Goal: Information Seeking & Learning: Learn about a topic

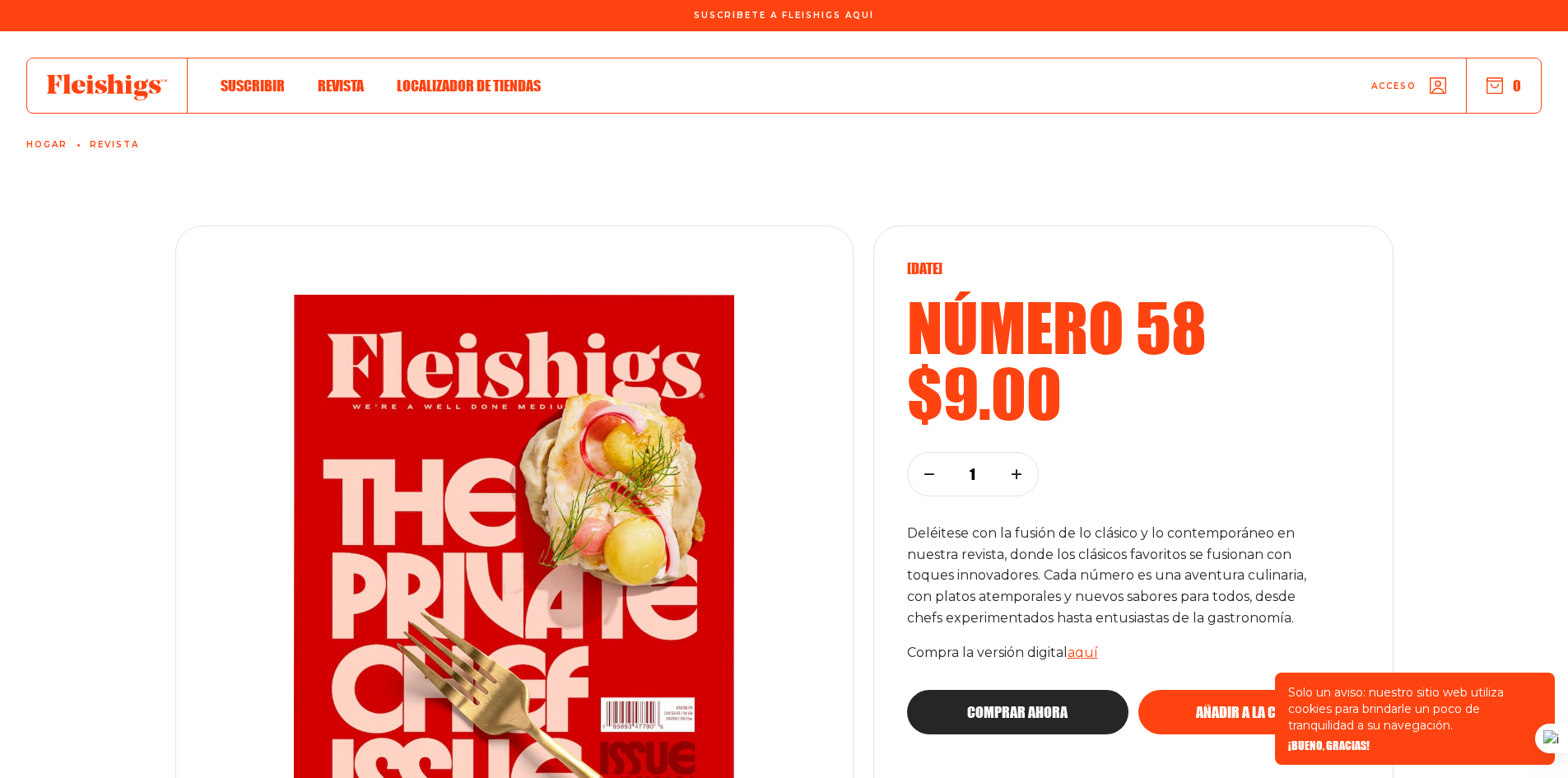
click at [113, 88] on use at bounding box center [107, 87] width 120 height 26
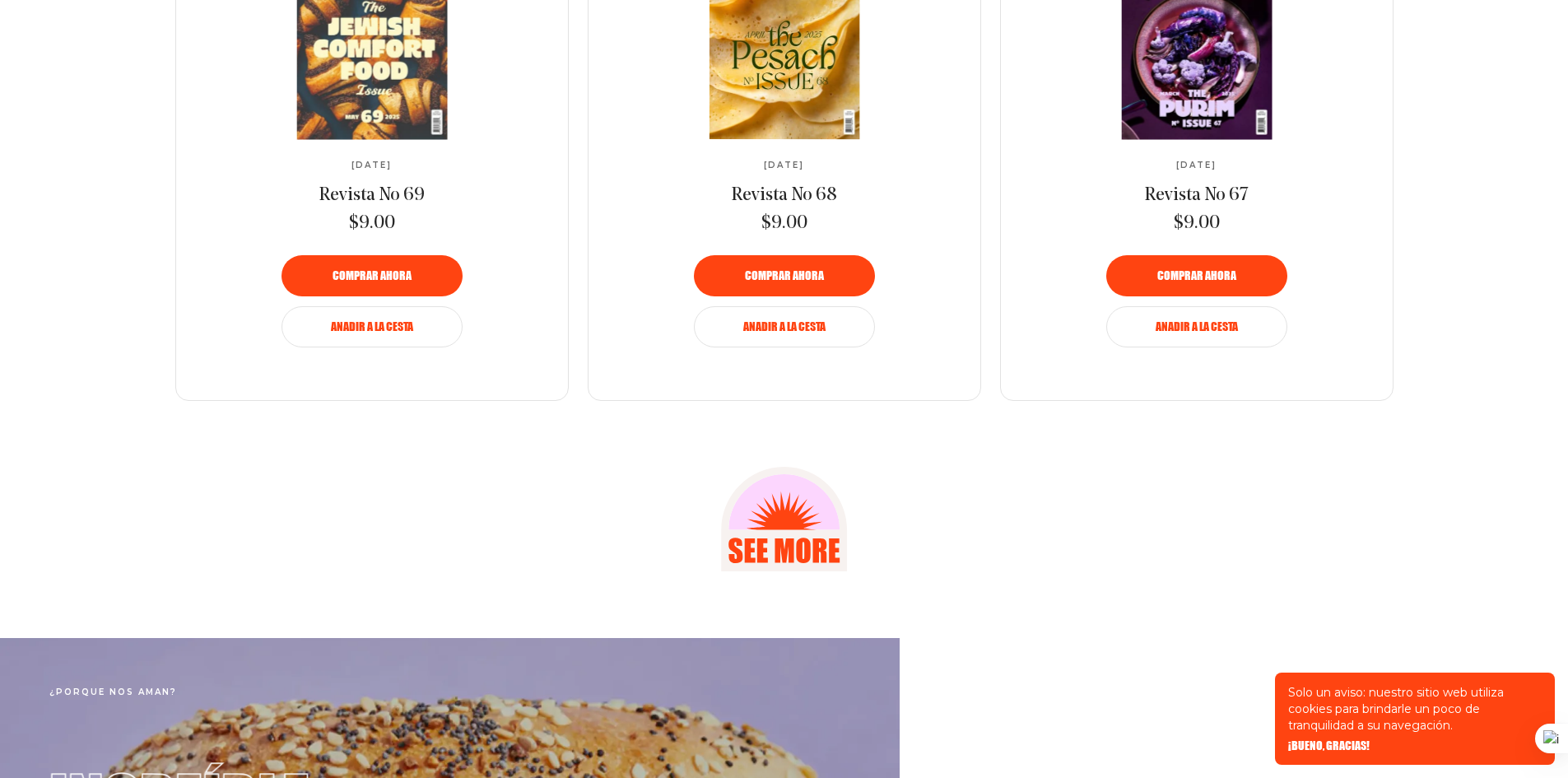
scroll to position [2233, 0]
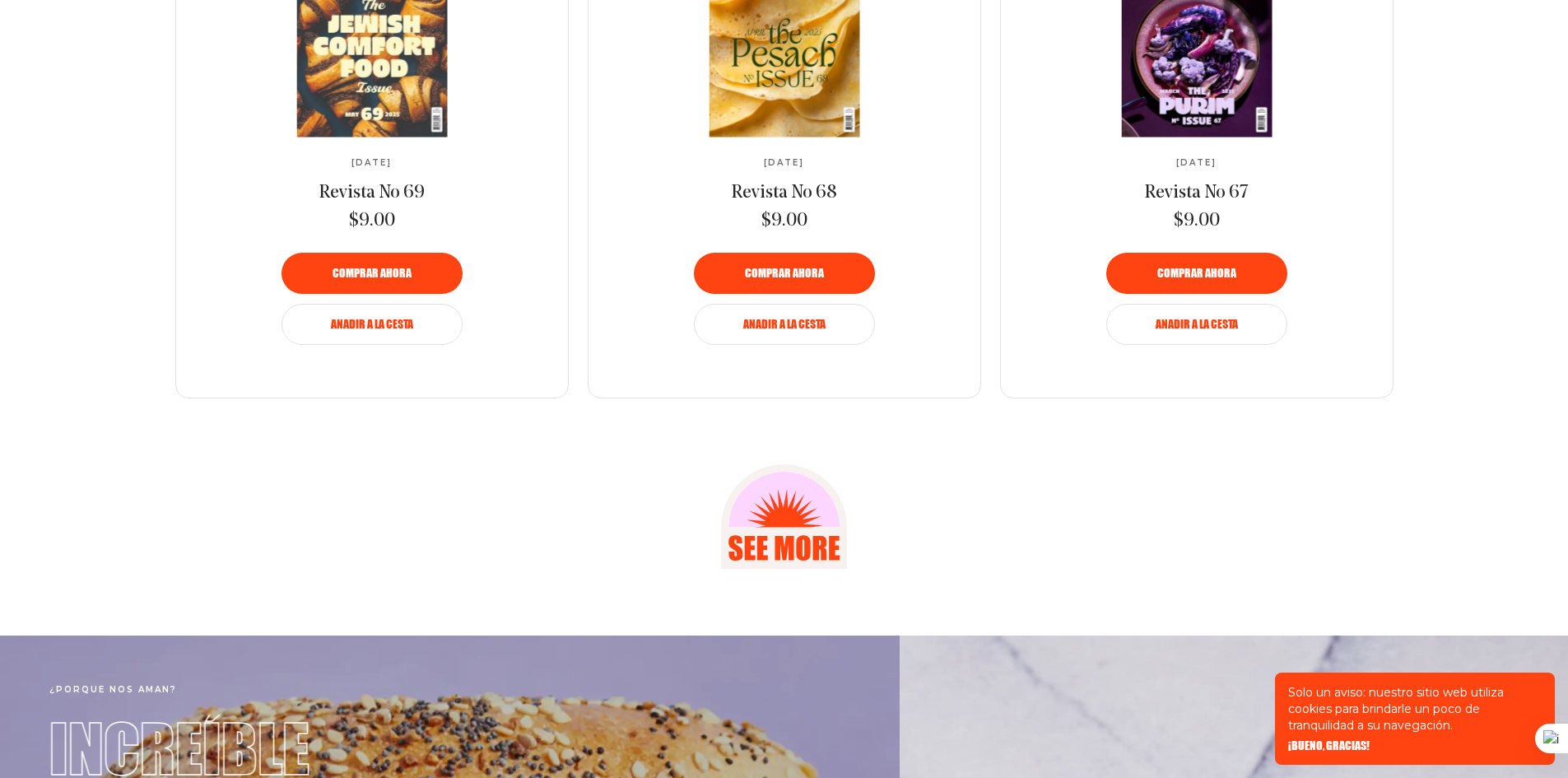
click at [811, 519] on icon at bounding box center [784, 527] width 106 height 106
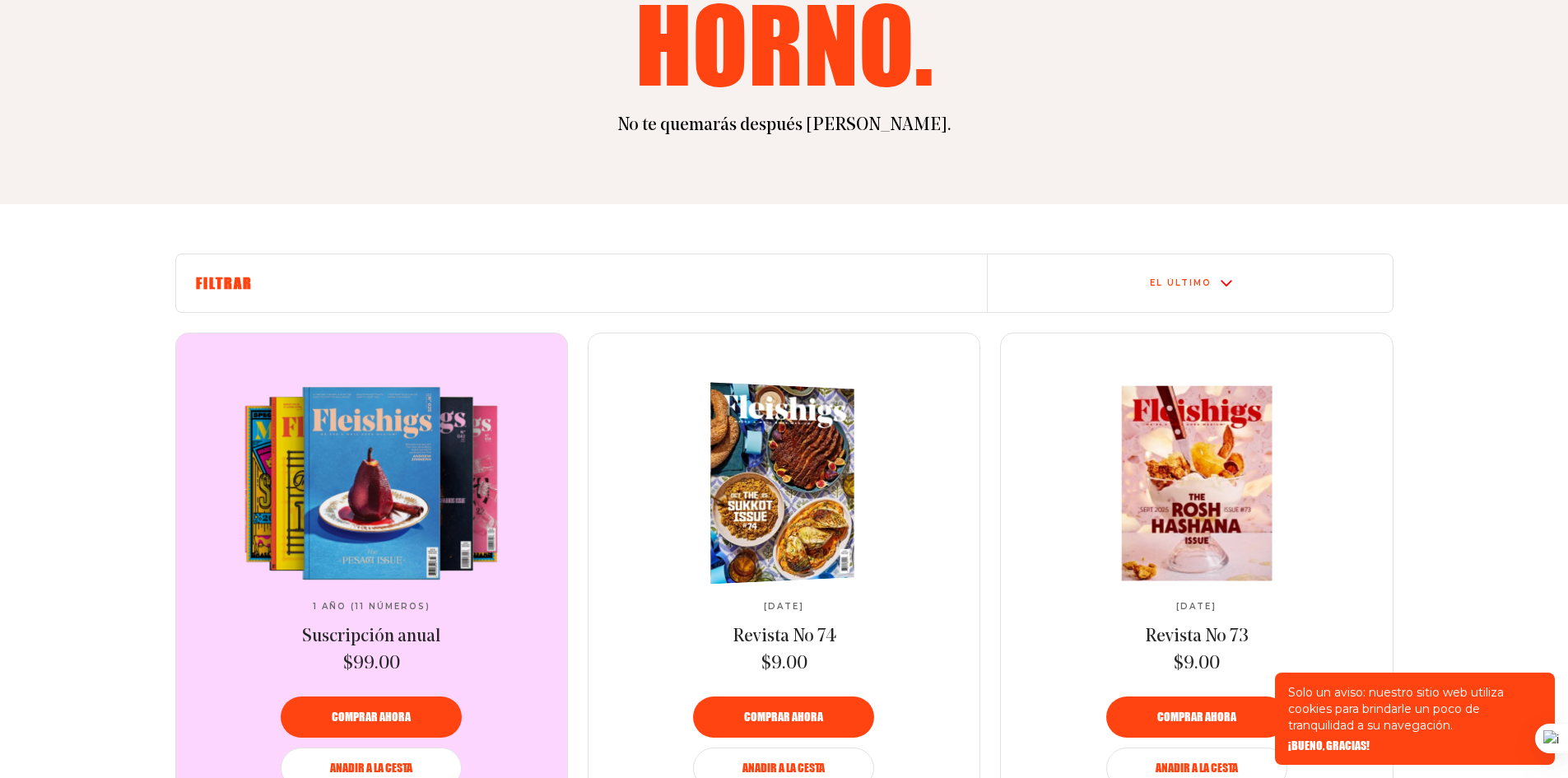
scroll to position [458, 0]
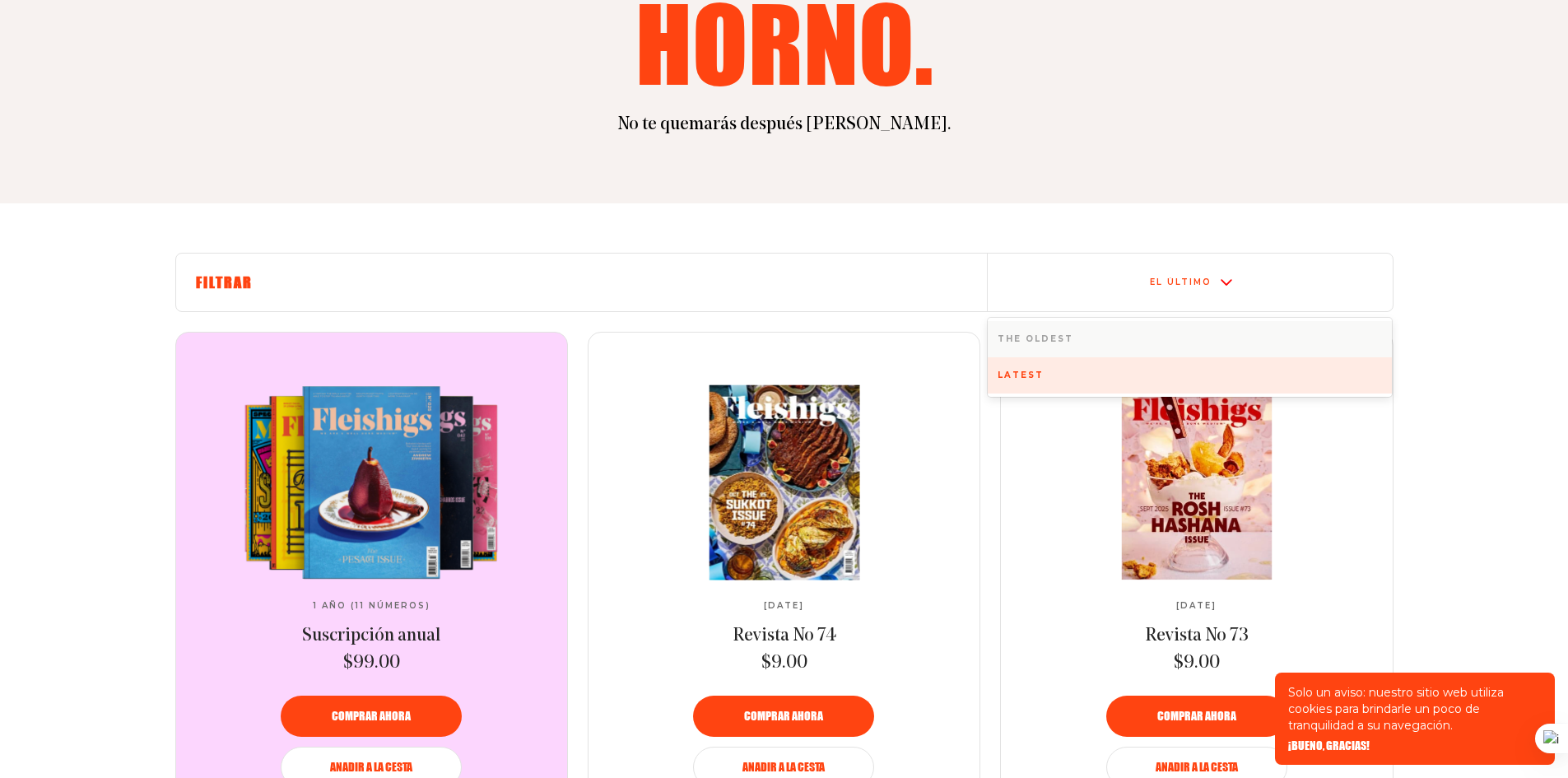
click at [1208, 291] on div "El último" at bounding box center [1190, 282] width 405 height 58
click at [1094, 324] on div "El más antiguo" at bounding box center [1190, 339] width 405 height 36
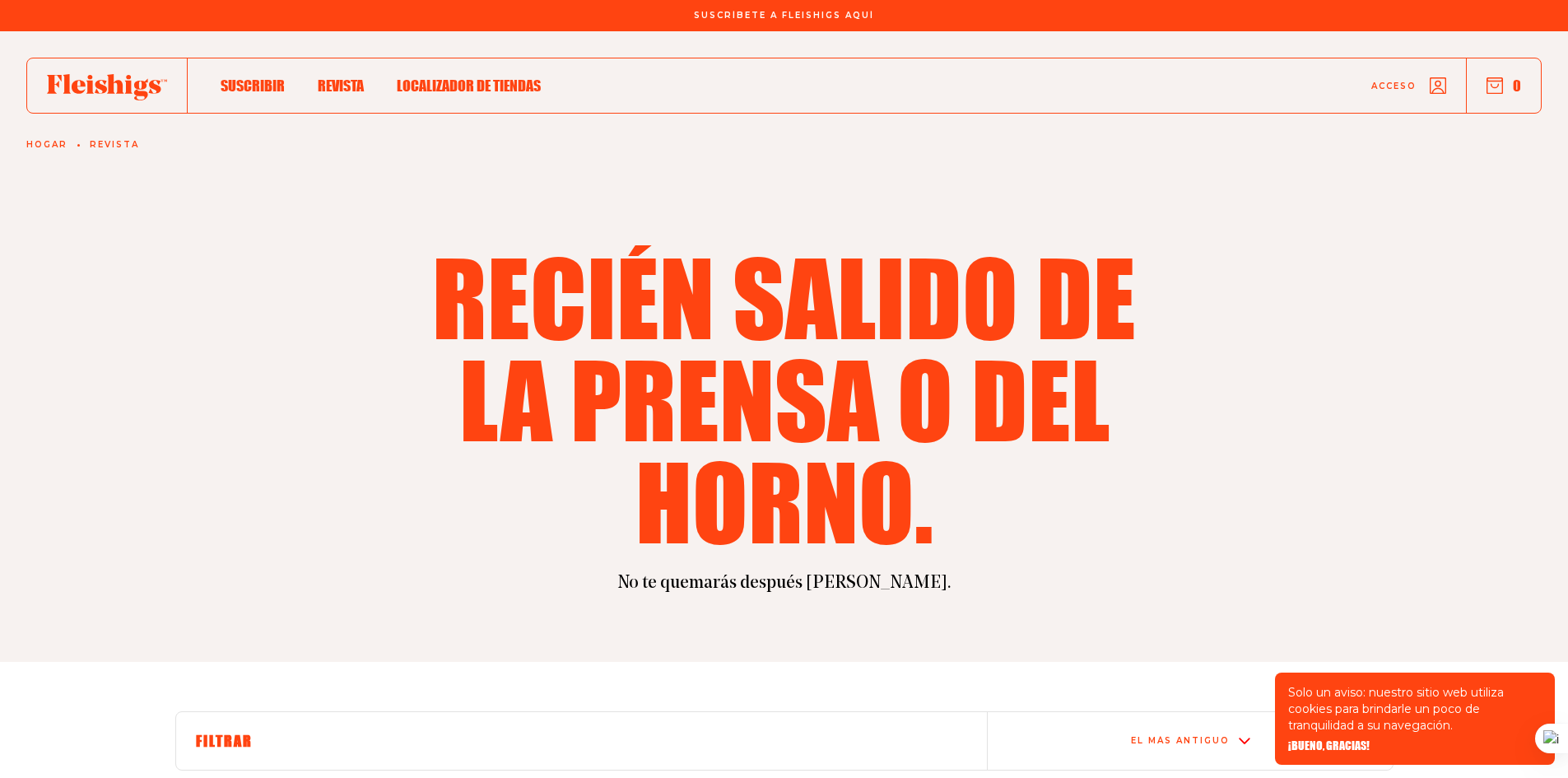
click at [1410, 187] on section "Recién salido de la prensa o del horno. No te quemarás después [PERSON_NAME]." at bounding box center [784, 347] width 1568 height 631
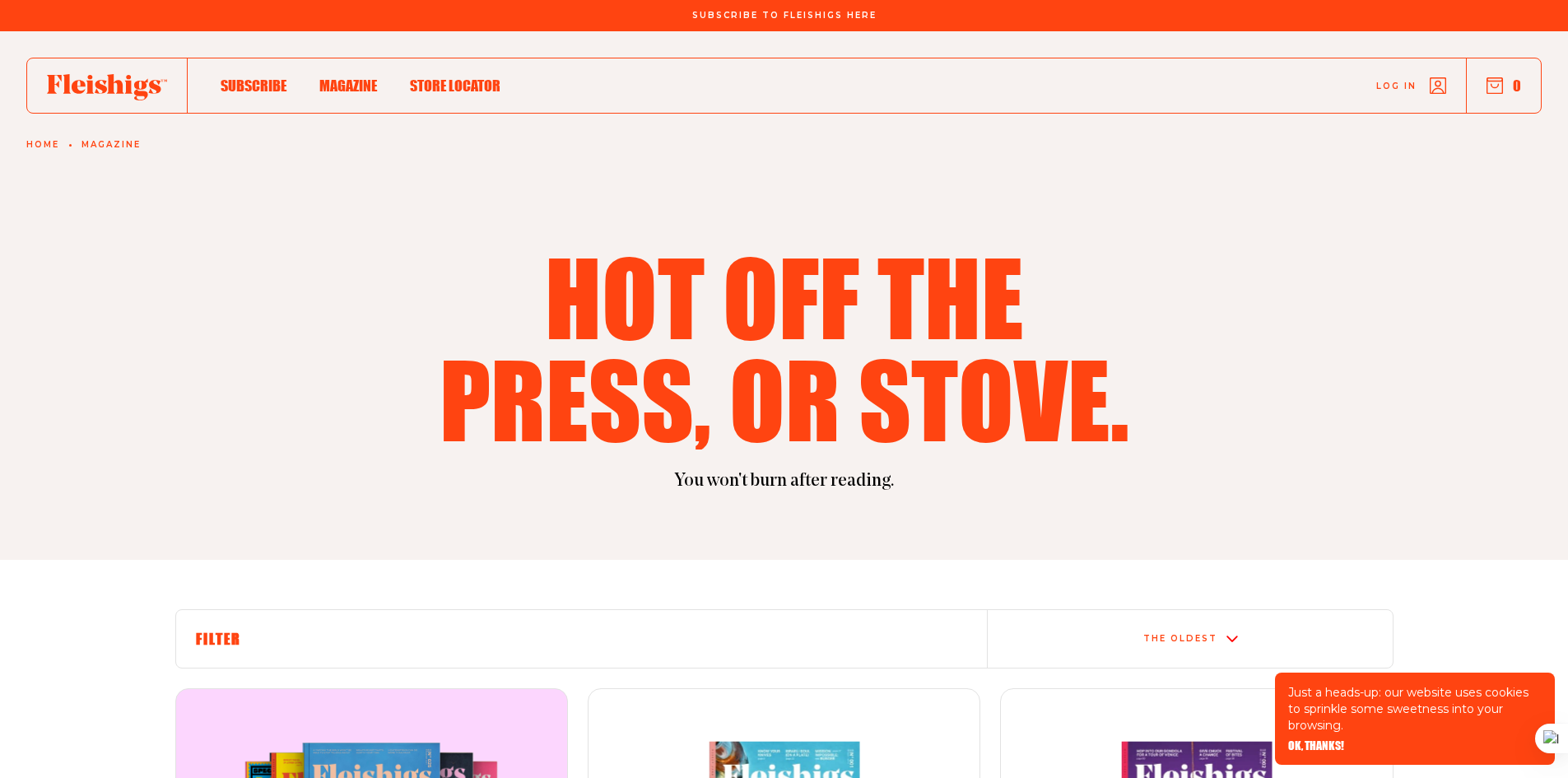
click at [1403, 192] on section "Hot off the press, or stove. You won't burn after reading." at bounding box center [784, 296] width 1568 height 529
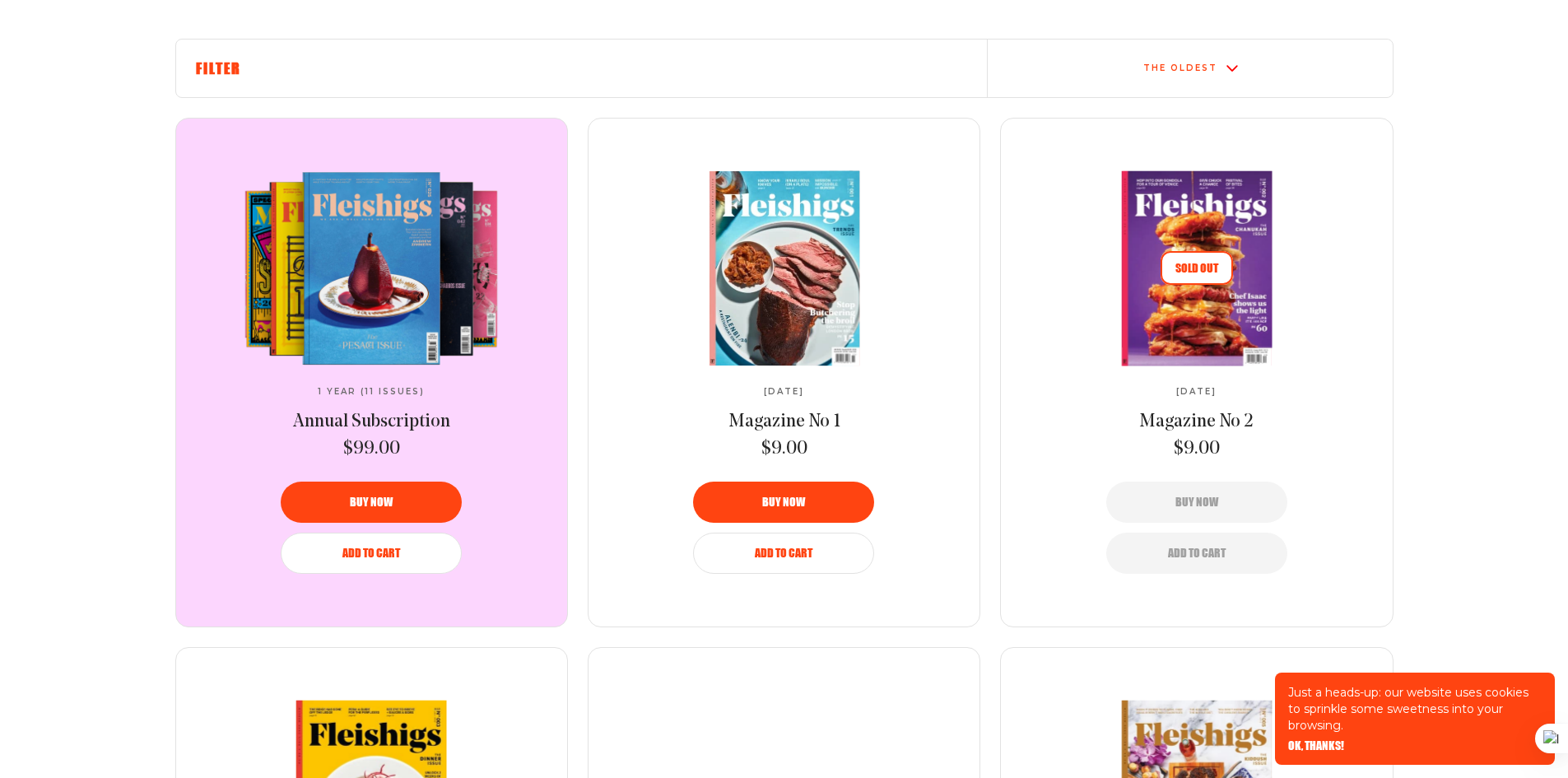
scroll to position [572, 0]
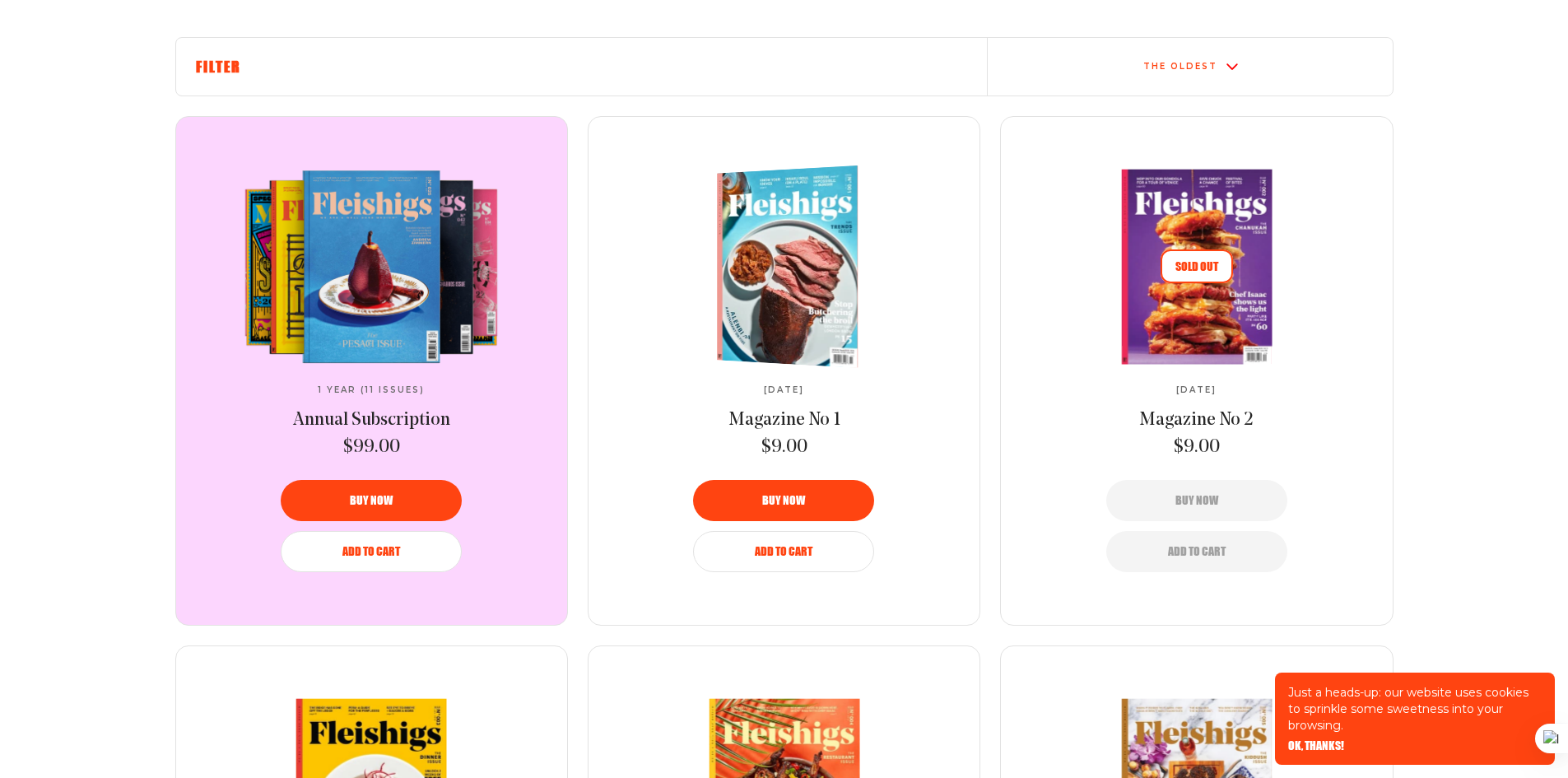
click at [788, 258] on img at bounding box center [793, 266] width 258 height 210
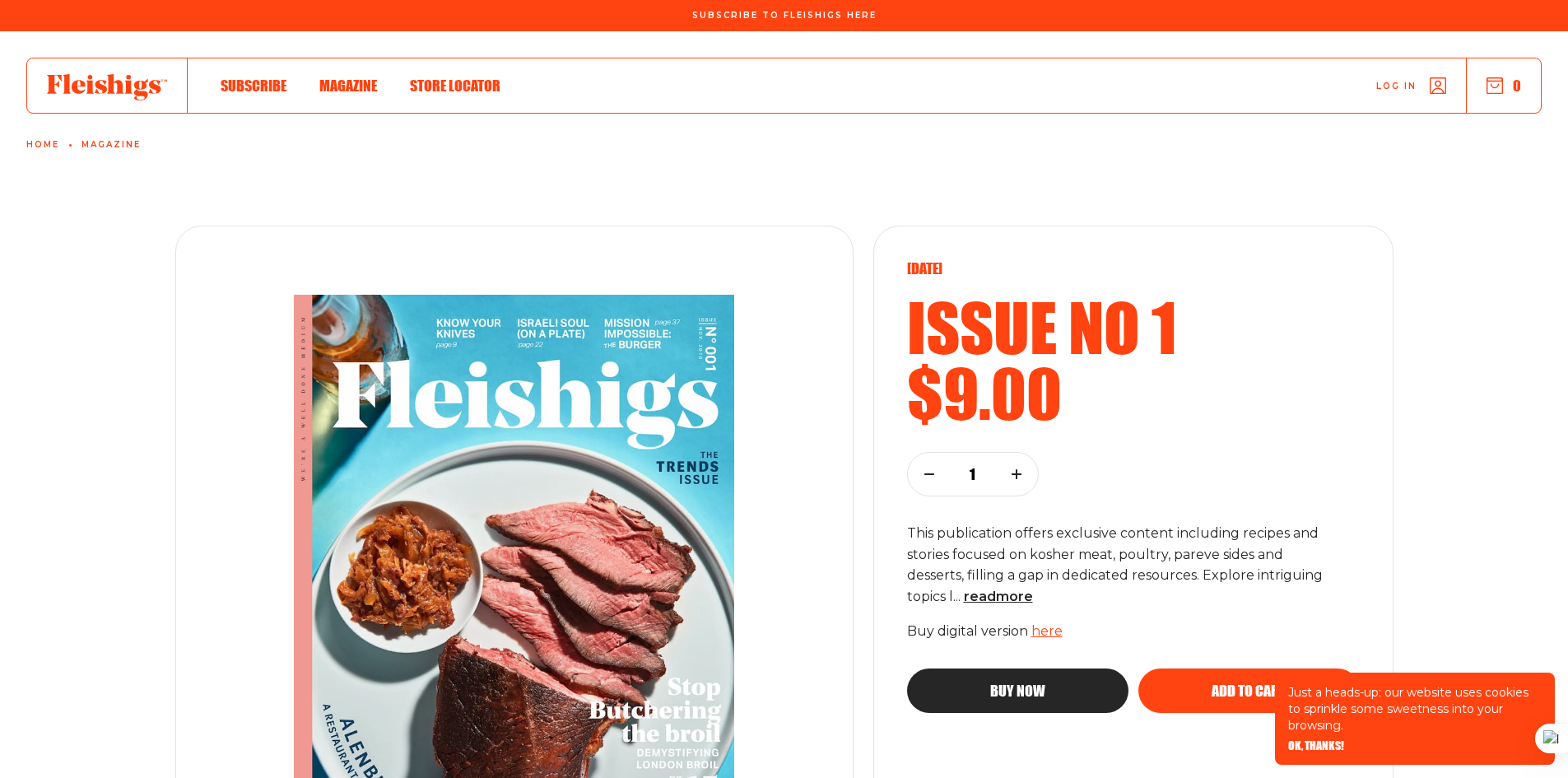
click at [1202, 238] on div "[DATE] Issue no 1 $9.00 1 This publication offers exclusive content including r…" at bounding box center [1134, 581] width 520 height 711
click at [629, 320] on img at bounding box center [515, 580] width 561 height 638
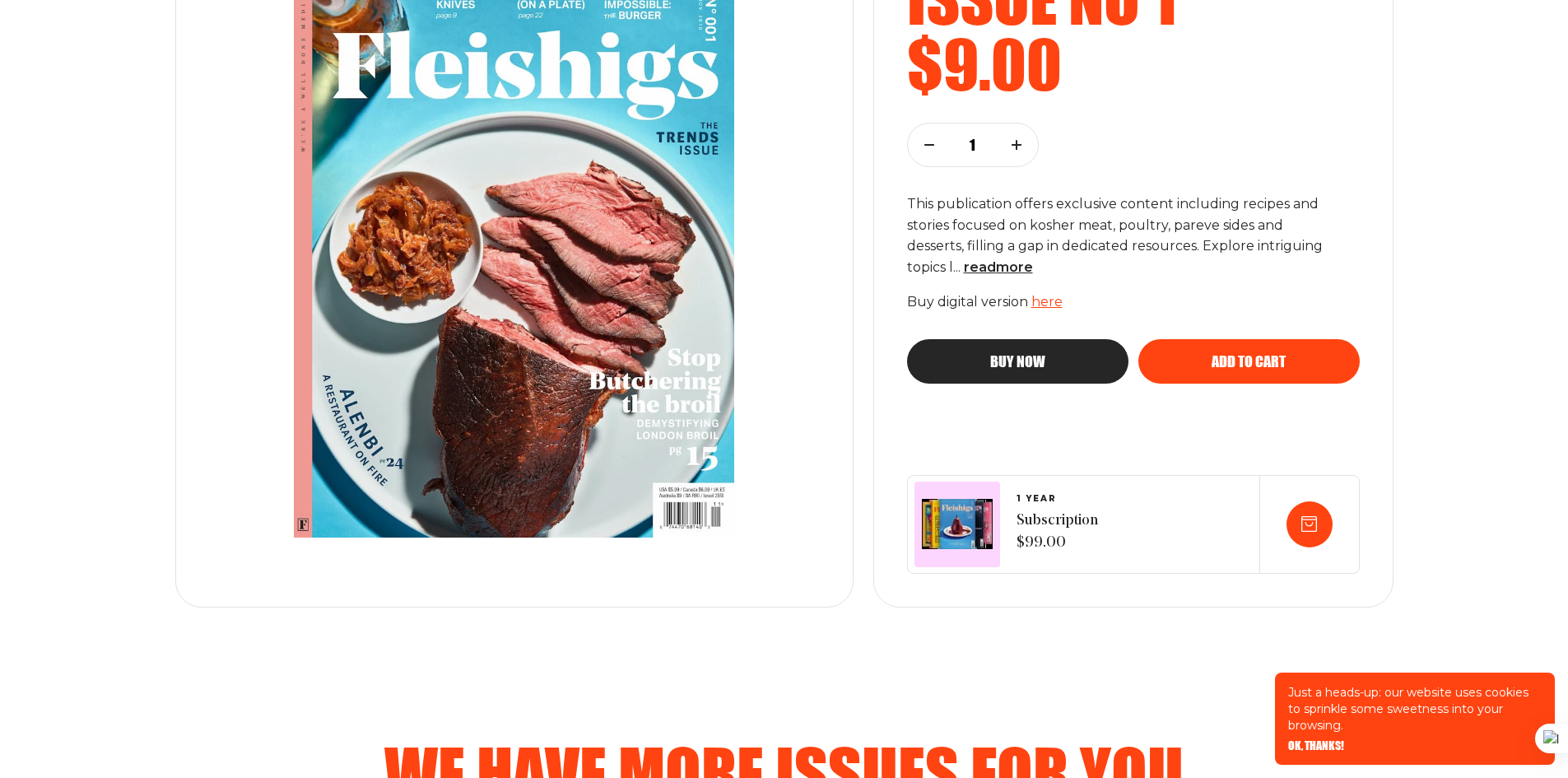
scroll to position [328, 0]
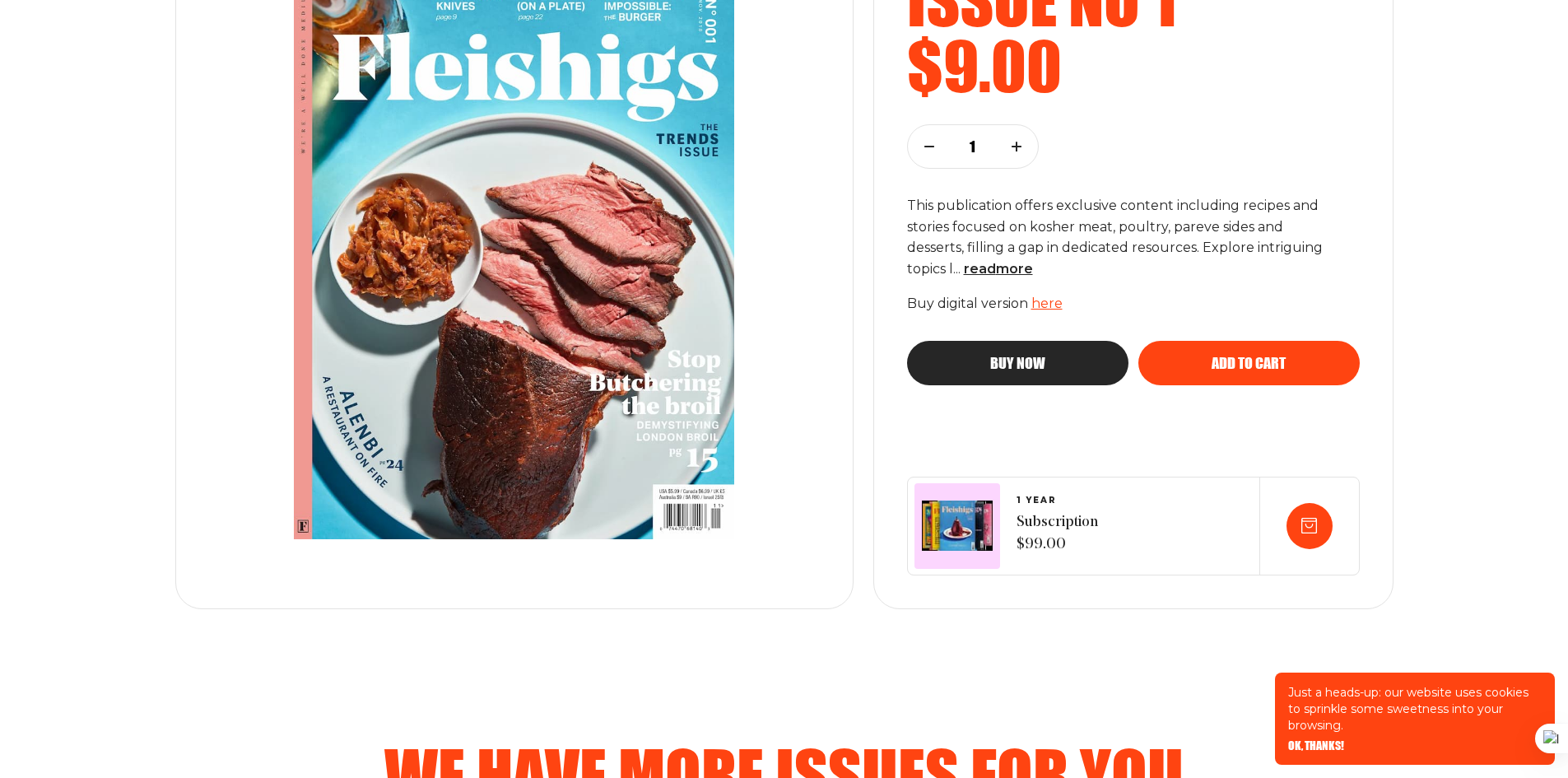
click at [1054, 529] on span "Subscription $99.00" at bounding box center [1057, 533] width 81 height 44
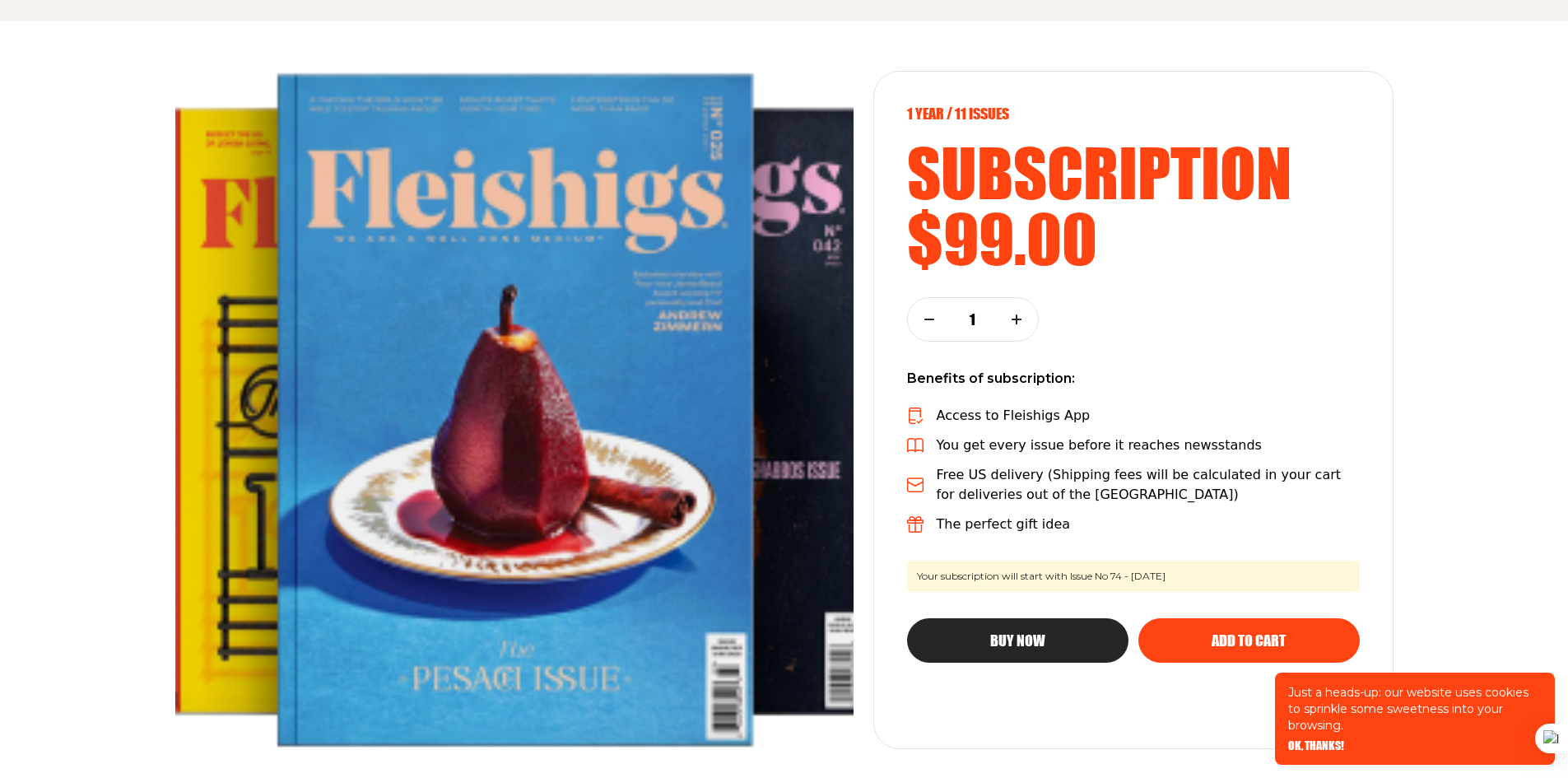
scroll to position [154, 0]
click at [1317, 740] on span "OK, THANKS!" at bounding box center [1316, 734] width 56 height 12
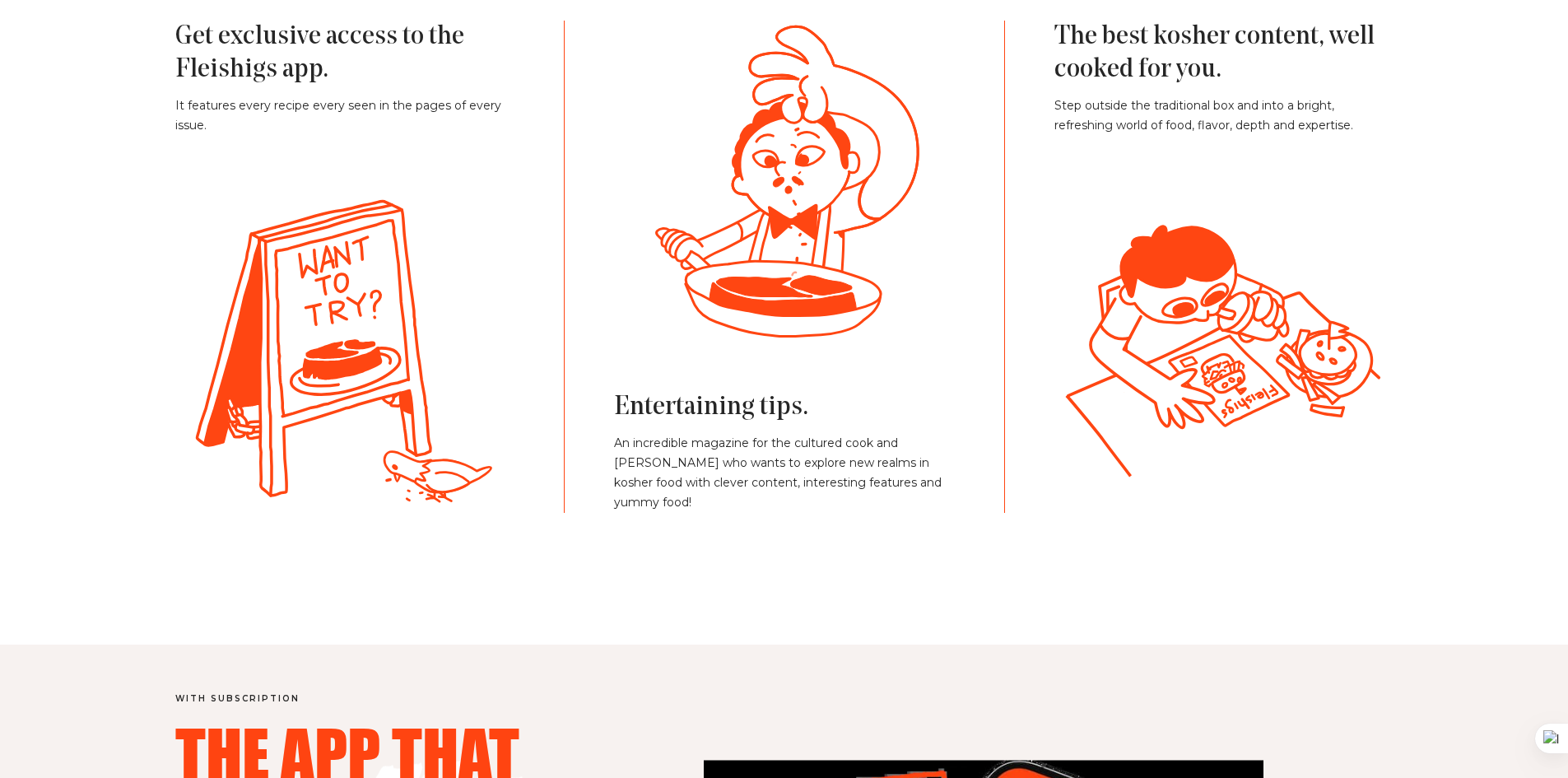
scroll to position [1143, 0]
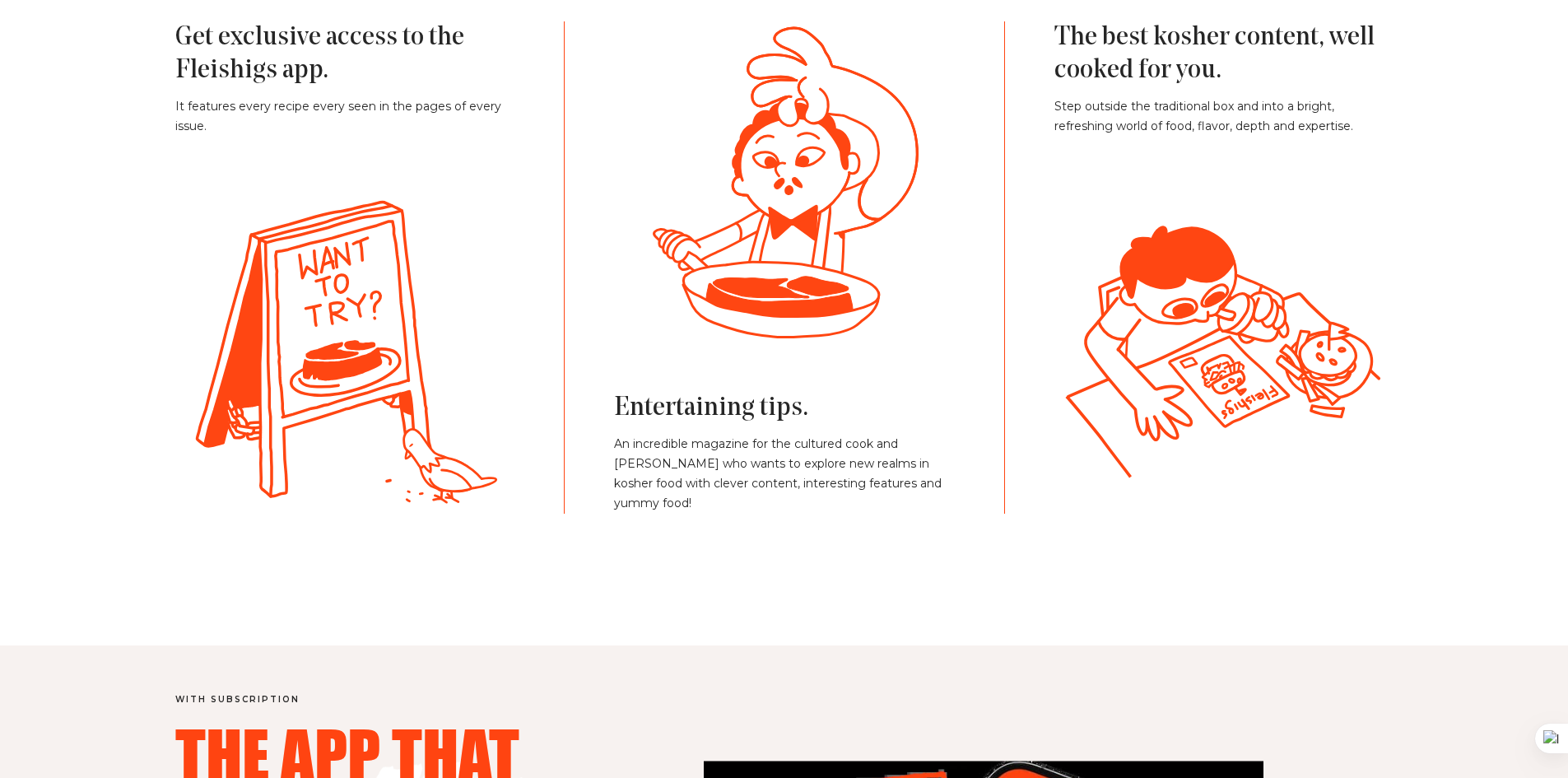
drag, startPoint x: 405, startPoint y: 260, endPoint x: 356, endPoint y: 348, distance: 100.7
click at [356, 348] on icon at bounding box center [331, 350] width 52 height 17
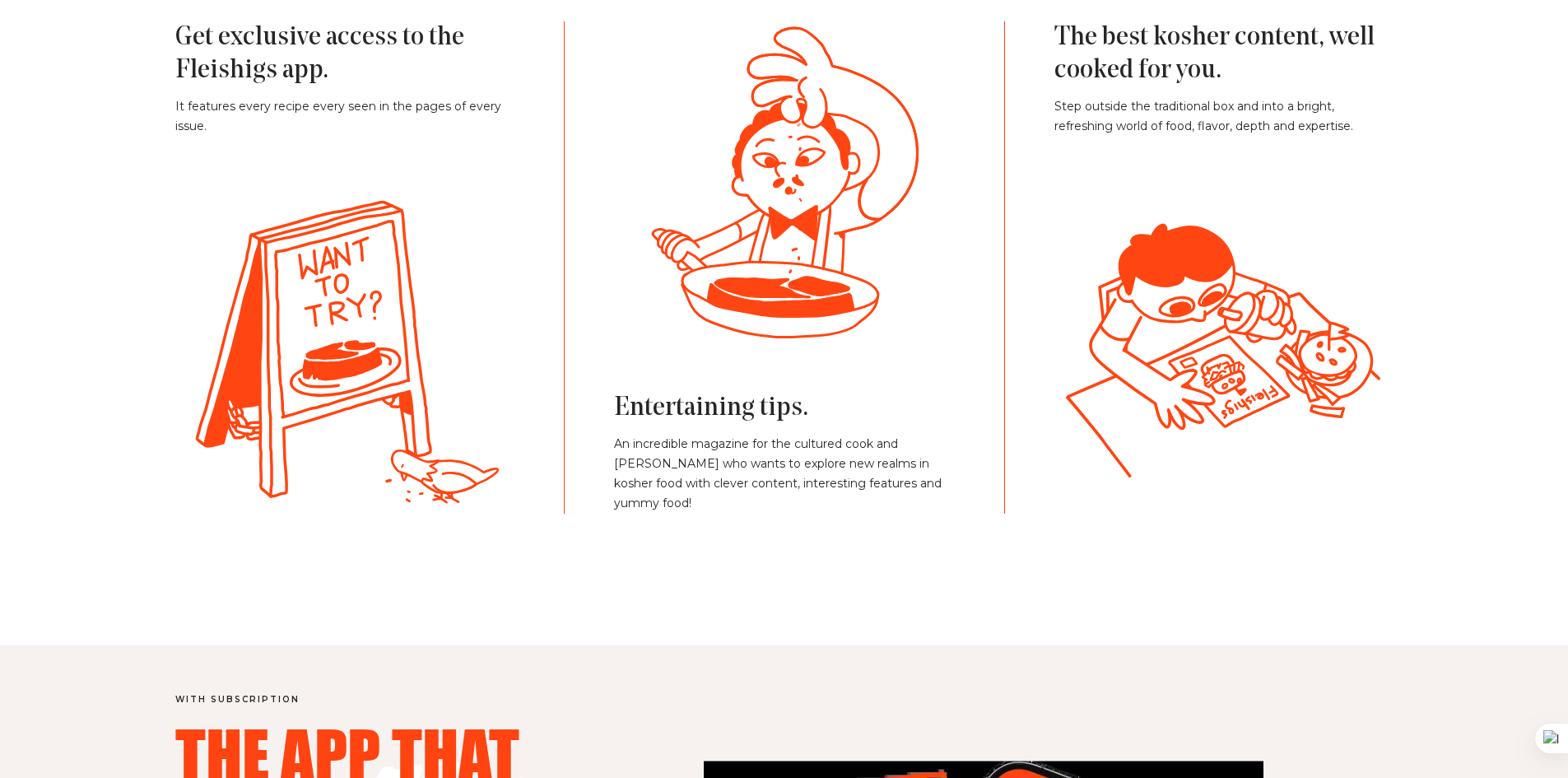
drag, startPoint x: 840, startPoint y: 272, endPoint x: 1053, endPoint y: 334, distance: 221.8
click at [730, 322] on icon at bounding box center [780, 311] width 196 height 52
click at [1433, 351] on div "Subscribe now Get exclusive access to the Fleishigs app. It features every reci…" at bounding box center [784, 203] width 1317 height 621
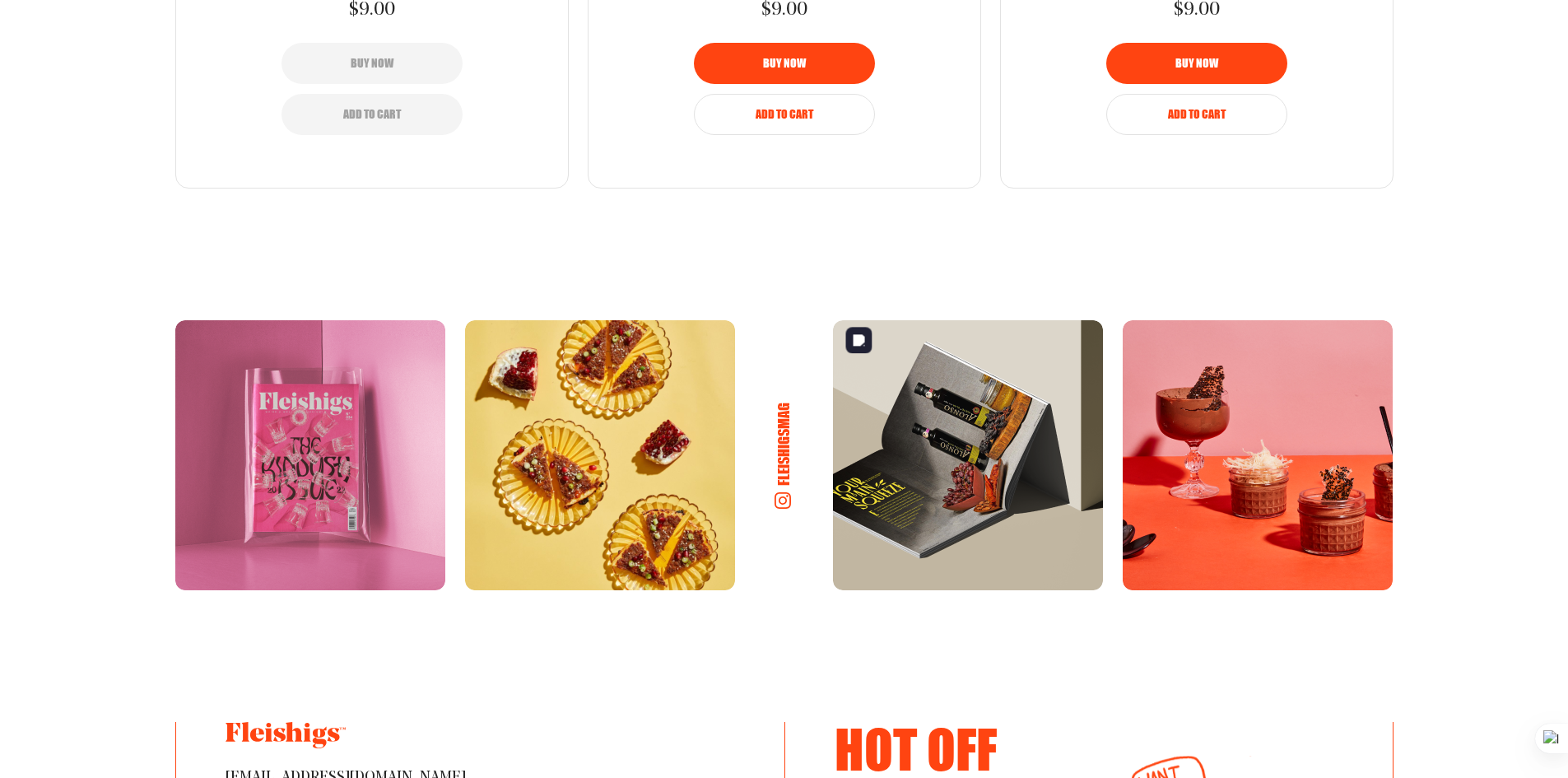
scroll to position [3117, 0]
click at [653, 435] on img at bounding box center [599, 456] width 270 height 270
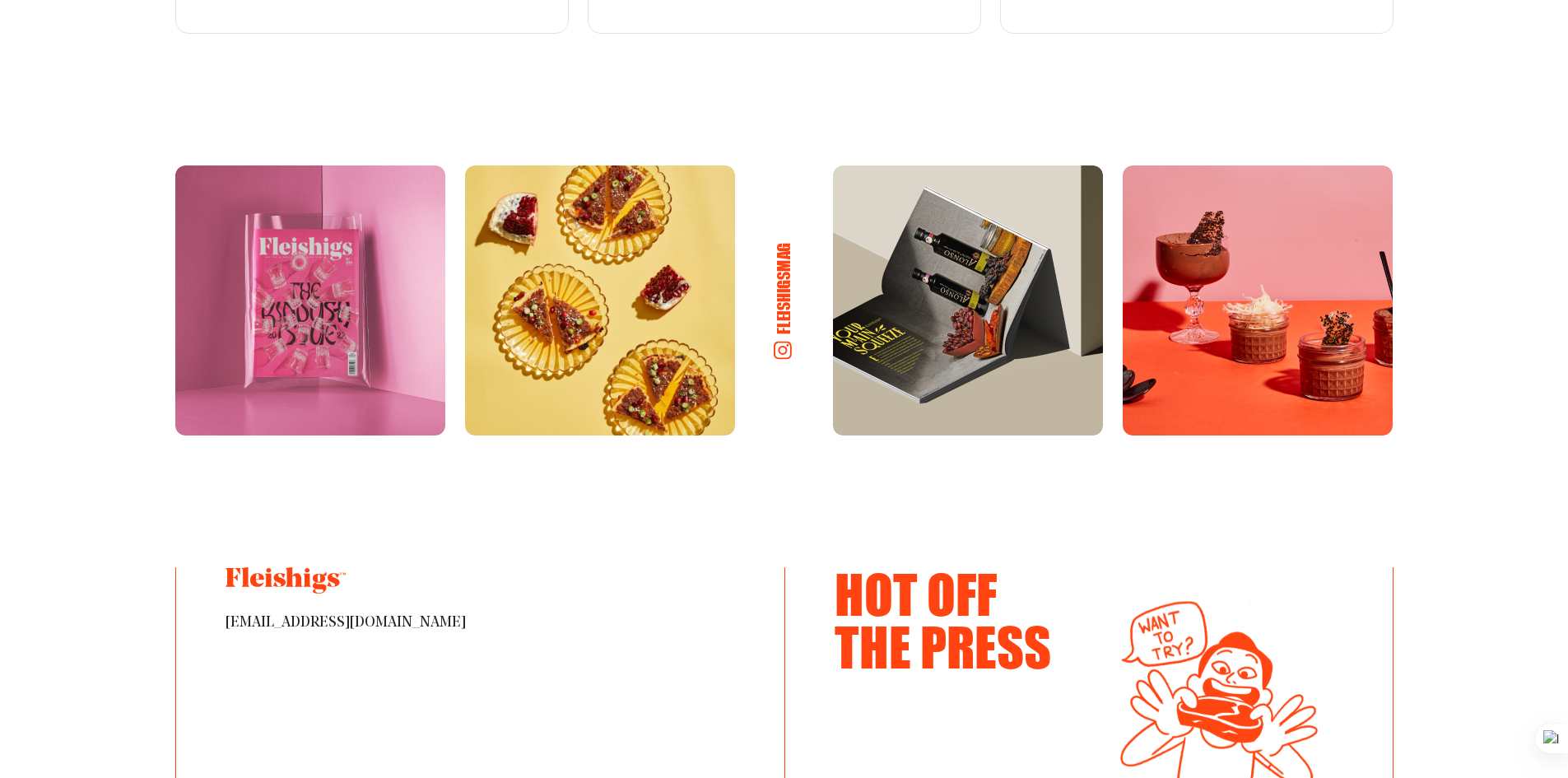
scroll to position [3272, 0]
click at [792, 276] on h6 "fleishigsmag" at bounding box center [784, 288] width 20 height 91
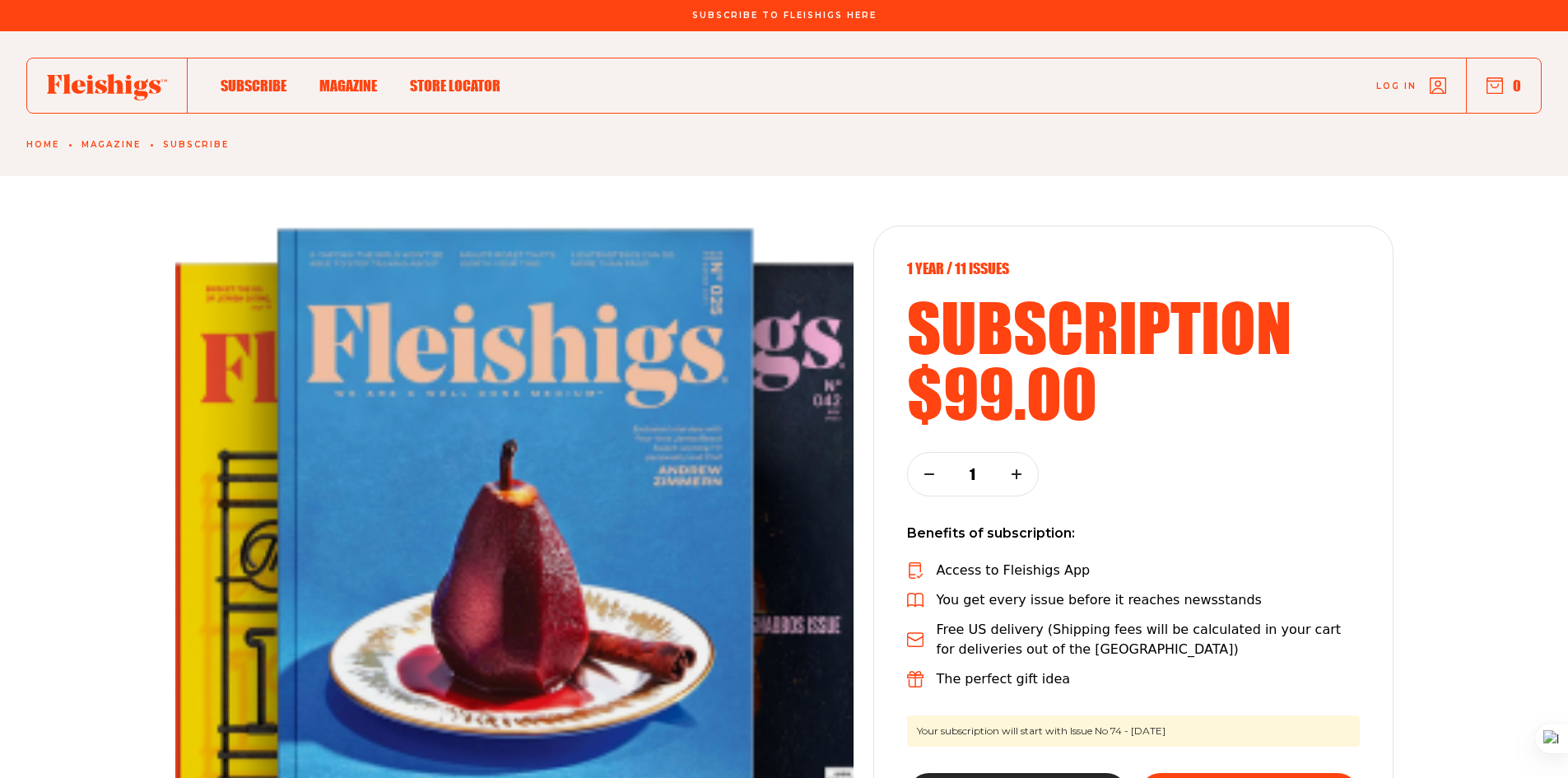
click at [337, 78] on span "Magazine" at bounding box center [348, 69] width 58 height 18
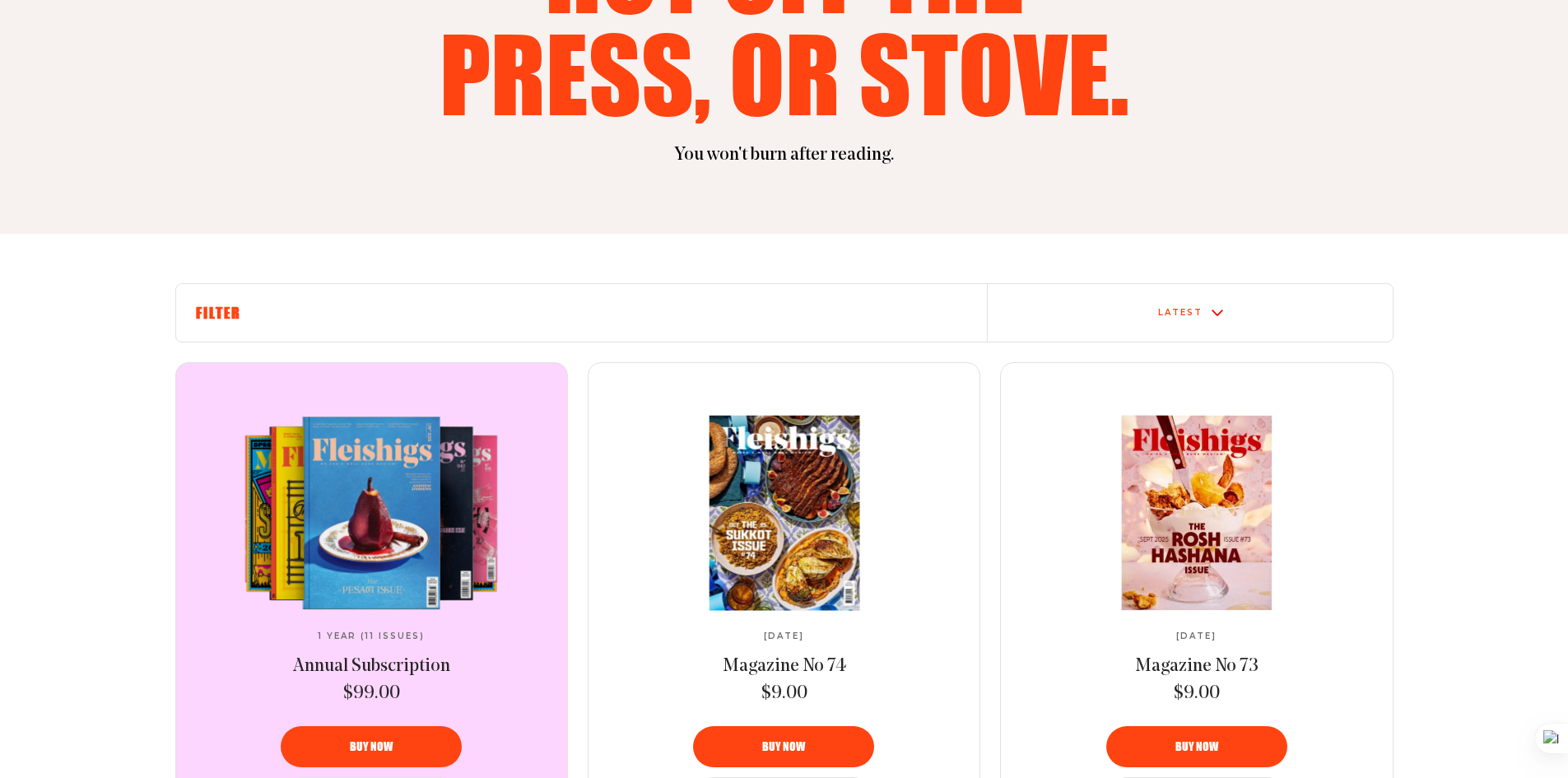
scroll to position [328, 0]
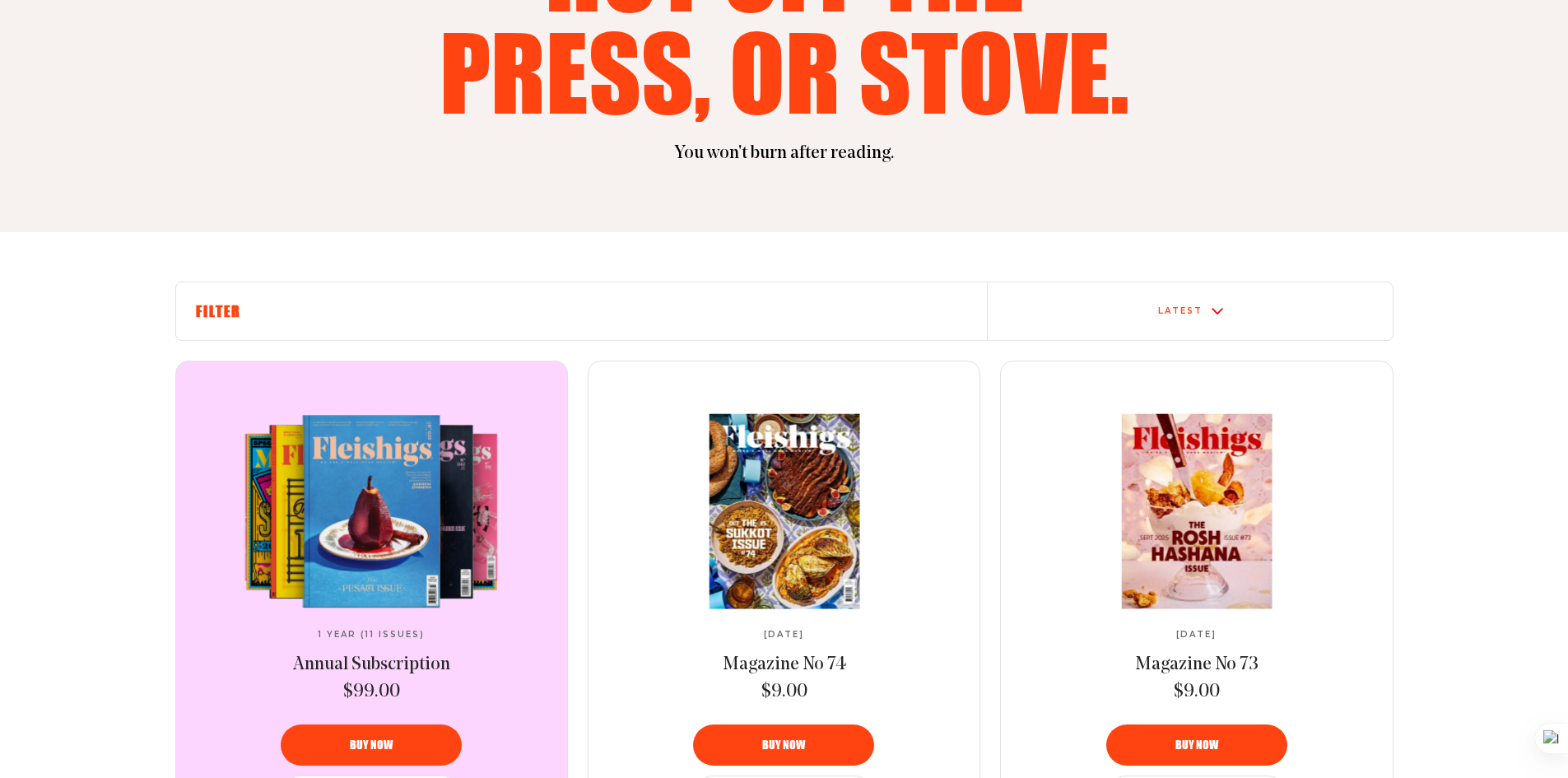
click at [1166, 297] on div "Latest" at bounding box center [1190, 311] width 405 height 58
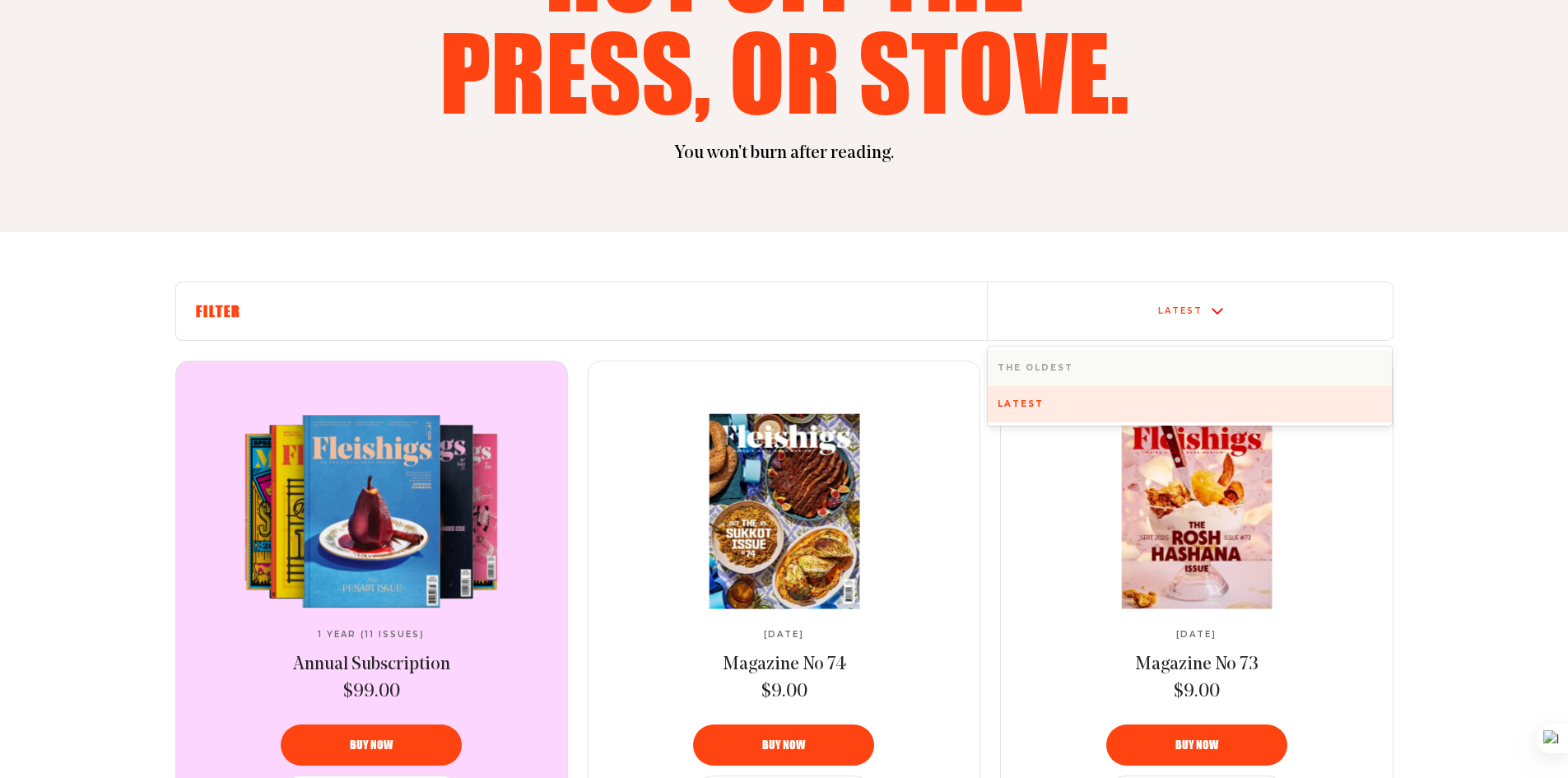
click at [1166, 297] on div "Latest" at bounding box center [1190, 311] width 405 height 58
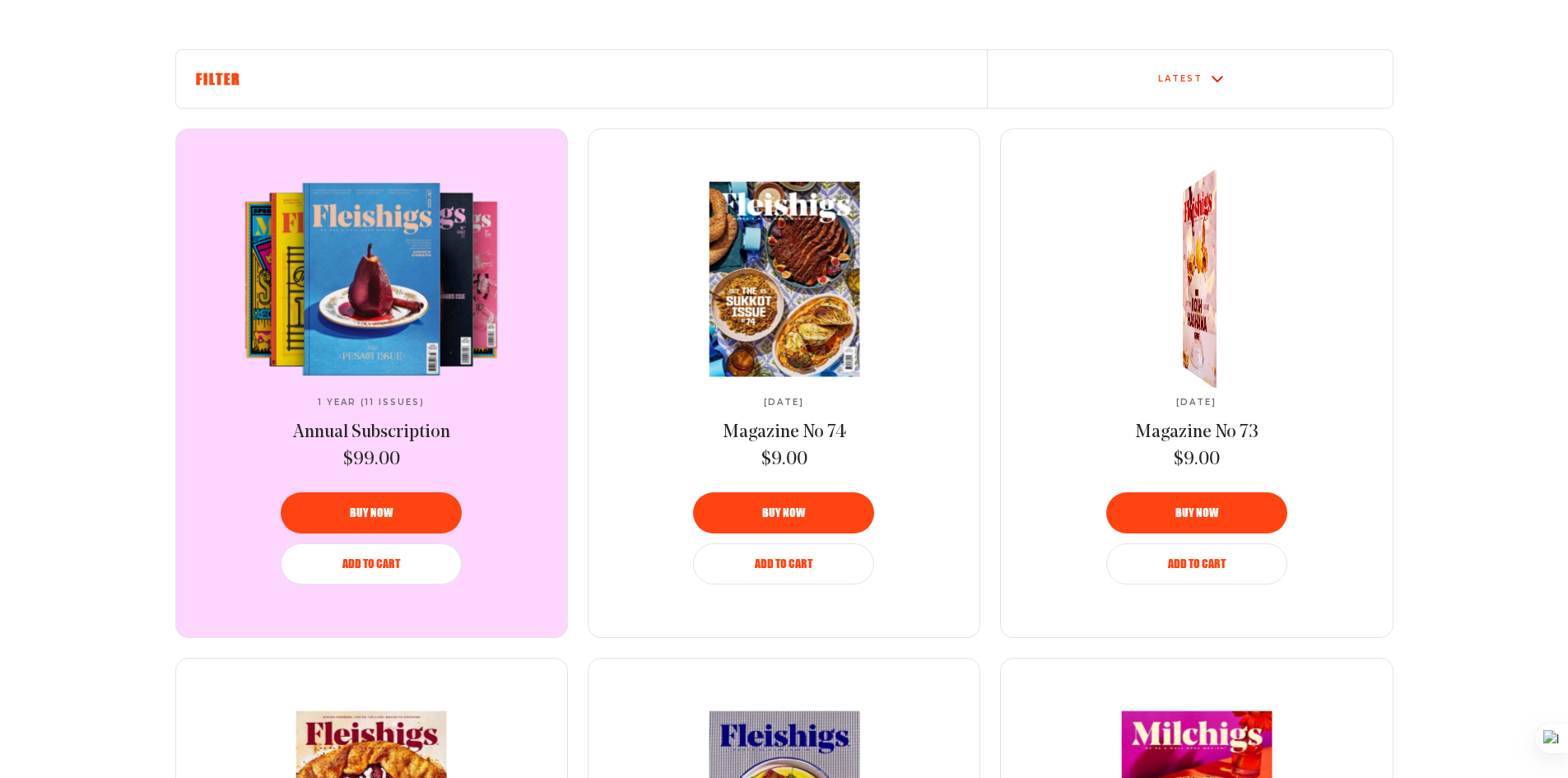
scroll to position [560, 0]
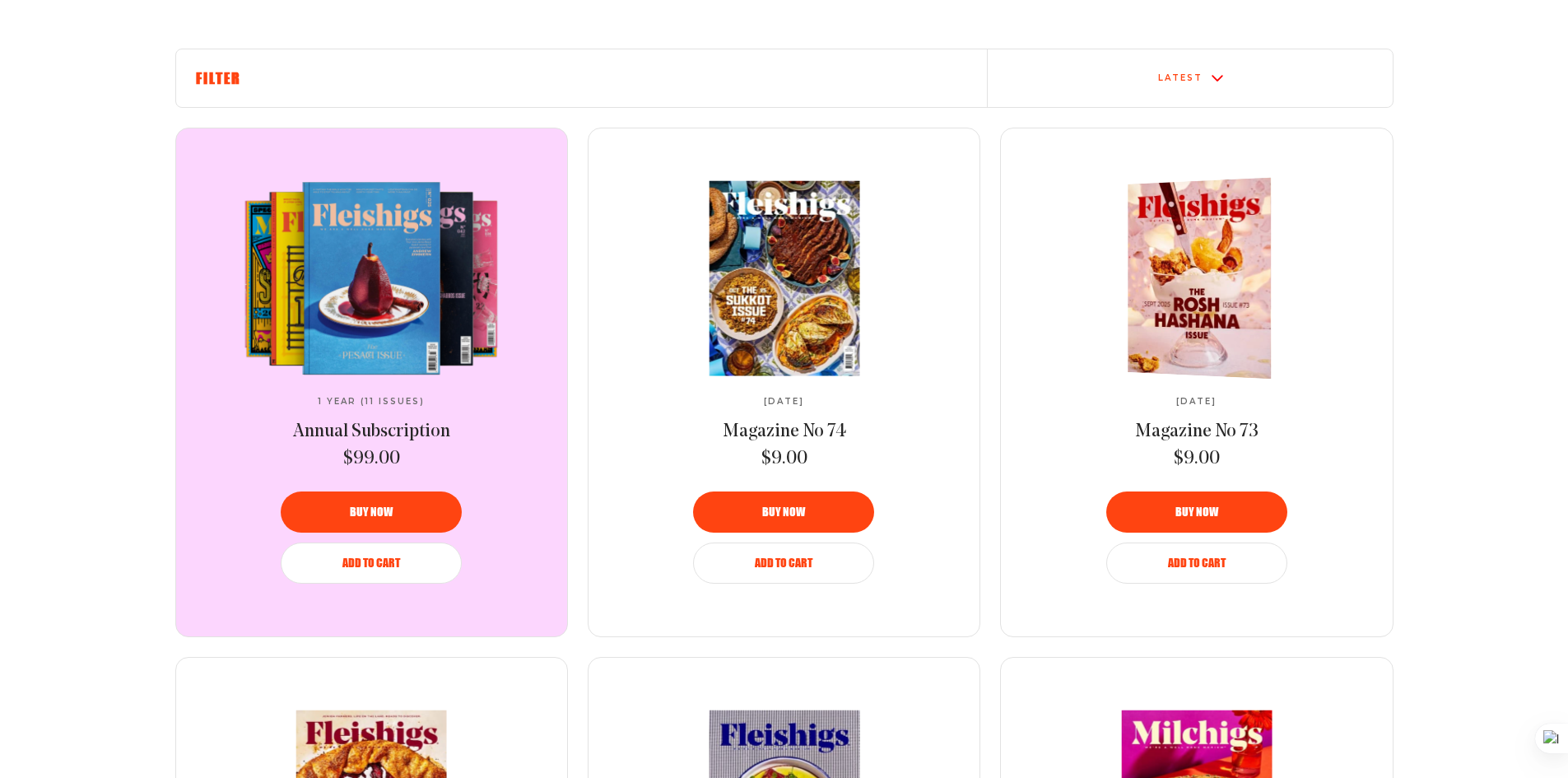
click at [1218, 268] on img at bounding box center [1204, 277] width 263 height 208
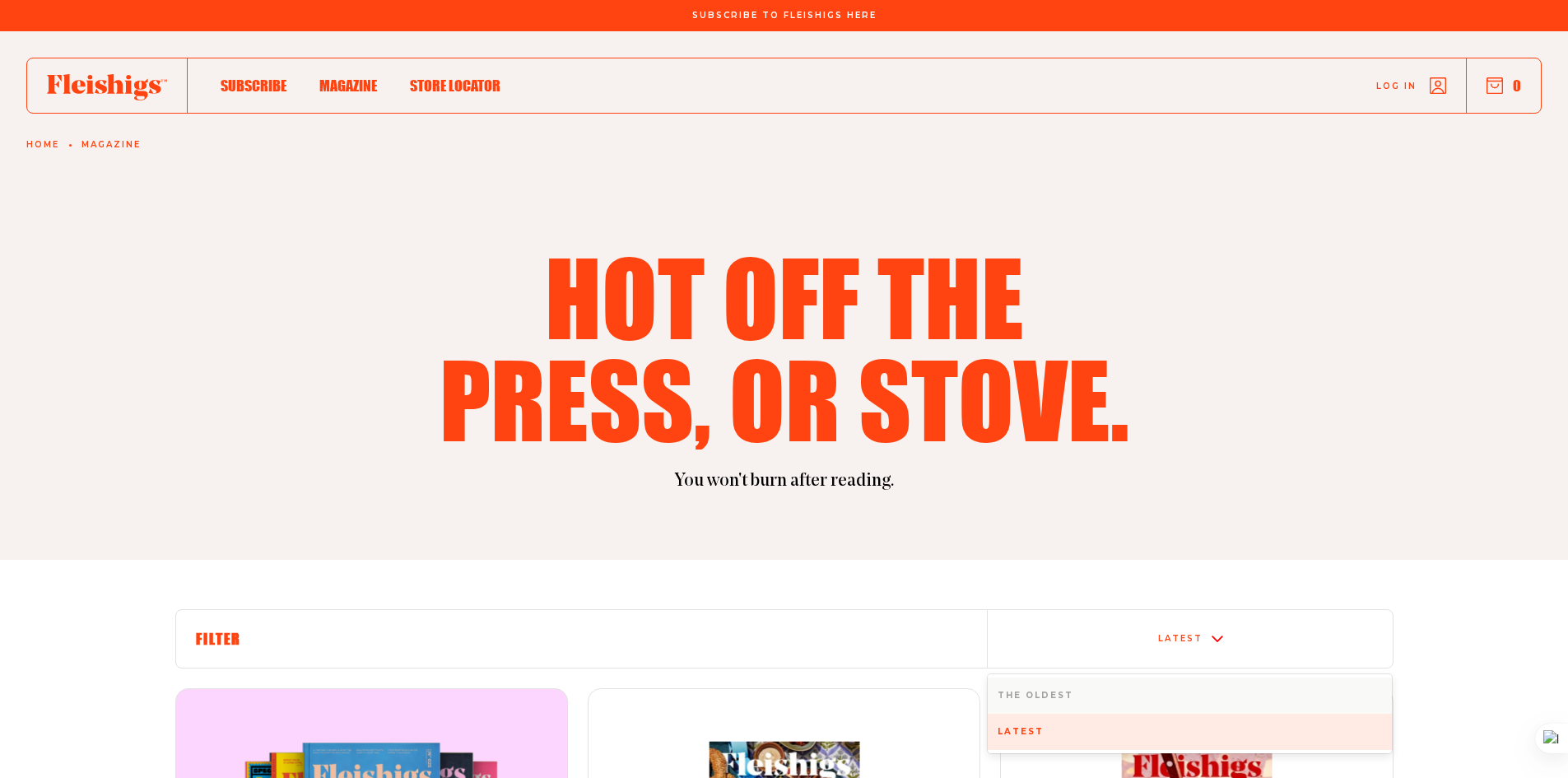
click at [1201, 642] on div "Latest" at bounding box center [1180, 638] width 44 height 10
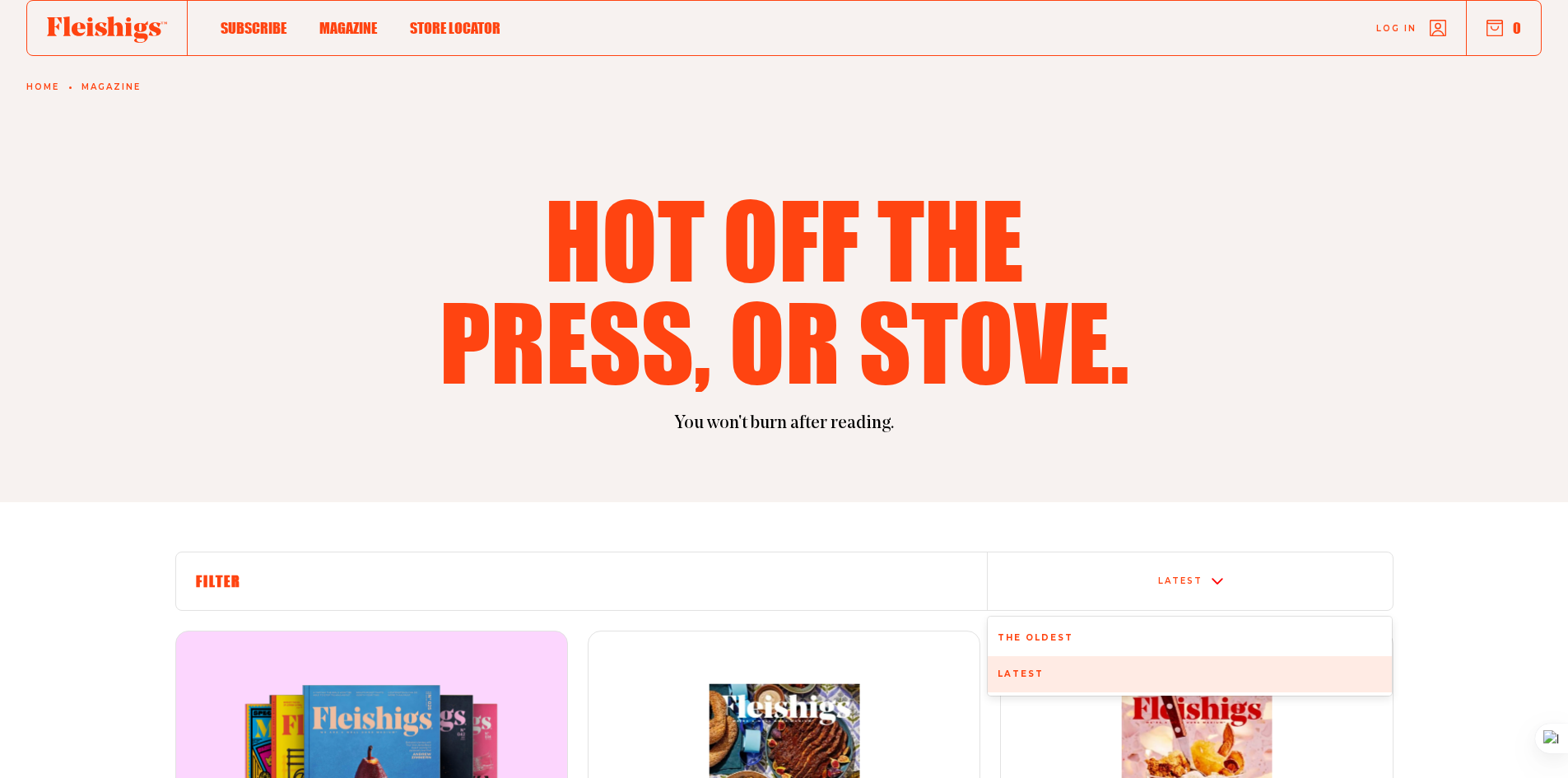
click at [1137, 625] on div "The oldest" at bounding box center [1190, 638] width 405 height 36
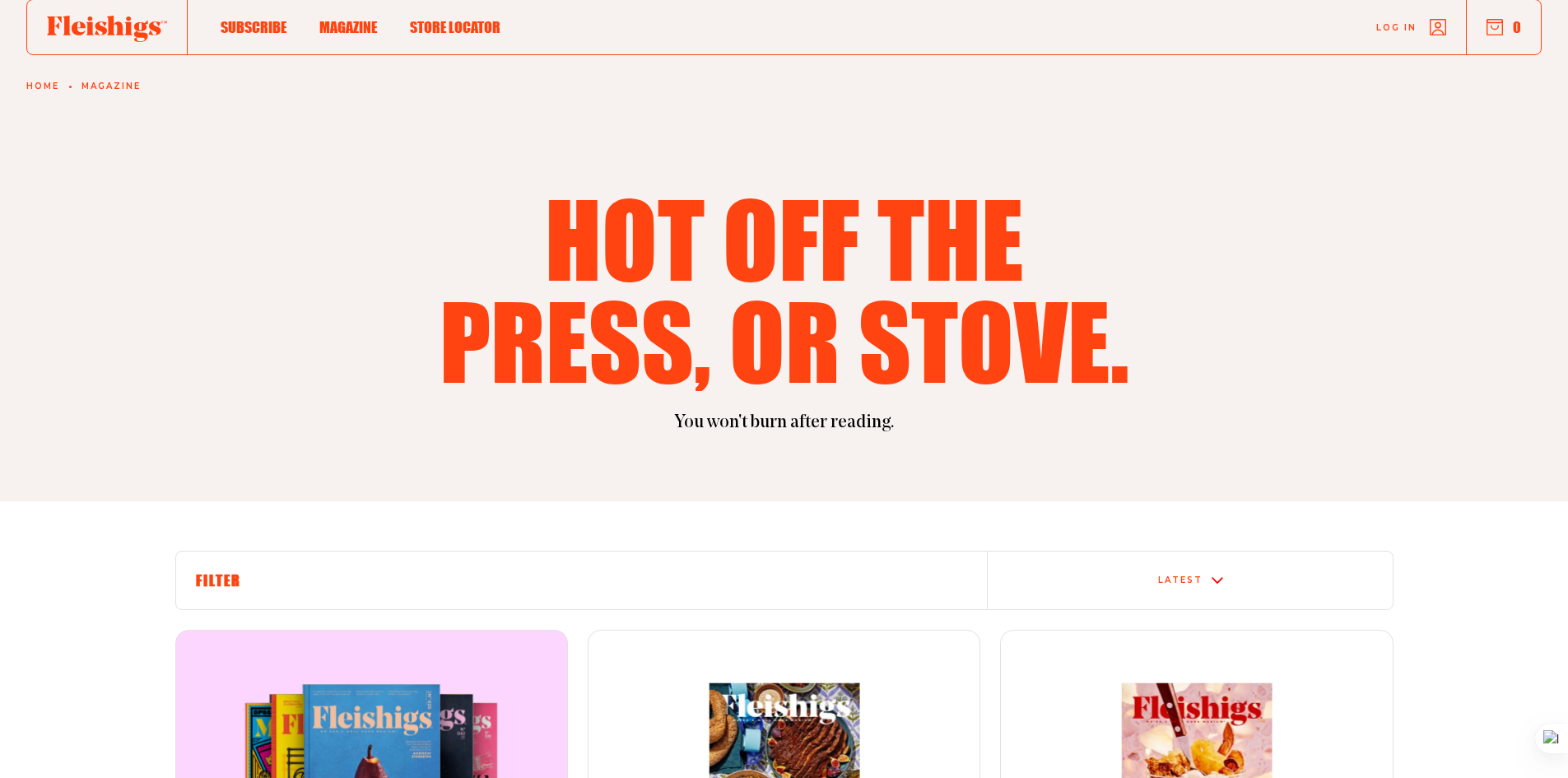
scroll to position [60, 0]
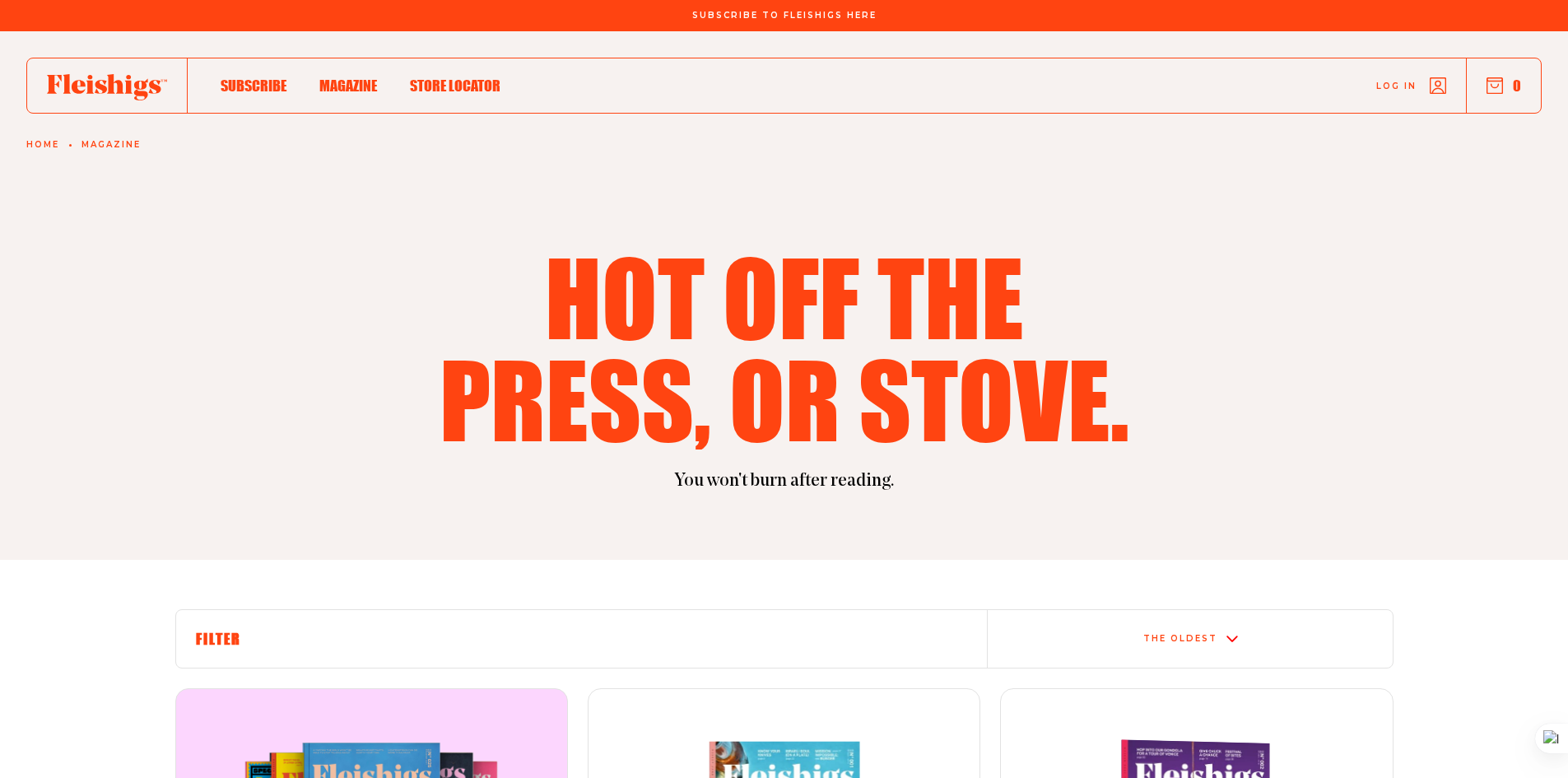
click at [1259, 651] on div "The oldest" at bounding box center [1190, 639] width 405 height 58
click at [1186, 681] on div "The oldest" at bounding box center [1190, 696] width 405 height 36
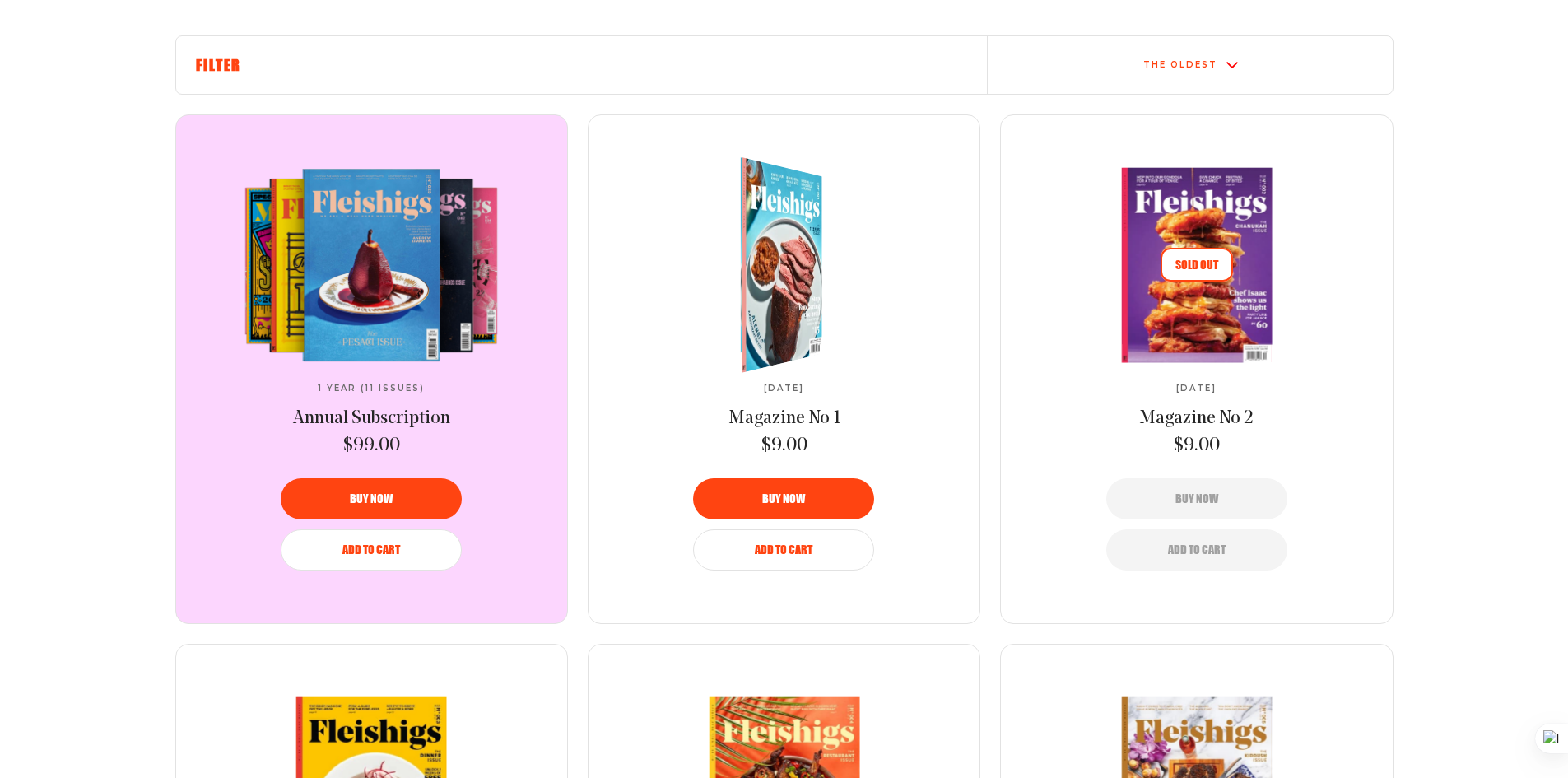
scroll to position [576, 0]
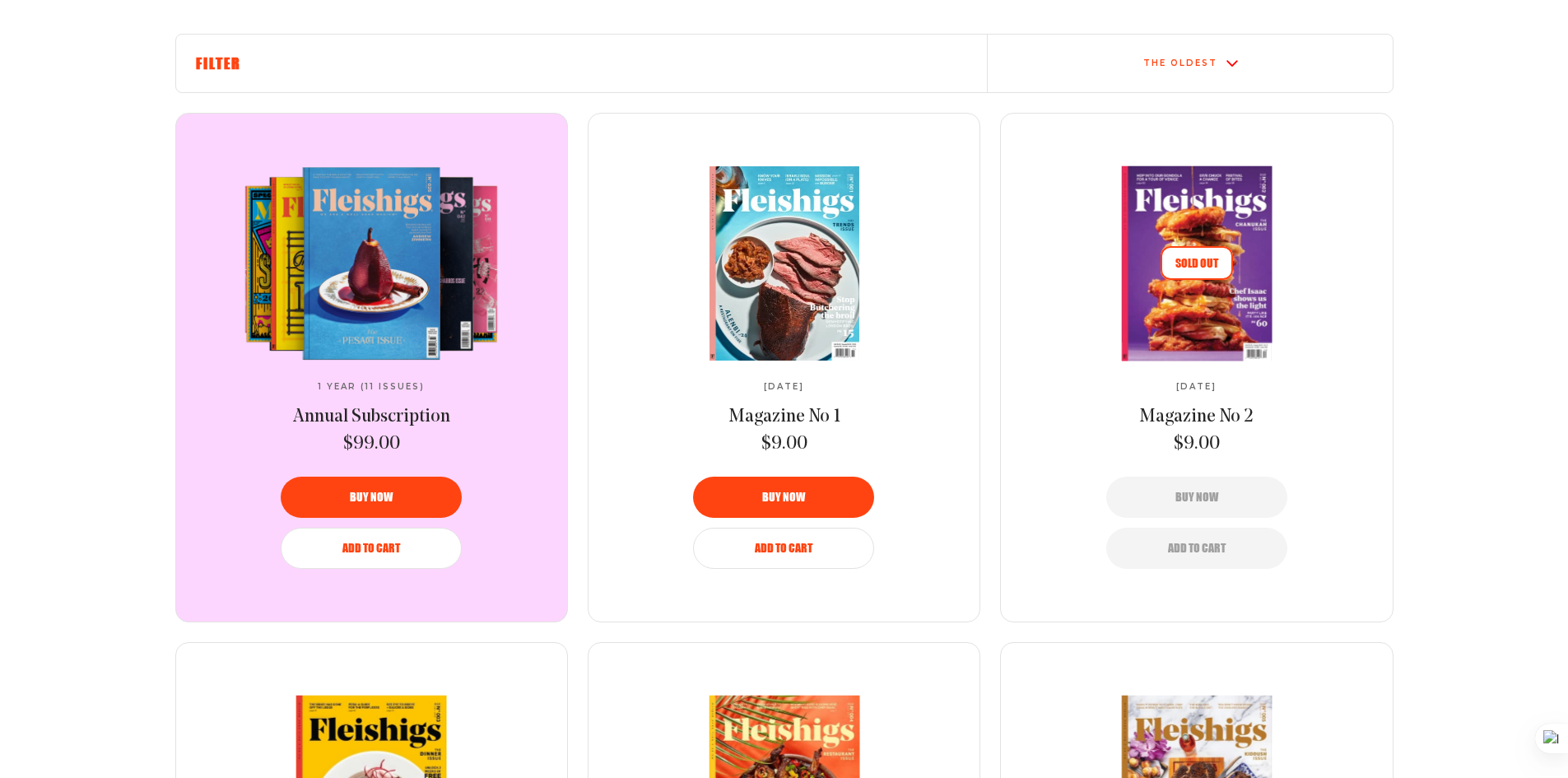
click at [810, 289] on img at bounding box center [784, 262] width 275 height 194
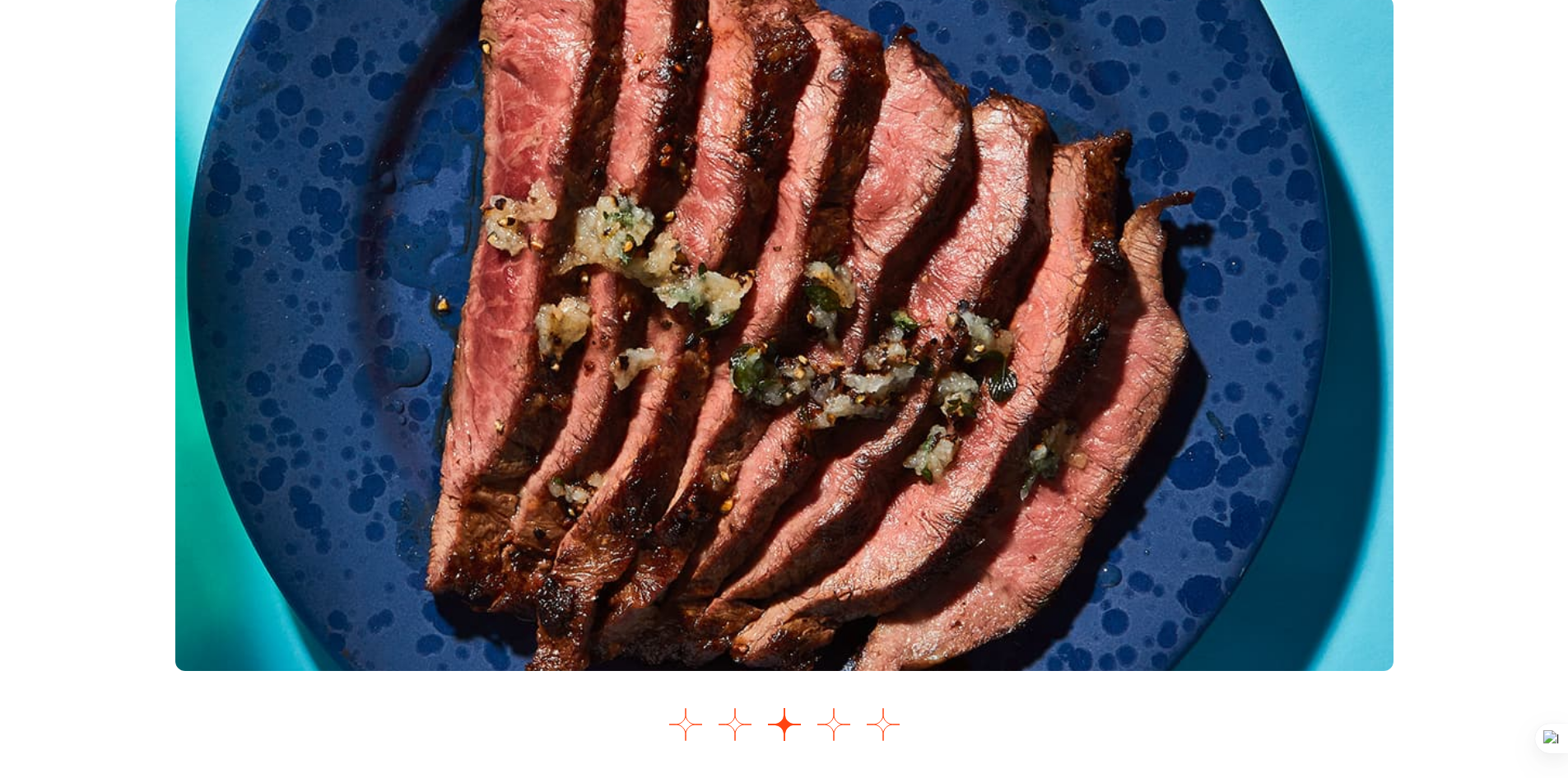
scroll to position [1971, 0]
click at [687, 726] on button "Go to slide 1" at bounding box center [686, 723] width 32 height 32
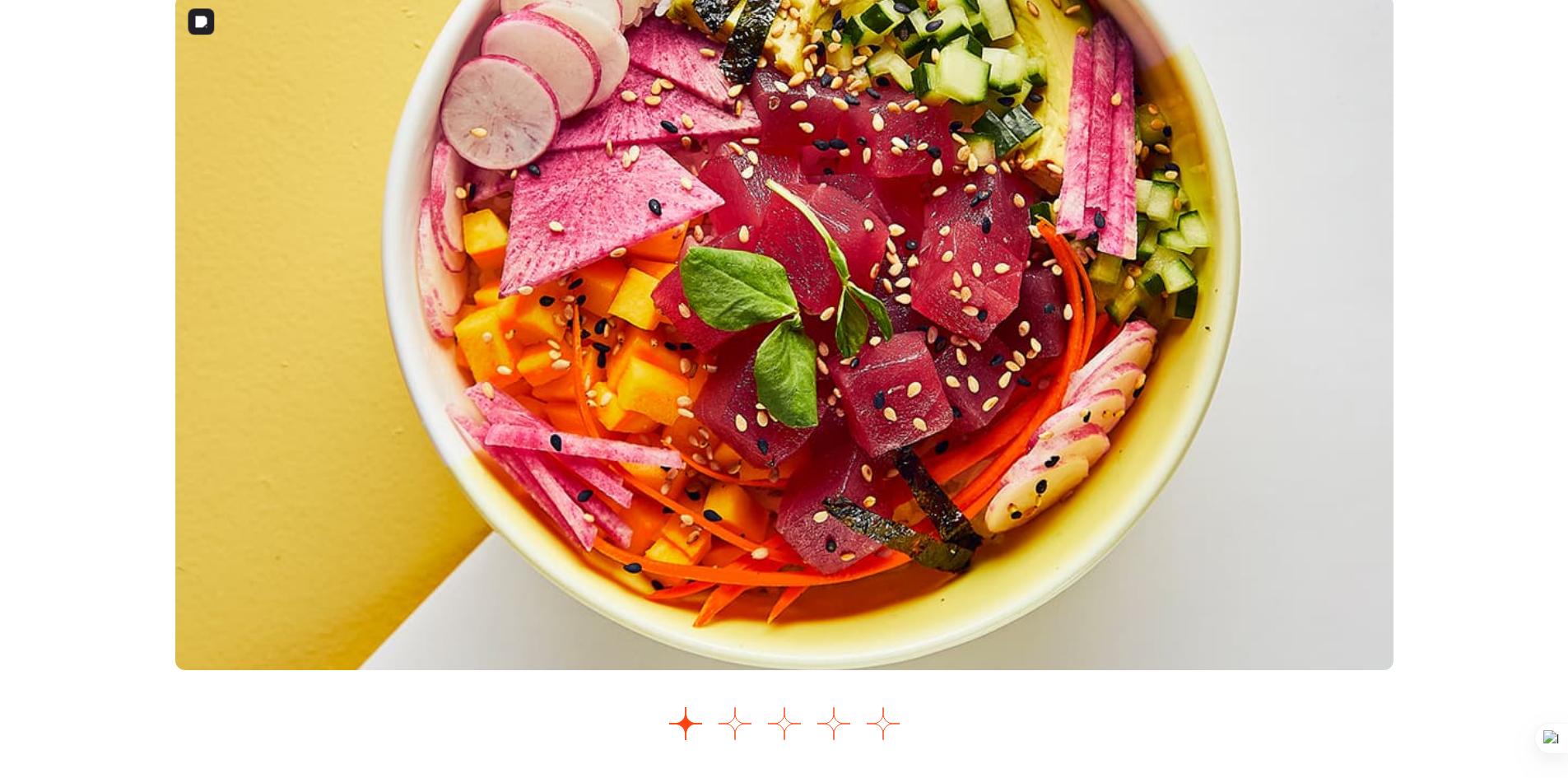
click at [895, 289] on img "1 of 5" at bounding box center [784, 333] width 1219 height 675
click at [882, 726] on button "Go to slide 5" at bounding box center [883, 723] width 32 height 32
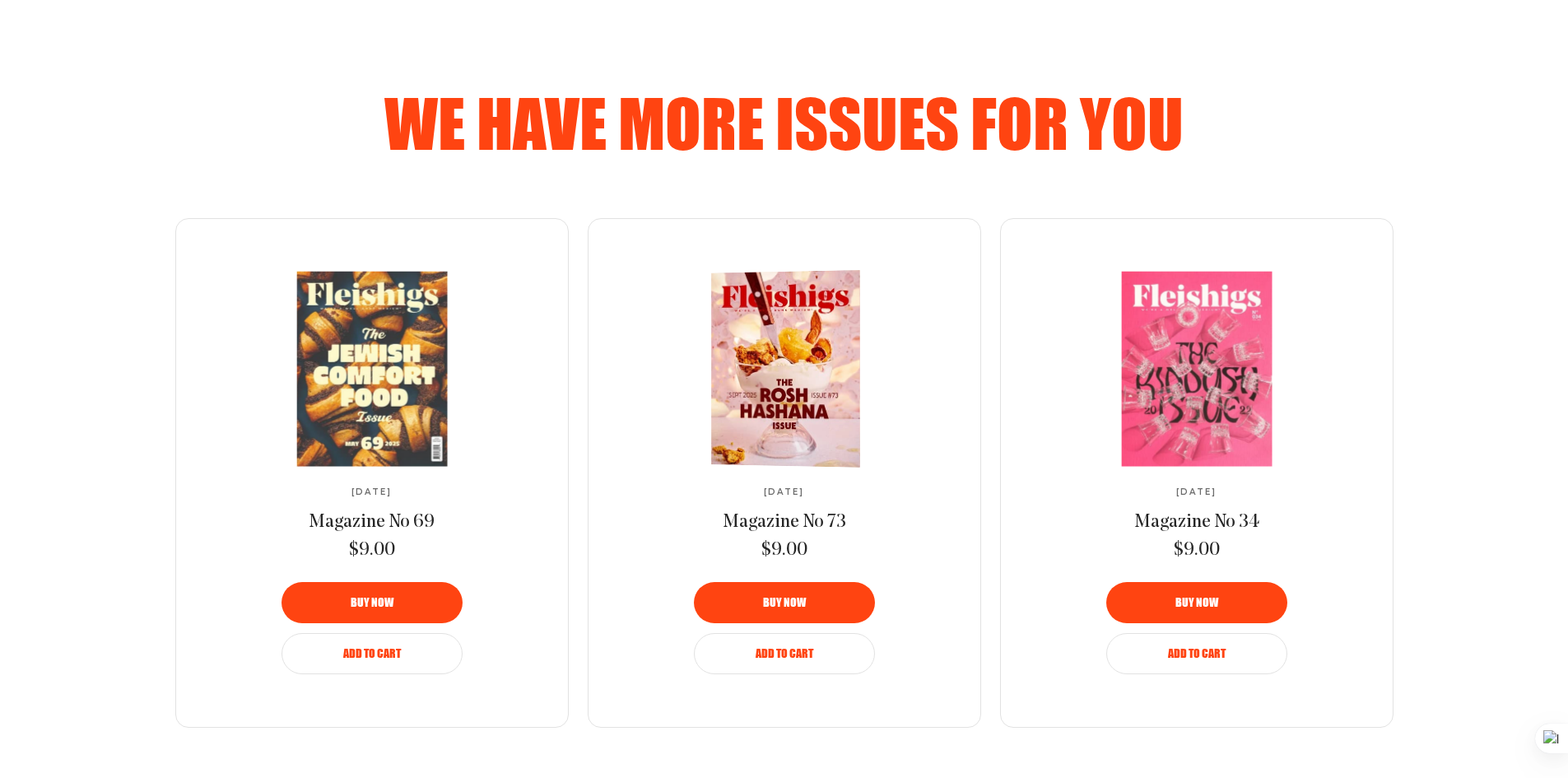
scroll to position [979, 0]
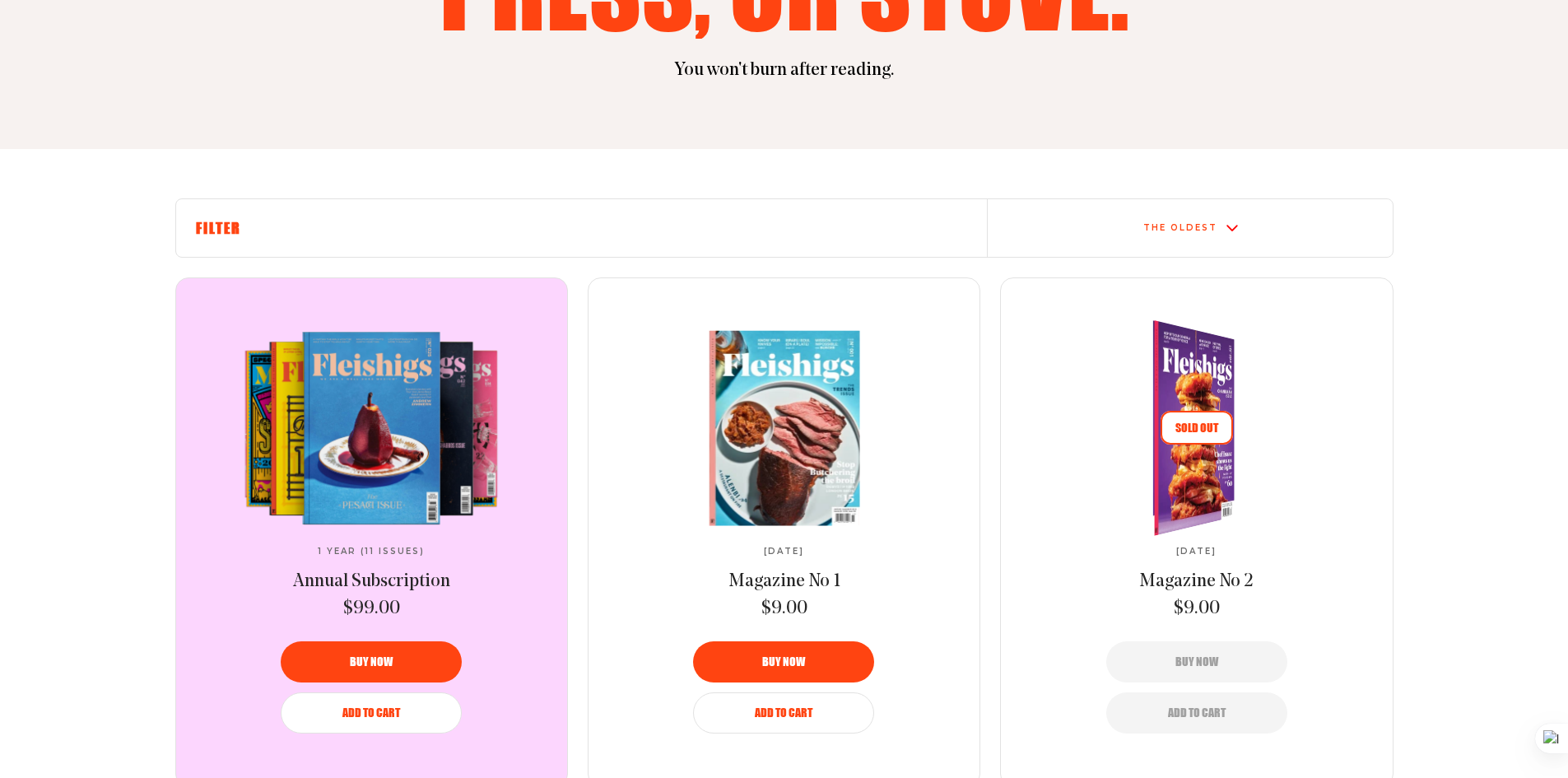
scroll to position [412, 0]
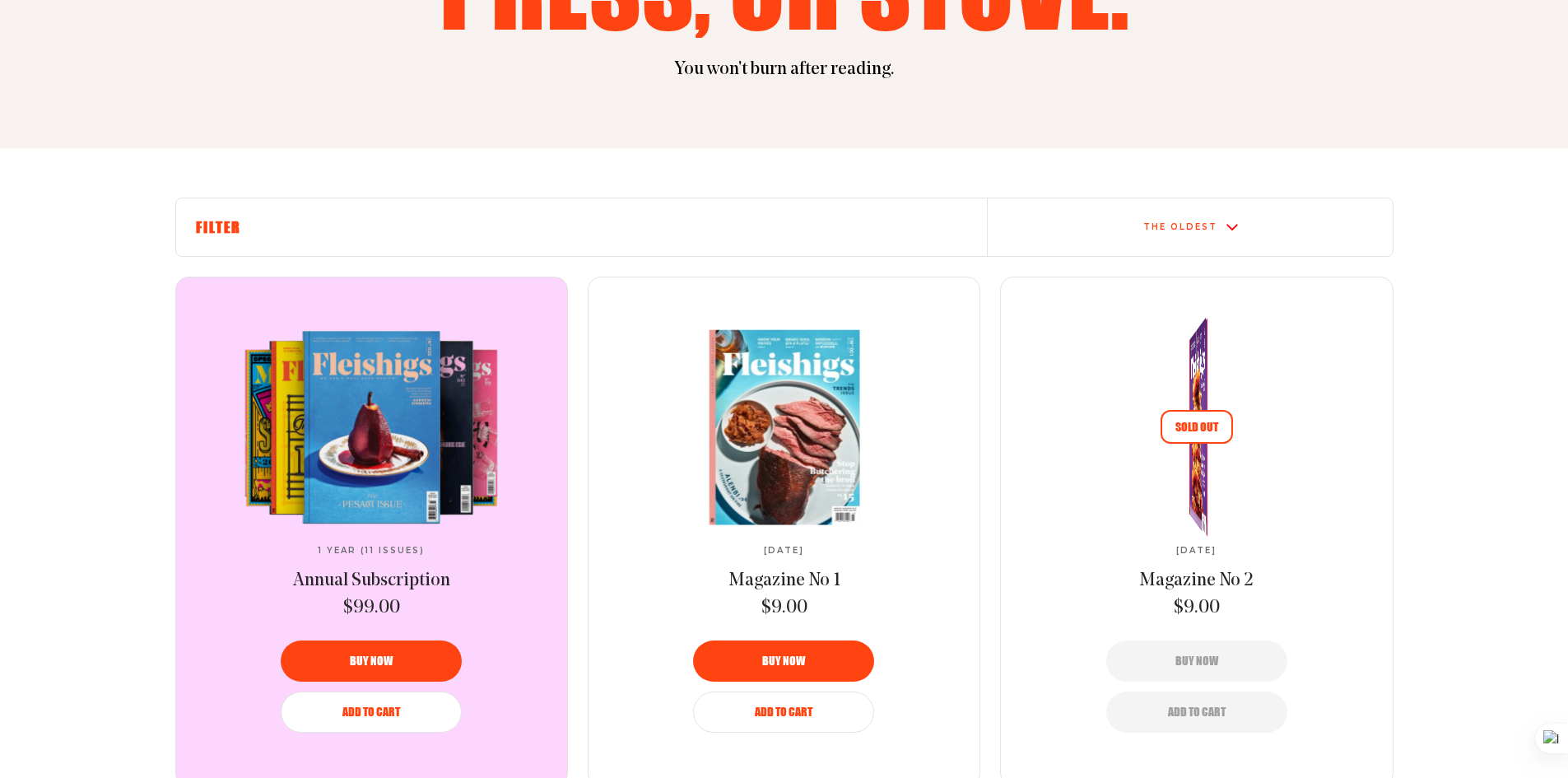
click at [1245, 375] on link "Sold Out" at bounding box center [1197, 427] width 275 height 194
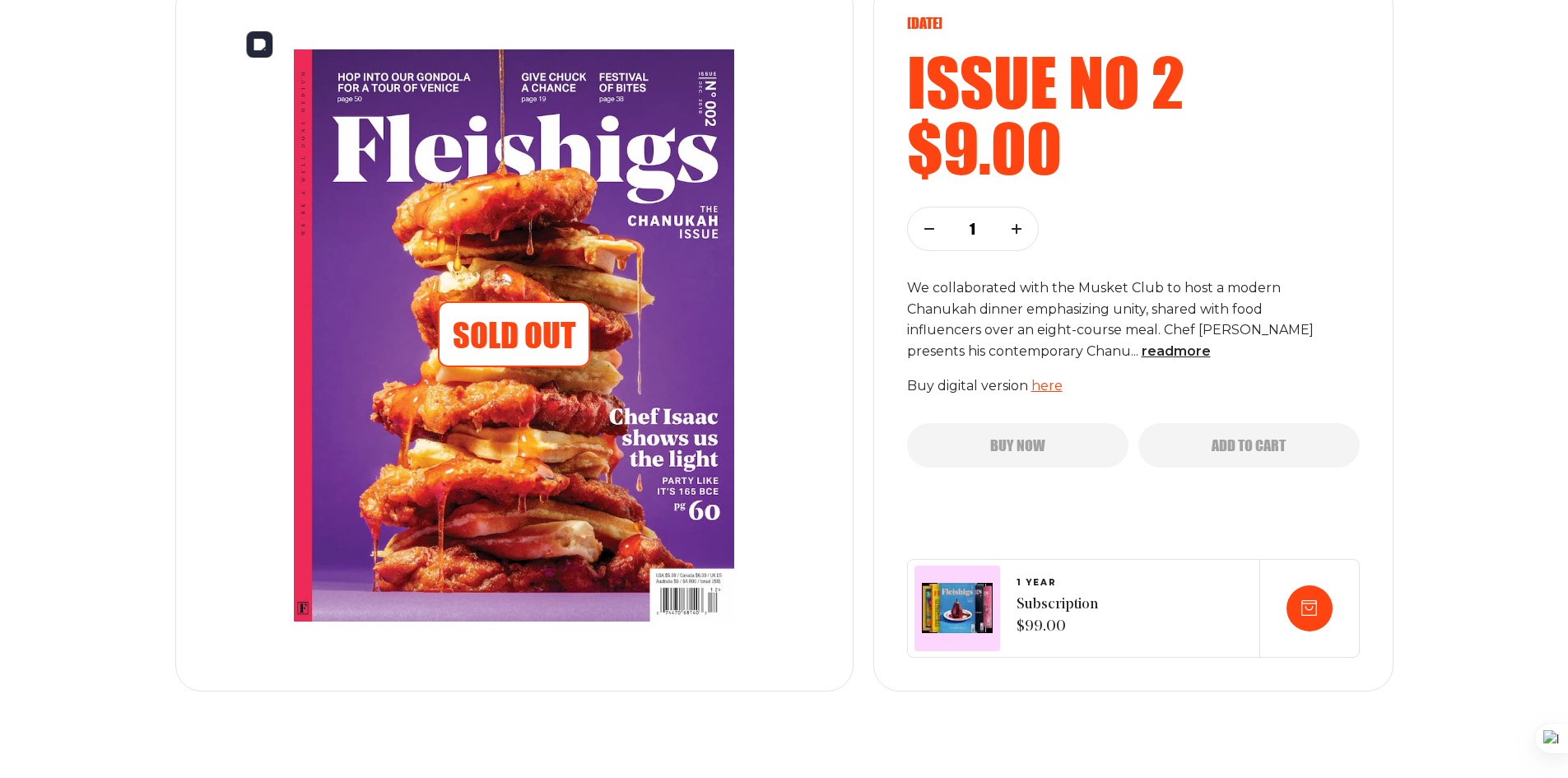
click at [548, 250] on img at bounding box center [515, 335] width 561 height 638
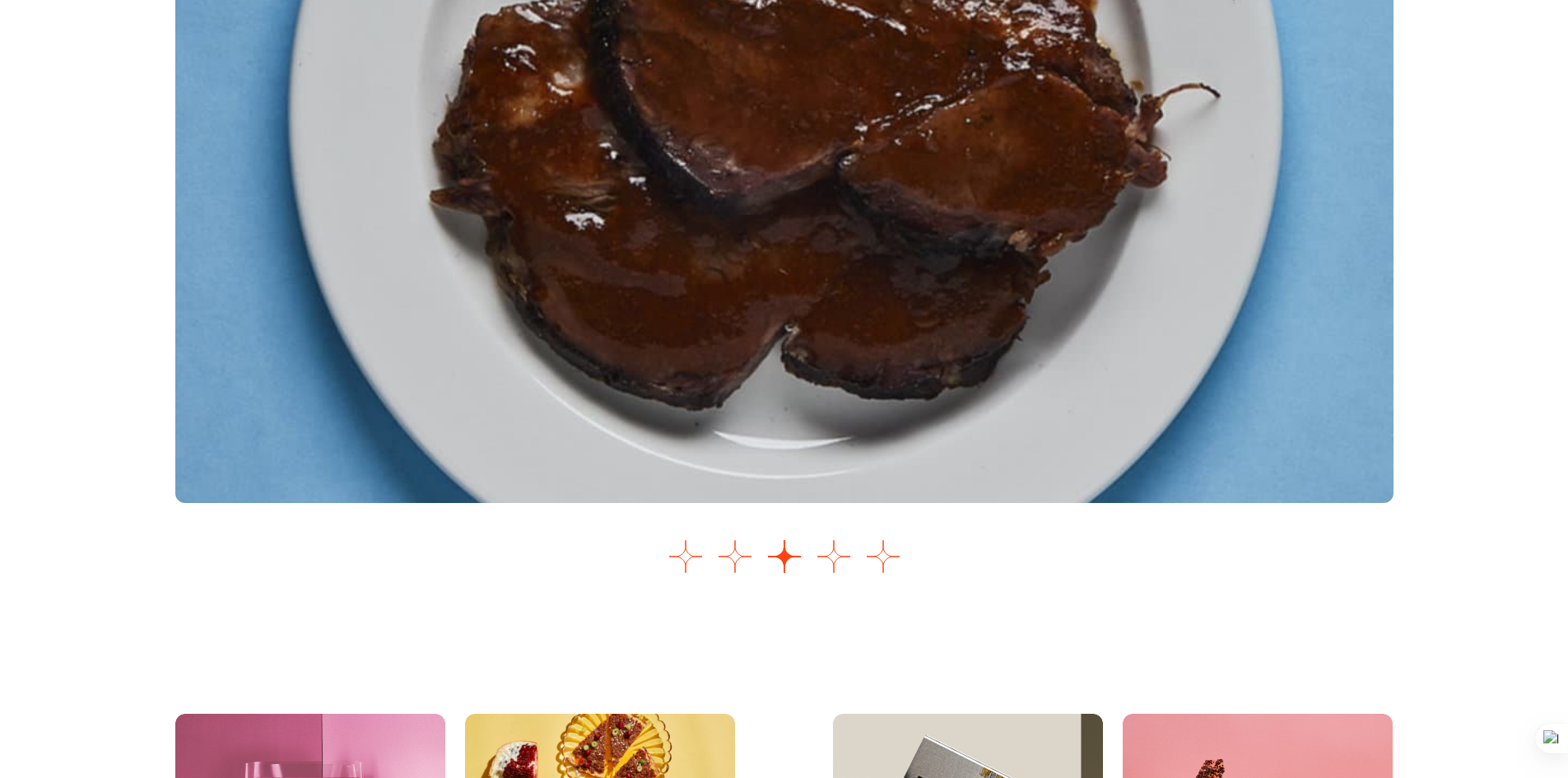
scroll to position [2139, 0]
click at [690, 556] on button "Go to slide 1" at bounding box center [686, 555] width 32 height 32
click at [745, 559] on button "Go to slide 2" at bounding box center [735, 555] width 32 height 32
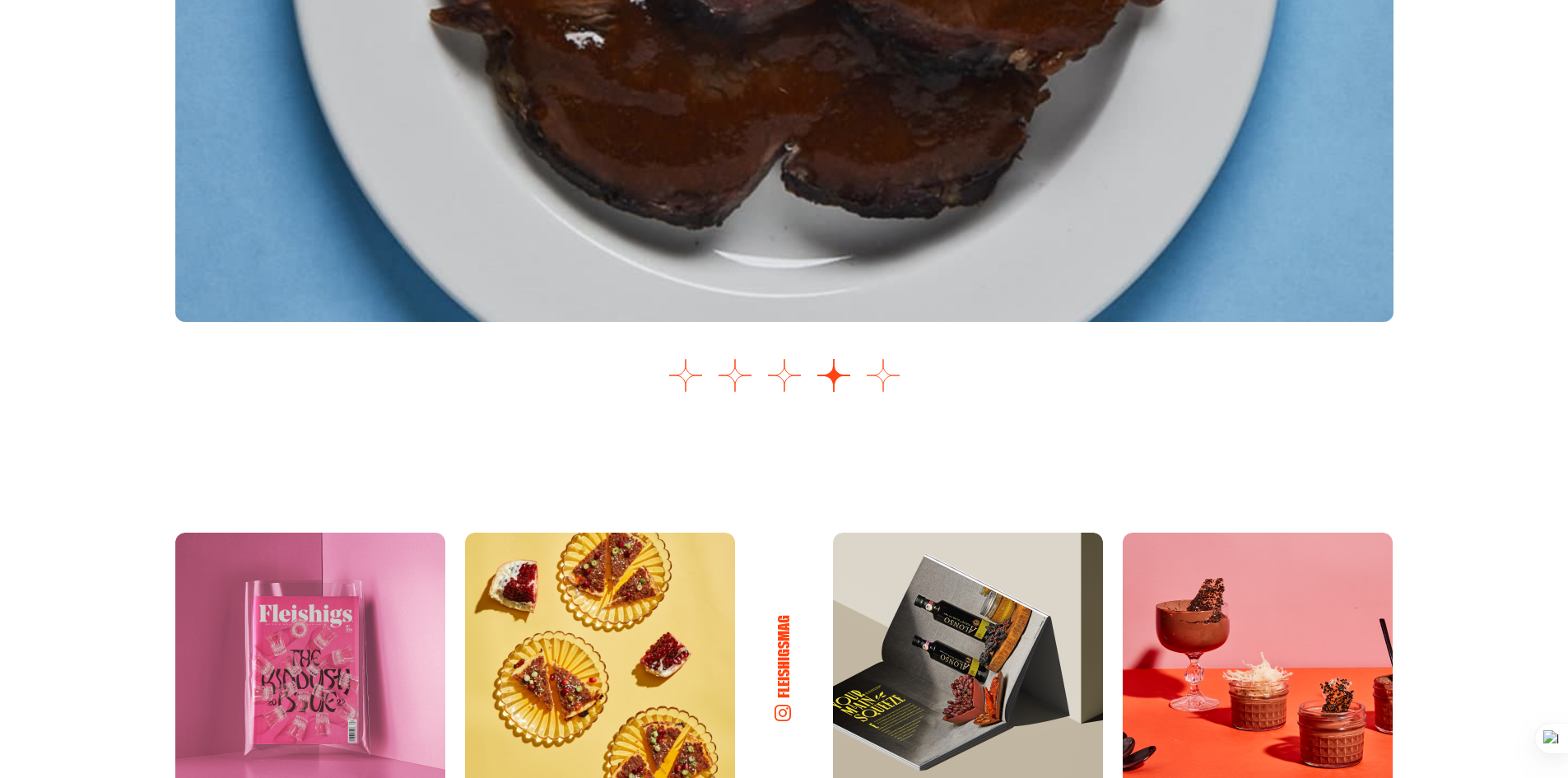
scroll to position [2319, 0]
click at [874, 371] on button "Go to slide 5" at bounding box center [883, 376] width 32 height 32
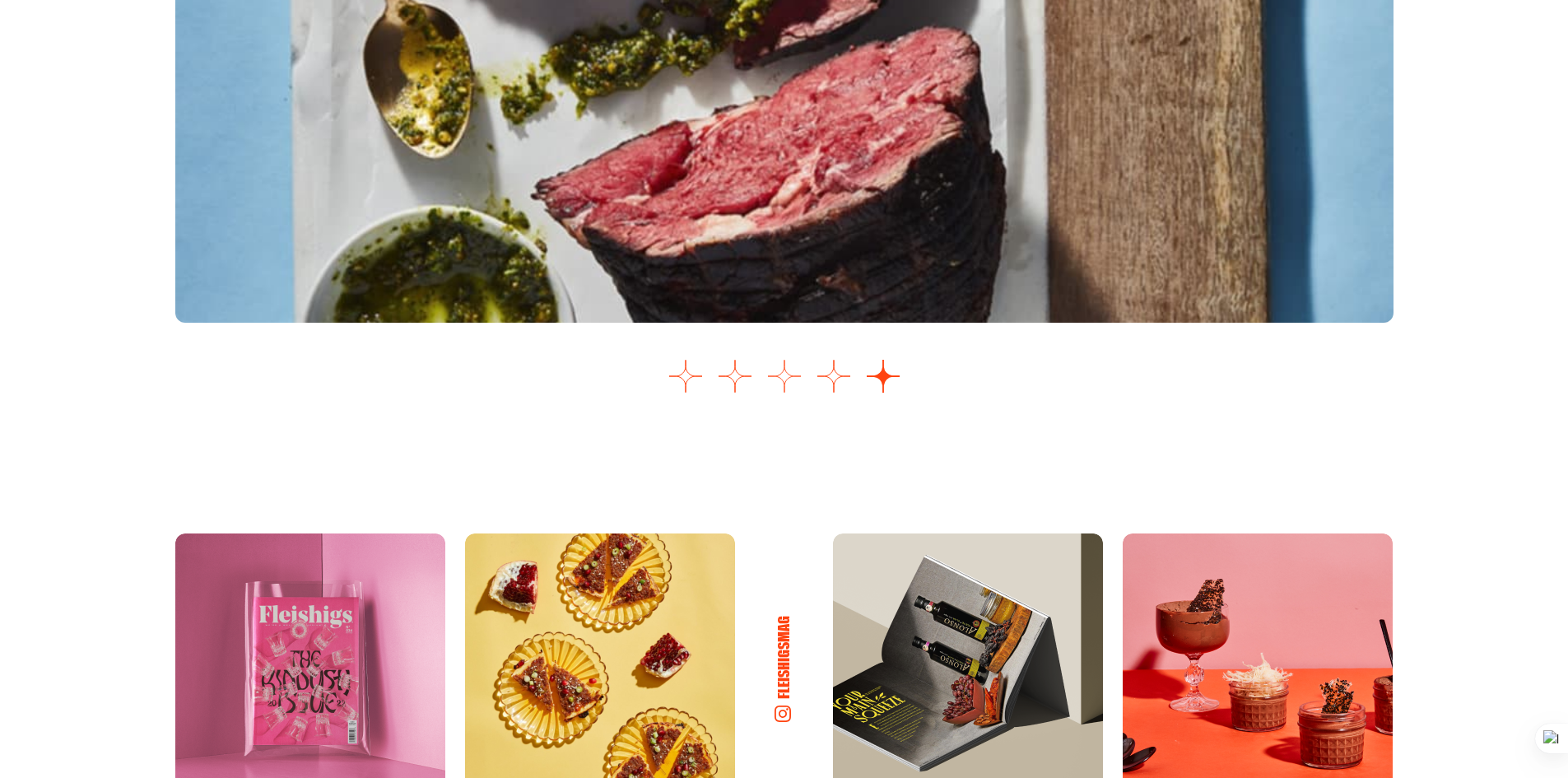
click at [787, 382] on button "Go to slide 3" at bounding box center [784, 376] width 32 height 32
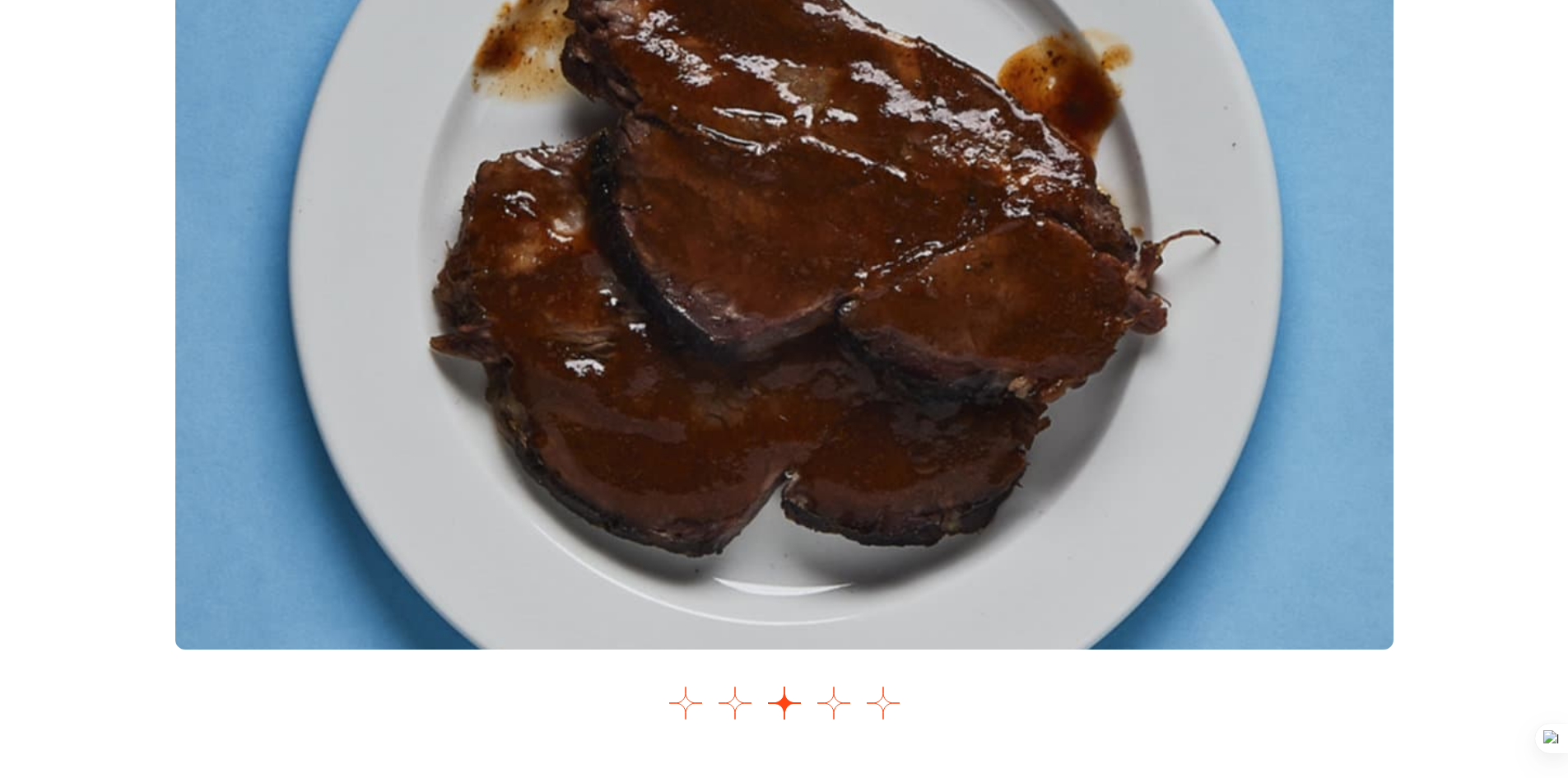
scroll to position [1990, 0]
click at [842, 699] on button "Go to slide 4" at bounding box center [834, 704] width 32 height 32
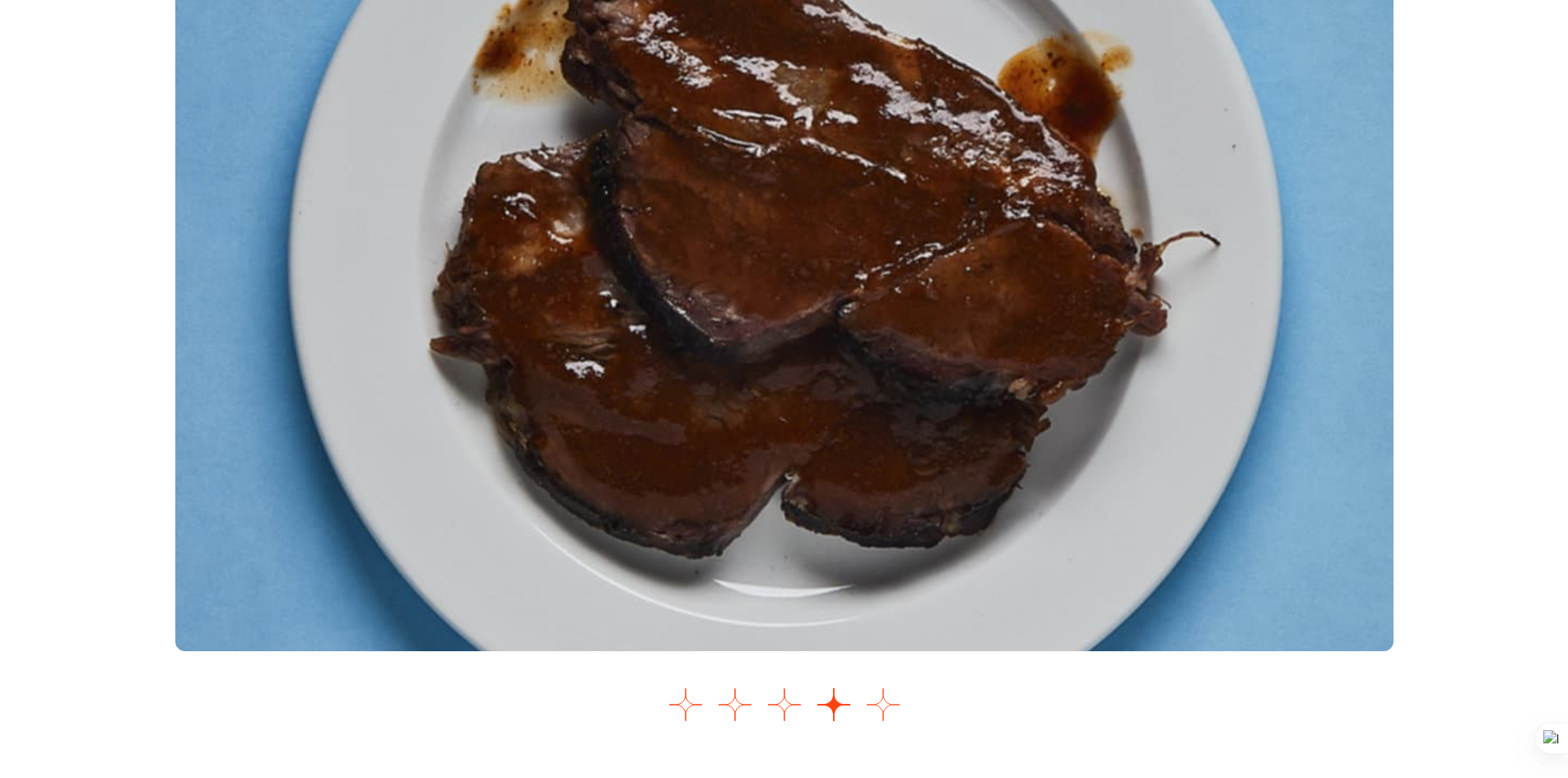
click at [876, 693] on button "Go to slide 5" at bounding box center [883, 704] width 32 height 32
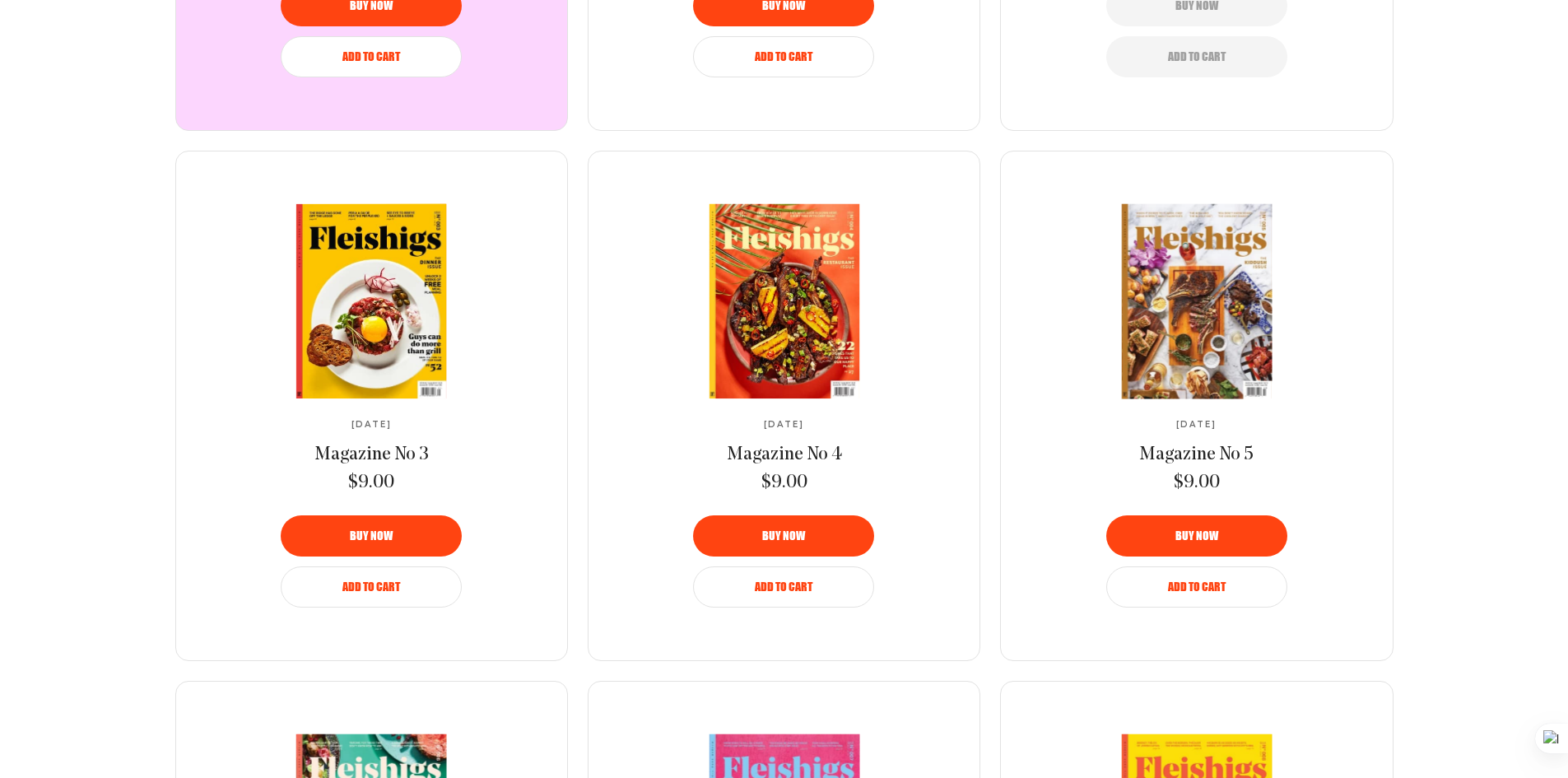
scroll to position [1069, 0]
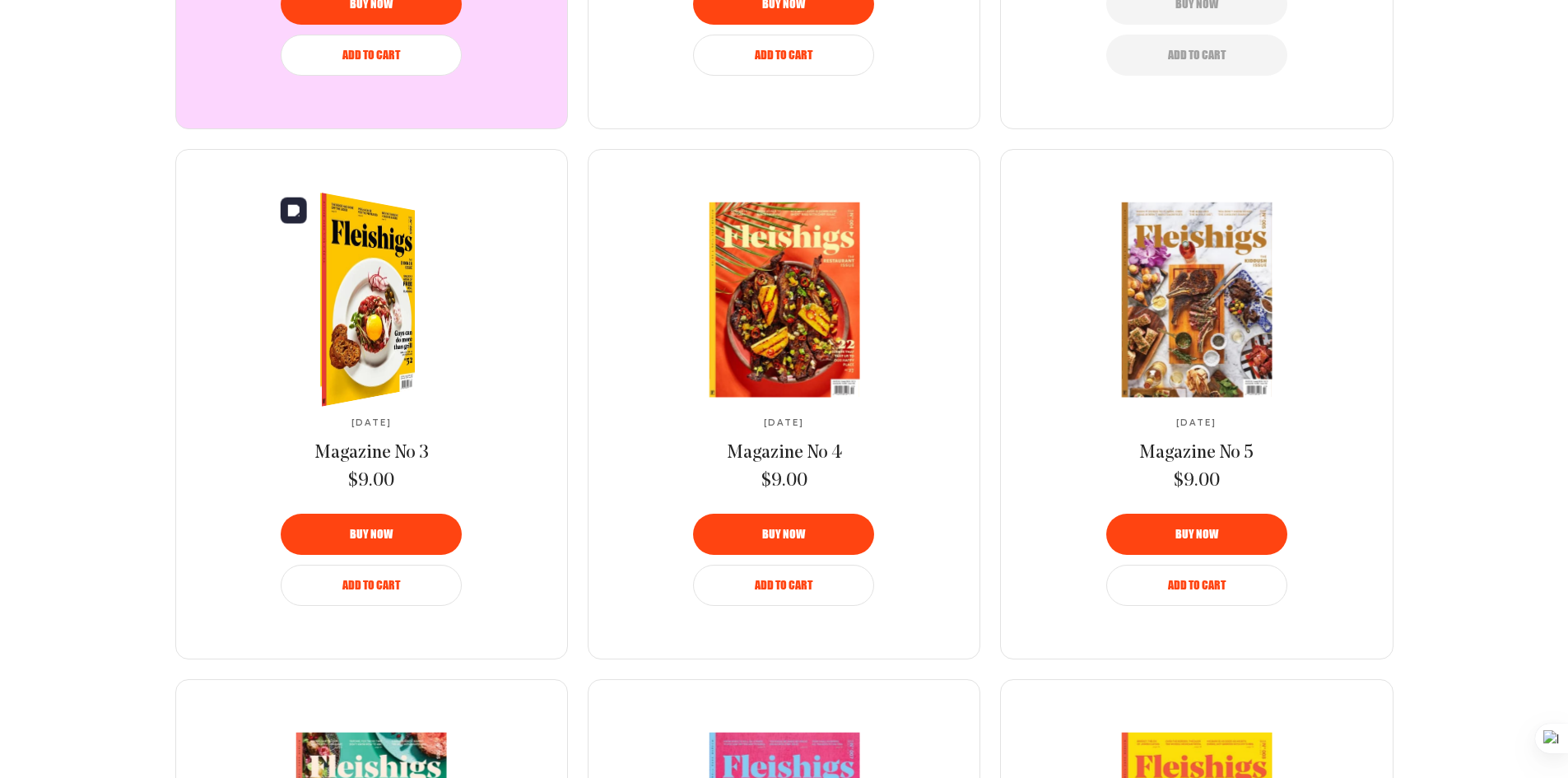
click at [381, 316] on img at bounding box center [357, 300] width 174 height 233
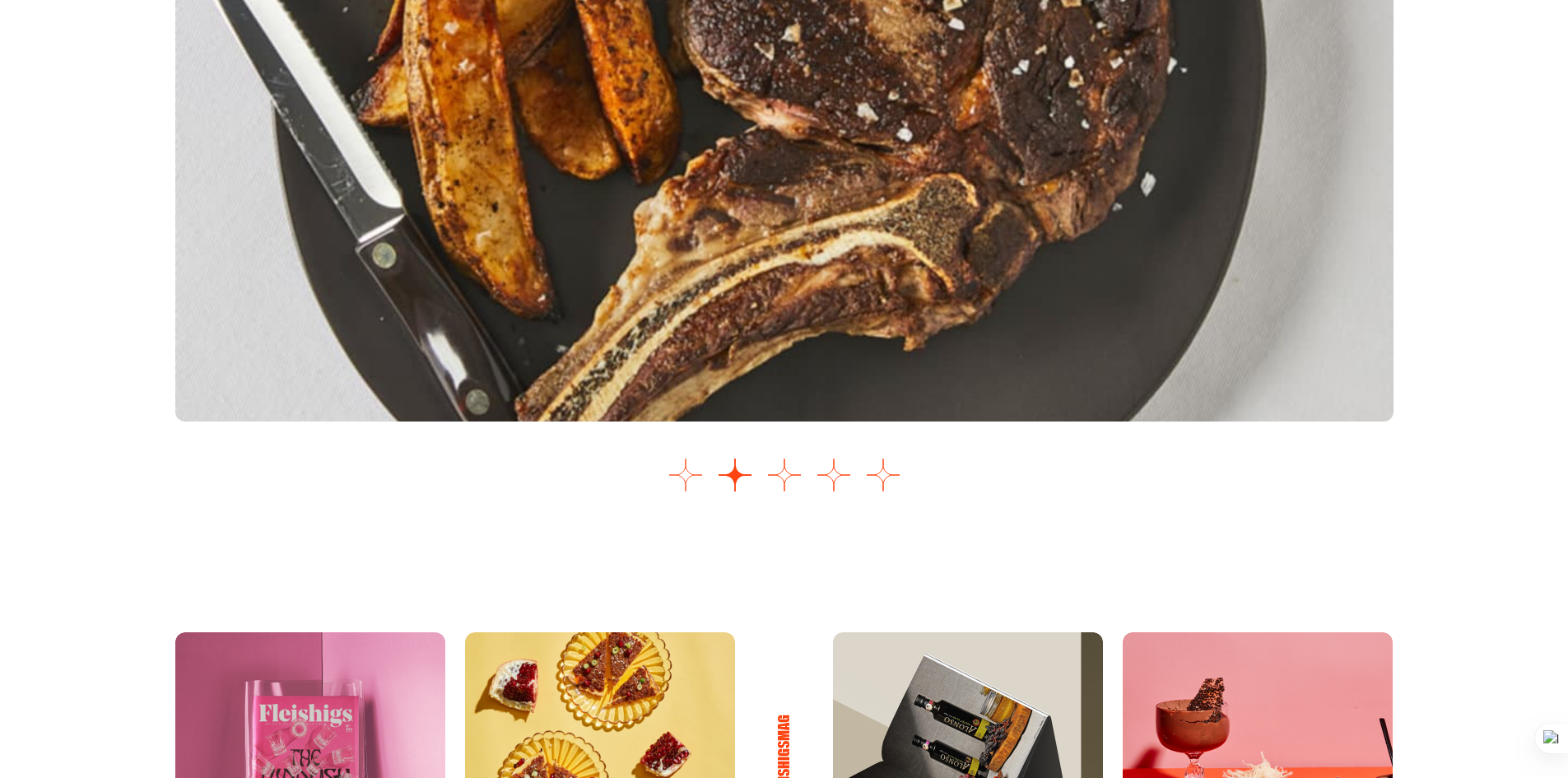
click at [687, 481] on button "Go to slide 1" at bounding box center [686, 475] width 32 height 32
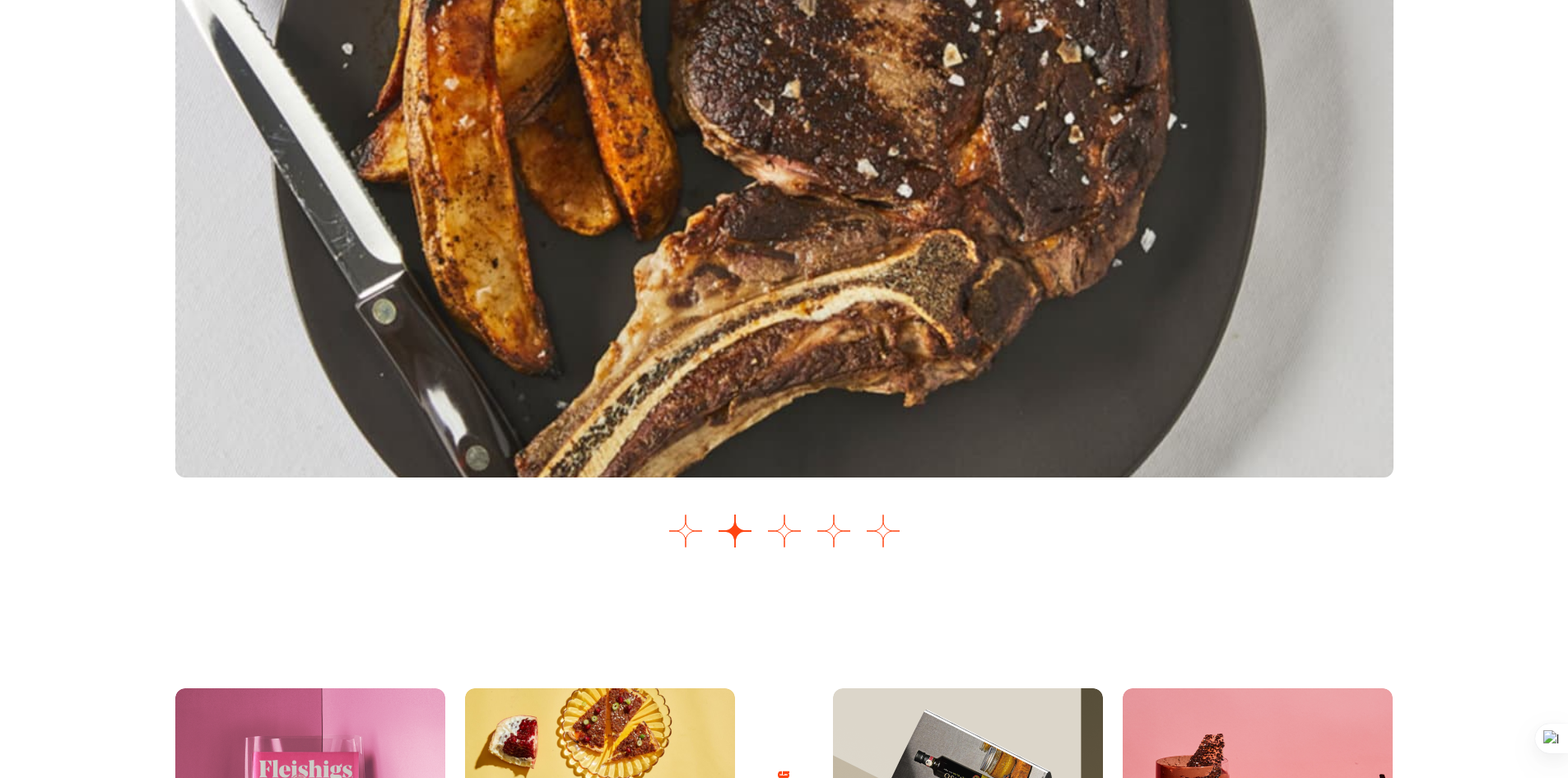
scroll to position [2165, 0]
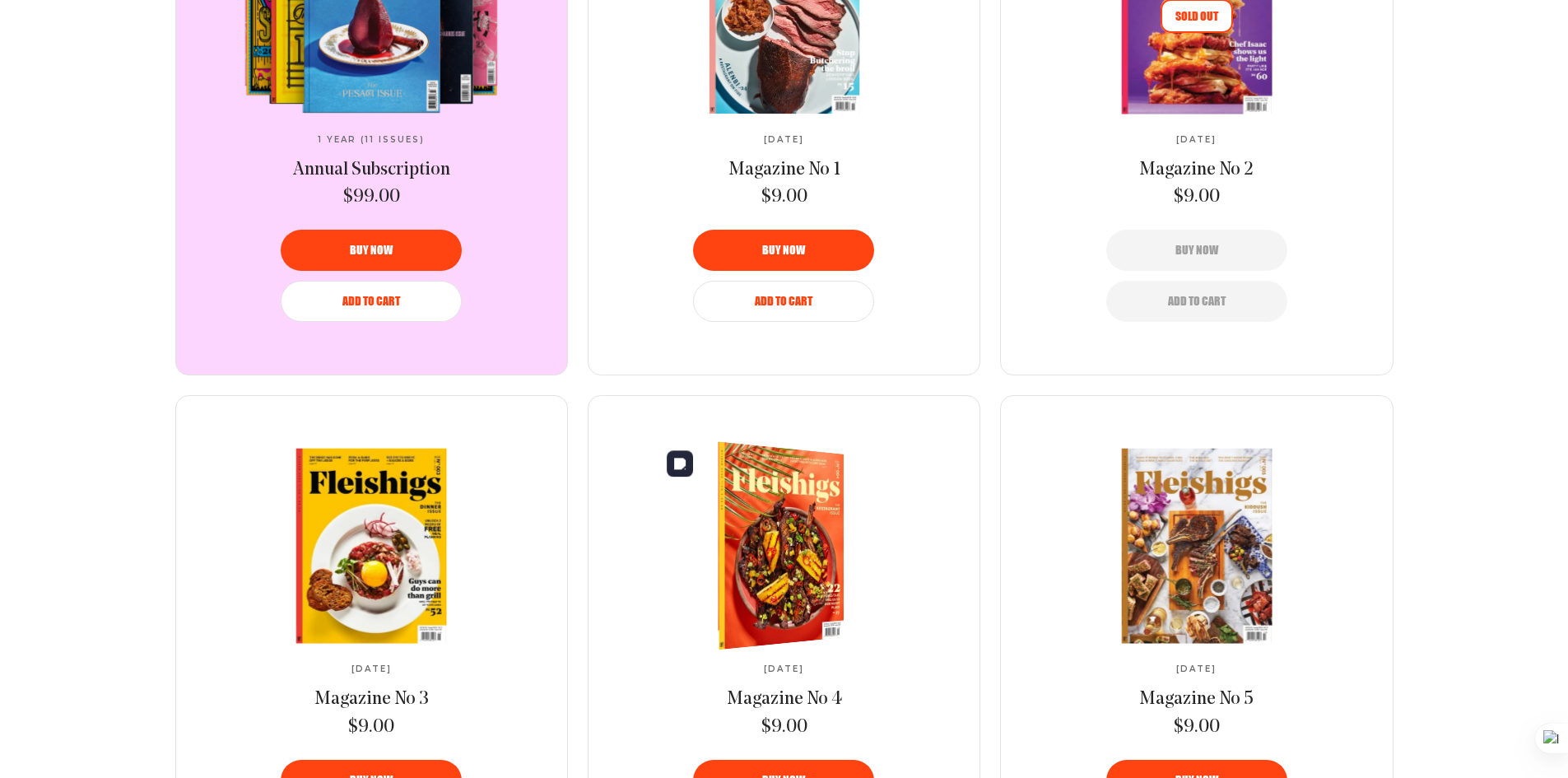
click at [829, 565] on img at bounding box center [772, 545] width 231 height 220
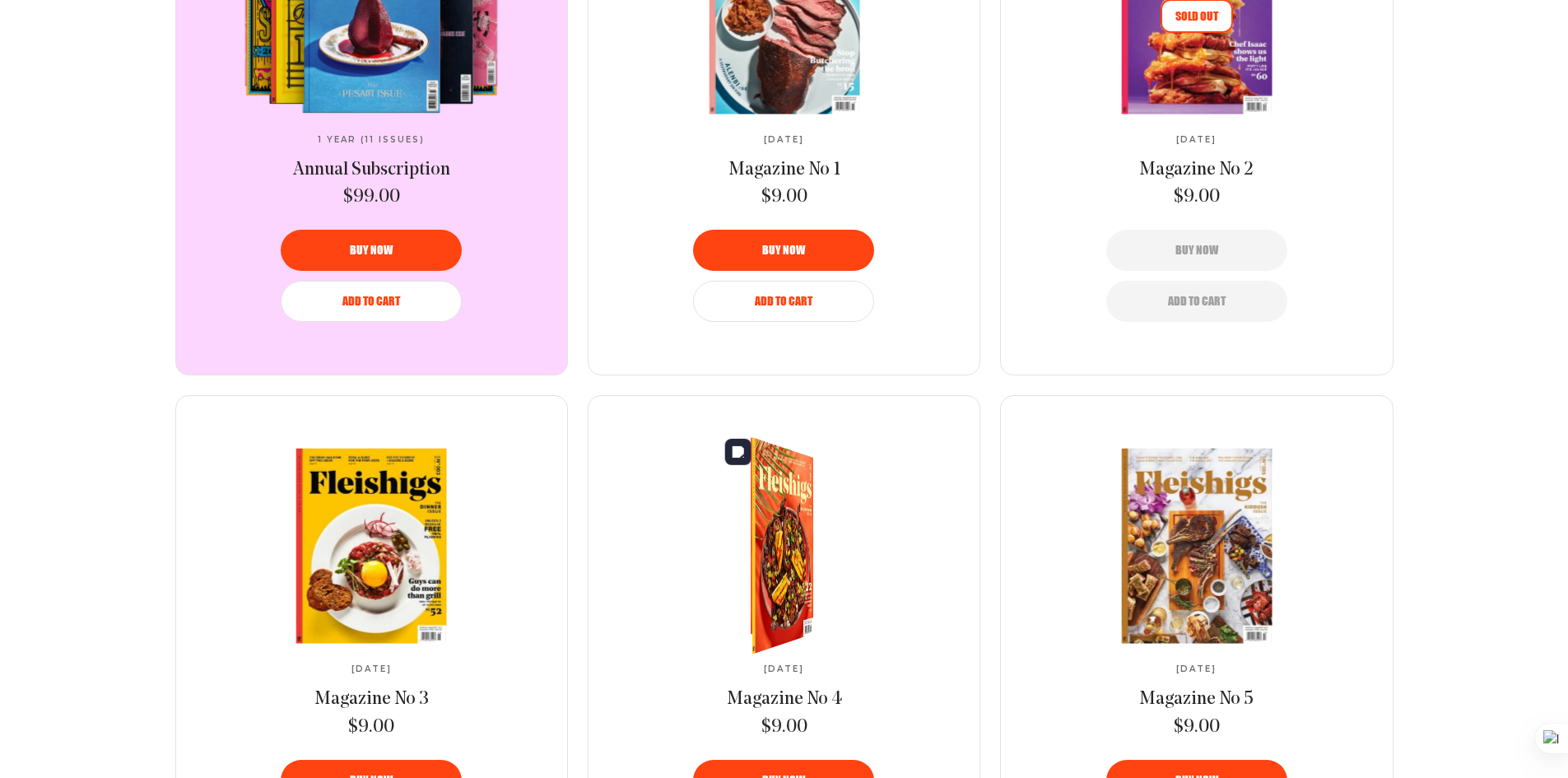
scroll to position [823, 0]
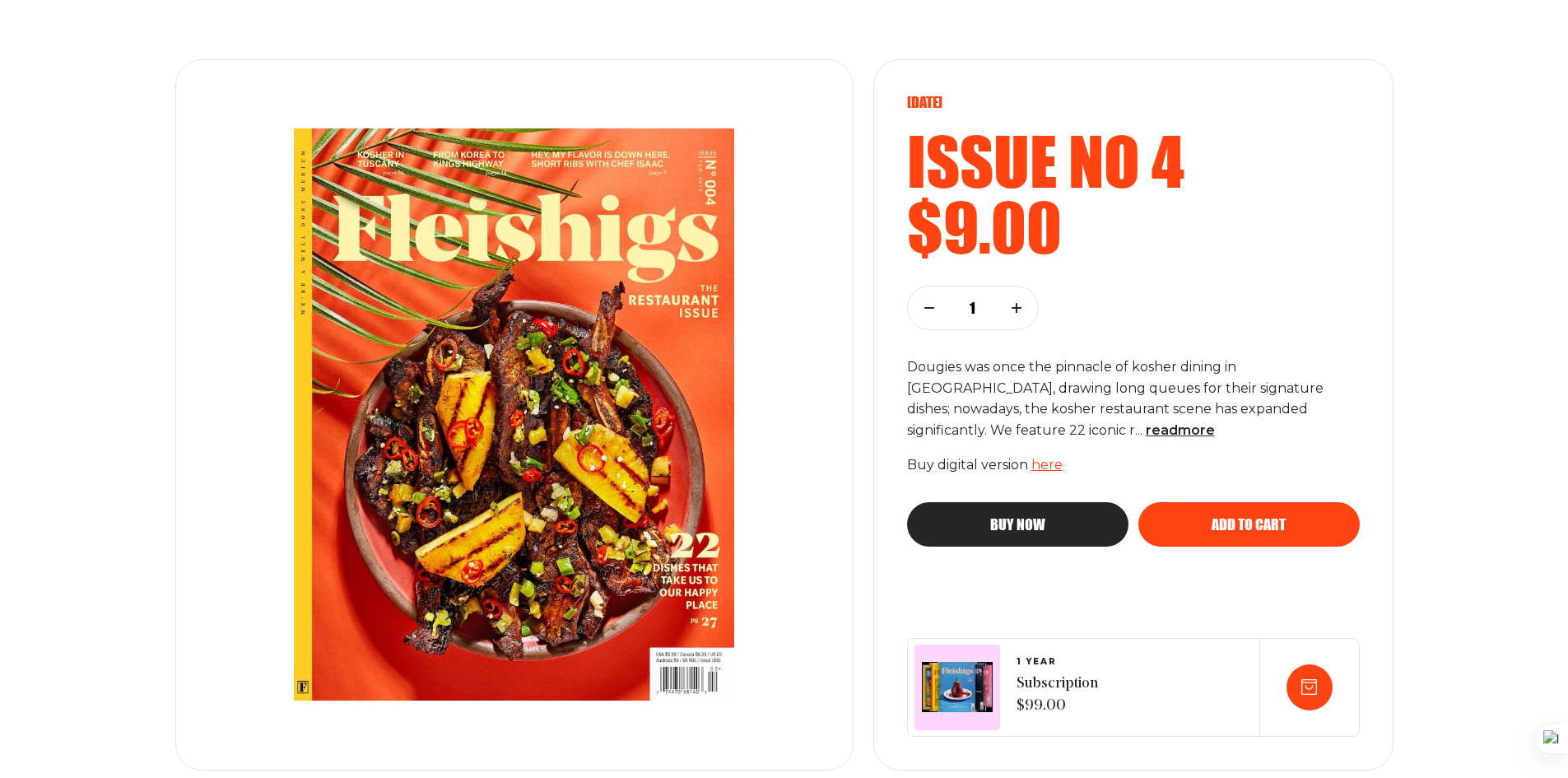
scroll to position [165, 0]
click at [1146, 427] on span "read more" at bounding box center [1181, 431] width 70 height 15
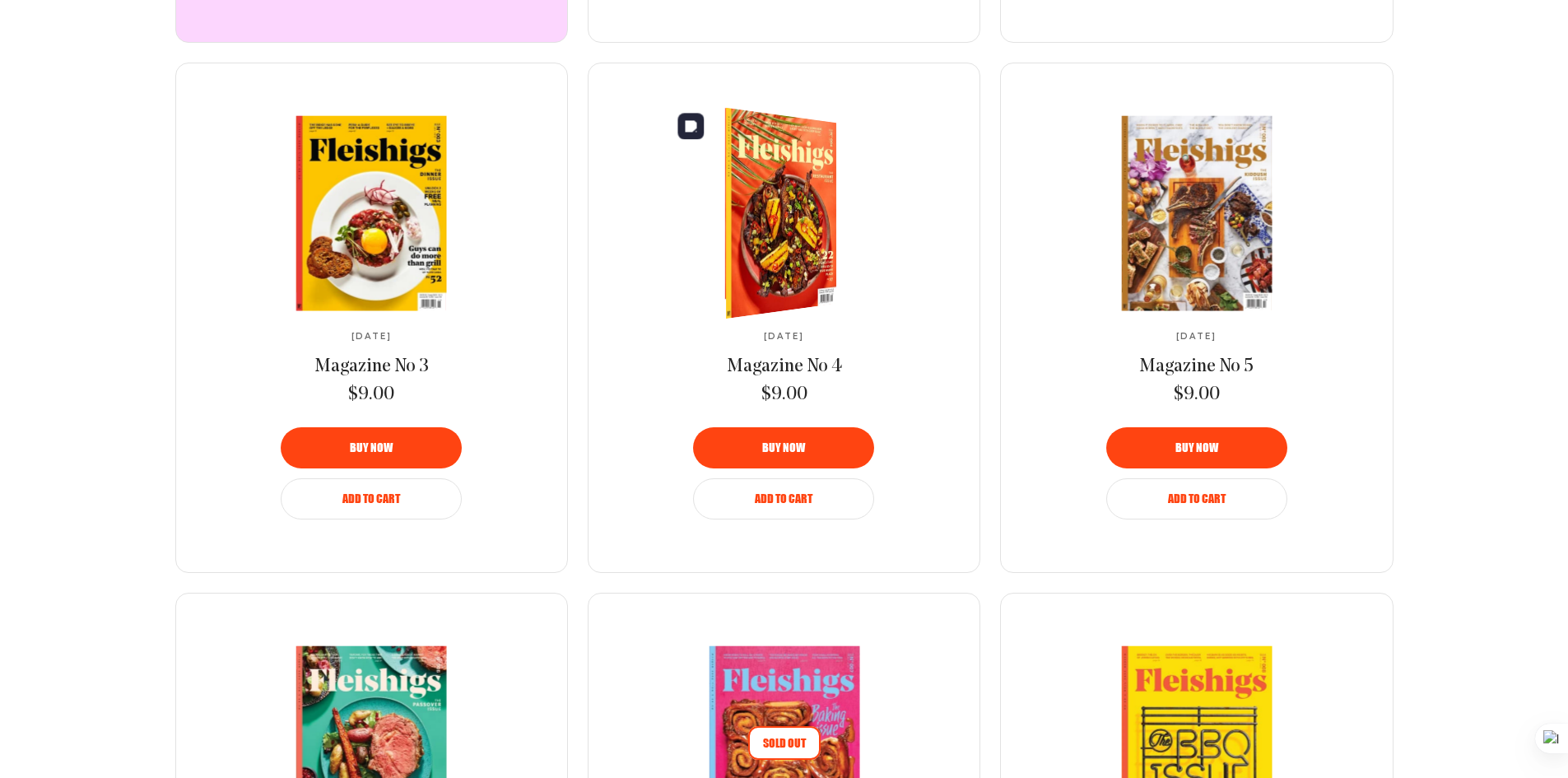
click at [744, 253] on img at bounding box center [771, 214] width 206 height 227
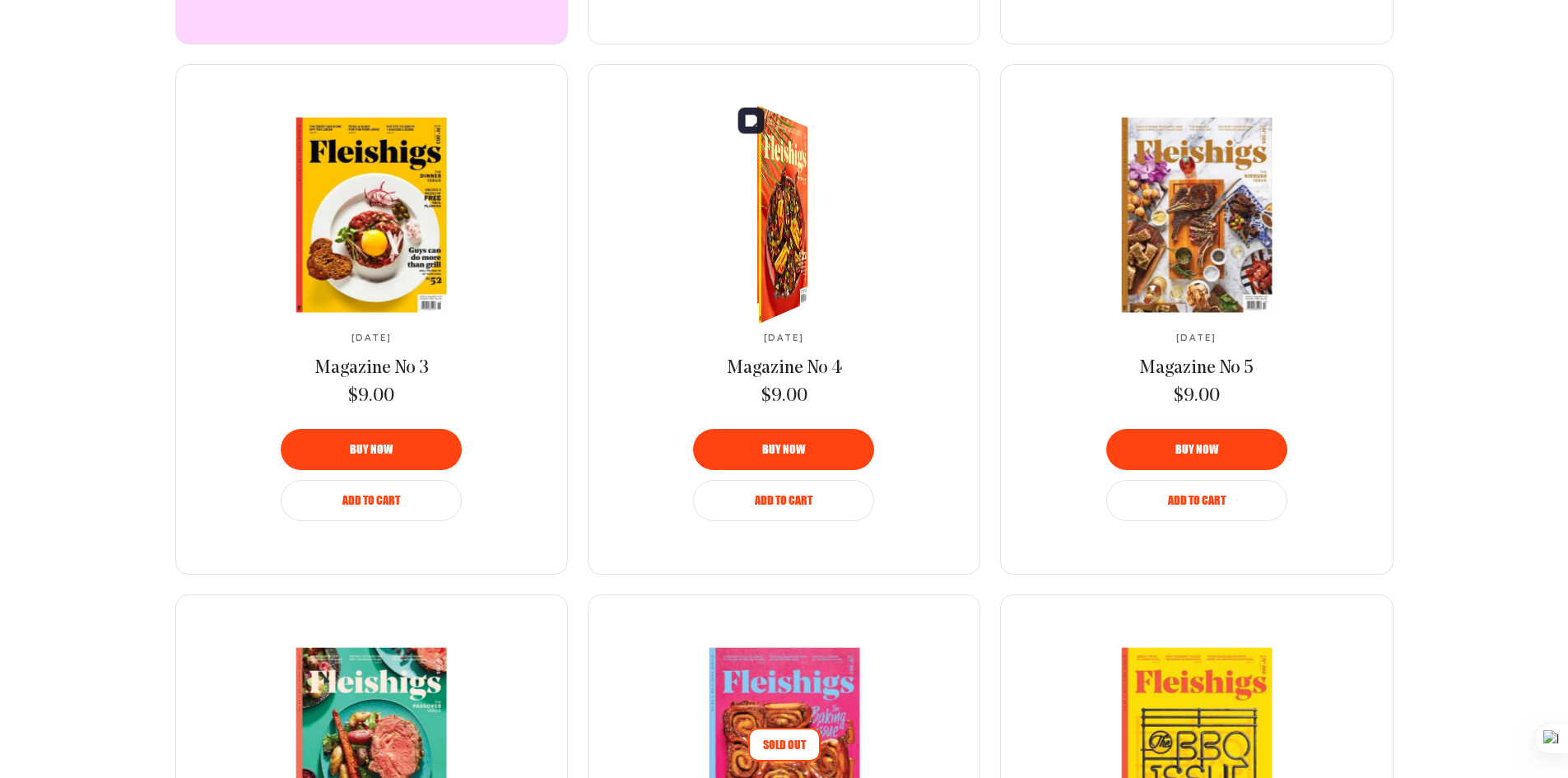
scroll to position [1153, 0]
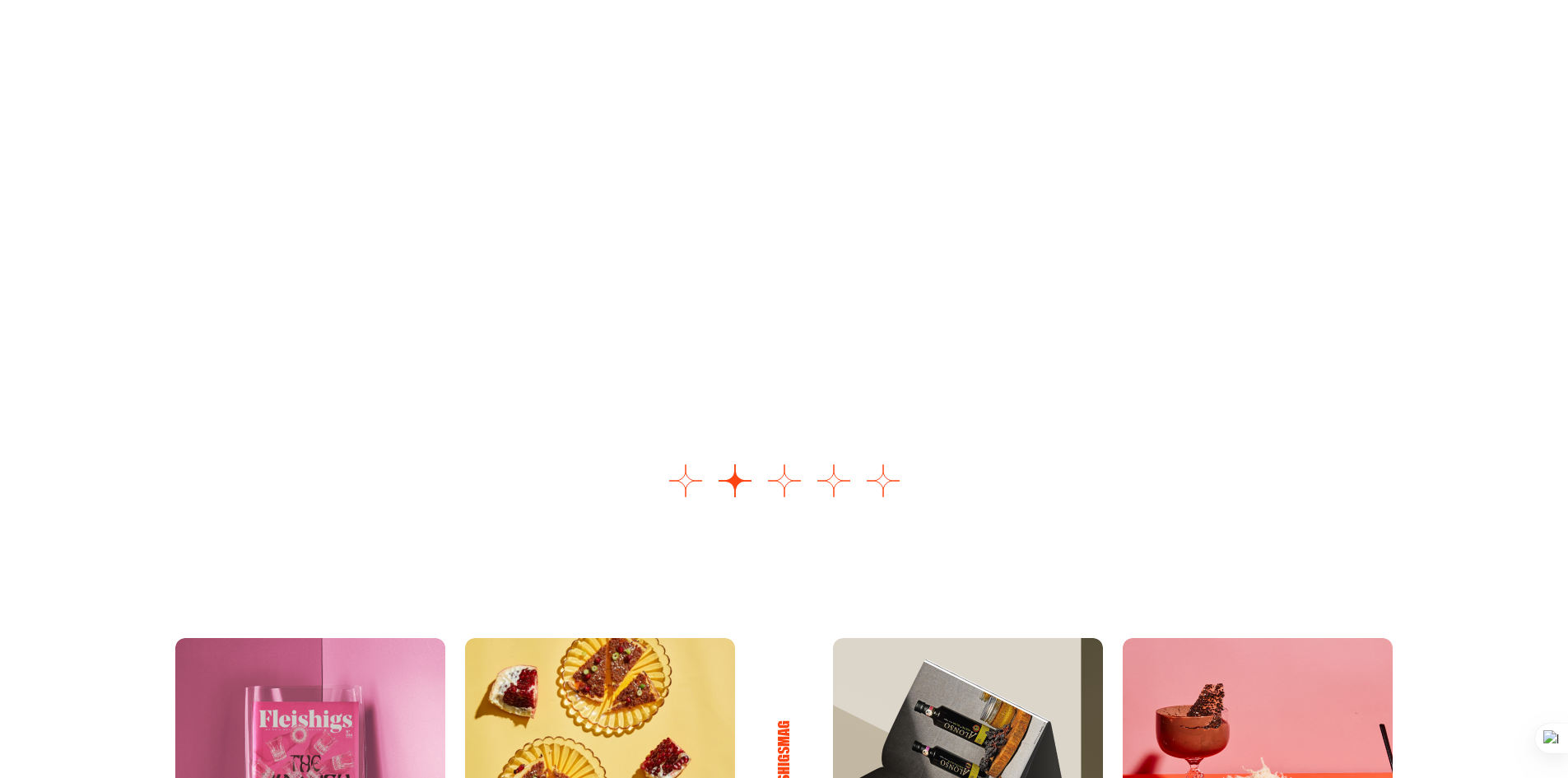
scroll to position [2214, 0]
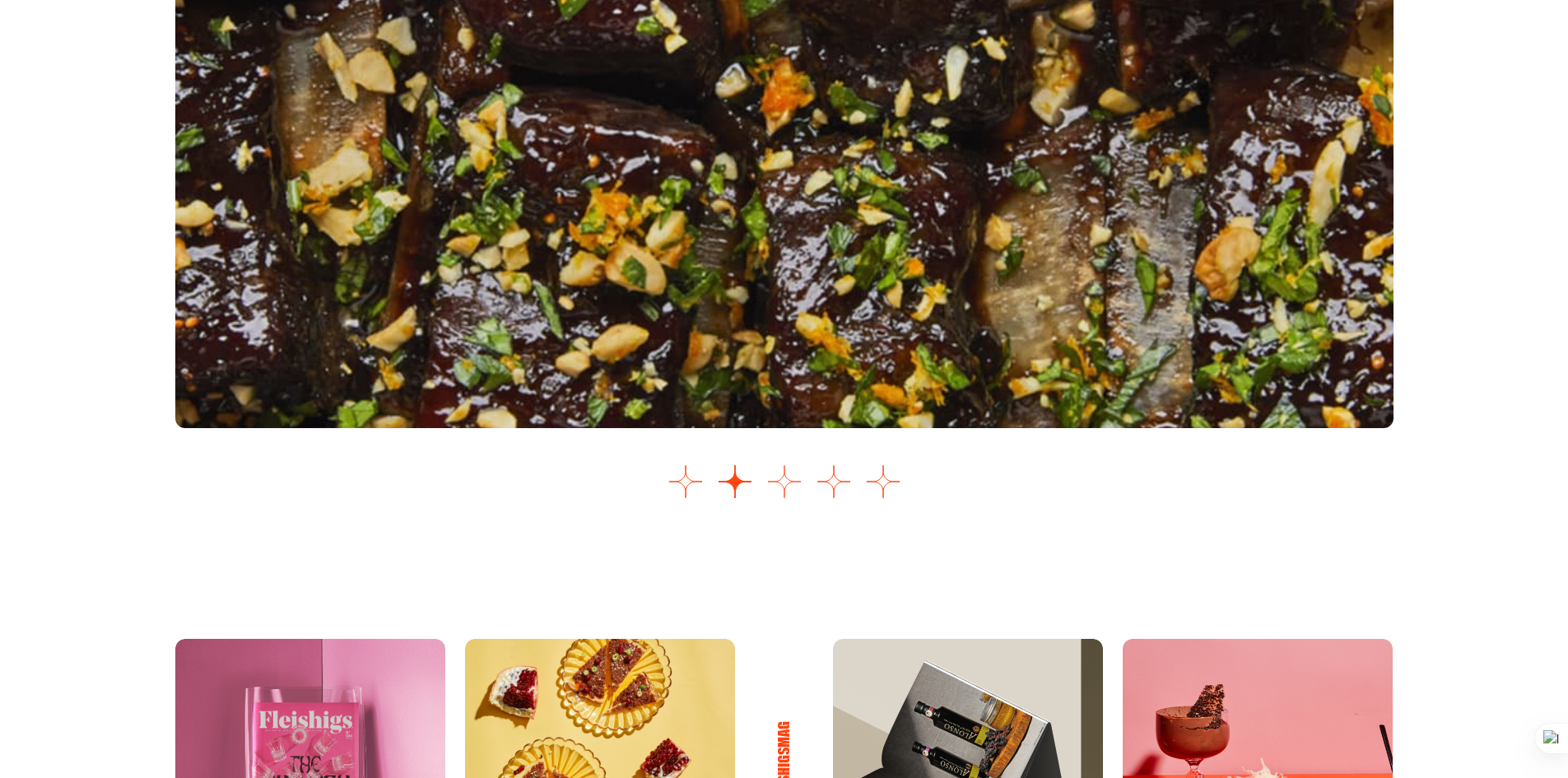
click at [779, 492] on button "Go to slide 3" at bounding box center [784, 481] width 32 height 32
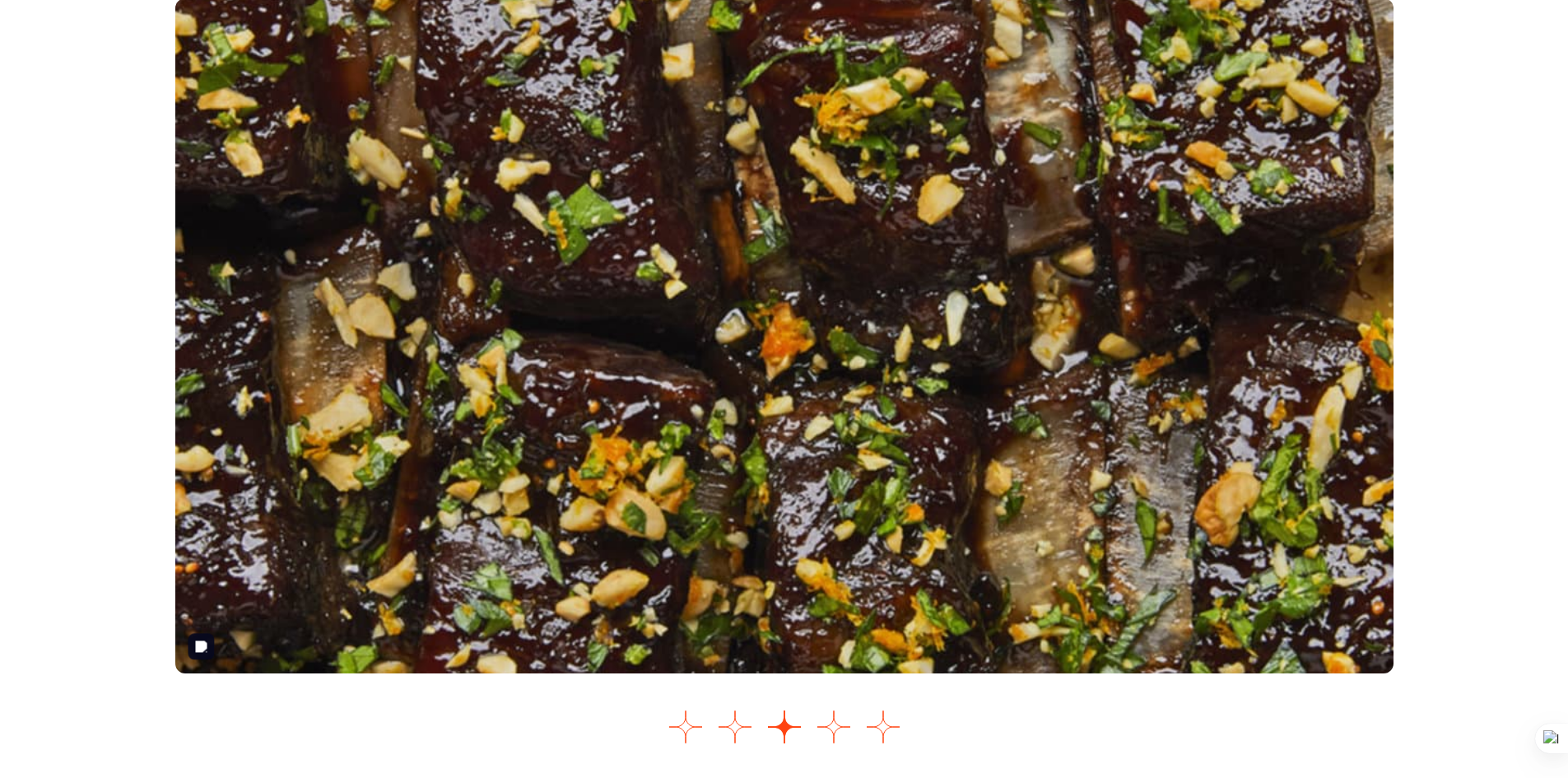
scroll to position [1967, 0]
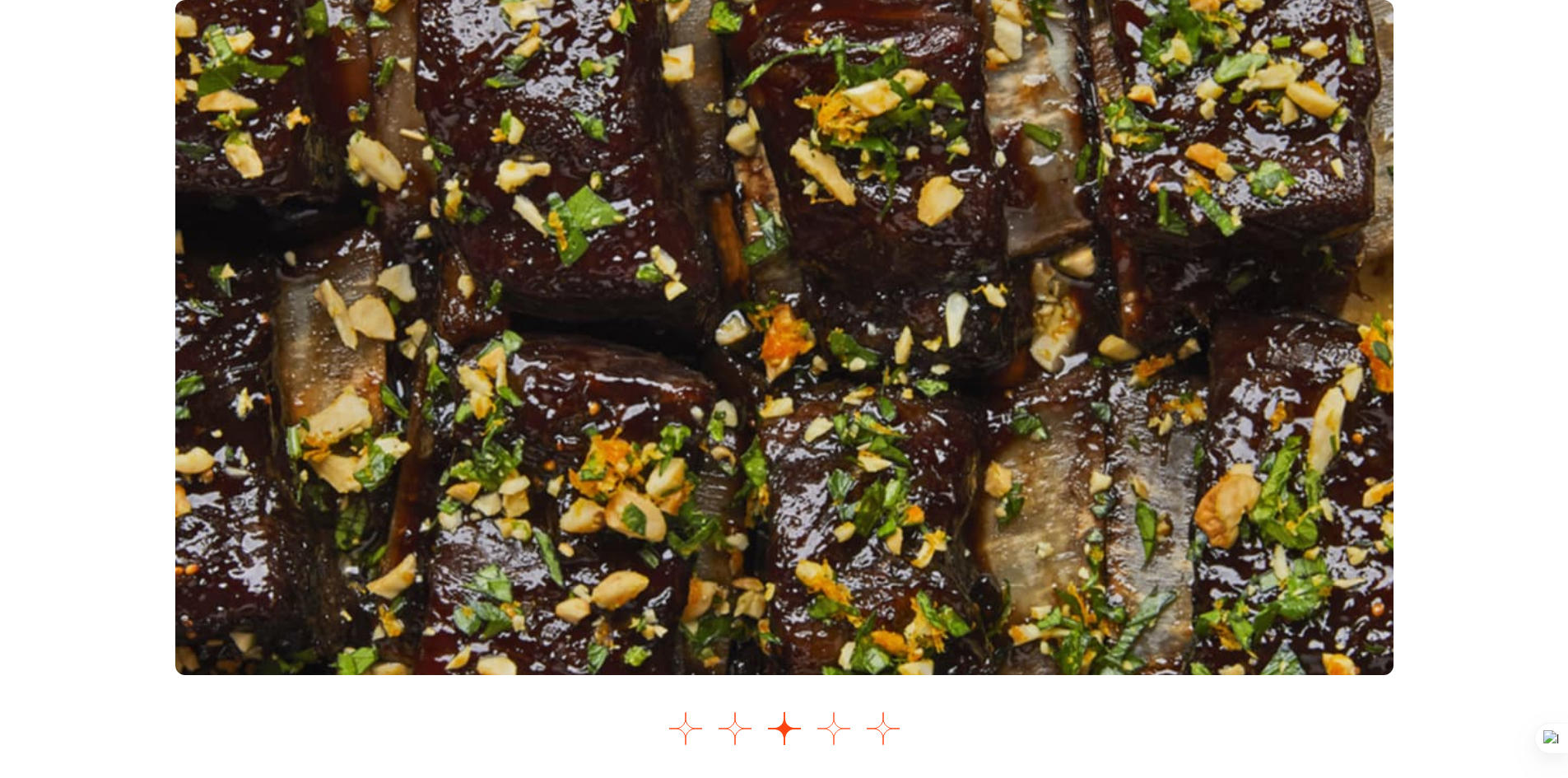
click at [848, 724] on button "Go to slide 4" at bounding box center [834, 728] width 32 height 32
click at [886, 727] on button "Go to slide 5" at bounding box center [883, 728] width 32 height 32
click at [820, 725] on button "Go to slide 4" at bounding box center [834, 728] width 32 height 32
click at [784, 383] on img "4 of 5" at bounding box center [784, 338] width 1219 height 675
drag, startPoint x: 786, startPoint y: 380, endPoint x: 822, endPoint y: 389, distance: 37.1
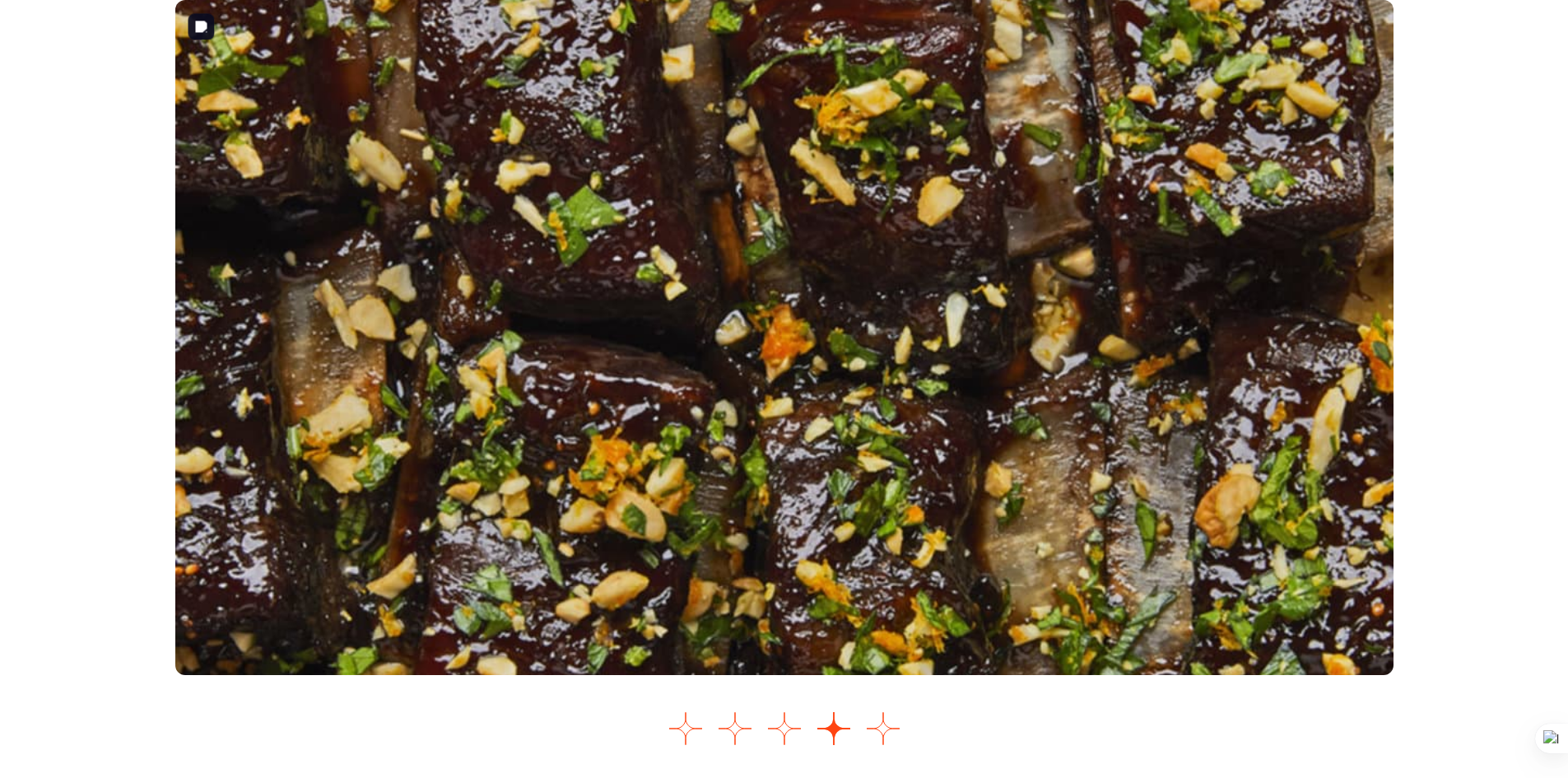
click at [822, 389] on img "4 of 5" at bounding box center [784, 338] width 1219 height 675
click at [690, 725] on button "Go to slide 1" at bounding box center [686, 728] width 32 height 32
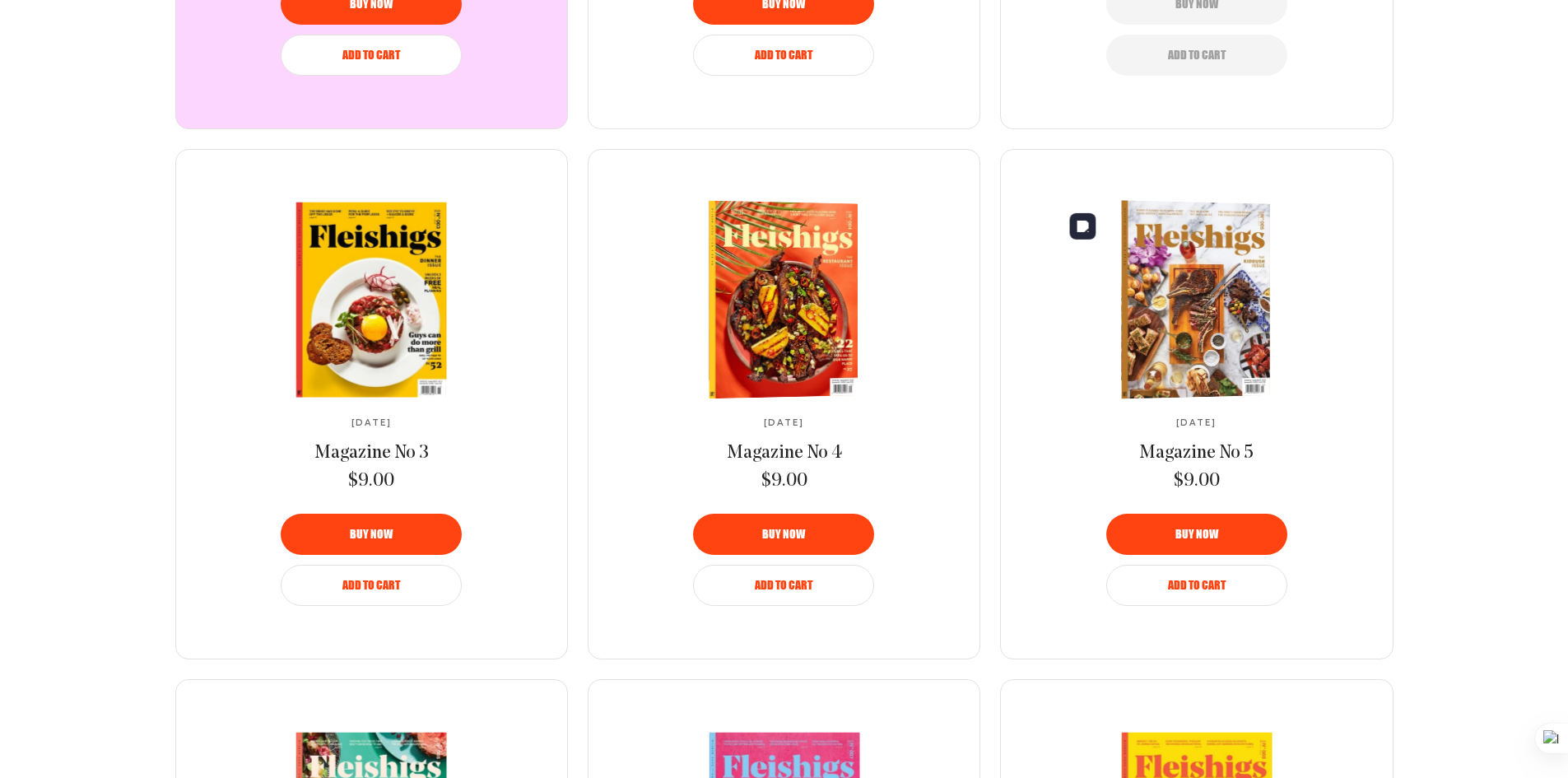
scroll to position [1070, 0]
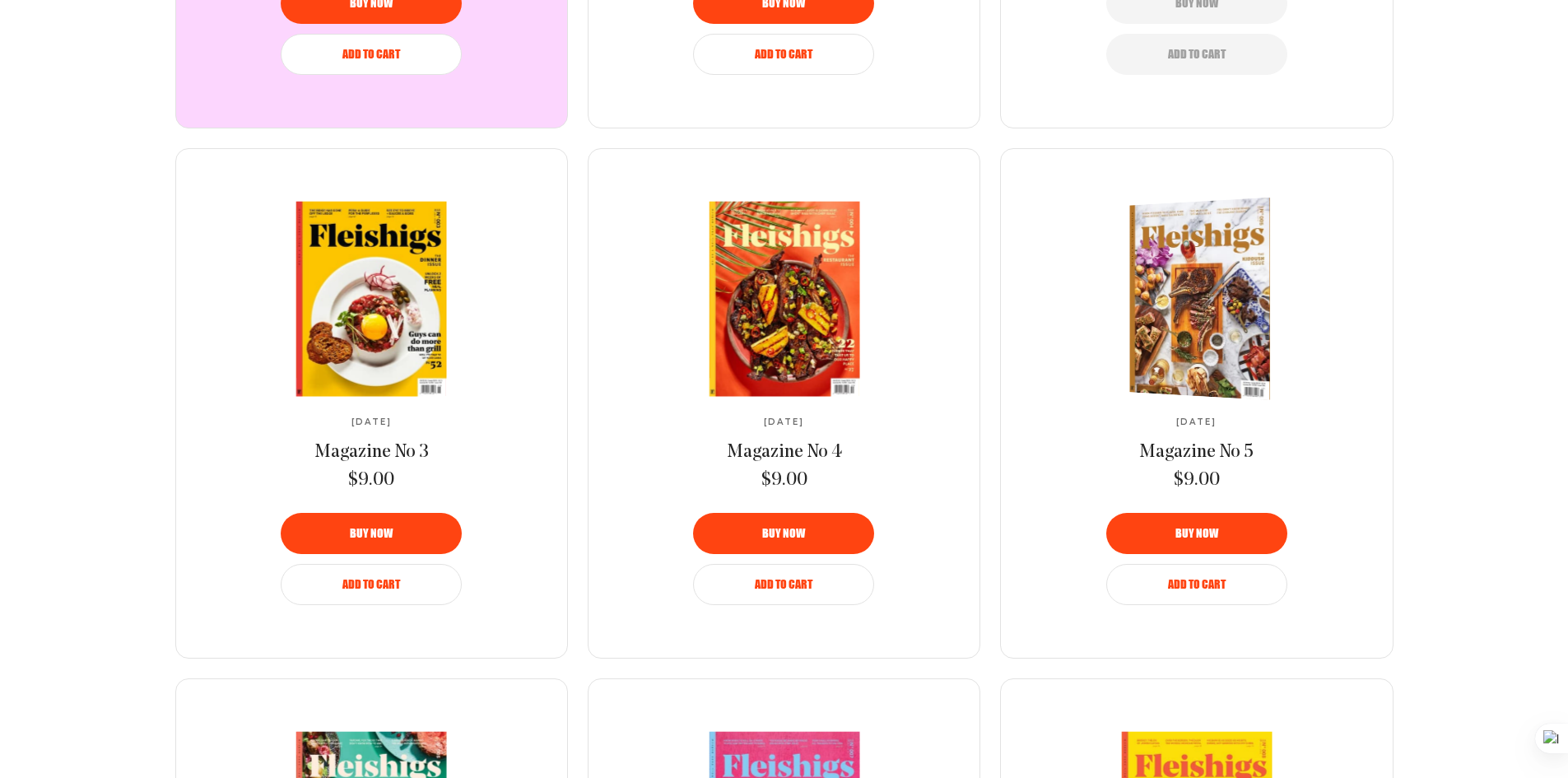
click at [1200, 320] on img at bounding box center [1206, 299] width 257 height 210
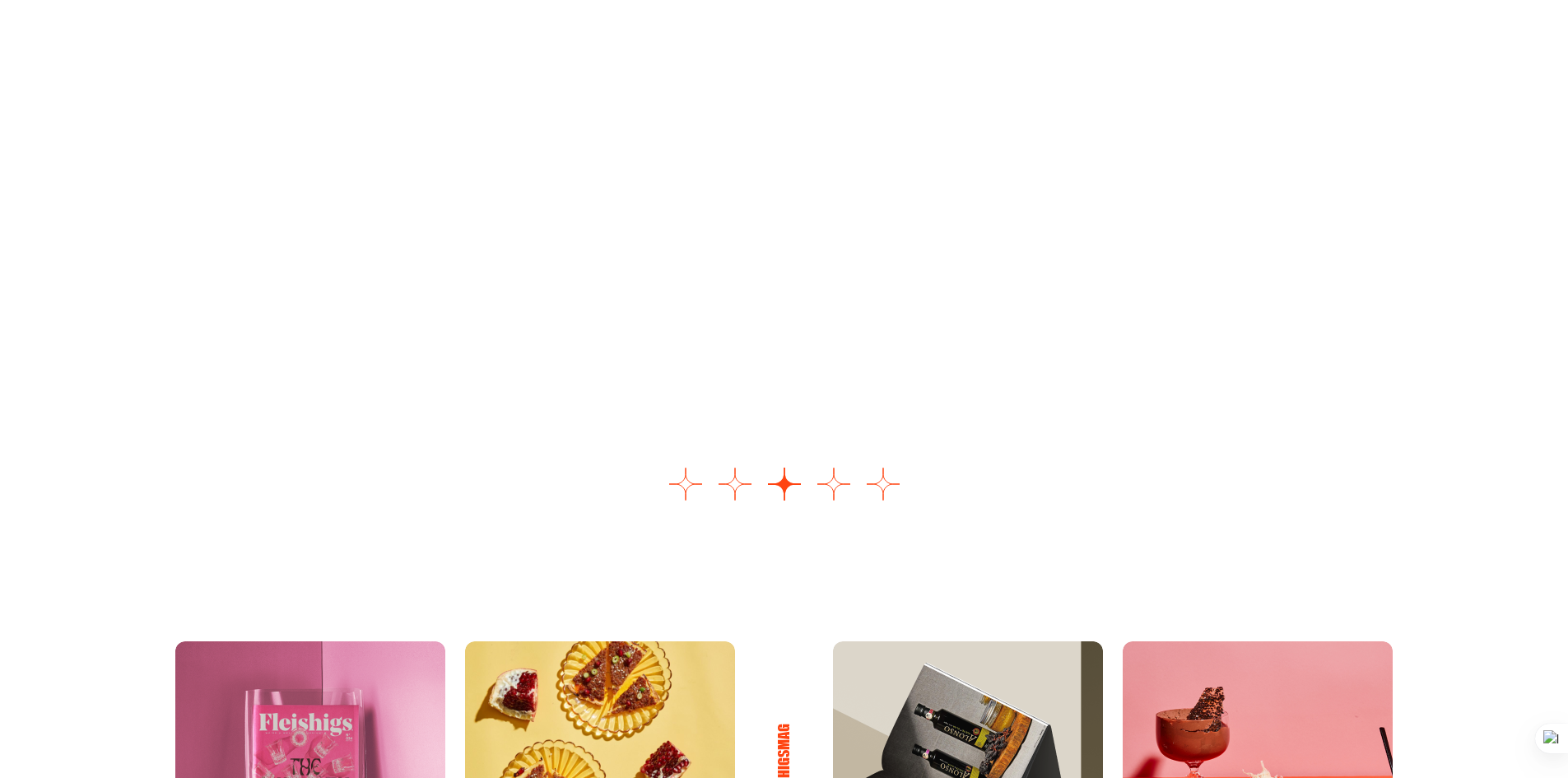
scroll to position [2212, 0]
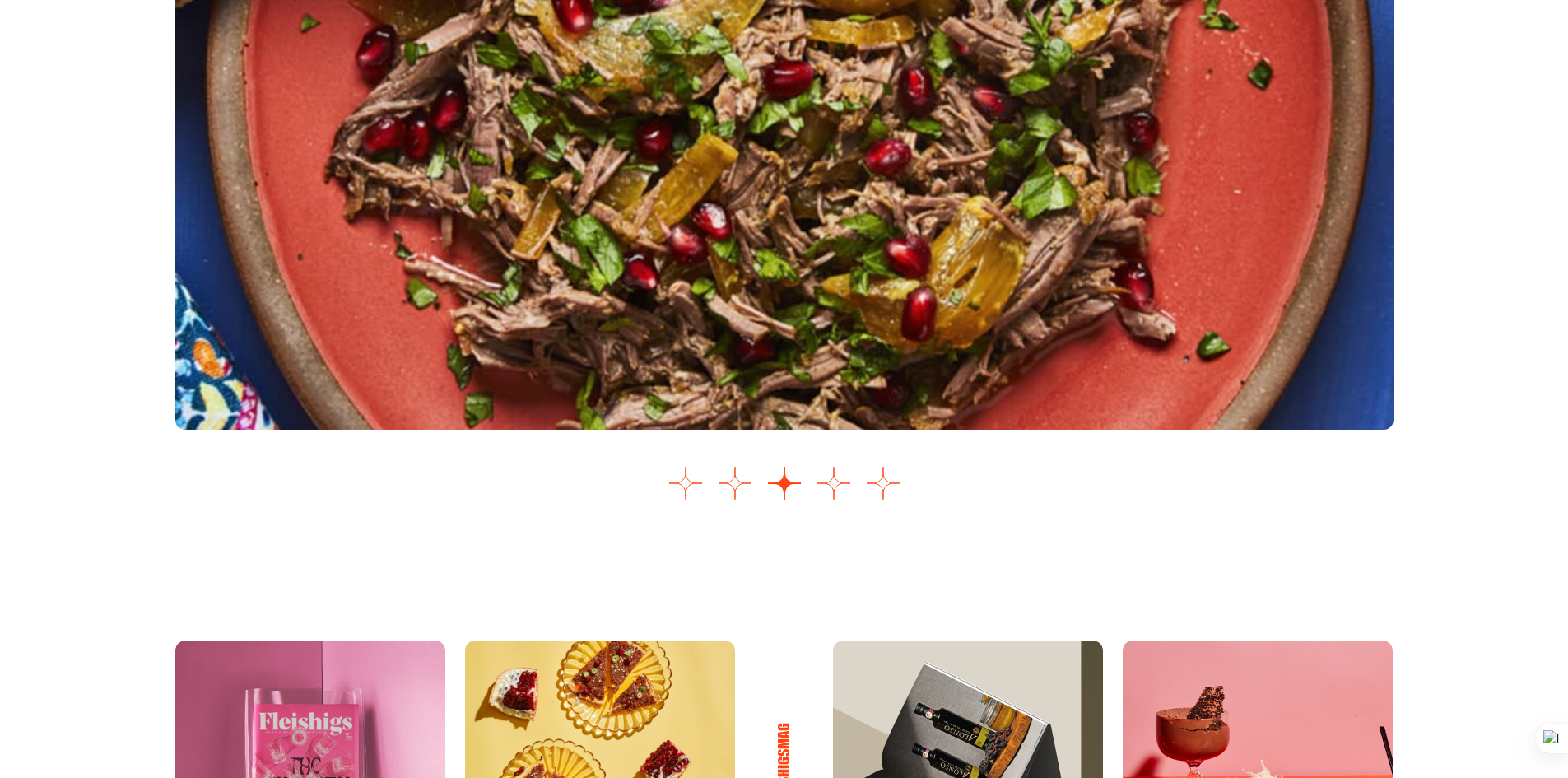
click at [700, 502] on li "Select a slide to show" at bounding box center [686, 484] width 32 height 35
click at [688, 490] on button "Go to slide 1" at bounding box center [686, 483] width 32 height 32
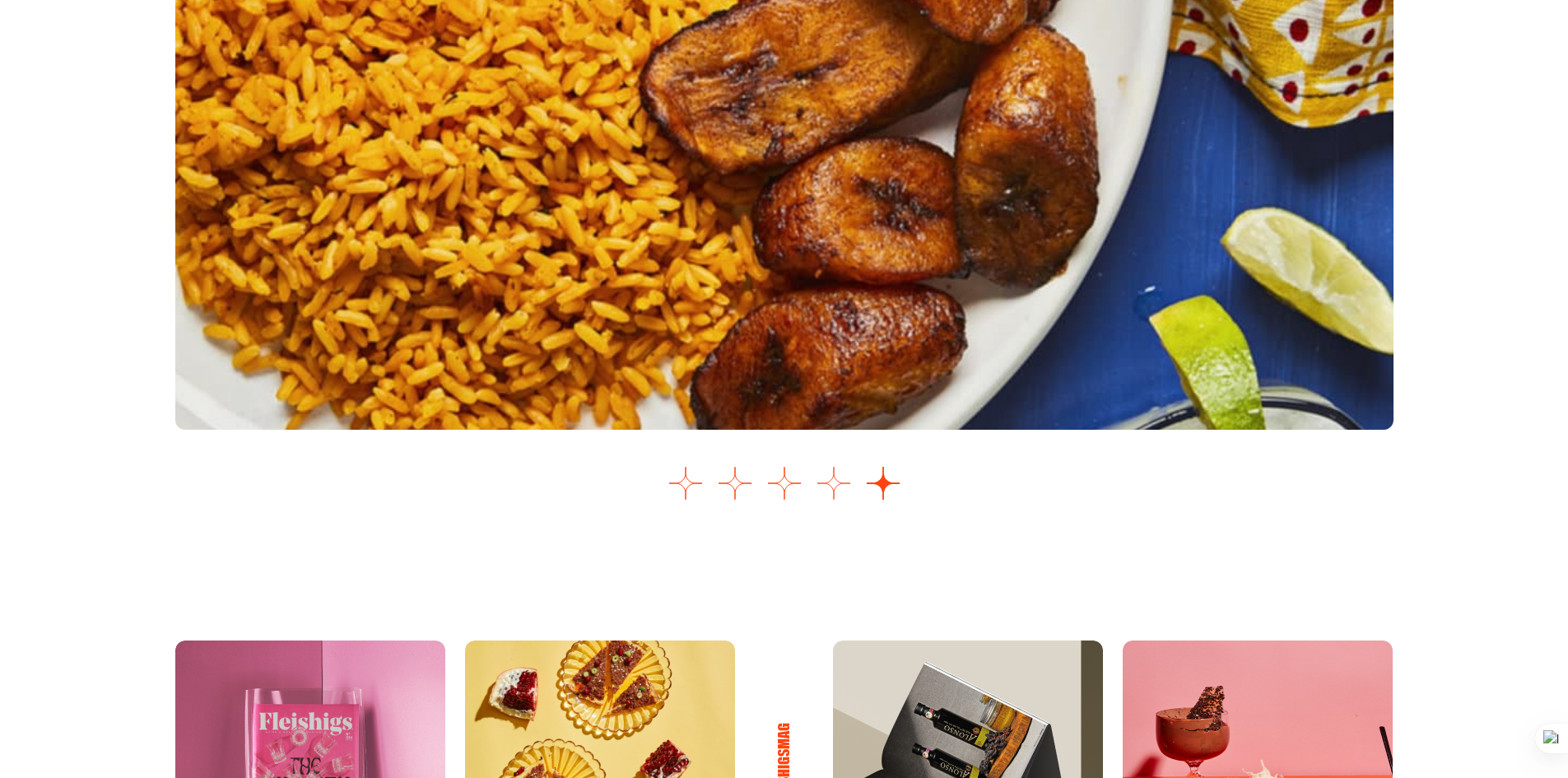
click at [836, 468] on div "Images Slider" at bounding box center [784, 131] width 1219 height 754
click at [834, 477] on button "Go to slide 4" at bounding box center [834, 483] width 32 height 32
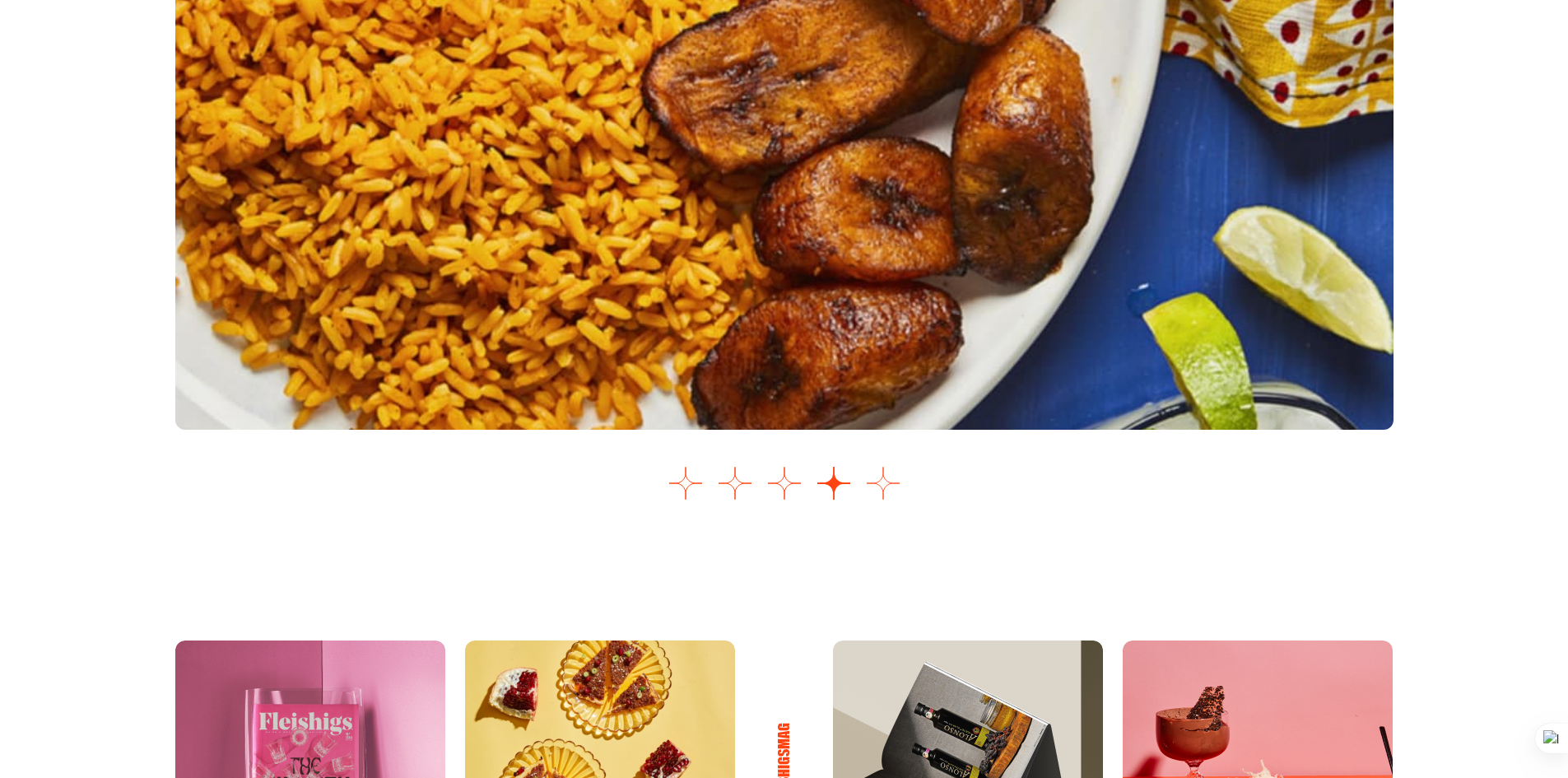
click at [877, 492] on button "Go to slide 5" at bounding box center [883, 483] width 32 height 32
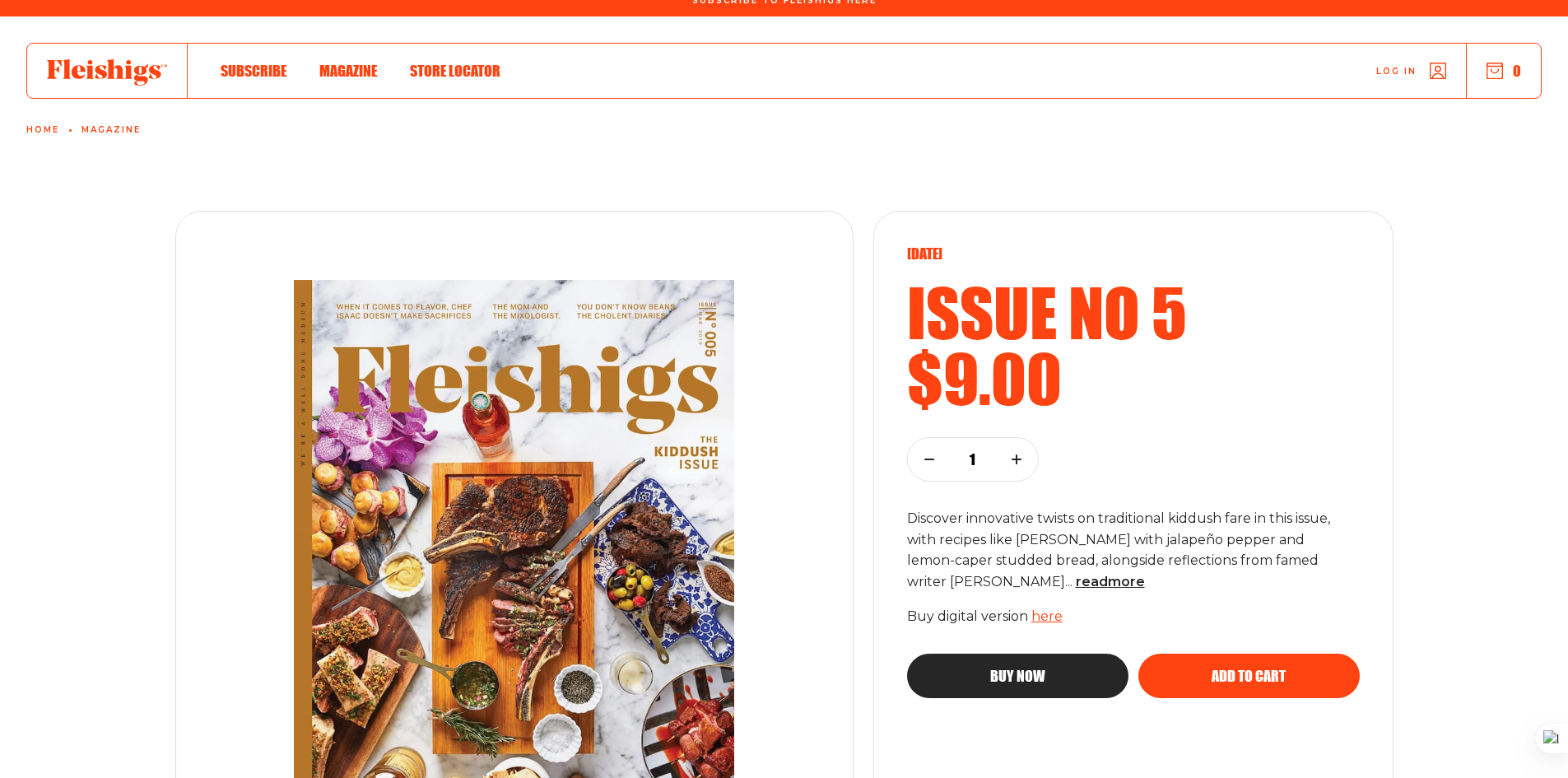
scroll to position [0, 0]
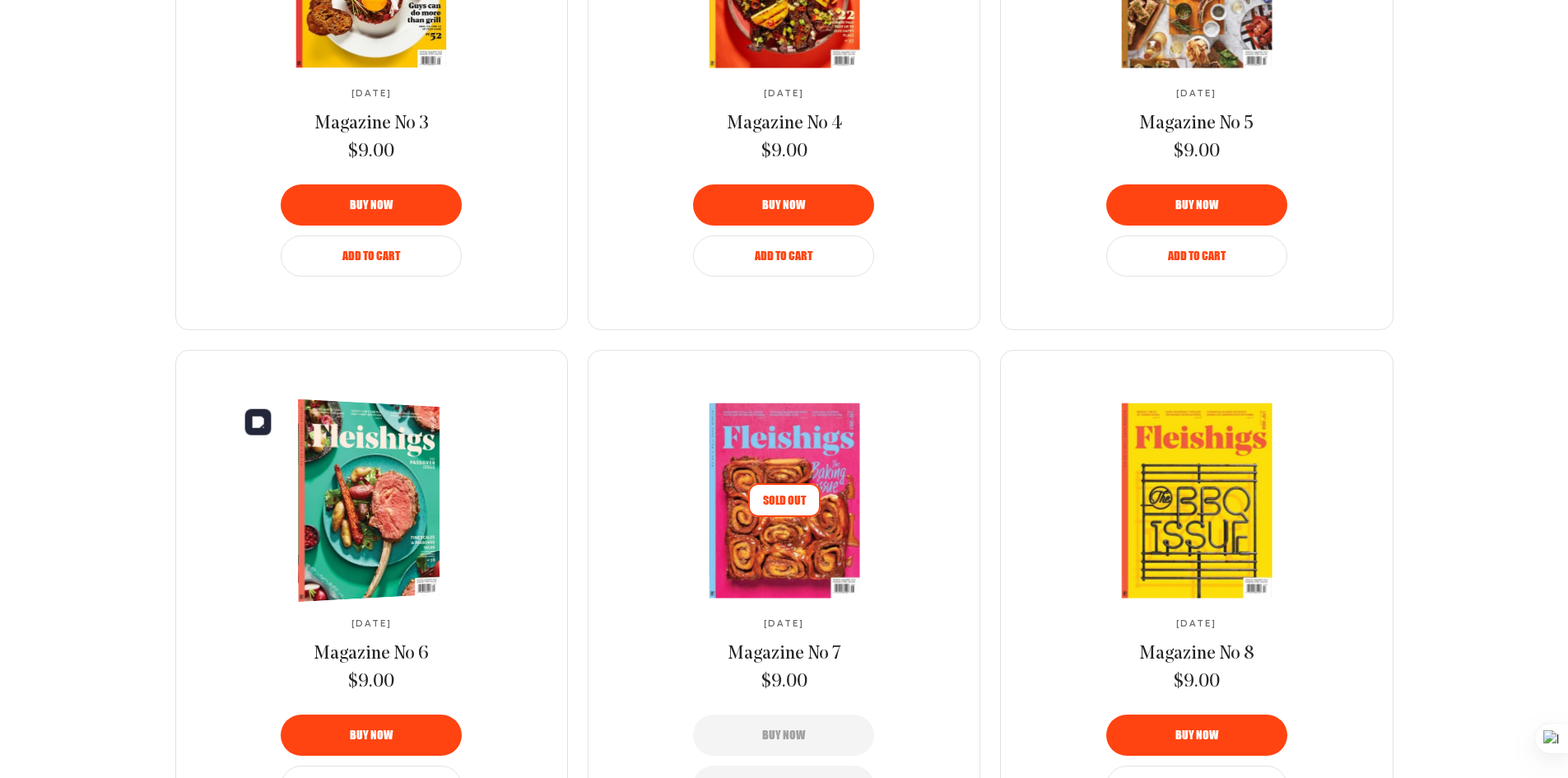
scroll to position [1399, 0]
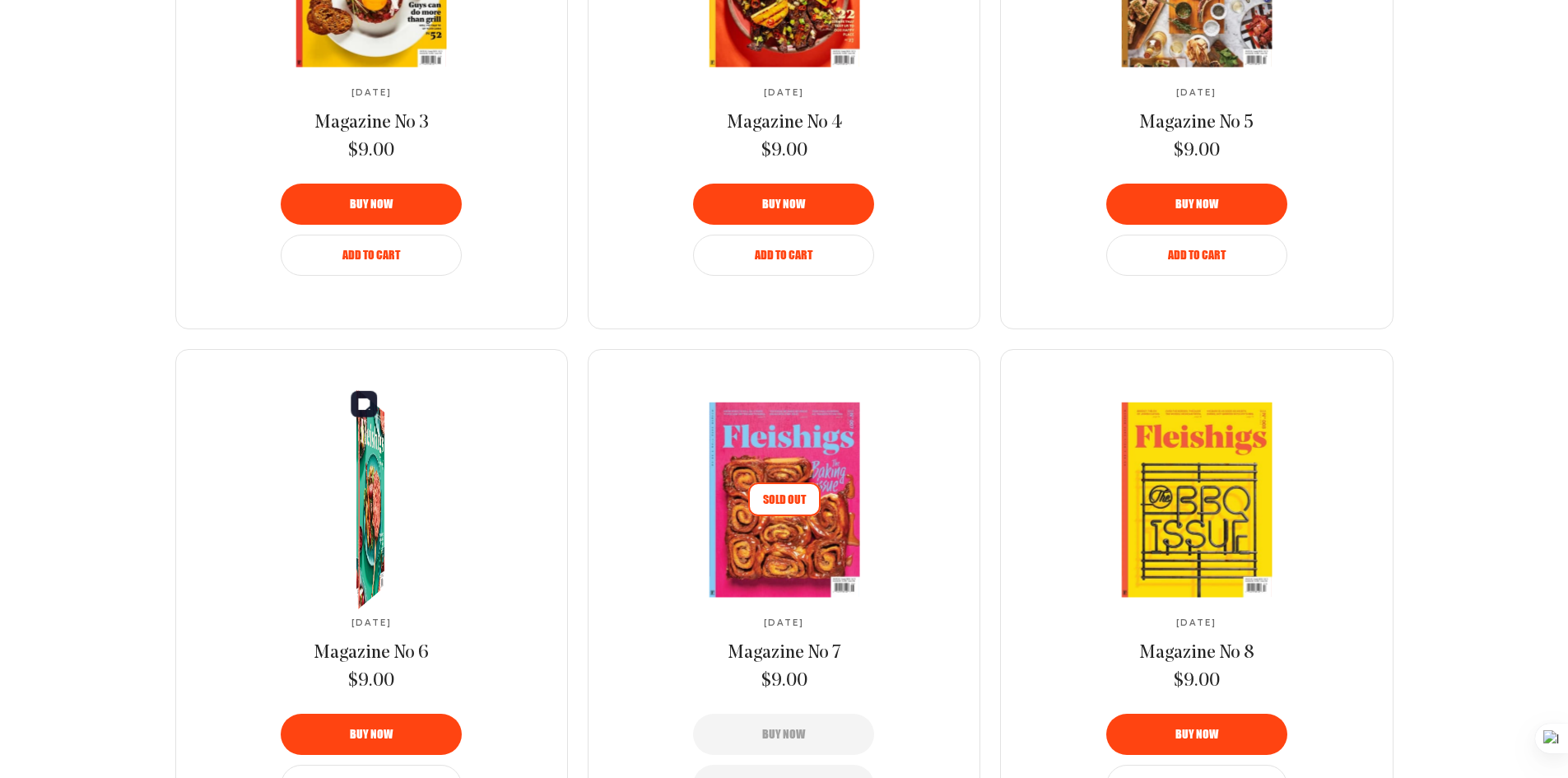
click at [348, 517] on link at bounding box center [371, 499] width 275 height 194
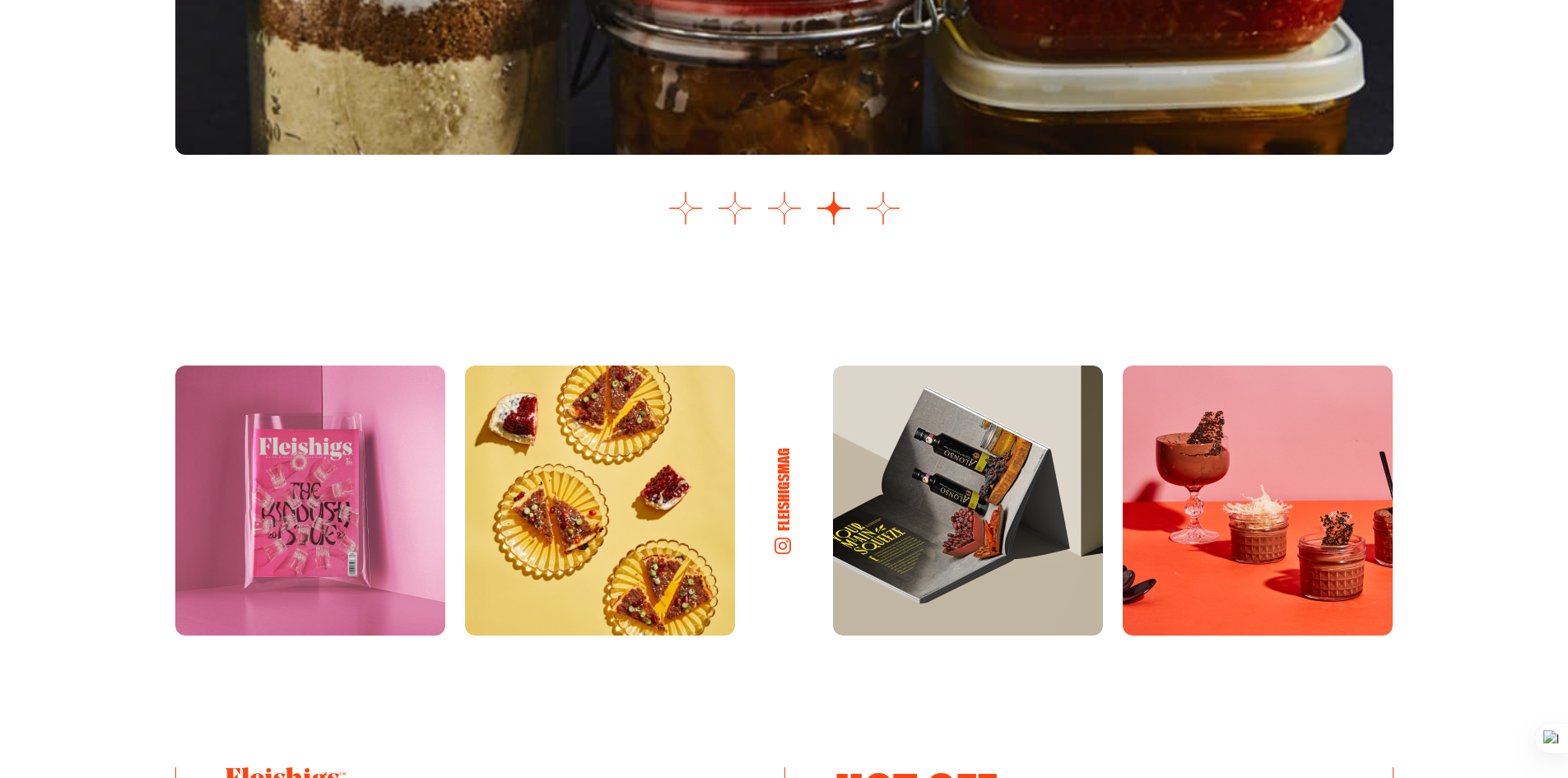
scroll to position [2486, 0]
click at [682, 218] on button "Go to slide 1" at bounding box center [686, 208] width 32 height 32
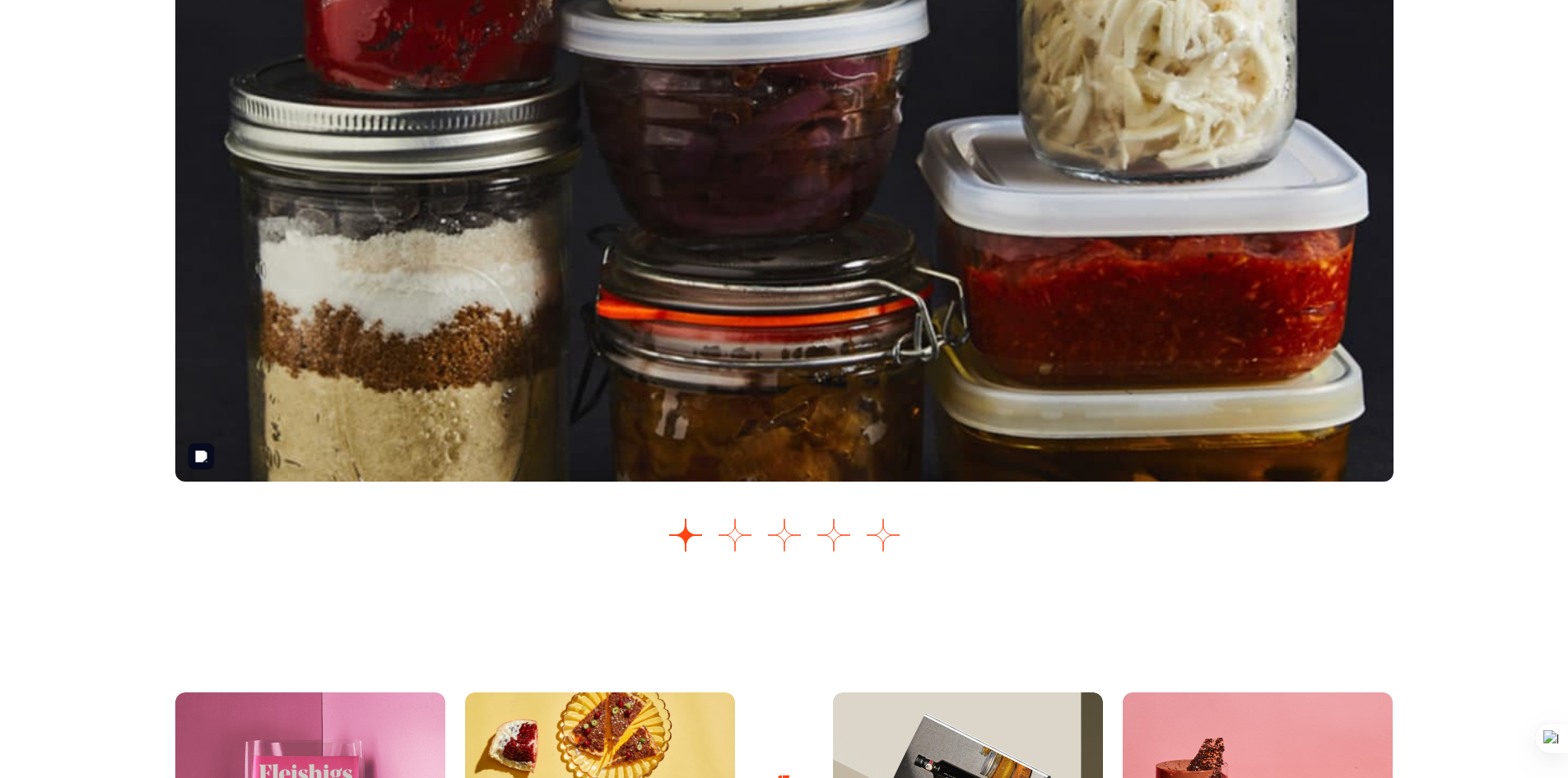
scroll to position [2159, 0]
click at [777, 548] on button "Go to slide 3" at bounding box center [784, 536] width 32 height 32
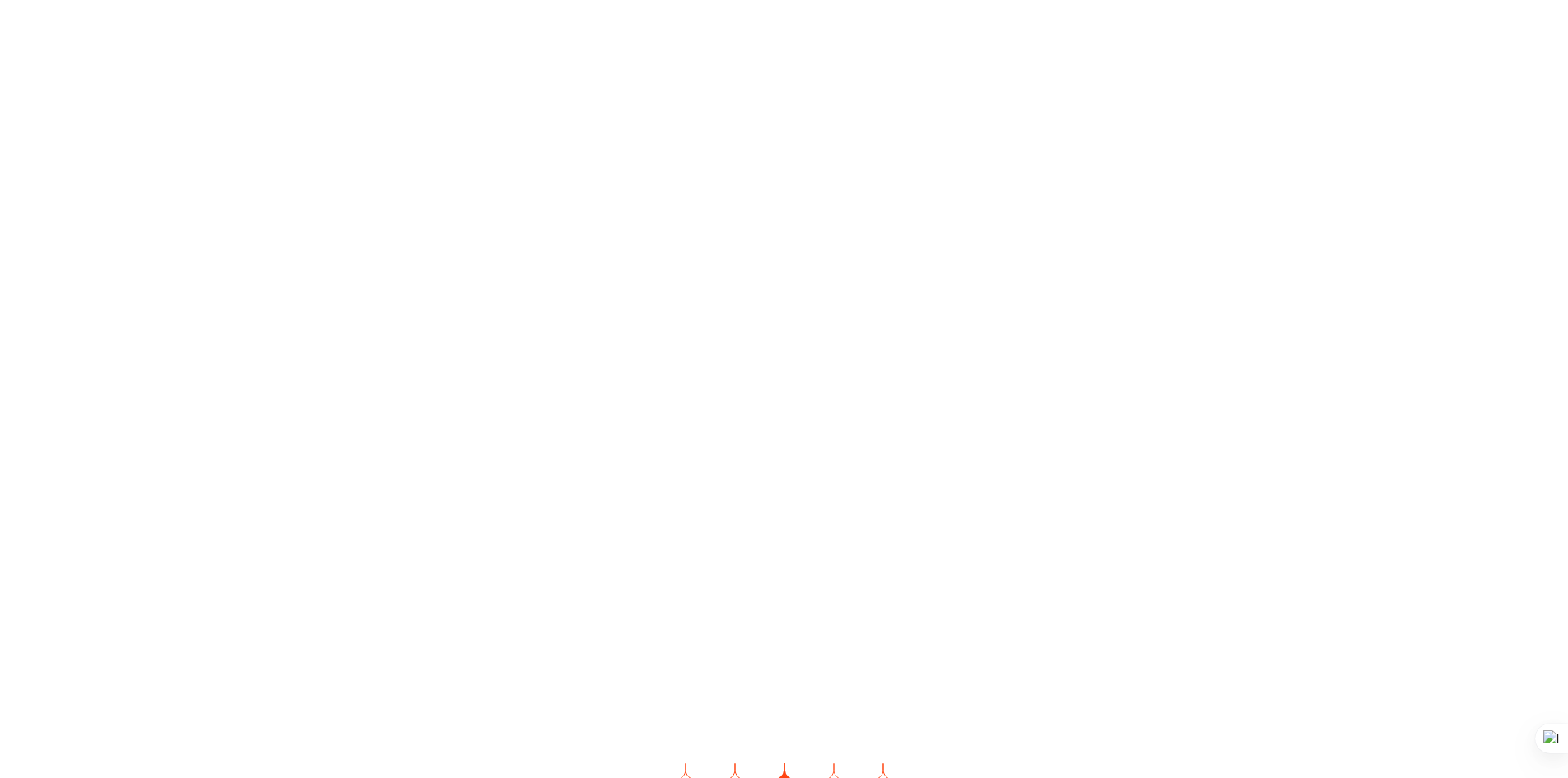
scroll to position [1914, 0]
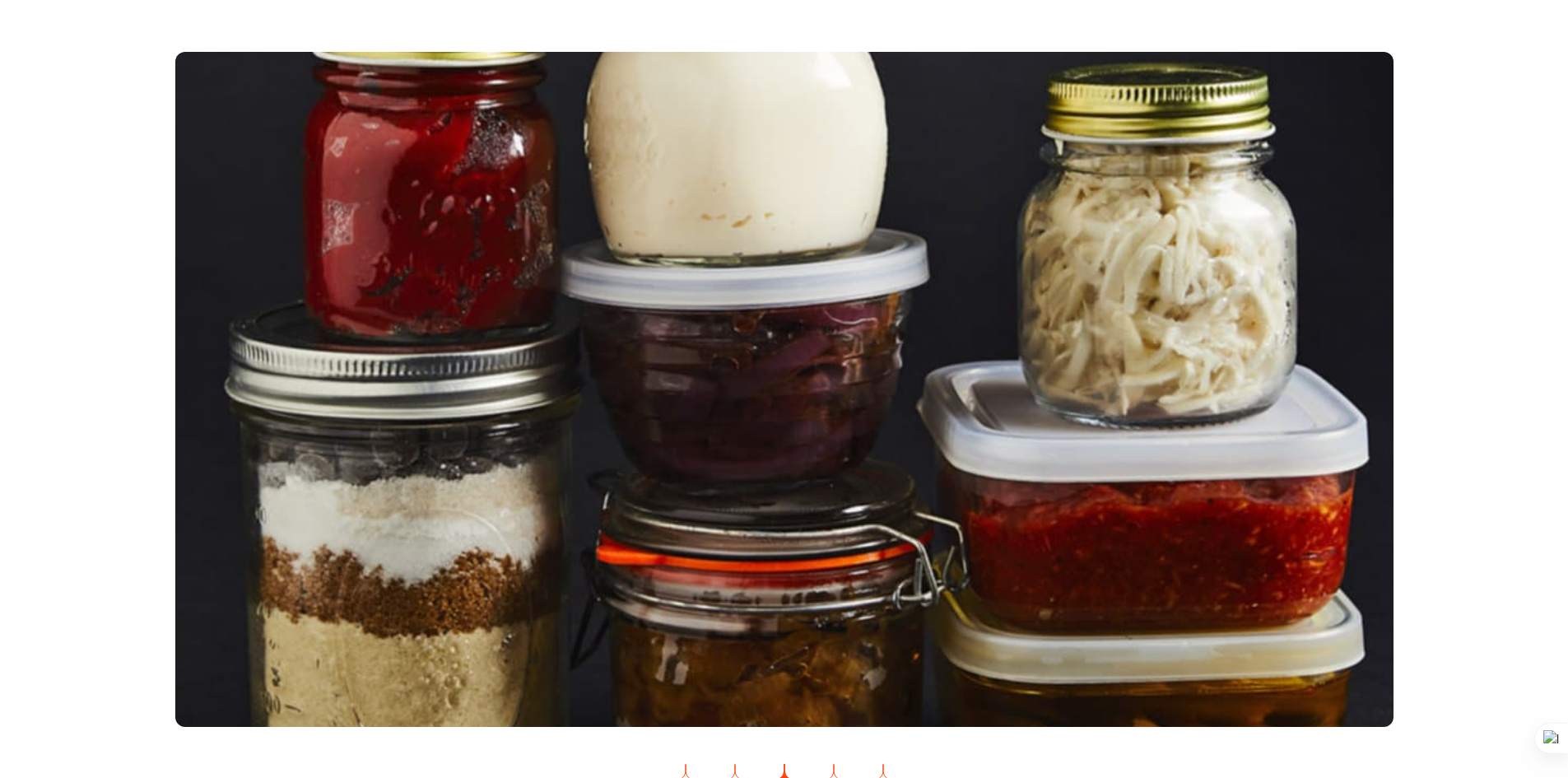
click at [836, 754] on div "Images Slider" at bounding box center [784, 428] width 1219 height 754
click at [835, 754] on div "Images Slider" at bounding box center [784, 428] width 1219 height 754
click at [835, 766] on button "Go to slide 4" at bounding box center [834, 780] width 32 height 32
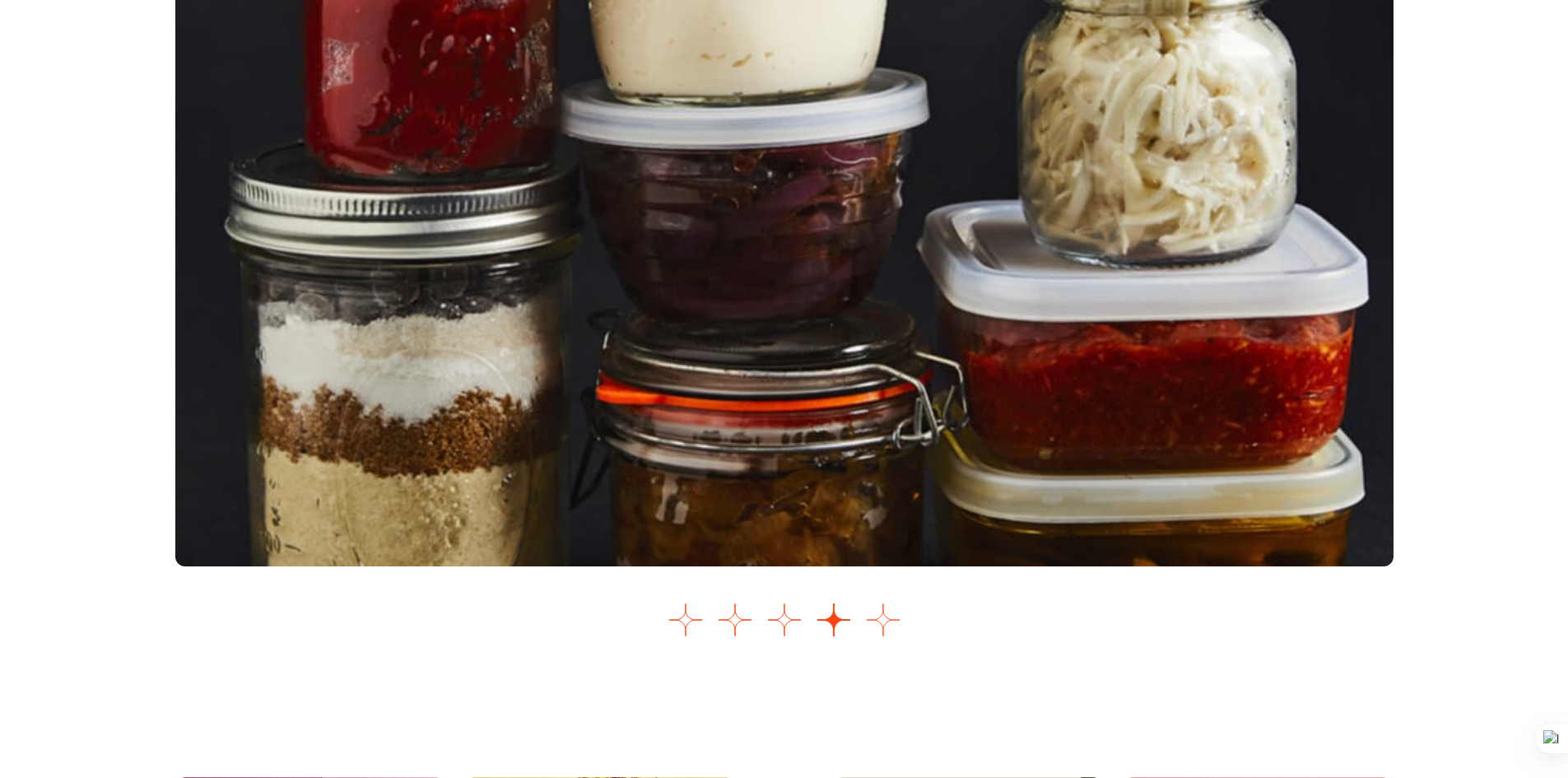
click at [886, 619] on button "Go to slide 5" at bounding box center [883, 620] width 32 height 32
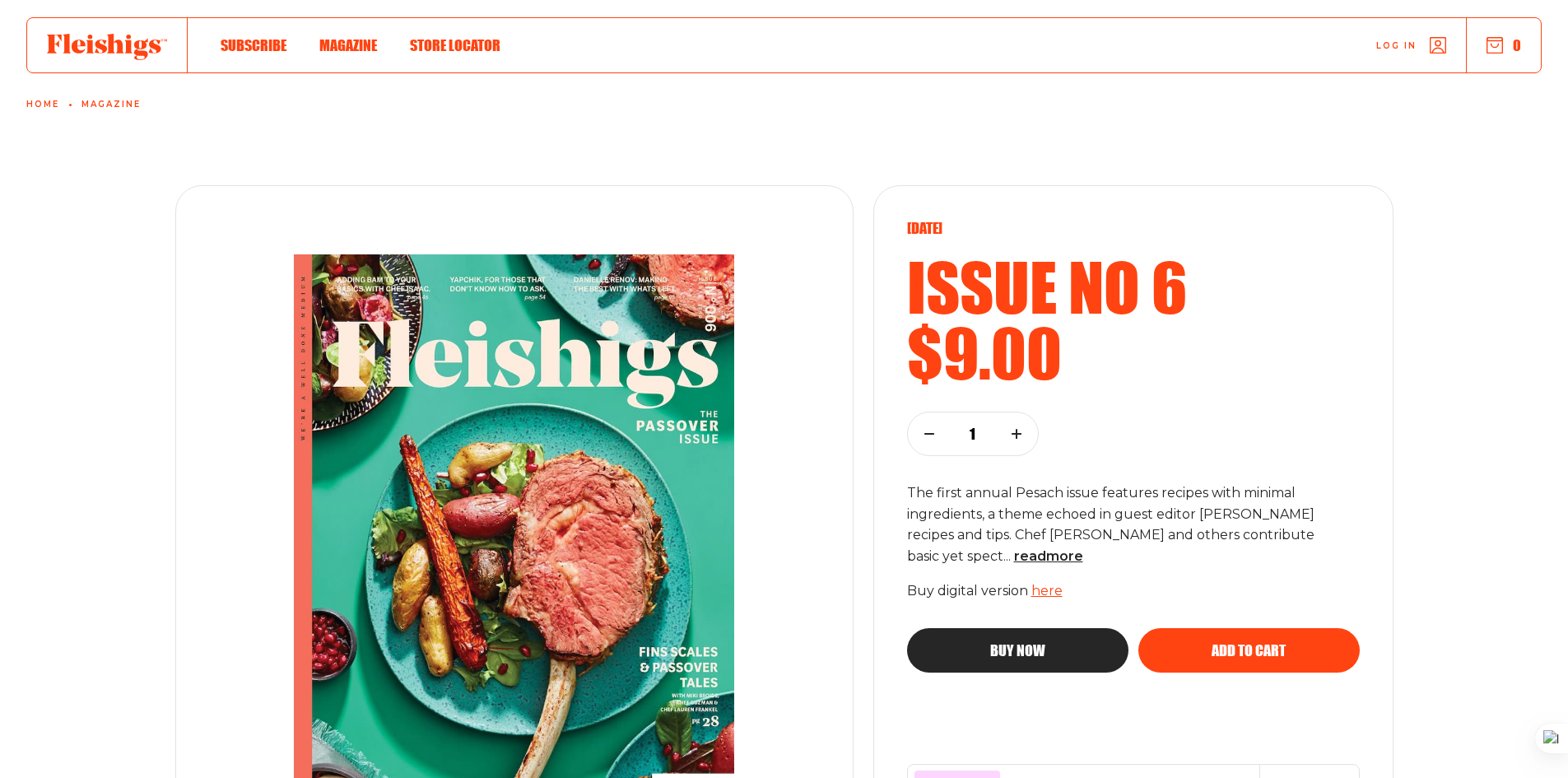
scroll to position [0, 0]
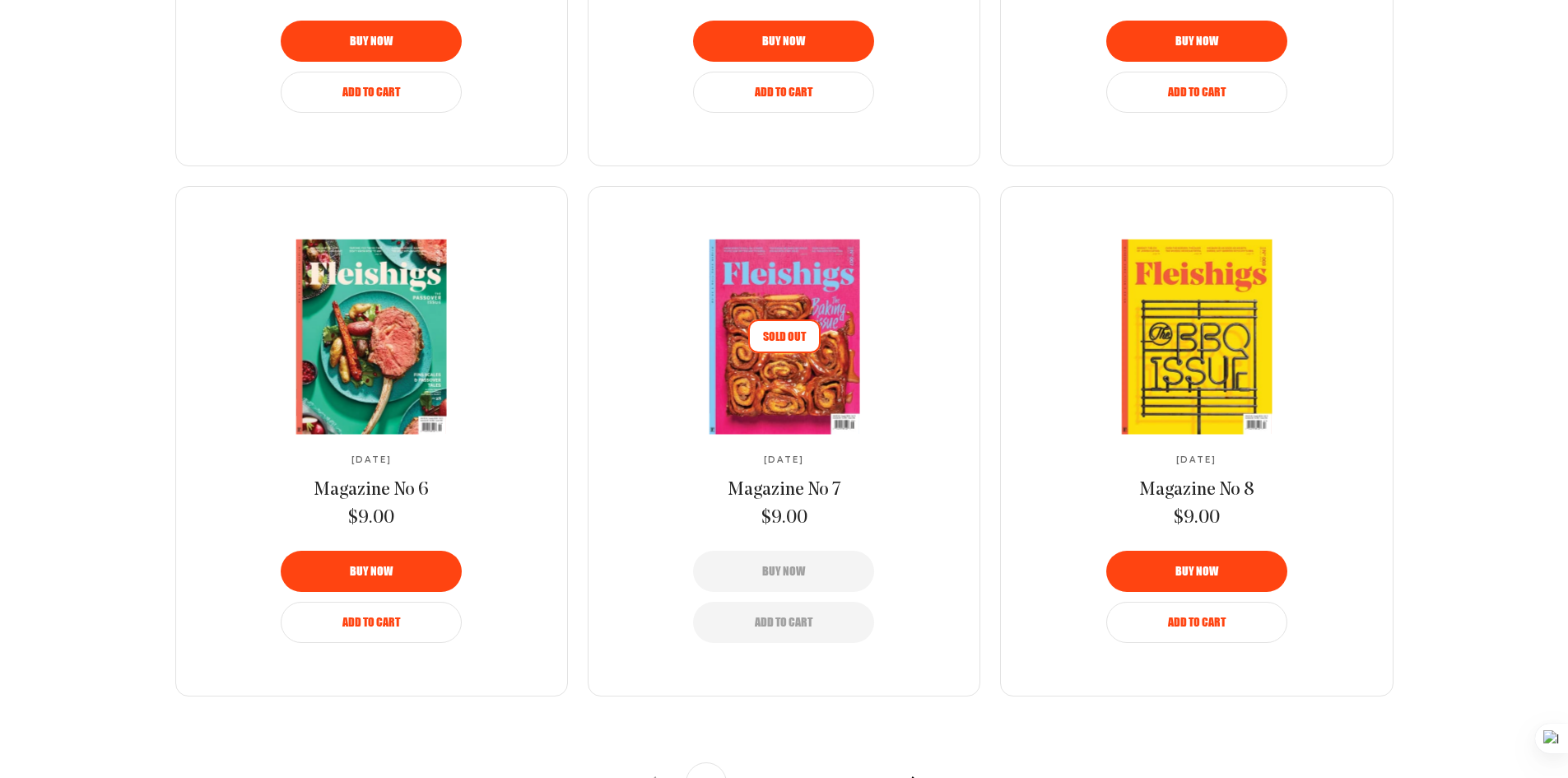
scroll to position [1563, 0]
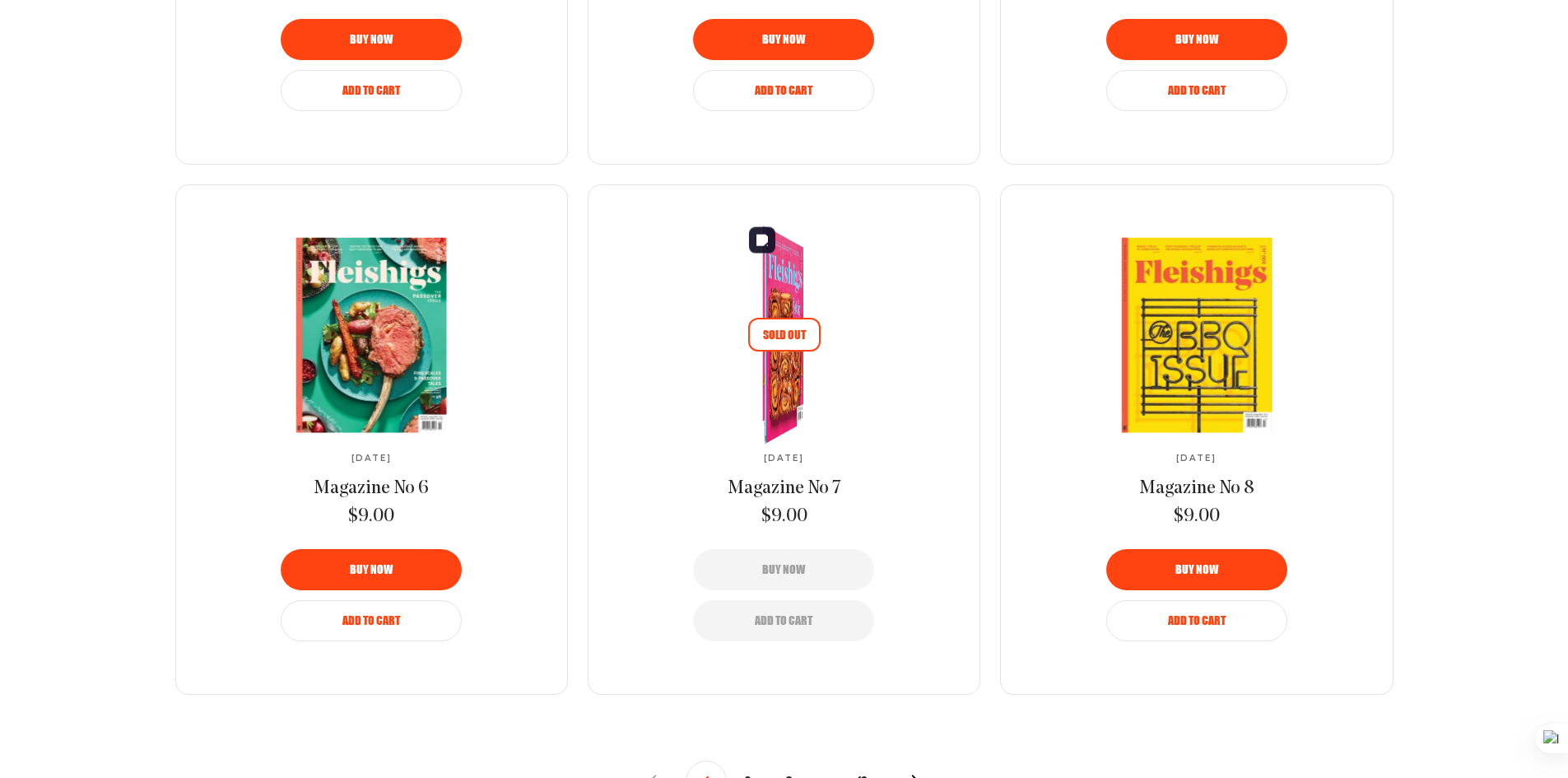
click at [763, 351] on span "Sold Out" at bounding box center [784, 334] width 72 height 33
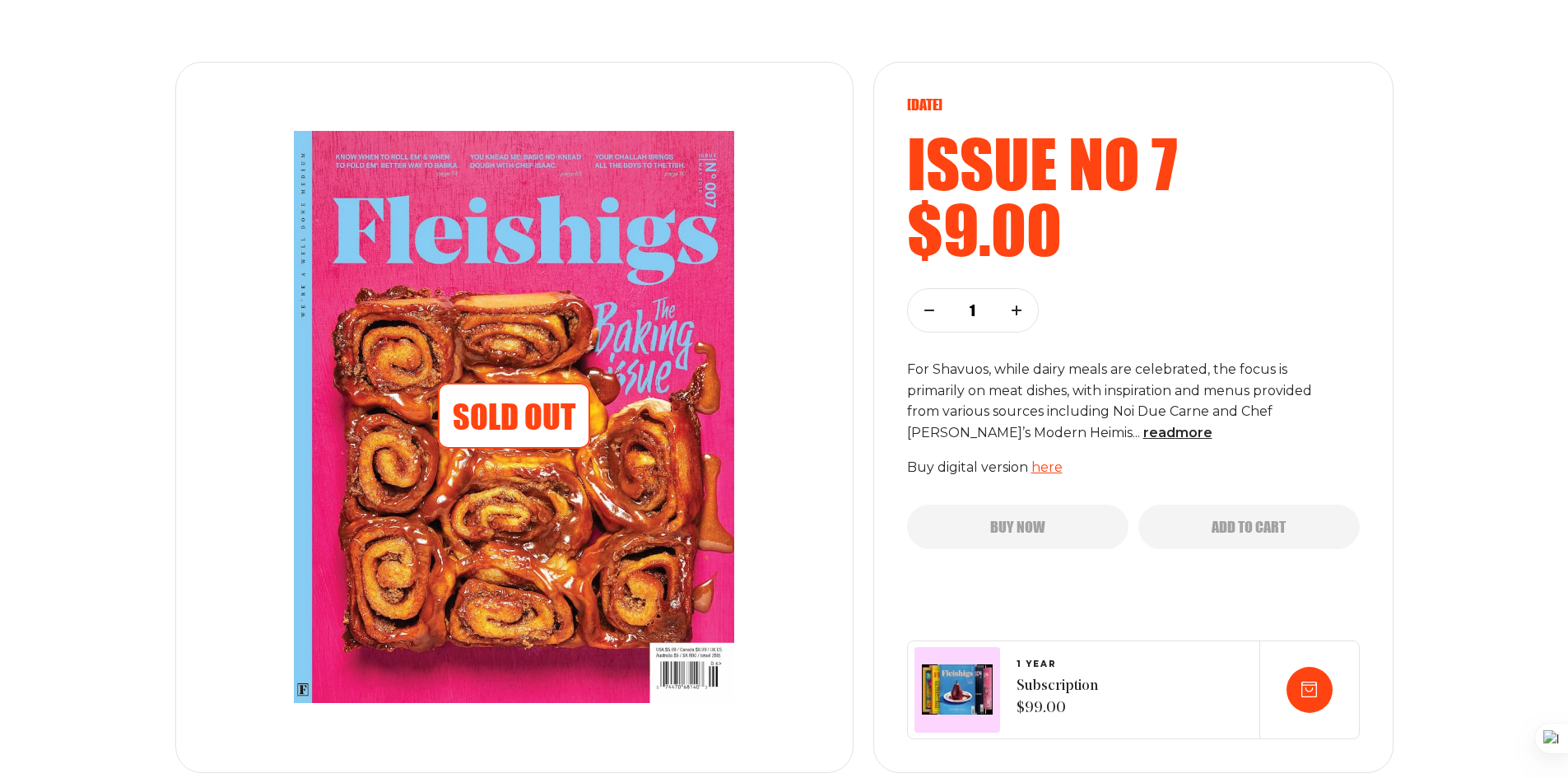
scroll to position [164, 0]
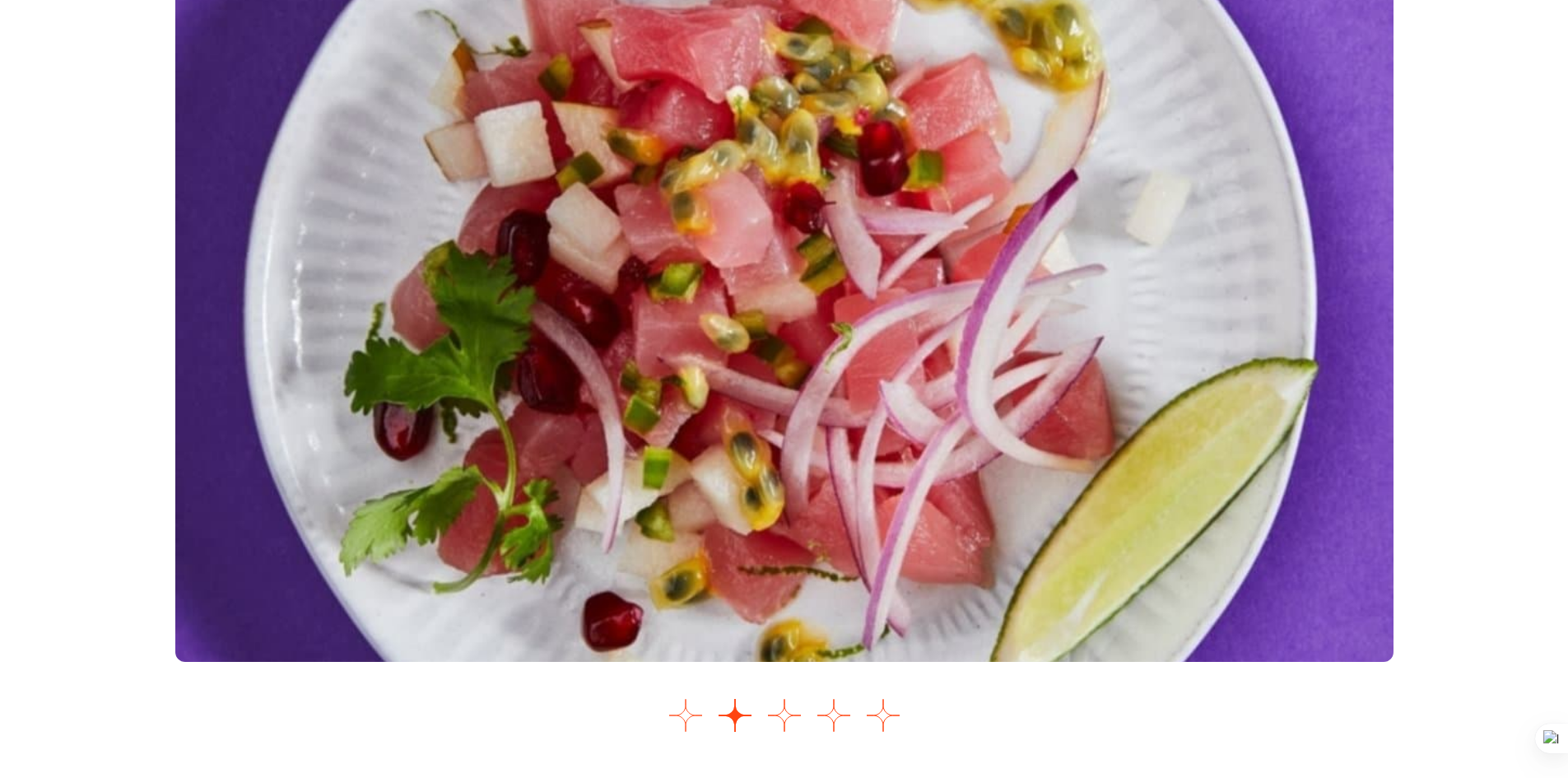
click at [690, 716] on button "Go to slide 1" at bounding box center [686, 715] width 32 height 32
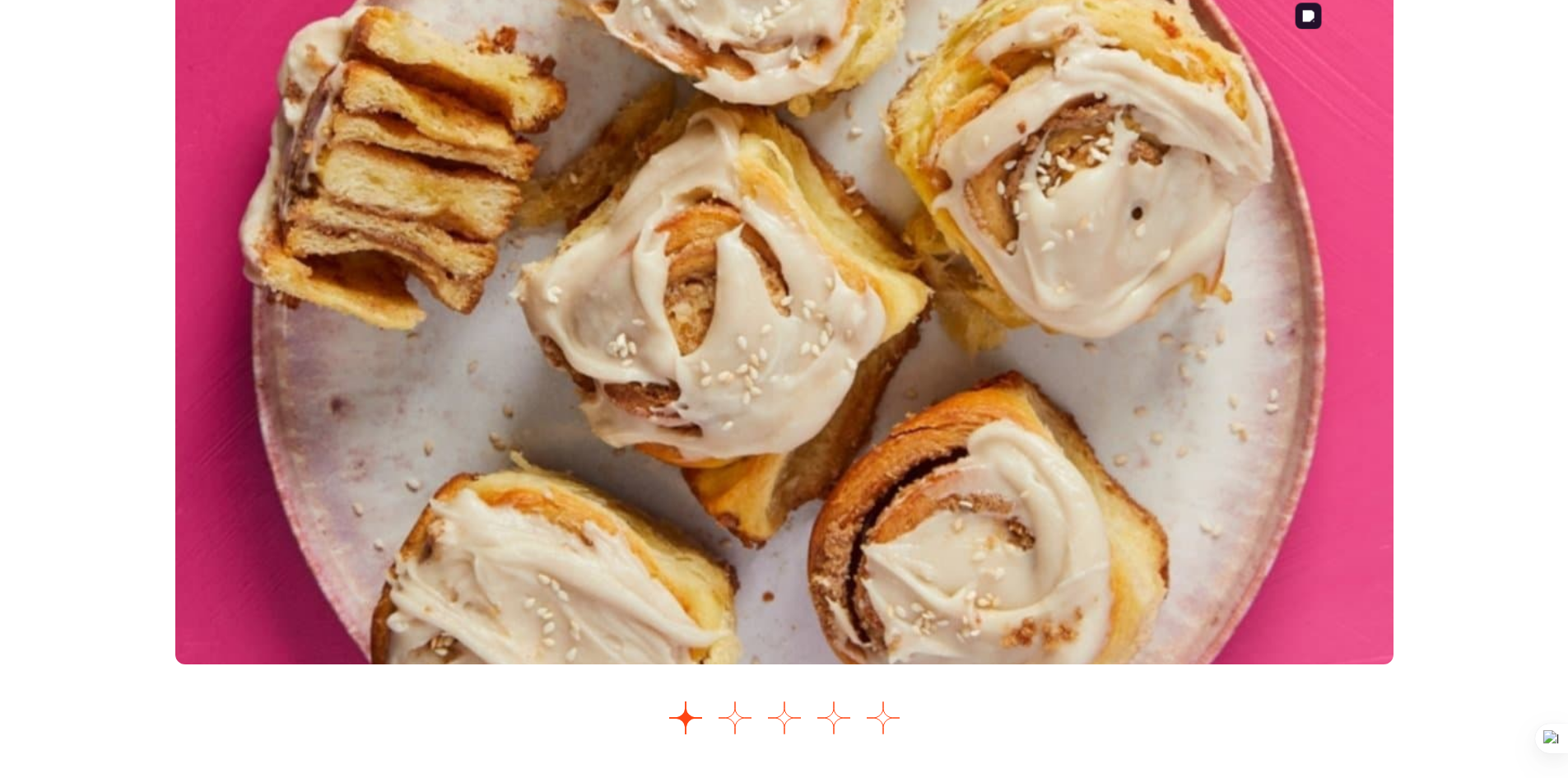
scroll to position [1977, 0]
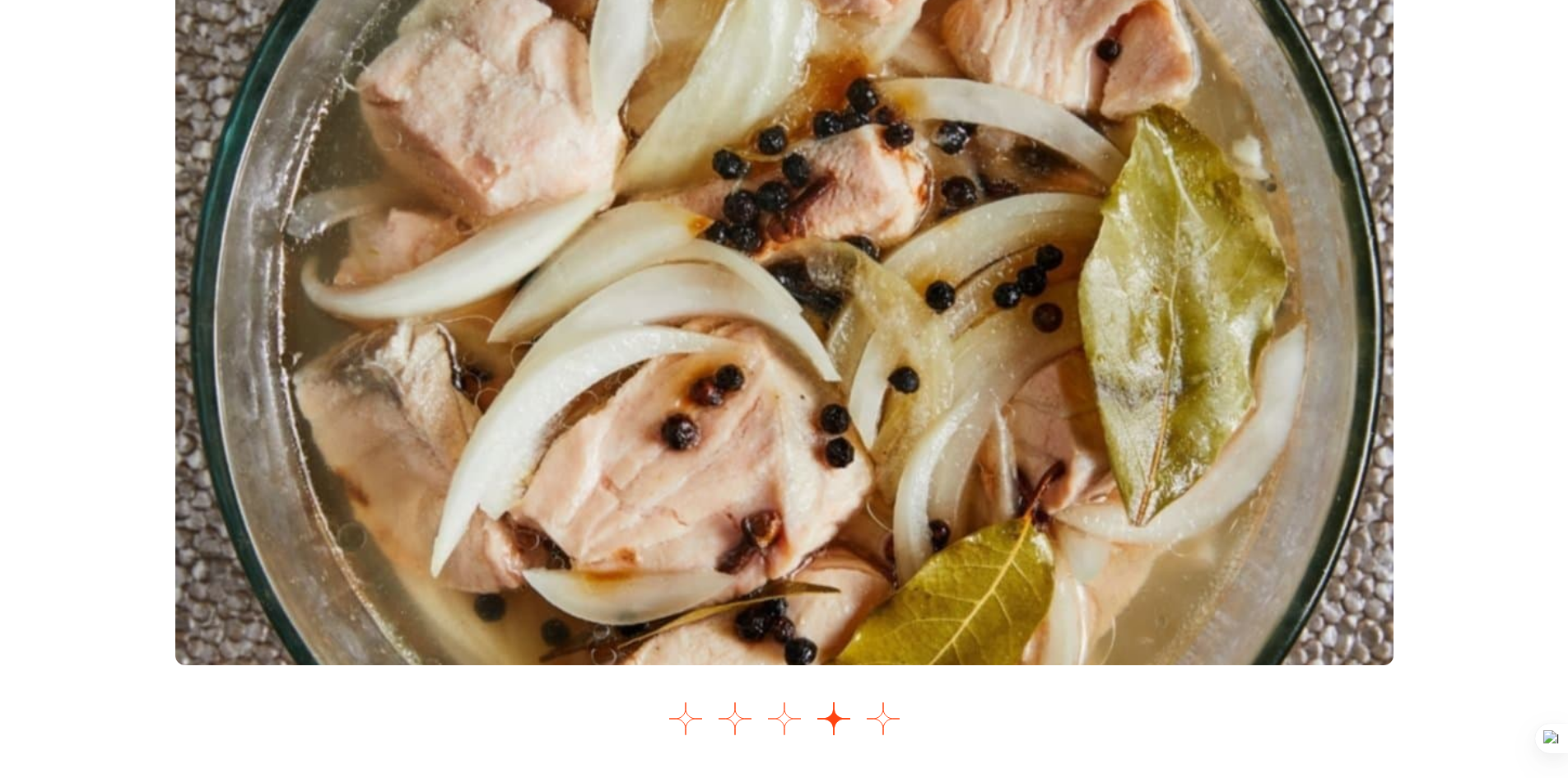
click at [799, 728] on button "Go to slide 3" at bounding box center [784, 718] width 32 height 32
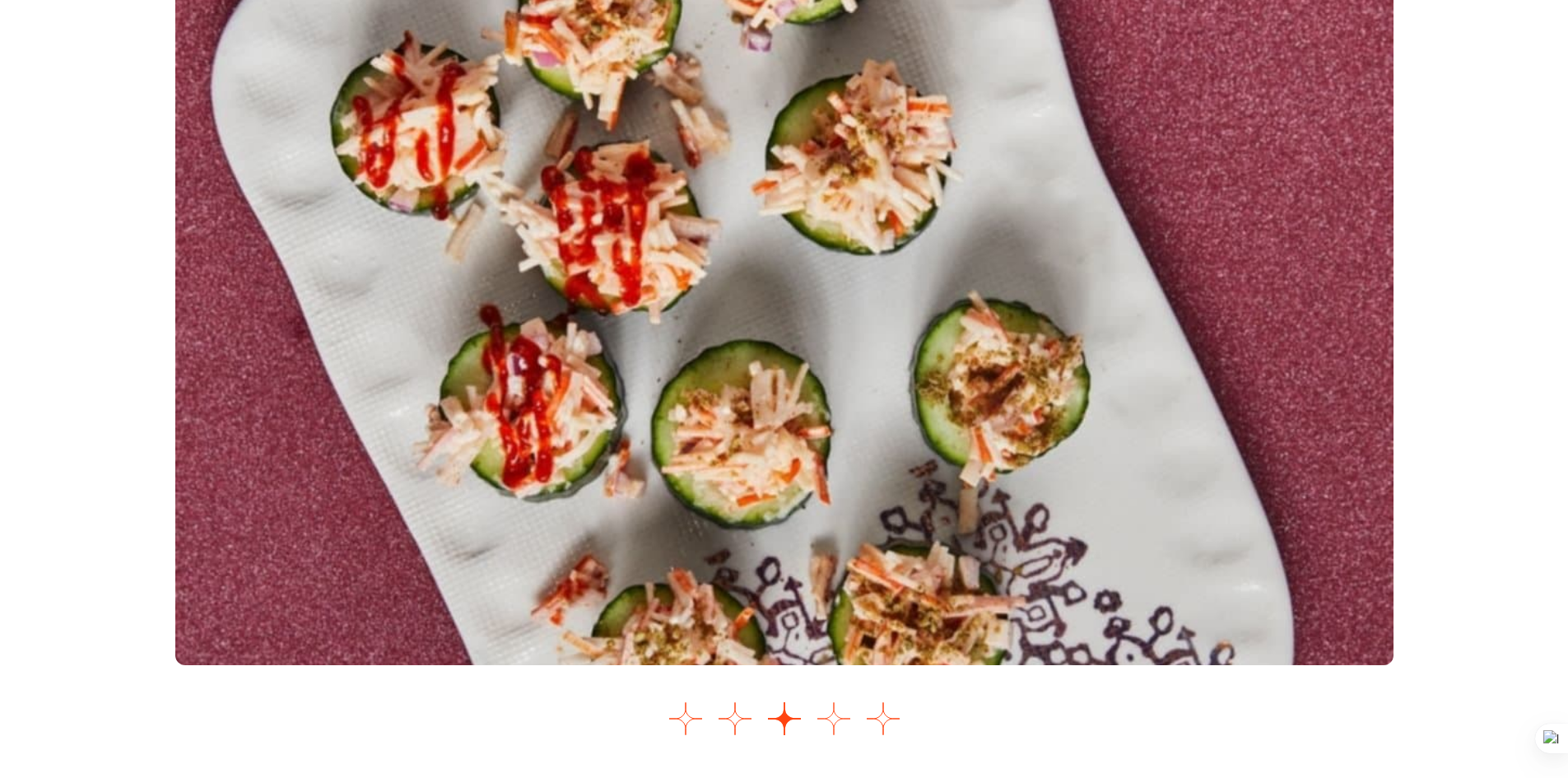
click at [829, 716] on button "Go to slide 4" at bounding box center [834, 718] width 32 height 32
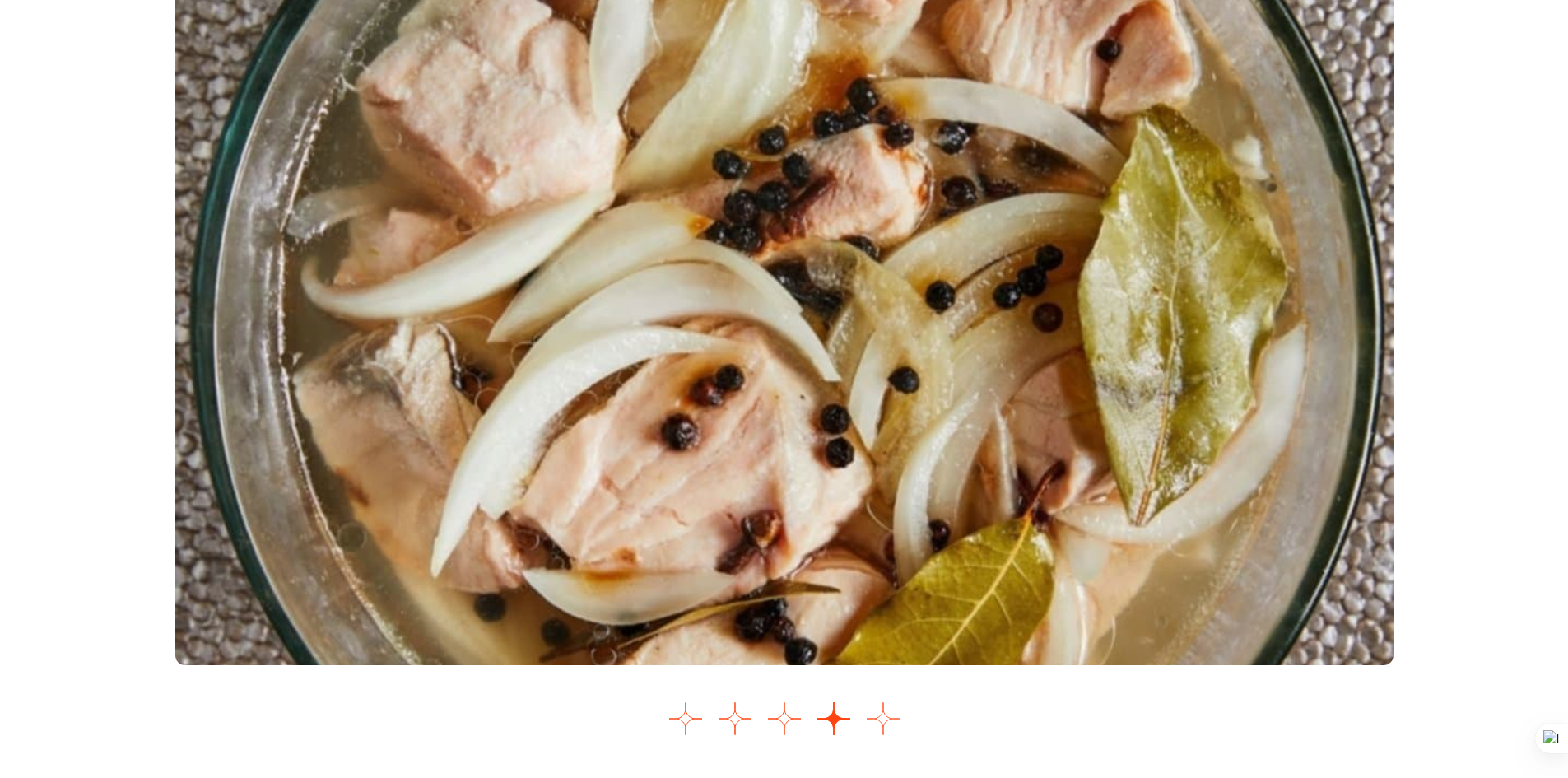
click at [873, 723] on button "Go to slide 5" at bounding box center [883, 718] width 32 height 32
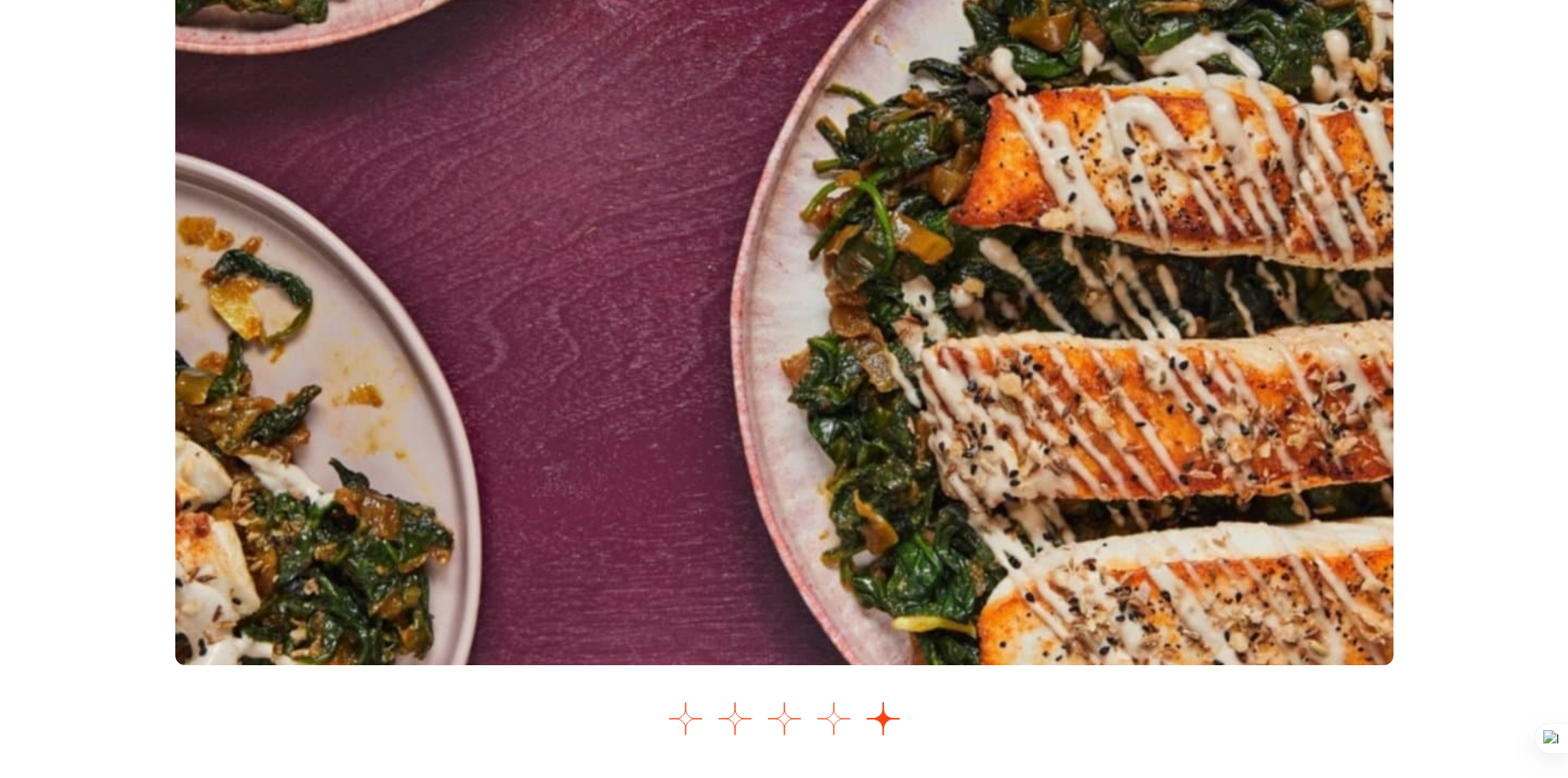
click at [833, 720] on button "Go to slide 4" at bounding box center [834, 718] width 32 height 32
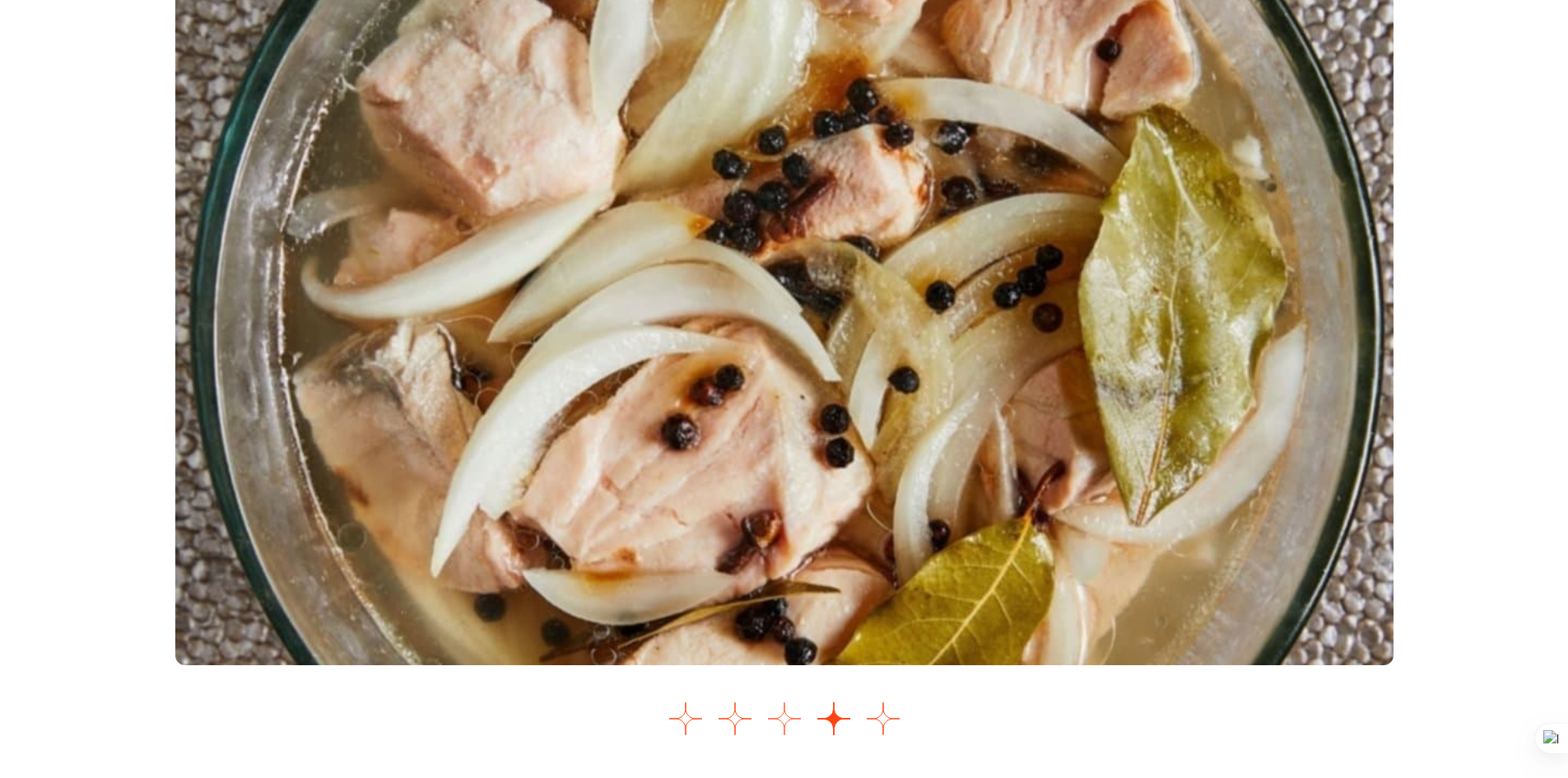
click at [784, 717] on button "Go to slide 3" at bounding box center [784, 718] width 32 height 32
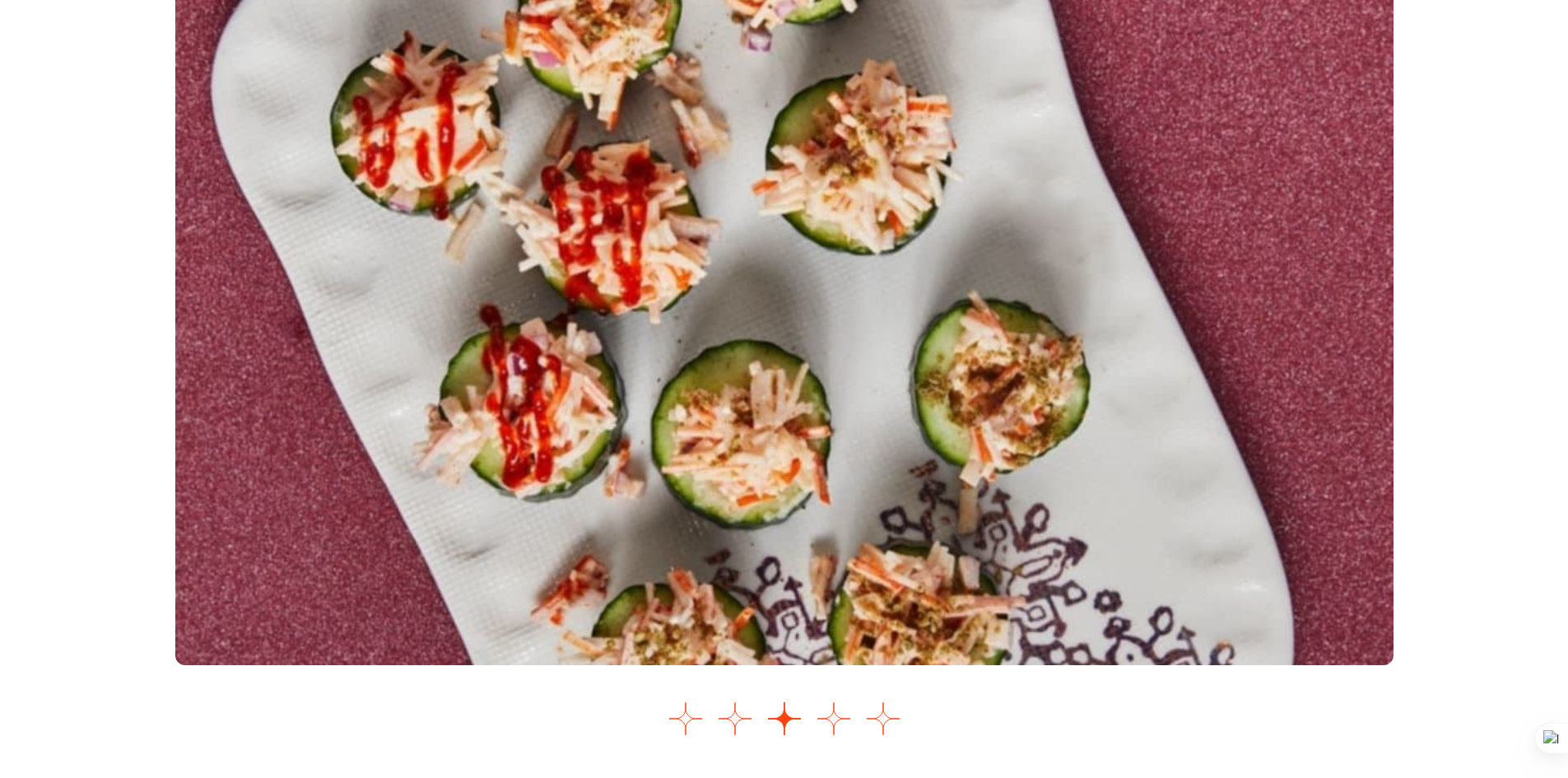
click at [861, 731] on div "Images Slider" at bounding box center [784, 366] width 1219 height 754
click at [879, 727] on button "Go to slide 5" at bounding box center [883, 718] width 32 height 32
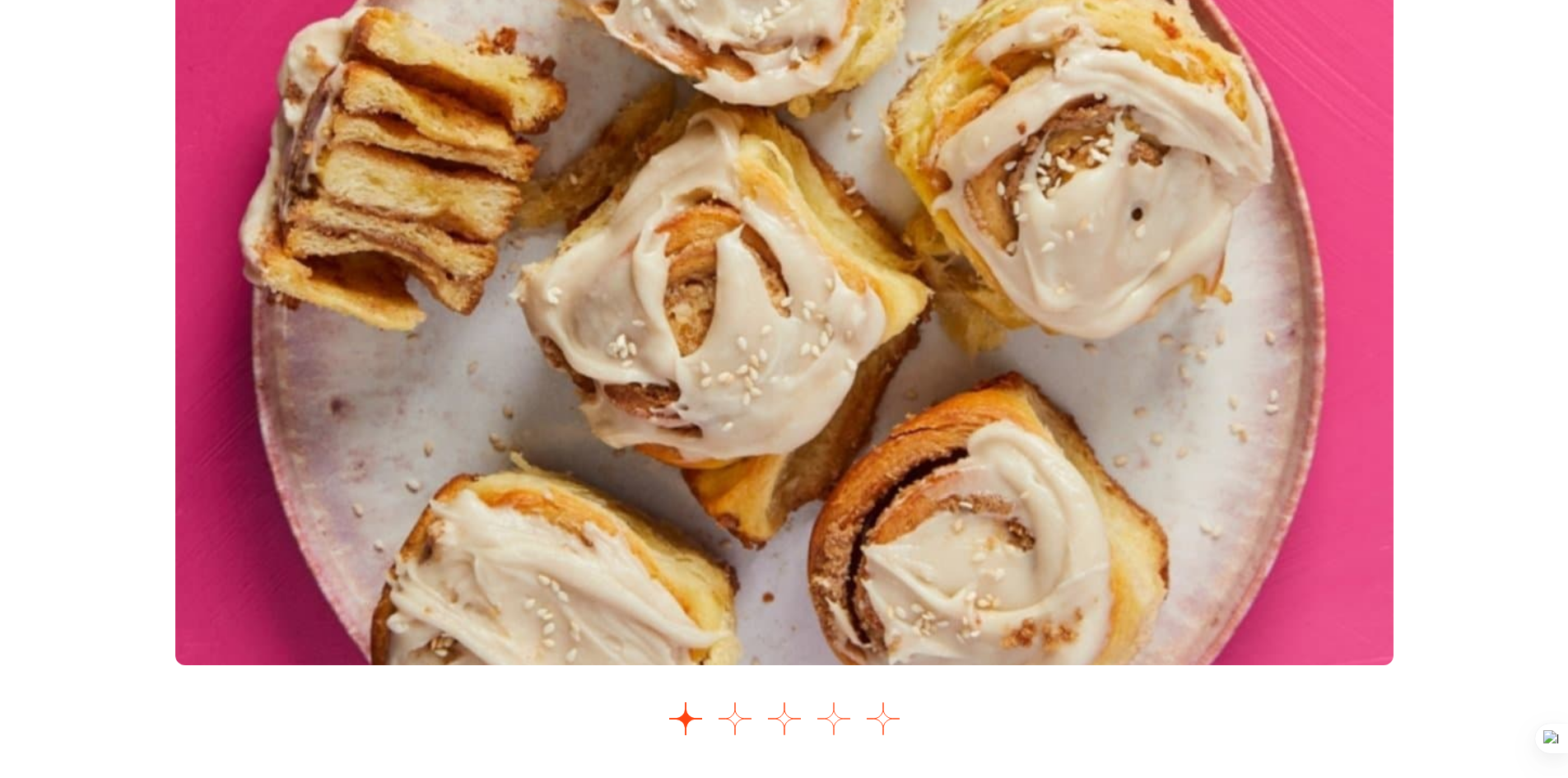
click at [844, 724] on button "Go to slide 4" at bounding box center [834, 718] width 32 height 32
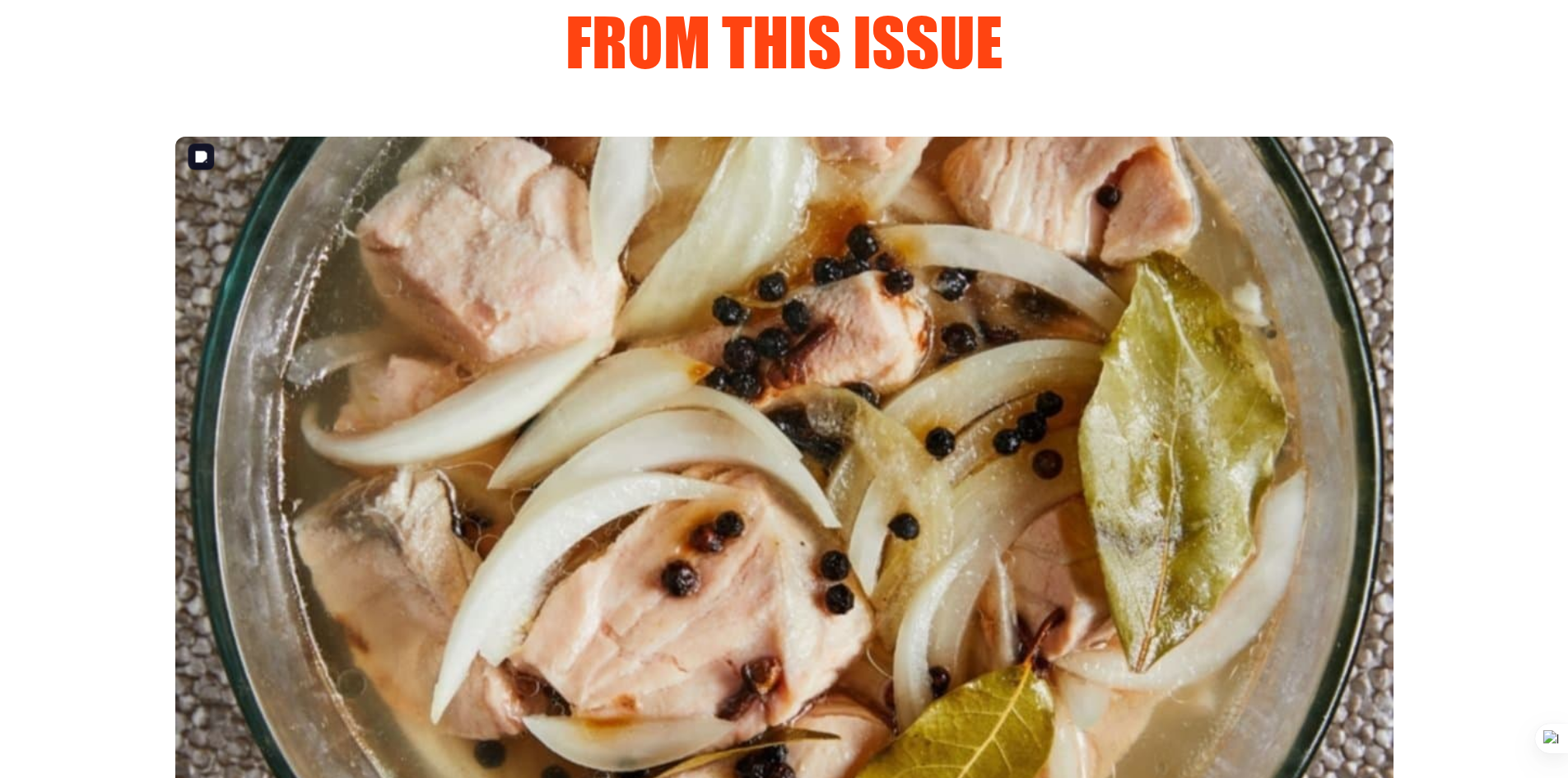
scroll to position [1817, 0]
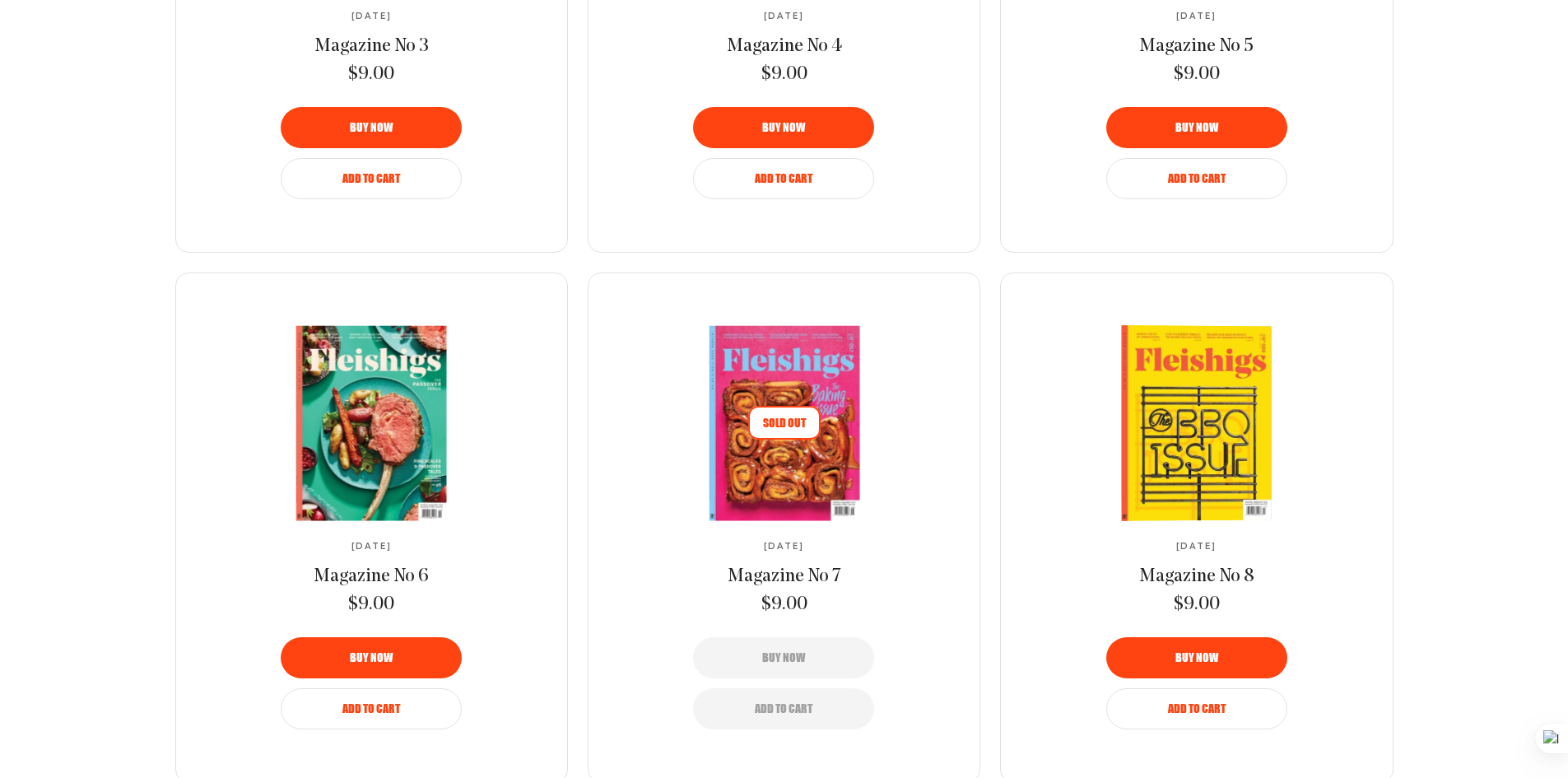
scroll to position [1476, 0]
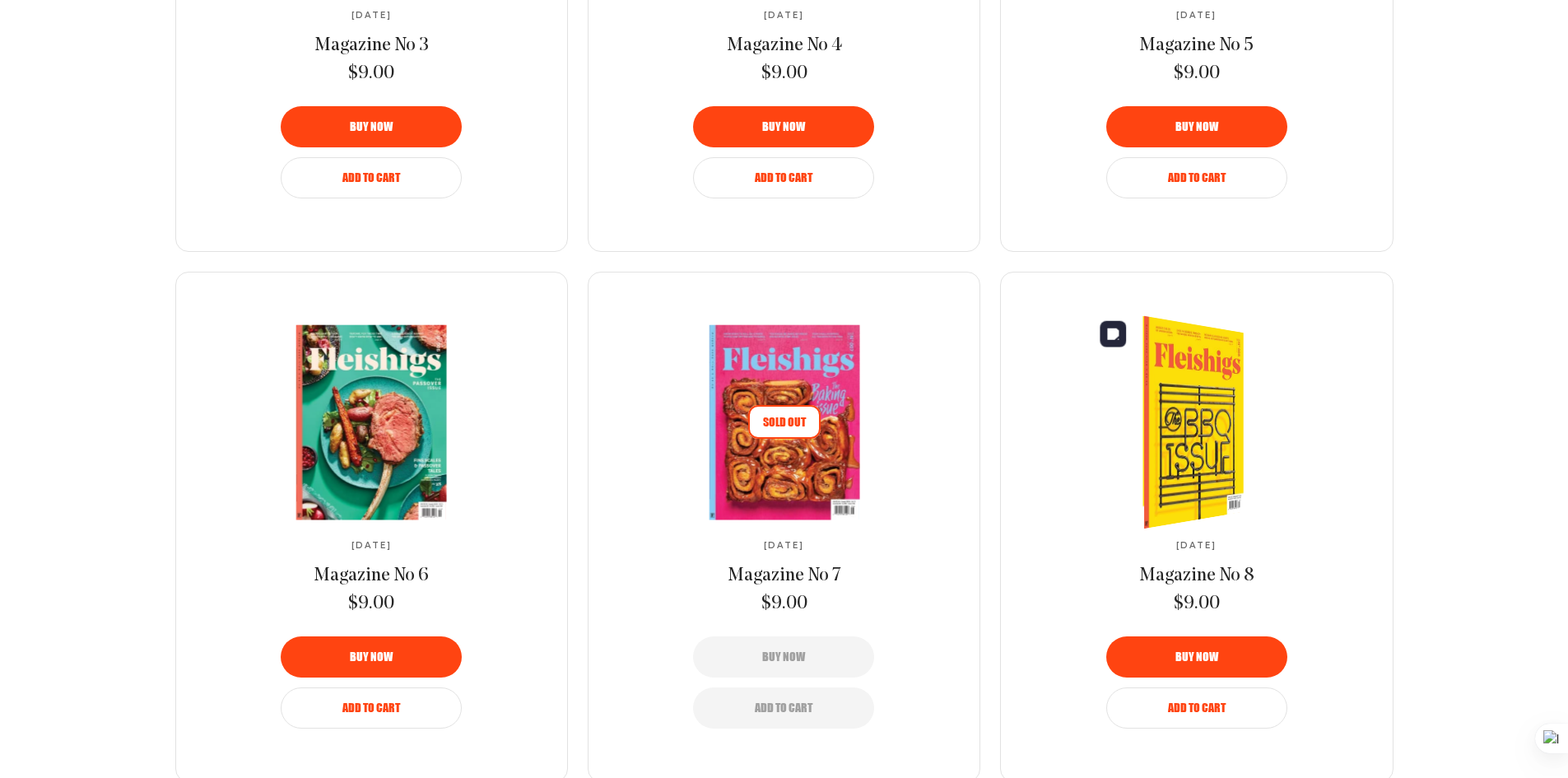
click at [1216, 432] on img at bounding box center [1183, 422] width 185 height 231
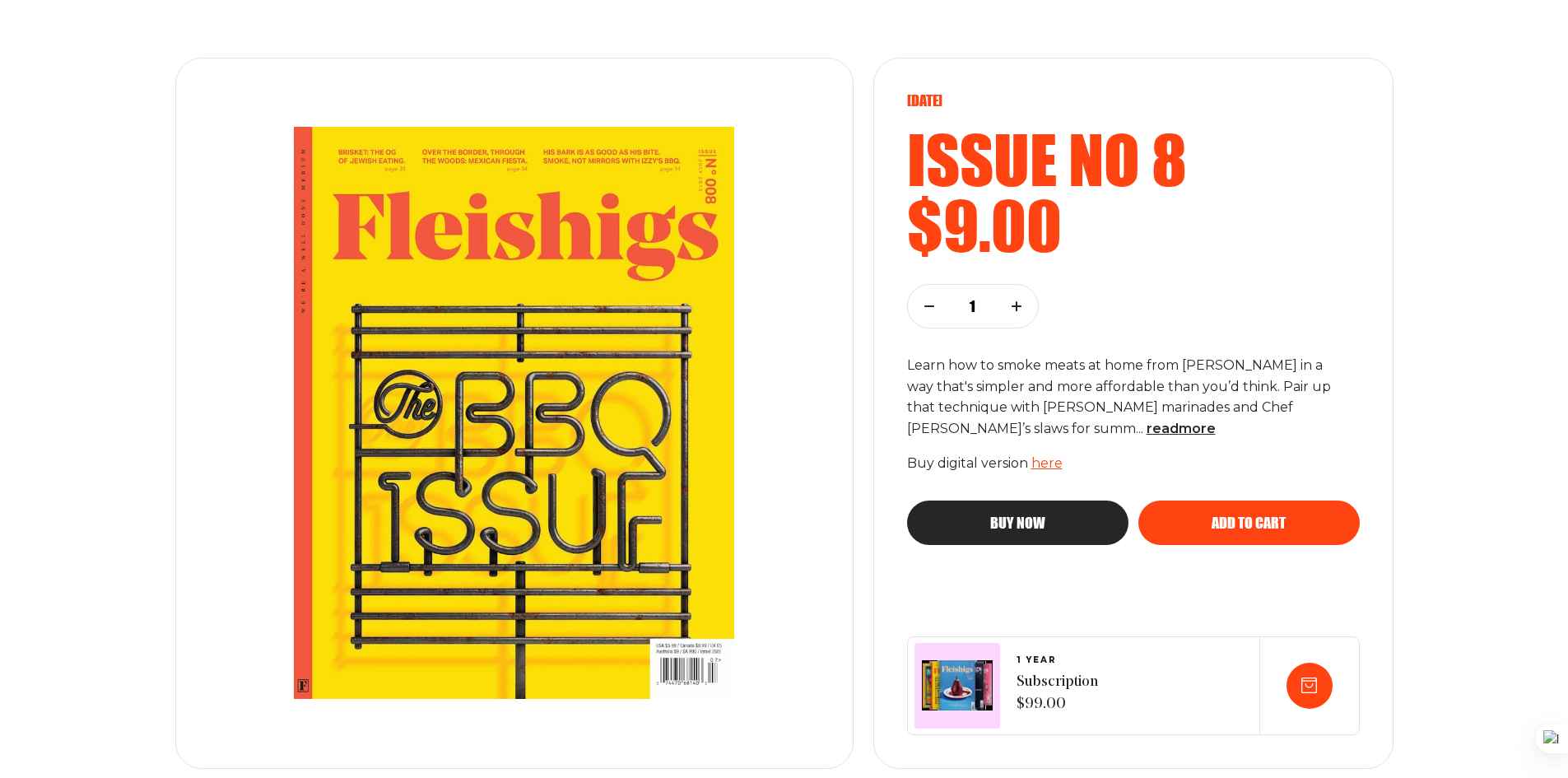
scroll to position [166, 0]
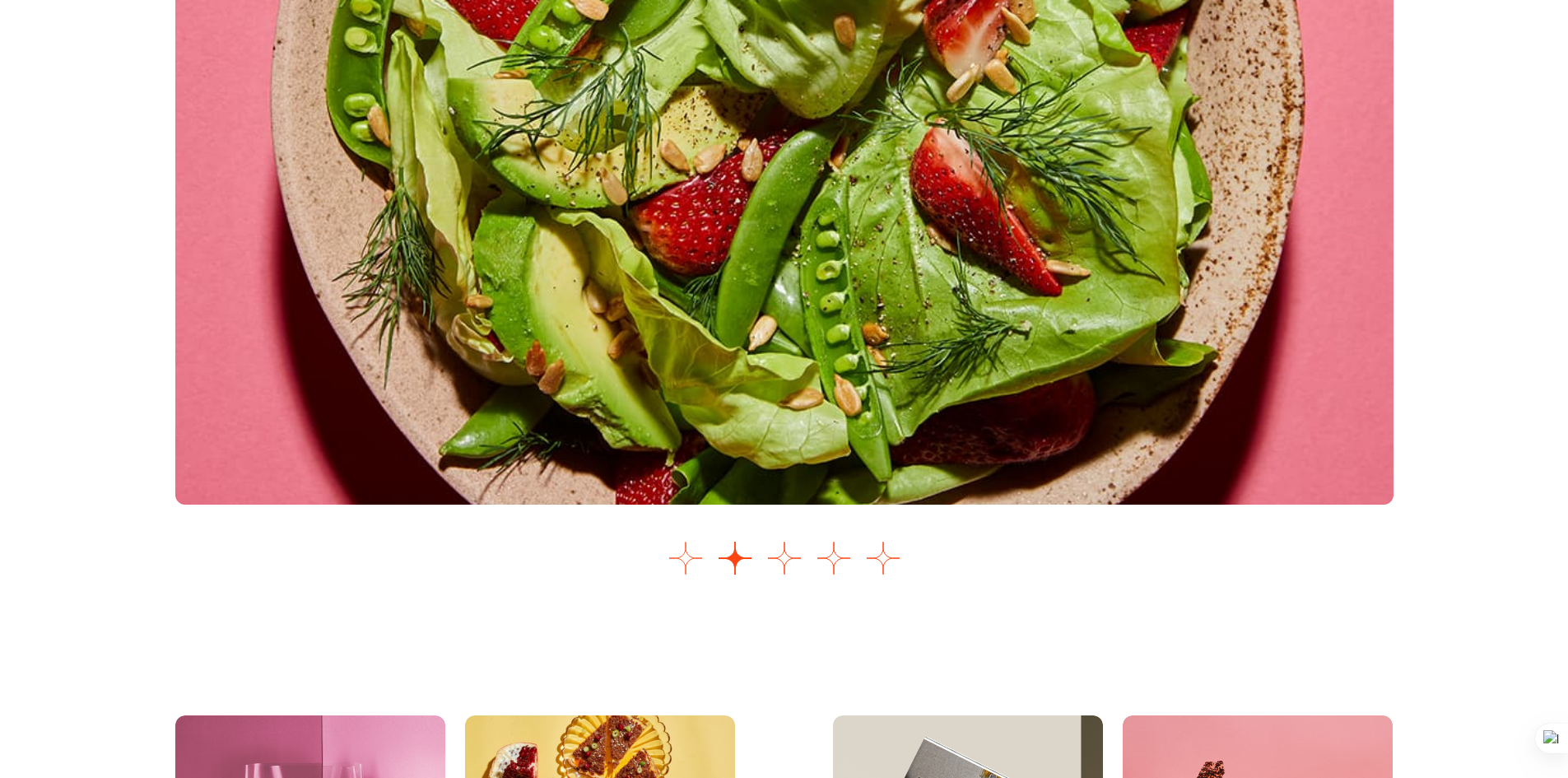
click at [684, 562] on button "Go to slide 1" at bounding box center [686, 558] width 32 height 32
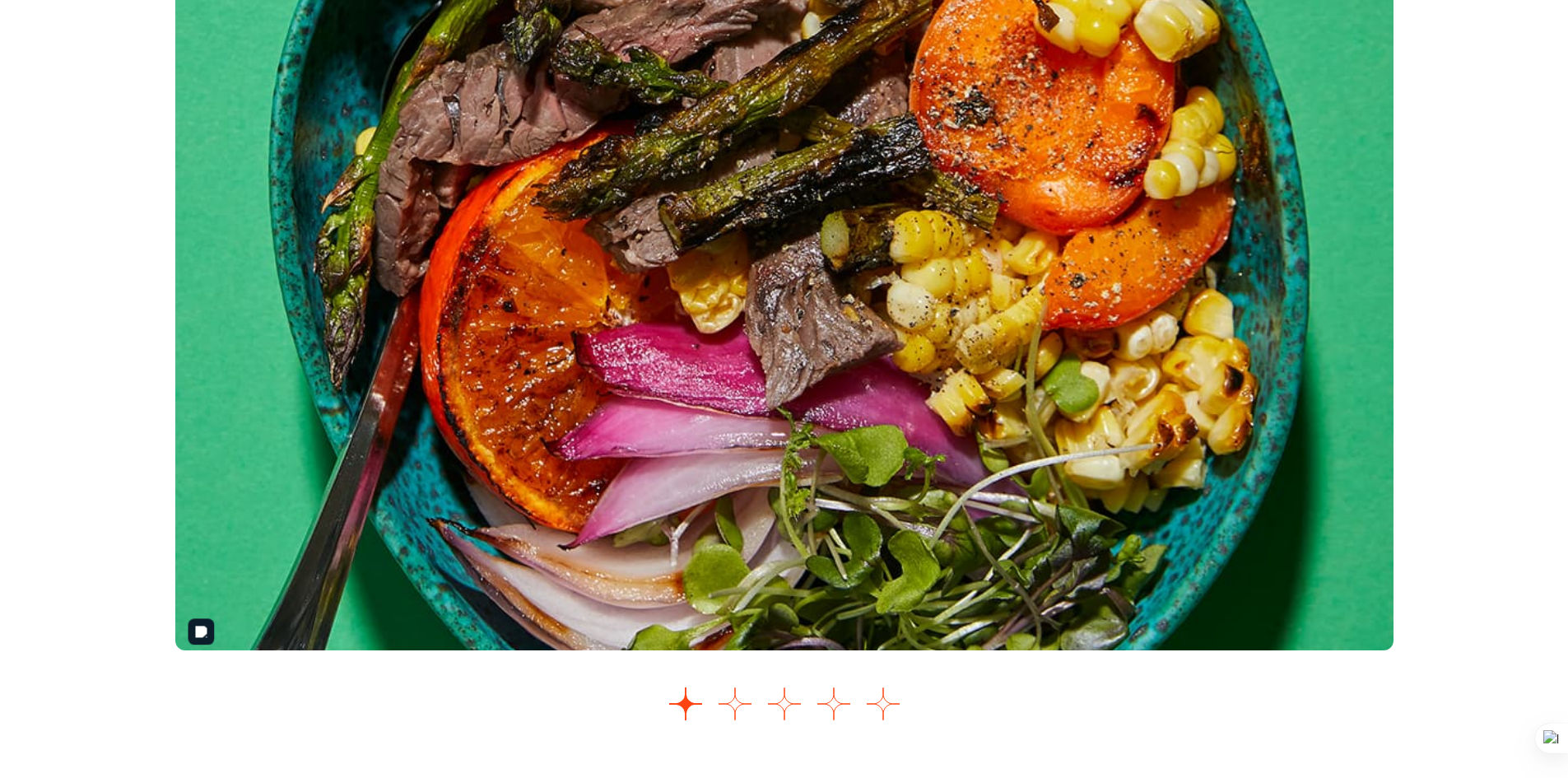
scroll to position [1982, 0]
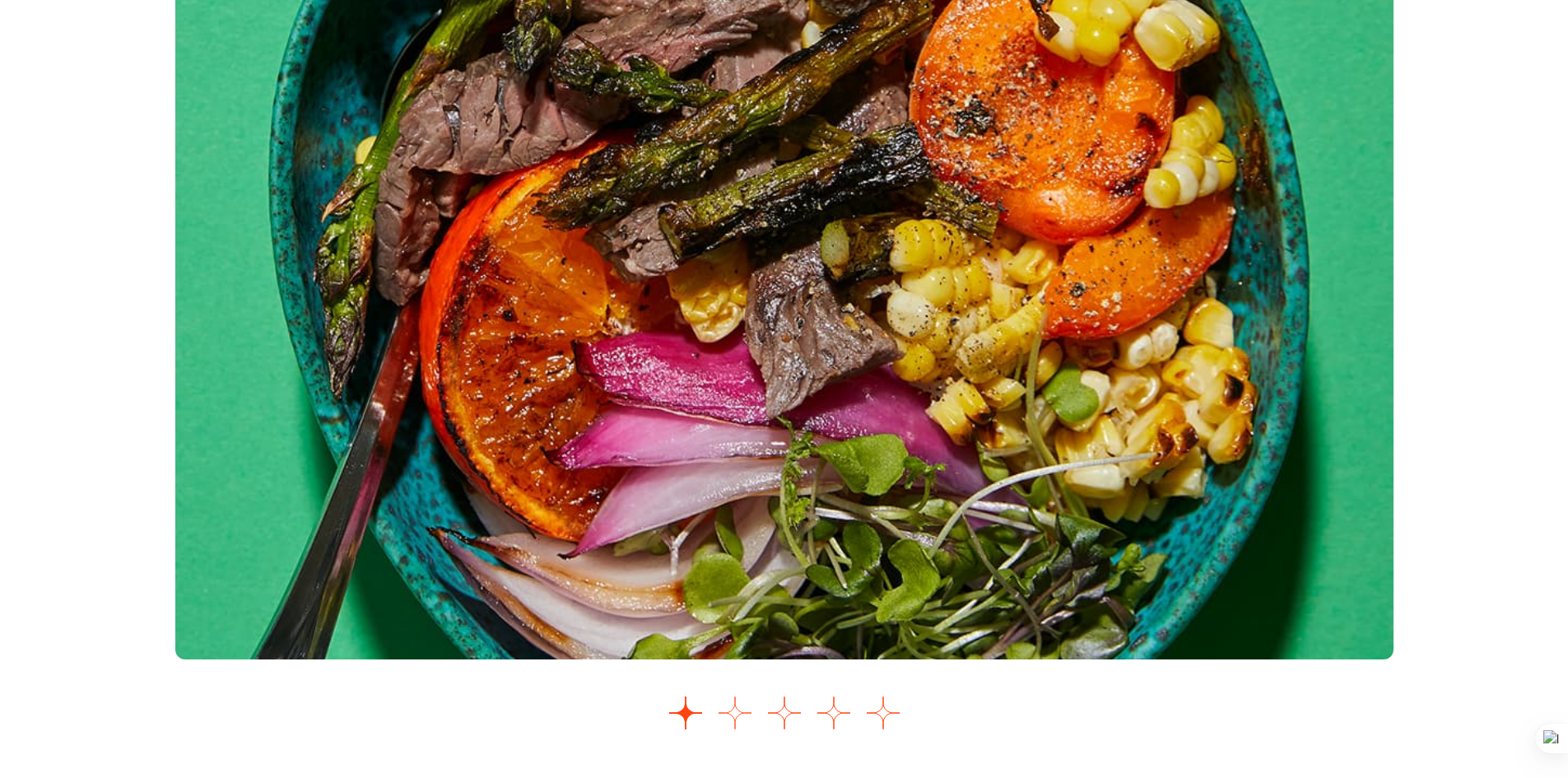
click at [735, 716] on button "Go to slide 2" at bounding box center [735, 713] width 32 height 32
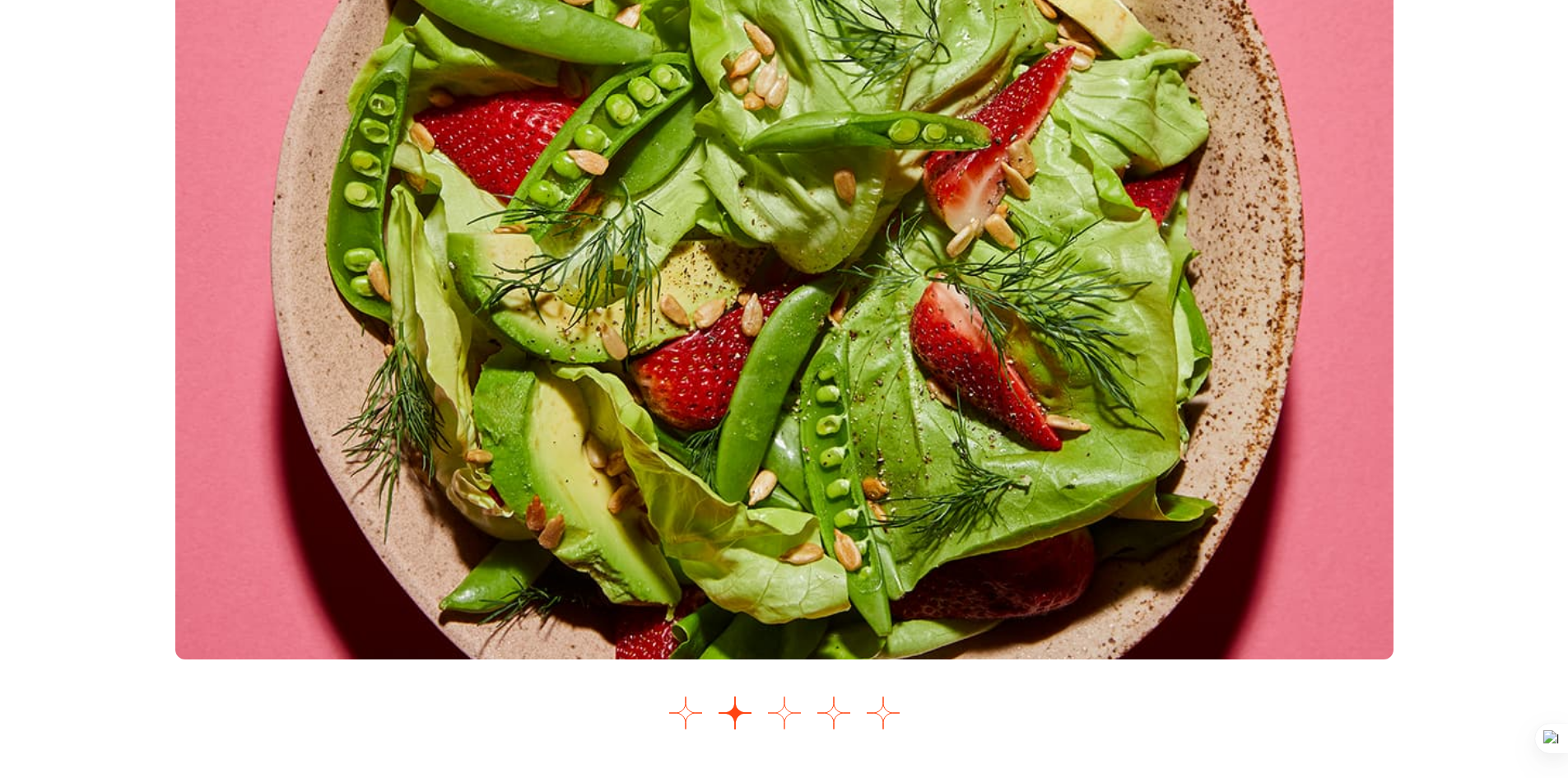
click at [791, 720] on button "Go to slide 3" at bounding box center [784, 713] width 32 height 32
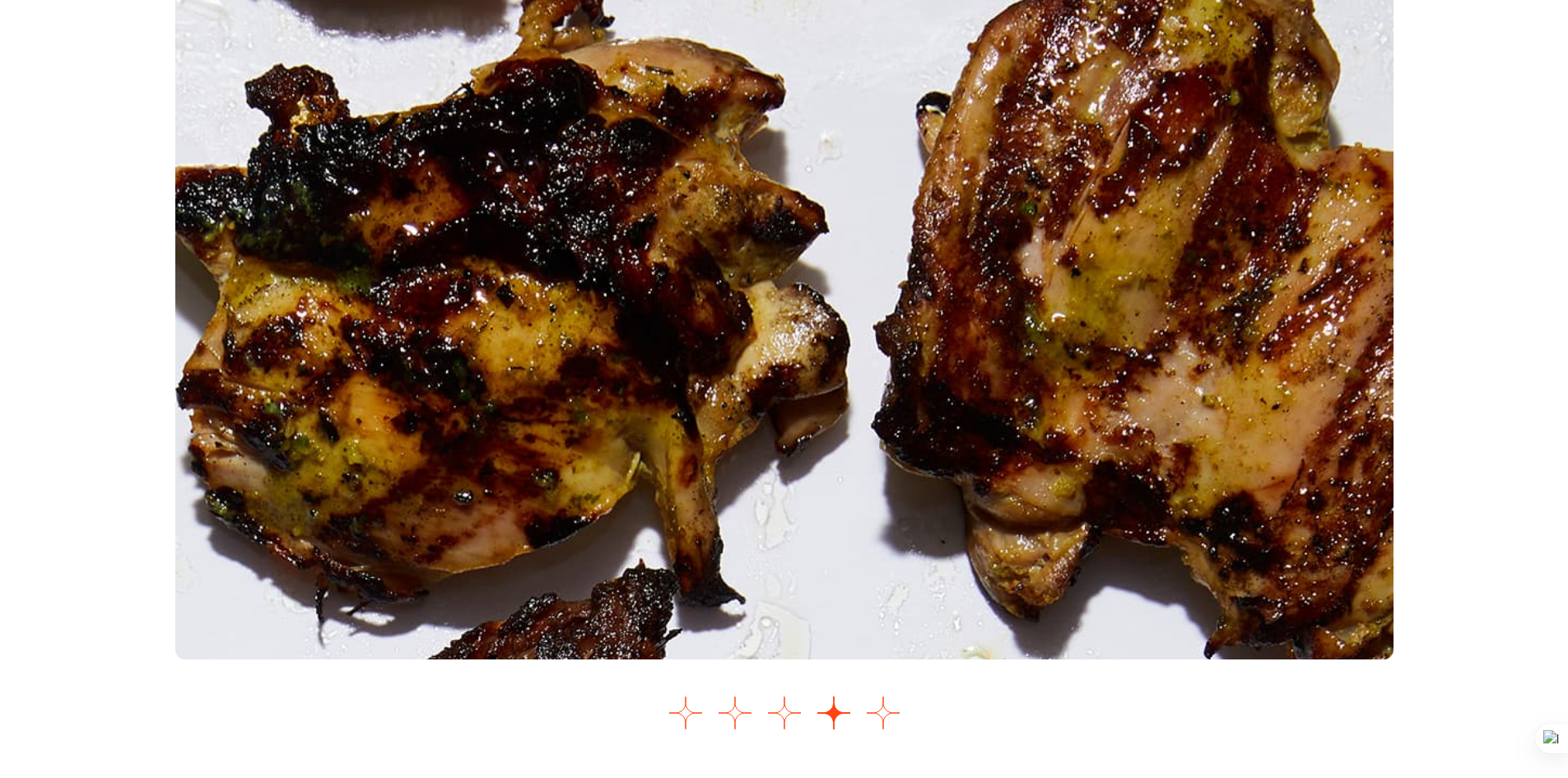
click at [900, 716] on div "Images Slider" at bounding box center [784, 361] width 1219 height 754
click at [885, 718] on button "Go to slide 5" at bounding box center [883, 713] width 32 height 32
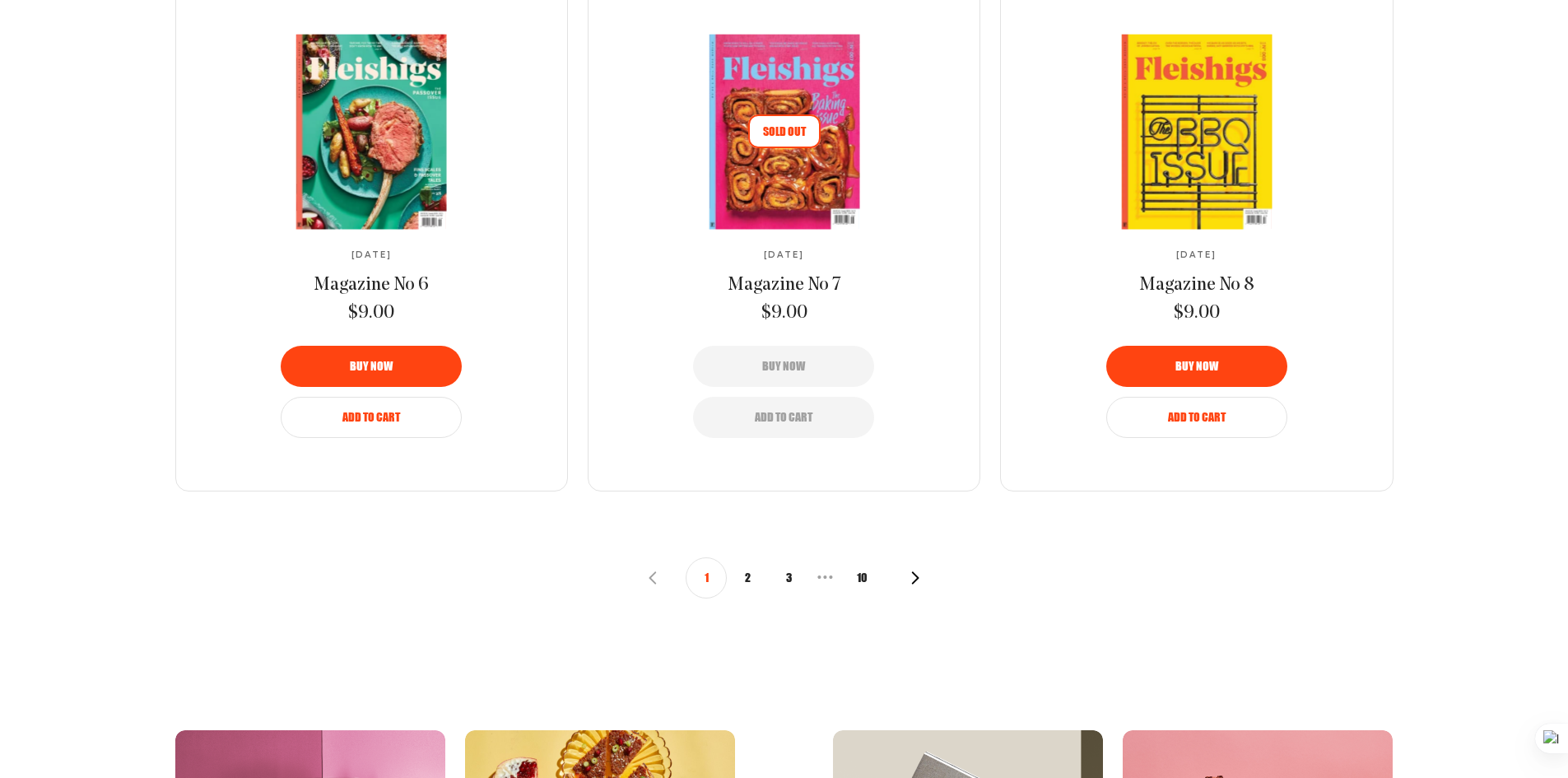
scroll to position [1768, 0]
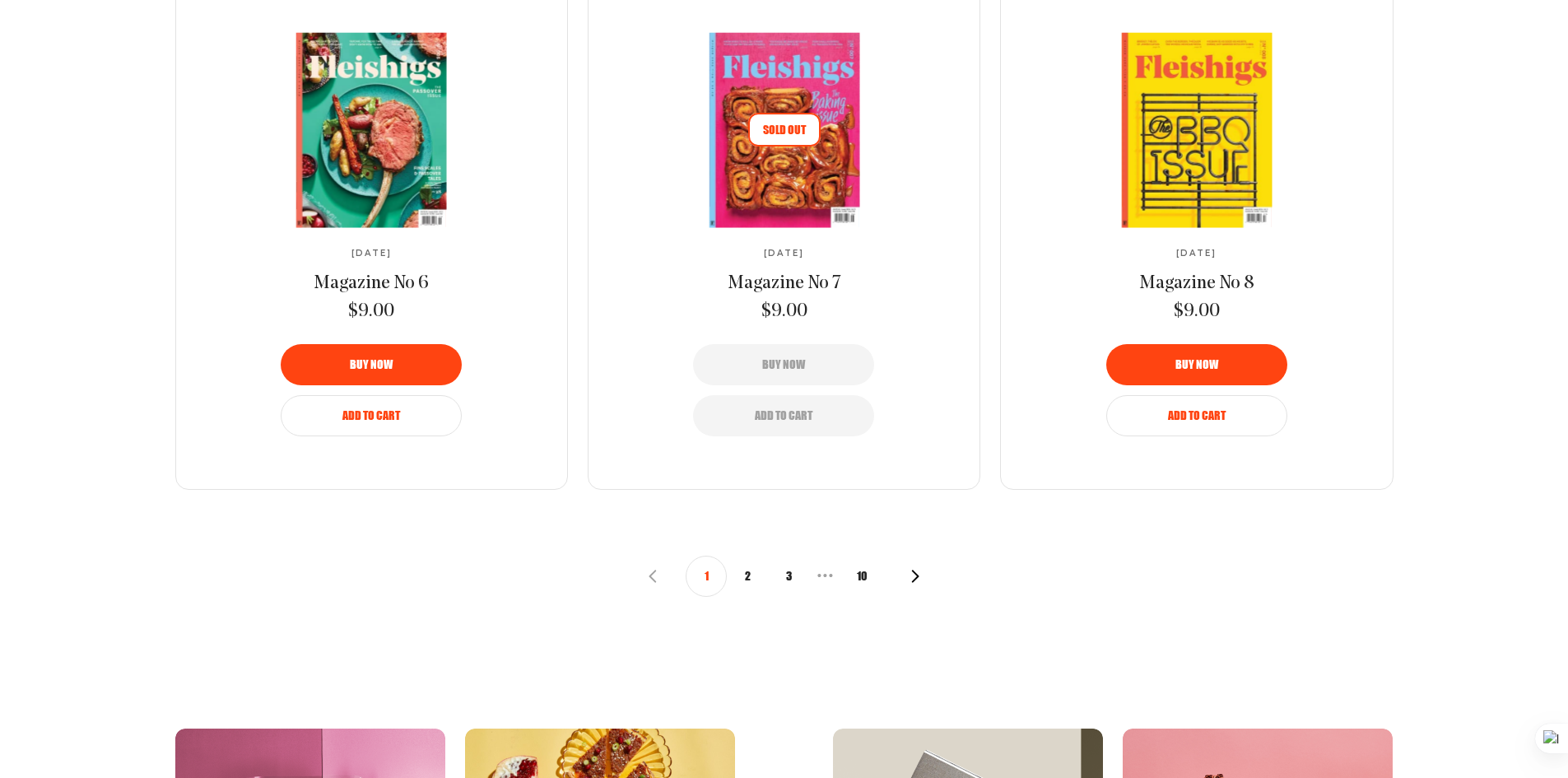
click at [738, 575] on button "2" at bounding box center [747, 577] width 42 height 42
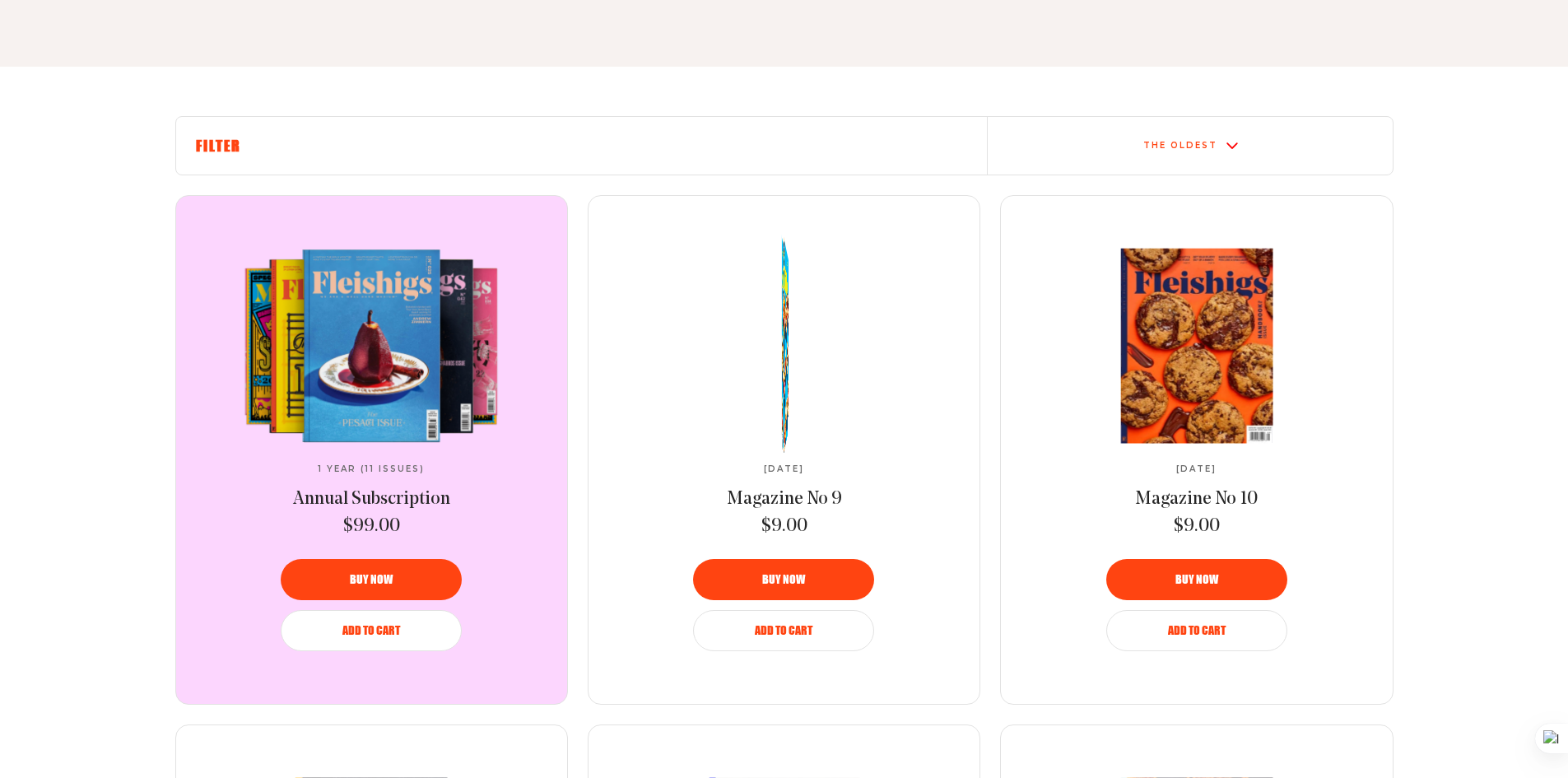
scroll to position [494, 0]
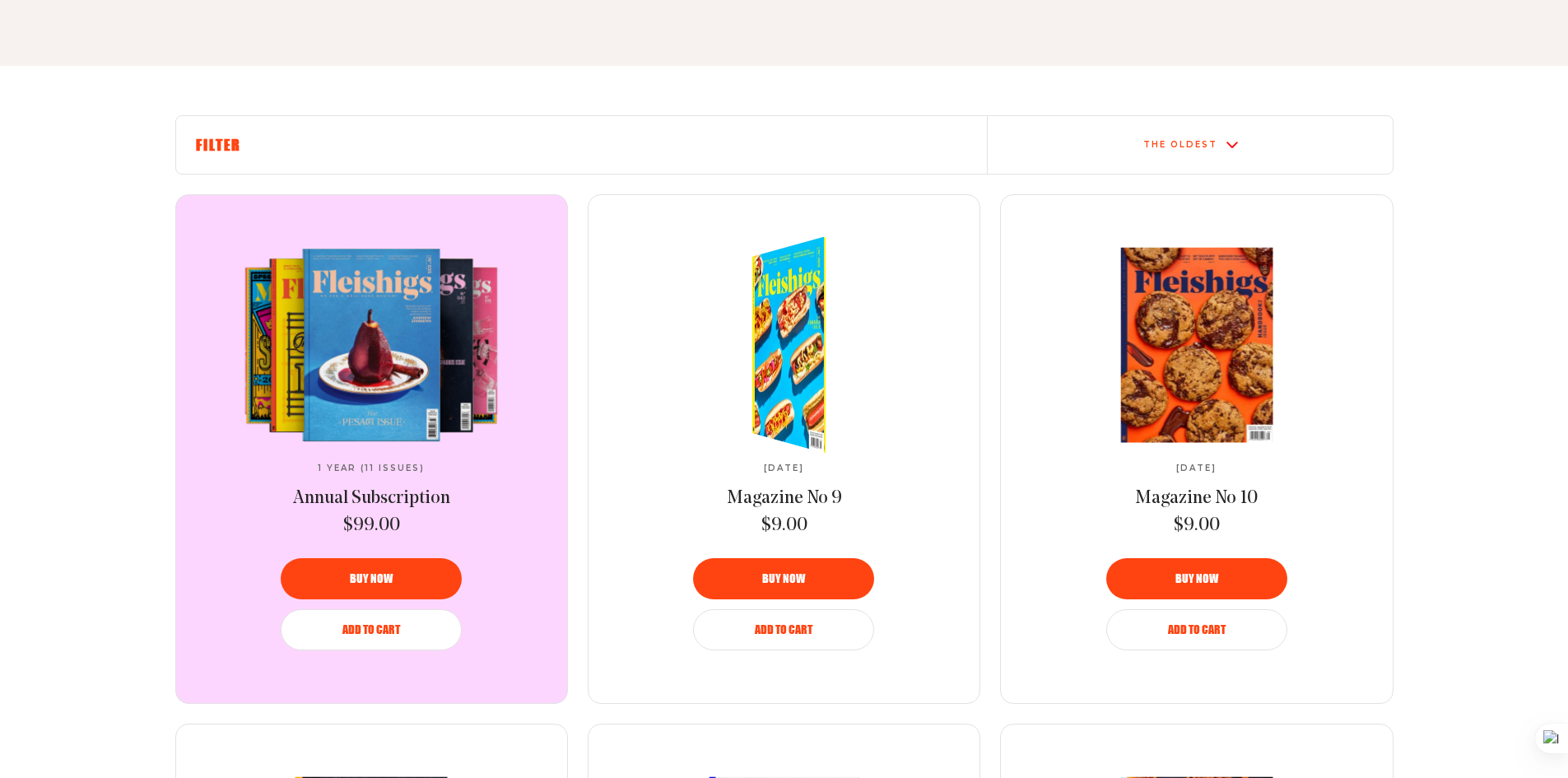
click at [779, 371] on img at bounding box center [796, 345] width 135 height 238
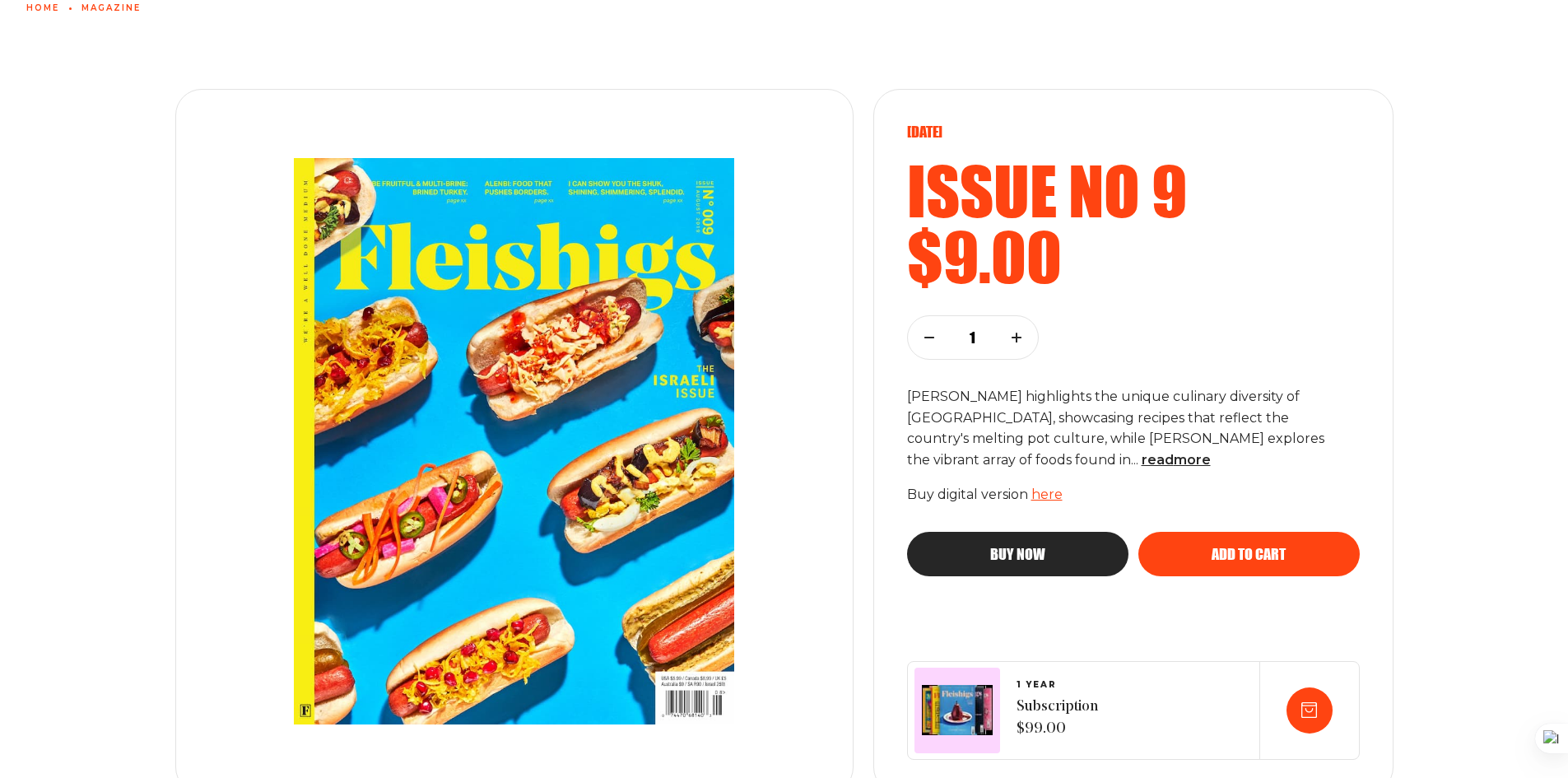
scroll to position [135, 0]
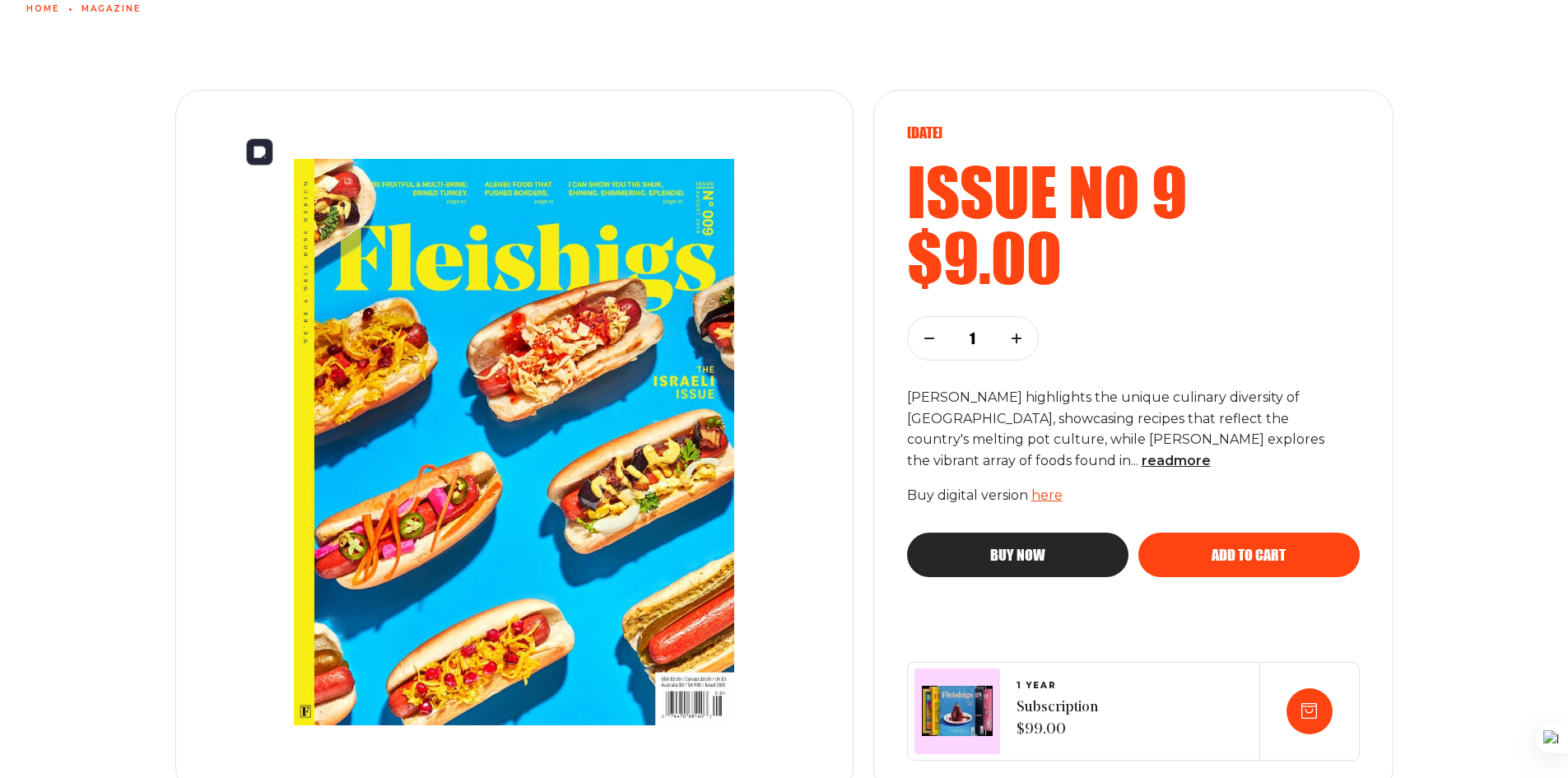
drag, startPoint x: 305, startPoint y: 407, endPoint x: 452, endPoint y: 332, distance: 165.0
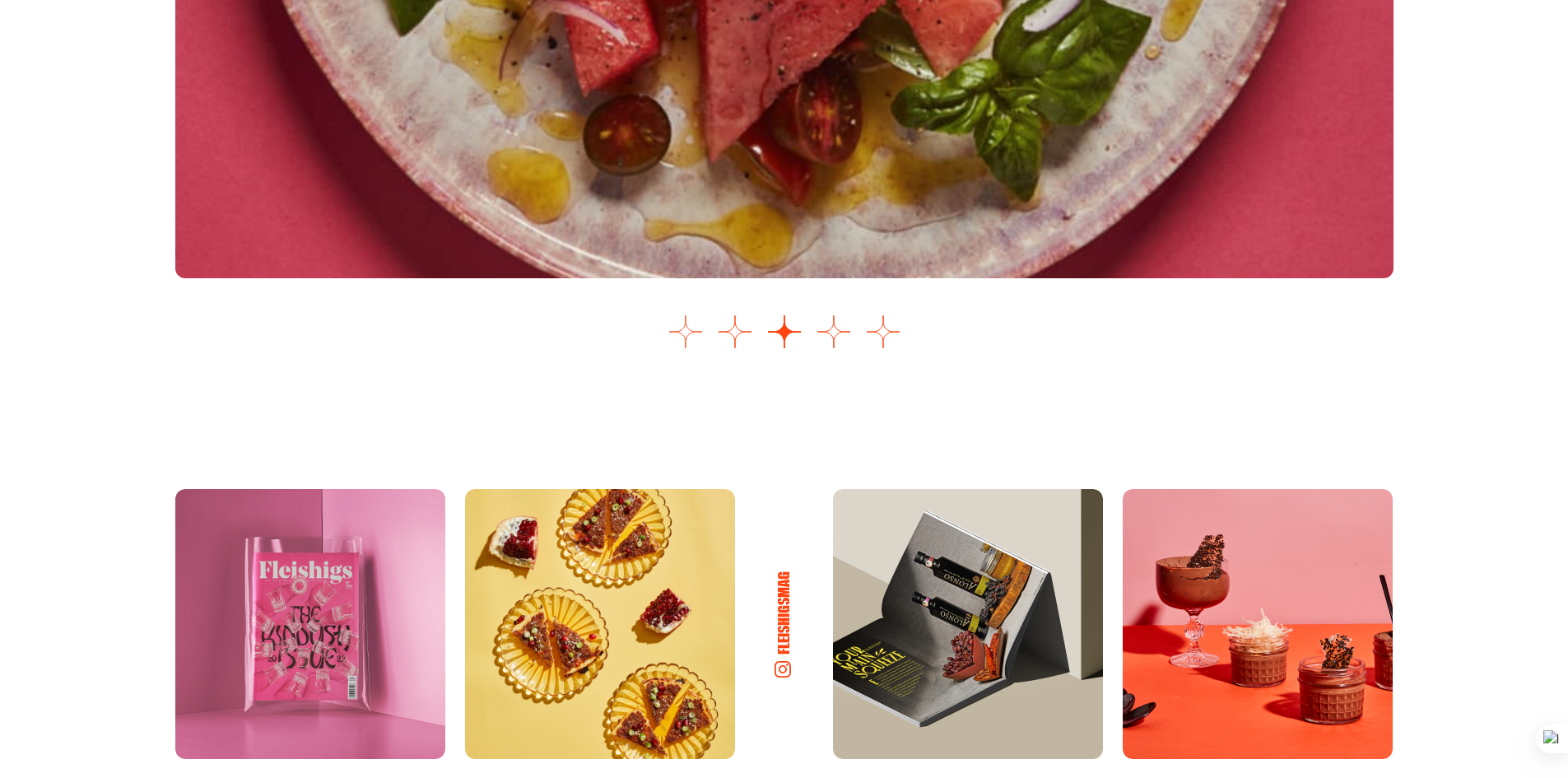
click at [688, 344] on button "Go to slide 1" at bounding box center [686, 331] width 32 height 32
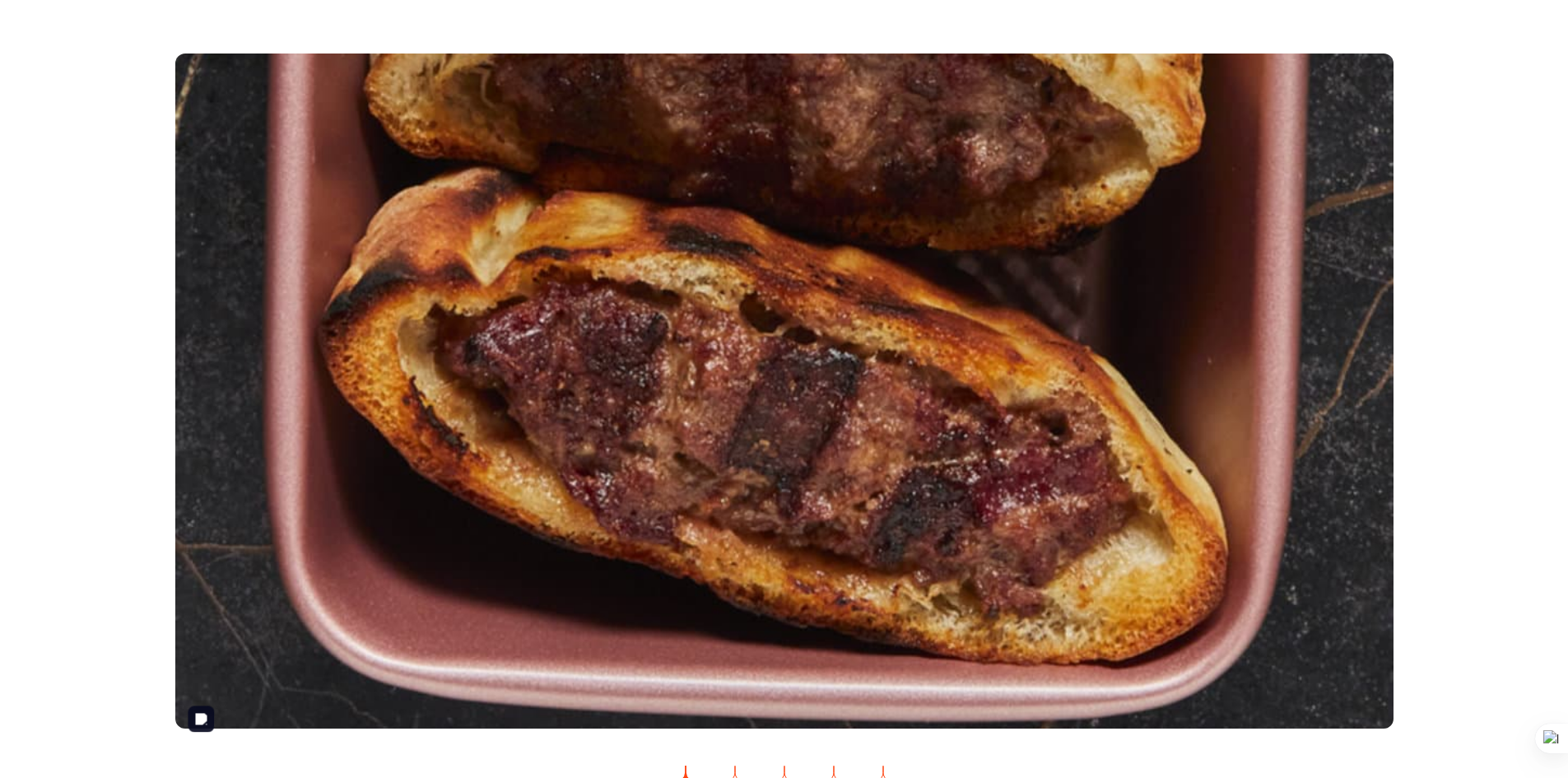
scroll to position [1871, 0]
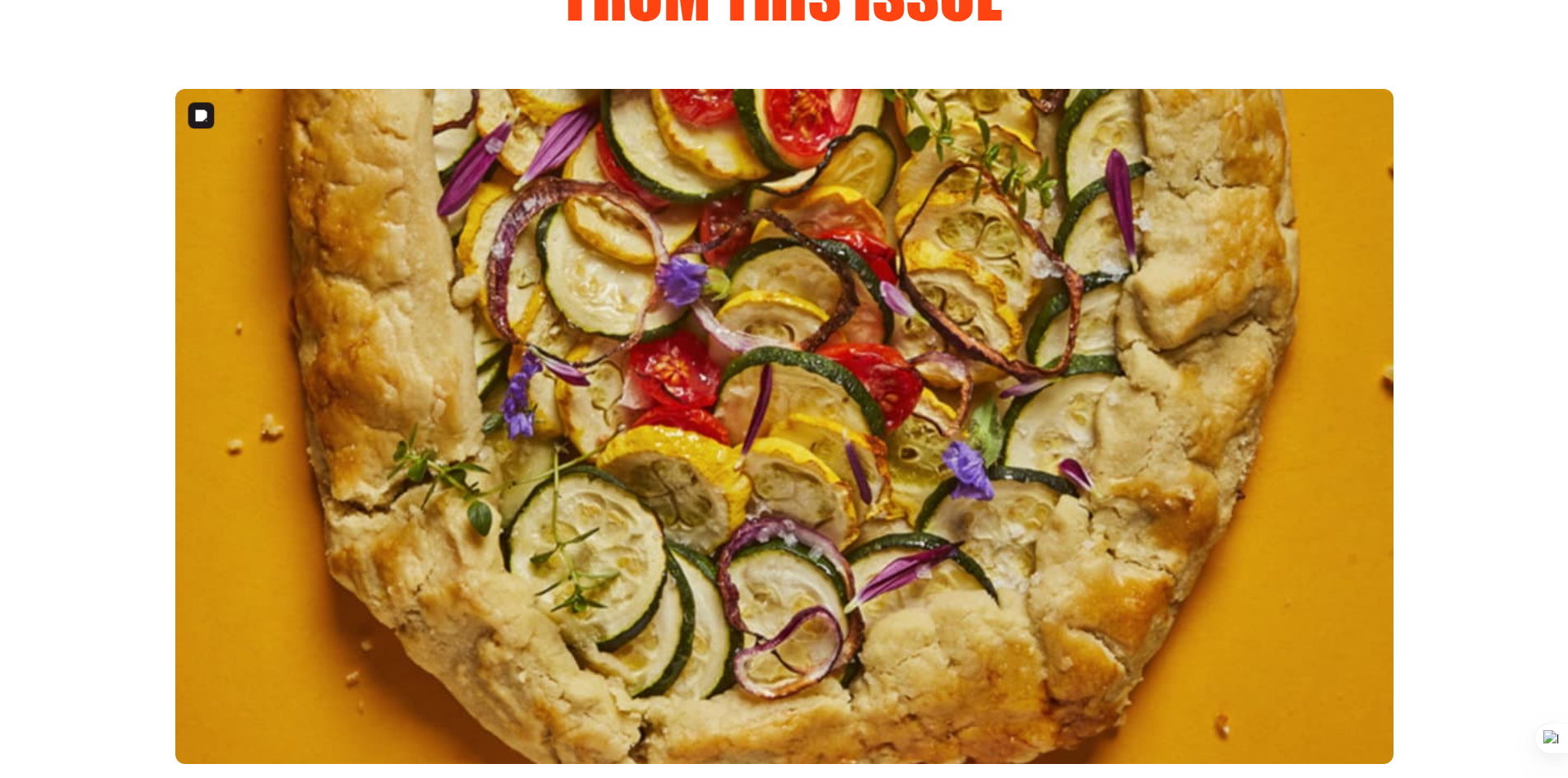
drag, startPoint x: 999, startPoint y: 340, endPoint x: 726, endPoint y: 300, distance: 275.9
click at [726, 300] on img "2 of 5" at bounding box center [784, 427] width 1219 height 675
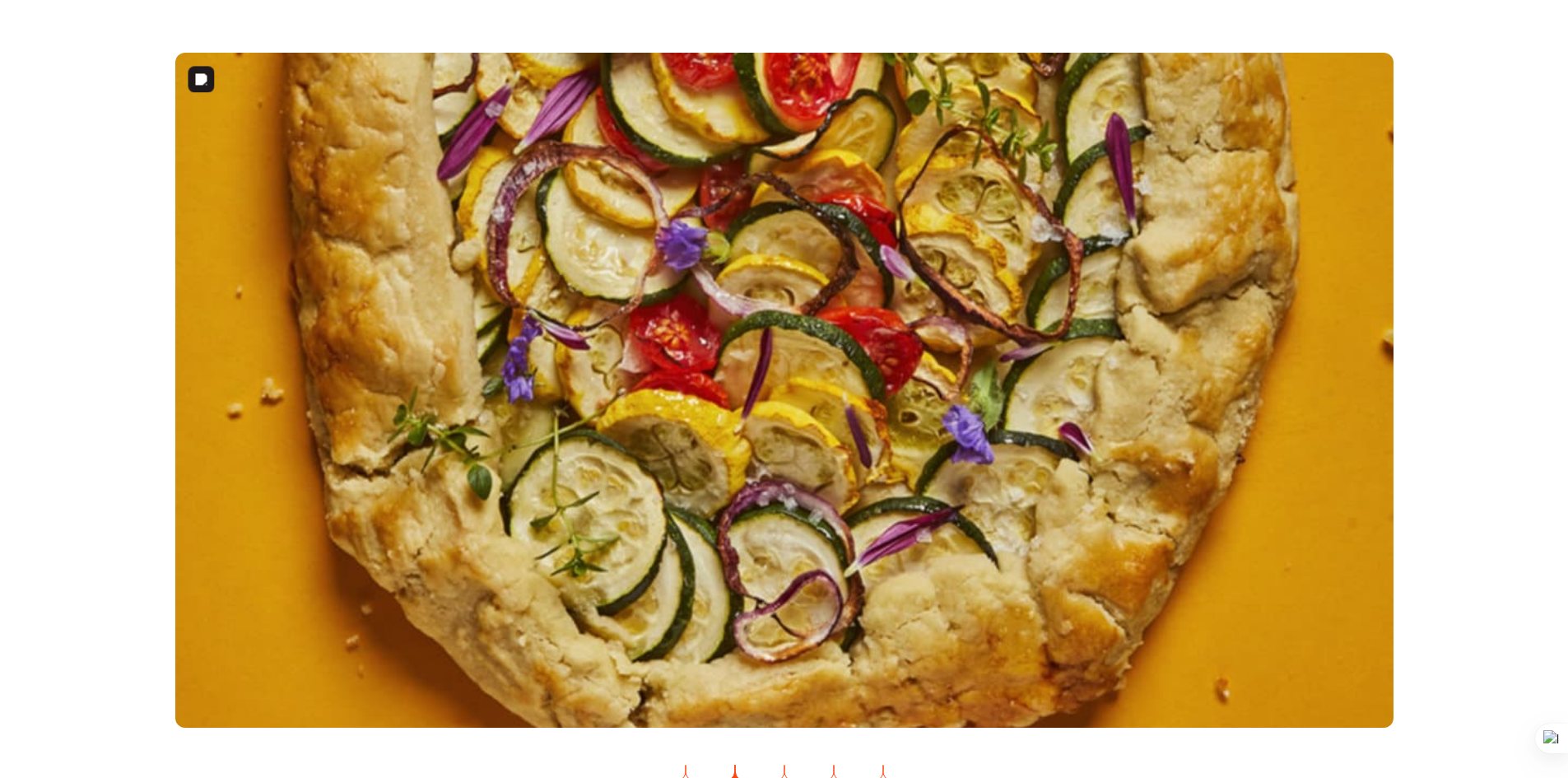
scroll to position [1906, 0]
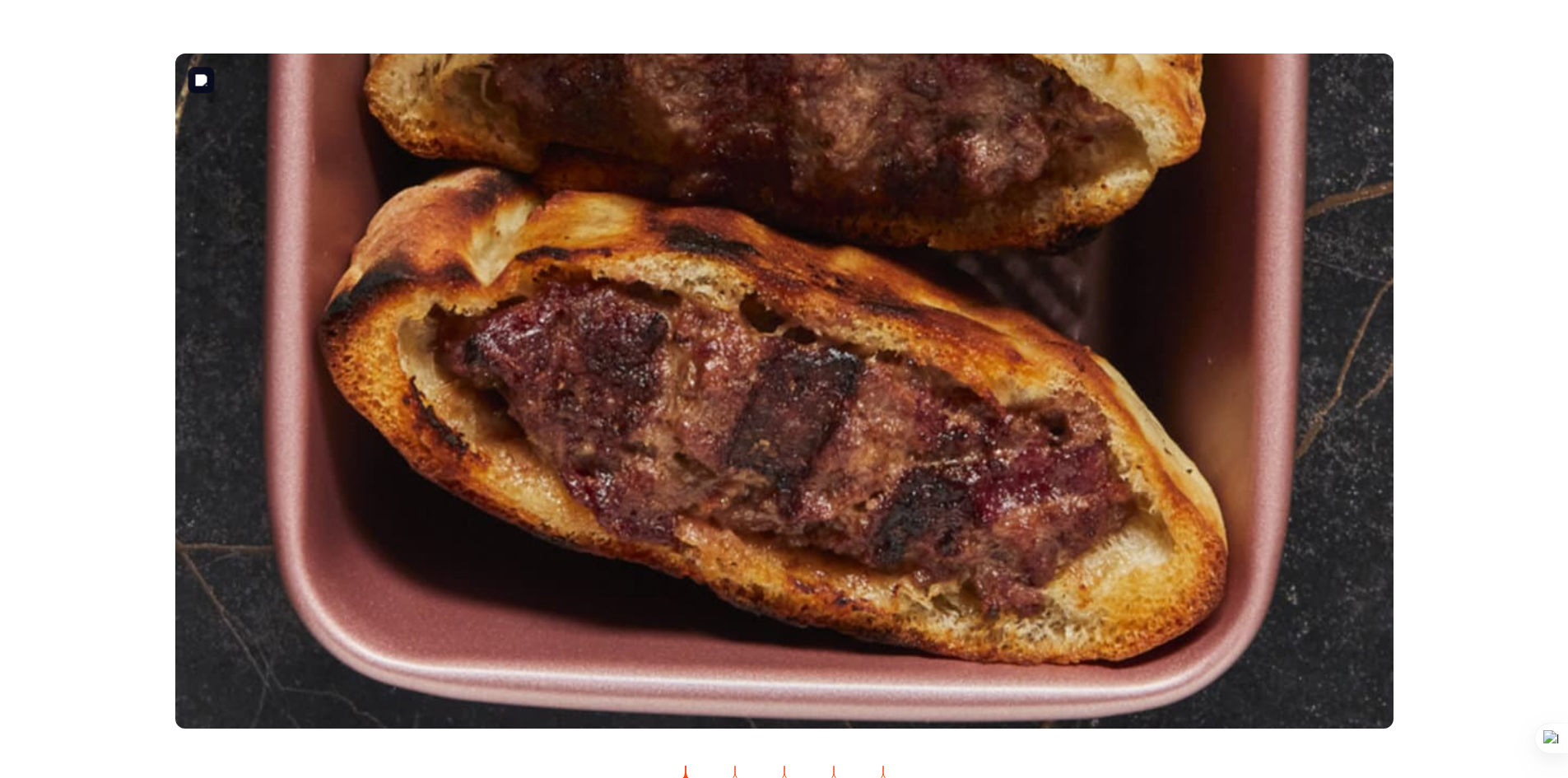
drag, startPoint x: 1000, startPoint y: 288, endPoint x: 1123, endPoint y: 323, distance: 127.9
click at [1199, 174] on img "1 of 5" at bounding box center [784, 391] width 1219 height 675
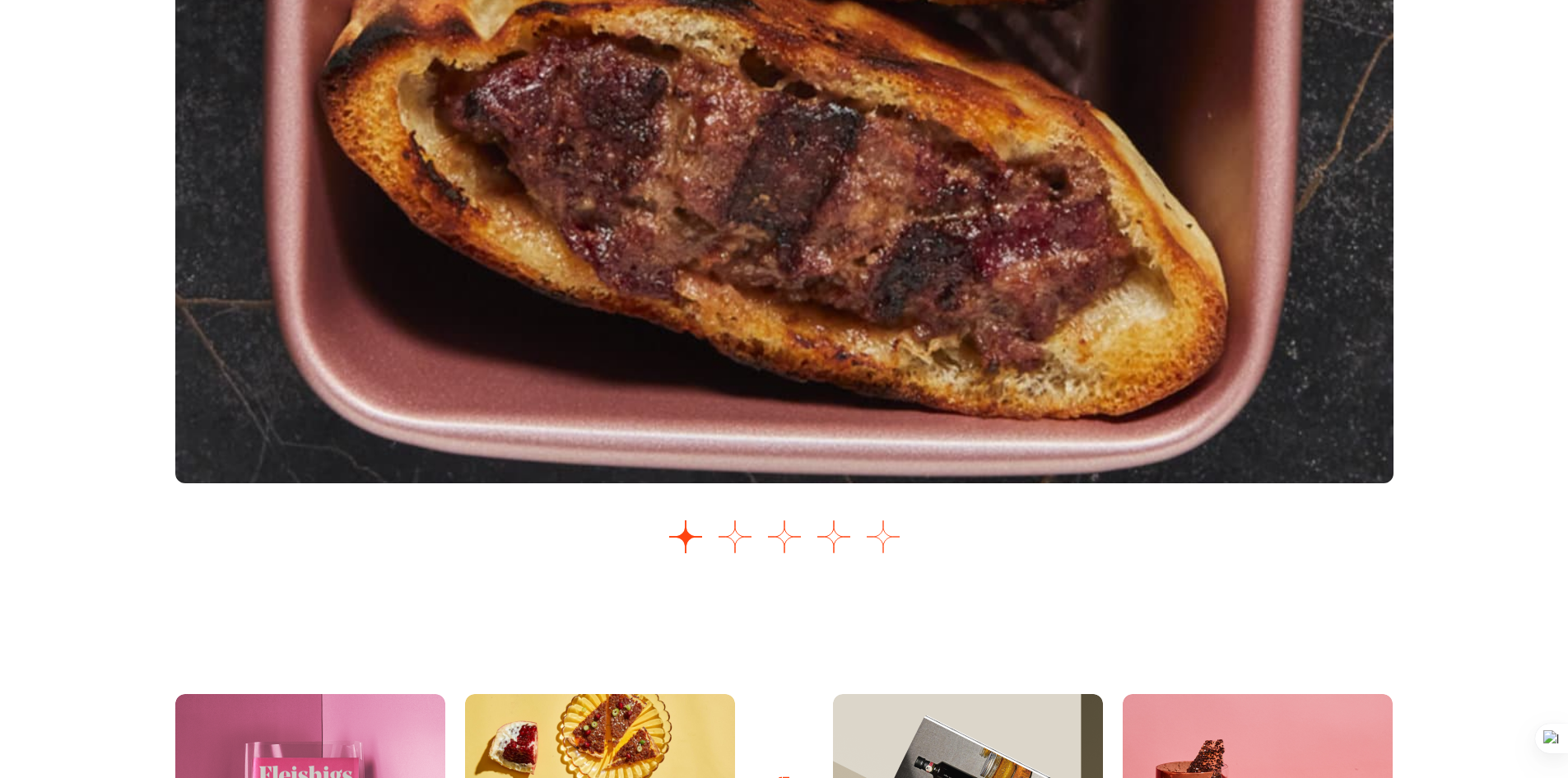
click at [886, 532] on button "Go to slide 5" at bounding box center [883, 536] width 32 height 32
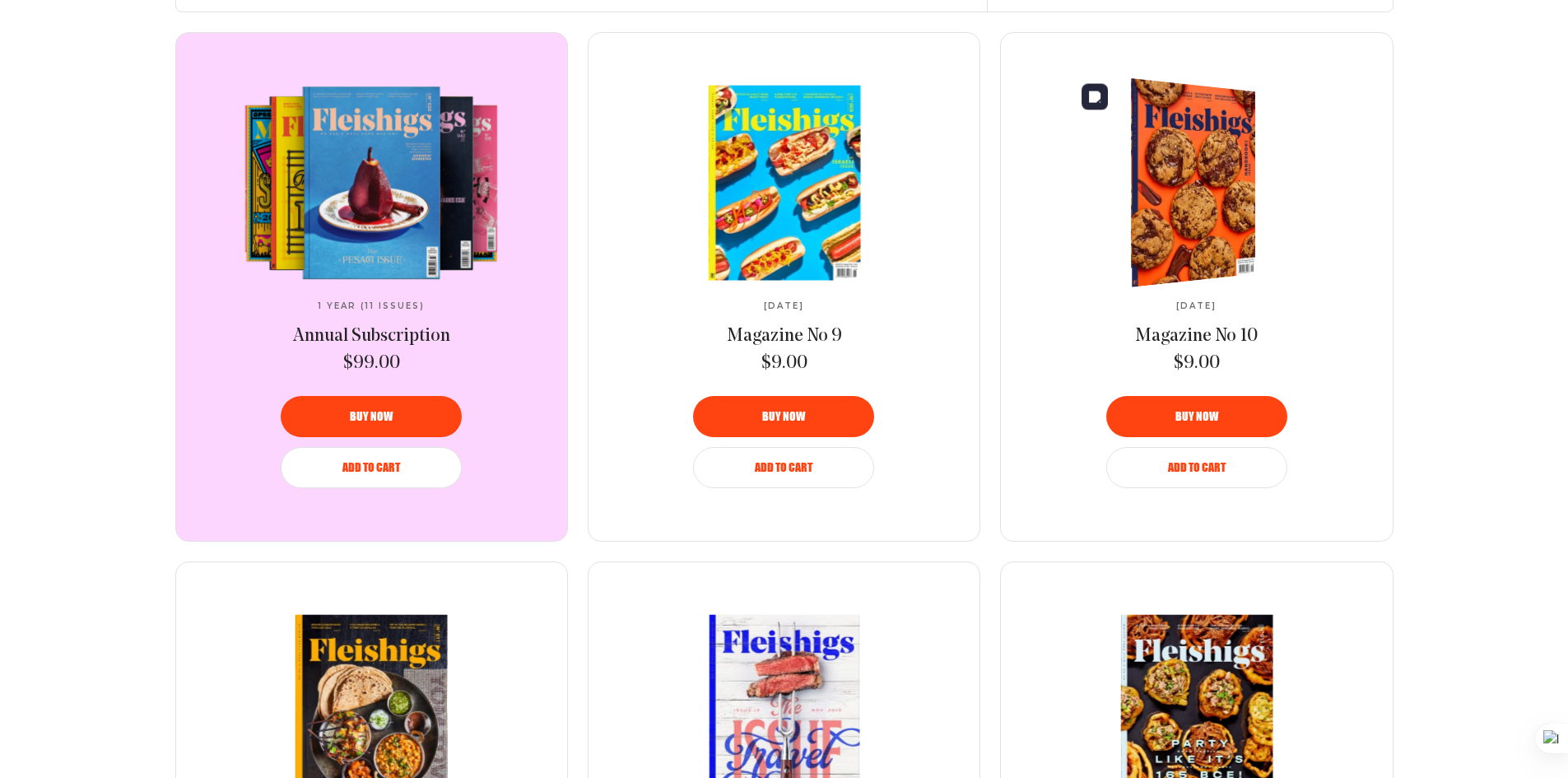
scroll to position [659, 0]
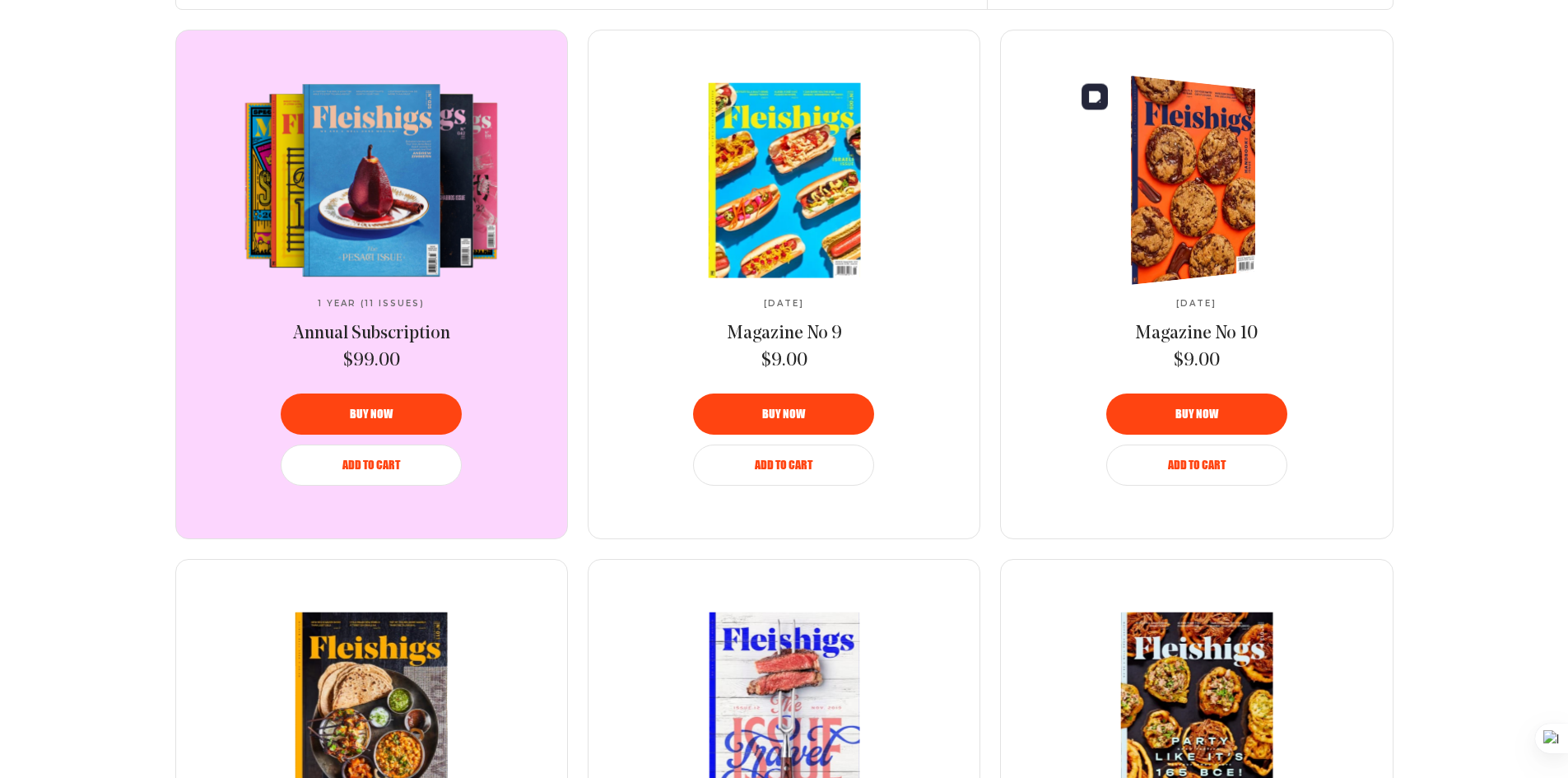
click at [1197, 183] on img at bounding box center [1184, 181] width 227 height 222
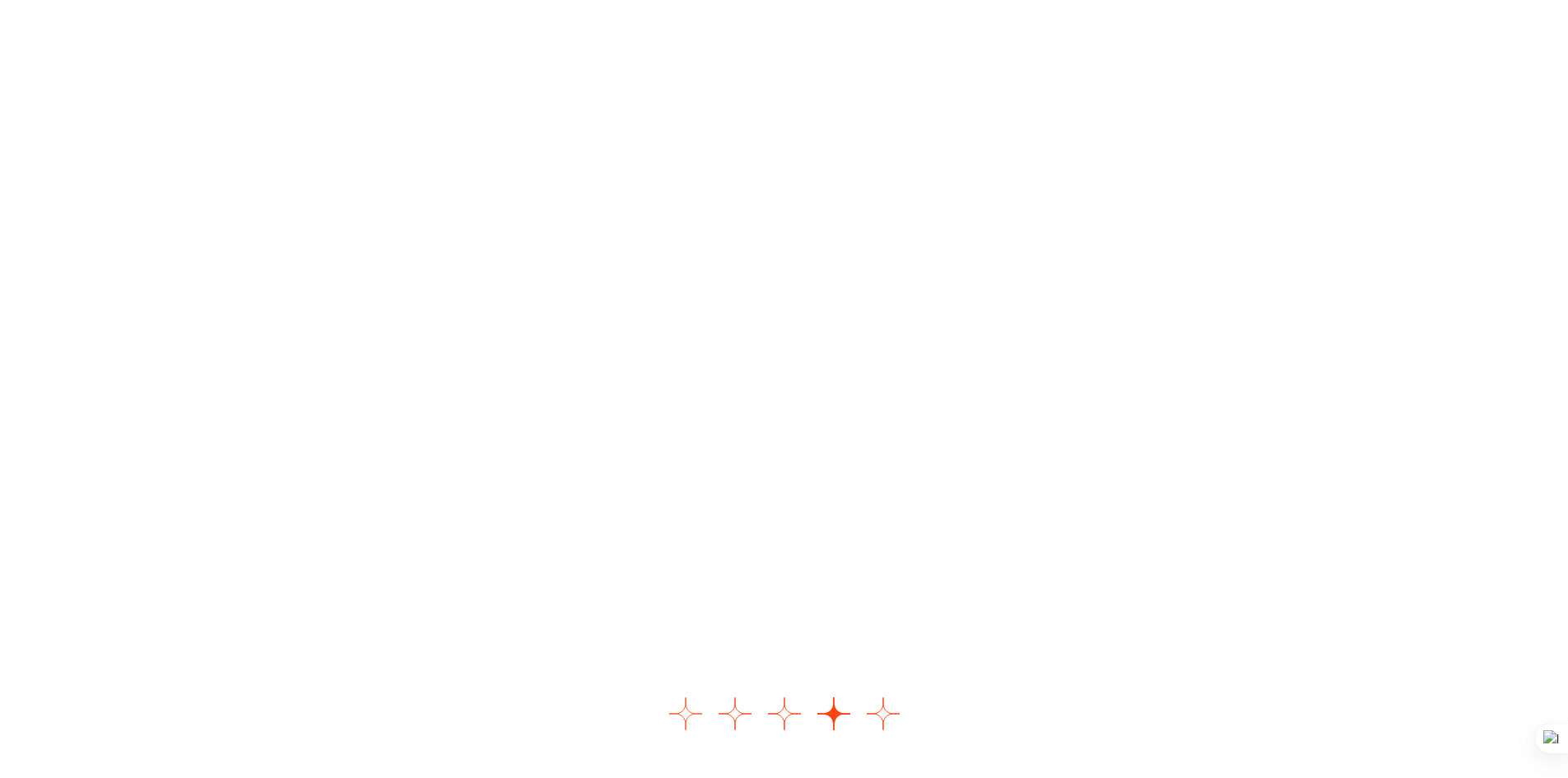
scroll to position [1974, 0]
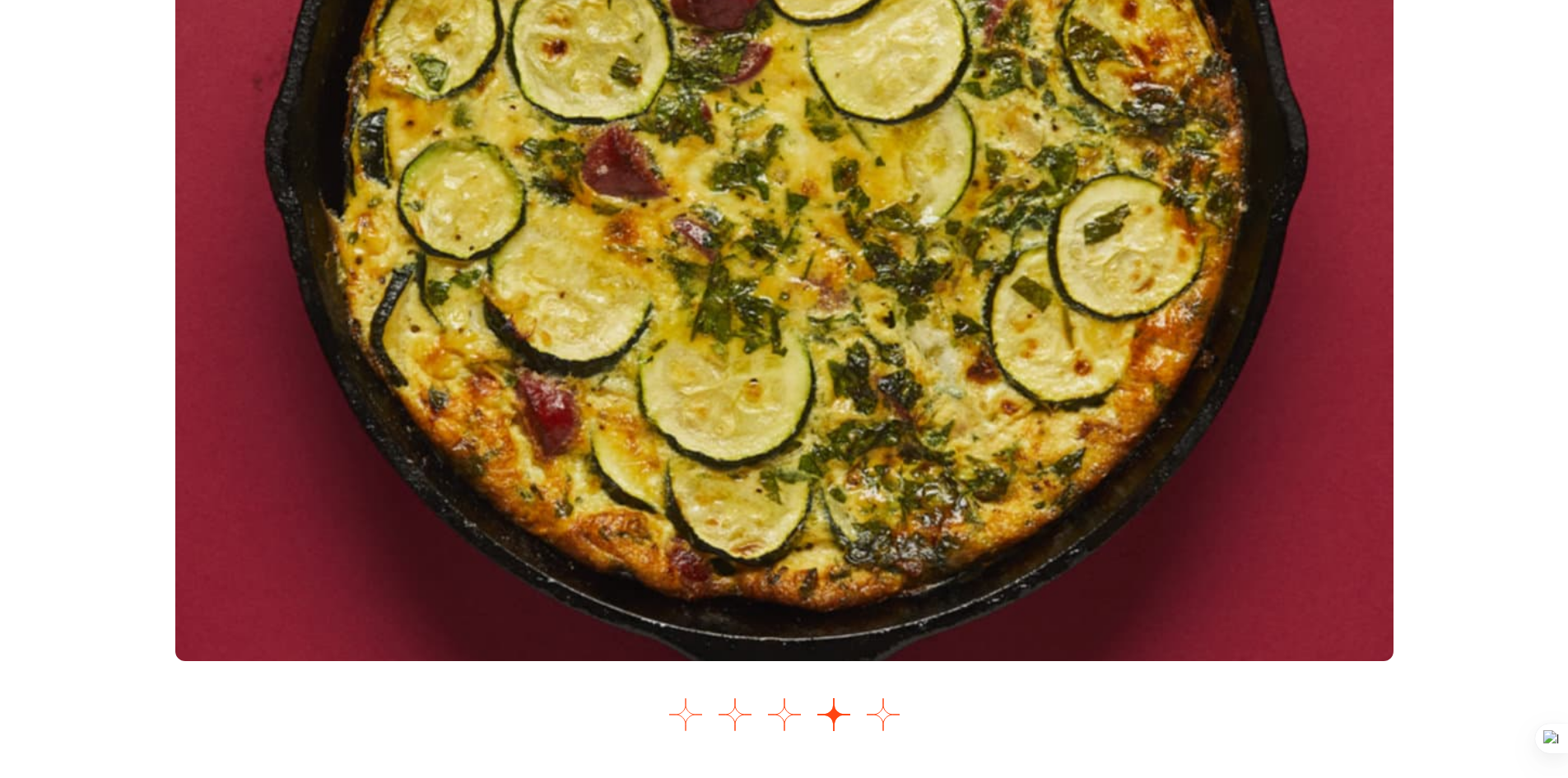
click at [692, 715] on button "Go to slide 1" at bounding box center [686, 714] width 32 height 32
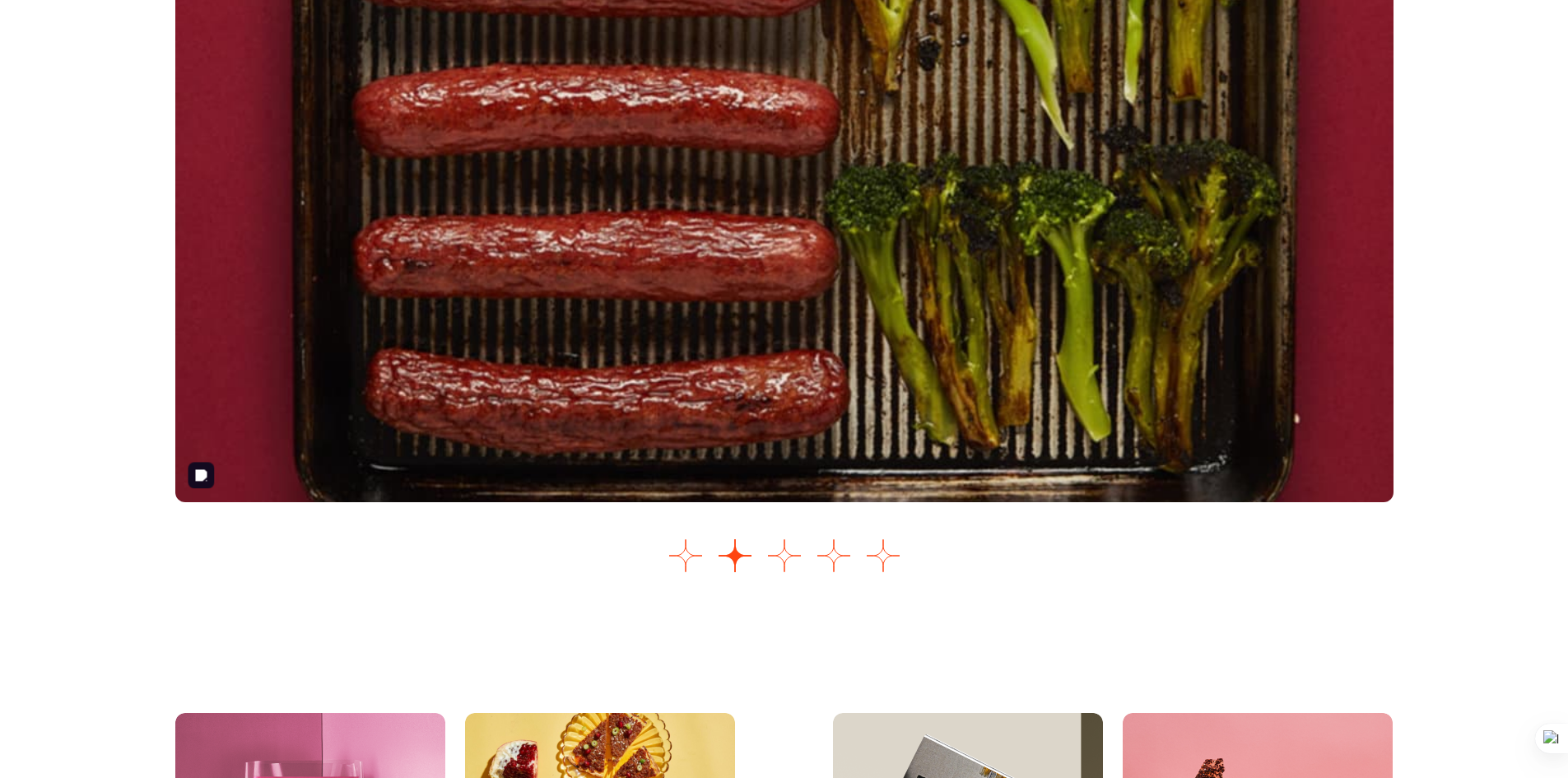
scroll to position [2134, 0]
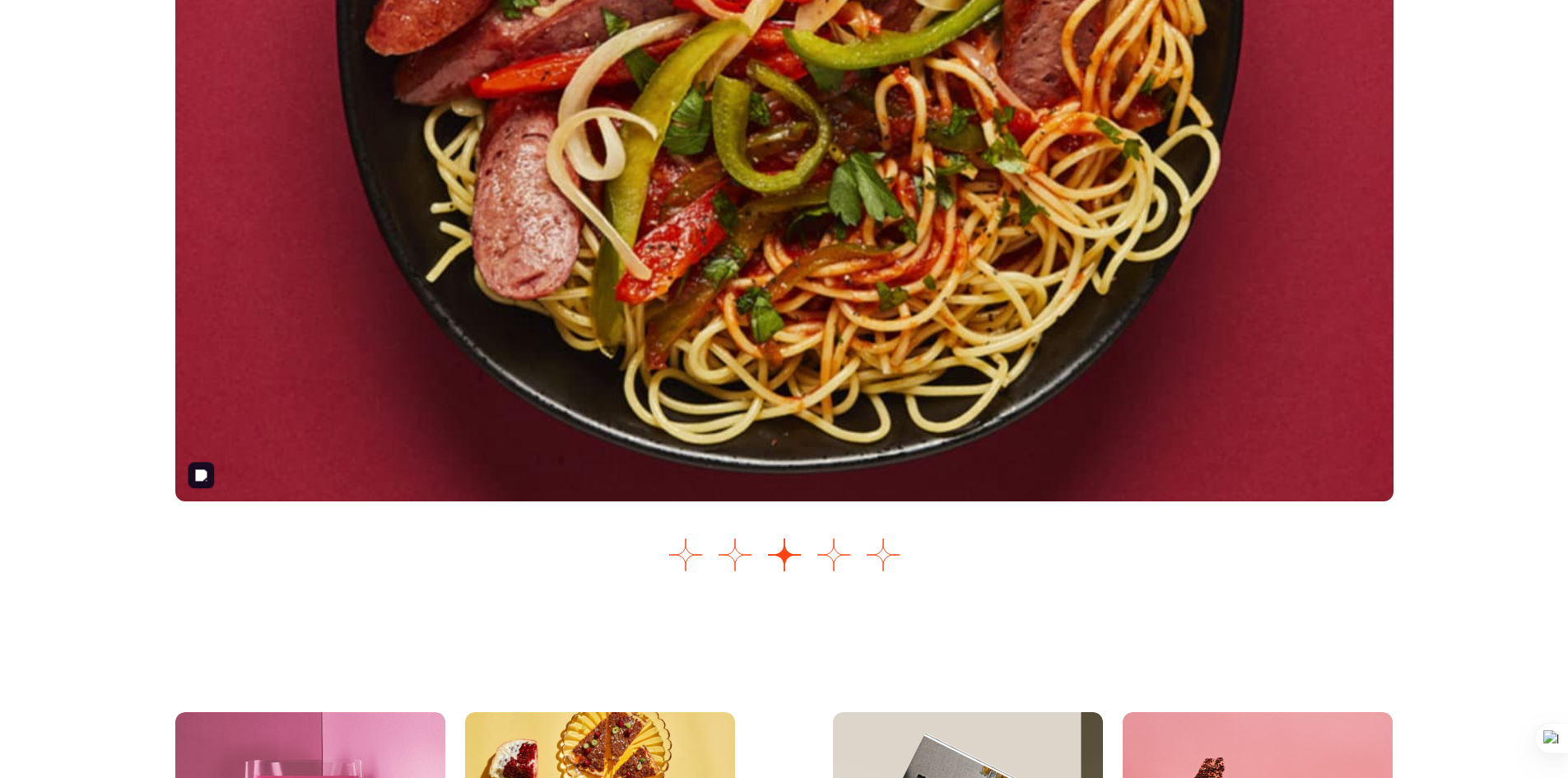
drag, startPoint x: 1007, startPoint y: 160, endPoint x: 1033, endPoint y: 167, distance: 26.9
click at [1033, 167] on img "3 of 5" at bounding box center [784, 164] width 1219 height 675
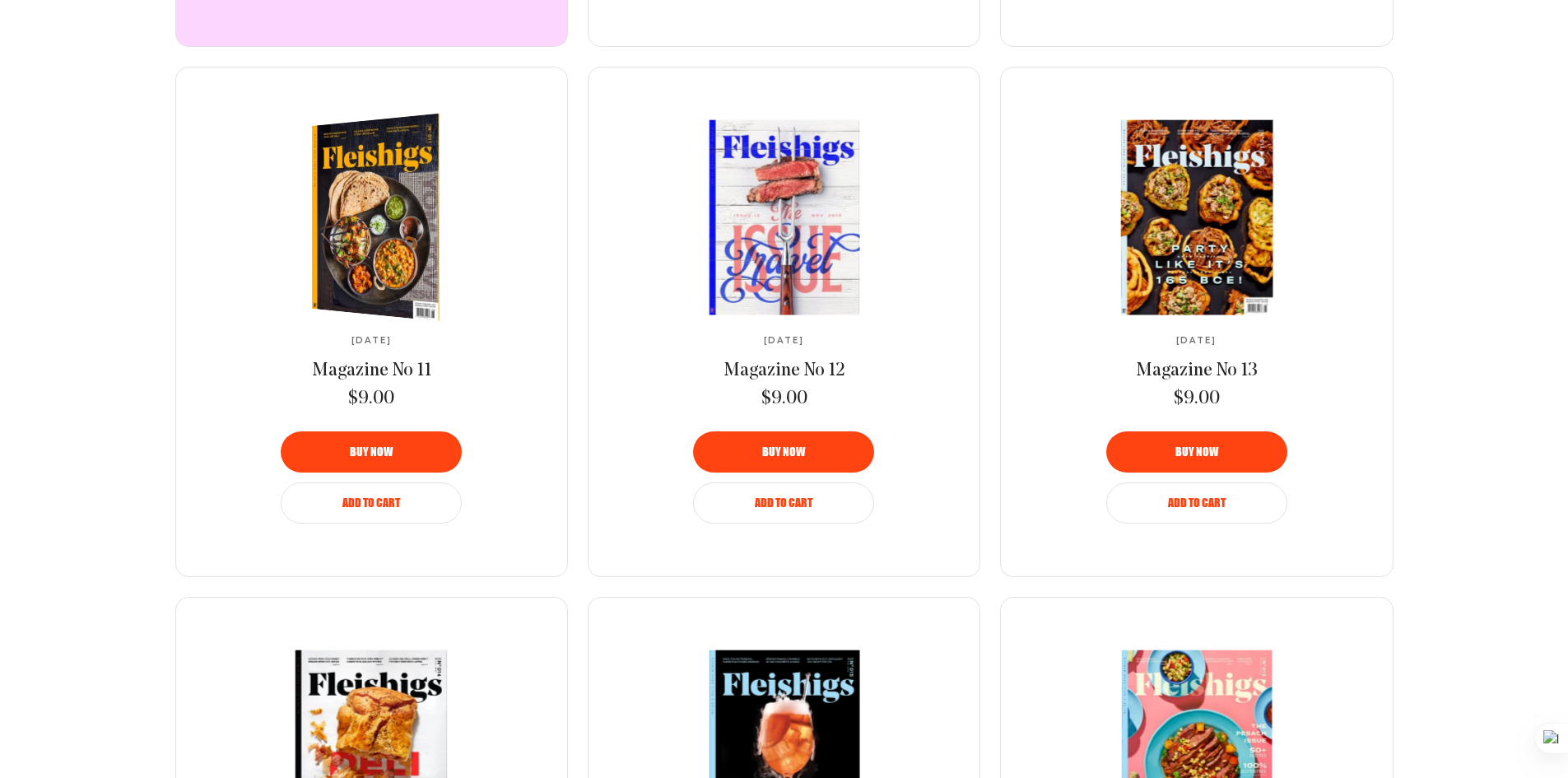
scroll to position [1152, 0]
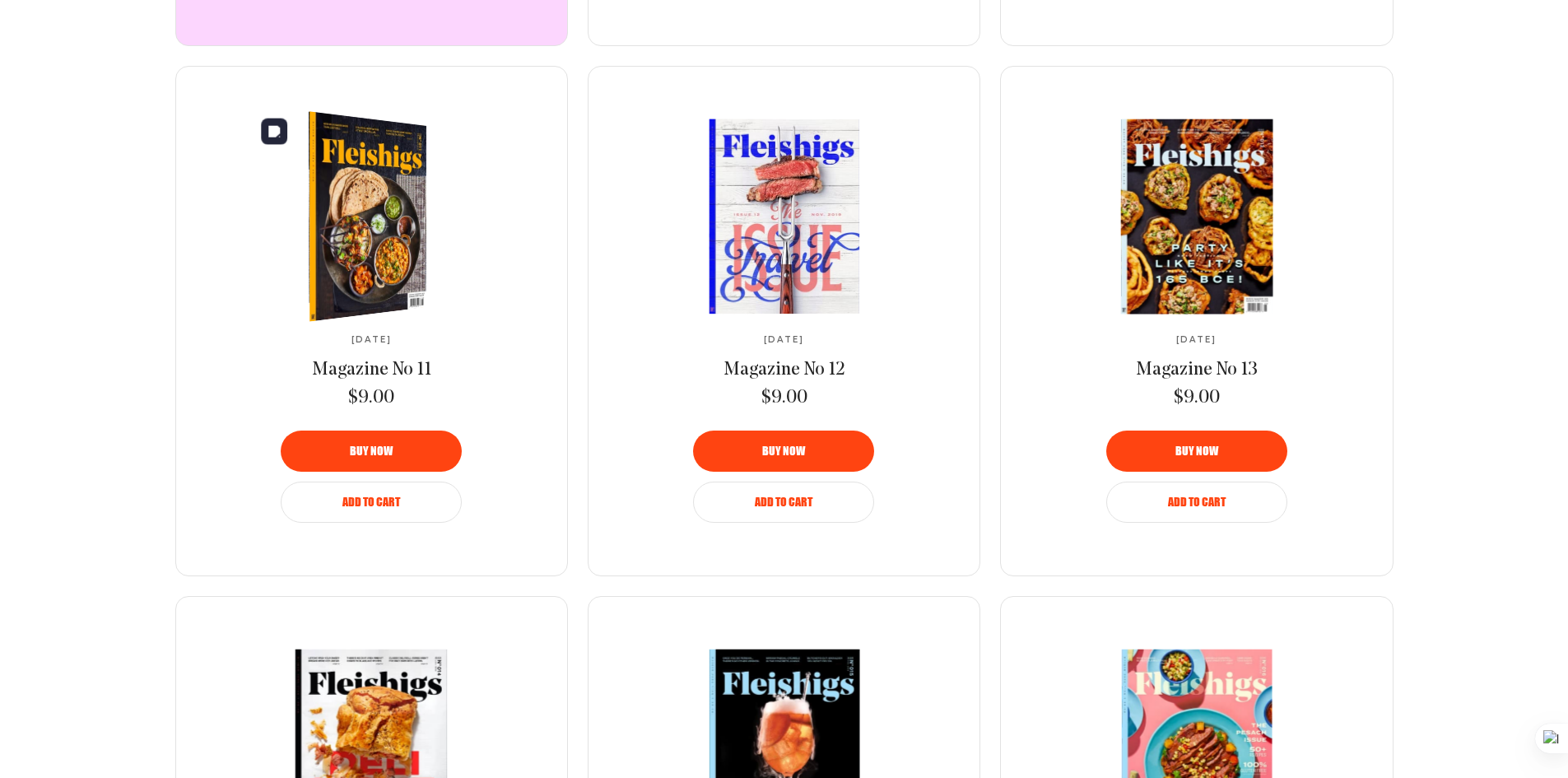
click at [405, 224] on img at bounding box center [357, 217] width 214 height 225
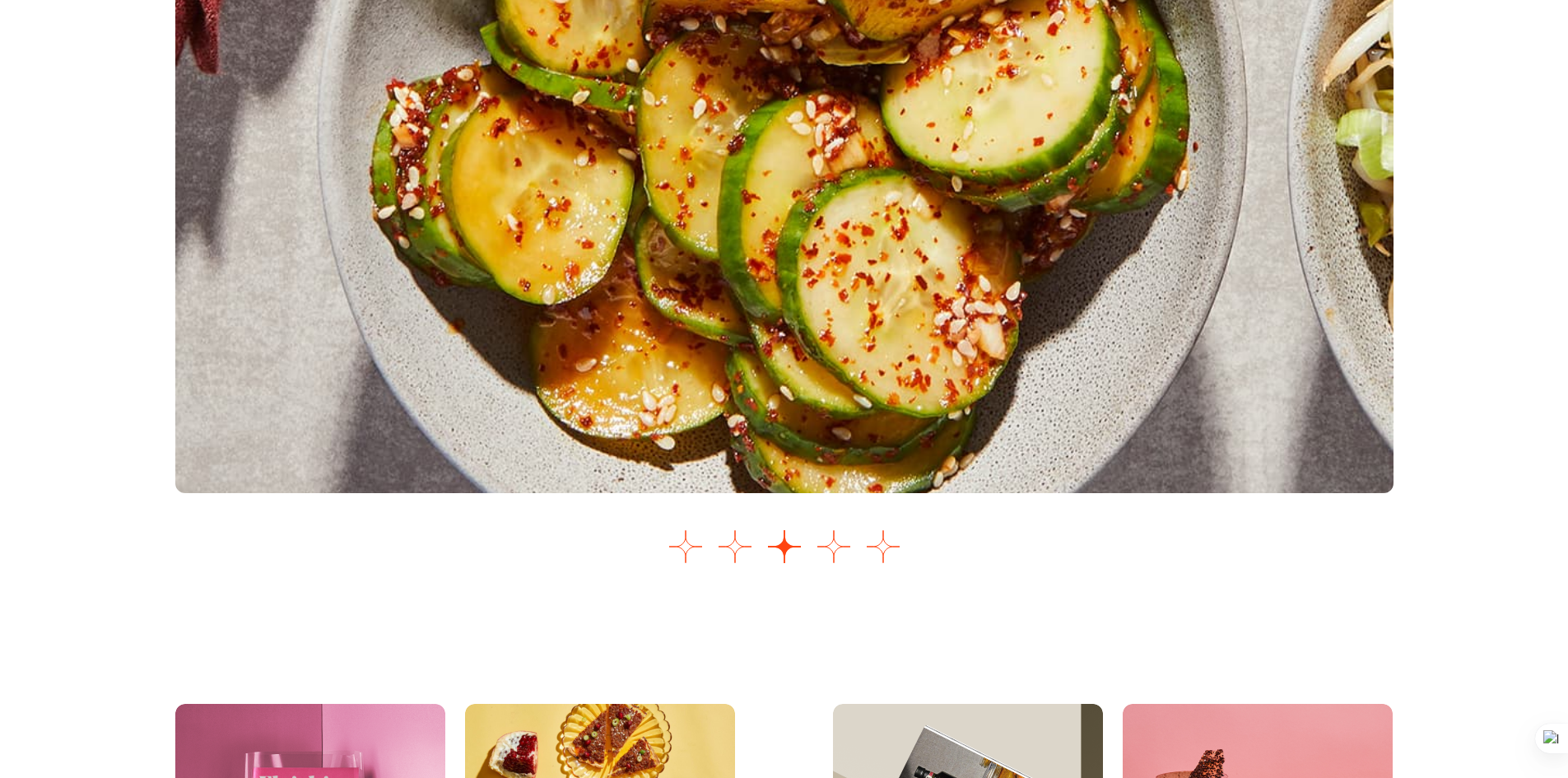
scroll to position [2141, 0]
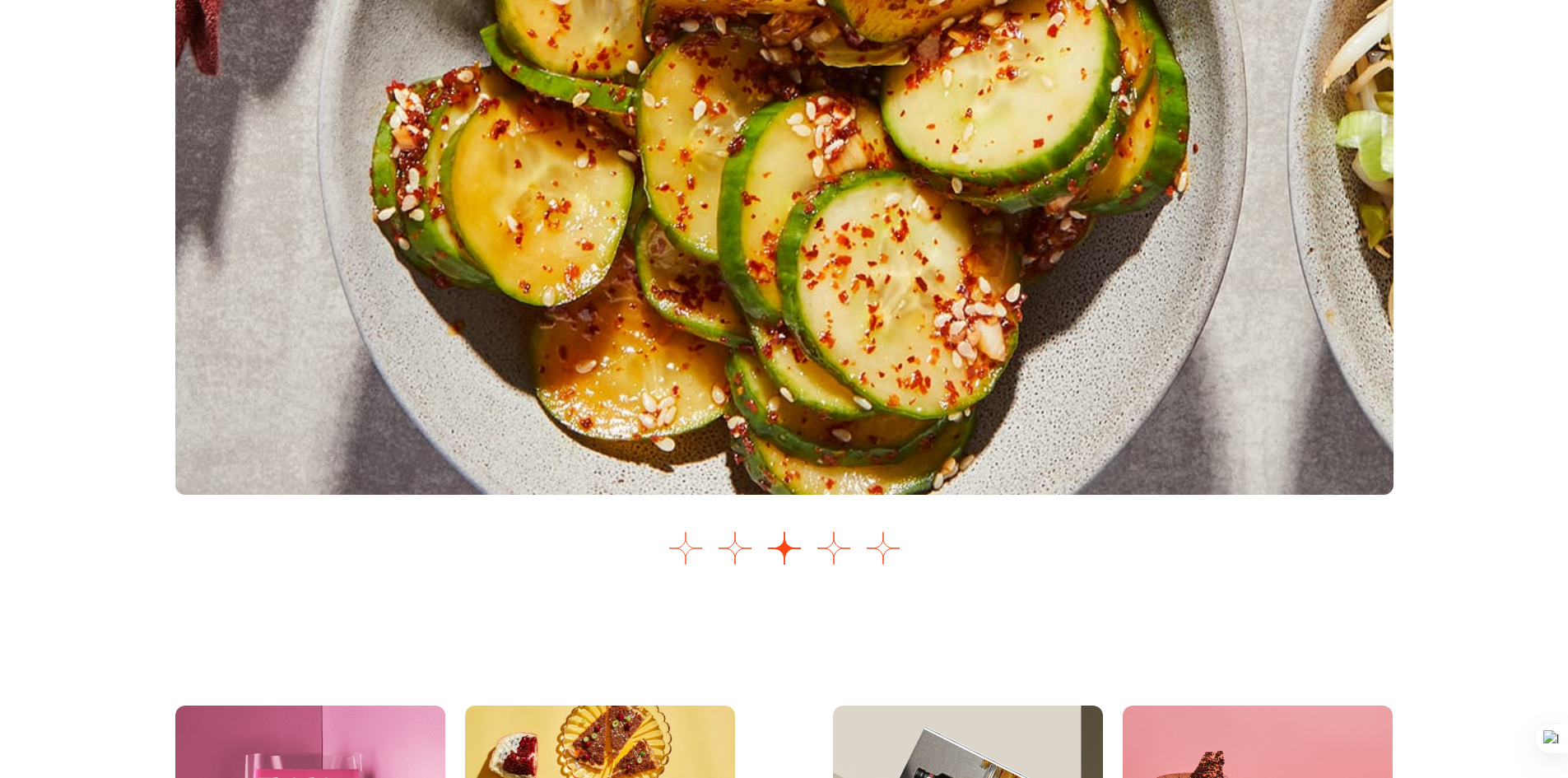
click at [679, 548] on button "Go to slide 1" at bounding box center [686, 548] width 32 height 32
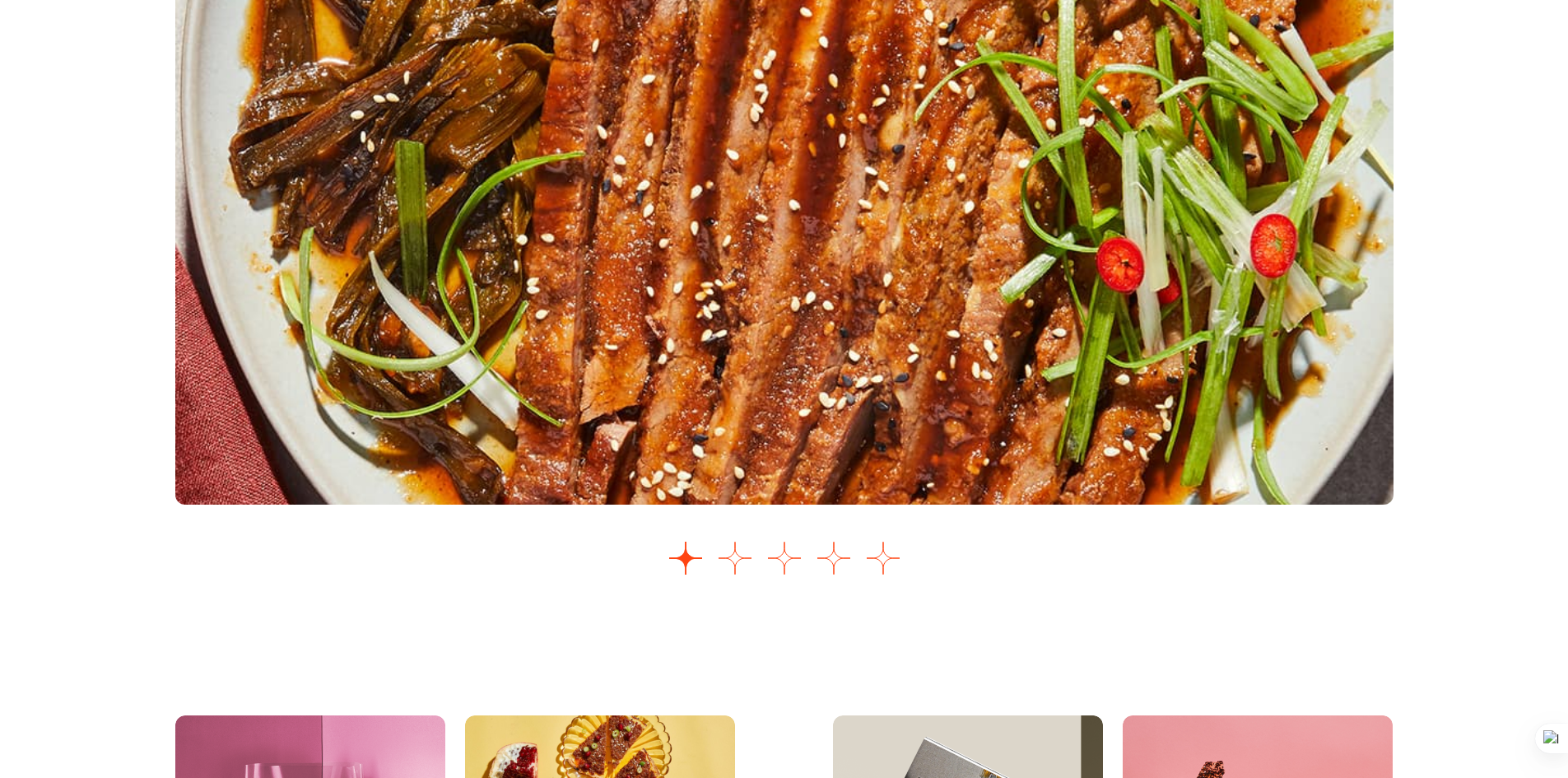
scroll to position [2138, 0]
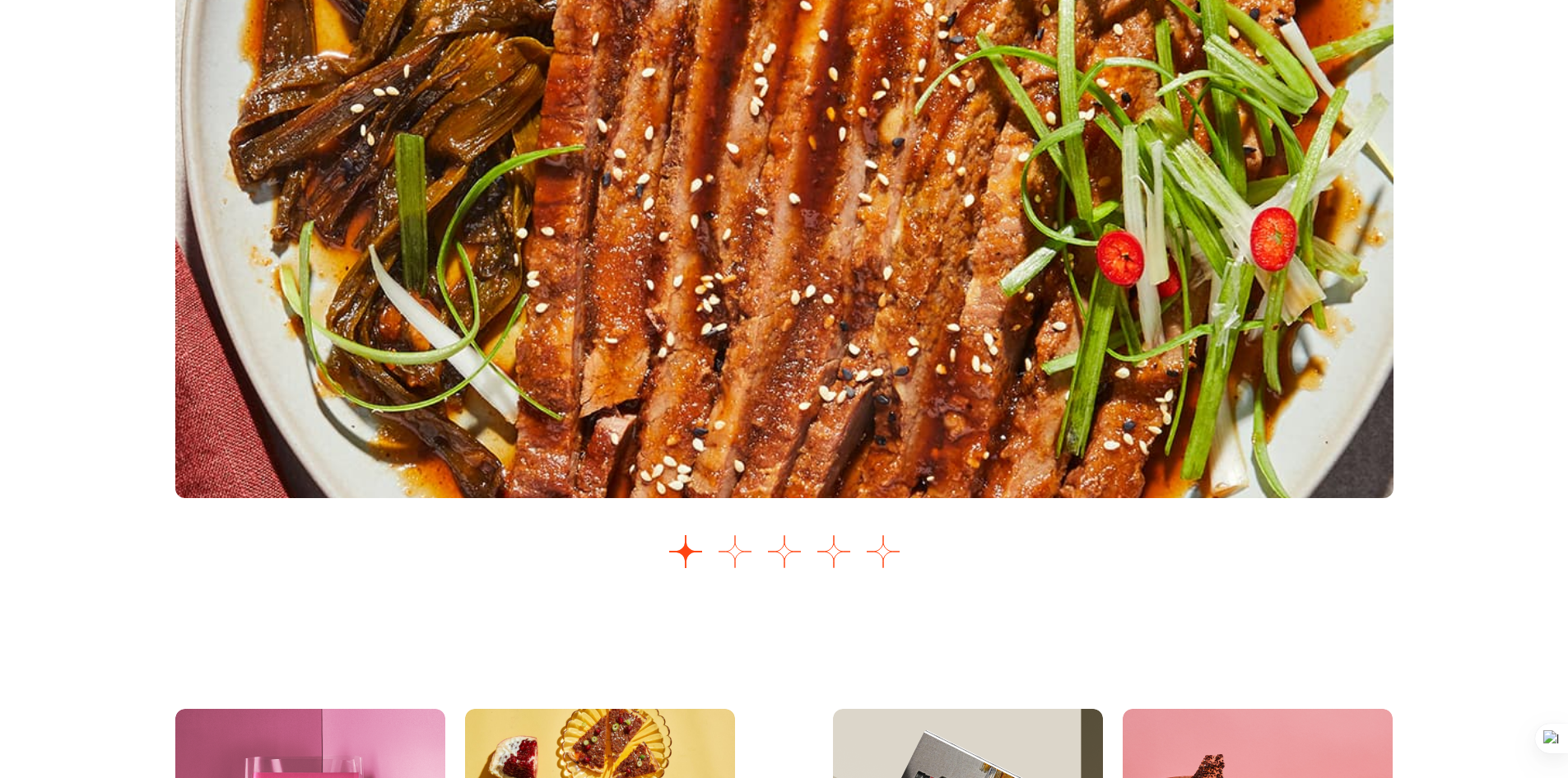
click at [729, 553] on button "Go to slide 2" at bounding box center [735, 551] width 32 height 32
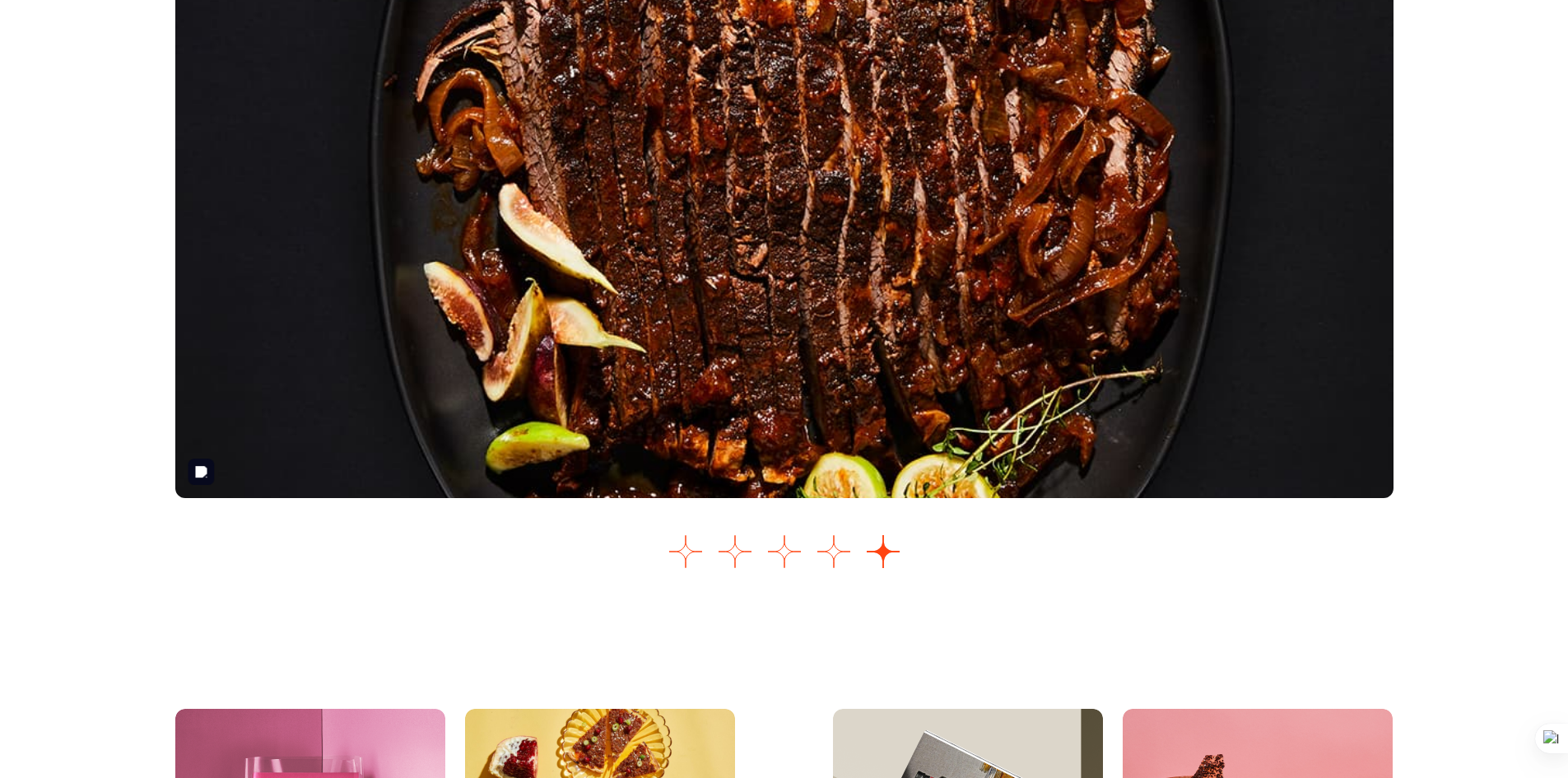
drag, startPoint x: 888, startPoint y: 204, endPoint x: 885, endPoint y: 196, distance: 8.5
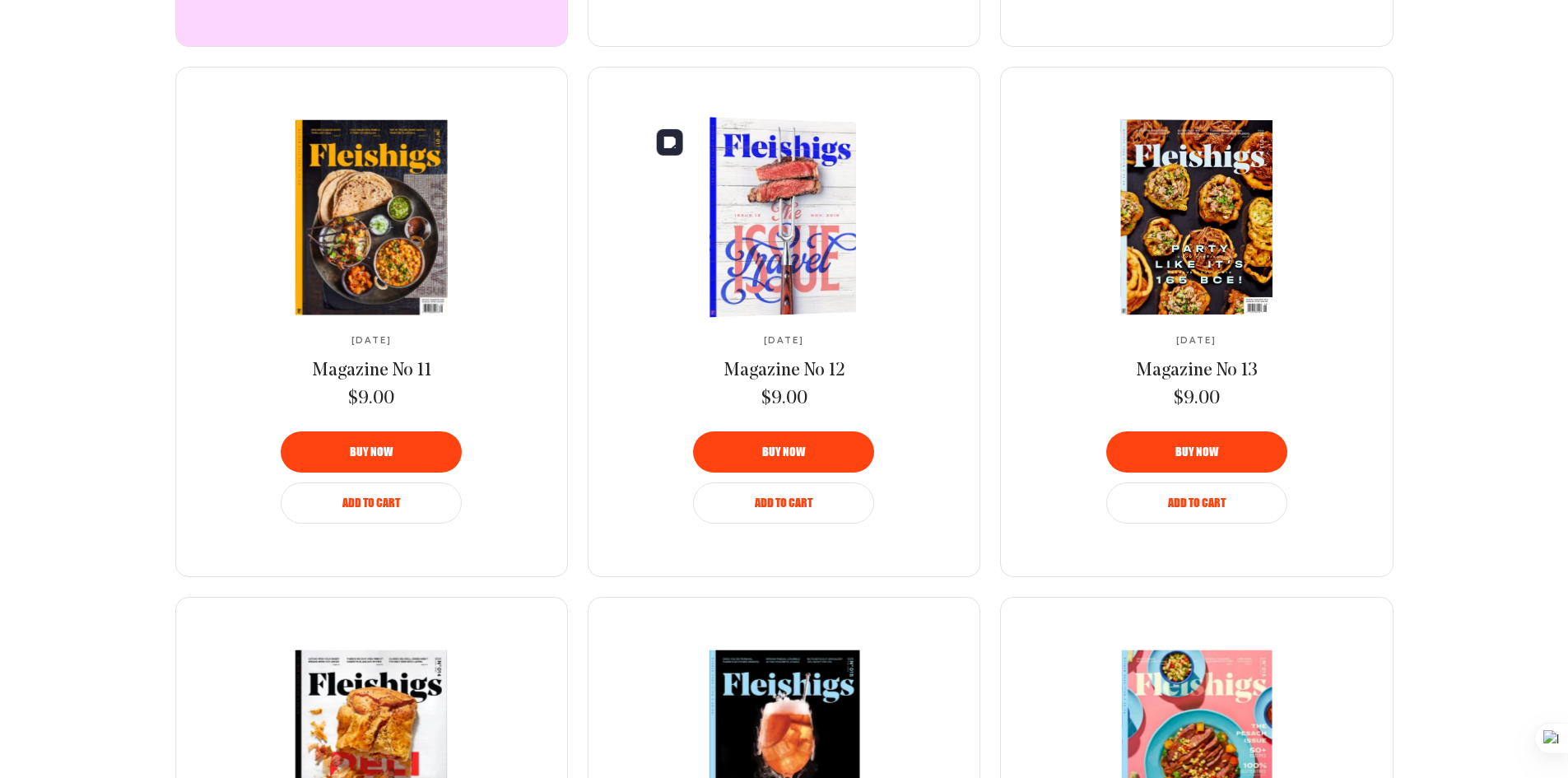
scroll to position [1152, 0]
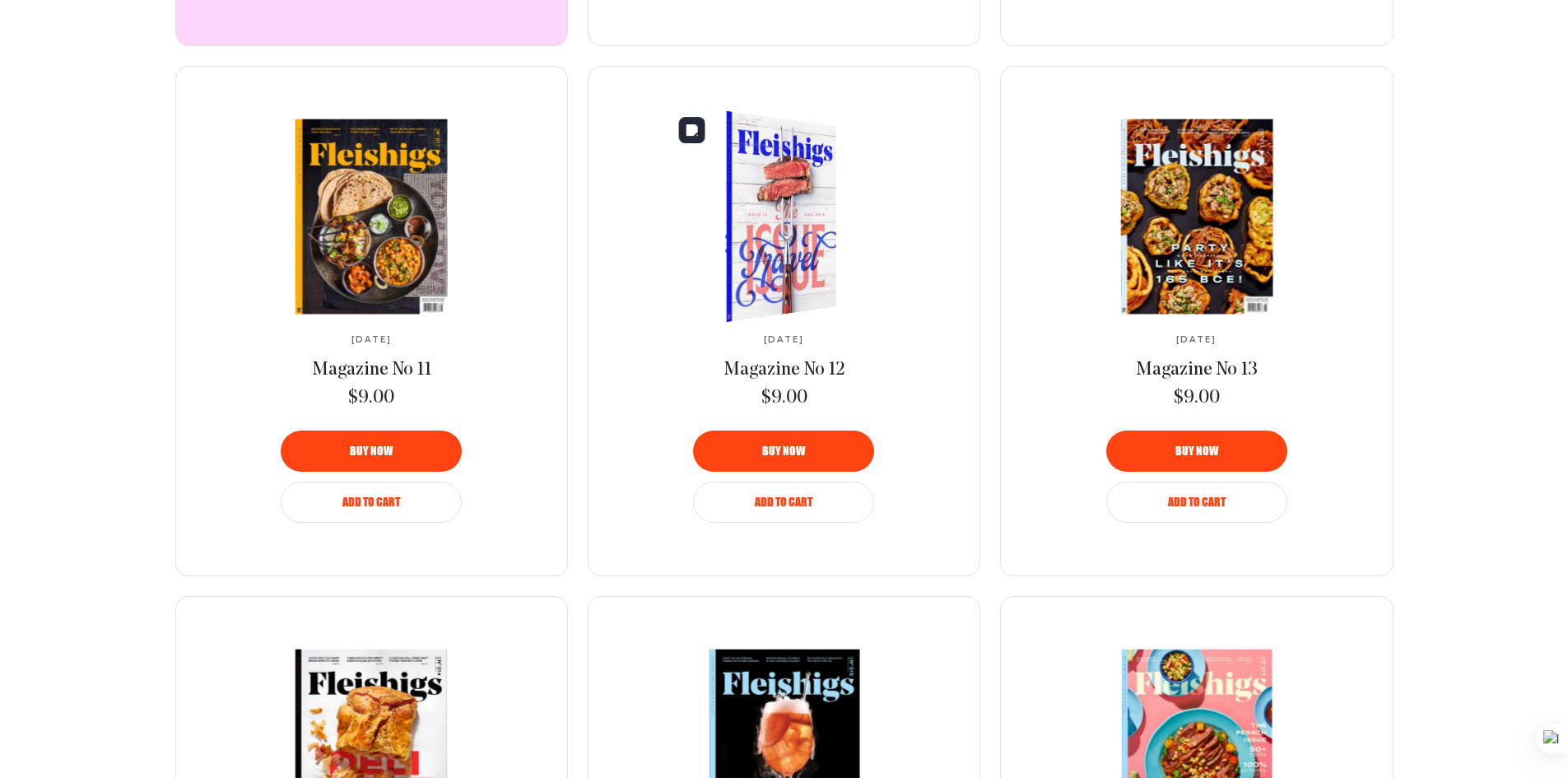
click at [821, 221] on img at bounding box center [771, 217] width 204 height 227
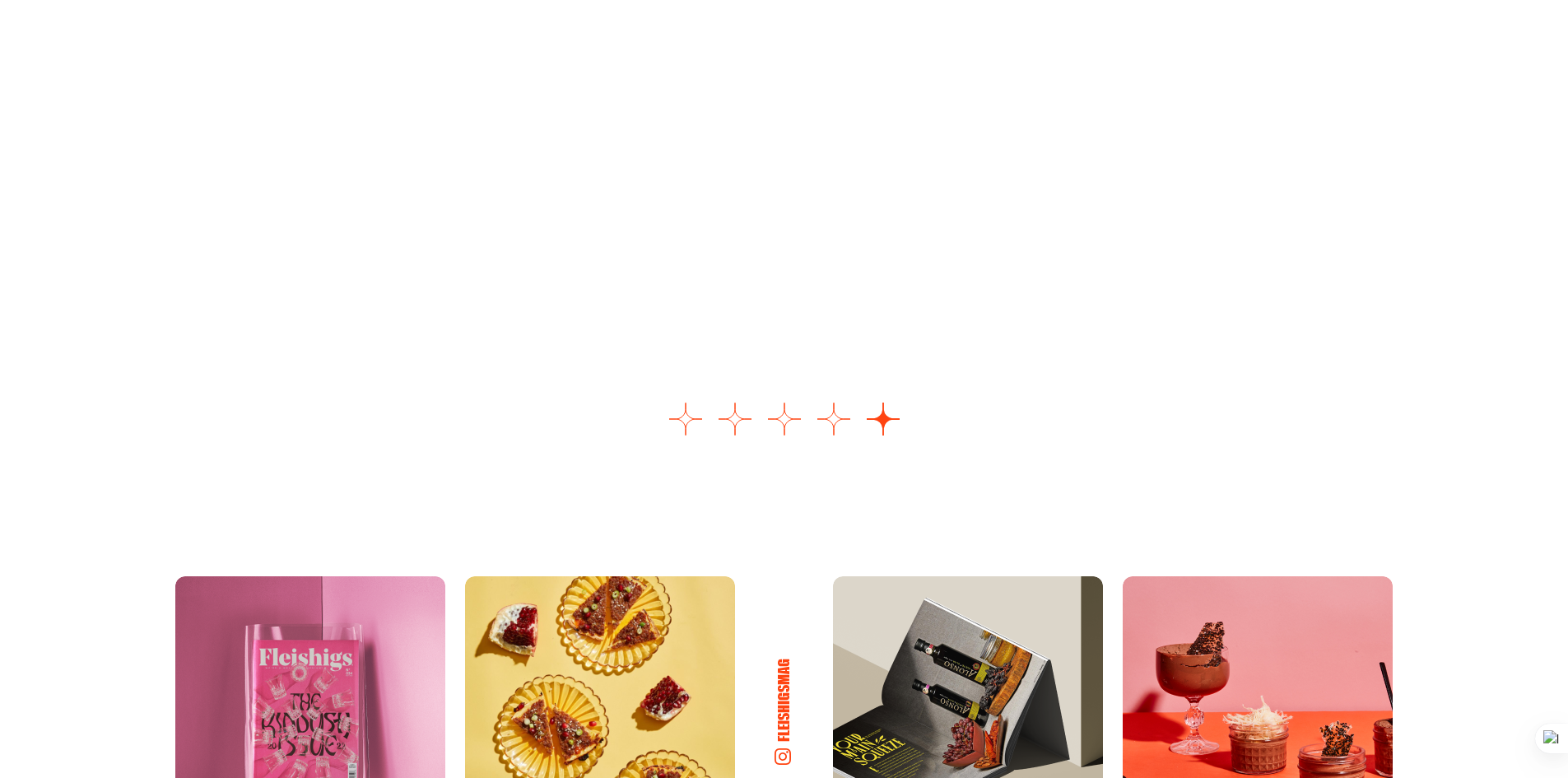
scroll to position [2278, 0]
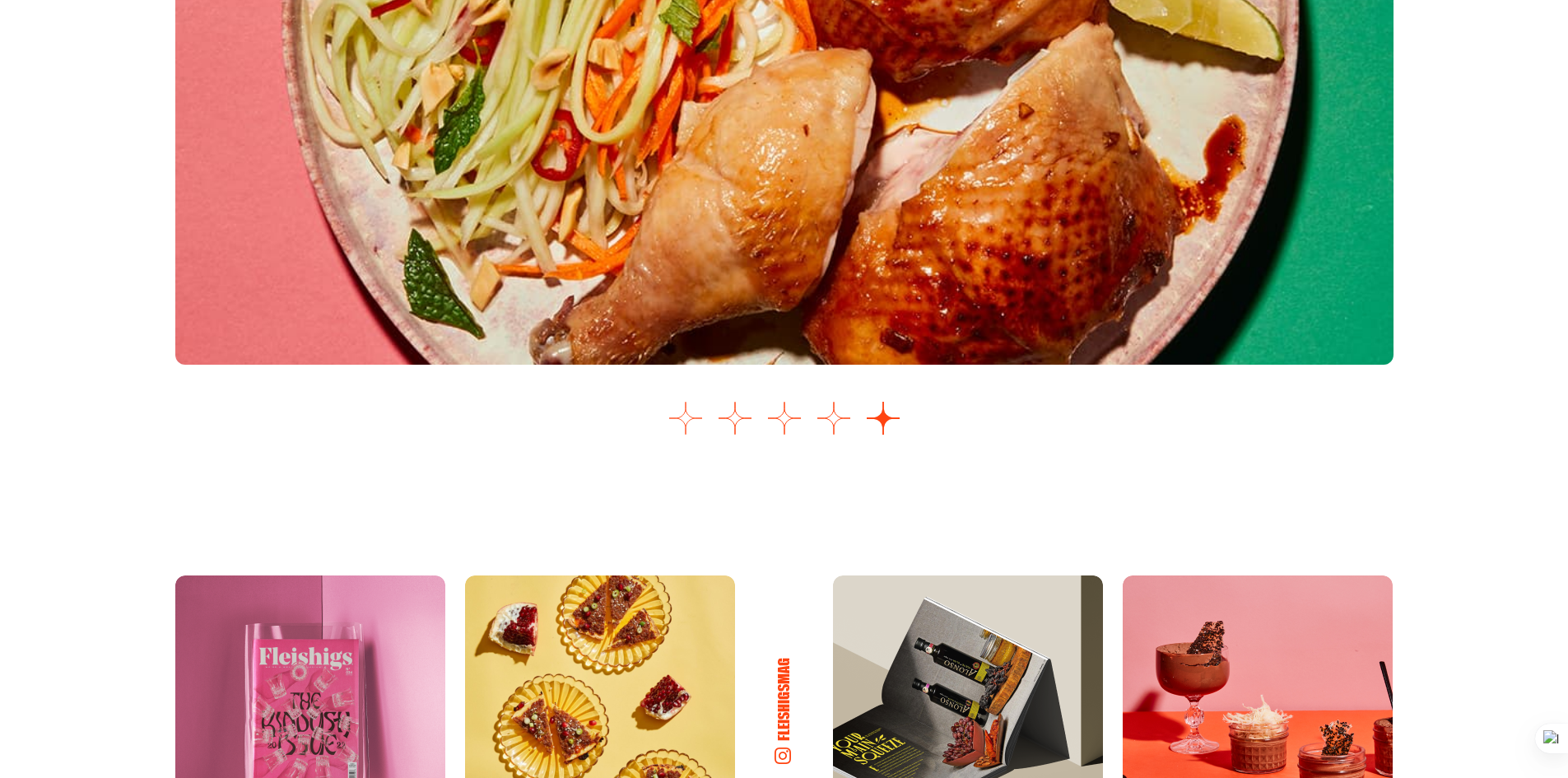
click at [688, 417] on button "Go to slide 1" at bounding box center [686, 418] width 32 height 32
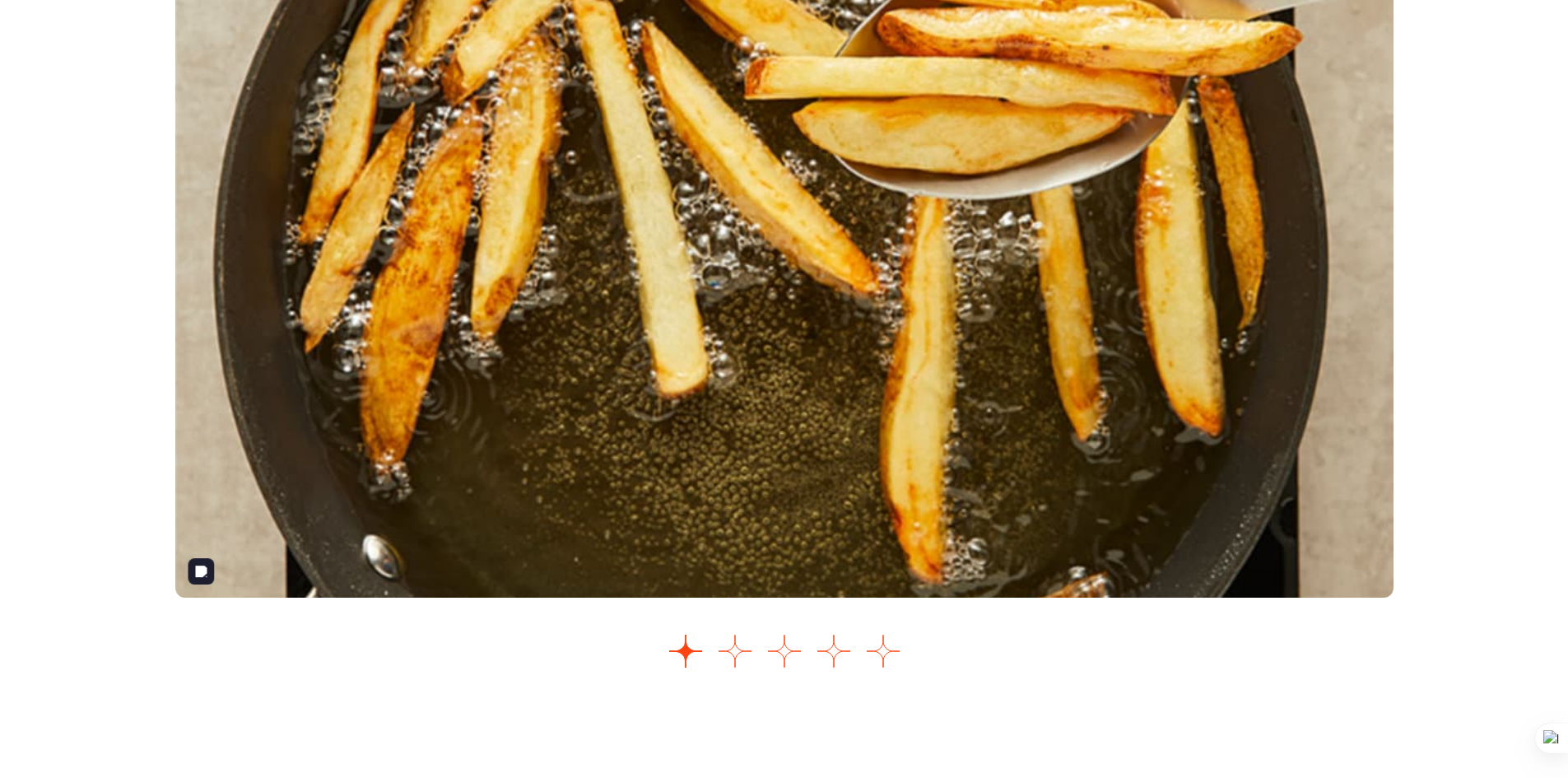
scroll to position [2044, 0]
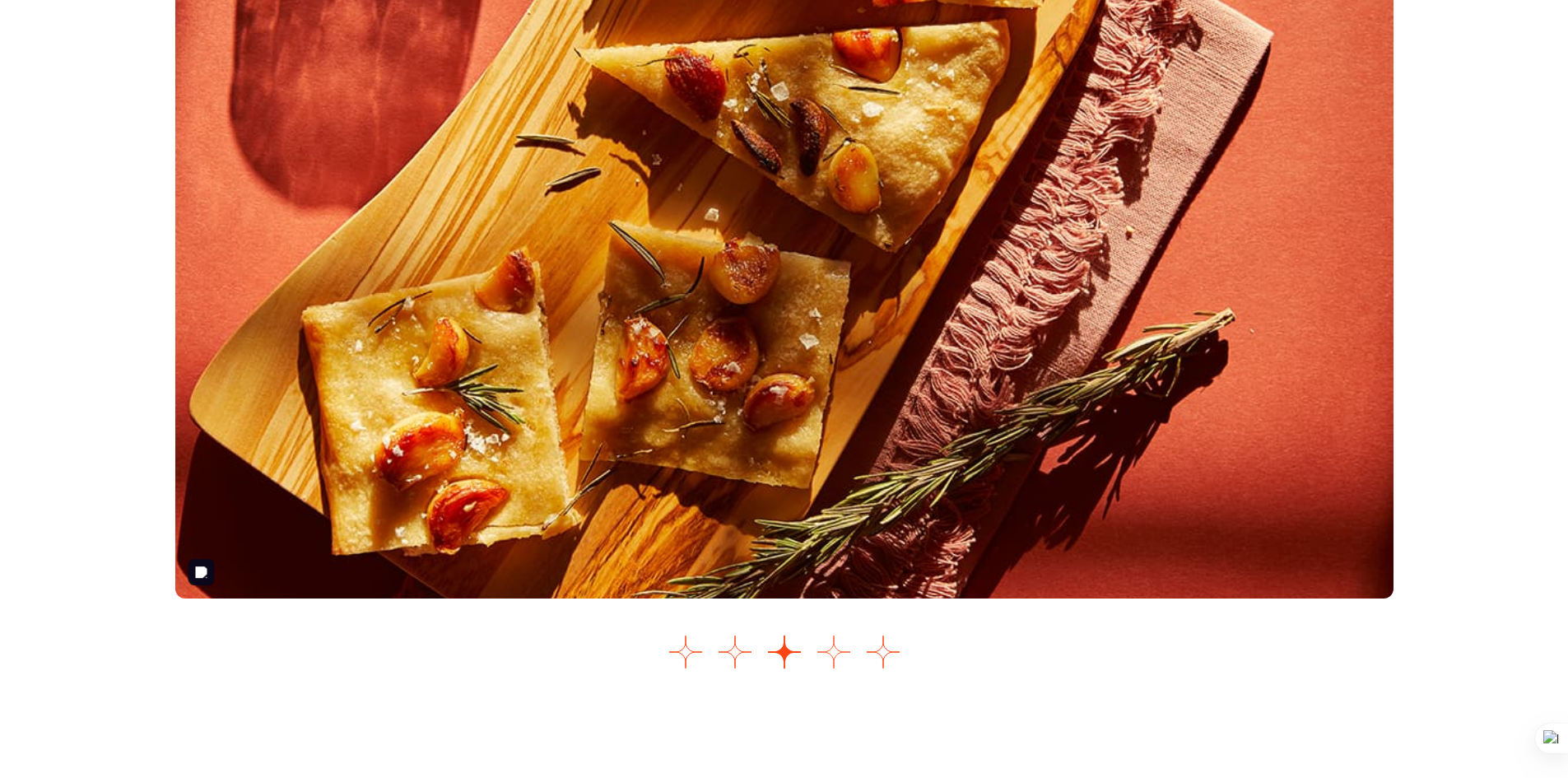
drag, startPoint x: 798, startPoint y: 192, endPoint x: 844, endPoint y: 655, distance: 465.3
click at [844, 655] on button "Go to slide 4" at bounding box center [834, 652] width 32 height 32
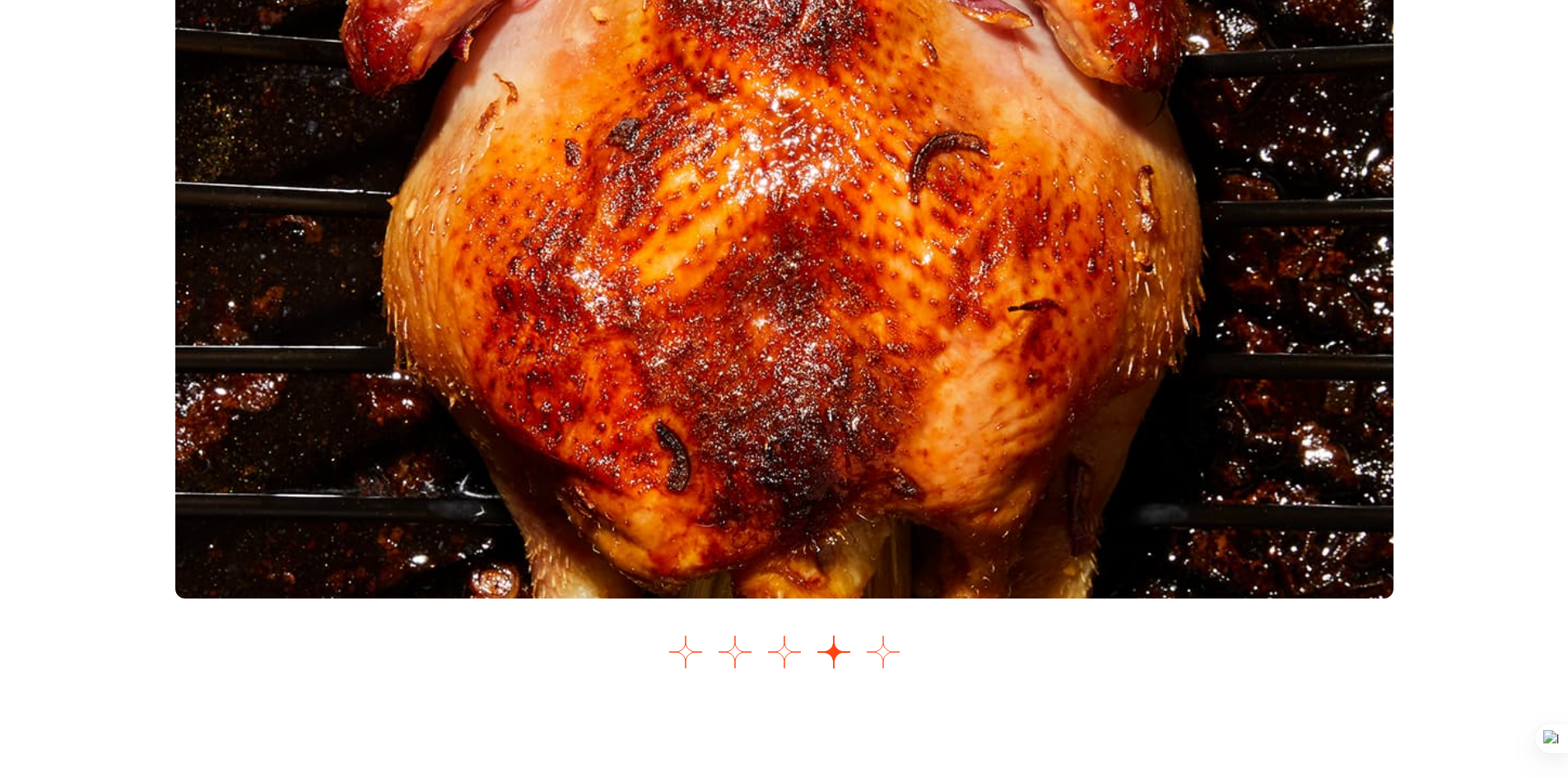
drag, startPoint x: 890, startPoint y: 660, endPoint x: 873, endPoint y: 663, distance: 17.3
click at [873, 663] on button "Go to slide 5" at bounding box center [883, 652] width 32 height 32
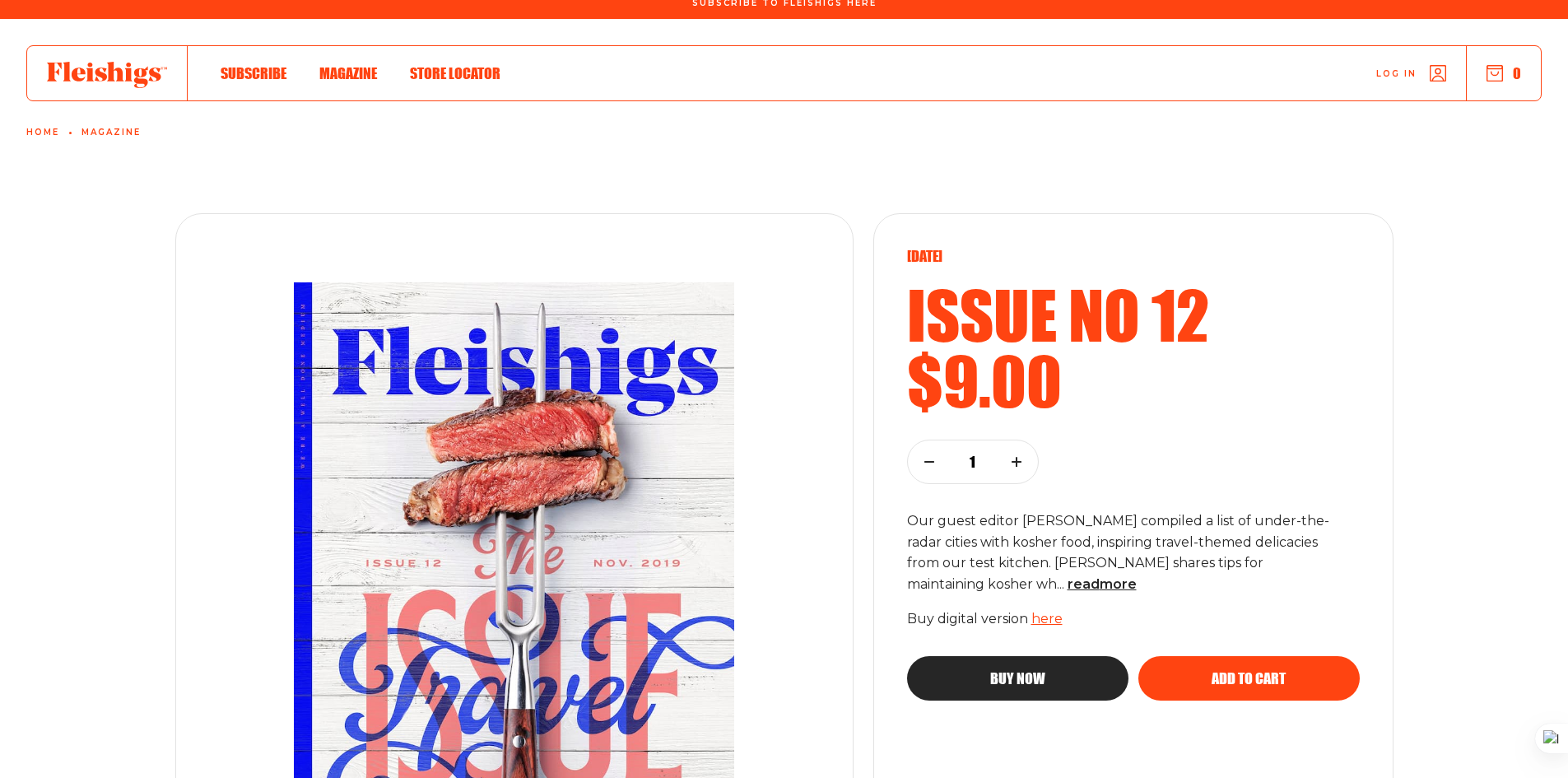
scroll to position [0, 0]
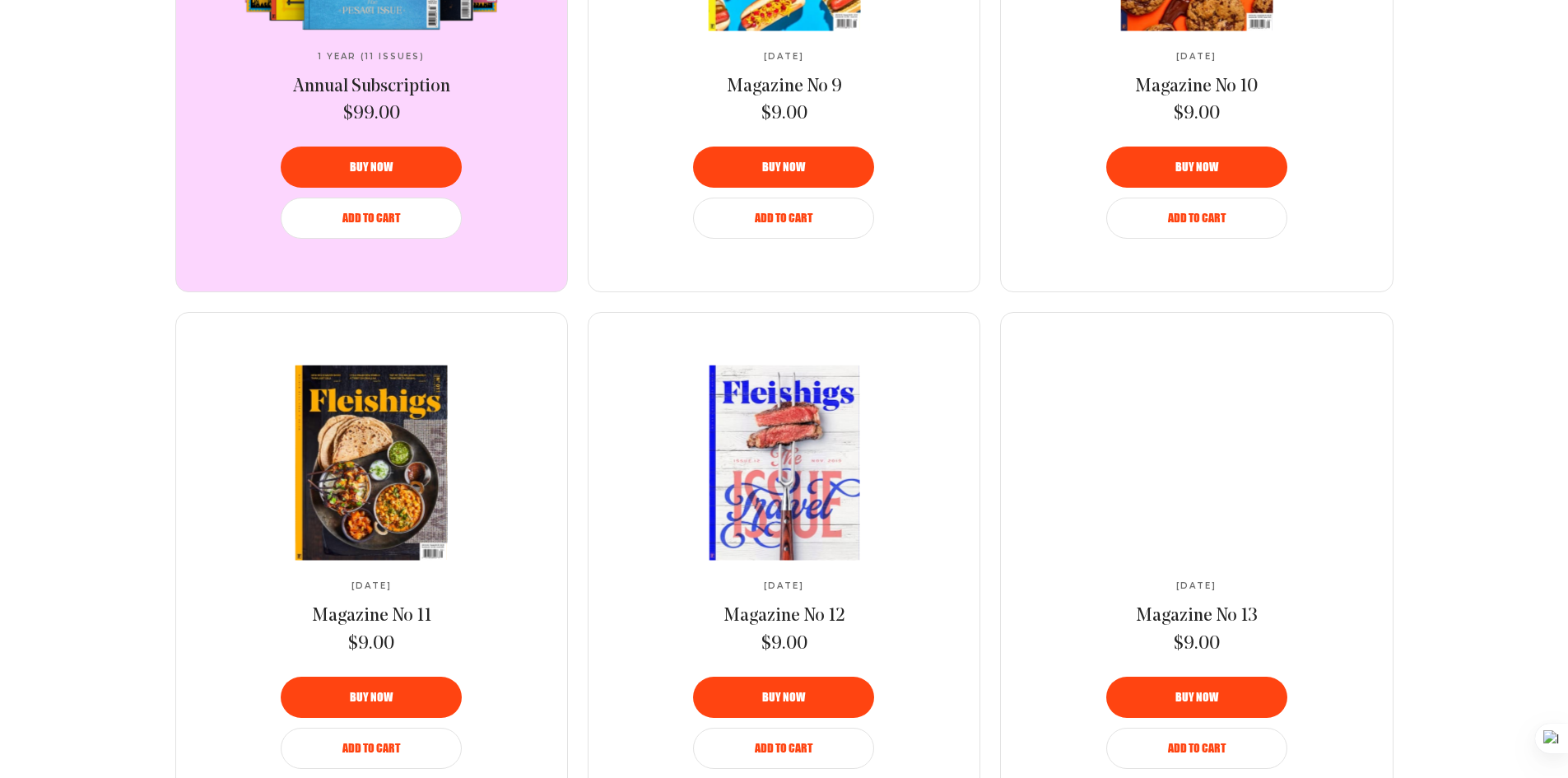
scroll to position [904, 0]
click at [1198, 493] on img at bounding box center [1197, 464] width 1 height 245
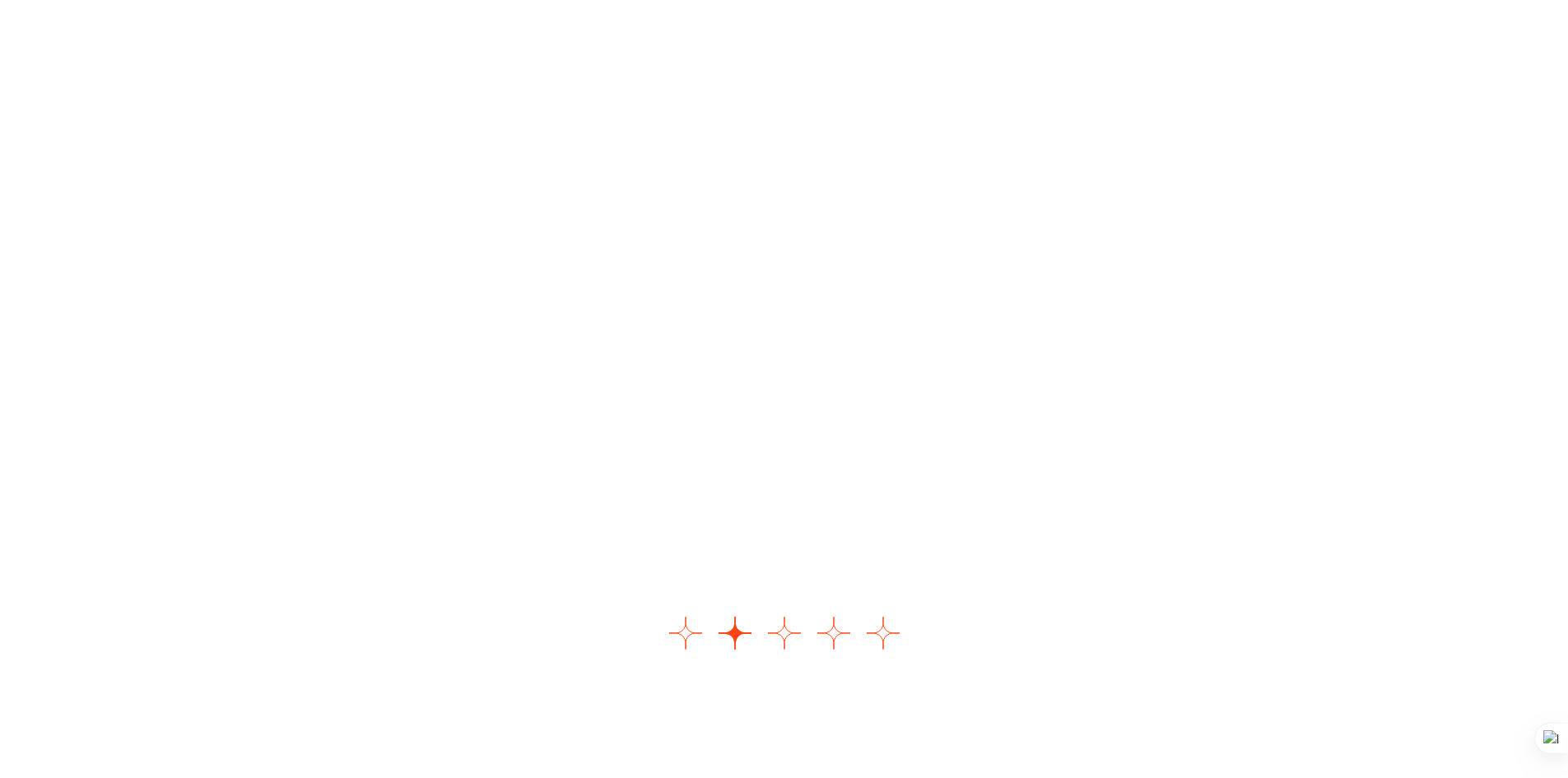
scroll to position [2057, 0]
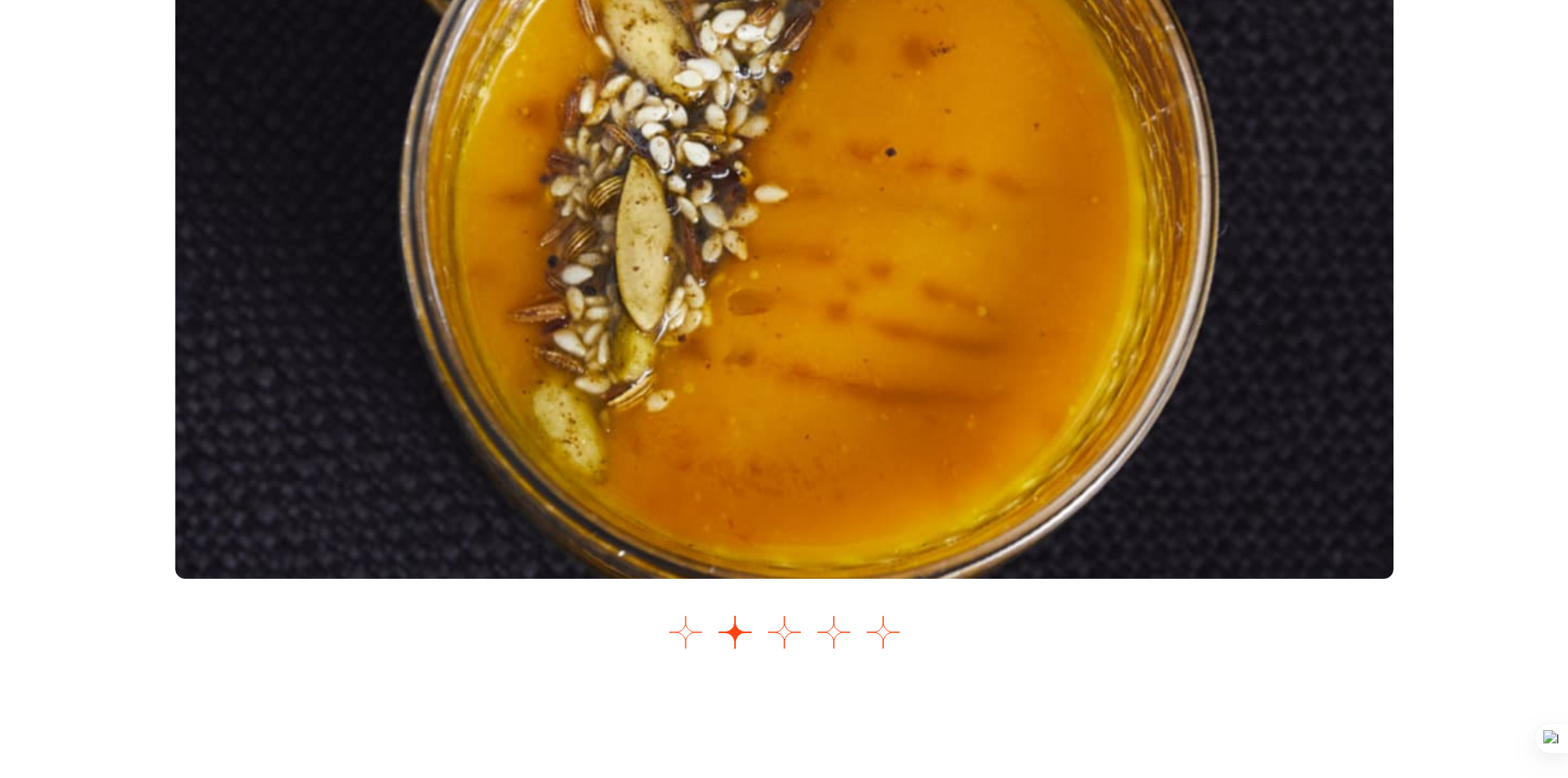
click at [682, 630] on button "Go to slide 1" at bounding box center [686, 632] width 32 height 32
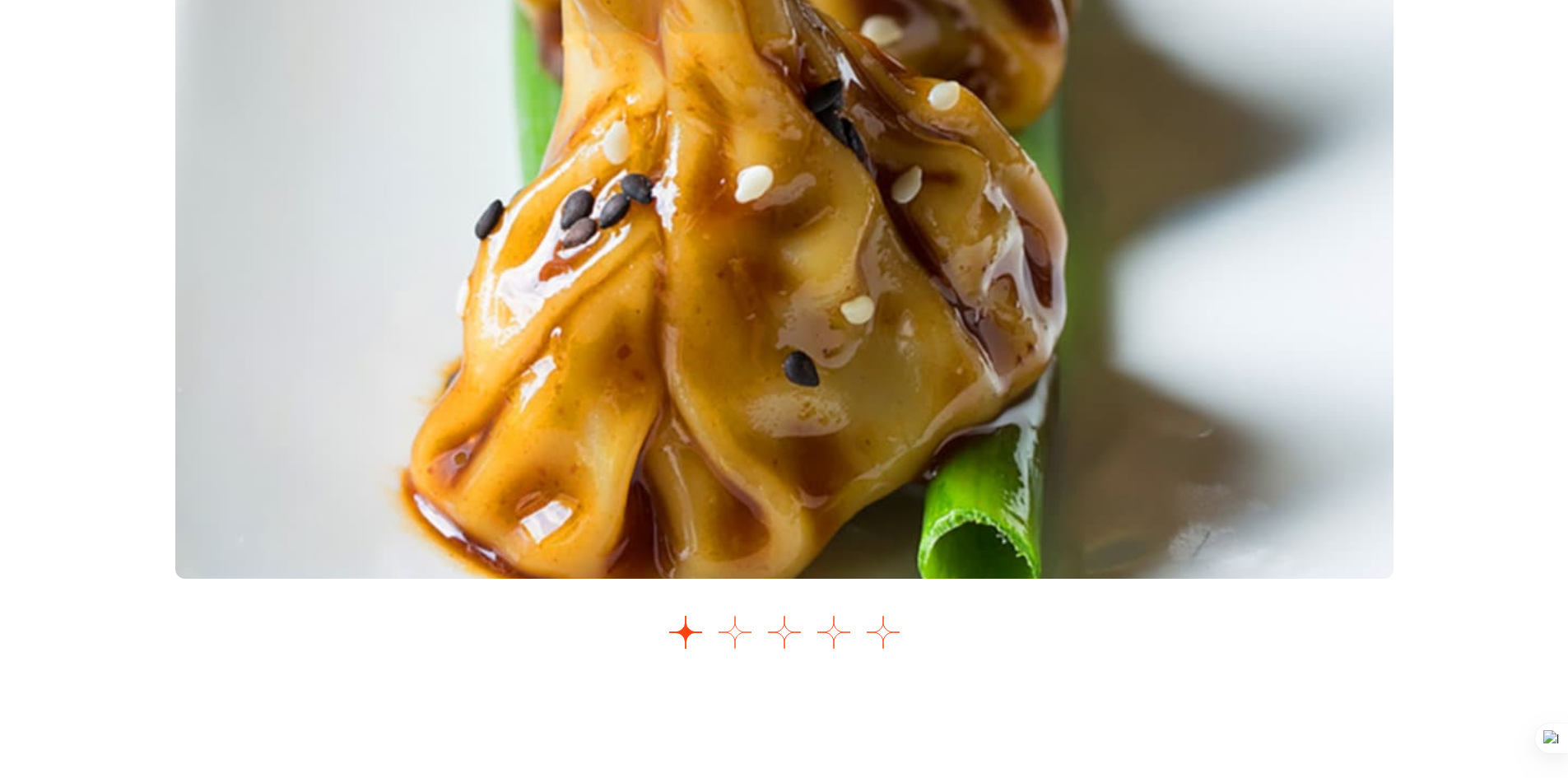
click at [733, 637] on button "Go to slide 2" at bounding box center [735, 632] width 32 height 32
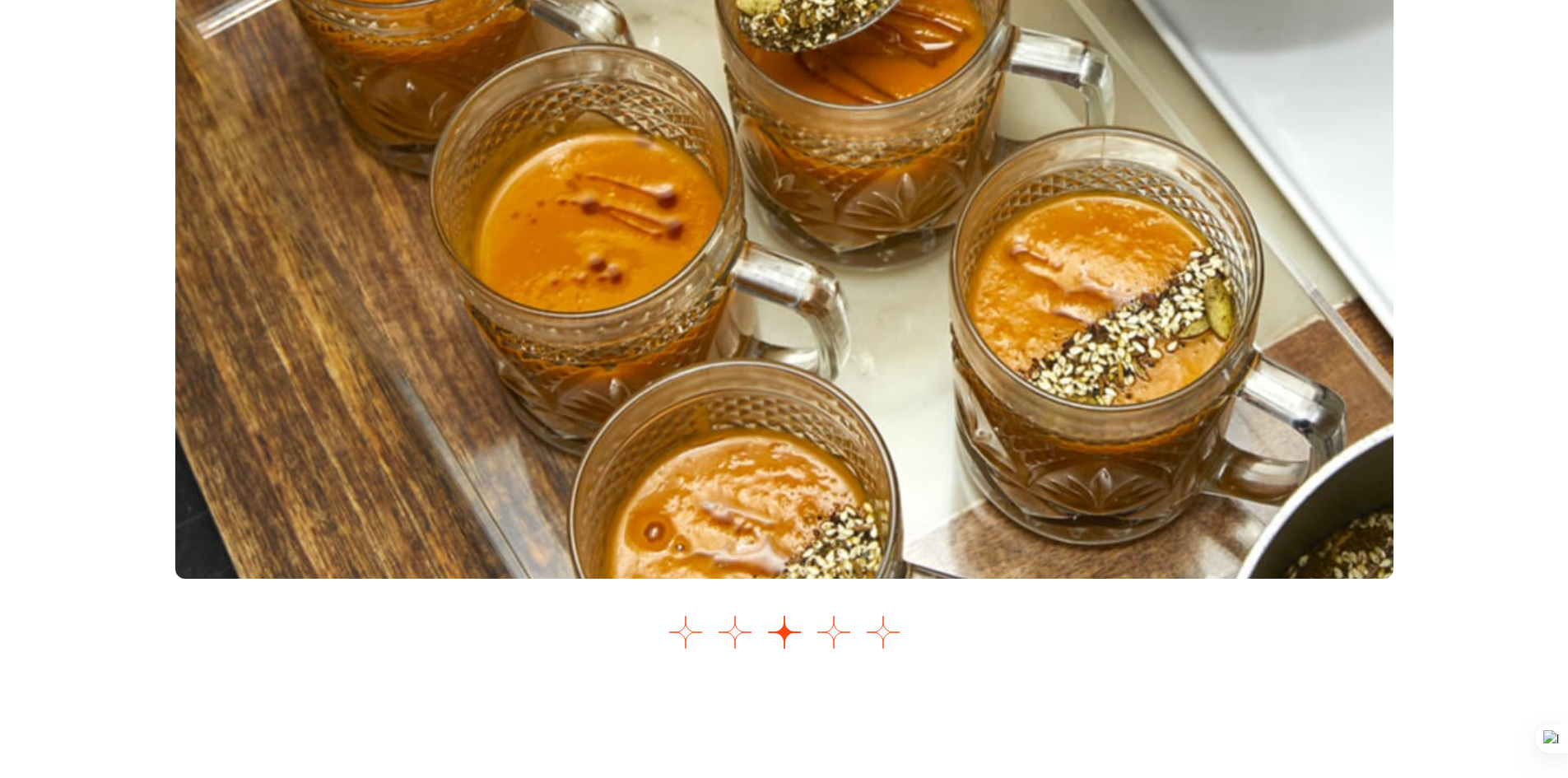
click at [734, 615] on div "Images Slider" at bounding box center [784, 280] width 1219 height 754
click at [726, 632] on button "Go to slide 2" at bounding box center [735, 632] width 32 height 32
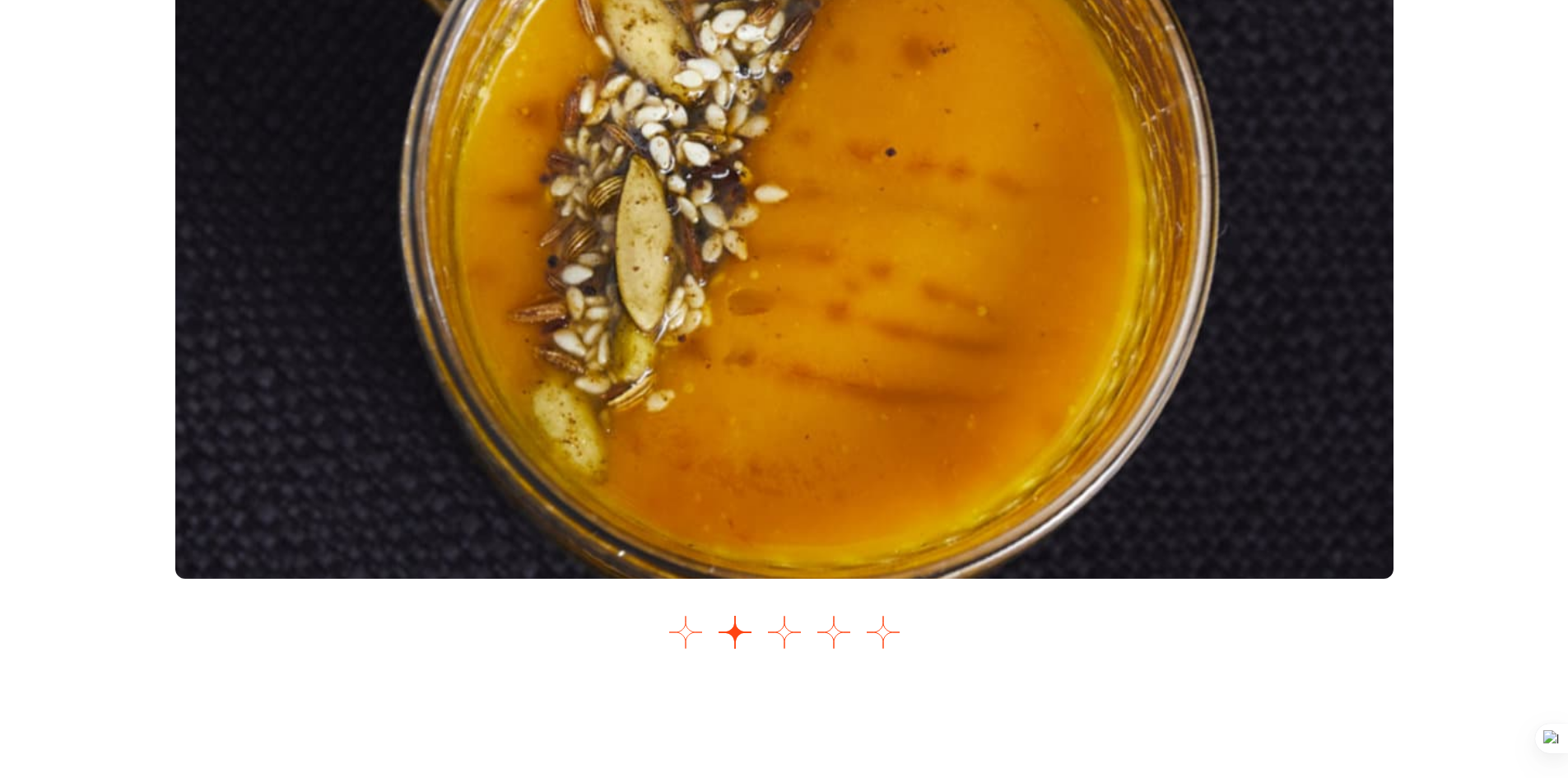
click at [679, 629] on button "Go to slide 1" at bounding box center [686, 632] width 32 height 32
click at [800, 635] on button "Go to slide 3" at bounding box center [784, 632] width 32 height 32
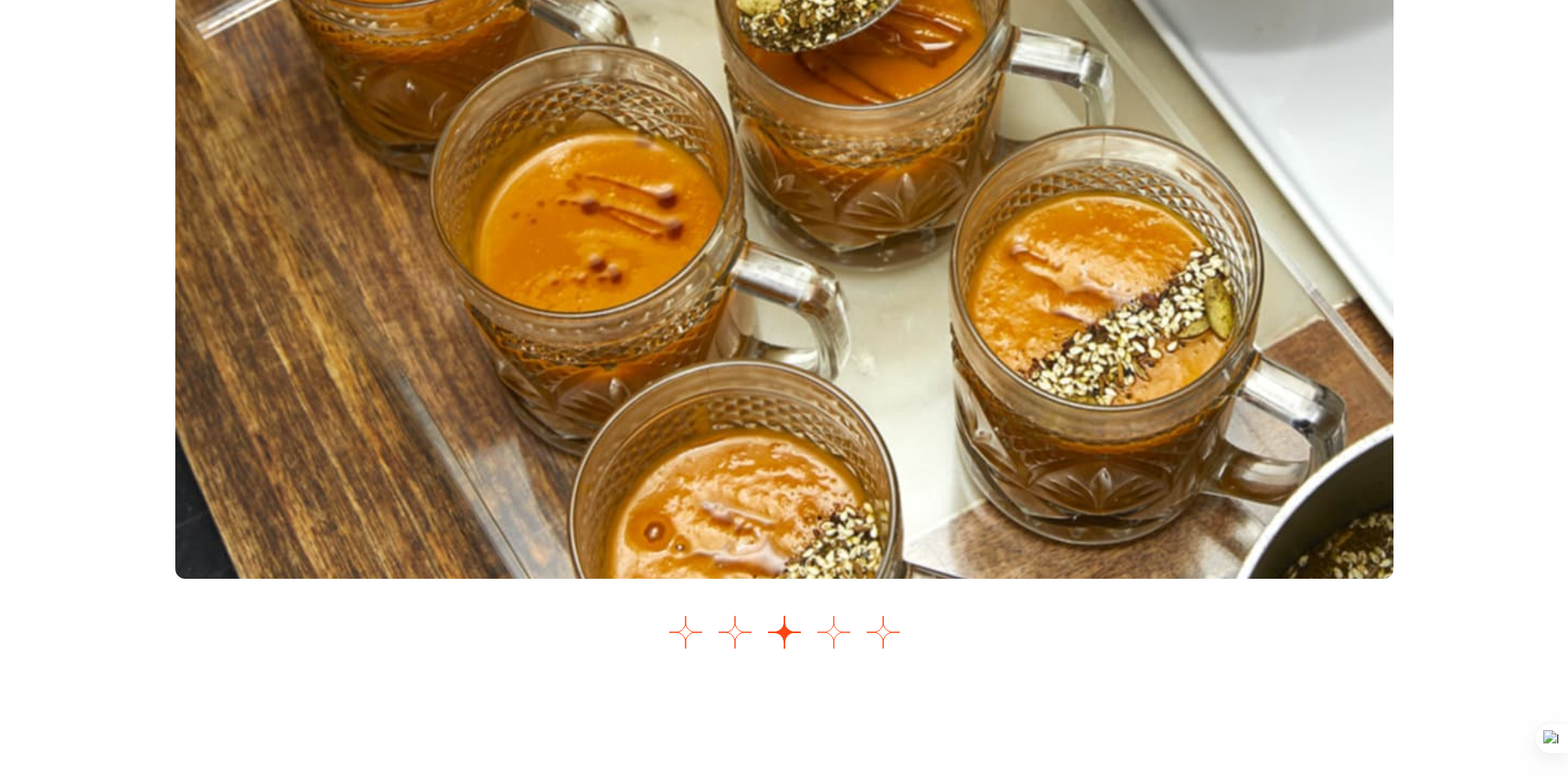
click at [833, 634] on button "Go to slide 4" at bounding box center [834, 632] width 32 height 32
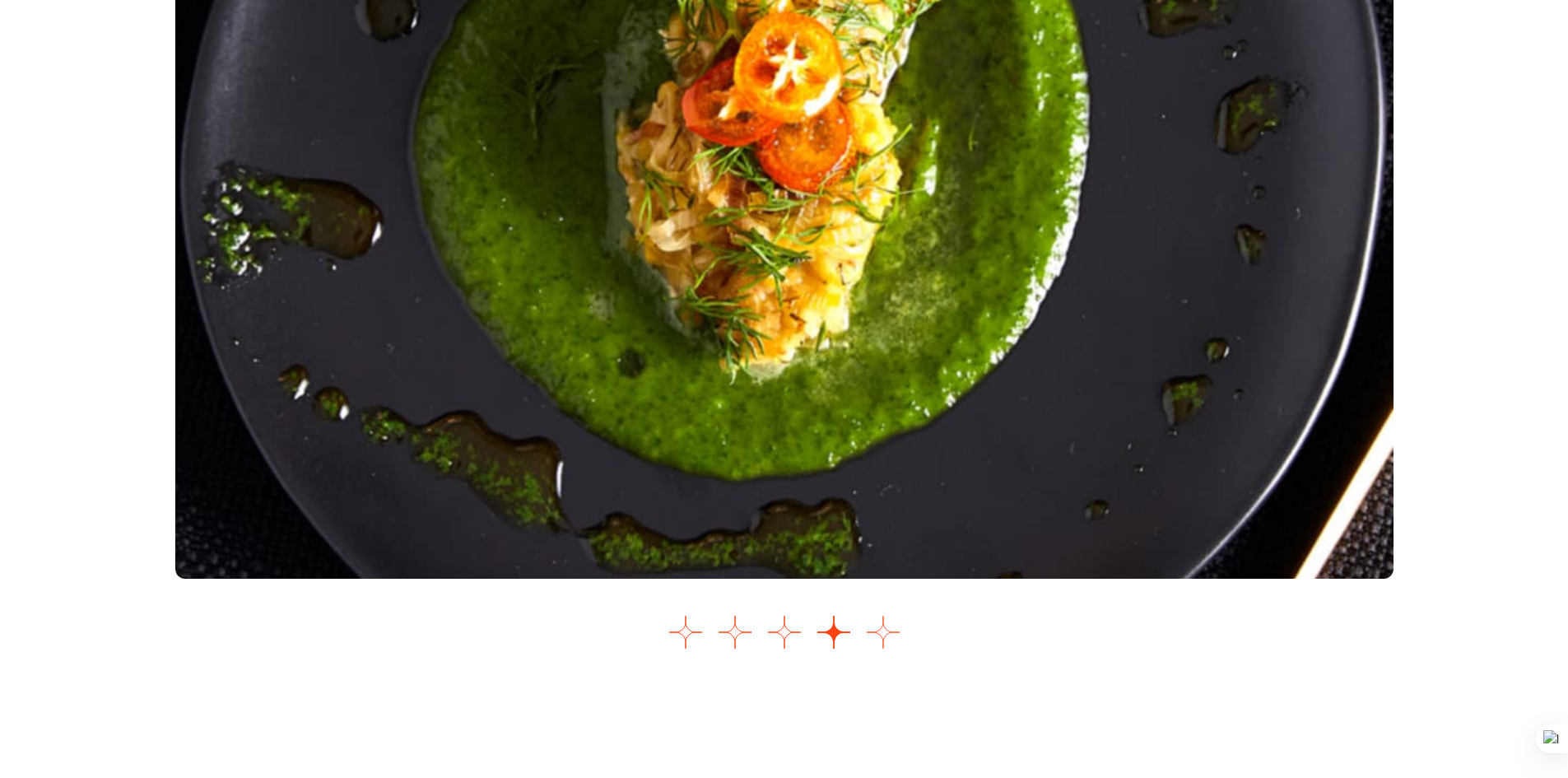
click at [887, 635] on button "Go to slide 5" at bounding box center [883, 632] width 32 height 32
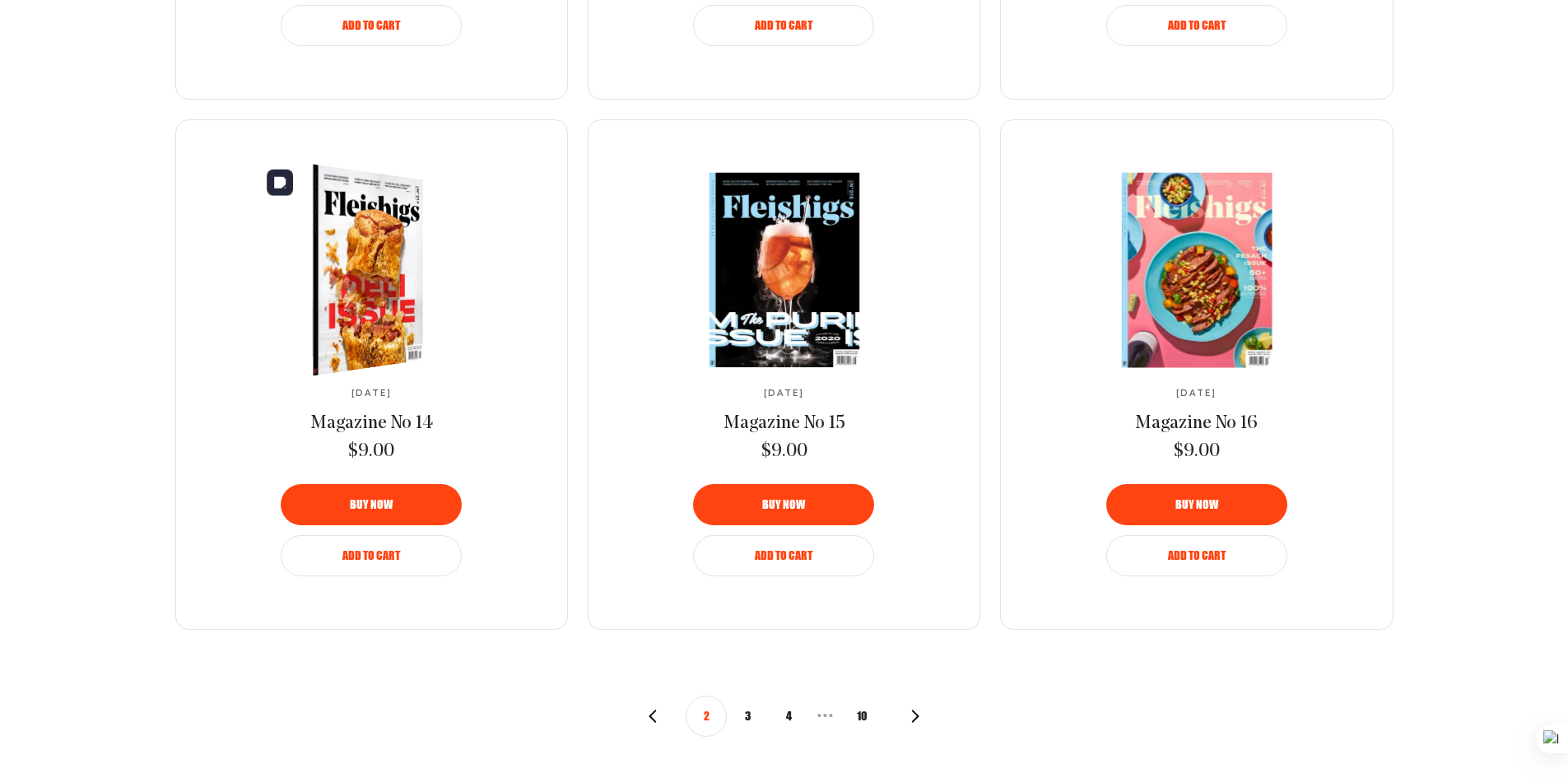
scroll to position [1629, 0]
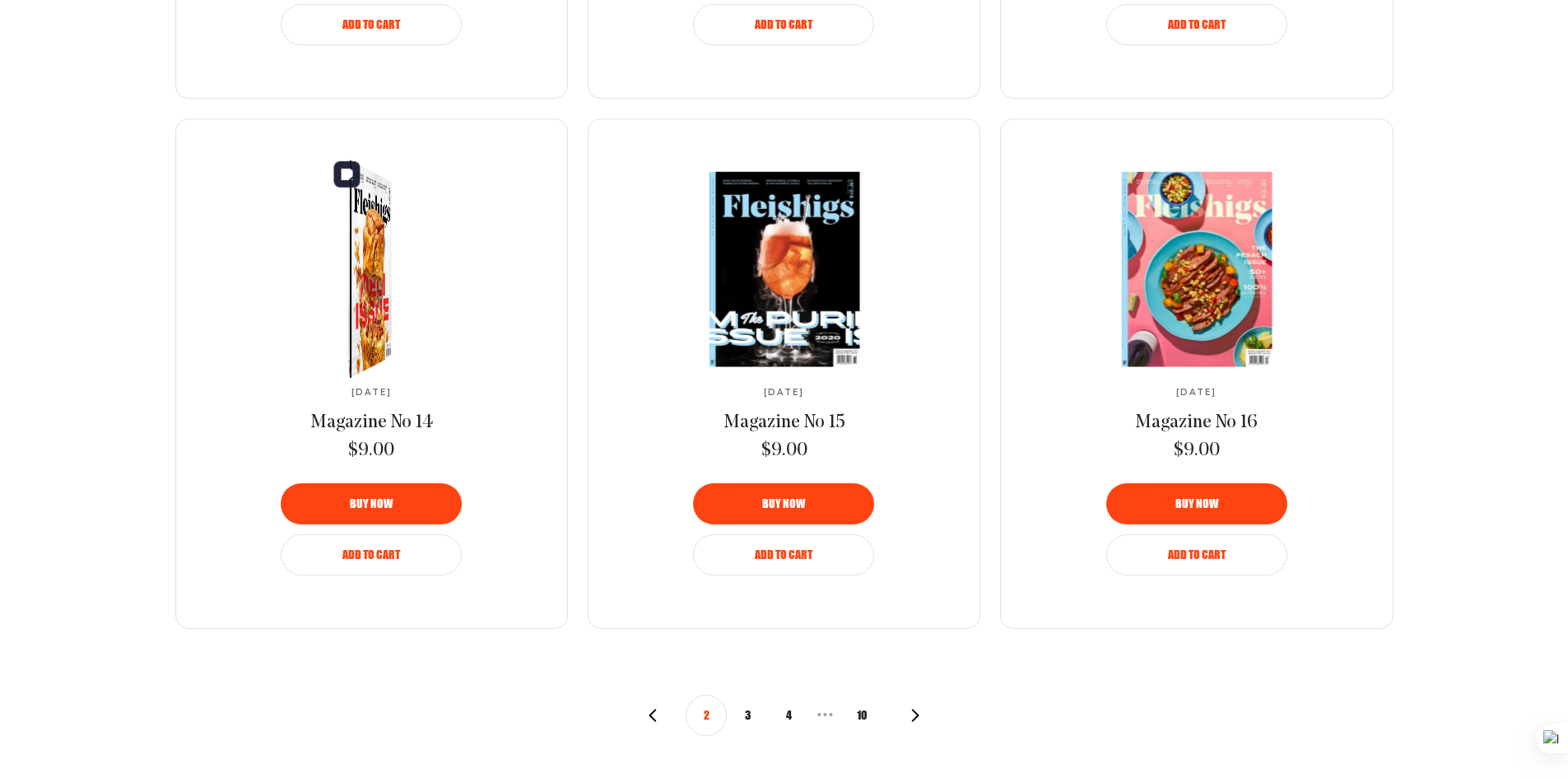
click at [360, 284] on img at bounding box center [365, 269] width 79 height 244
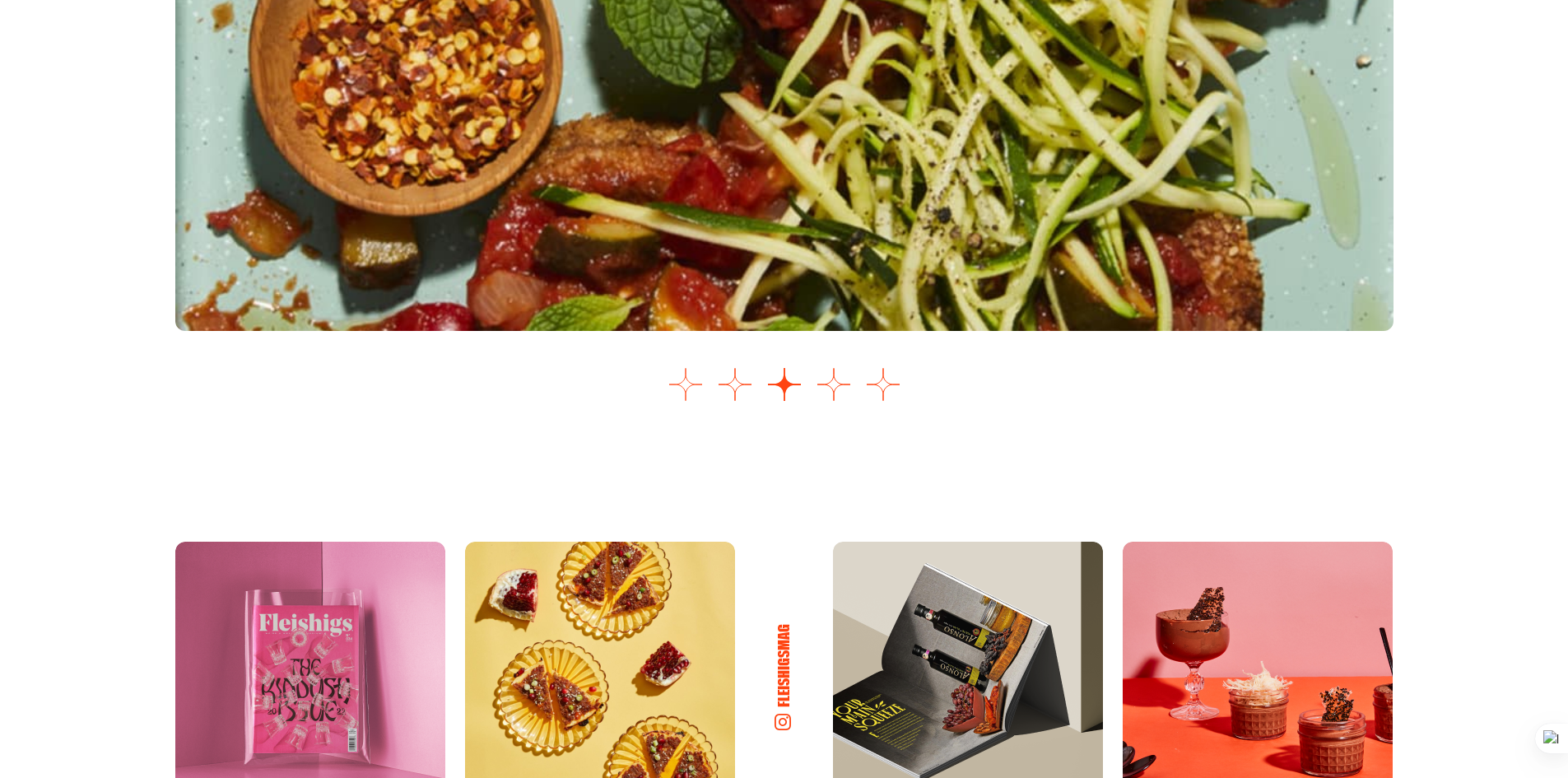
click at [692, 379] on button "Go to slide 1" at bounding box center [686, 384] width 32 height 32
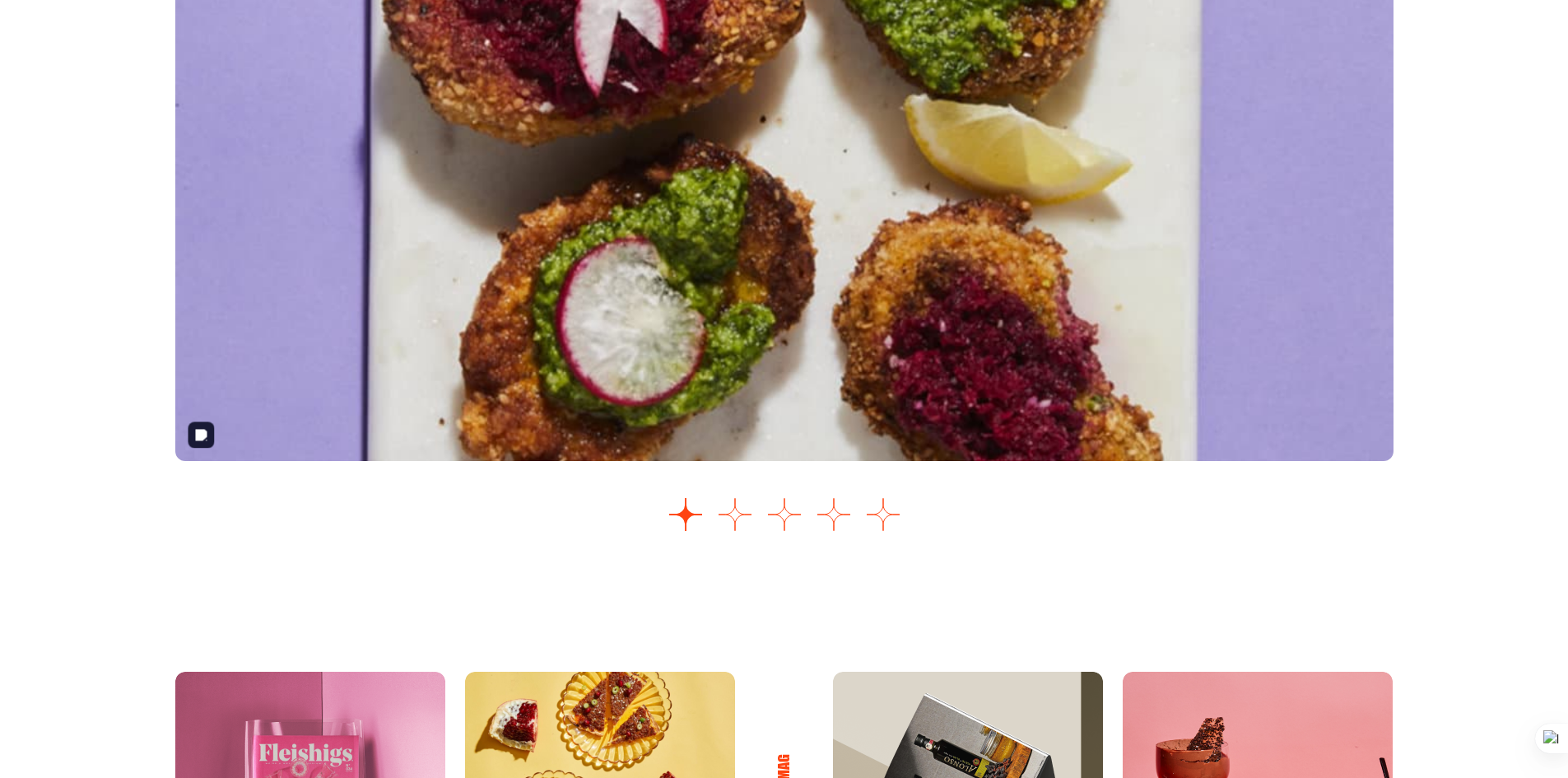
scroll to position [2175, 0]
click at [737, 519] on button "Go to slide 2" at bounding box center [735, 514] width 32 height 32
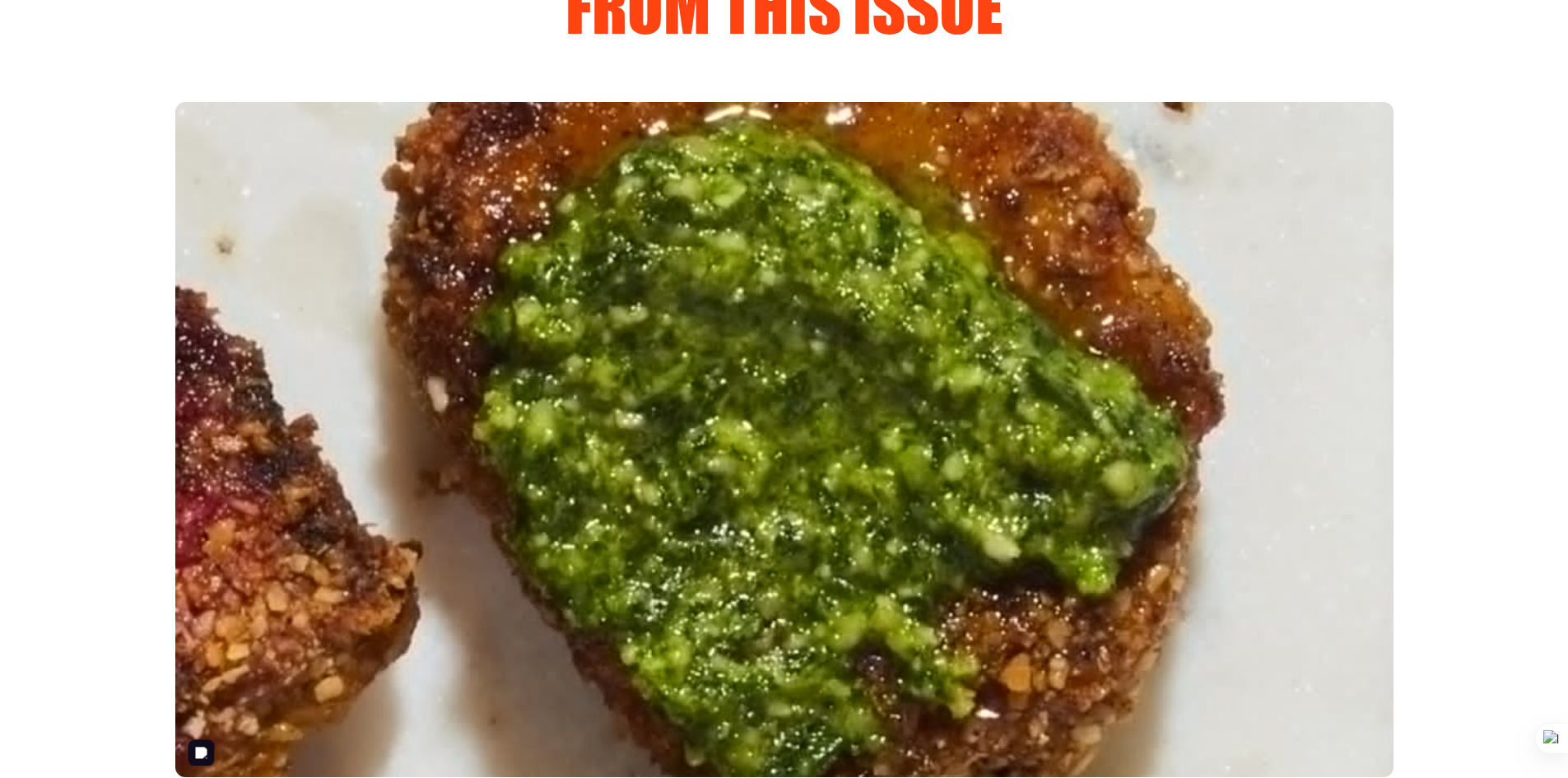
scroll to position [1852, 0]
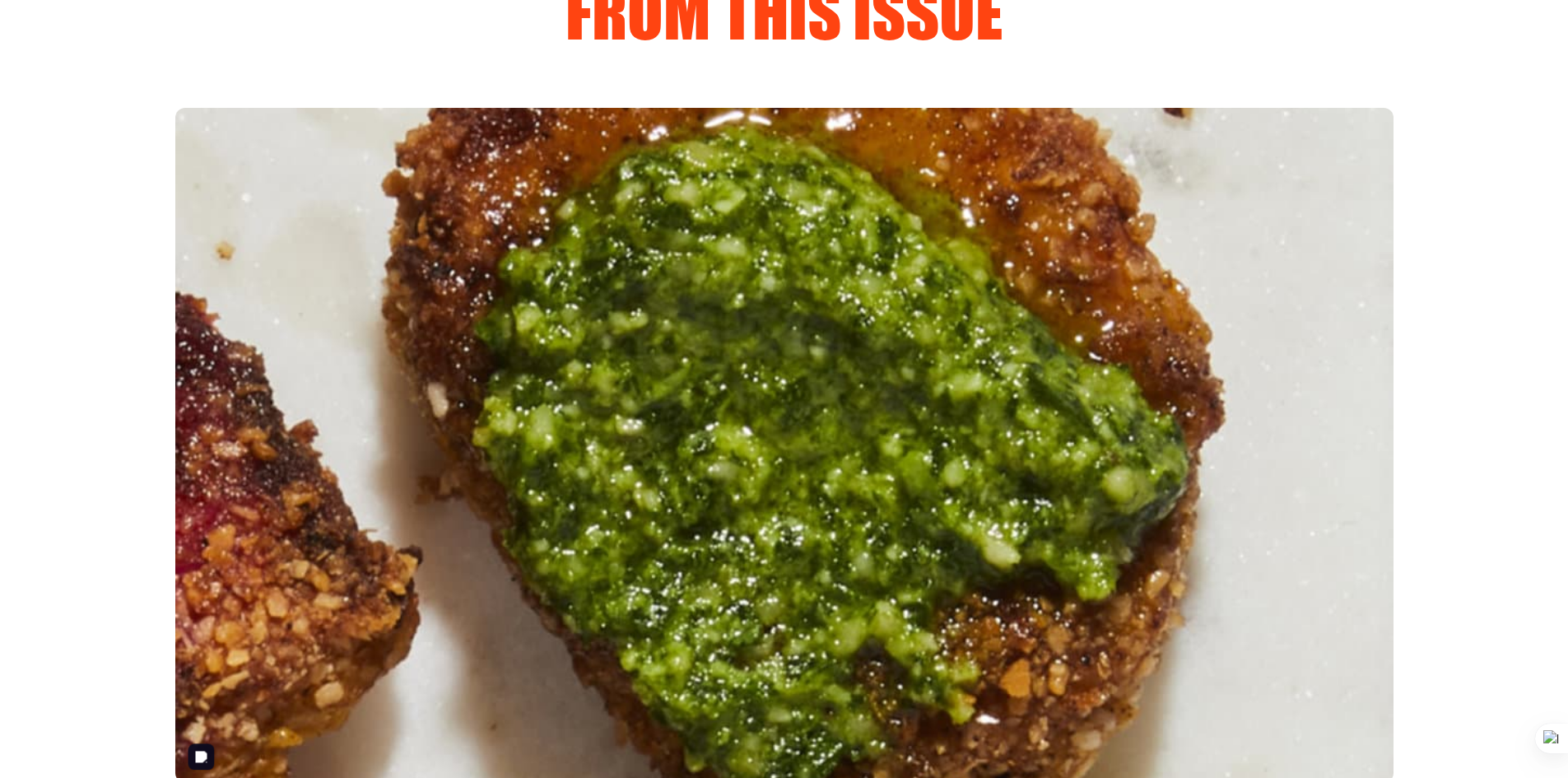
drag, startPoint x: 944, startPoint y: 285, endPoint x: 887, endPoint y: 285, distance: 57.0
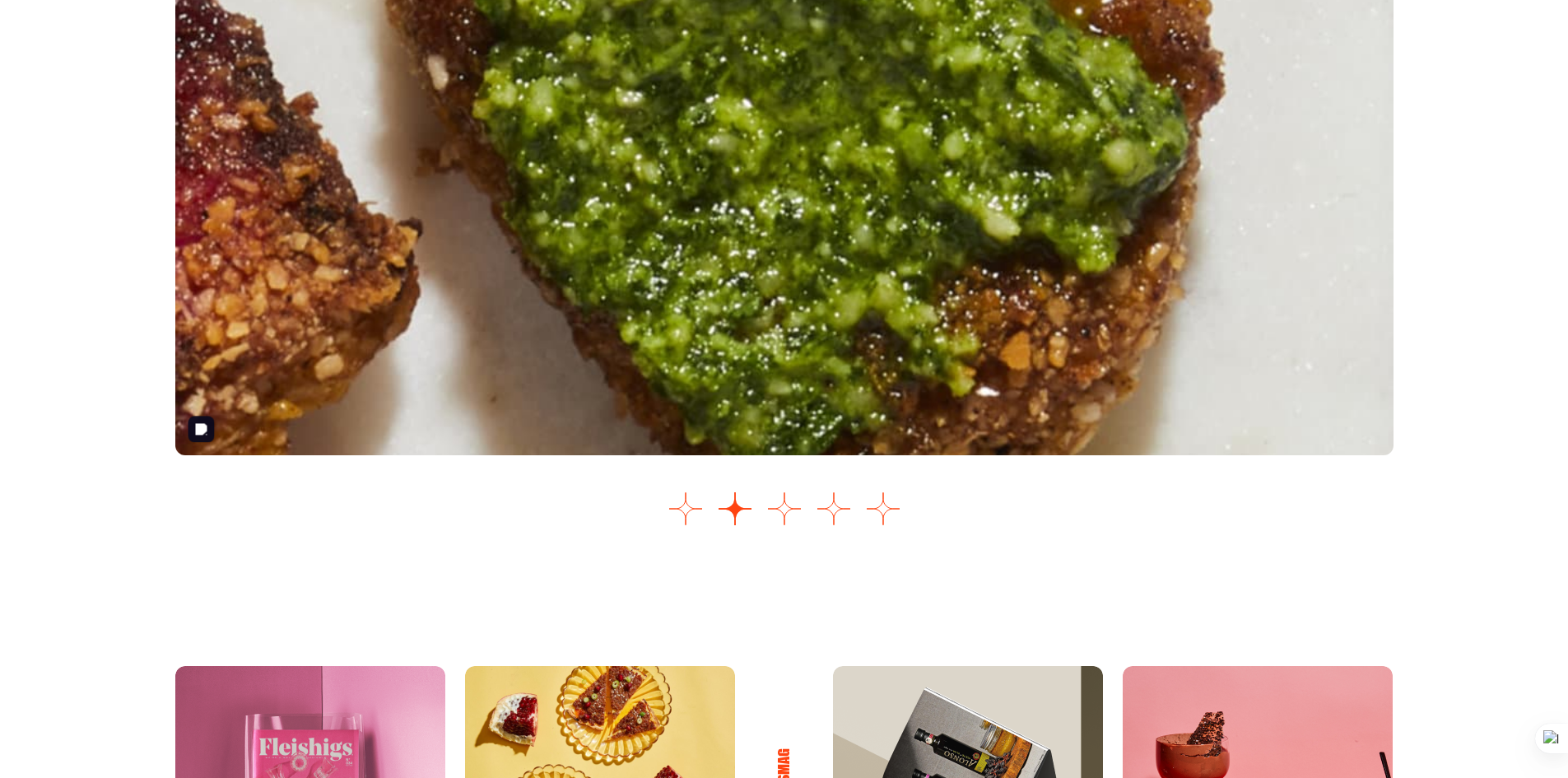
scroll to position [2181, 0]
click at [783, 520] on button "Go to slide 3" at bounding box center [784, 508] width 32 height 32
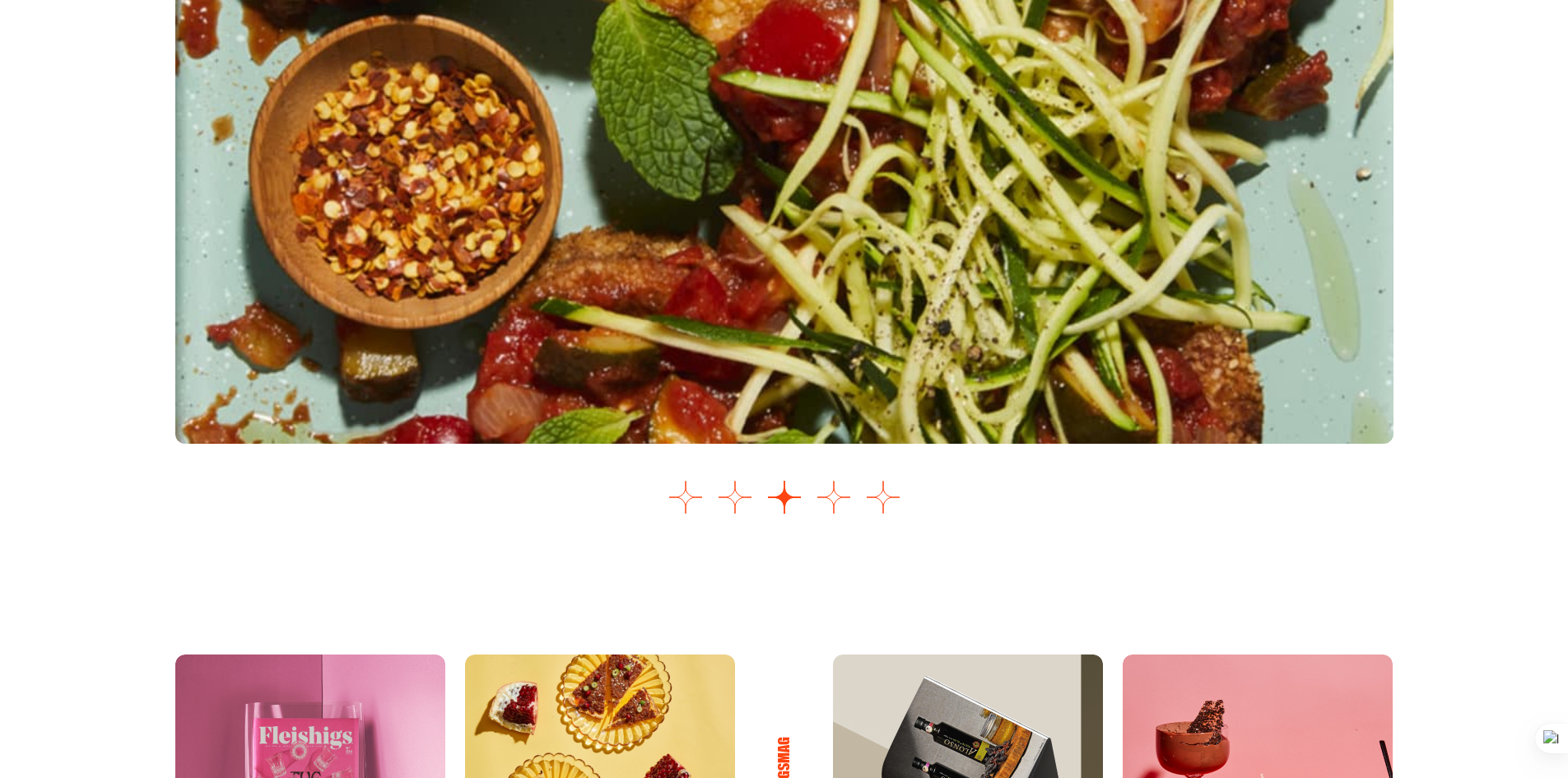
scroll to position [2193, 0]
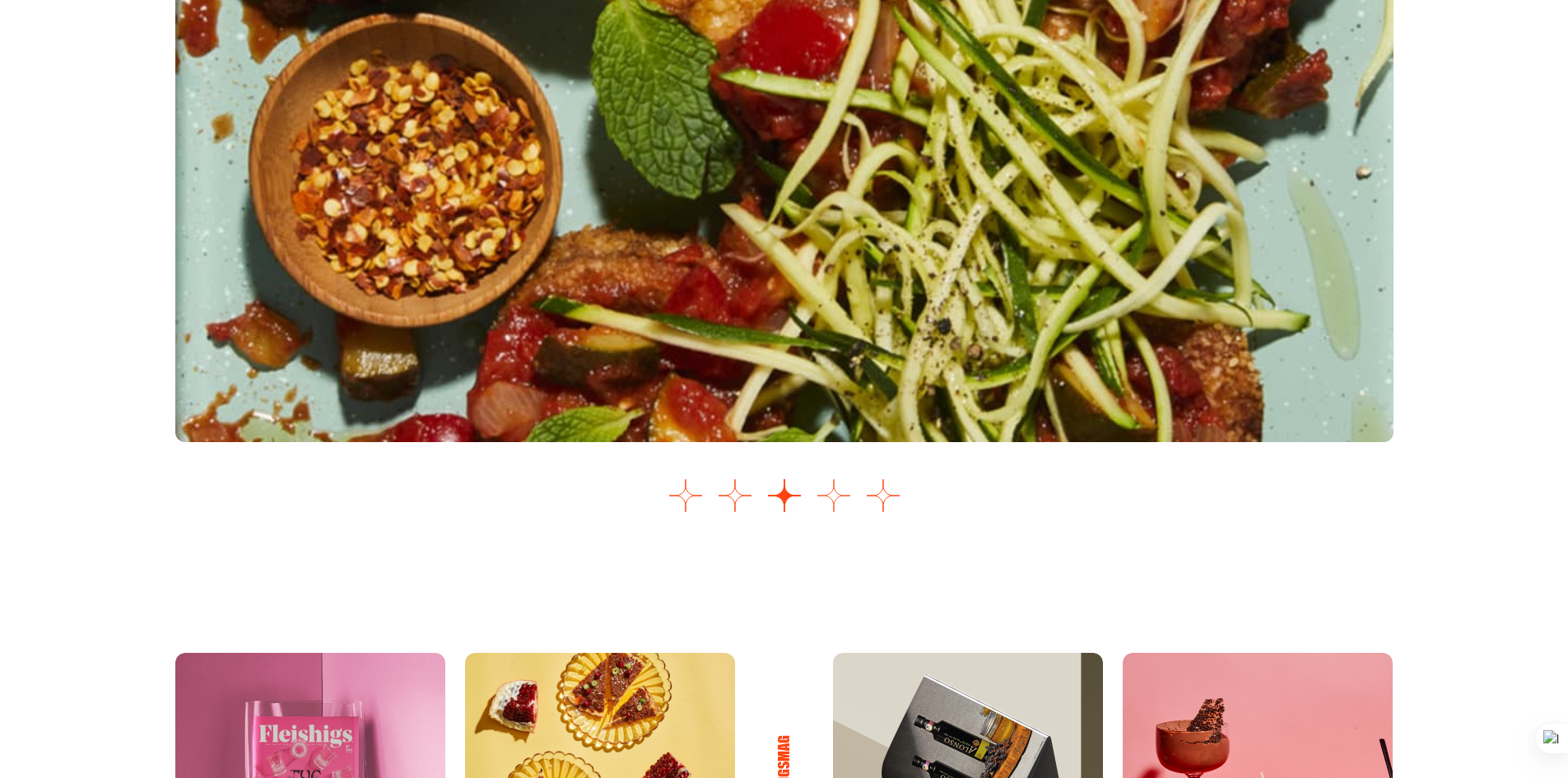
click at [838, 495] on button "Go to slide 4" at bounding box center [834, 496] width 32 height 32
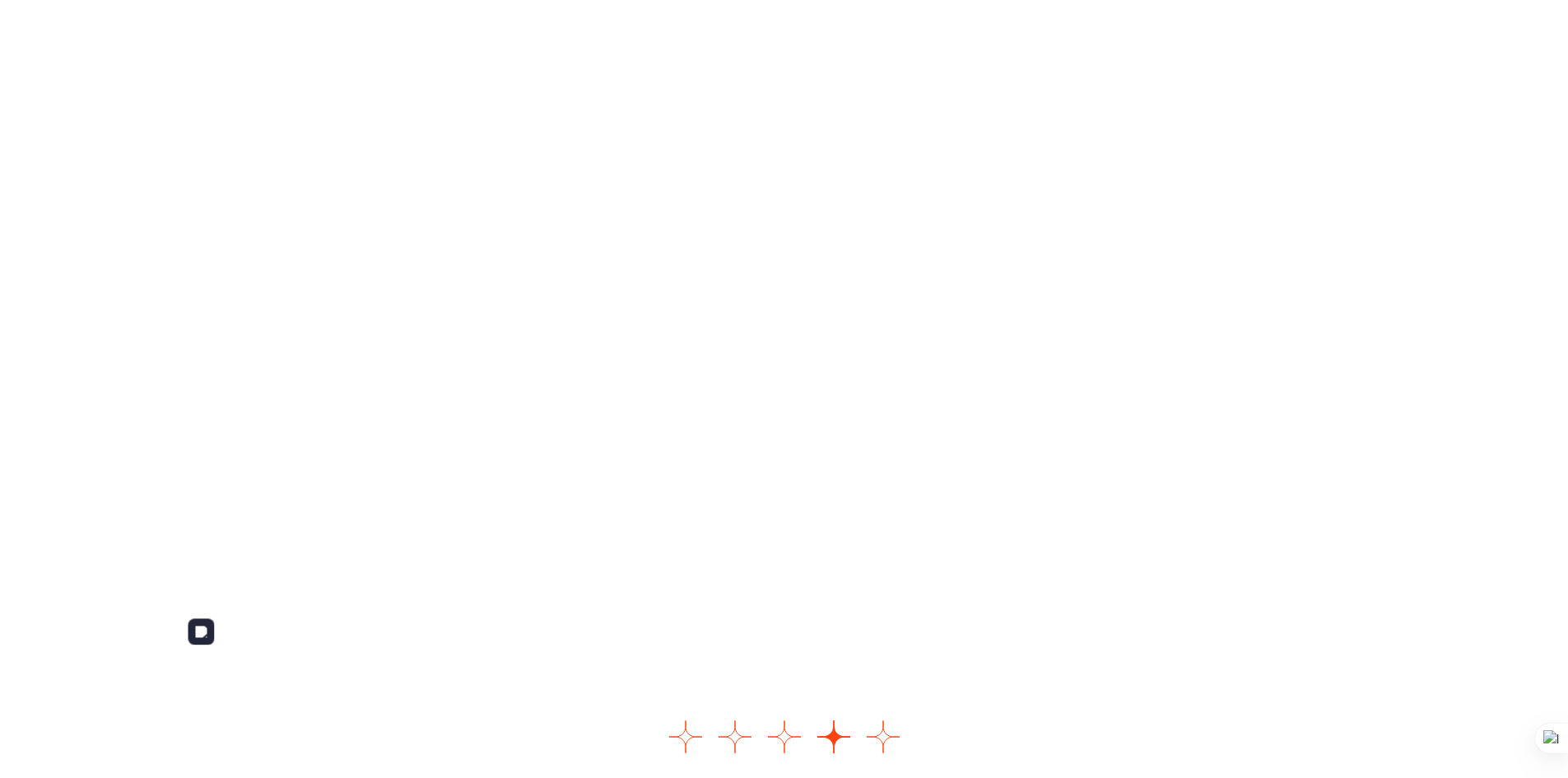
scroll to position [1951, 0]
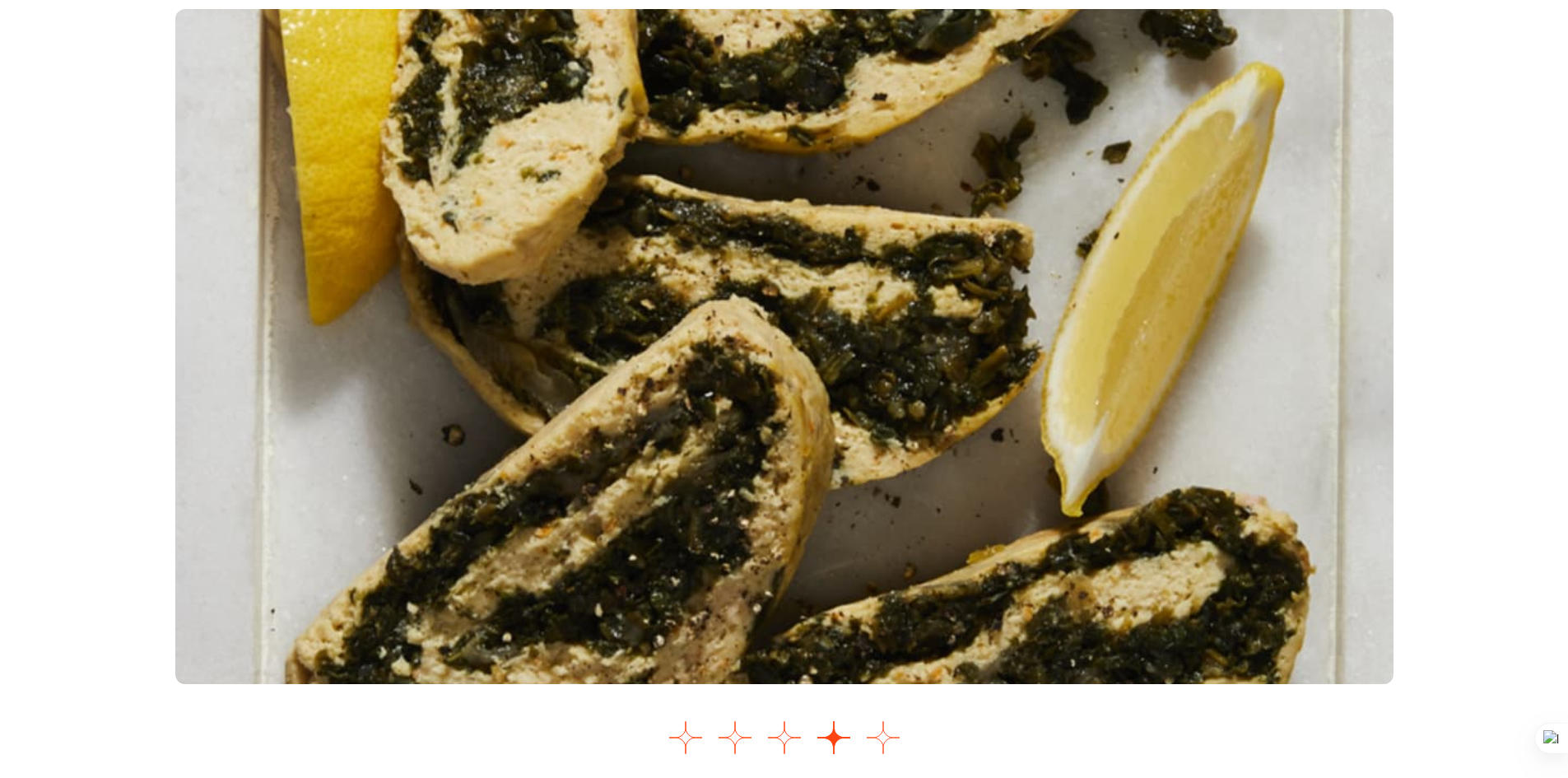
click at [885, 746] on button "Go to slide 5" at bounding box center [883, 737] width 32 height 32
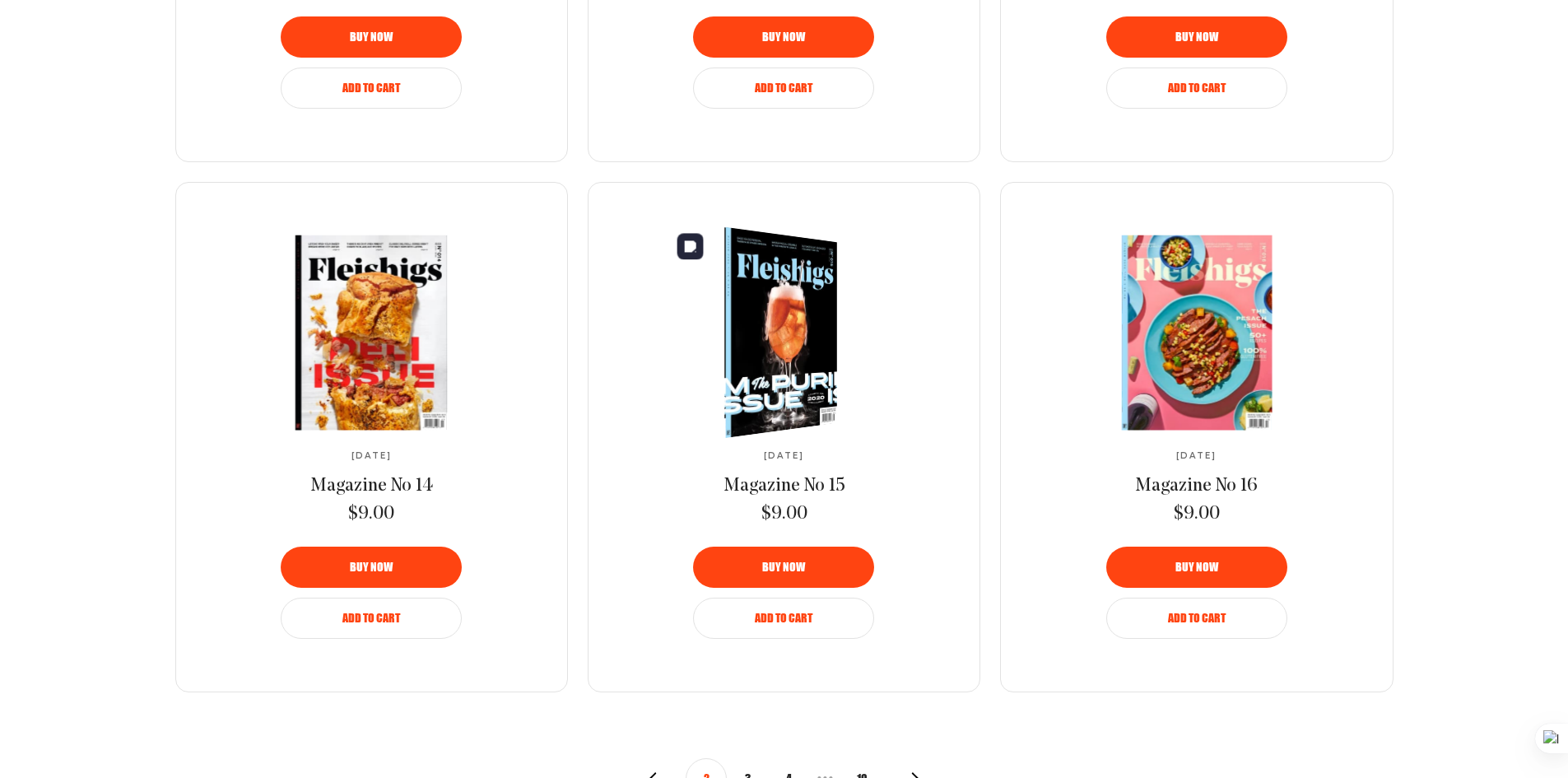
scroll to position [1565, 0]
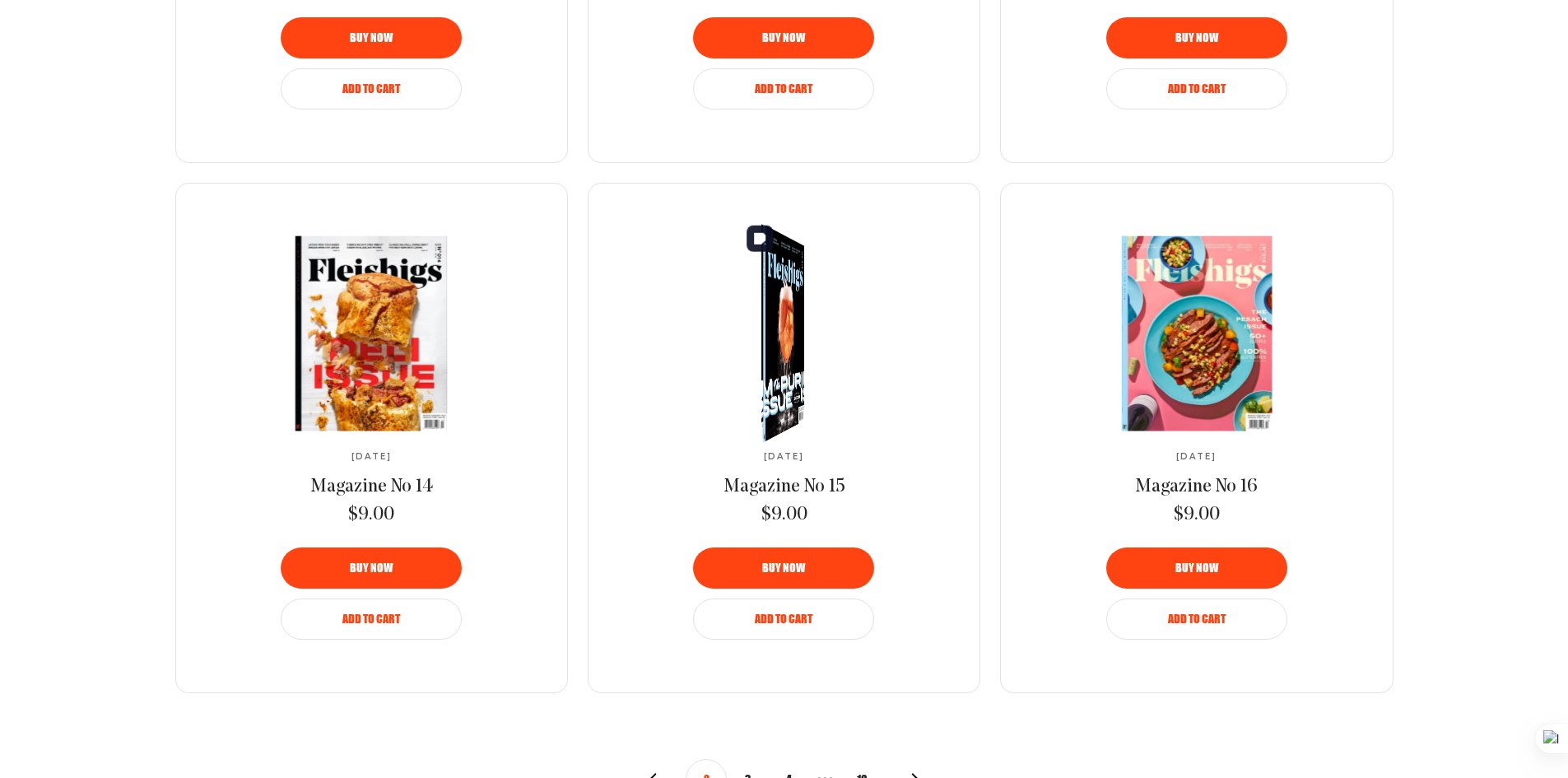
click at [765, 378] on img at bounding box center [778, 333] width 78 height 244
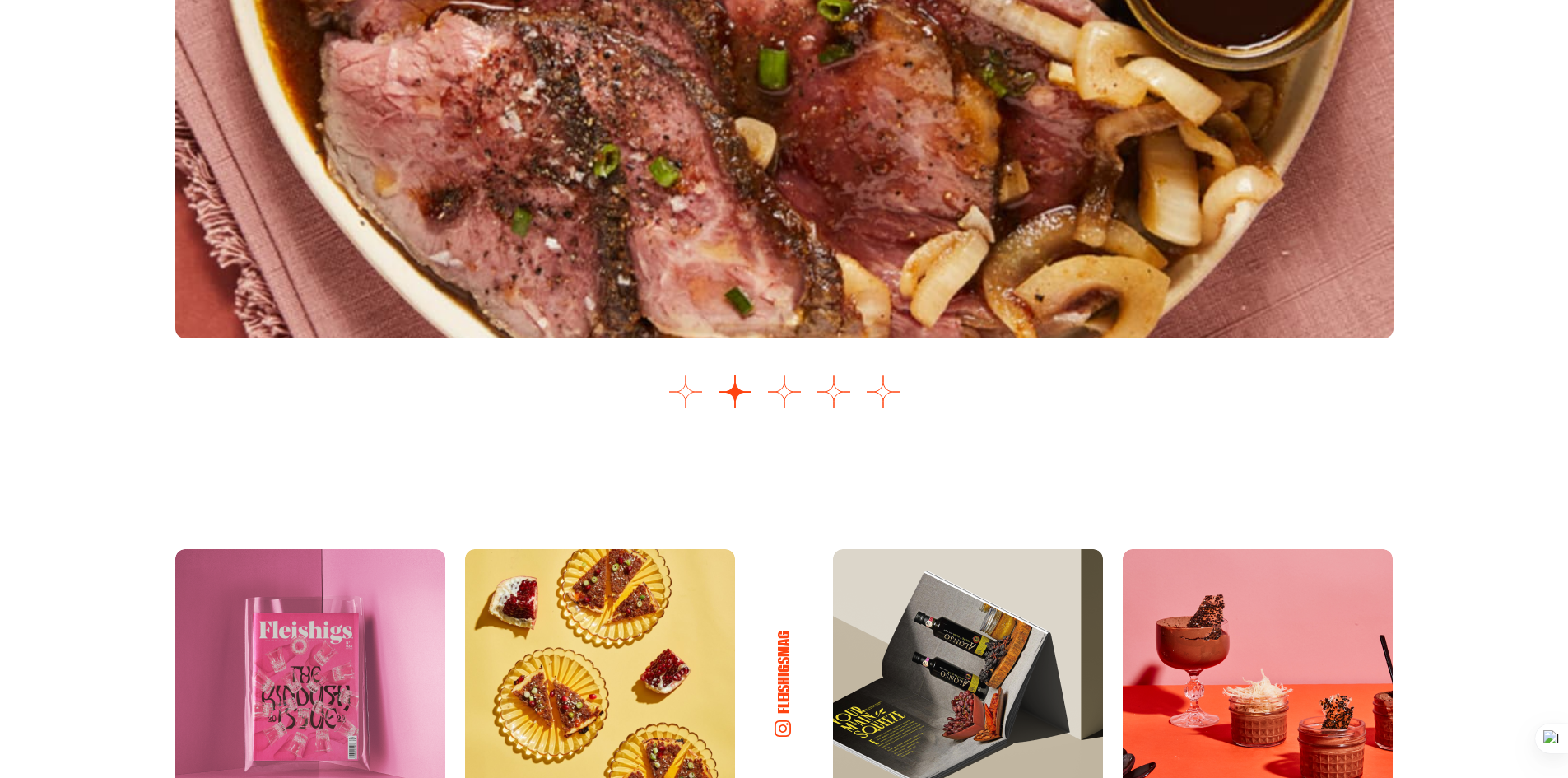
scroll to position [2303, 0]
click at [692, 381] on button "Go to slide 1" at bounding box center [686, 391] width 32 height 32
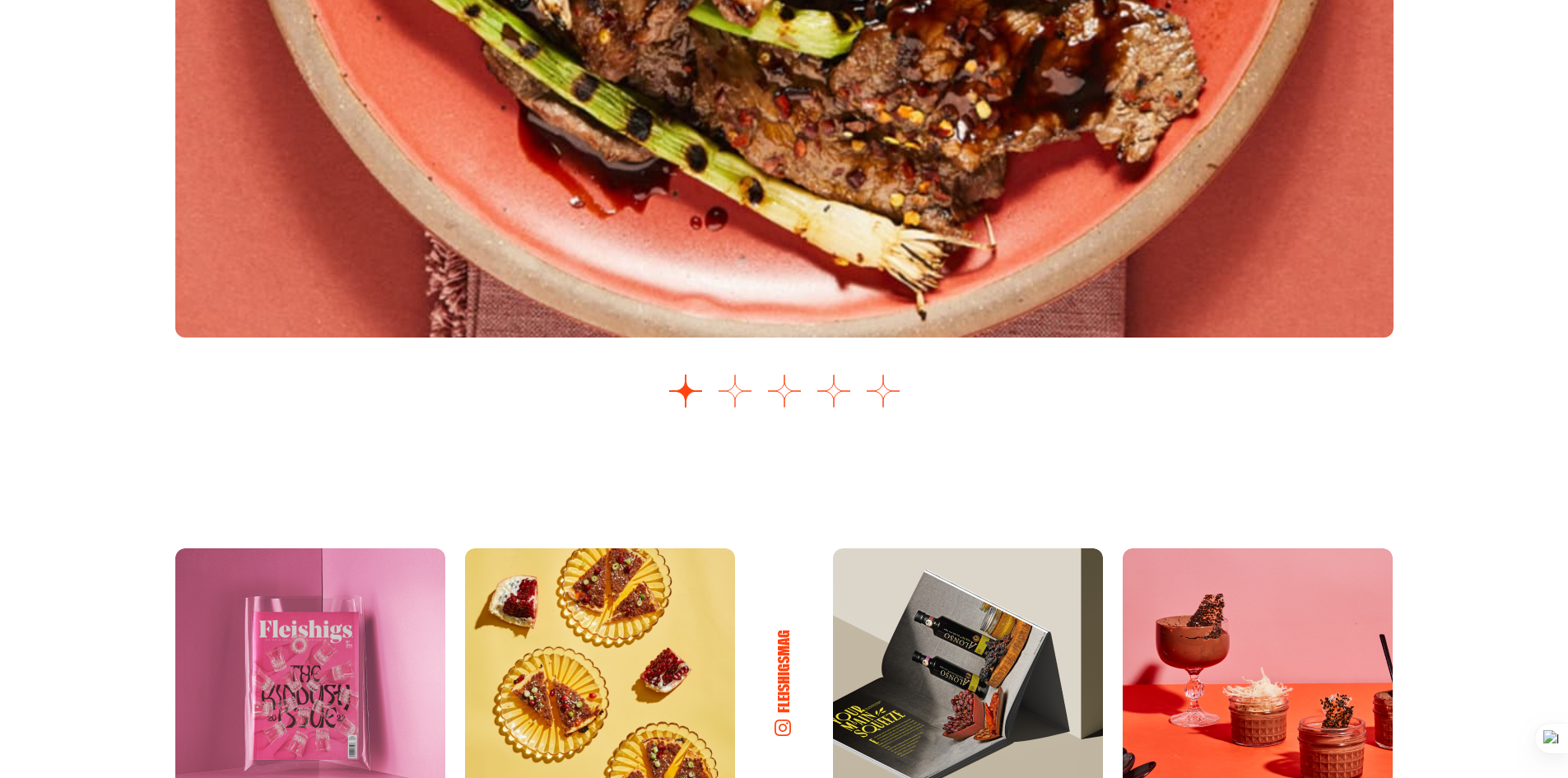
click at [735, 395] on button "Go to slide 2" at bounding box center [735, 391] width 32 height 32
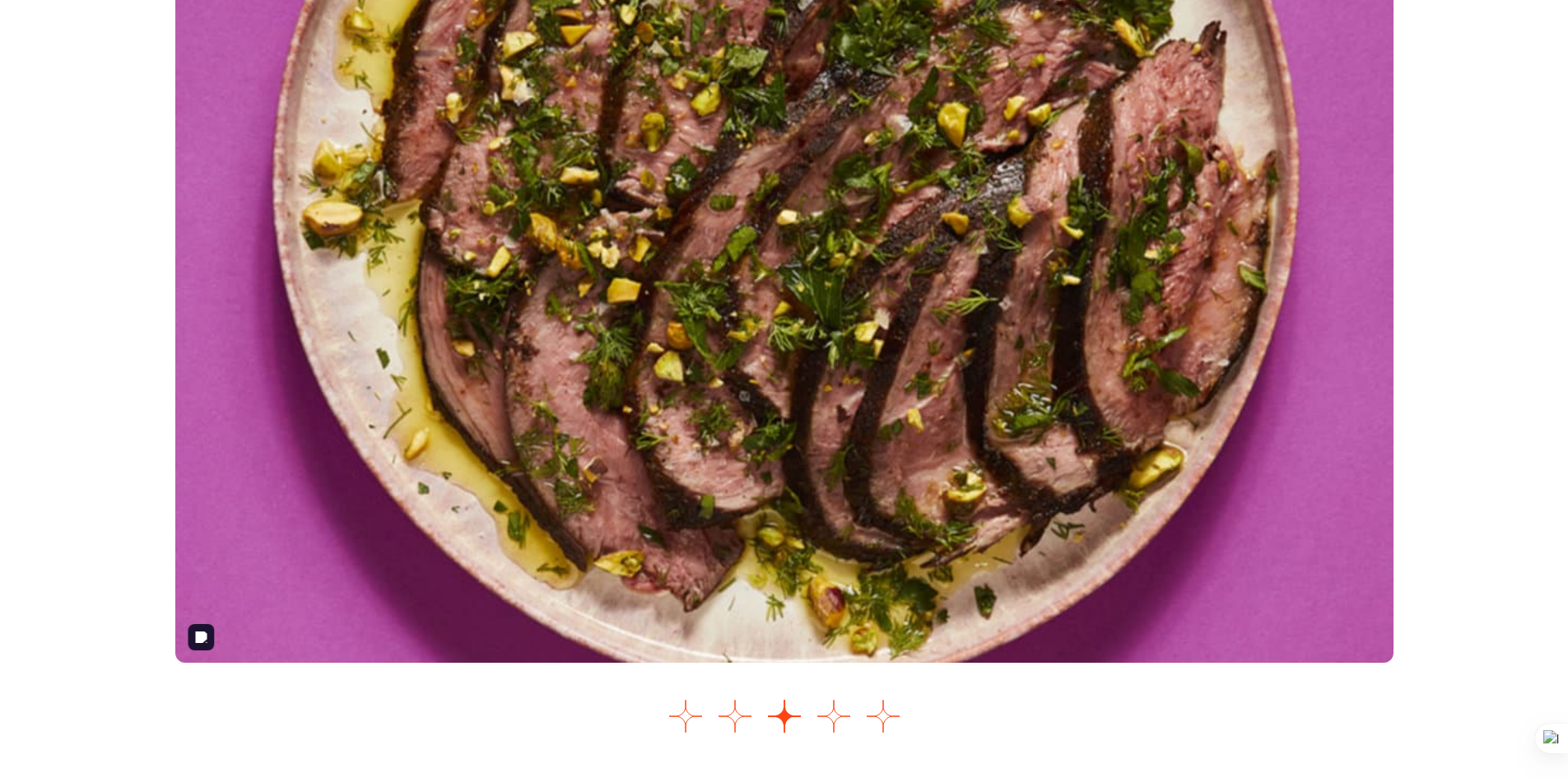
scroll to position [1977, 0]
click at [831, 716] on button "Go to slide 4" at bounding box center [834, 717] width 32 height 32
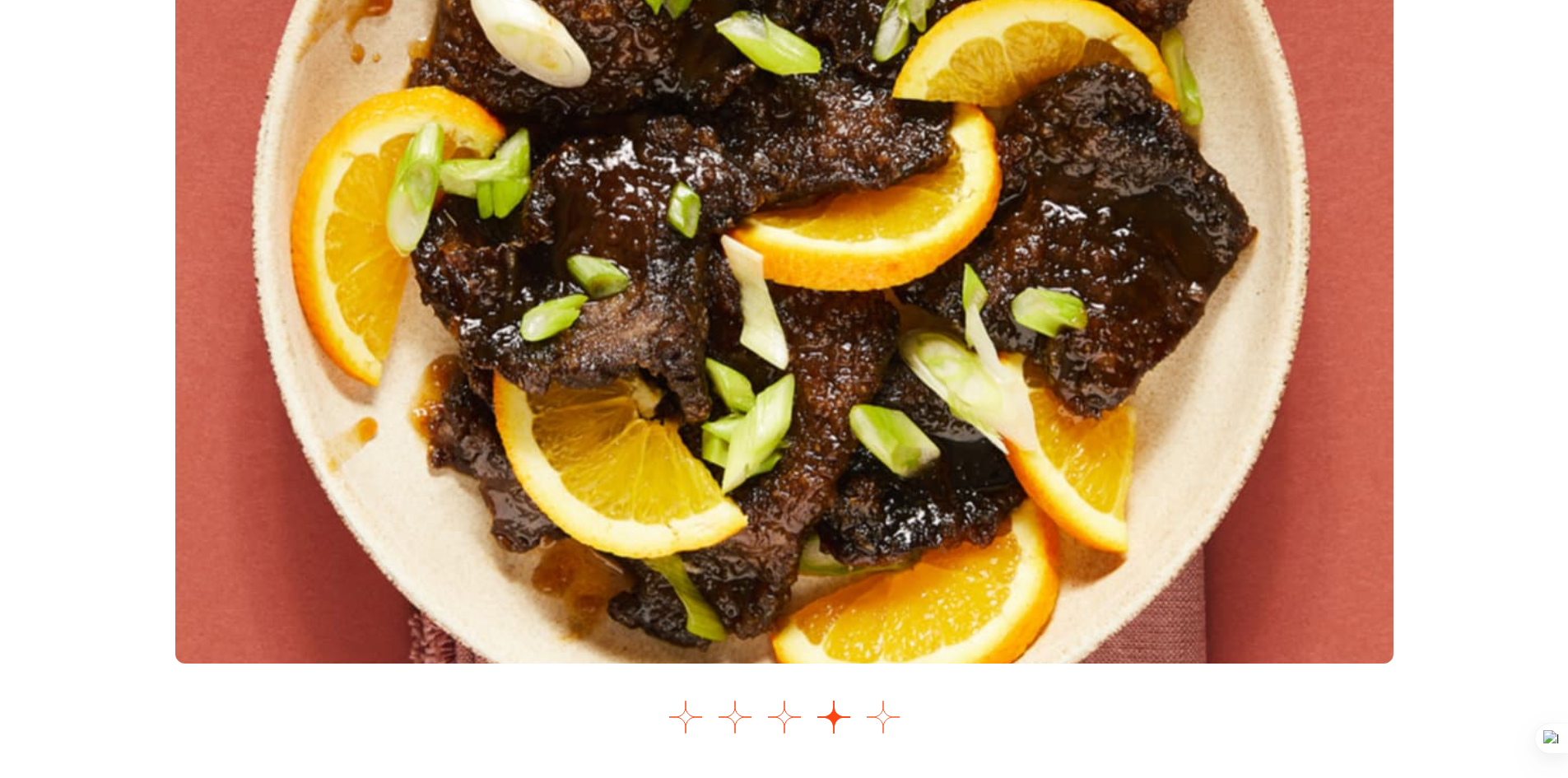
click at [885, 716] on button "Go to slide 5" at bounding box center [883, 717] width 32 height 32
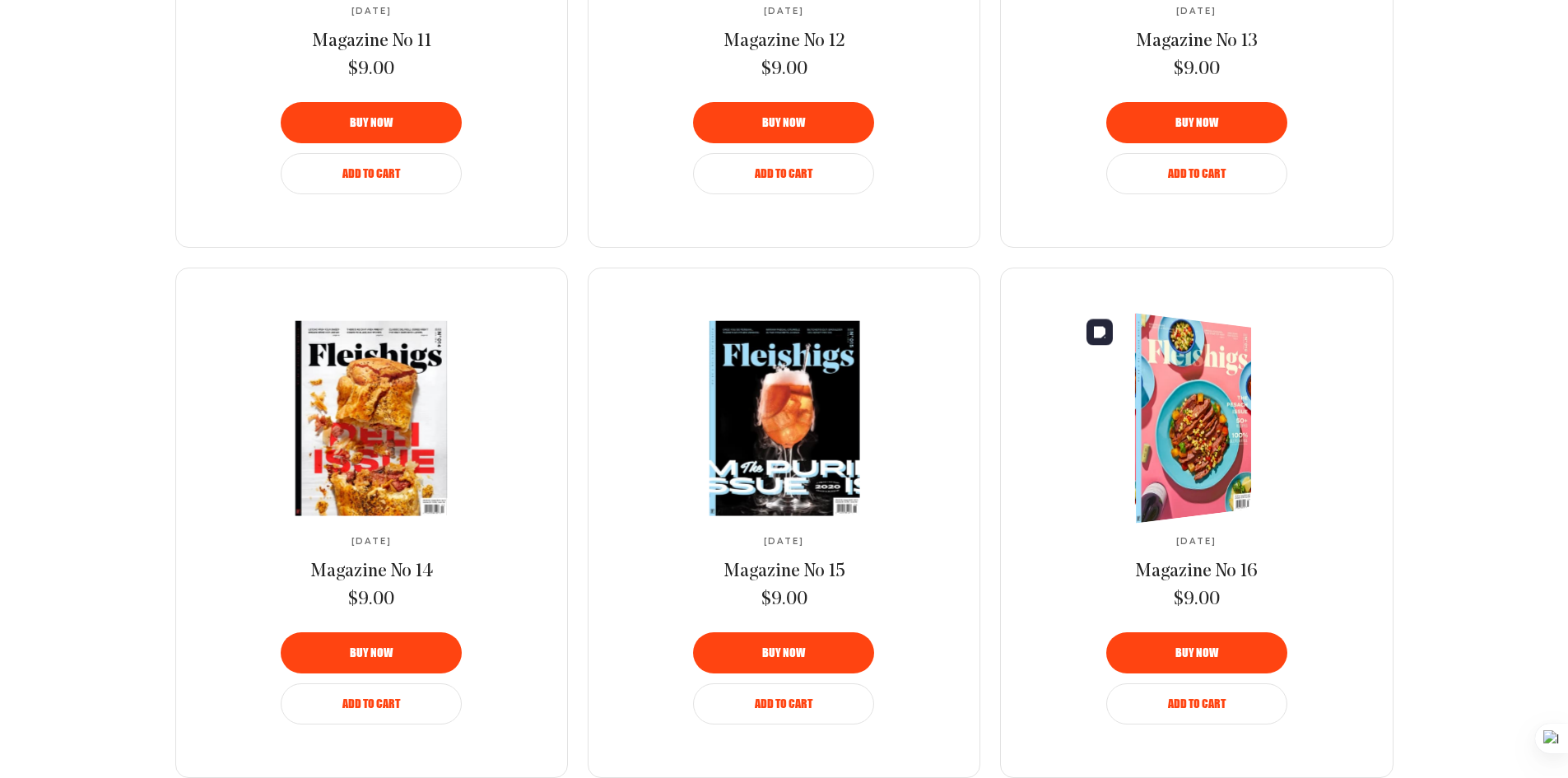
scroll to position [1481, 0]
click at [1191, 416] on img at bounding box center [1183, 417] width 214 height 225
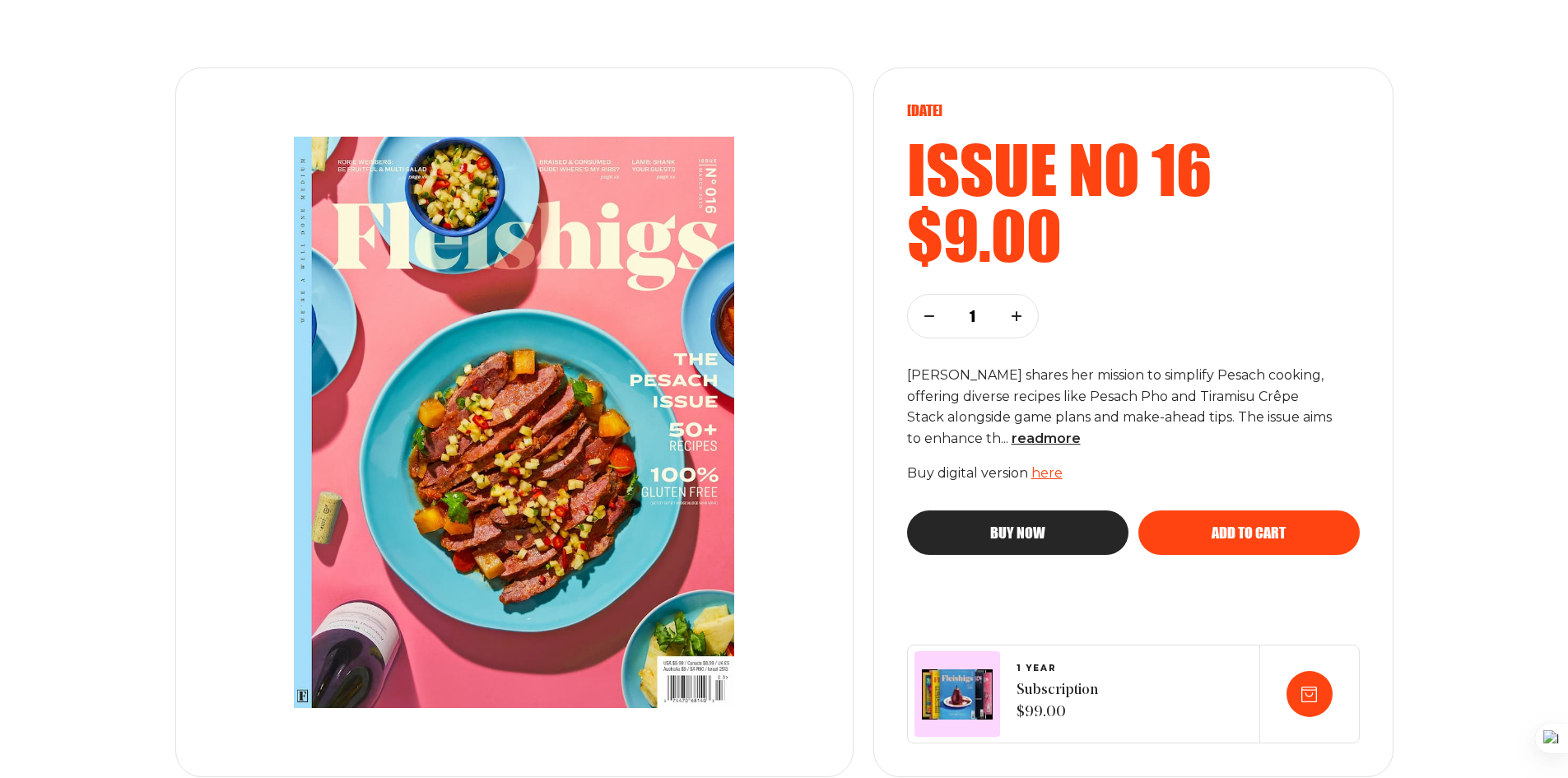
scroll to position [157, 0]
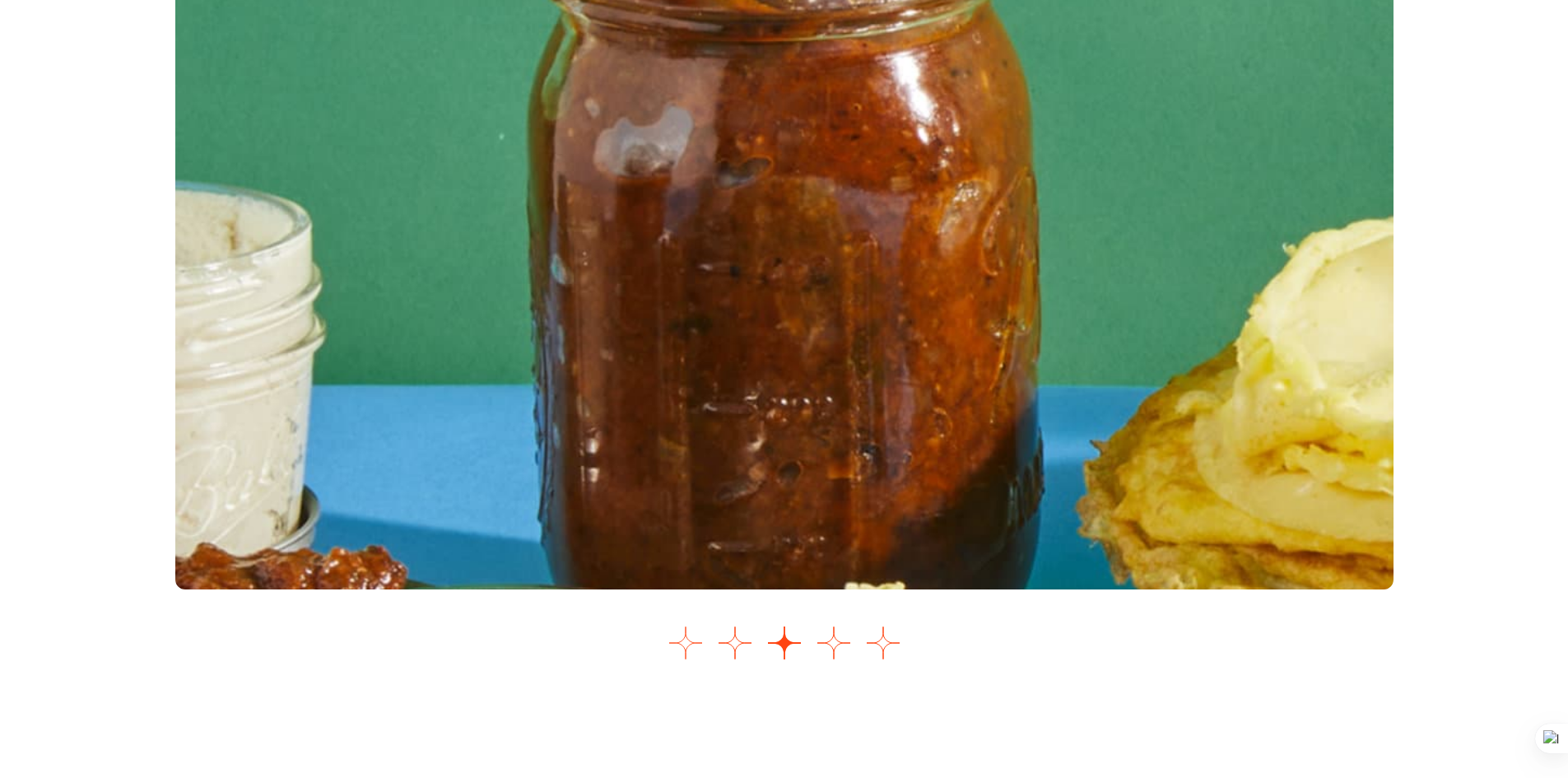
click at [688, 635] on button "Go to slide 1" at bounding box center [686, 643] width 32 height 32
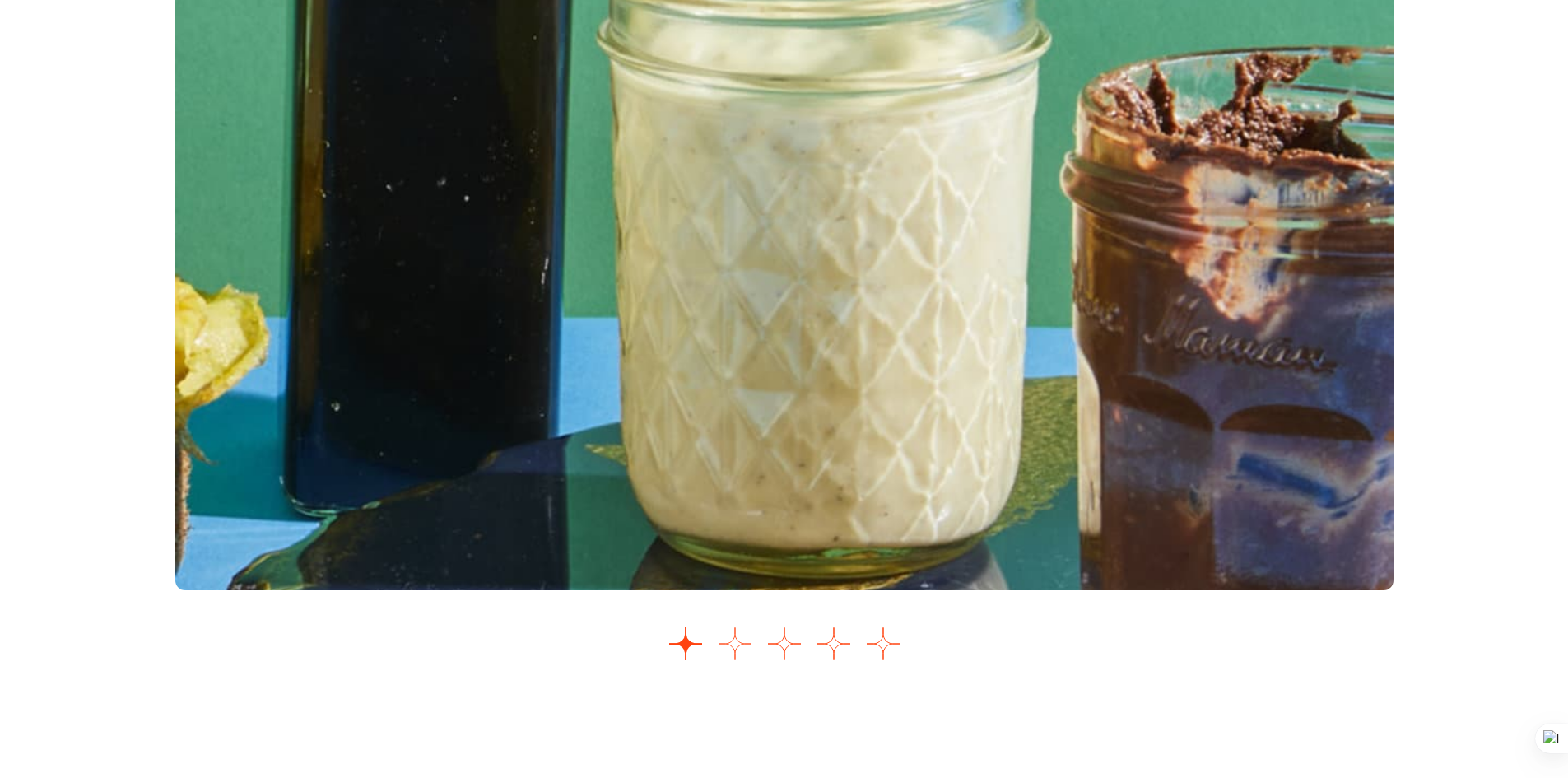
click at [738, 647] on button "Go to slide 2" at bounding box center [735, 644] width 32 height 32
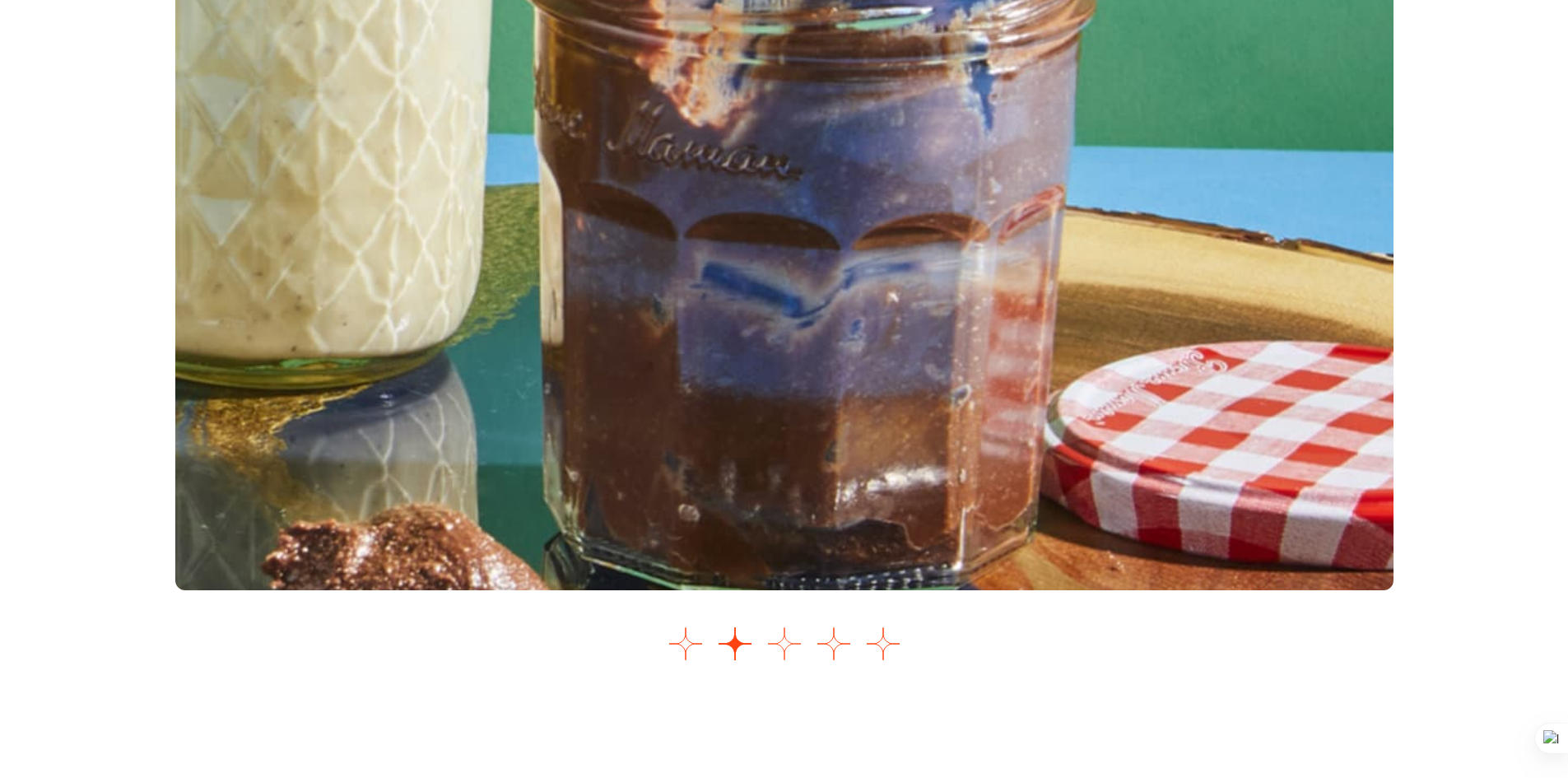
click at [791, 646] on button "Go to slide 3" at bounding box center [784, 644] width 32 height 32
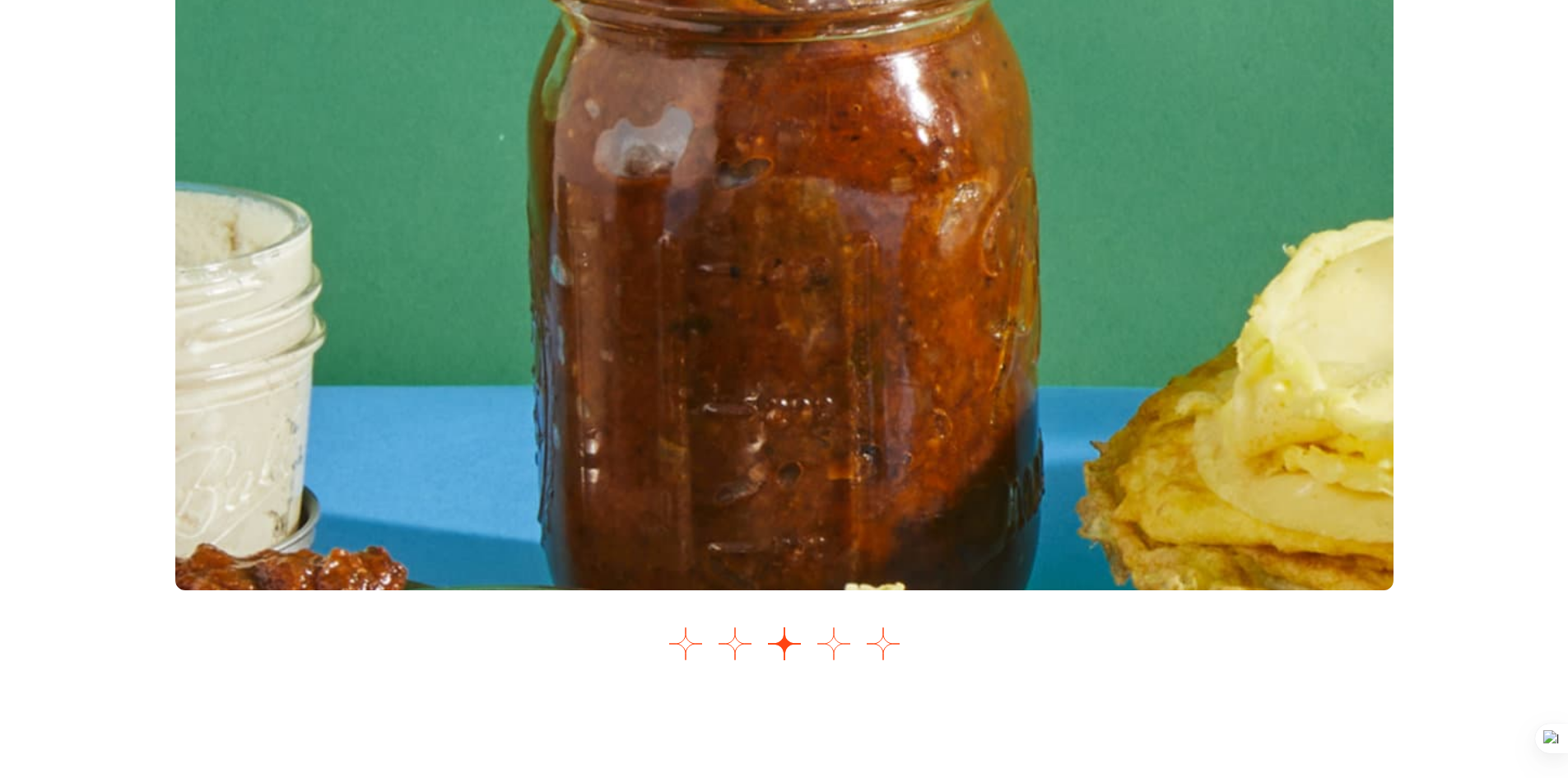
click at [837, 647] on button "Go to slide 4" at bounding box center [834, 644] width 32 height 32
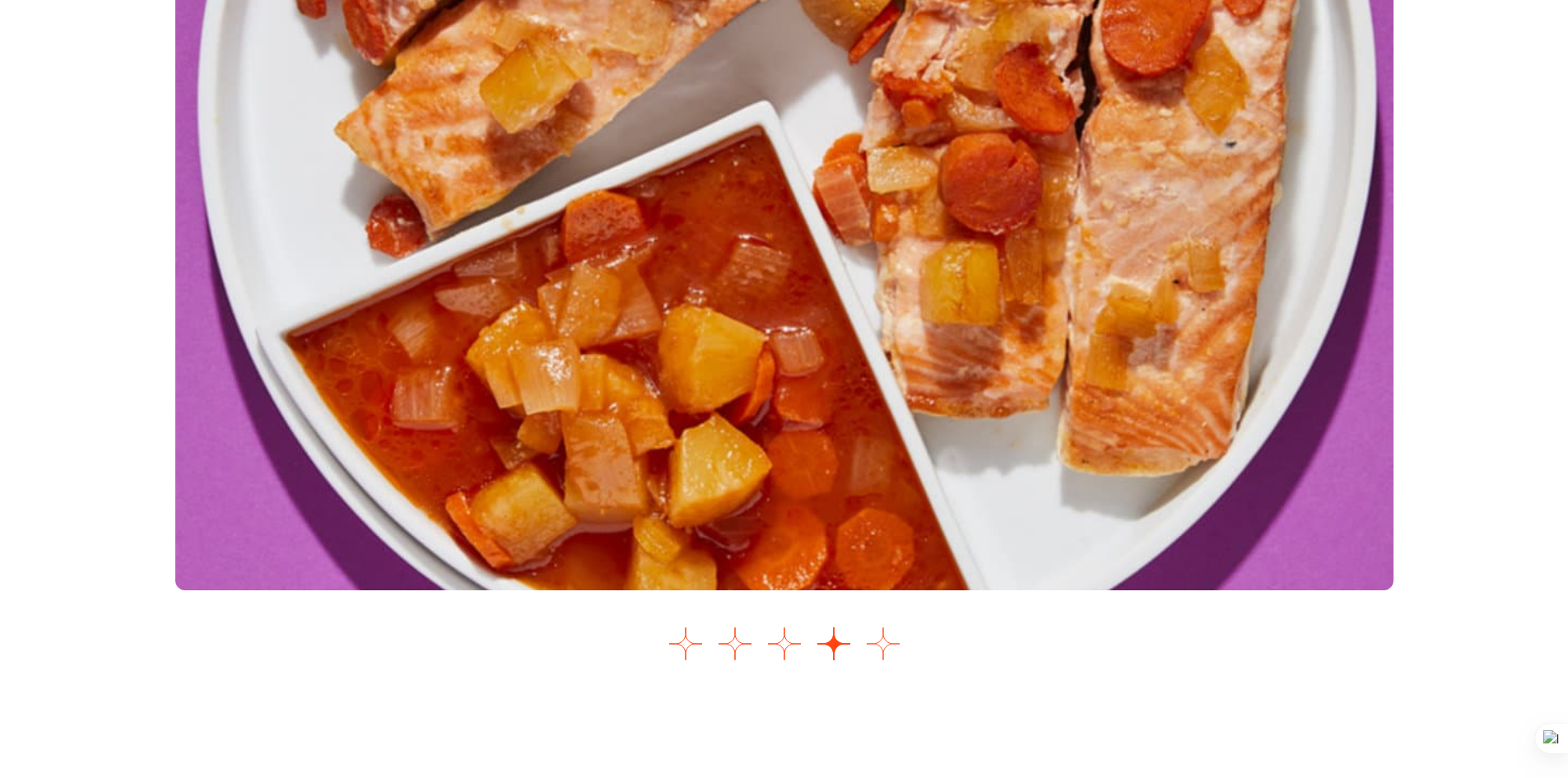
click at [884, 652] on button "Go to slide 5" at bounding box center [883, 644] width 32 height 32
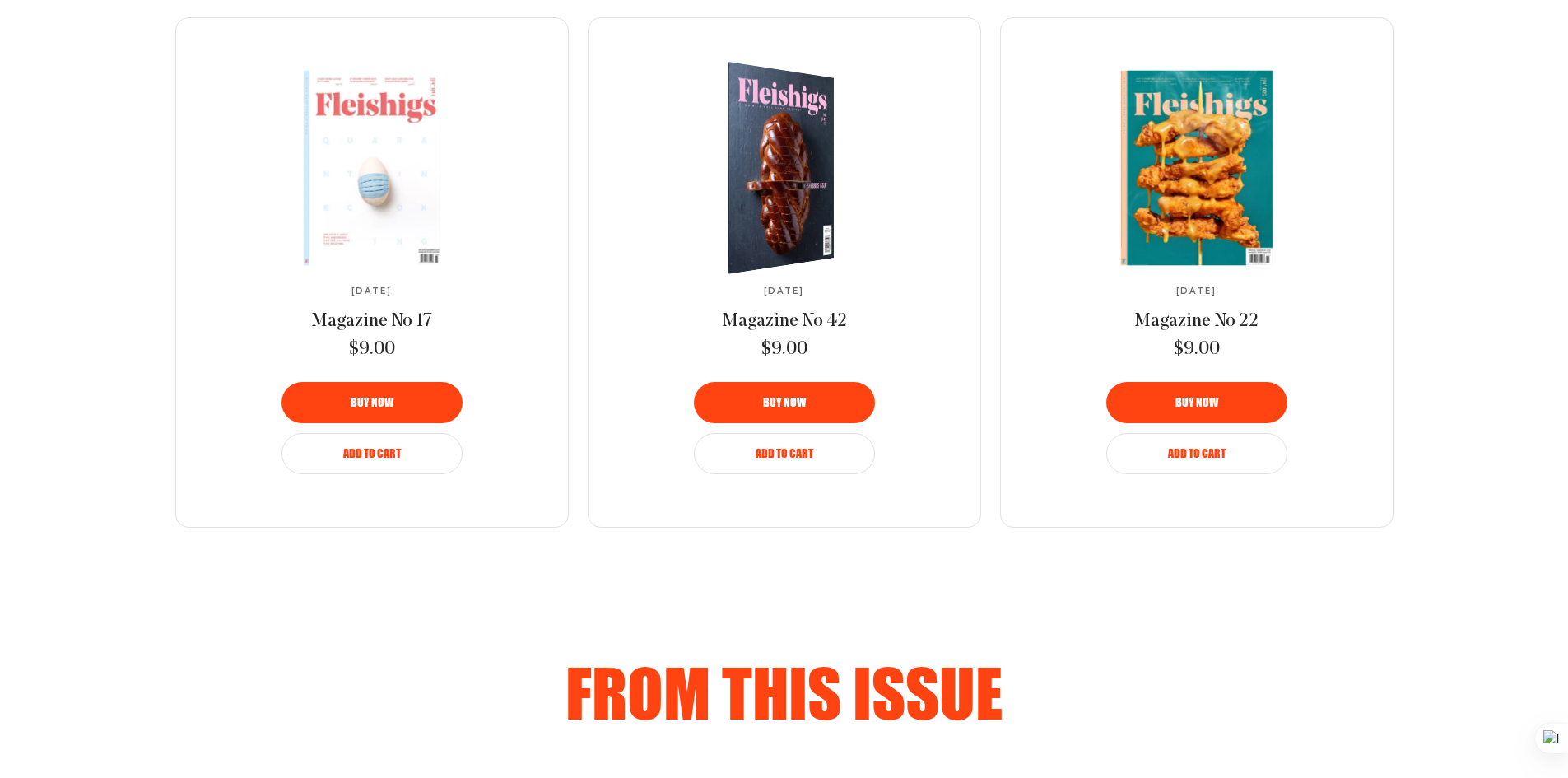
scroll to position [1177, 0]
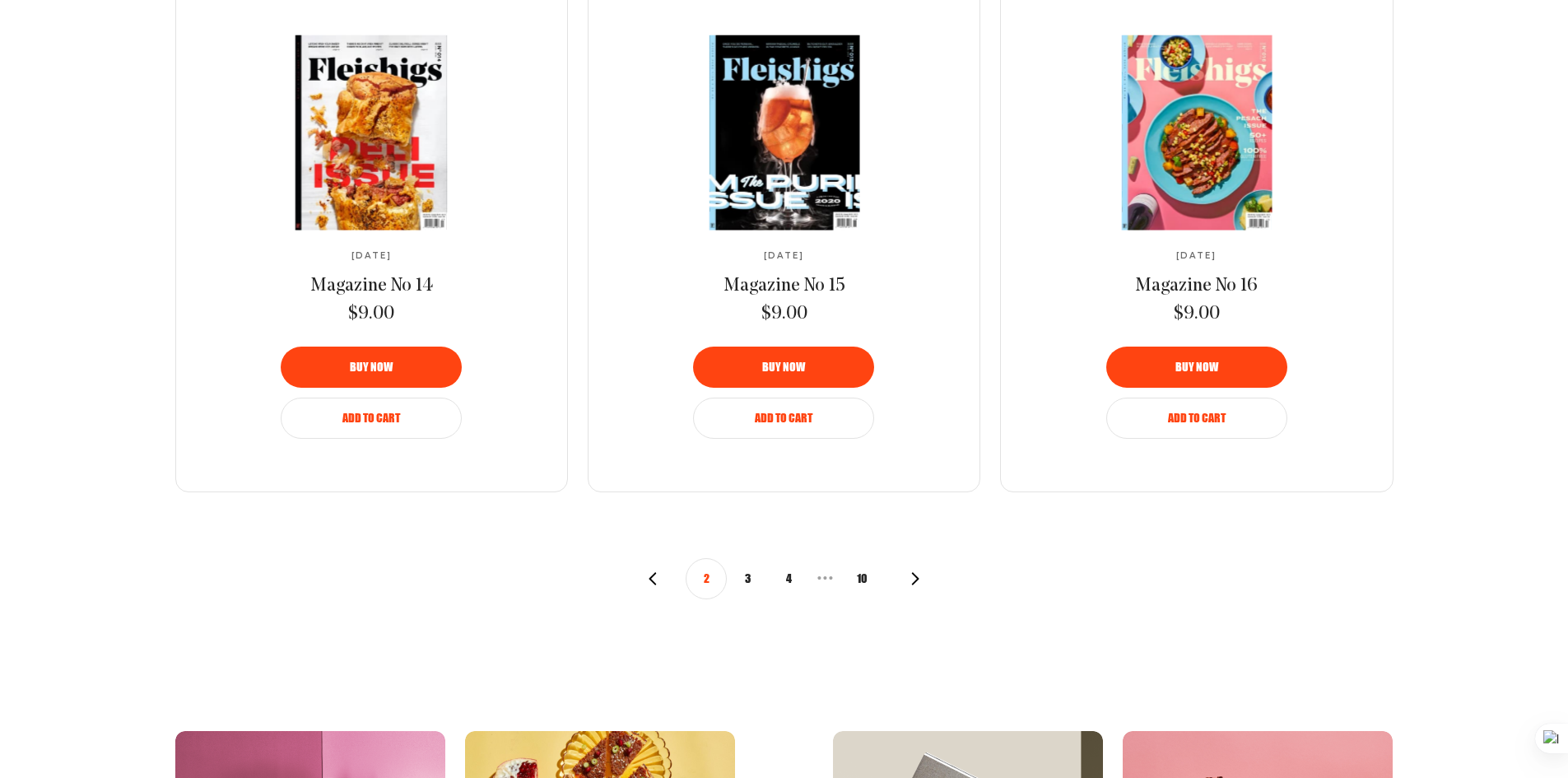
click at [738, 575] on button "3" at bounding box center [747, 579] width 42 height 42
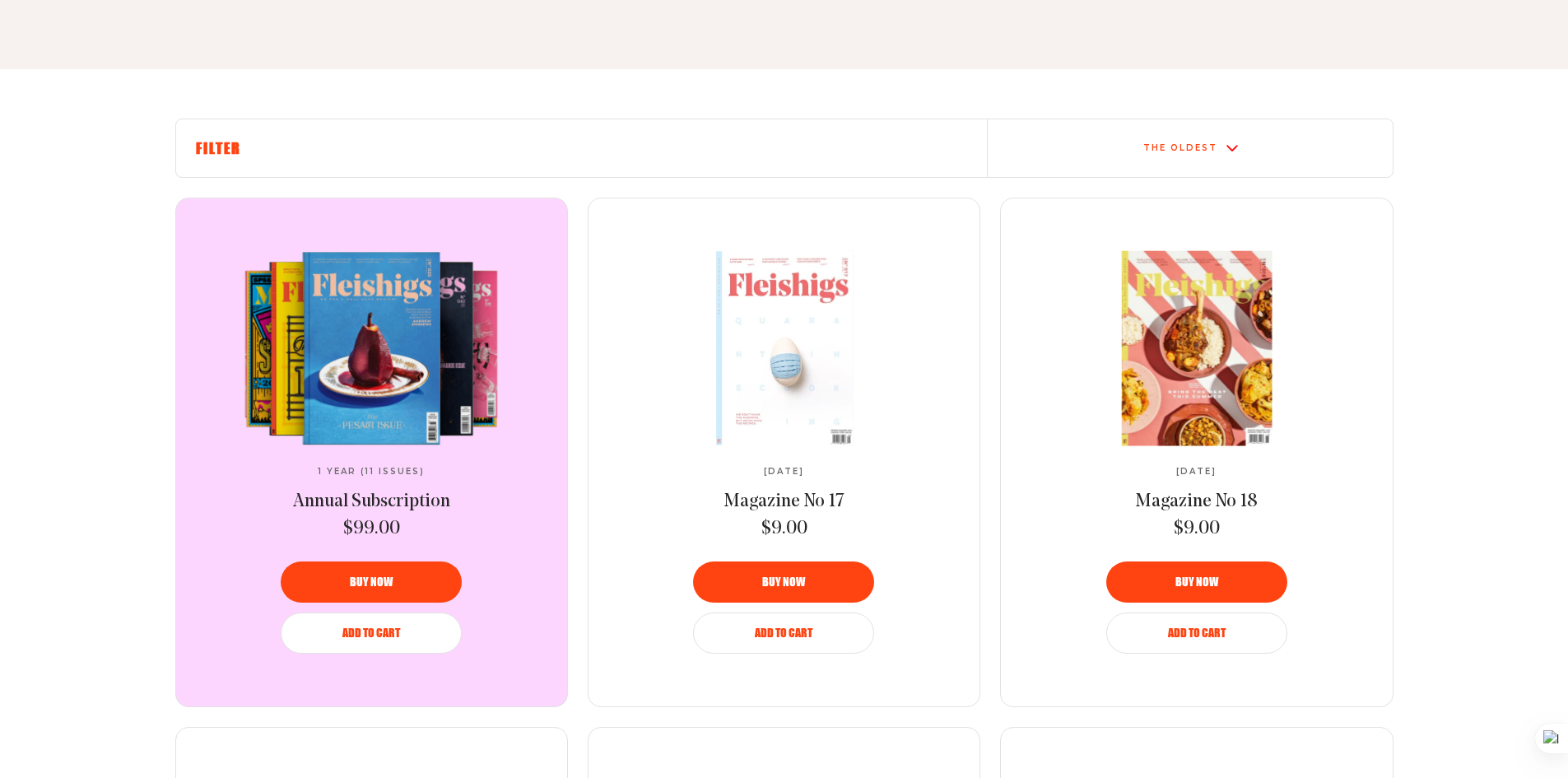
scroll to position [492, 0]
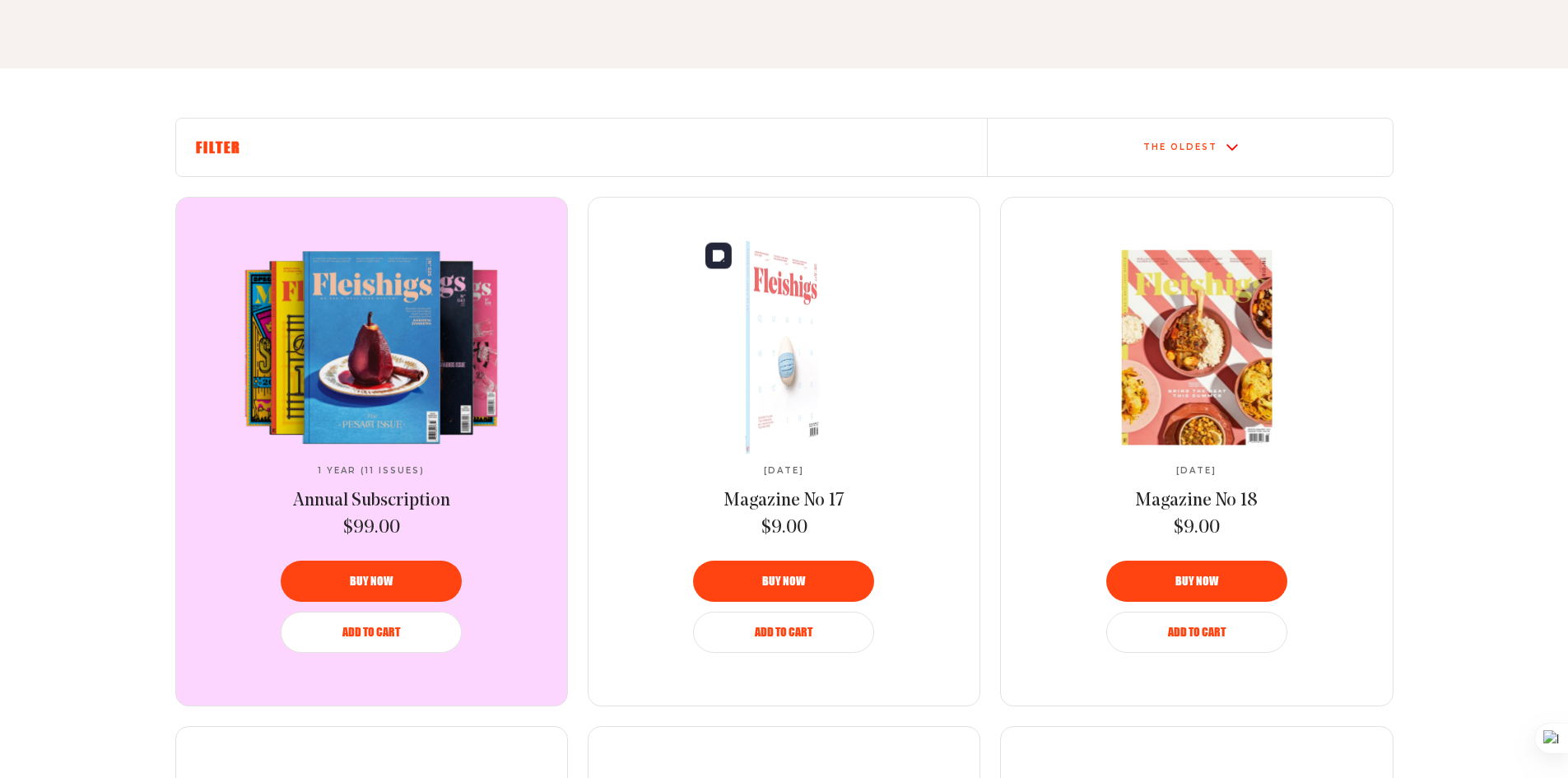
click at [794, 327] on img at bounding box center [772, 347] width 151 height 236
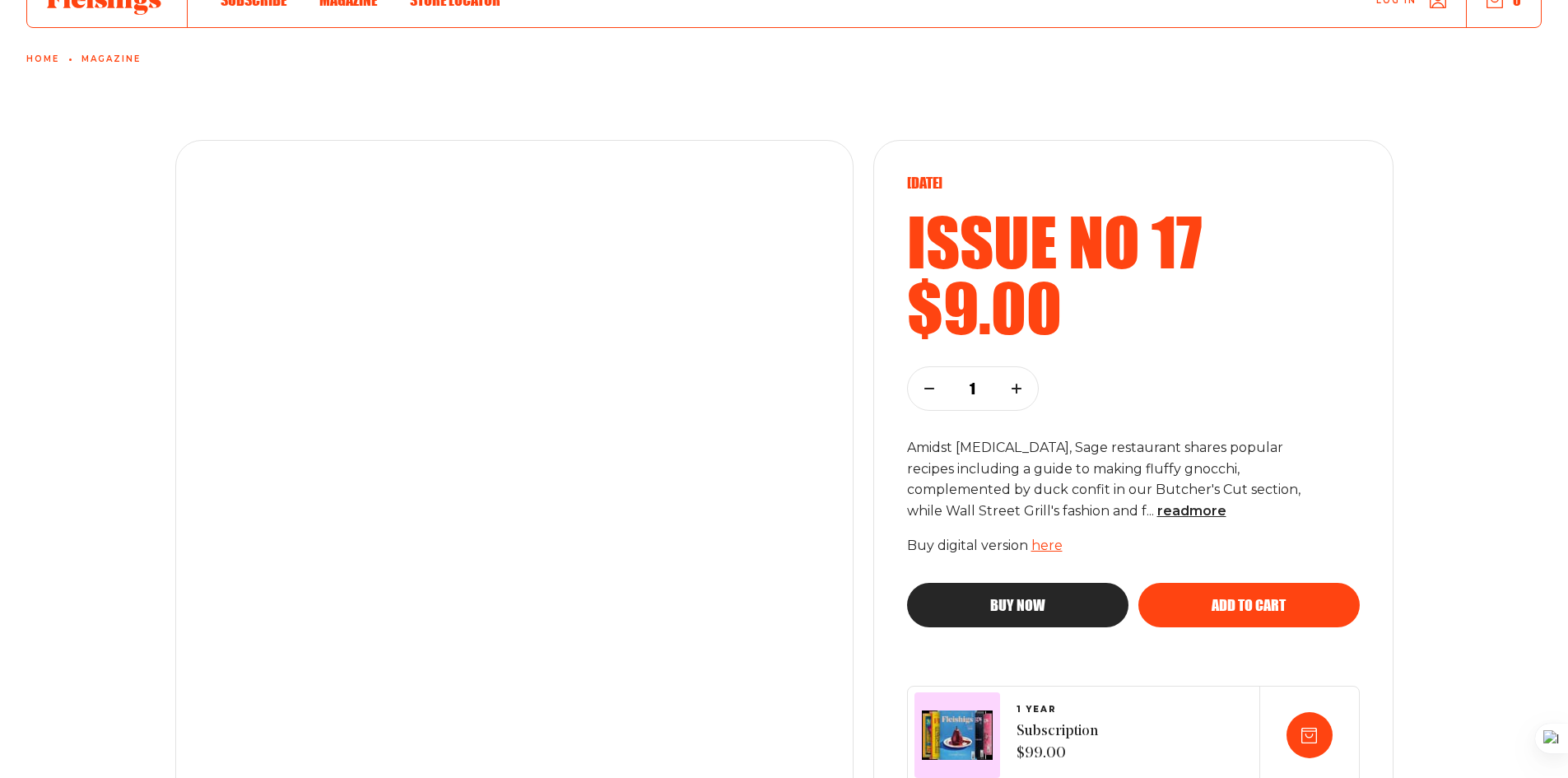
scroll to position [84, 0]
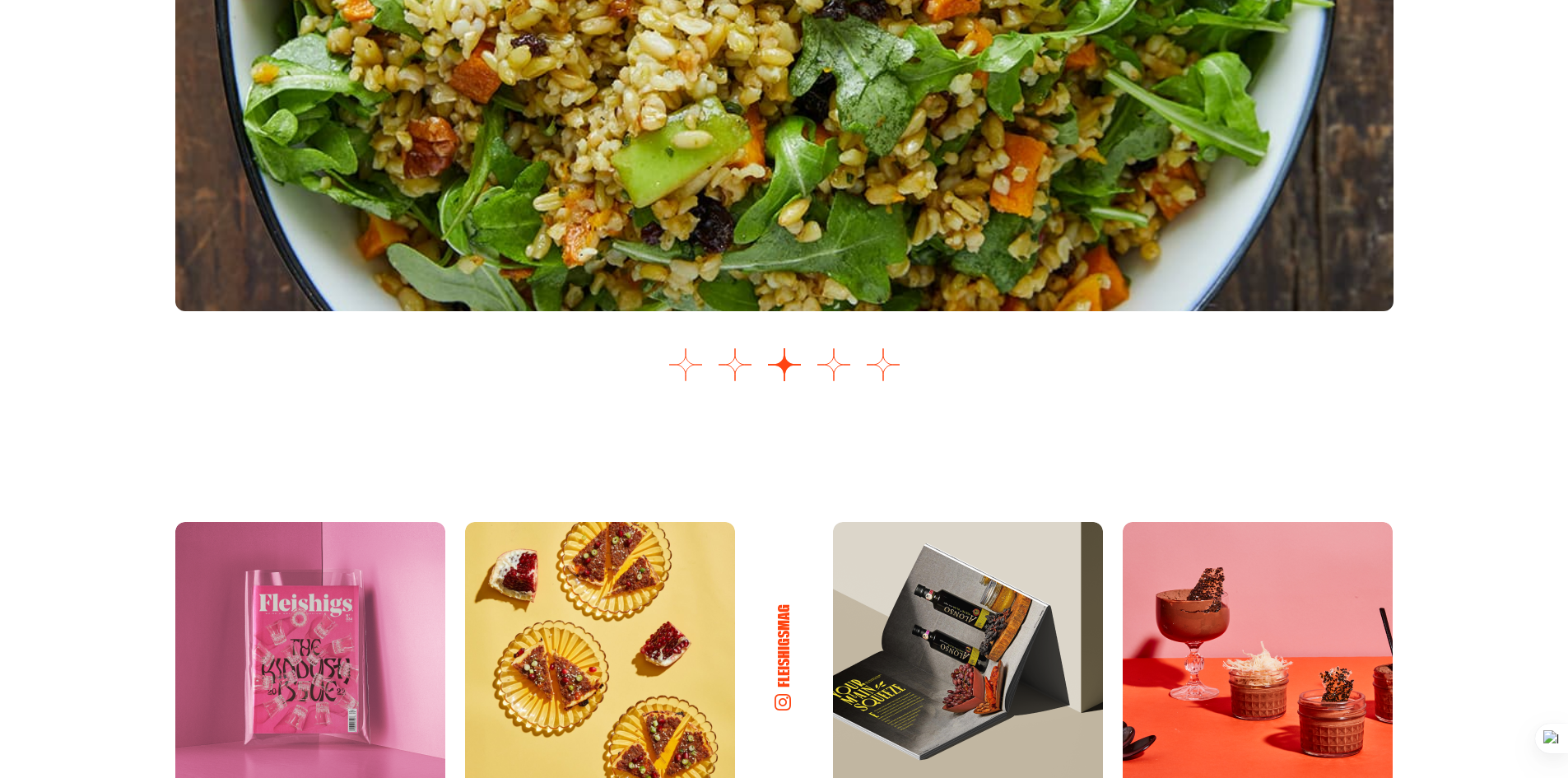
click at [687, 354] on button "Go to slide 1" at bounding box center [686, 365] width 32 height 32
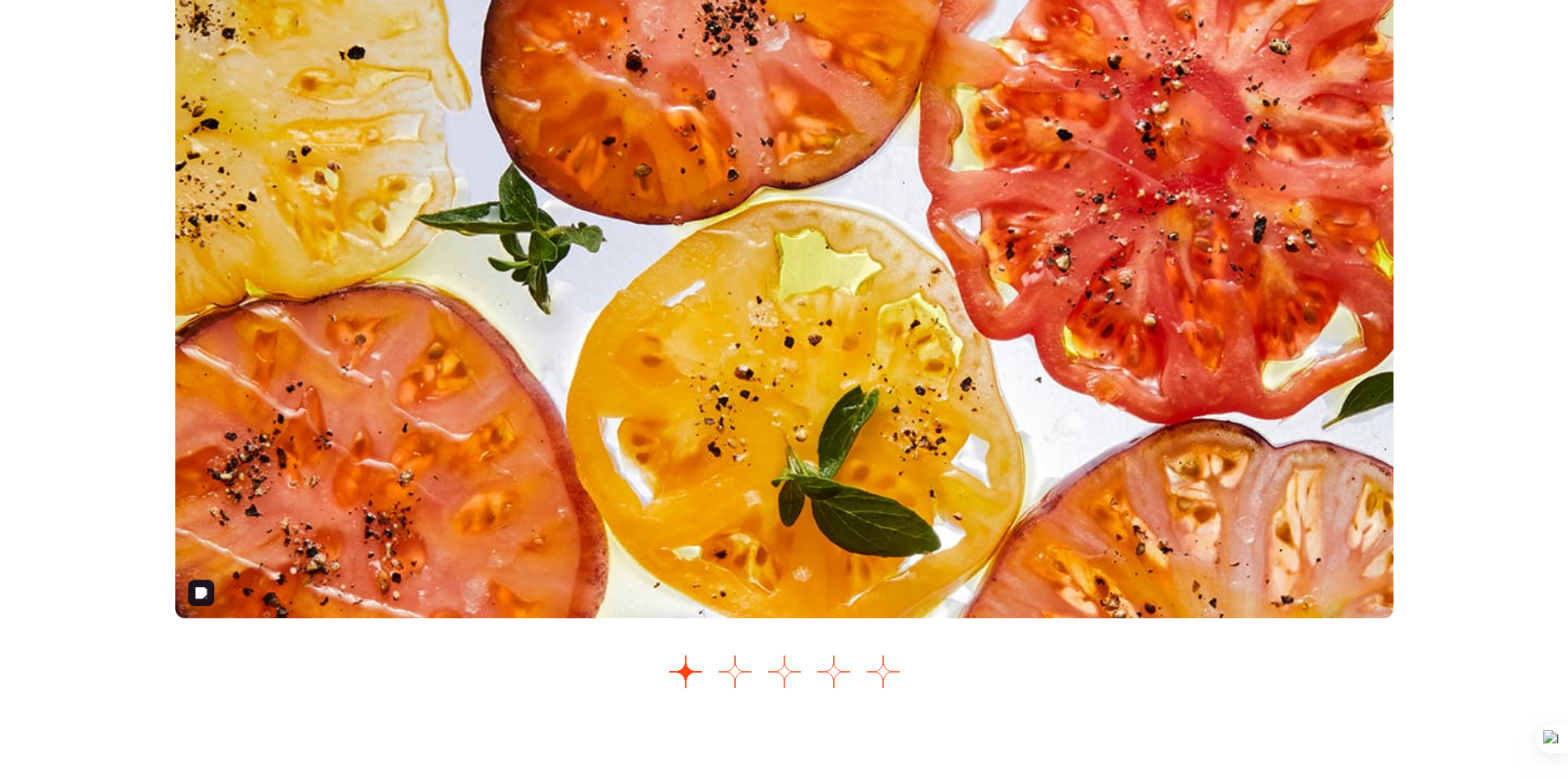
scroll to position [2080, 0]
click at [733, 670] on button "Go to slide 2" at bounding box center [735, 672] width 32 height 32
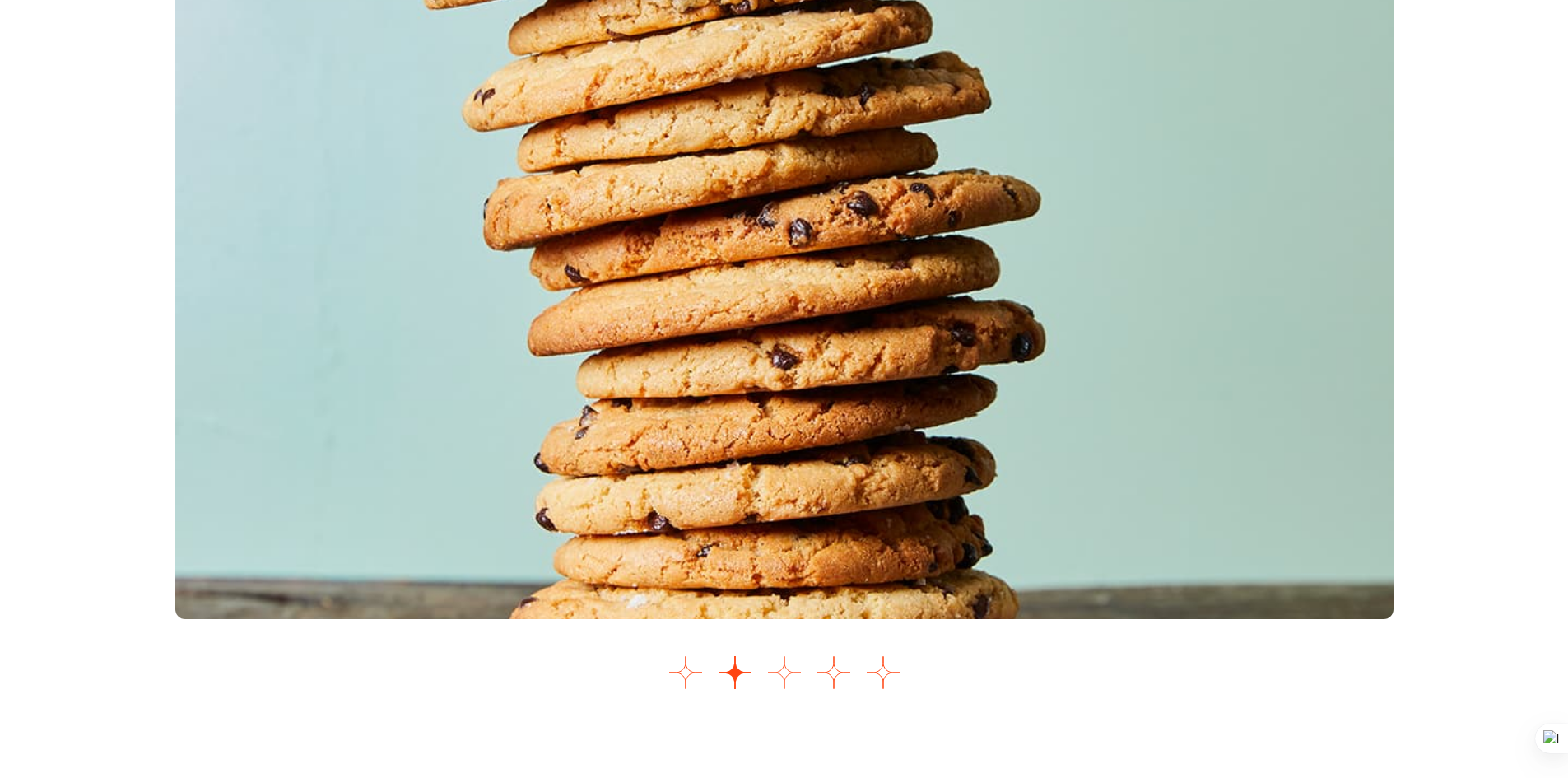
click at [785, 679] on button "Go to slide 3" at bounding box center [784, 672] width 32 height 32
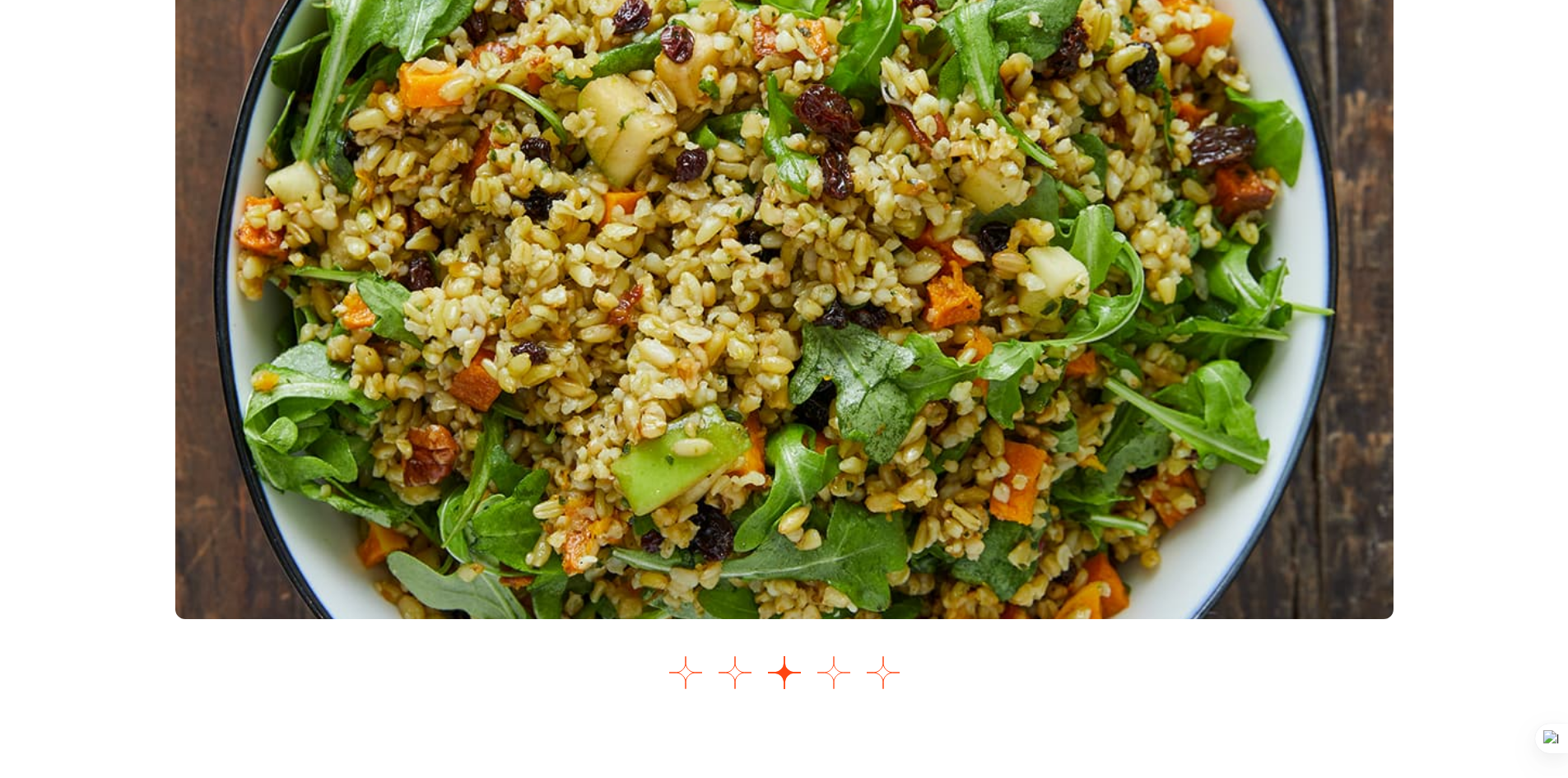
click at [837, 671] on button "Go to slide 4" at bounding box center [834, 672] width 32 height 32
drag, startPoint x: 690, startPoint y: 183, endPoint x: 871, endPoint y: 676, distance: 525.2
click at [871, 676] on button "Go to slide 5" at bounding box center [883, 672] width 32 height 32
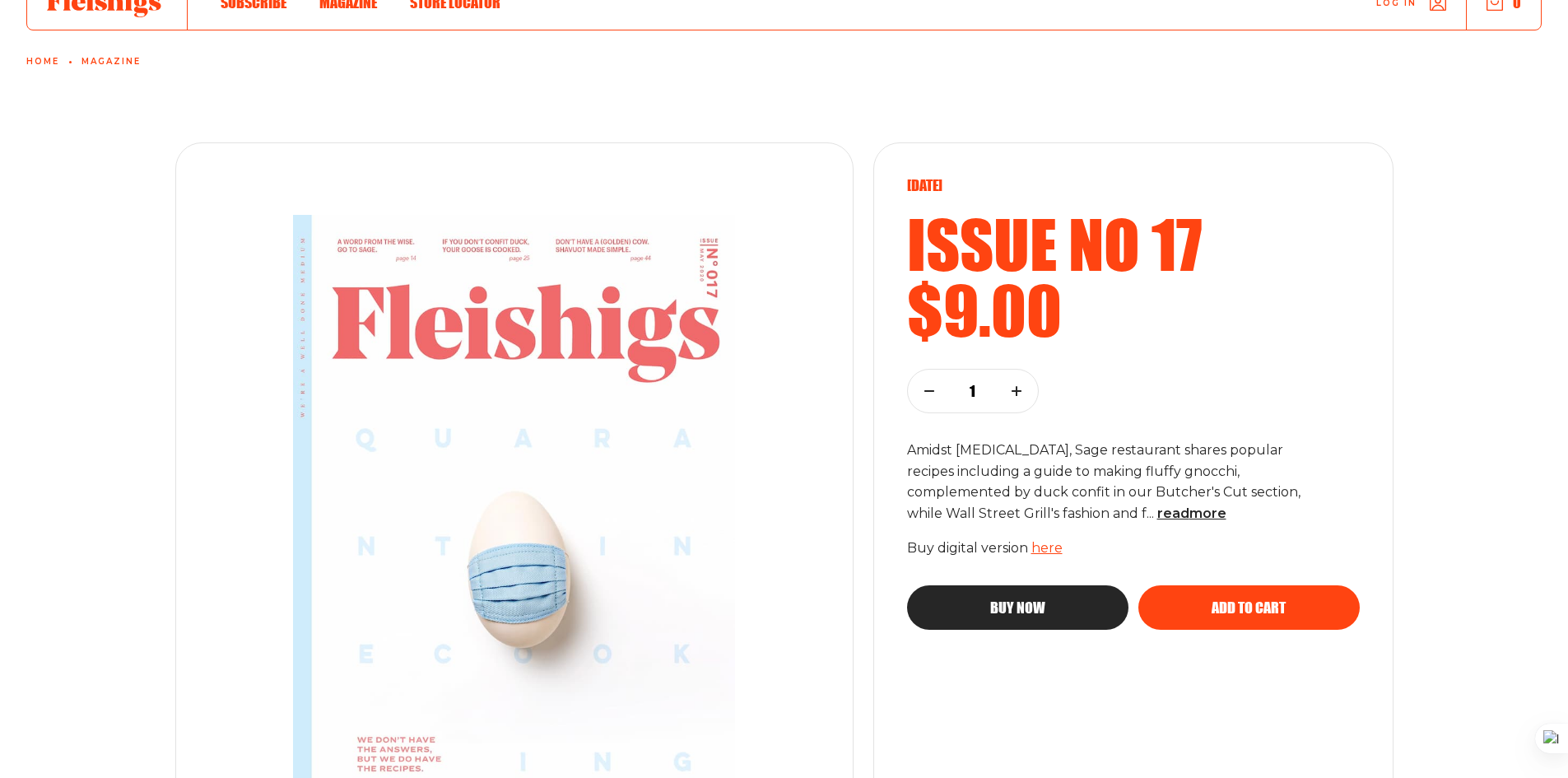
scroll to position [0, 0]
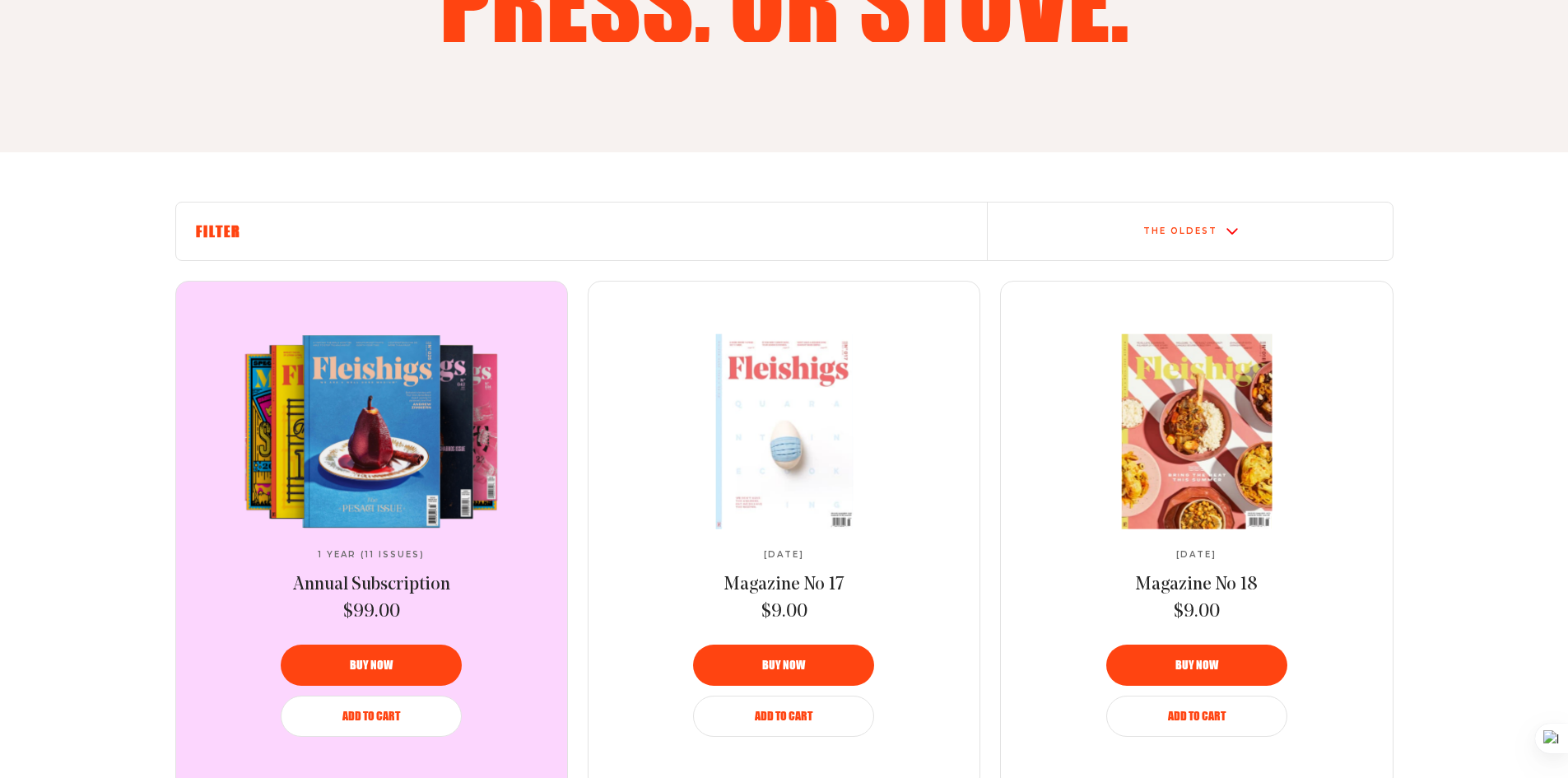
scroll to position [411, 0]
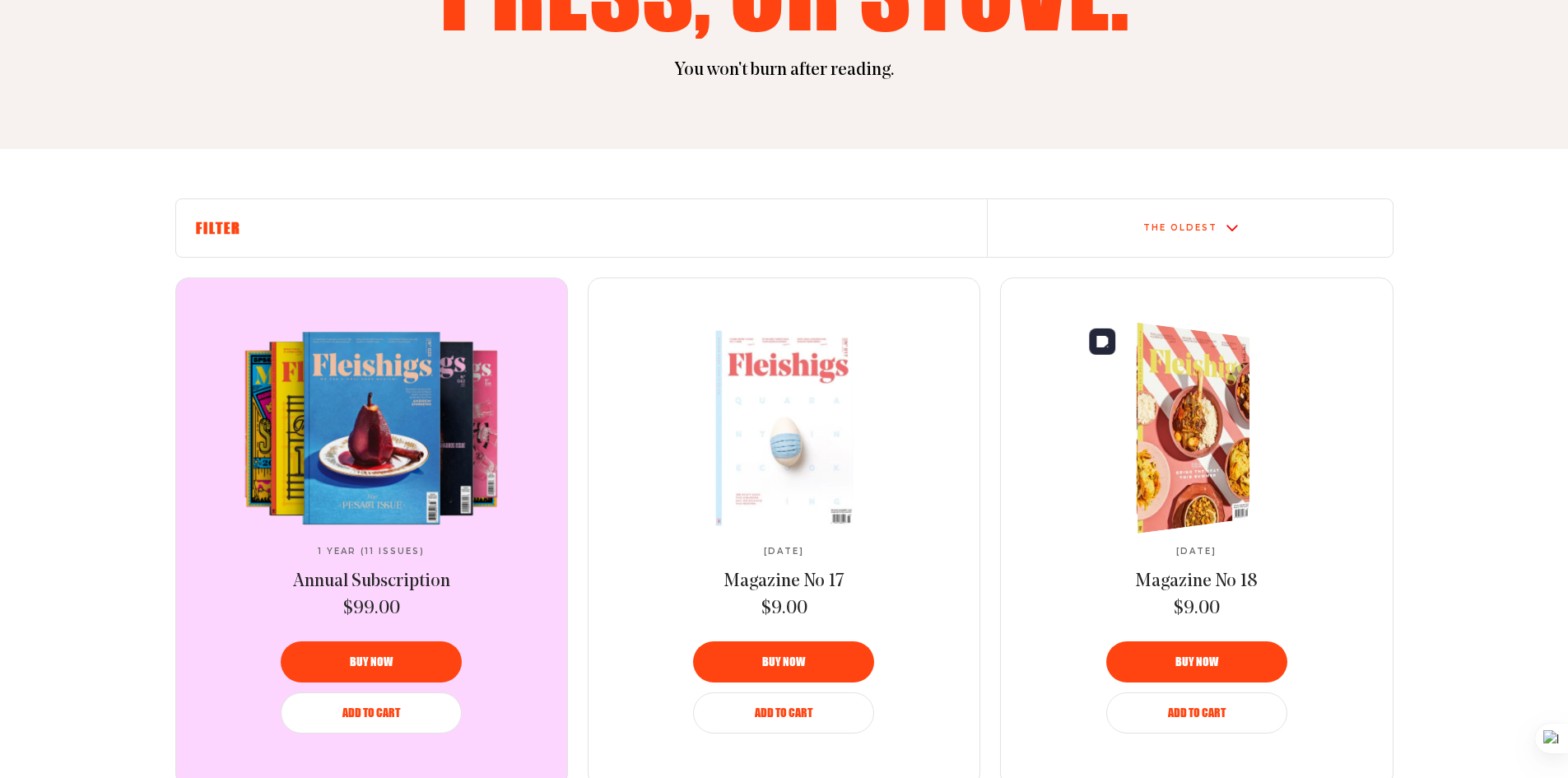
click at [1225, 444] on img at bounding box center [1183, 427] width 209 height 227
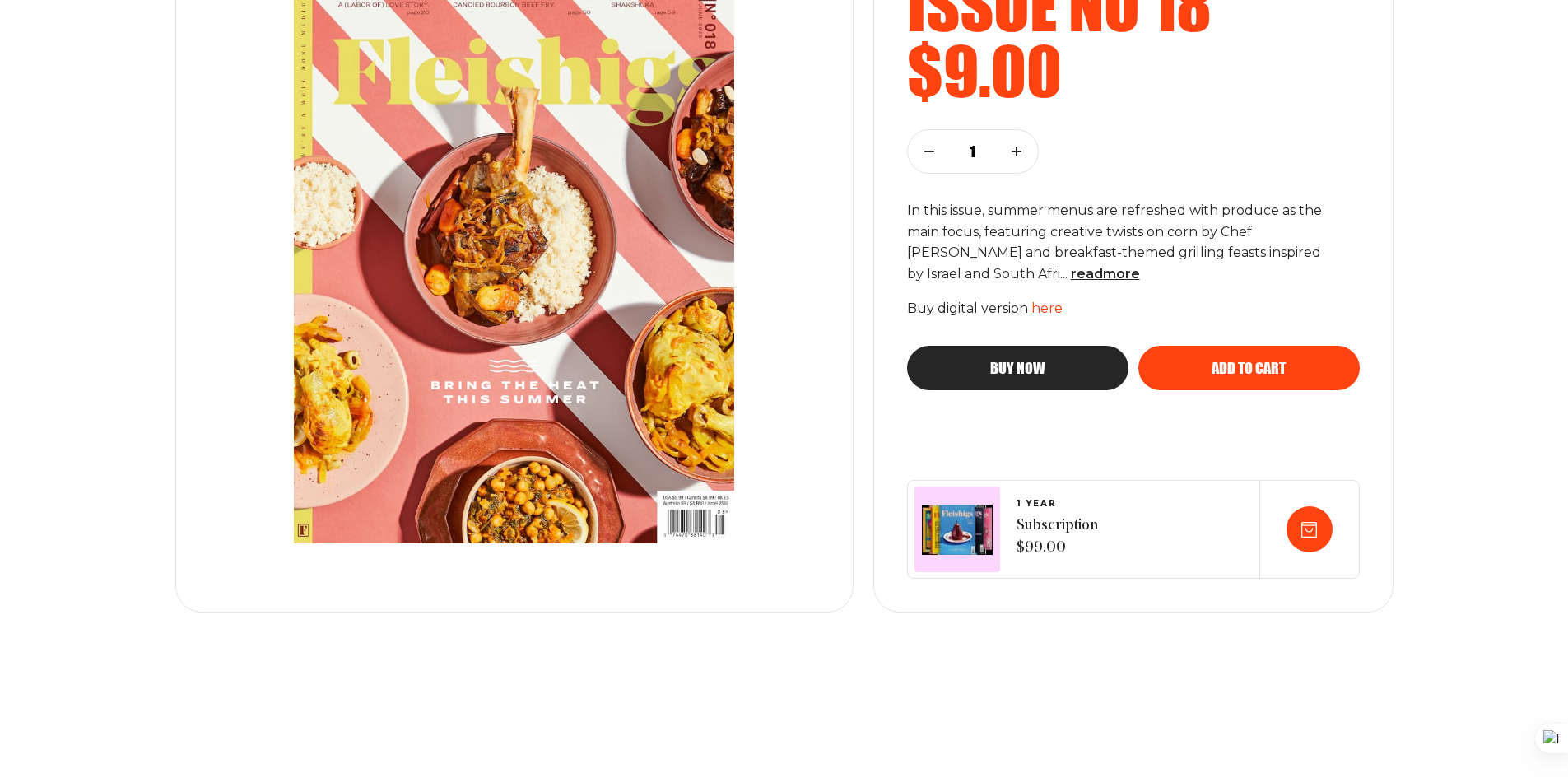
scroll to position [323, 0]
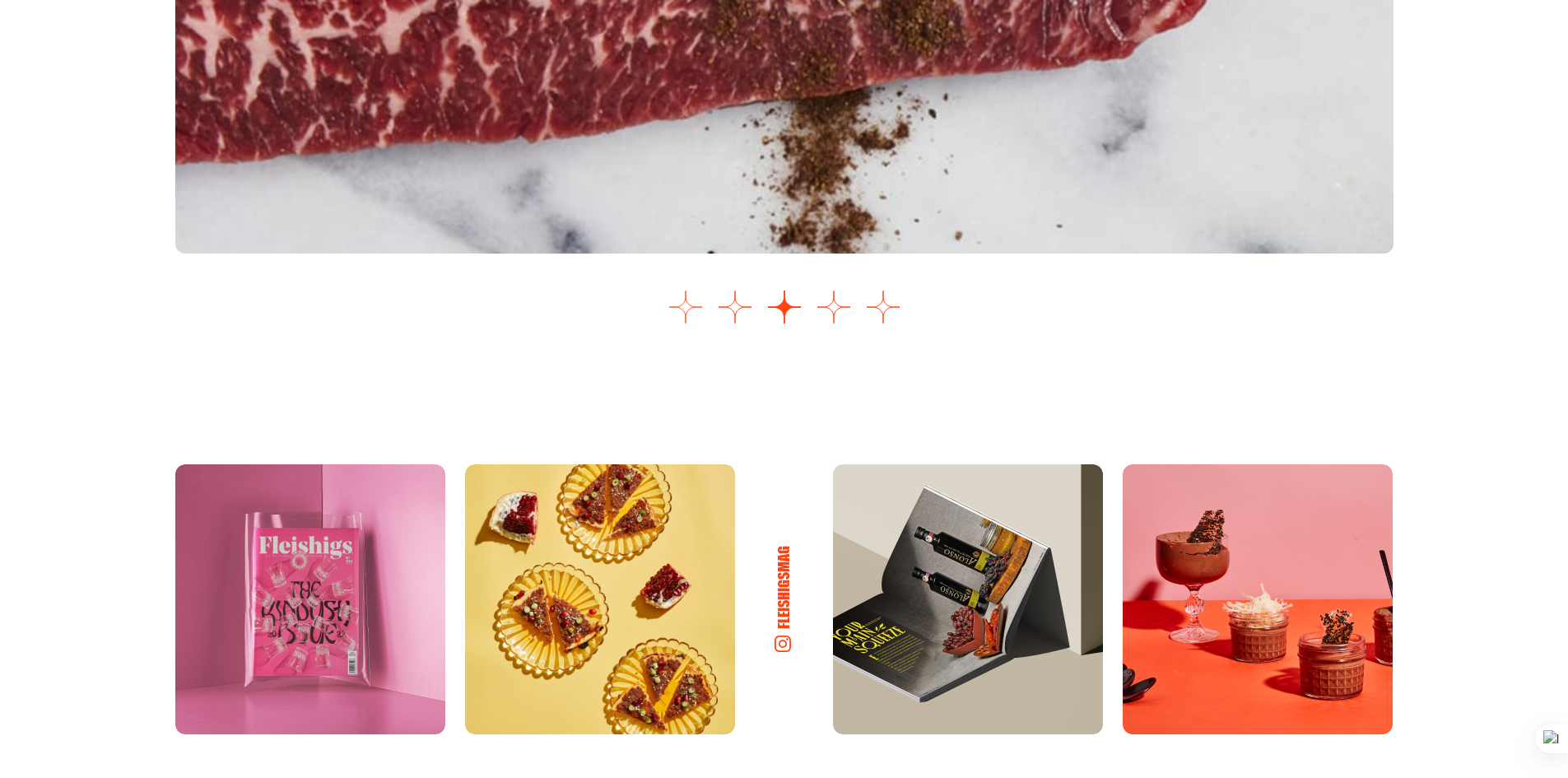
click at [694, 301] on button "Go to slide 1" at bounding box center [686, 307] width 32 height 32
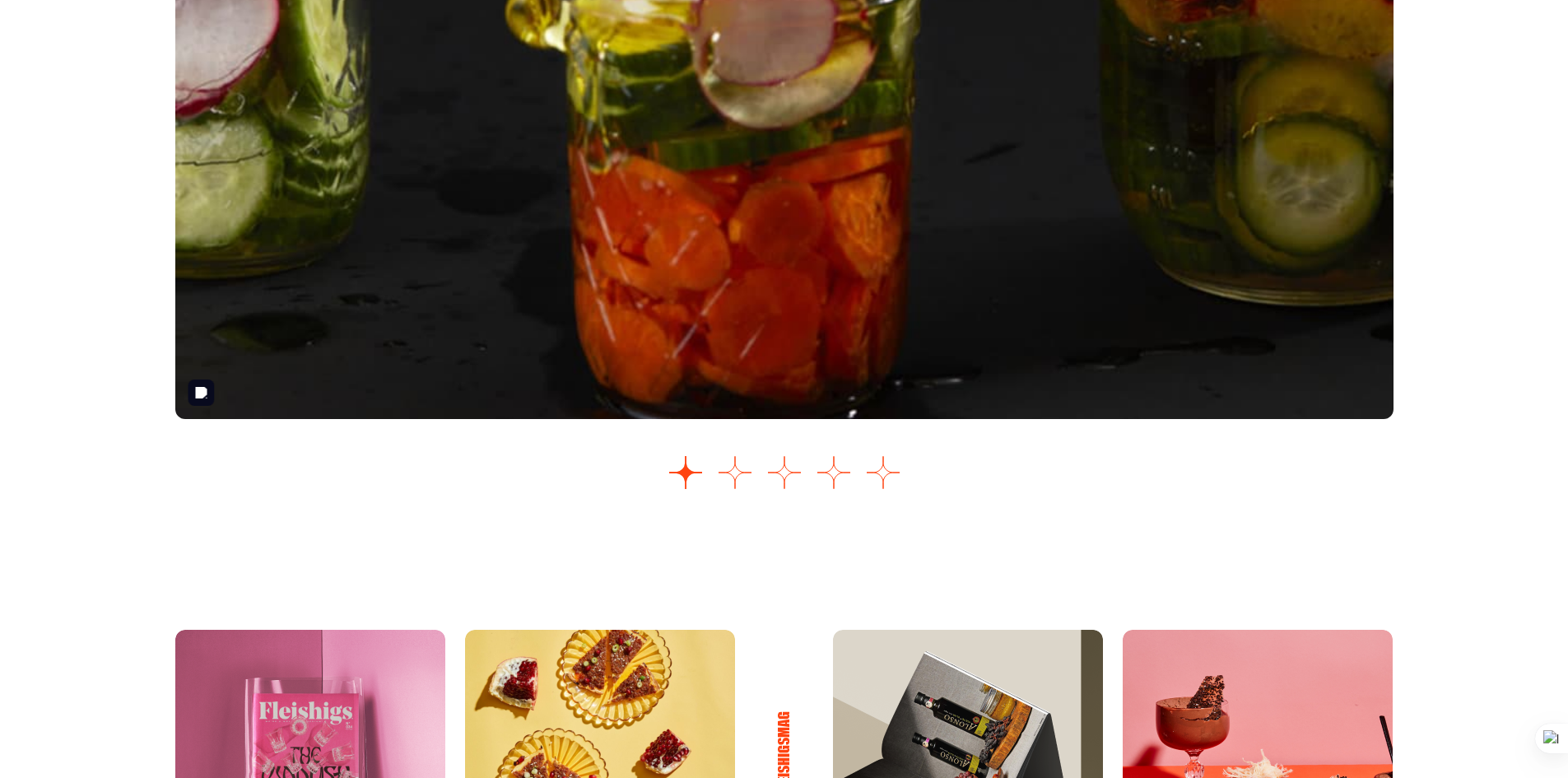
scroll to position [2223, 0]
click at [741, 473] on button "Go to slide 2" at bounding box center [735, 471] width 32 height 32
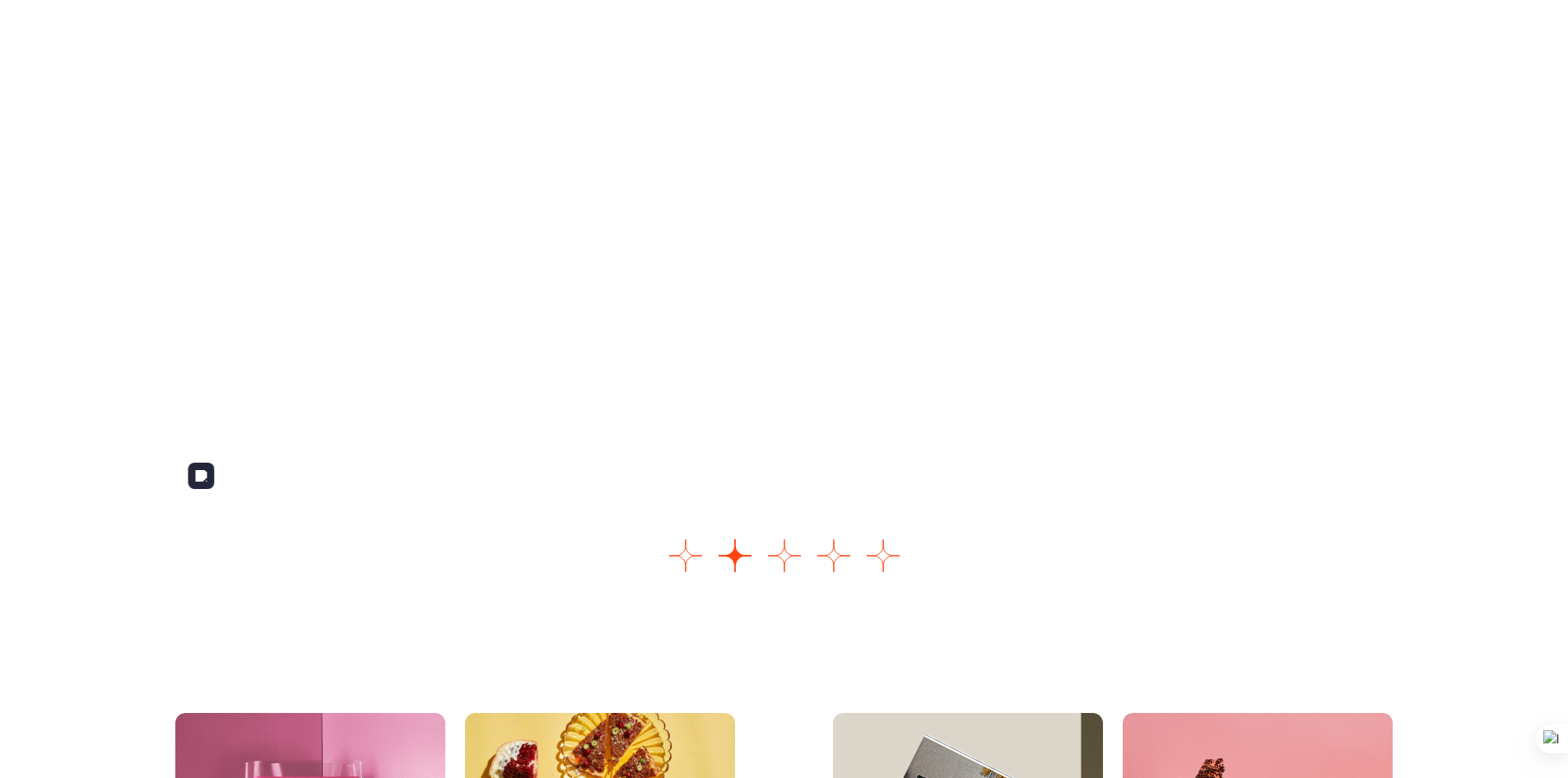
scroll to position [2139, 0]
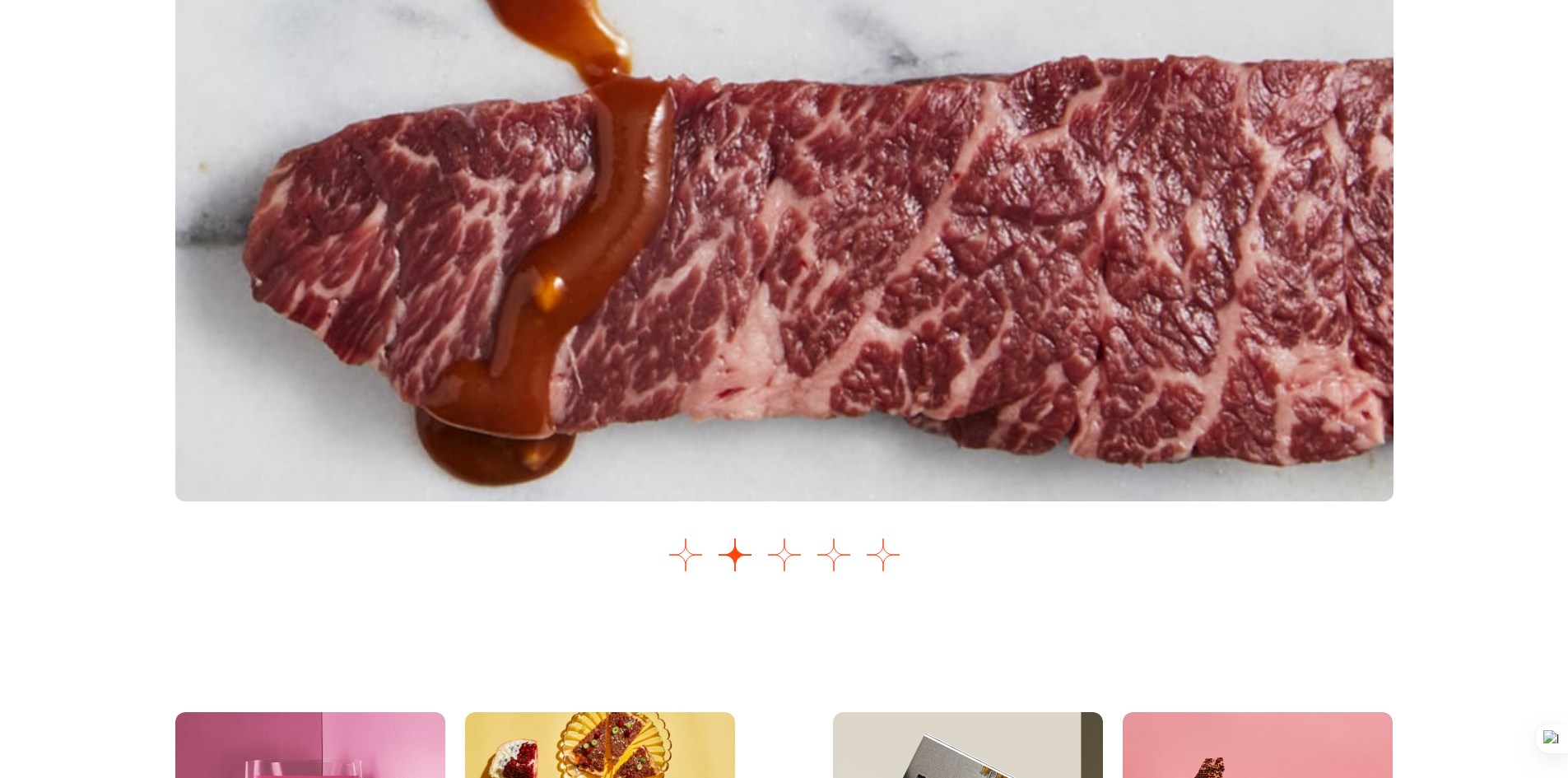
click at [782, 536] on div "Images Slider" at bounding box center [784, 203] width 1219 height 754
click at [784, 541] on button "Go to slide 3" at bounding box center [784, 554] width 32 height 32
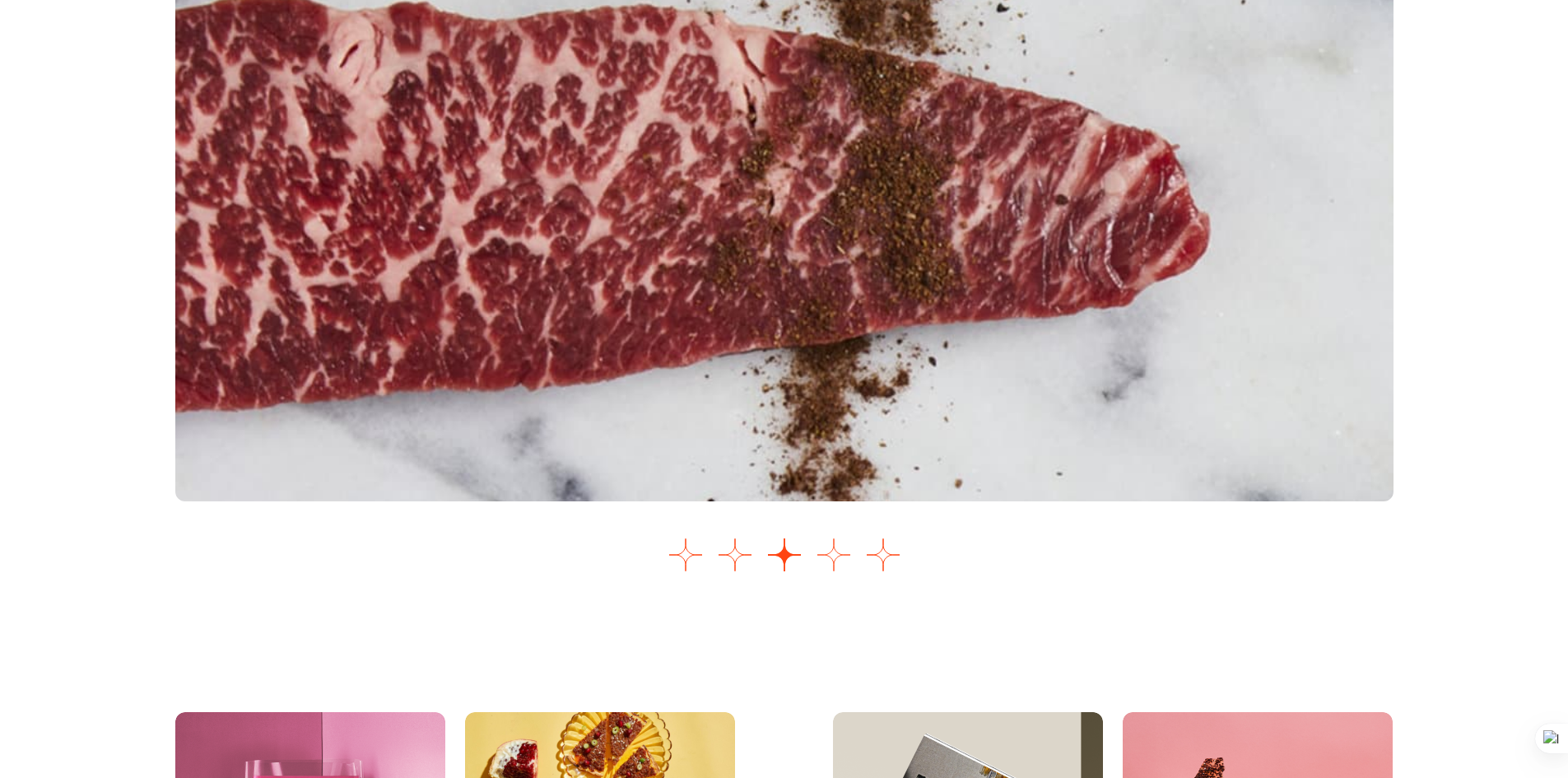
click at [844, 560] on button "Go to slide 4" at bounding box center [834, 554] width 32 height 32
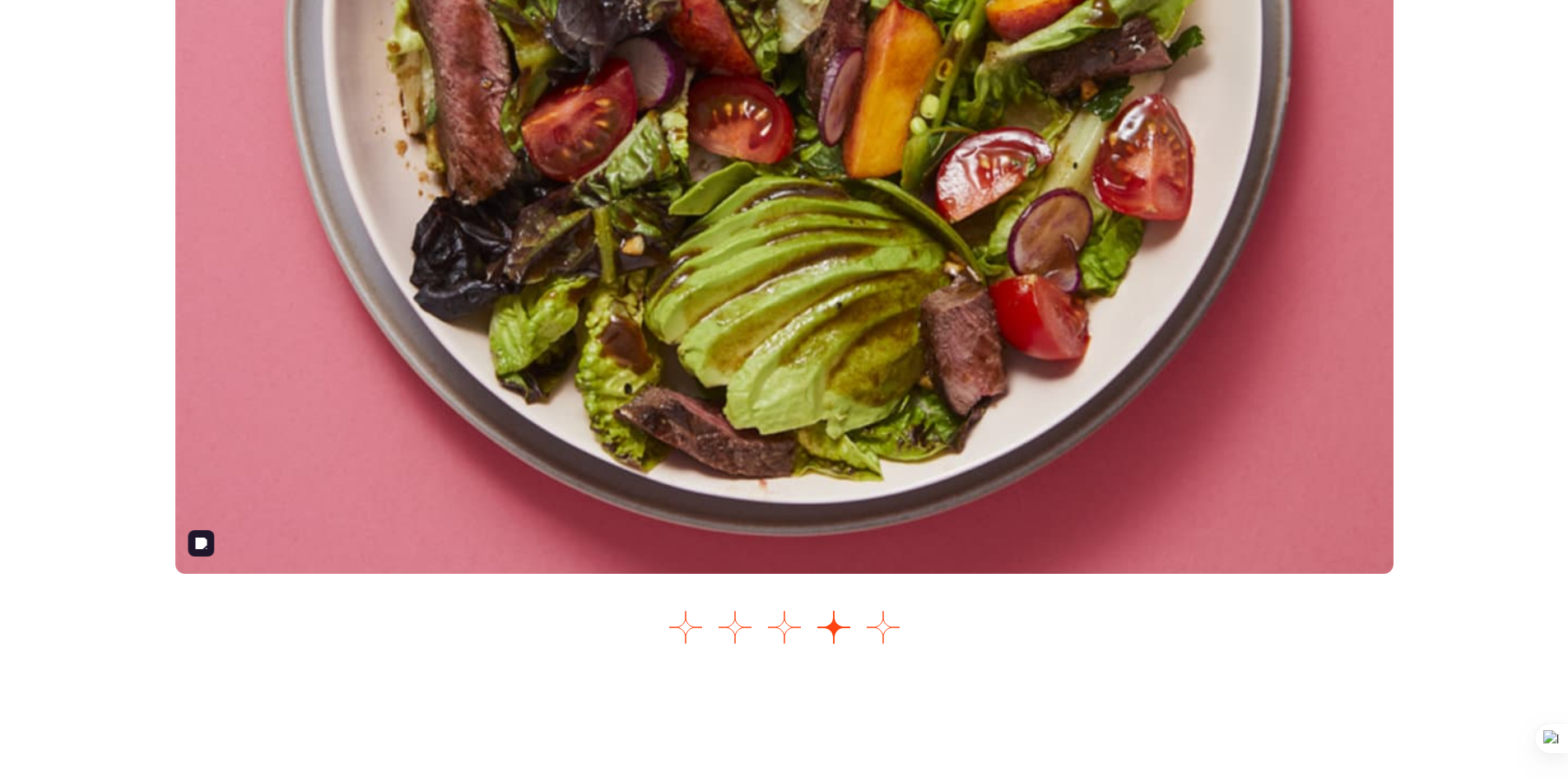
scroll to position [2072, 0]
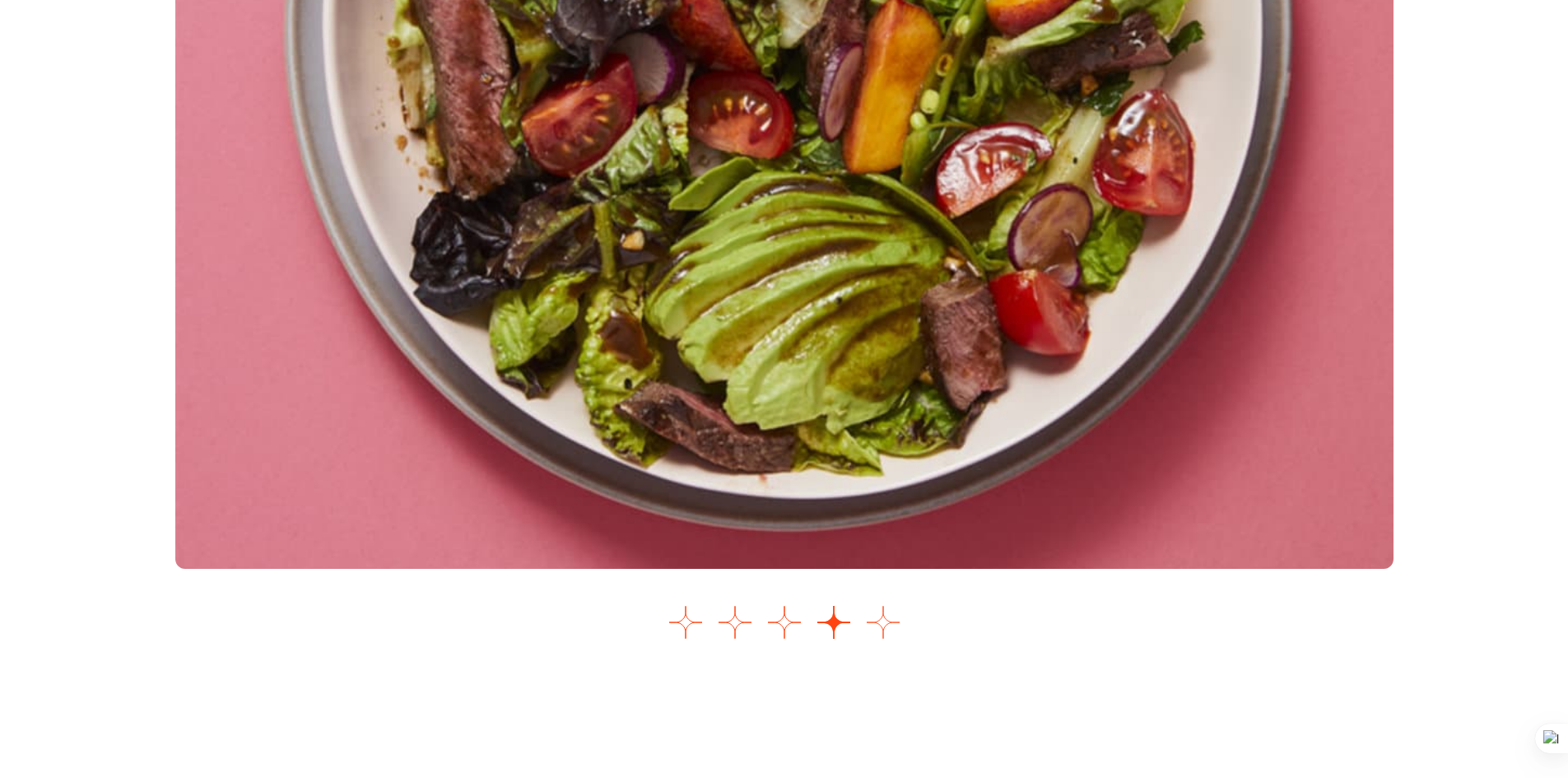
click at [886, 625] on button "Go to slide 5" at bounding box center [883, 622] width 32 height 32
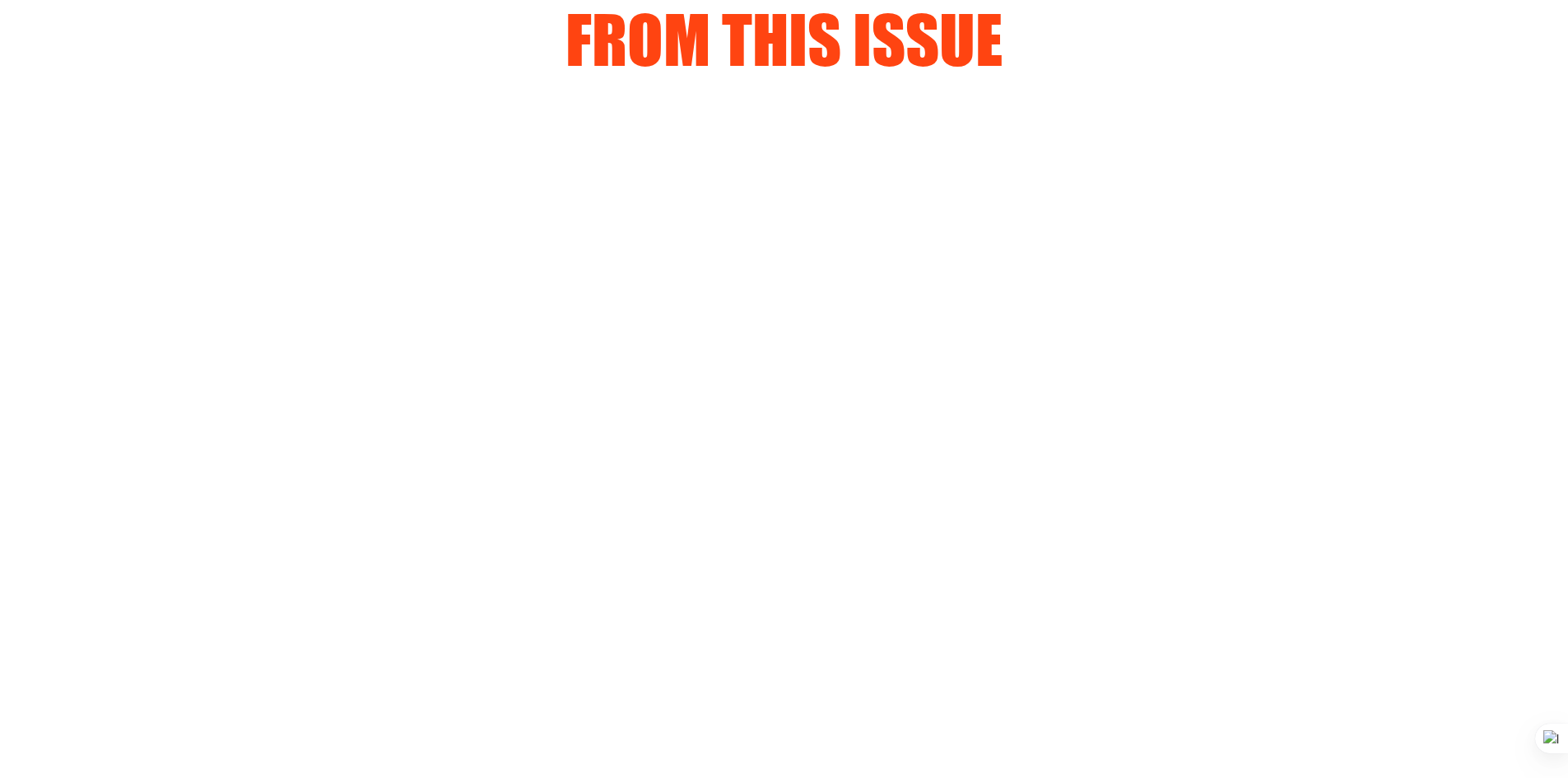
scroll to position [1830, 0]
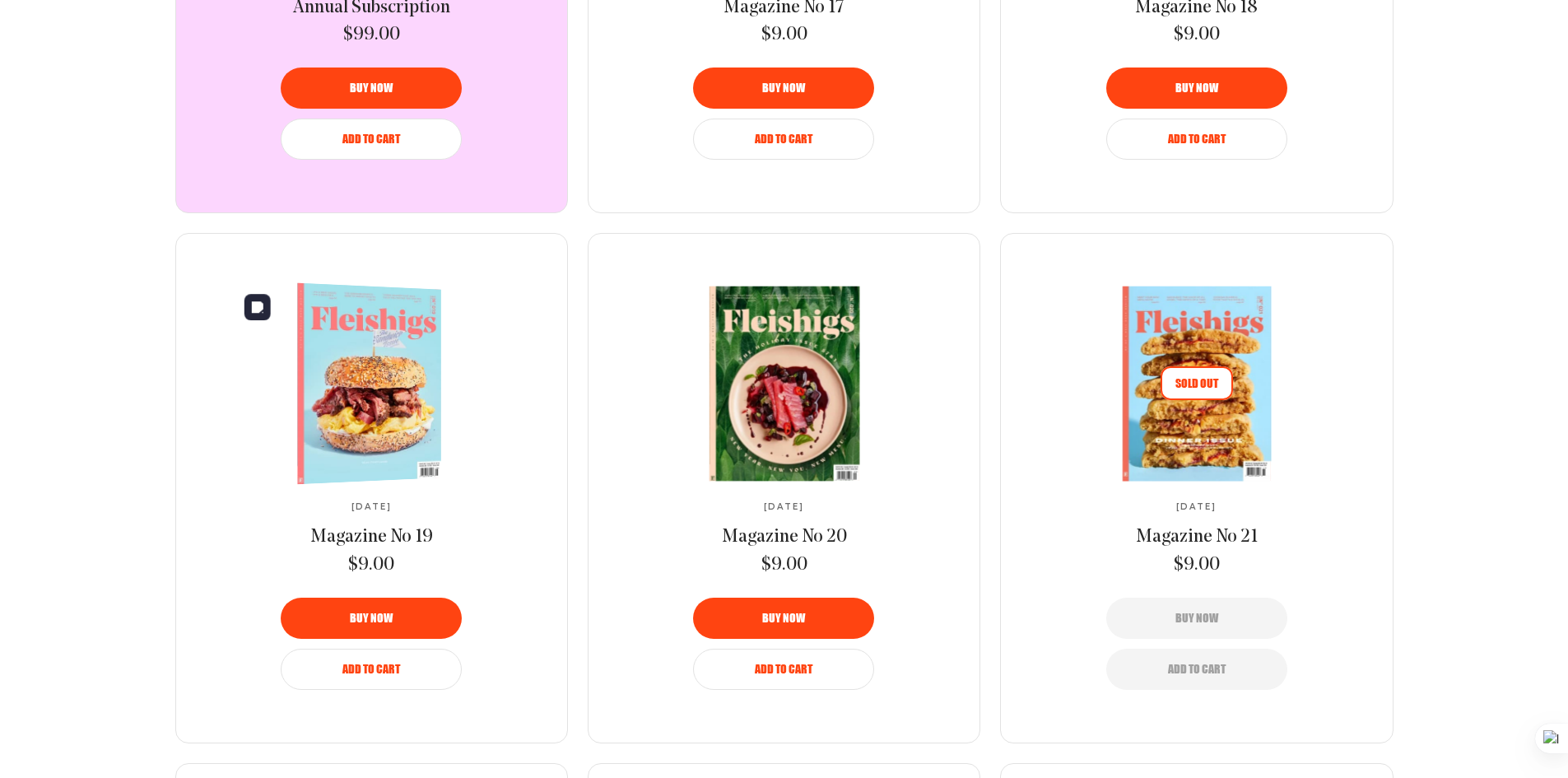
scroll to position [986, 0]
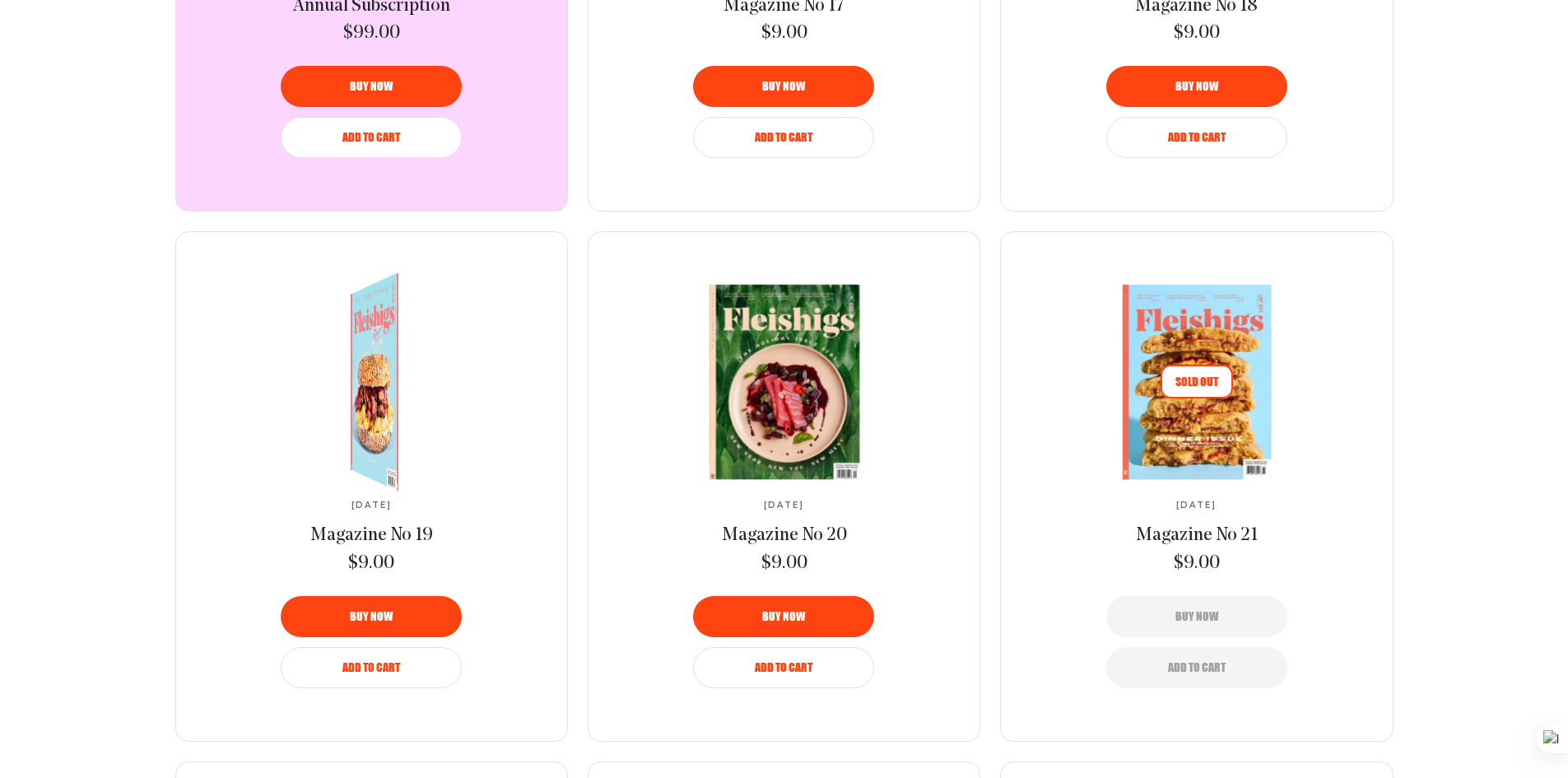
click at [398, 407] on img at bounding box center [380, 382] width 87 height 243
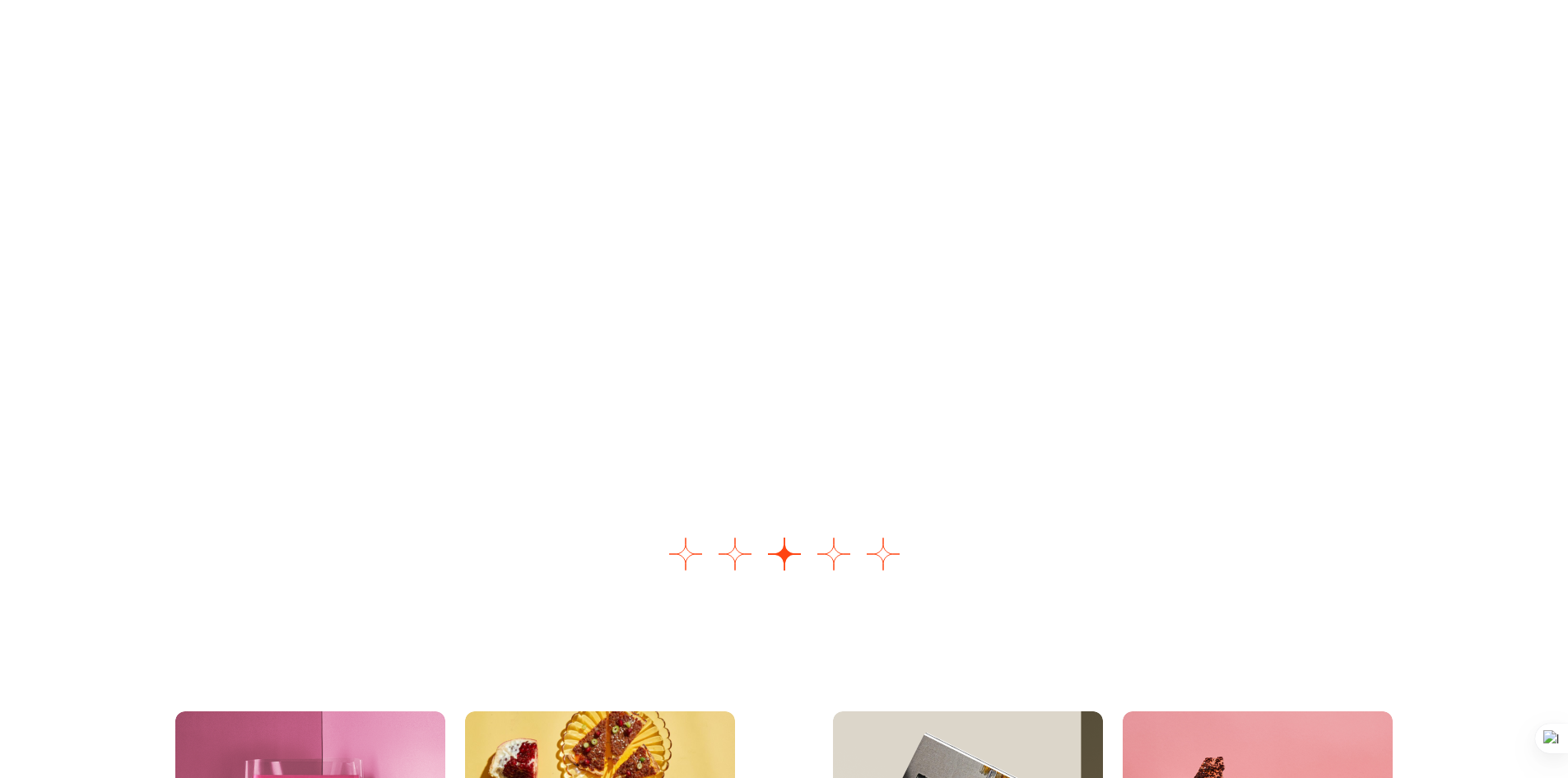
scroll to position [2138, 0]
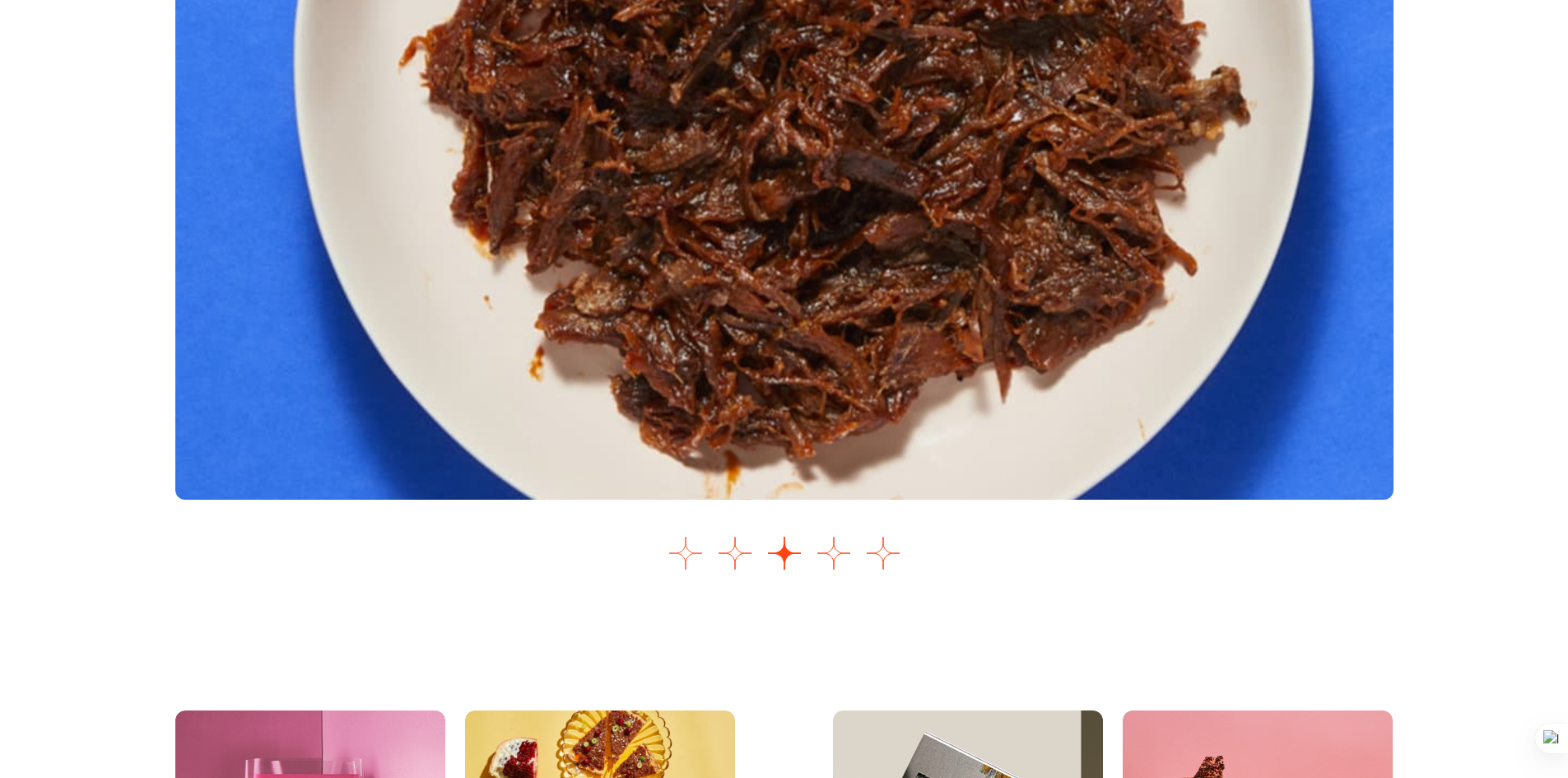
click at [690, 561] on button "Go to slide 1" at bounding box center [686, 553] width 32 height 32
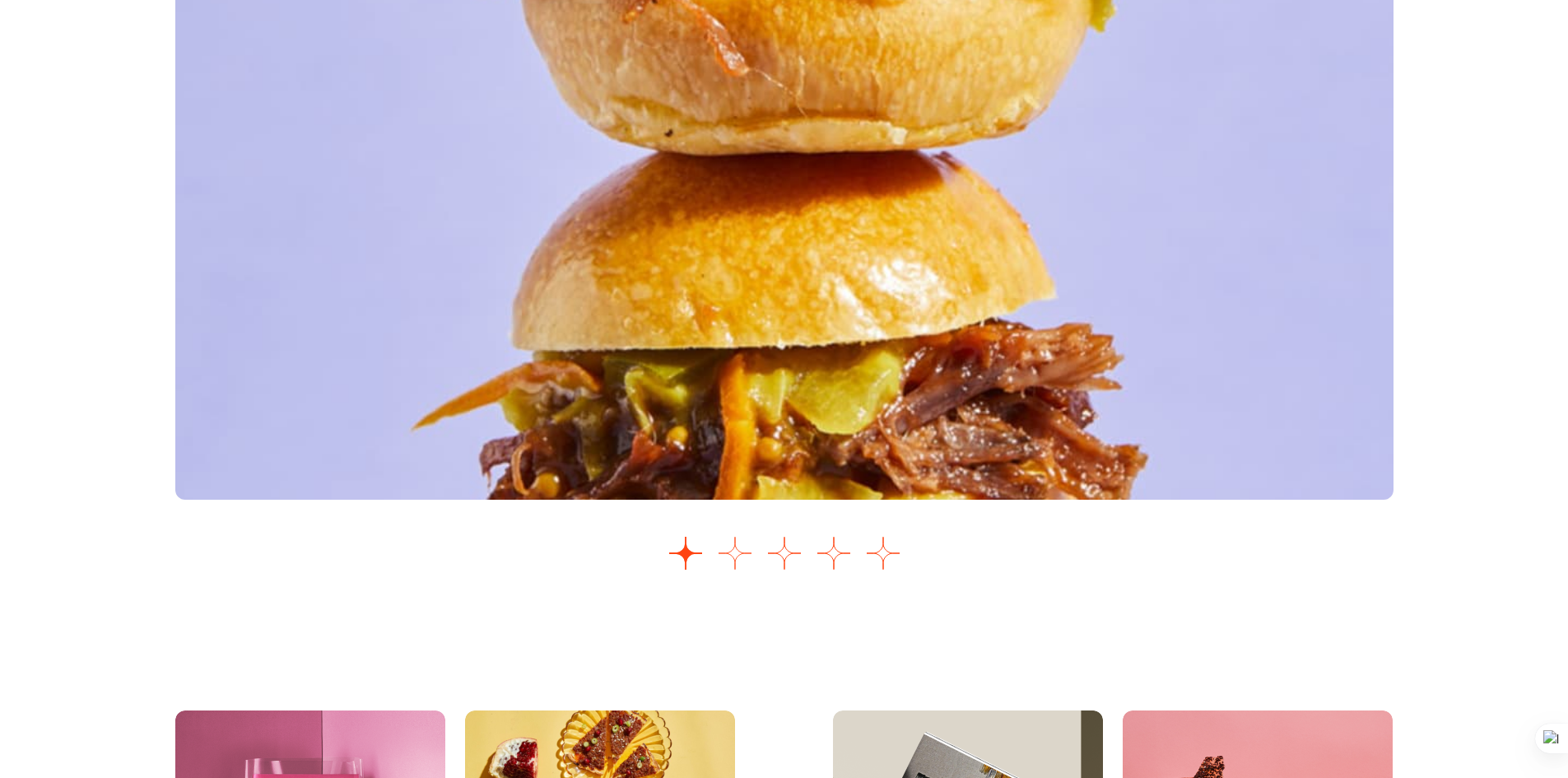
click at [737, 559] on button "Go to slide 2" at bounding box center [735, 553] width 32 height 32
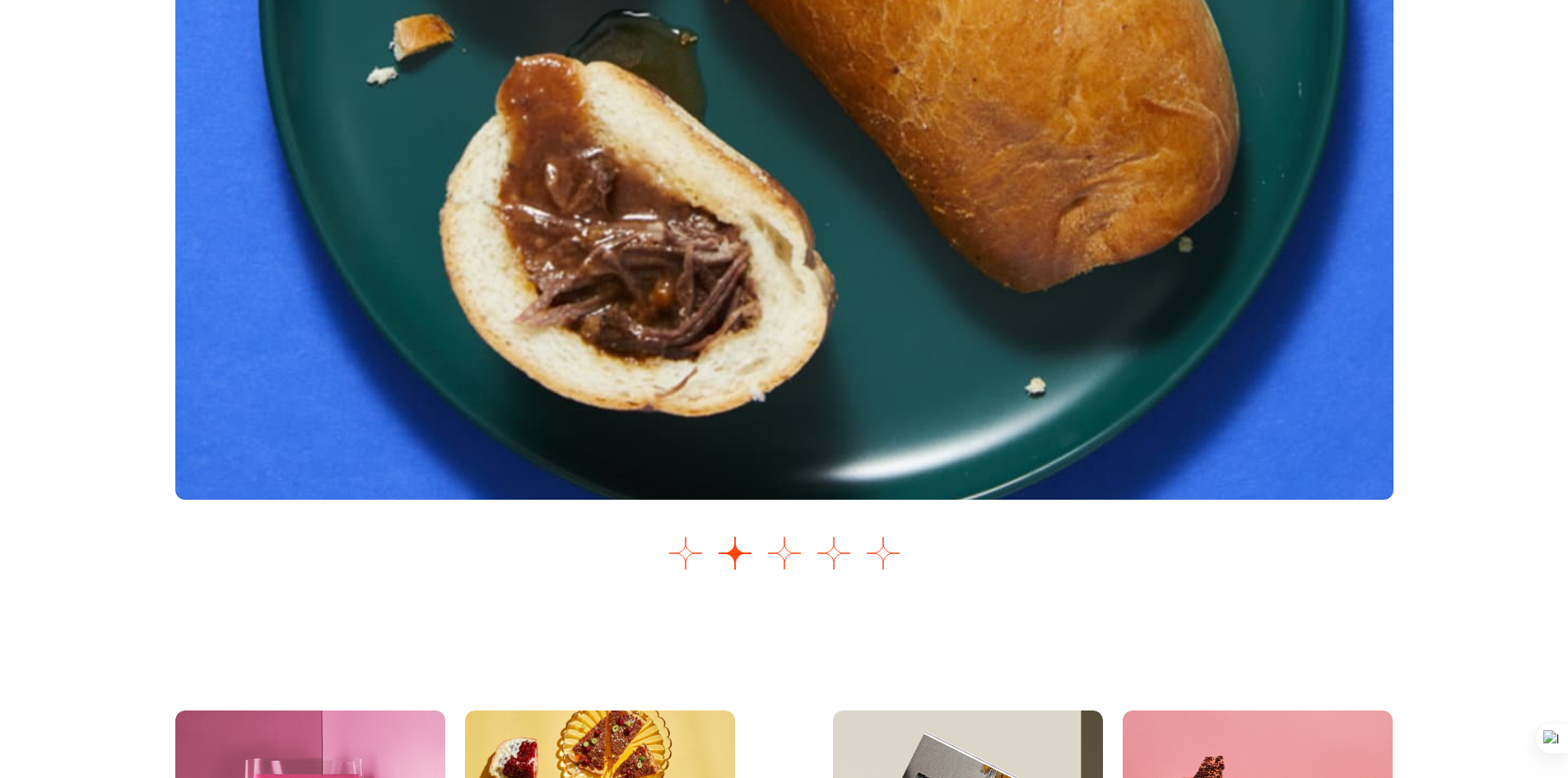
click at [788, 525] on div "Images Slider" at bounding box center [784, 201] width 1219 height 754
click at [784, 545] on button "Go to slide 3" at bounding box center [784, 553] width 32 height 32
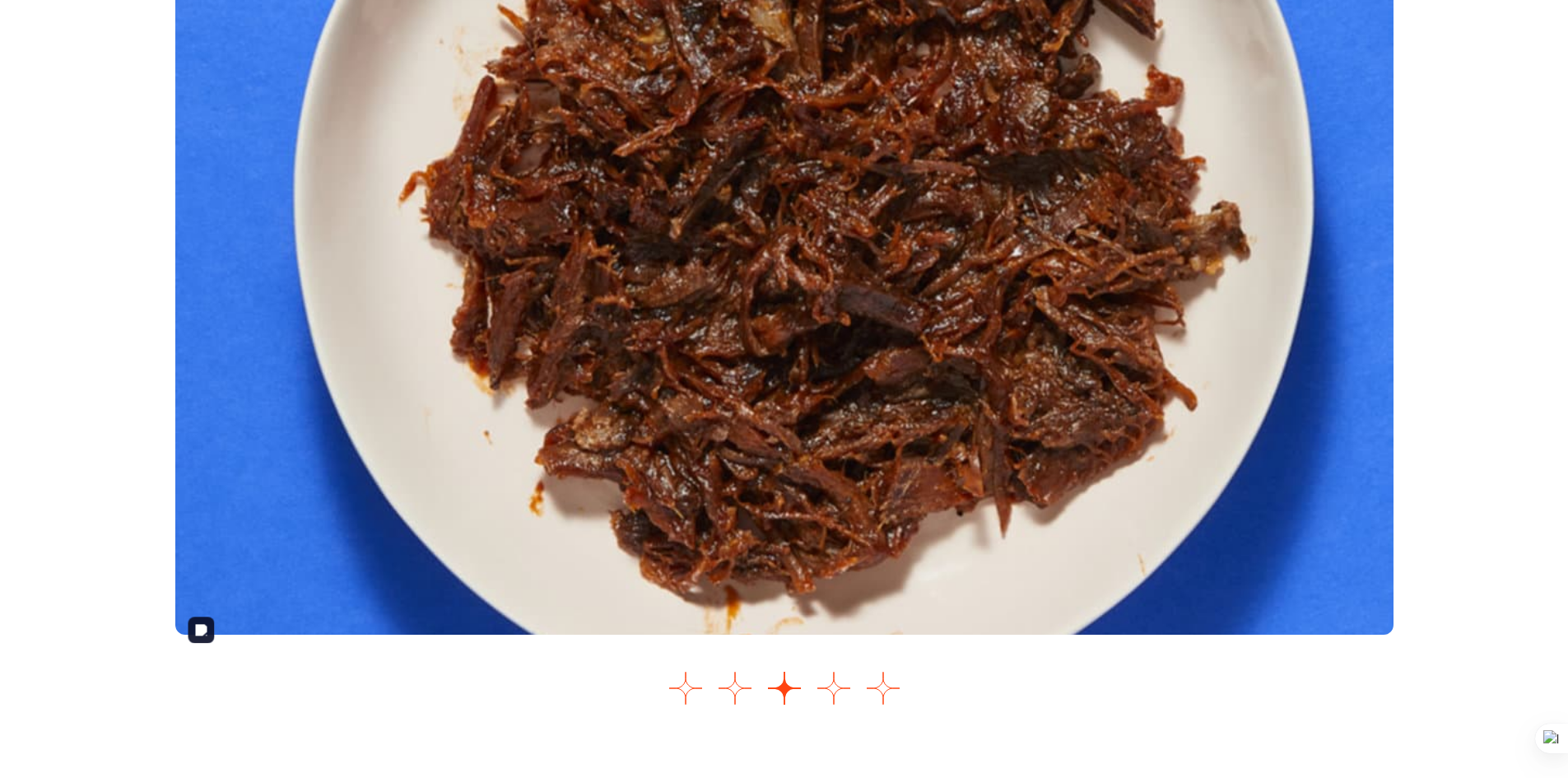
scroll to position [1981, 0]
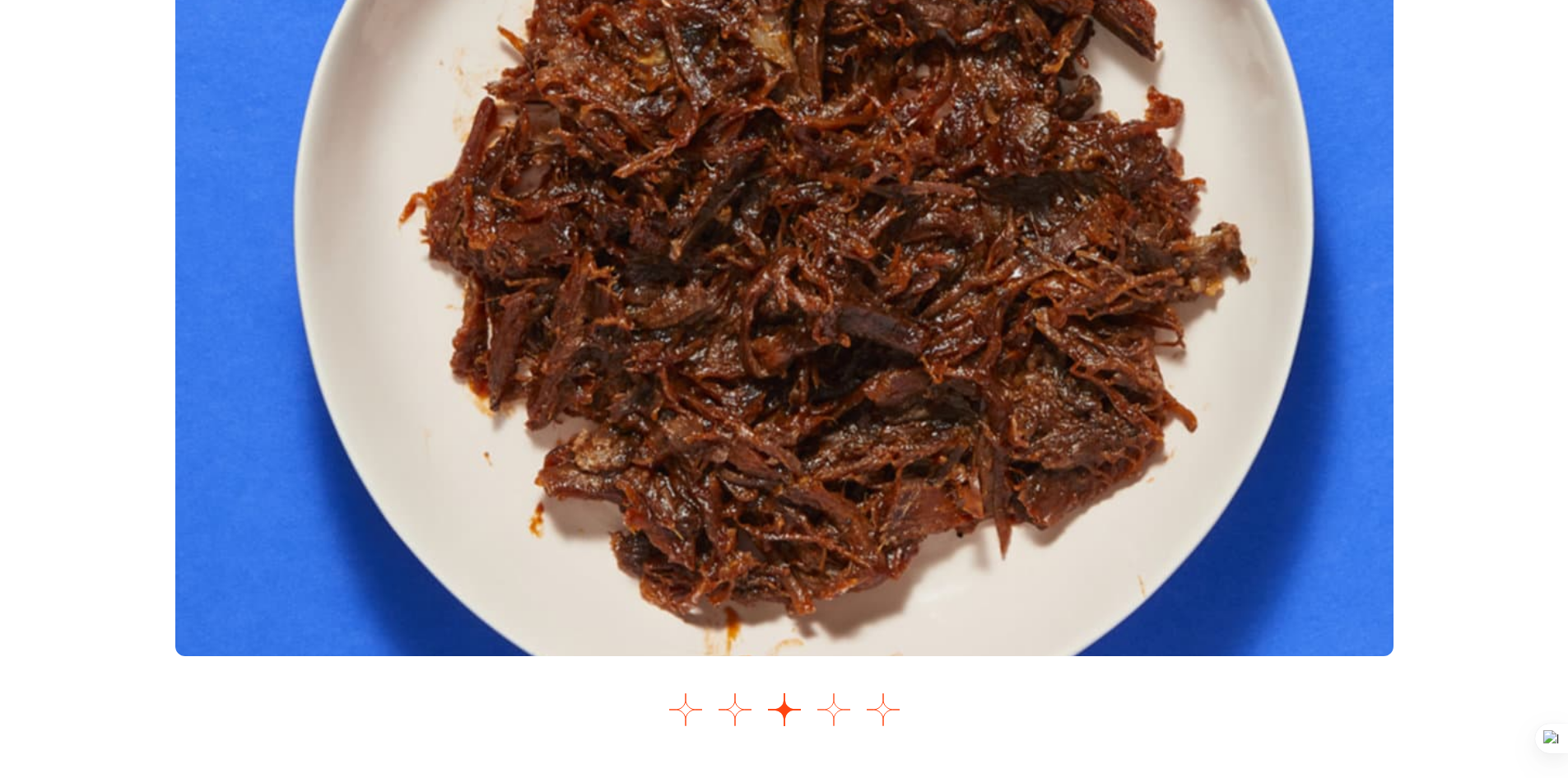
click at [830, 719] on button "Go to slide 4" at bounding box center [834, 709] width 32 height 32
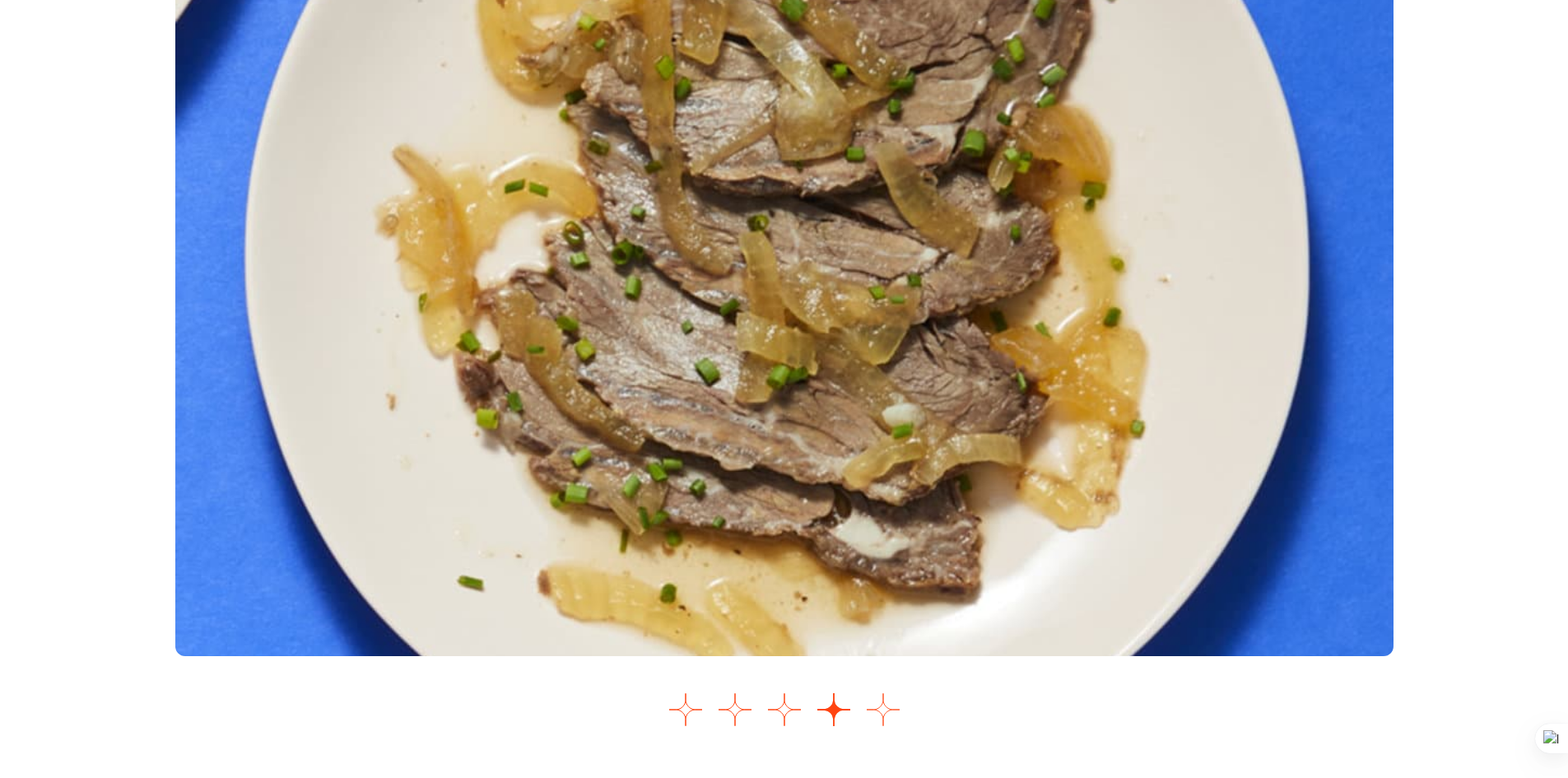
click at [880, 713] on button "Go to slide 5" at bounding box center [883, 709] width 32 height 32
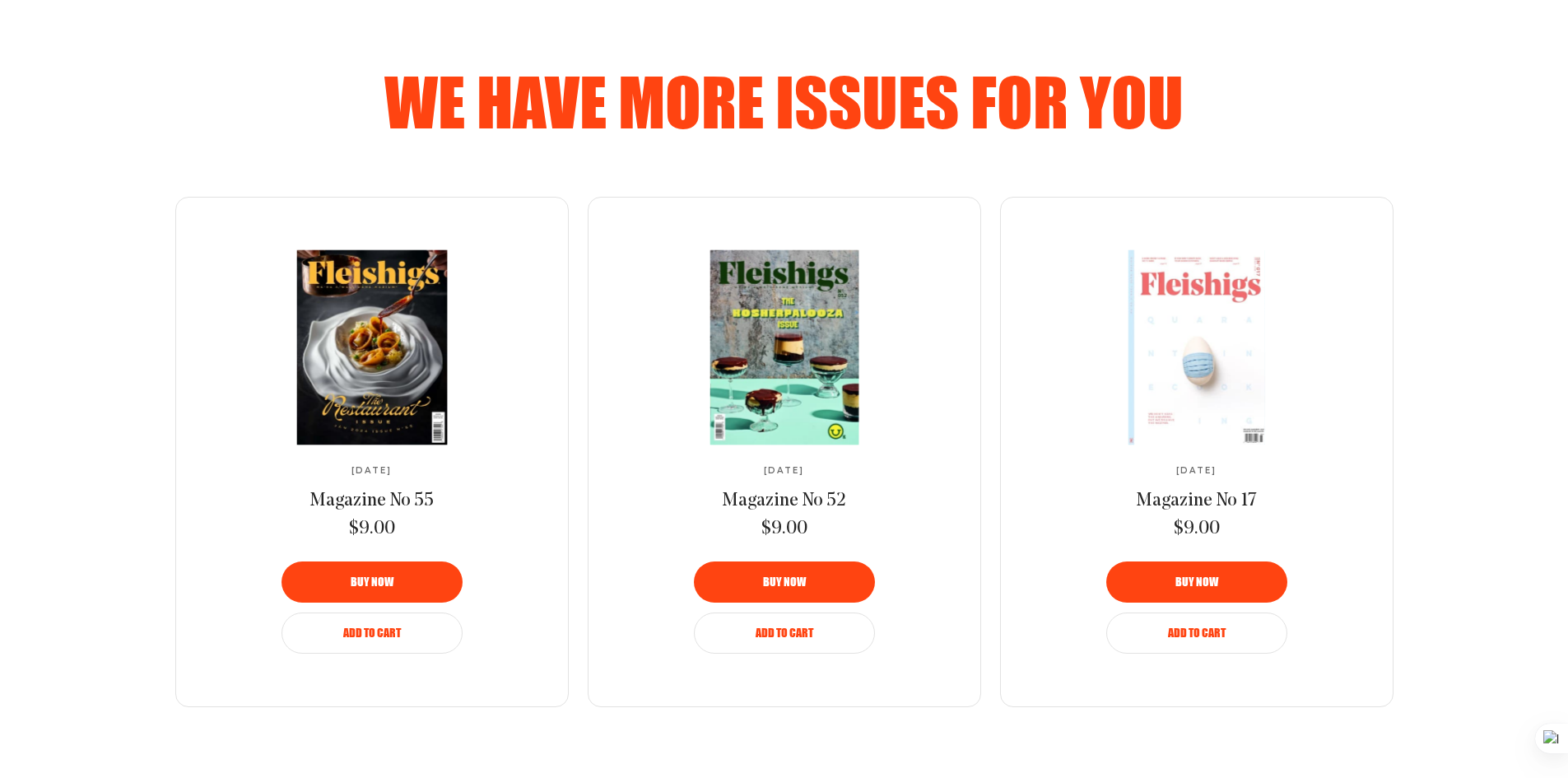
scroll to position [995, 0]
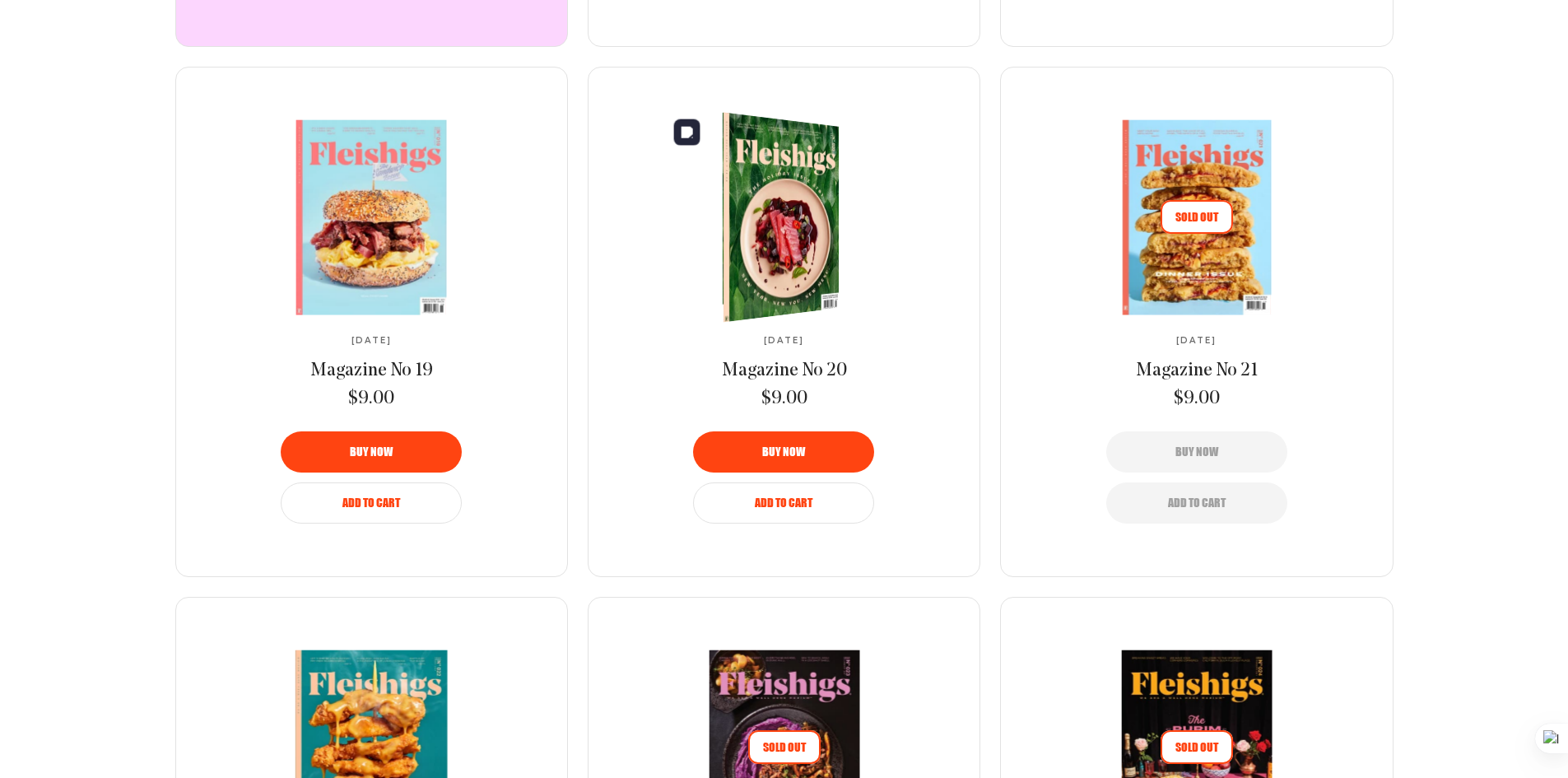
scroll to position [1152, 0]
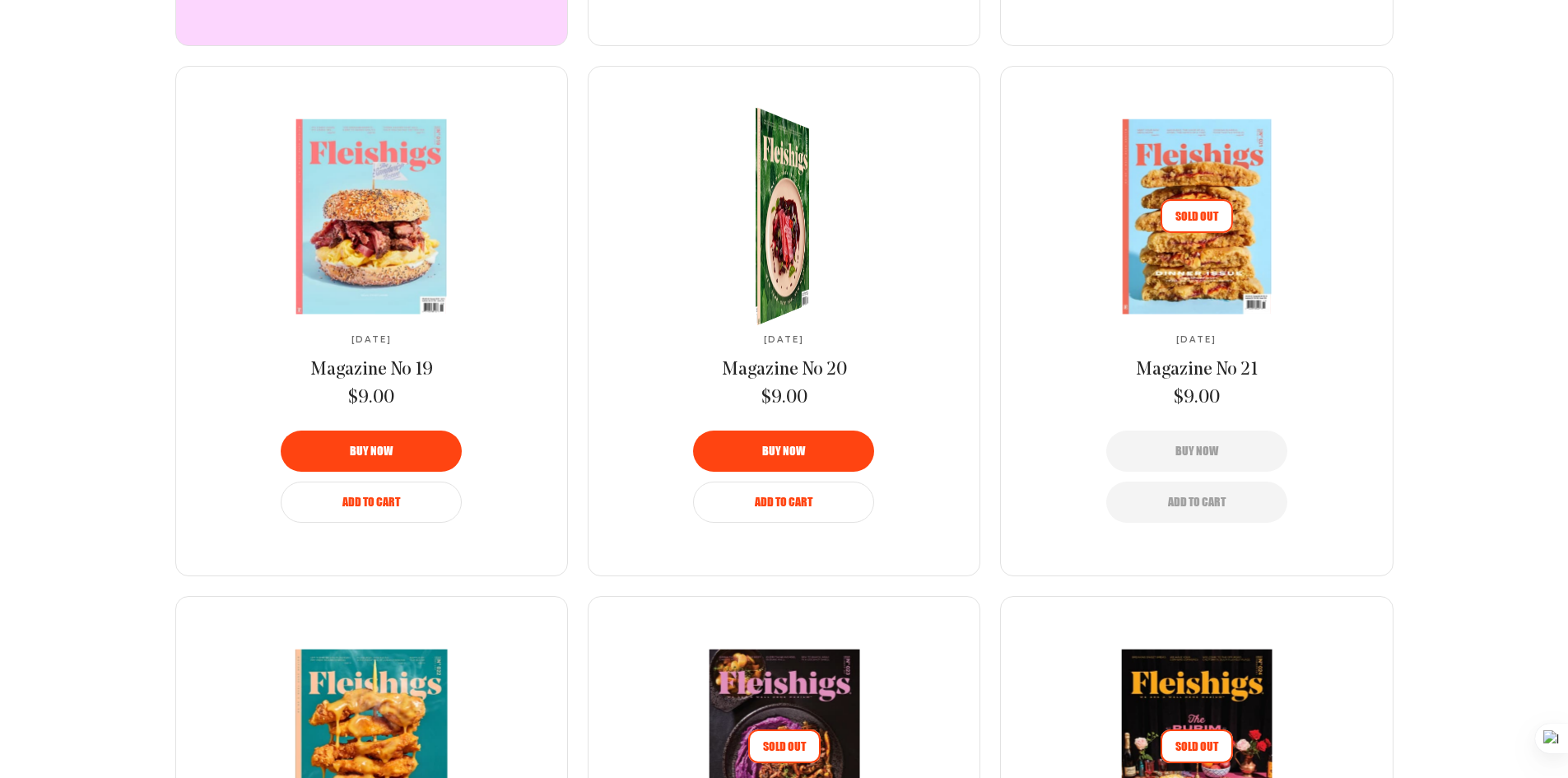
click at [833, 266] on link at bounding box center [784, 216] width 275 height 194
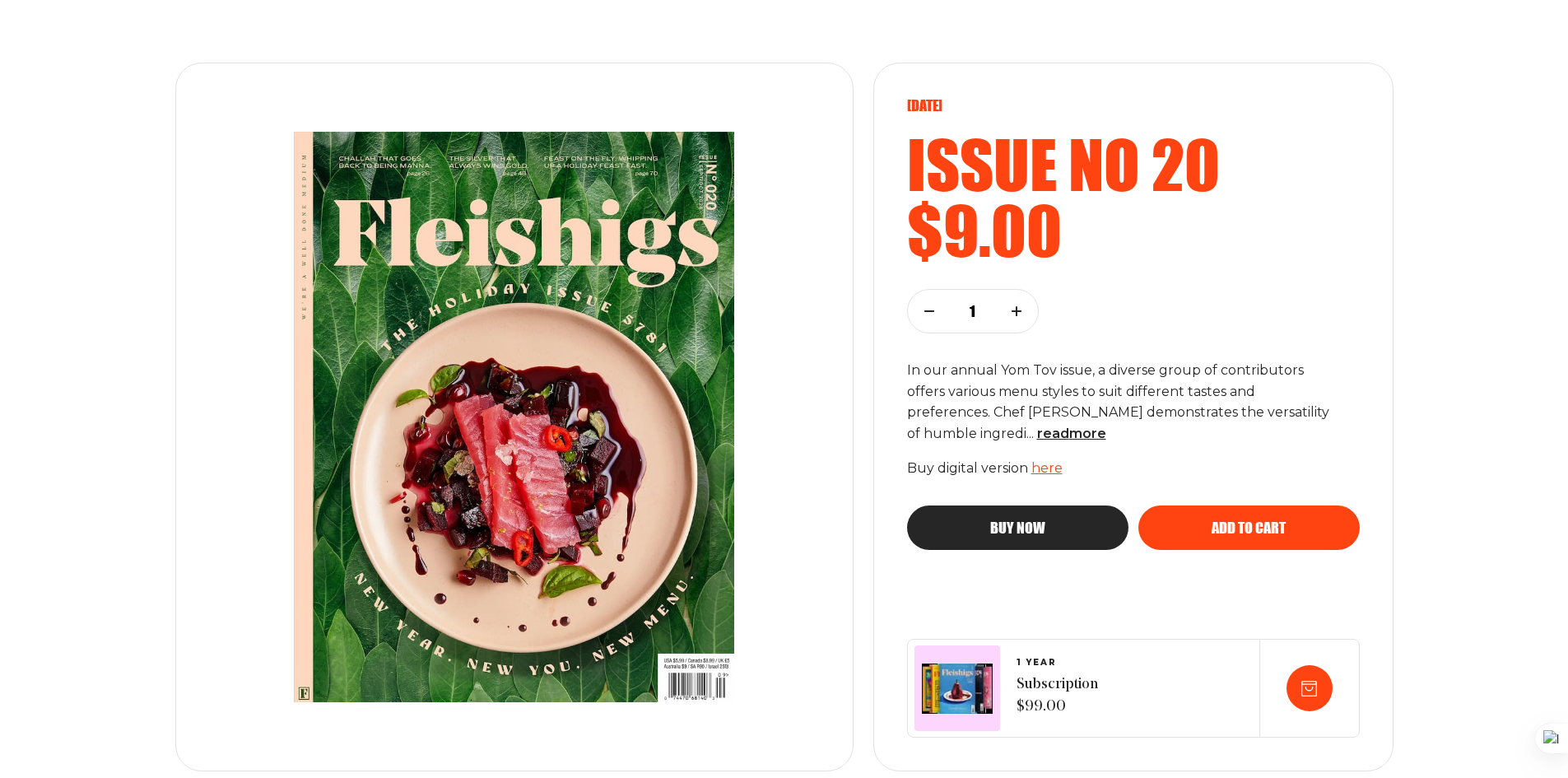
scroll to position [164, 0]
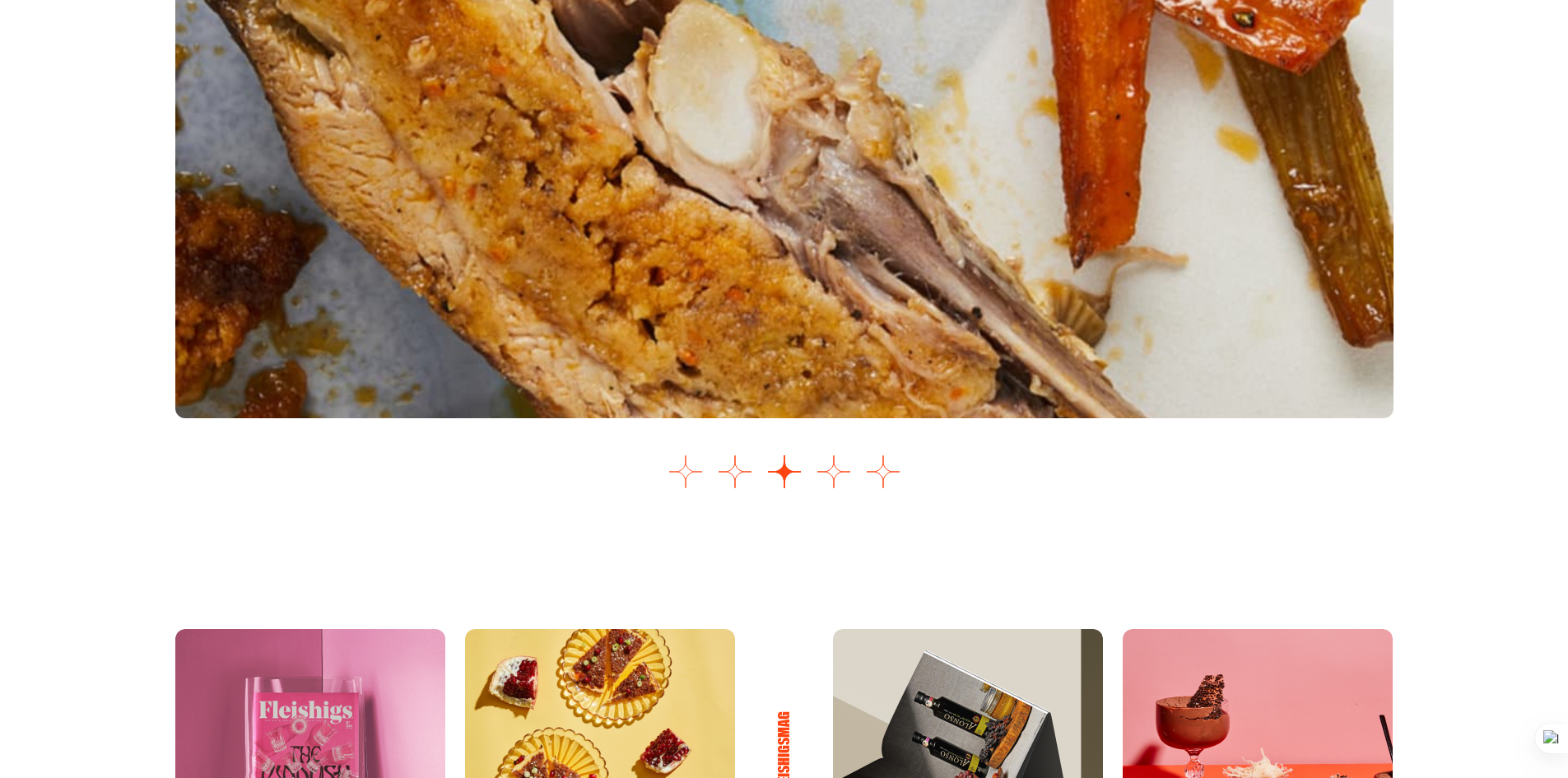
click at [680, 466] on button "Go to slide 1" at bounding box center [686, 471] width 32 height 32
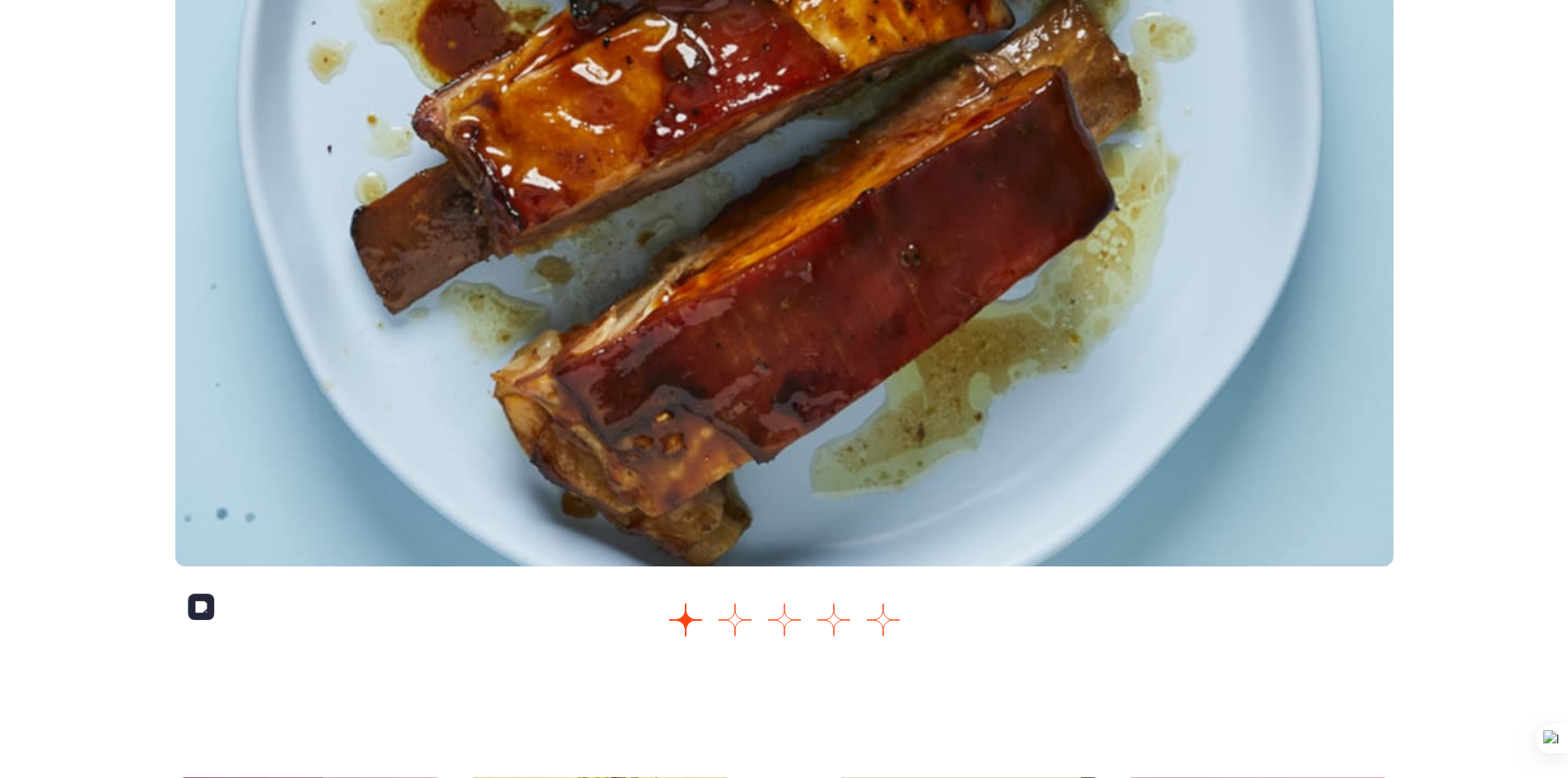
scroll to position [1978, 0]
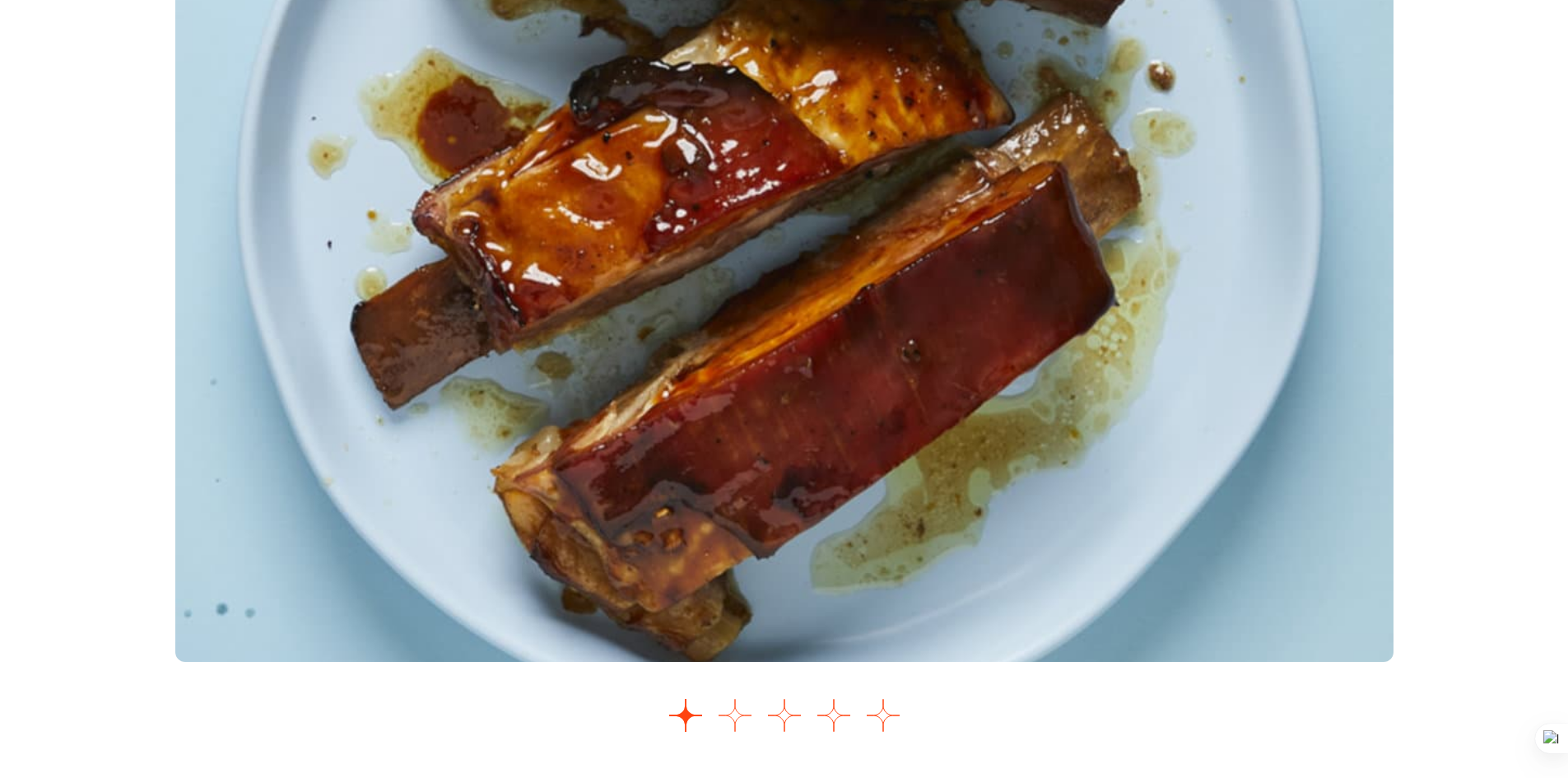
click at [738, 715] on button "Go to slide 2" at bounding box center [735, 715] width 32 height 32
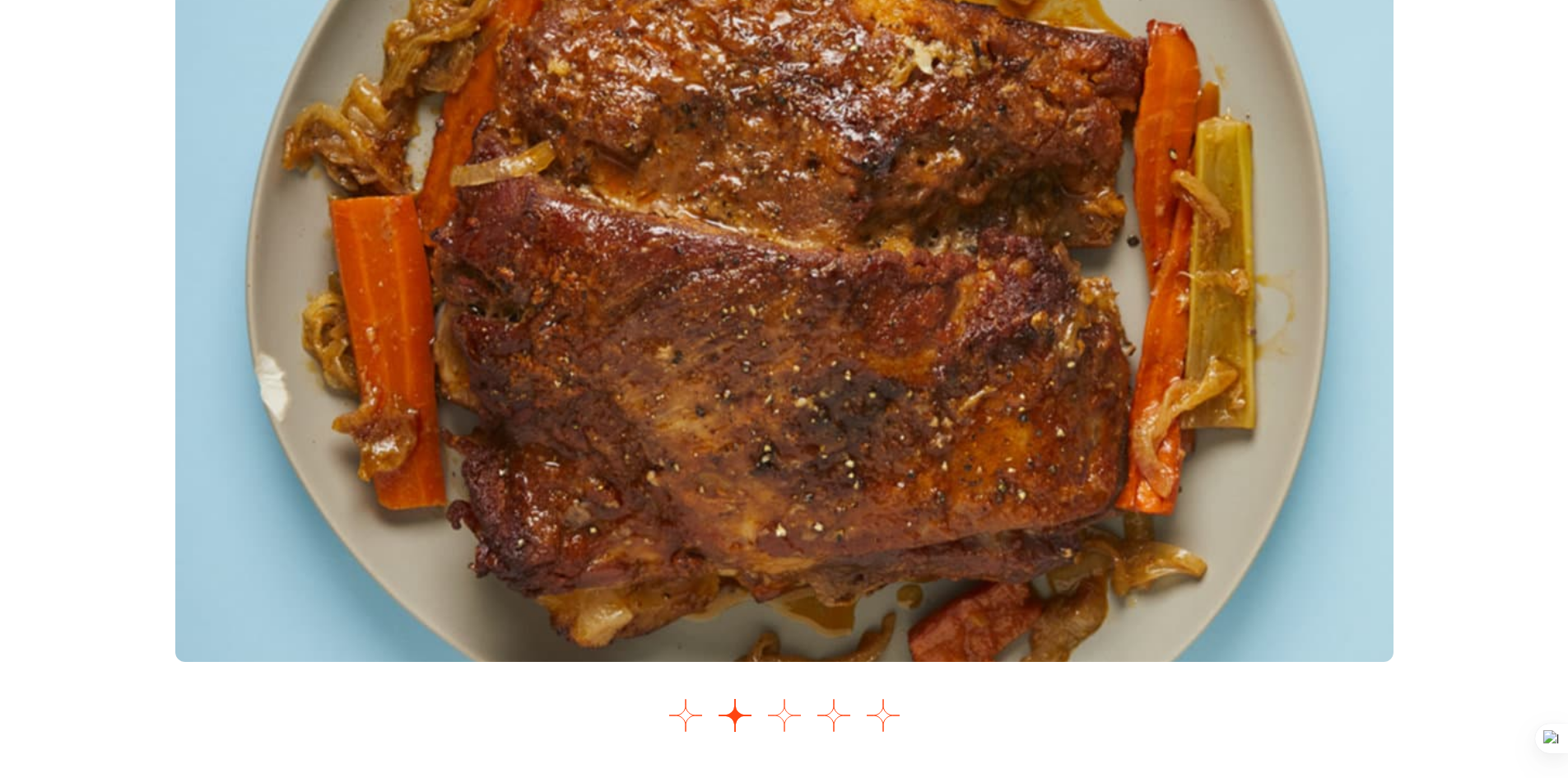
click at [782, 717] on button "Go to slide 3" at bounding box center [784, 715] width 32 height 32
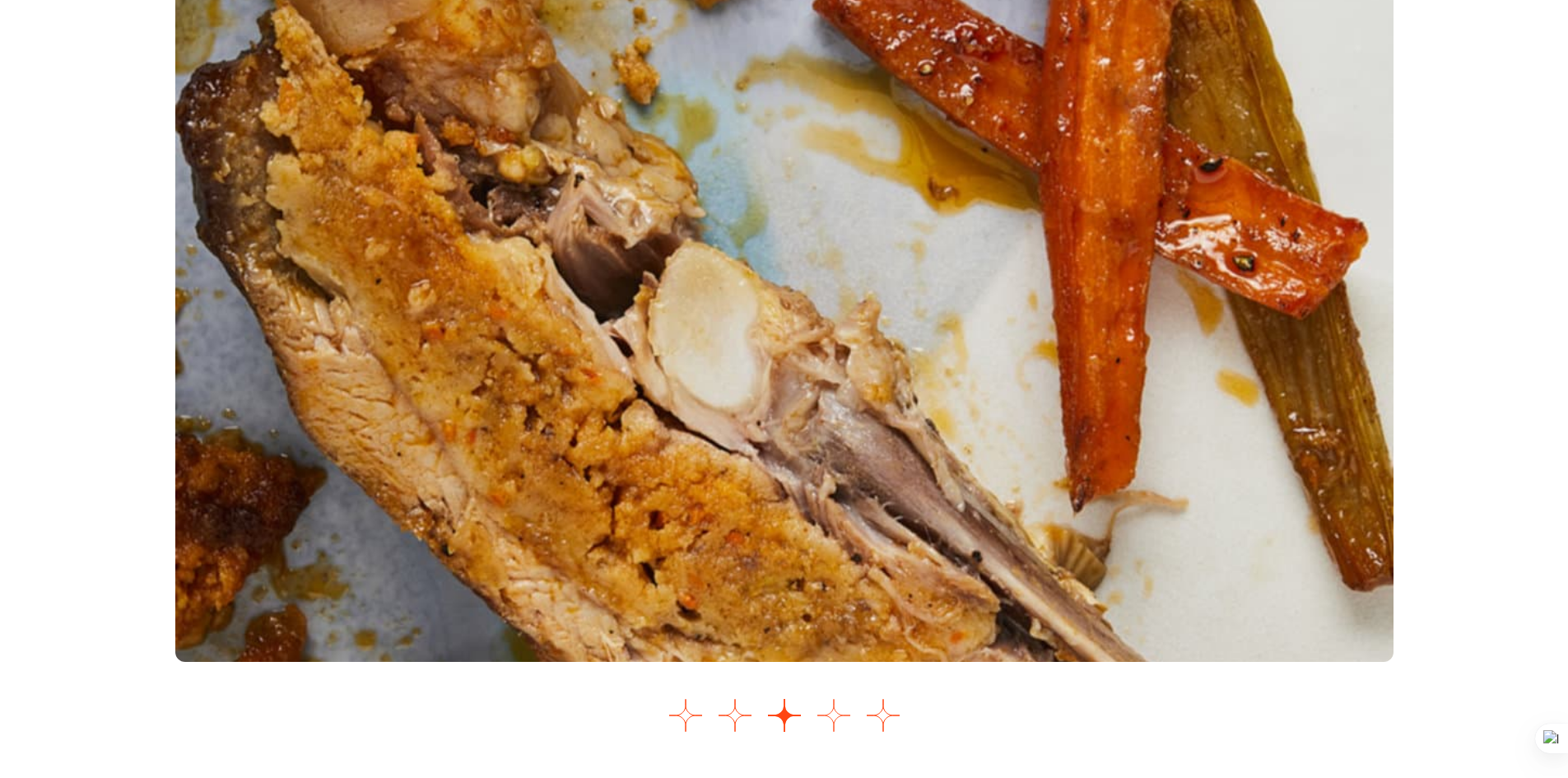
click at [821, 717] on button "Go to slide 4" at bounding box center [834, 715] width 32 height 32
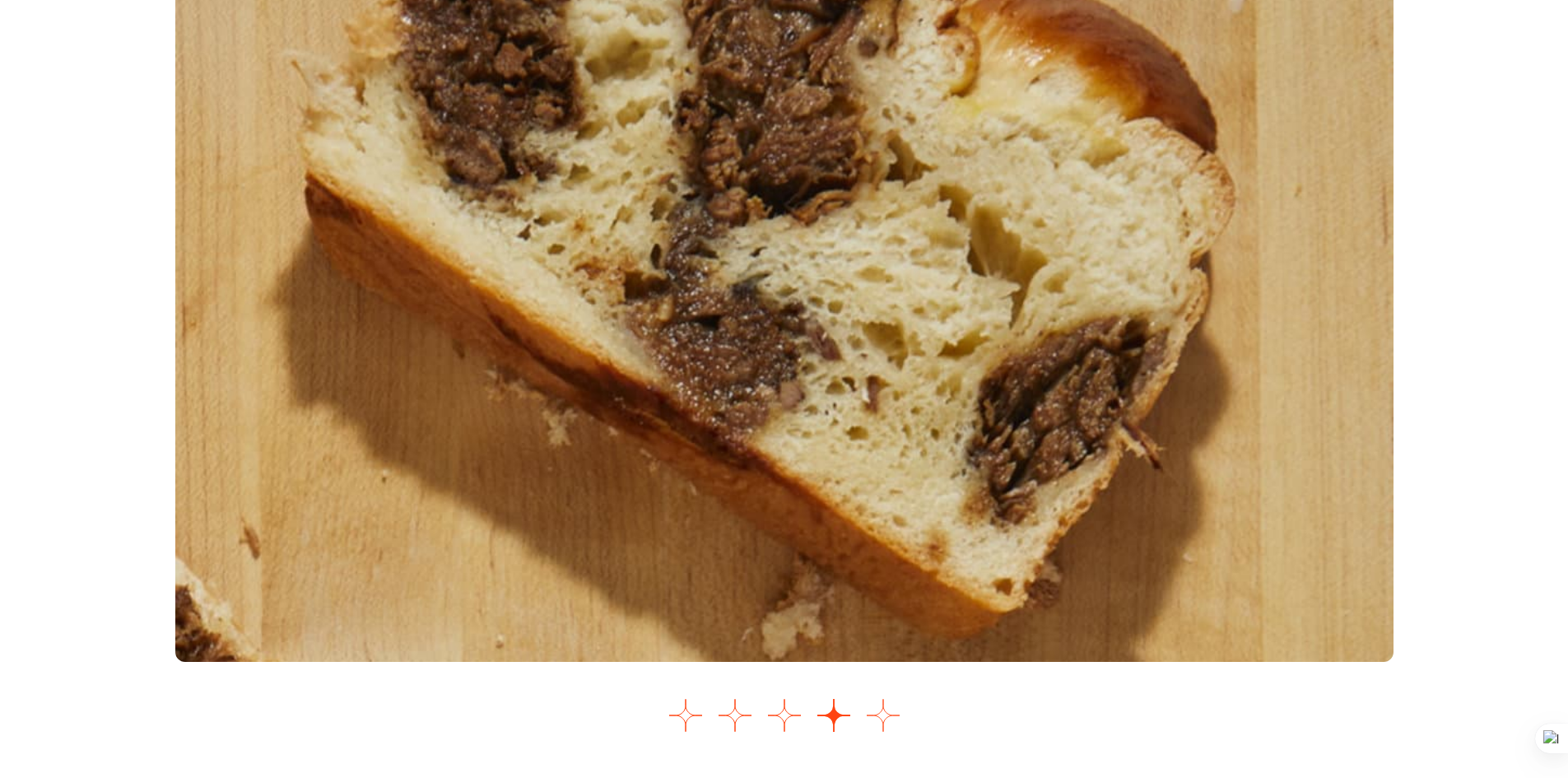
click at [885, 720] on button "Go to slide 5" at bounding box center [883, 715] width 32 height 32
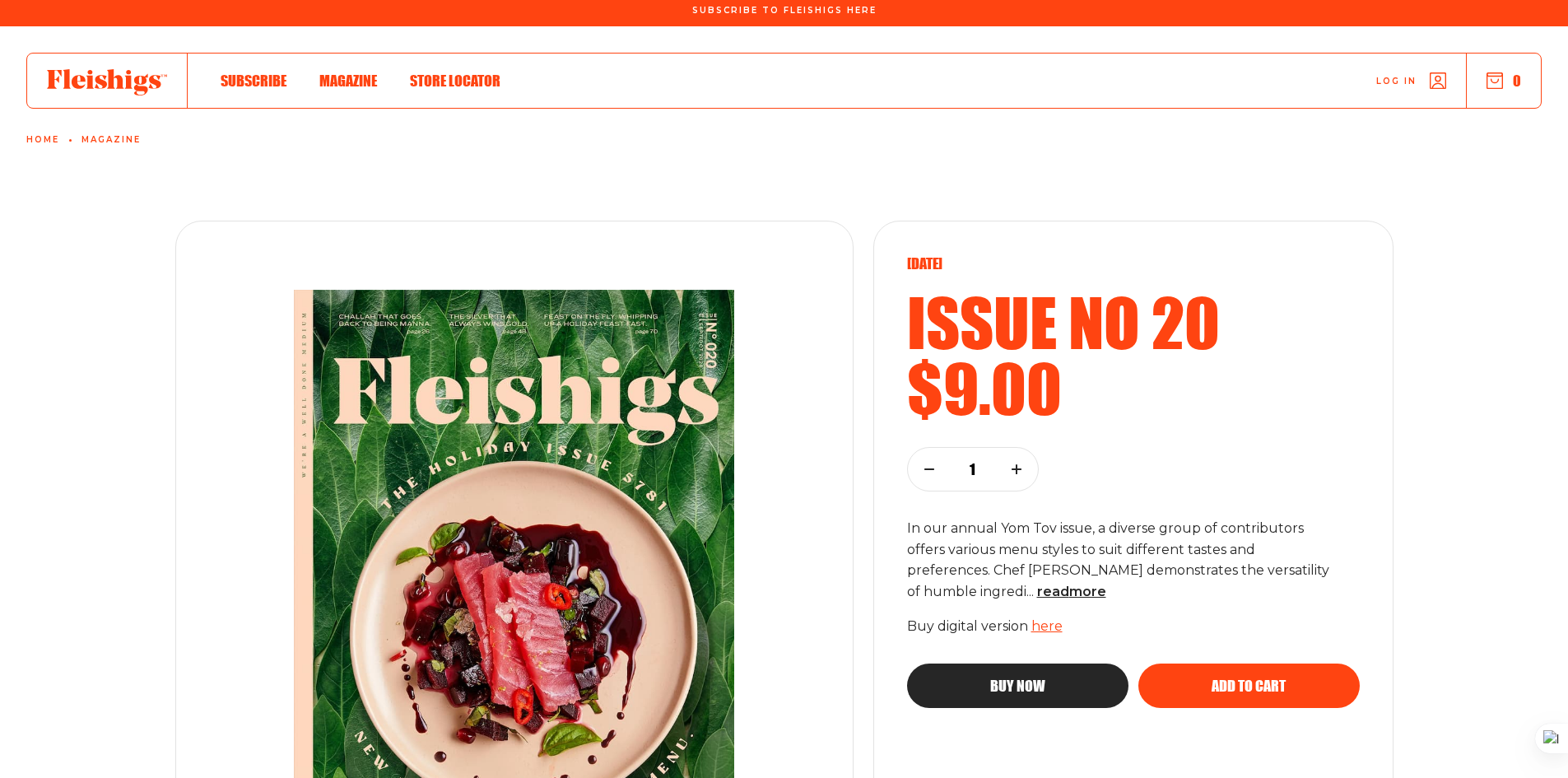
scroll to position [0, 0]
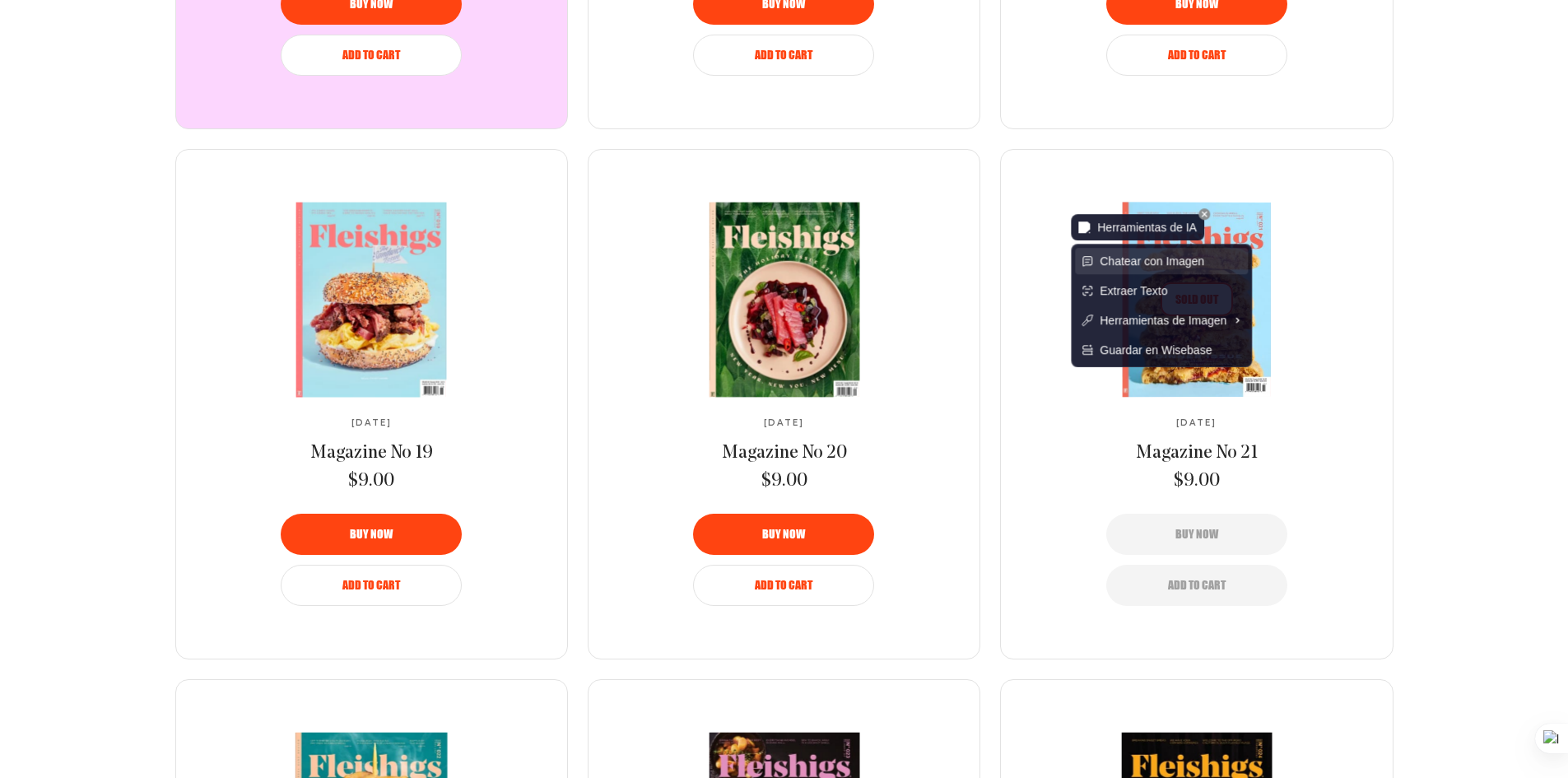
scroll to position [1070, 0]
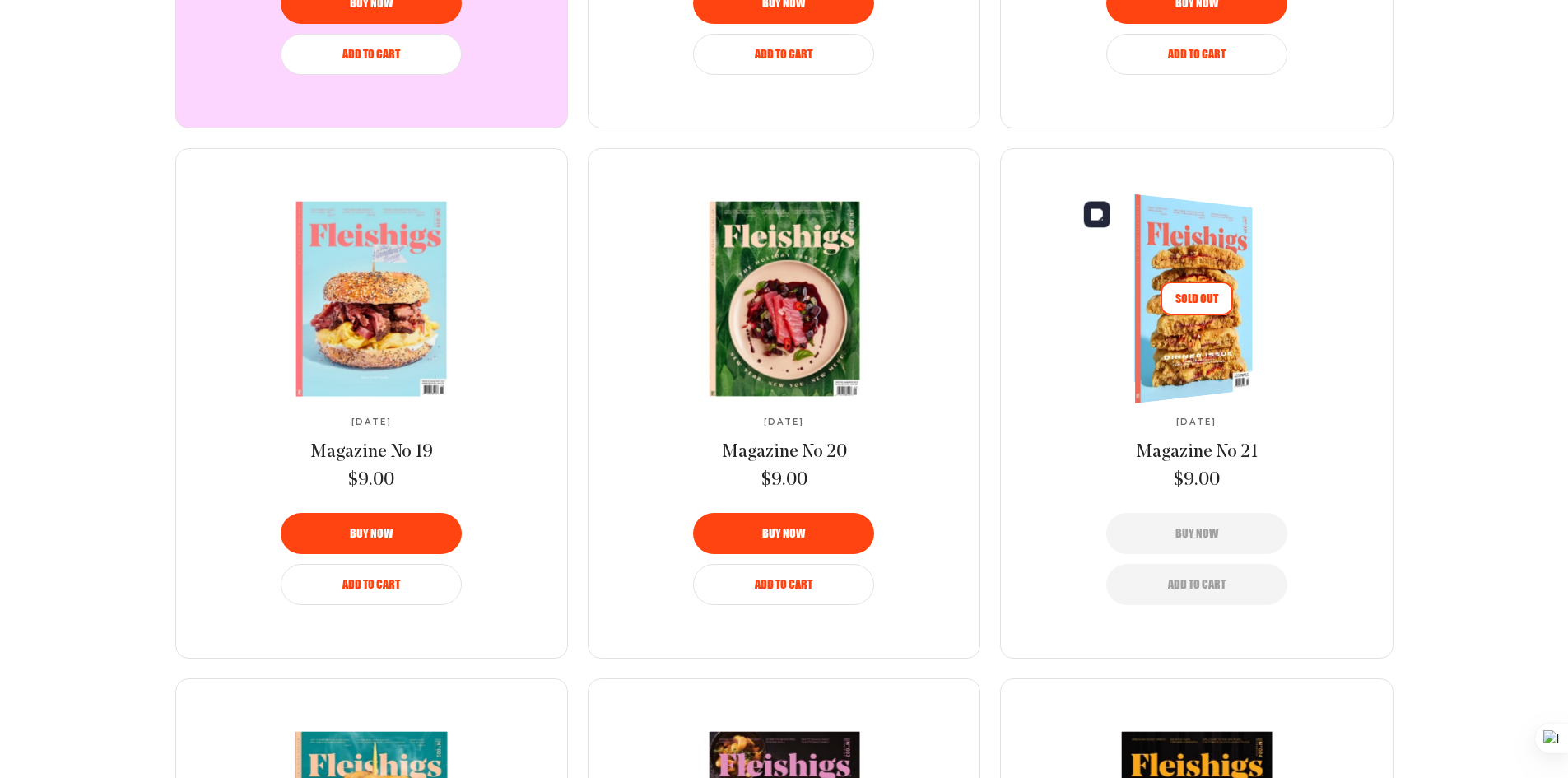
click at [1249, 221] on img at bounding box center [1183, 299] width 220 height 223
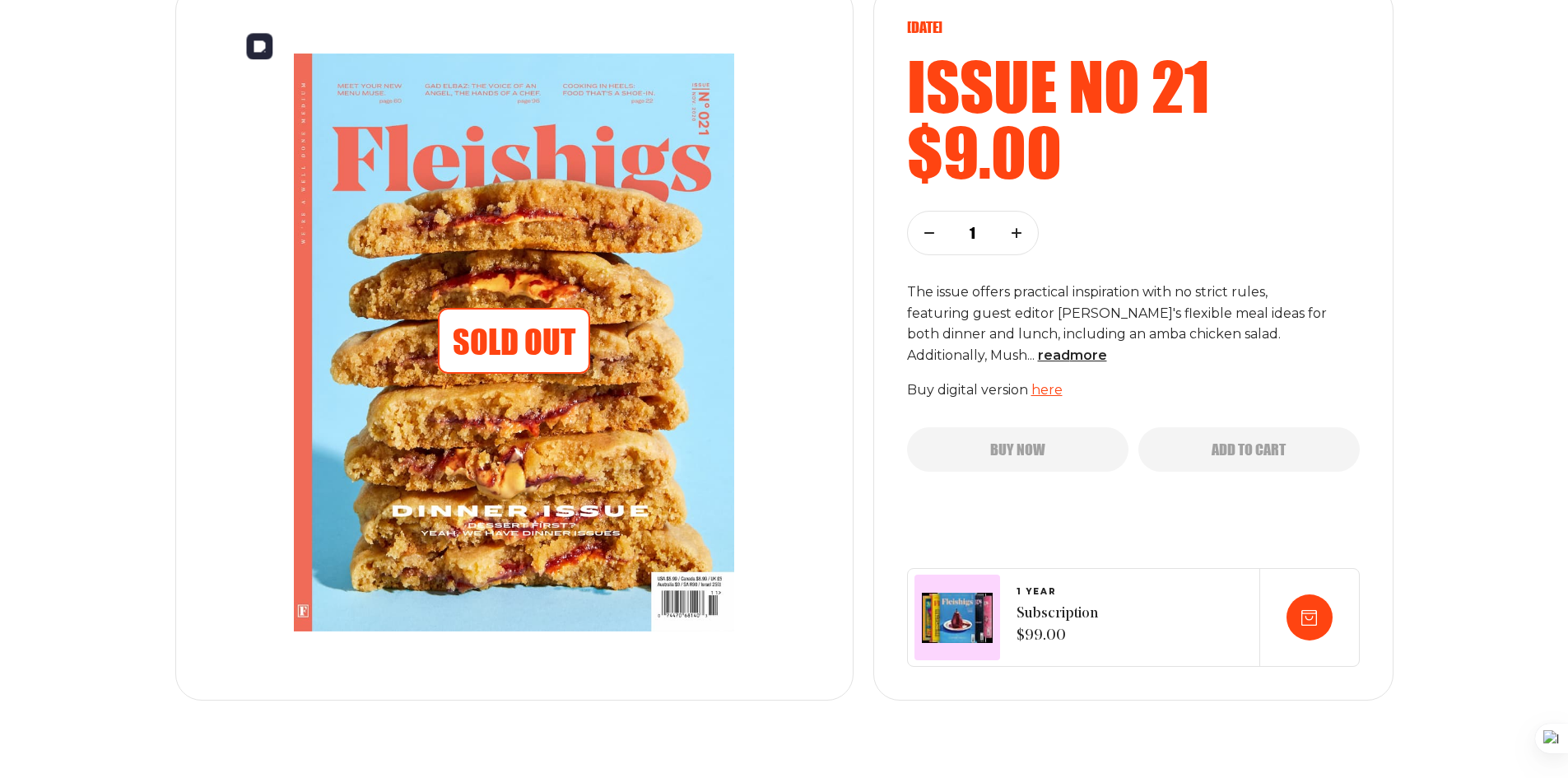
scroll to position [242, 0]
drag, startPoint x: 570, startPoint y: 322, endPoint x: 455, endPoint y: 373, distance: 125.8
click at [455, 373] on span "Sold Out" at bounding box center [514, 339] width 153 height 66
drag, startPoint x: 455, startPoint y: 373, endPoint x: 440, endPoint y: 437, distance: 65.7
click at [440, 437] on img at bounding box center [515, 341] width 561 height 643
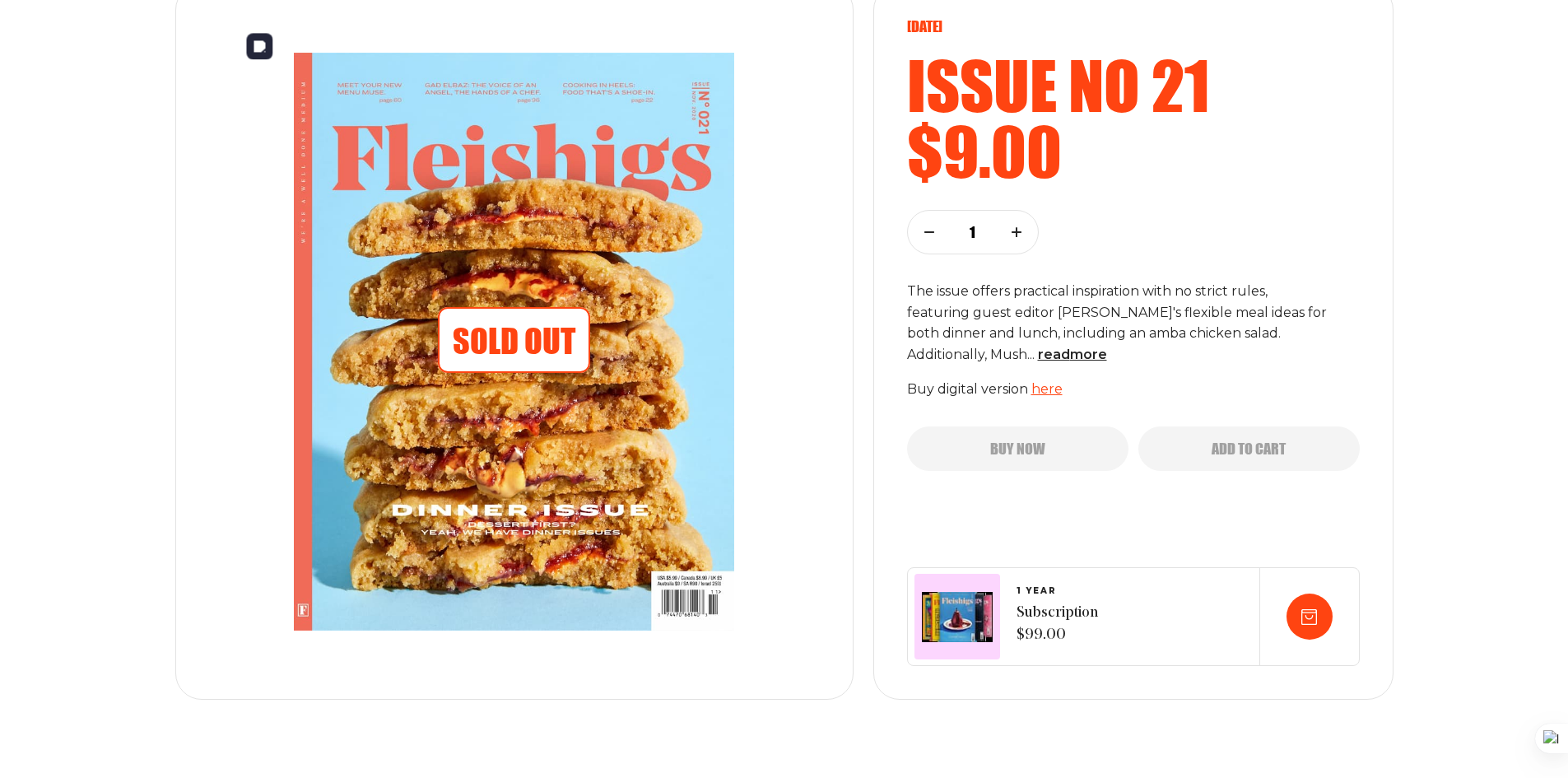
click at [545, 338] on span "Sold Out" at bounding box center [514, 339] width 153 height 66
drag, startPoint x: 593, startPoint y: 229, endPoint x: 645, endPoint y: 238, distance: 52.8
click at [645, 238] on img at bounding box center [515, 341] width 561 height 643
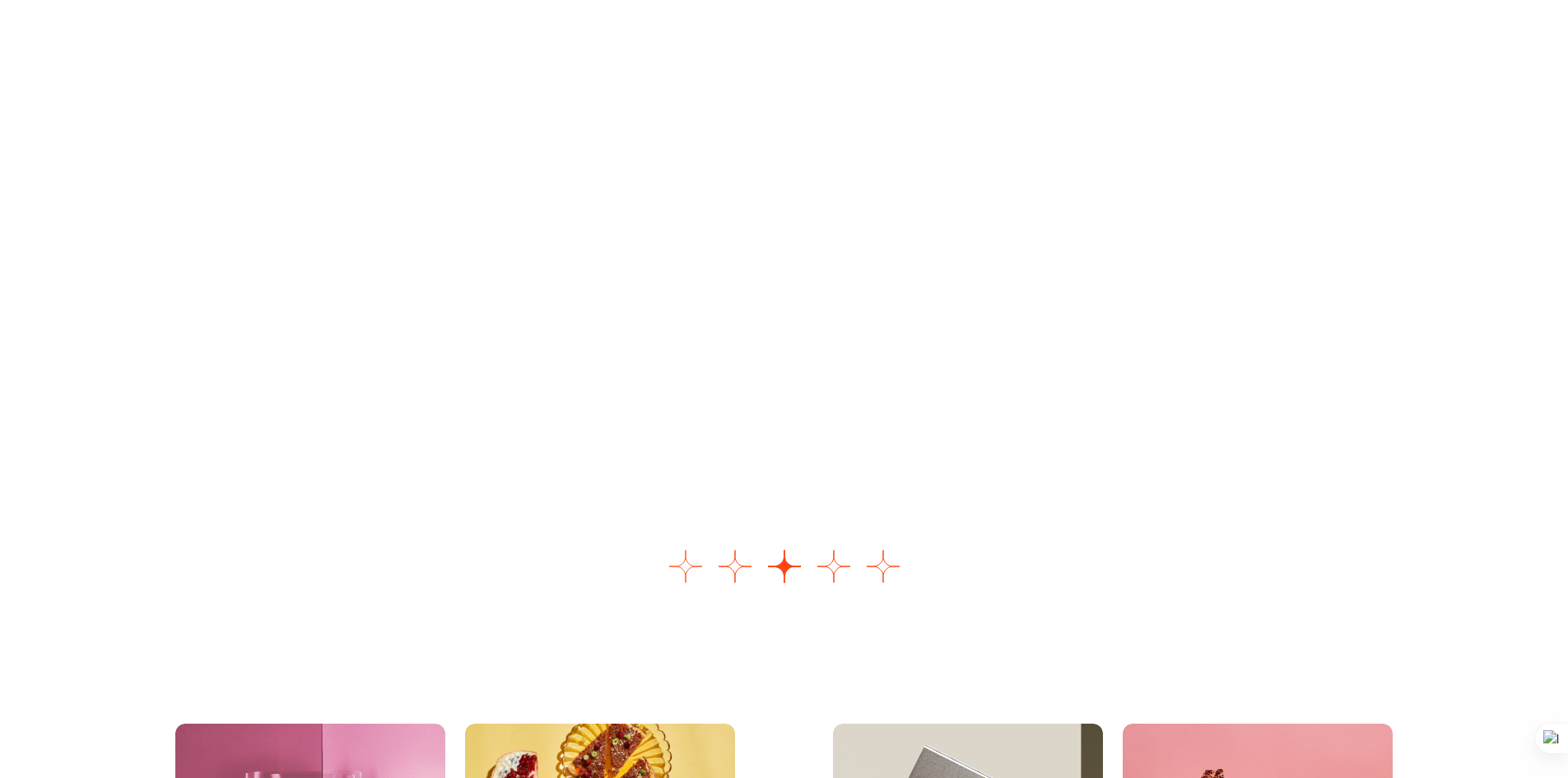
scroll to position [2135, 0]
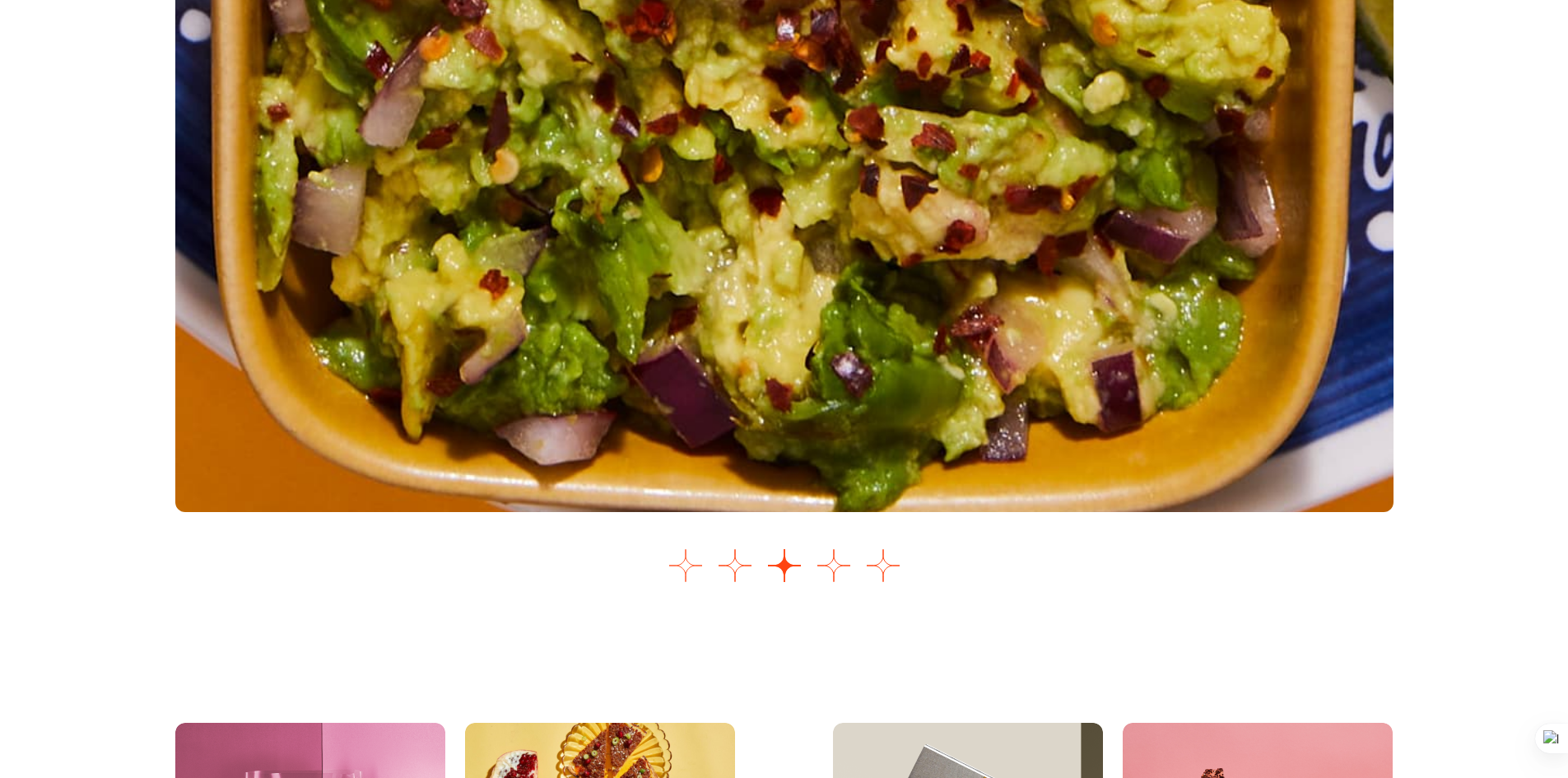
click at [691, 573] on button "Go to slide 1" at bounding box center [686, 565] width 32 height 32
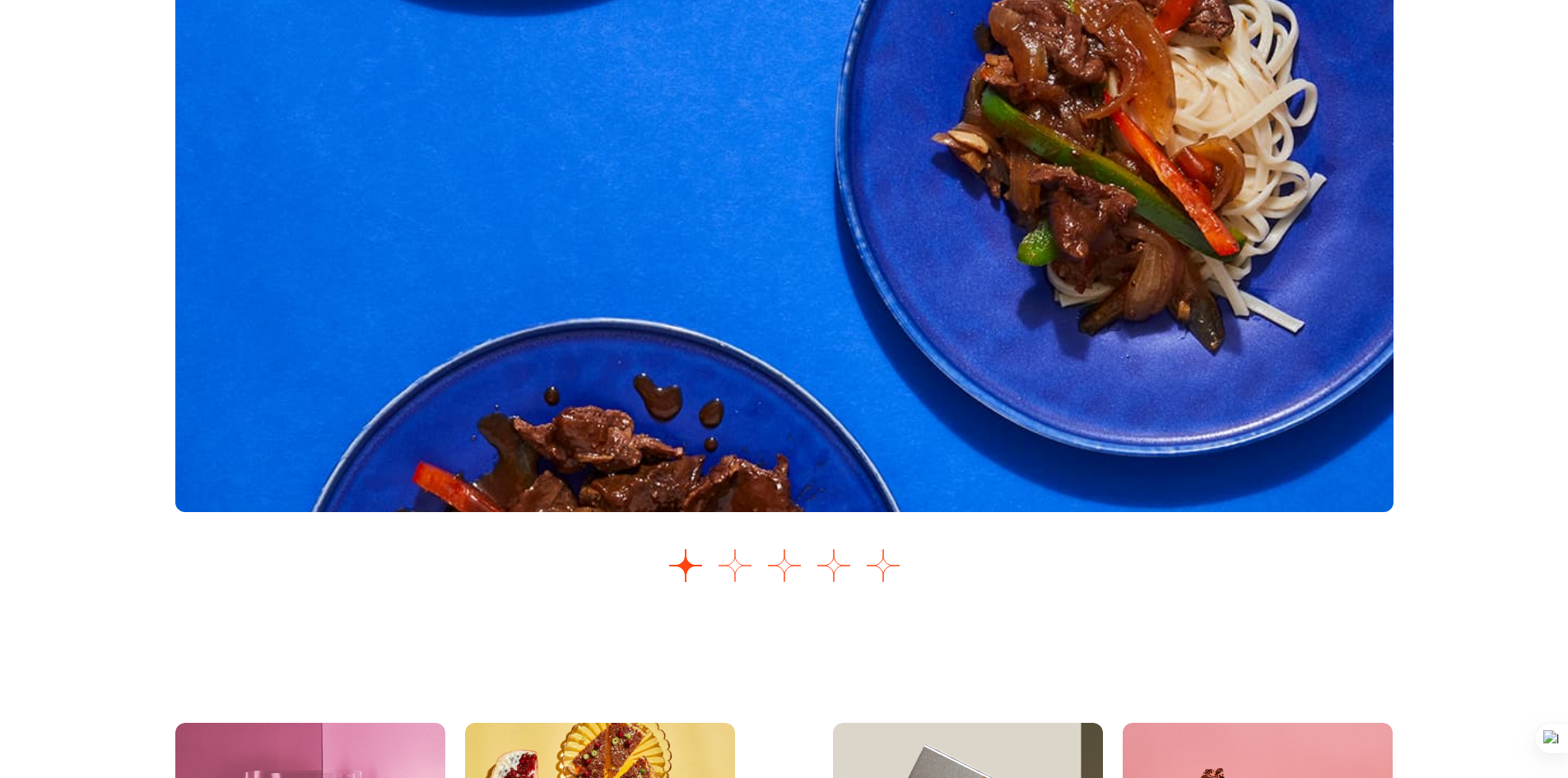
click at [738, 570] on button "Go to slide 2" at bounding box center [735, 565] width 32 height 32
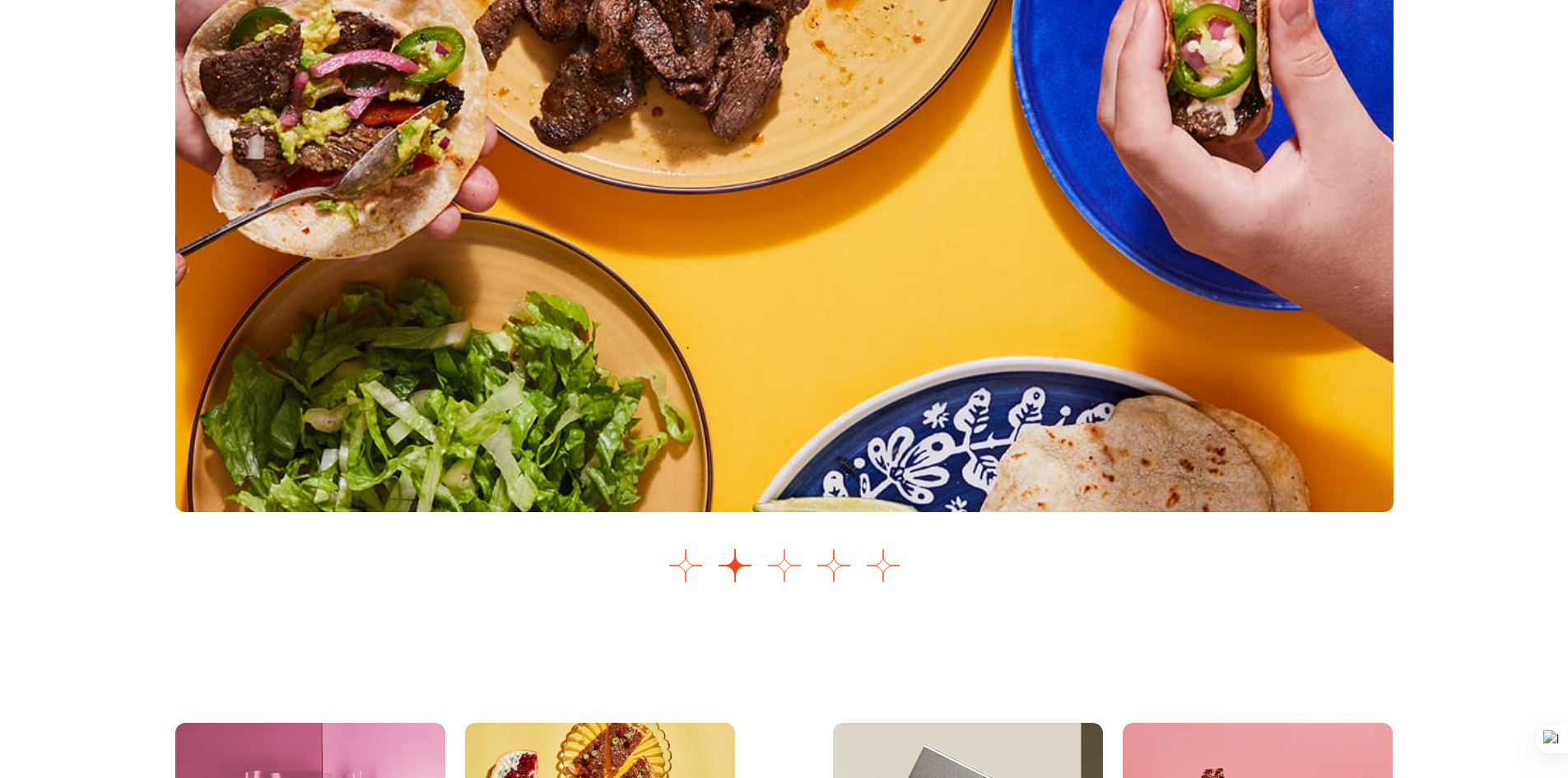
click at [786, 568] on button "Go to slide 3" at bounding box center [784, 565] width 32 height 32
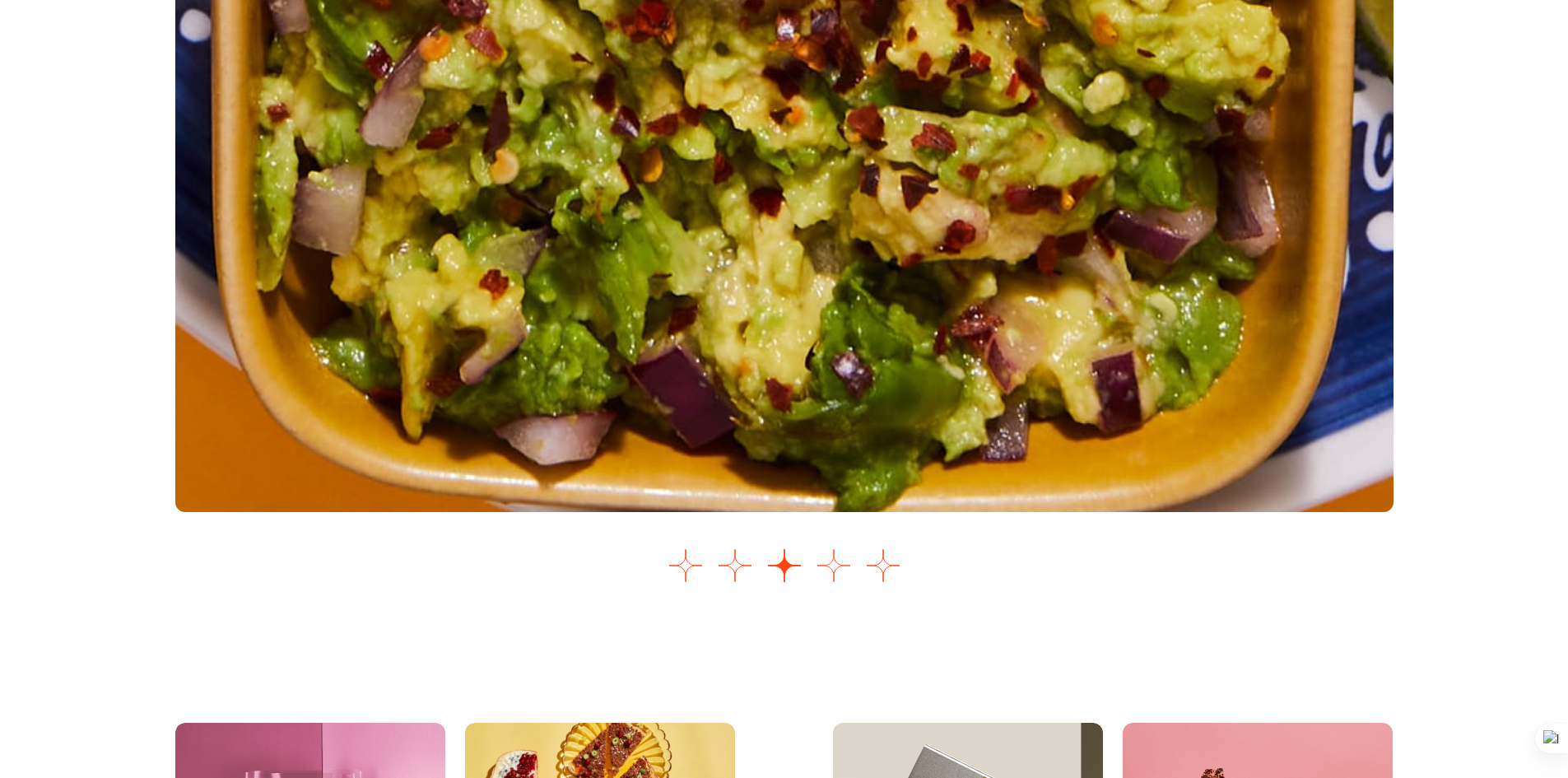
click at [834, 576] on button "Go to slide 4" at bounding box center [834, 565] width 32 height 32
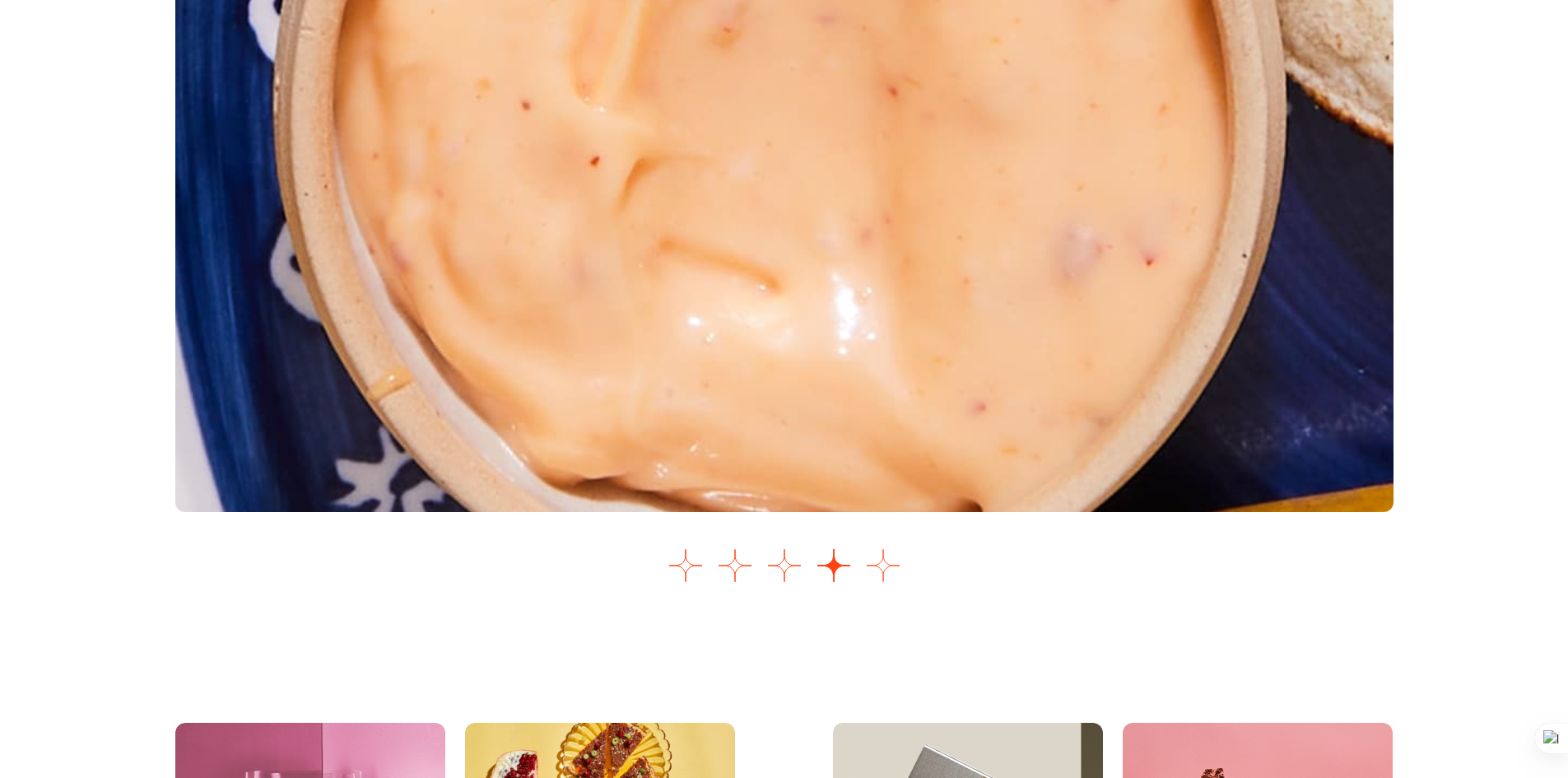
click at [886, 569] on button "Go to slide 5" at bounding box center [883, 565] width 32 height 32
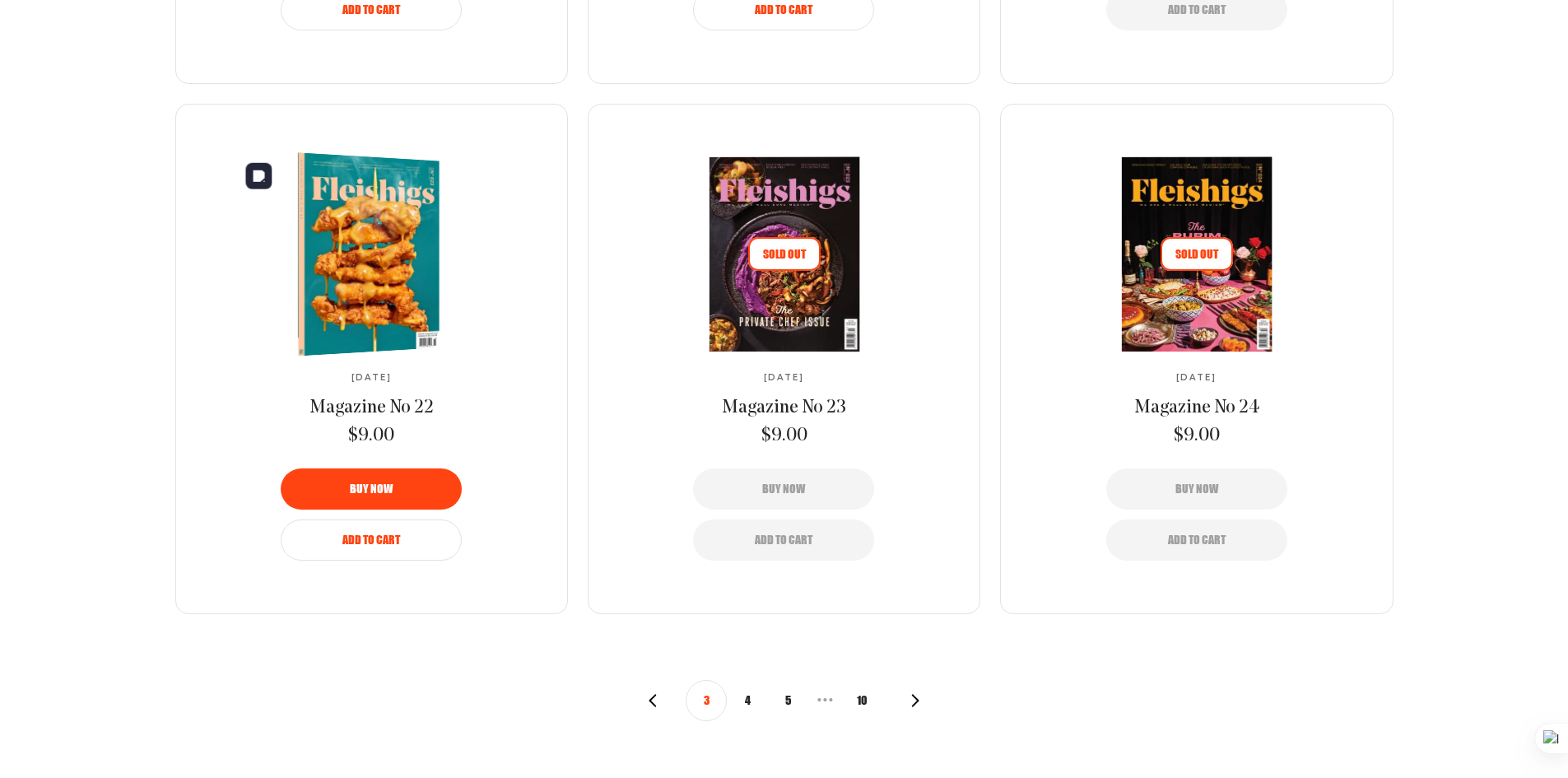
scroll to position [1645, 0]
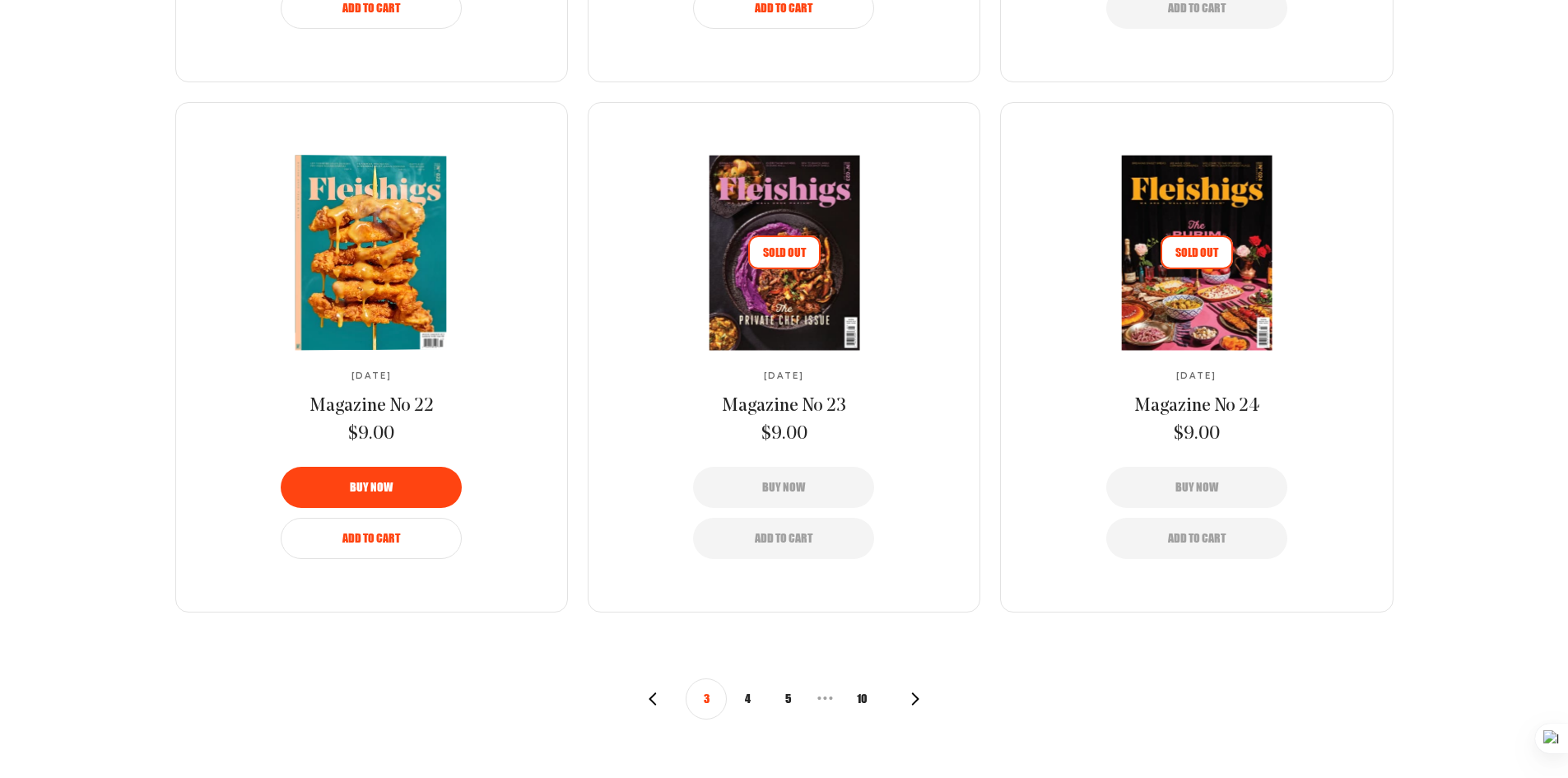
click at [380, 269] on img at bounding box center [370, 252] width 275 height 196
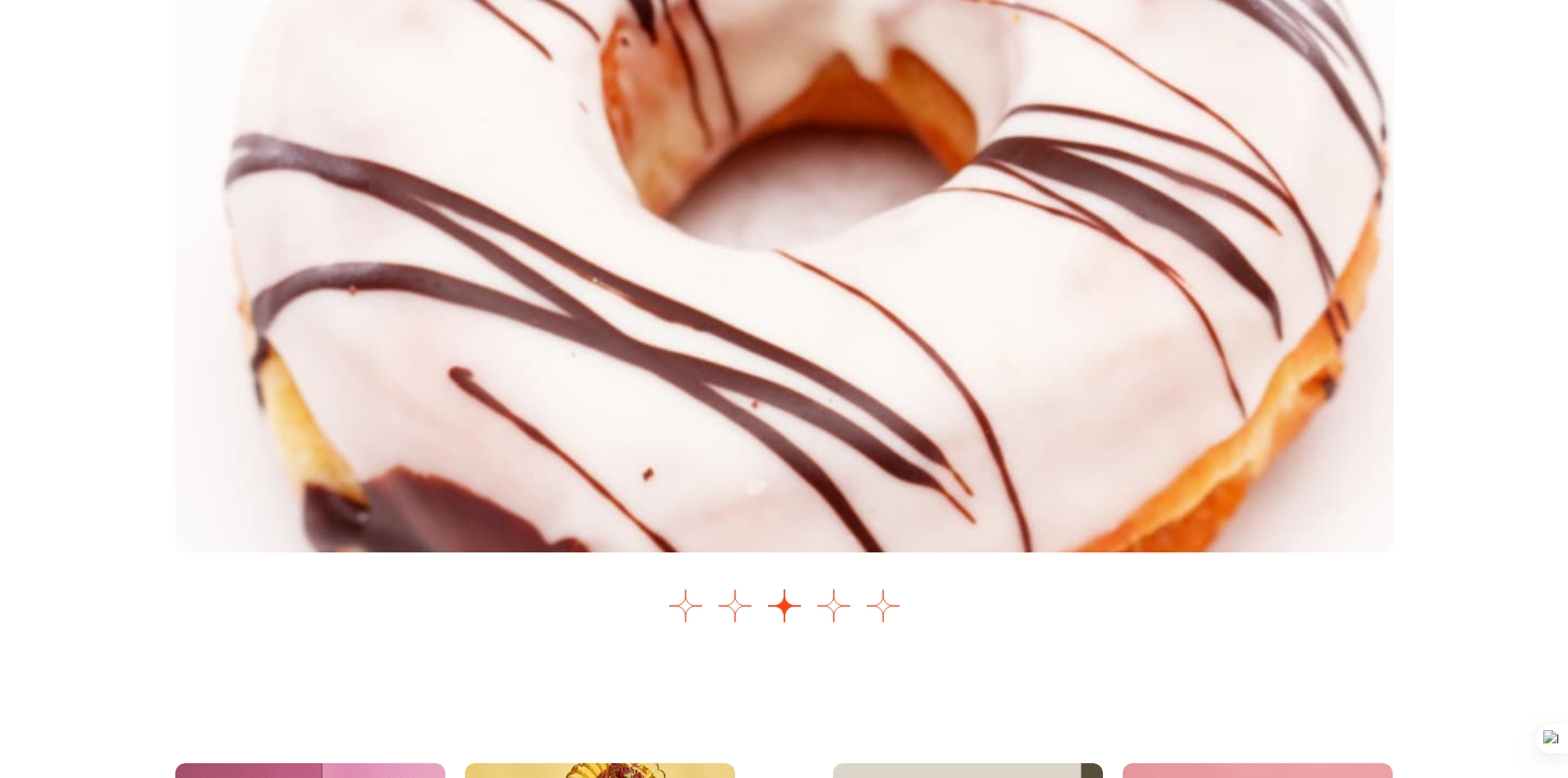
scroll to position [2058, 0]
click at [683, 622] on button "Go to slide 1" at bounding box center [686, 605] width 32 height 32
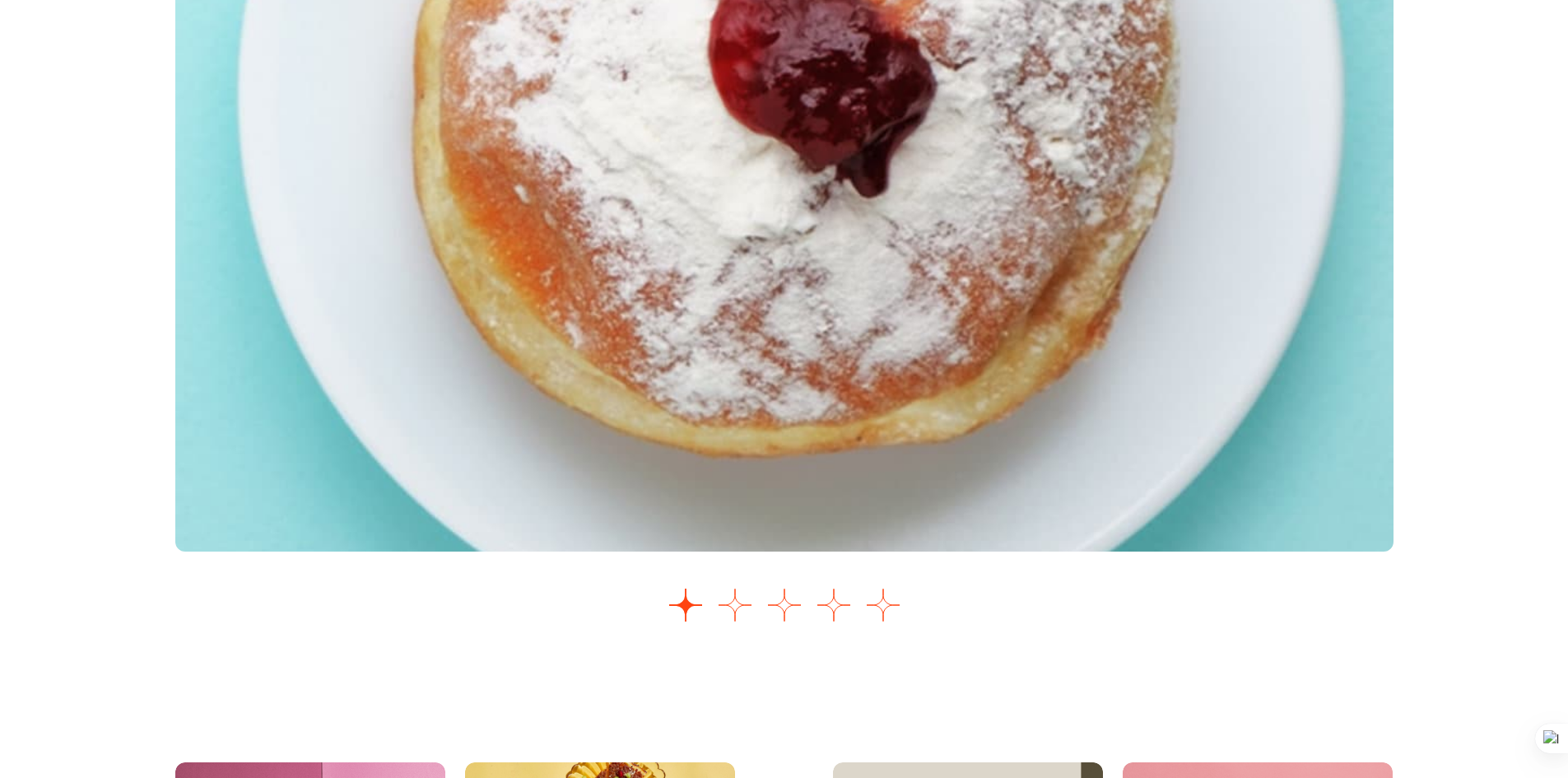
drag, startPoint x: 819, startPoint y: 207, endPoint x: 773, endPoint y: 240, distance: 56.6
click at [736, 622] on button "Go to slide 2" at bounding box center [735, 605] width 32 height 32
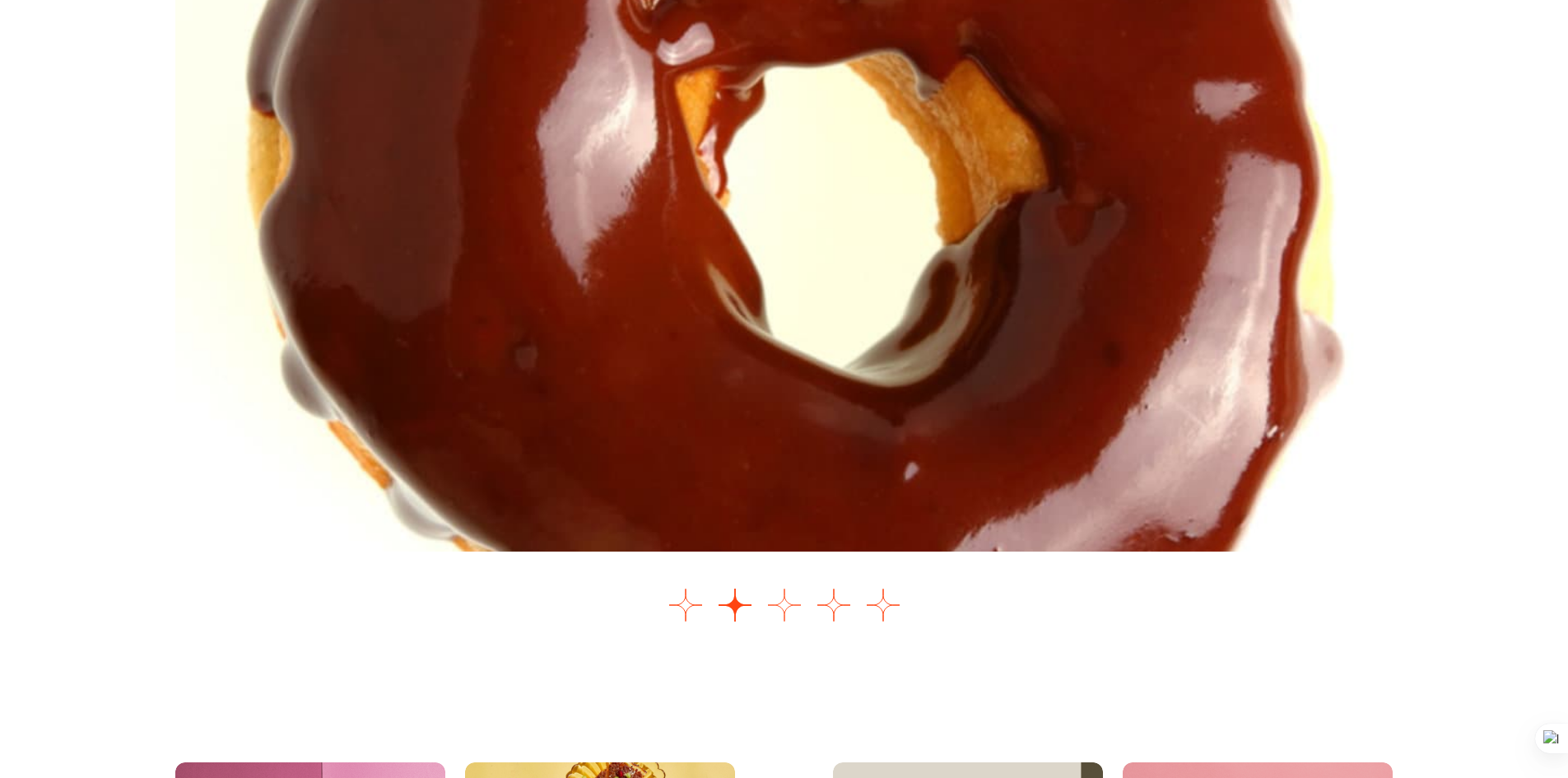
click at [792, 622] on button "Go to slide 3" at bounding box center [784, 605] width 32 height 32
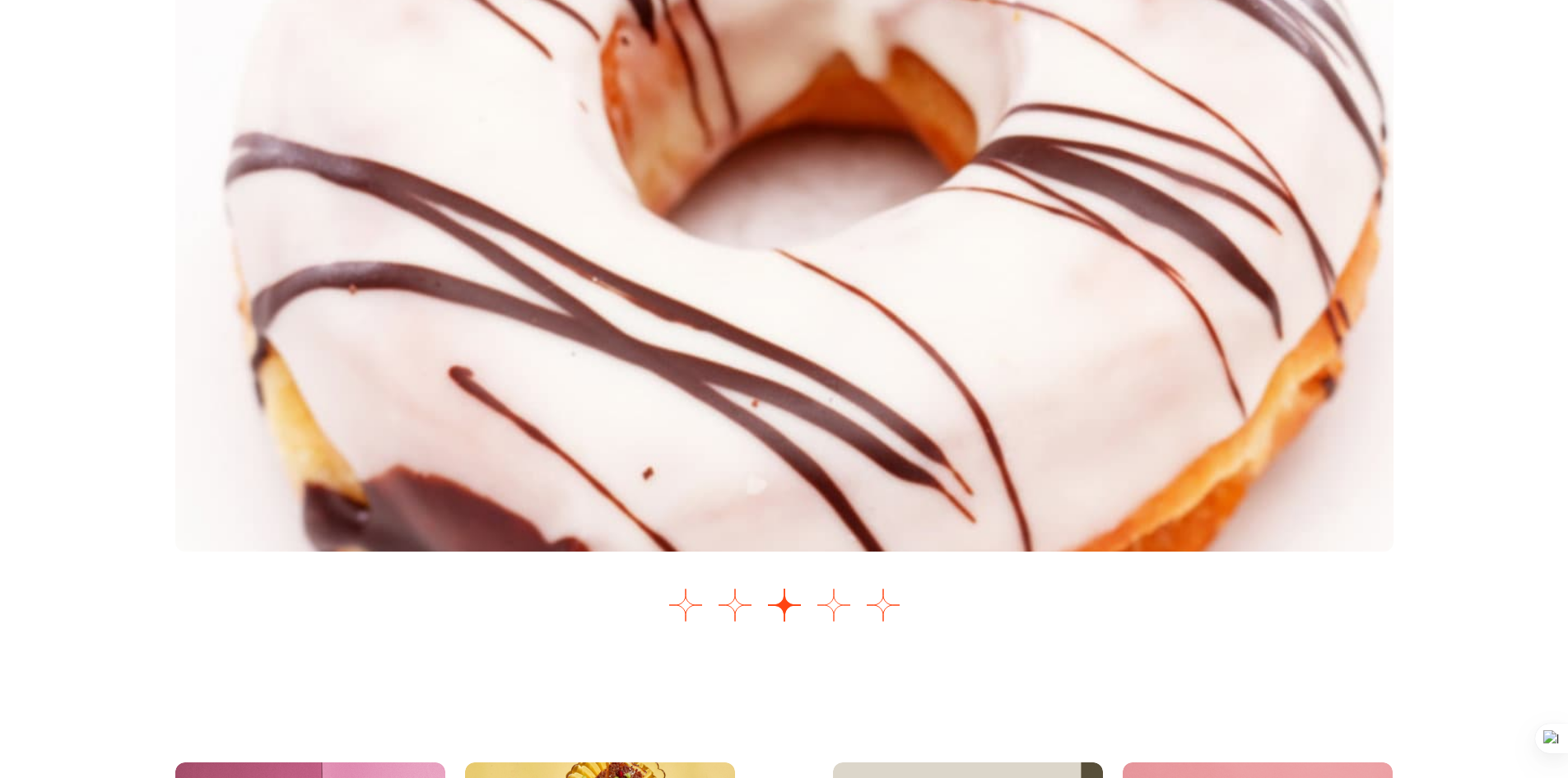
click at [834, 622] on button "Go to slide 4" at bounding box center [834, 605] width 32 height 32
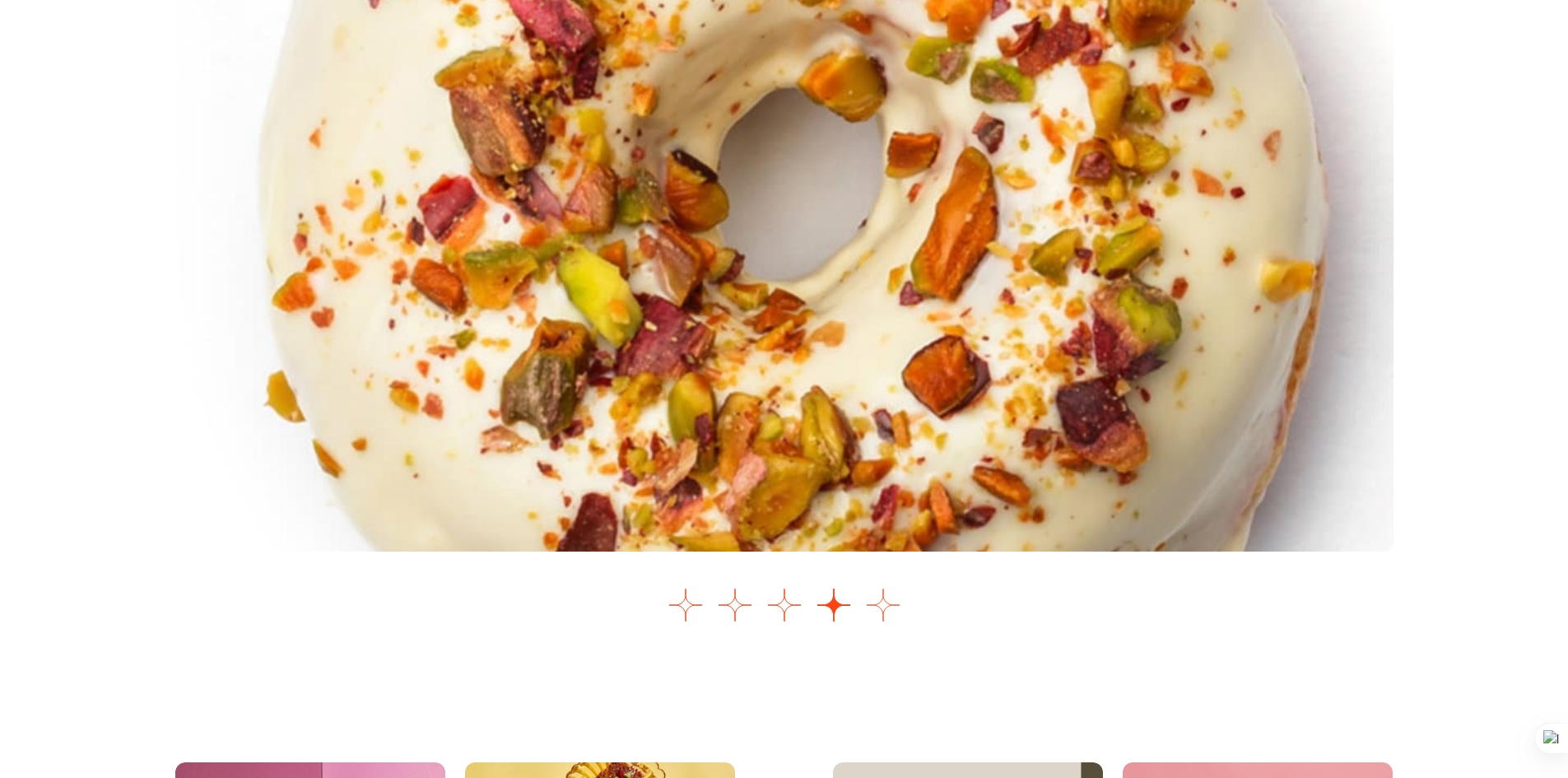
click at [886, 622] on button "Go to slide 5" at bounding box center [883, 605] width 32 height 32
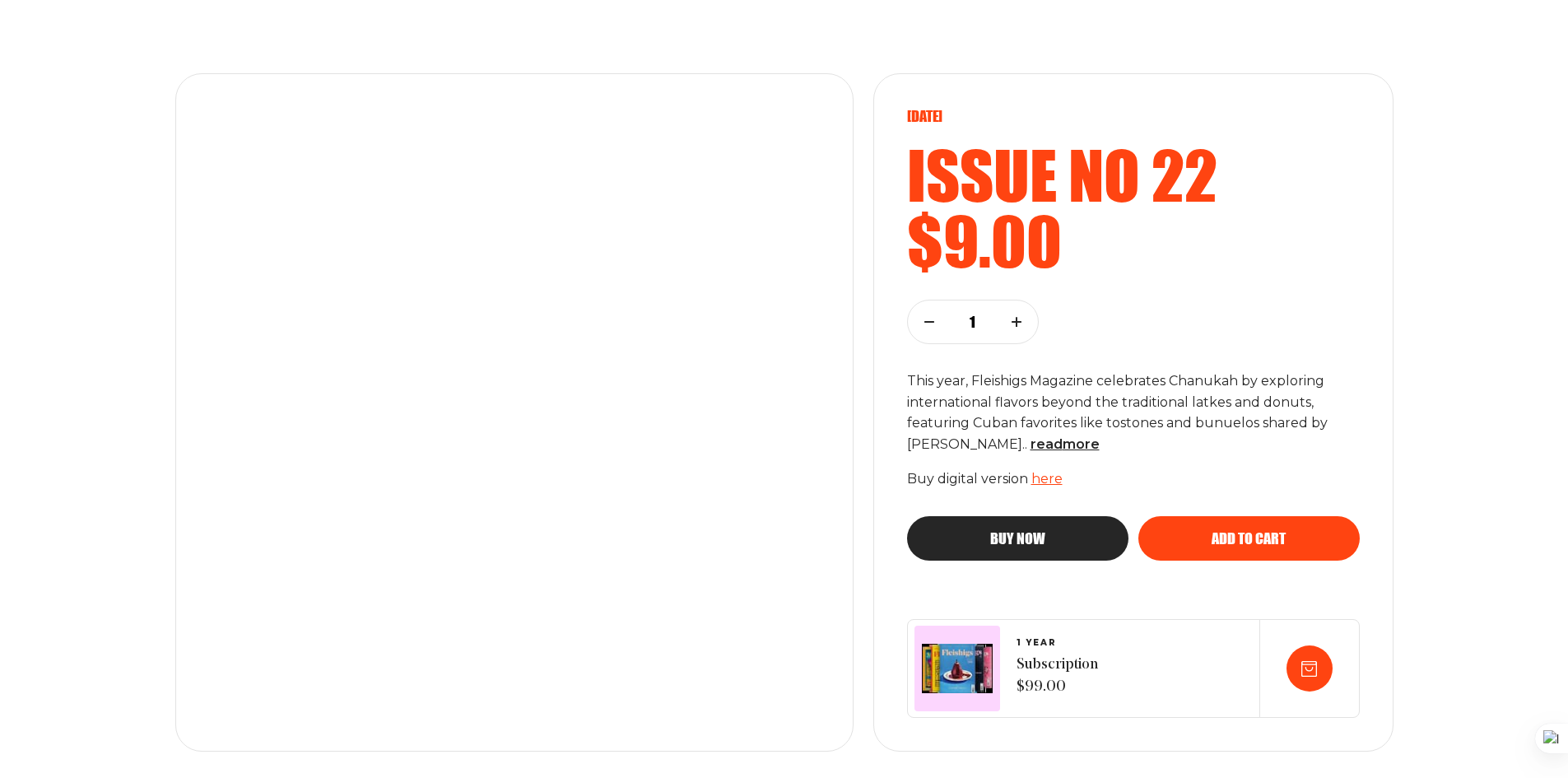
scroll to position [77, 0]
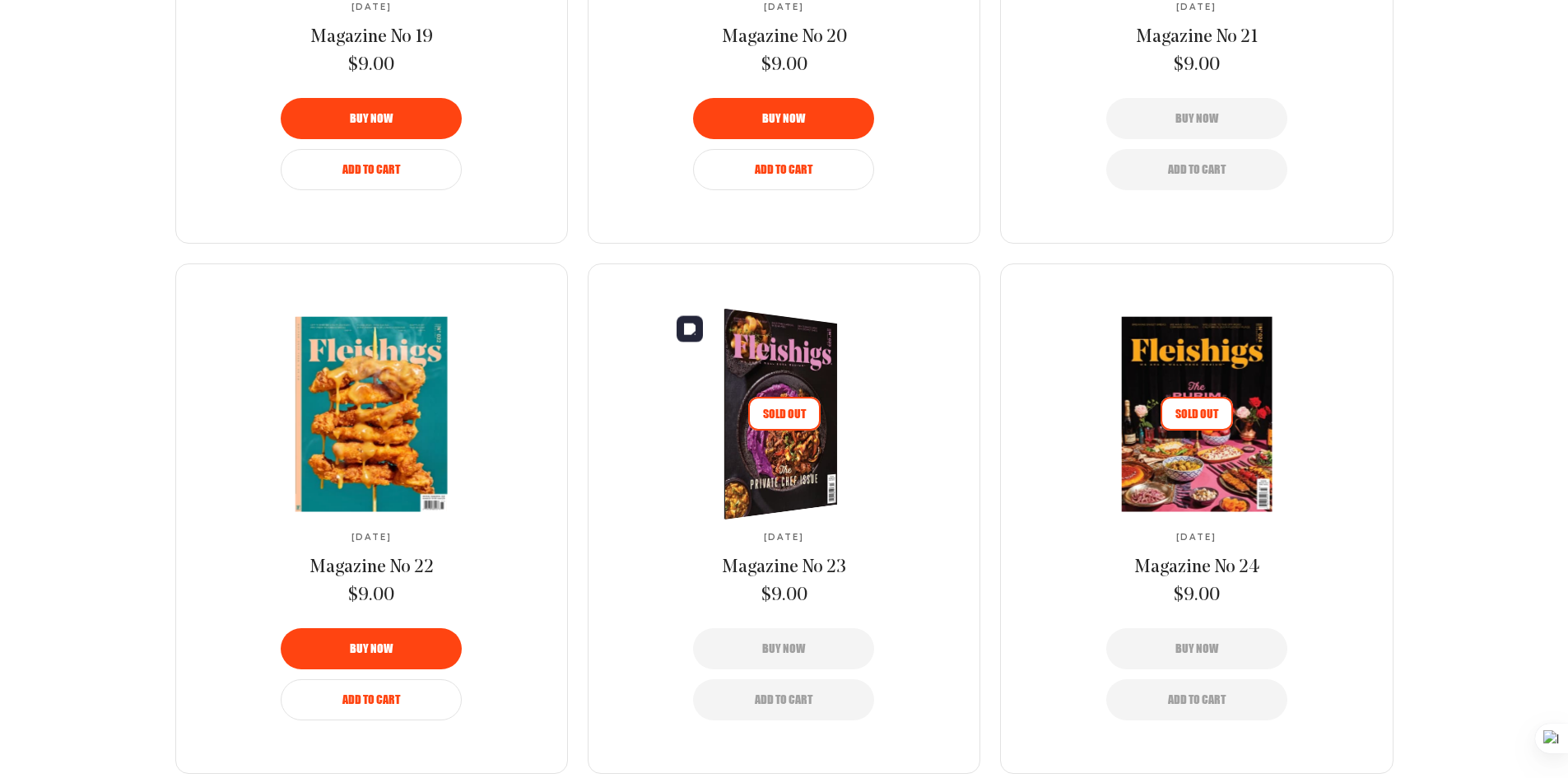
scroll to position [1483, 0]
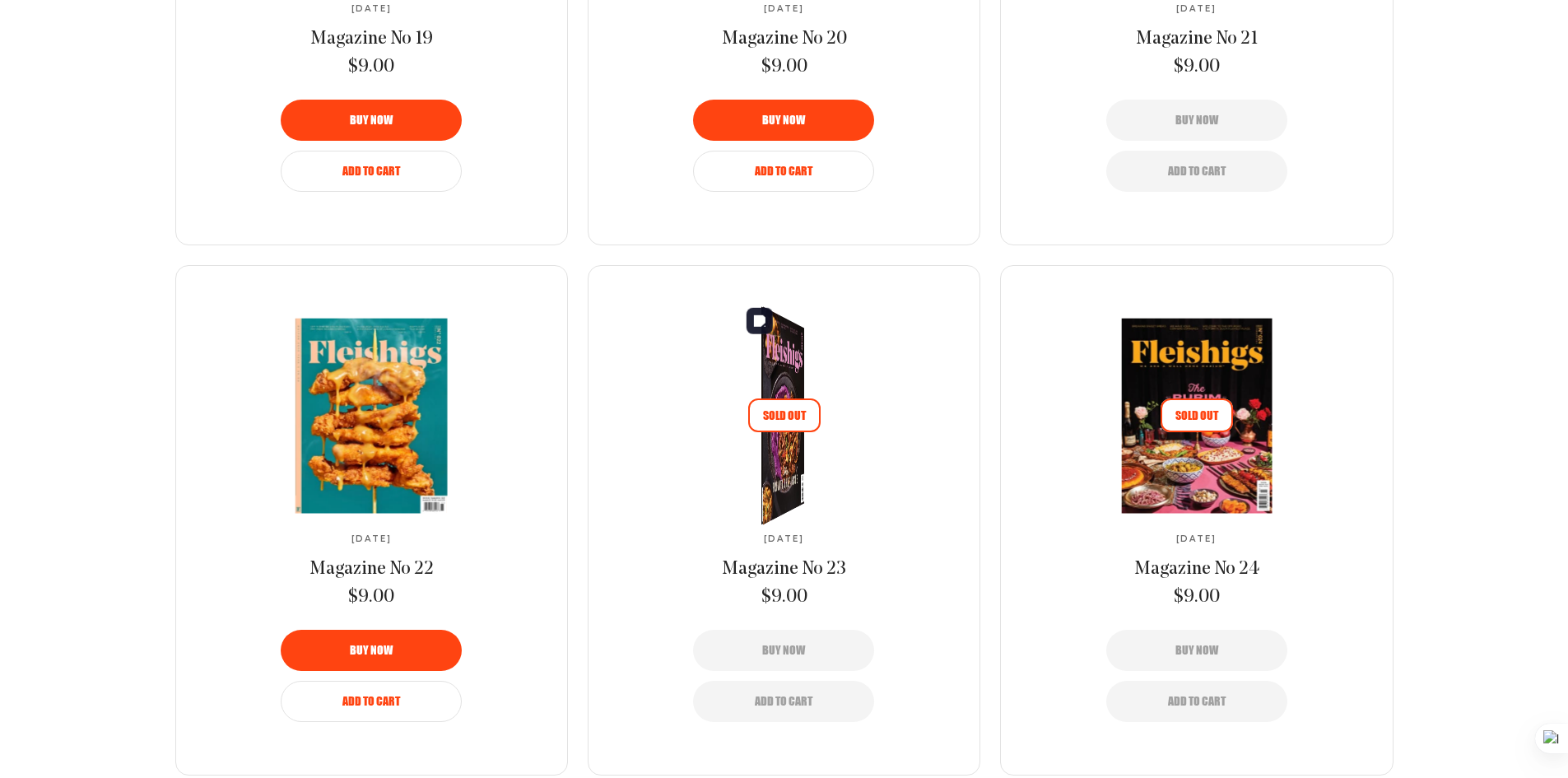
click at [812, 403] on span "Sold Out" at bounding box center [784, 414] width 72 height 33
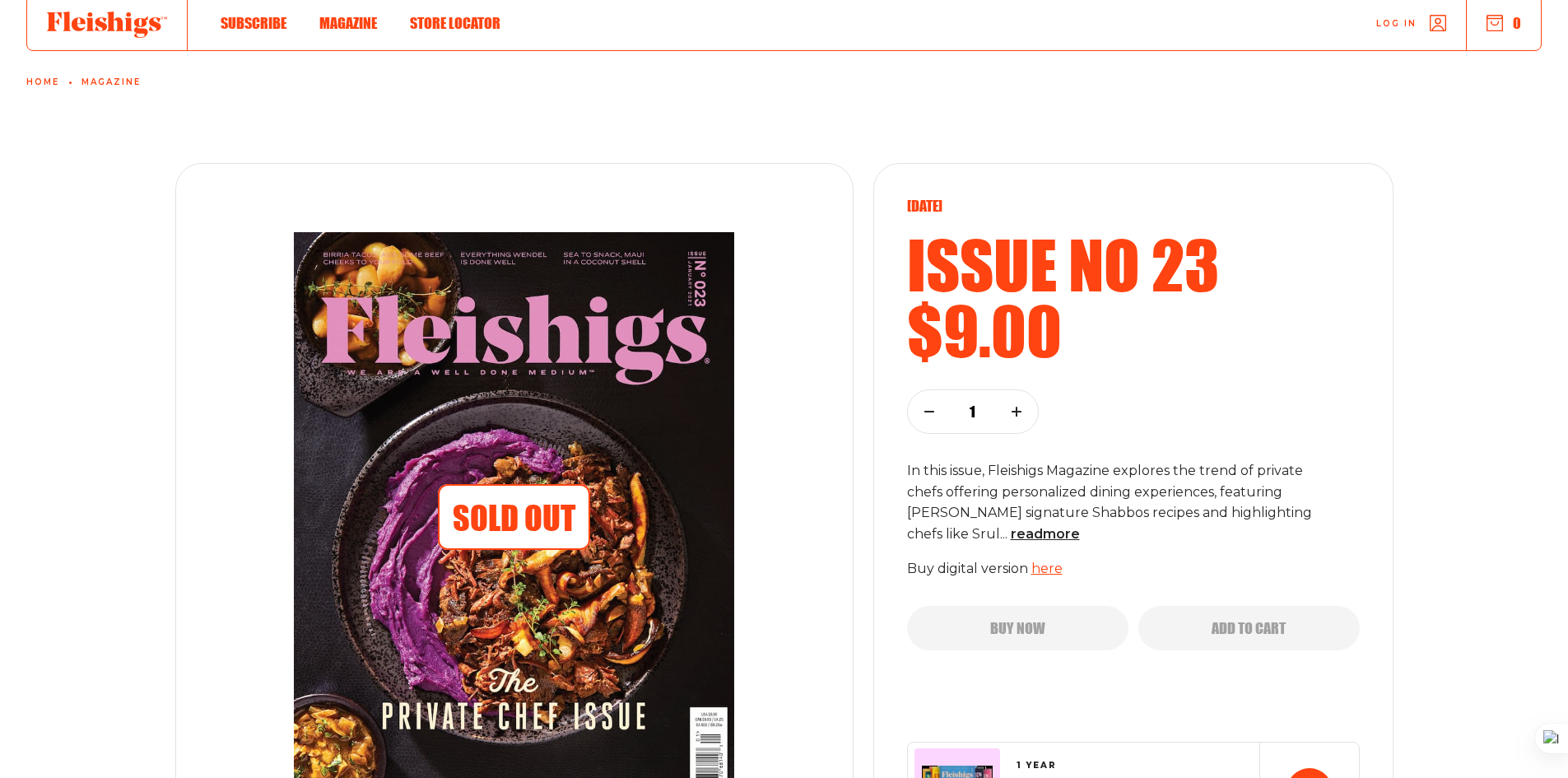
scroll to position [61, 0]
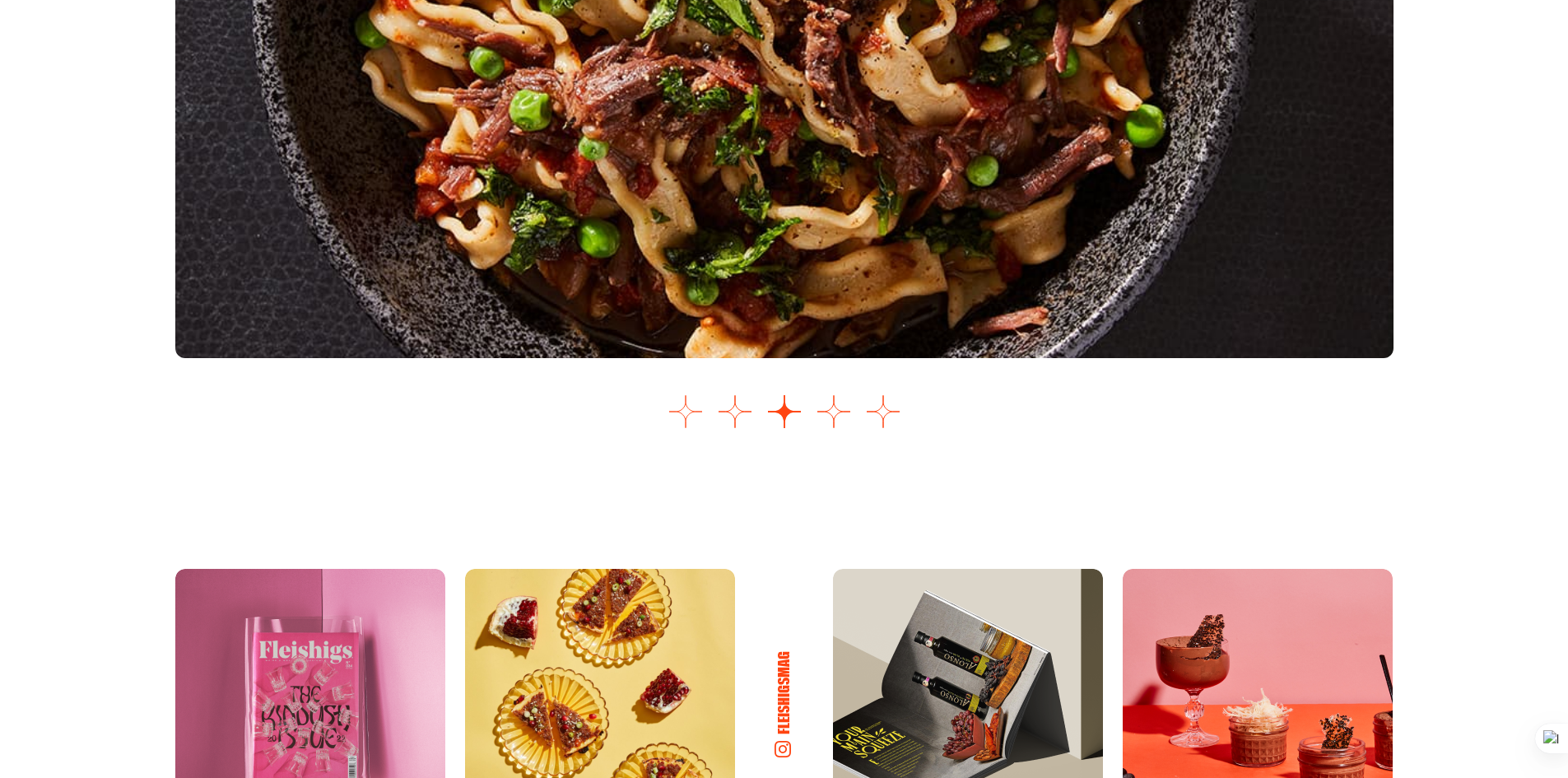
click at [693, 406] on button "Go to slide 1" at bounding box center [686, 412] width 32 height 32
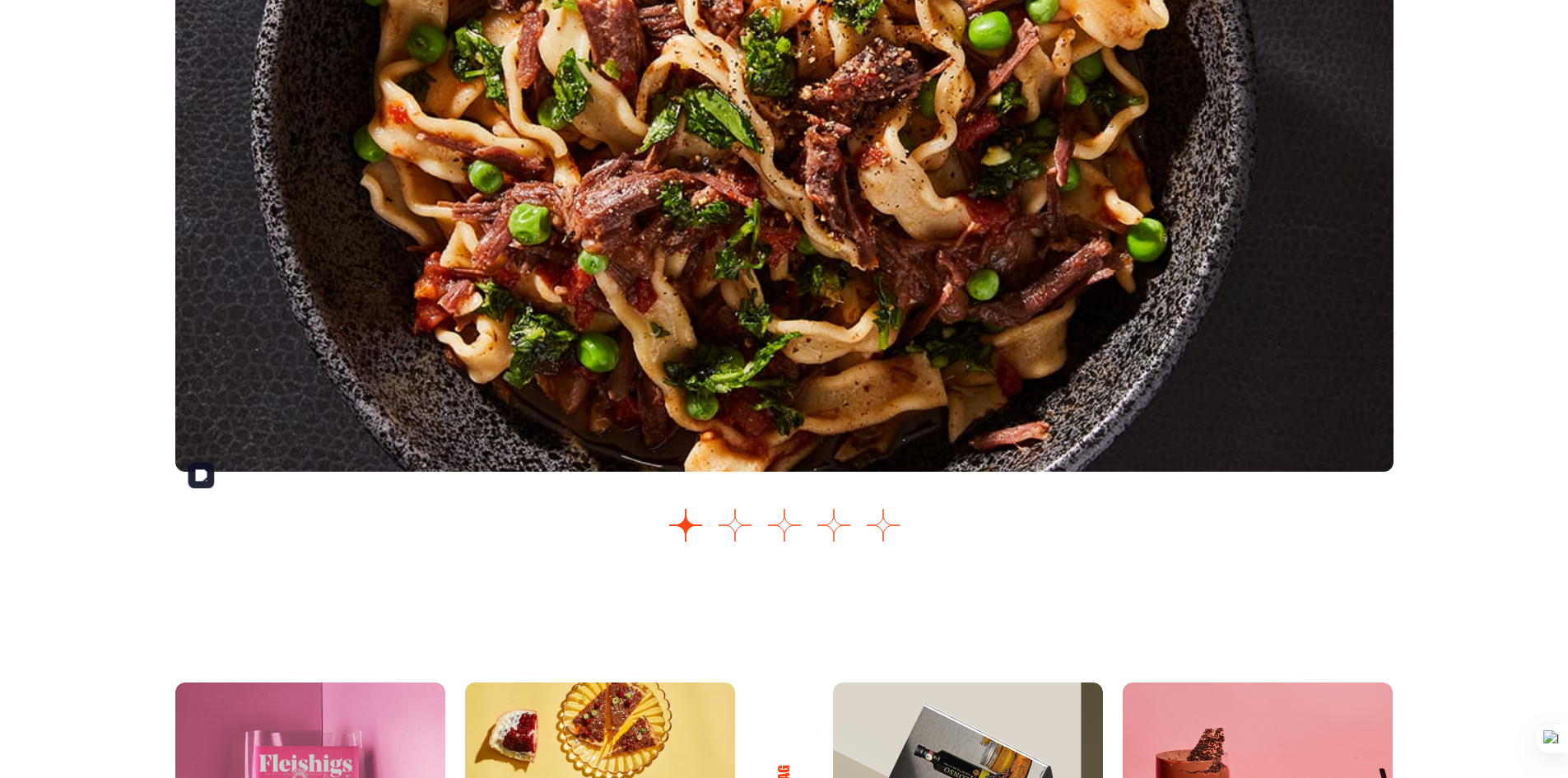
scroll to position [2126, 0]
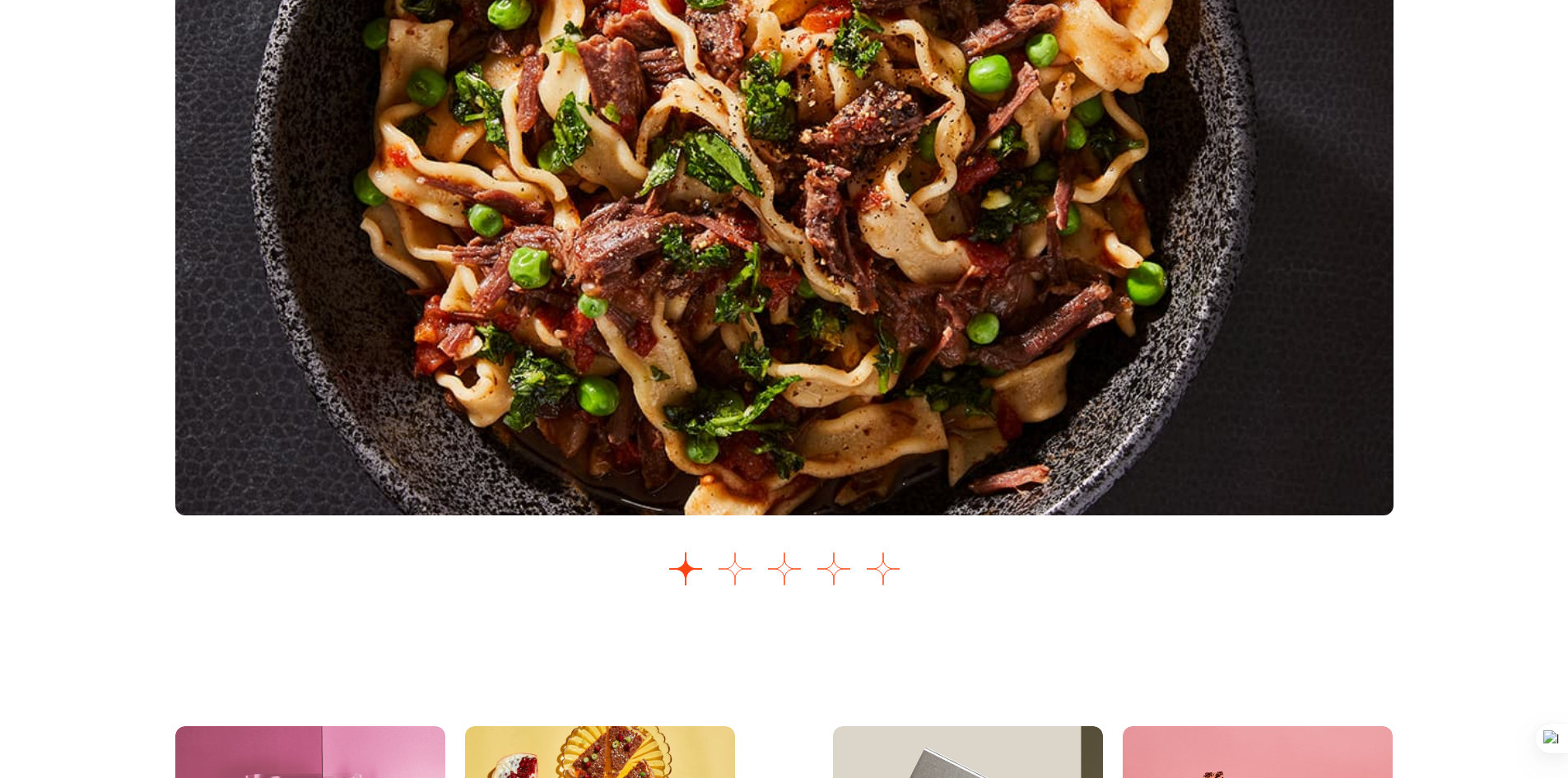
click at [738, 574] on button "Go to slide 2" at bounding box center [735, 569] width 32 height 32
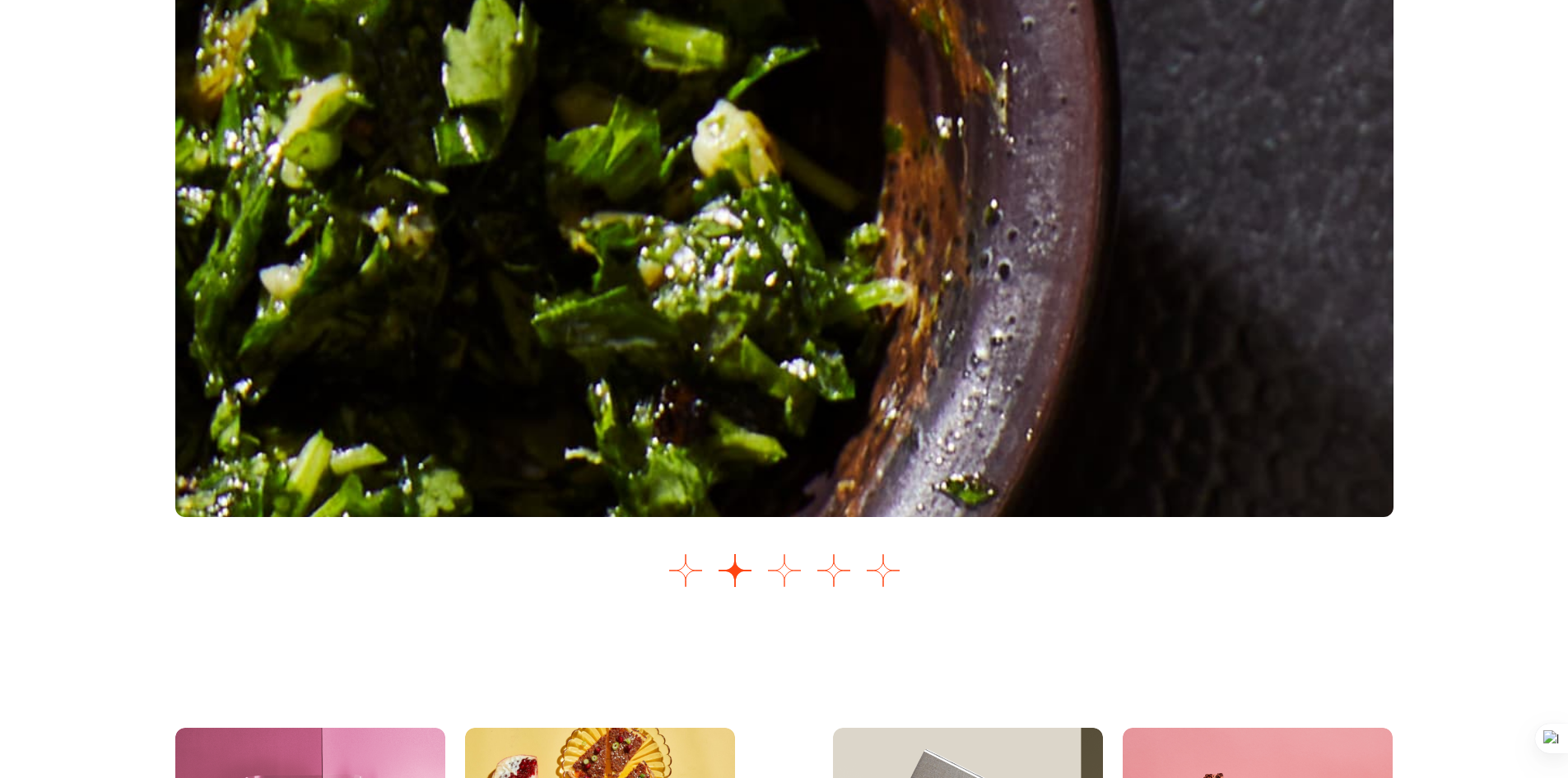
click at [783, 572] on button "Go to slide 3" at bounding box center [784, 570] width 32 height 32
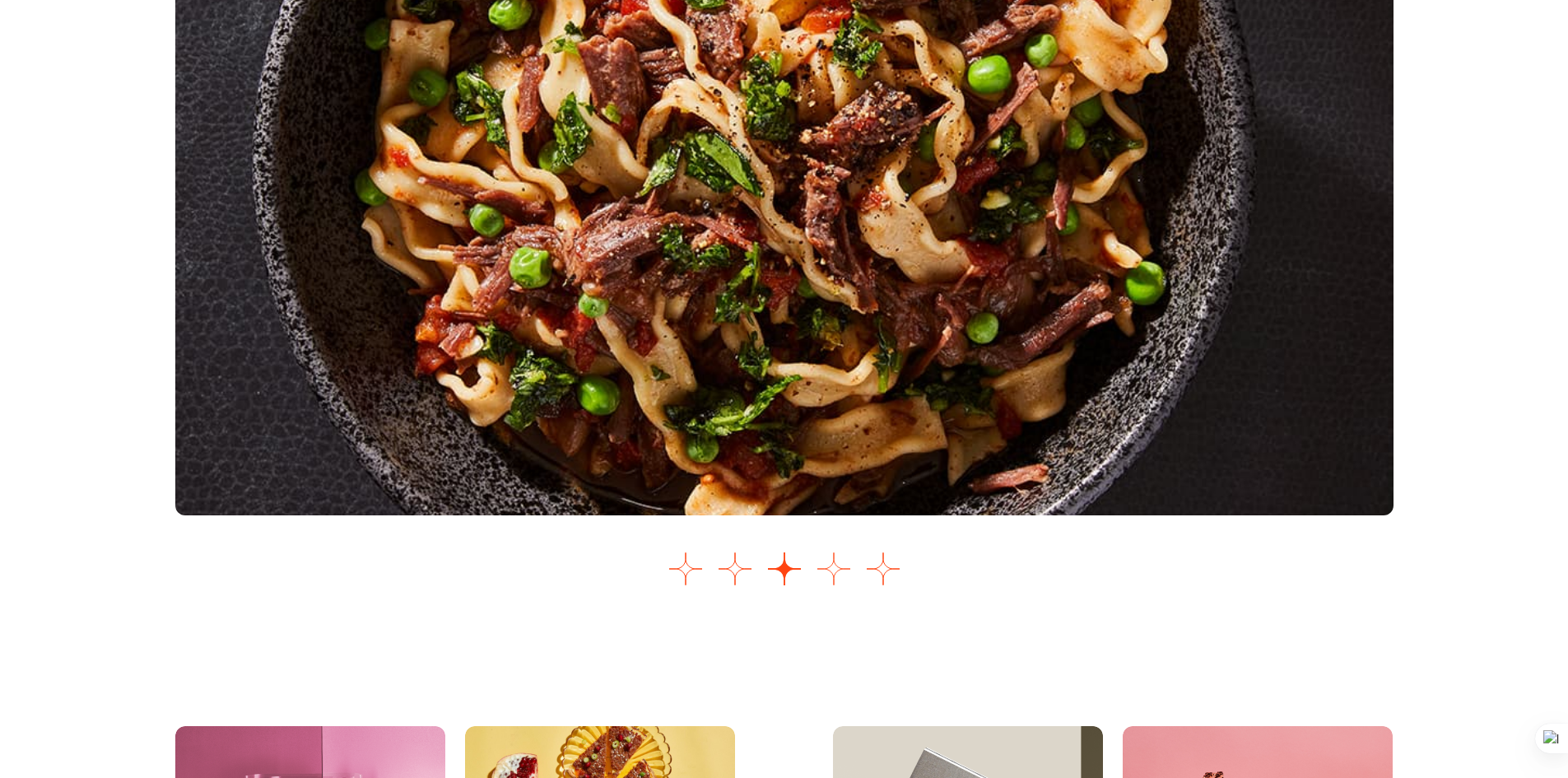
click at [839, 570] on button "Go to slide 4" at bounding box center [834, 569] width 32 height 32
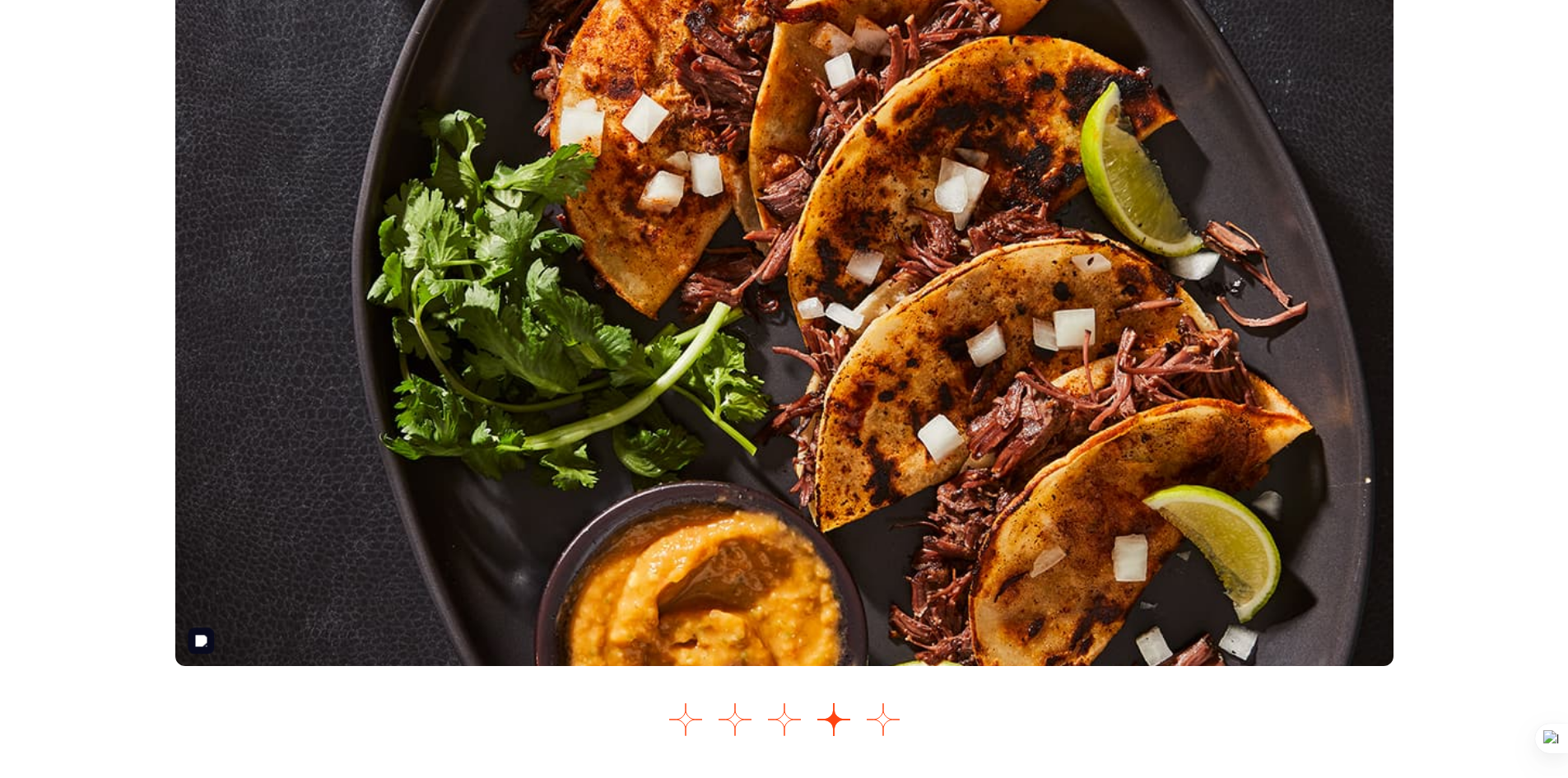
scroll to position [1975, 0]
click at [888, 727] on button "Go to slide 5" at bounding box center [883, 720] width 32 height 32
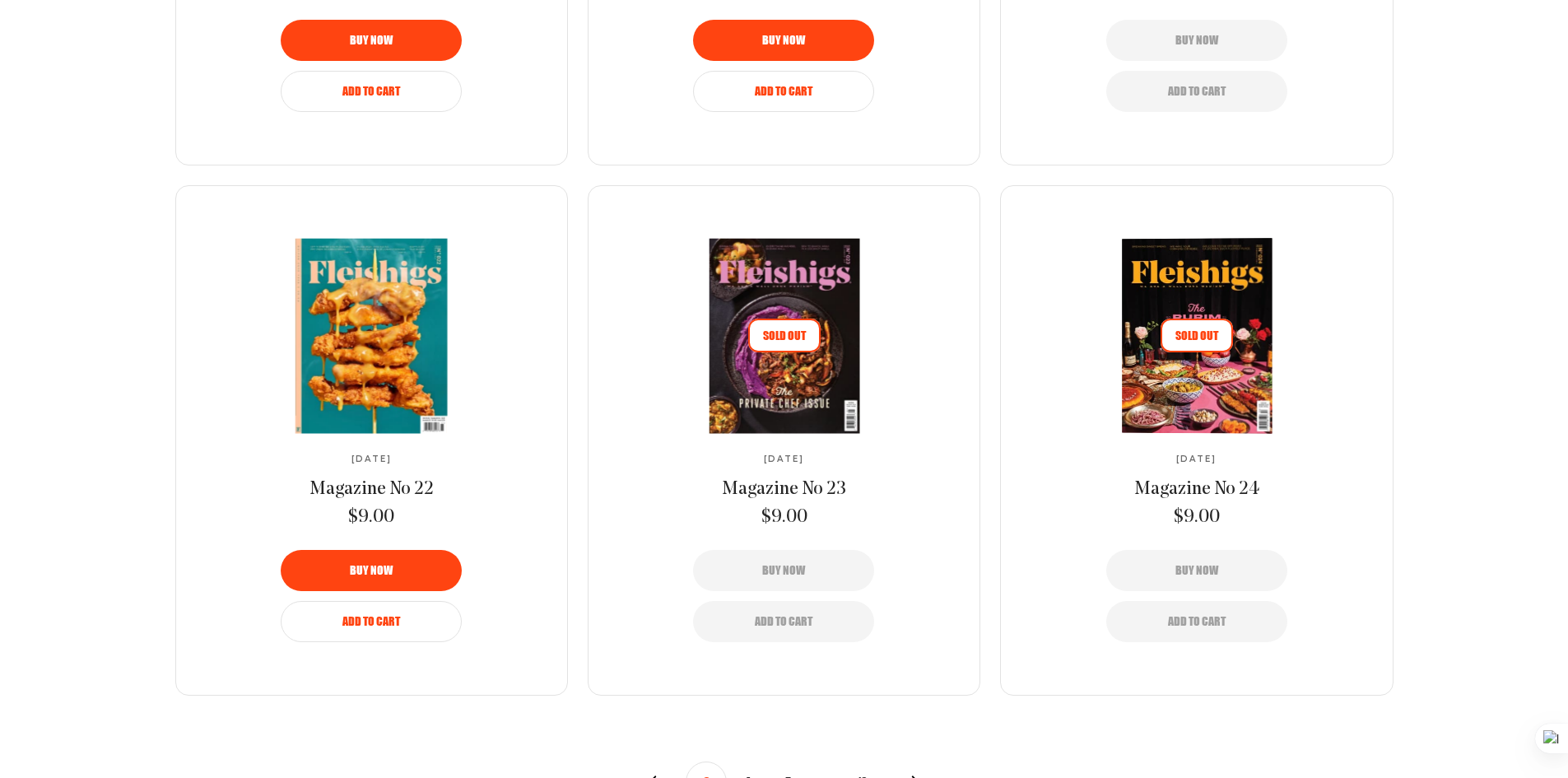
scroll to position [1563, 0]
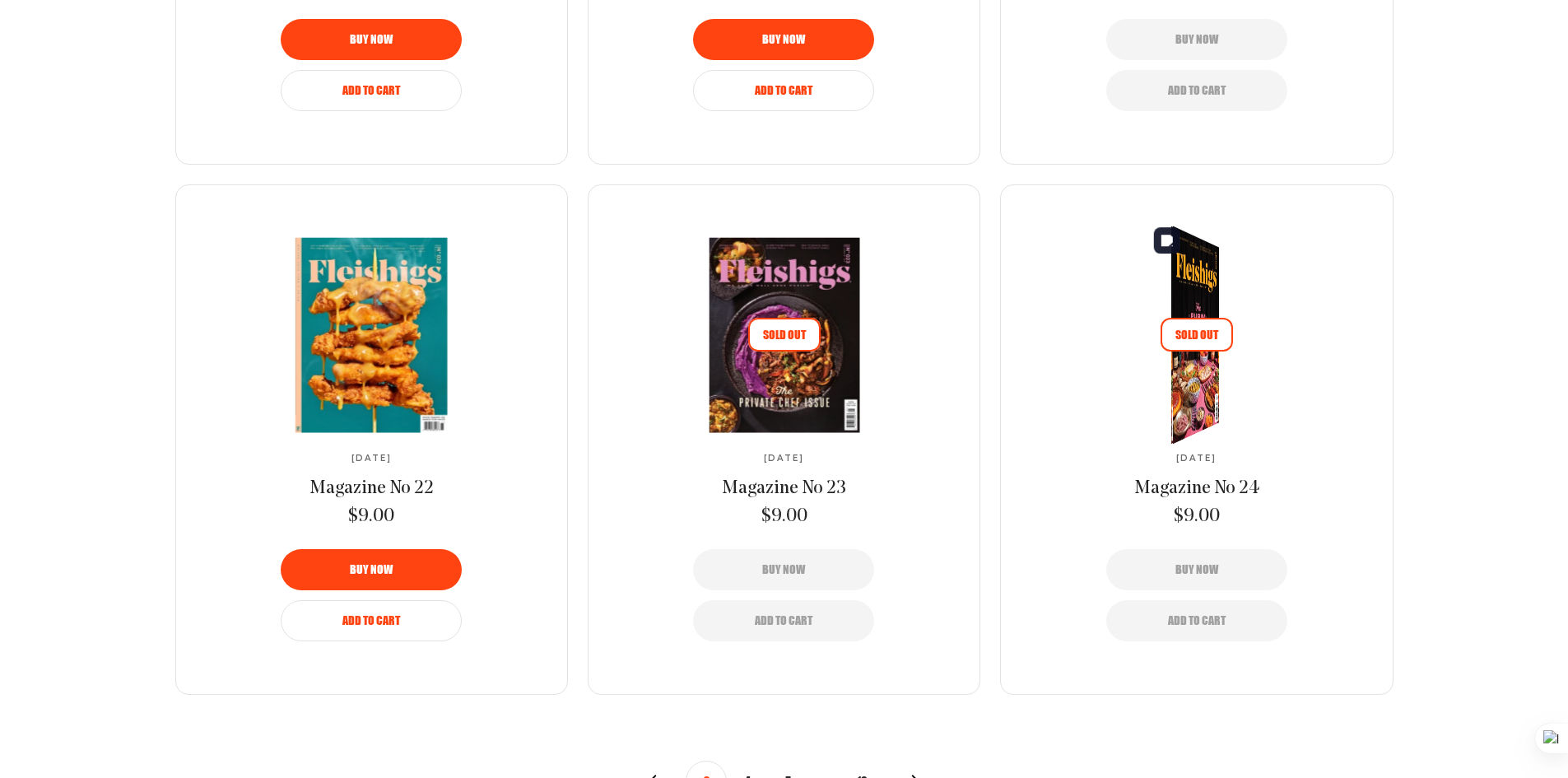
click at [1164, 275] on img at bounding box center [1190, 335] width 88 height 243
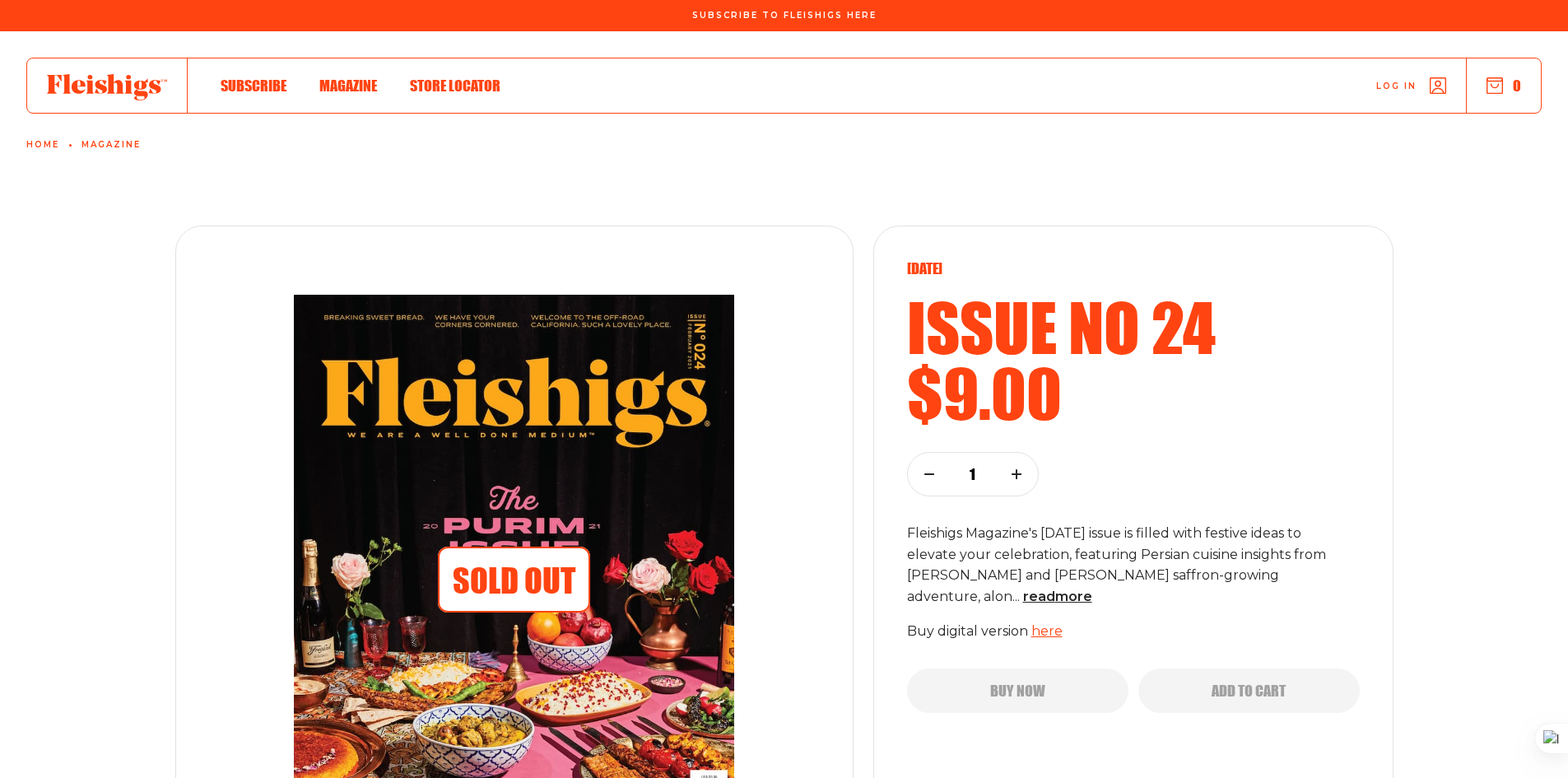
click at [0, 287] on div "Sold Out February 2021 Issue no 24 $9.00 1 Fleishigs Magazine's Purim issue is …" at bounding box center [784, 556] width 1568 height 761
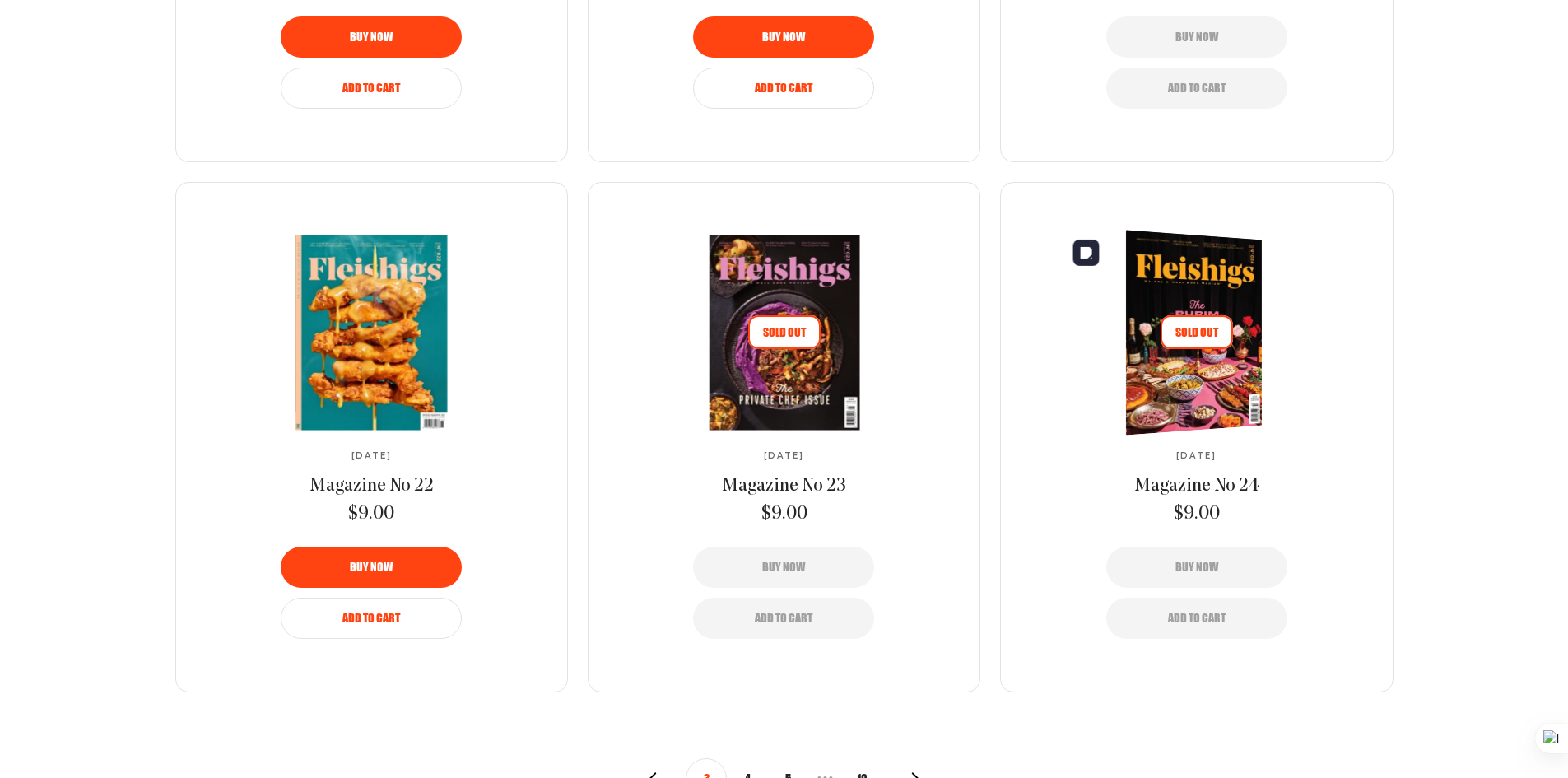
scroll to position [1565, 0]
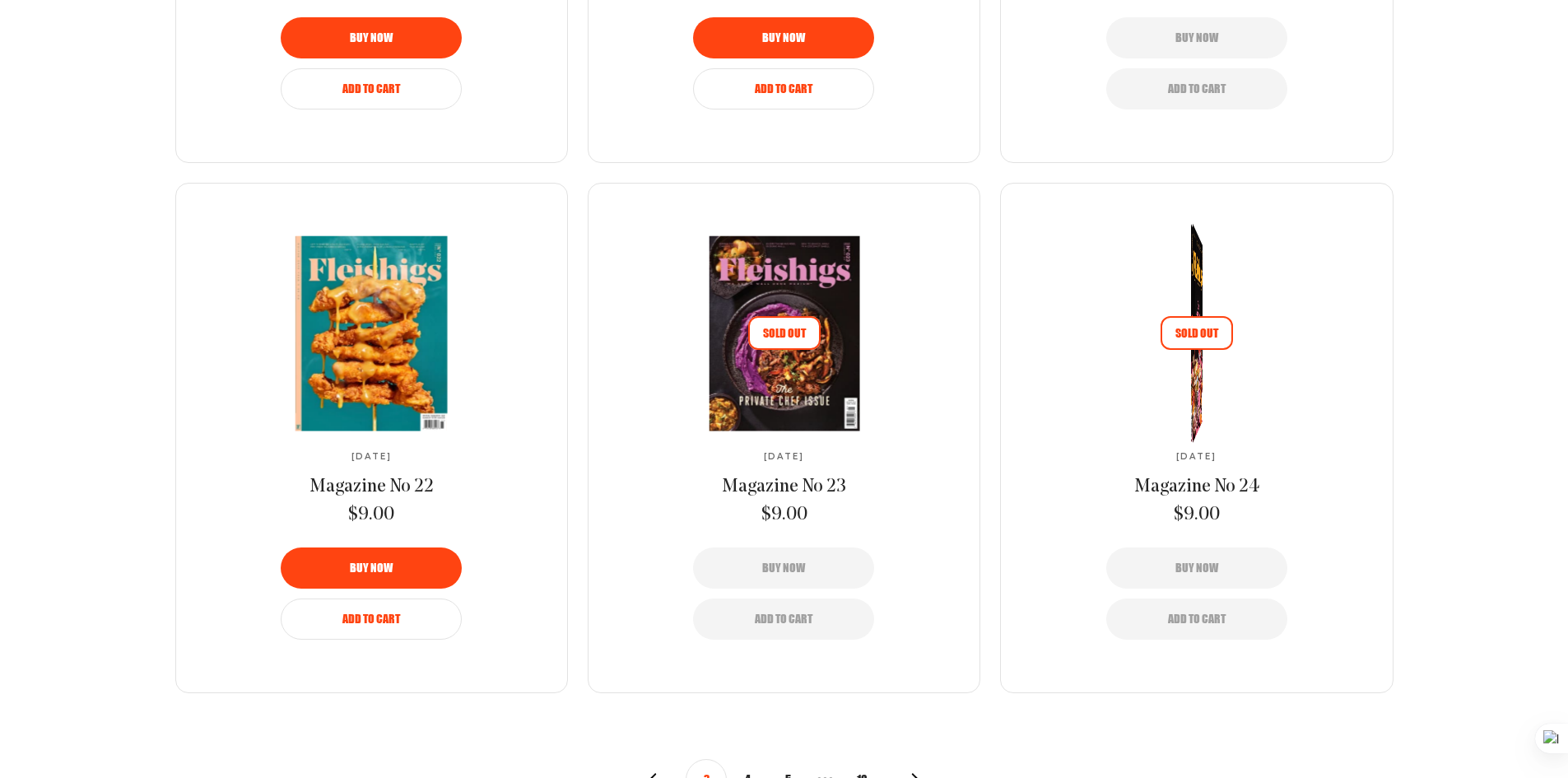
click at [1159, 391] on link "Sold Out" at bounding box center [1197, 333] width 275 height 194
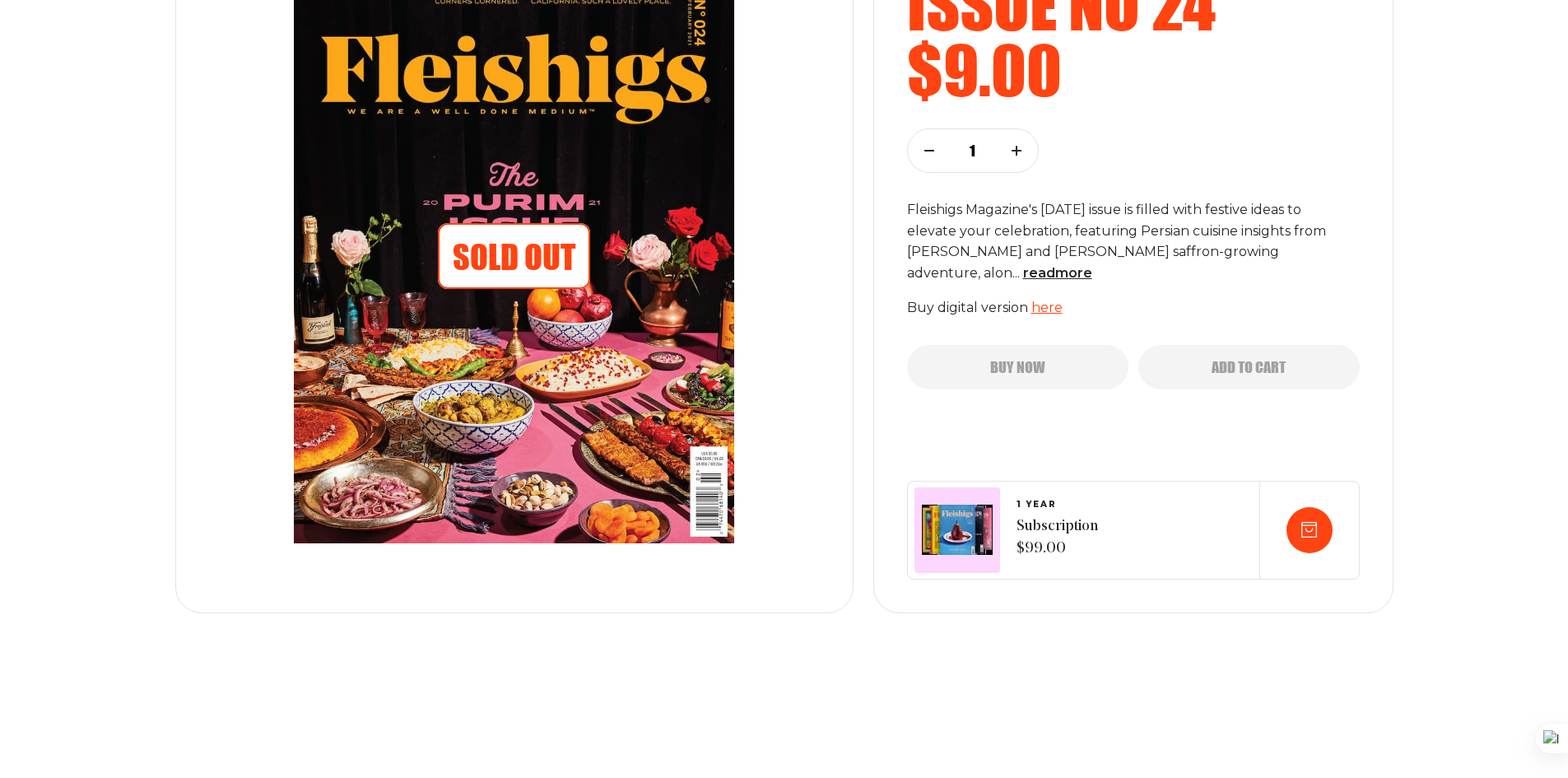
scroll to position [327, 0]
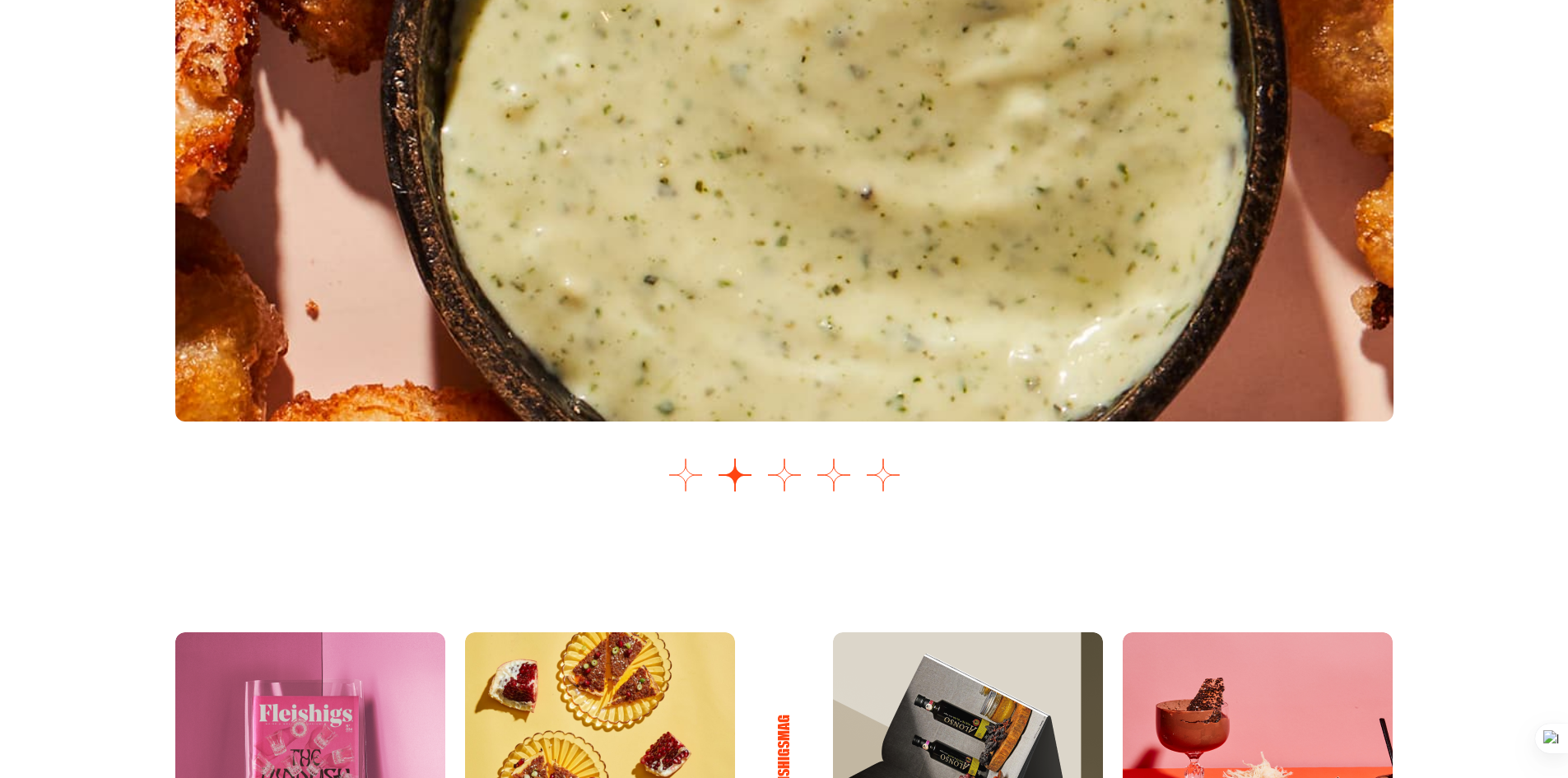
click at [678, 480] on button "Go to slide 1" at bounding box center [686, 475] width 32 height 32
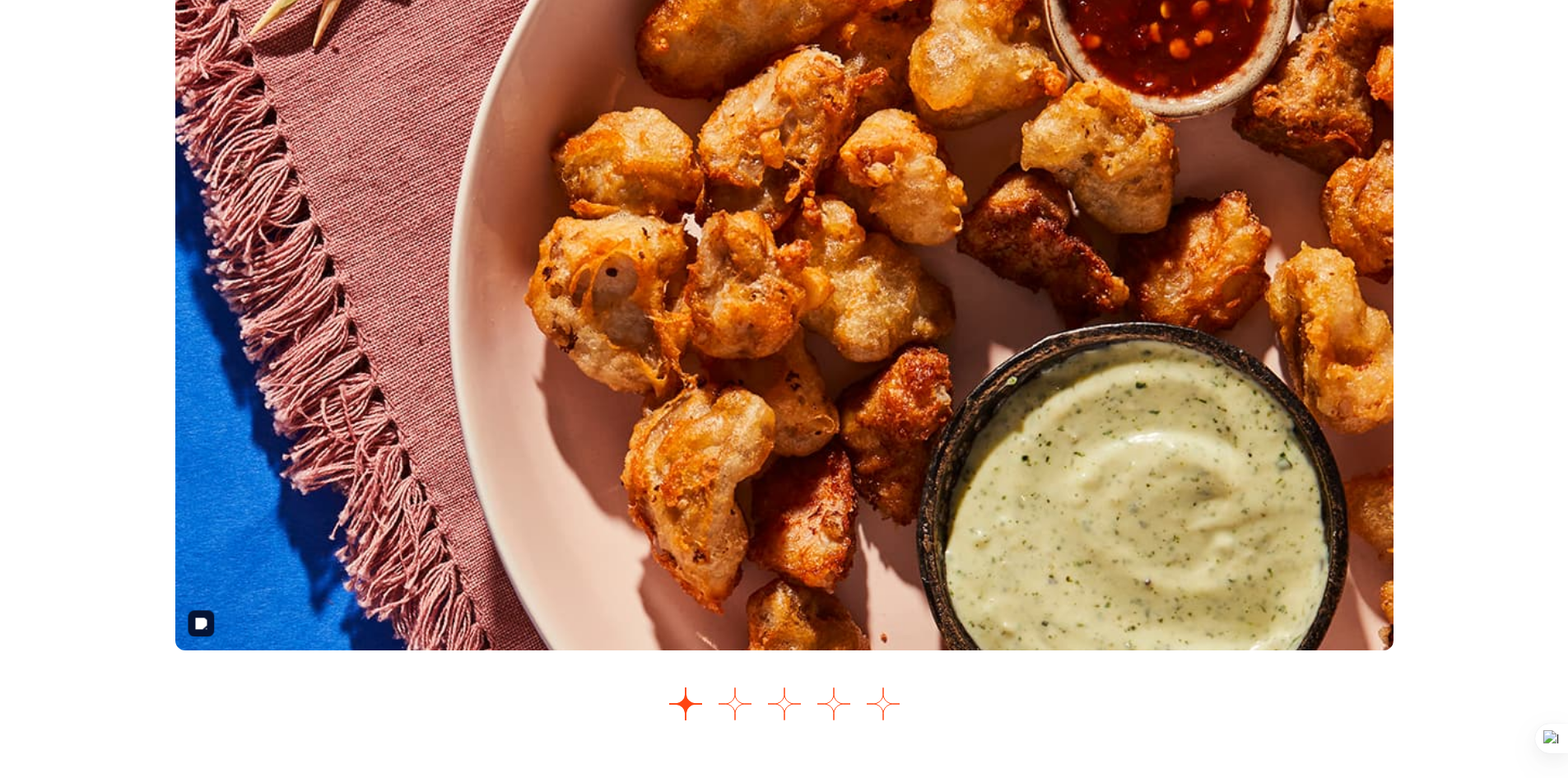
scroll to position [1992, 0]
click at [737, 708] on button "Go to slide 2" at bounding box center [735, 703] width 32 height 32
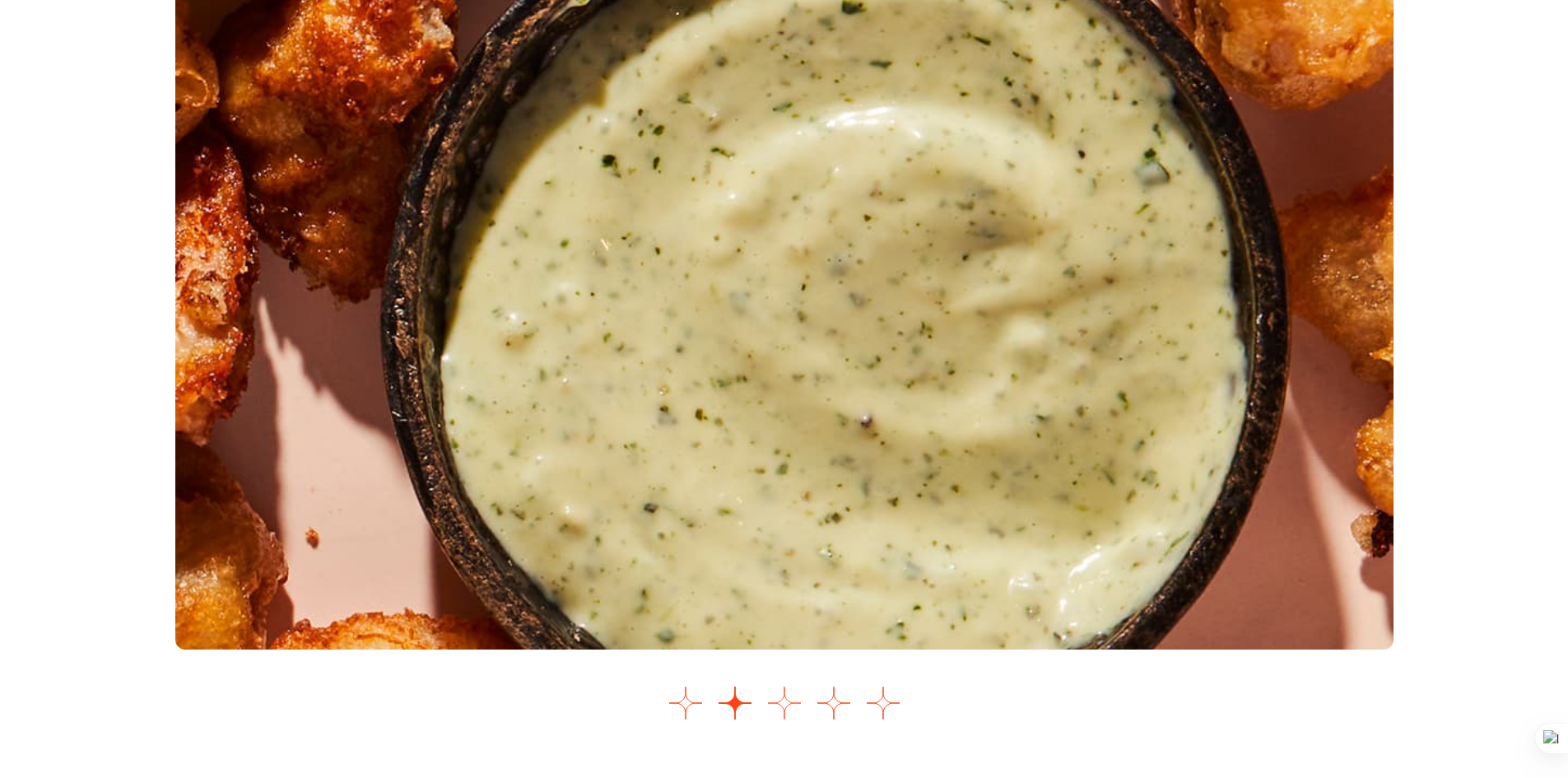
click at [789, 699] on button "Go to slide 3" at bounding box center [784, 703] width 32 height 32
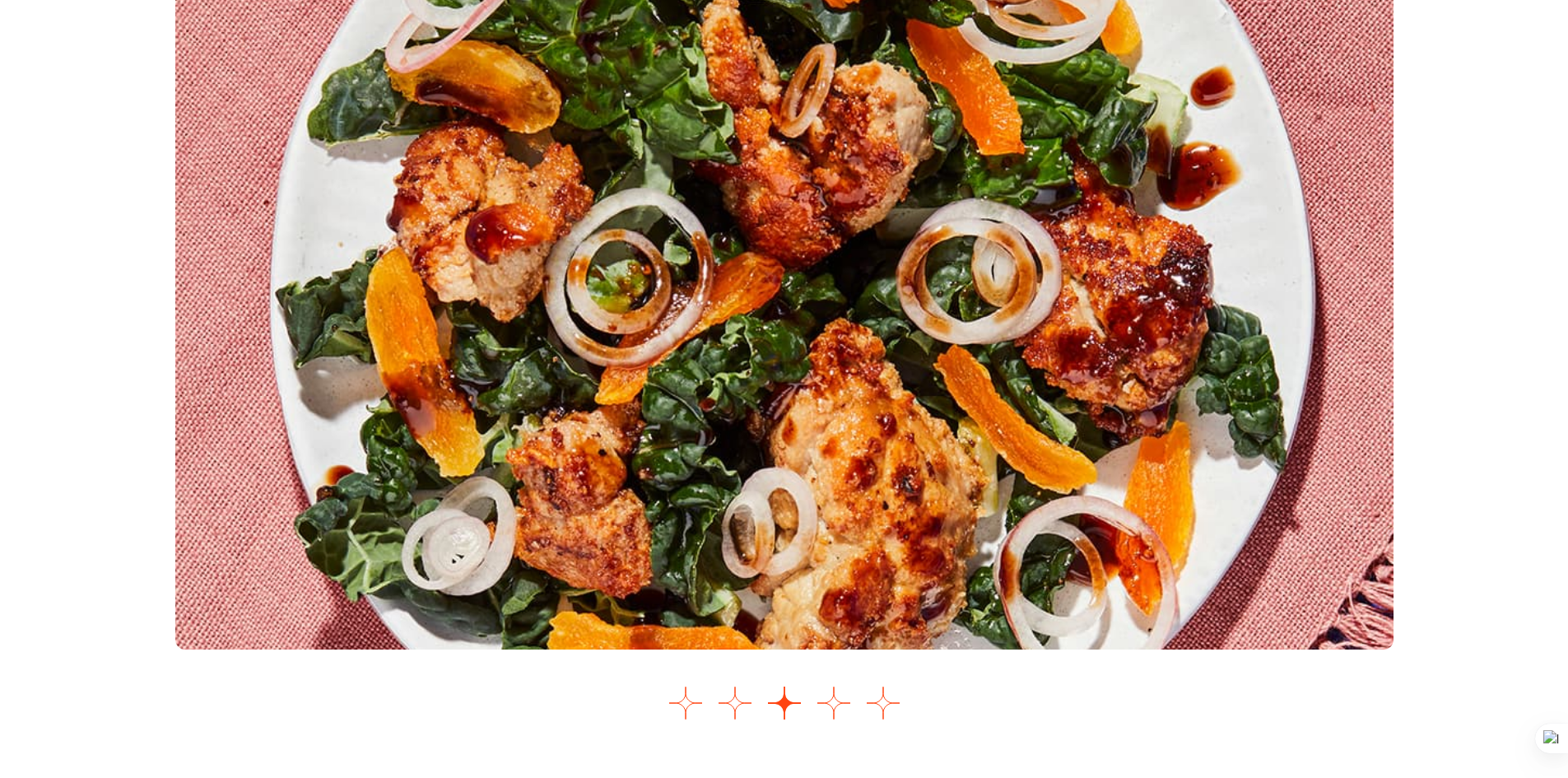
click at [838, 682] on div "Images Slider" at bounding box center [784, 351] width 1219 height 754
click at [836, 695] on button "Go to slide 4" at bounding box center [834, 703] width 32 height 32
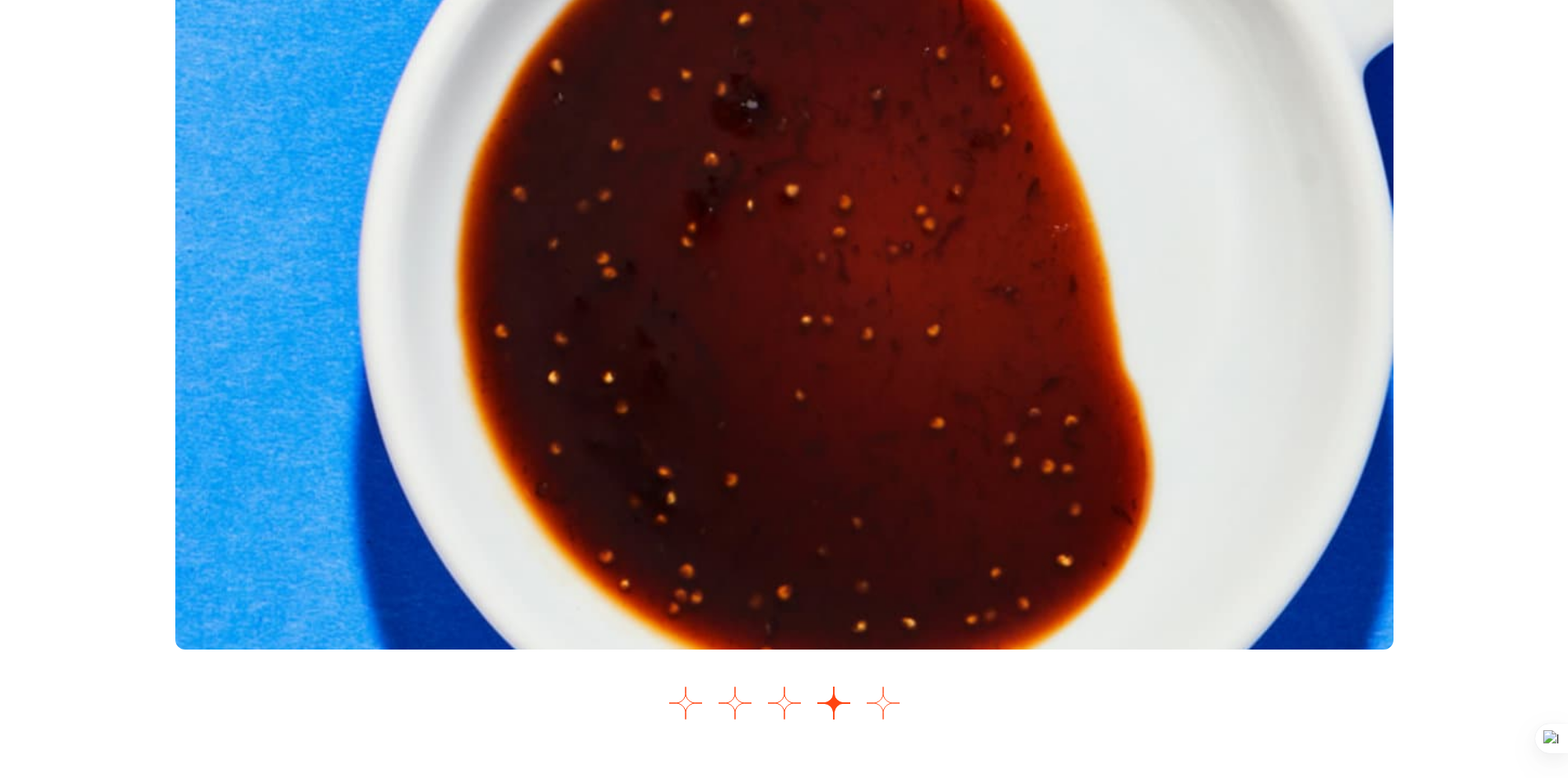
click at [884, 707] on button "Go to slide 5" at bounding box center [883, 703] width 32 height 32
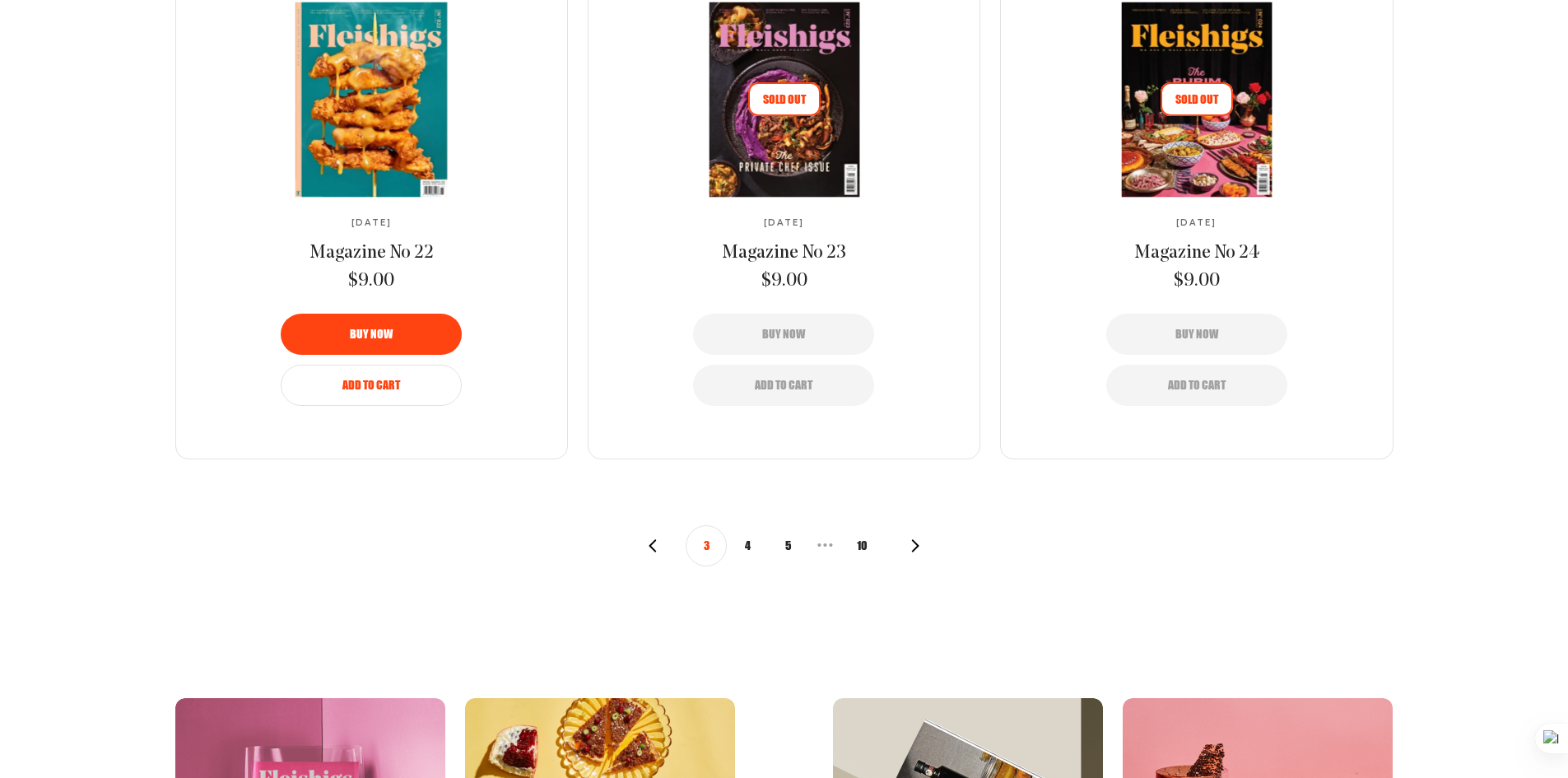
scroll to position [1802, 0]
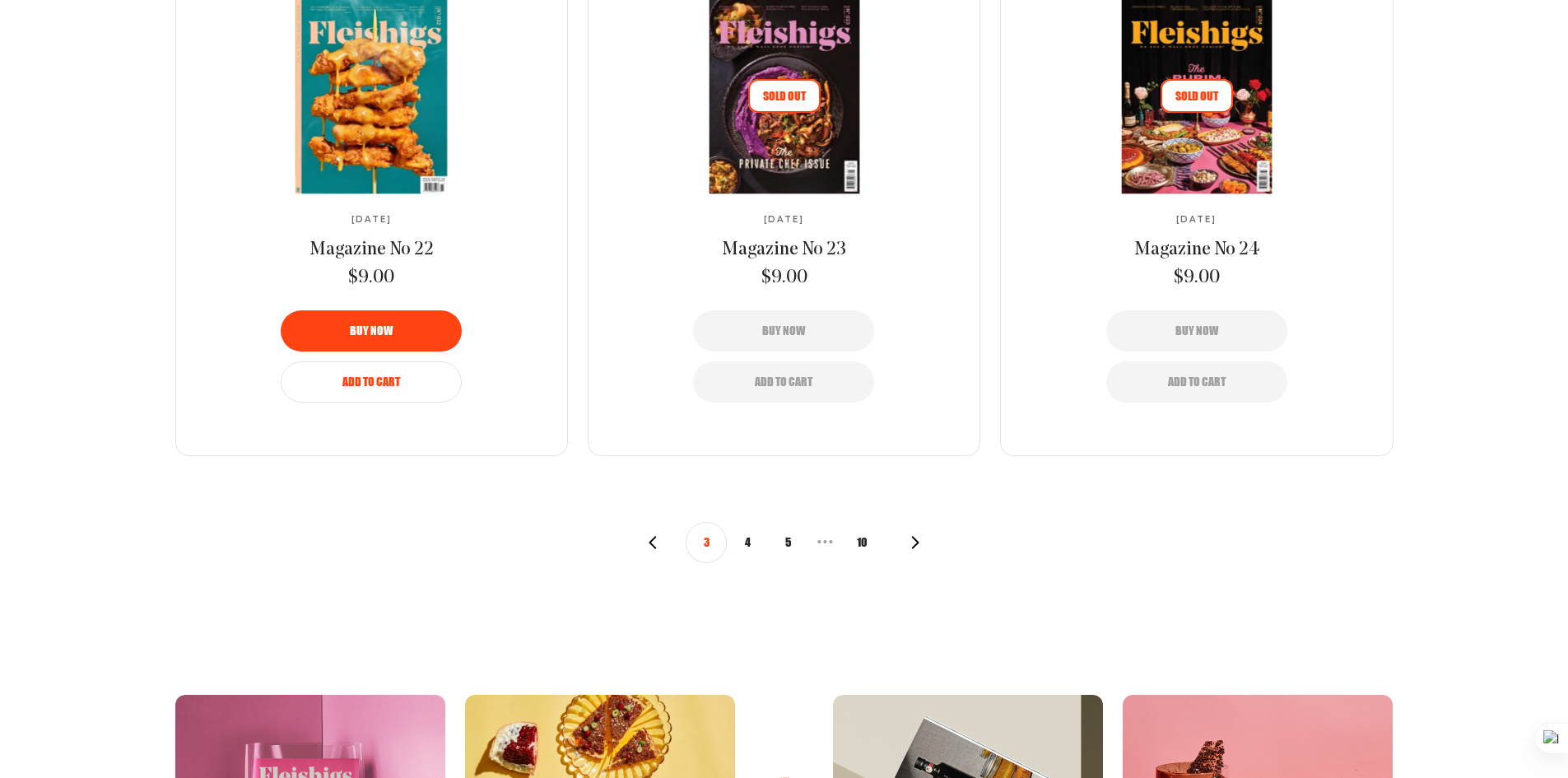
click at [747, 536] on button "4" at bounding box center [747, 542] width 42 height 42
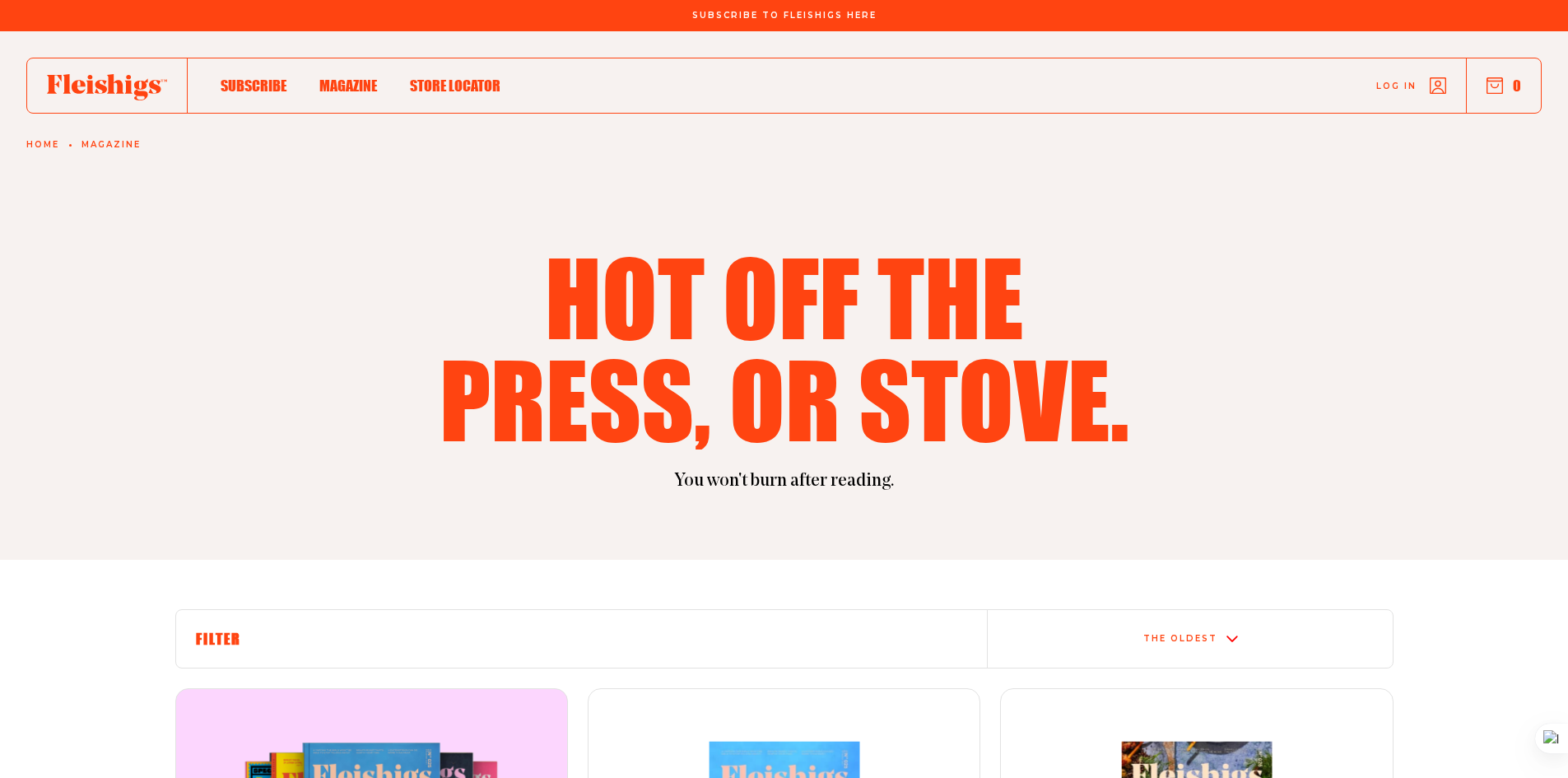
click at [1287, 477] on p "You won't burn after reading." at bounding box center [784, 481] width 1219 height 24
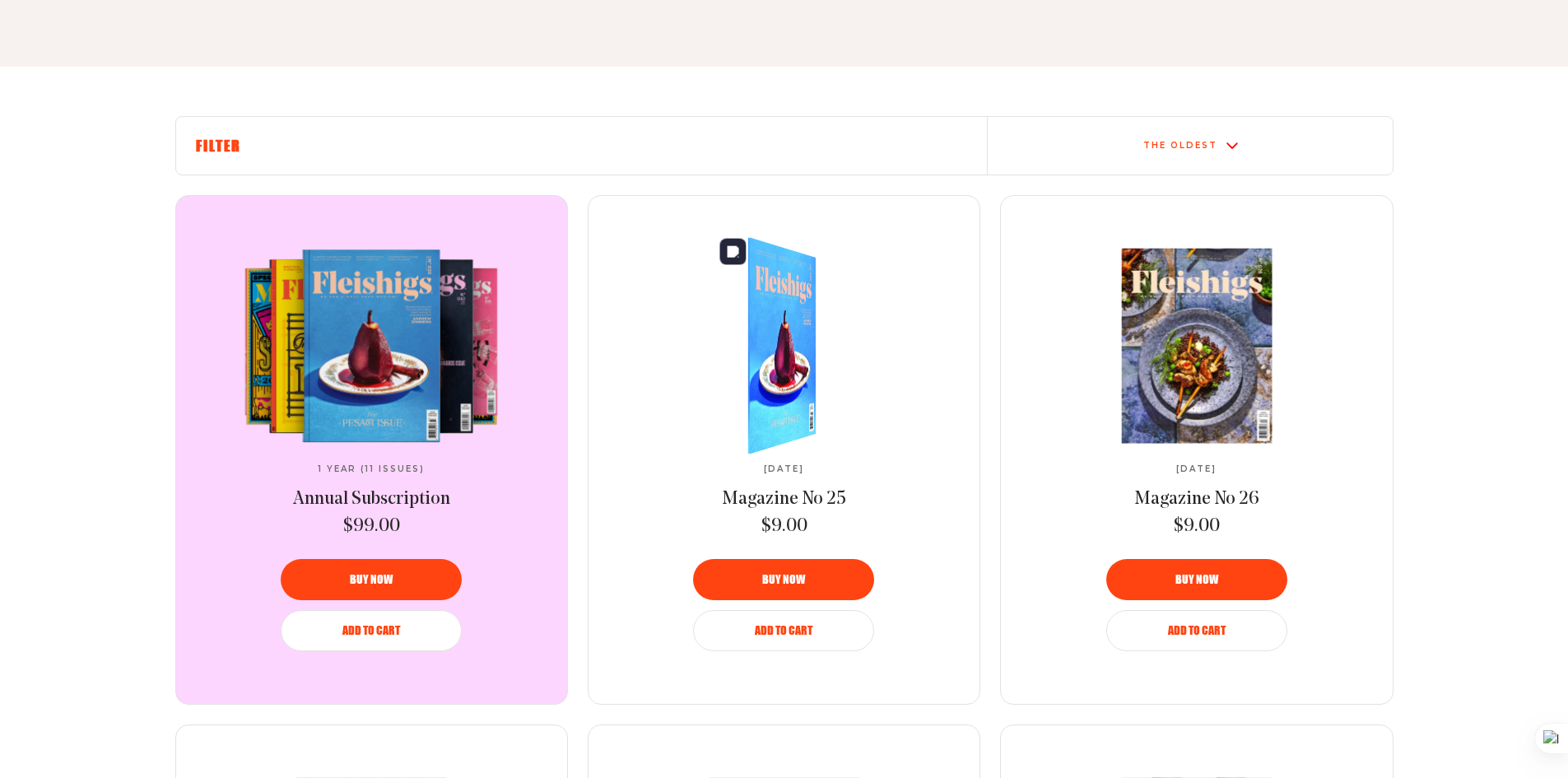
scroll to position [494, 0]
click at [793, 367] on img at bounding box center [775, 344] width 125 height 239
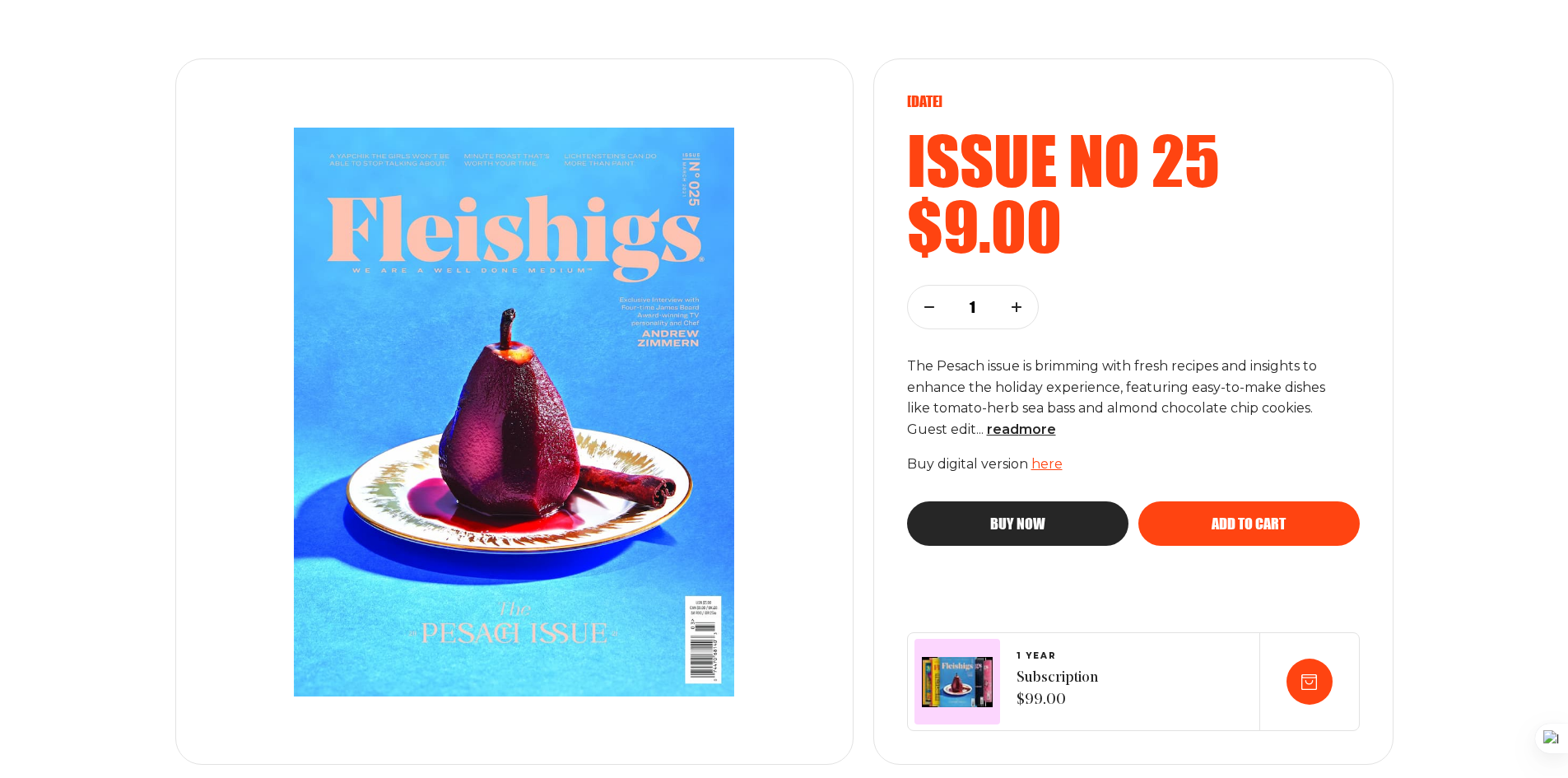
scroll to position [166, 0]
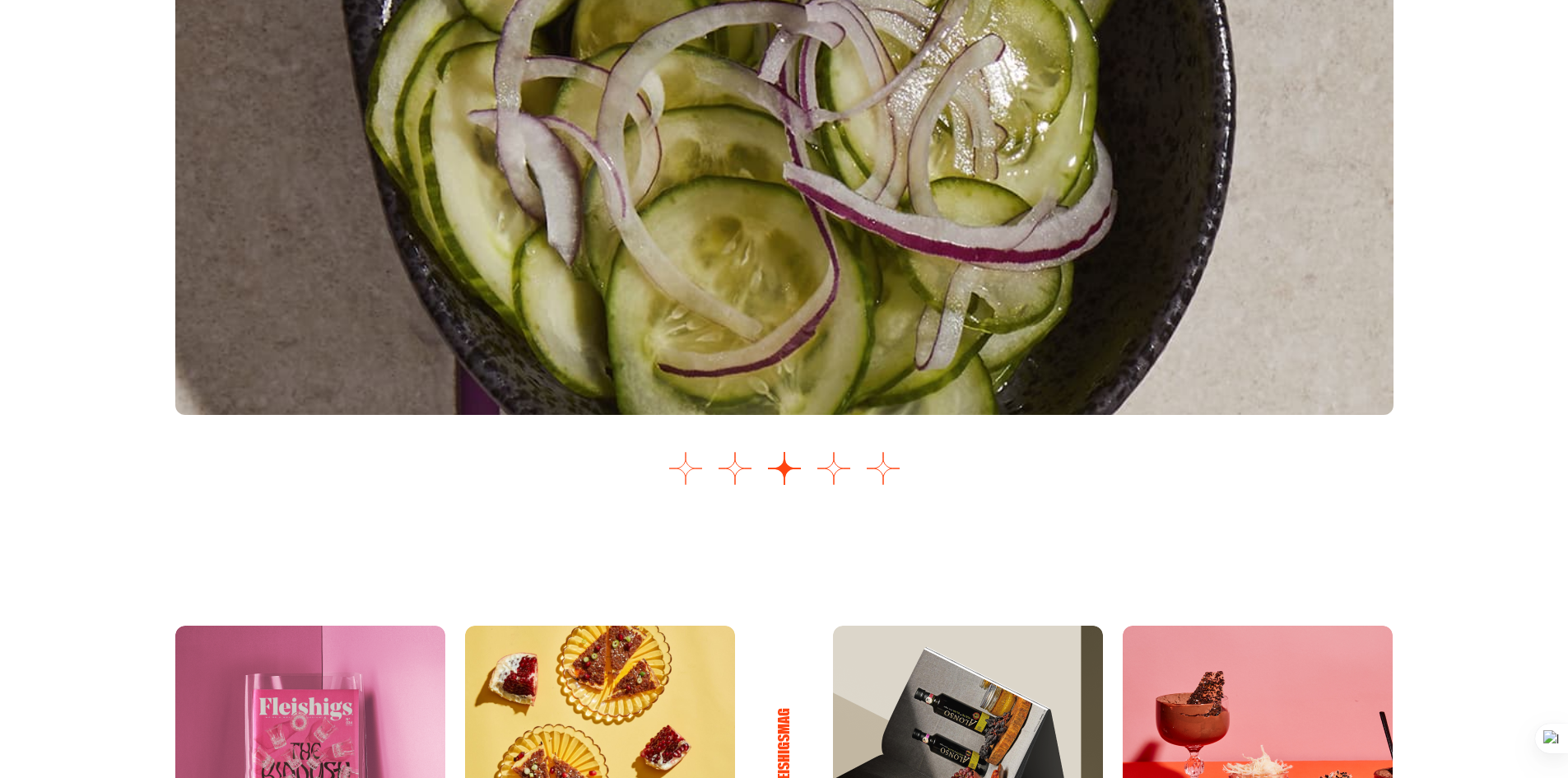
click at [681, 463] on button "Go to slide 1" at bounding box center [686, 468] width 32 height 32
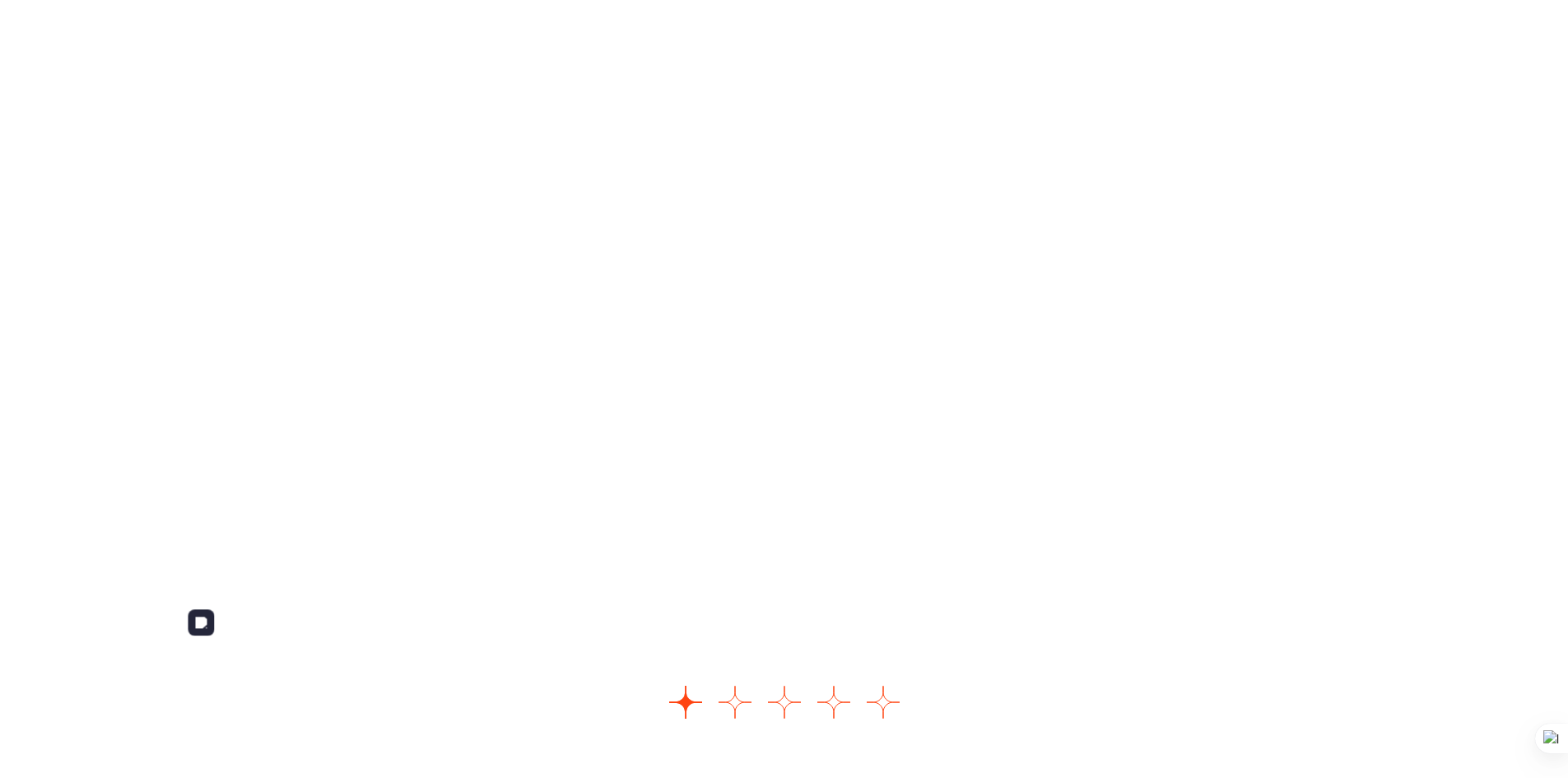
scroll to position [1989, 0]
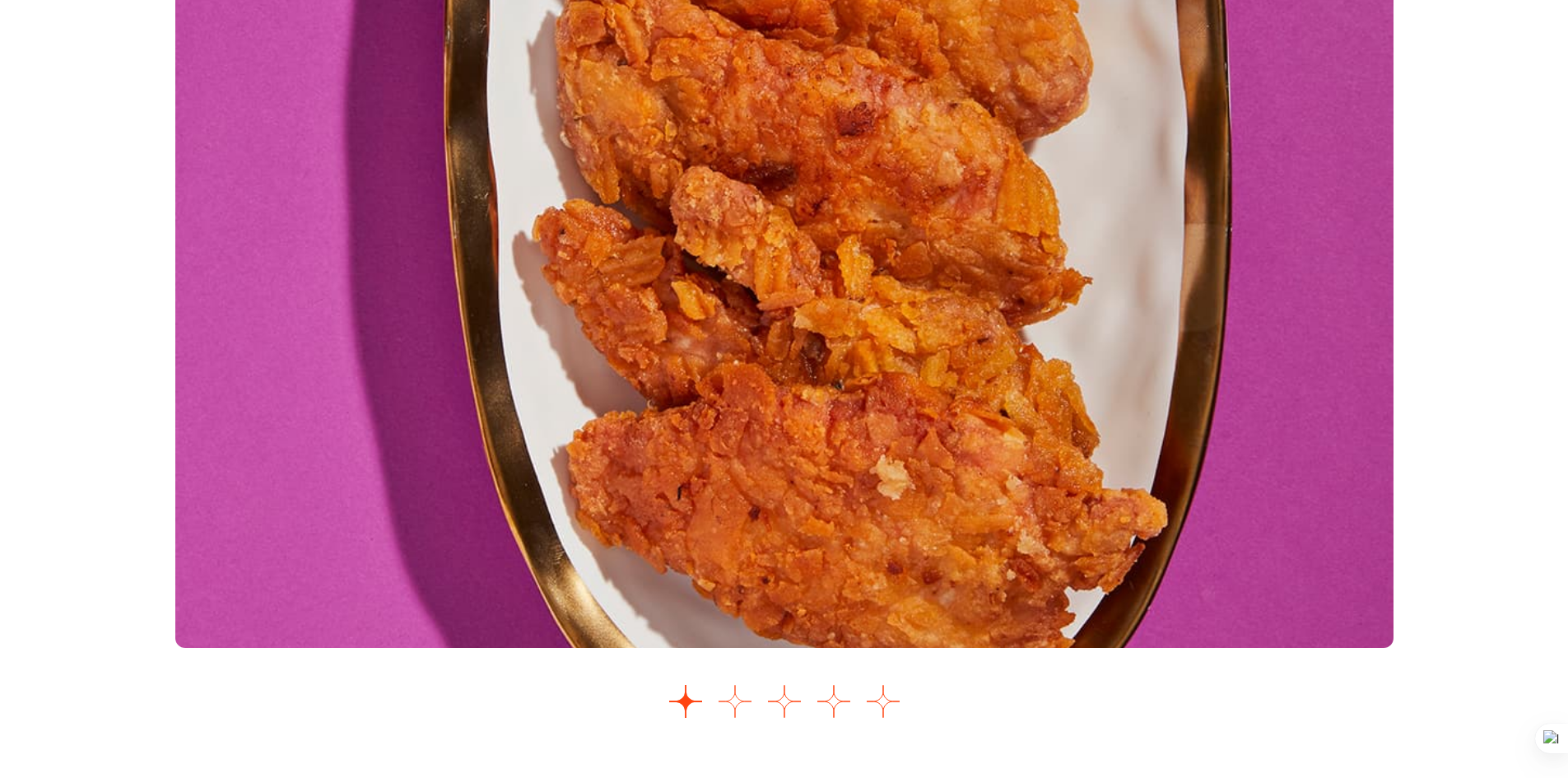
click at [735, 708] on button "Go to slide 2" at bounding box center [735, 701] width 32 height 32
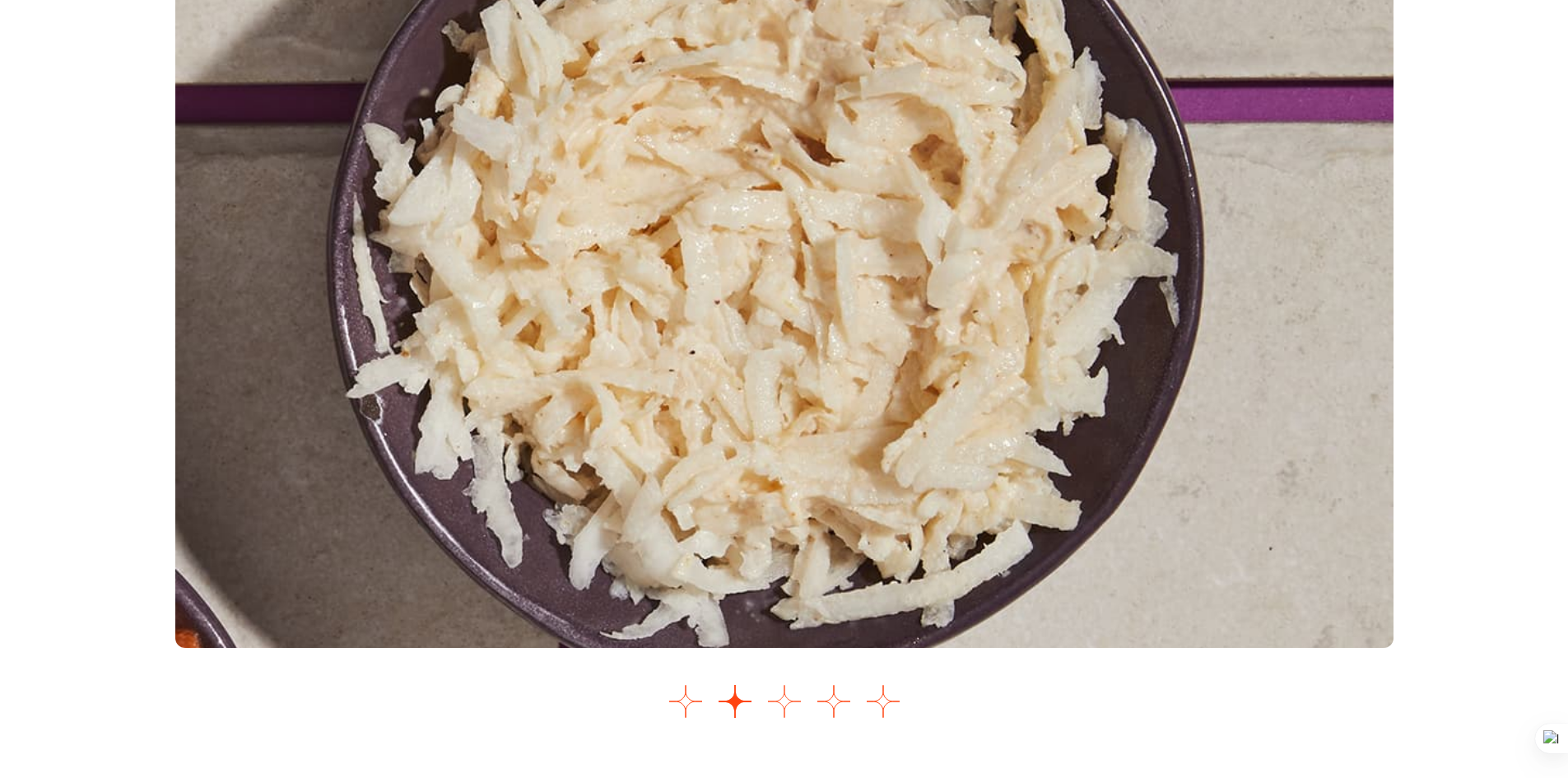
click at [787, 707] on button "Go to slide 3" at bounding box center [784, 701] width 32 height 32
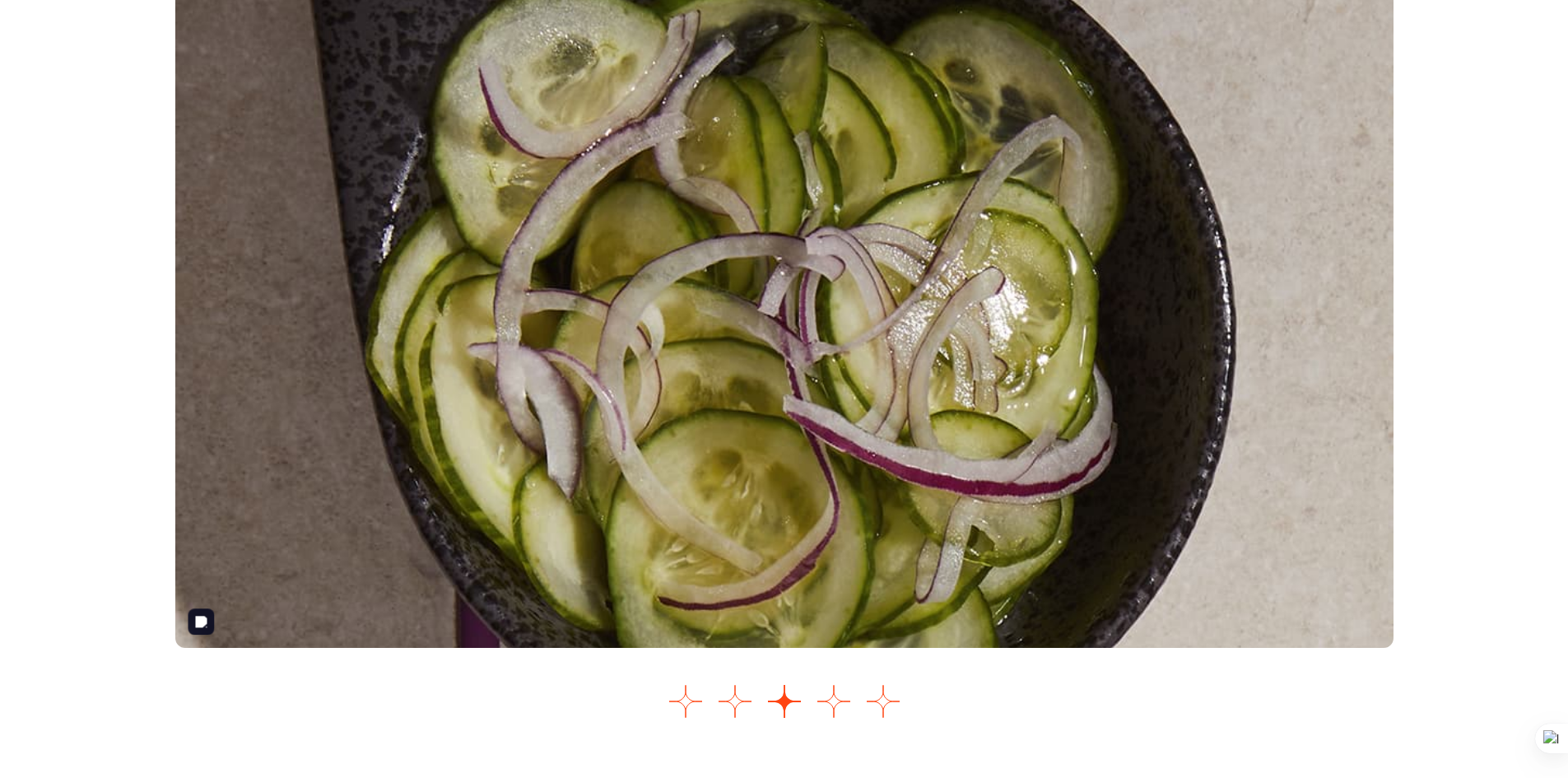
drag, startPoint x: 913, startPoint y: 510, endPoint x: 864, endPoint y: 596, distance: 99.0
click at [913, 510] on img "3 of 5" at bounding box center [784, 310] width 1219 height 675
click at [836, 714] on button "Go to slide 4" at bounding box center [834, 701] width 32 height 32
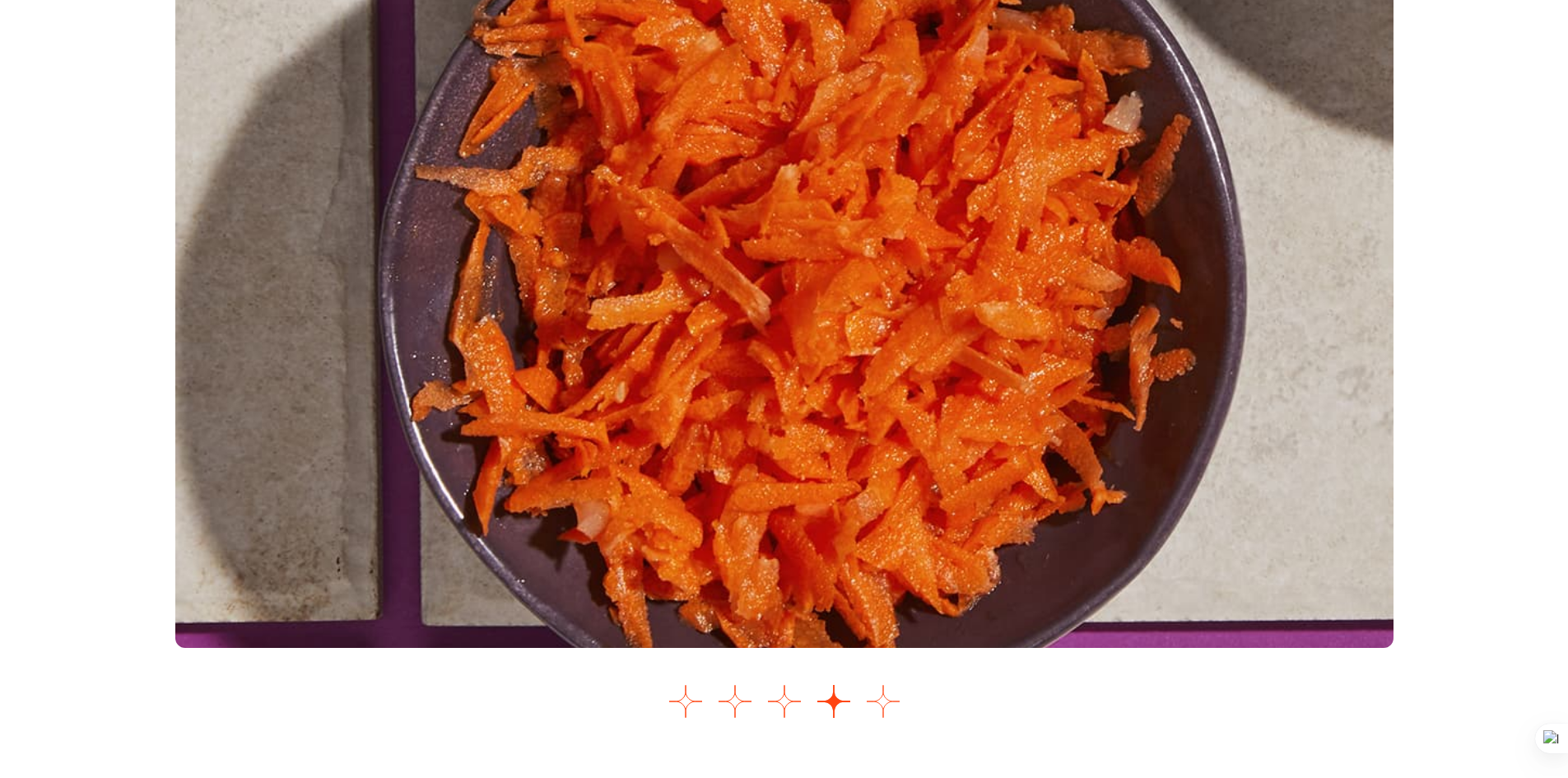
click at [887, 705] on button "Go to slide 5" at bounding box center [883, 701] width 32 height 32
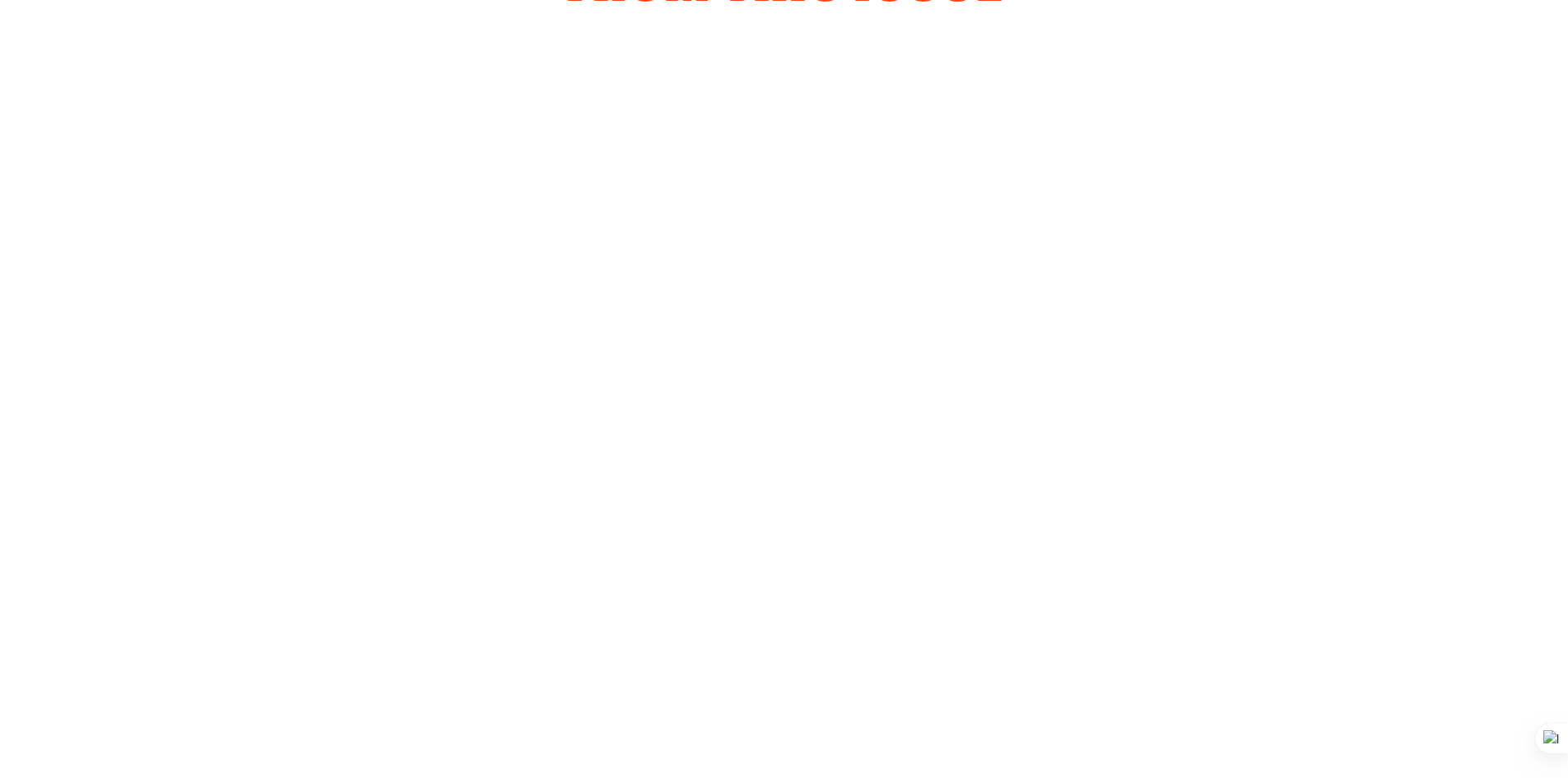
scroll to position [1743, 0]
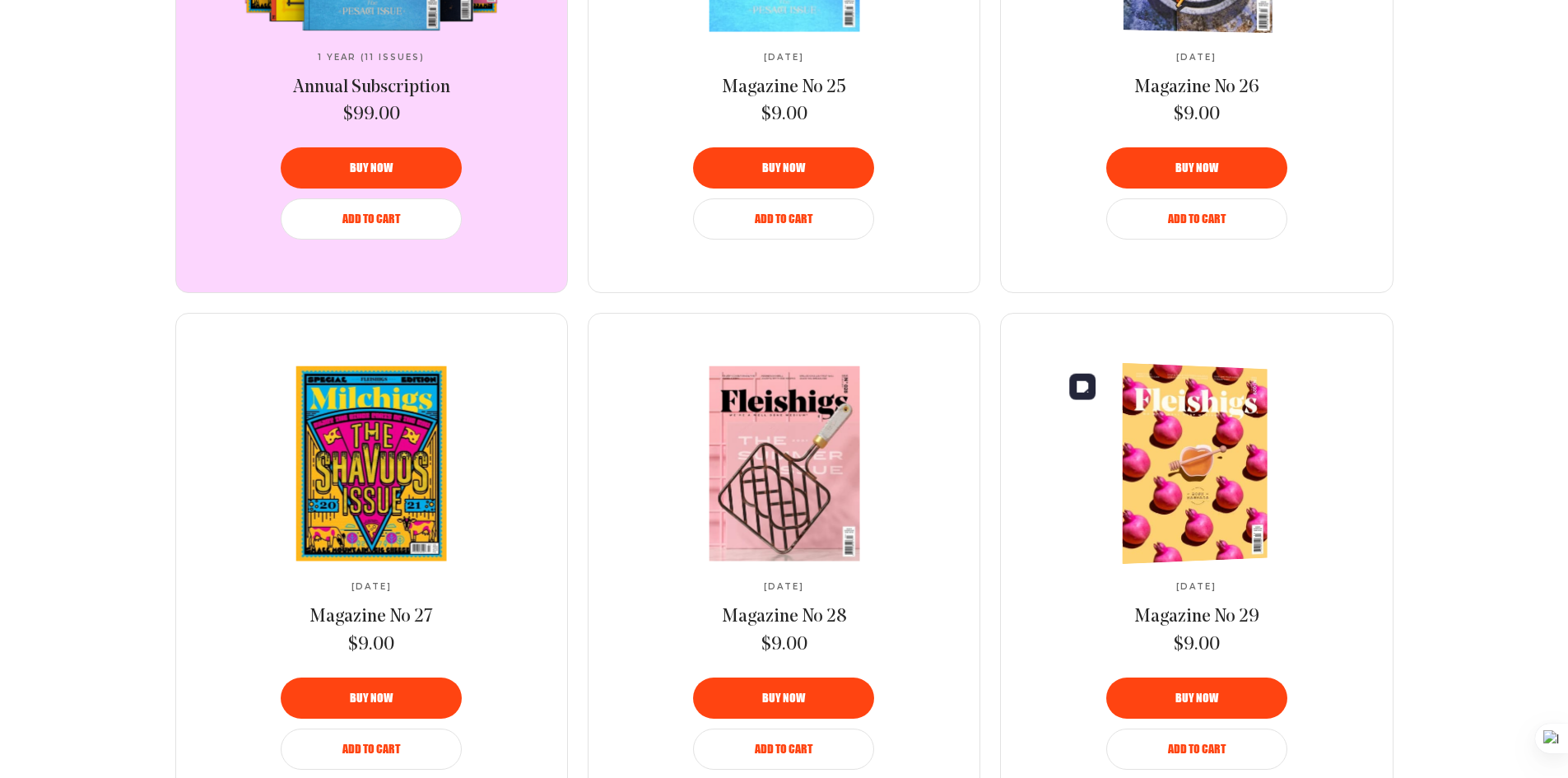
scroll to position [905, 0]
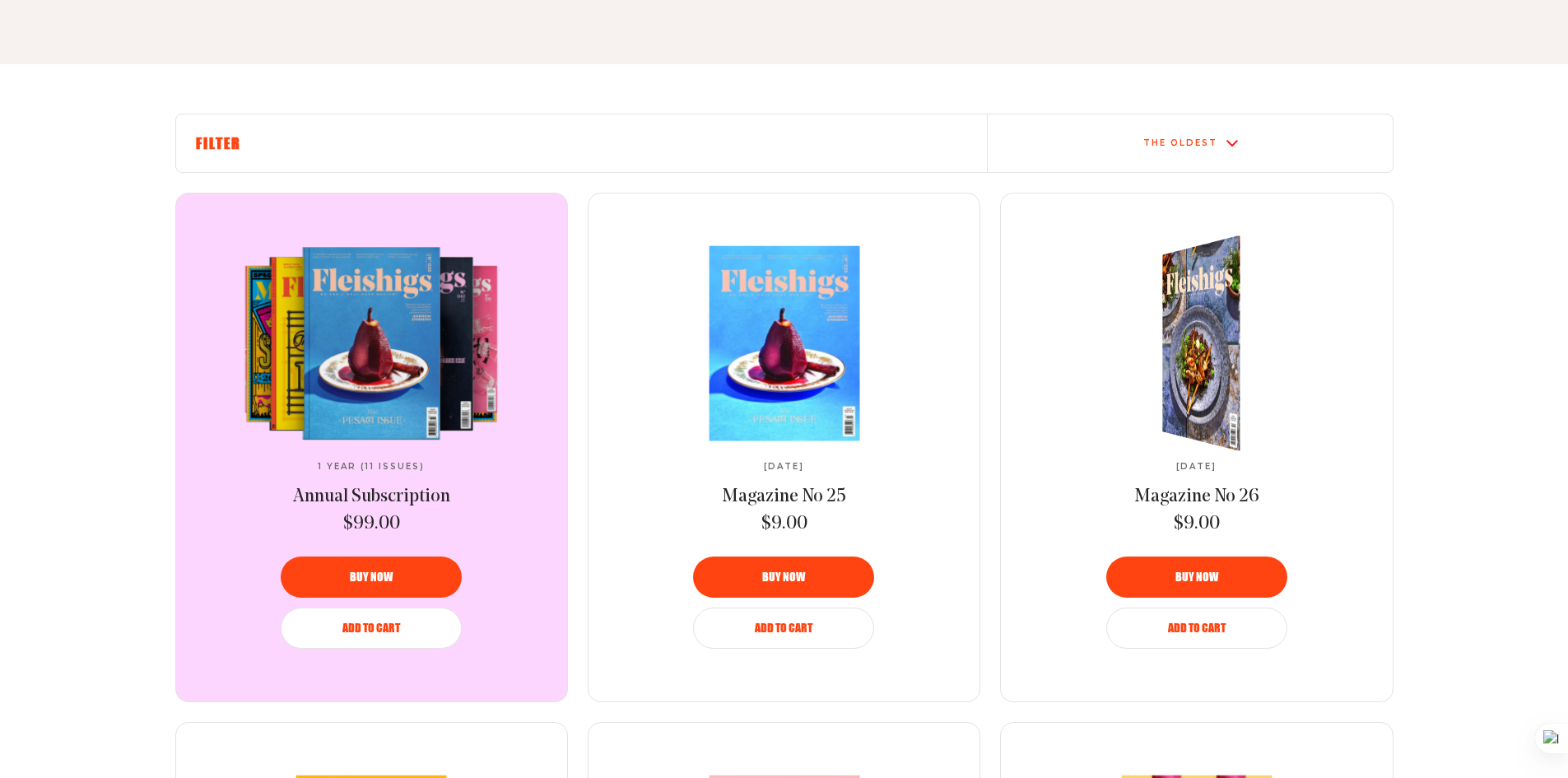
click at [1207, 375] on img at bounding box center [1210, 343] width 143 height 237
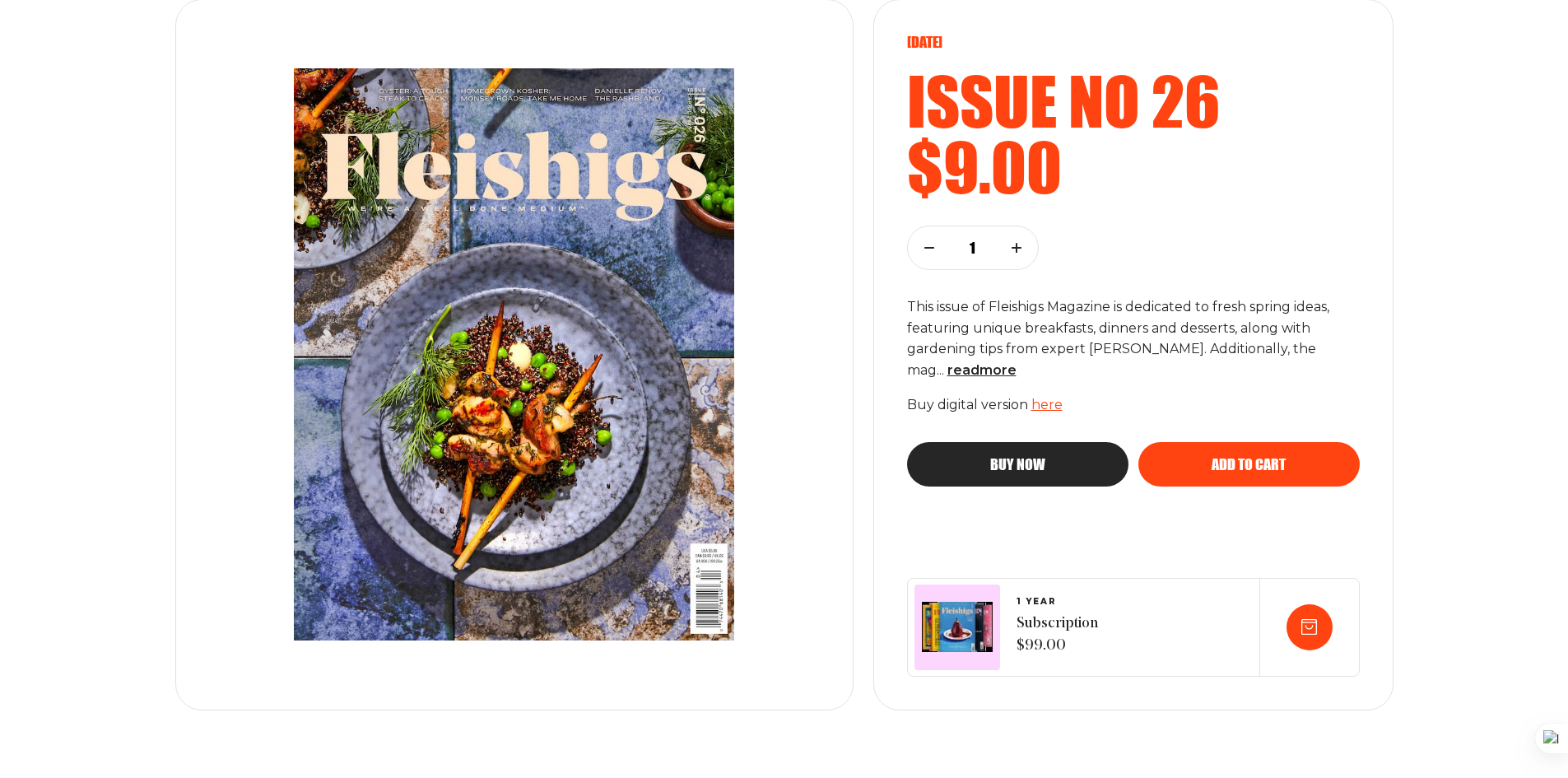
scroll to position [226, 0]
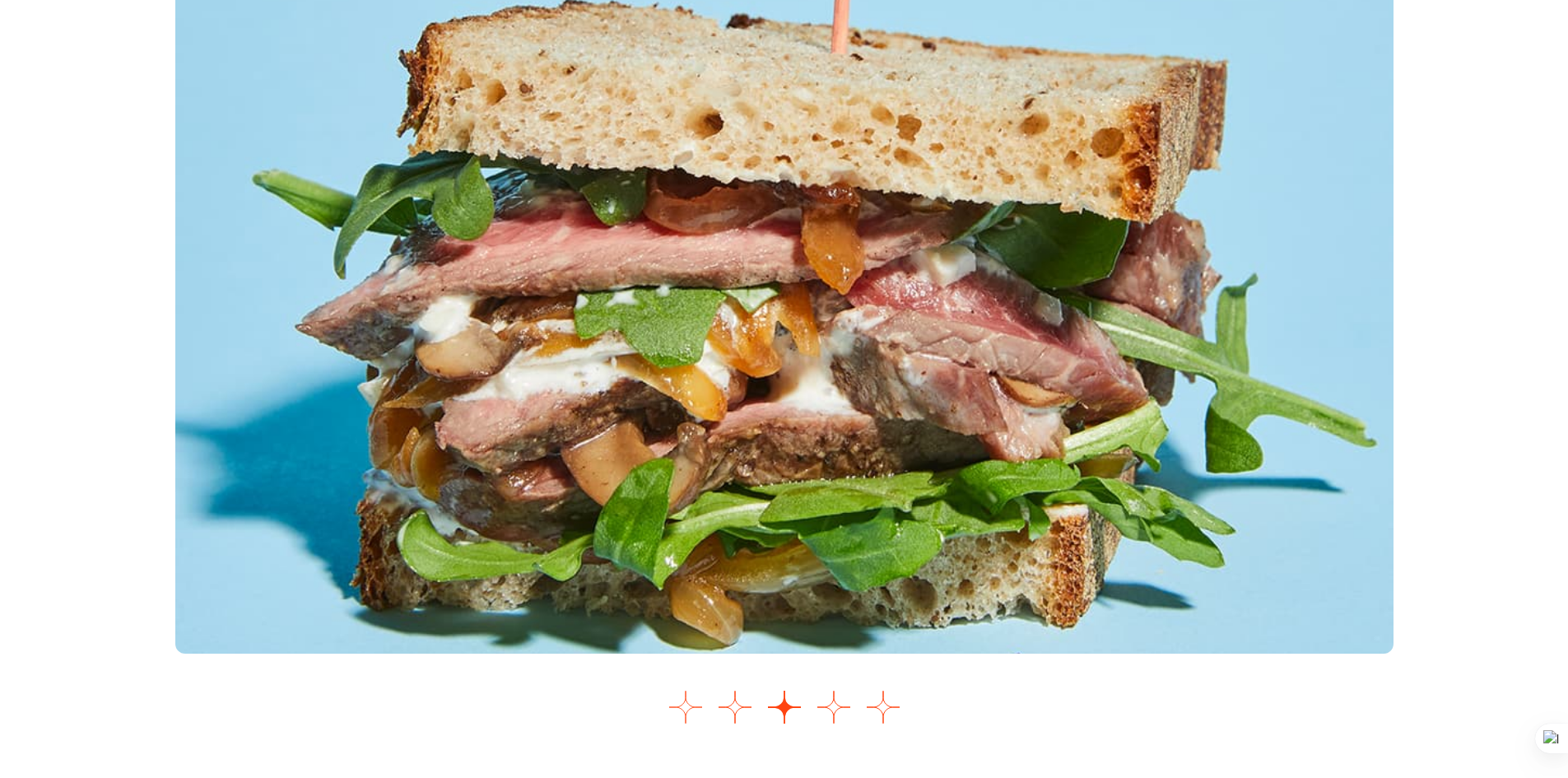
click at [679, 723] on button "Go to slide 1" at bounding box center [686, 707] width 32 height 32
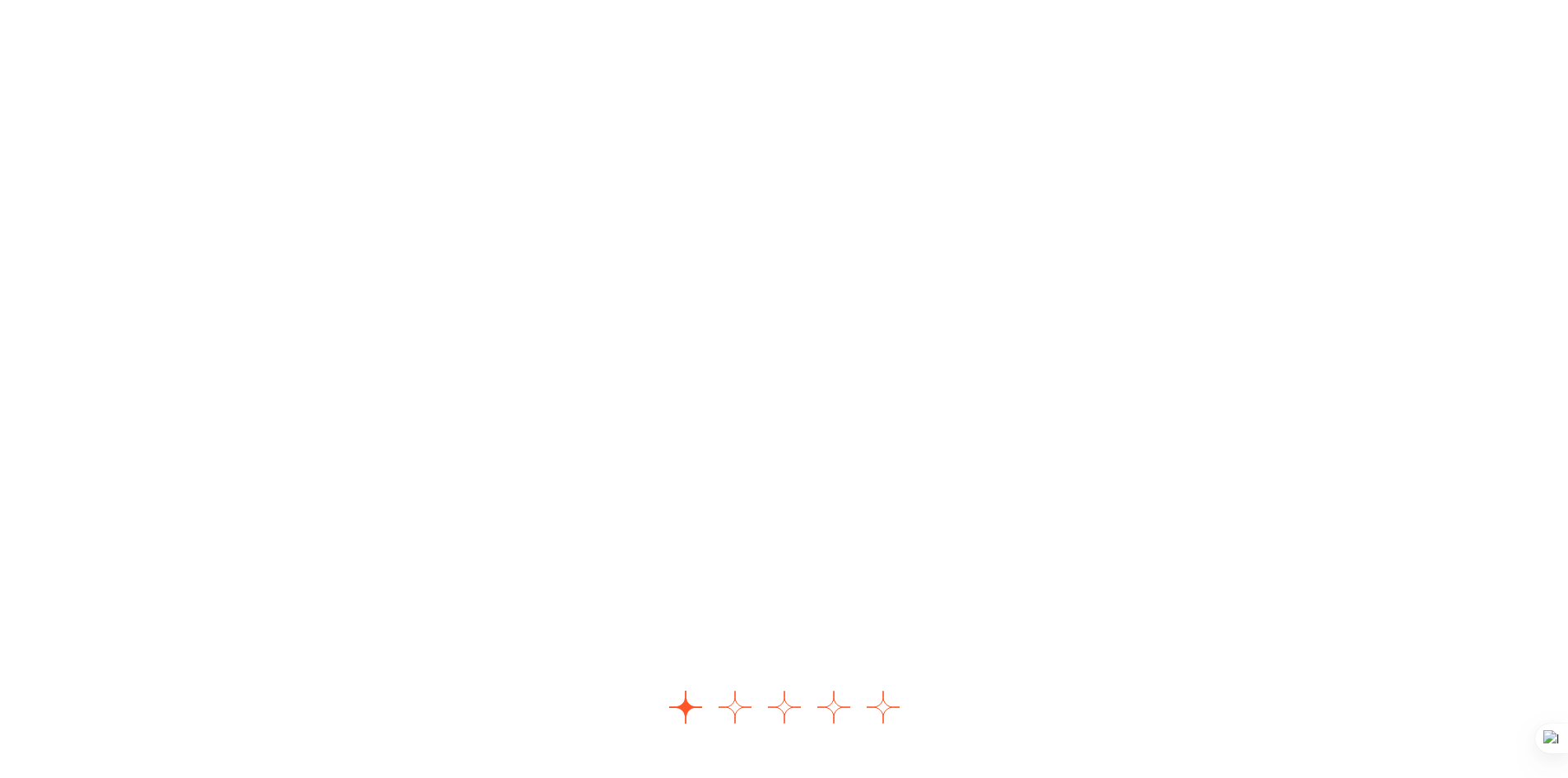
scroll to position [1987, 0]
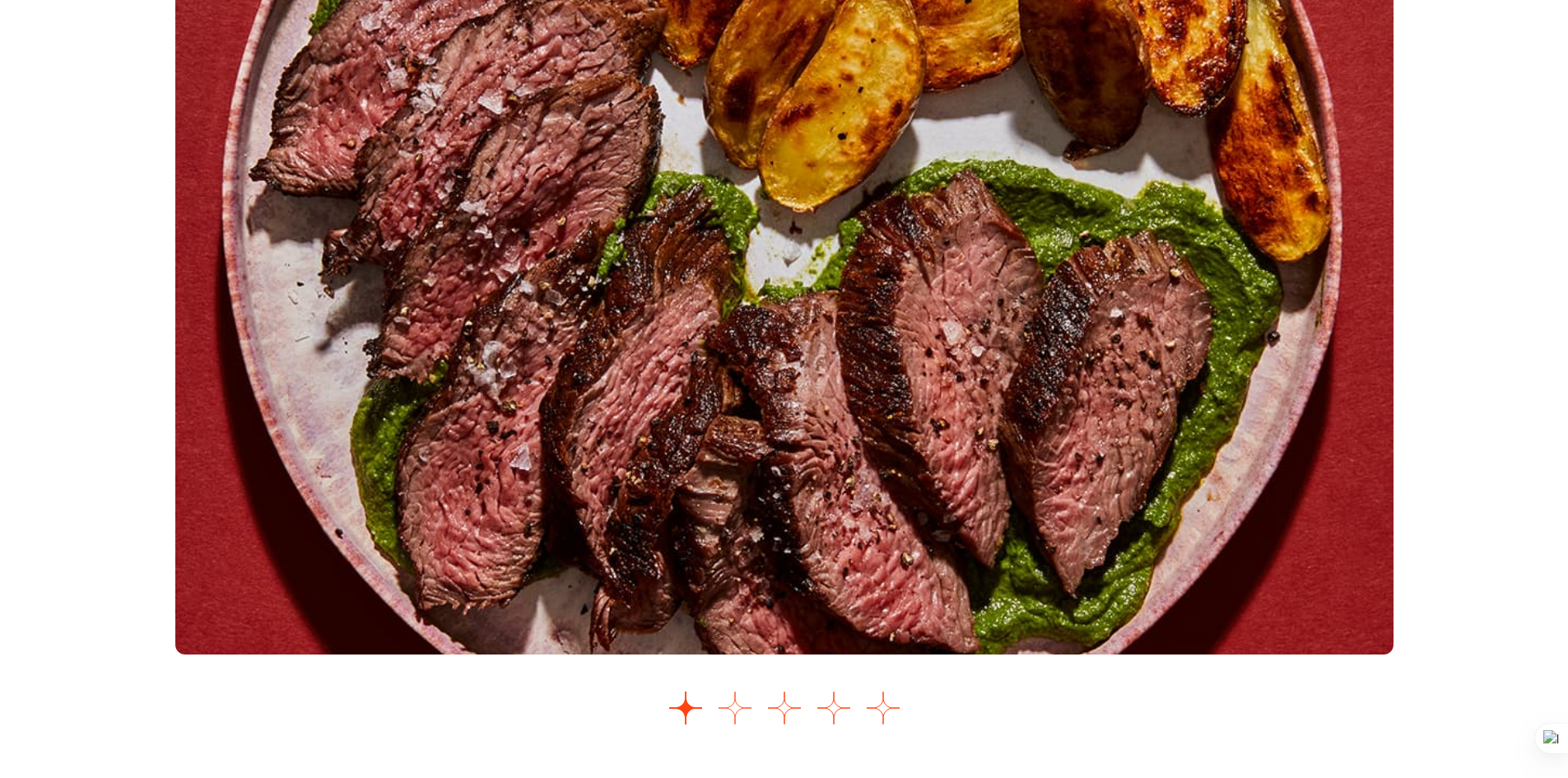
click at [735, 714] on button "Go to slide 2" at bounding box center [735, 708] width 32 height 32
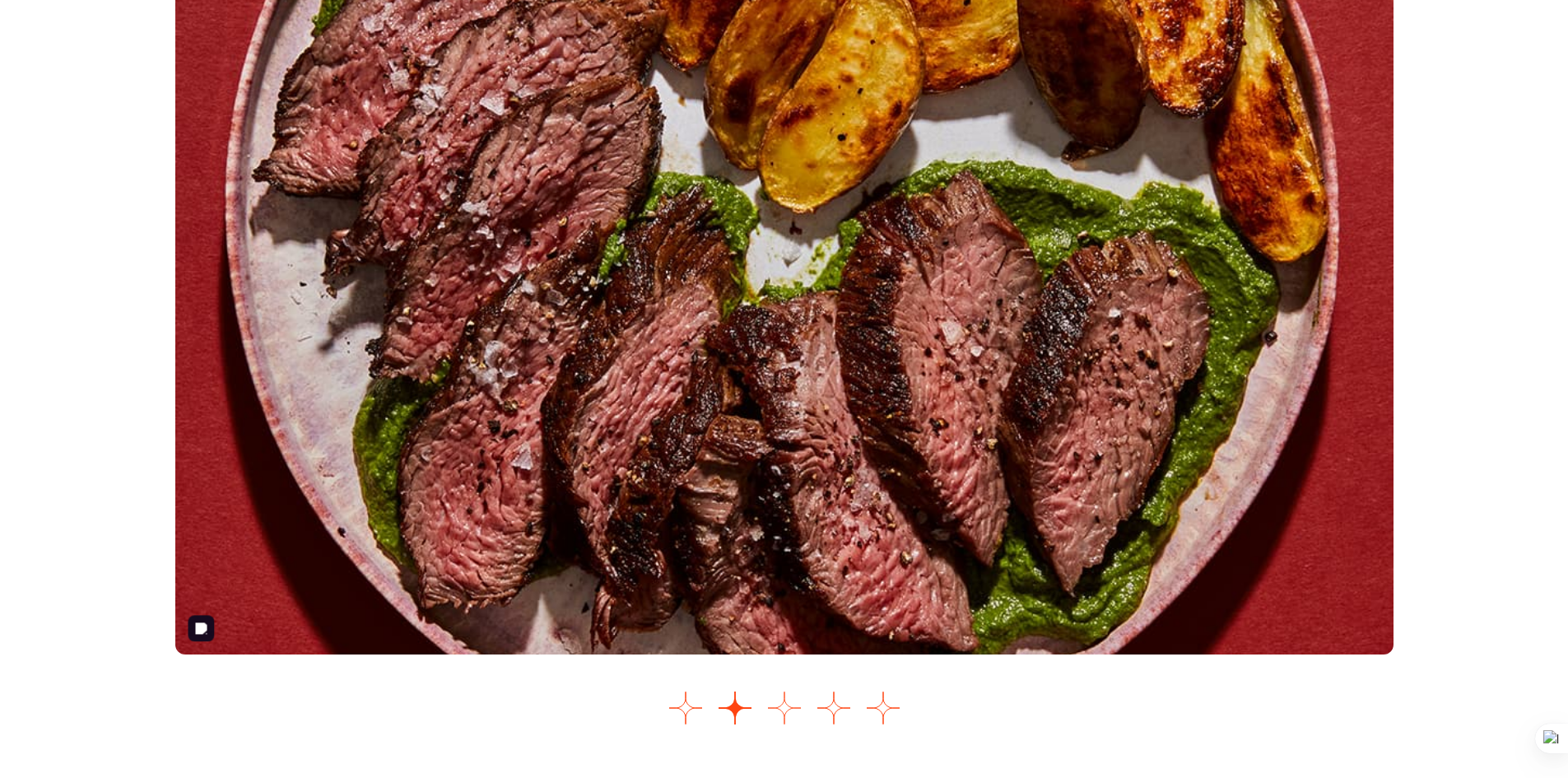
click at [784, 721] on button "Go to slide 3" at bounding box center [784, 708] width 32 height 32
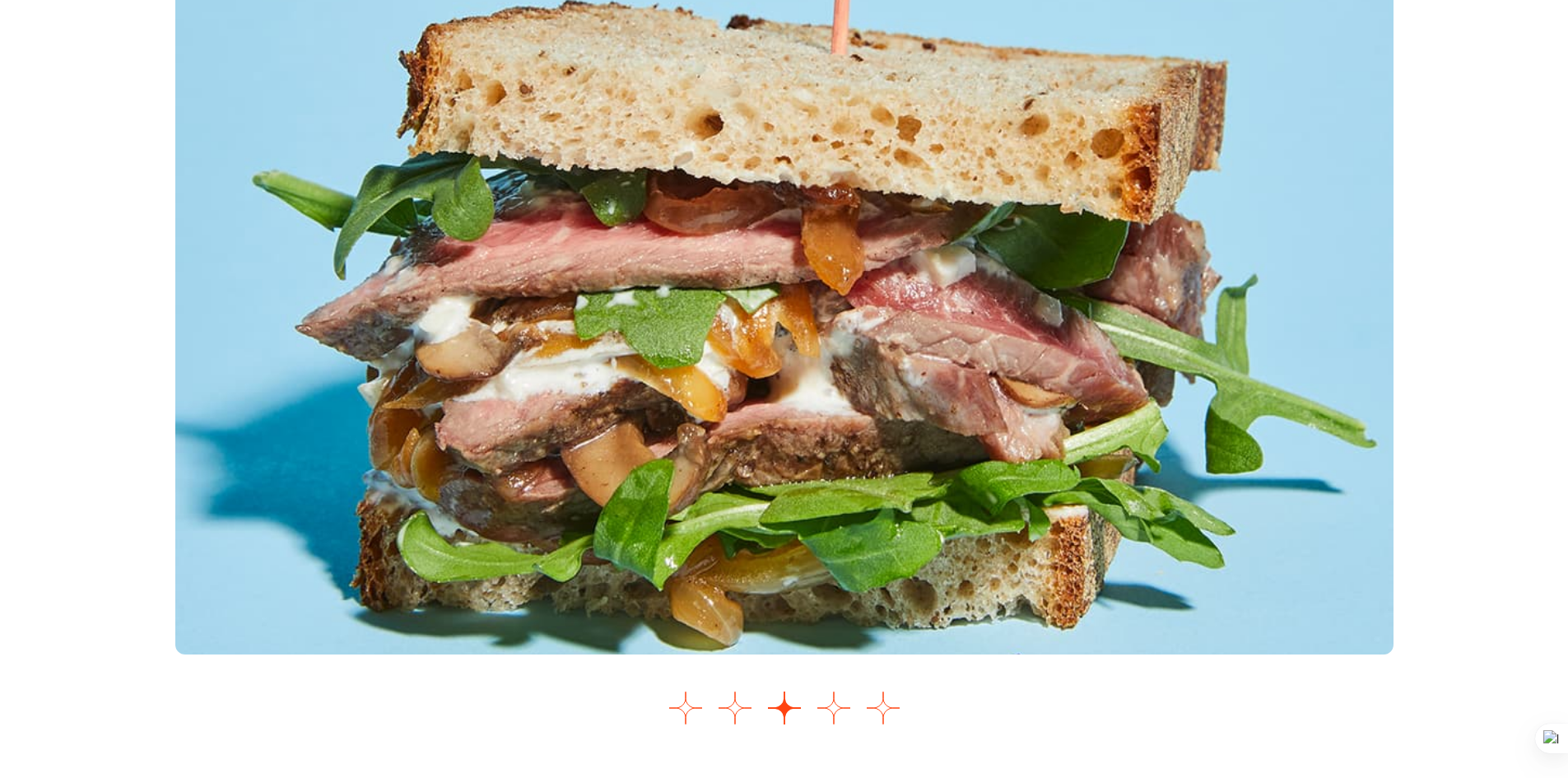
drag, startPoint x: 833, startPoint y: 710, endPoint x: 830, endPoint y: 641, distance: 69.1
click at [833, 710] on button "Go to slide 4" at bounding box center [834, 708] width 32 height 32
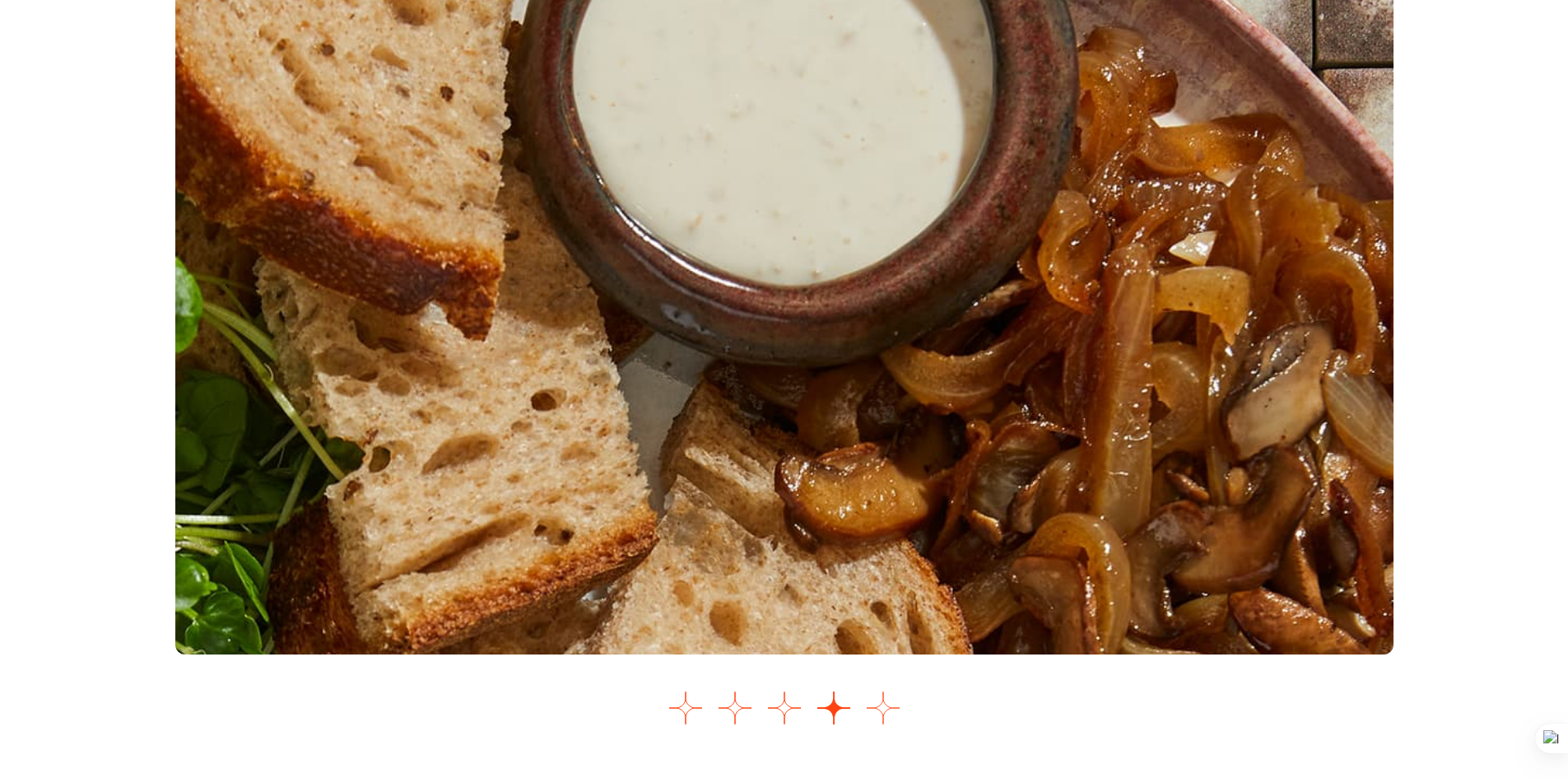
click at [886, 710] on button "Go to slide 5" at bounding box center [883, 708] width 32 height 32
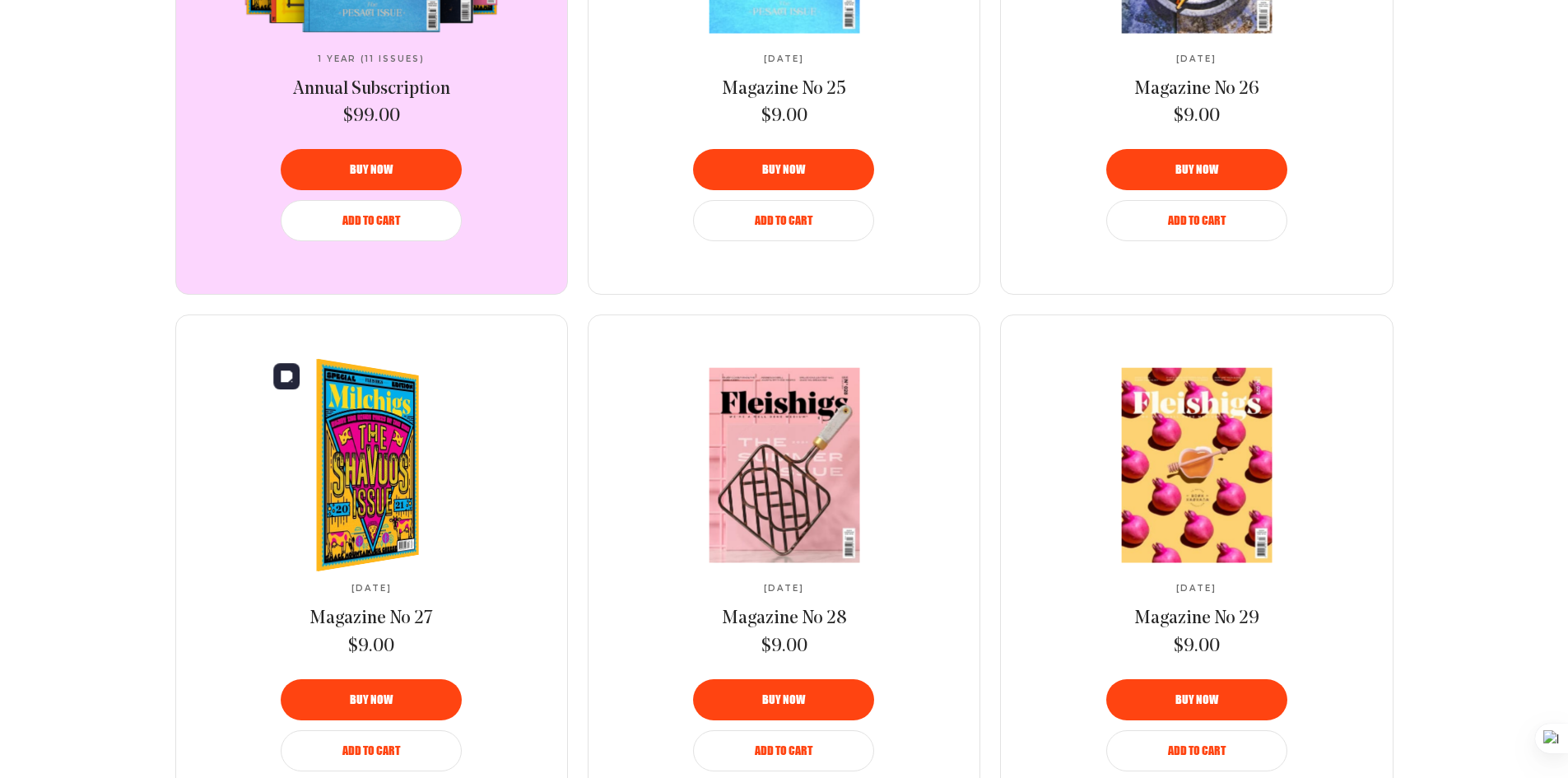
scroll to position [903, 0]
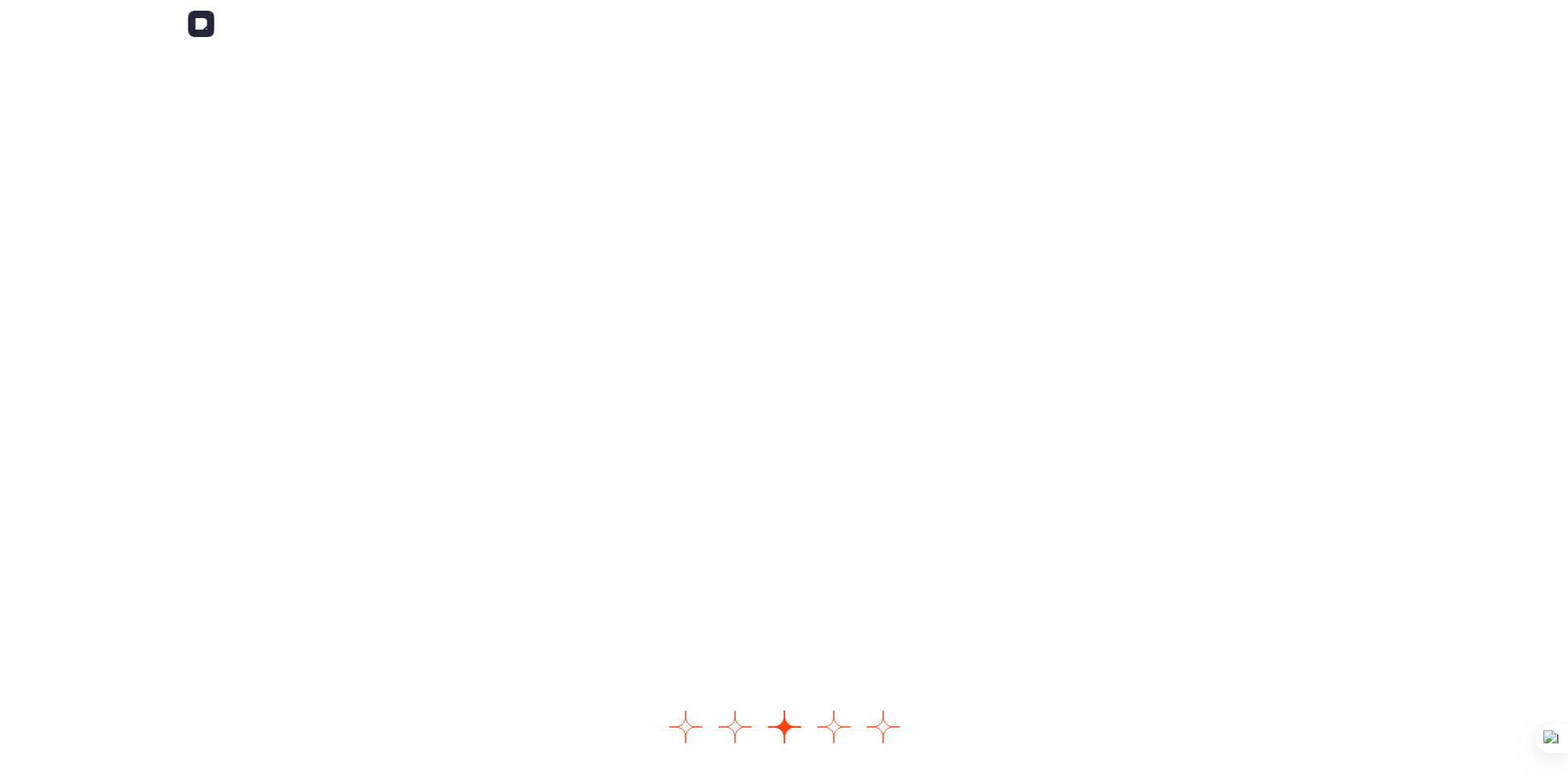
scroll to position [1969, 0]
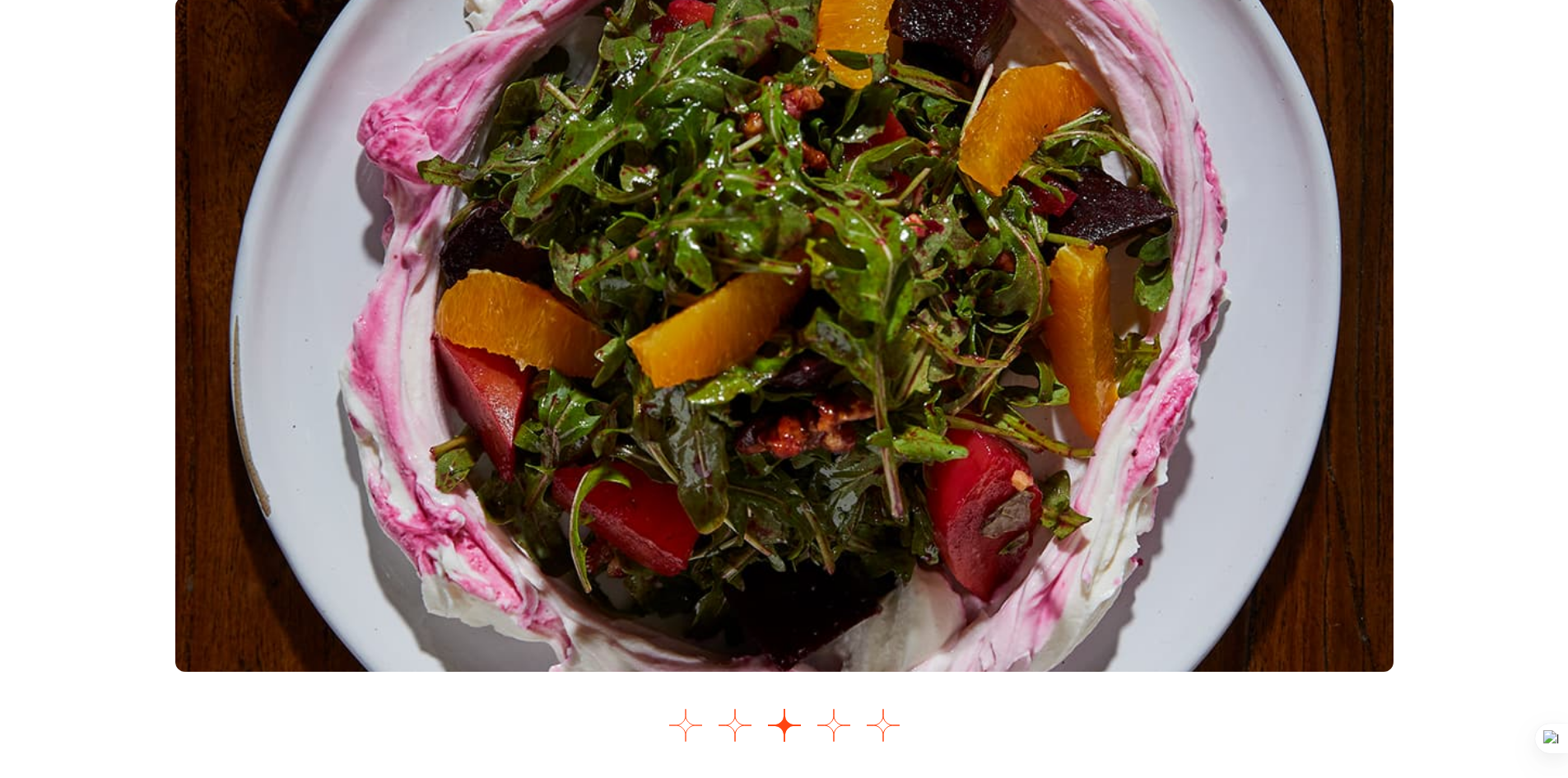
click at [685, 736] on button "Go to slide 1" at bounding box center [686, 725] width 32 height 32
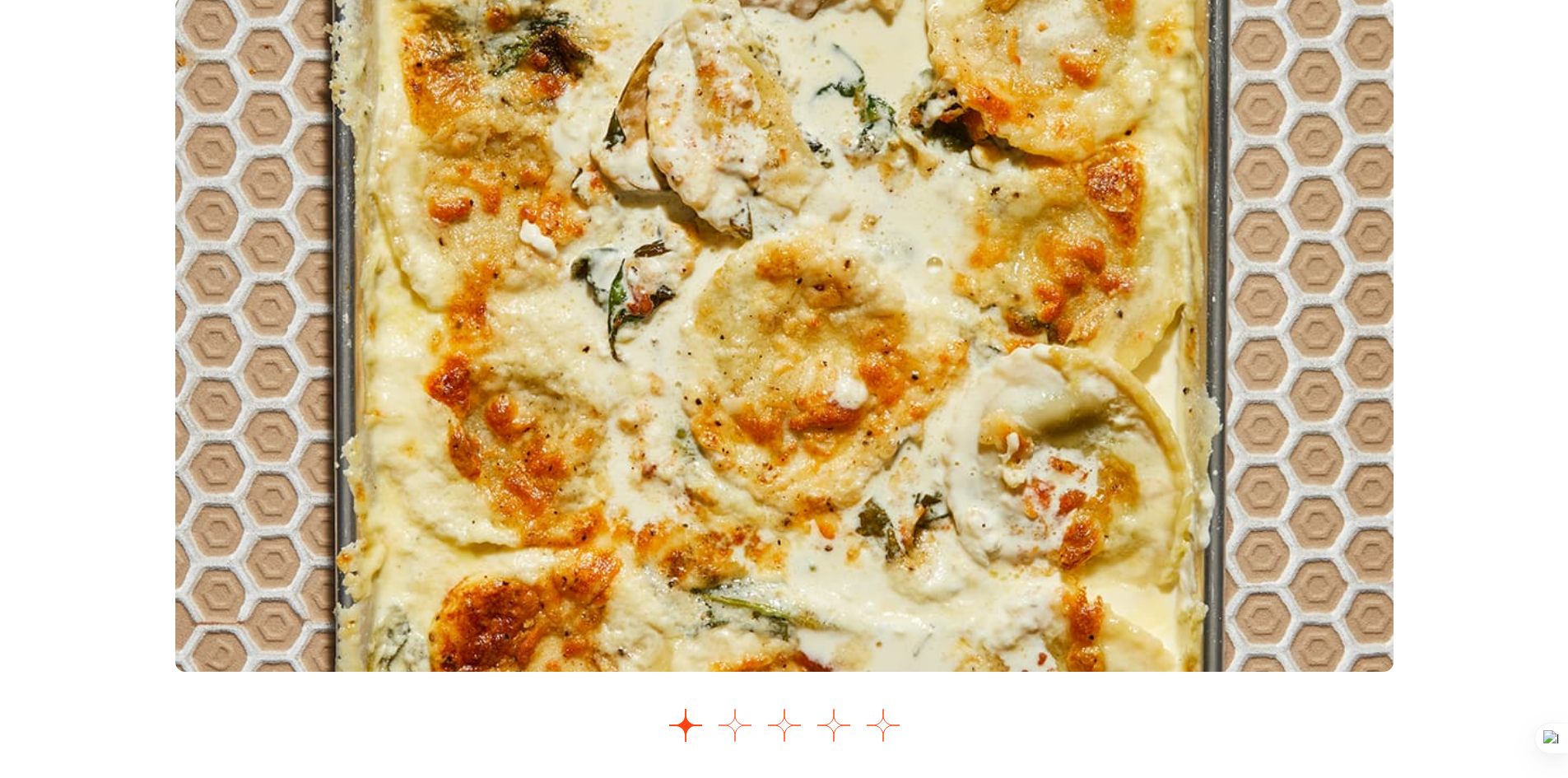
click at [738, 732] on button "Go to slide 2" at bounding box center [735, 725] width 32 height 32
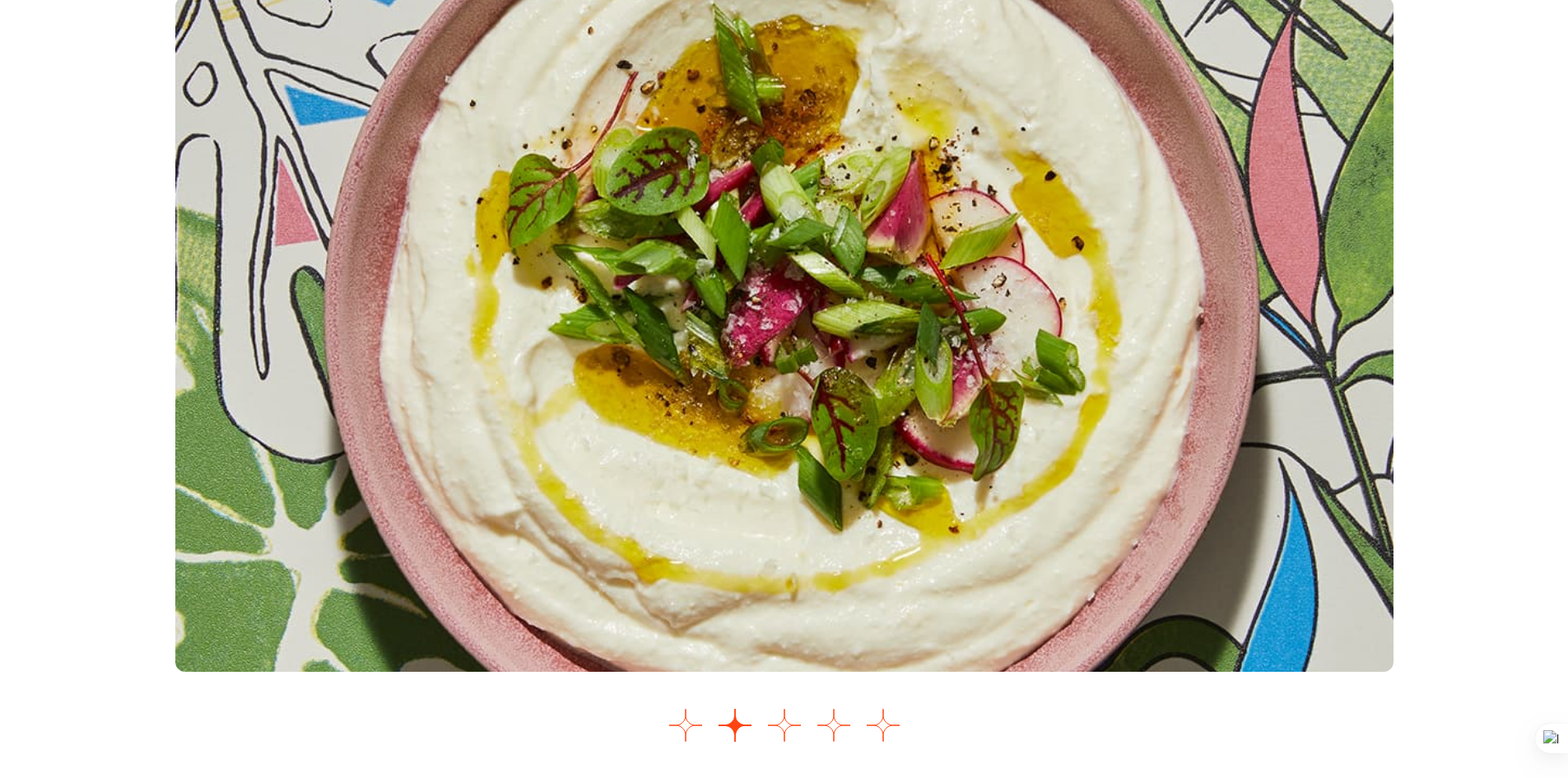
click at [786, 714] on button "Go to slide 3" at bounding box center [784, 725] width 32 height 32
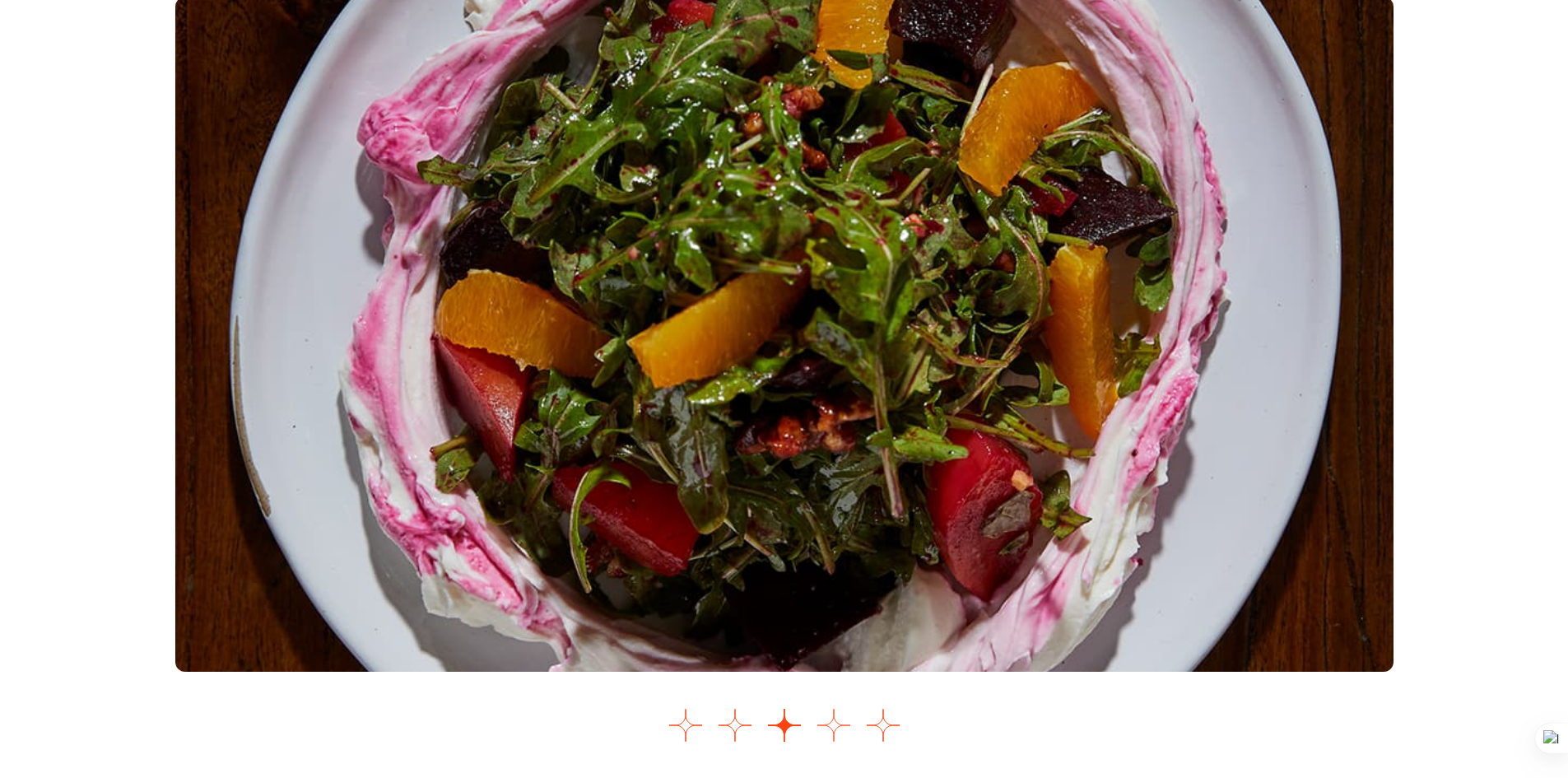
click at [837, 729] on button "Go to slide 4" at bounding box center [834, 725] width 32 height 32
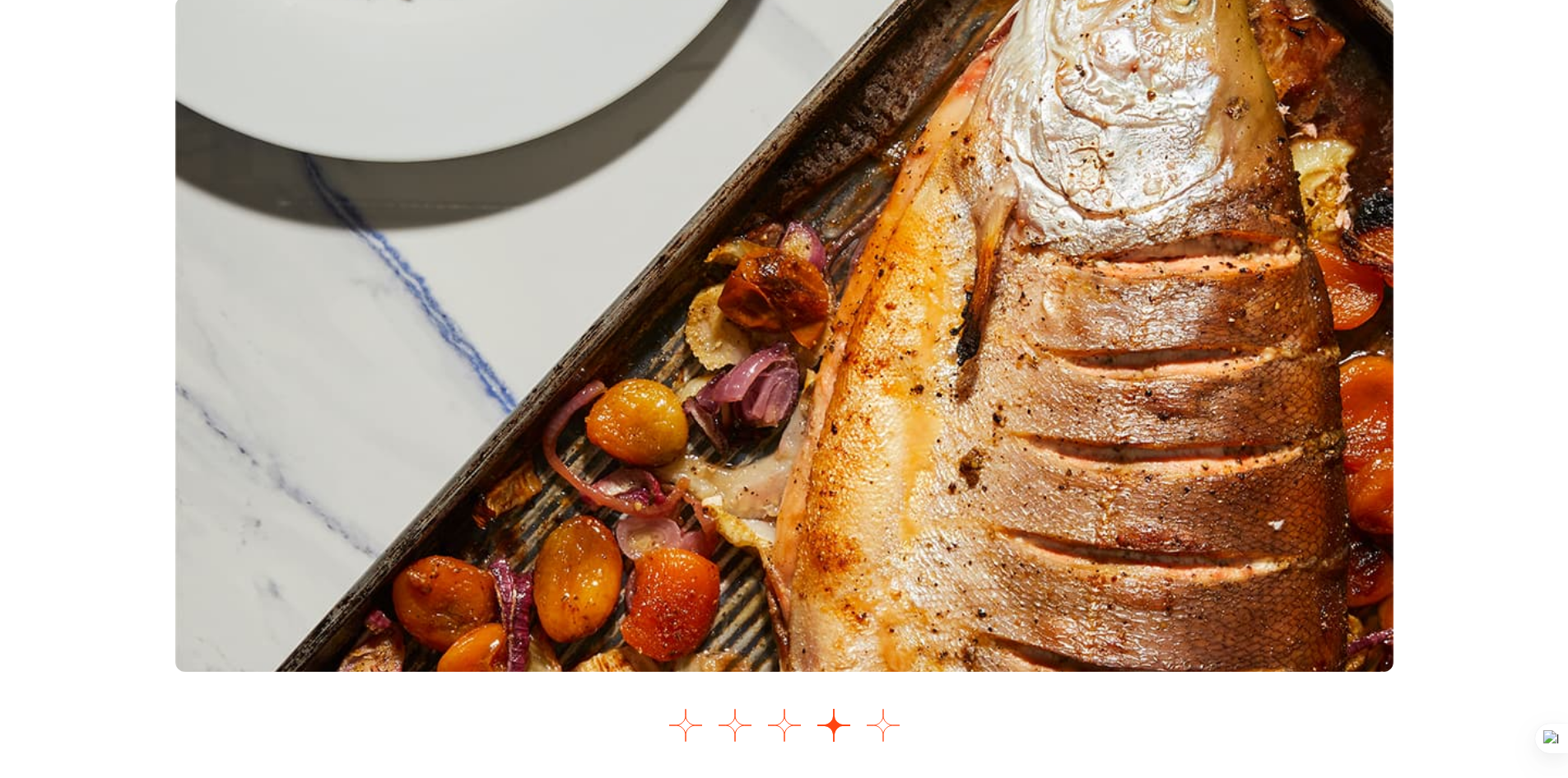
click at [889, 727] on button "Go to slide 5" at bounding box center [883, 725] width 32 height 32
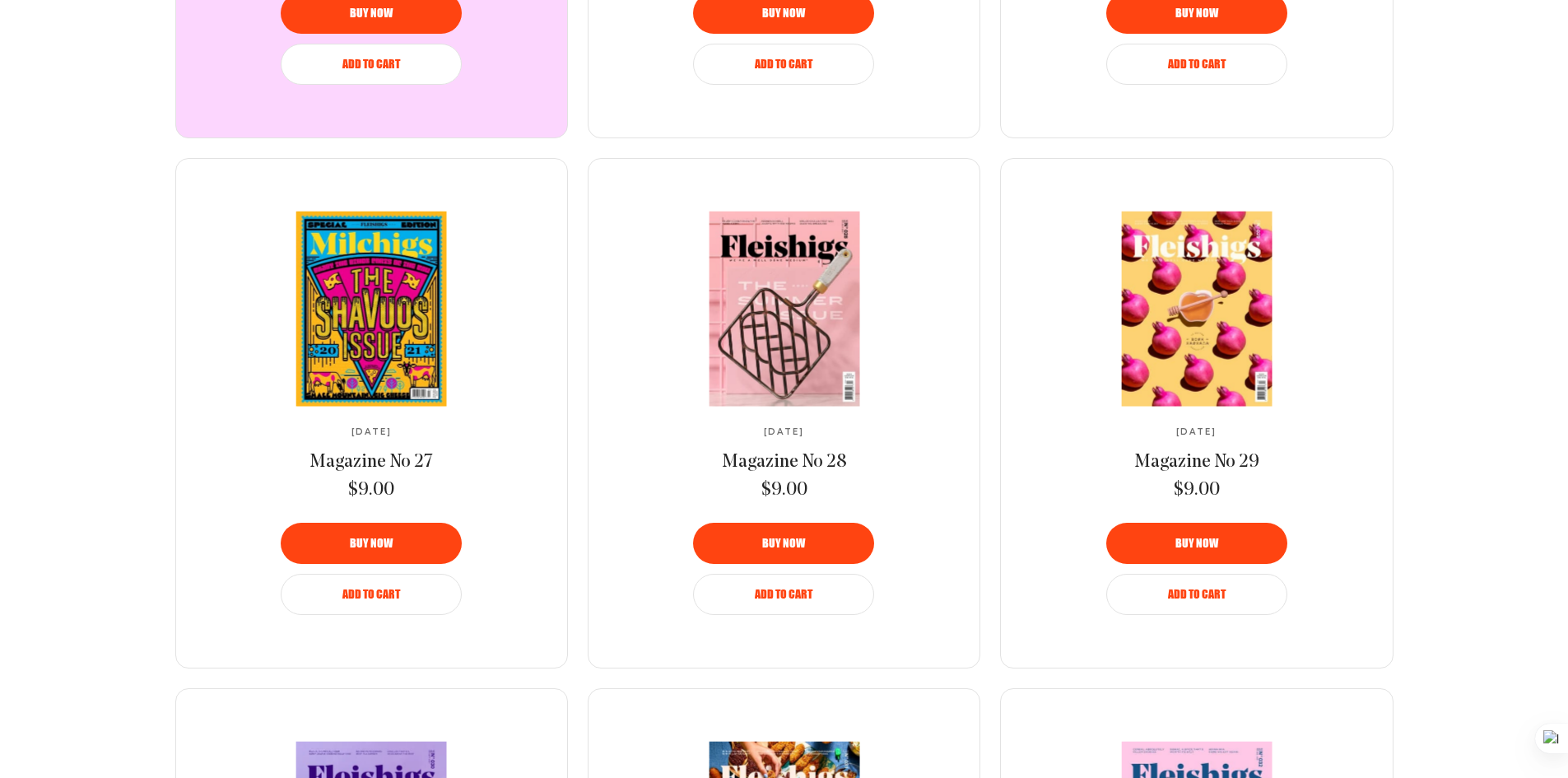
scroll to position [1060, 0]
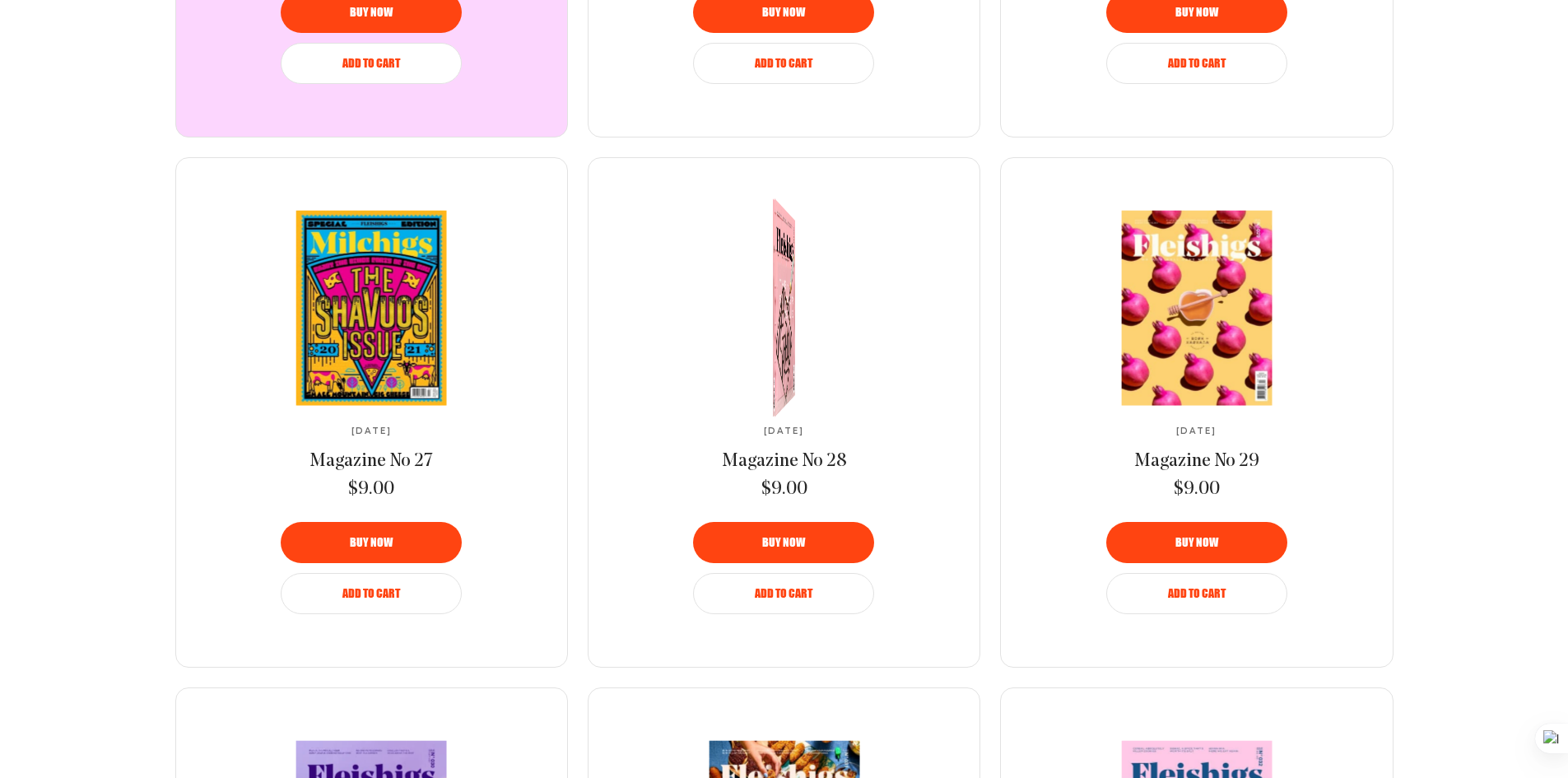
click at [800, 354] on div at bounding box center [780, 309] width 40 height 245
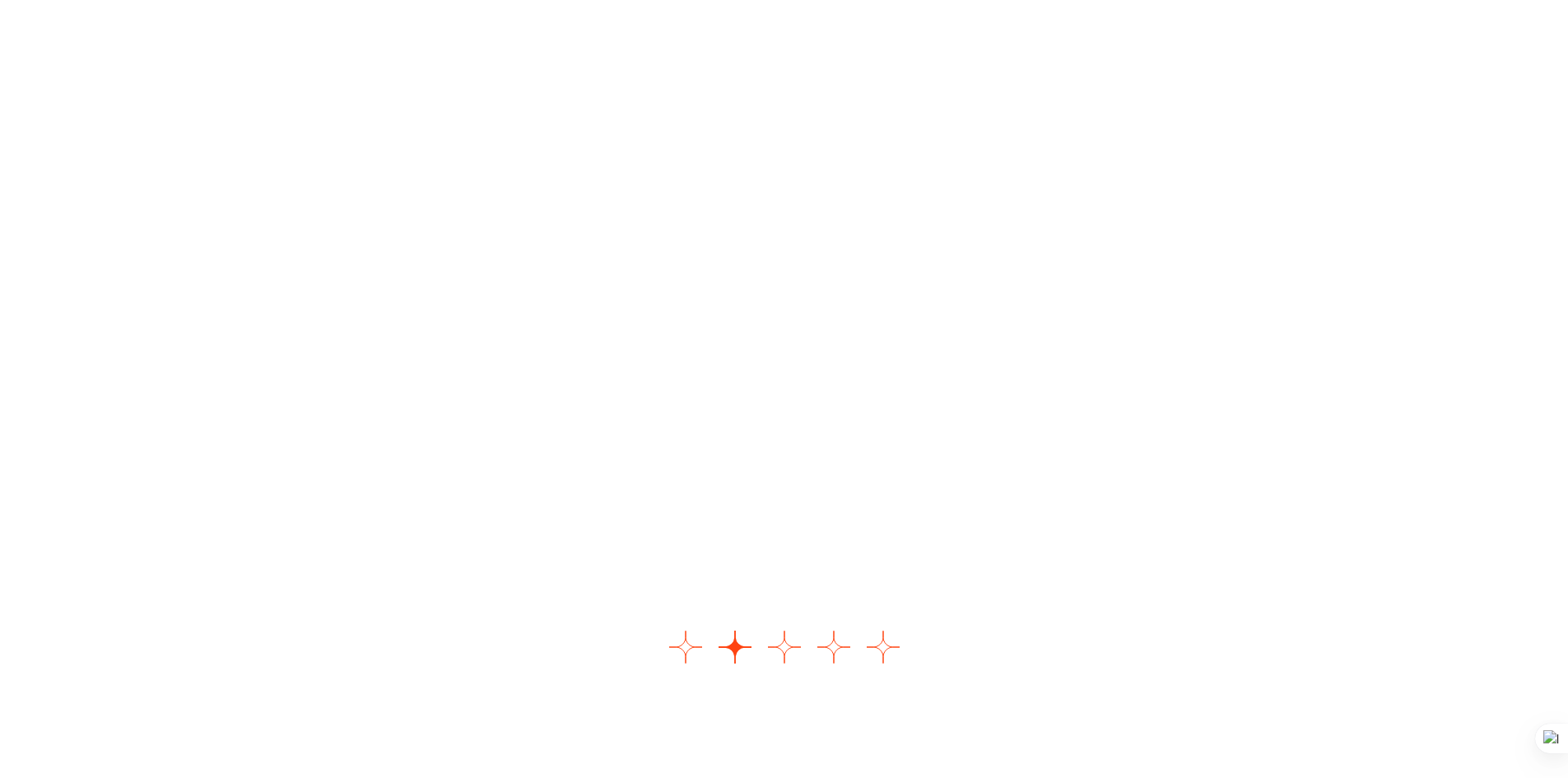
scroll to position [2046, 0]
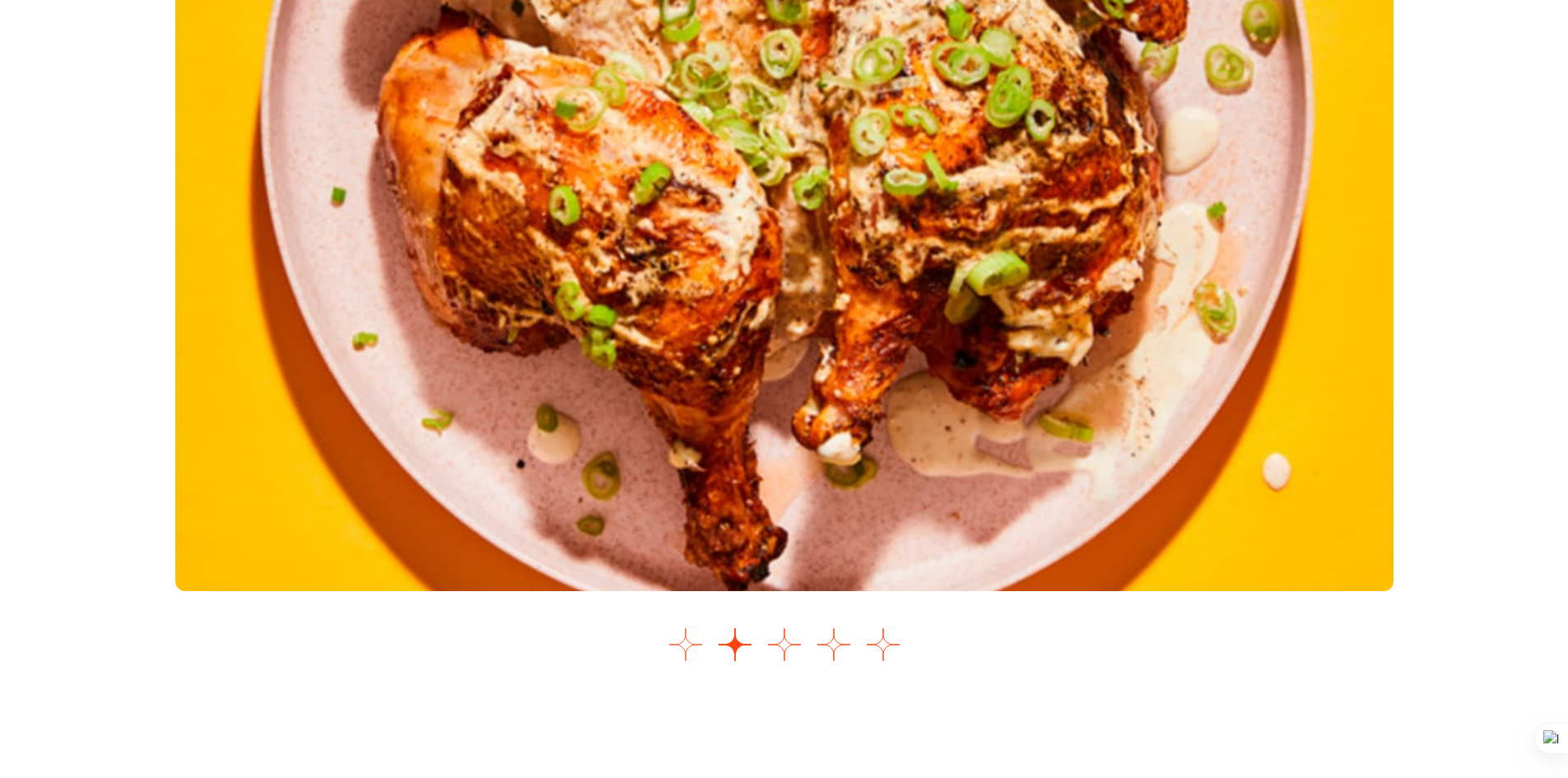
click at [688, 648] on button "Go to slide 1" at bounding box center [686, 644] width 32 height 32
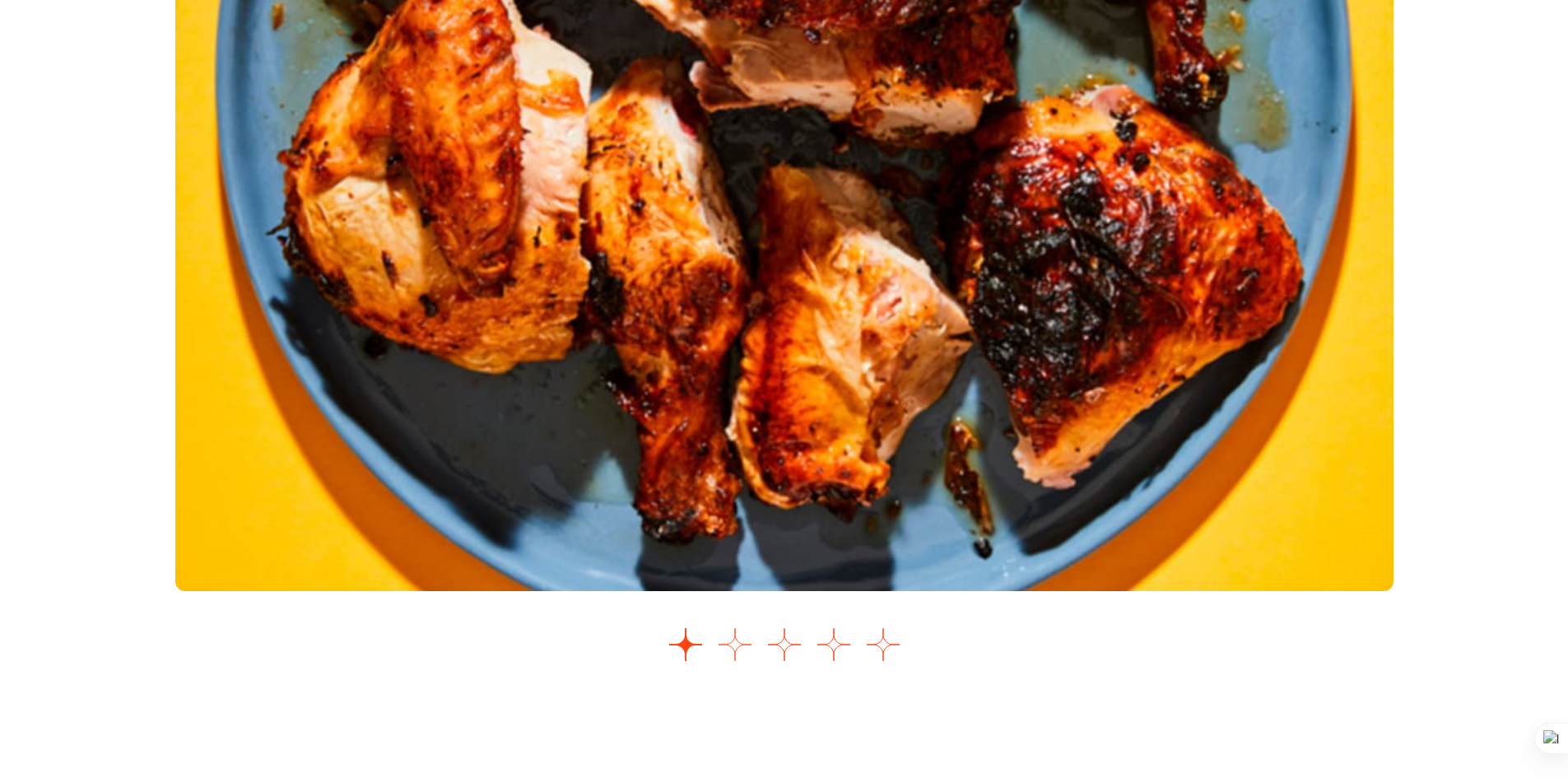
click at [741, 644] on button "Go to slide 2" at bounding box center [735, 644] width 32 height 32
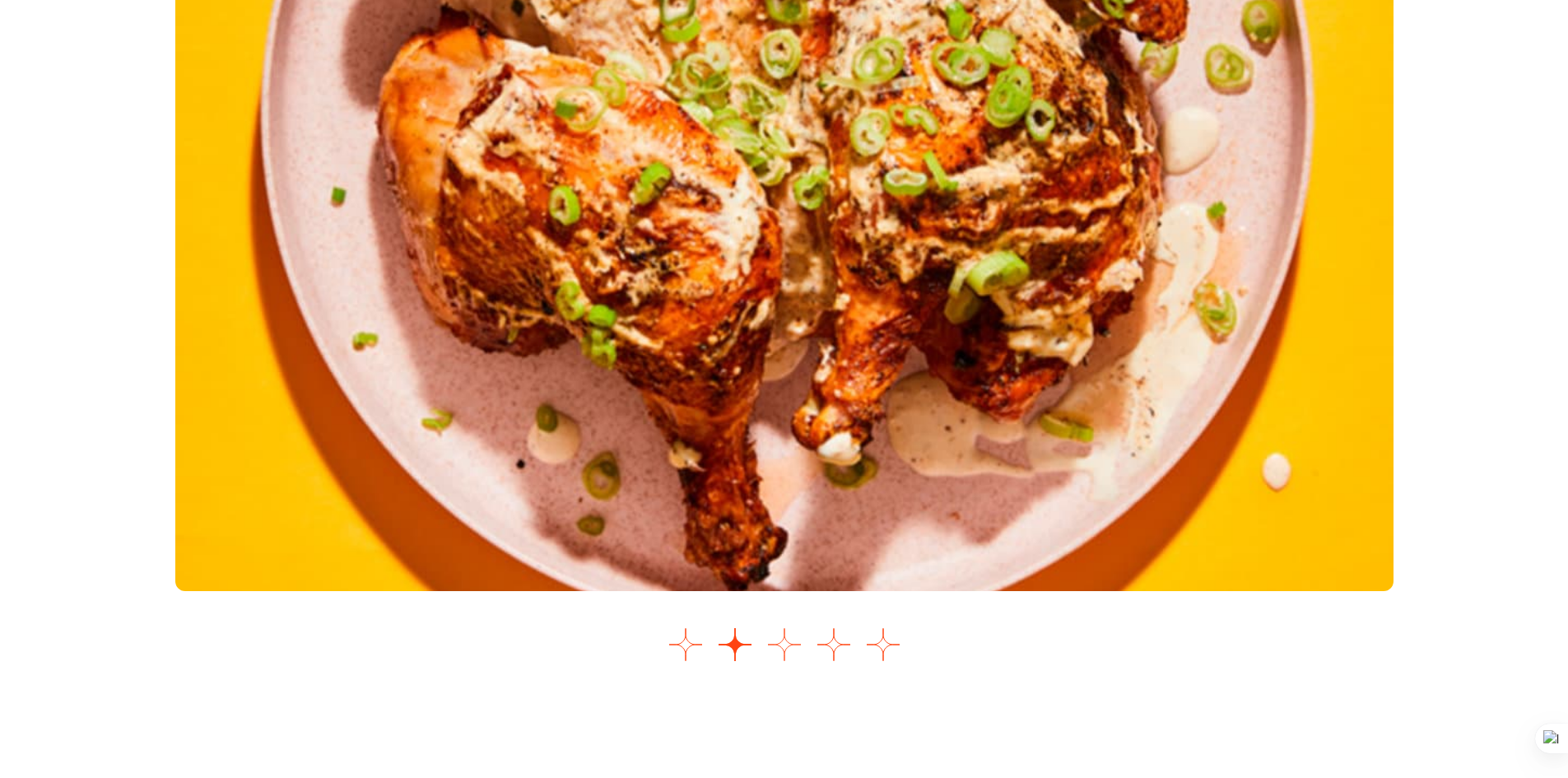
click at [780, 644] on button "Go to slide 3" at bounding box center [784, 644] width 32 height 32
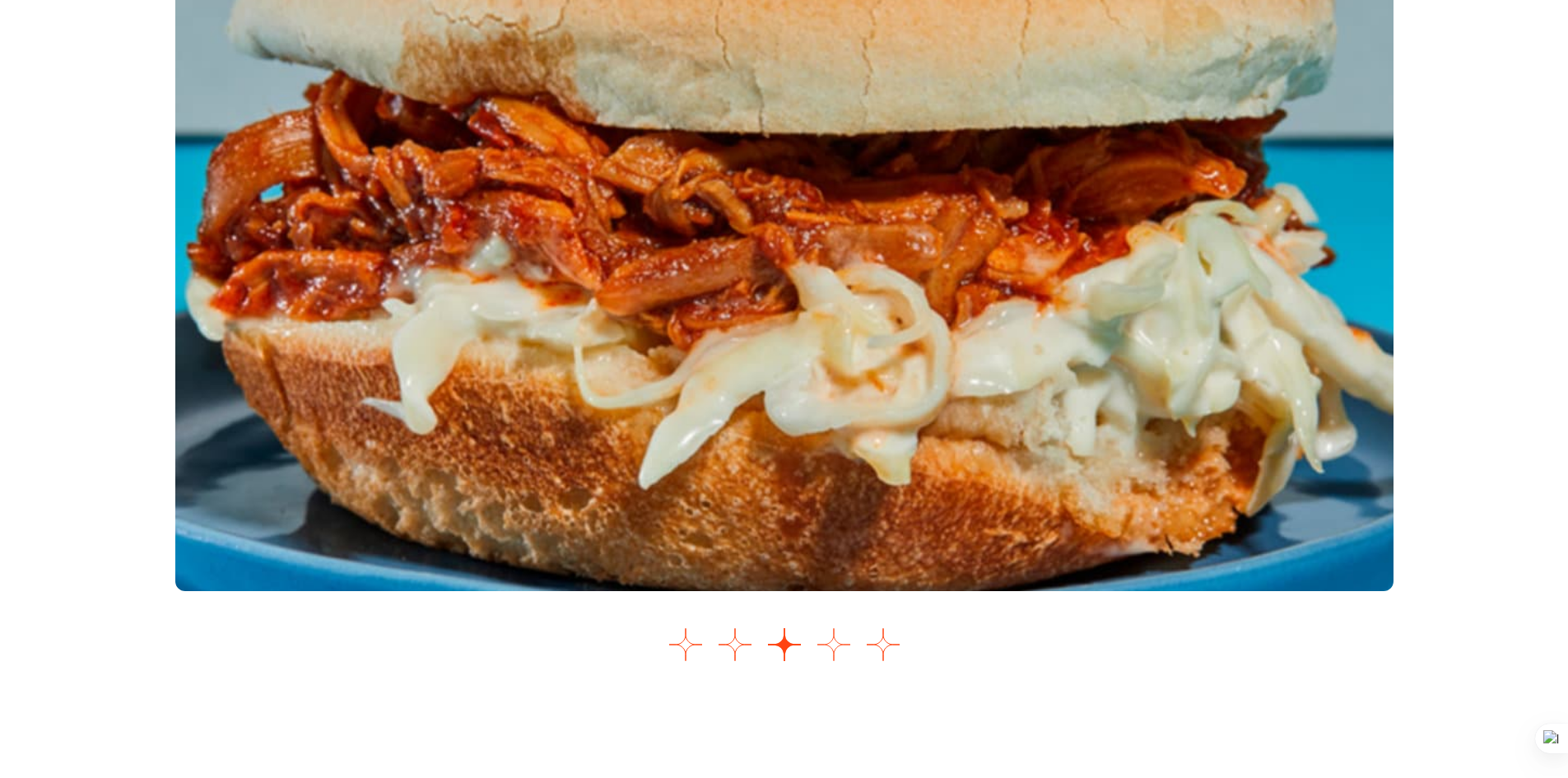
click at [834, 651] on button "Go to slide 4" at bounding box center [834, 644] width 32 height 32
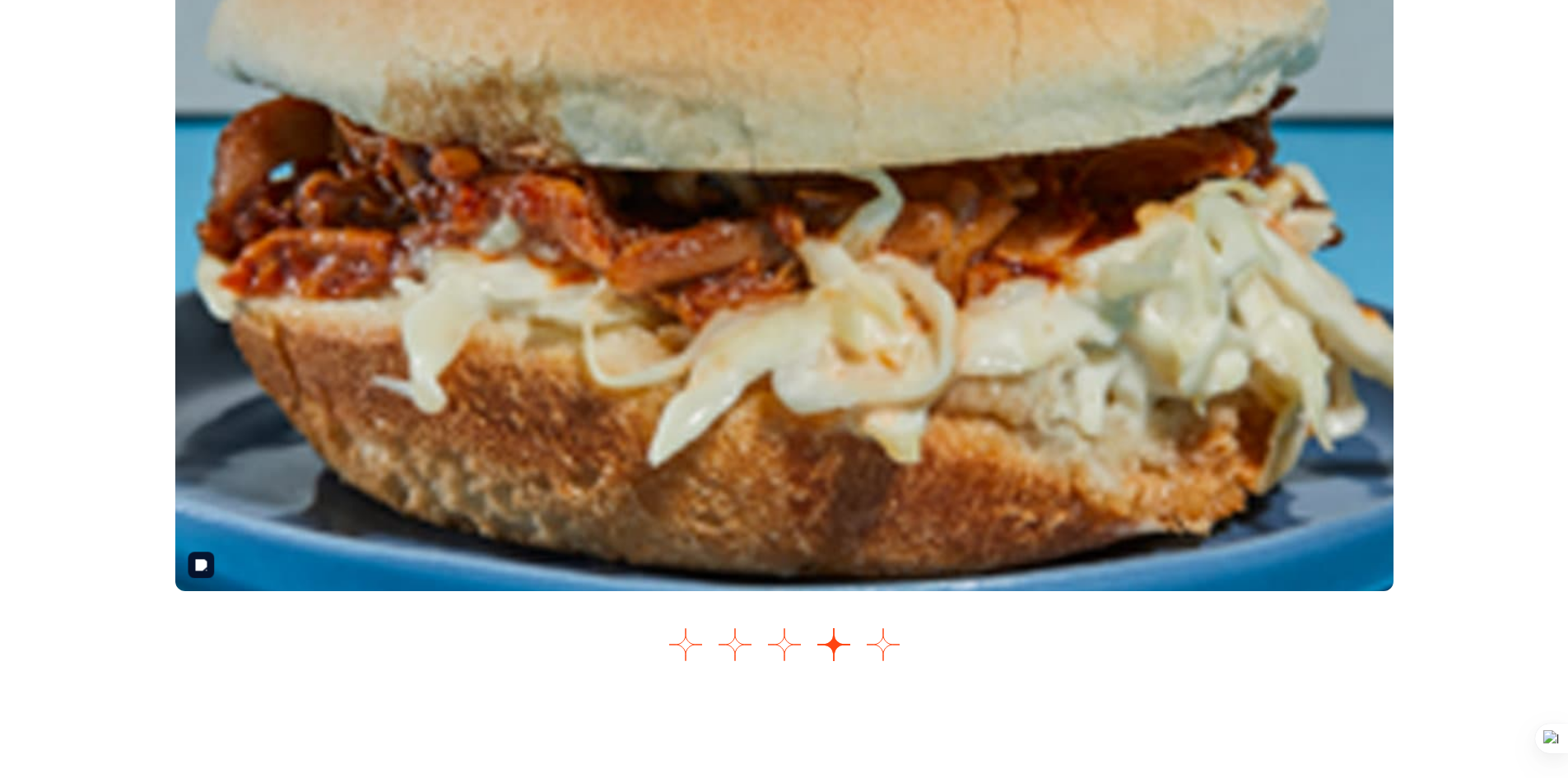
drag, startPoint x: 866, startPoint y: 193, endPoint x: 905, endPoint y: 617, distance: 425.8
click at [905, 617] on div "Images Slider" at bounding box center [784, 292] width 1219 height 754
click at [882, 650] on button "Go to slide 5" at bounding box center [883, 644] width 32 height 32
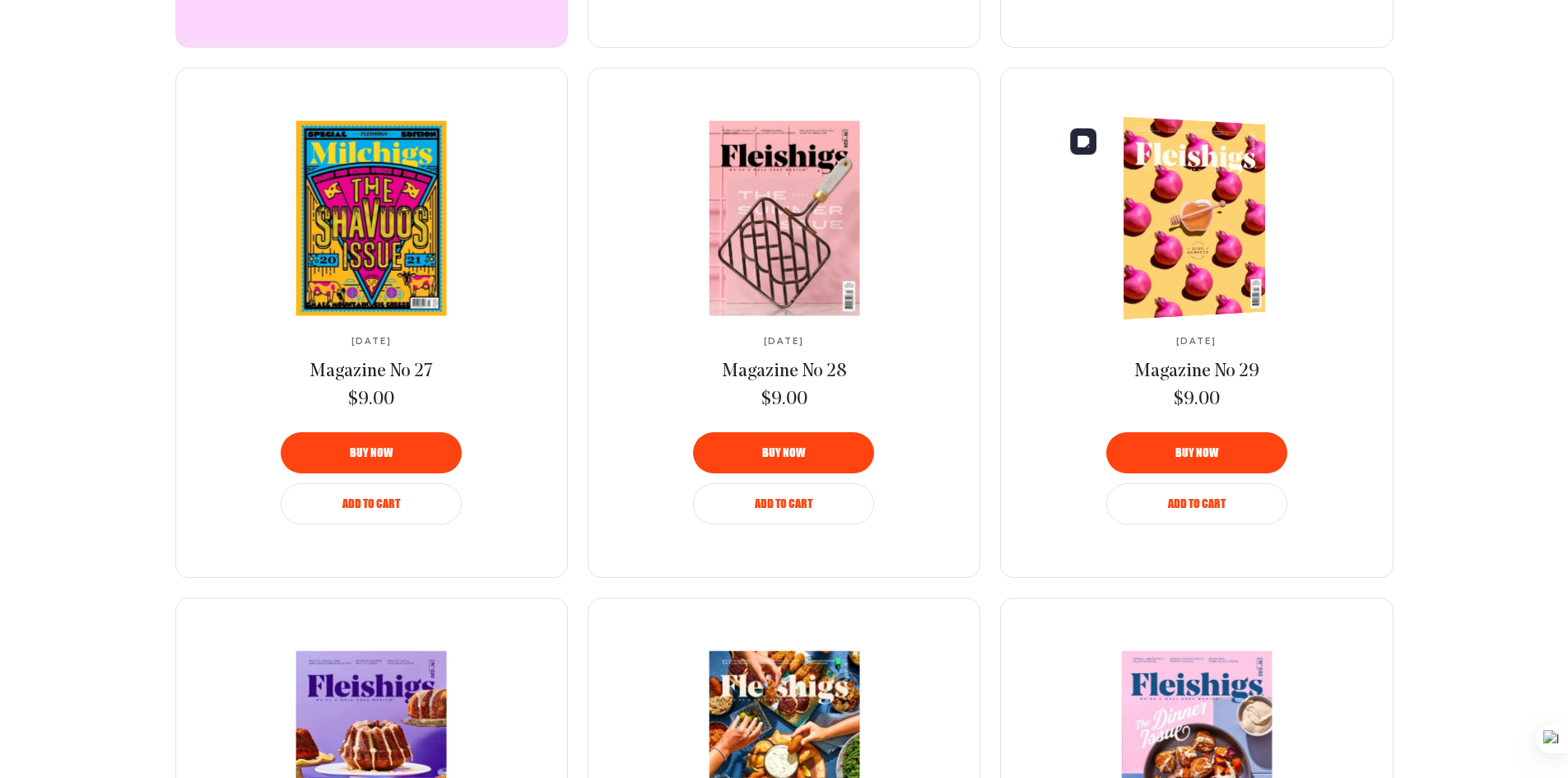
scroll to position [1152, 0]
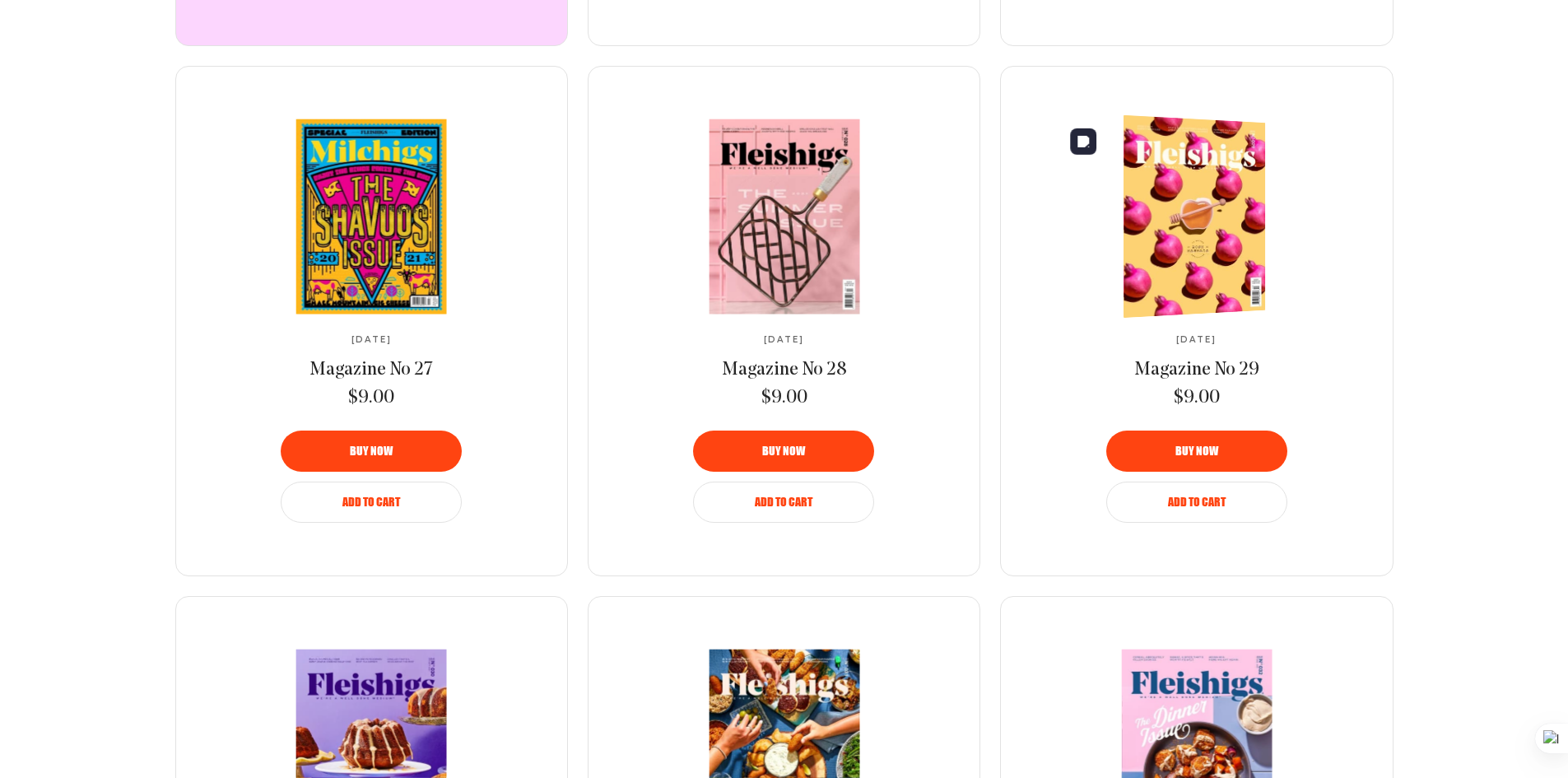
click at [1182, 224] on img at bounding box center [1188, 217] width 260 height 210
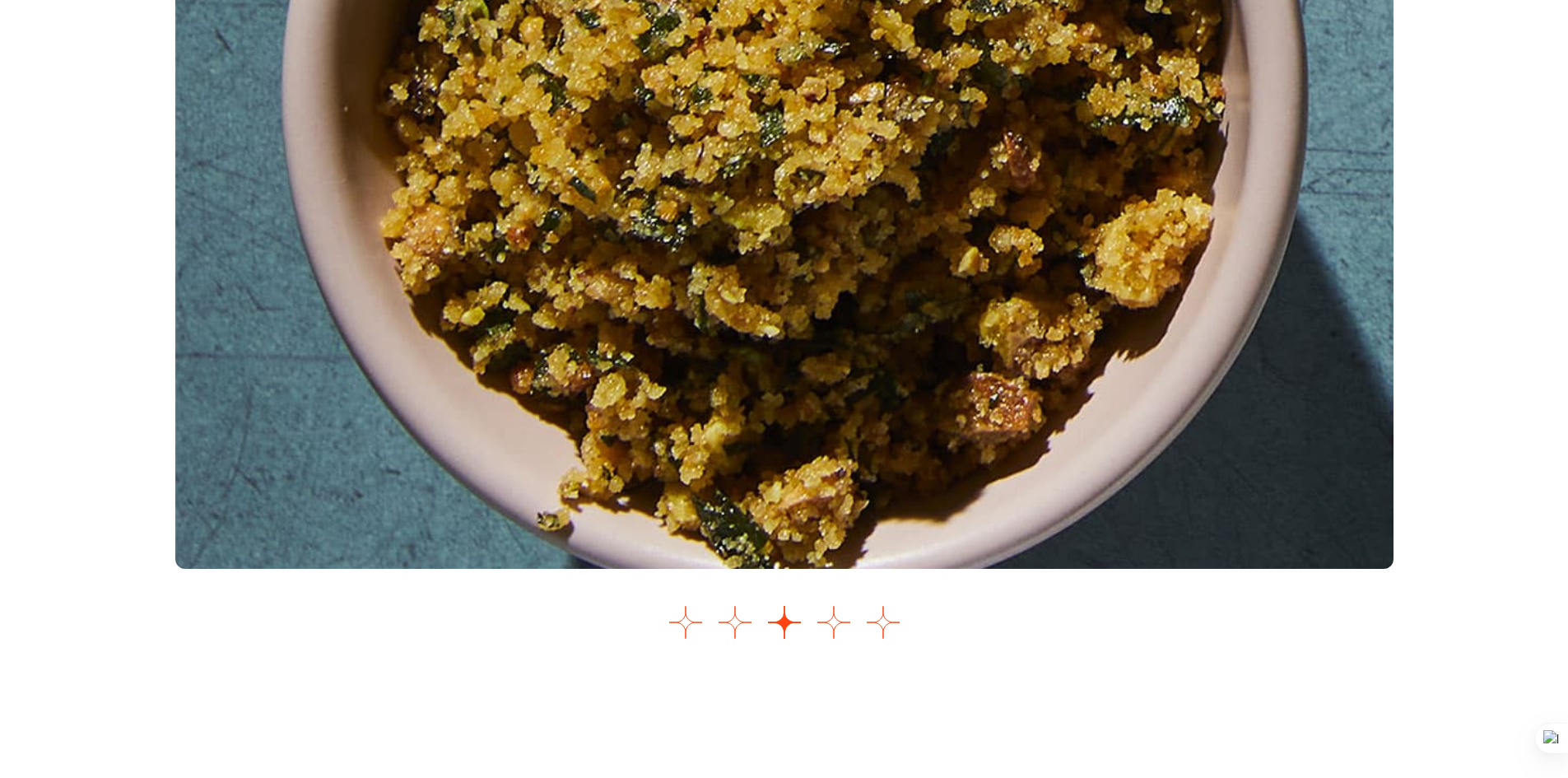
scroll to position [2042, 0]
click at [676, 638] on button "Go to slide 1" at bounding box center [686, 621] width 32 height 32
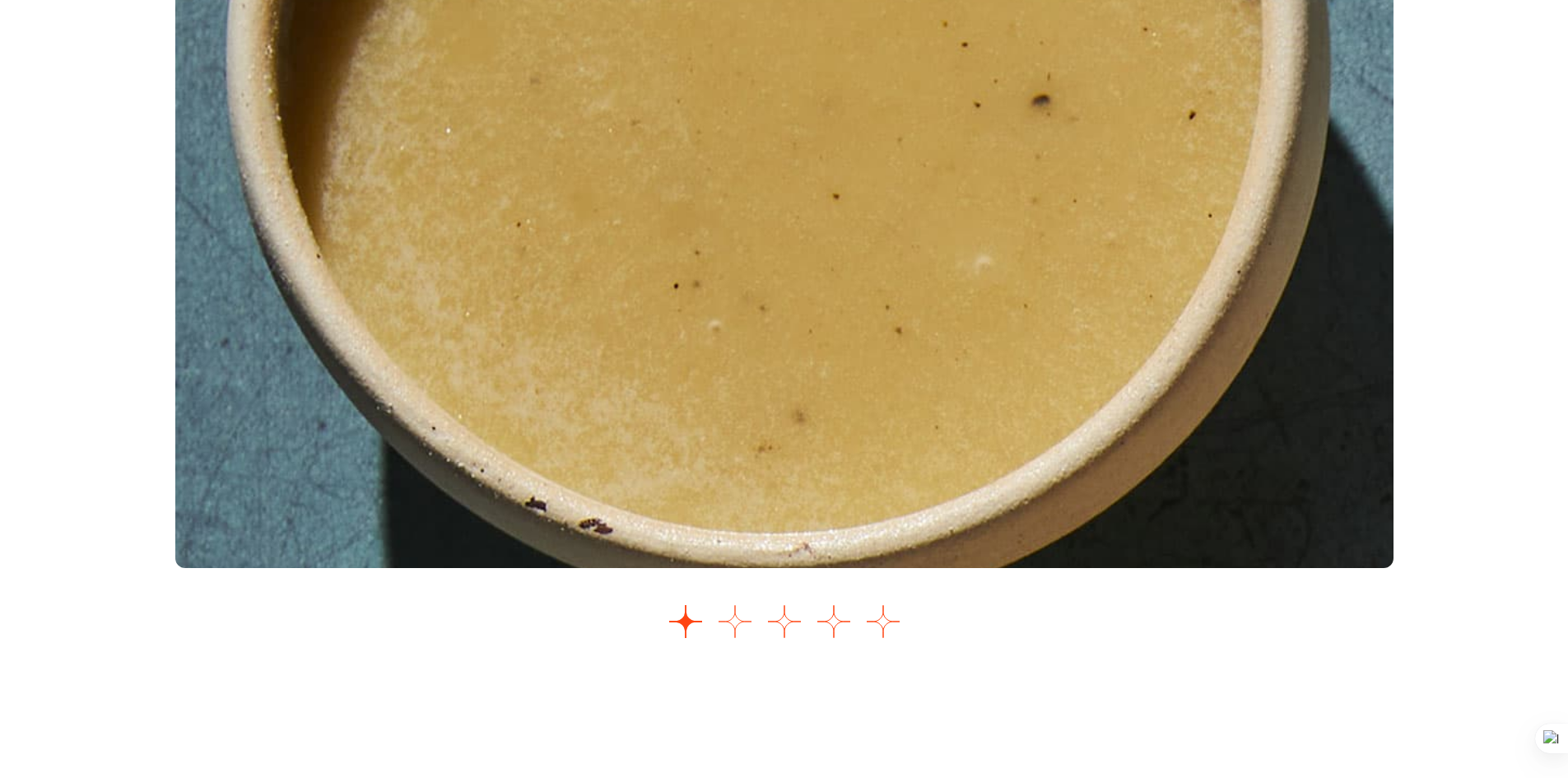
click at [736, 638] on button "Go to slide 2" at bounding box center [735, 621] width 32 height 32
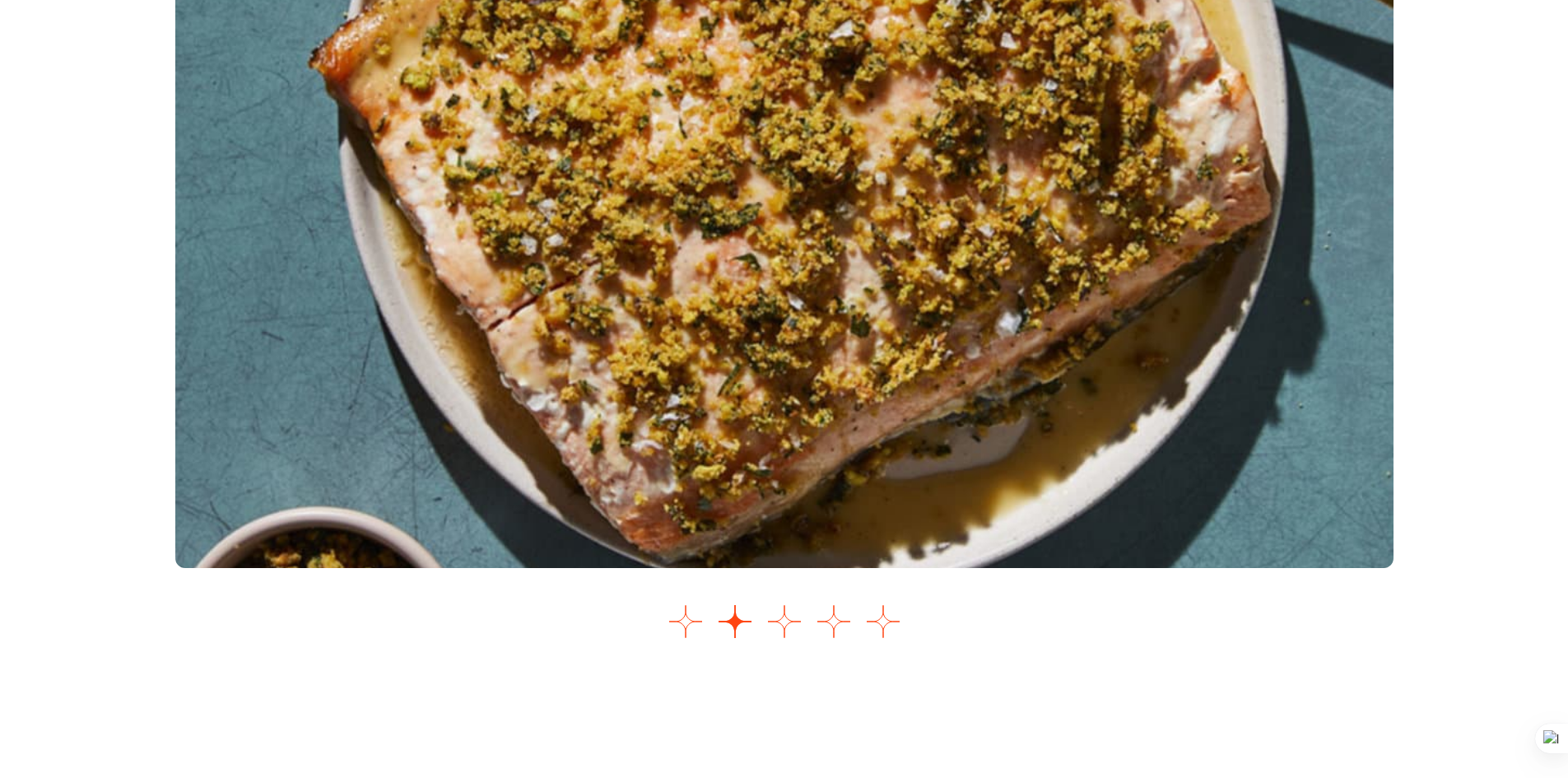
drag, startPoint x: 784, startPoint y: 653, endPoint x: 791, endPoint y: 412, distance: 241.1
click at [784, 638] on button "Go to slide 3" at bounding box center [784, 621] width 32 height 32
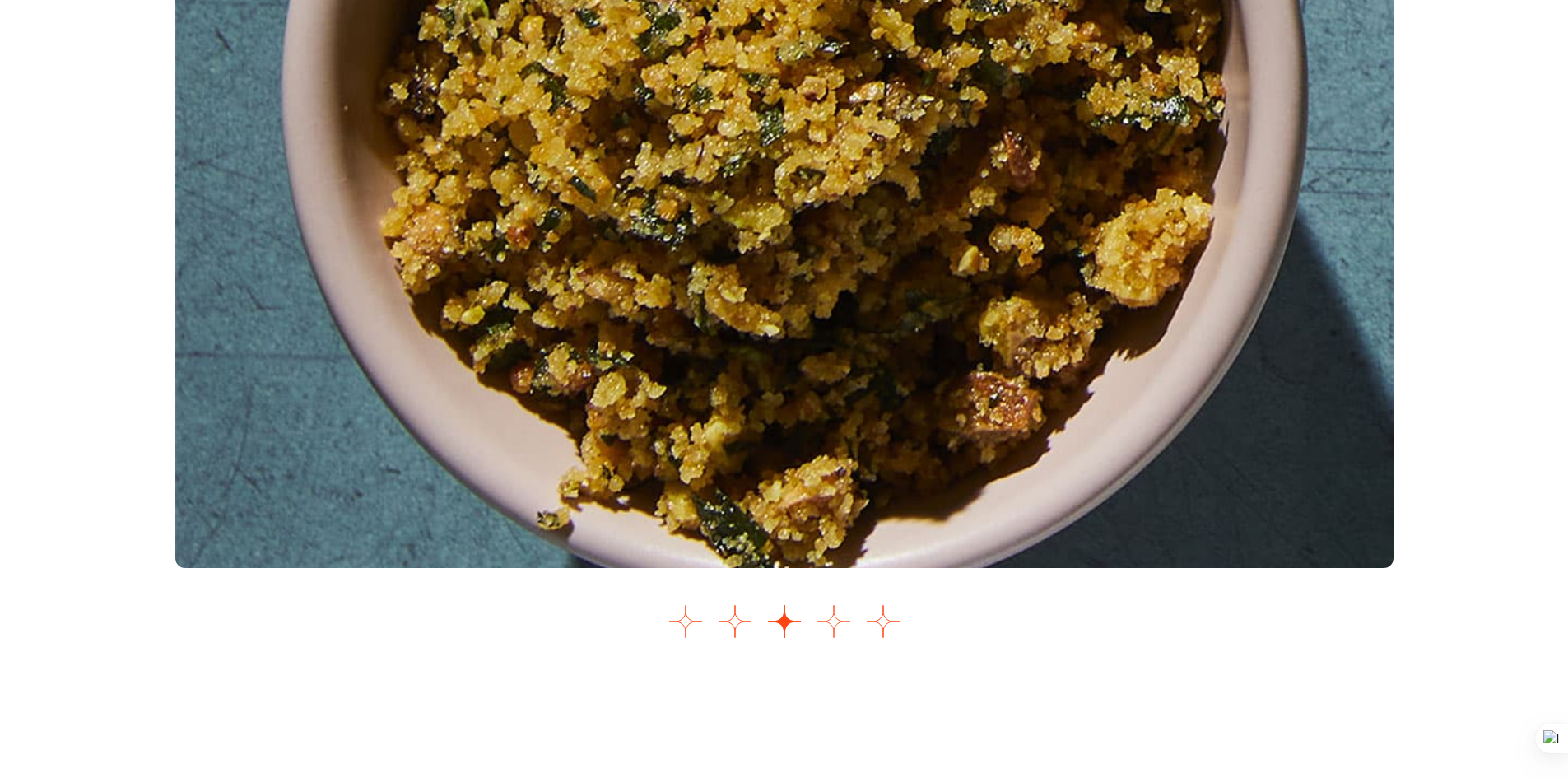
click at [840, 638] on button "Go to slide 4" at bounding box center [834, 621] width 32 height 32
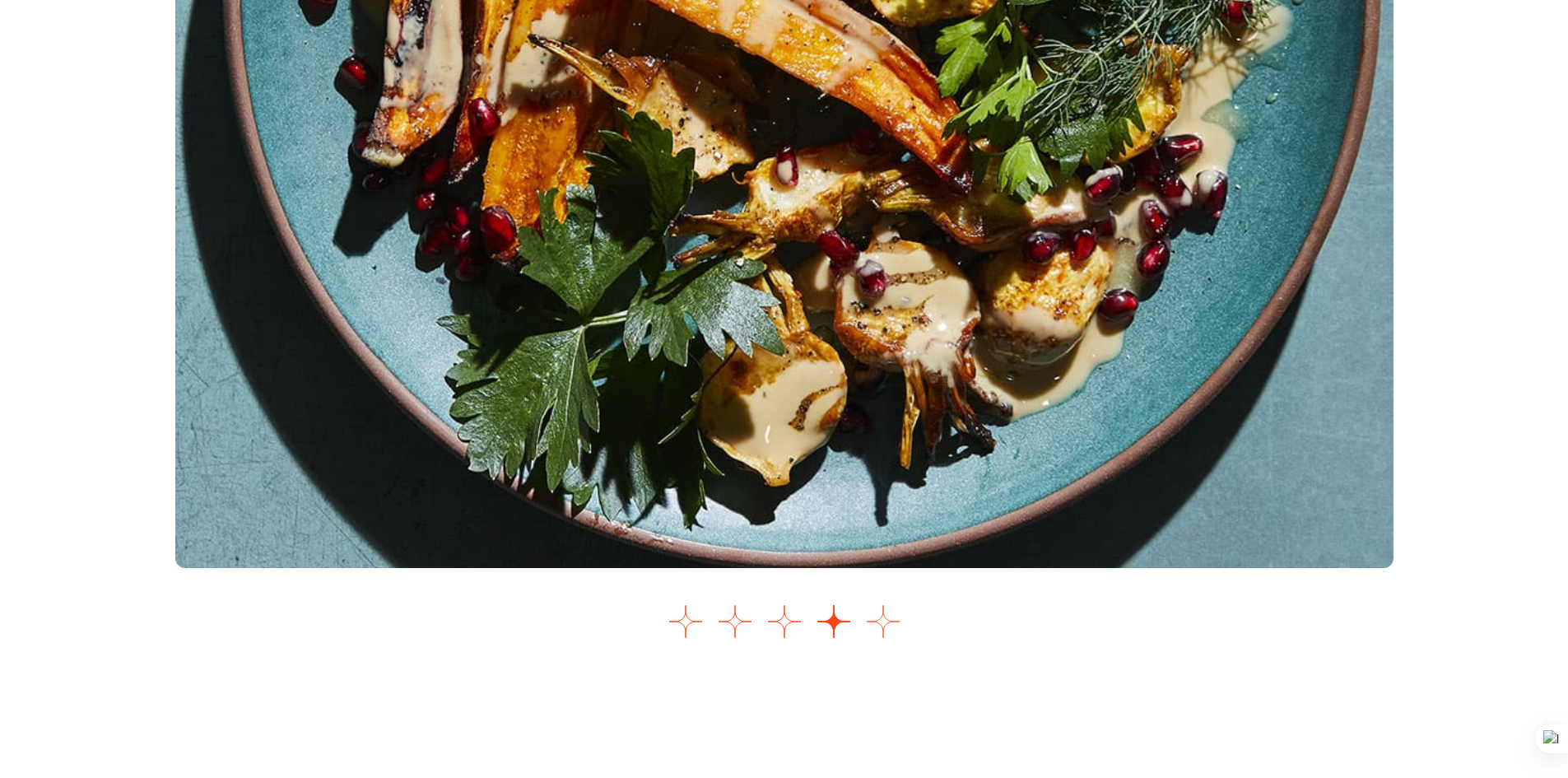
click at [883, 638] on button "Go to slide 5" at bounding box center [883, 621] width 32 height 32
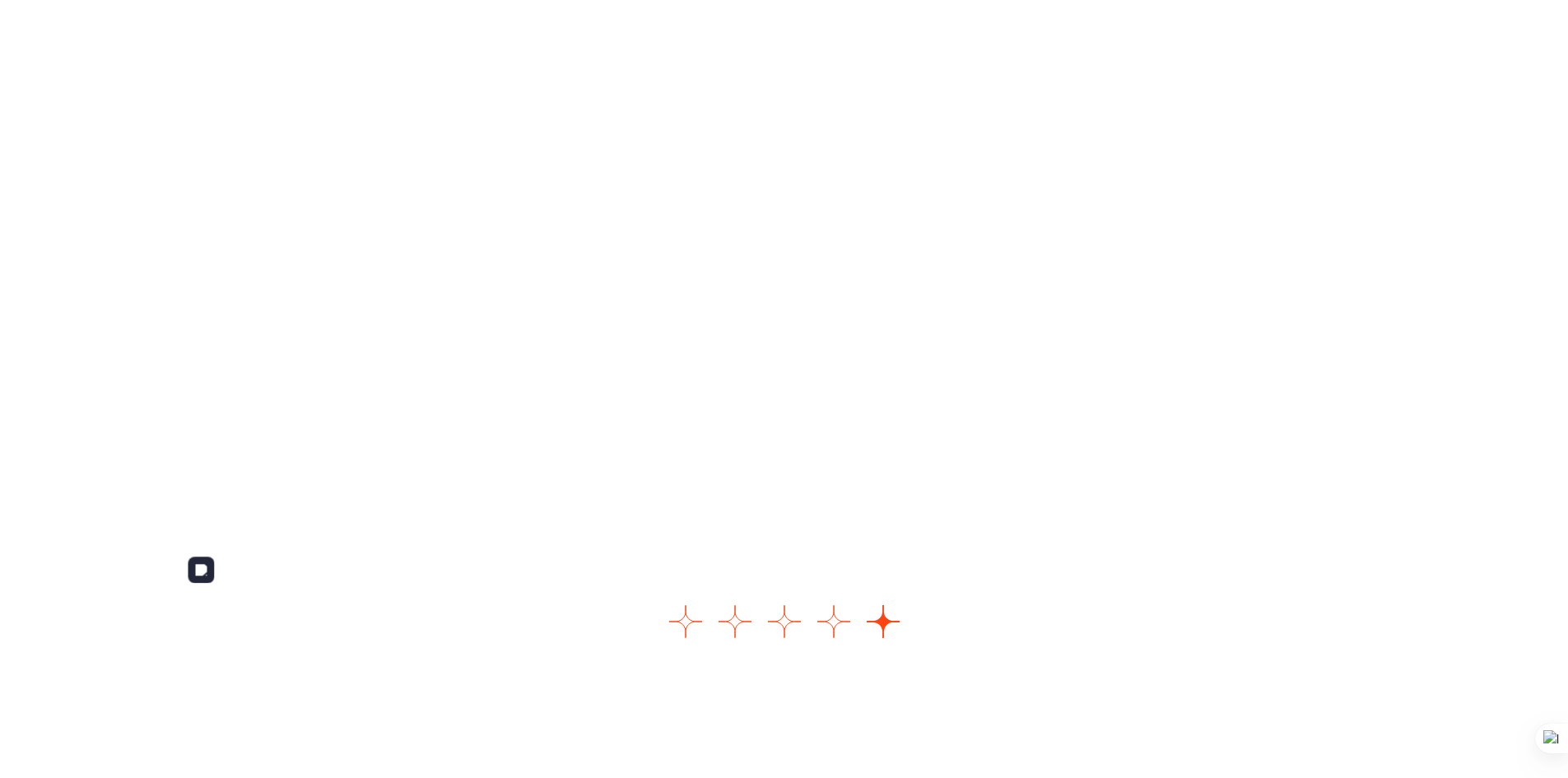
drag, startPoint x: 803, startPoint y: 252, endPoint x: 801, endPoint y: 241, distance: 11.2
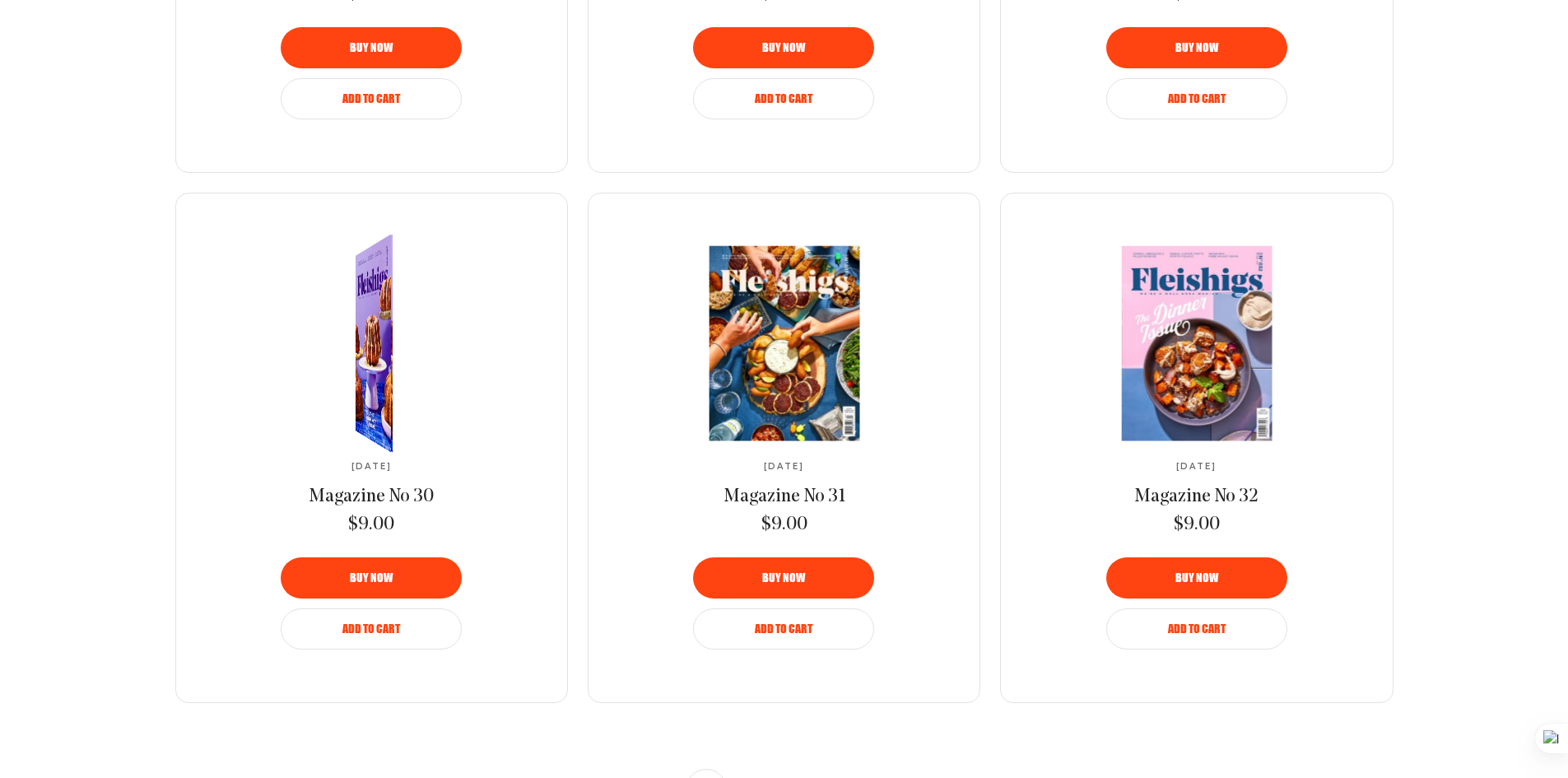
scroll to position [1554, 0]
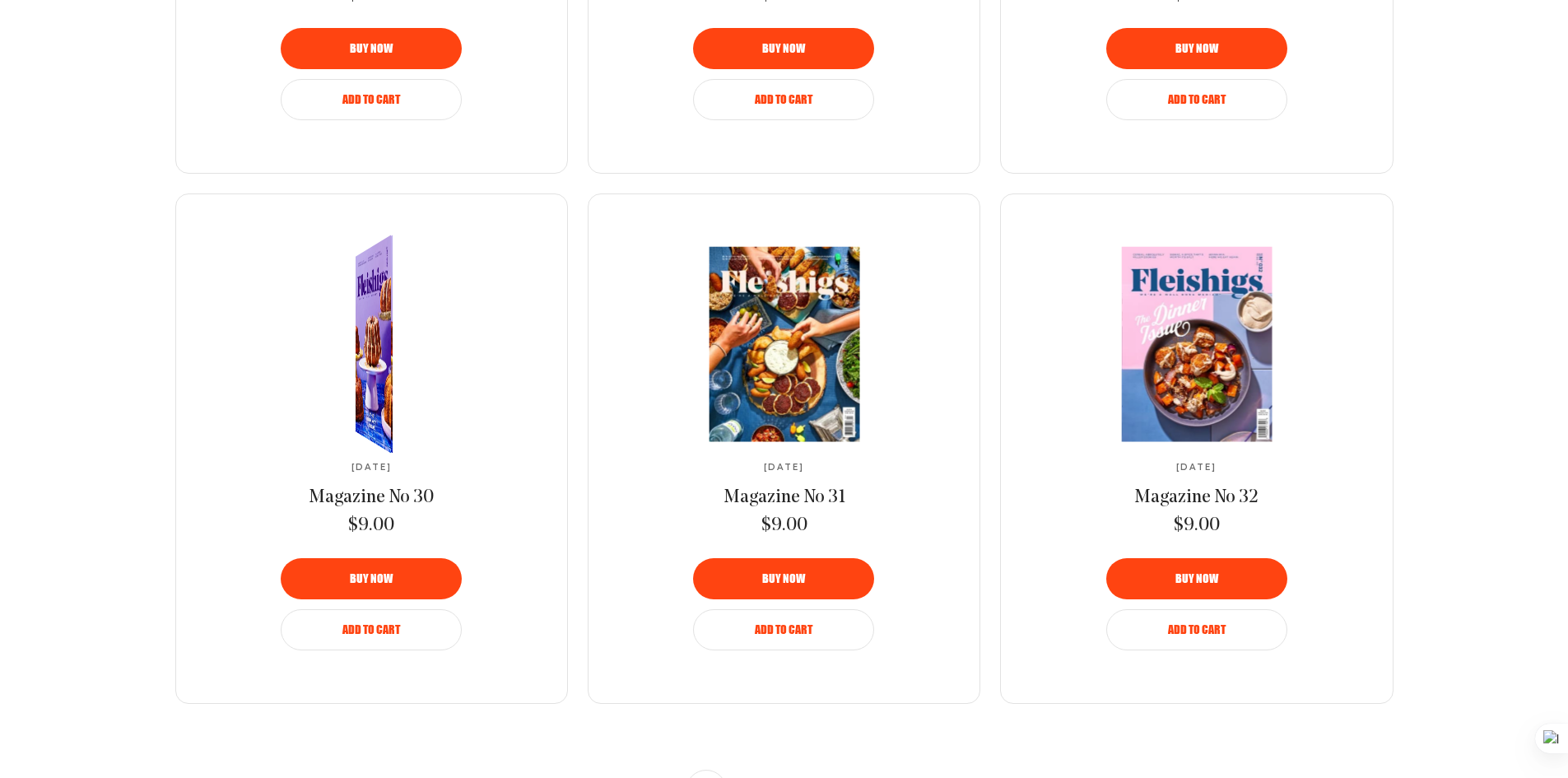
click at [388, 359] on img at bounding box center [378, 344] width 68 height 244
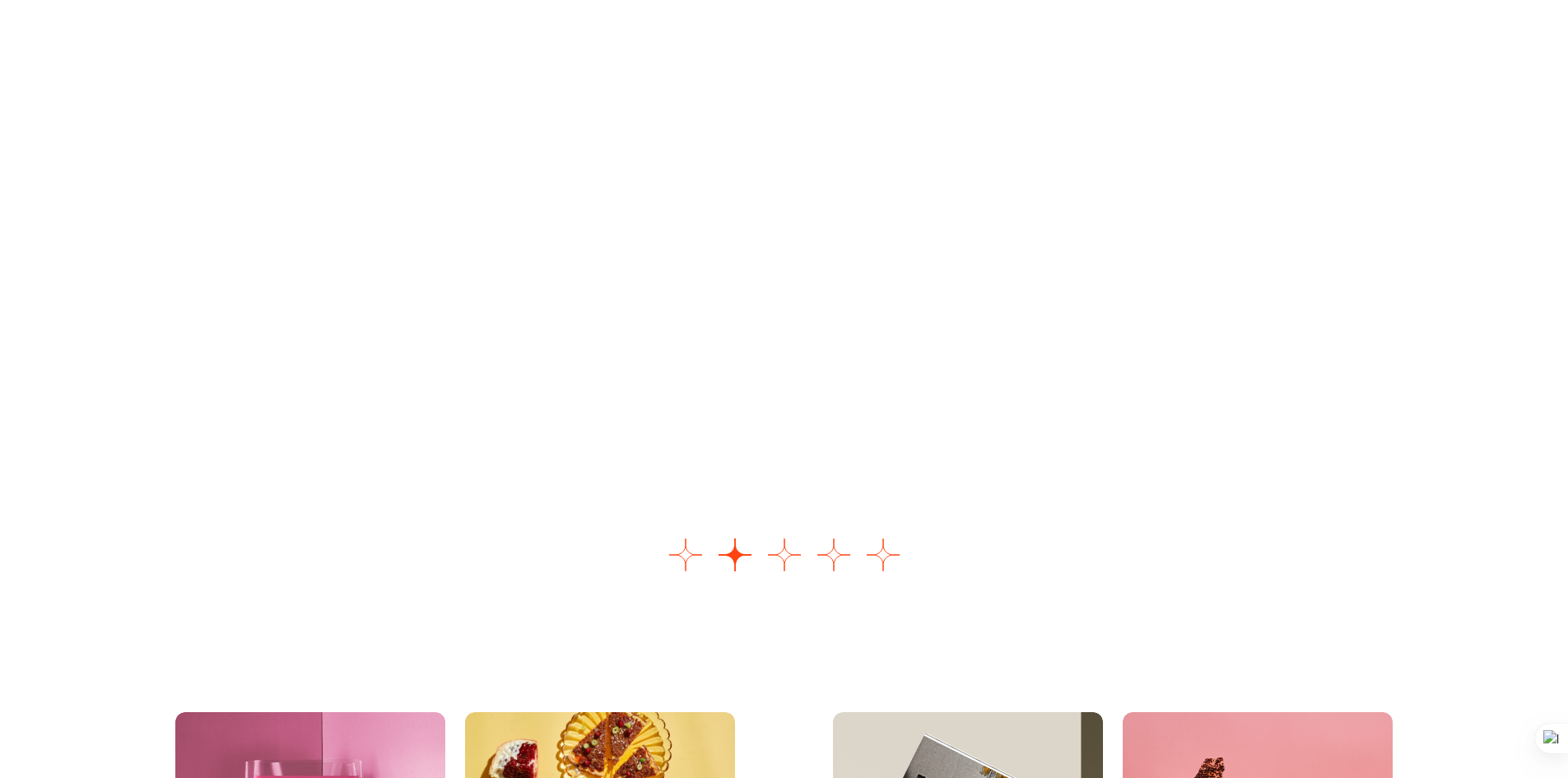
scroll to position [2138, 0]
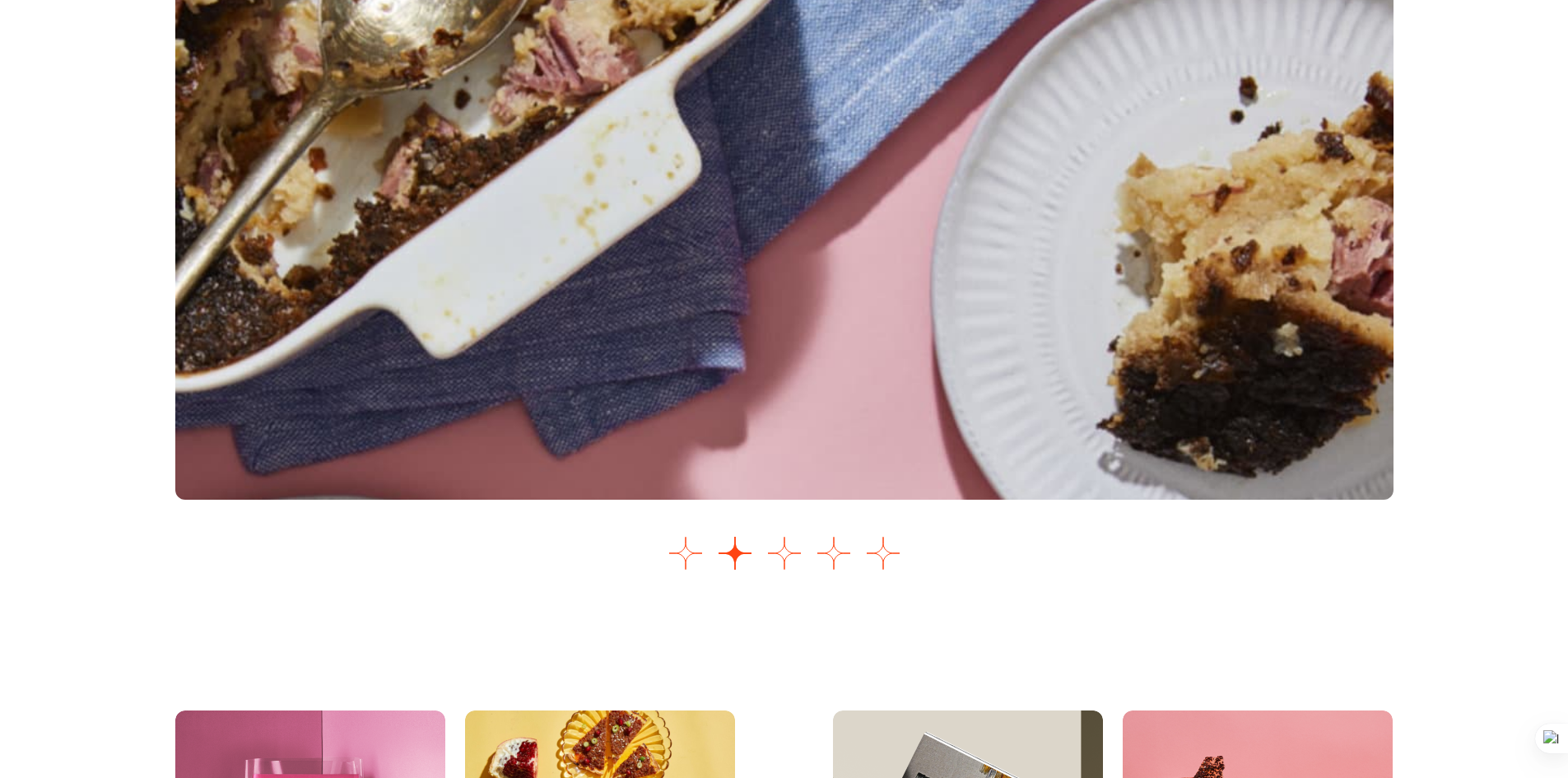
click at [691, 551] on button "Go to slide 1" at bounding box center [686, 553] width 32 height 32
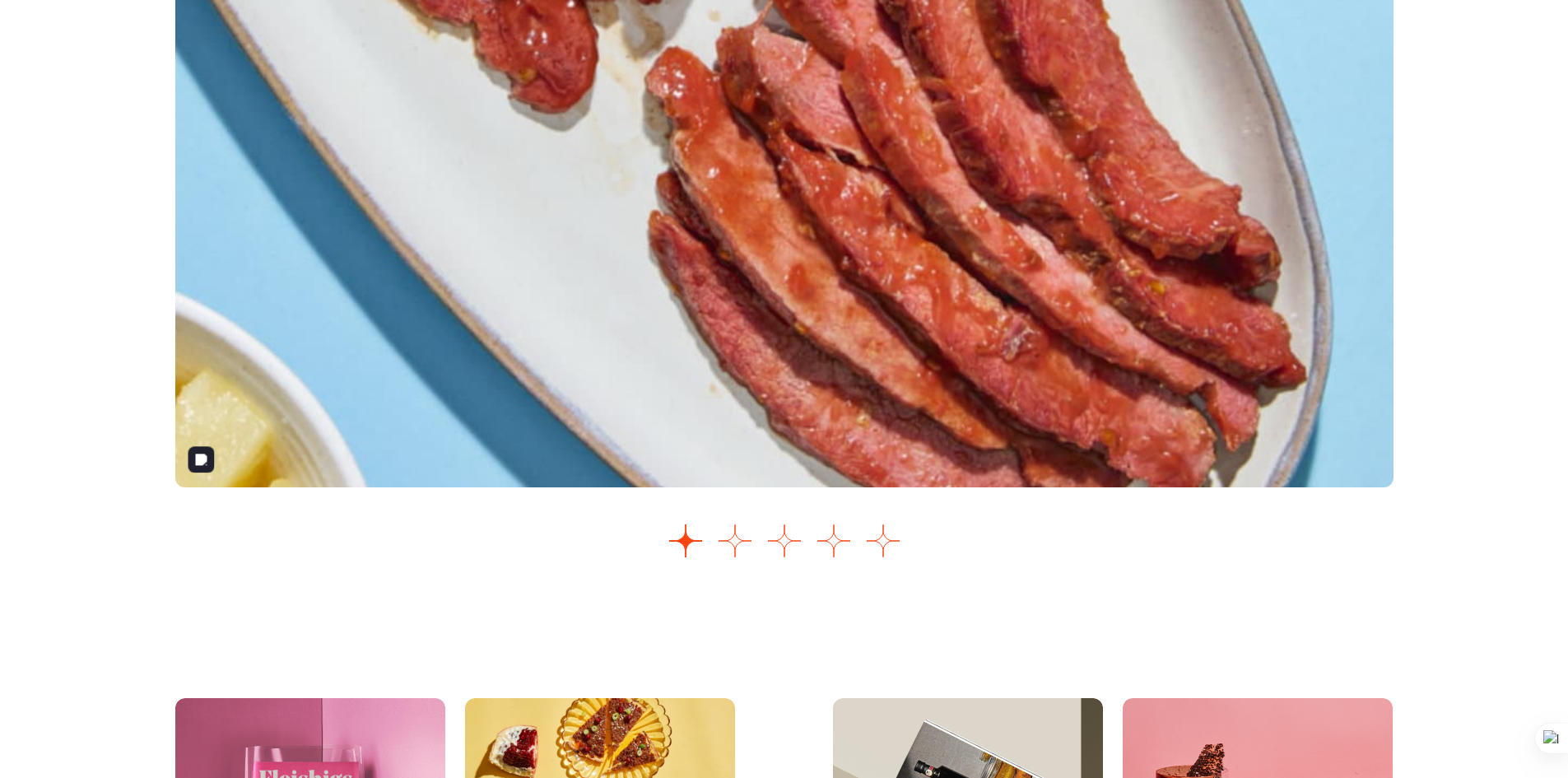
scroll to position [2153, 0]
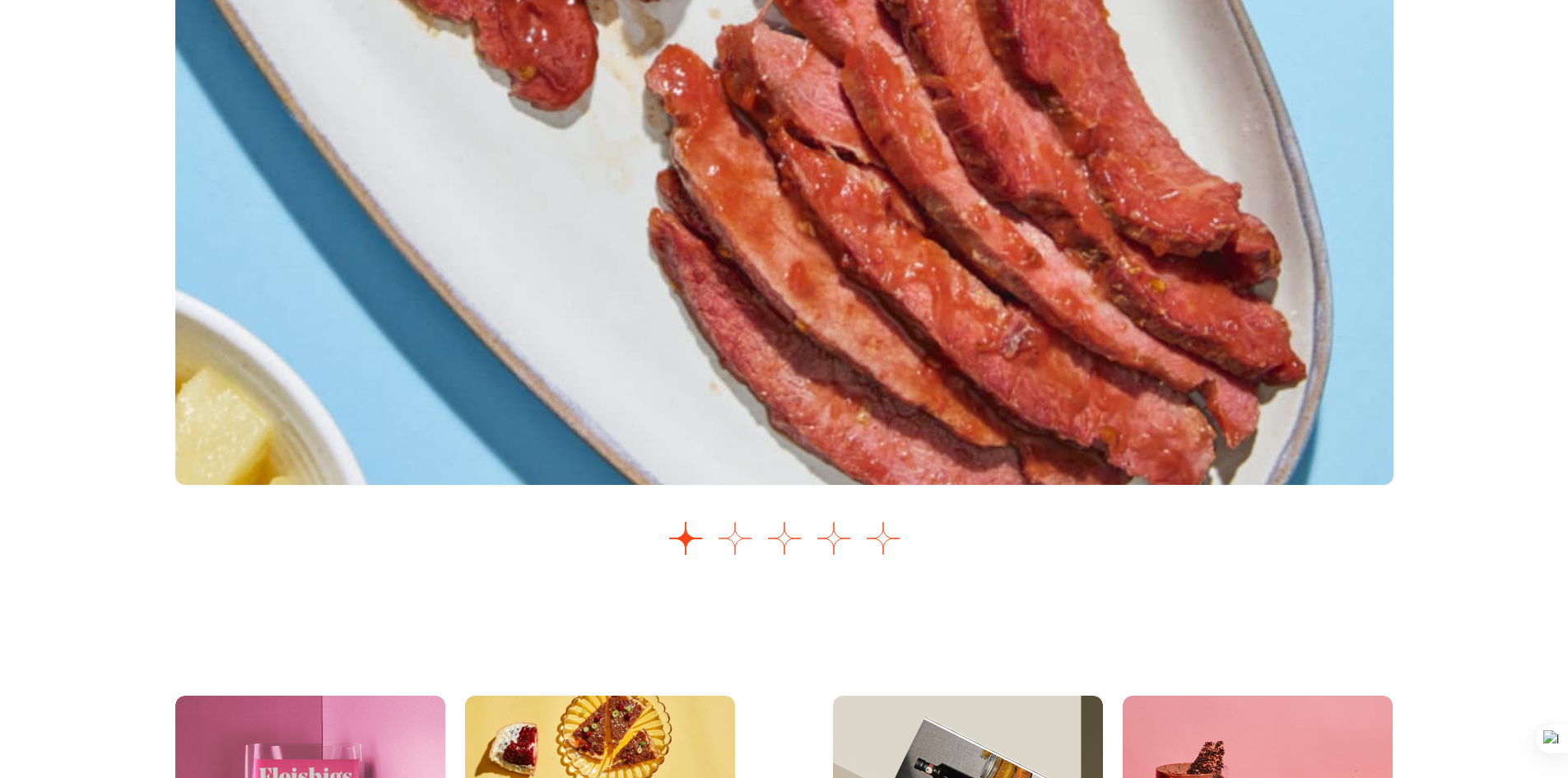
click at [734, 544] on button "Go to slide 2" at bounding box center [735, 538] width 32 height 32
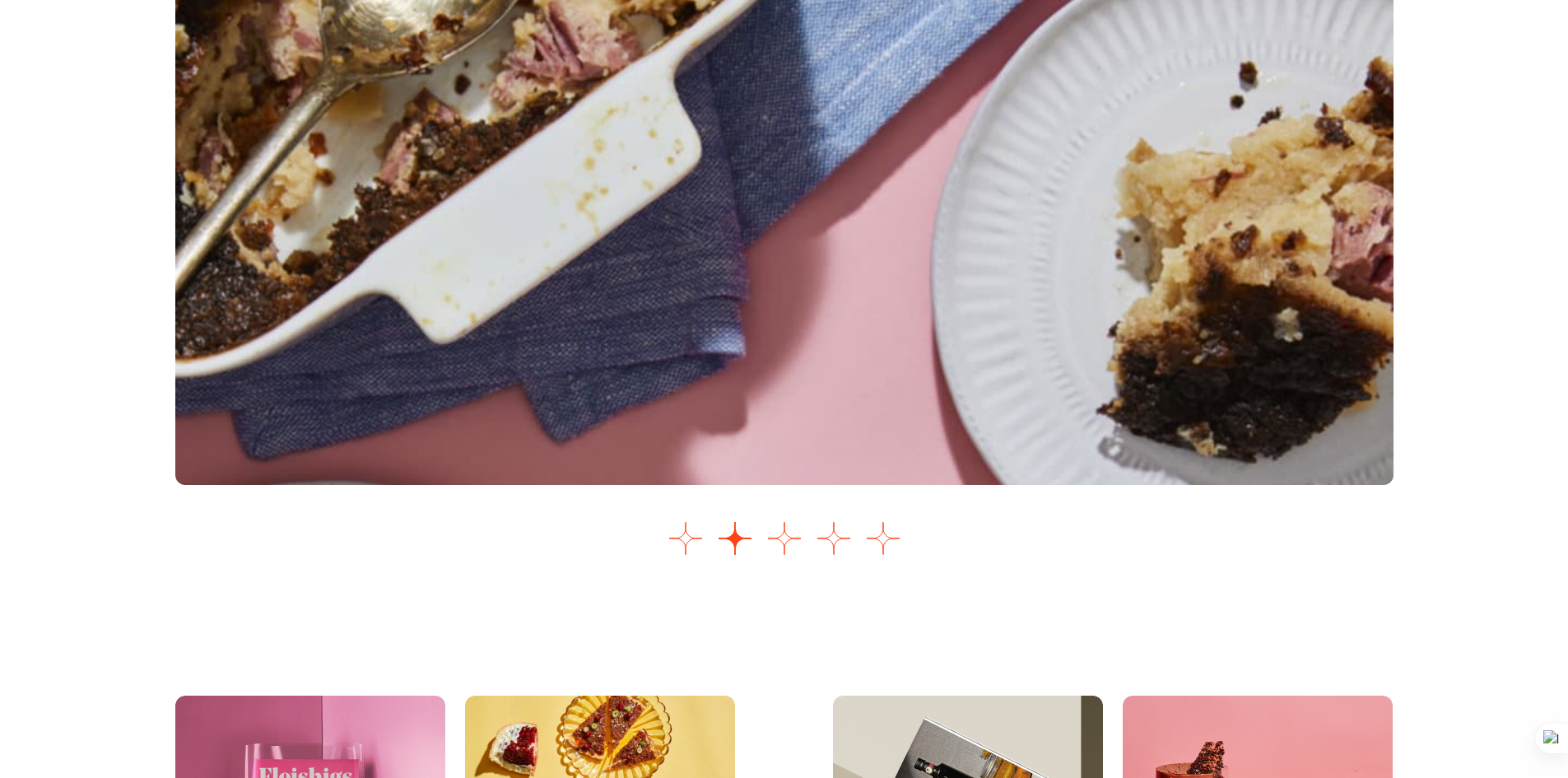
click at [786, 547] on button "Go to slide 3" at bounding box center [784, 538] width 32 height 32
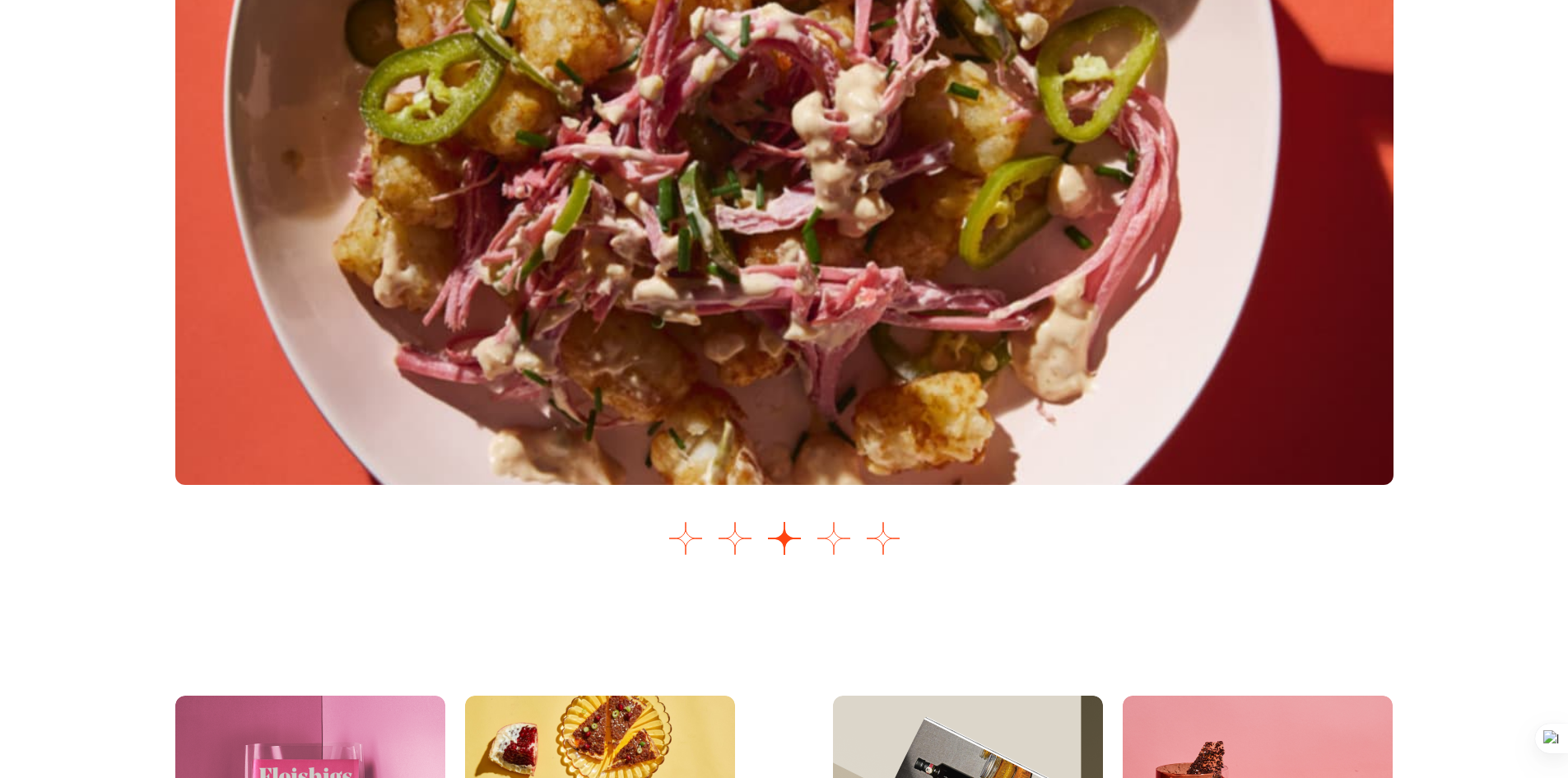
click at [836, 542] on button "Go to slide 4" at bounding box center [834, 538] width 32 height 32
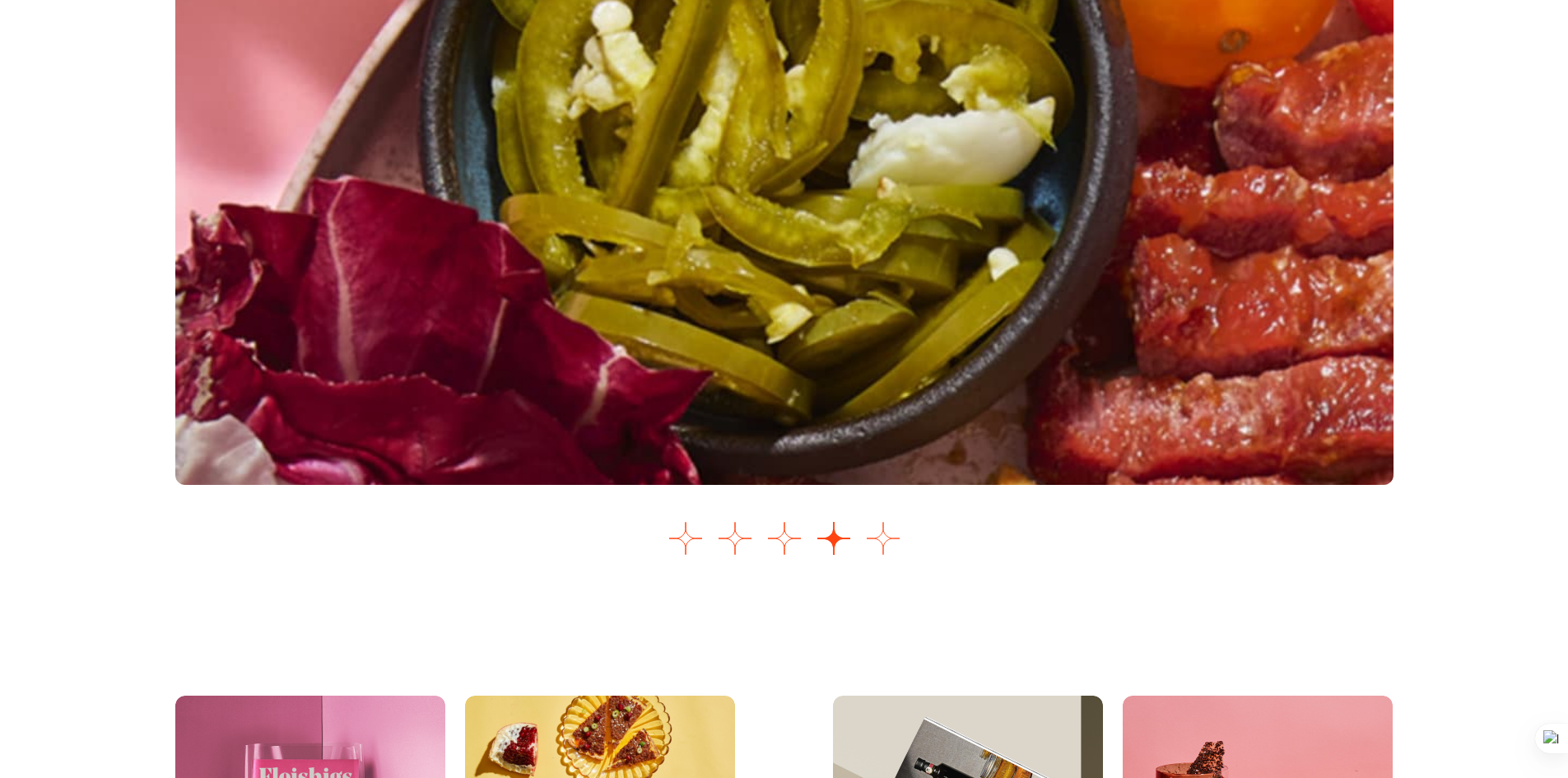
click at [883, 547] on button "Go to slide 5" at bounding box center [883, 538] width 32 height 32
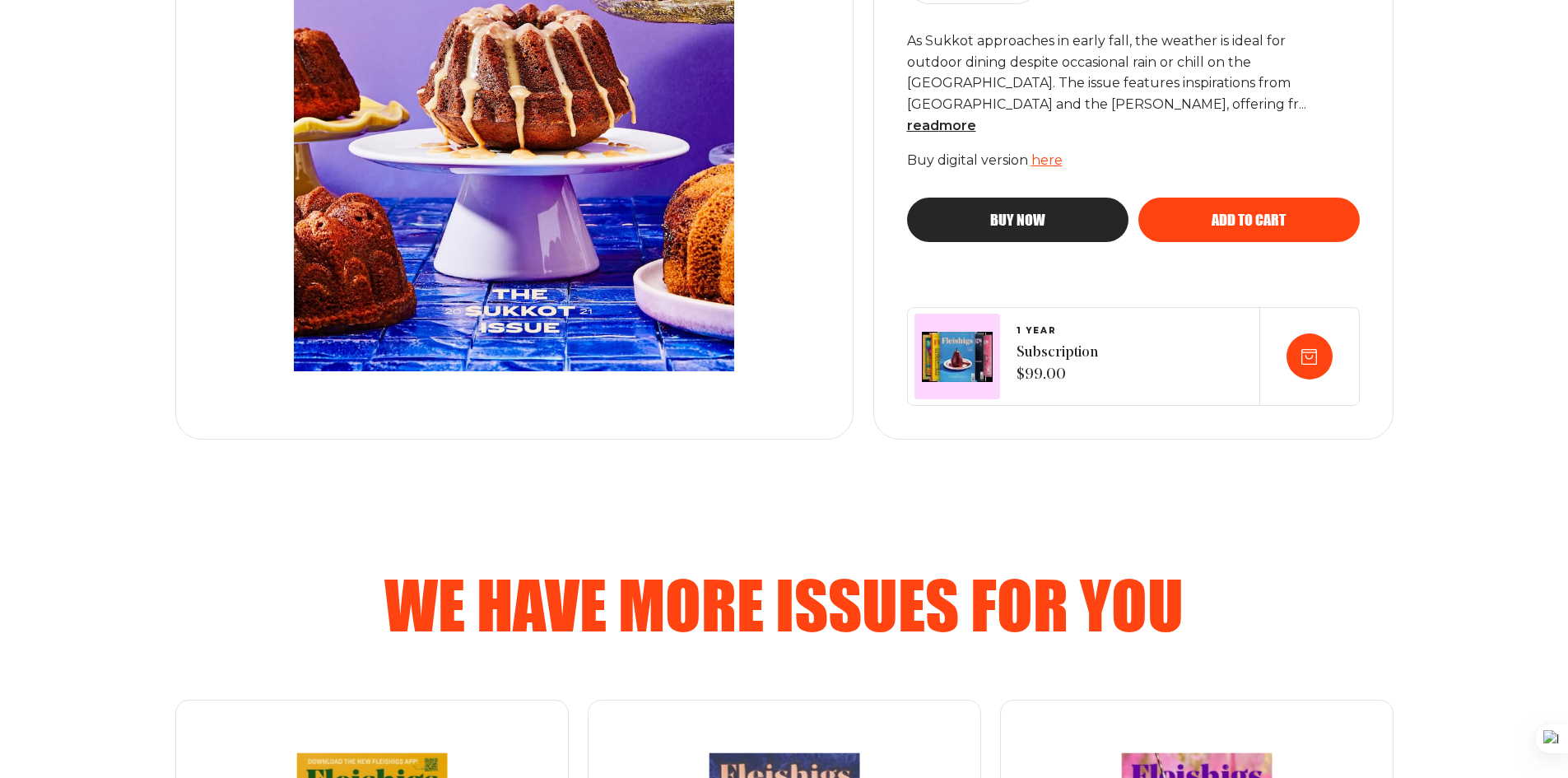
scroll to position [421, 0]
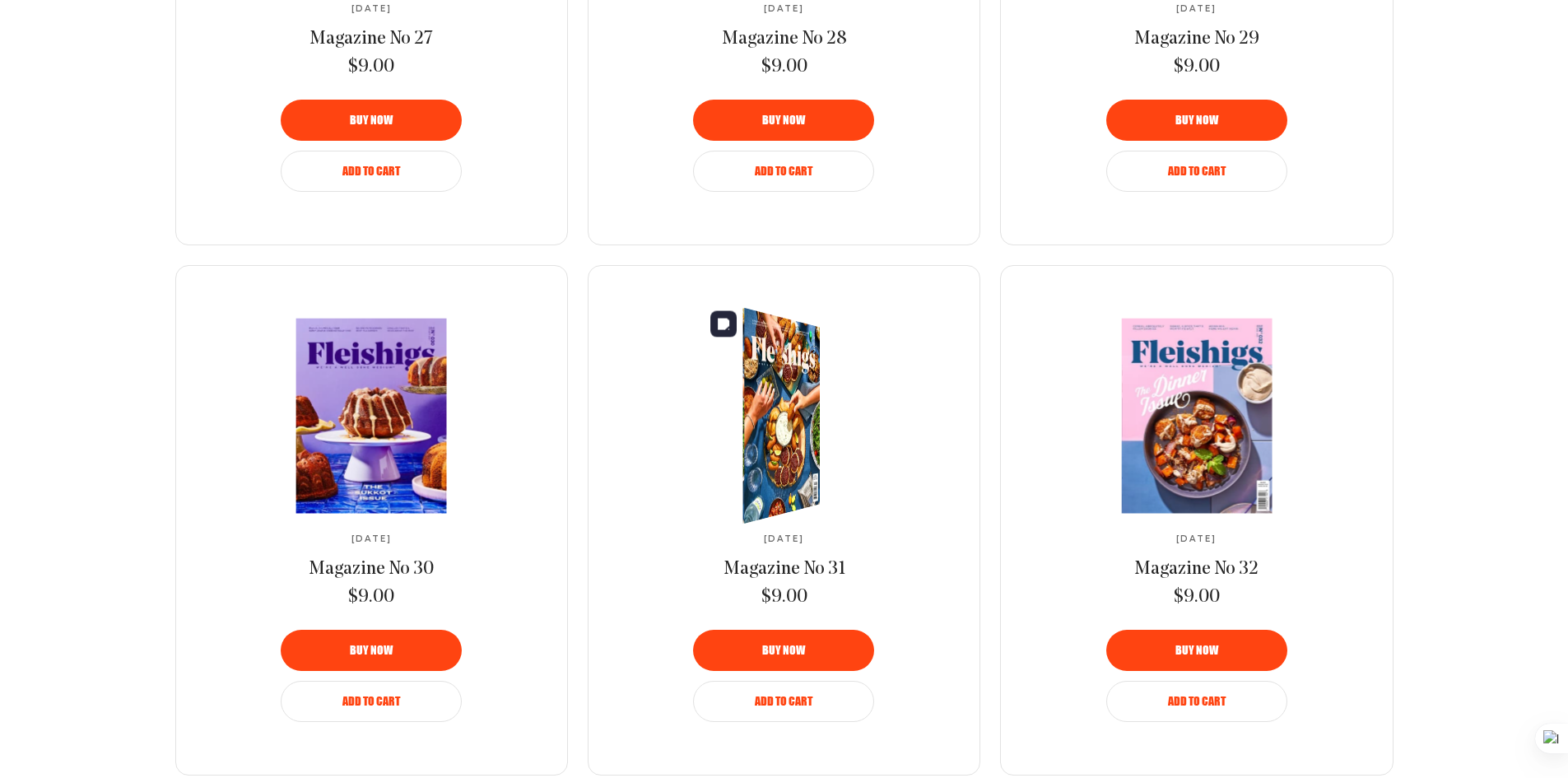
scroll to position [1482, 0]
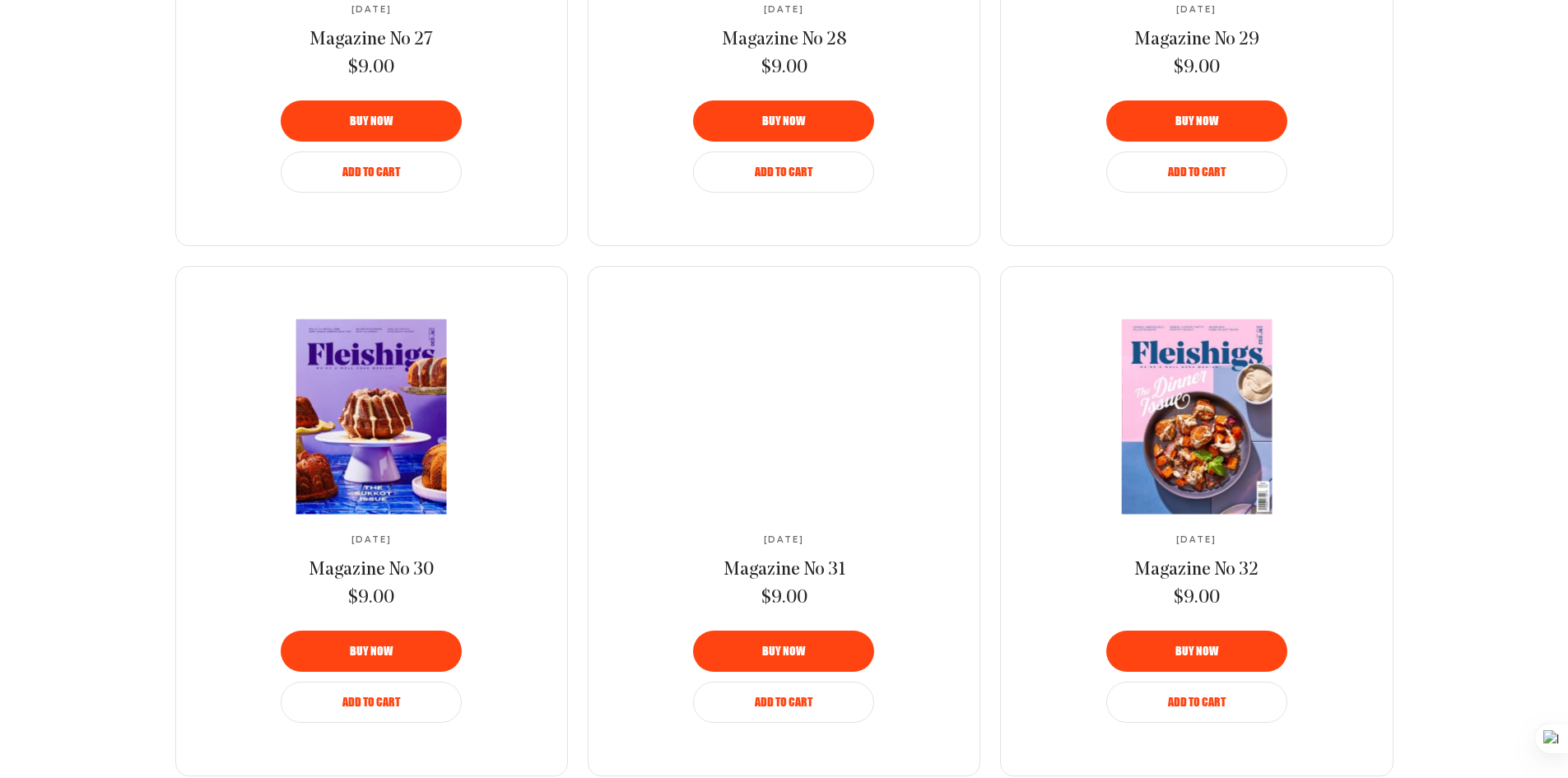
click at [775, 440] on link at bounding box center [784, 416] width 275 height 194
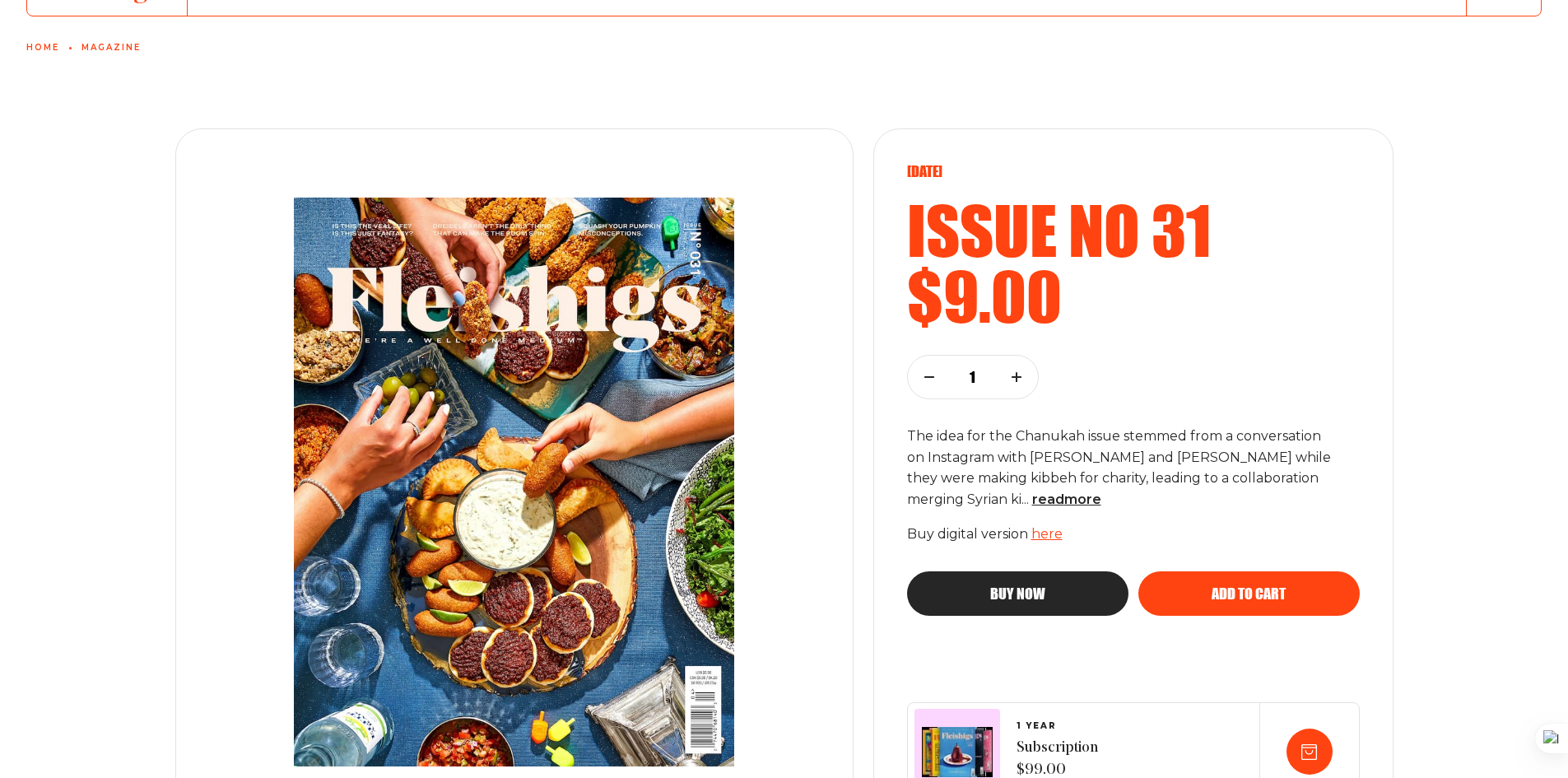
scroll to position [133, 0]
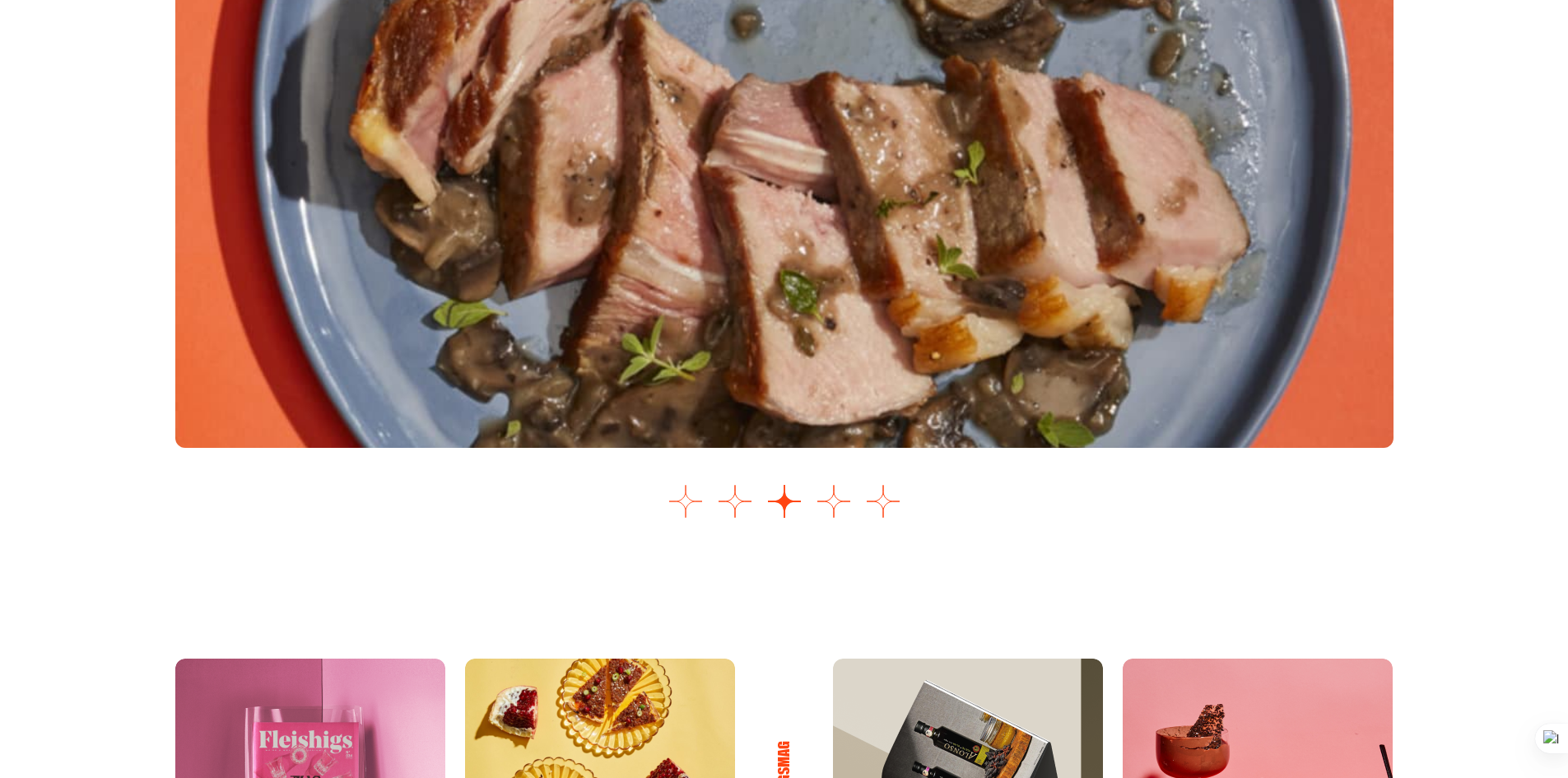
click at [686, 495] on button "Go to slide 1" at bounding box center [686, 501] width 32 height 32
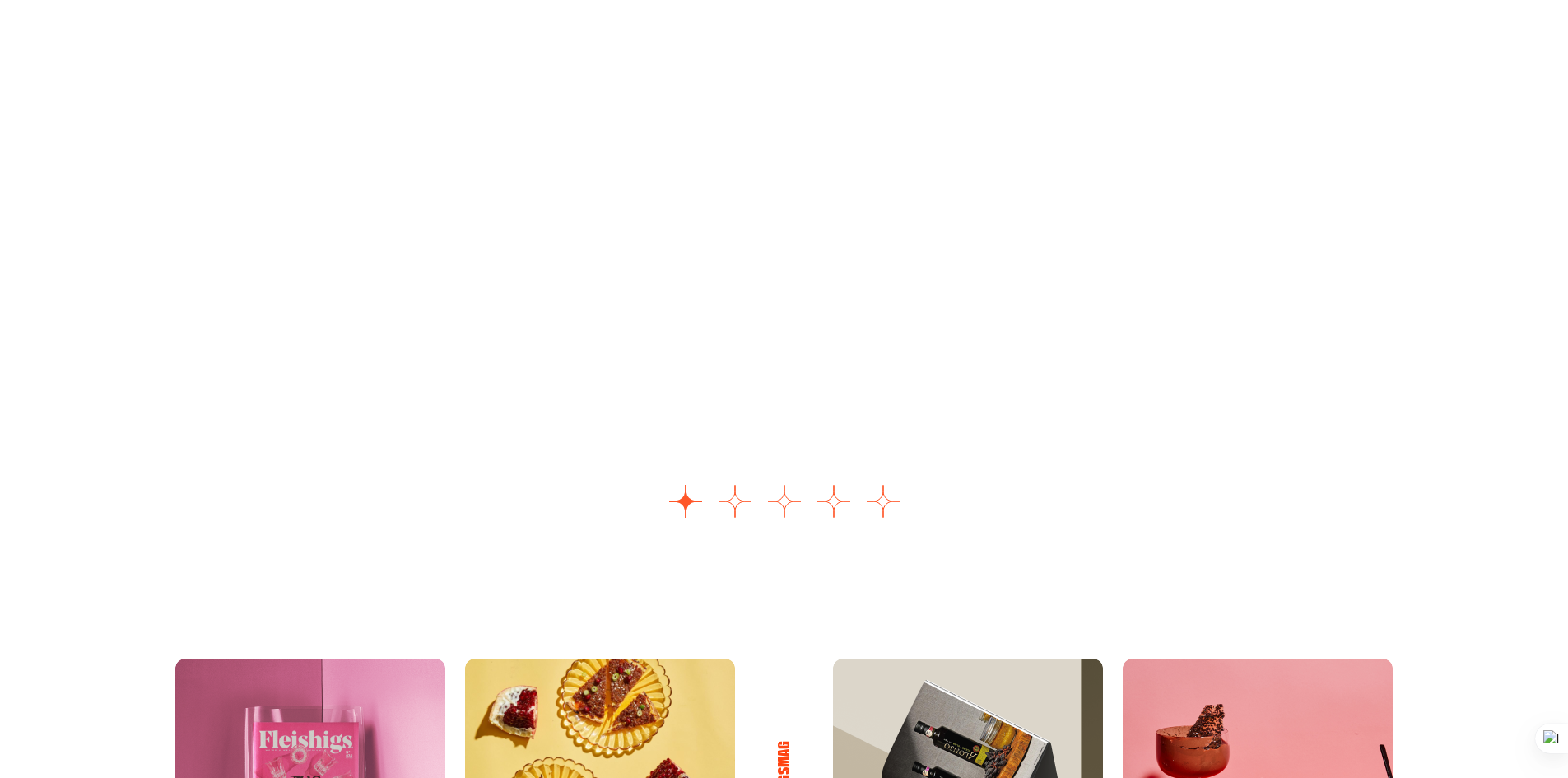
scroll to position [2190, 0]
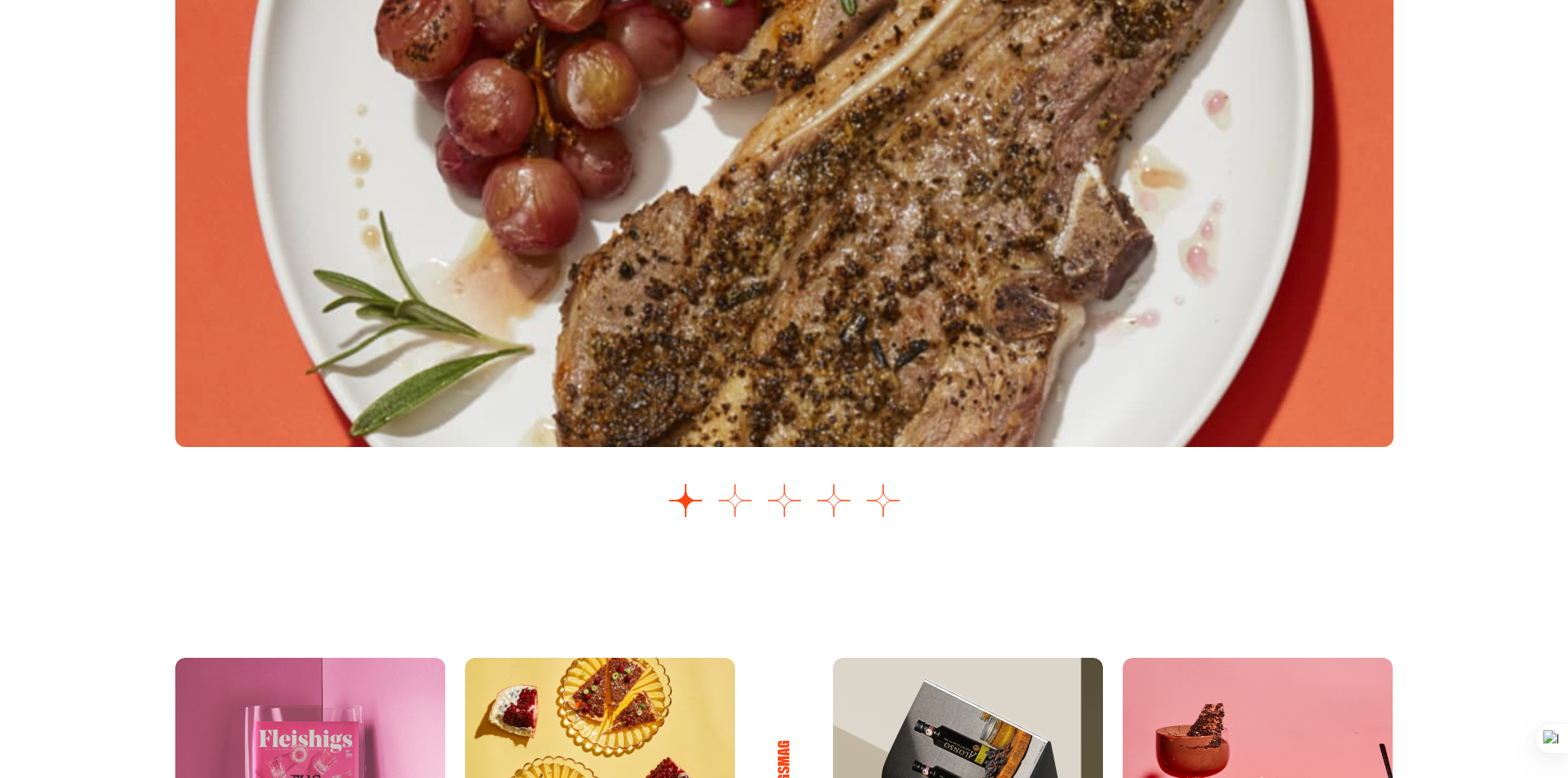
click at [736, 505] on button "Go to slide 2" at bounding box center [735, 500] width 32 height 32
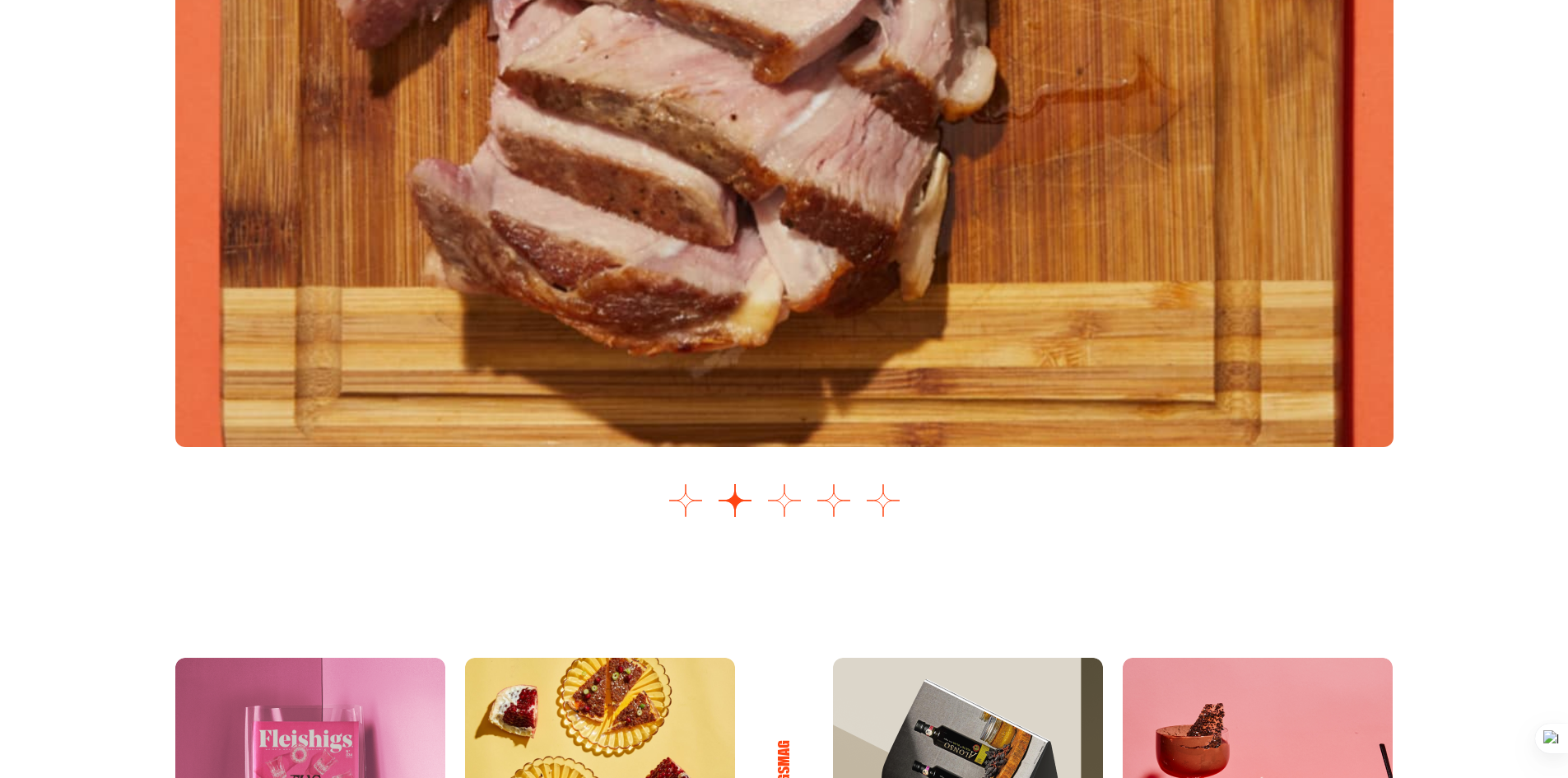
click at [793, 514] on button "Go to slide 3" at bounding box center [784, 500] width 32 height 32
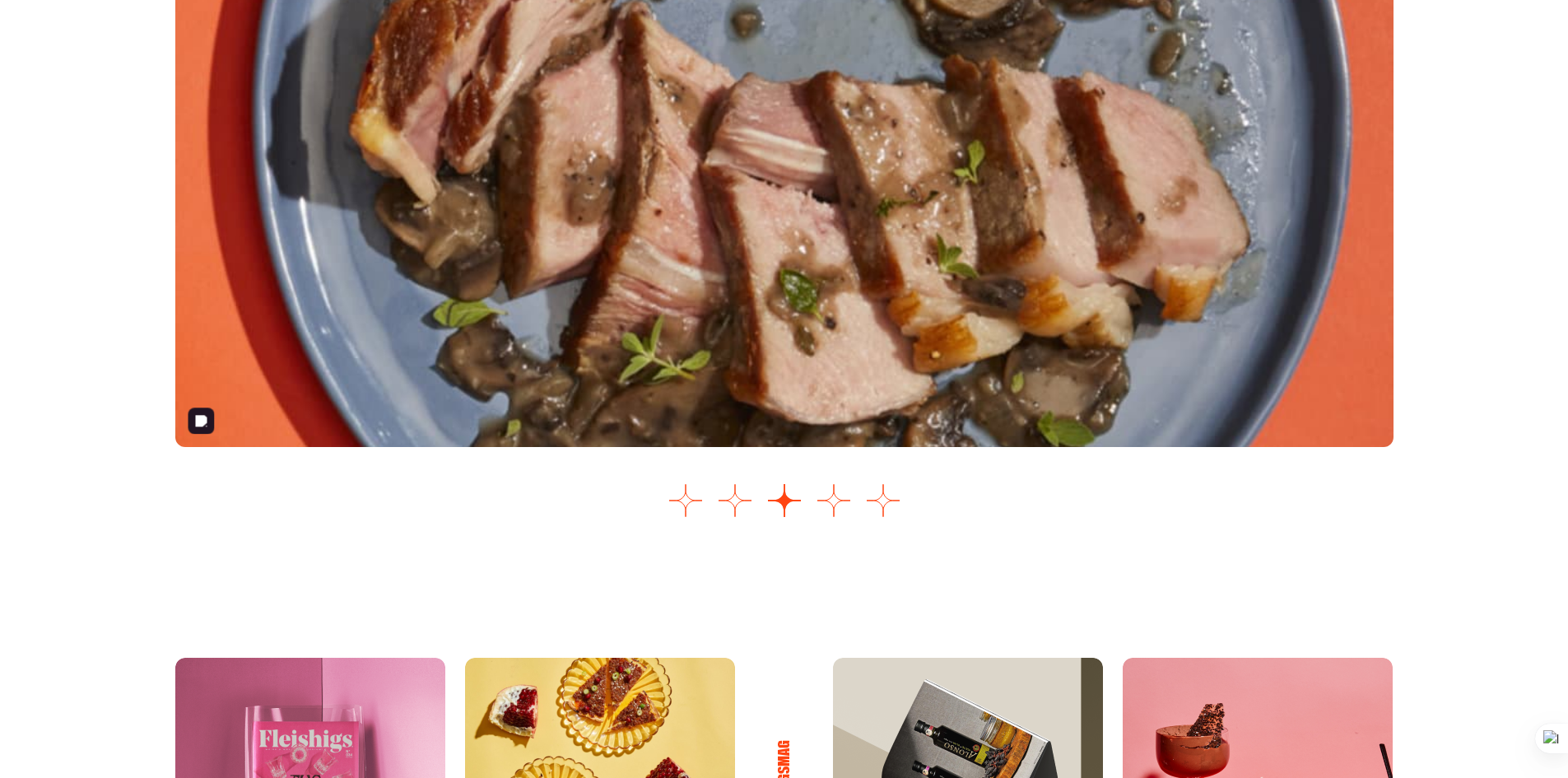
drag, startPoint x: 778, startPoint y: 236, endPoint x: 761, endPoint y: 492, distance: 256.6
click at [761, 492] on div "Images Slider" at bounding box center [784, 148] width 1219 height 754
click at [827, 489] on button "Go to slide 4" at bounding box center [834, 500] width 32 height 32
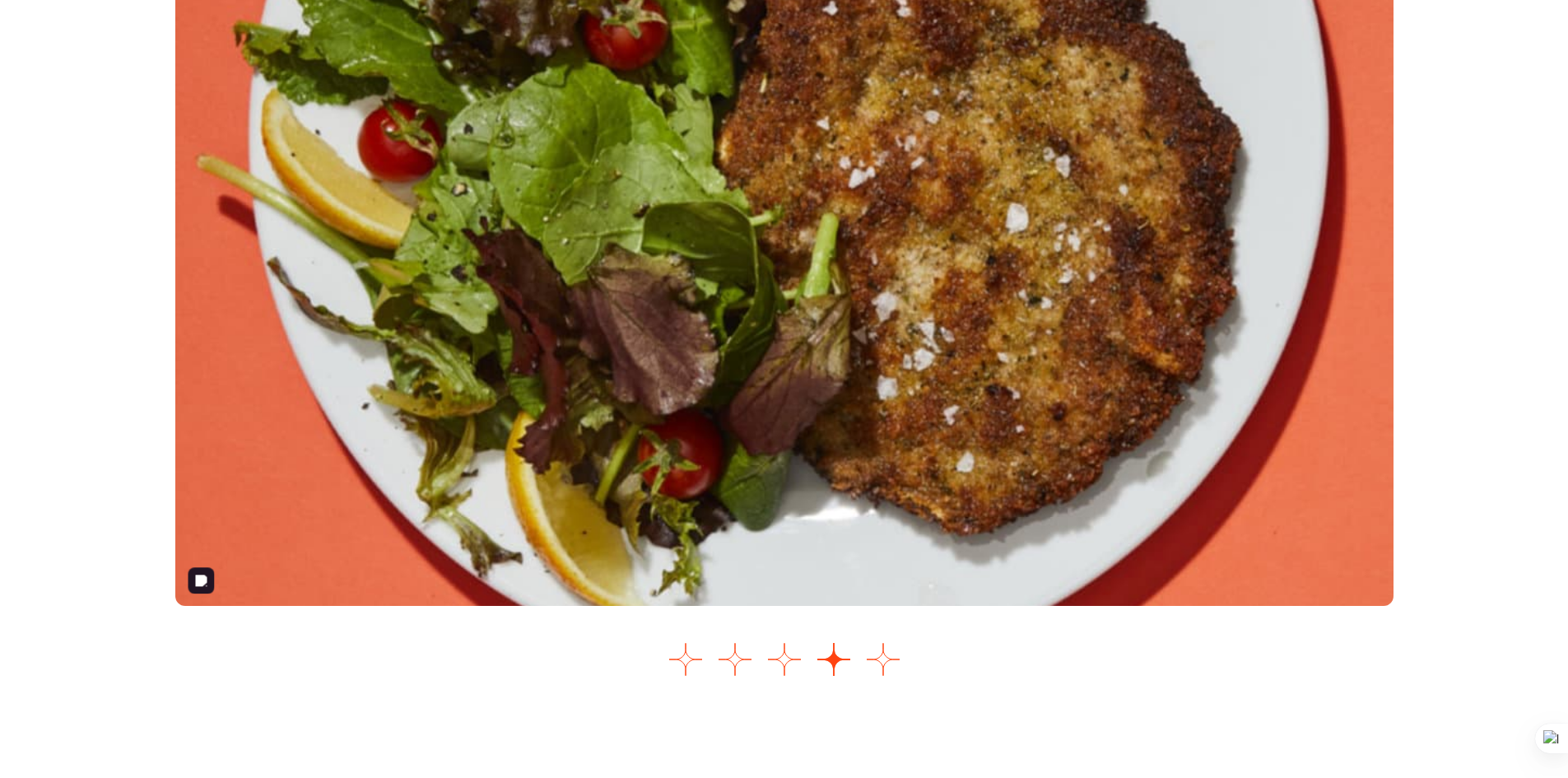
scroll to position [2031, 0]
click at [884, 661] on button "Go to slide 5" at bounding box center [883, 660] width 32 height 32
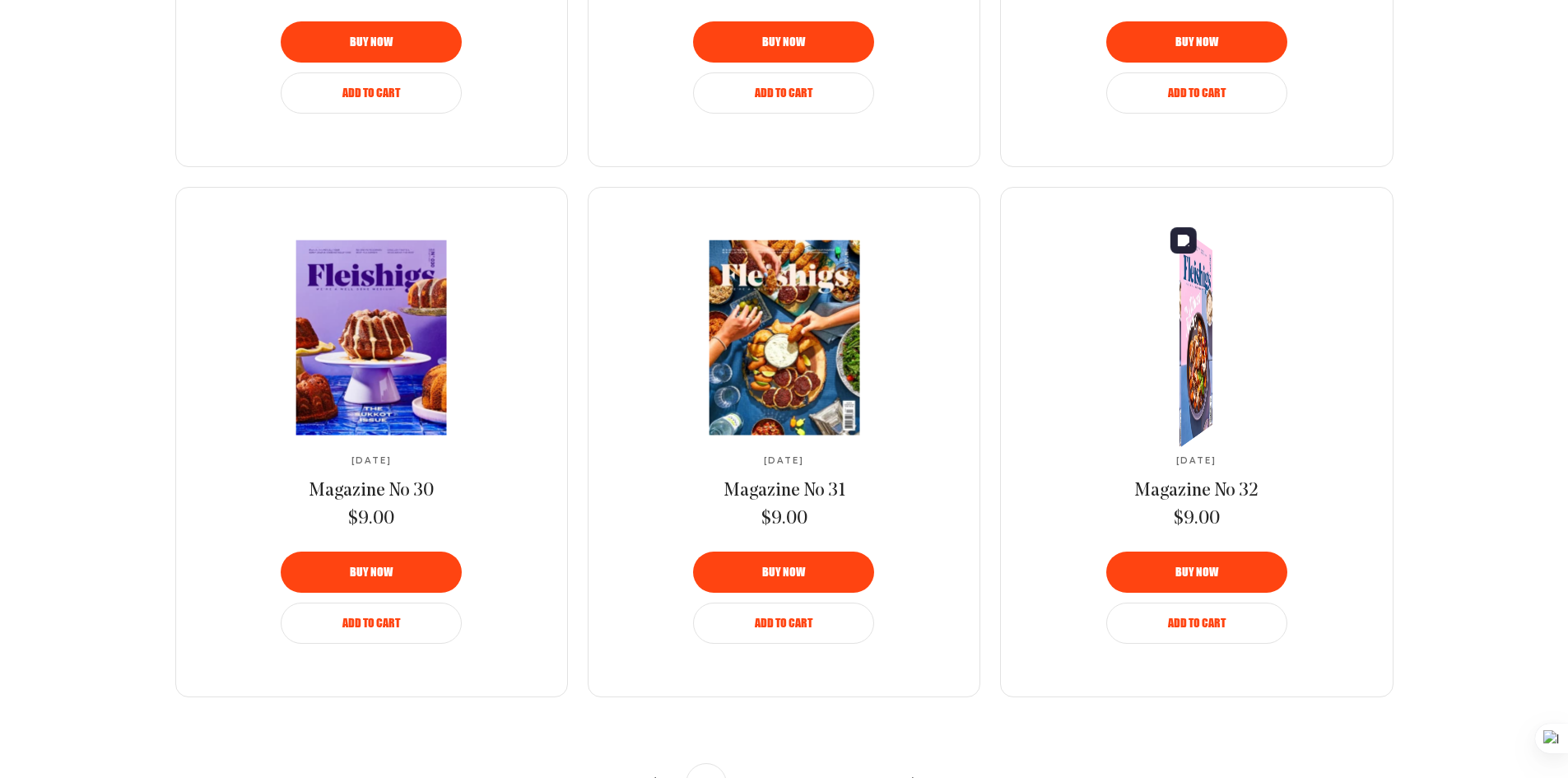
scroll to position [1563, 0]
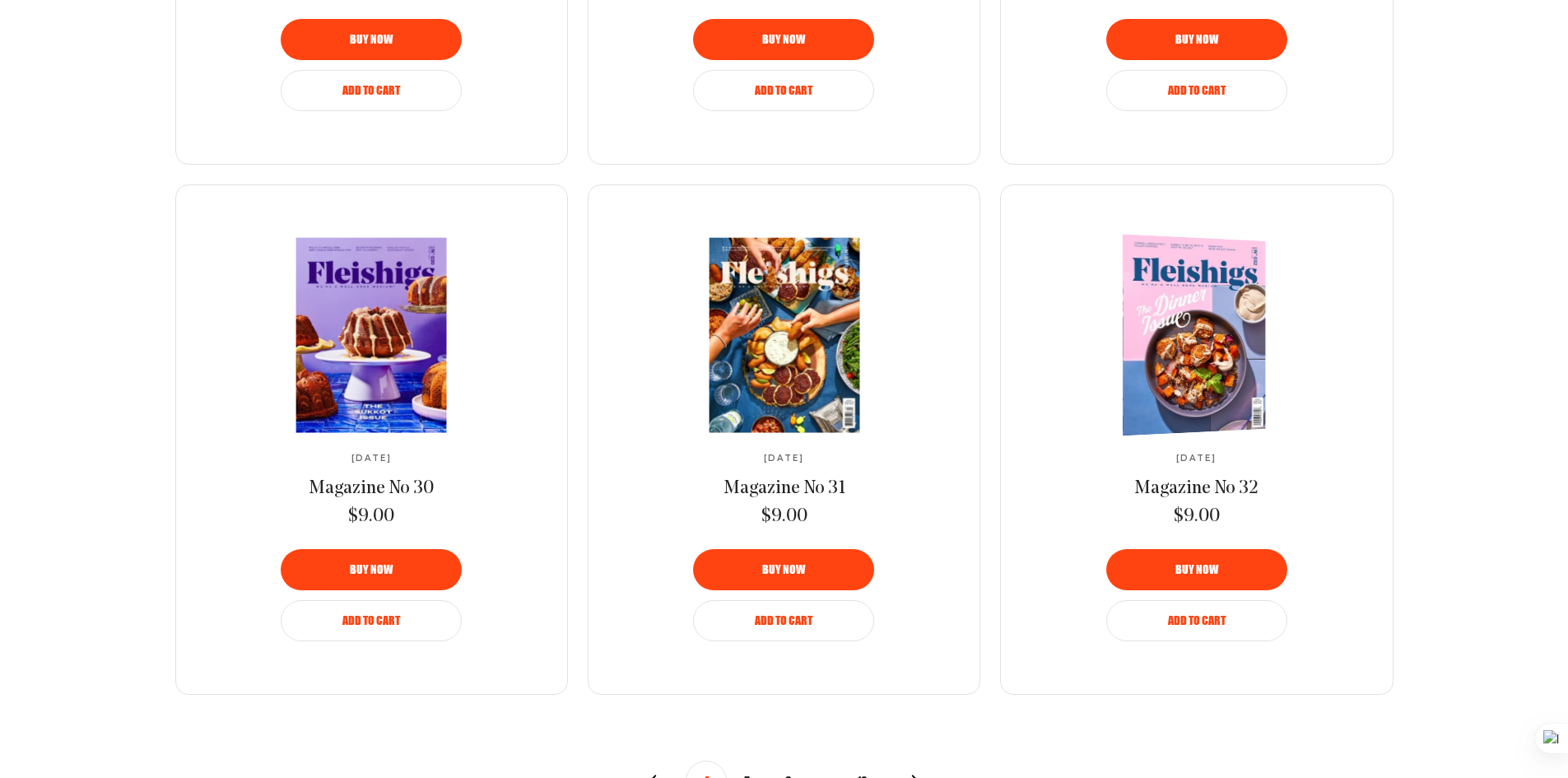
click at [1202, 335] on img at bounding box center [1188, 335] width 263 height 208
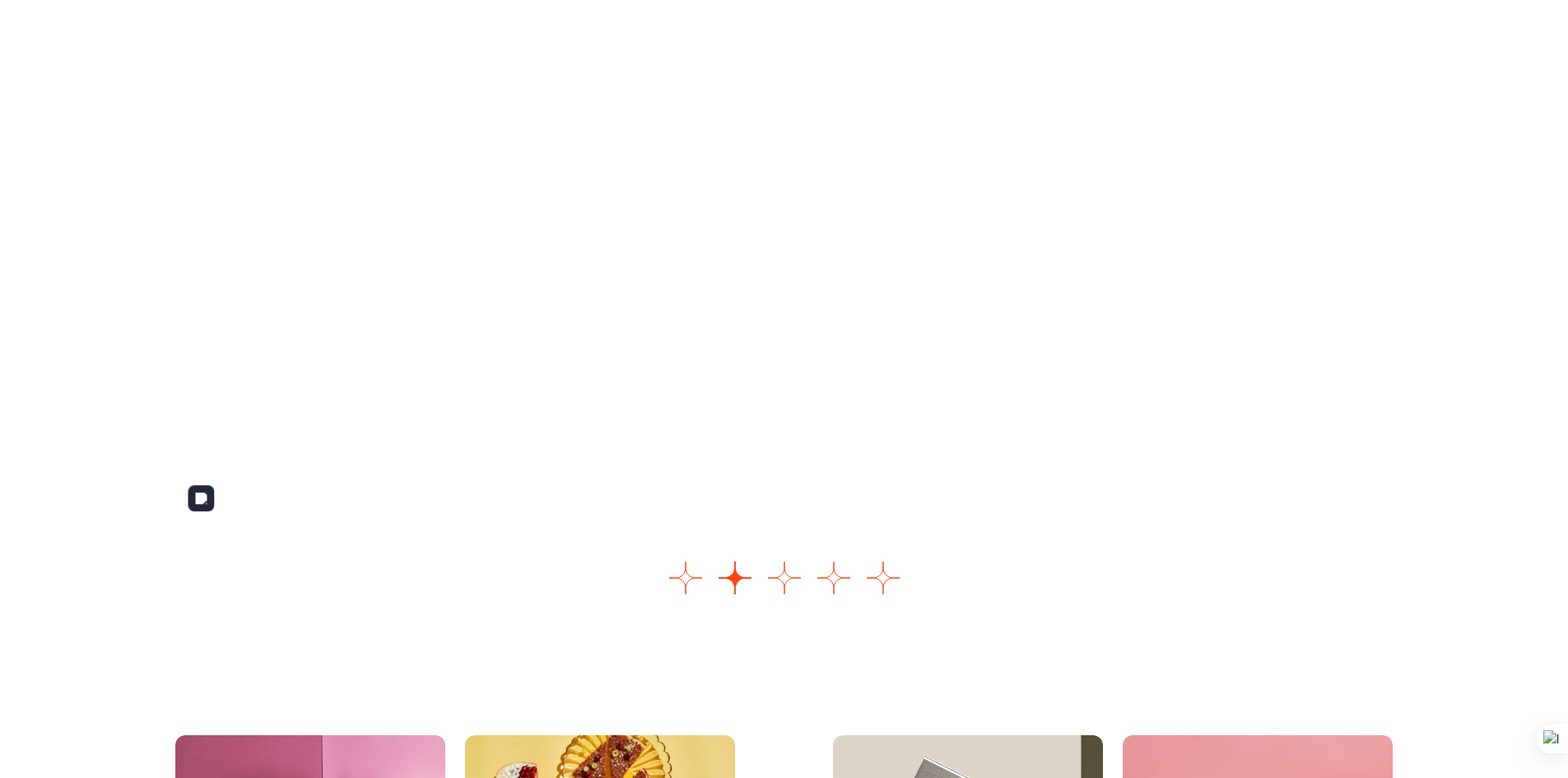
scroll to position [2118, 0]
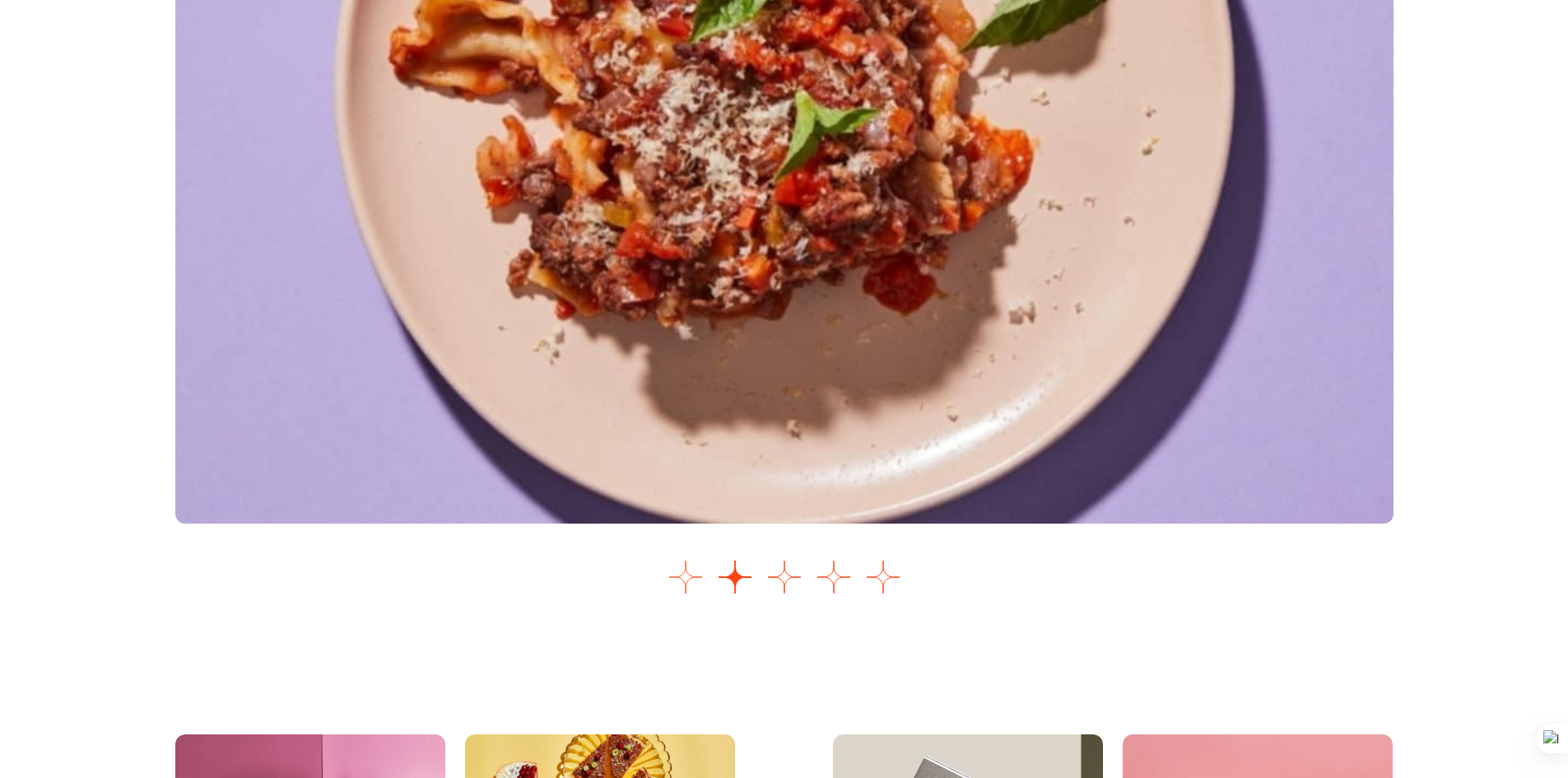
click at [682, 577] on button "Go to slide 1" at bounding box center [686, 577] width 32 height 32
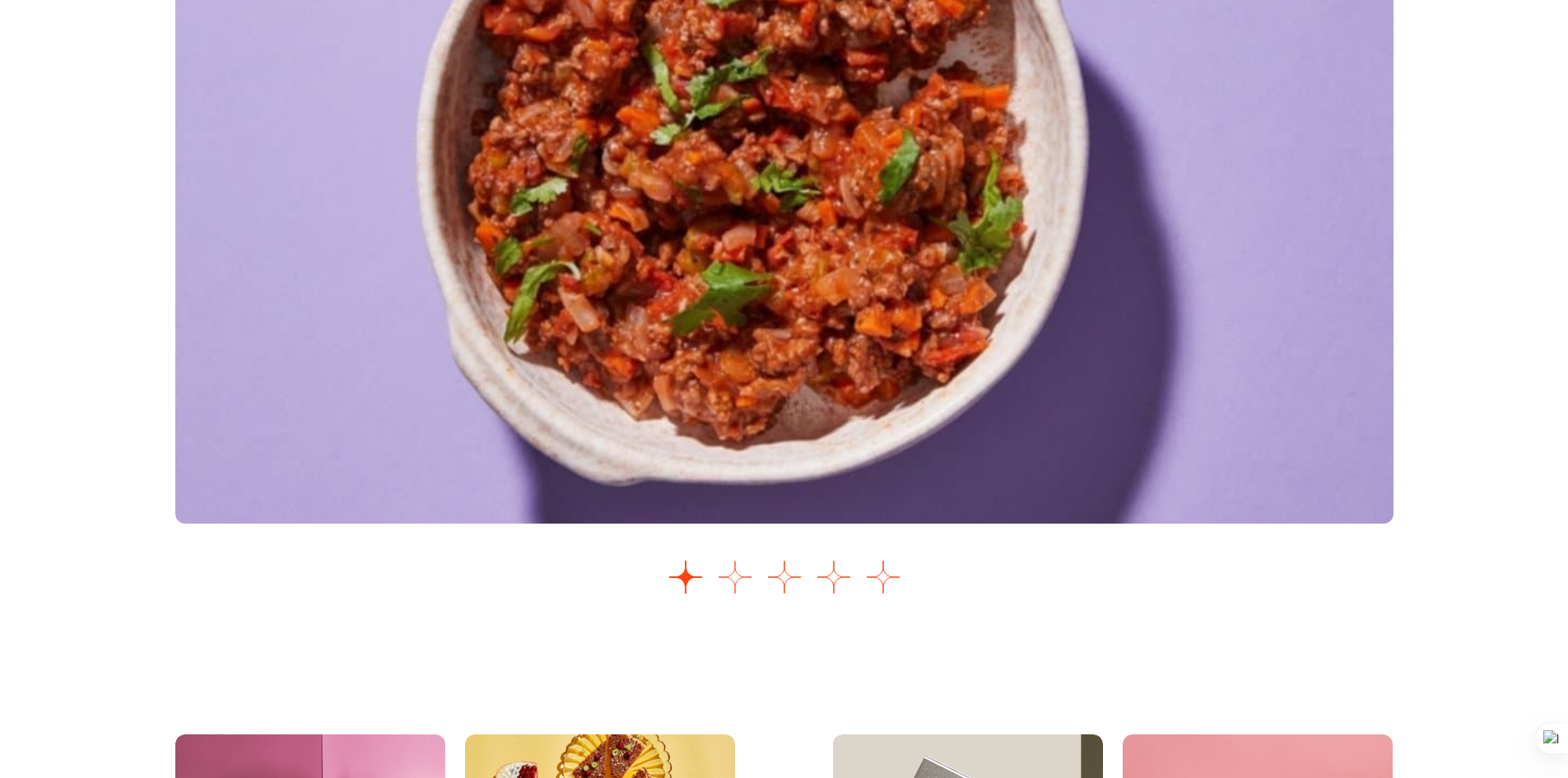
click at [738, 583] on button "Go to slide 2" at bounding box center [735, 577] width 32 height 32
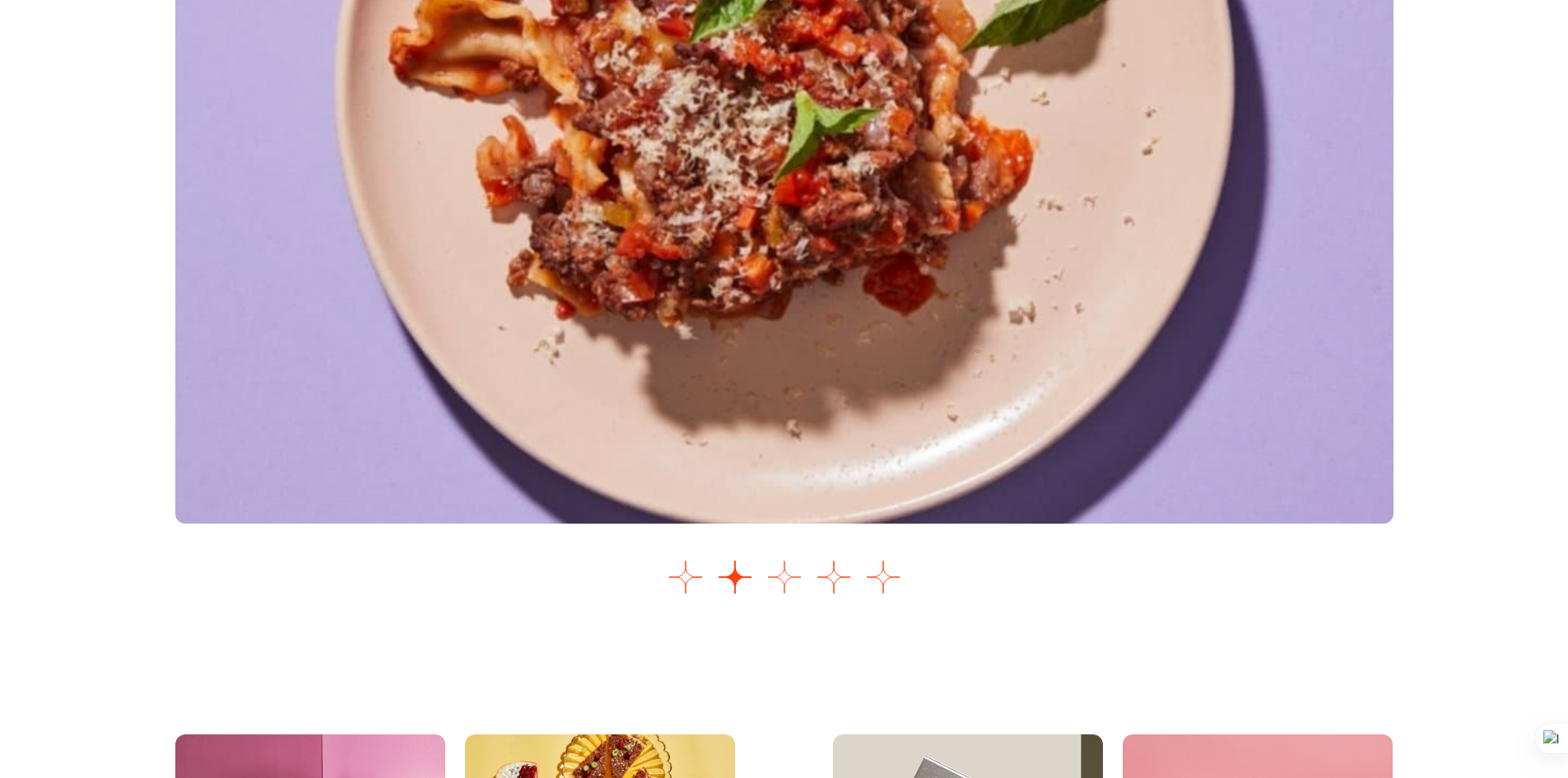
click at [771, 580] on button "Go to slide 3" at bounding box center [784, 577] width 32 height 32
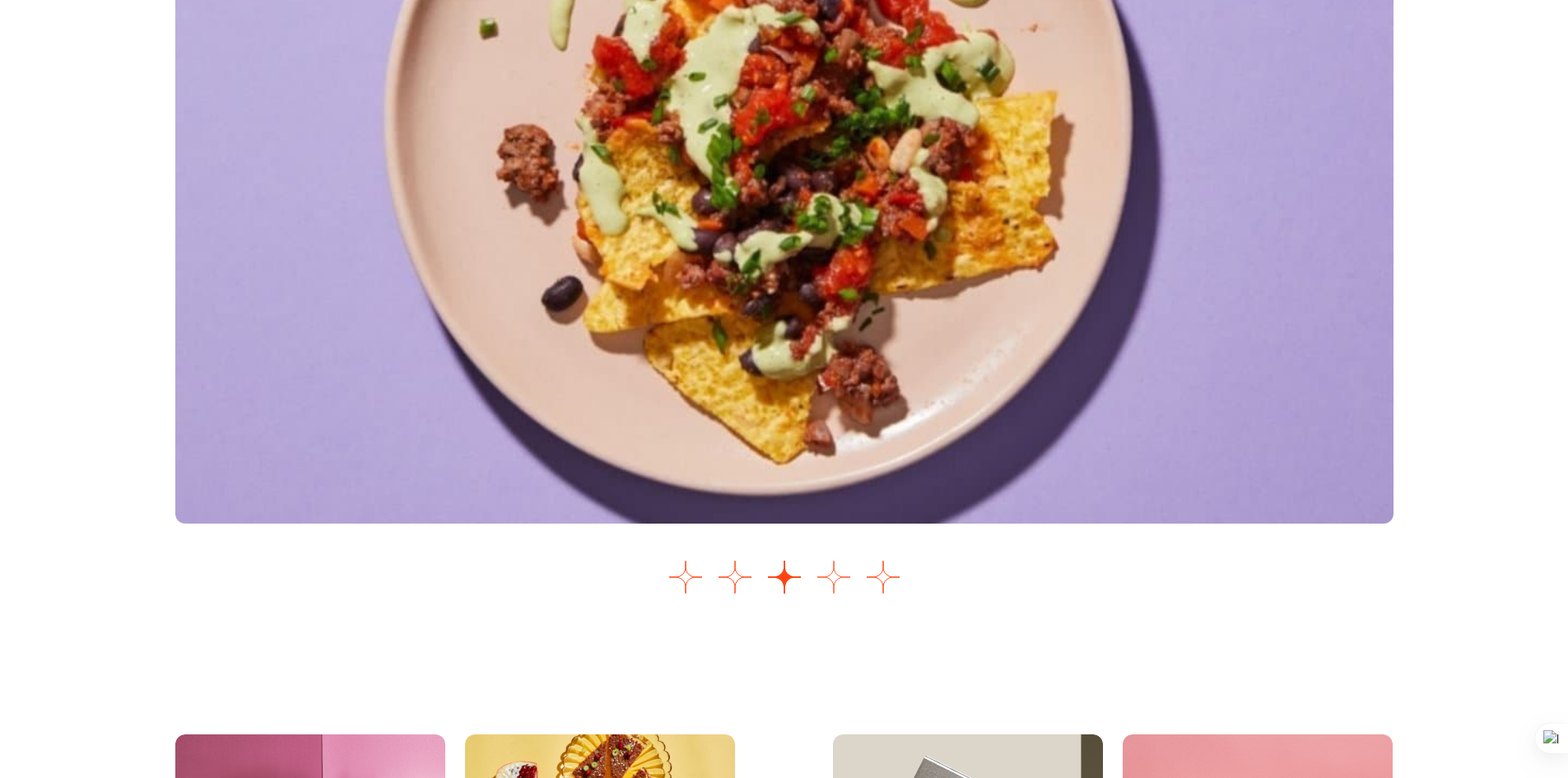
click at [840, 581] on button "Go to slide 4" at bounding box center [834, 577] width 32 height 32
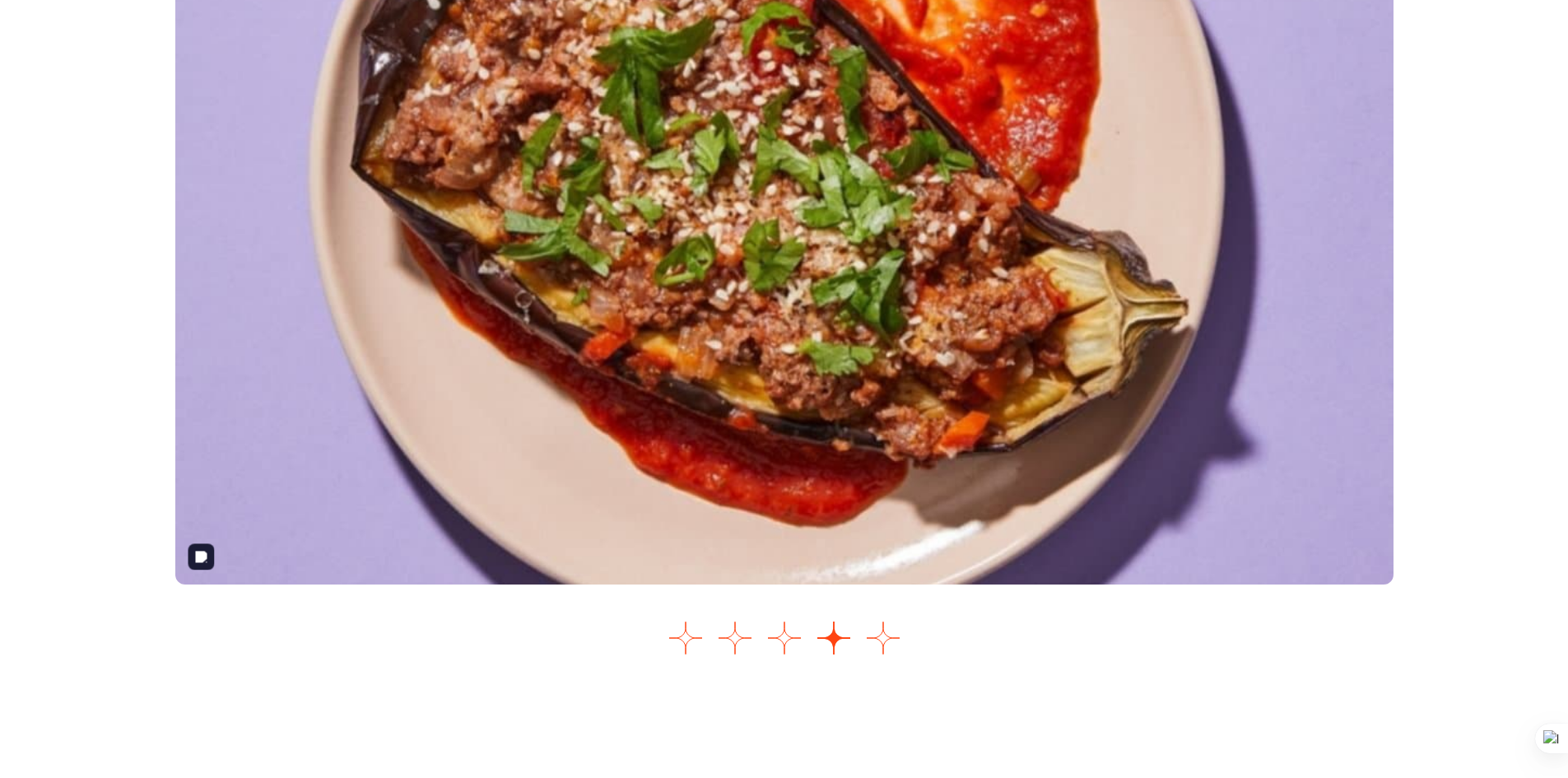
scroll to position [2059, 0]
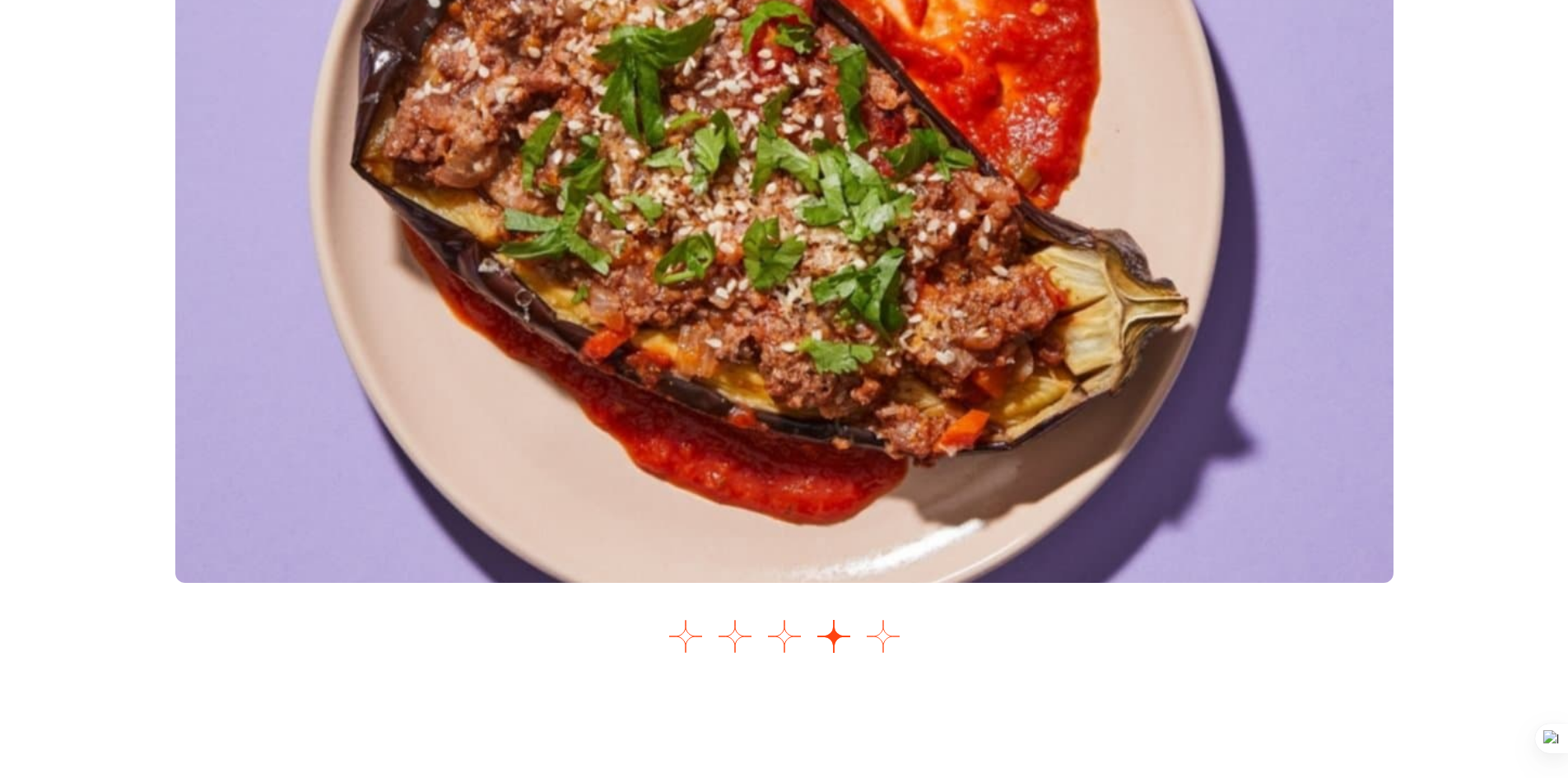
click at [895, 628] on button "Go to slide 5" at bounding box center [883, 636] width 32 height 32
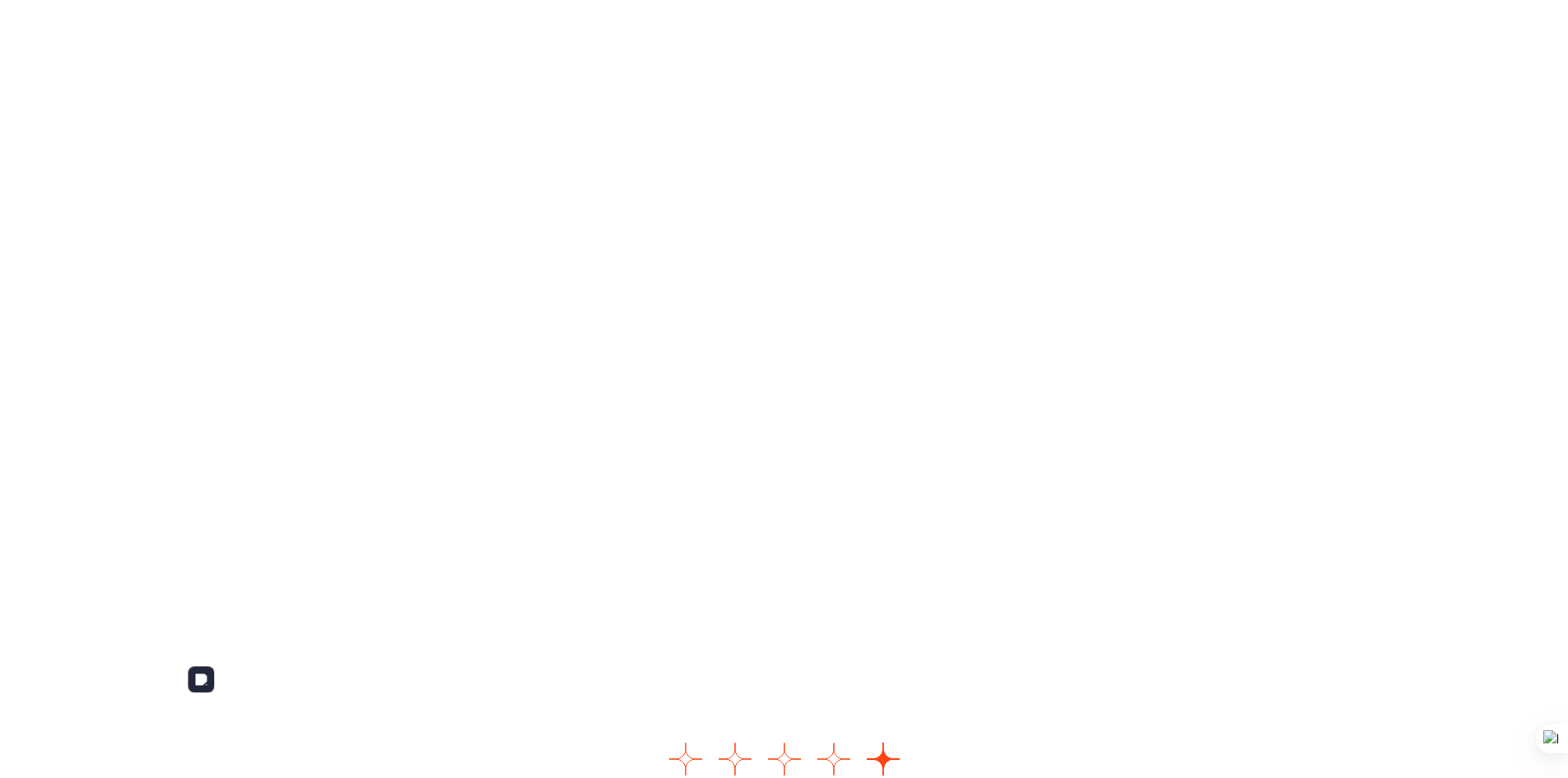
scroll to position [1935, 0]
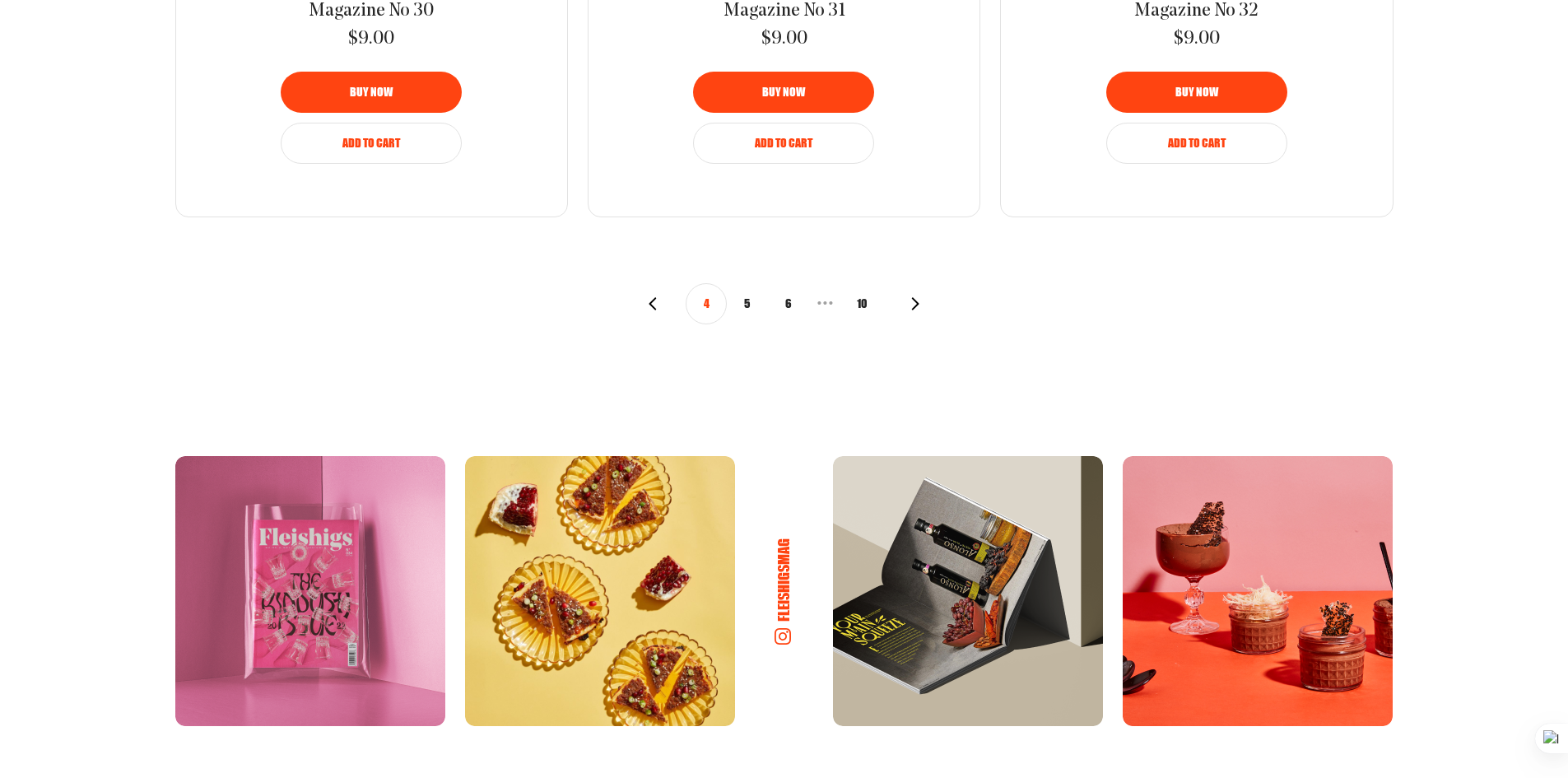
scroll to position [2042, 0]
click at [743, 299] on button "5" at bounding box center [747, 303] width 42 height 42
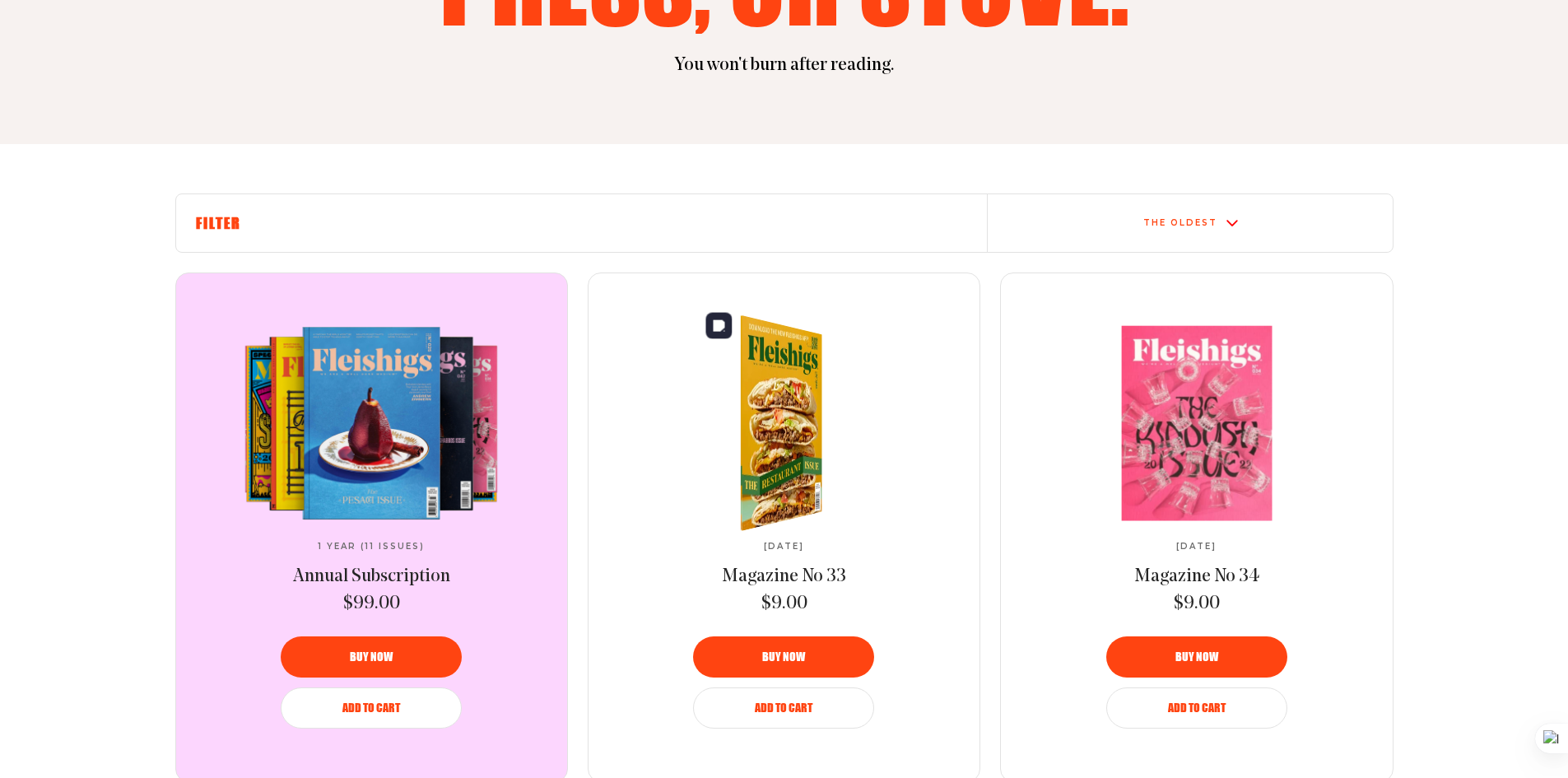
click at [797, 418] on link at bounding box center [784, 422] width 275 height 194
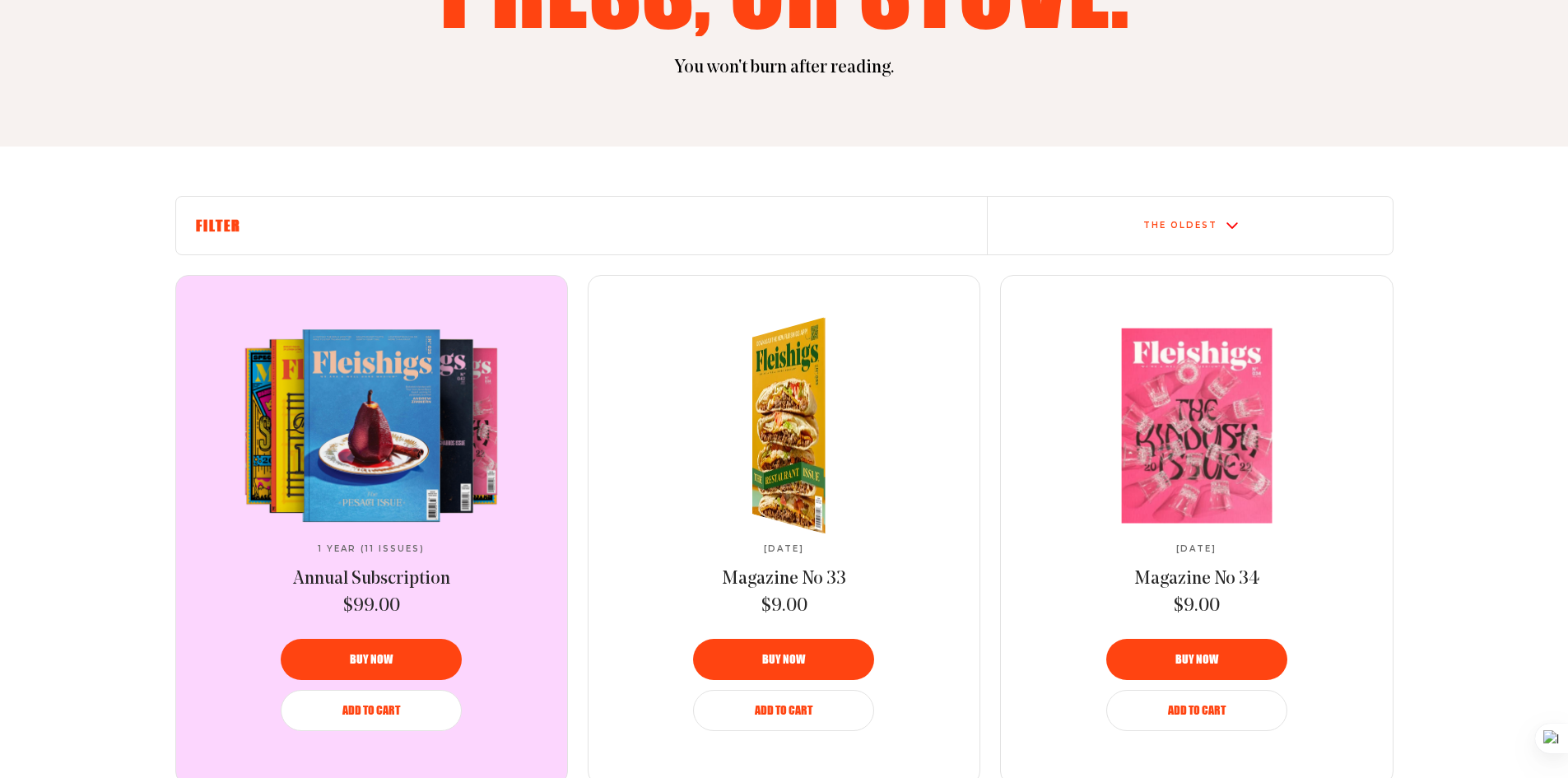
scroll to position [412, 0]
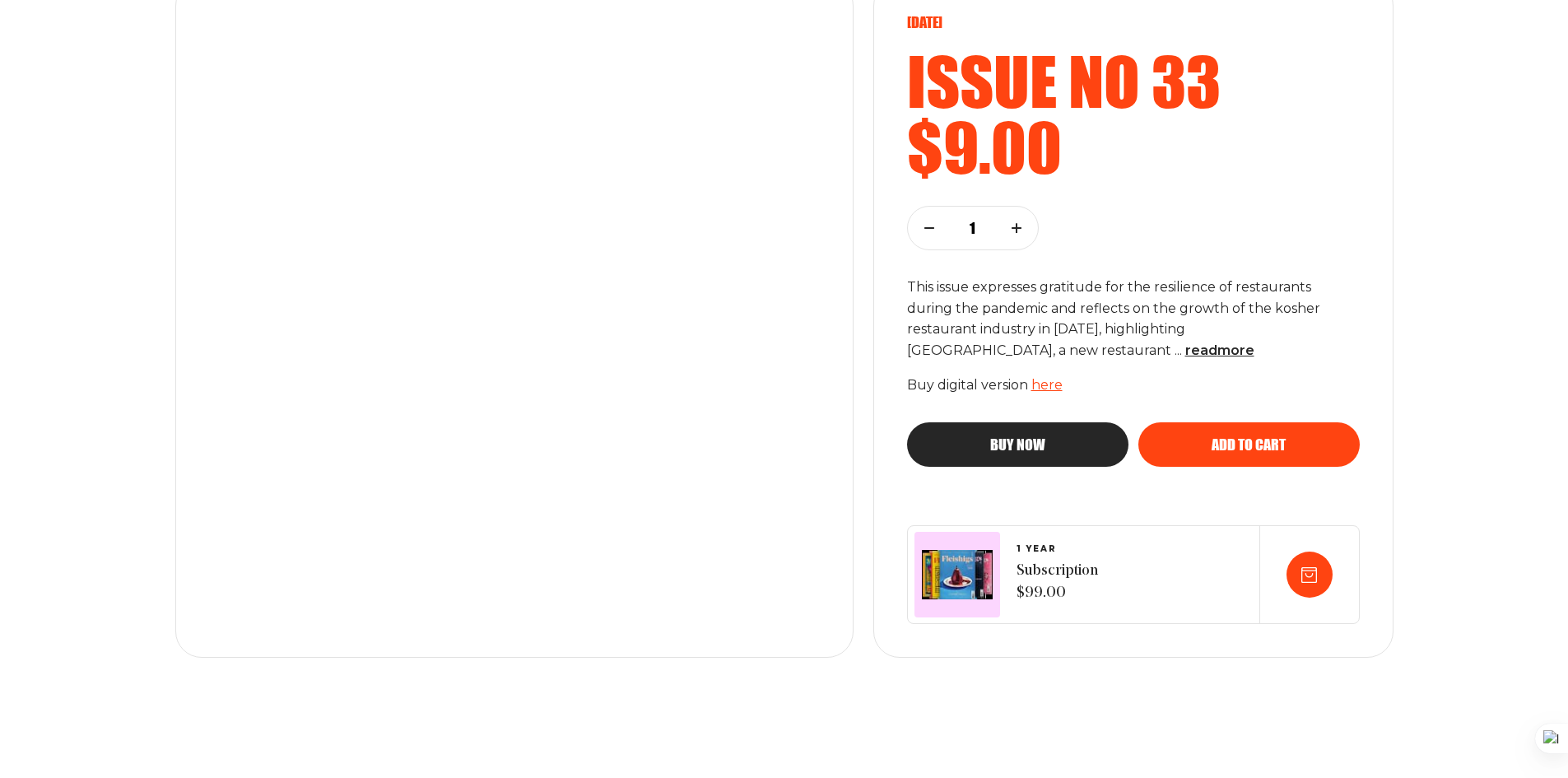
scroll to position [224, 0]
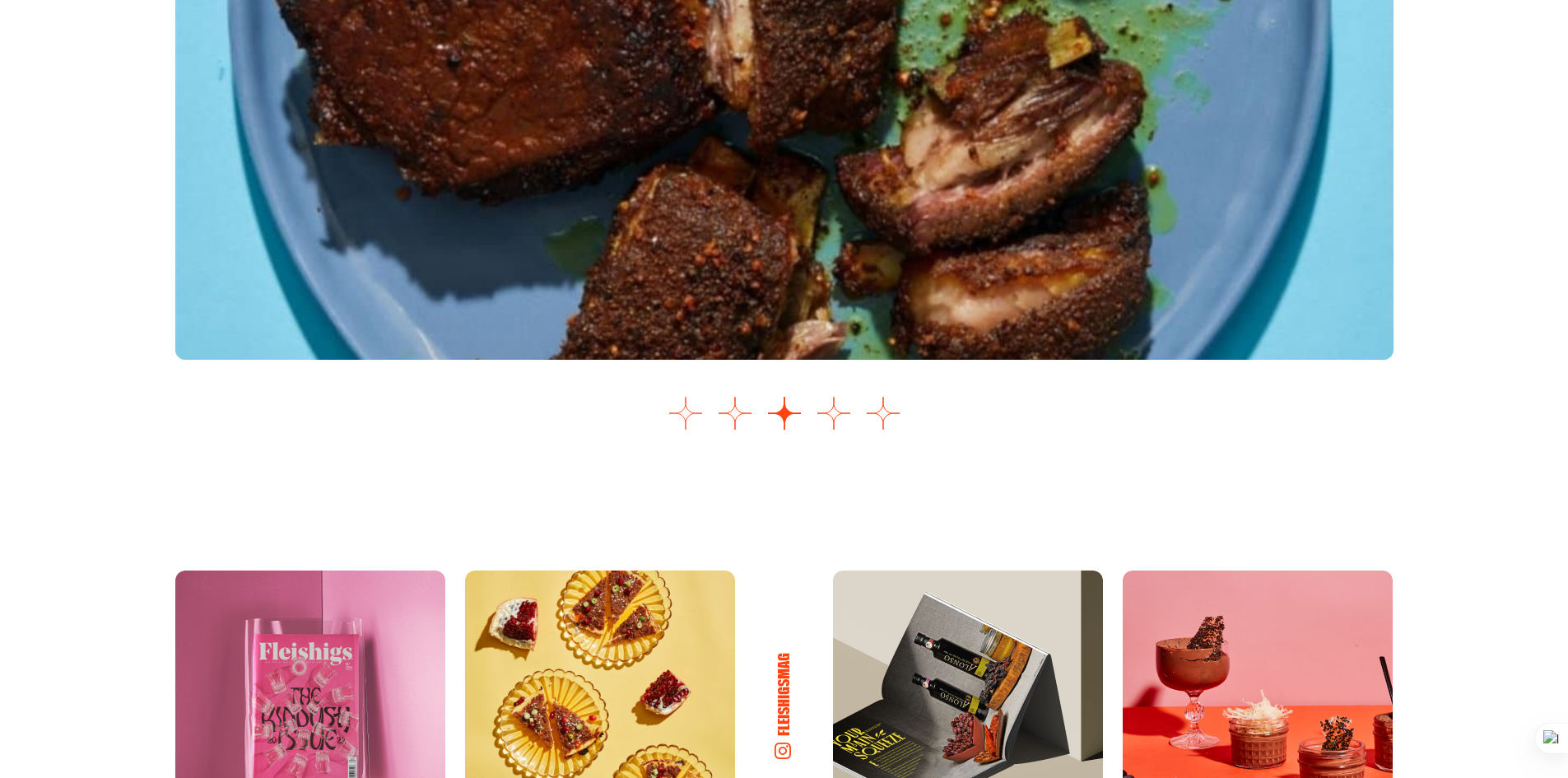
click at [680, 418] on button "Go to slide 1" at bounding box center [686, 413] width 32 height 32
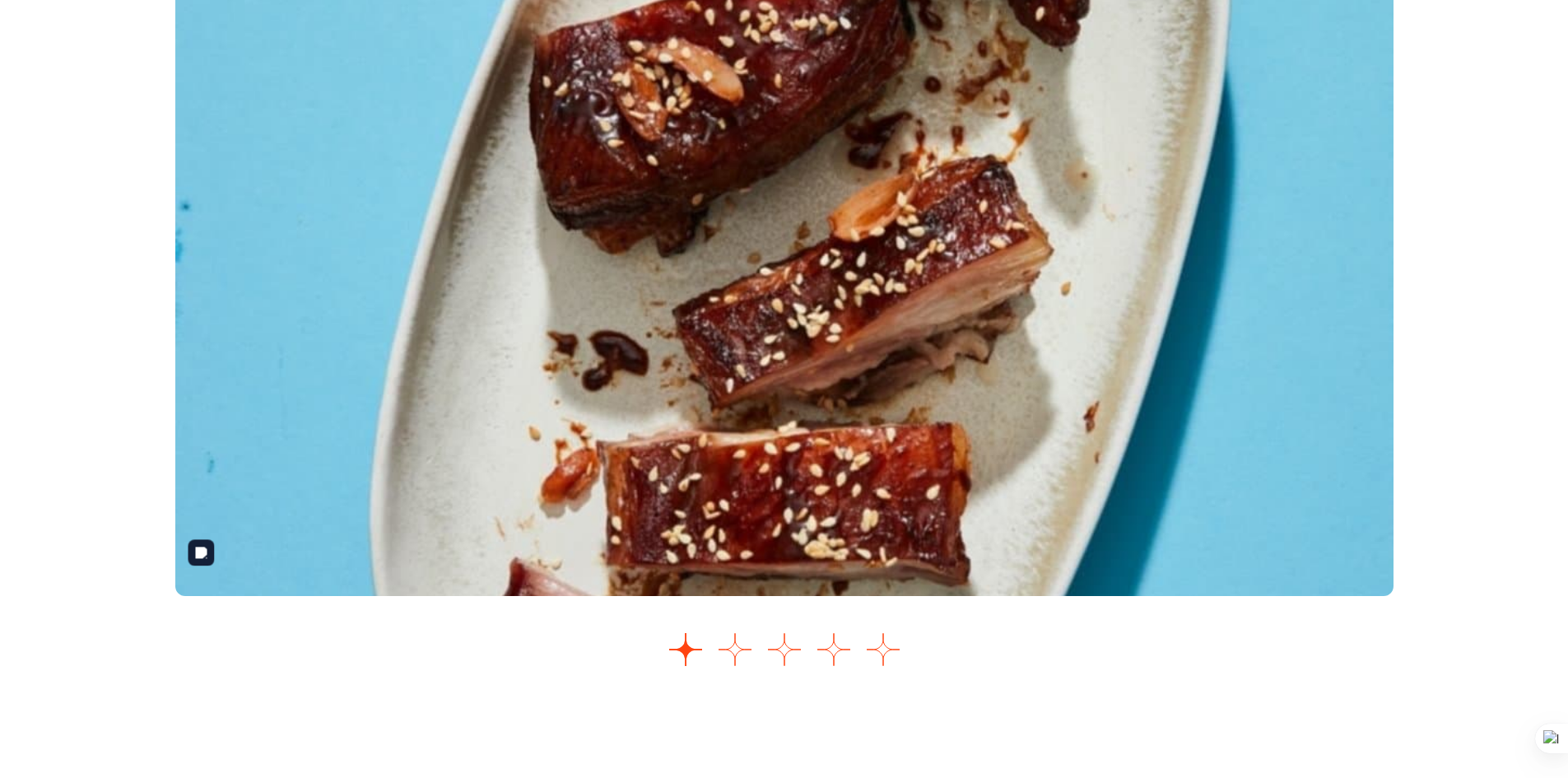
scroll to position [2041, 0]
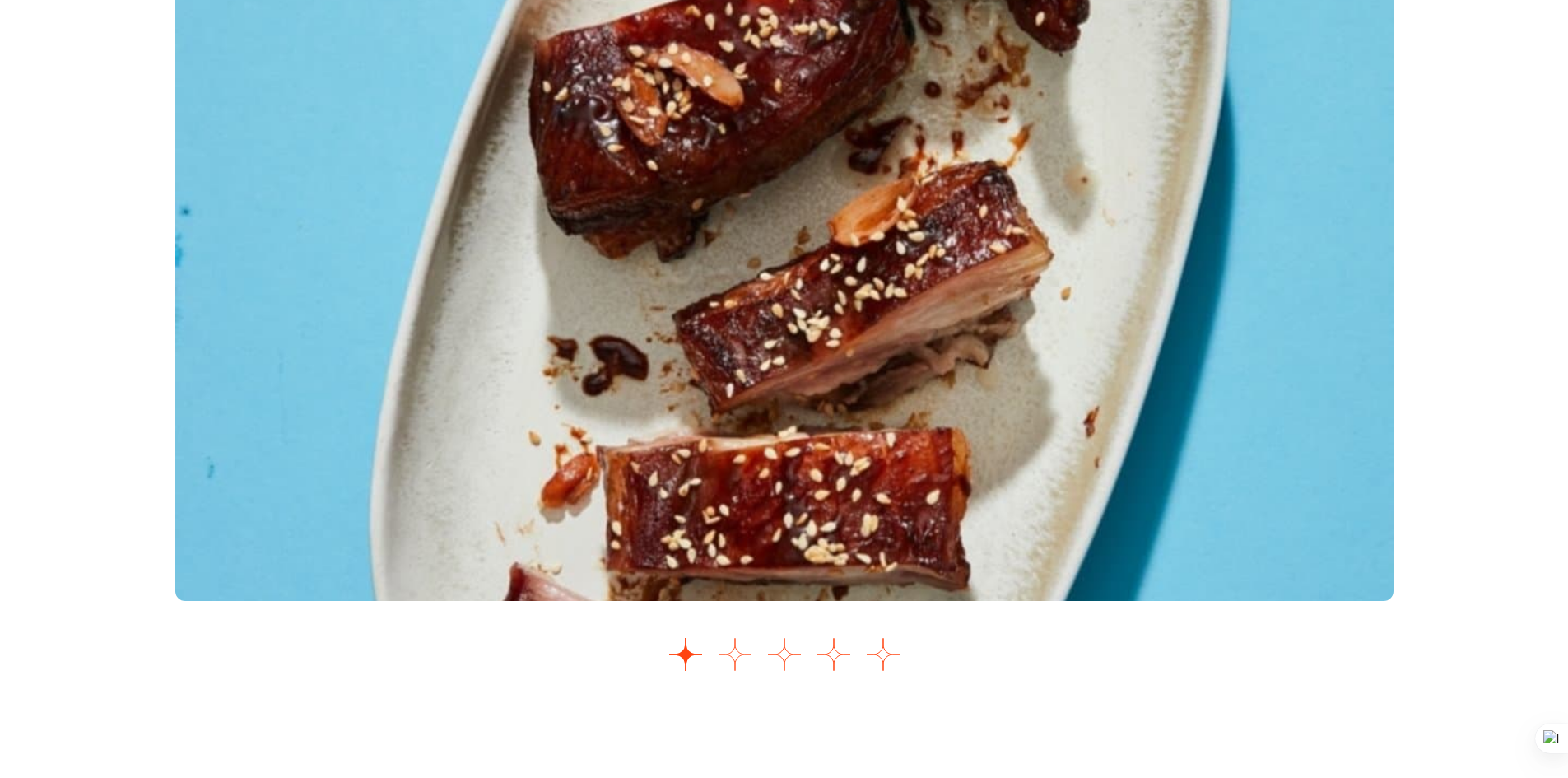
click at [735, 659] on button "Go to slide 2" at bounding box center [735, 654] width 32 height 32
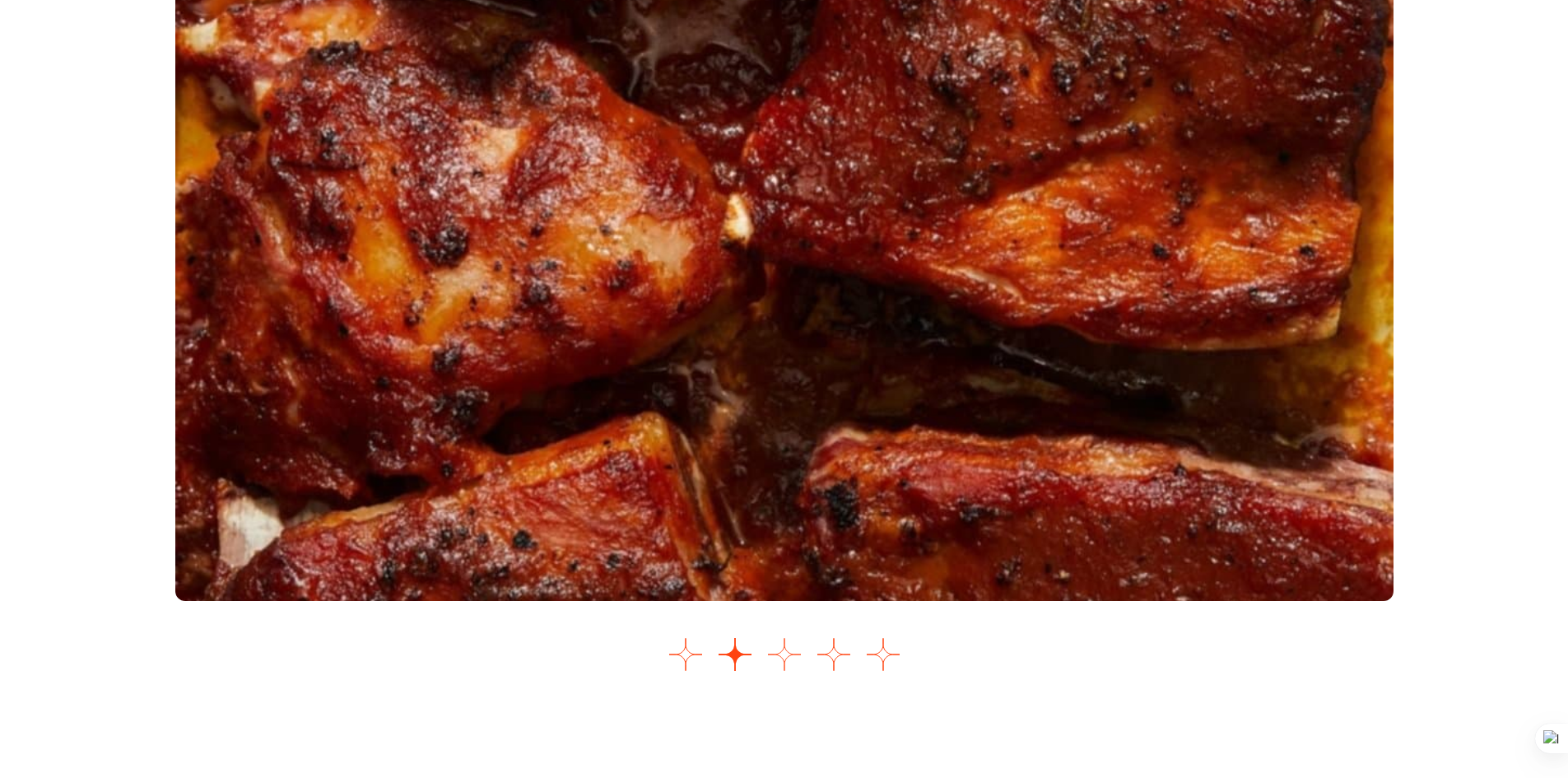
click at [793, 653] on button "Go to slide 3" at bounding box center [784, 654] width 32 height 32
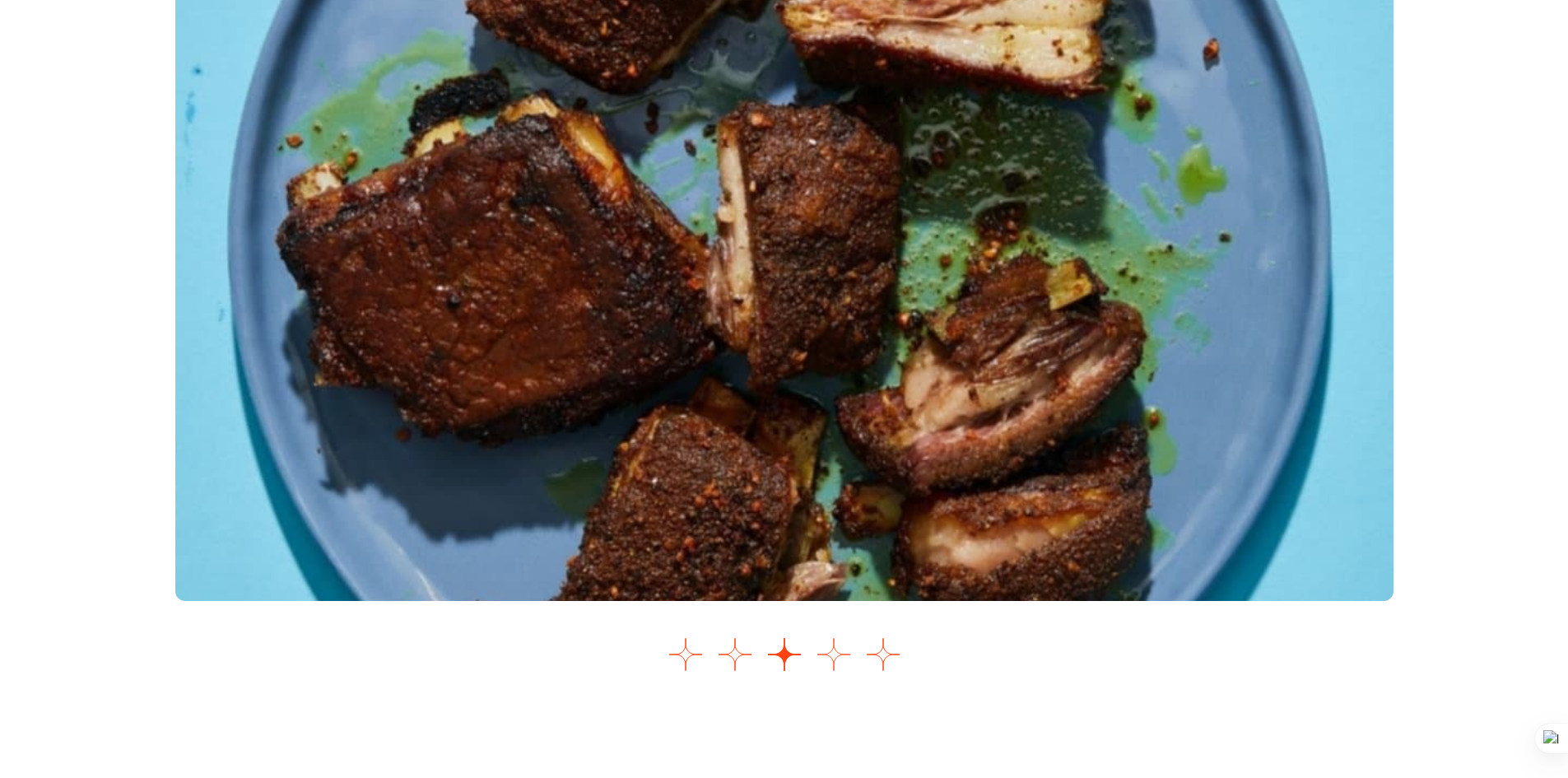
click at [833, 653] on button "Go to slide 4" at bounding box center [834, 654] width 32 height 32
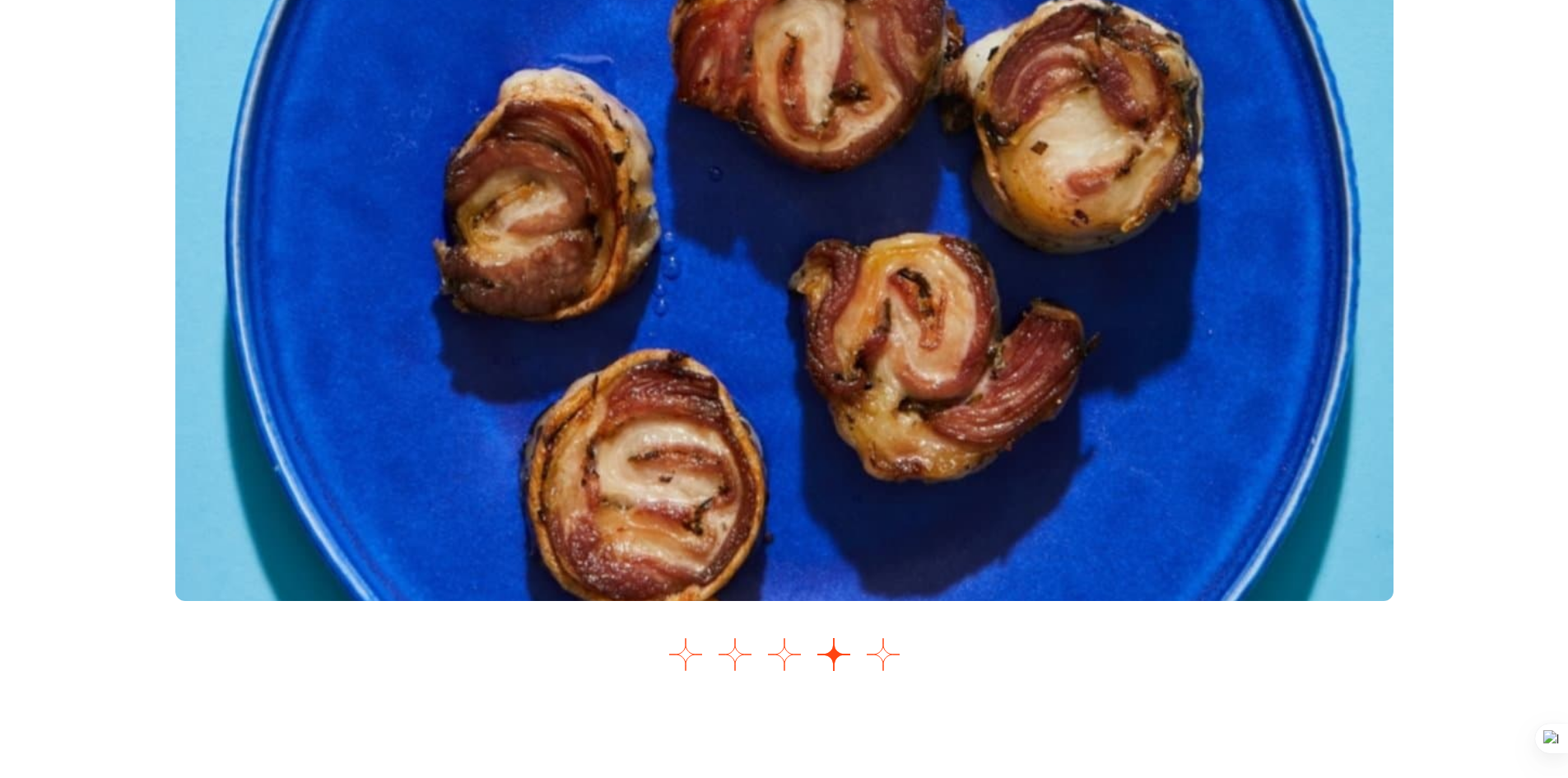
drag, startPoint x: 885, startPoint y: 660, endPoint x: 784, endPoint y: 461, distance: 223.2
click at [885, 660] on button "Go to slide 5" at bounding box center [883, 654] width 32 height 32
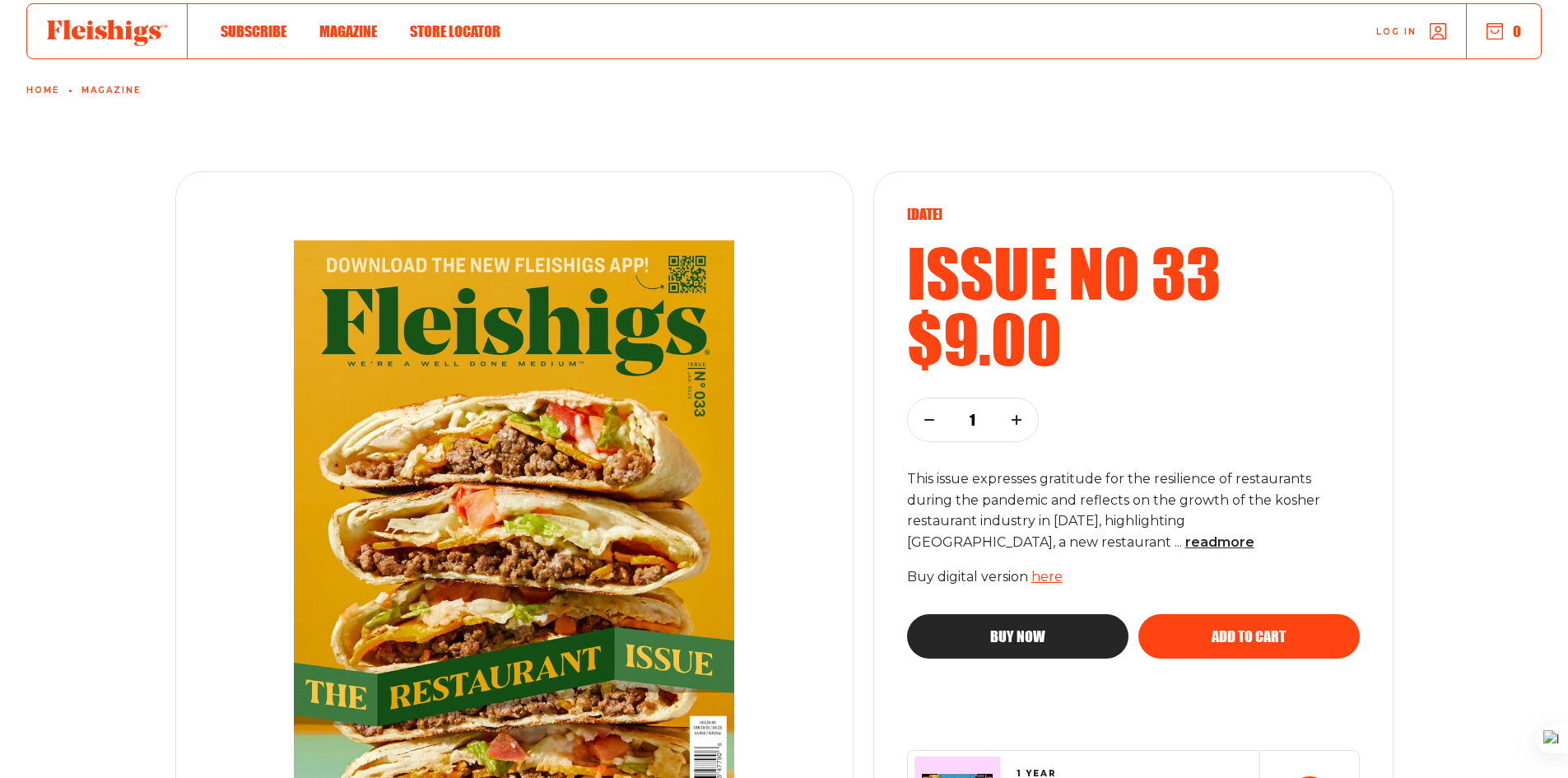
scroll to position [0, 0]
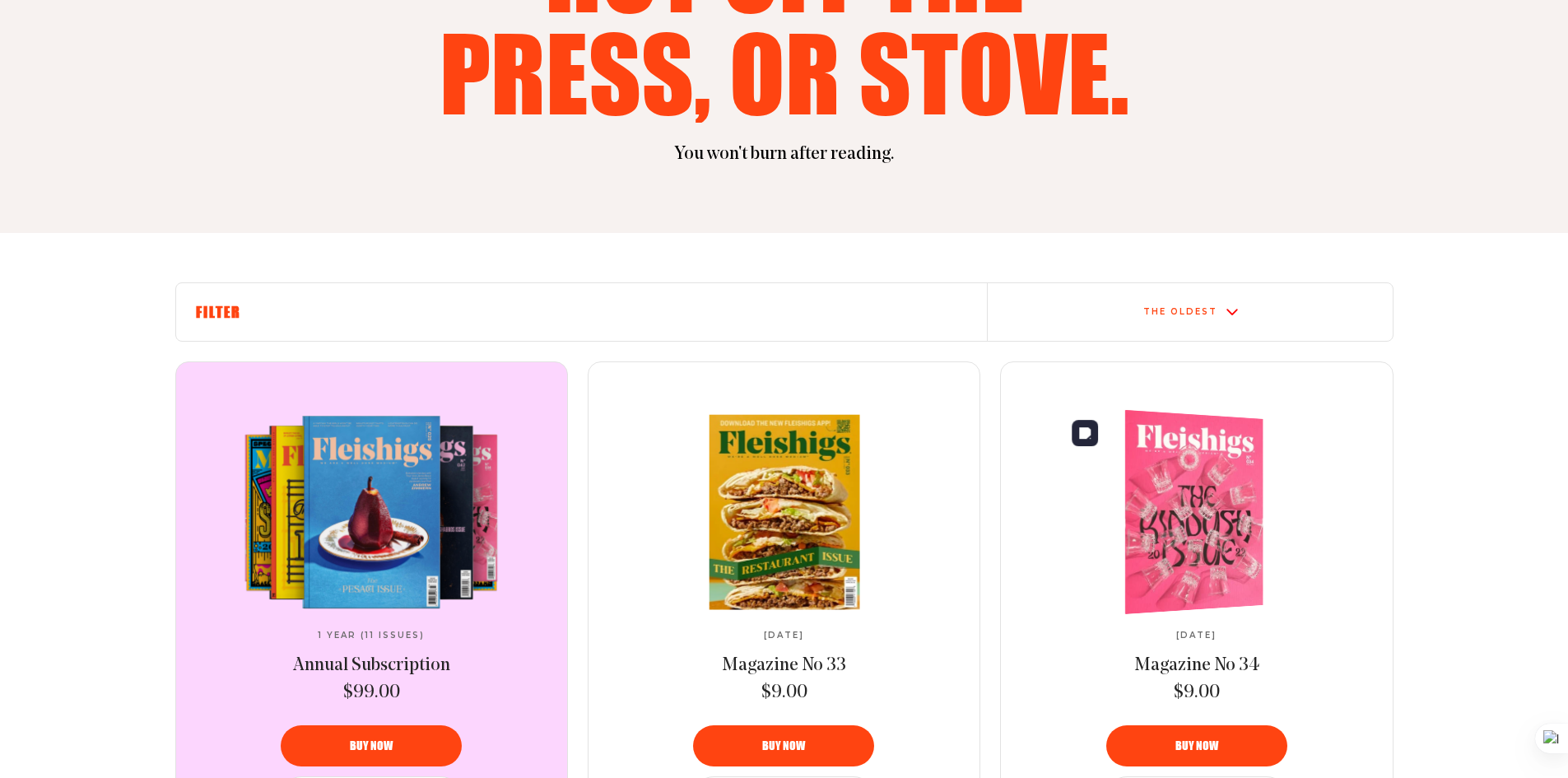
scroll to position [329, 0]
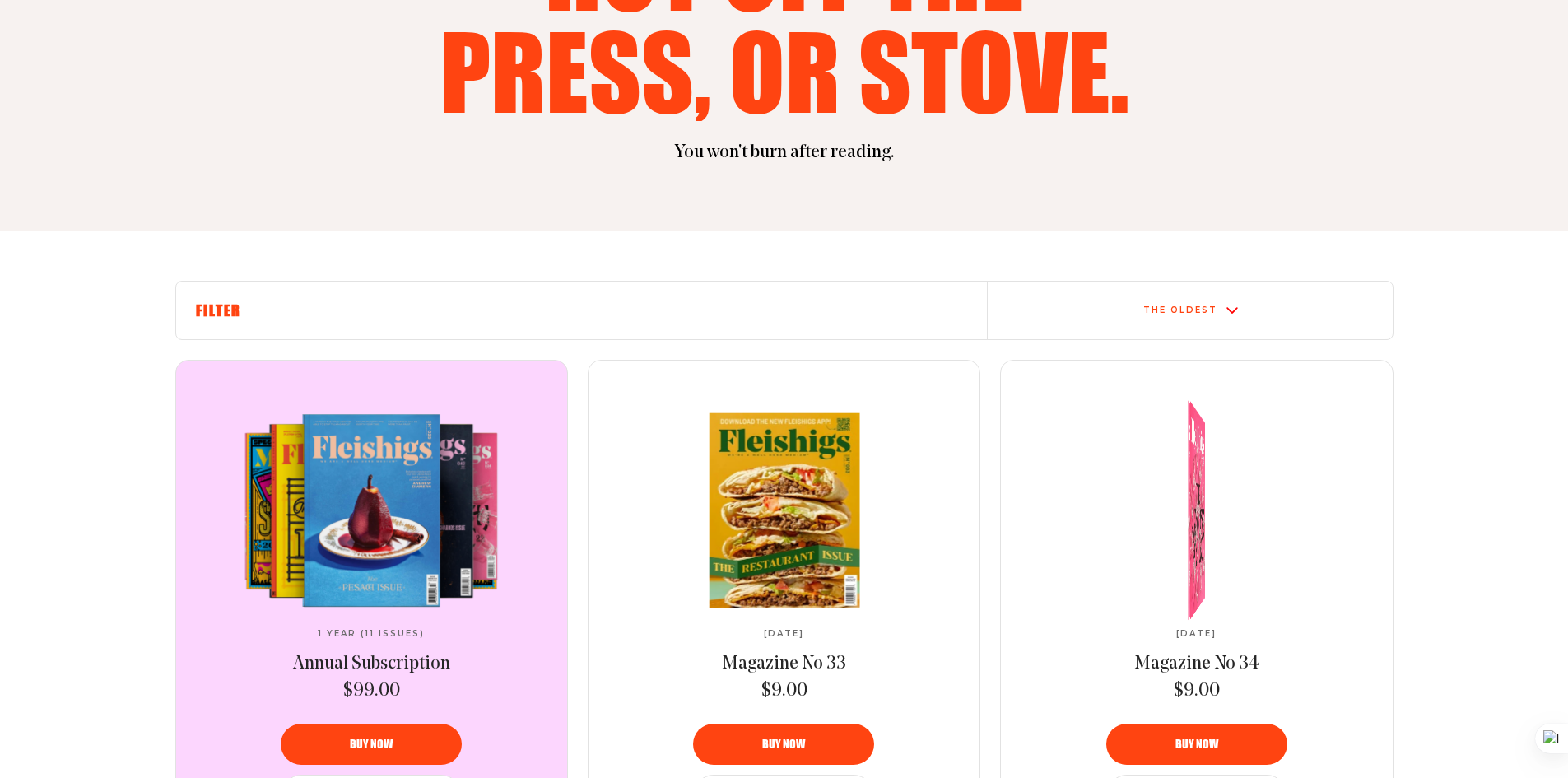
click at [1147, 505] on link at bounding box center [1197, 510] width 275 height 194
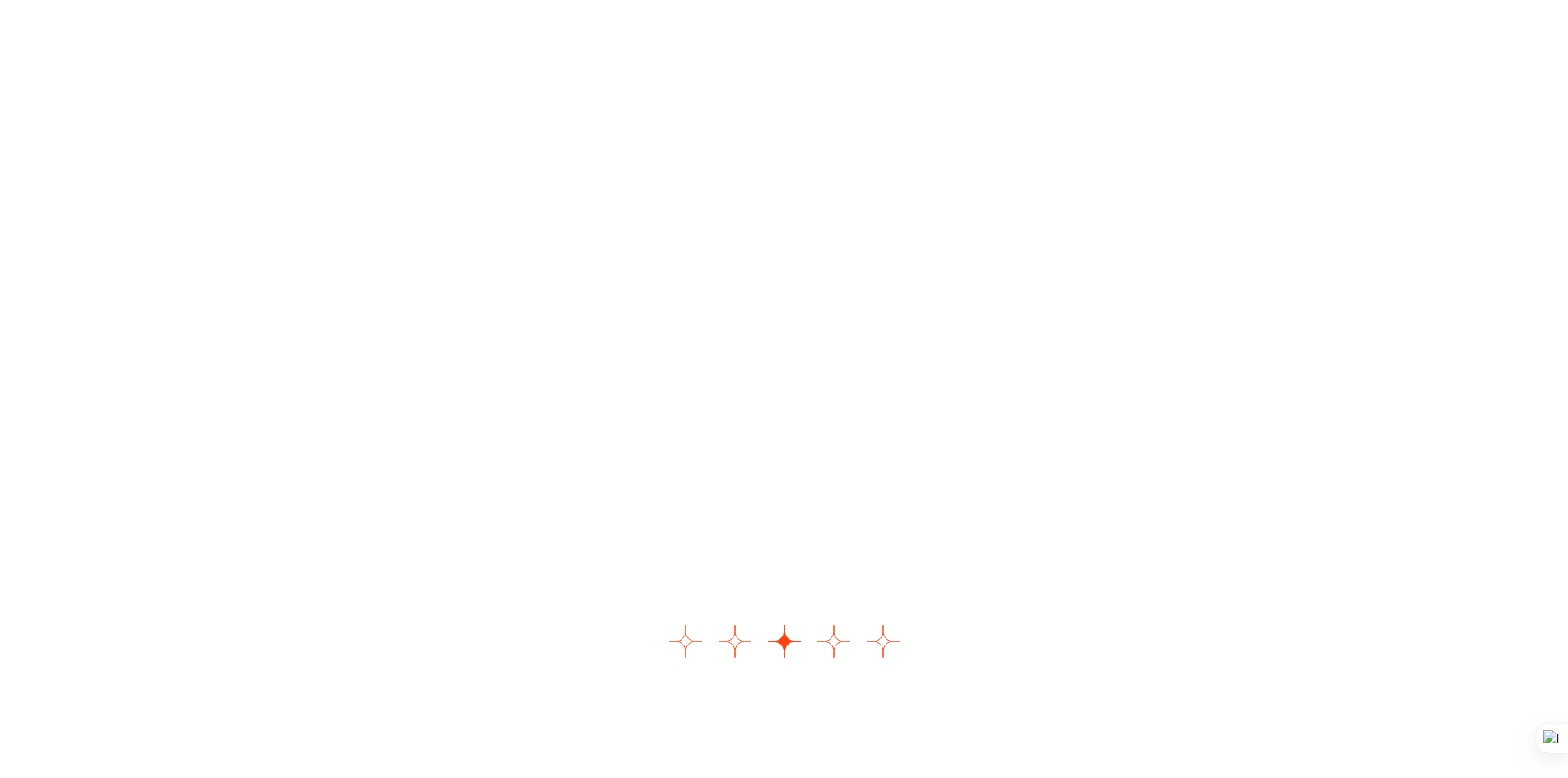
scroll to position [2057, 0]
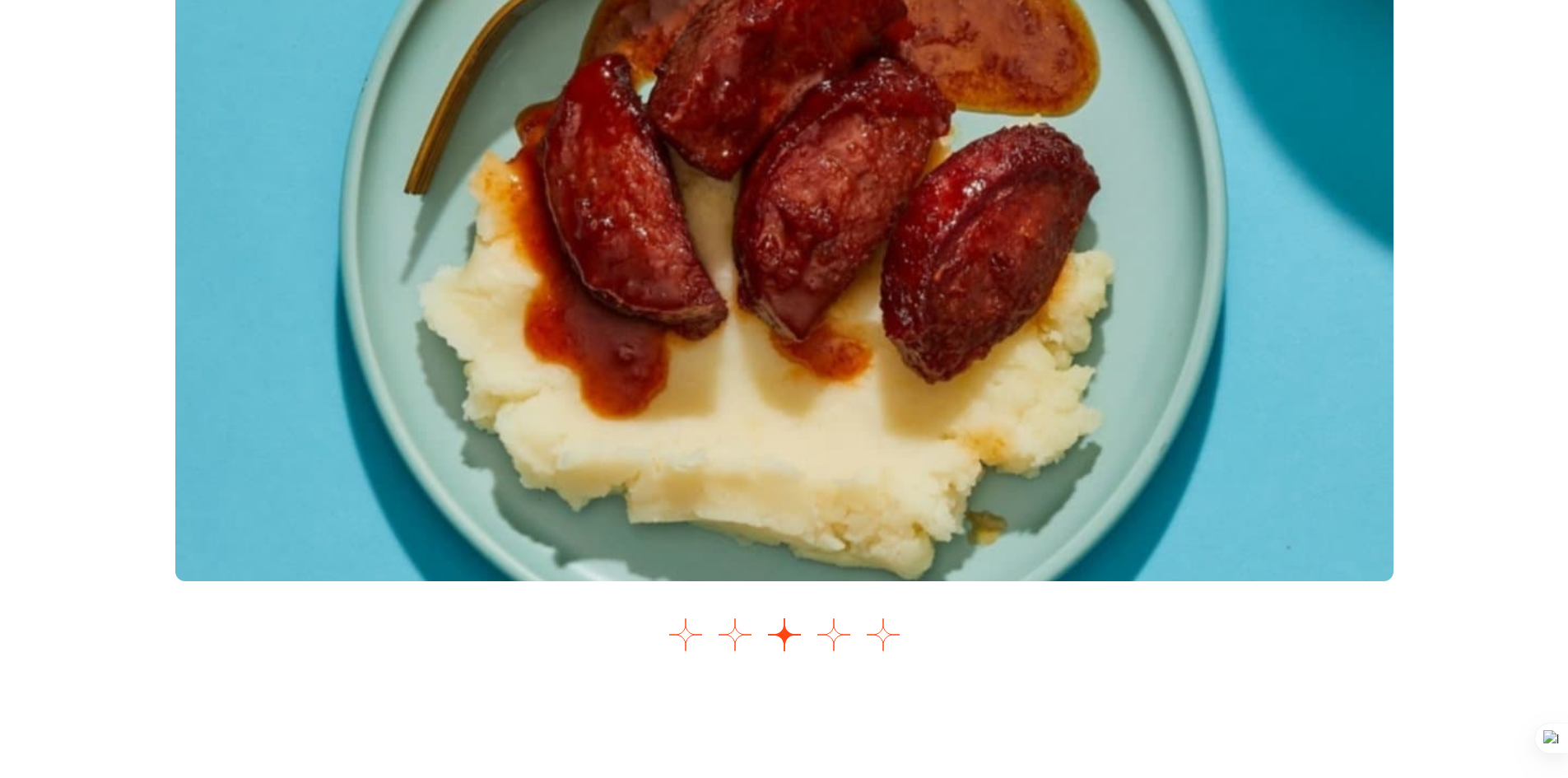
click at [694, 605] on div "Images Slider" at bounding box center [784, 282] width 1219 height 754
click at [689, 622] on button "Go to slide 1" at bounding box center [686, 634] width 32 height 32
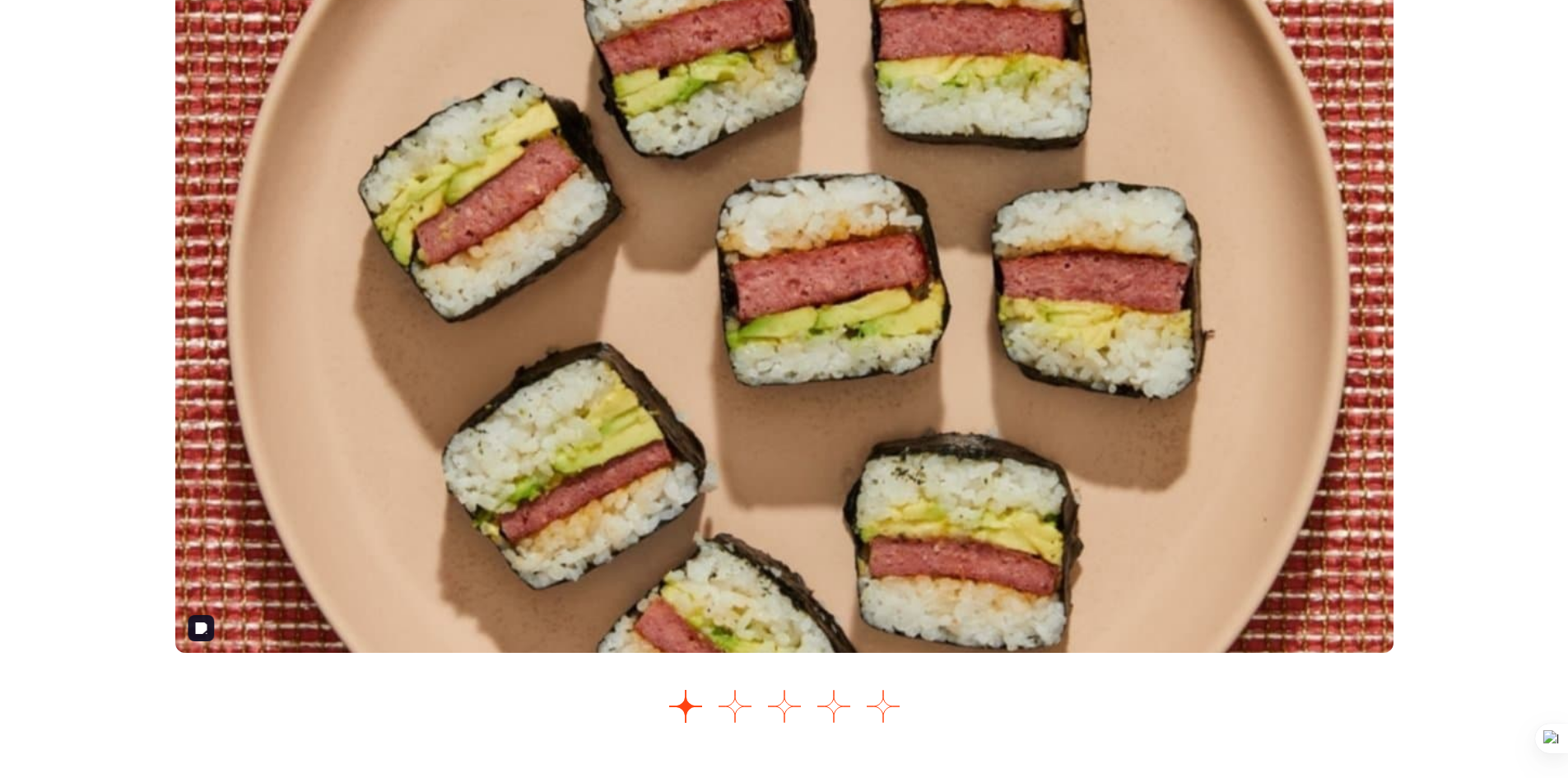
scroll to position [1984, 0]
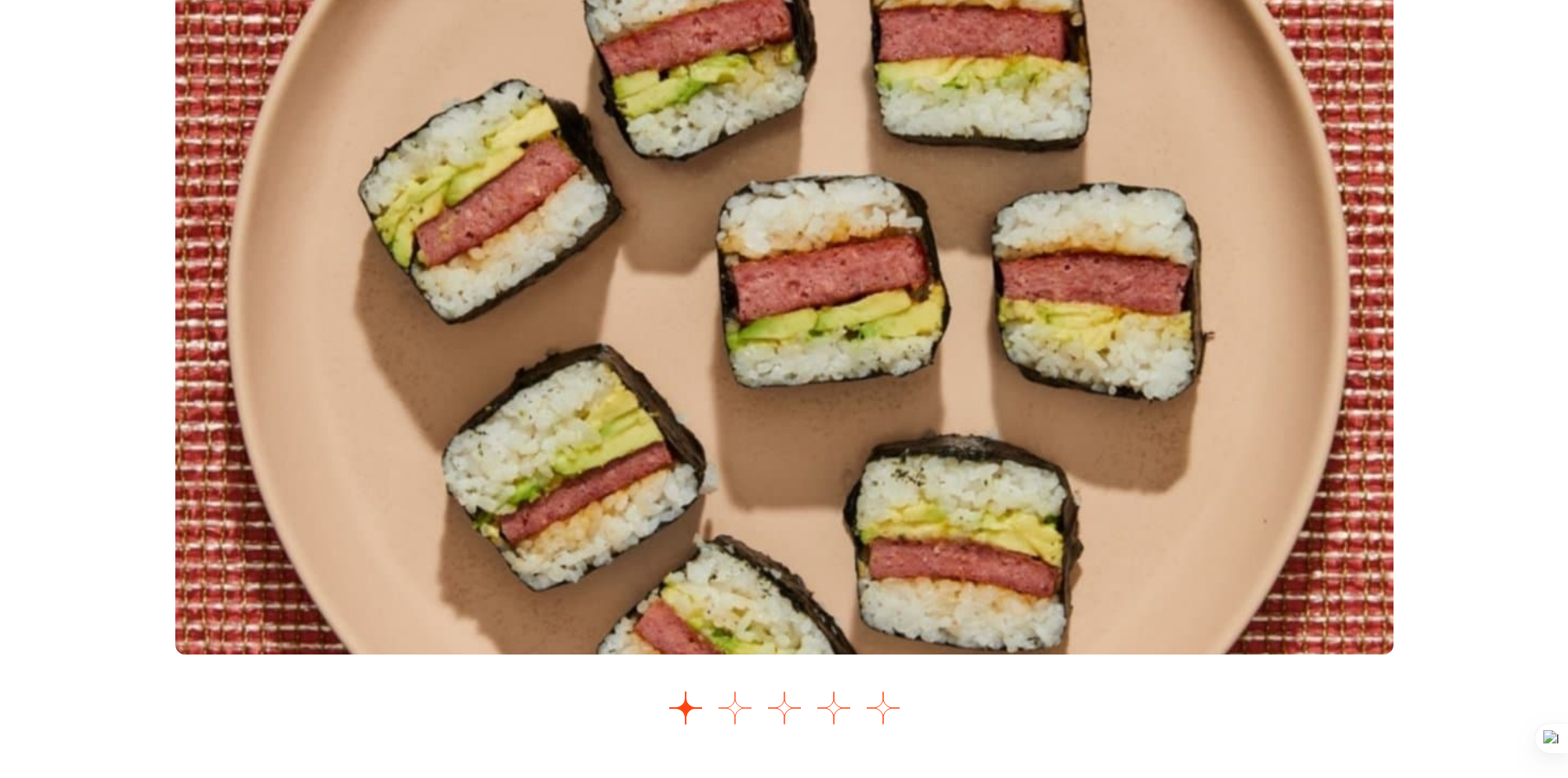
click at [738, 712] on button "Go to slide 2" at bounding box center [735, 708] width 32 height 32
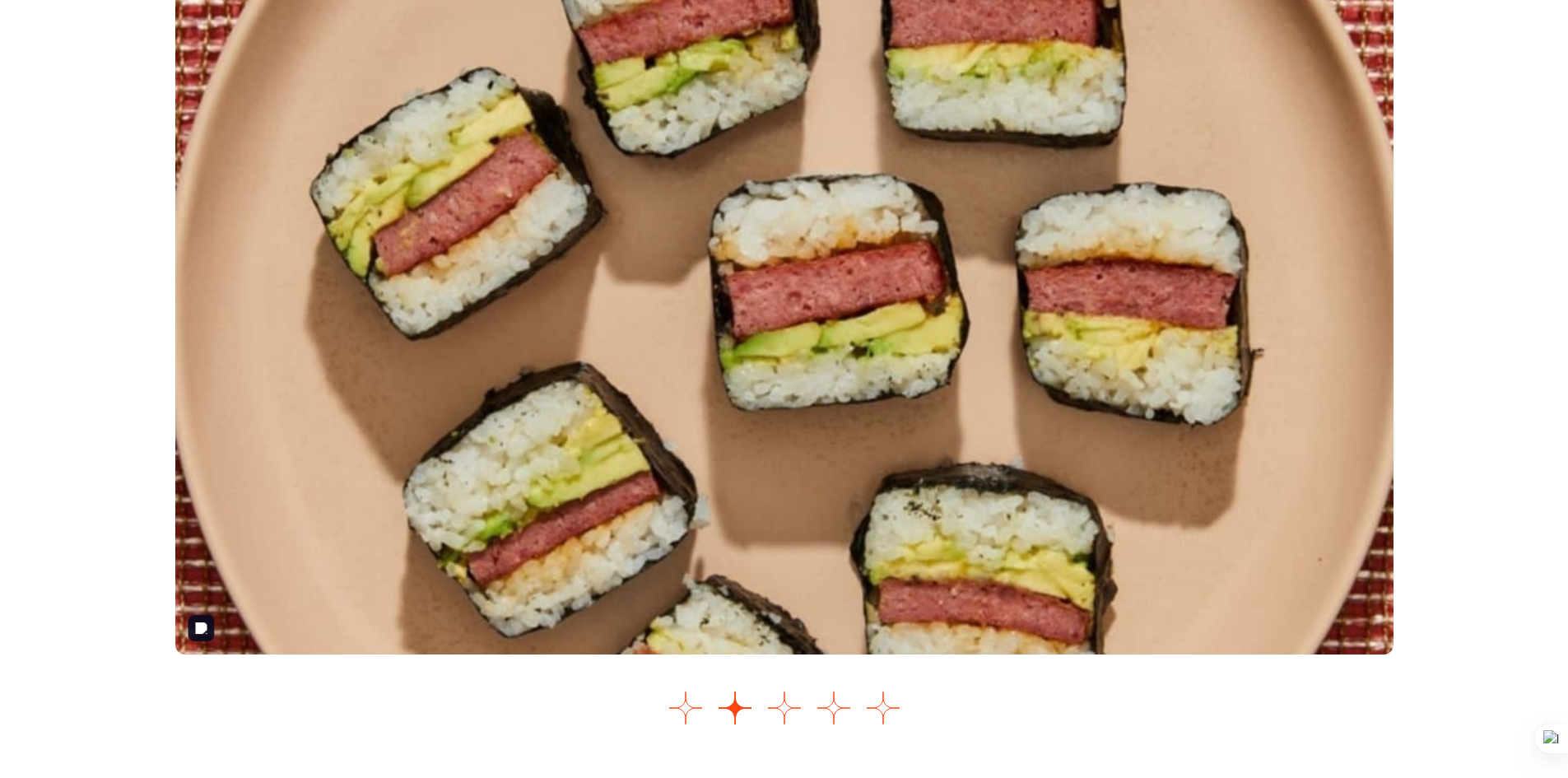
drag, startPoint x: 861, startPoint y: 352, endPoint x: 787, endPoint y: 688, distance: 344.1
click at [776, 684] on div "Images Slider" at bounding box center [784, 356] width 1219 height 754
click at [787, 690] on div "Images Slider" at bounding box center [784, 356] width 1219 height 754
click at [782, 700] on button "Go to slide 3" at bounding box center [784, 708] width 32 height 32
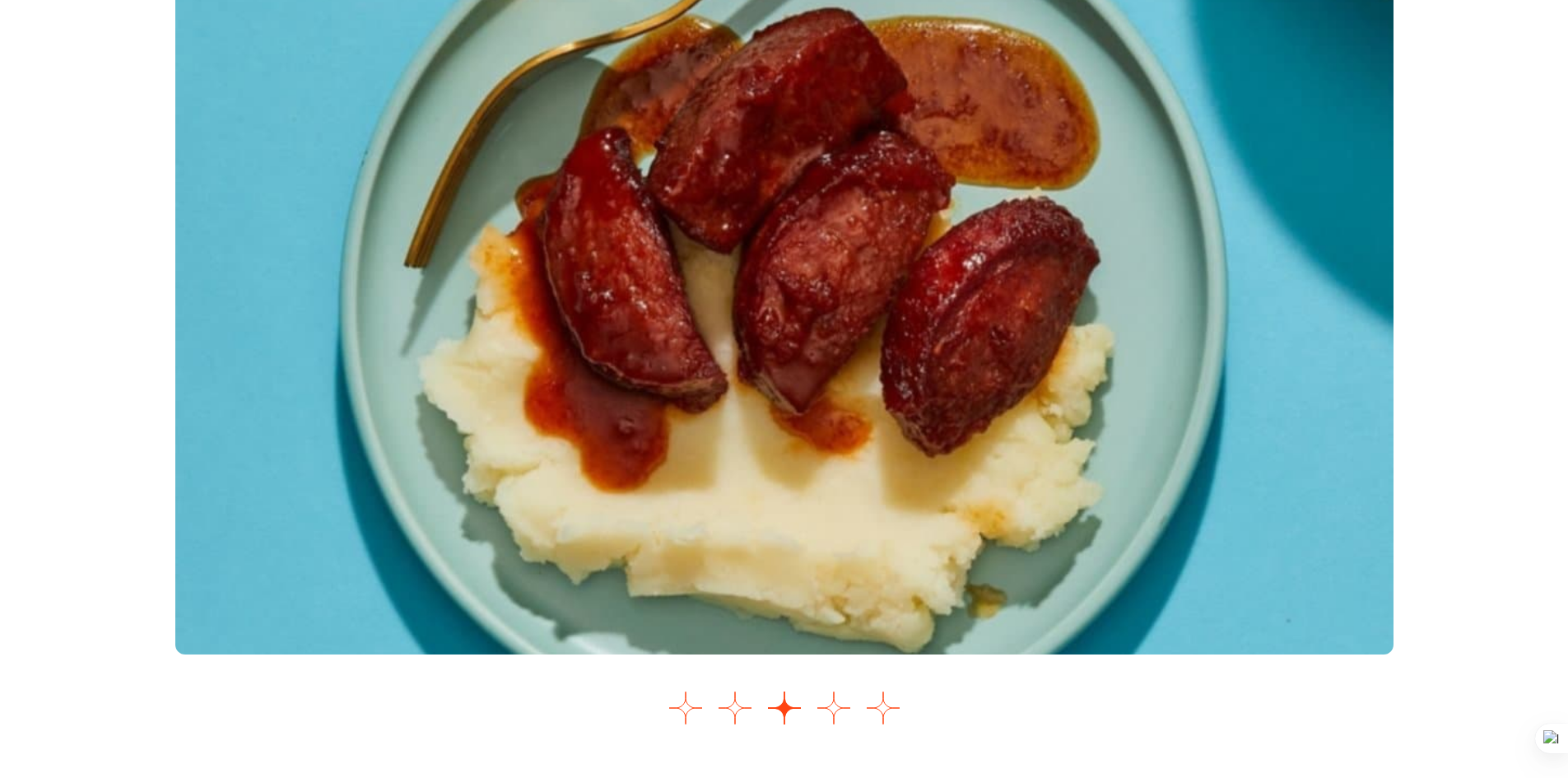
drag, startPoint x: 840, startPoint y: 709, endPoint x: 839, endPoint y: 632, distance: 77.0
click at [840, 709] on button "Go to slide 4" at bounding box center [834, 708] width 32 height 32
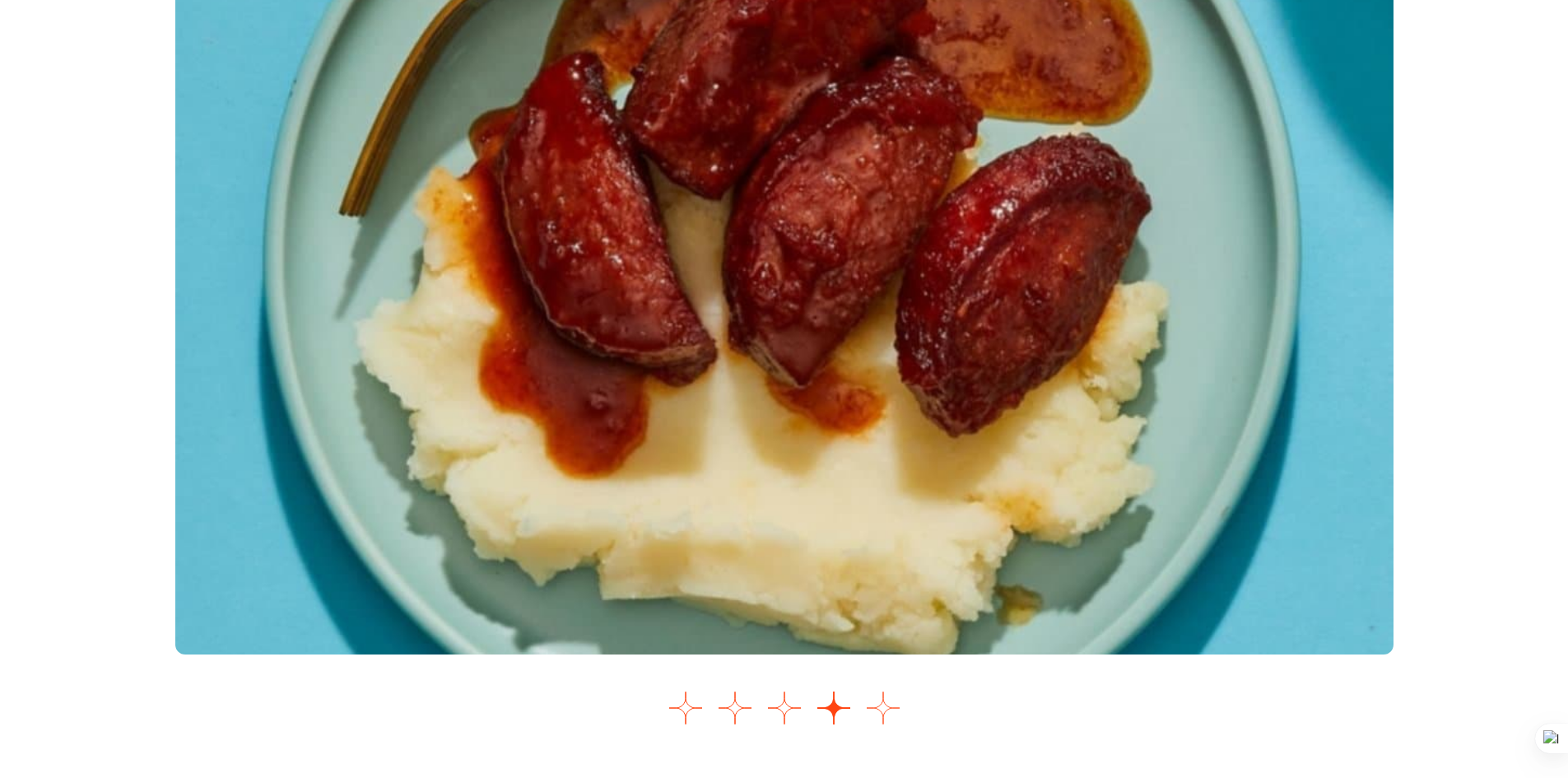
click at [886, 707] on button "Go to slide 5" at bounding box center [883, 708] width 32 height 32
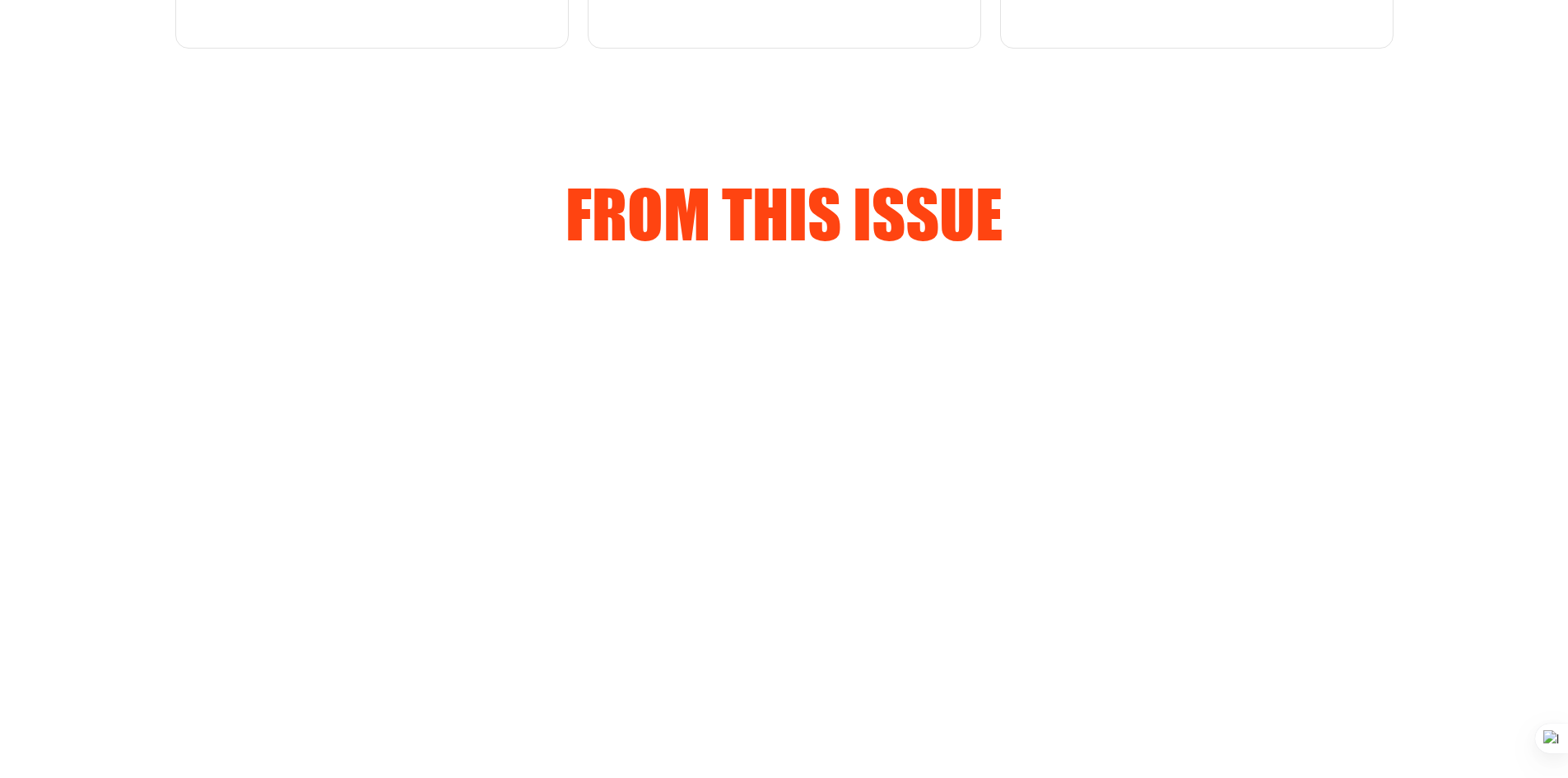
scroll to position [1404, 0]
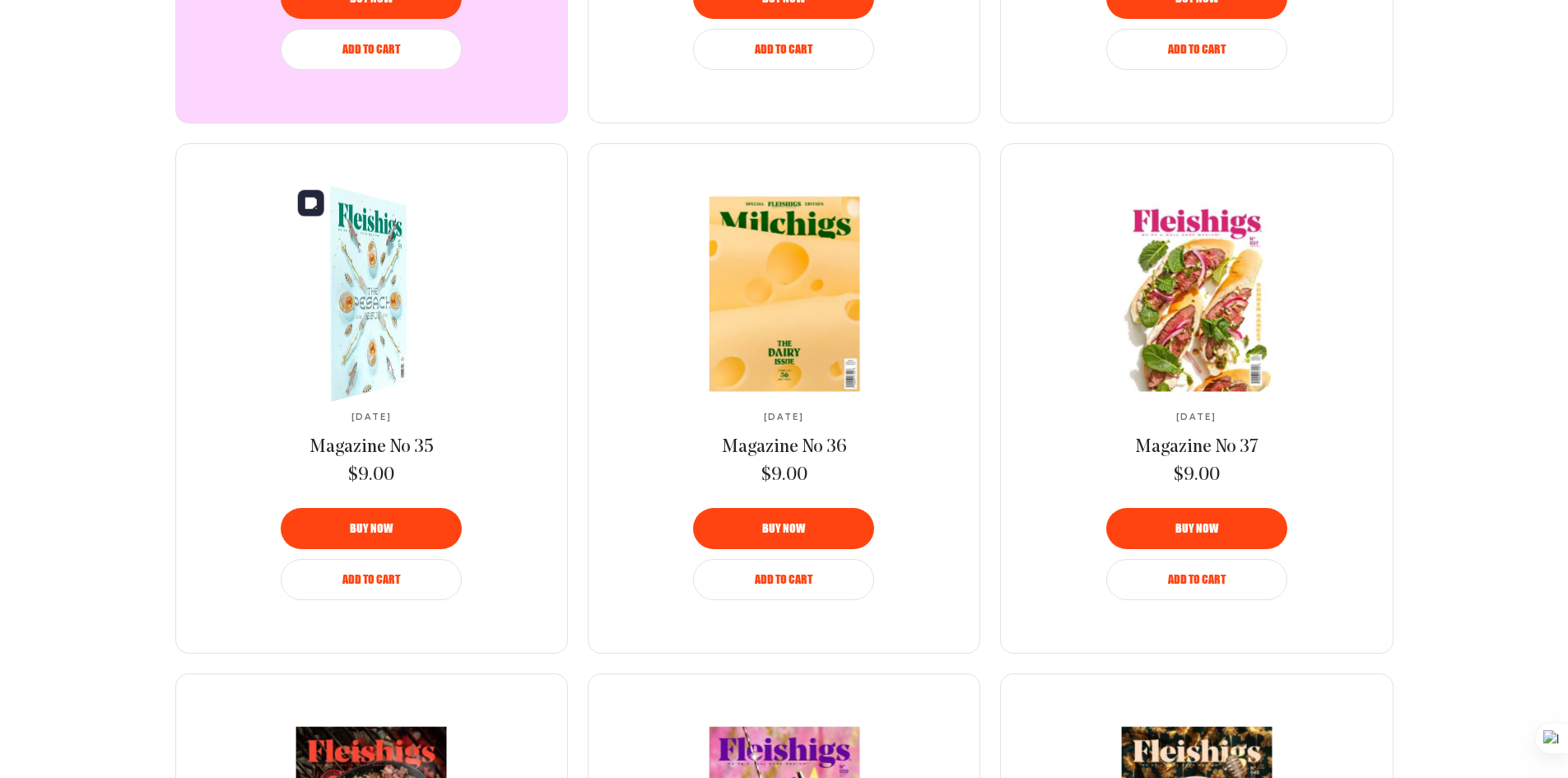
scroll to position [1073, 0]
click at [350, 330] on img at bounding box center [360, 295] width 142 height 238
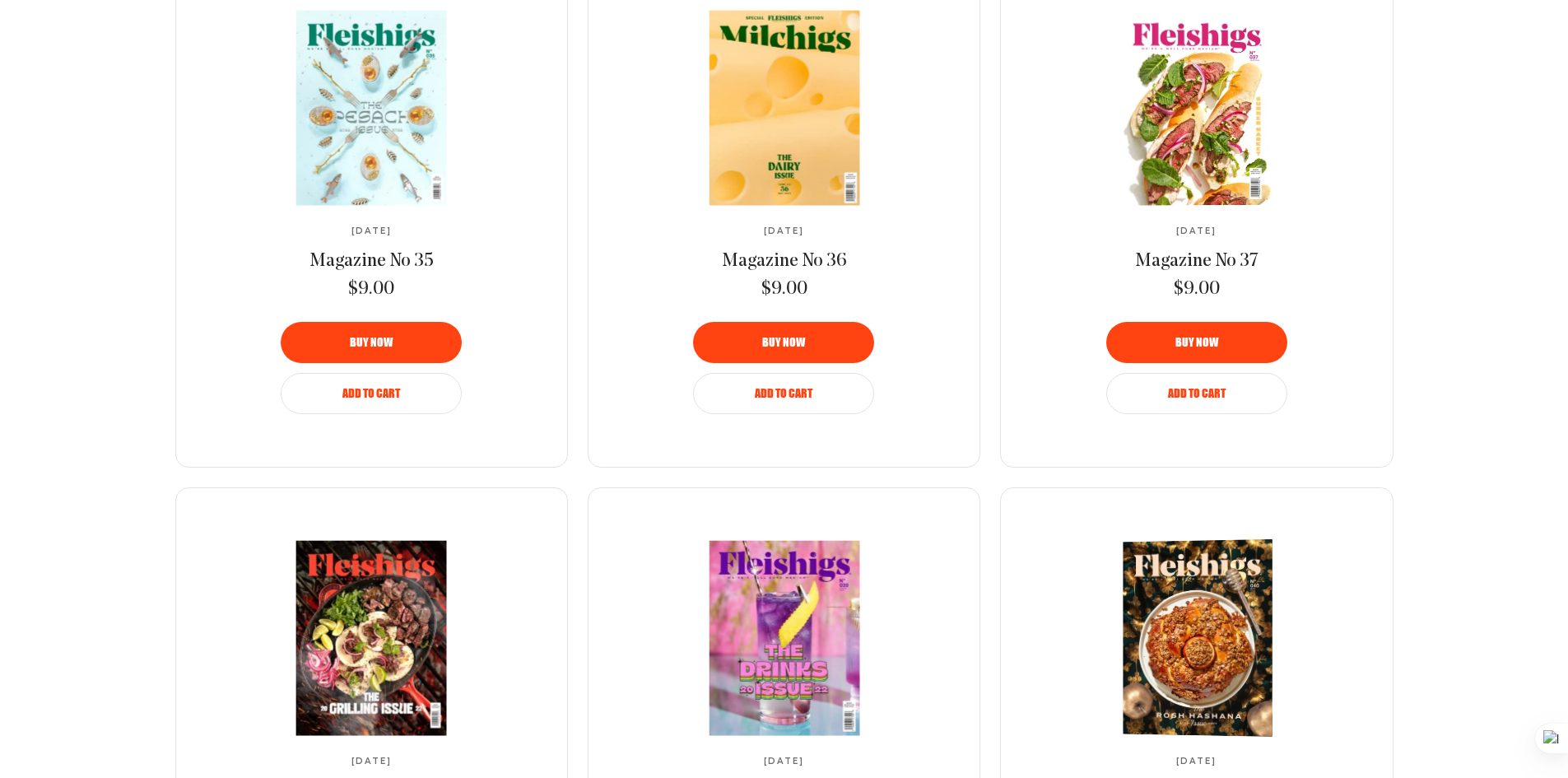
scroll to position [1237, 0]
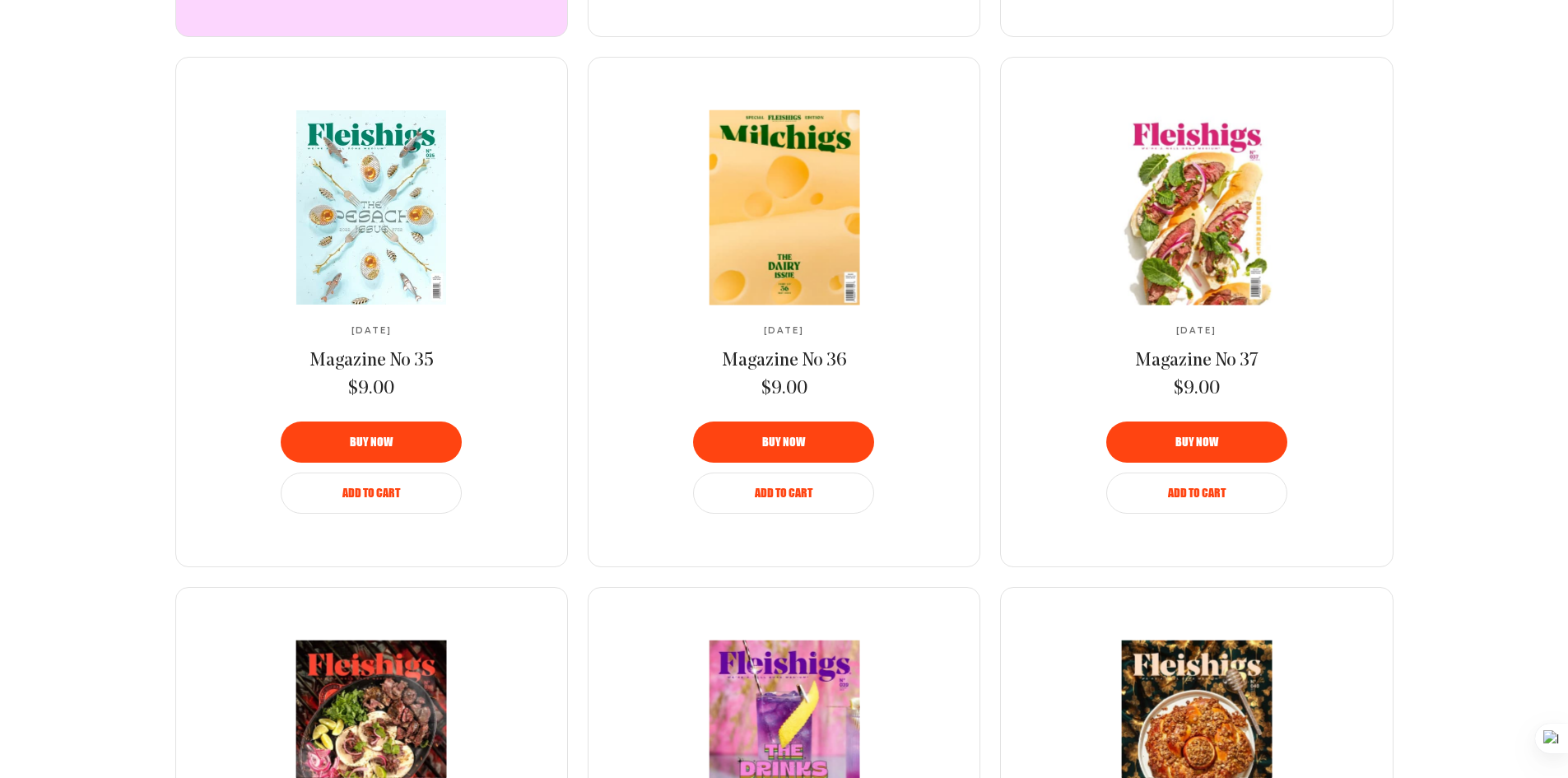
click at [388, 214] on img at bounding box center [371, 207] width 275 height 194
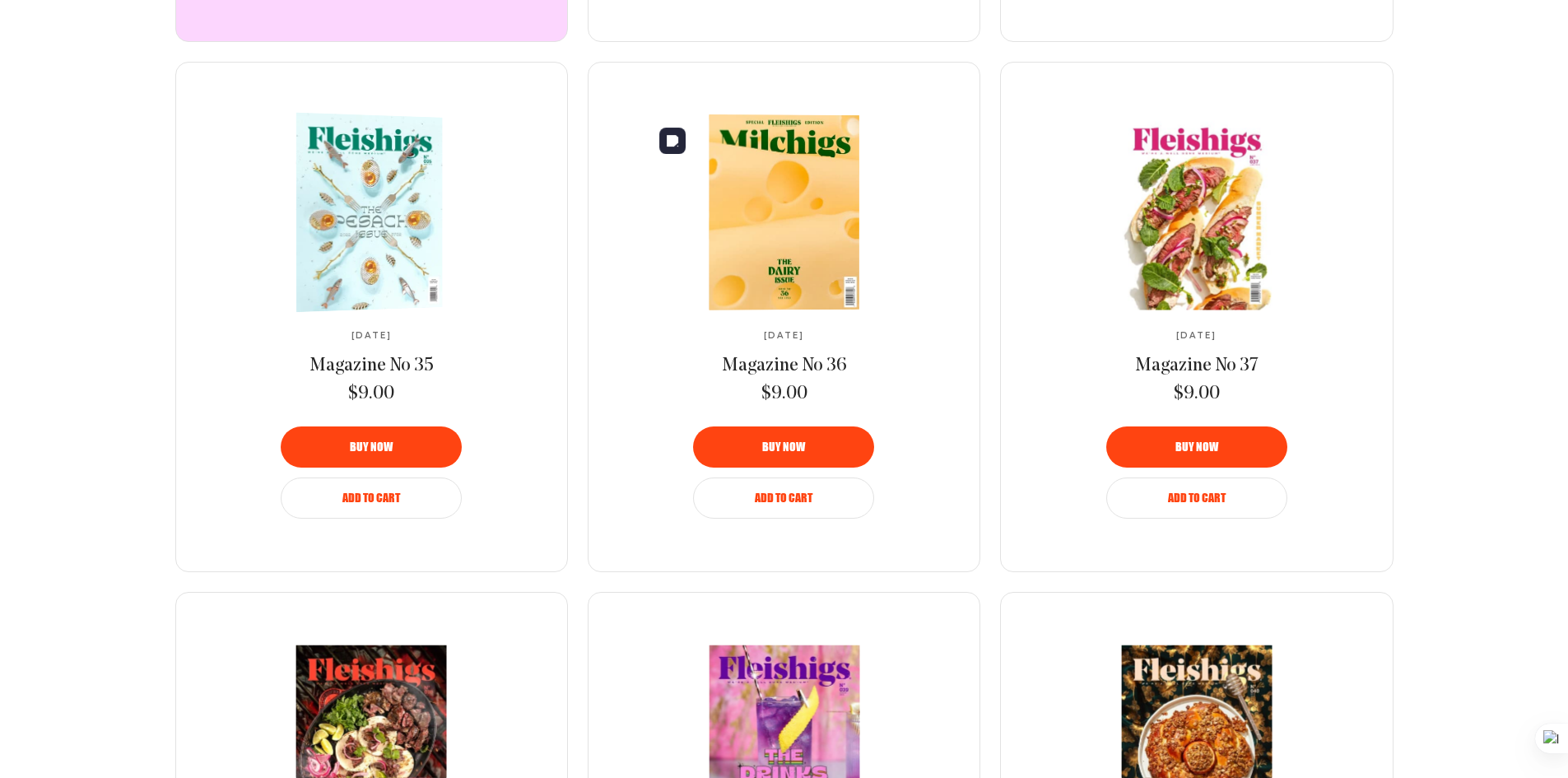
scroll to position [1155, 0]
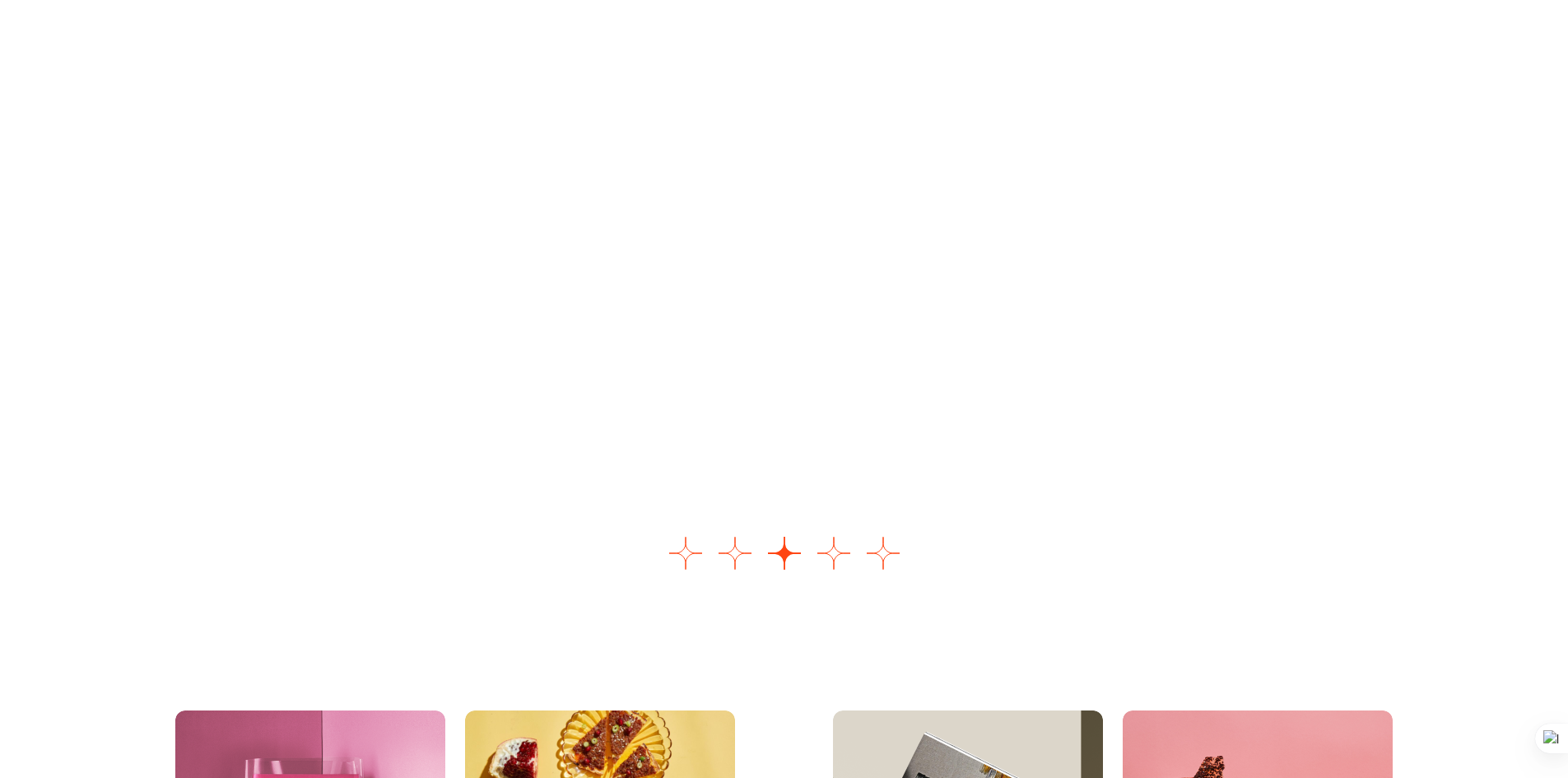
scroll to position [2139, 0]
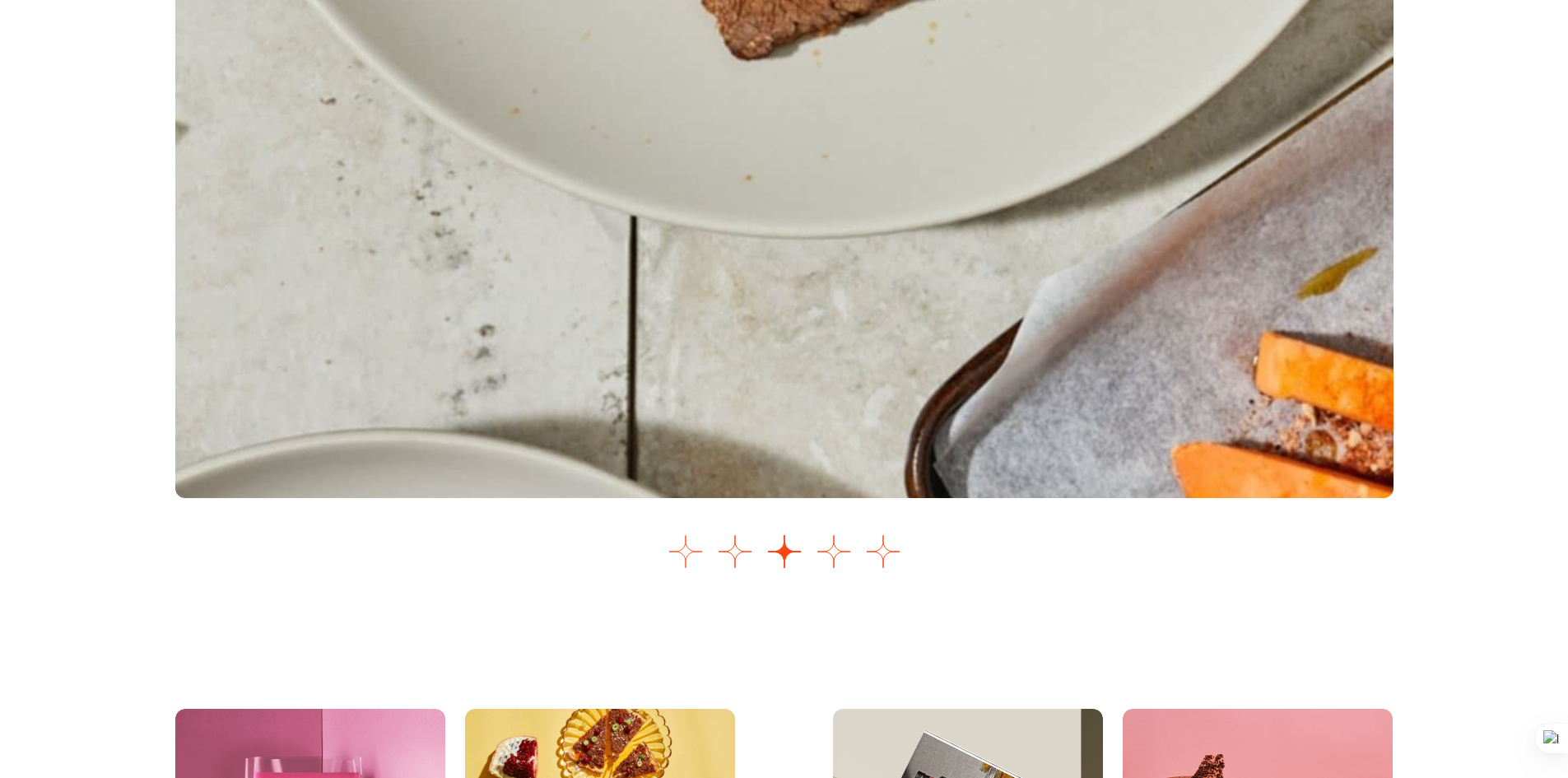
click at [689, 542] on button "Go to slide 1" at bounding box center [686, 551] width 32 height 32
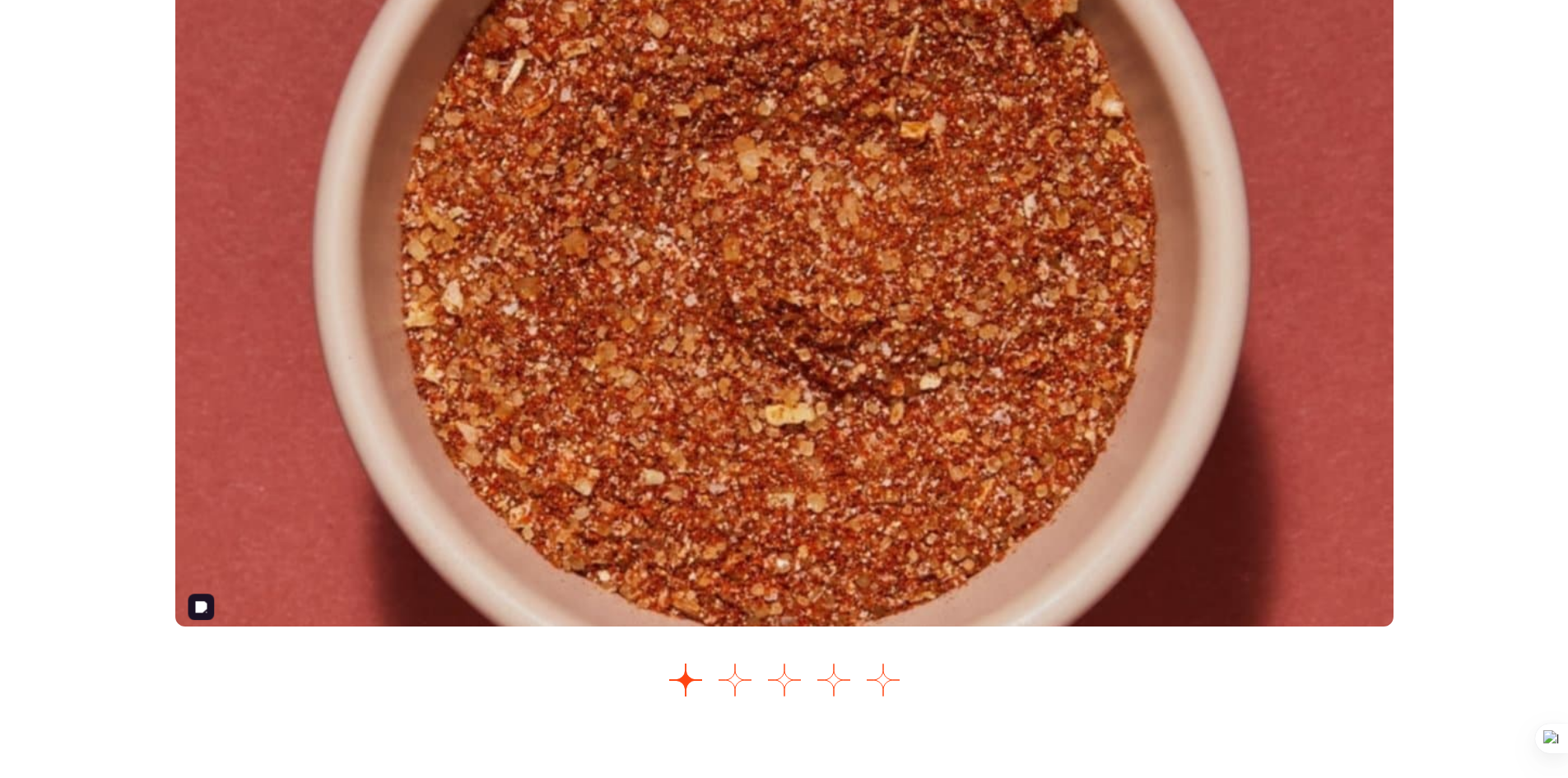
scroll to position [1987, 0]
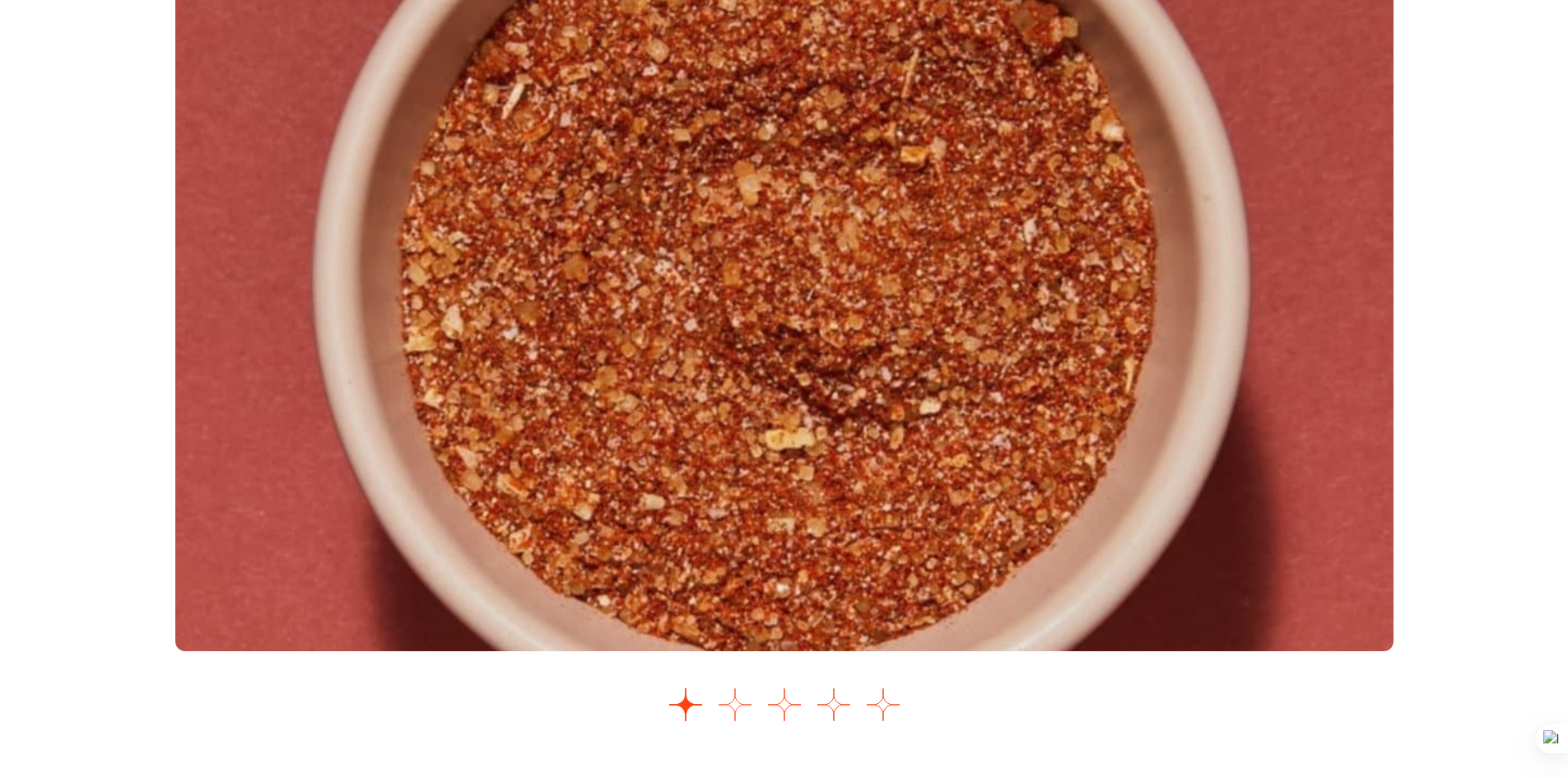
click at [728, 699] on button "Go to slide 2" at bounding box center [735, 704] width 32 height 32
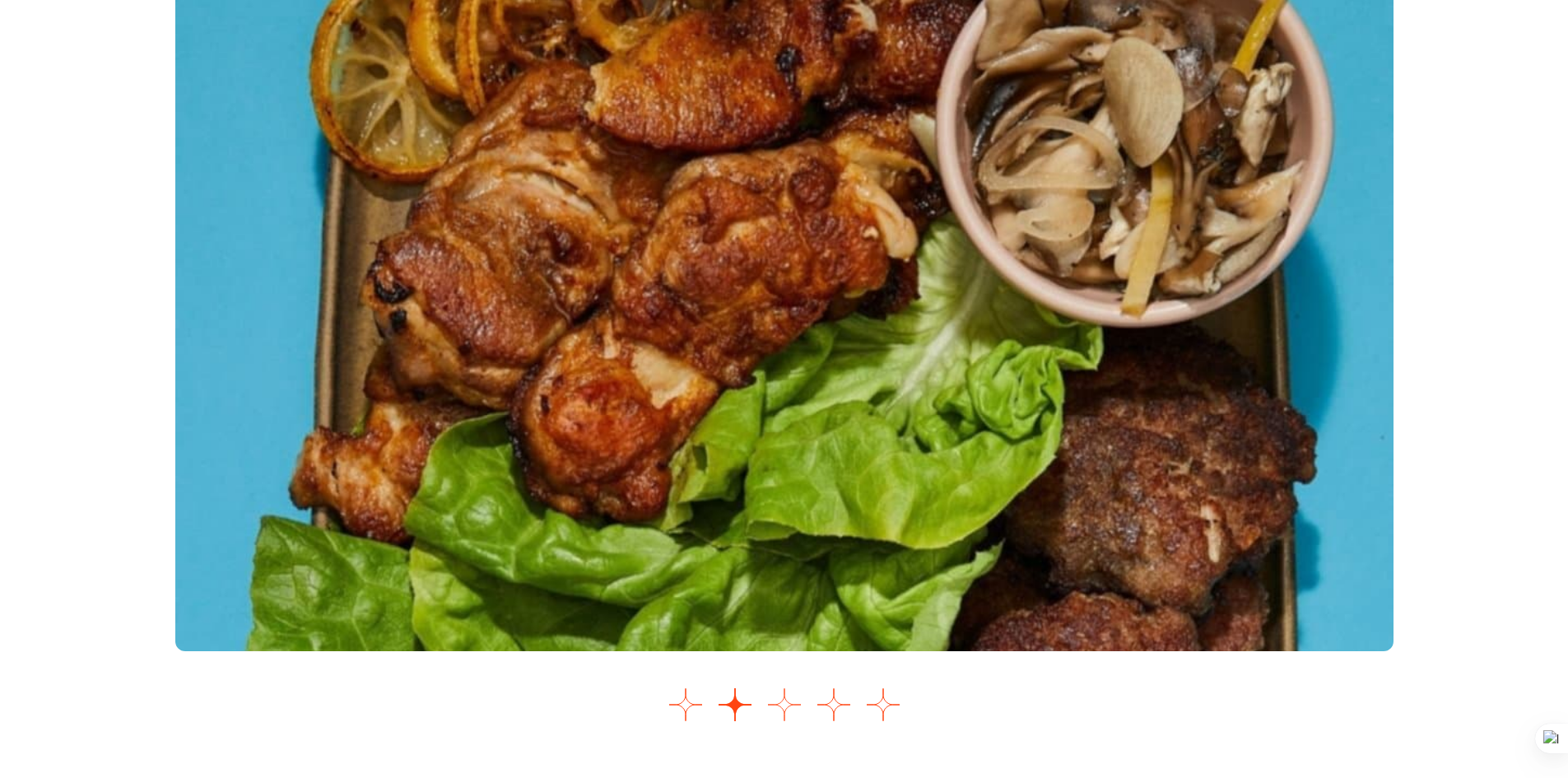
click at [793, 705] on button "Go to slide 3" at bounding box center [784, 704] width 32 height 32
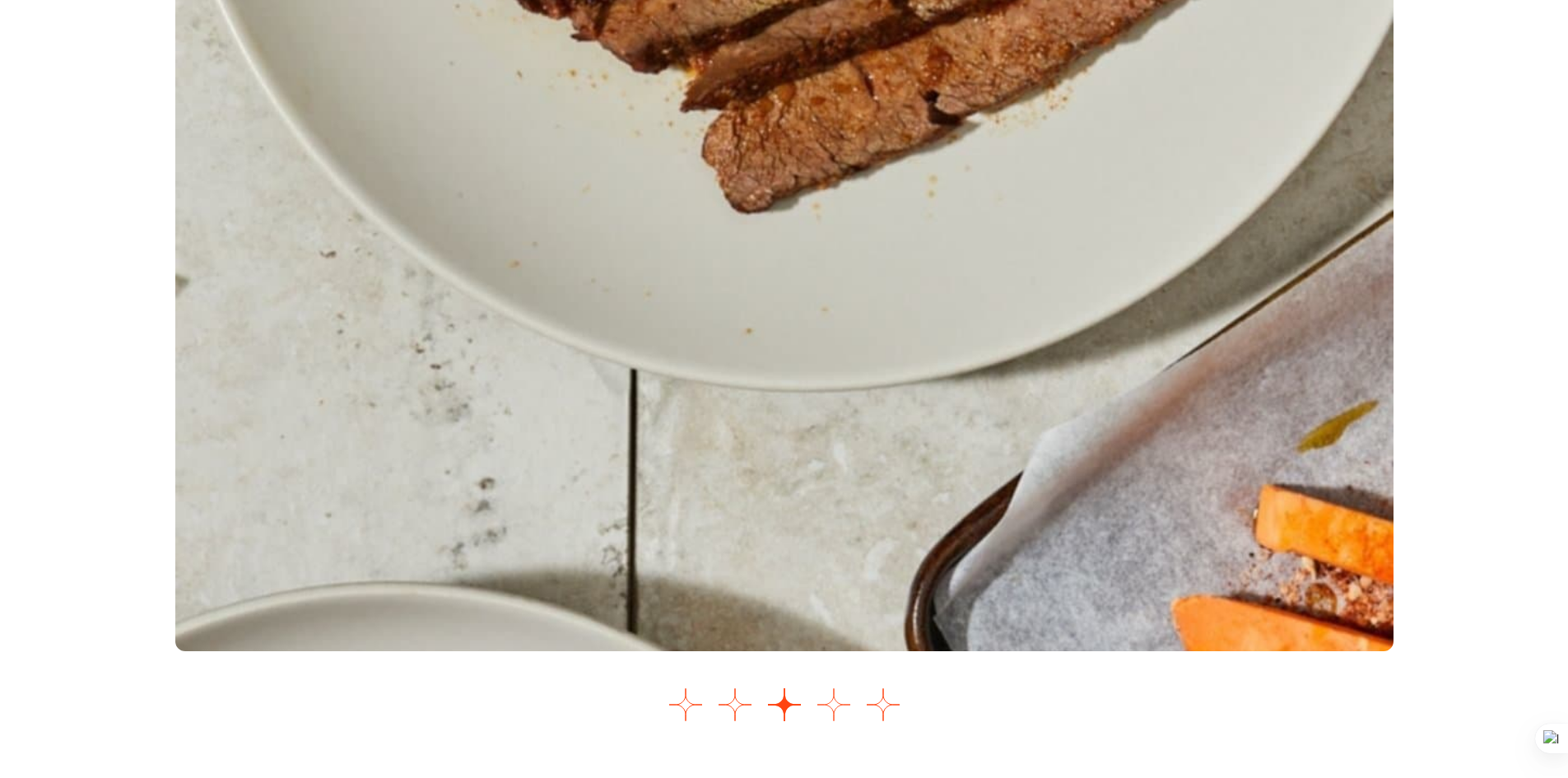
click at [838, 709] on button "Go to slide 4" at bounding box center [834, 704] width 32 height 32
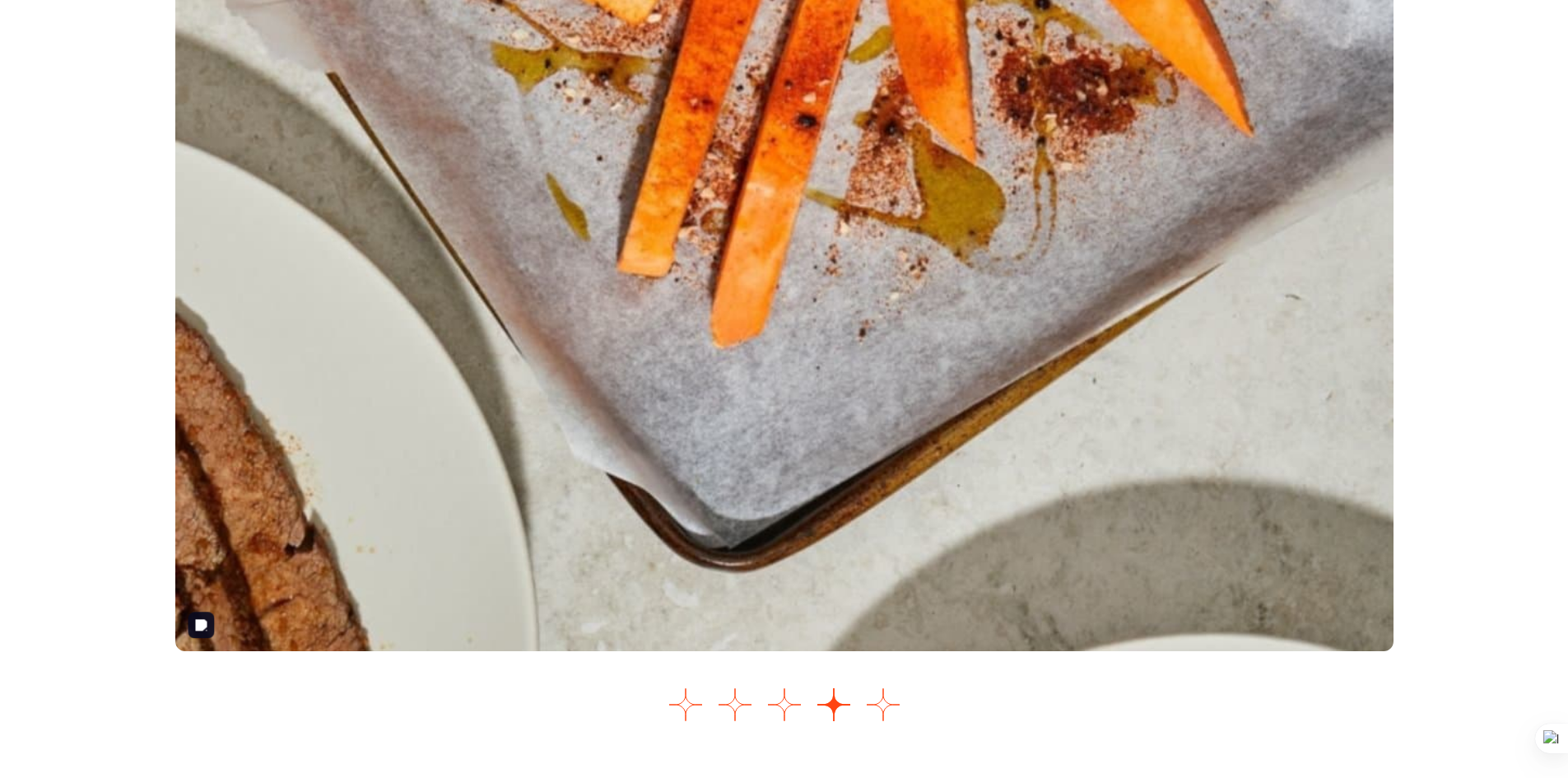
drag, startPoint x: 754, startPoint y: 319, endPoint x: 1095, endPoint y: 238, distance: 350.5
click at [1100, 229] on img "4 of 5" at bounding box center [784, 314] width 1219 height 675
click at [874, 714] on button "Go to slide 5" at bounding box center [883, 704] width 32 height 32
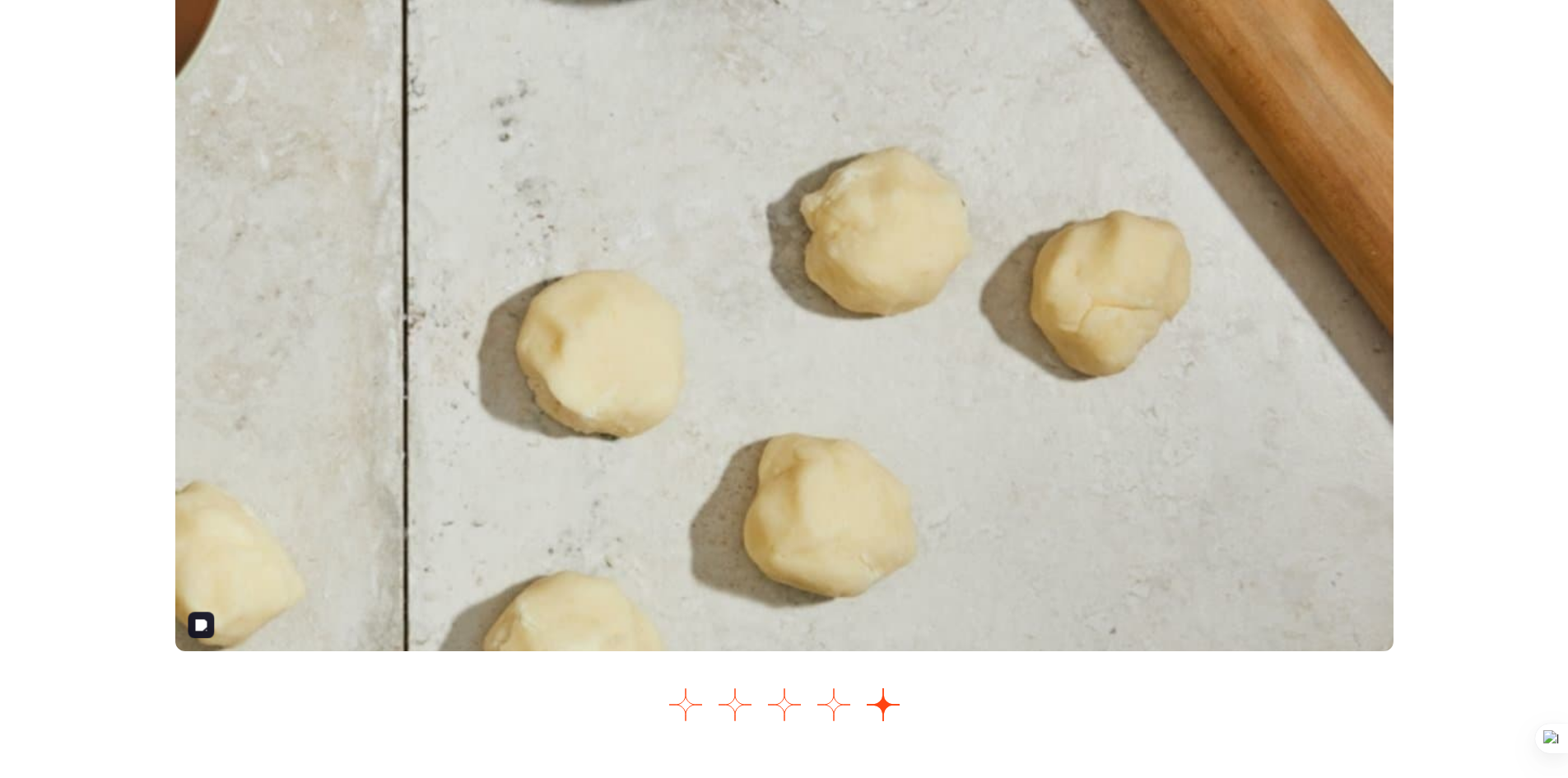
drag, startPoint x: 758, startPoint y: 192, endPoint x: 1417, endPoint y: 468, distance: 714.5
click at [1416, 468] on section "From this issue" at bounding box center [784, 289] width 1317 height 883
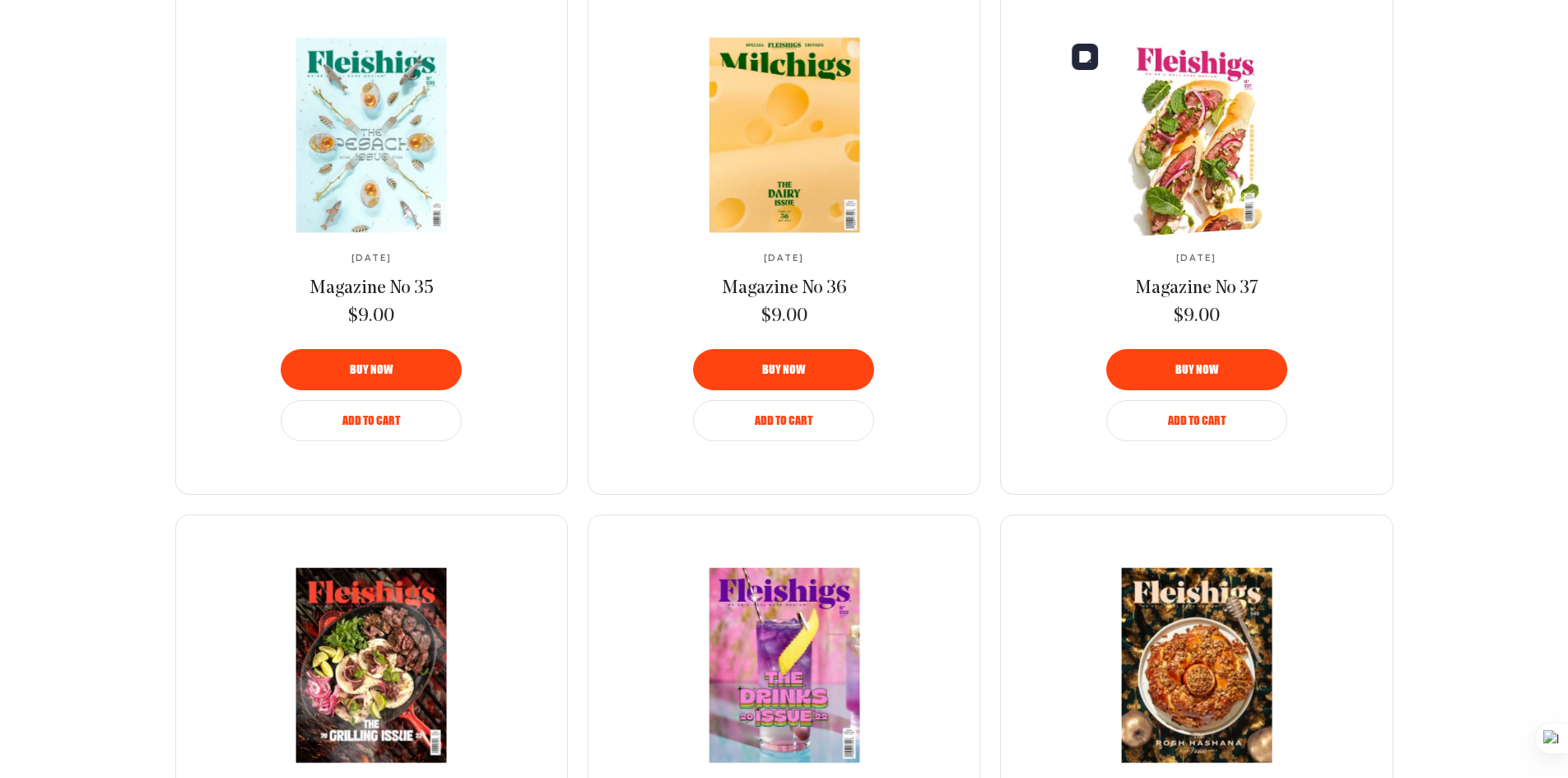
scroll to position [1234, 0]
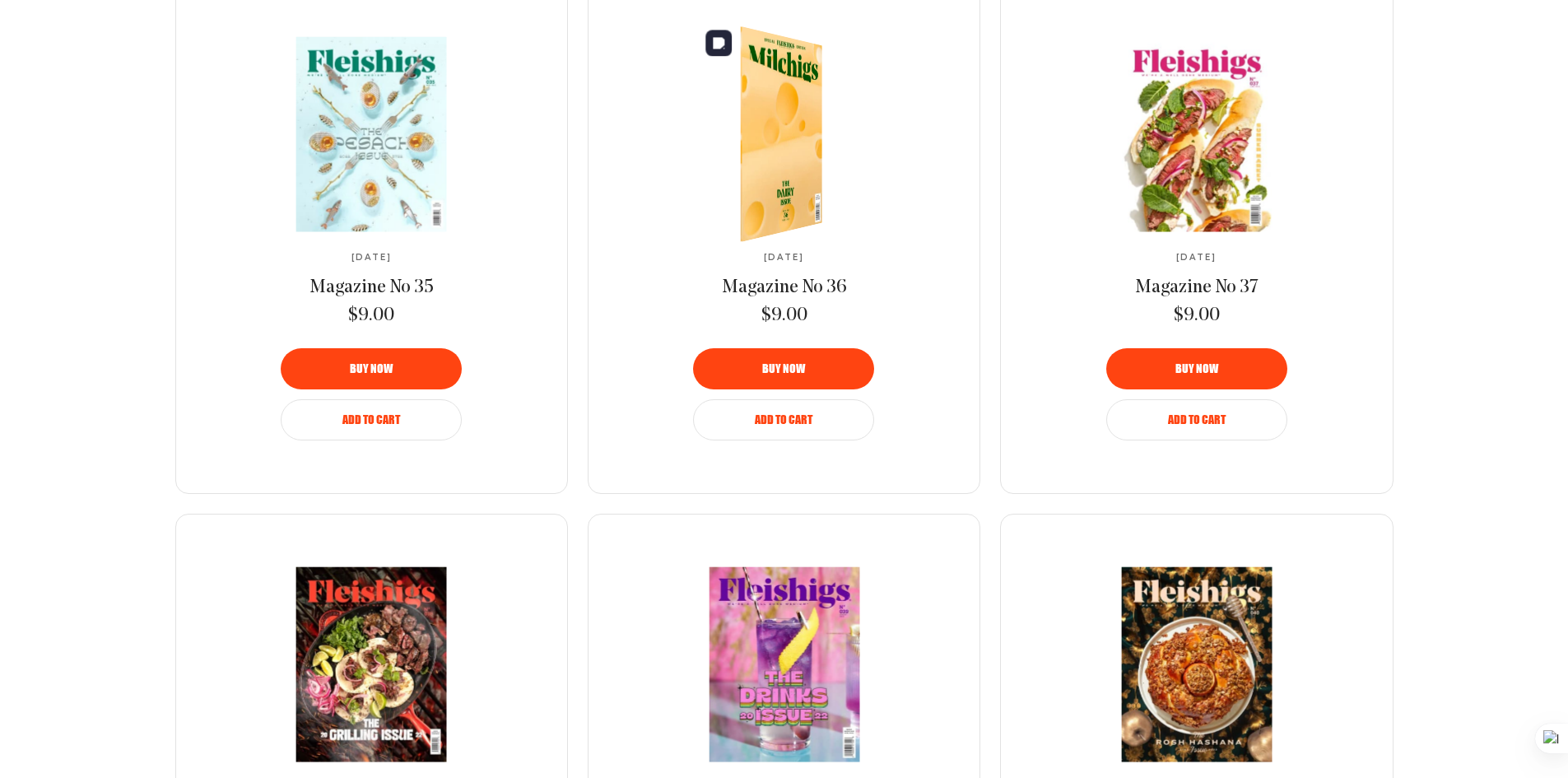
click at [789, 142] on img at bounding box center [773, 134] width 150 height 236
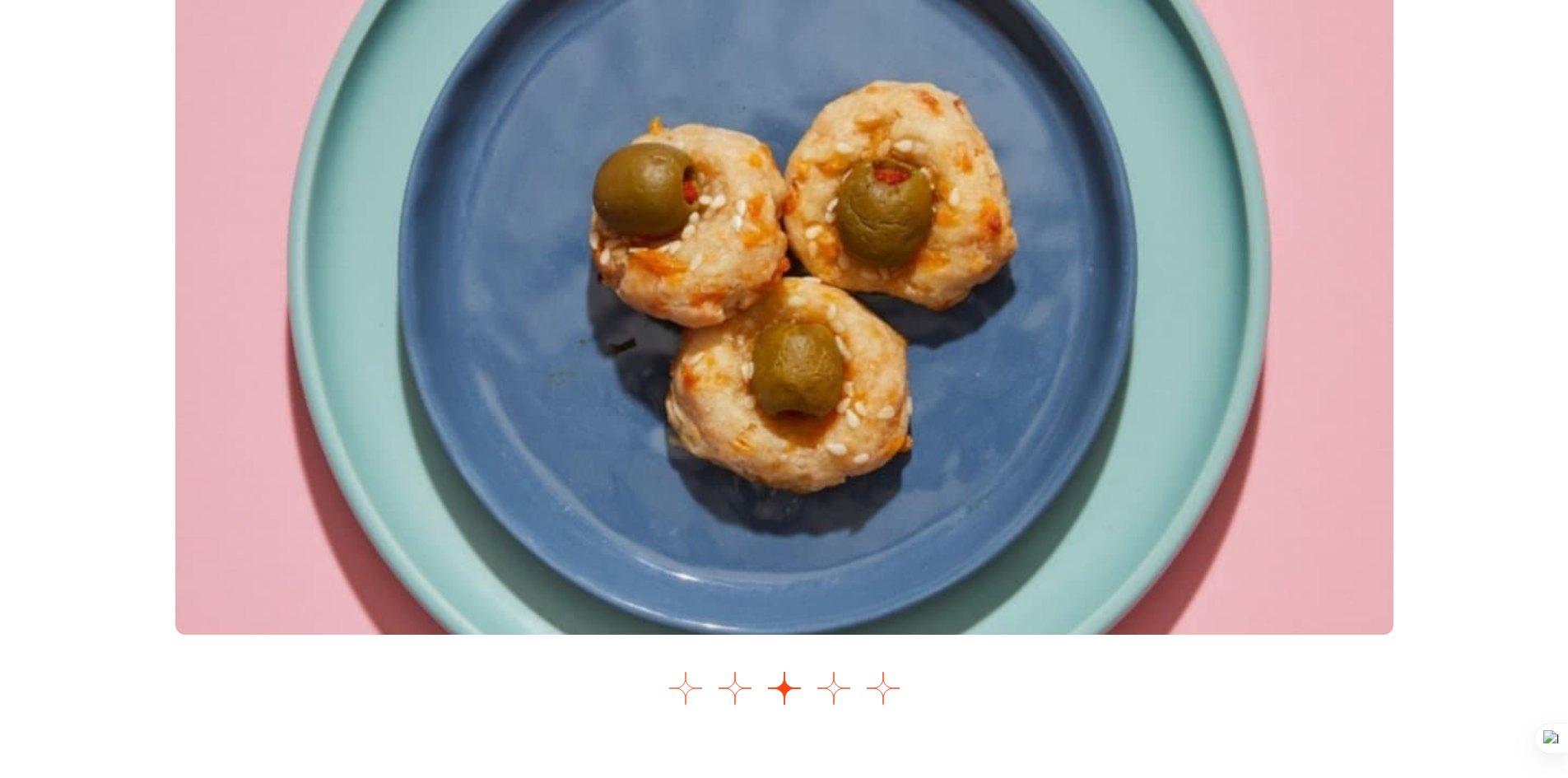
click at [694, 698] on button "Go to slide 1" at bounding box center [686, 688] width 32 height 32
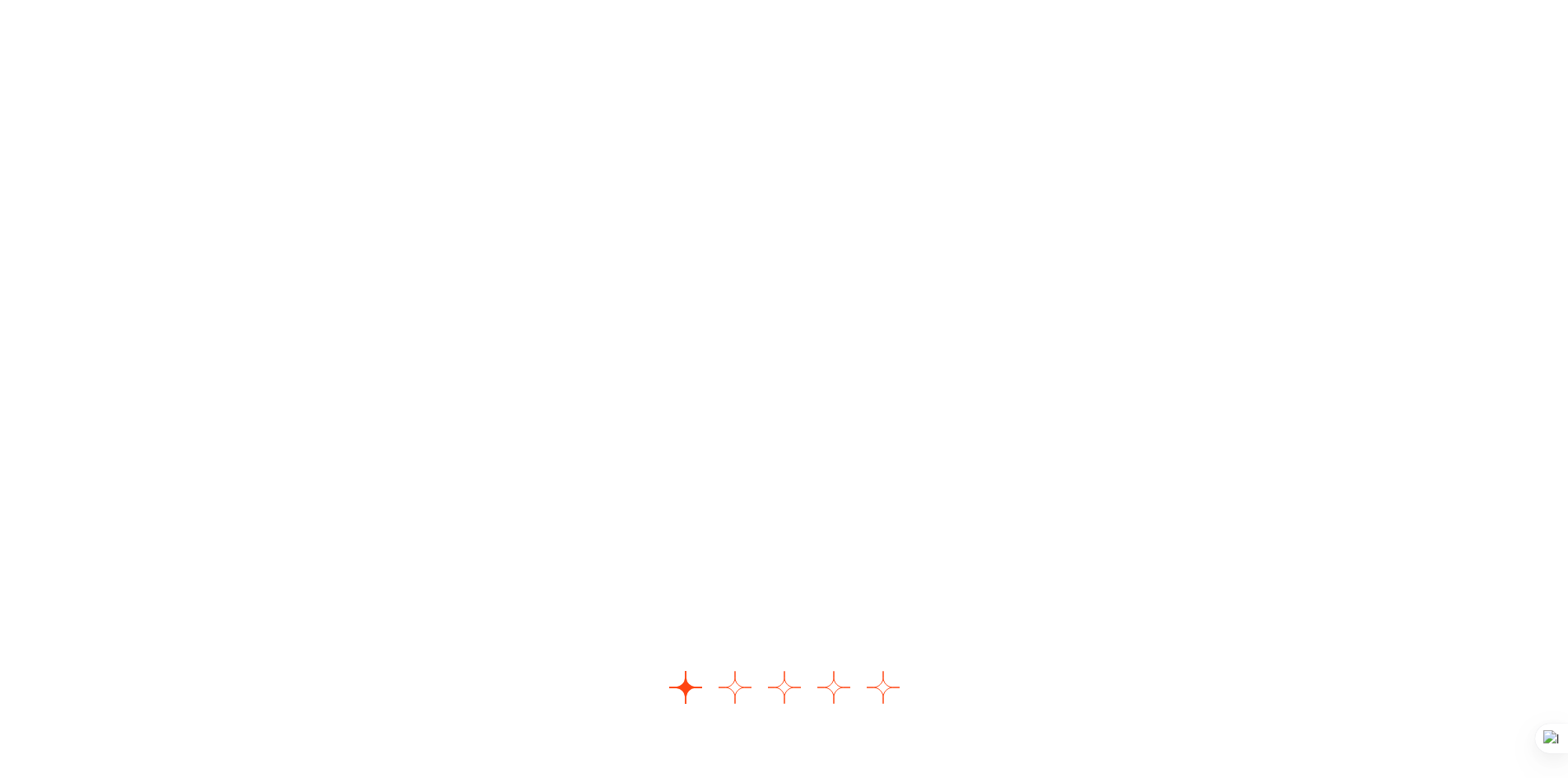
scroll to position [2008, 0]
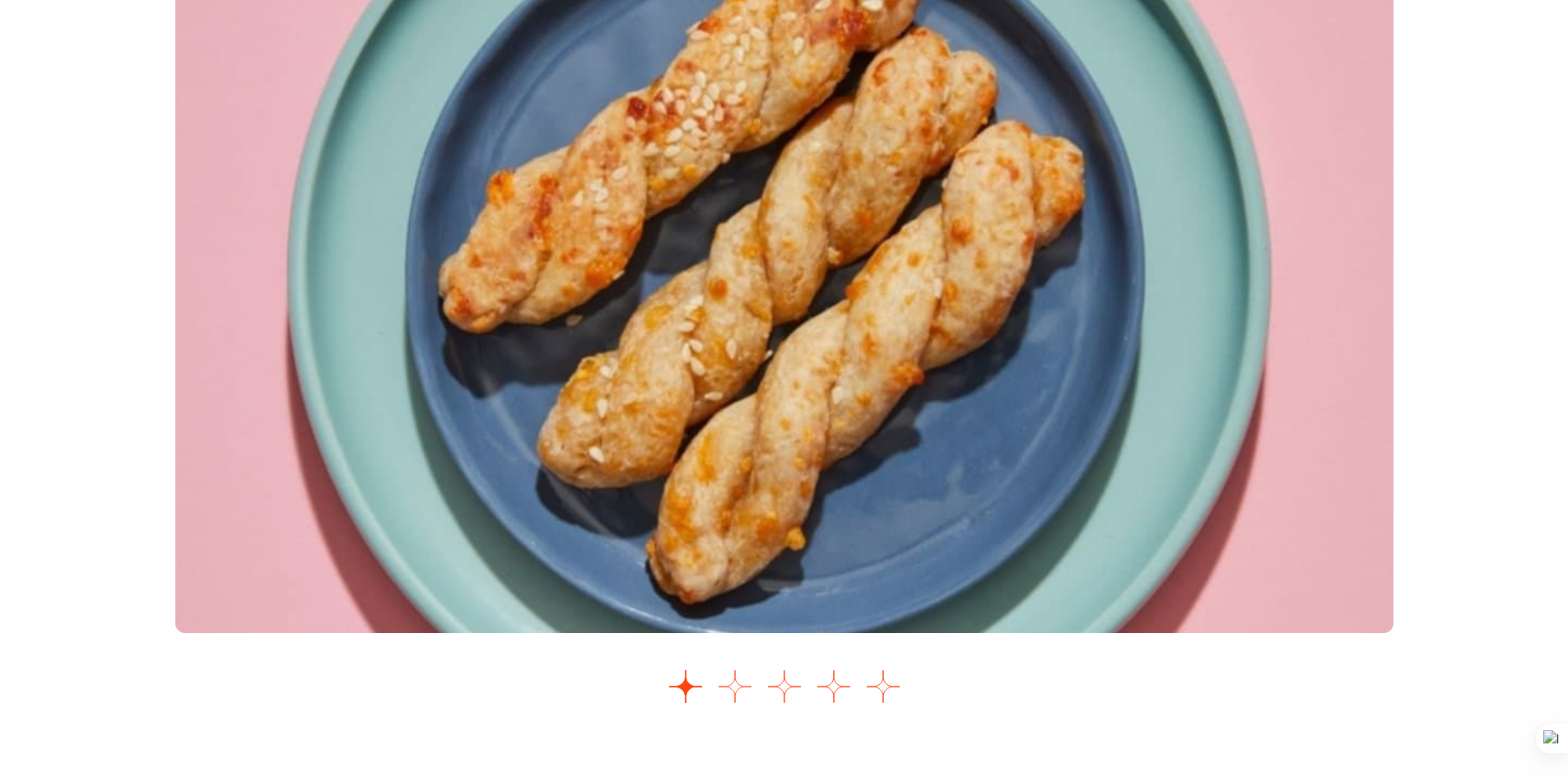
click at [738, 688] on button "Go to slide 2" at bounding box center [735, 686] width 32 height 32
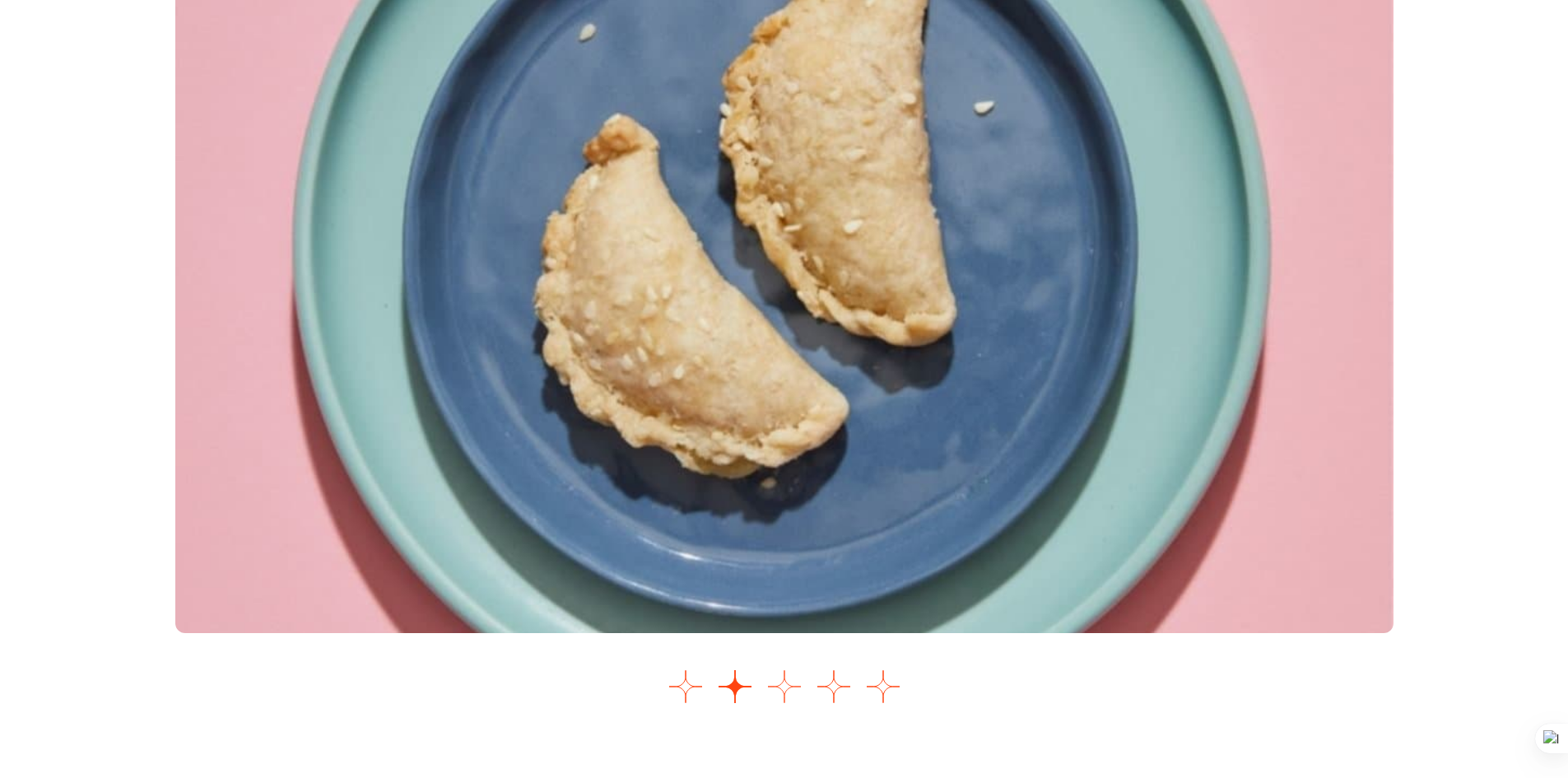
drag, startPoint x: 792, startPoint y: 692, endPoint x: 792, endPoint y: 680, distance: 12.0
click at [792, 692] on button "Go to slide 3" at bounding box center [784, 686] width 32 height 32
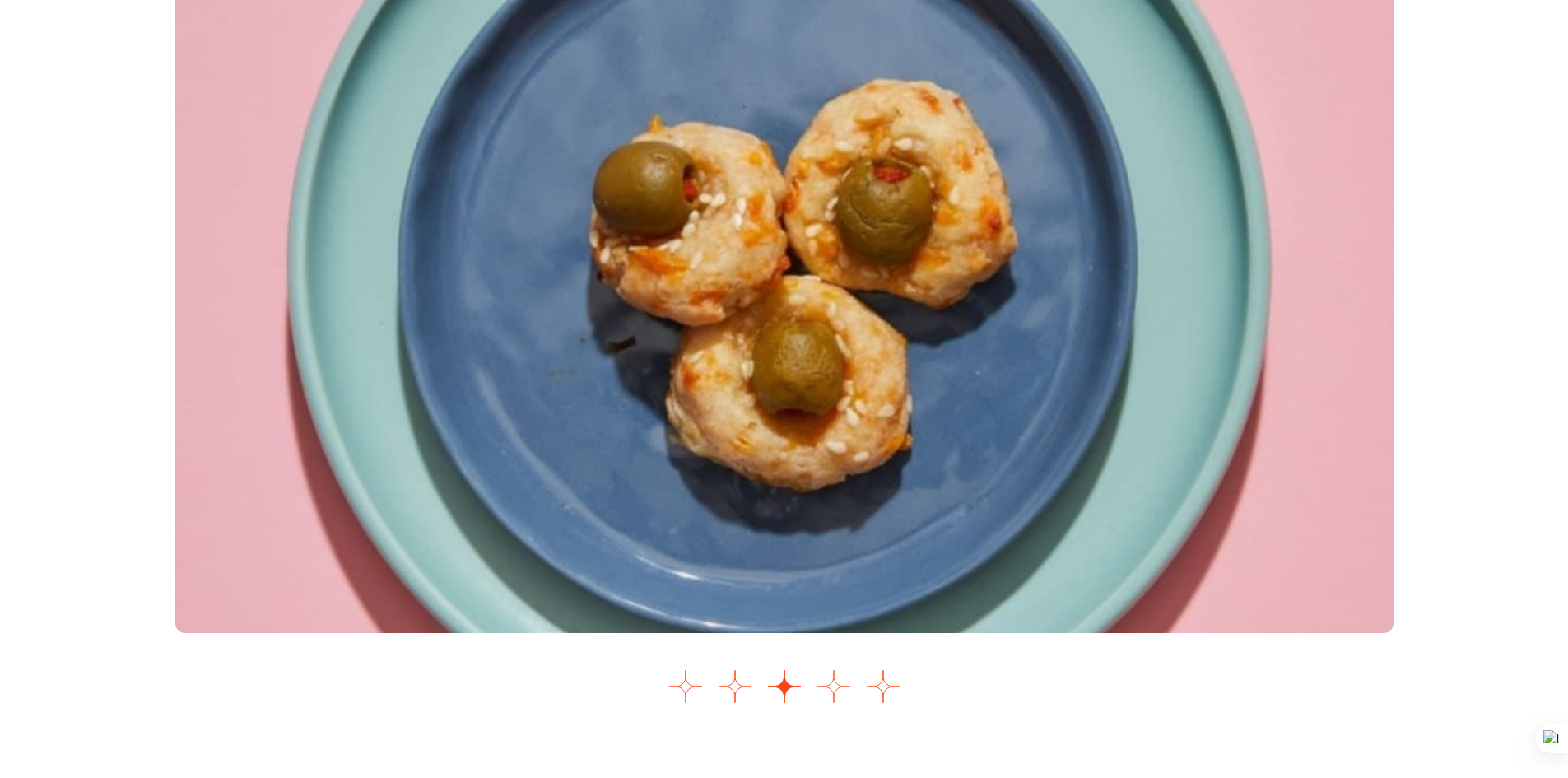
click at [835, 693] on button "Go to slide 4" at bounding box center [834, 686] width 32 height 32
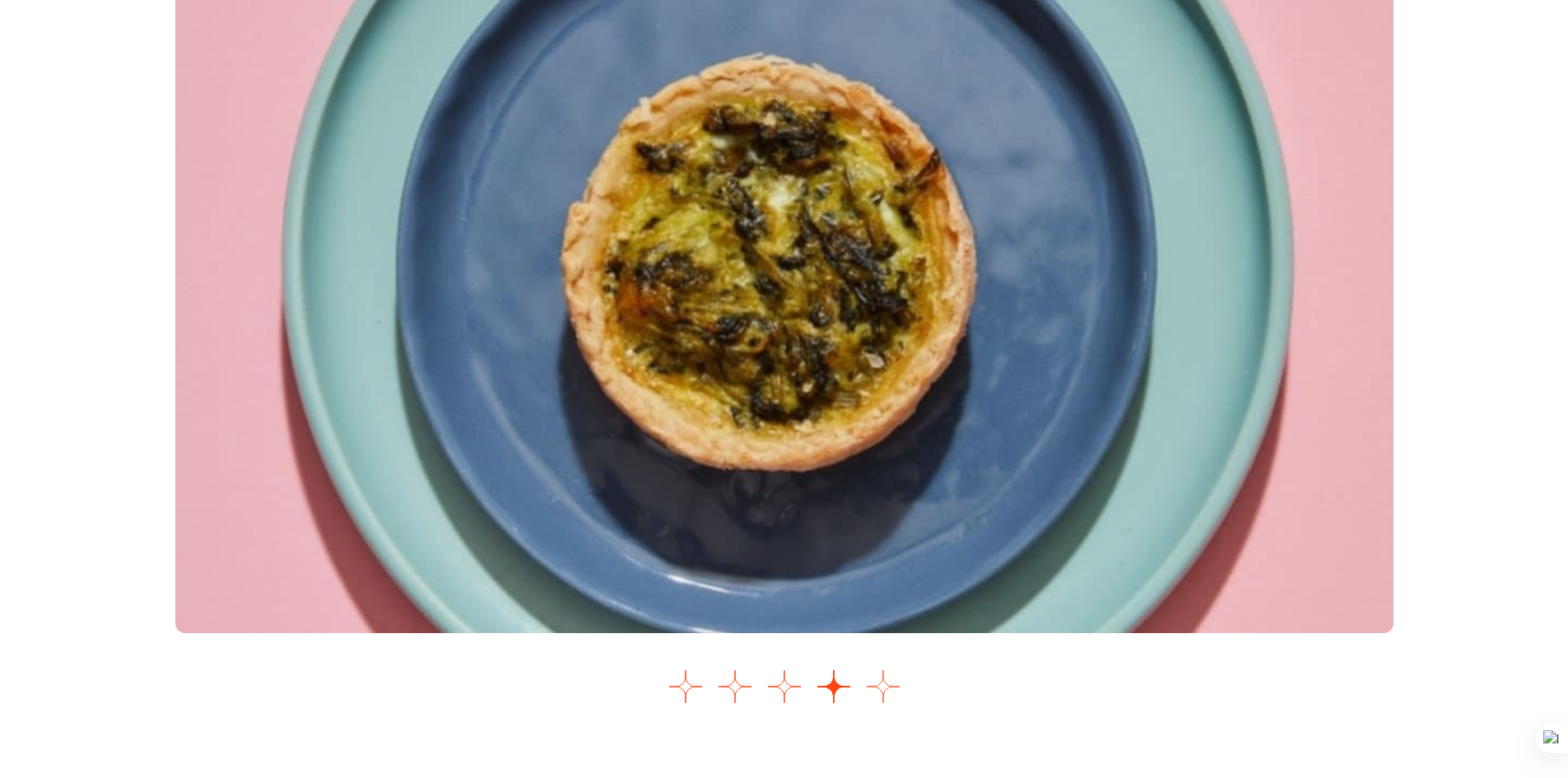
click at [883, 692] on button "Go to slide 5" at bounding box center [883, 686] width 32 height 32
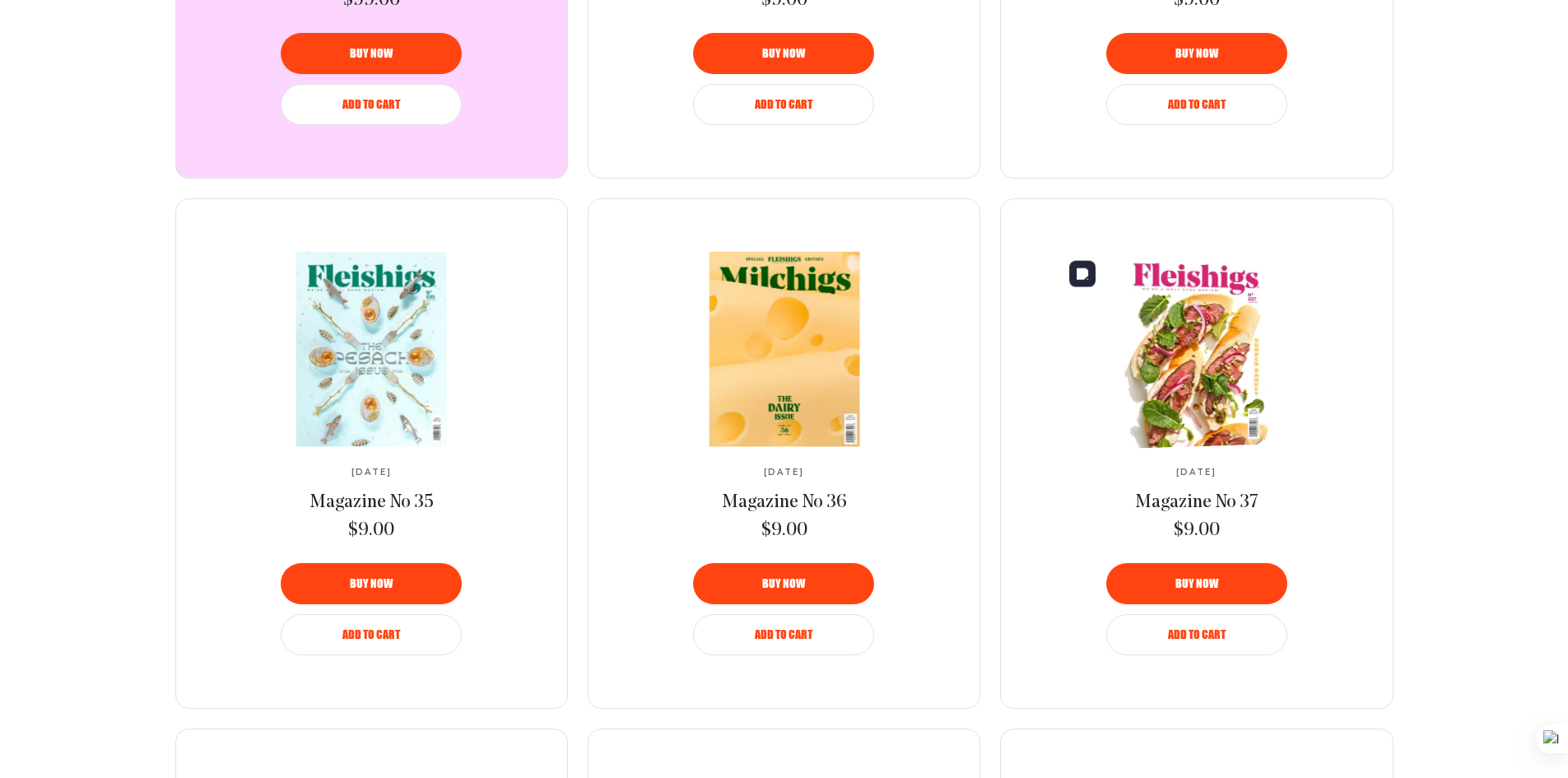
scroll to position [1020, 0]
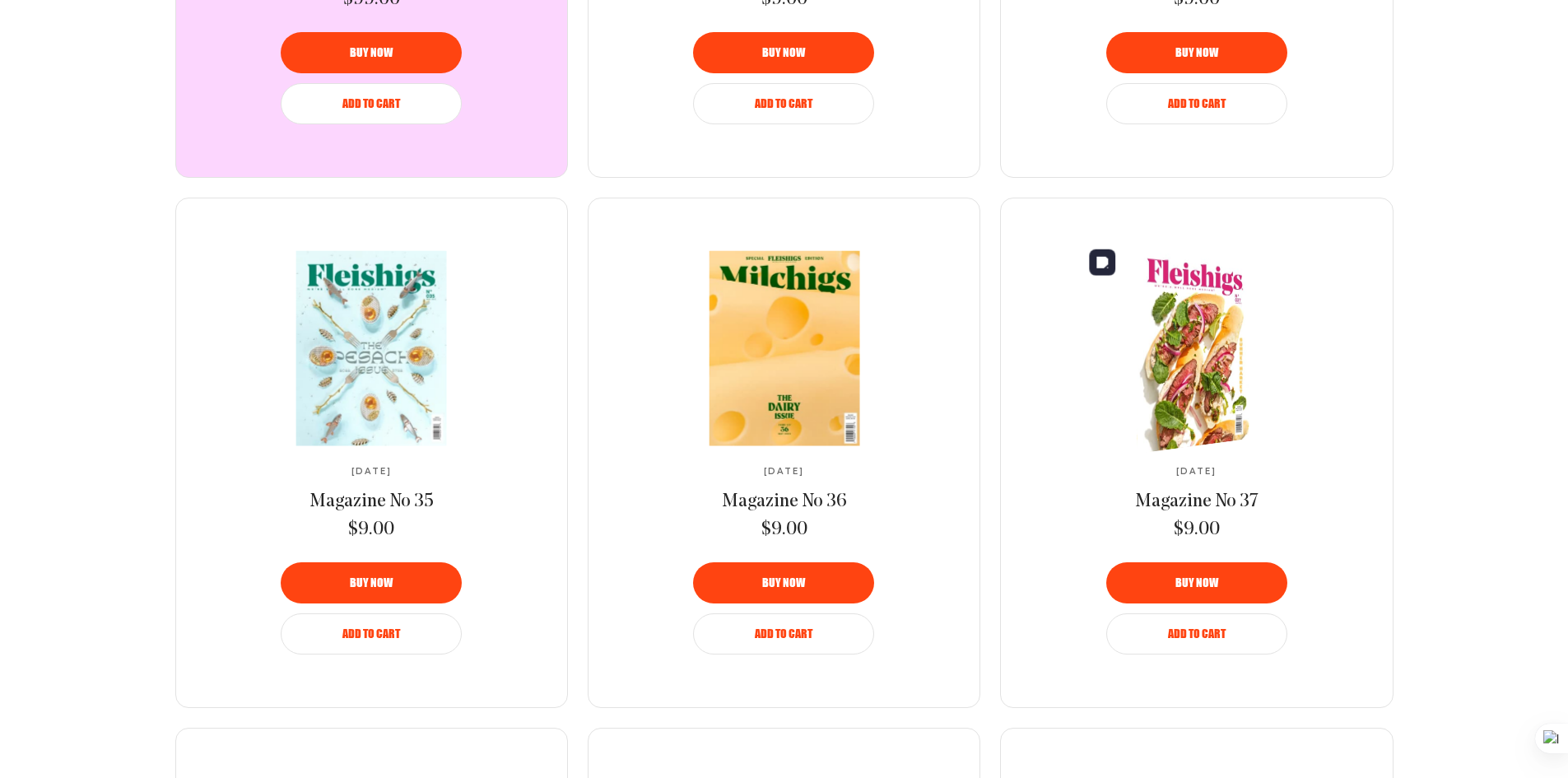
click at [1202, 379] on img at bounding box center [1183, 348] width 209 height 227
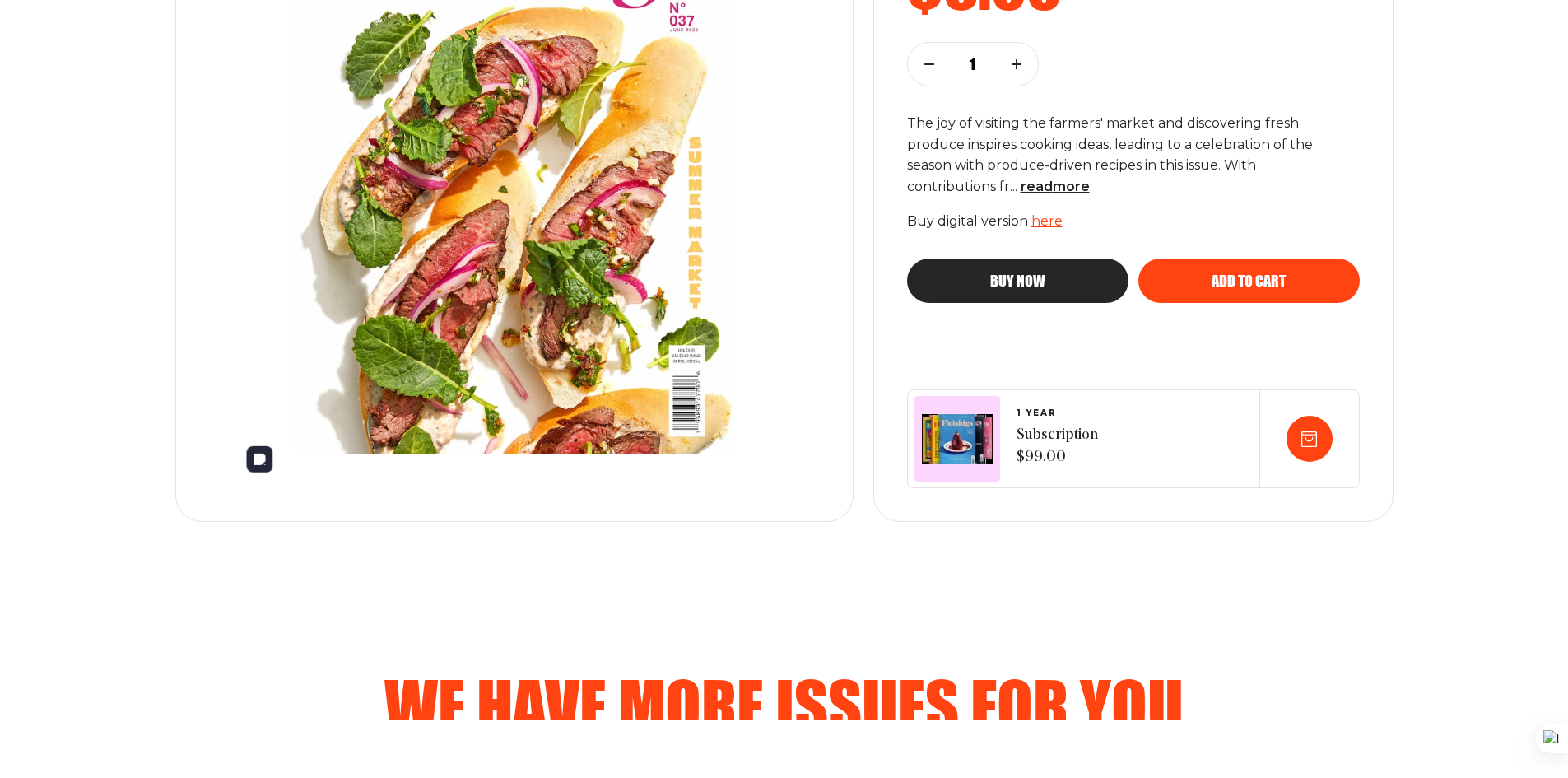
scroll to position [411, 0]
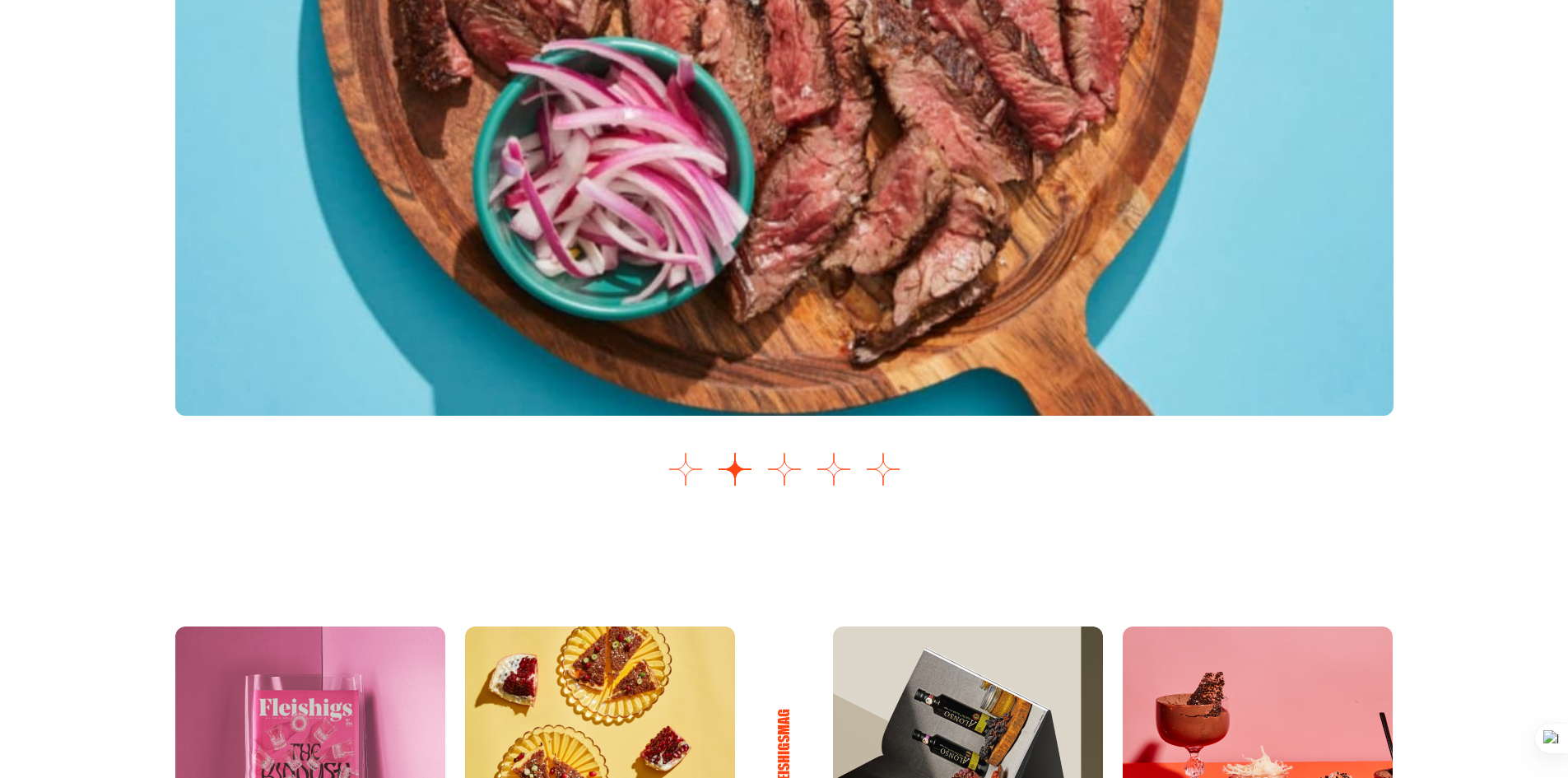
click at [691, 466] on button "Go to slide 1" at bounding box center [686, 469] width 32 height 32
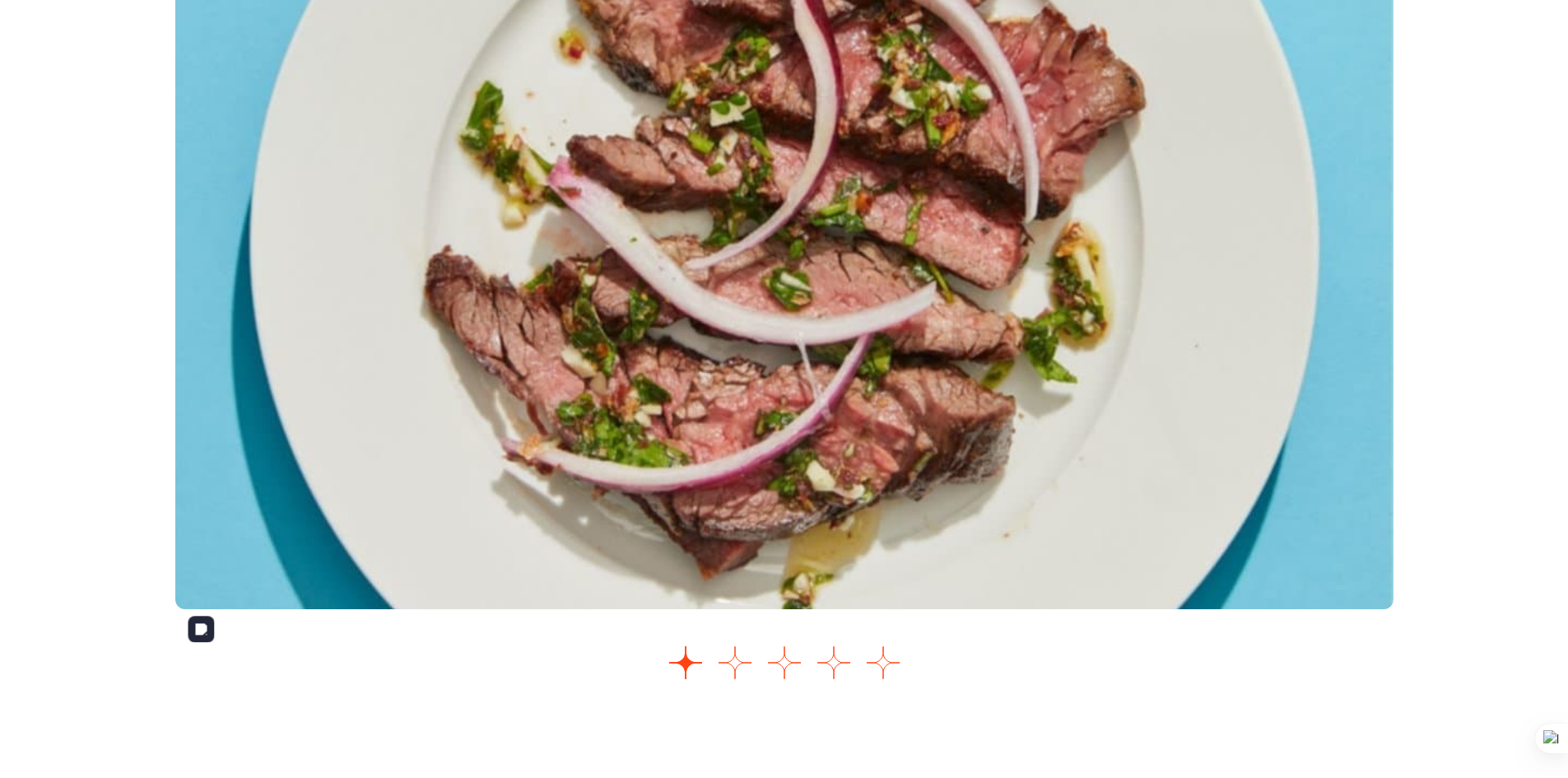
scroll to position [1981, 0]
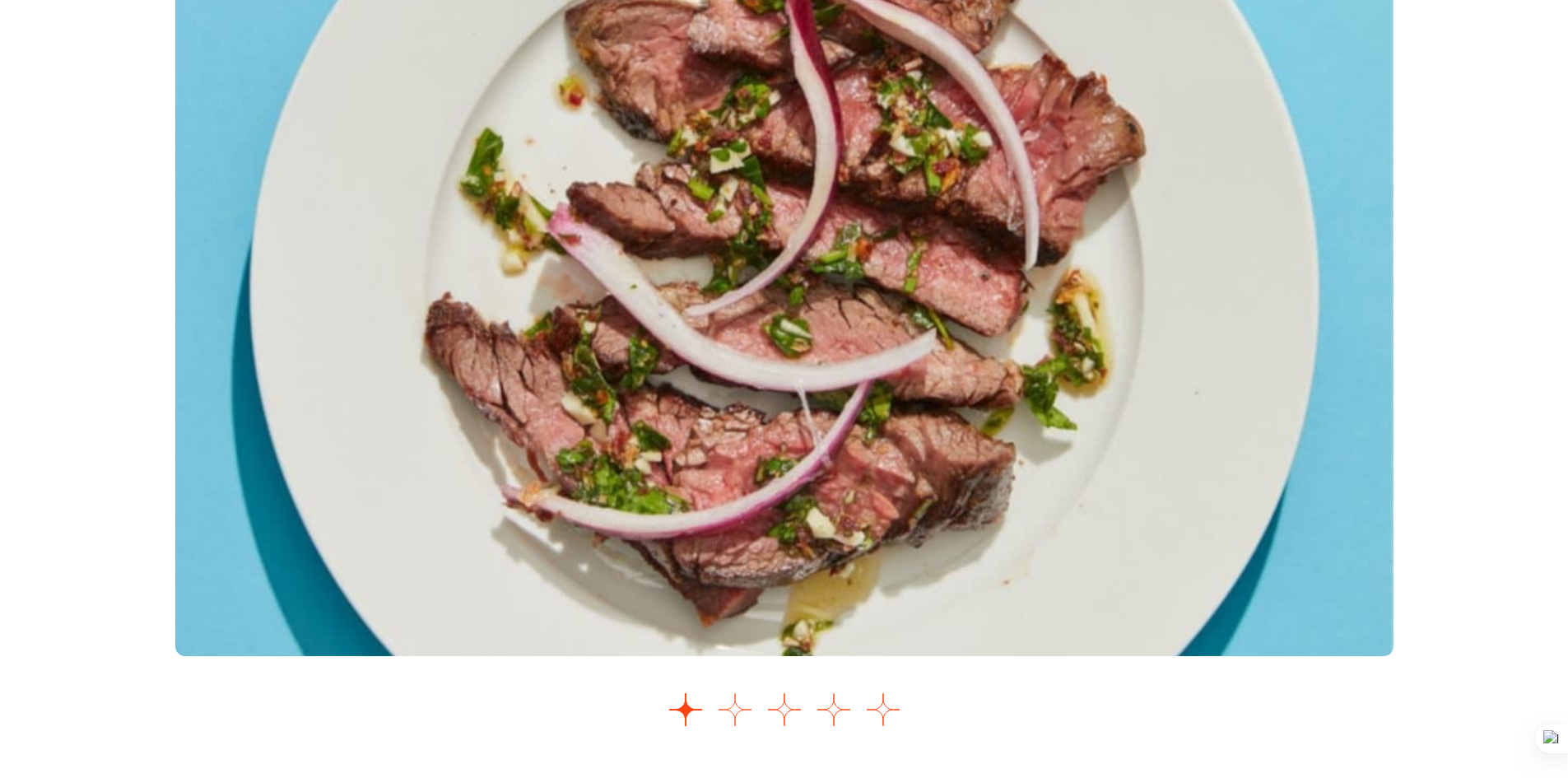
click at [743, 714] on button "Go to slide 2" at bounding box center [735, 709] width 32 height 32
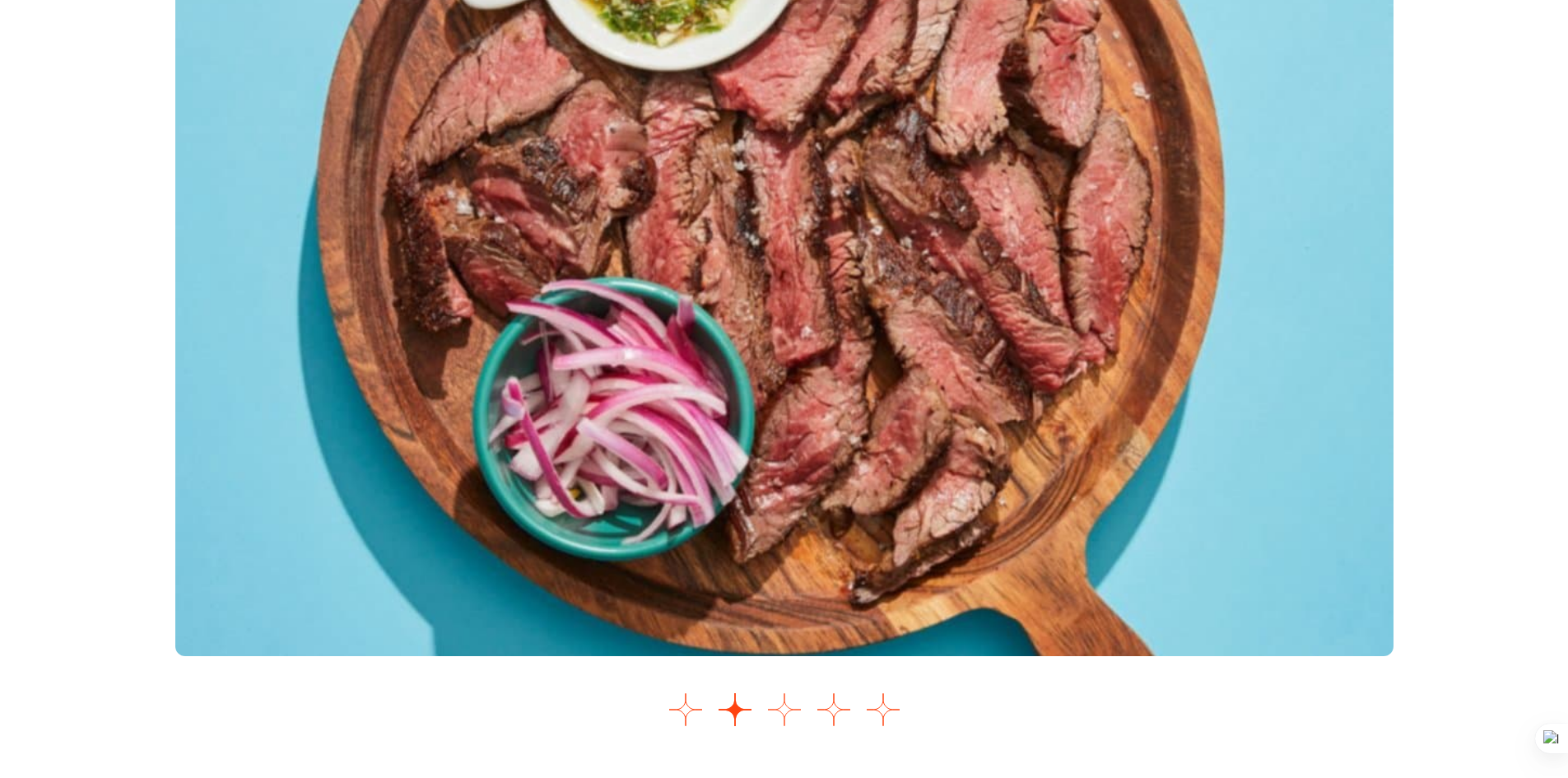
click at [787, 710] on button "Go to slide 3" at bounding box center [784, 709] width 32 height 32
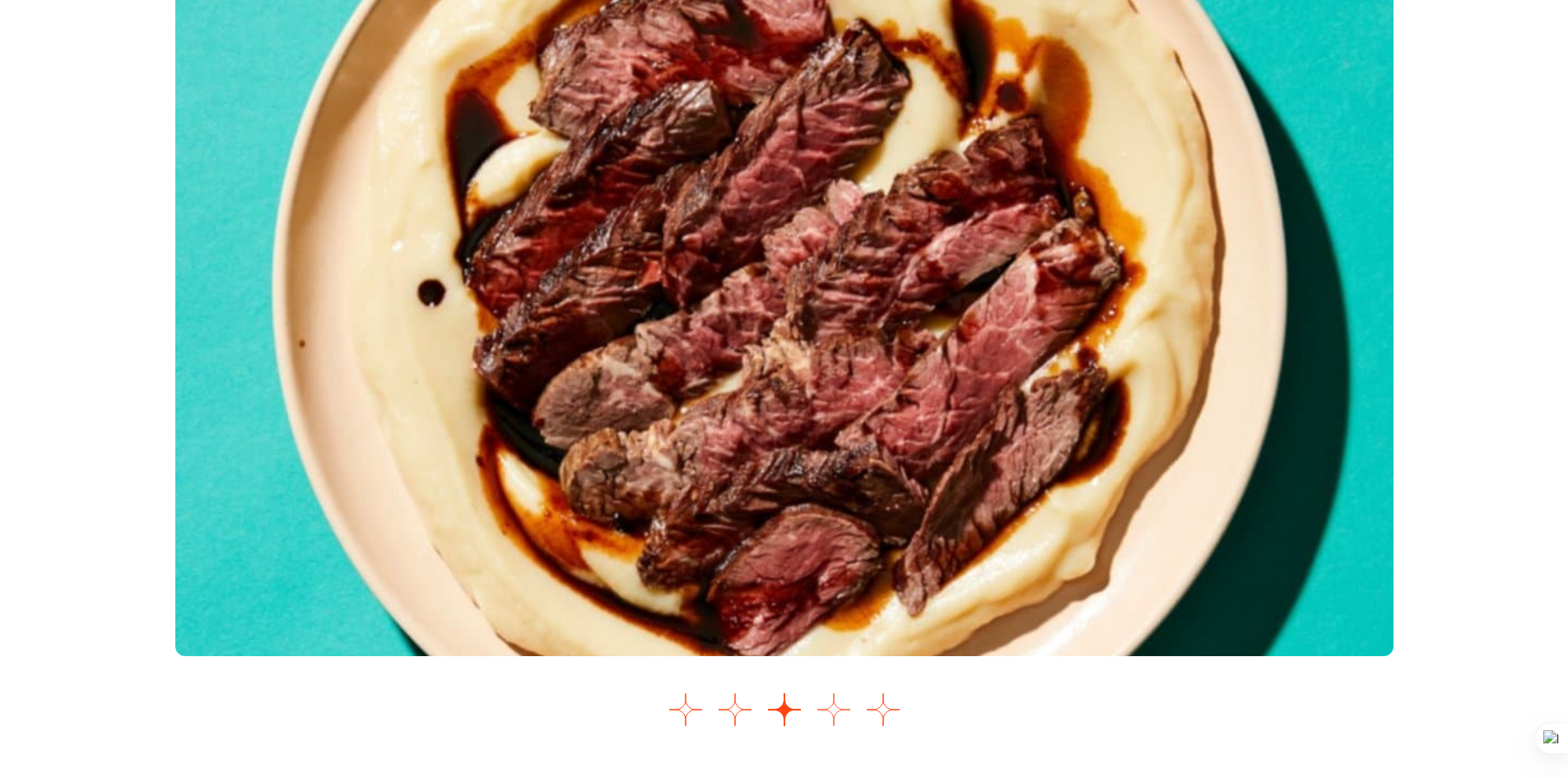
click at [837, 712] on button "Go to slide 4" at bounding box center [834, 709] width 32 height 32
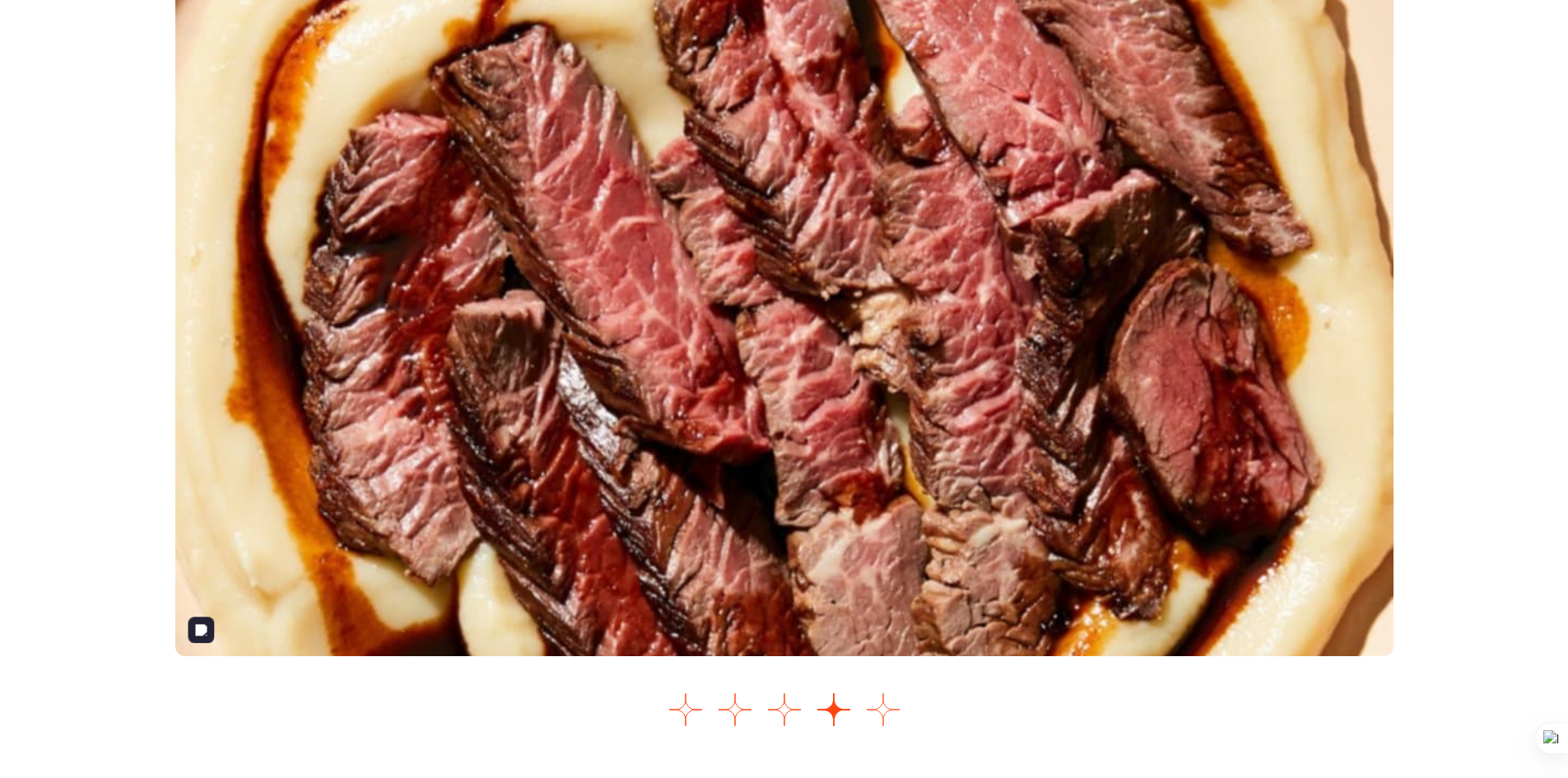
drag, startPoint x: 909, startPoint y: 332, endPoint x: 895, endPoint y: 718, distance: 386.3
click at [895, 718] on button "Go to slide 5" at bounding box center [883, 709] width 32 height 32
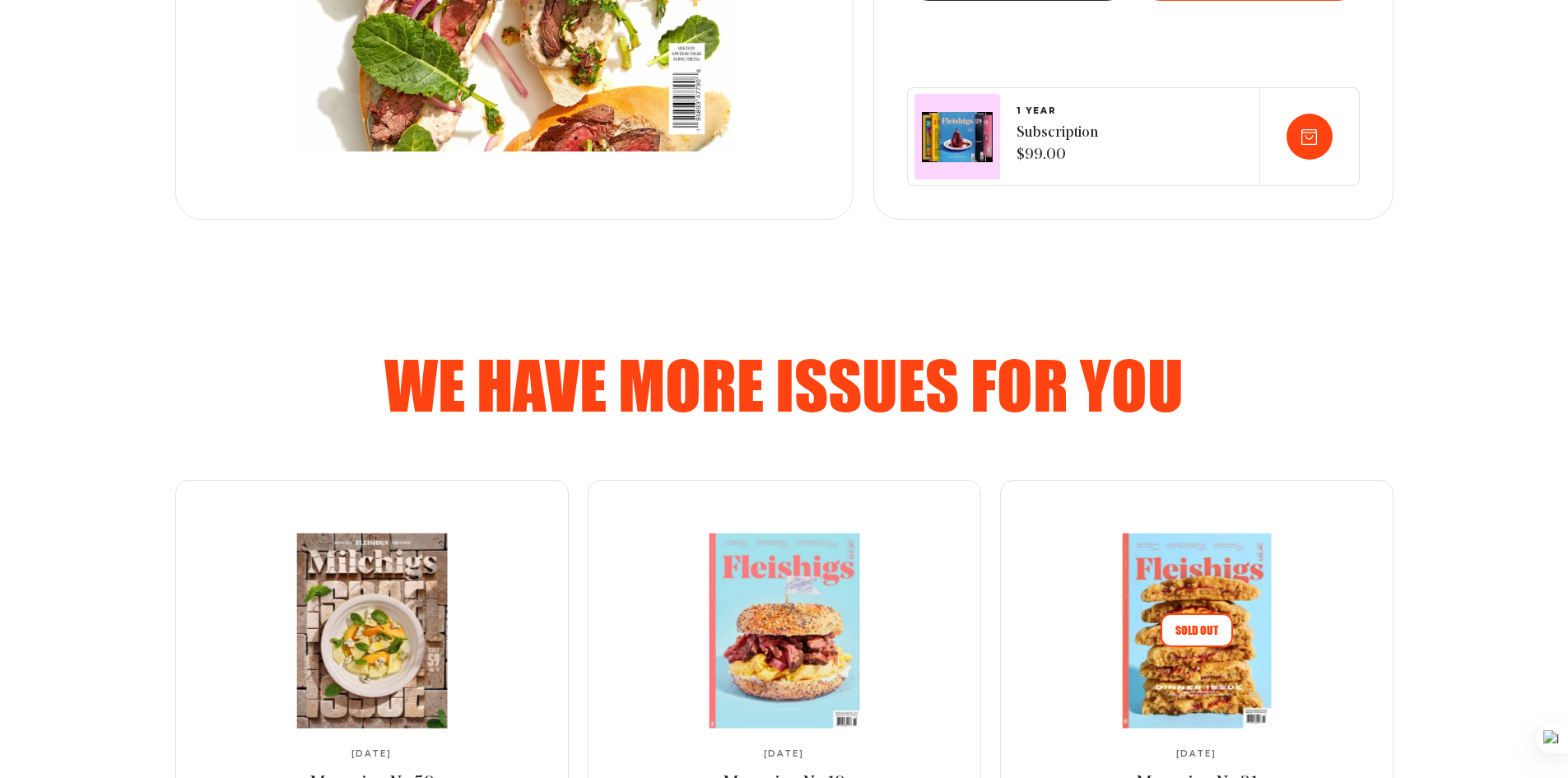
scroll to position [711, 0]
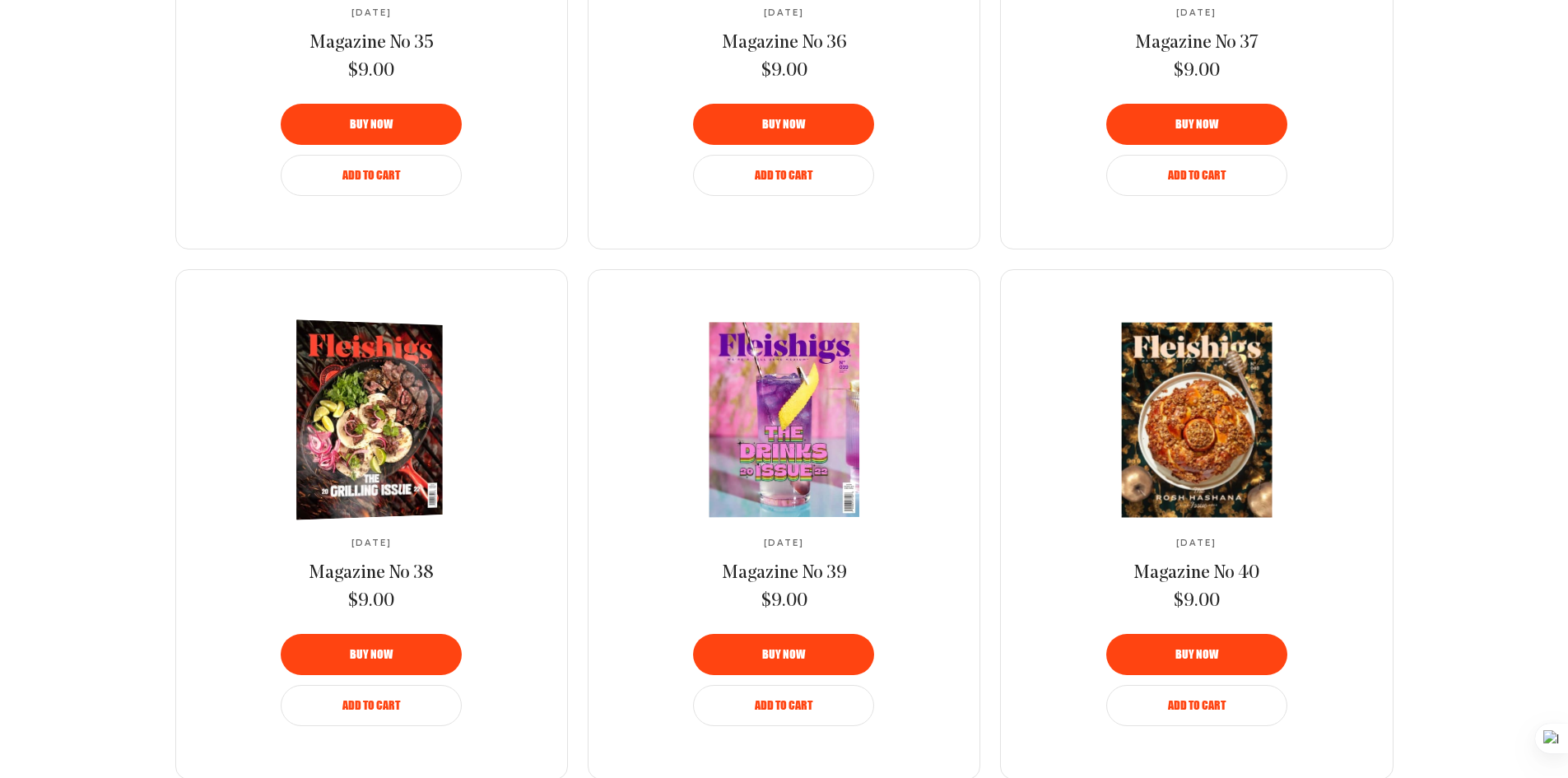
scroll to position [1480, 0]
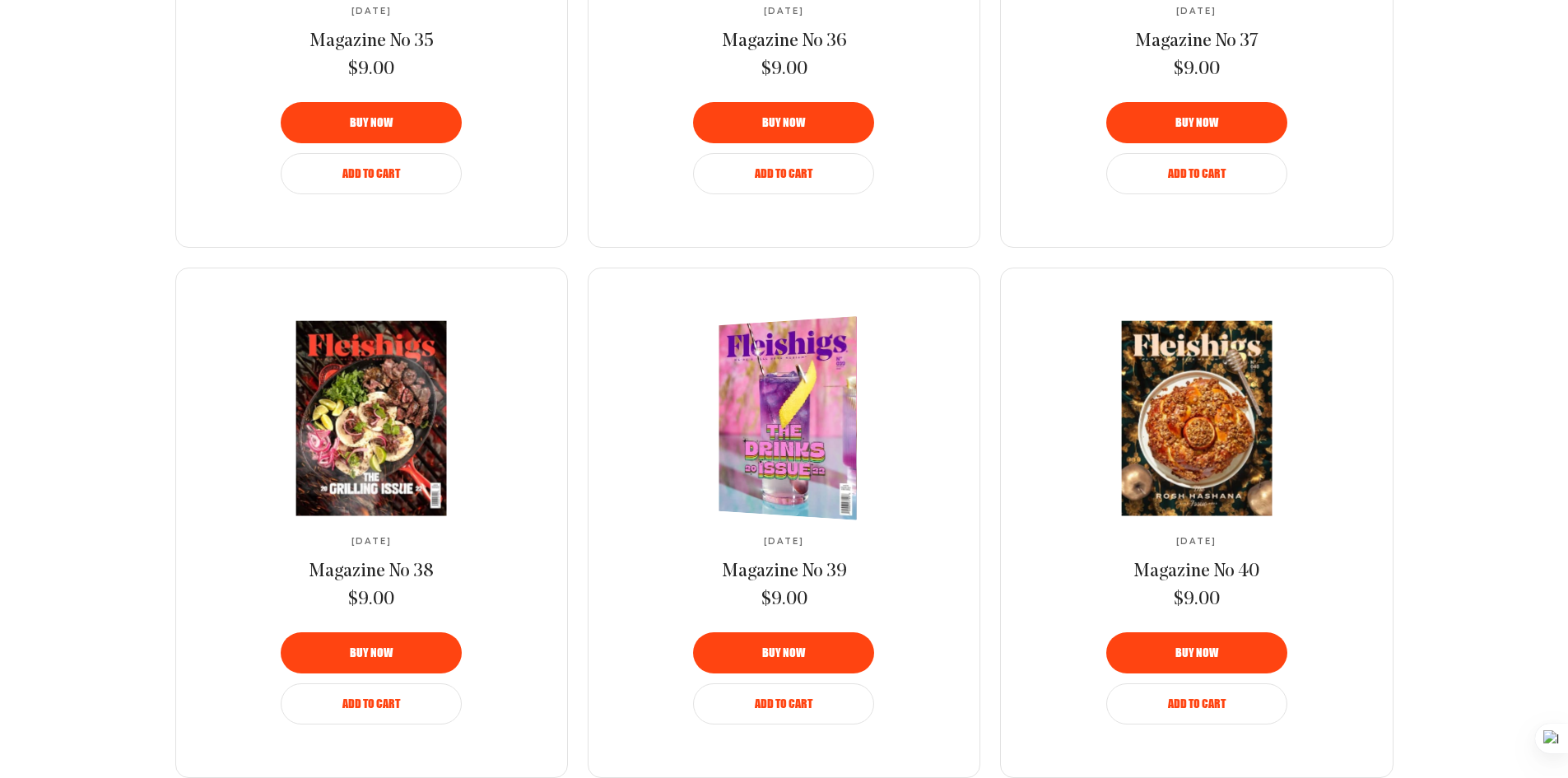
click at [763, 433] on img at bounding box center [795, 418] width 254 height 212
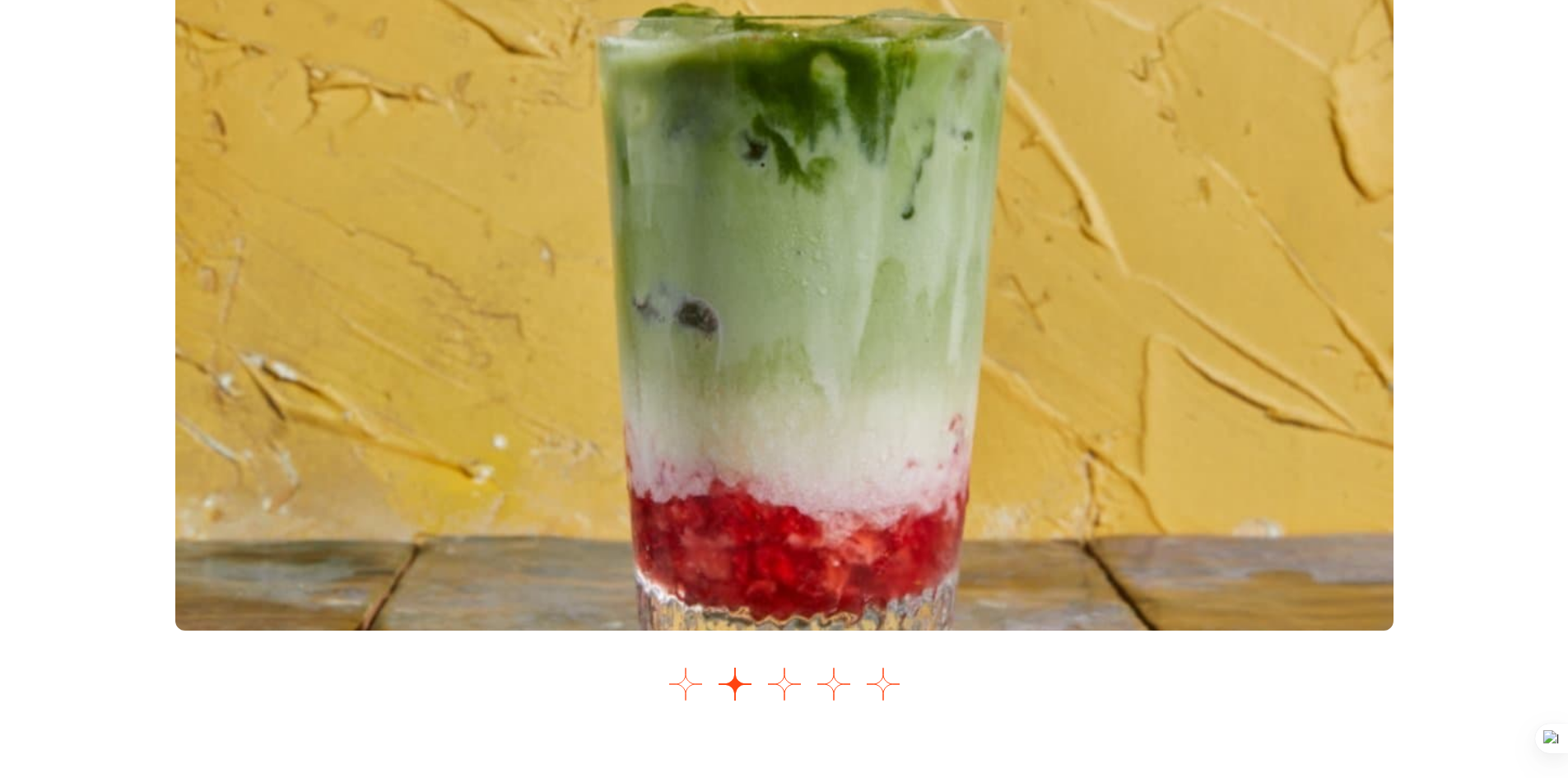
click at [680, 700] on button "Go to slide 1" at bounding box center [686, 684] width 32 height 32
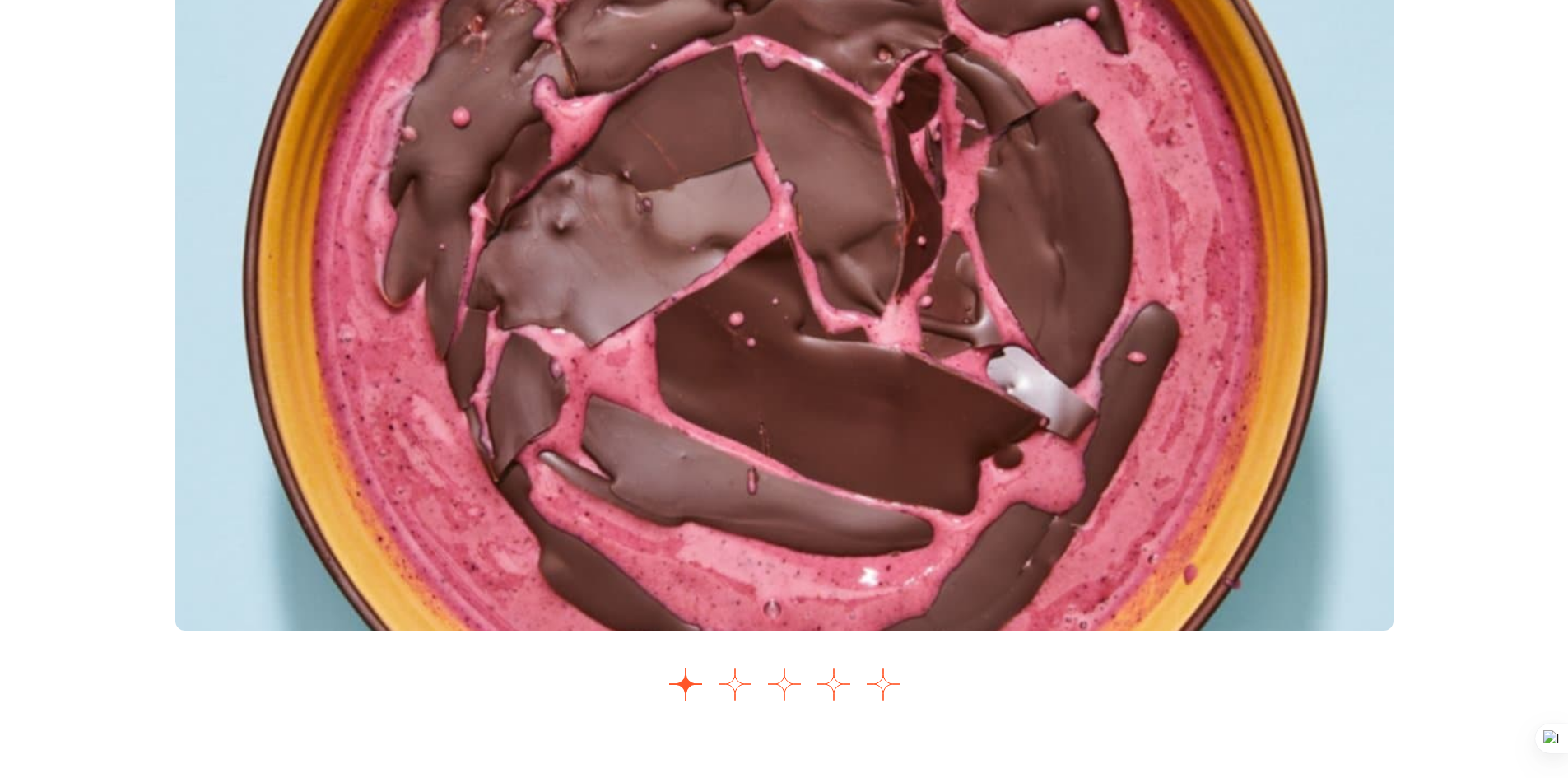
scroll to position [1977, 0]
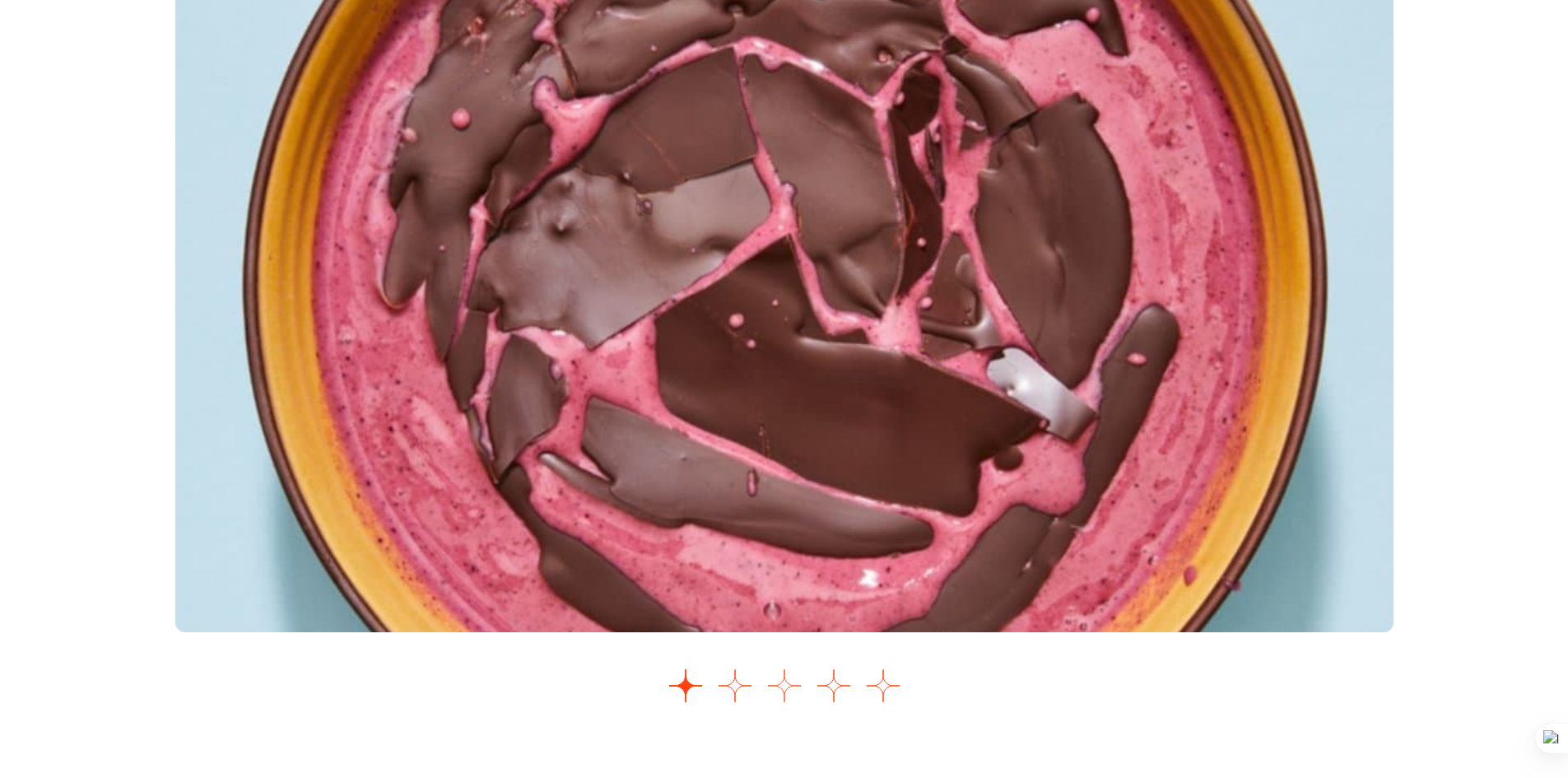
click at [787, 702] on button "Go to slide 3" at bounding box center [784, 686] width 32 height 32
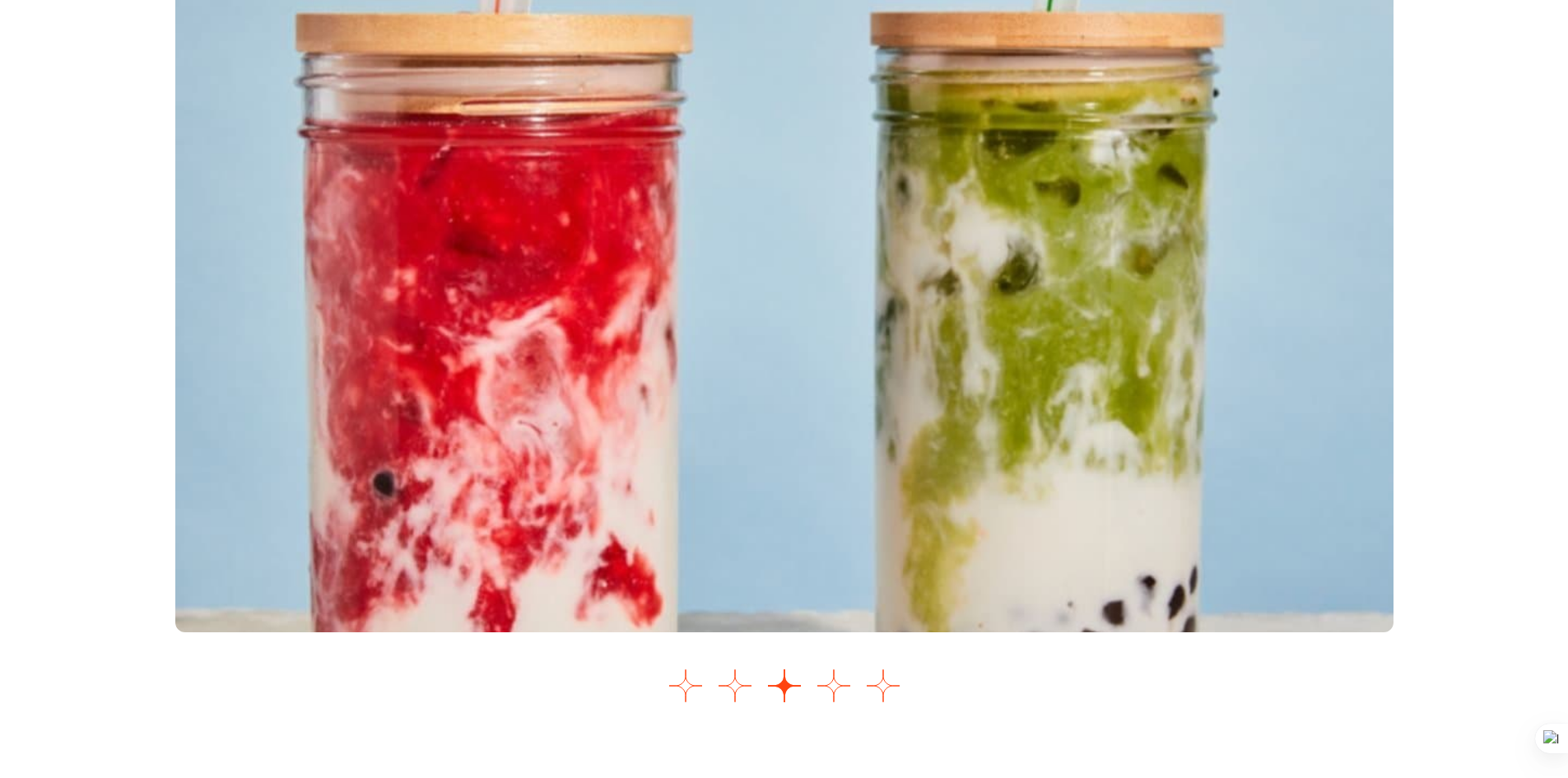
click at [859, 711] on div "Images Slider" at bounding box center [784, 334] width 1219 height 754
drag, startPoint x: 905, startPoint y: 717, endPoint x: 881, endPoint y: 728, distance: 26.4
click at [904, 711] on div "Images Slider" at bounding box center [784, 334] width 1219 height 754
click at [881, 702] on button "Go to slide 5" at bounding box center [883, 686] width 32 height 32
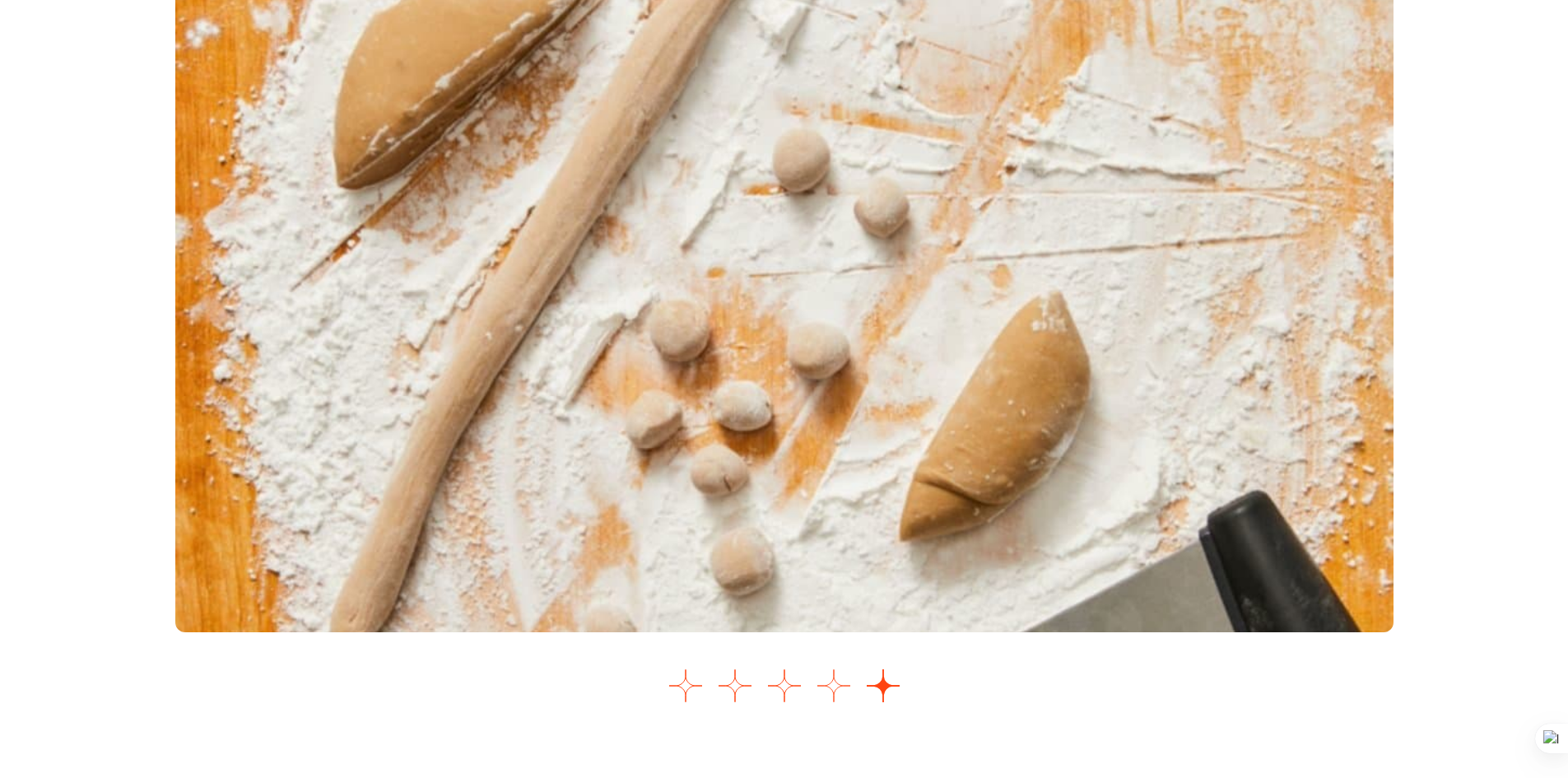
click at [826, 702] on button "Go to slide 4" at bounding box center [834, 686] width 32 height 32
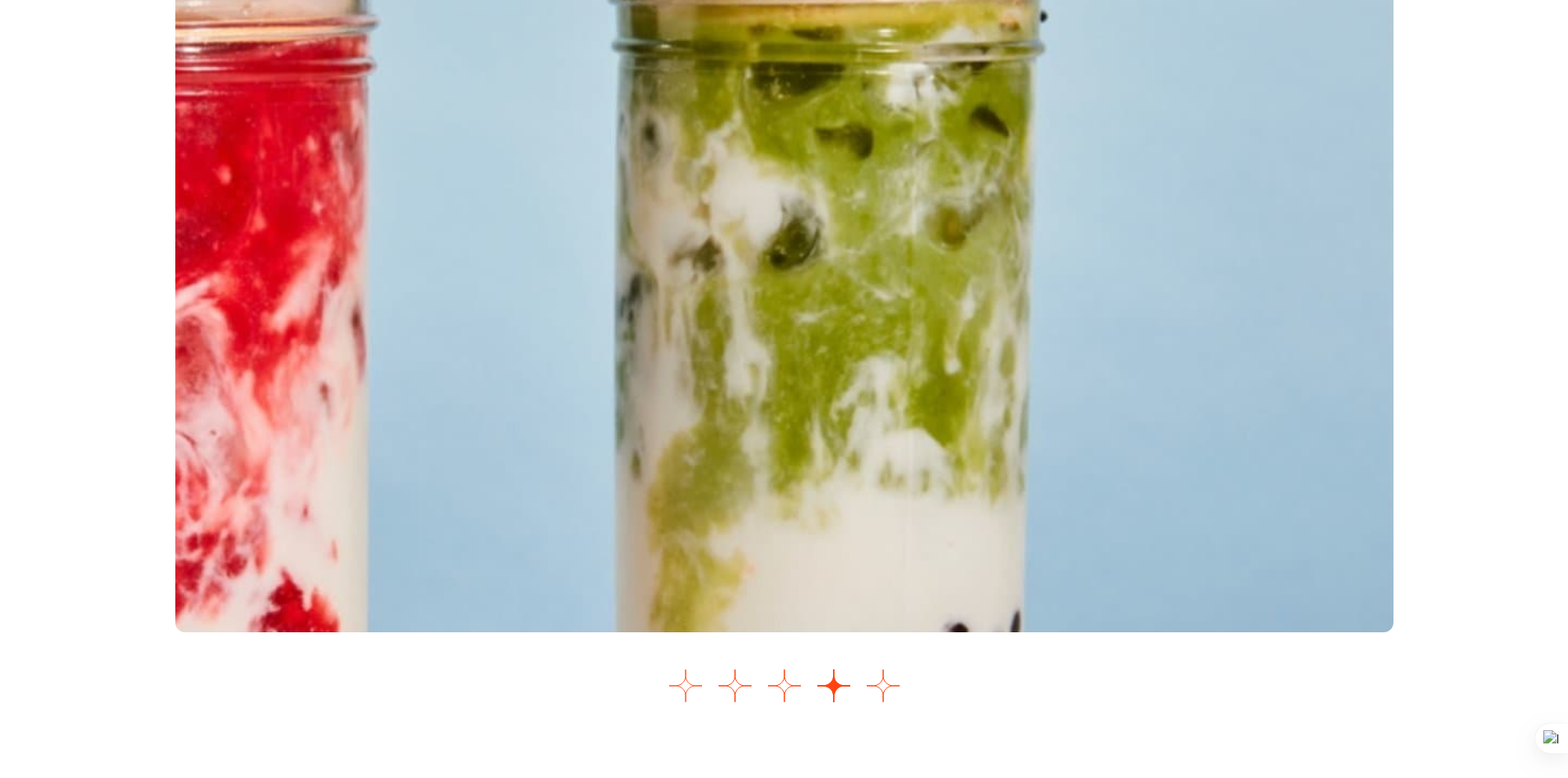
click at [679, 702] on button "Go to slide 1" at bounding box center [686, 686] width 32 height 32
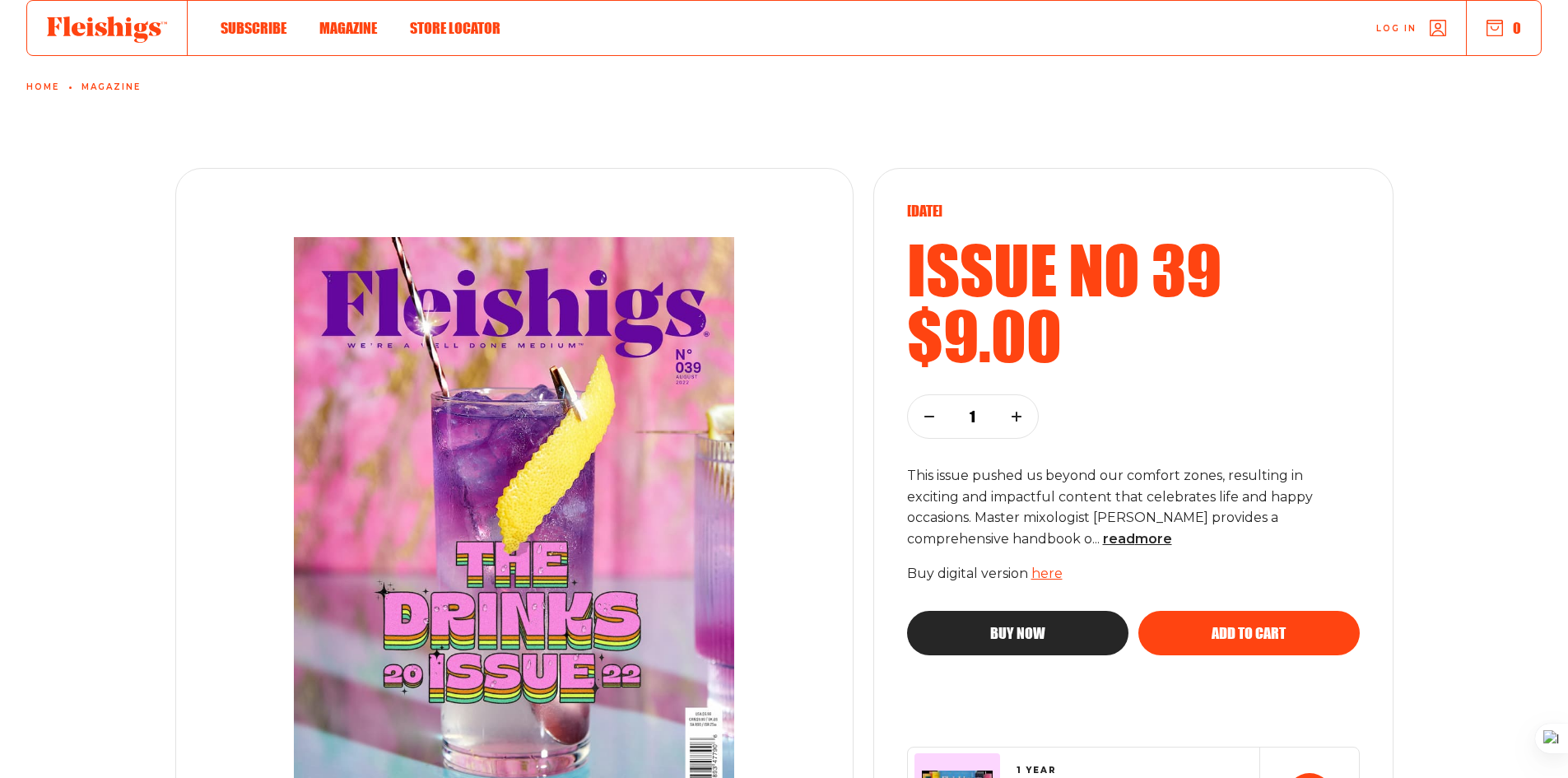
scroll to position [0, 0]
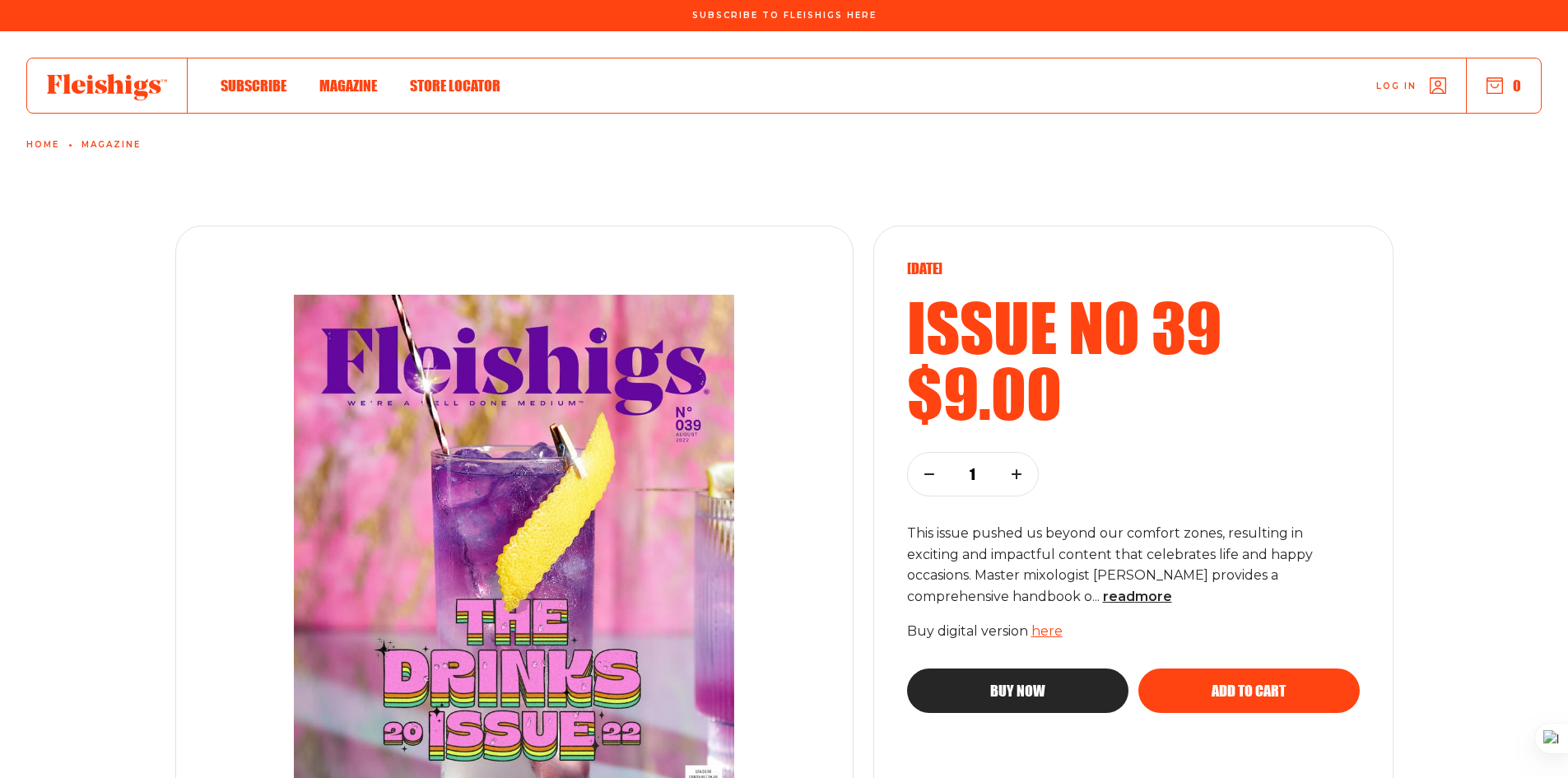
scroll to position [1480, 0]
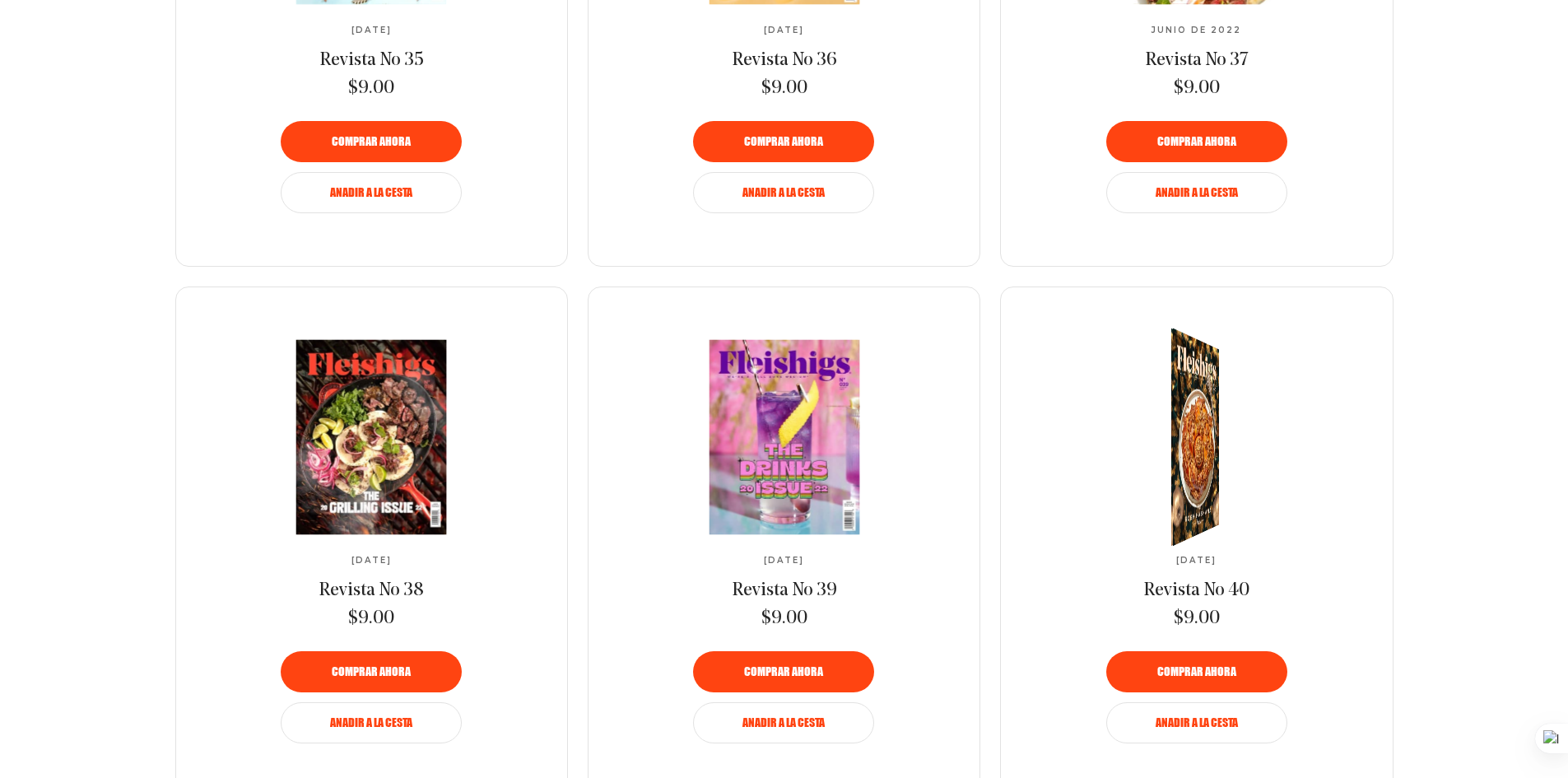
click at [1372, 460] on div "Septiembre de 2022 Revista No 40 $9.00 Comprar ahora añadir a la cesta" at bounding box center [1196, 542] width 391 height 509
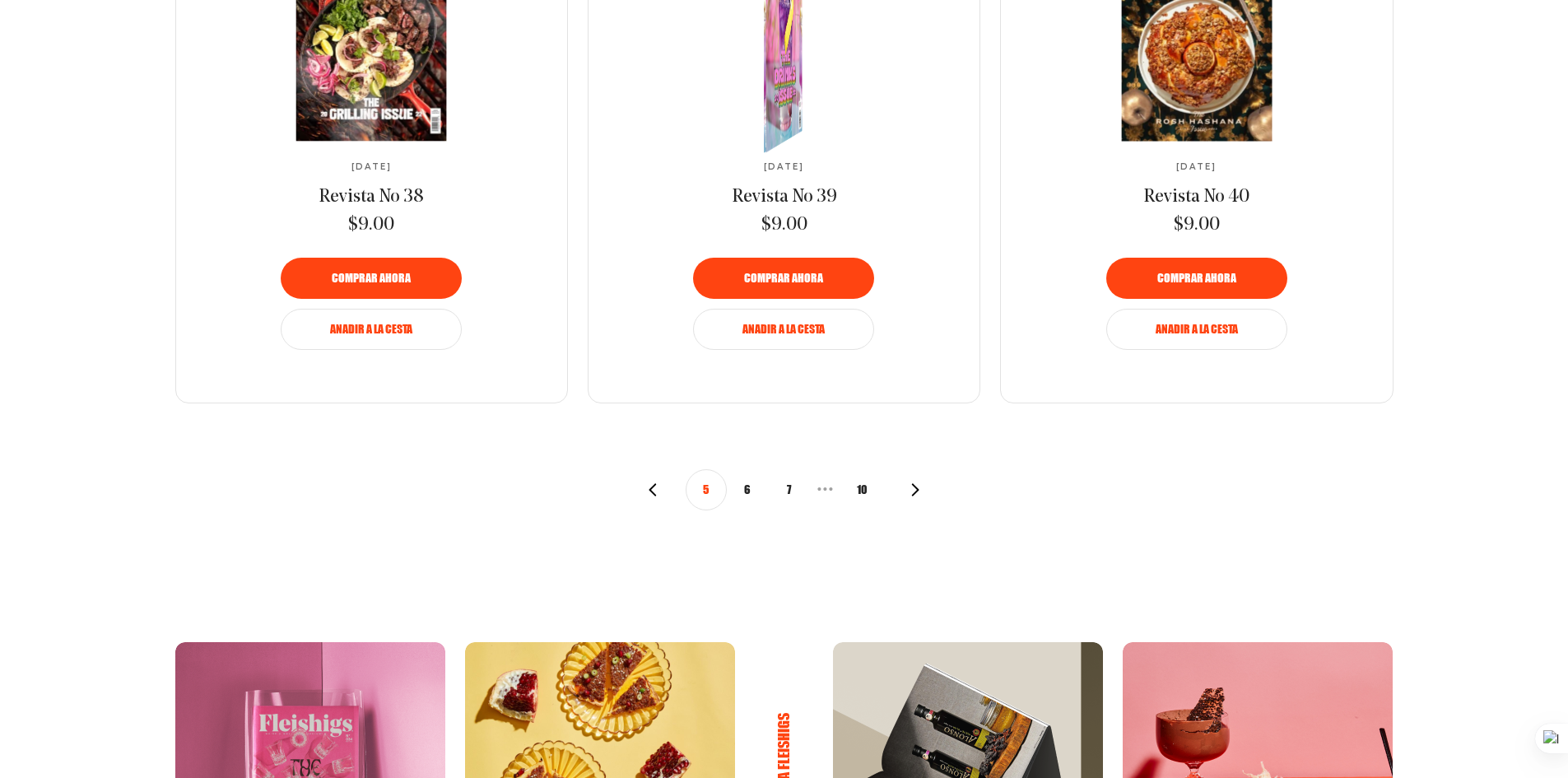
scroll to position [1959, 0]
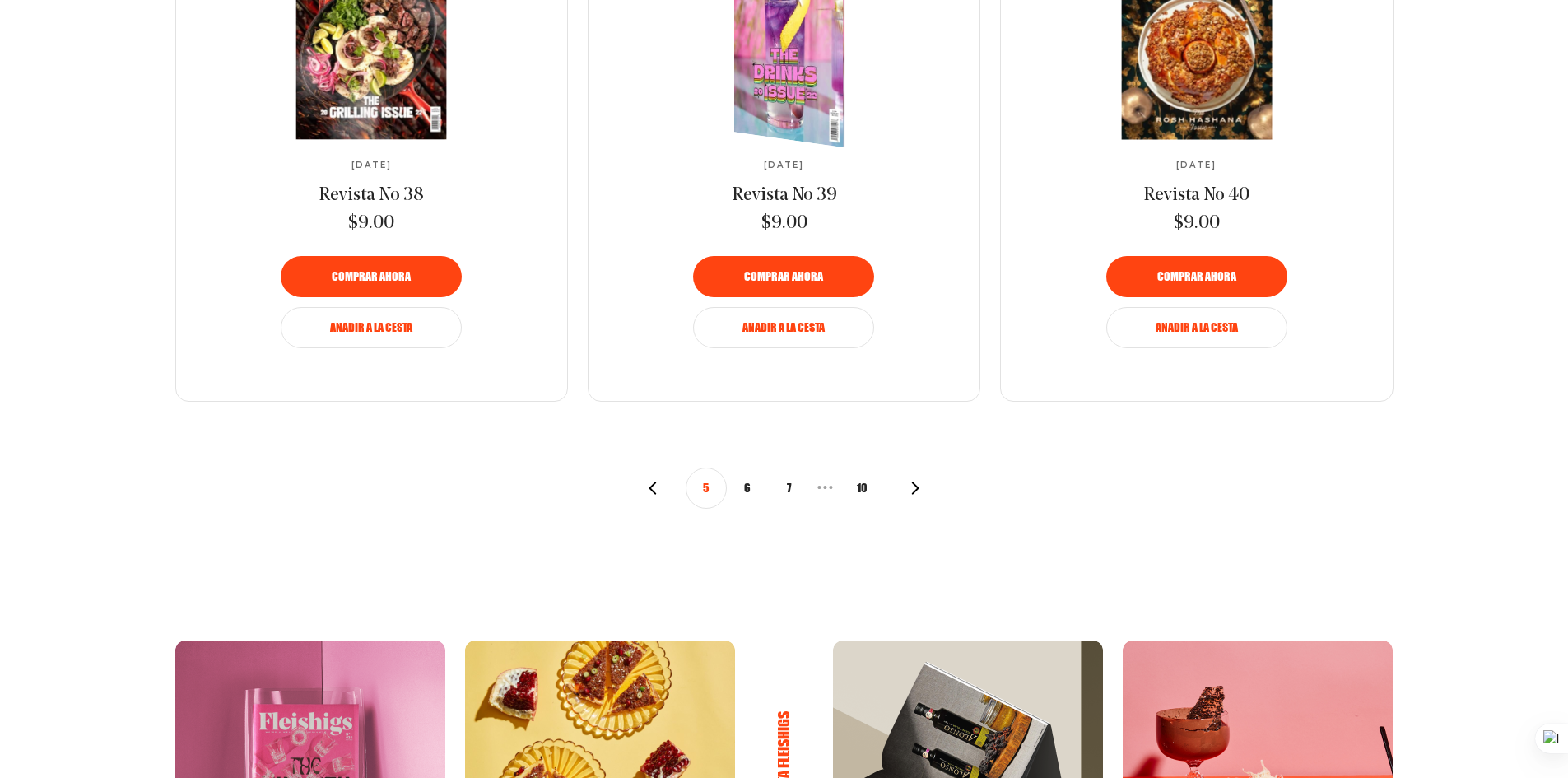
click at [781, 87] on img at bounding box center [799, 42] width 202 height 227
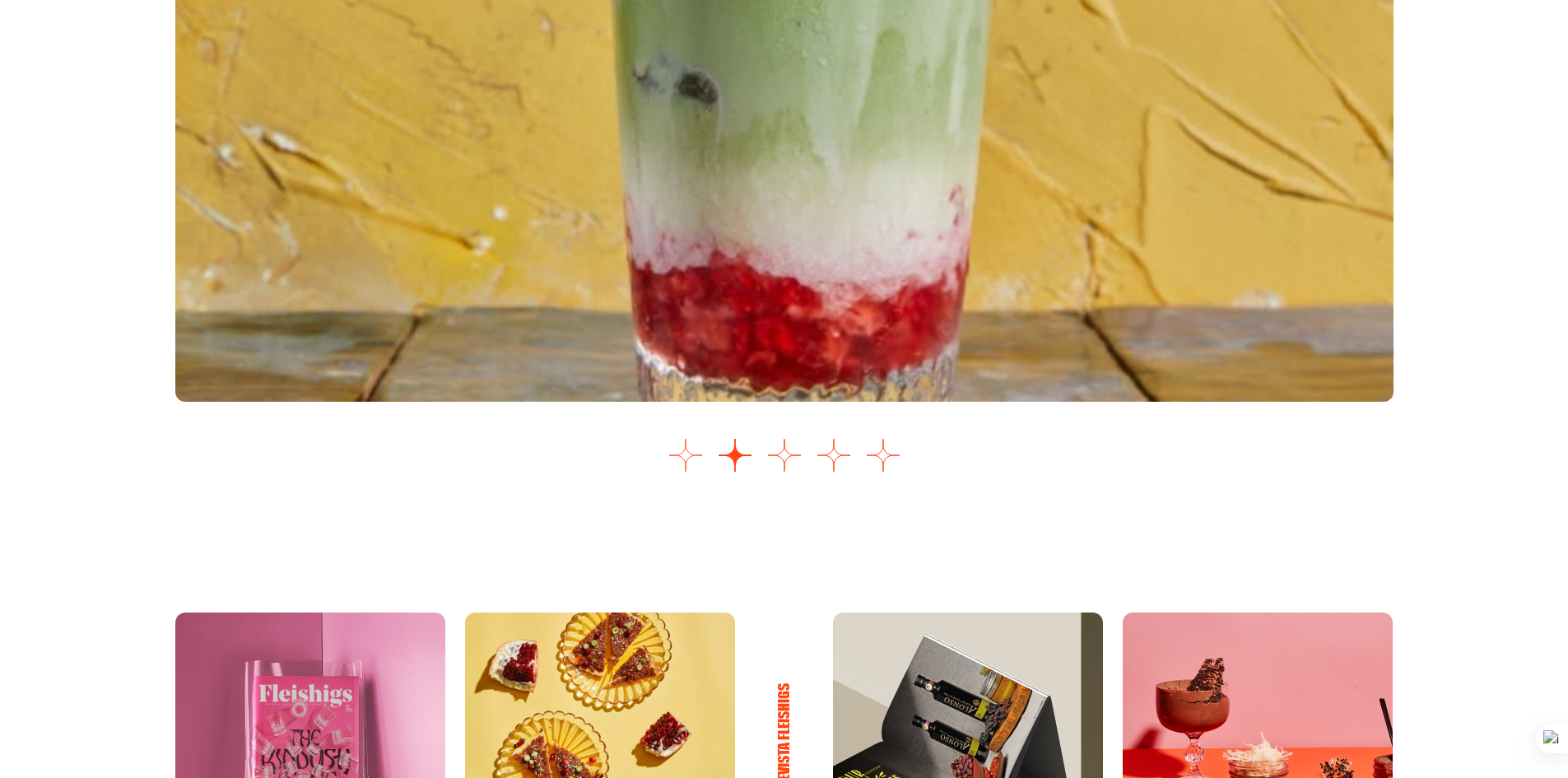
click at [698, 440] on button "Ir a la diapositiva 1" at bounding box center [686, 455] width 32 height 32
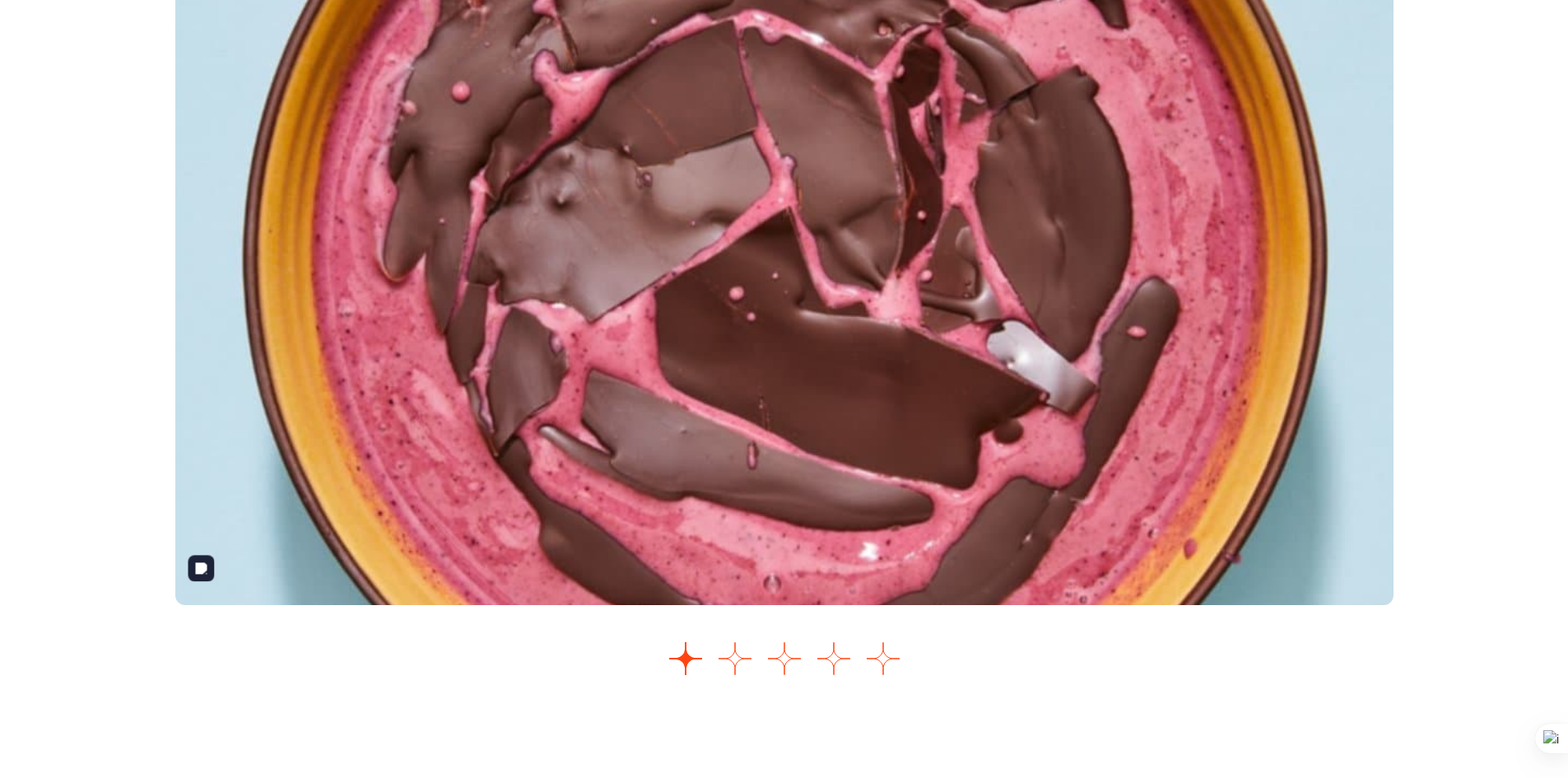
scroll to position [2070, 0]
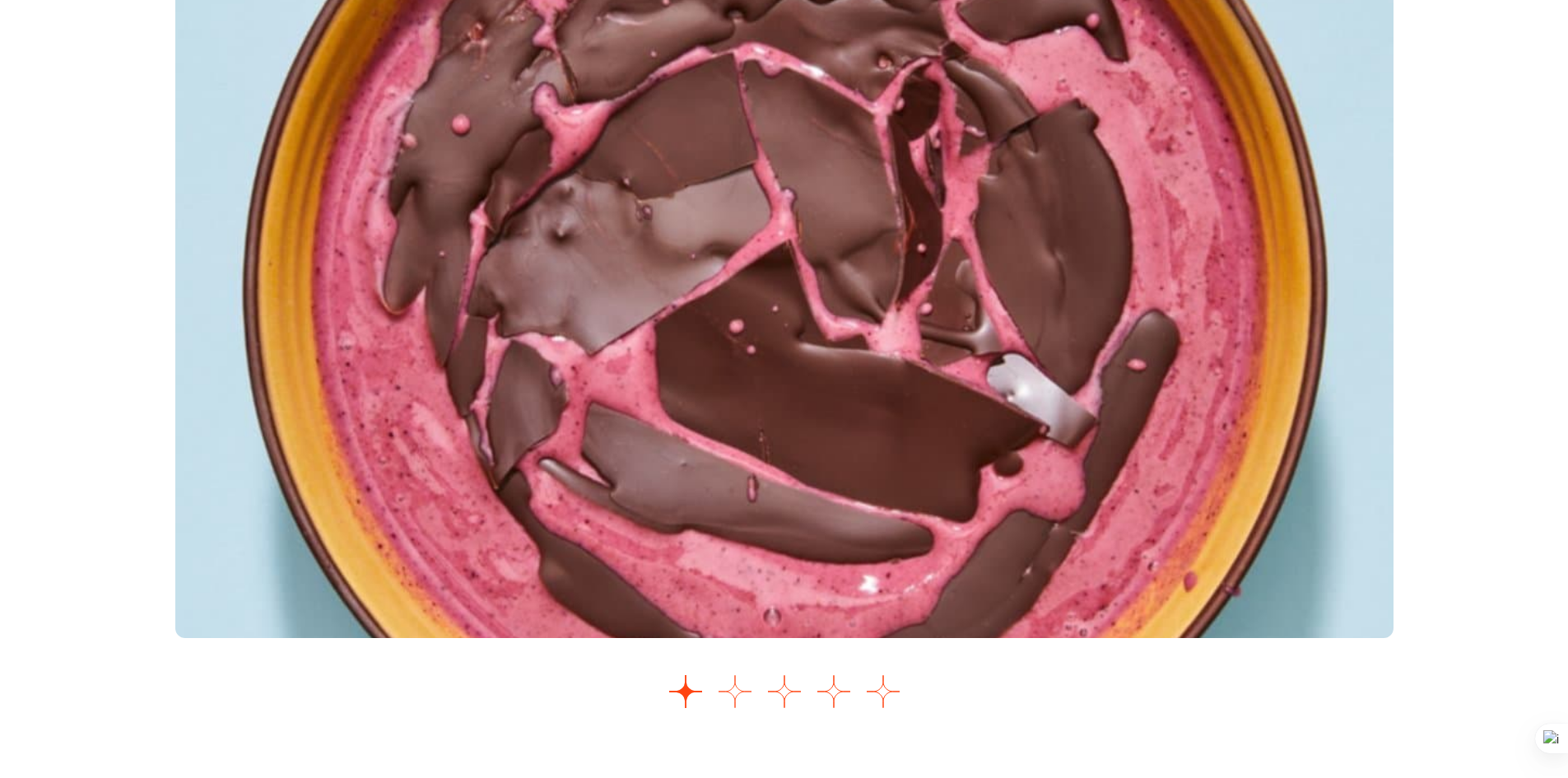
click at [738, 696] on button "Ir a la diapositiva 2" at bounding box center [735, 691] width 32 height 32
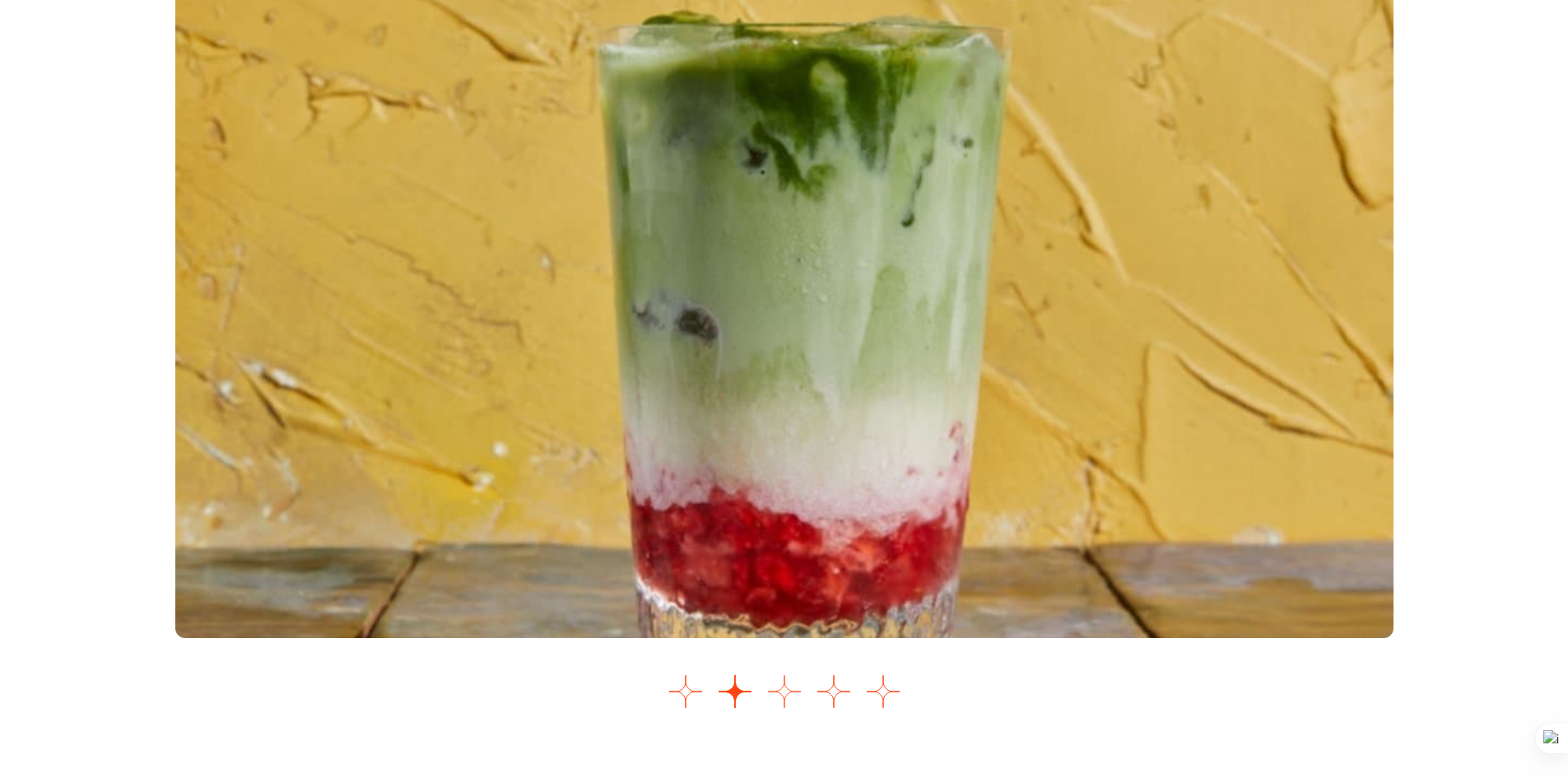
click at [785, 697] on button "Ir a la diapositiva 3" at bounding box center [784, 691] width 32 height 32
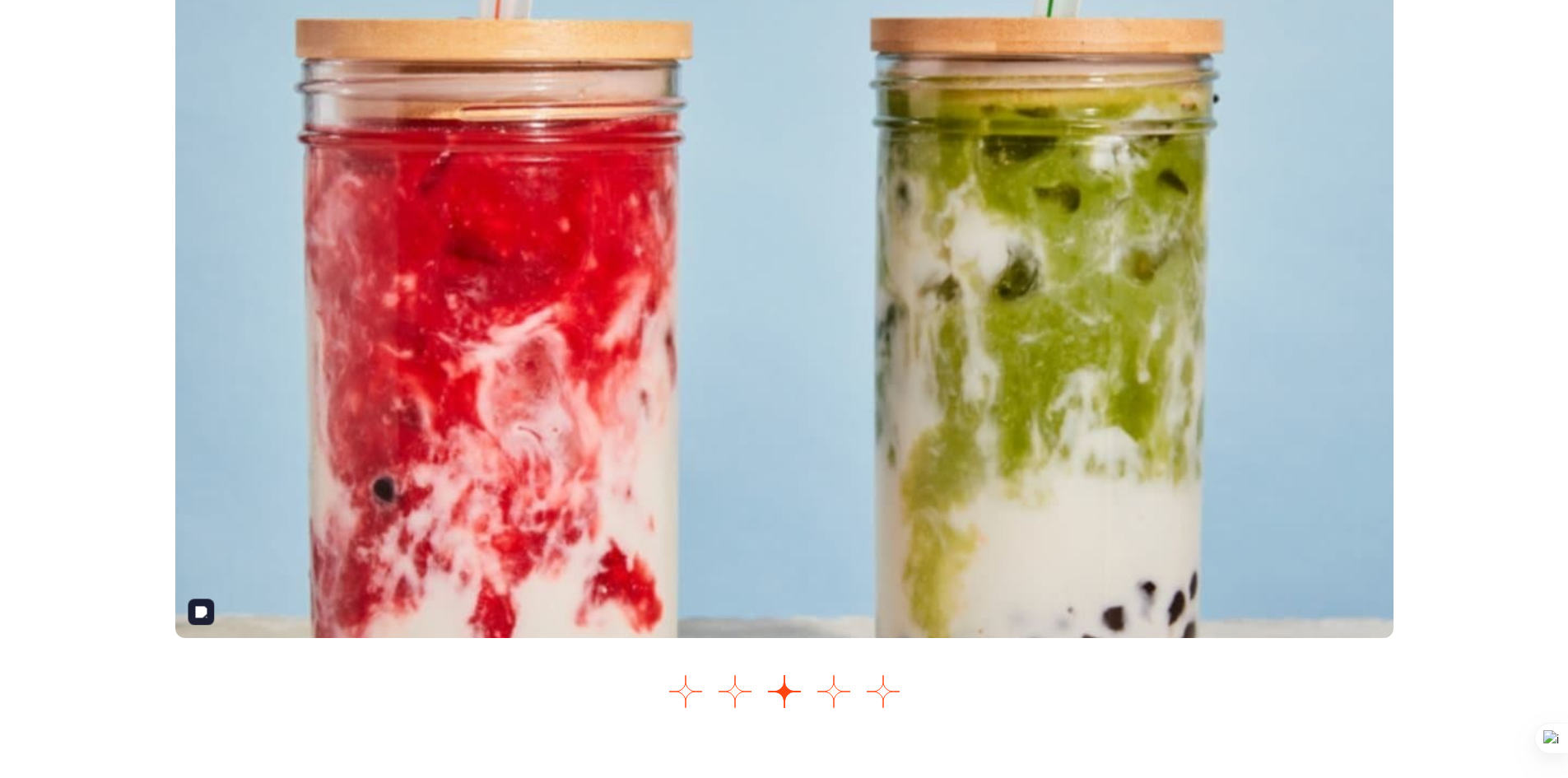
drag, startPoint x: 877, startPoint y: 518, endPoint x: 822, endPoint y: 597, distance: 96.3
click at [877, 518] on img "3 de 5" at bounding box center [784, 301] width 1219 height 675
click at [840, 687] on button "Ir a la diapositiva 4" at bounding box center [834, 691] width 32 height 32
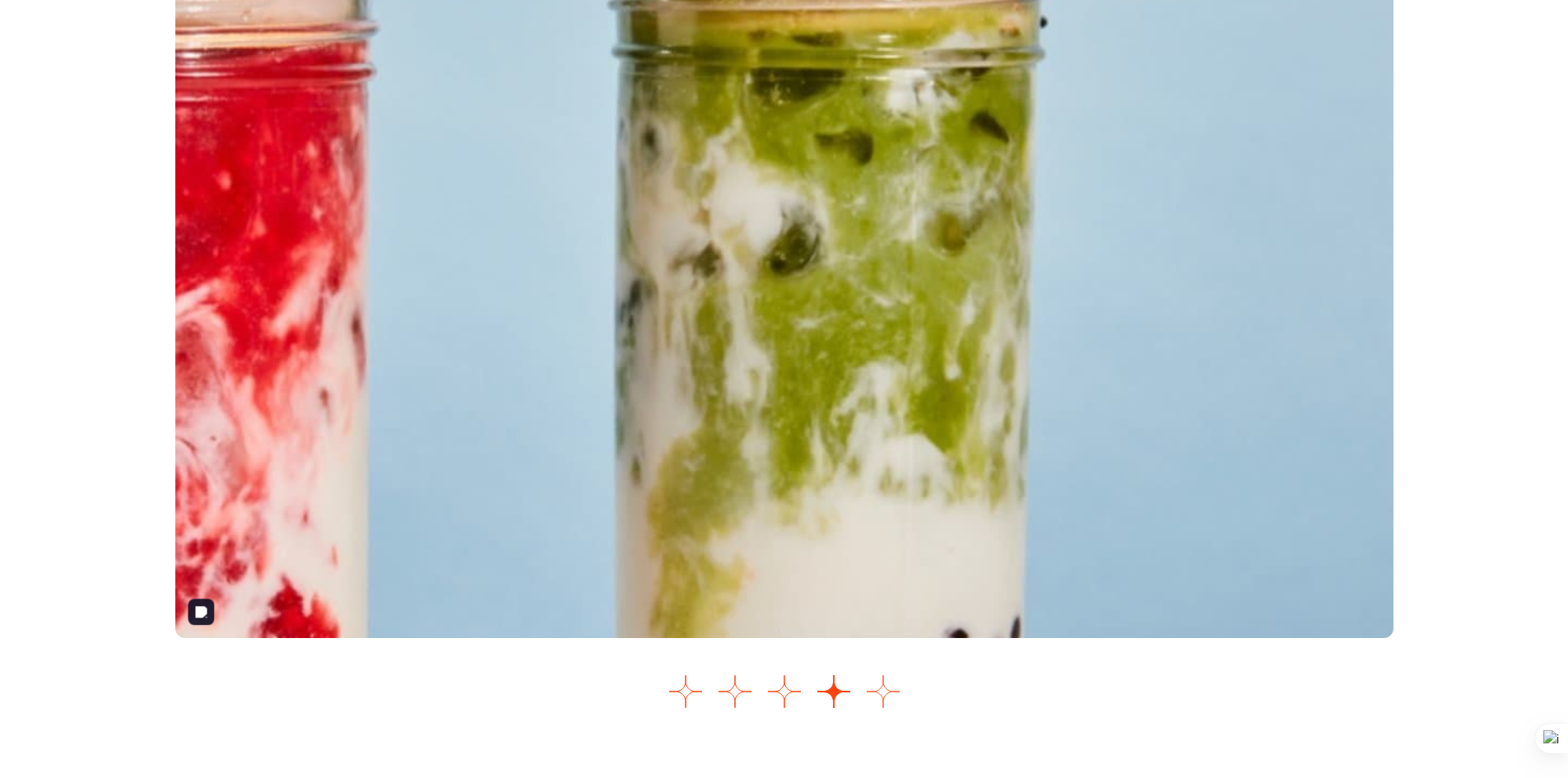
drag, startPoint x: 765, startPoint y: 291, endPoint x: 888, endPoint y: 699, distance: 426.1
click at [888, 699] on button "Ir a la diapositiva 5" at bounding box center [883, 691] width 32 height 32
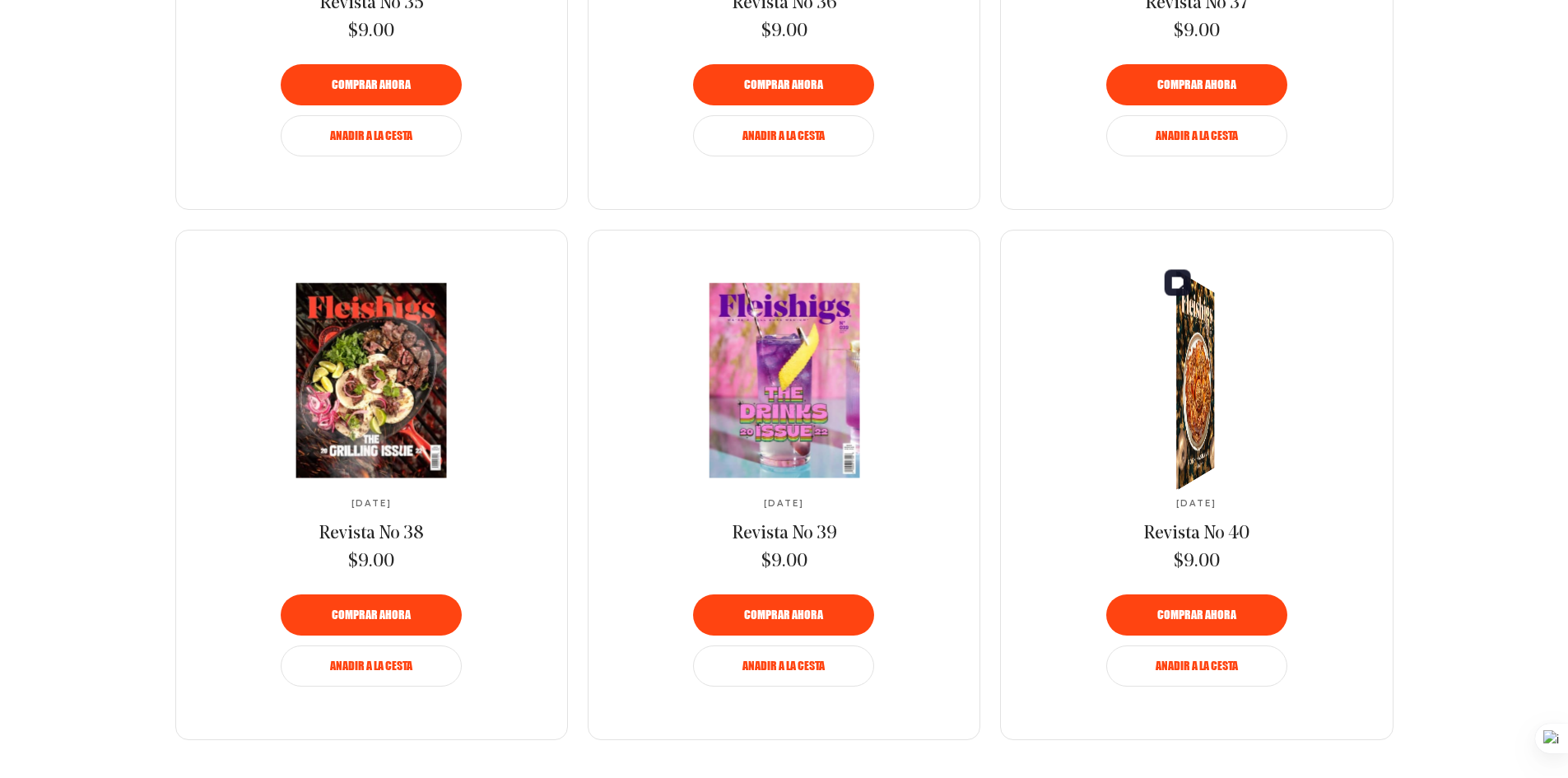
click at [1196, 371] on img at bounding box center [1190, 380] width 70 height 244
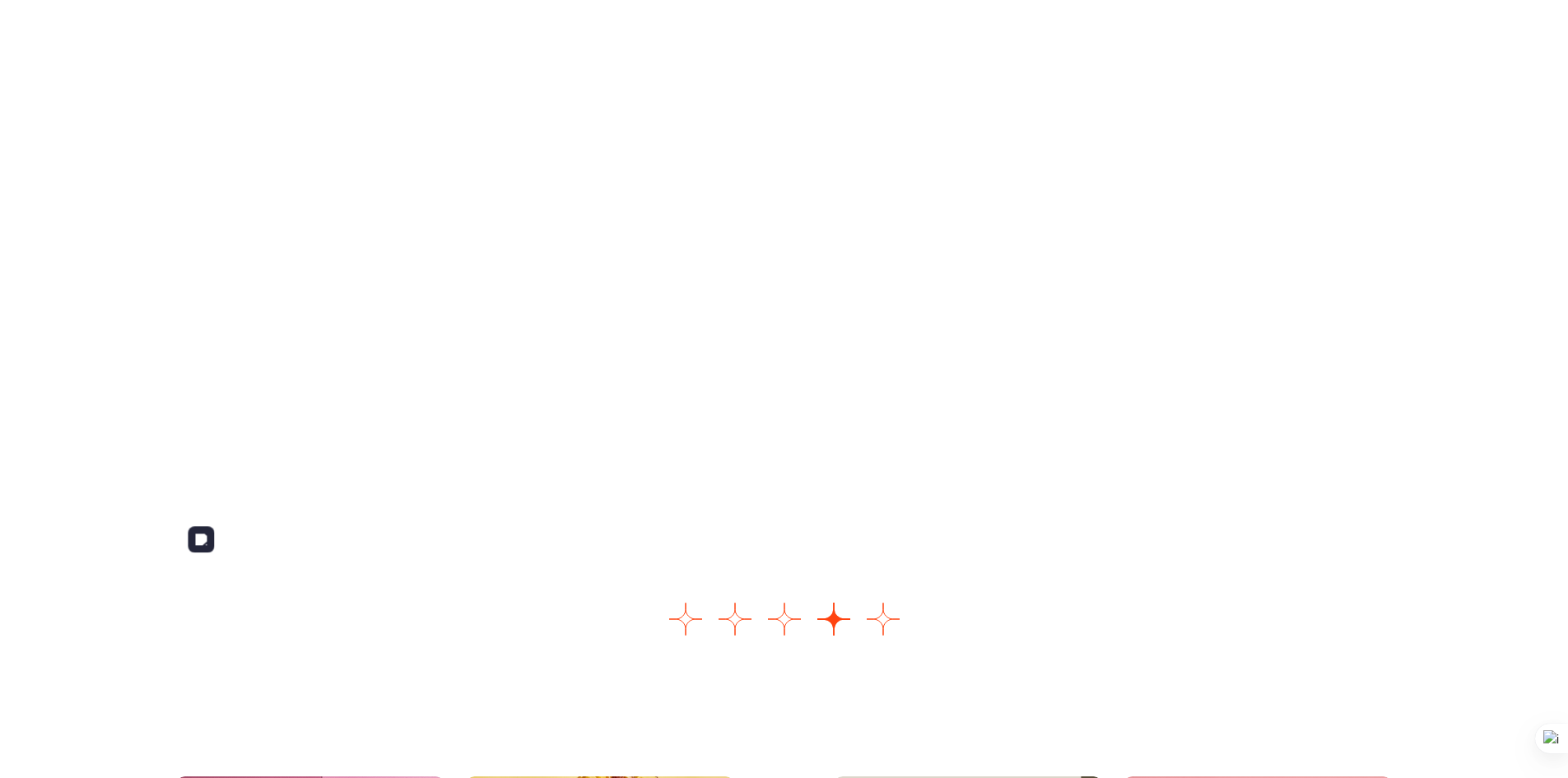
scroll to position [2139, 0]
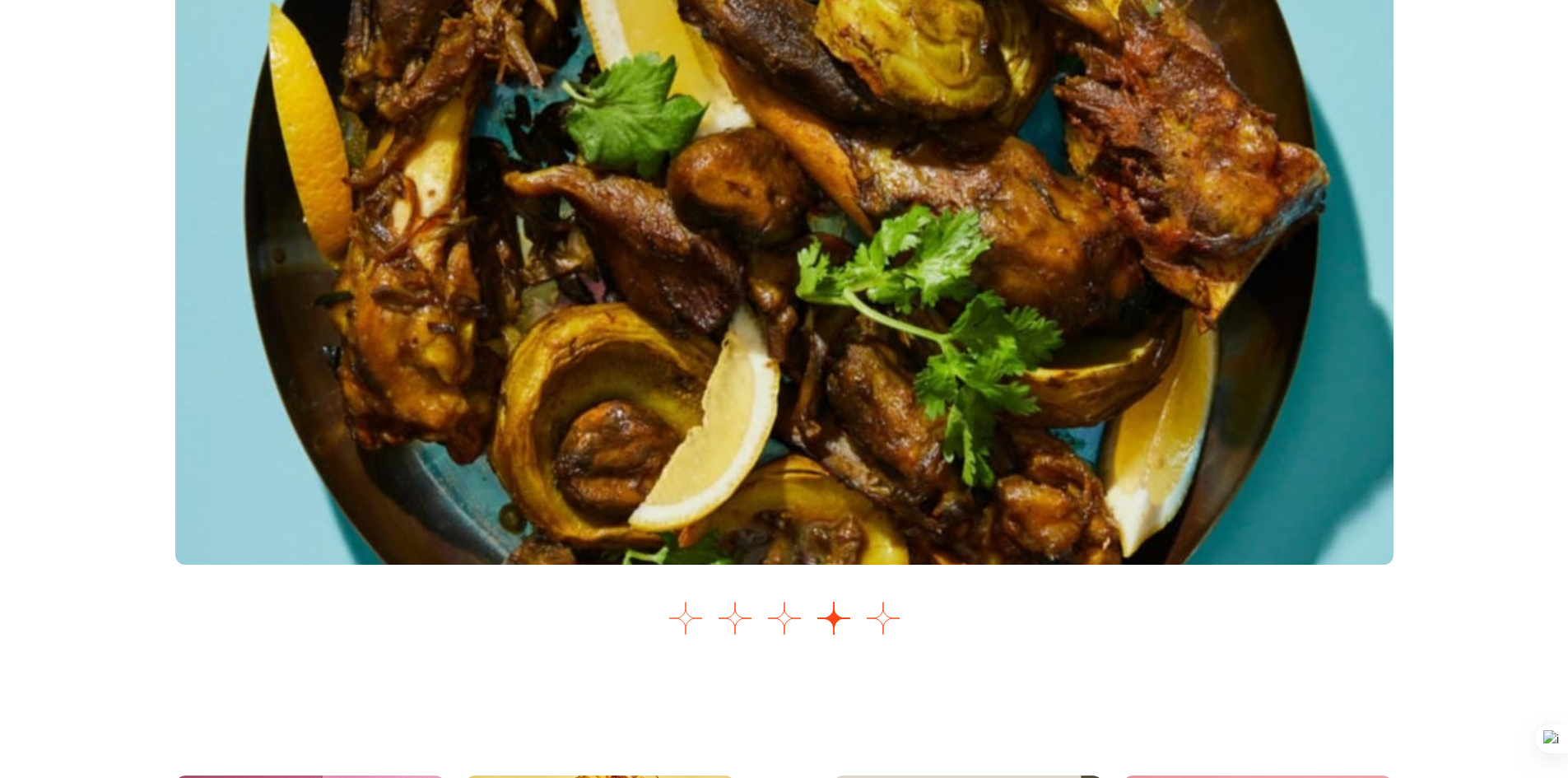
click at [677, 625] on button "Ir a la diapositiva 1" at bounding box center [686, 618] width 32 height 32
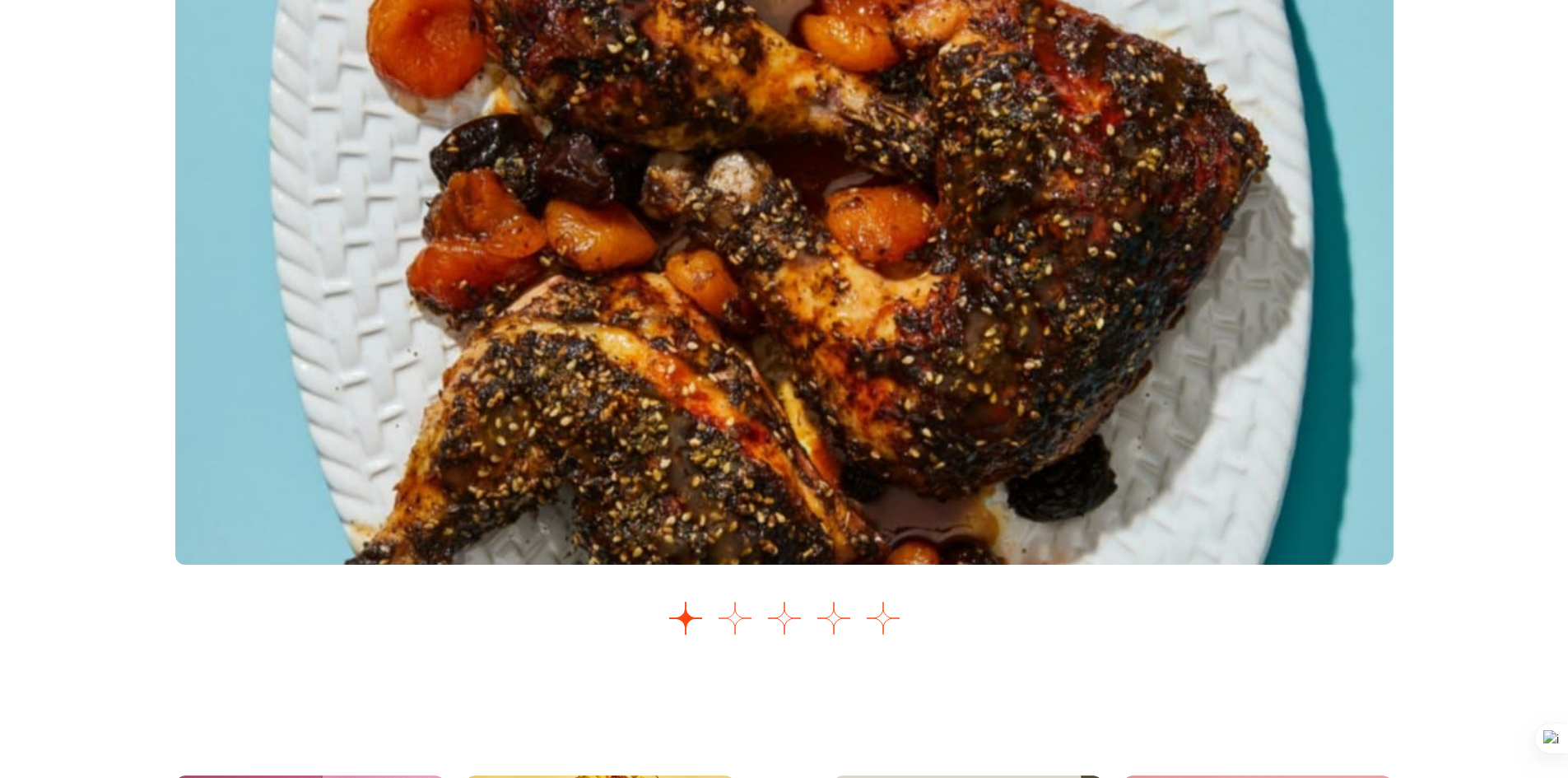
click at [739, 632] on button "Ir a la diapositiva 2" at bounding box center [735, 618] width 32 height 32
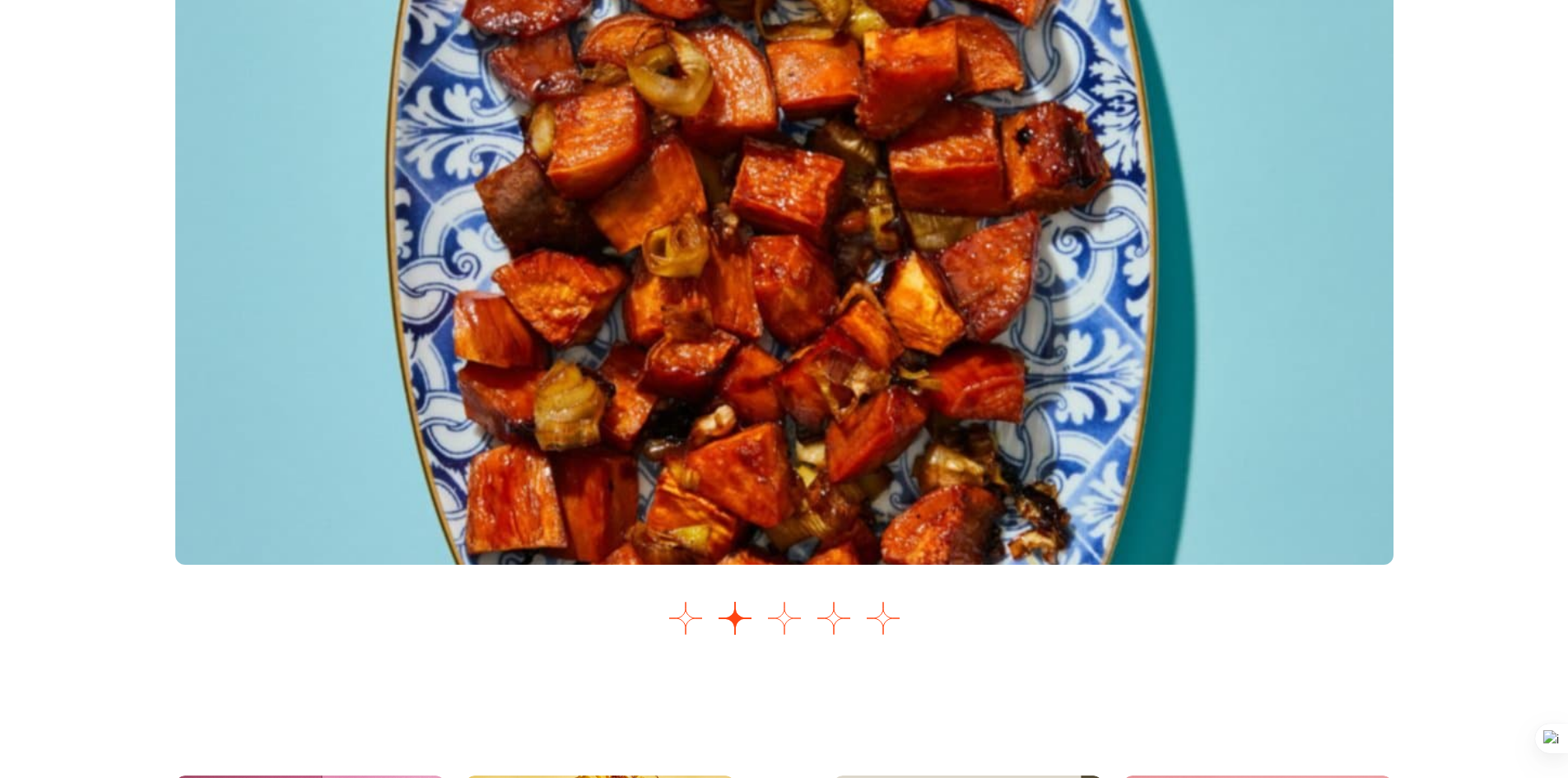
click at [791, 623] on button "Ir a la diapositiva 3" at bounding box center [784, 618] width 32 height 32
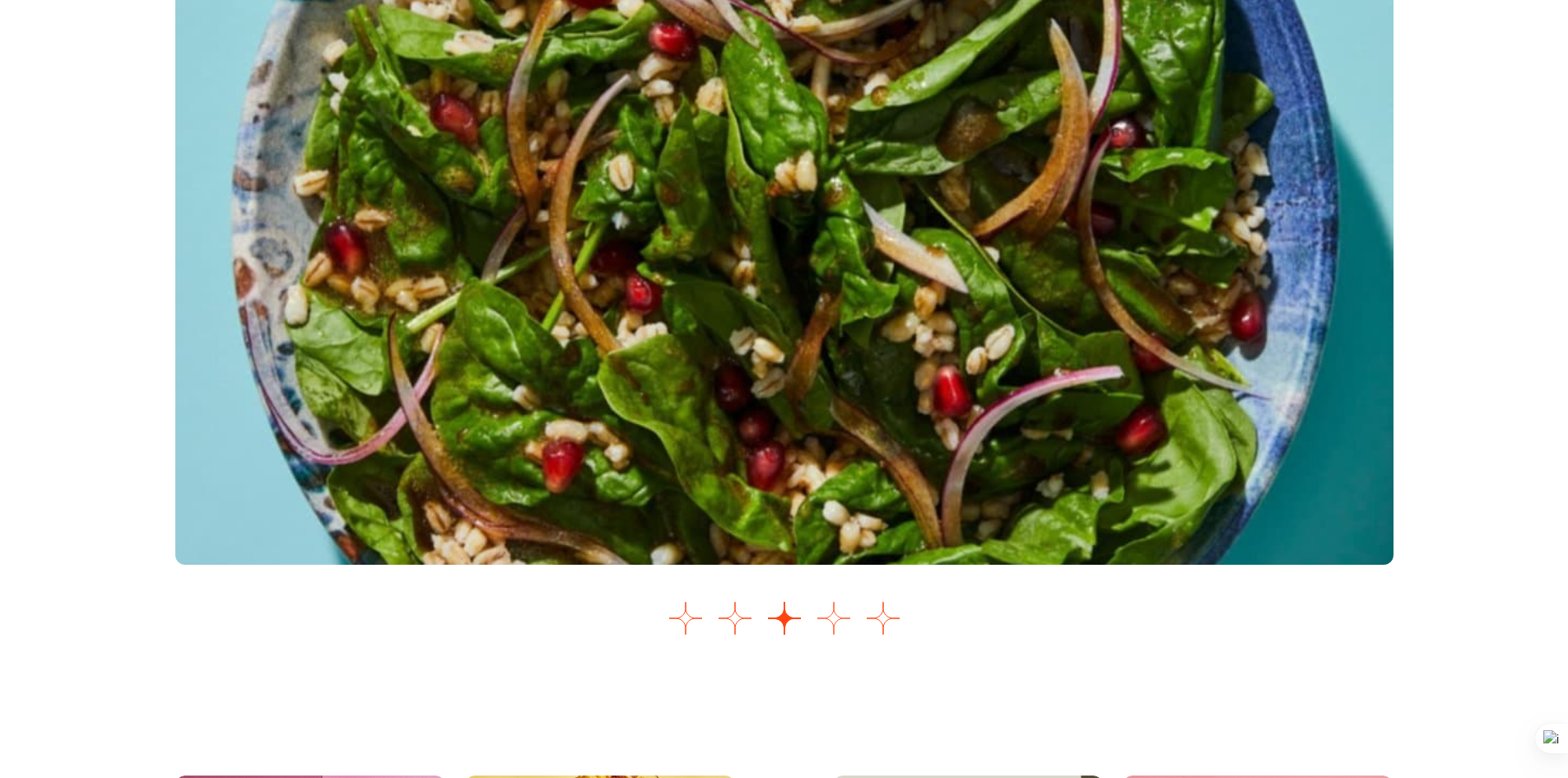
click at [835, 621] on button "Ir a la diapositiva 4" at bounding box center [834, 618] width 32 height 32
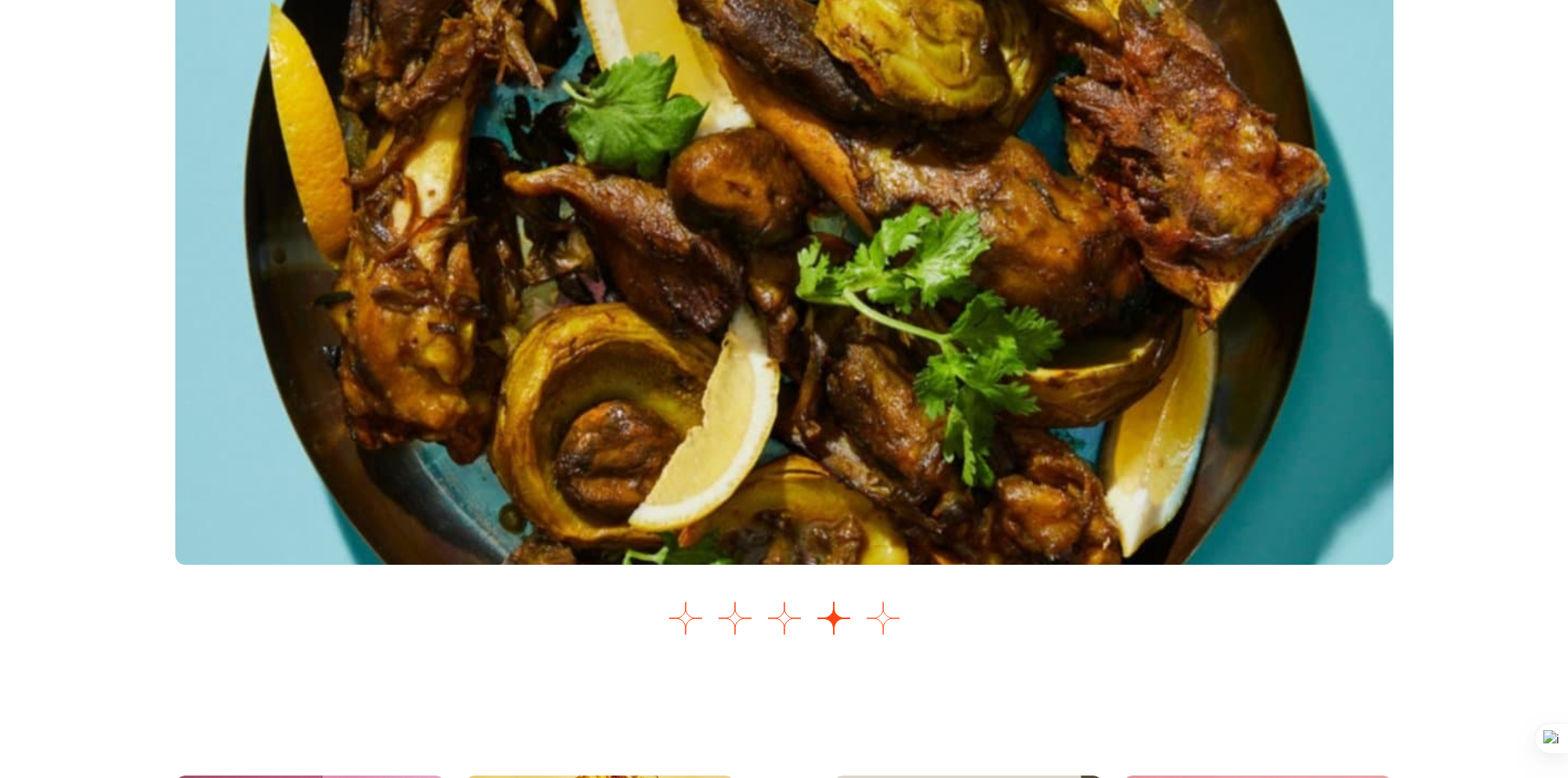
click at [886, 616] on button "Ir a la diapositiva 5" at bounding box center [883, 618] width 32 height 32
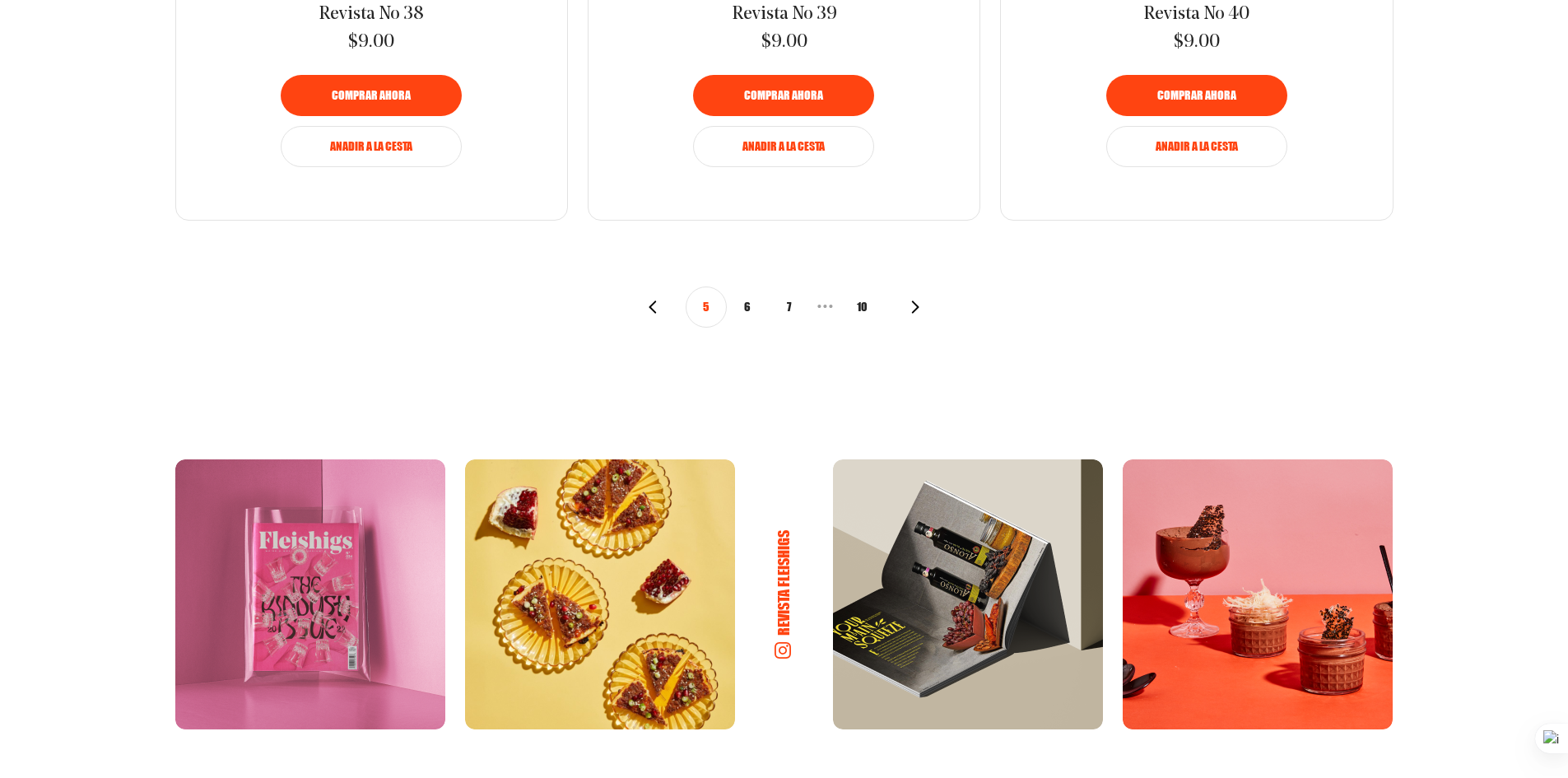
scroll to position [2140, 0]
click at [753, 310] on button "6" at bounding box center [747, 306] width 42 height 42
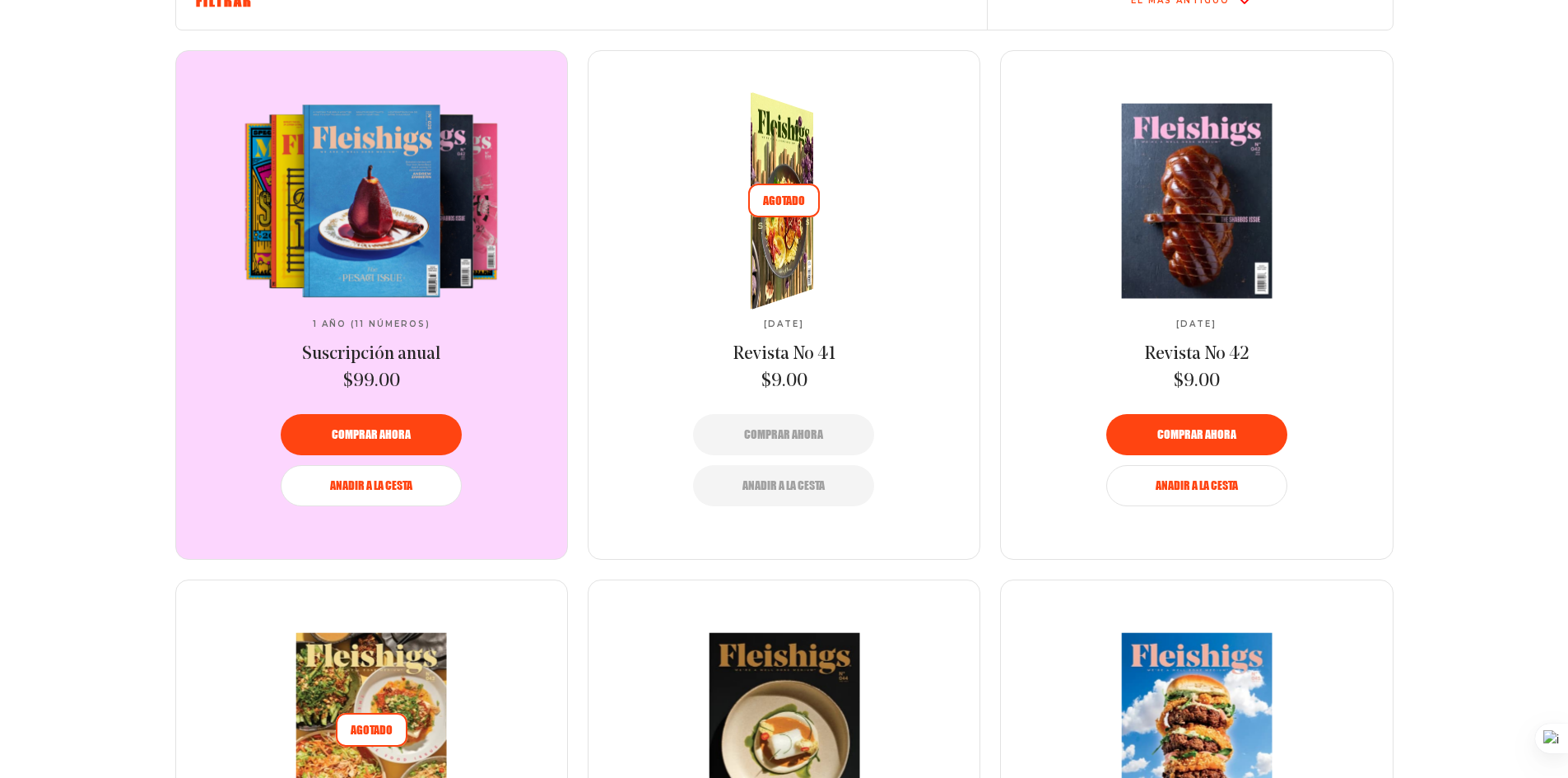
scroll to position [741, 0]
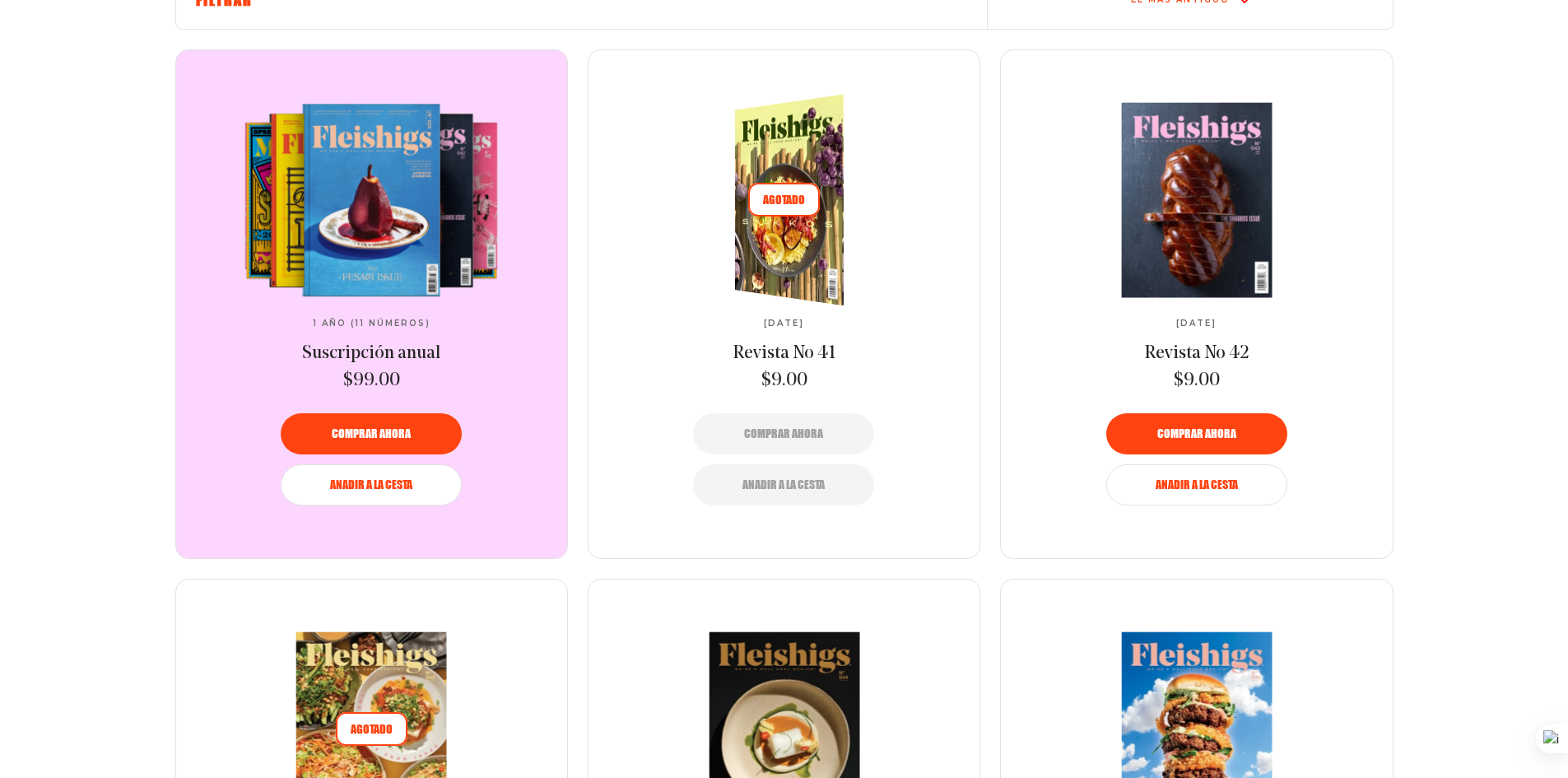
click at [807, 279] on img at bounding box center [799, 199] width 200 height 228
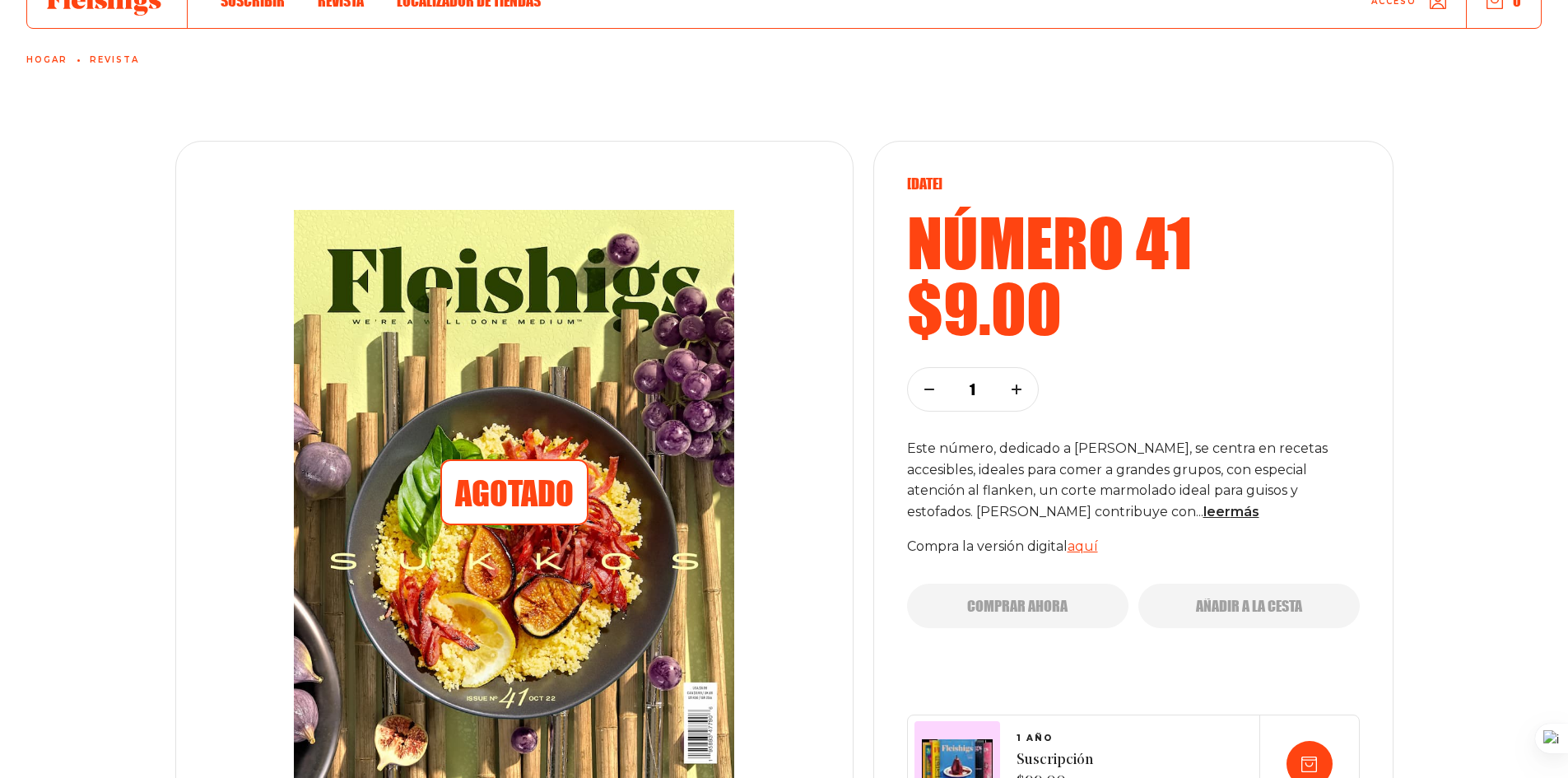
scroll to position [83, 0]
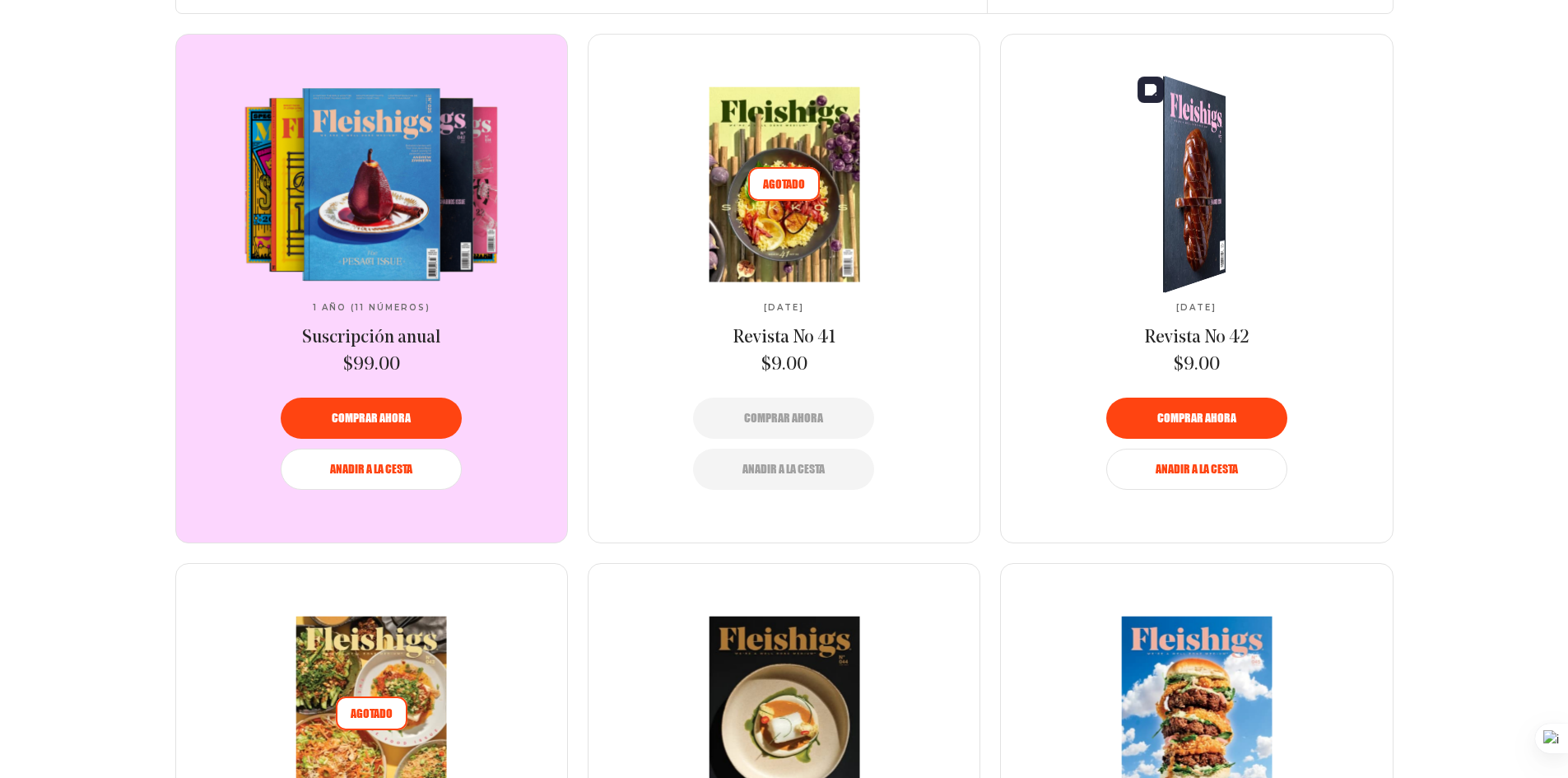
scroll to position [757, 0]
click at [1209, 150] on link at bounding box center [1197, 183] width 275 height 194
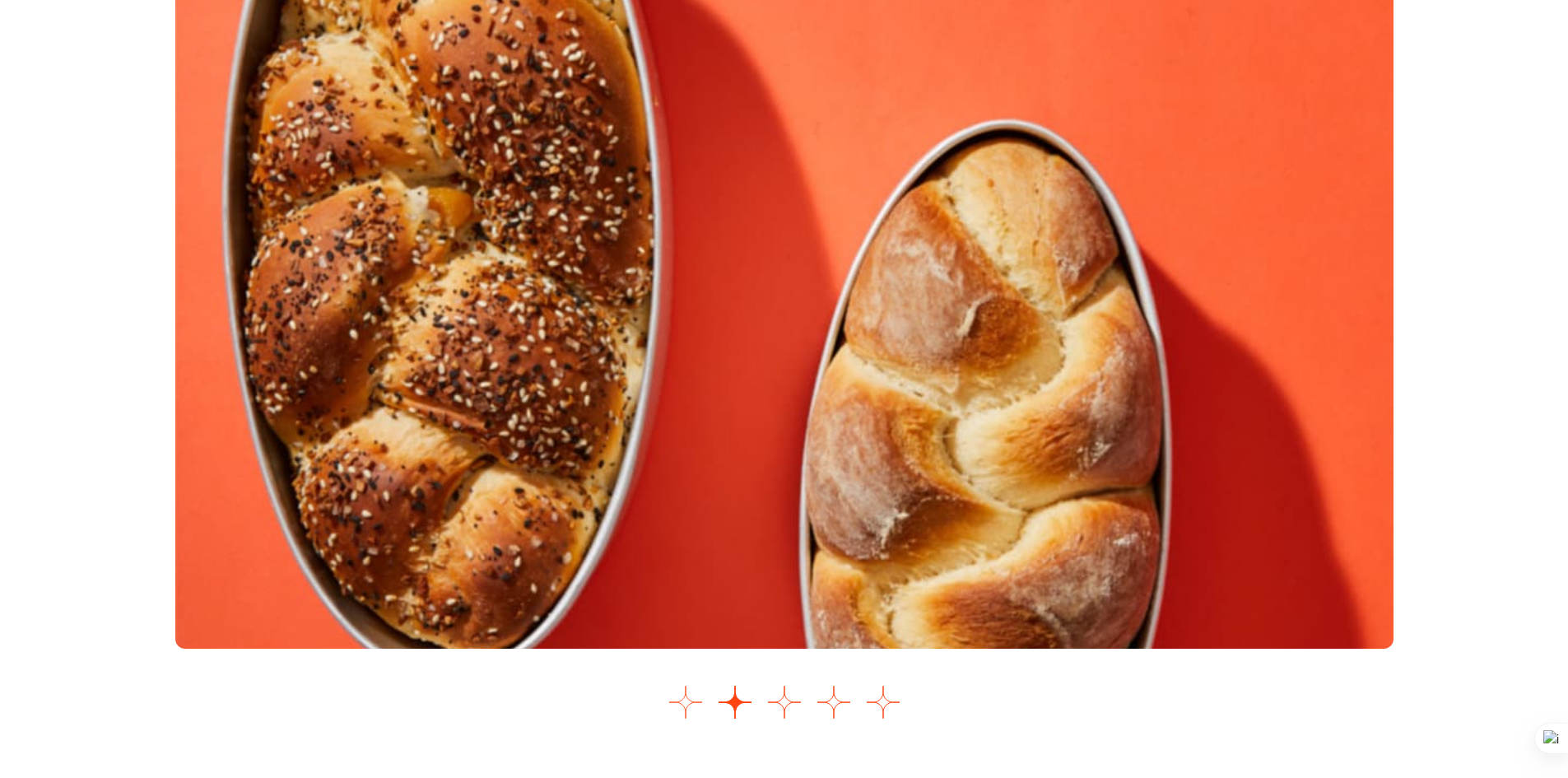
click at [679, 708] on button "Ir a la diapositiva 1" at bounding box center [686, 702] width 32 height 32
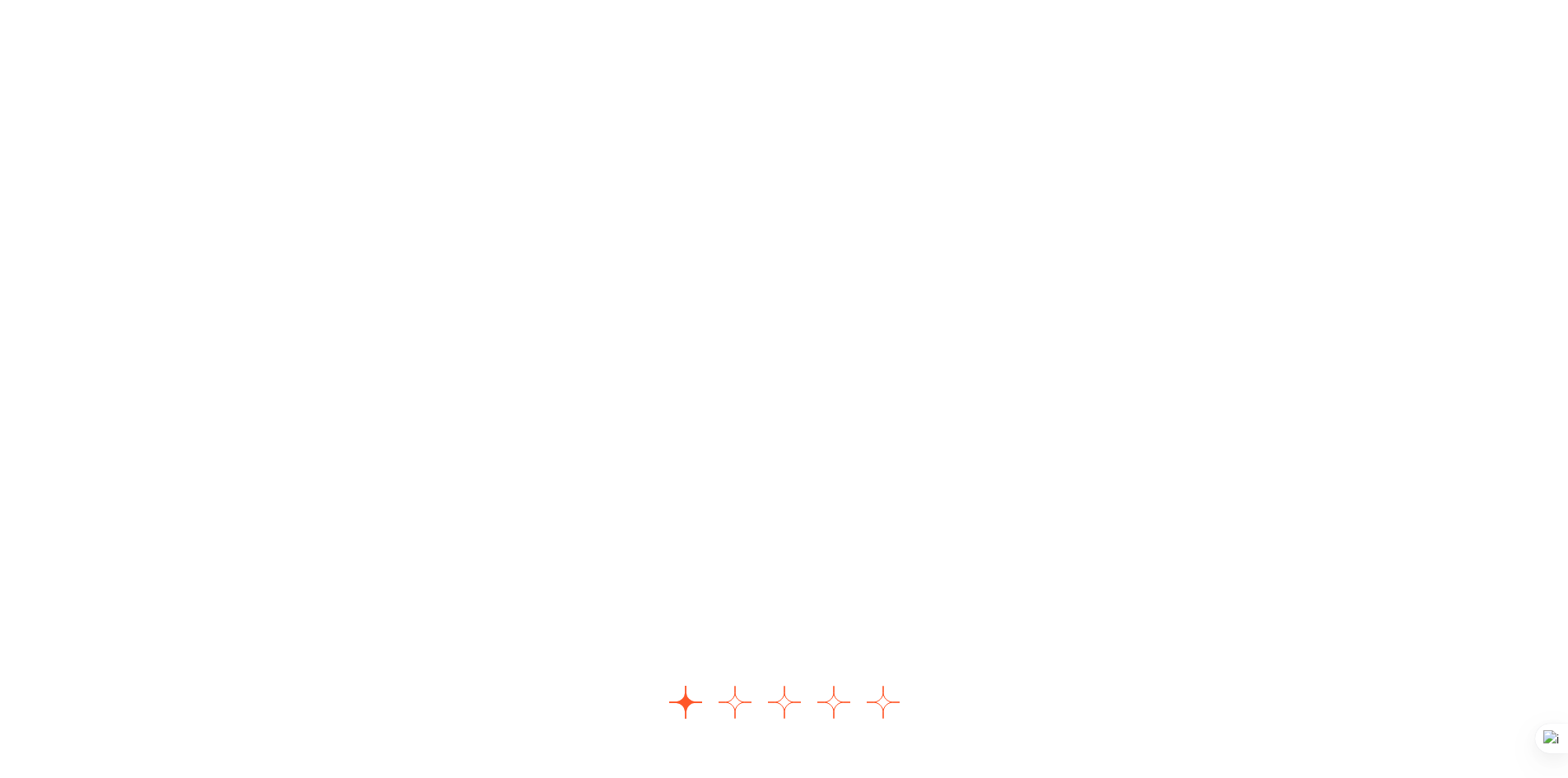
scroll to position [2054, 0]
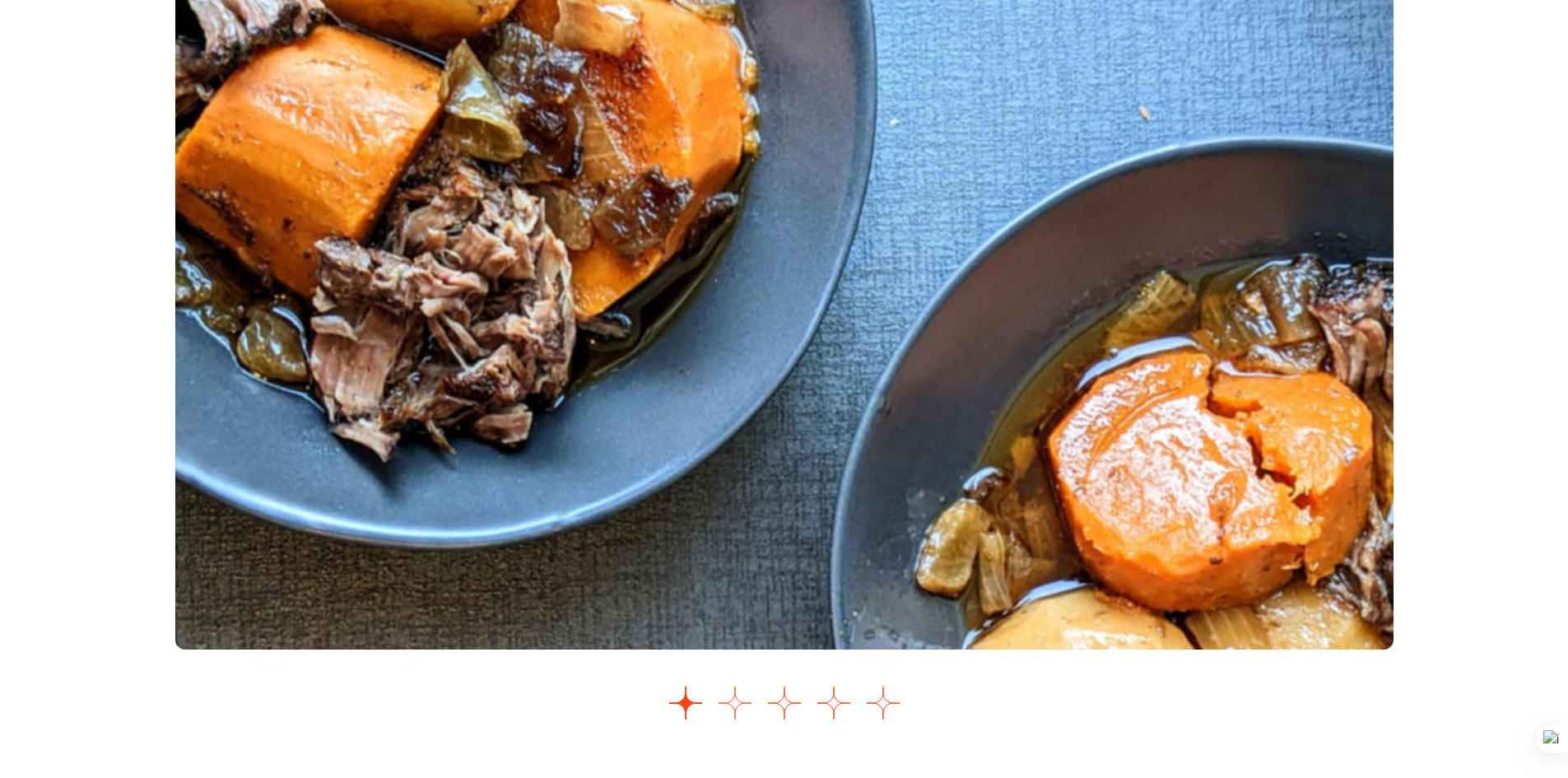
click at [722, 707] on button "Ir a la diapositiva 2" at bounding box center [735, 703] width 32 height 32
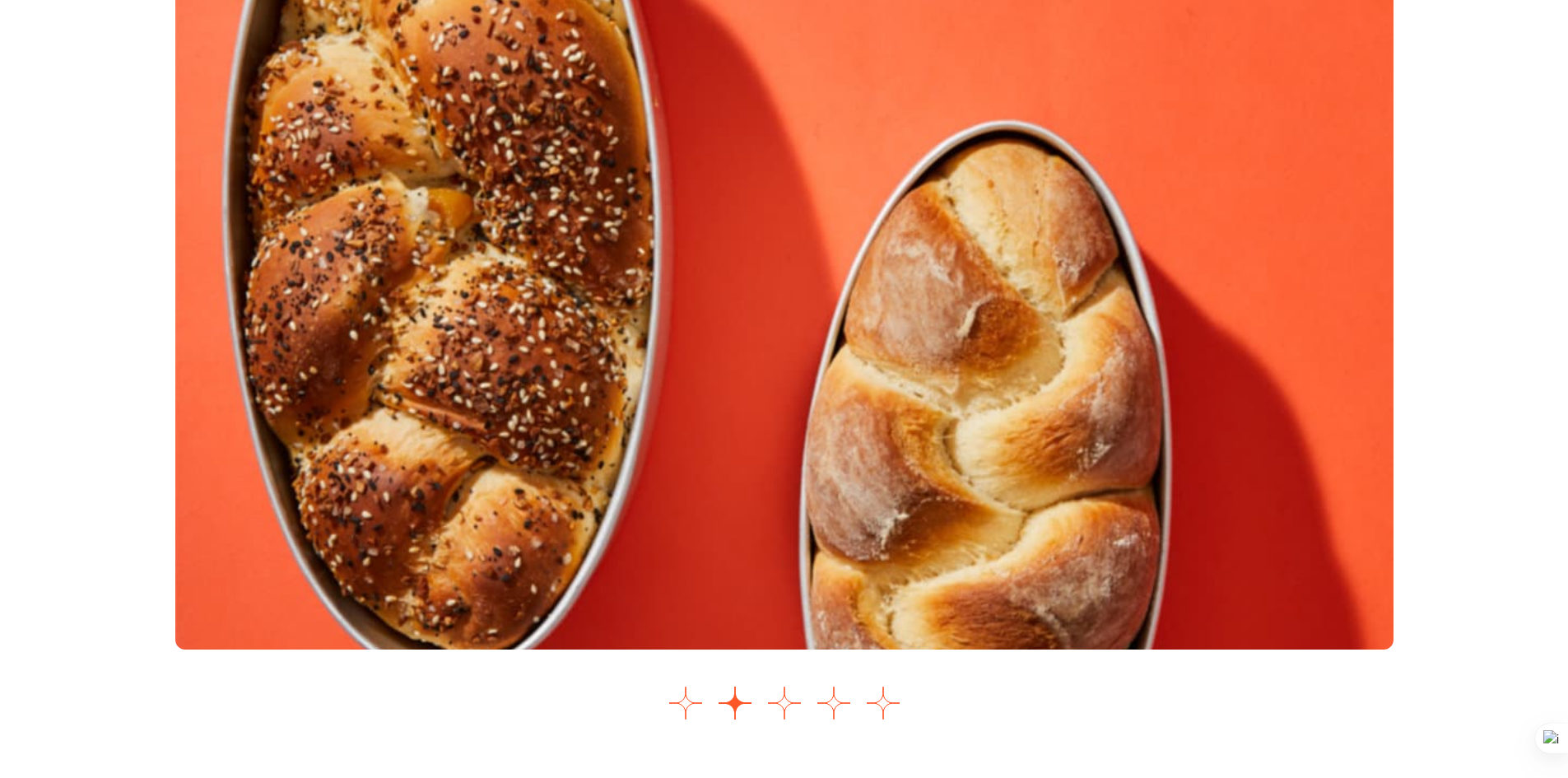
click at [746, 706] on button "Ir a la diapositiva 2" at bounding box center [735, 703] width 32 height 32
click at [773, 700] on button "Ir a la diapositiva 3" at bounding box center [784, 703] width 32 height 32
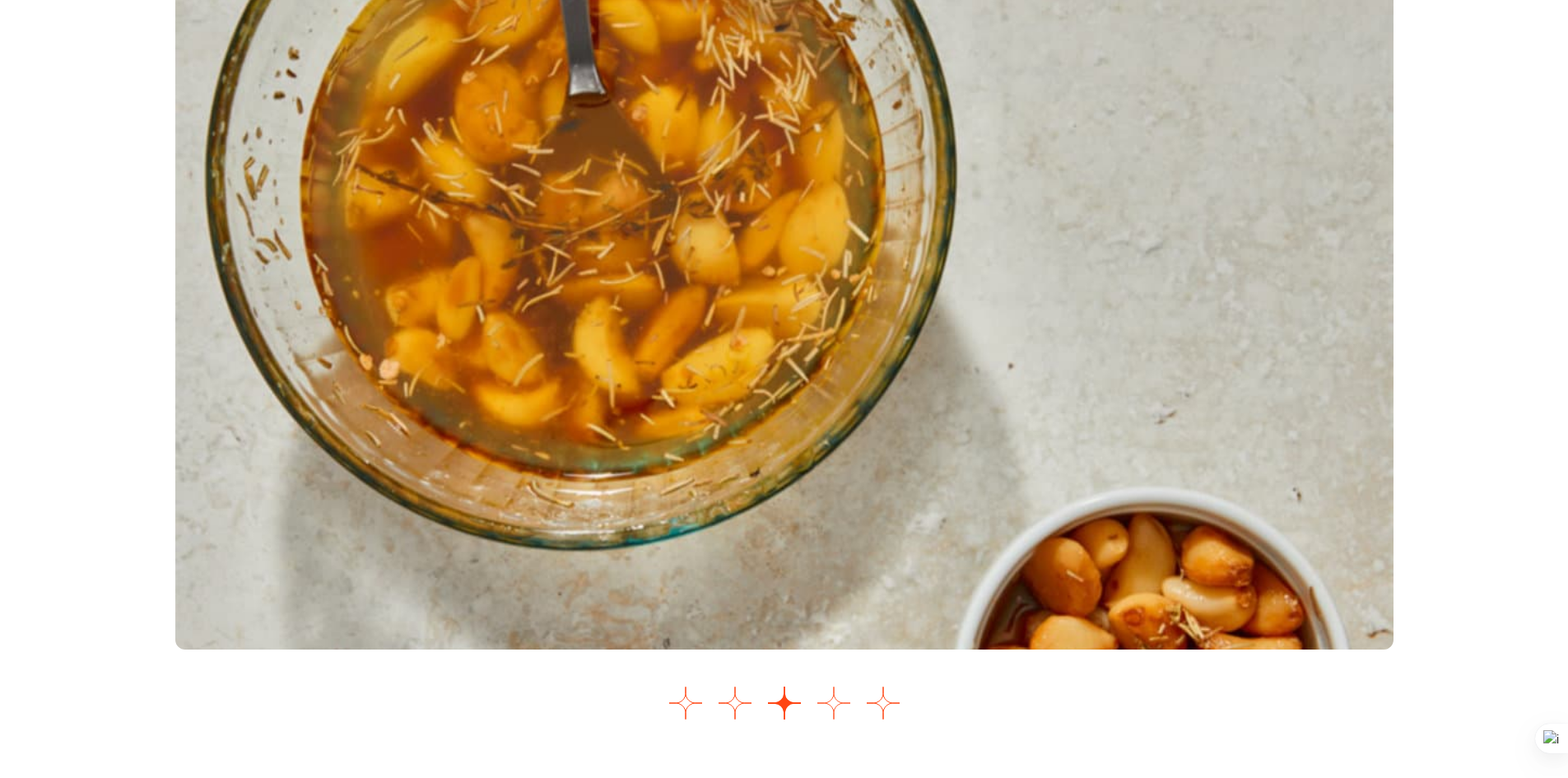
click at [833, 708] on button "Ir a la diapositiva 4" at bounding box center [834, 703] width 32 height 32
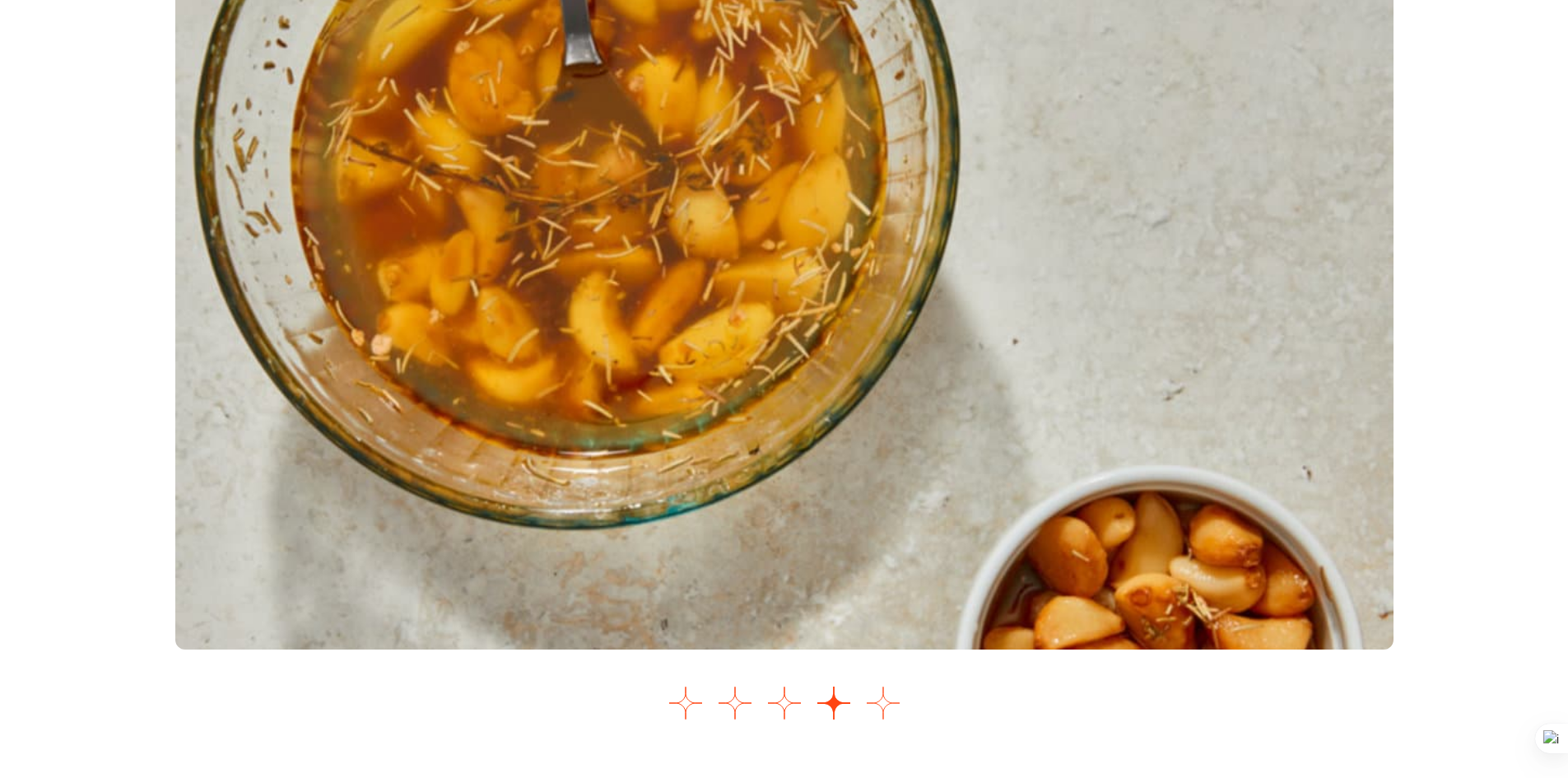
click at [875, 705] on button "Ir a la diapositiva 5" at bounding box center [883, 703] width 32 height 32
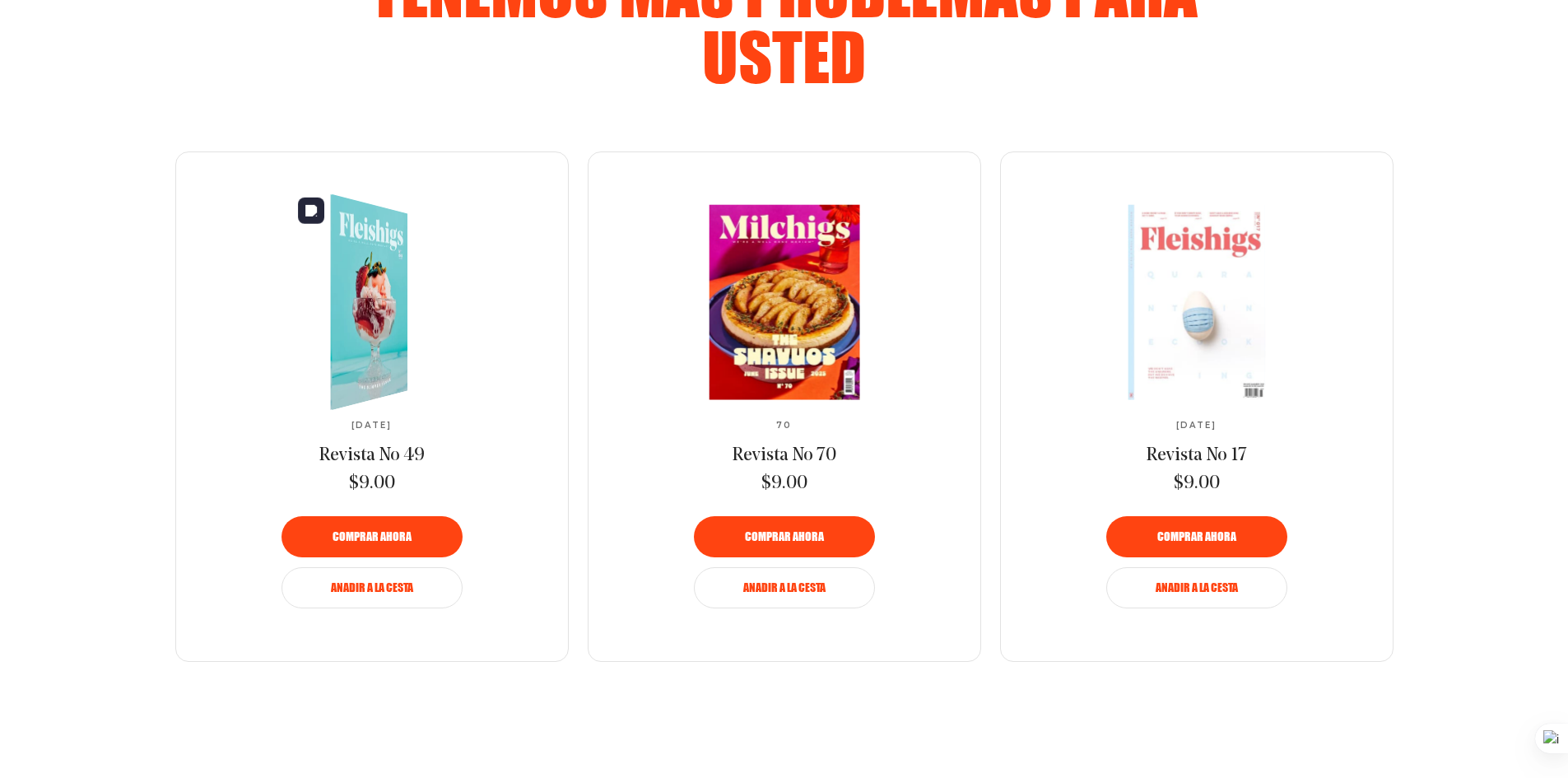
click at [345, 318] on img at bounding box center [360, 302] width 142 height 238
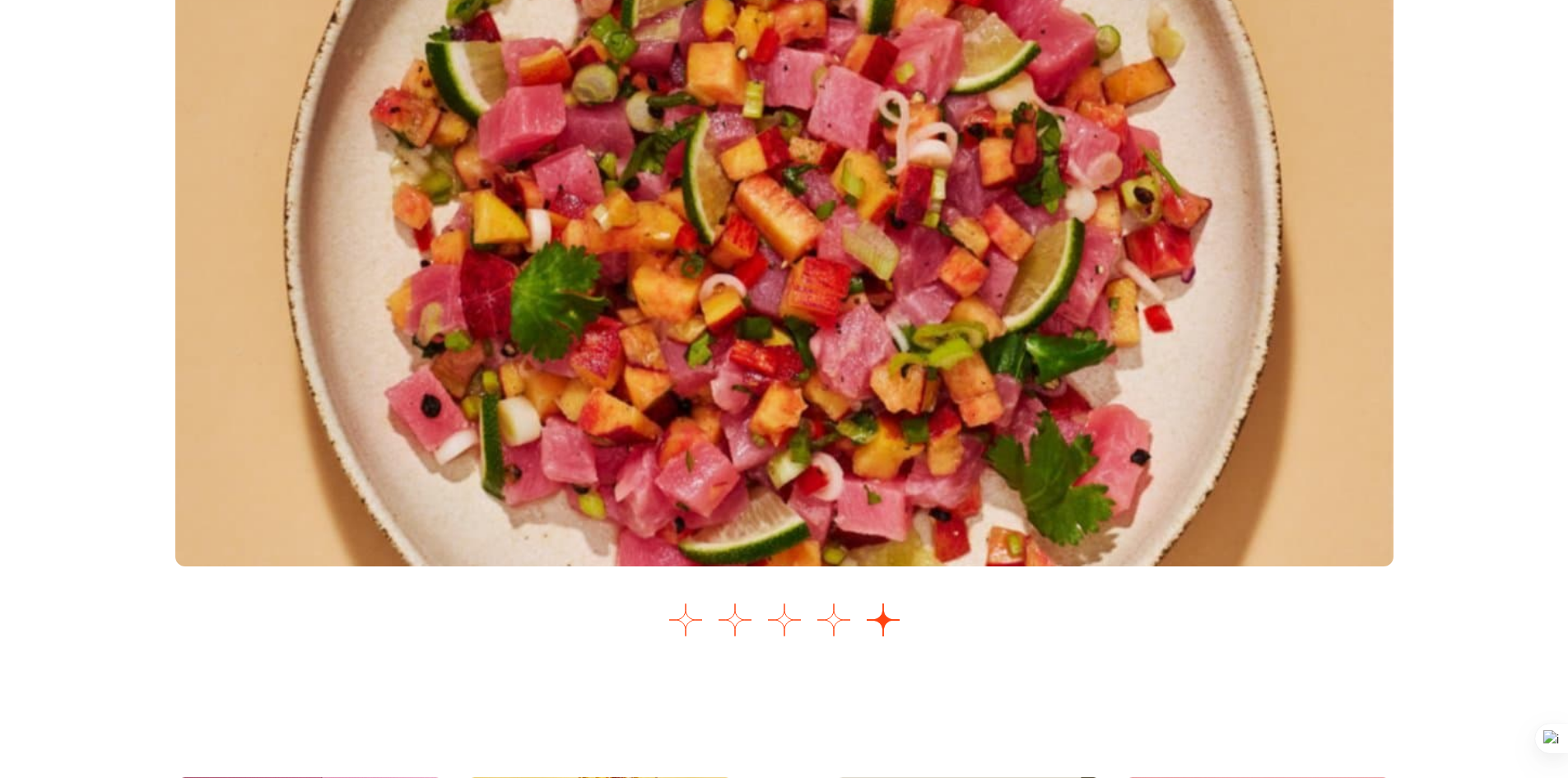
click at [688, 642] on div "Images Slider" at bounding box center [784, 268] width 1219 height 754
click at [701, 625] on button "Go to slide 1" at bounding box center [686, 620] width 32 height 32
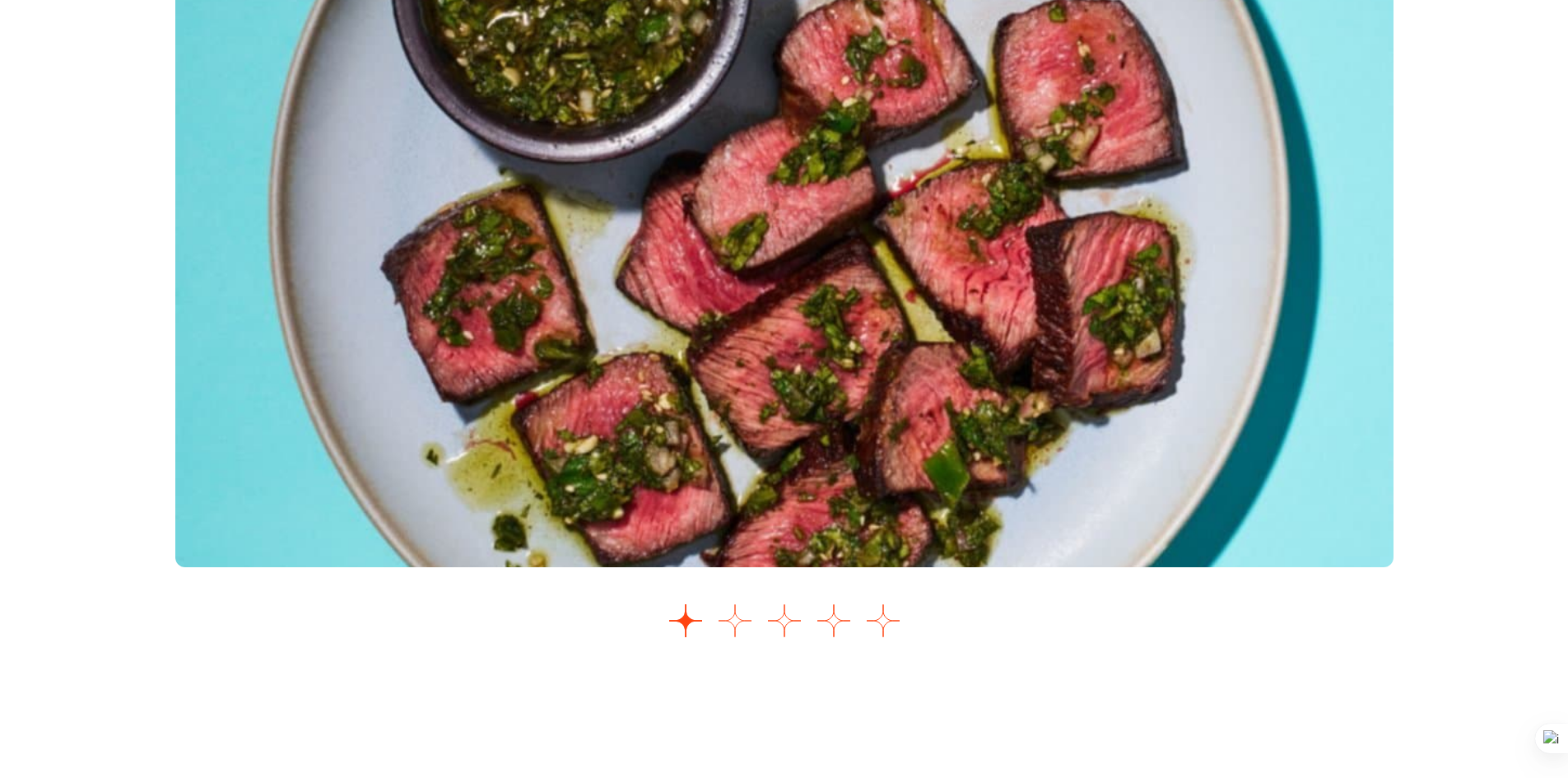
click at [731, 623] on button "Go to slide 2" at bounding box center [735, 620] width 32 height 32
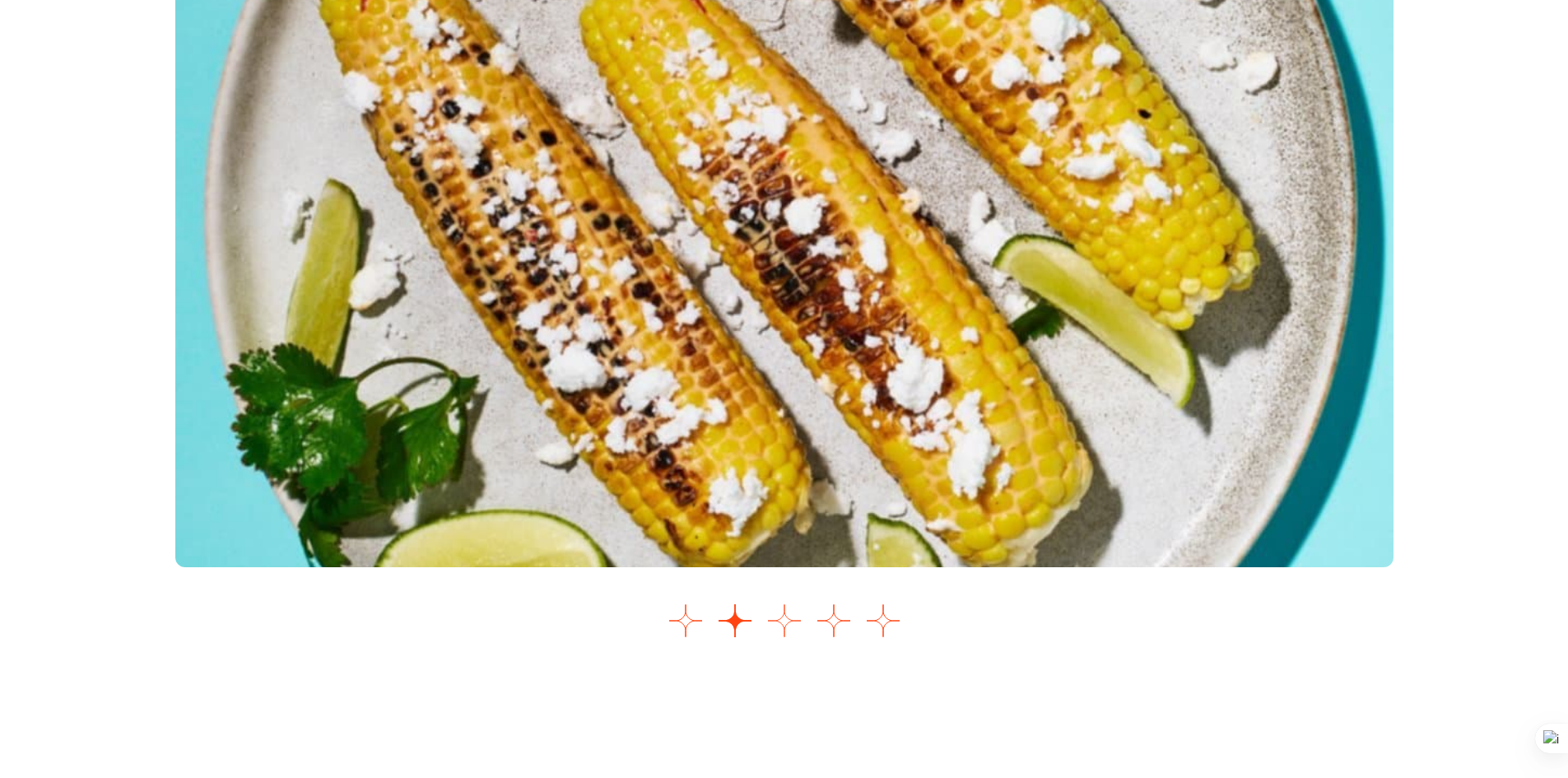
click at [787, 616] on button "Go to slide 3" at bounding box center [784, 620] width 32 height 32
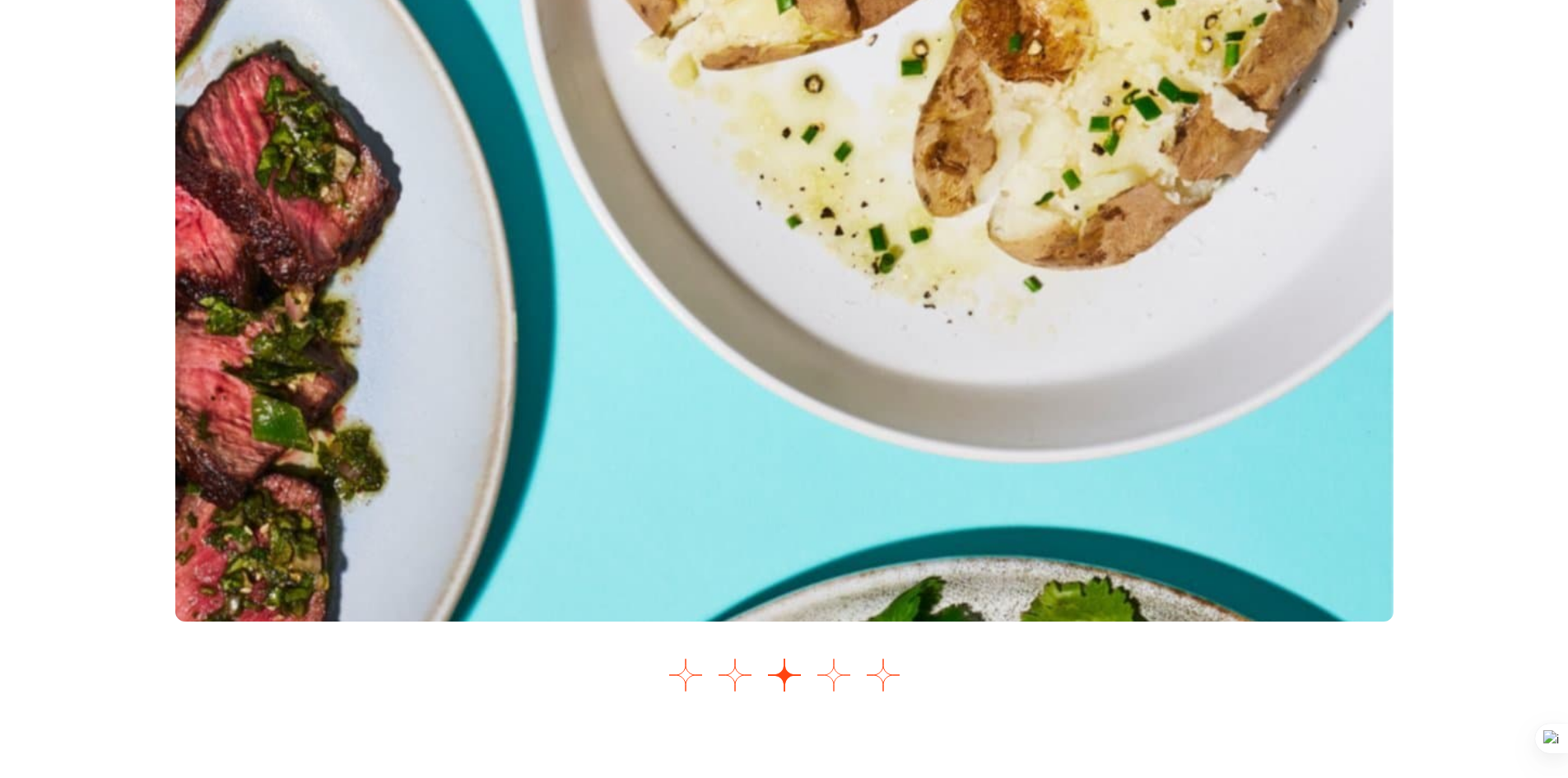
click at [839, 669] on button "Go to slide 4" at bounding box center [834, 675] width 32 height 32
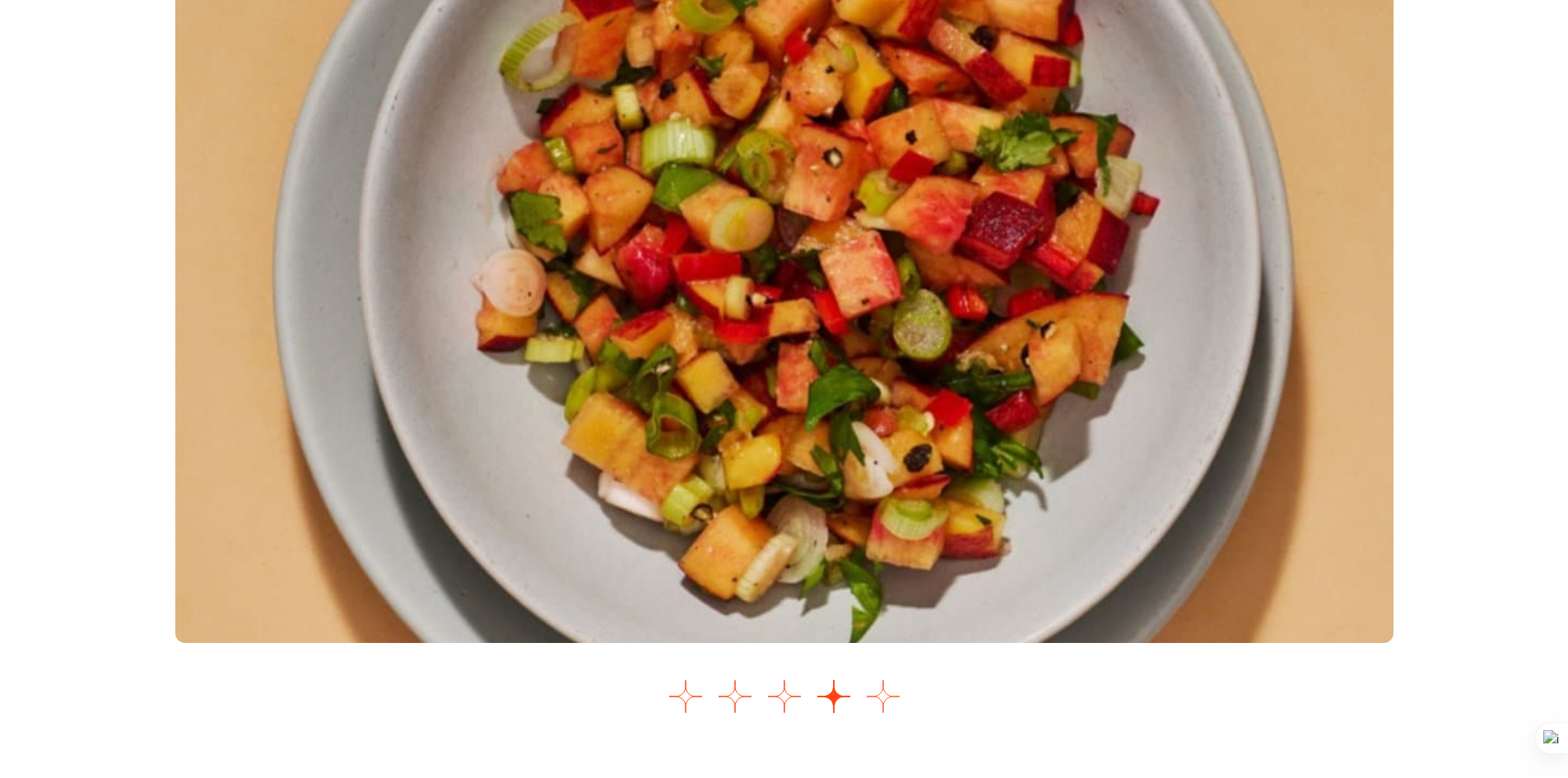
click at [882, 684] on button "Go to slide 5" at bounding box center [883, 696] width 32 height 32
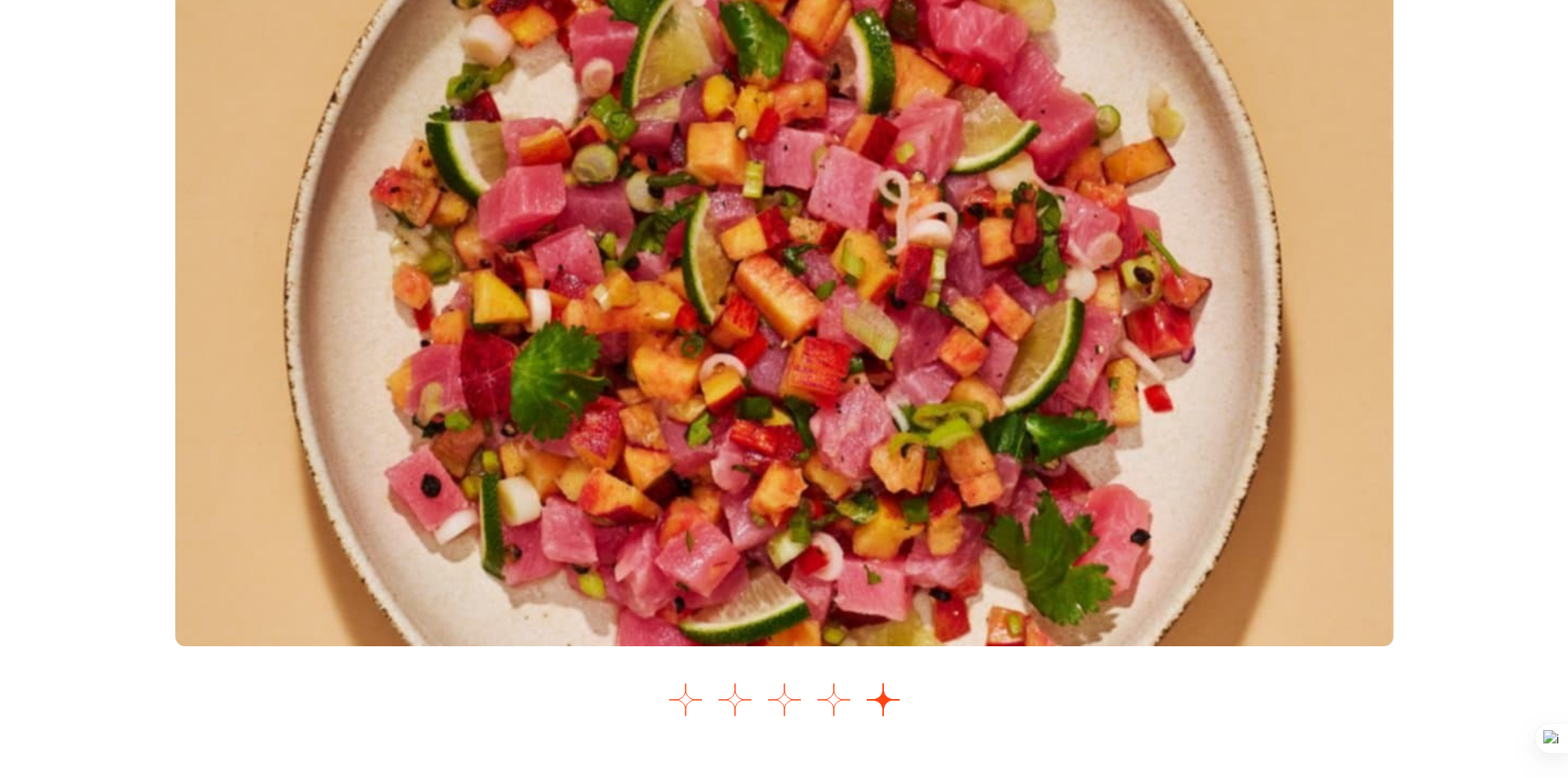
scroll to position [2061, 0]
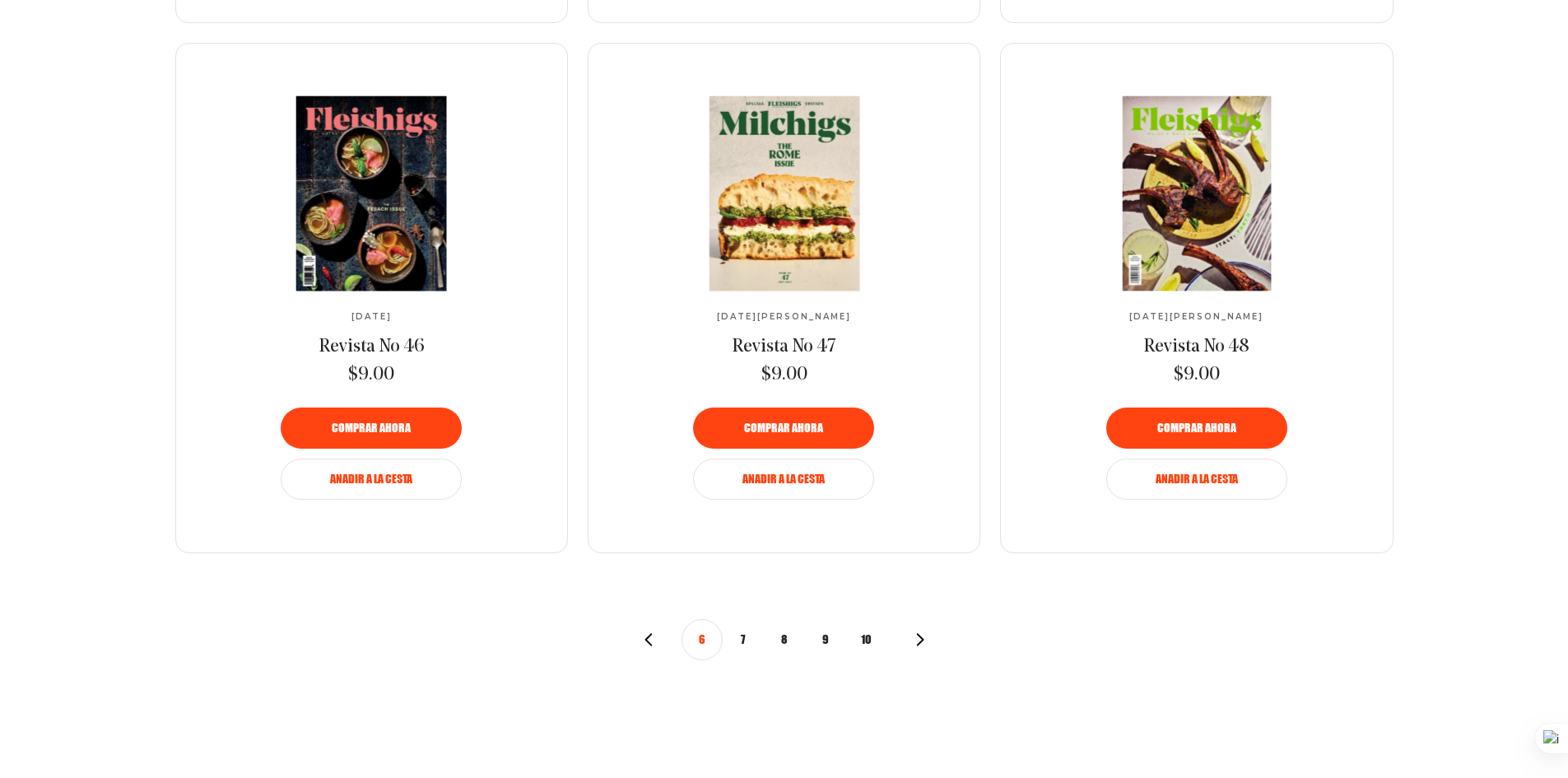
click at [749, 642] on button "7" at bounding box center [744, 640] width 42 height 42
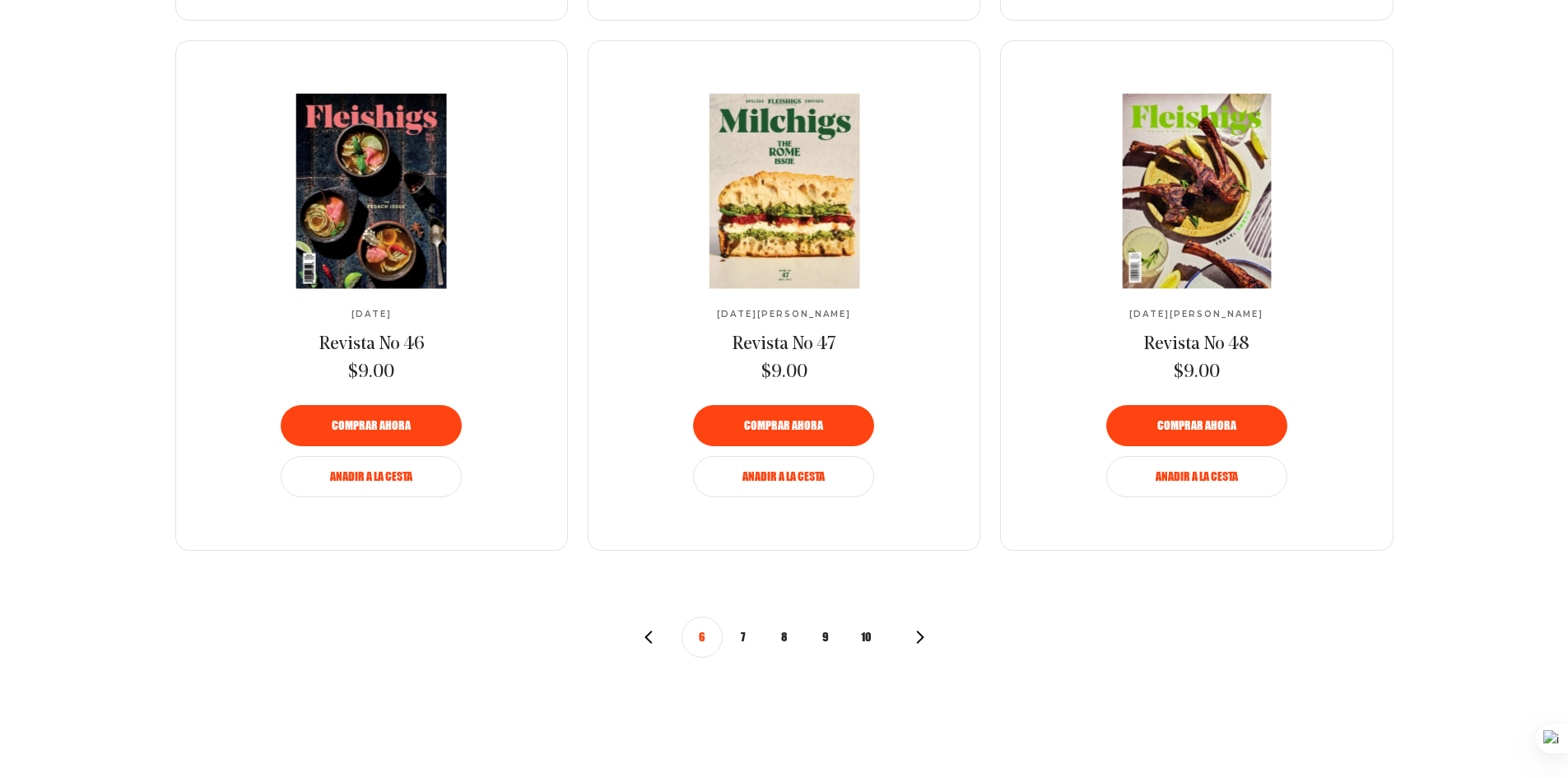
scroll to position [1811, 0]
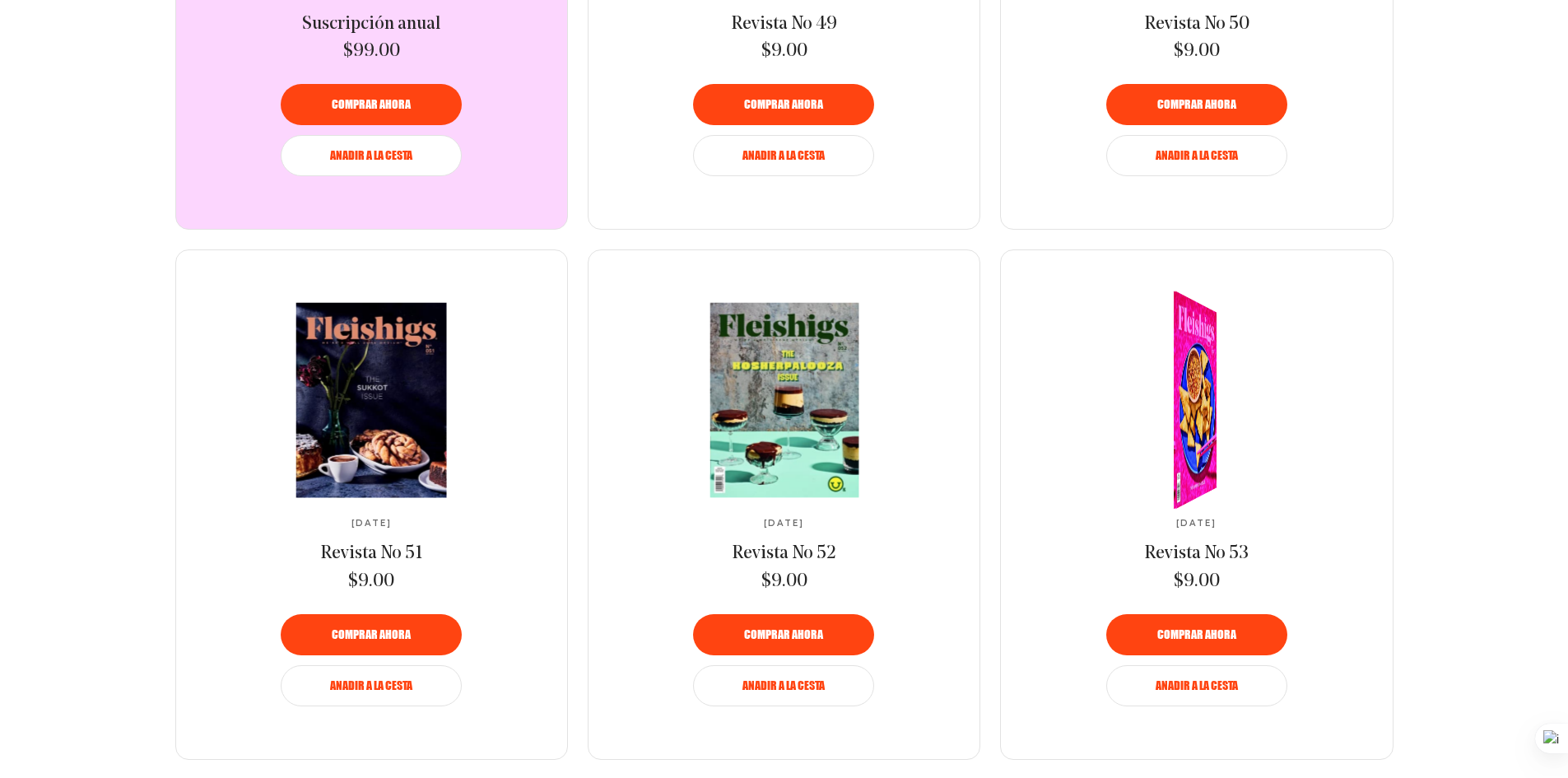
scroll to position [1070, 0]
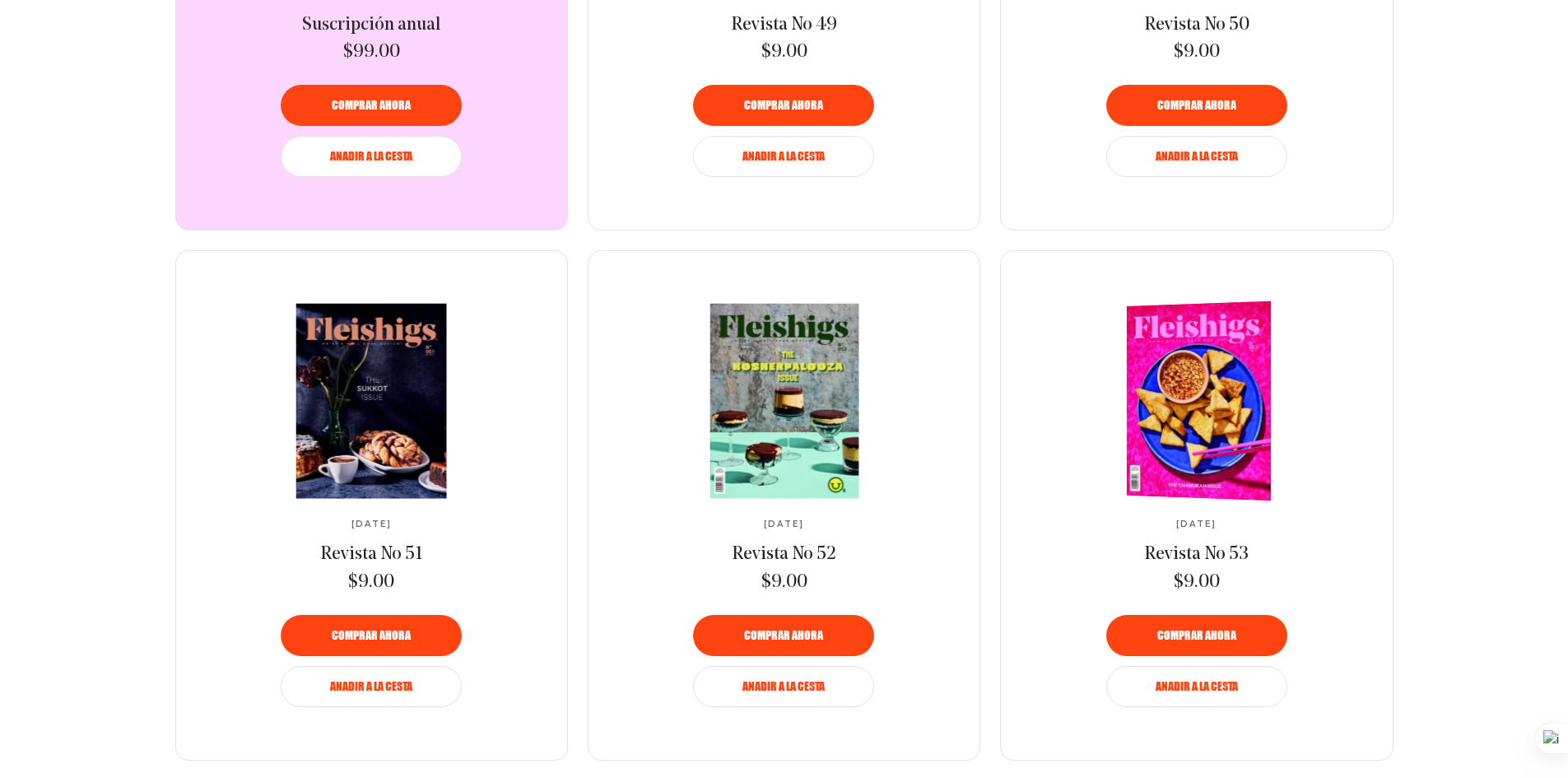
click at [1192, 396] on img at bounding box center [1203, 401] width 267 height 204
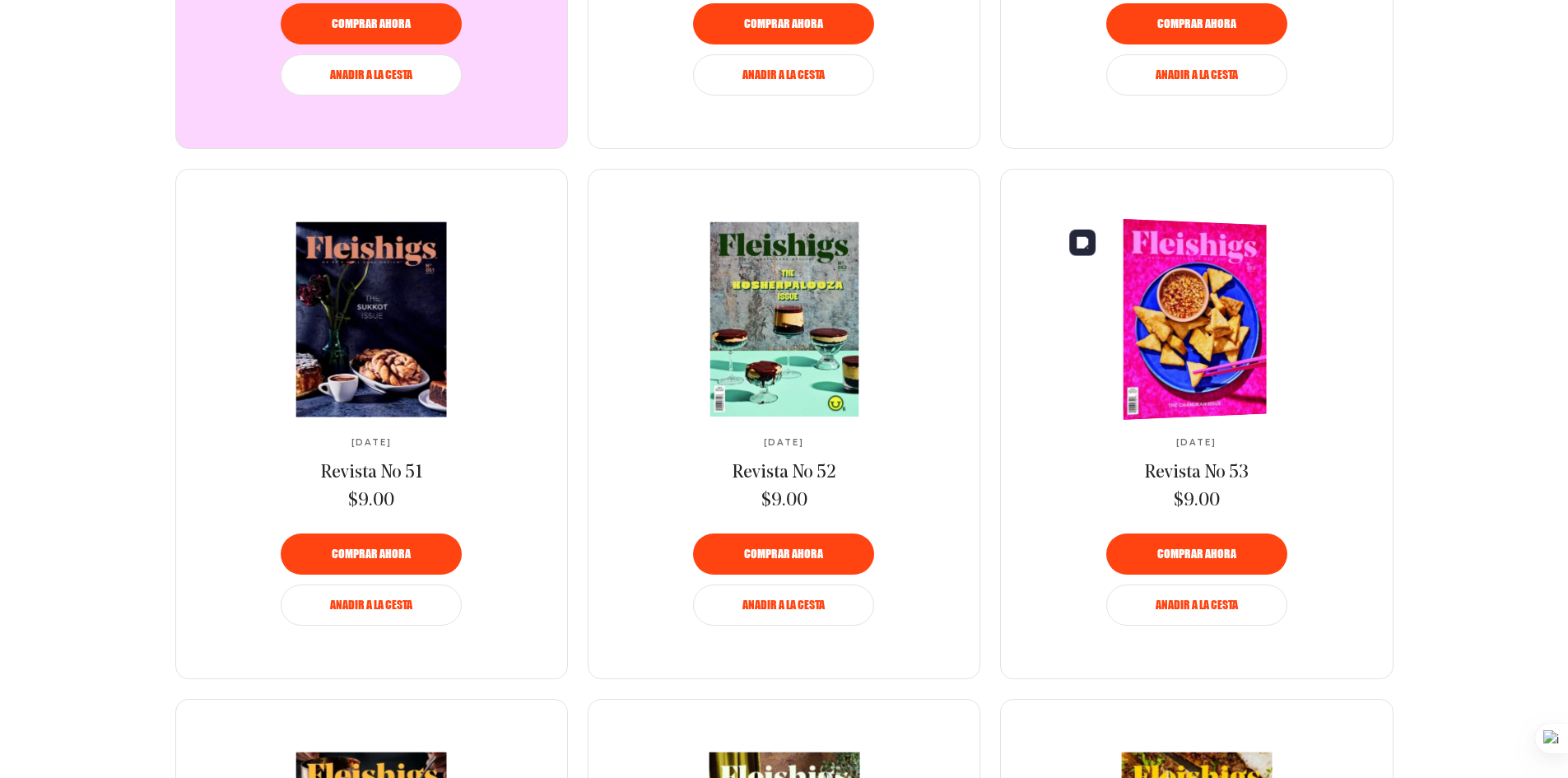
scroll to position [1152, 0]
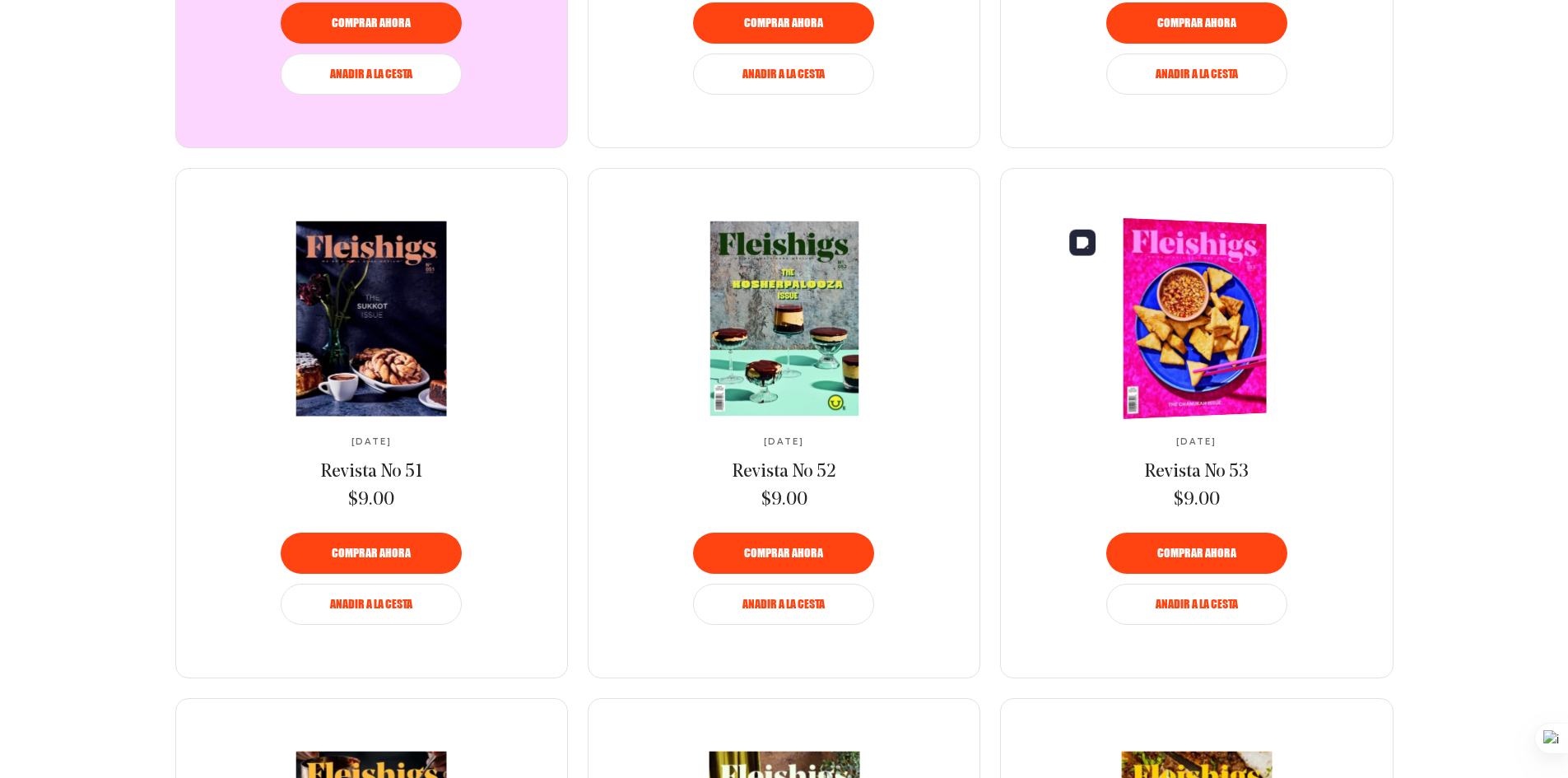
click at [1164, 304] on img at bounding box center [1190, 319] width 266 height 207
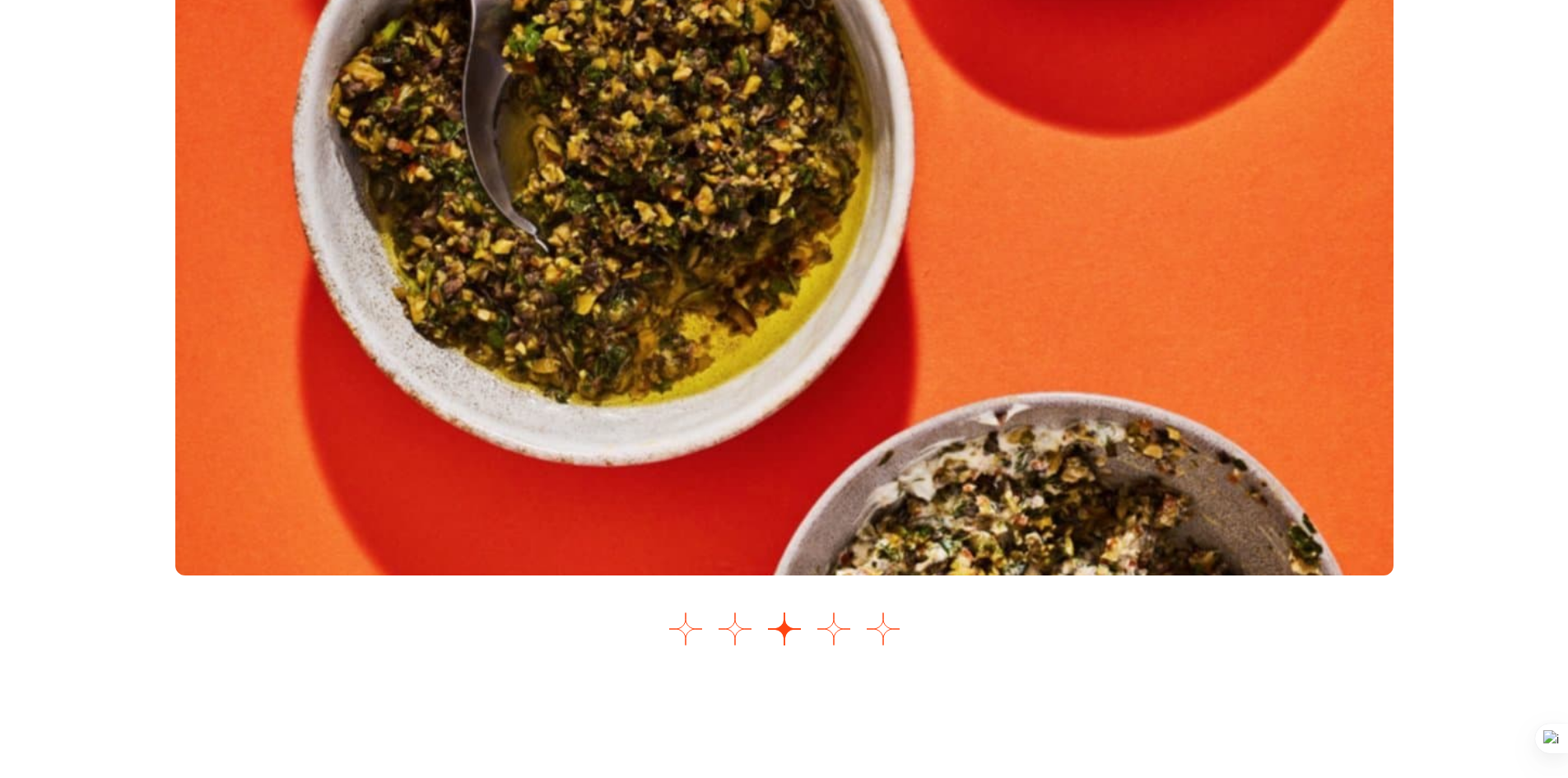
scroll to position [2139, 0]
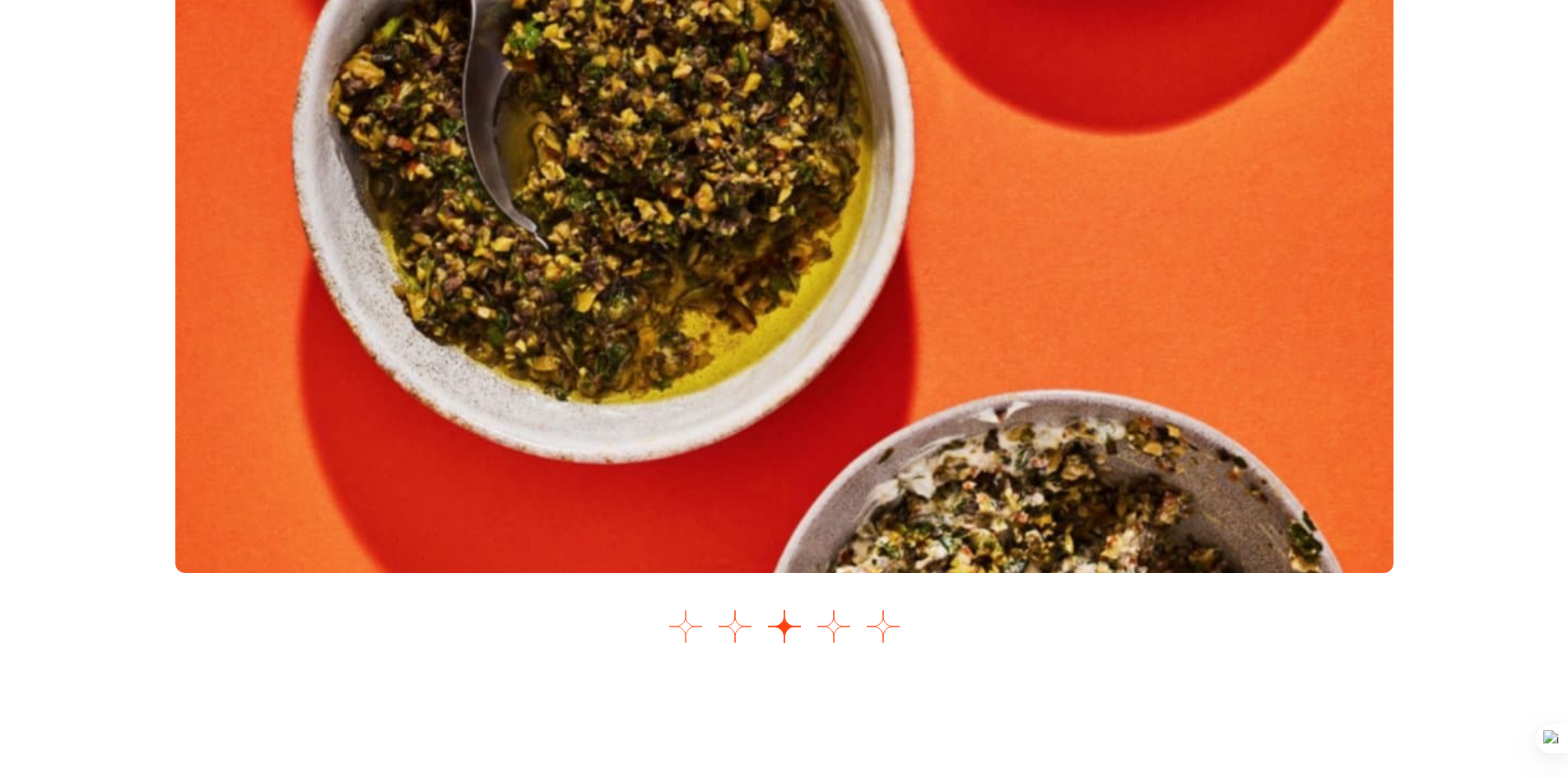
click at [687, 634] on button "Ir a la diapositiva 1" at bounding box center [686, 626] width 32 height 32
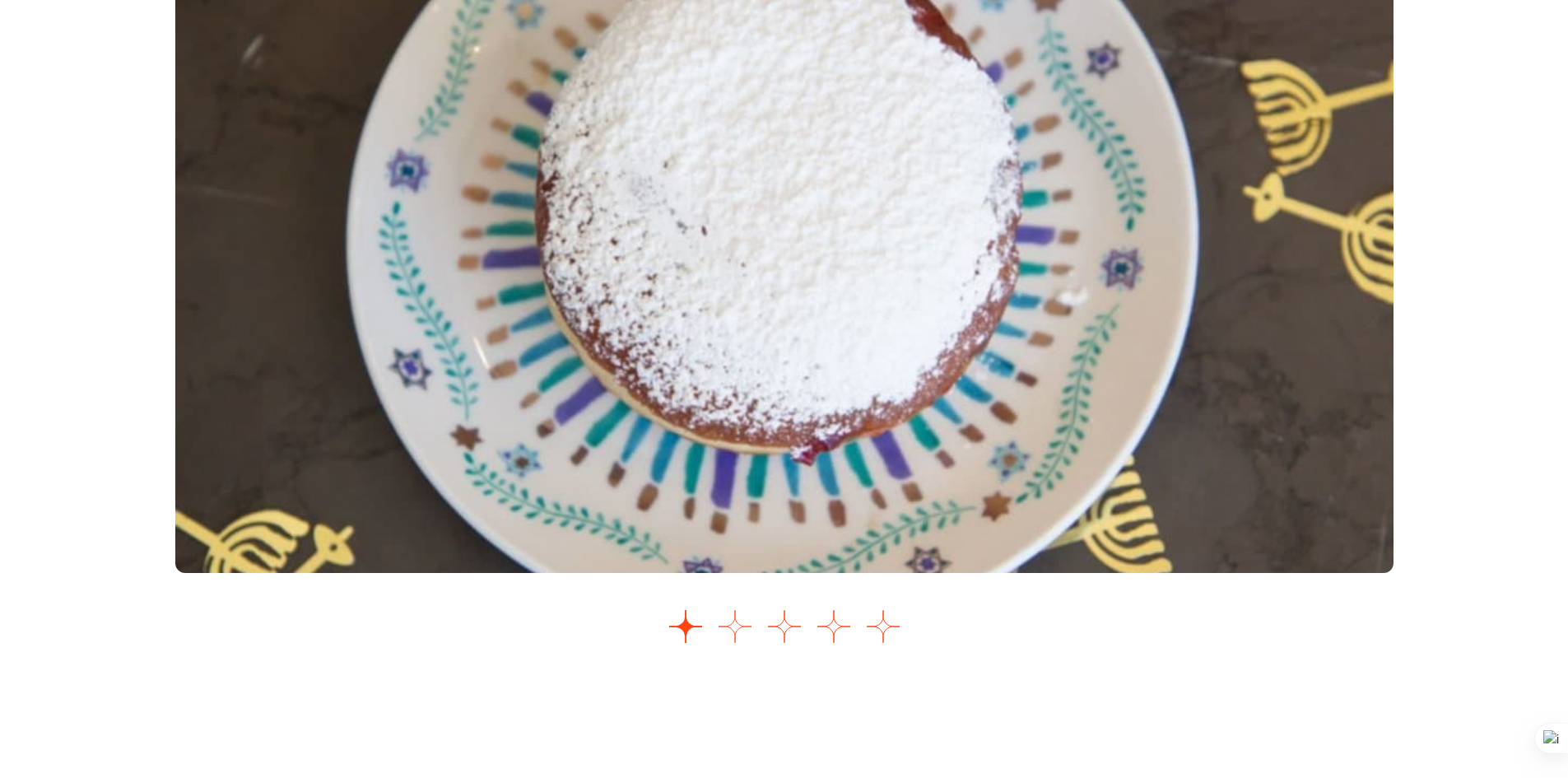
click at [738, 625] on button "Ir a la diapositiva 2" at bounding box center [735, 626] width 32 height 32
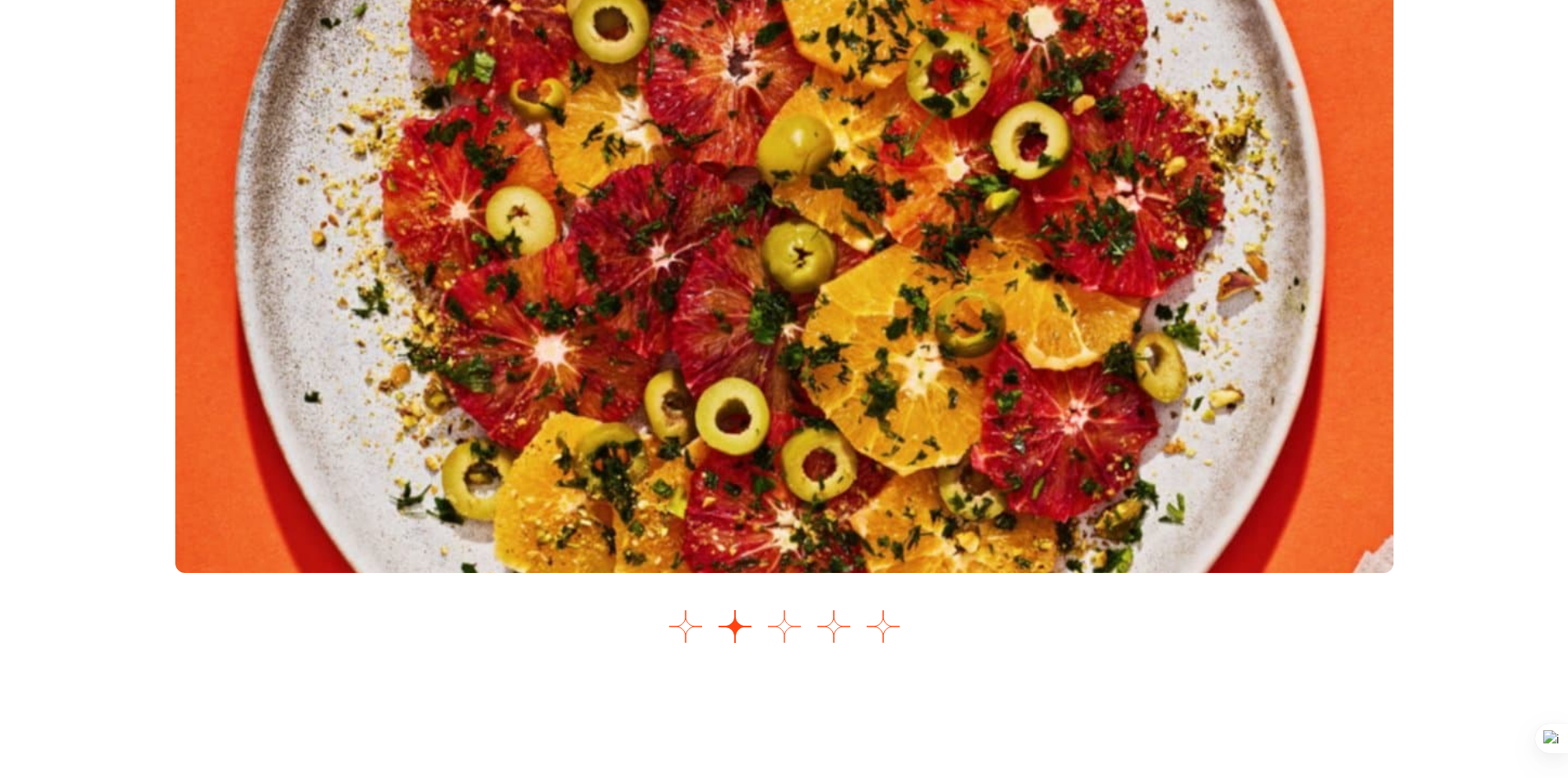
click at [778, 630] on button "Ir a la diapositiva 3" at bounding box center [784, 626] width 32 height 32
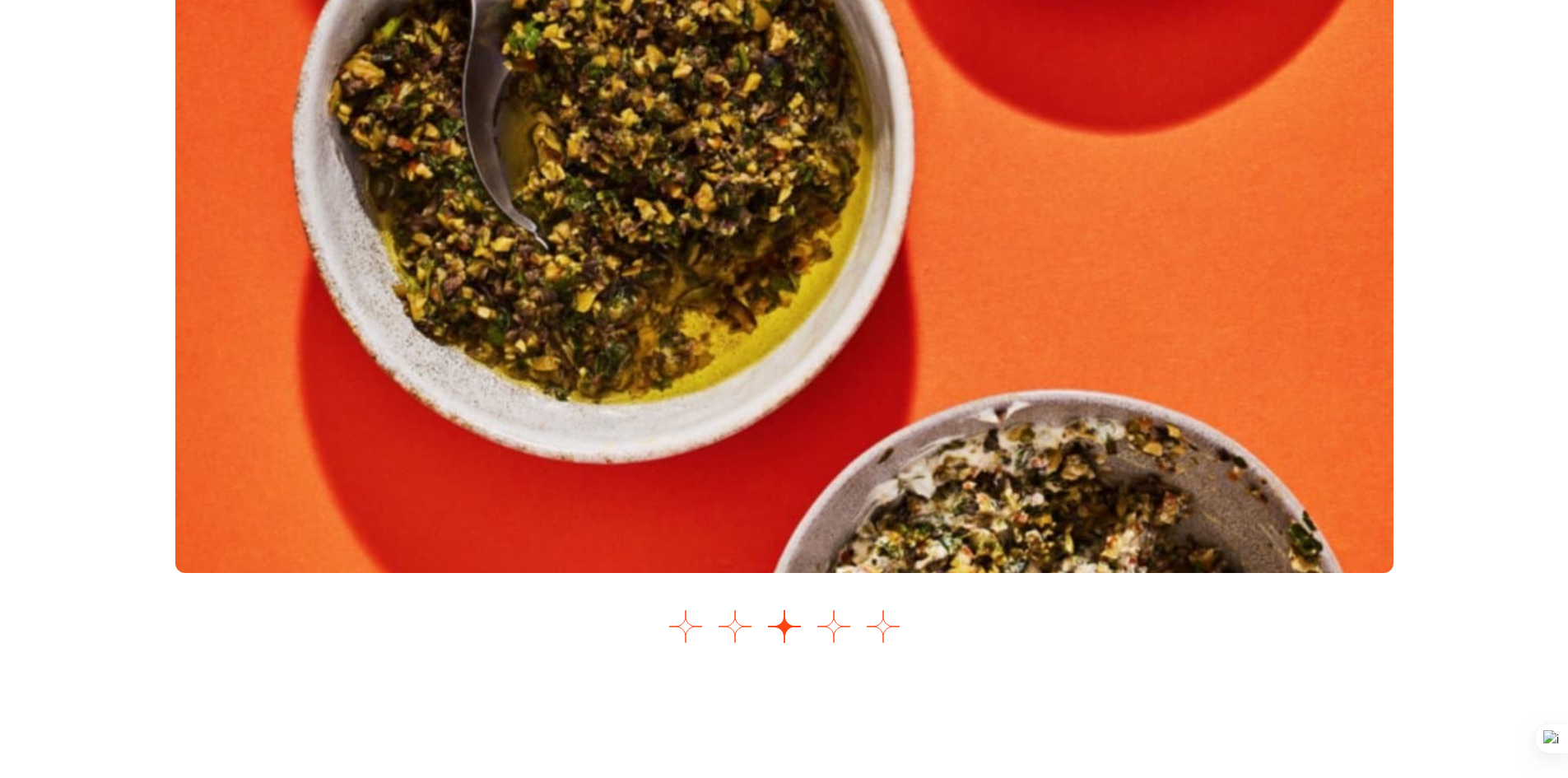
click at [813, 615] on div "Control deslizante de imágenes" at bounding box center [784, 274] width 1219 height 754
click at [838, 623] on button "Ir a la diapositiva 4" at bounding box center [834, 626] width 32 height 32
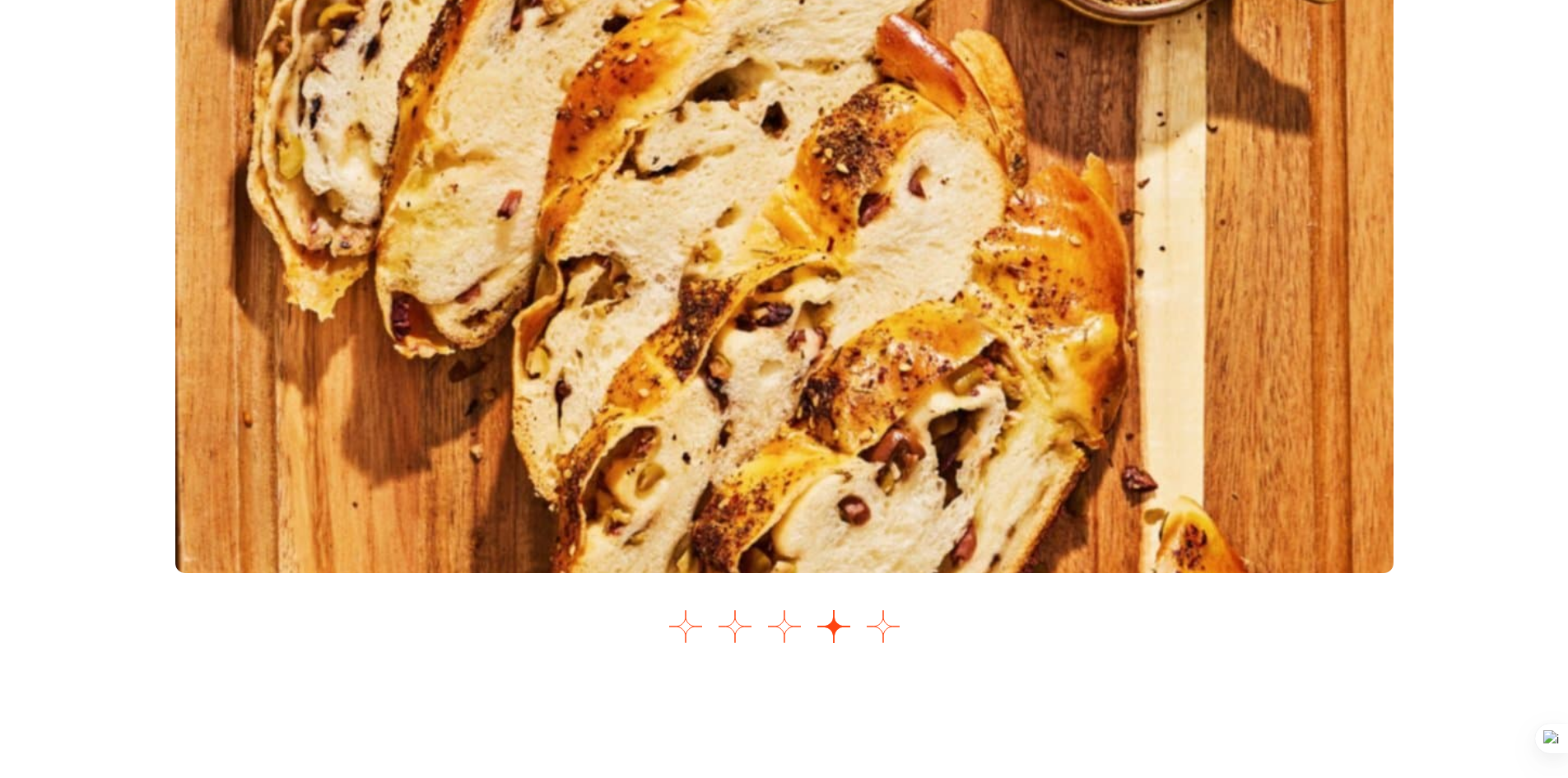
click at [913, 645] on div "Control deslizante de imágenes" at bounding box center [784, 274] width 1219 height 754
click at [897, 644] on li "Seleccione una diapositiva para mostrar" at bounding box center [883, 627] width 32 height 35
click at [882, 634] on button "Ir a la diapositiva 5" at bounding box center [883, 626] width 32 height 32
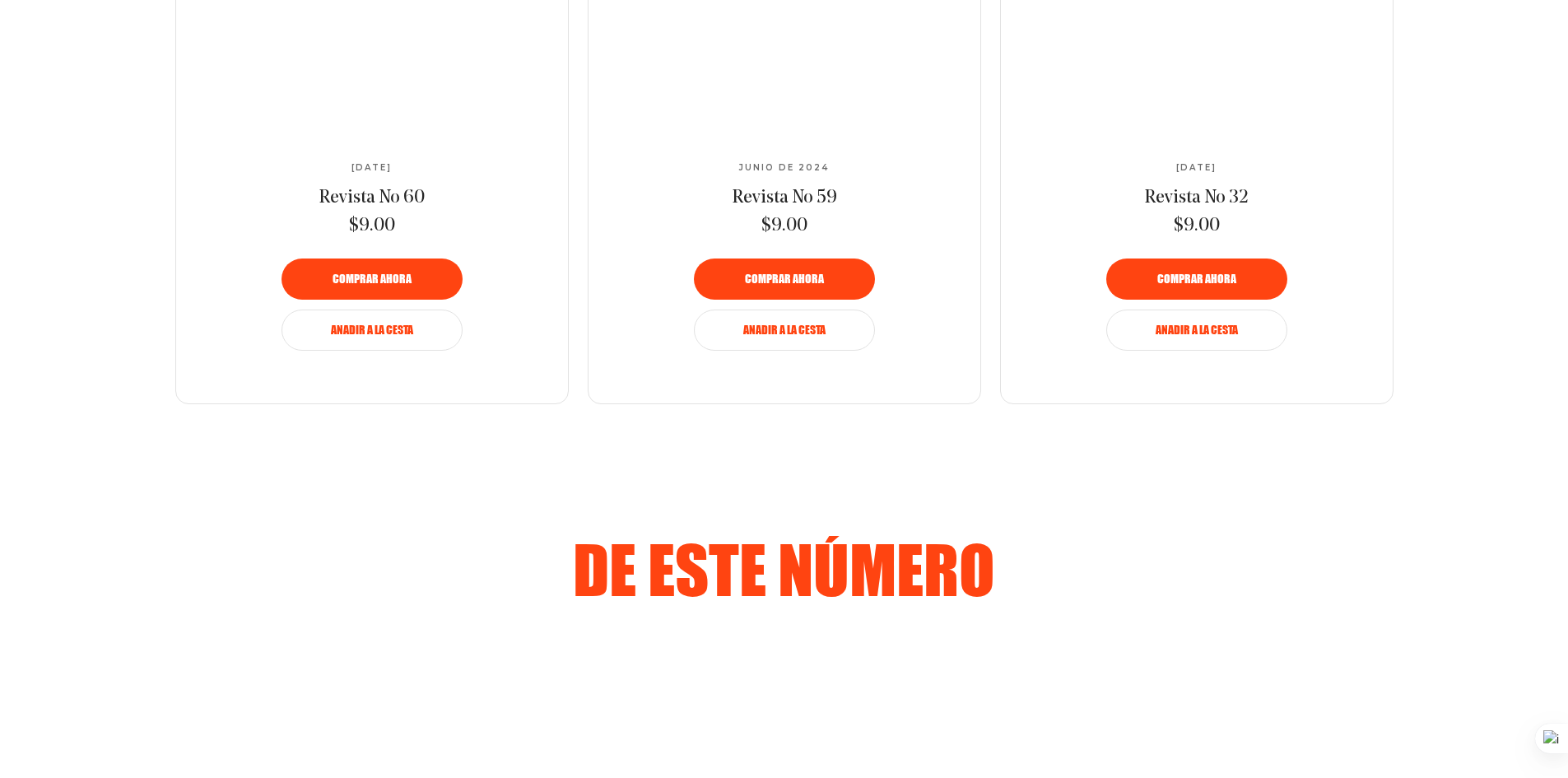
scroll to position [0, 0]
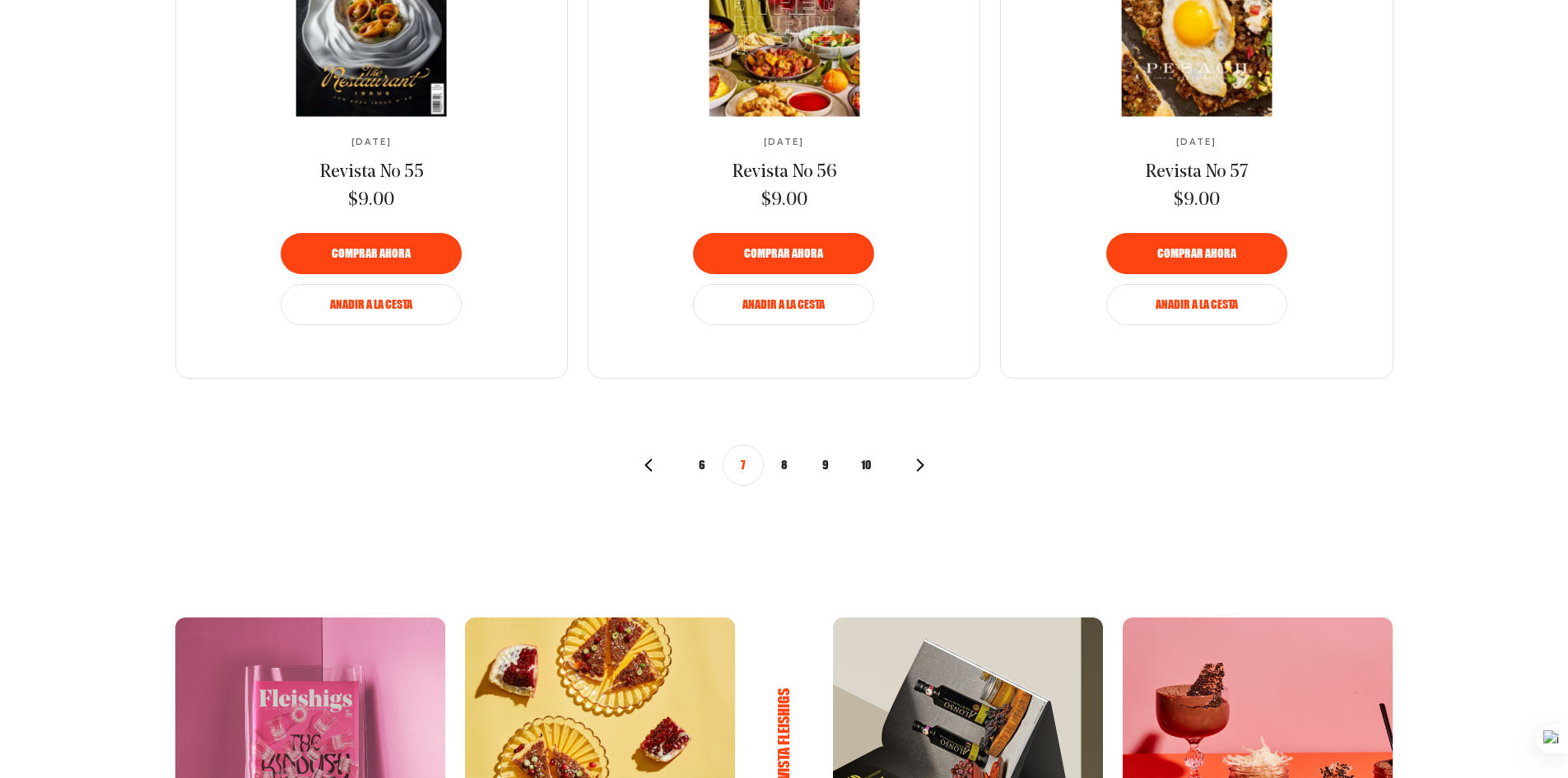
scroll to position [1980, 0]
click at [777, 458] on button "8" at bounding box center [784, 466] width 42 height 42
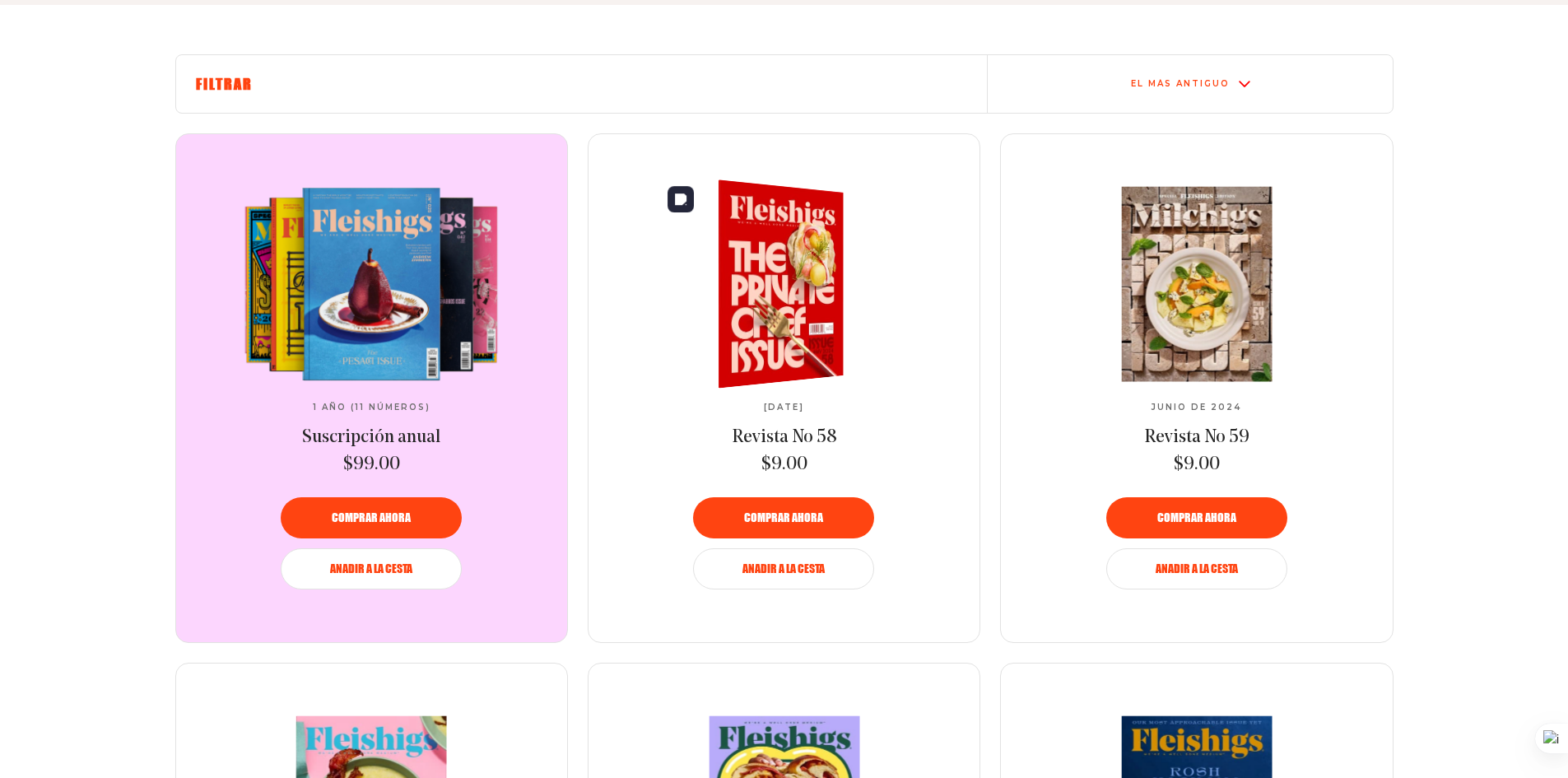
scroll to position [658, 0]
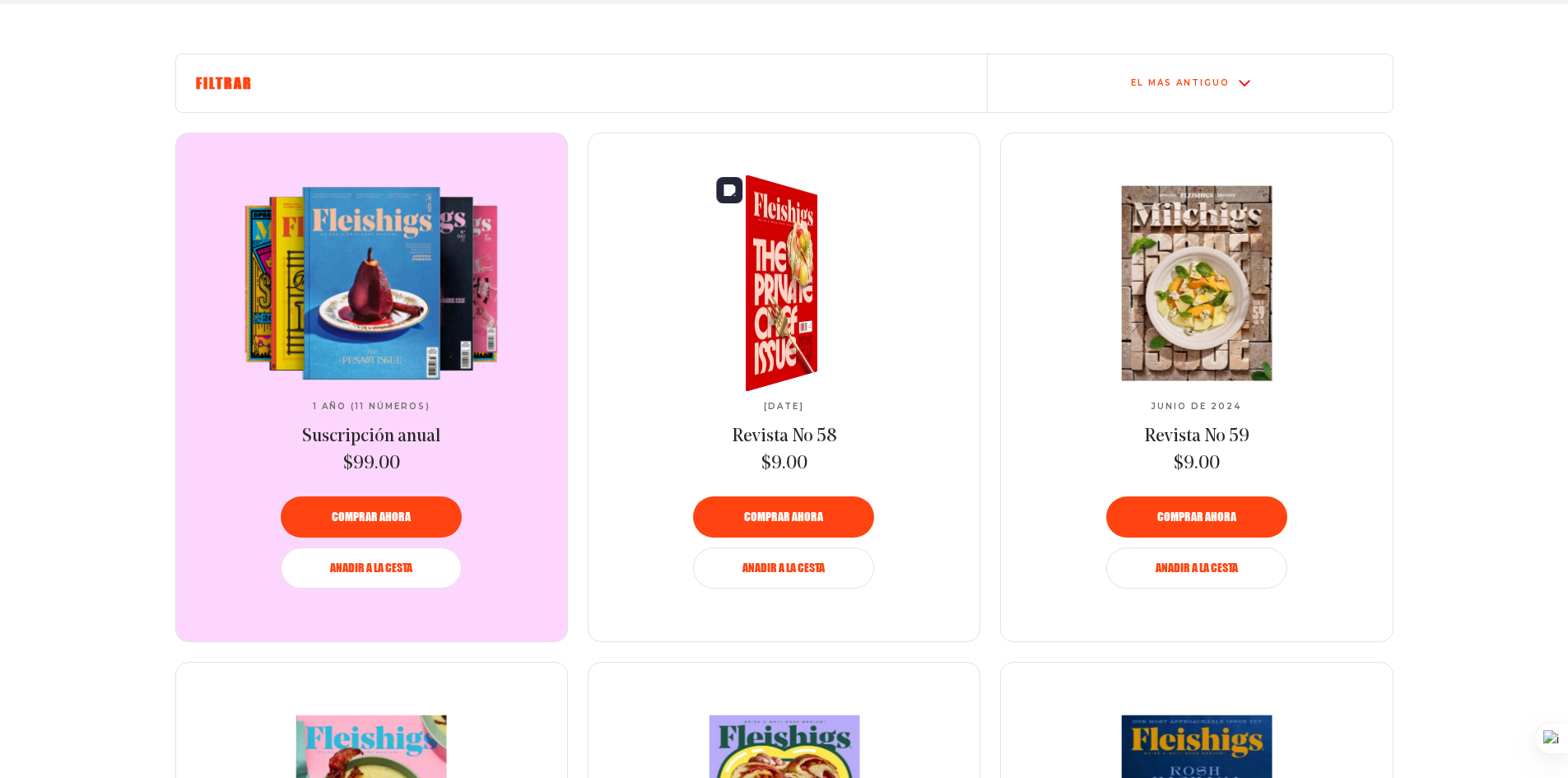
click at [753, 273] on link at bounding box center [784, 282] width 275 height 194
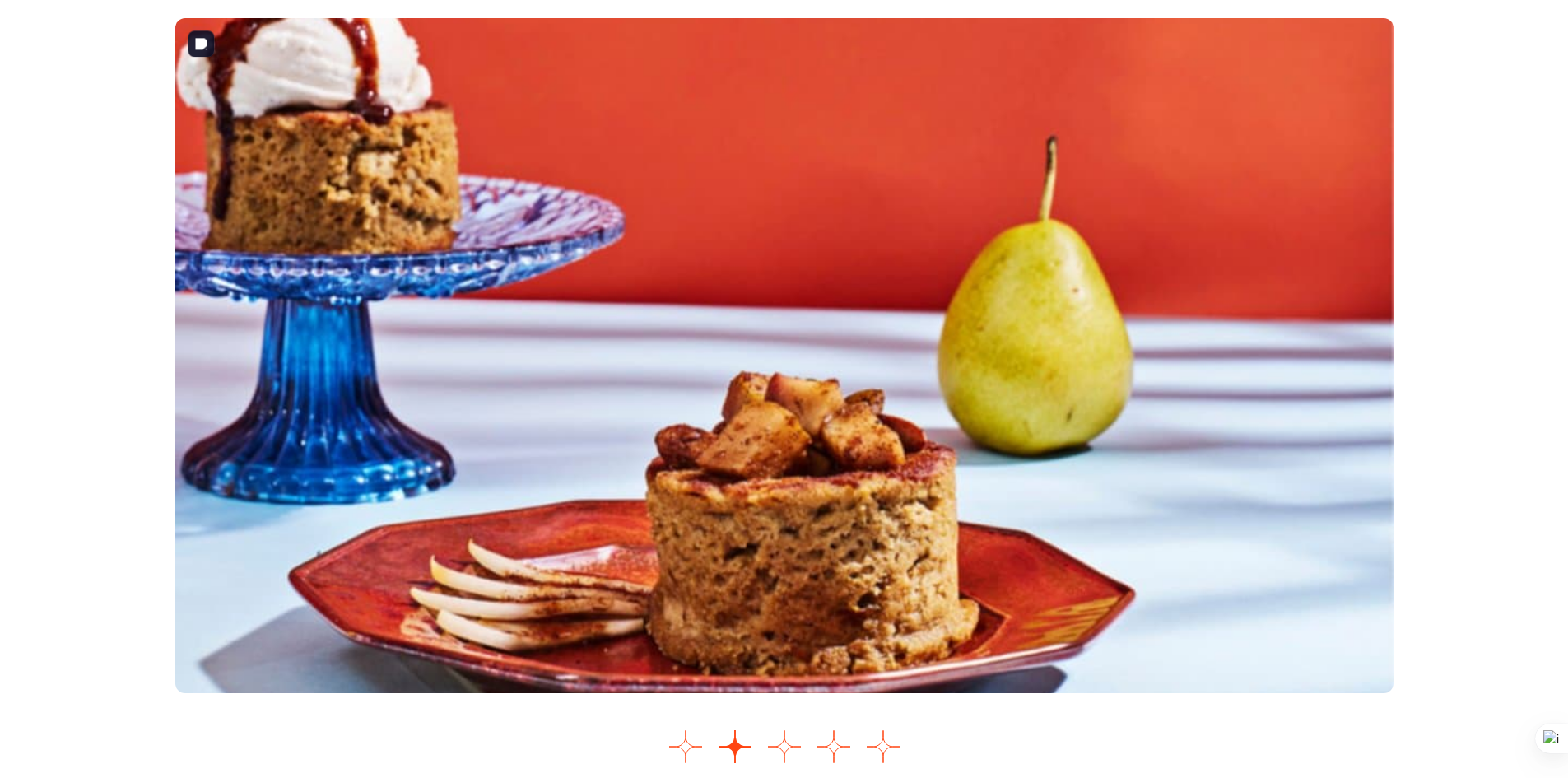
scroll to position [2011, 0]
drag, startPoint x: 921, startPoint y: 360, endPoint x: 687, endPoint y: 755, distance: 459.1
click at [687, 755] on button "Ir a la diapositiva 1" at bounding box center [686, 746] width 32 height 32
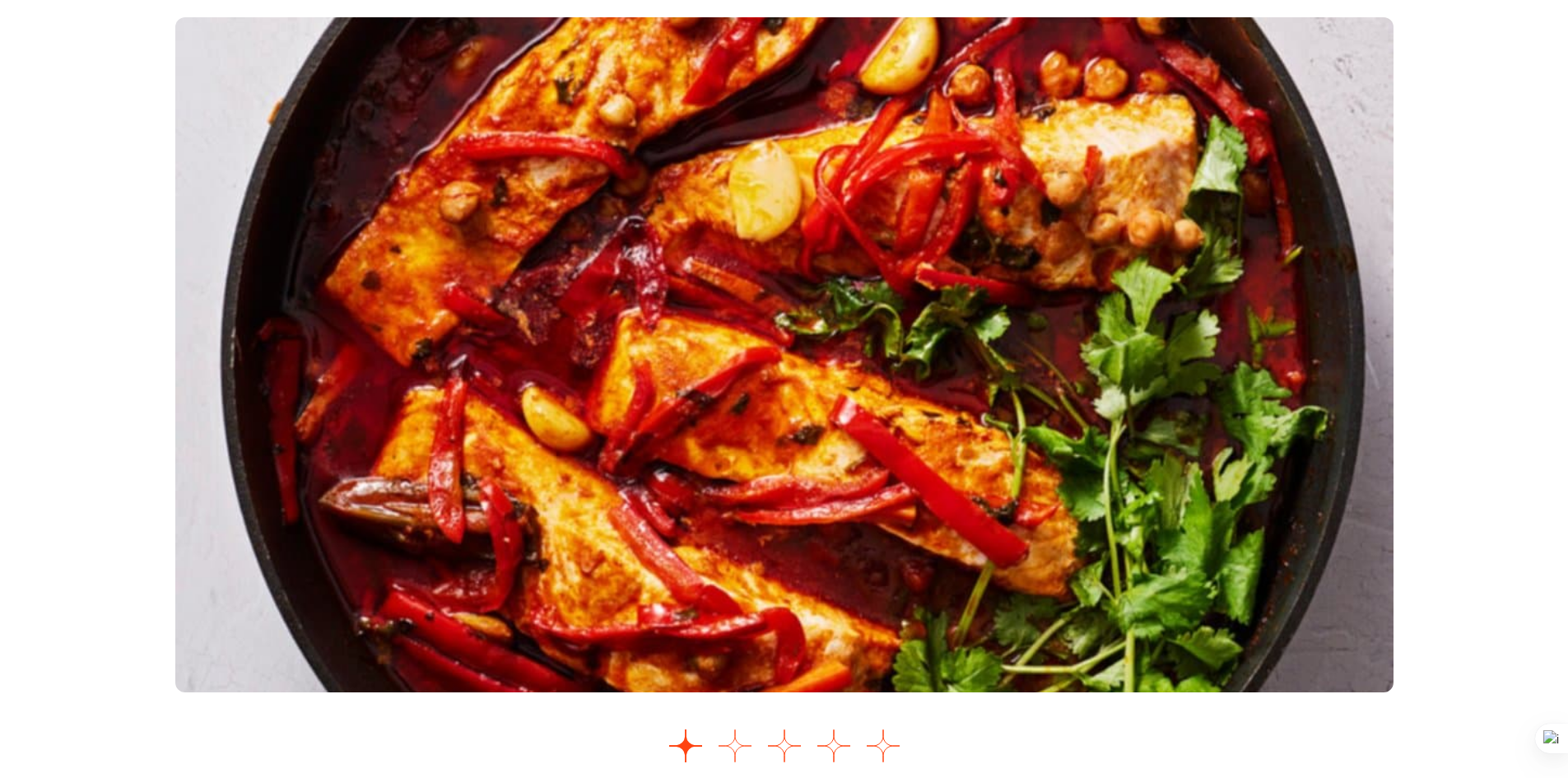
click at [741, 746] on button "Ir a la diapositiva 2" at bounding box center [735, 746] width 32 height 32
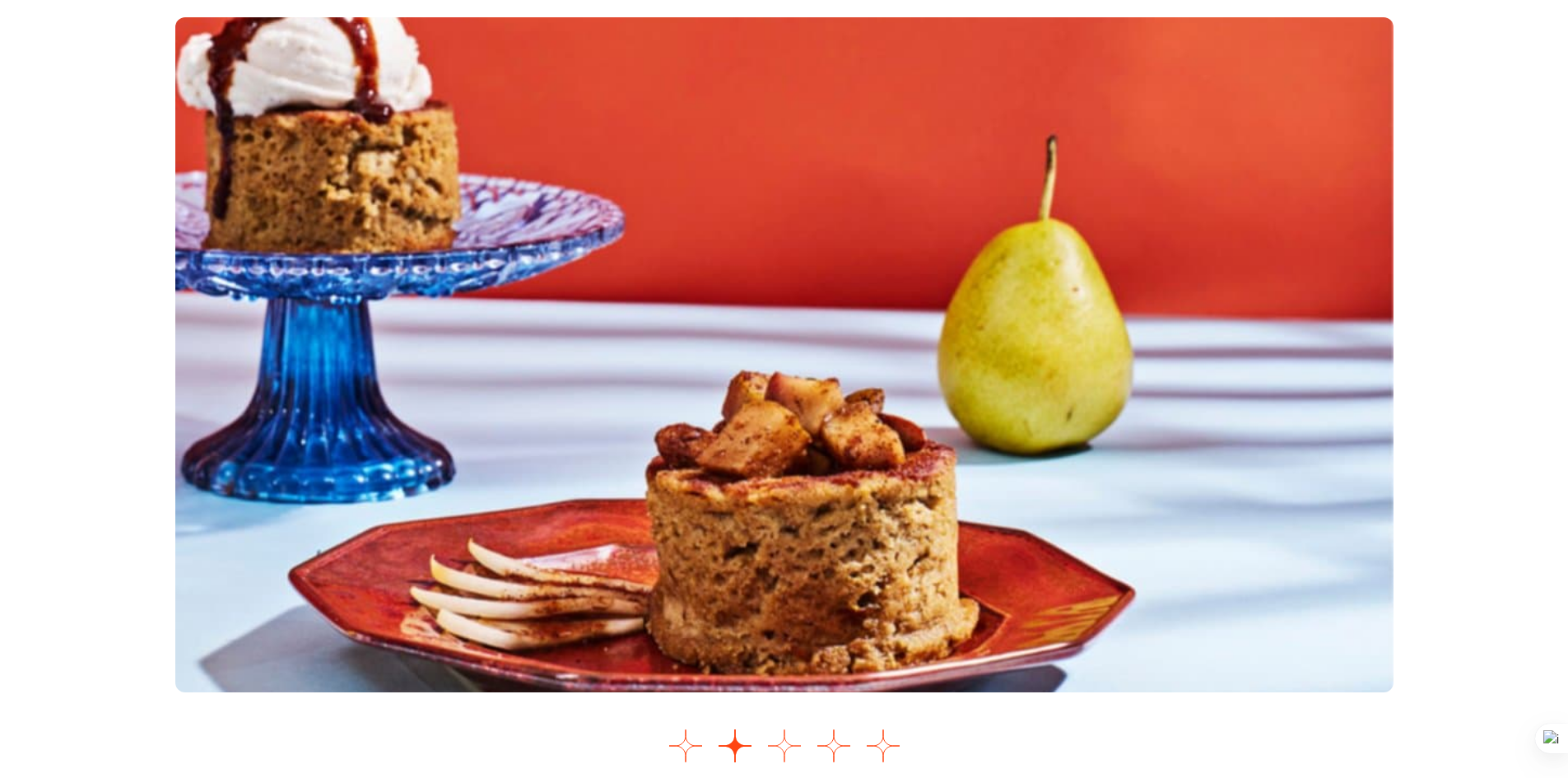
click at [779, 739] on button "Ir a la diapositiva 3" at bounding box center [784, 746] width 32 height 32
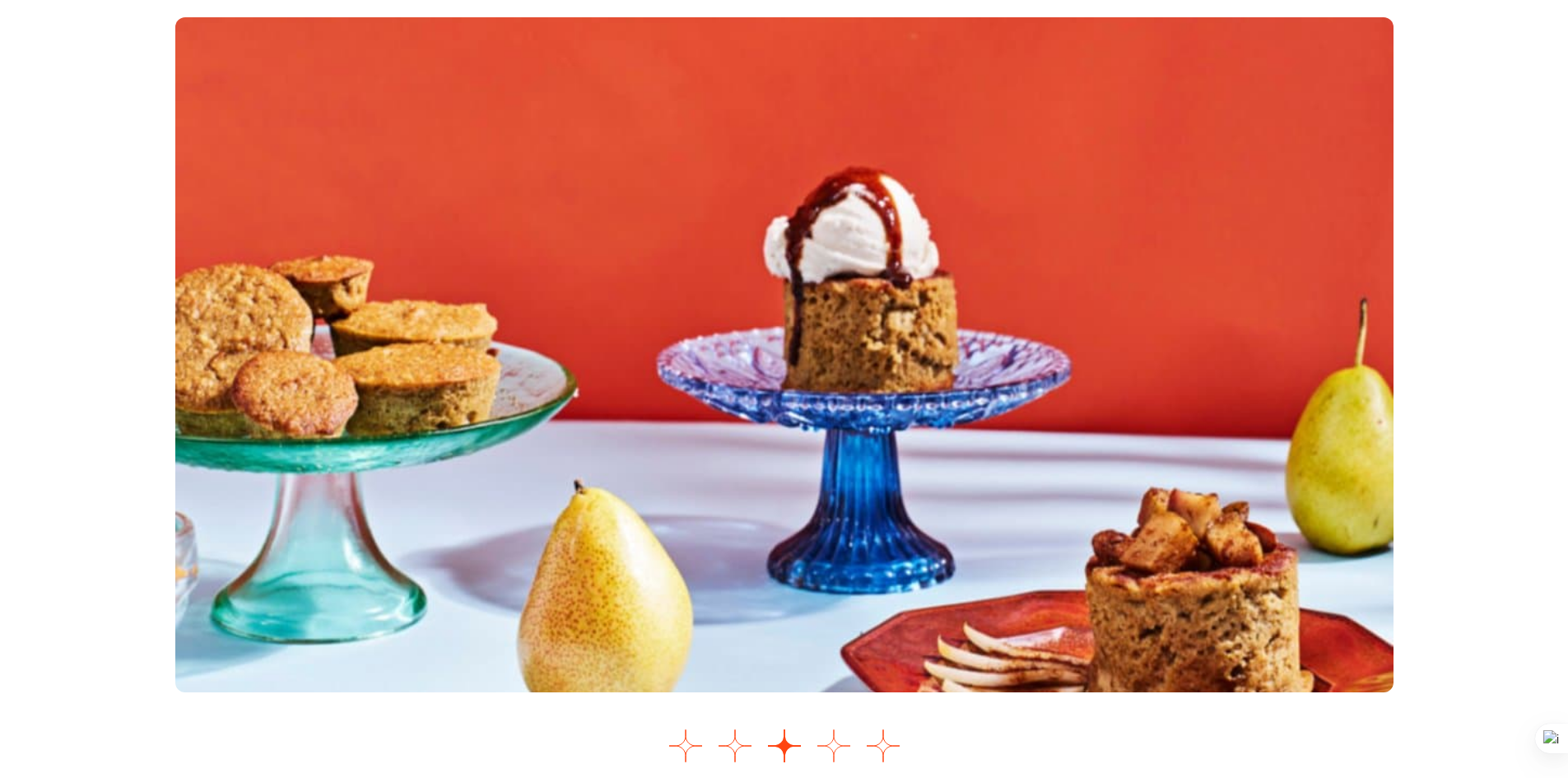
click at [836, 741] on button "Ir a la diapositiva 4" at bounding box center [834, 746] width 32 height 32
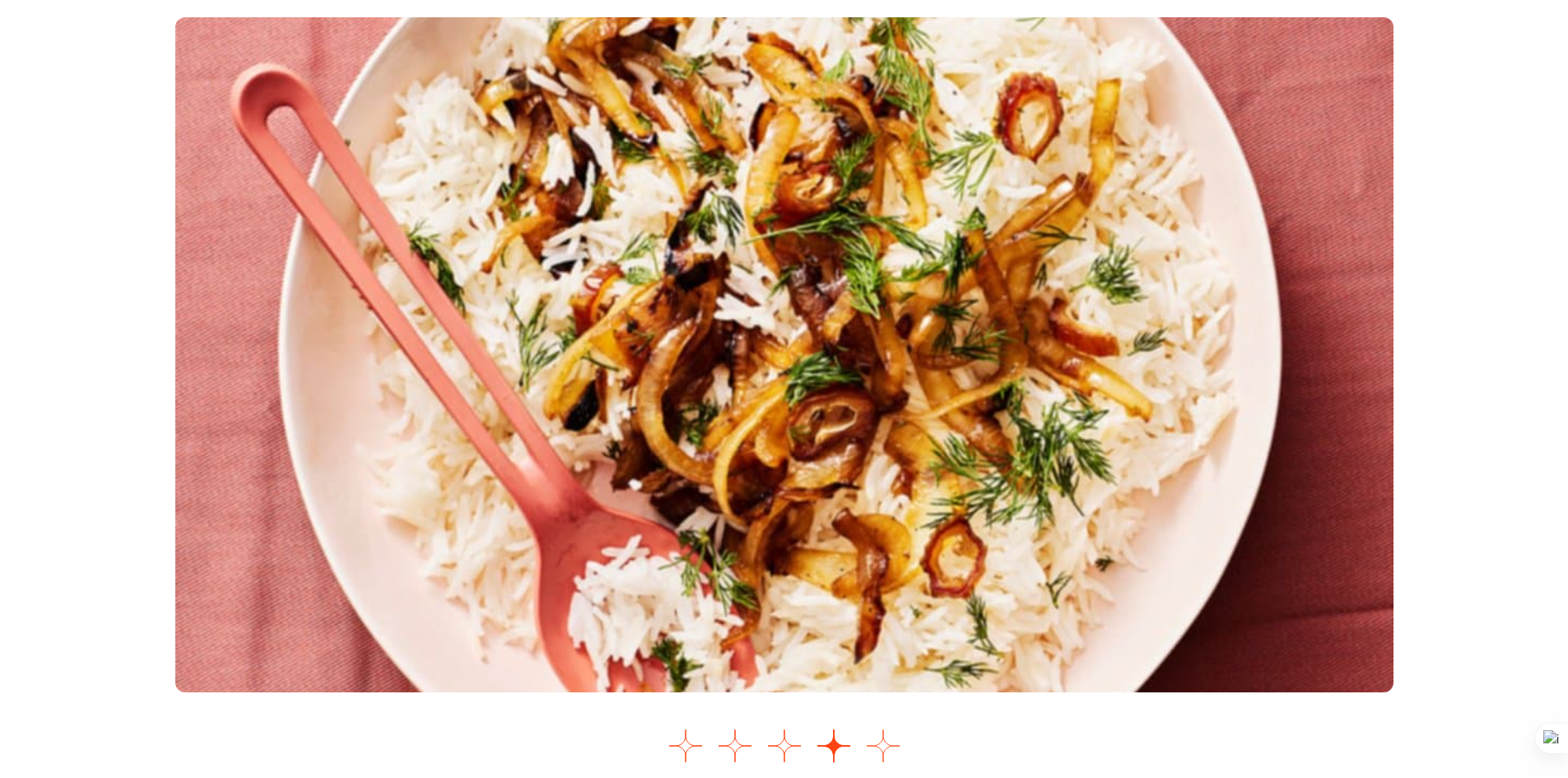
click at [890, 755] on button "Ir a la diapositiva 5" at bounding box center [883, 746] width 32 height 32
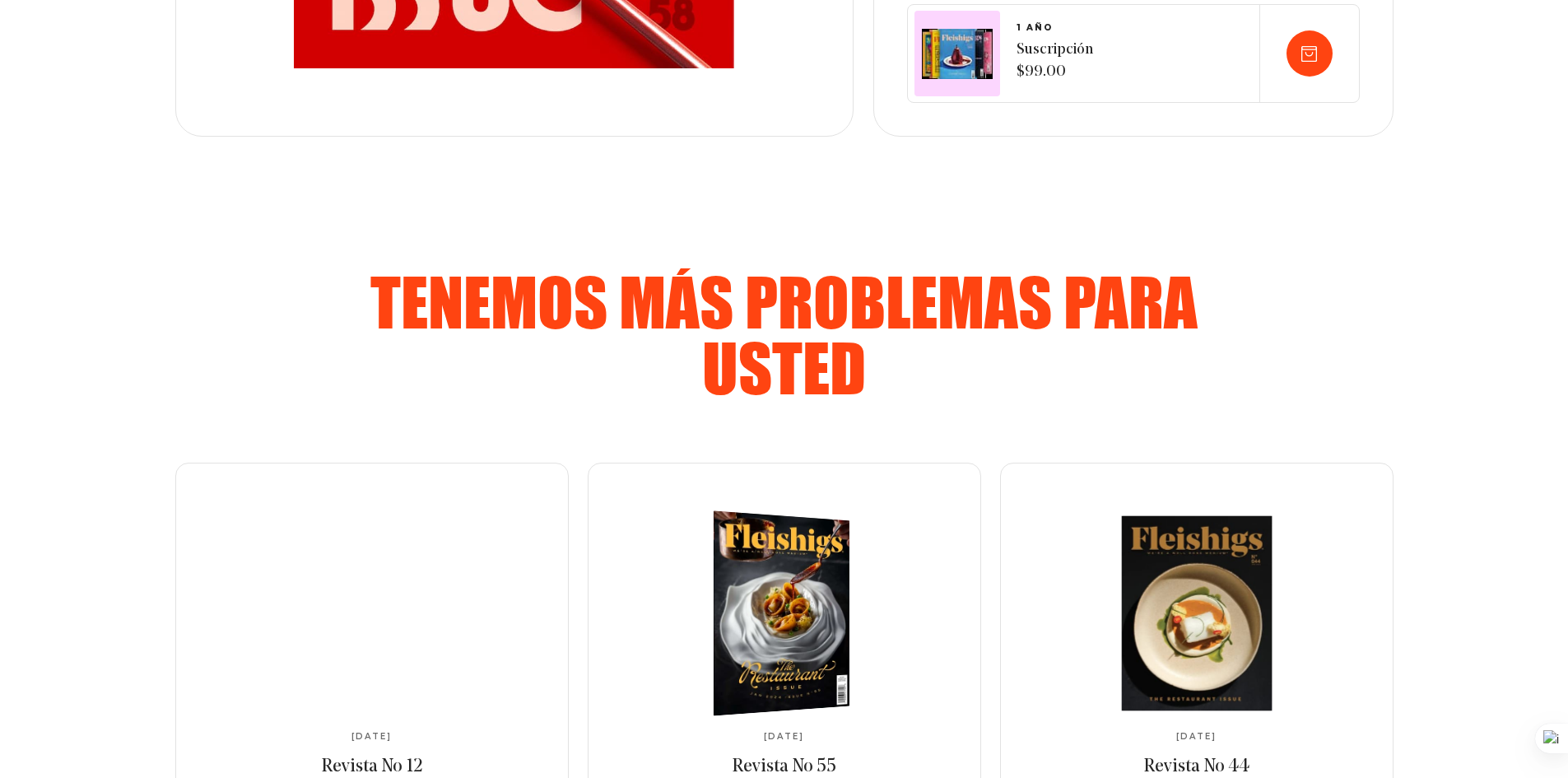
scroll to position [791, 0]
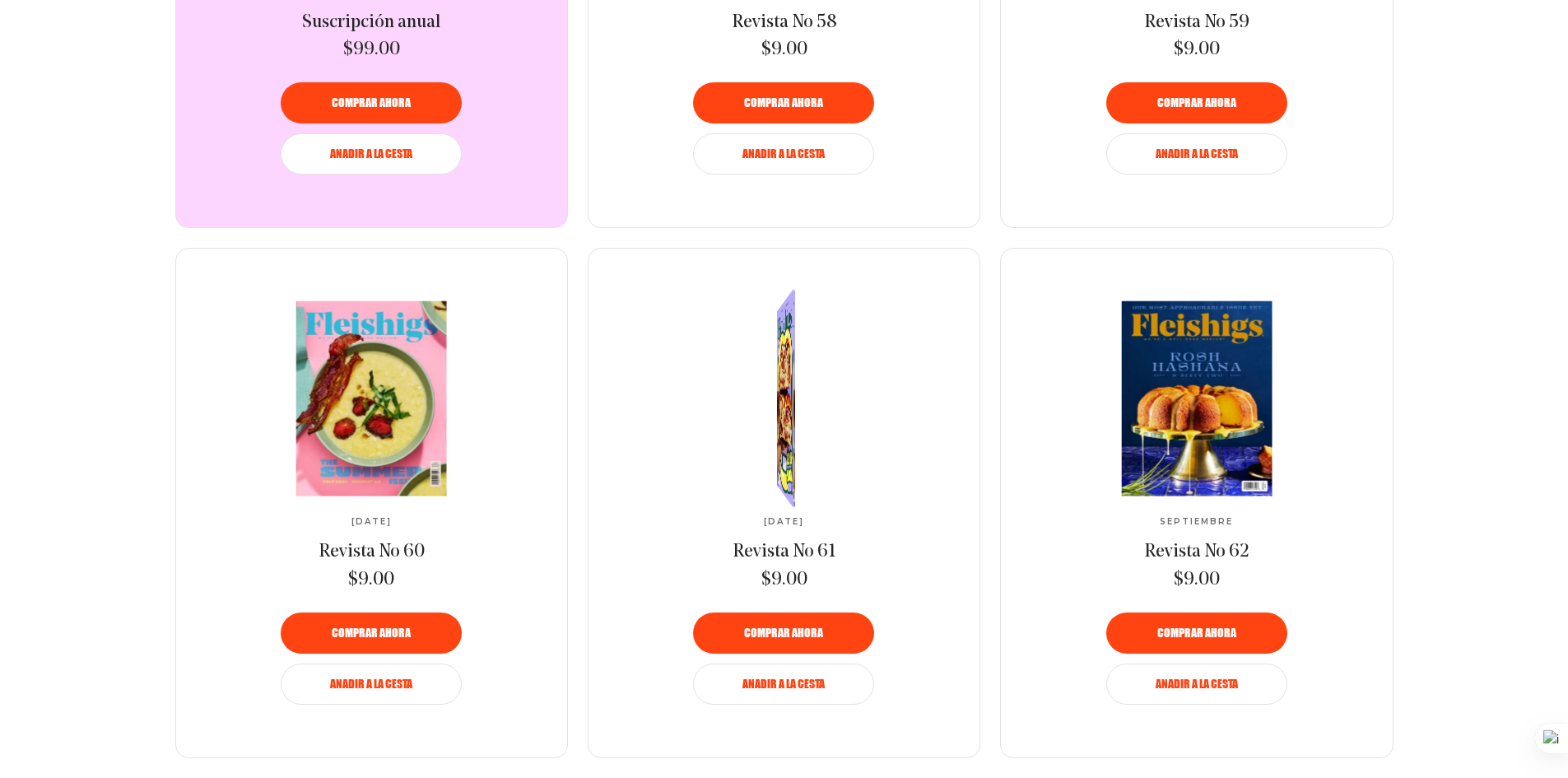
scroll to position [1071, 0]
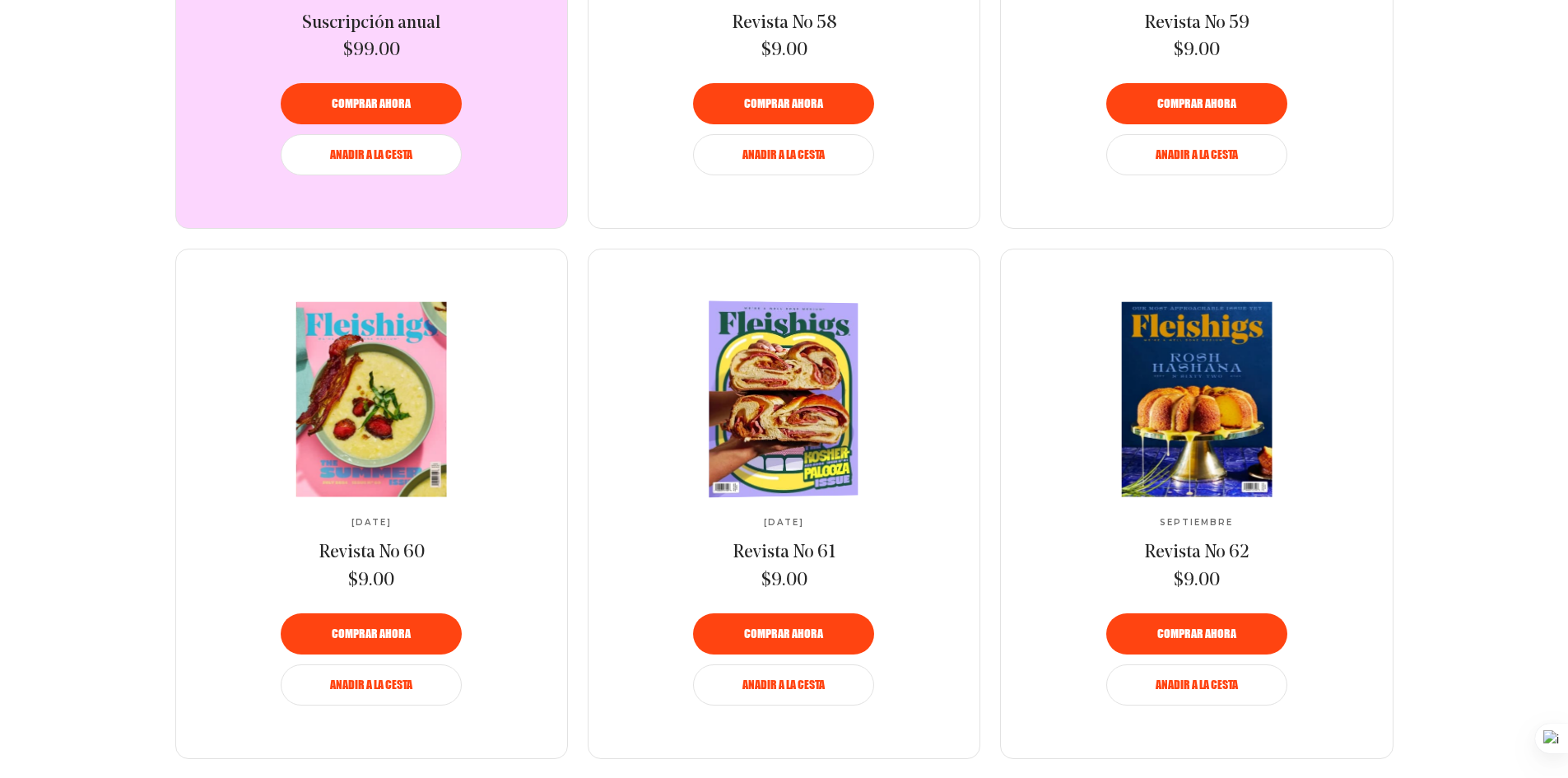
click at [789, 425] on img at bounding box center [781, 400] width 274 height 199
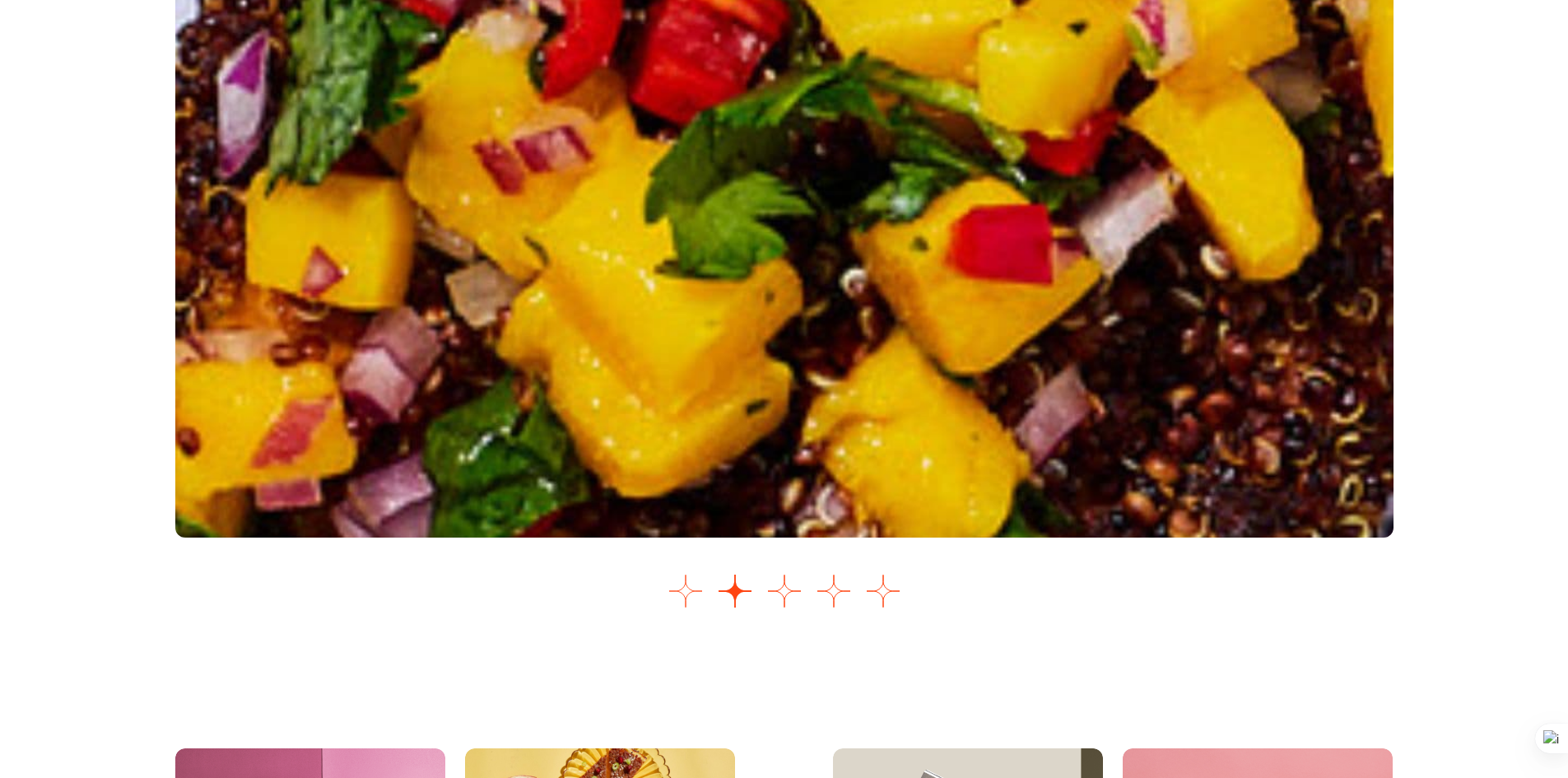
click at [684, 607] on button "Ir a la diapositiva 1" at bounding box center [686, 591] width 32 height 32
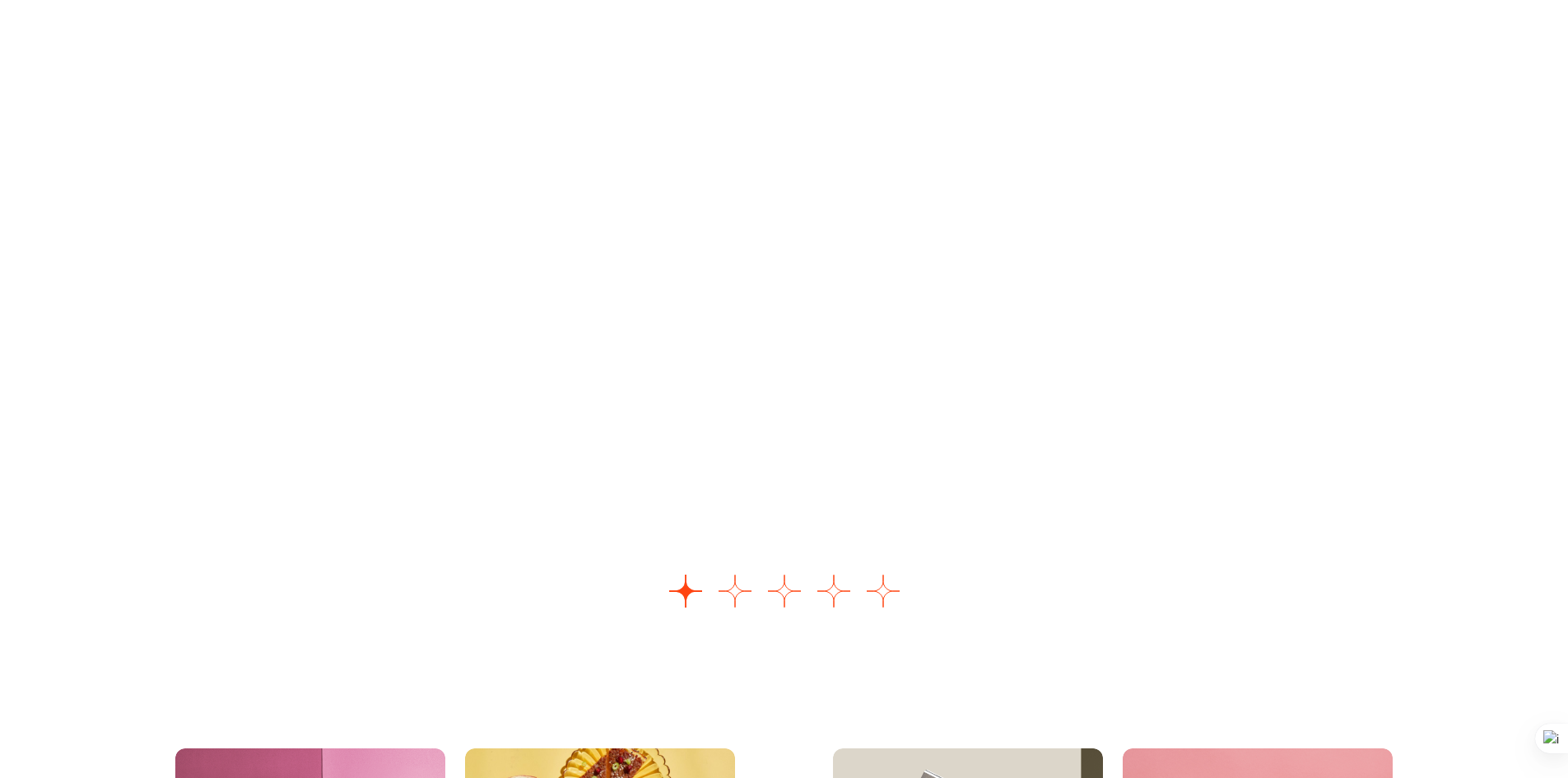
scroll to position [2139, 0]
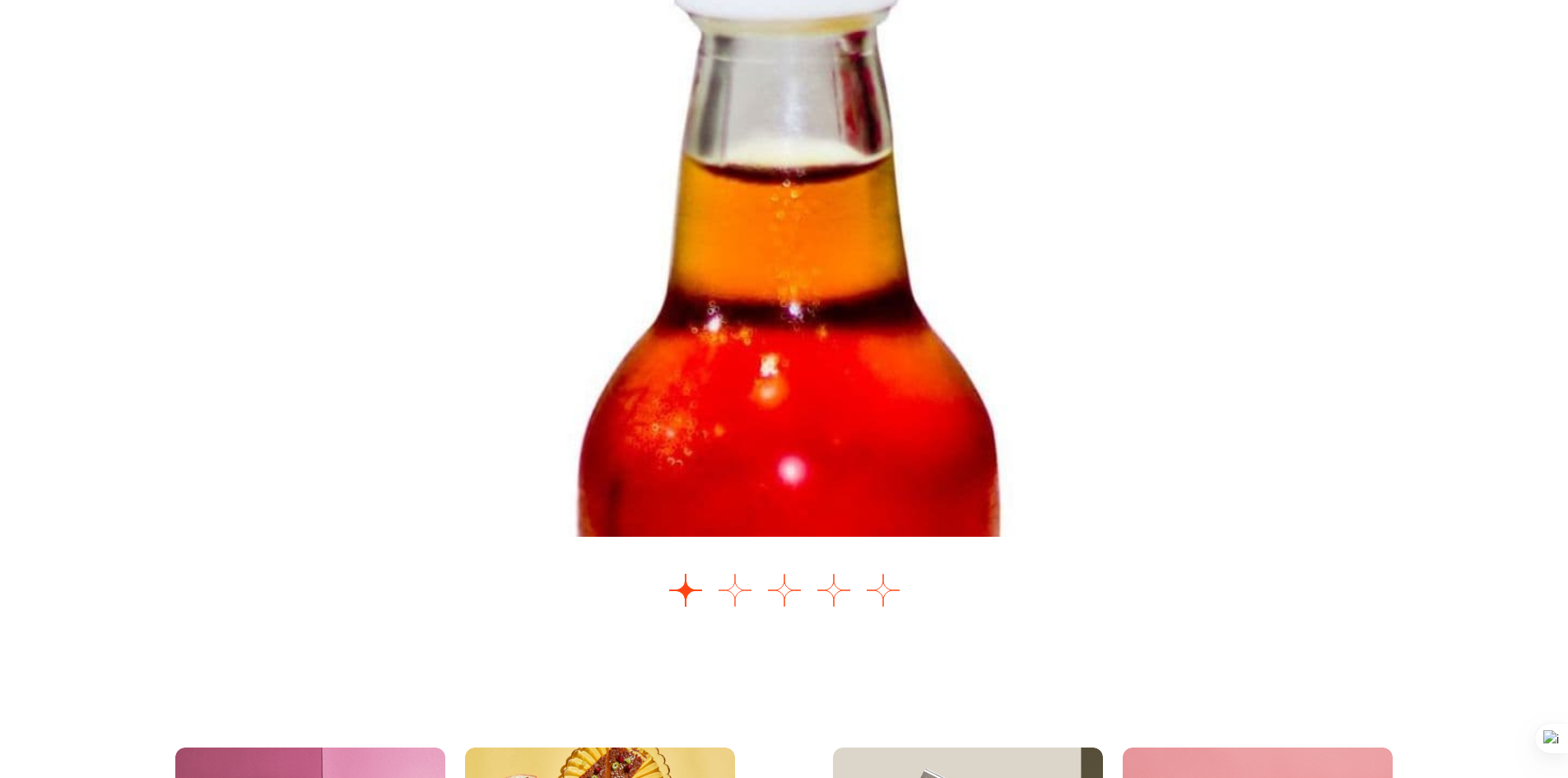
click at [738, 607] on button "Ir a la diapositiva 2" at bounding box center [735, 590] width 32 height 32
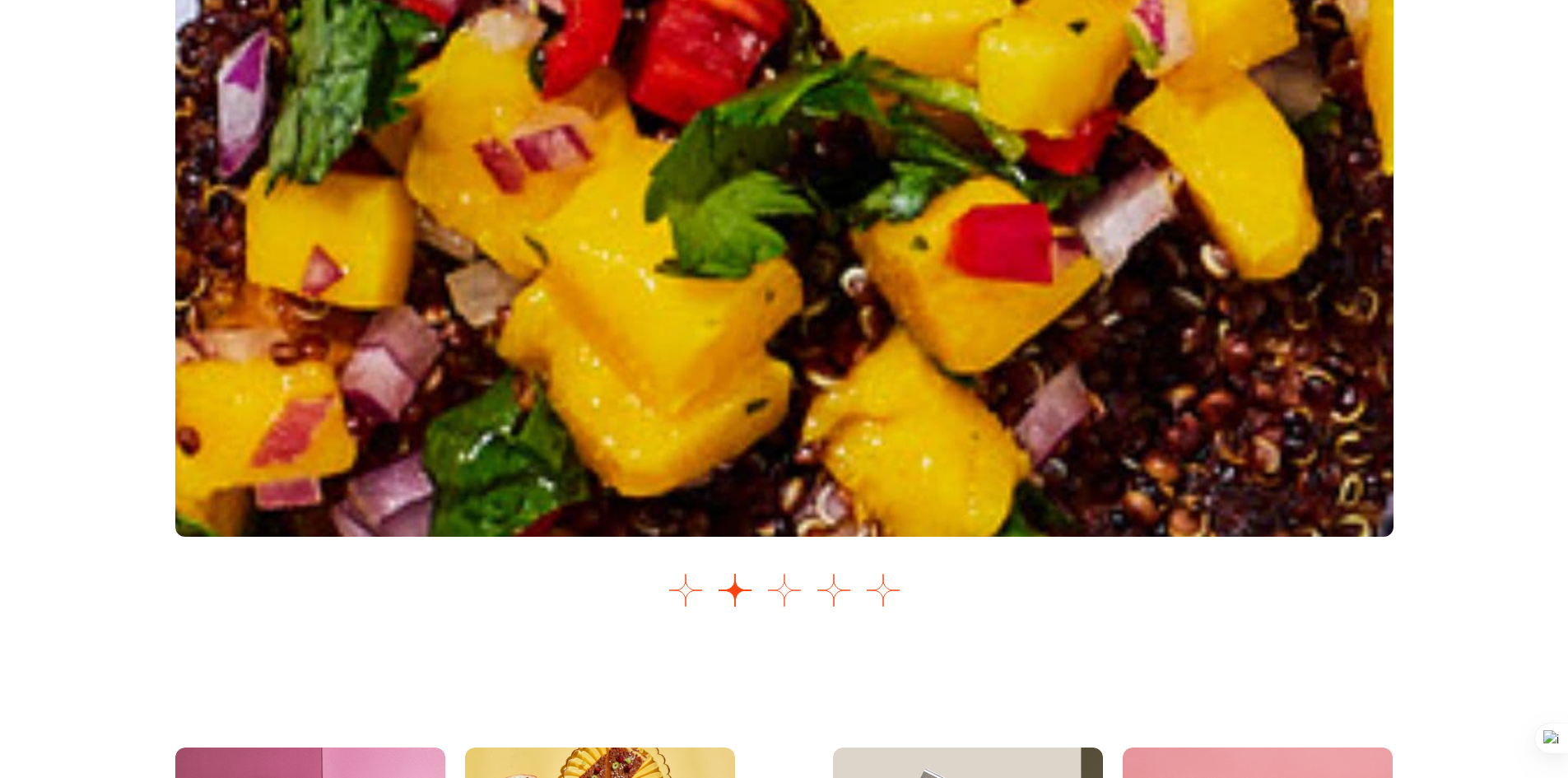
click at [778, 607] on button "Ir a la diapositiva 3" at bounding box center [784, 590] width 32 height 32
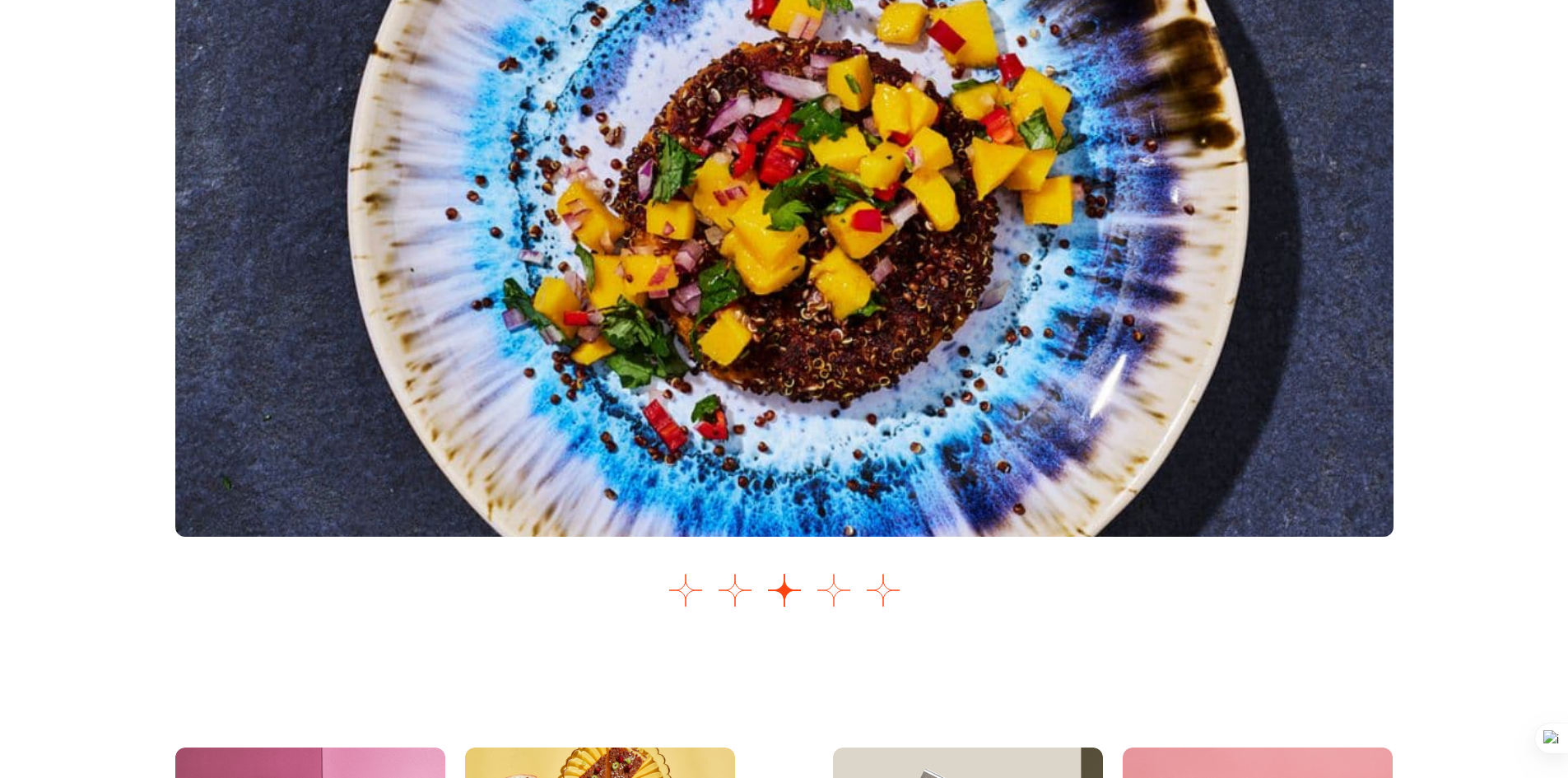
click at [833, 607] on button "Ir a la diapositiva 4" at bounding box center [834, 590] width 32 height 32
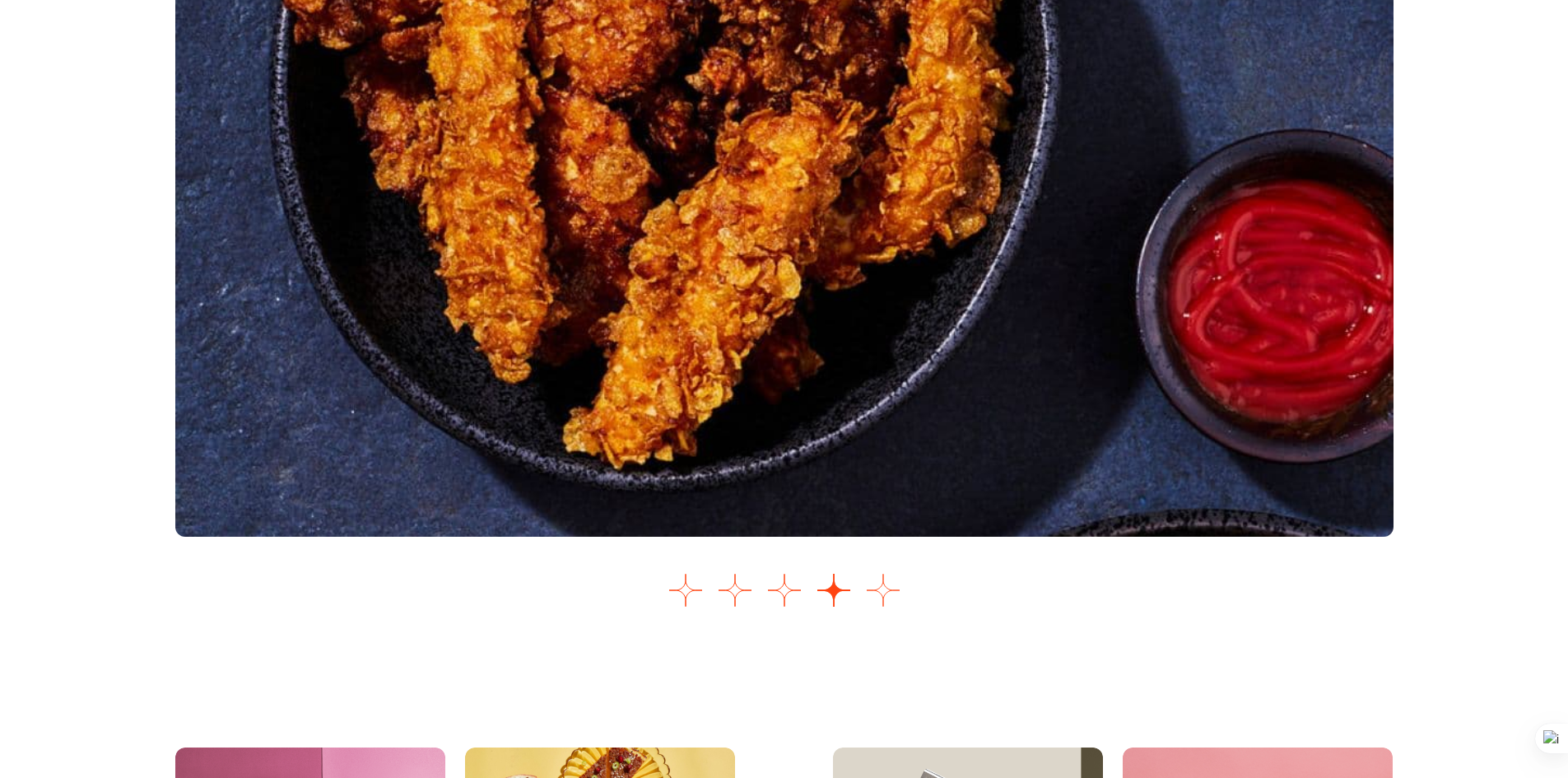
click at [881, 607] on button "Ir a la diapositiva 5" at bounding box center [883, 590] width 32 height 32
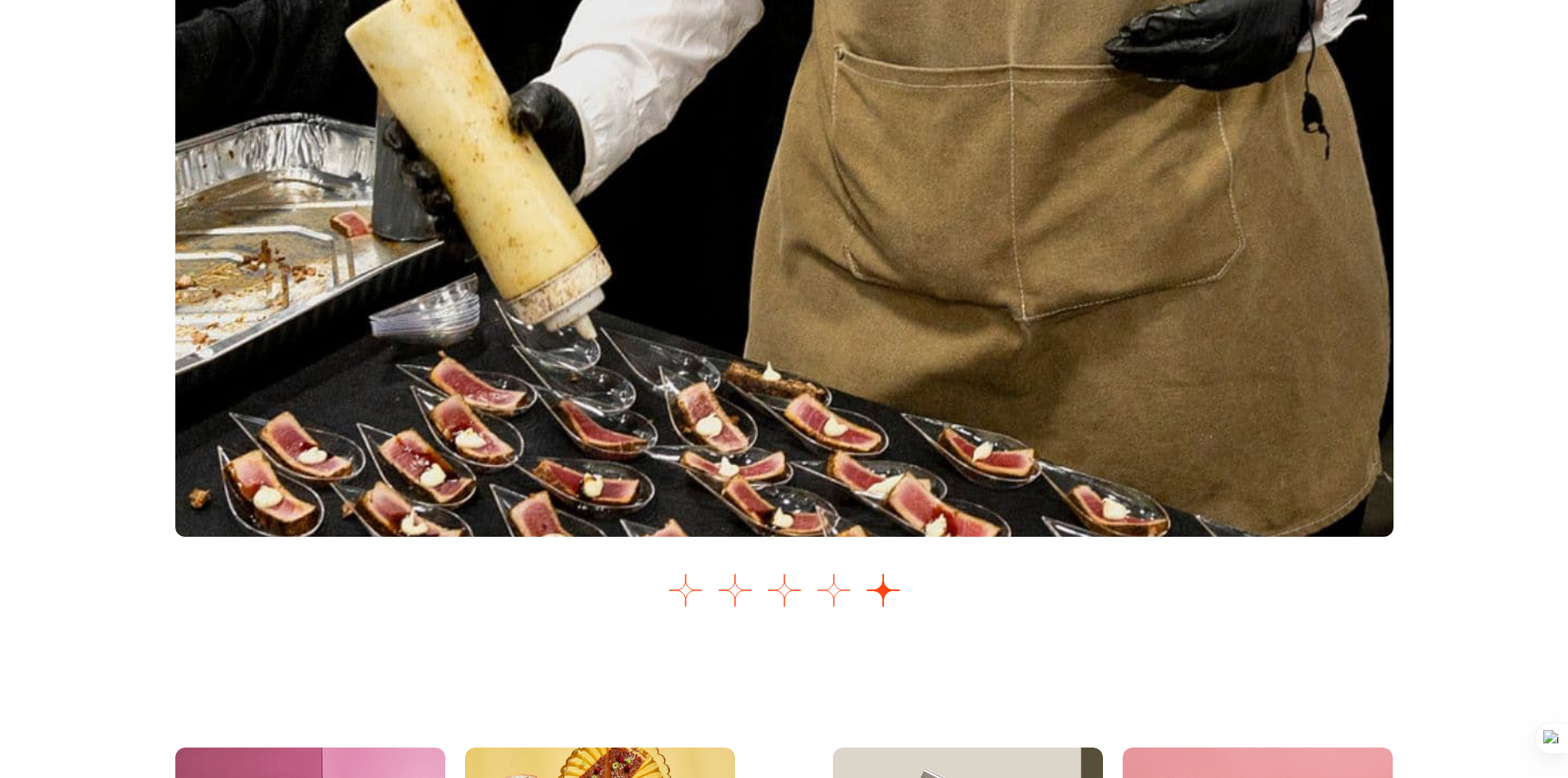
click at [830, 607] on button "Ir a la diapositiva 4" at bounding box center [834, 590] width 32 height 32
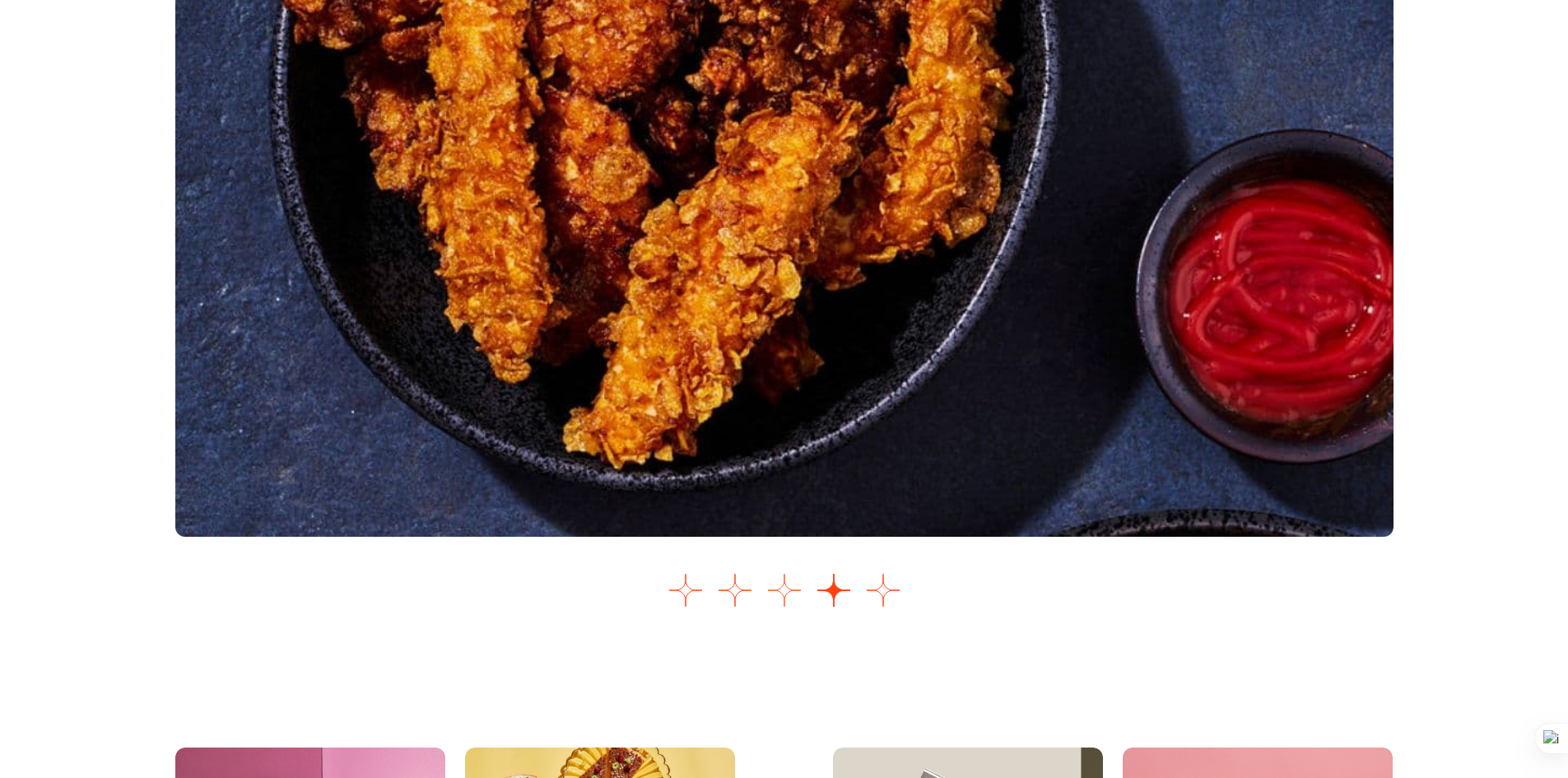
click at [777, 607] on button "Ir a la diapositiva 3" at bounding box center [784, 590] width 32 height 32
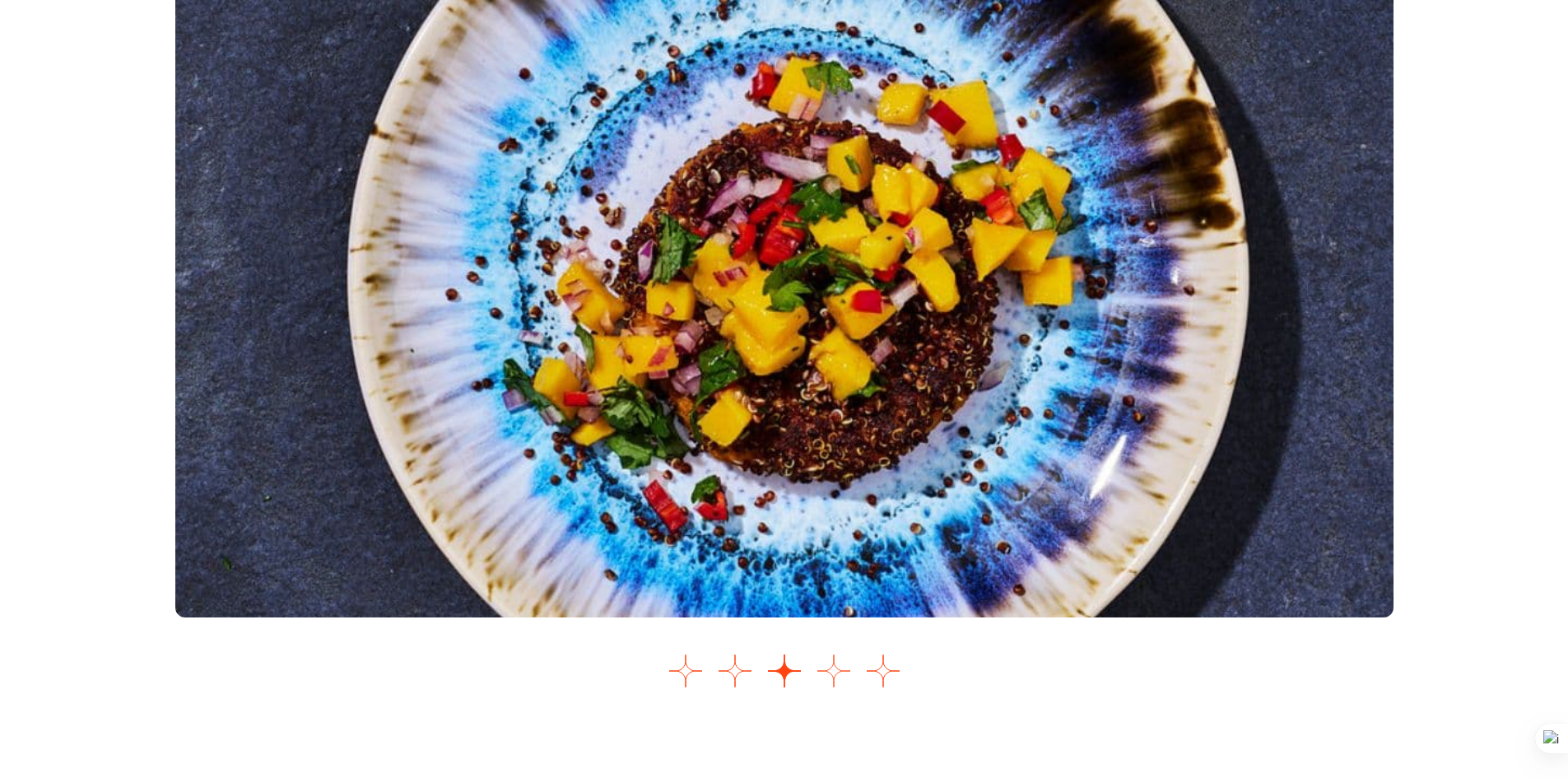
scroll to position [2057, 0]
click at [885, 688] on button "Ir a la diapositiva 5" at bounding box center [883, 671] width 32 height 32
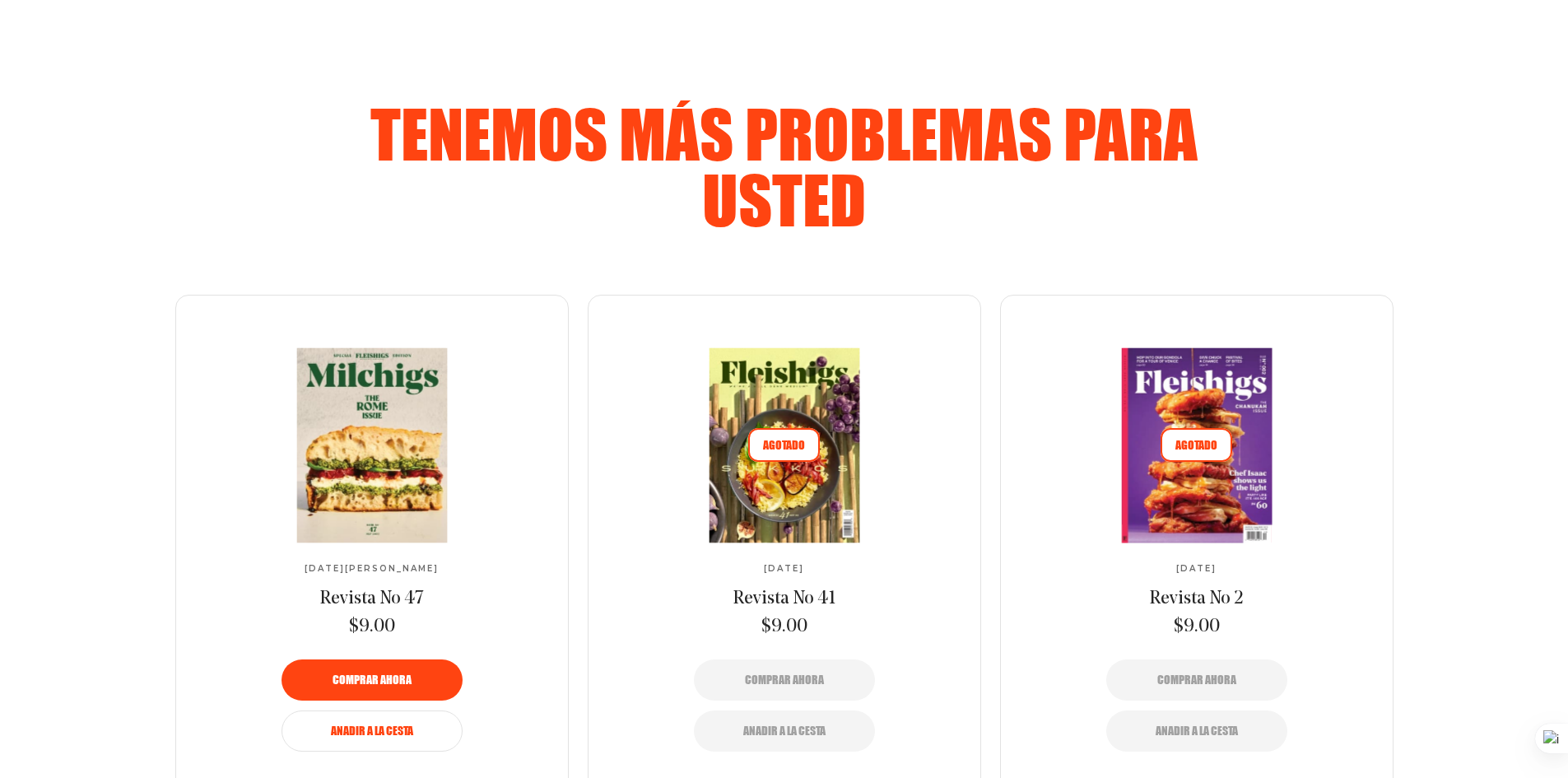
scroll to position [936, 0]
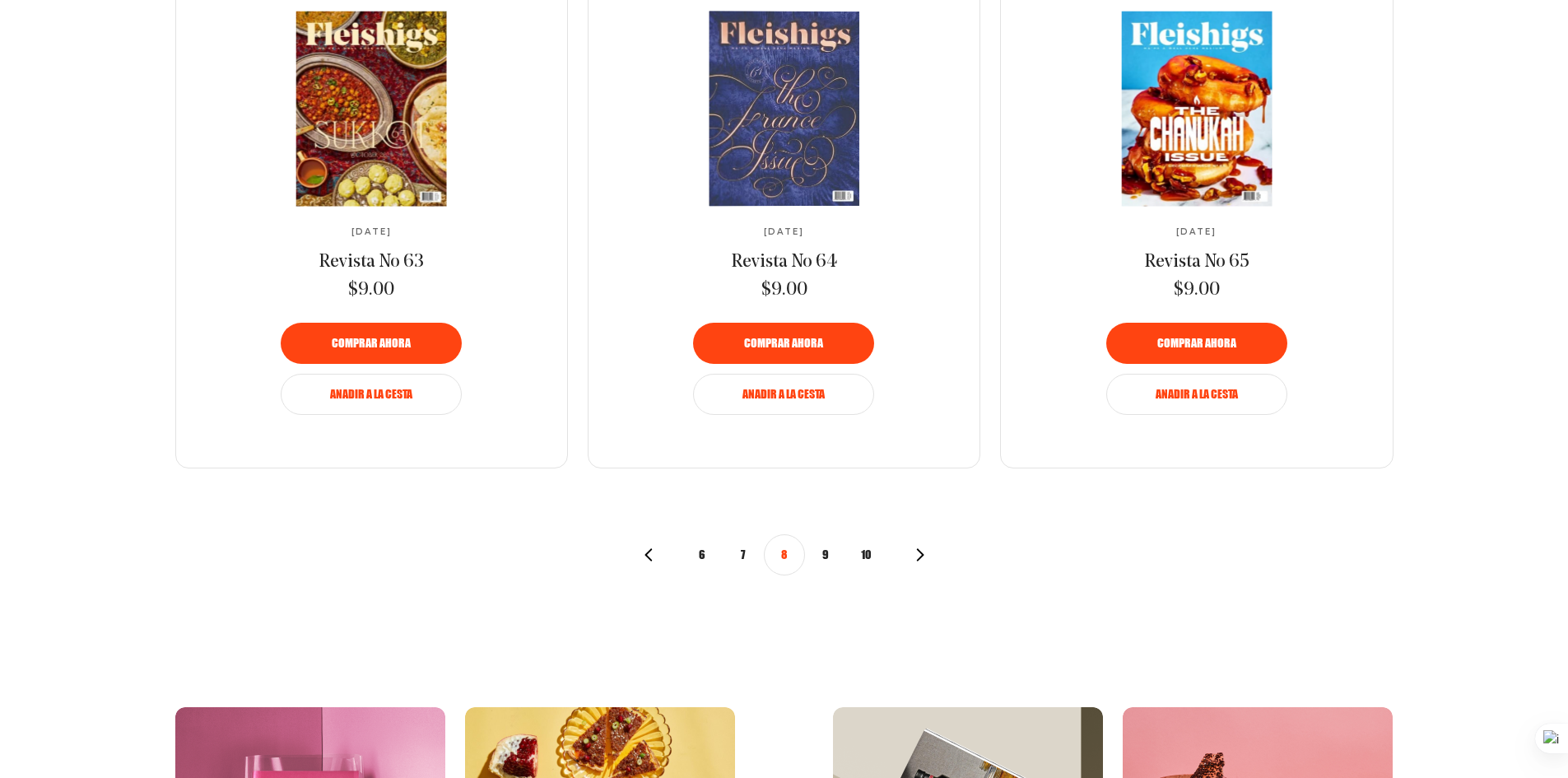
scroll to position [1893, 0]
click at [831, 552] on button "9" at bounding box center [826, 554] width 42 height 42
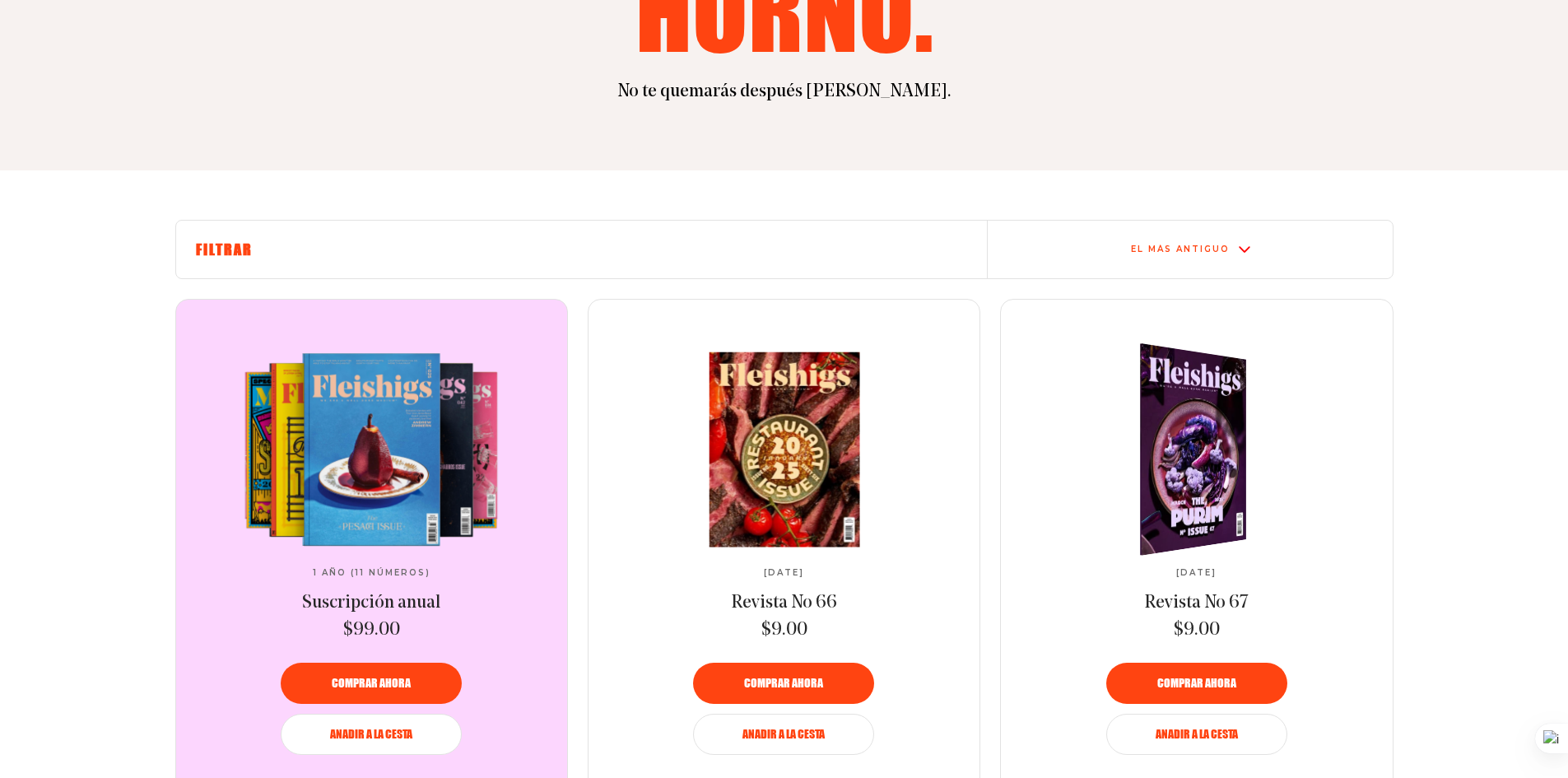
scroll to position [493, 0]
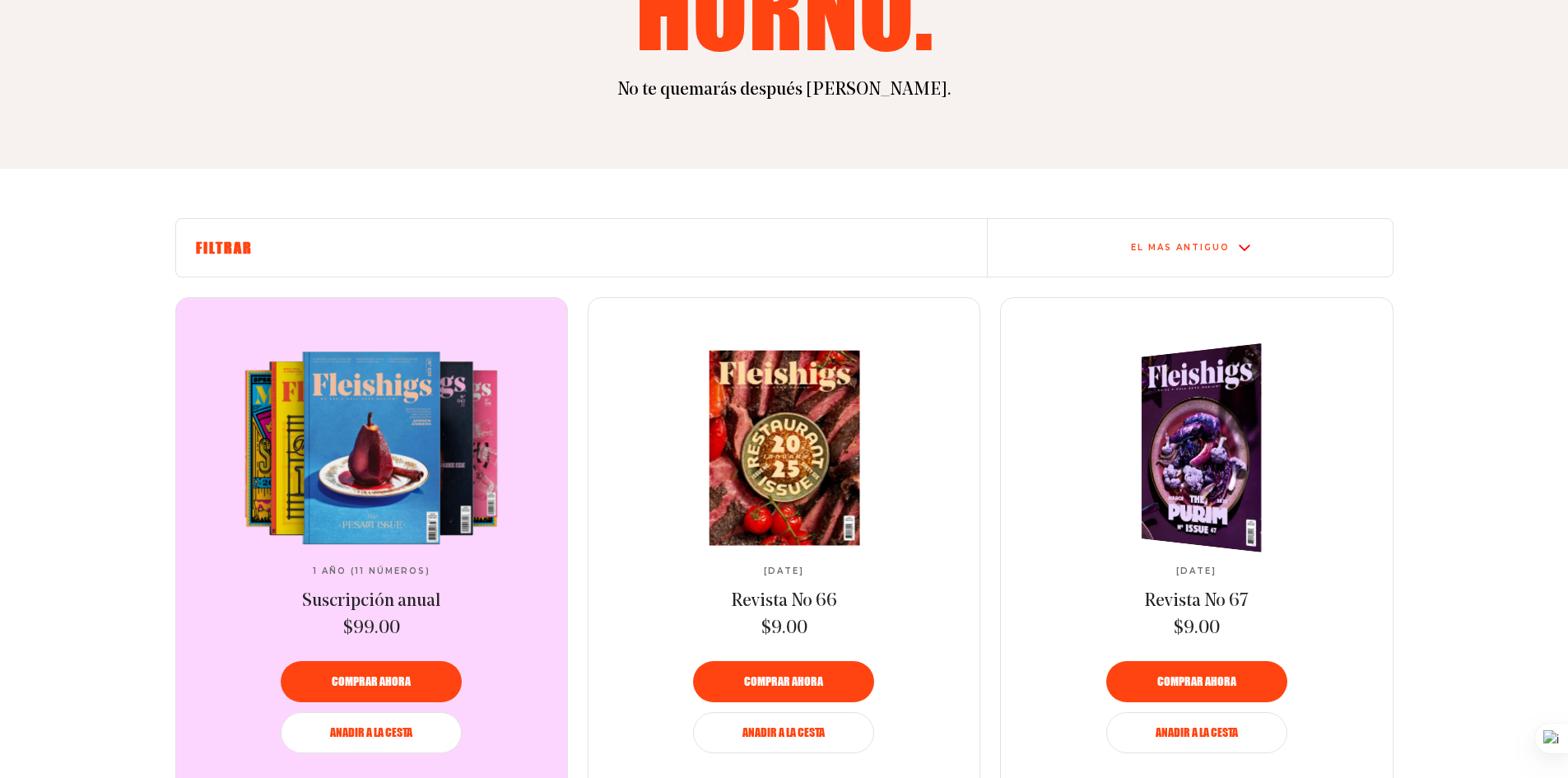
click at [1204, 451] on img at bounding box center [1211, 447] width 220 height 223
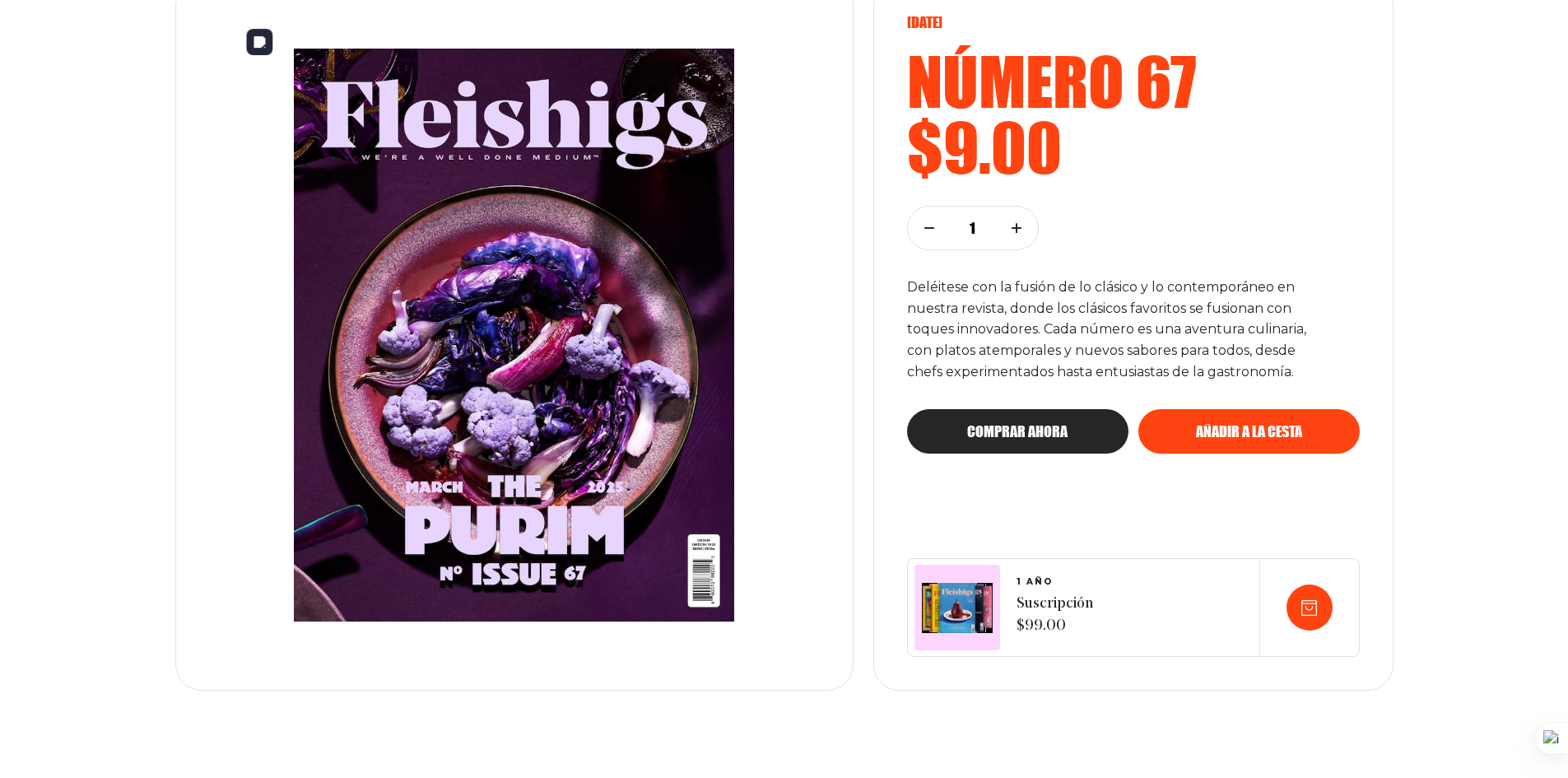
scroll to position [247, 0]
drag, startPoint x: 267, startPoint y: 321, endPoint x: 476, endPoint y: 246, distance: 222.0
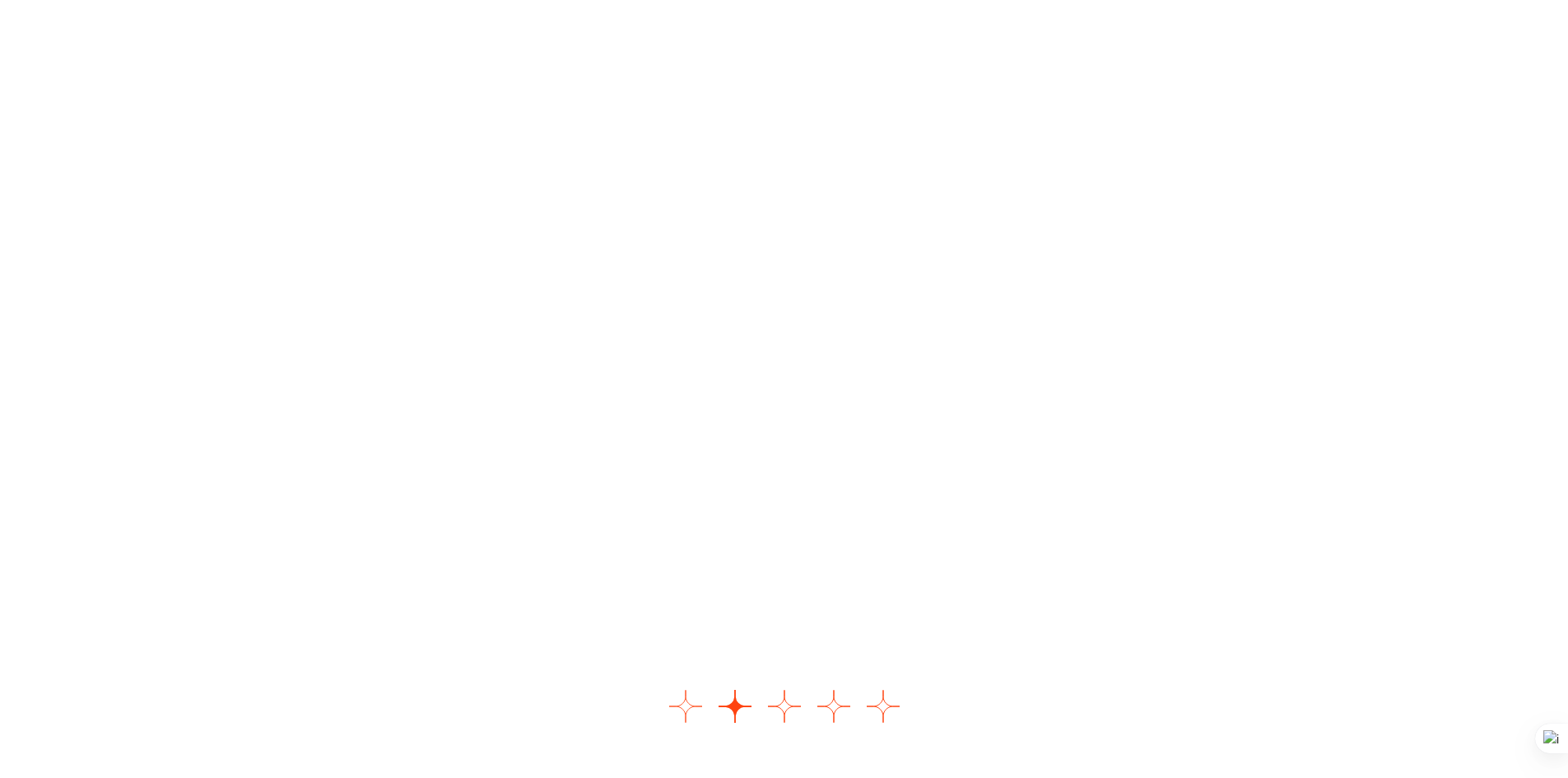
scroll to position [2057, 0]
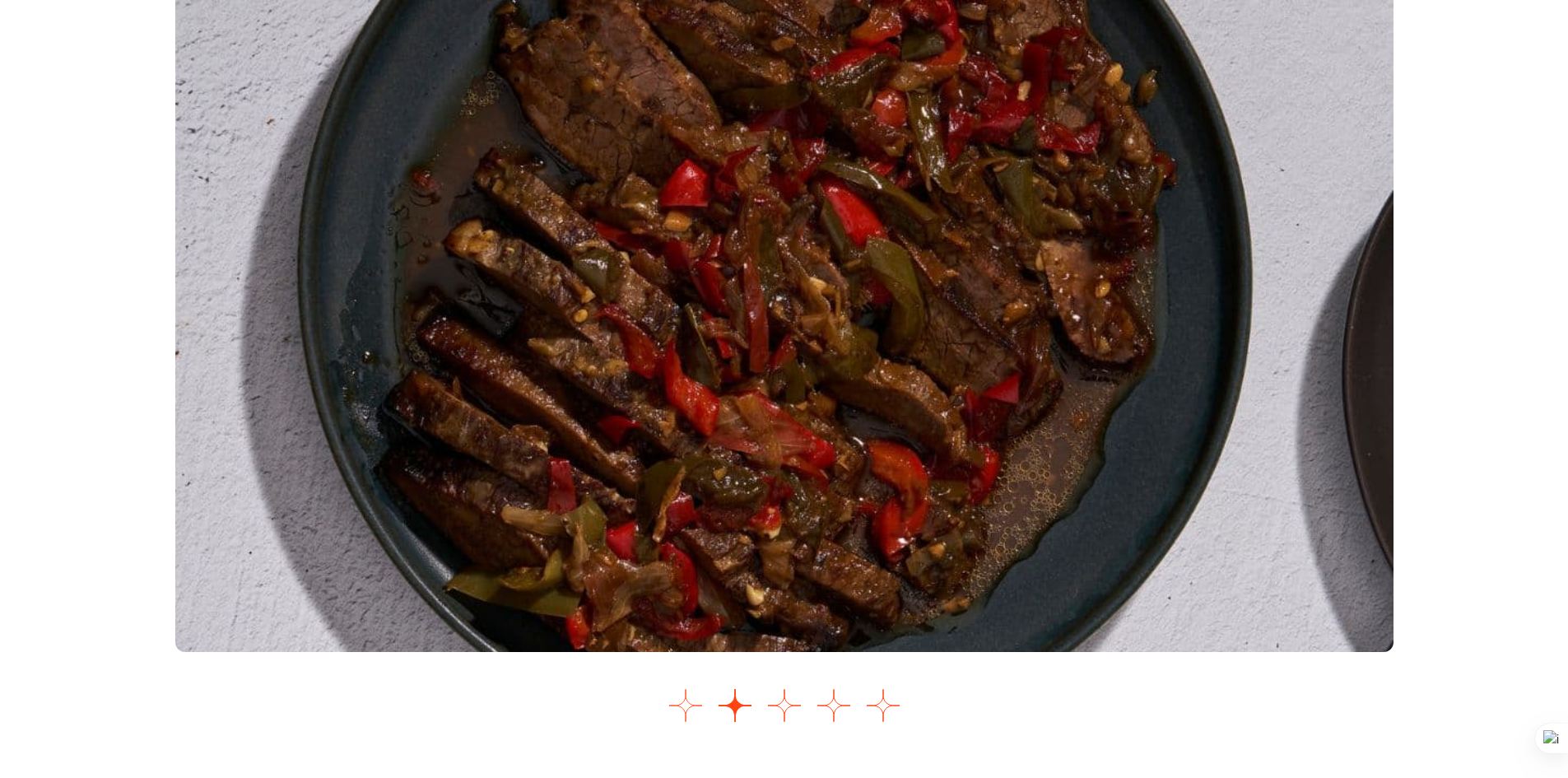
click at [696, 718] on button "Ir a la diapositiva 1" at bounding box center [686, 705] width 32 height 32
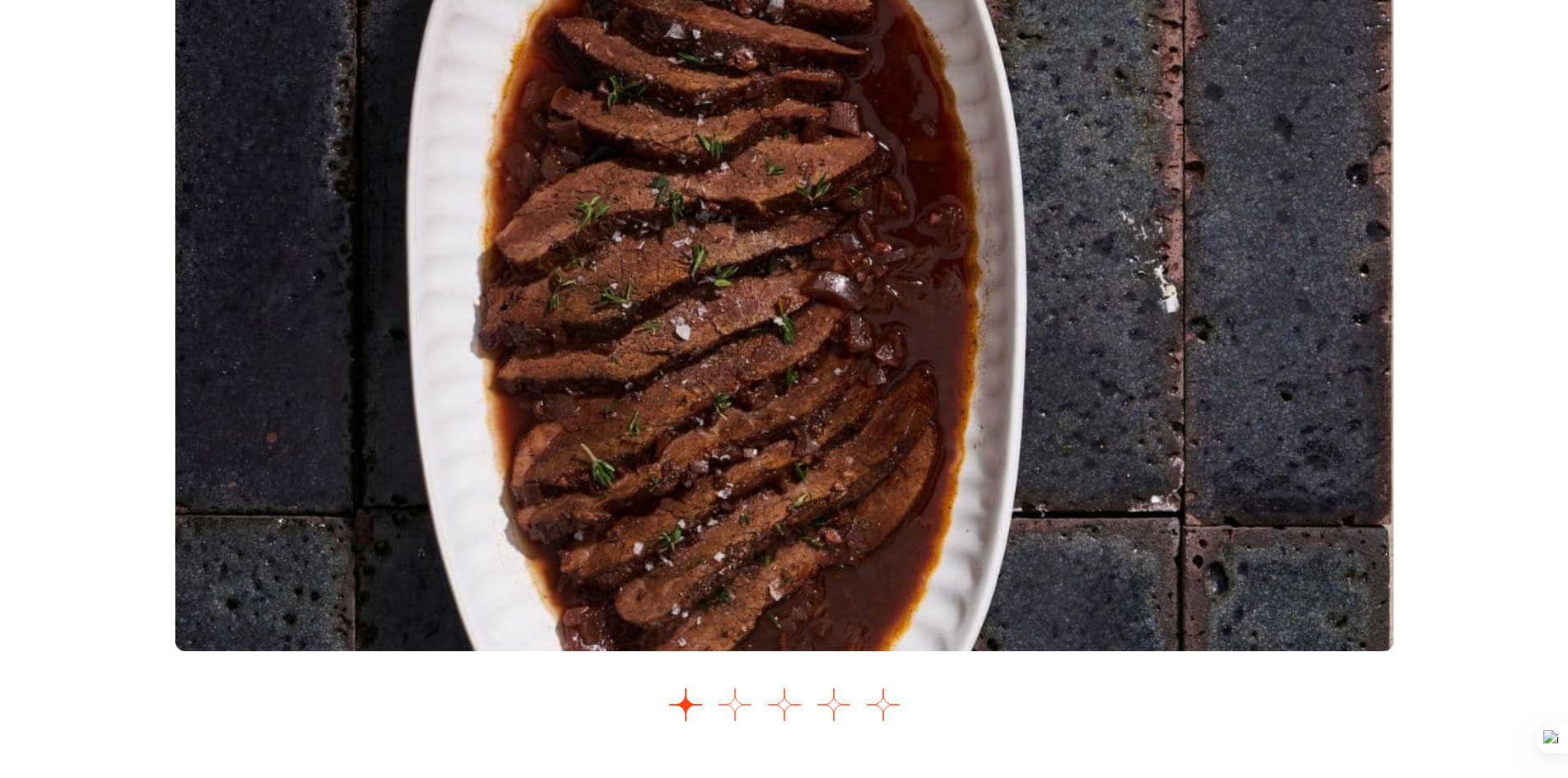
click at [748, 708] on button "Ir a la diapositiva 2" at bounding box center [735, 704] width 32 height 32
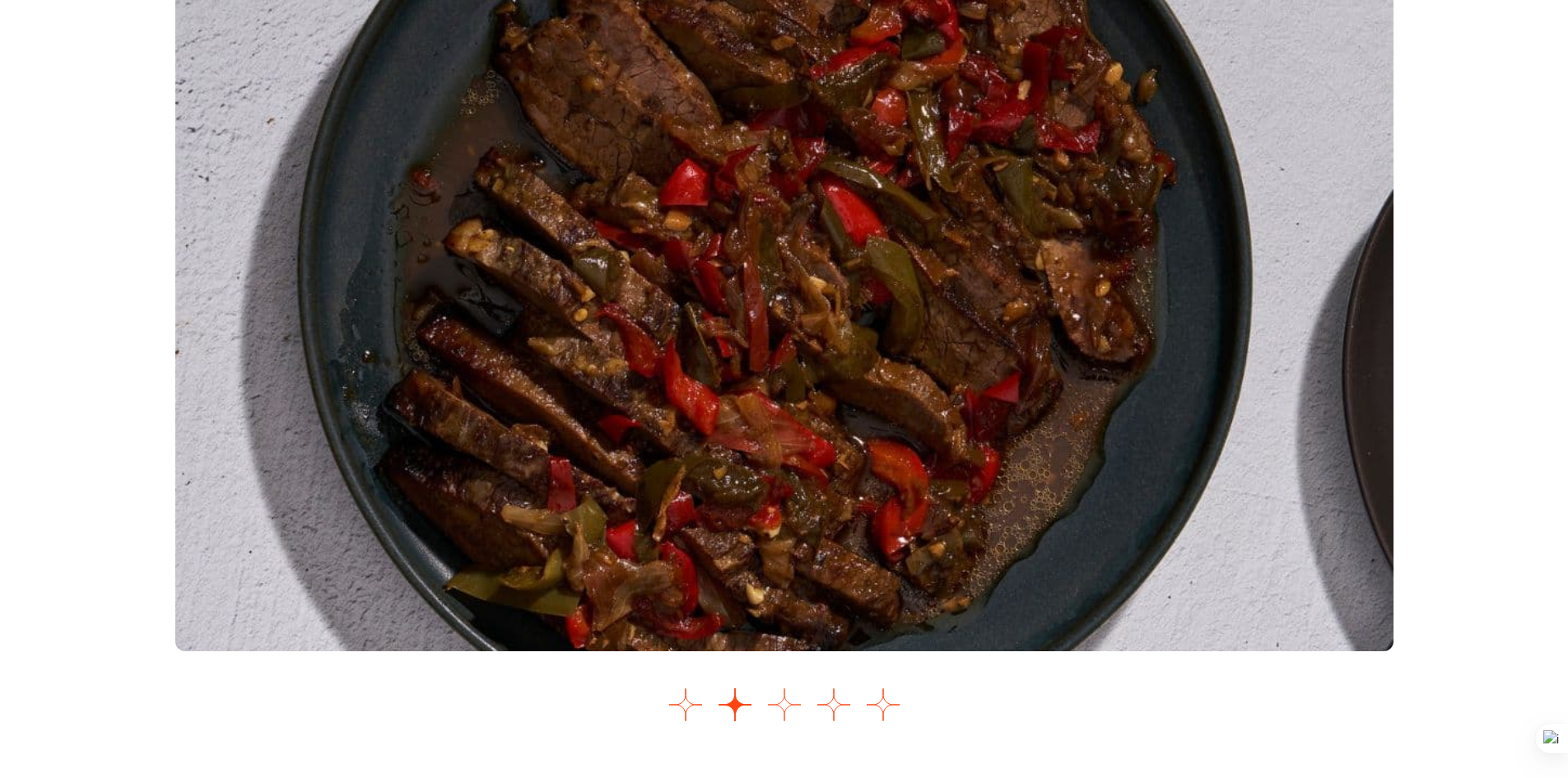
click at [779, 715] on button "Ir a la diapositiva 3" at bounding box center [784, 704] width 32 height 32
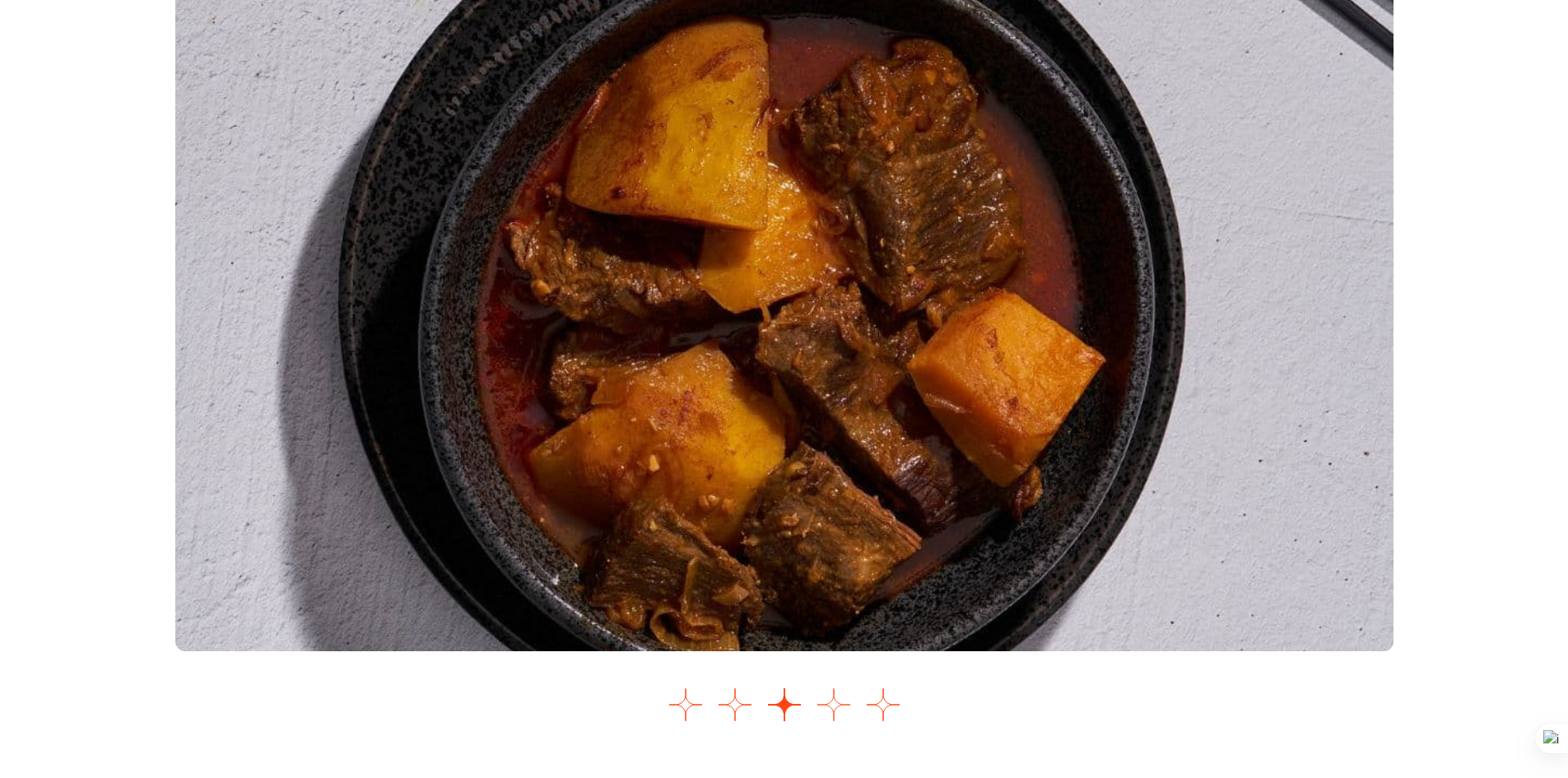
click at [829, 707] on button "Ir a la diapositiva 4" at bounding box center [834, 704] width 32 height 32
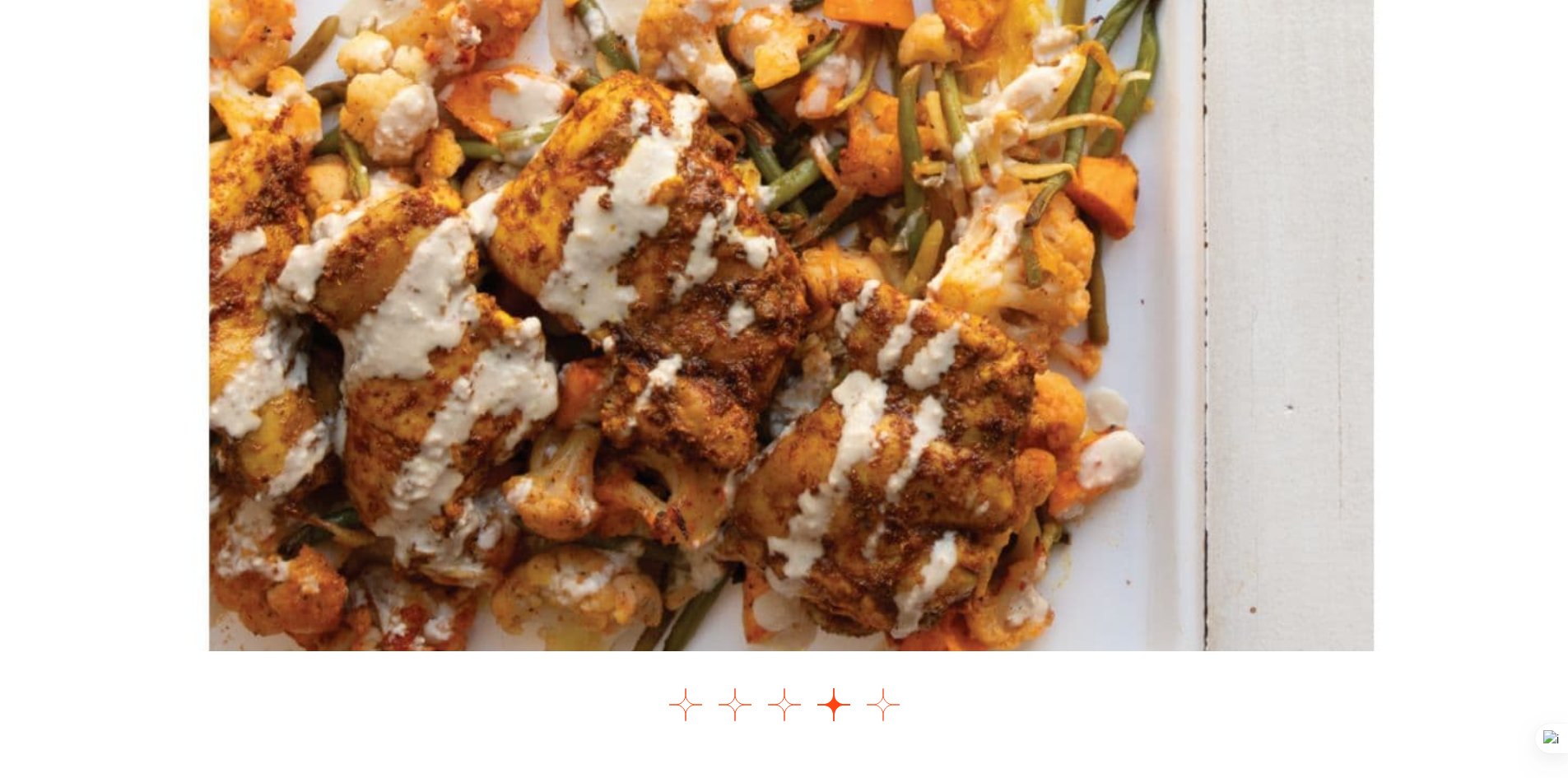
click at [878, 699] on button "Ir a la diapositiva 5" at bounding box center [883, 704] width 32 height 32
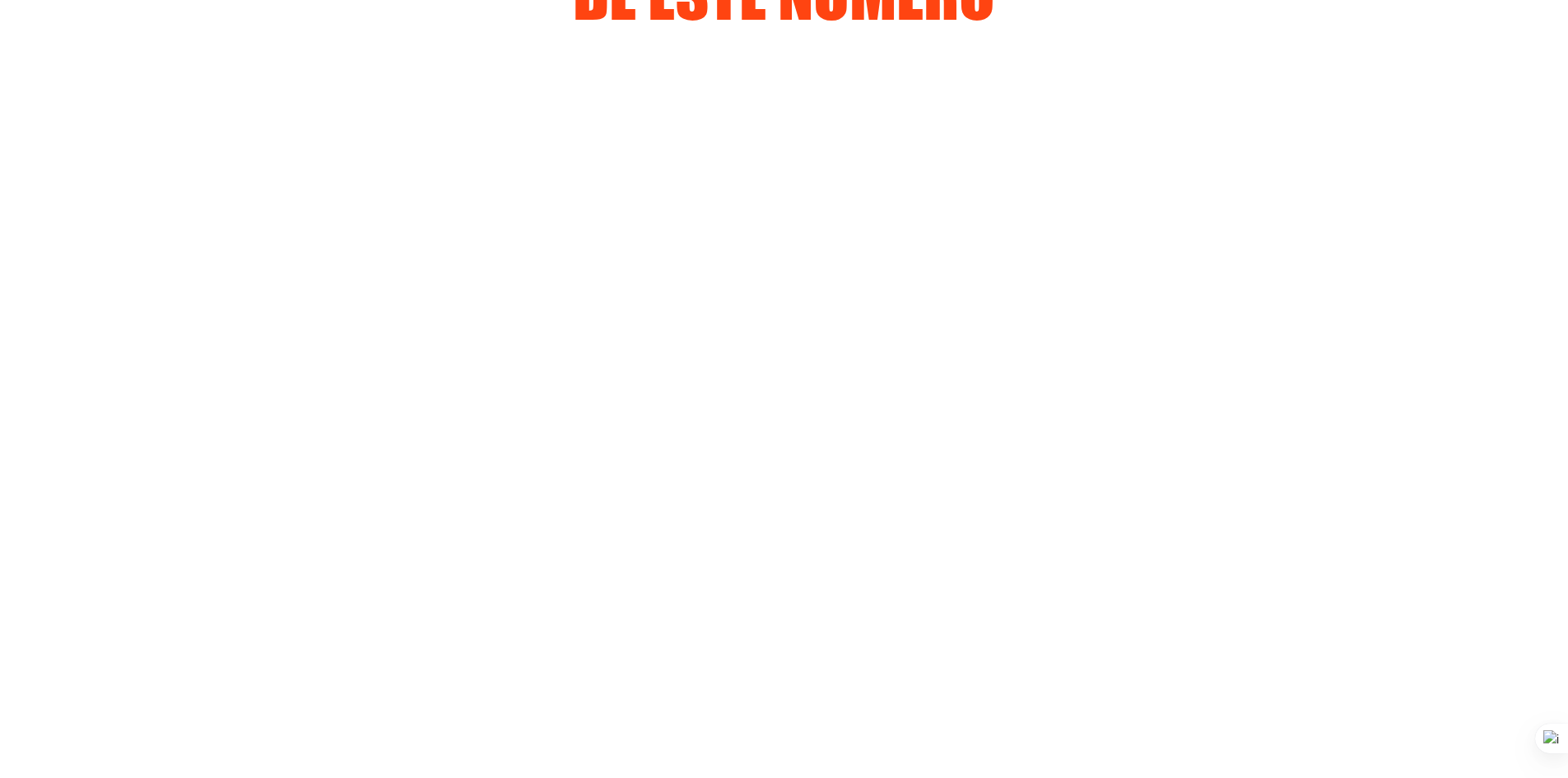
scroll to position [1939, 0]
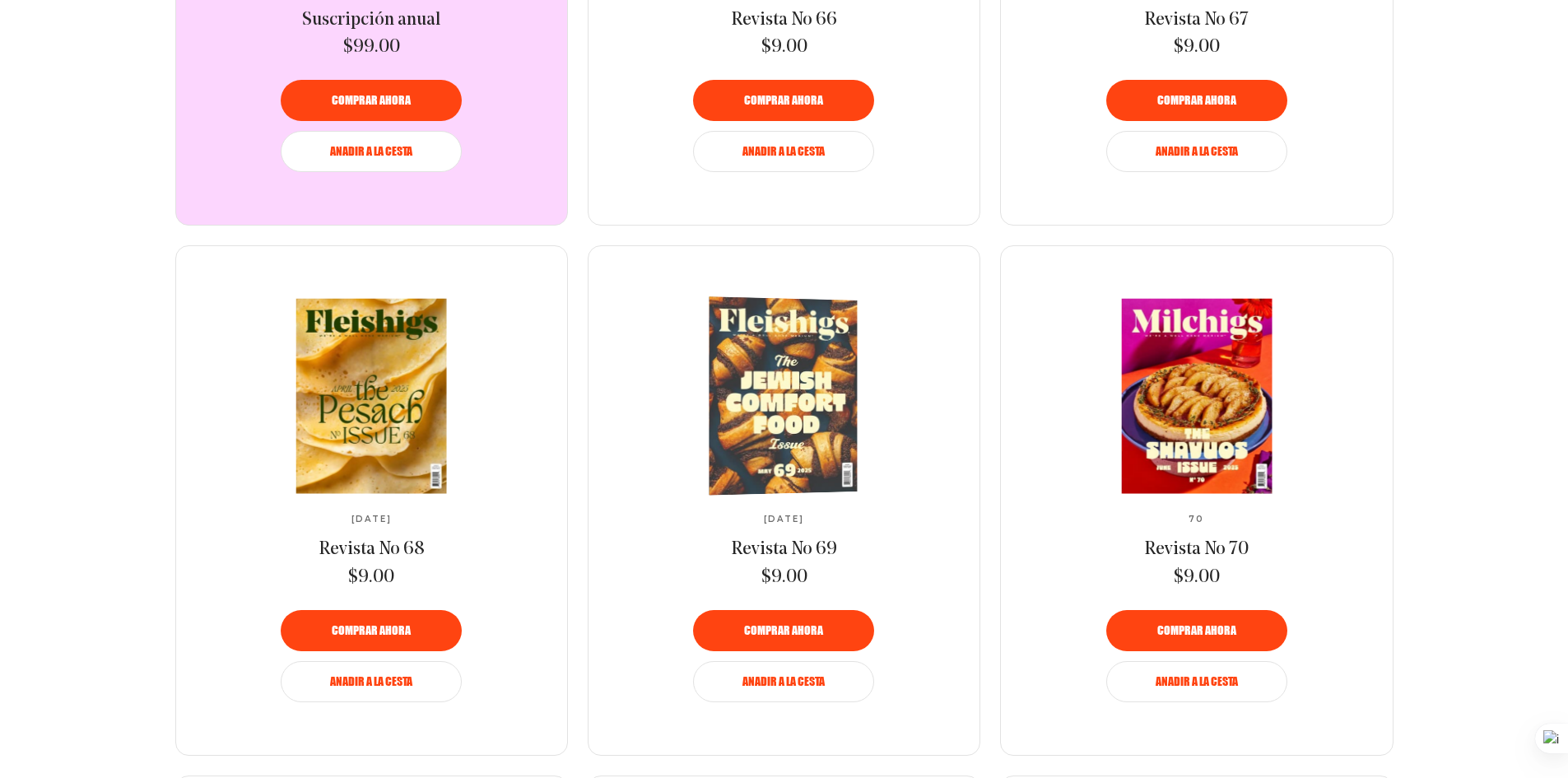
scroll to position [1070, 0]
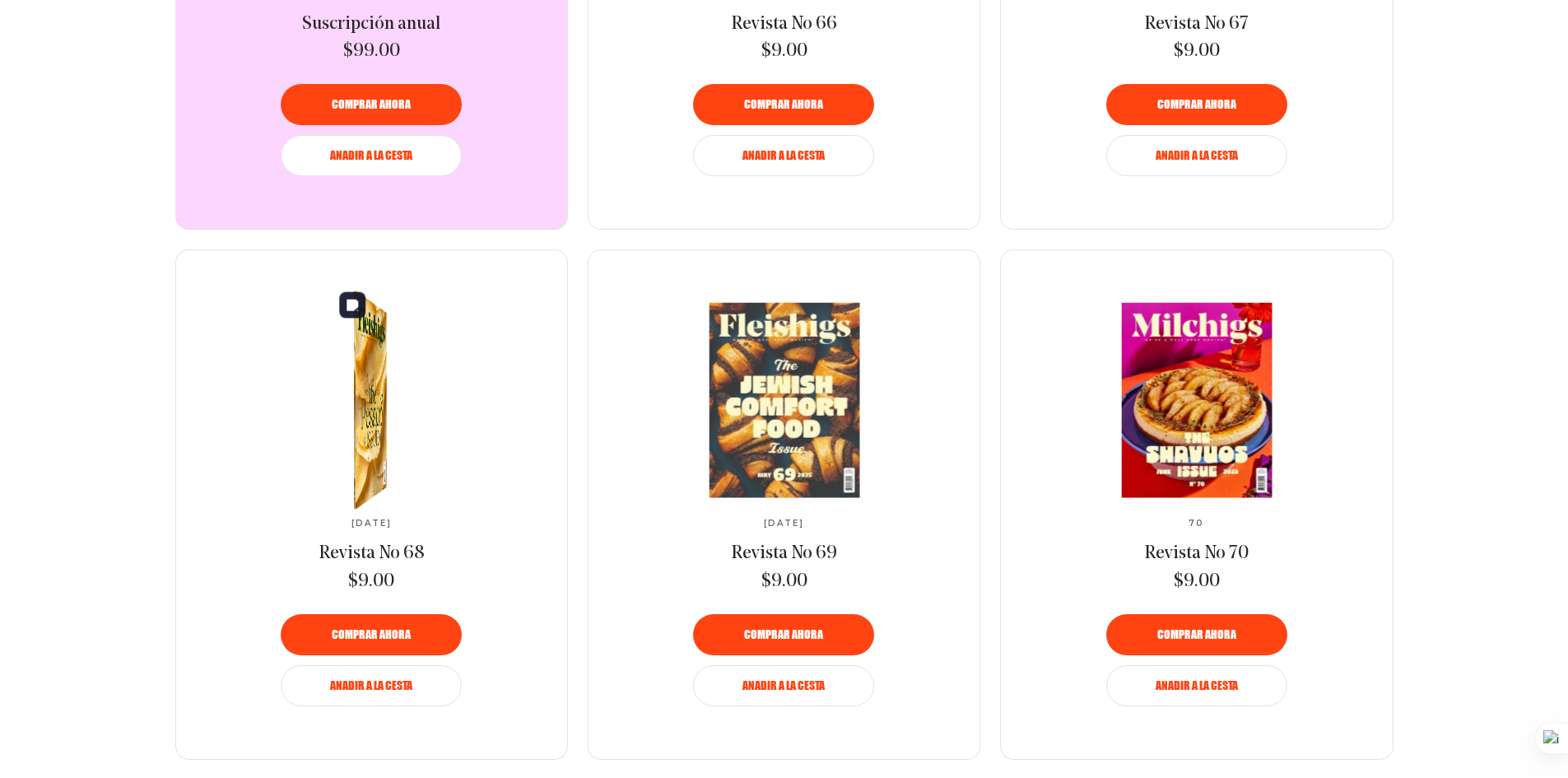
click at [335, 396] on link at bounding box center [371, 400] width 275 height 194
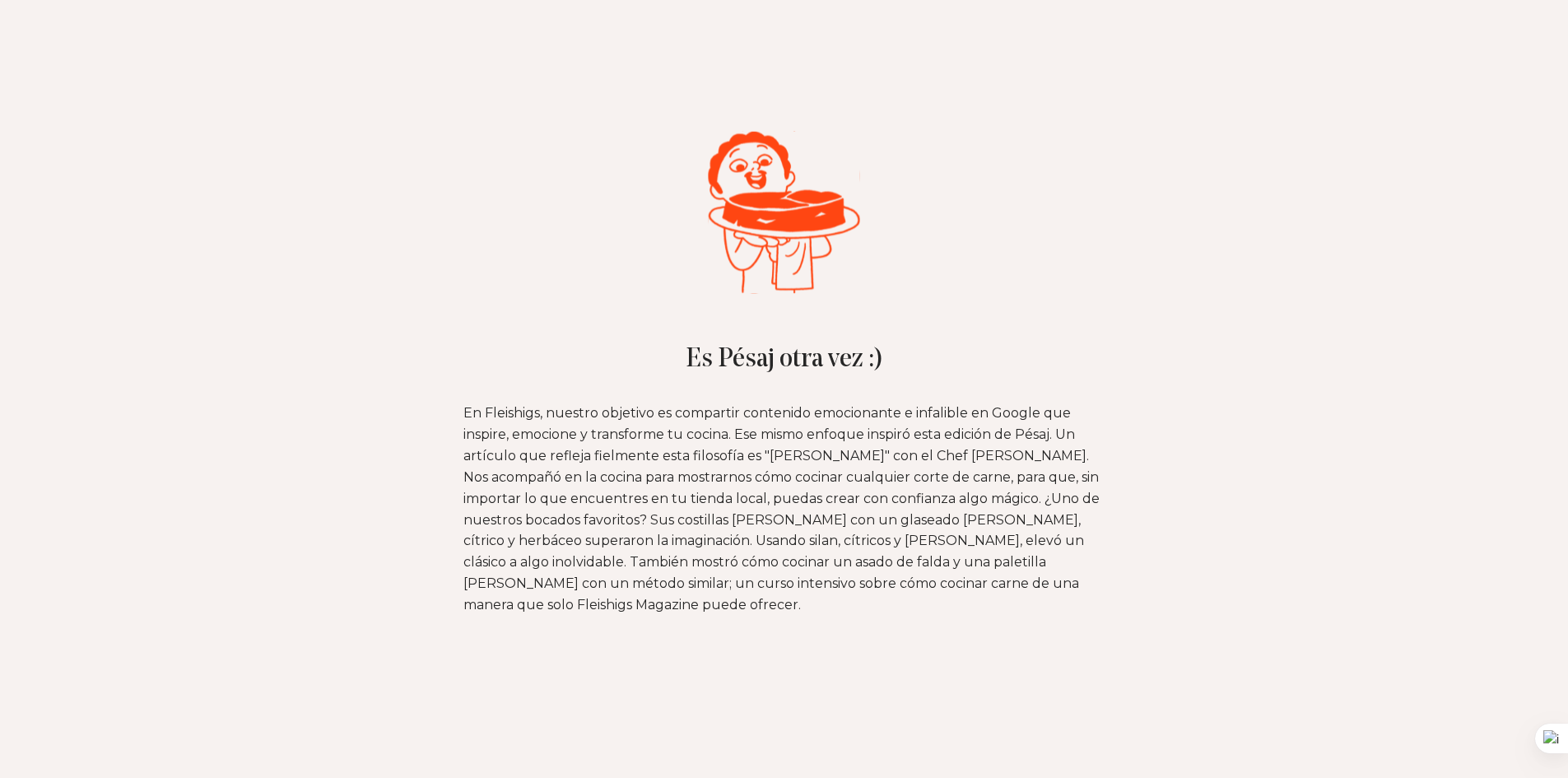
scroll to position [986, 0]
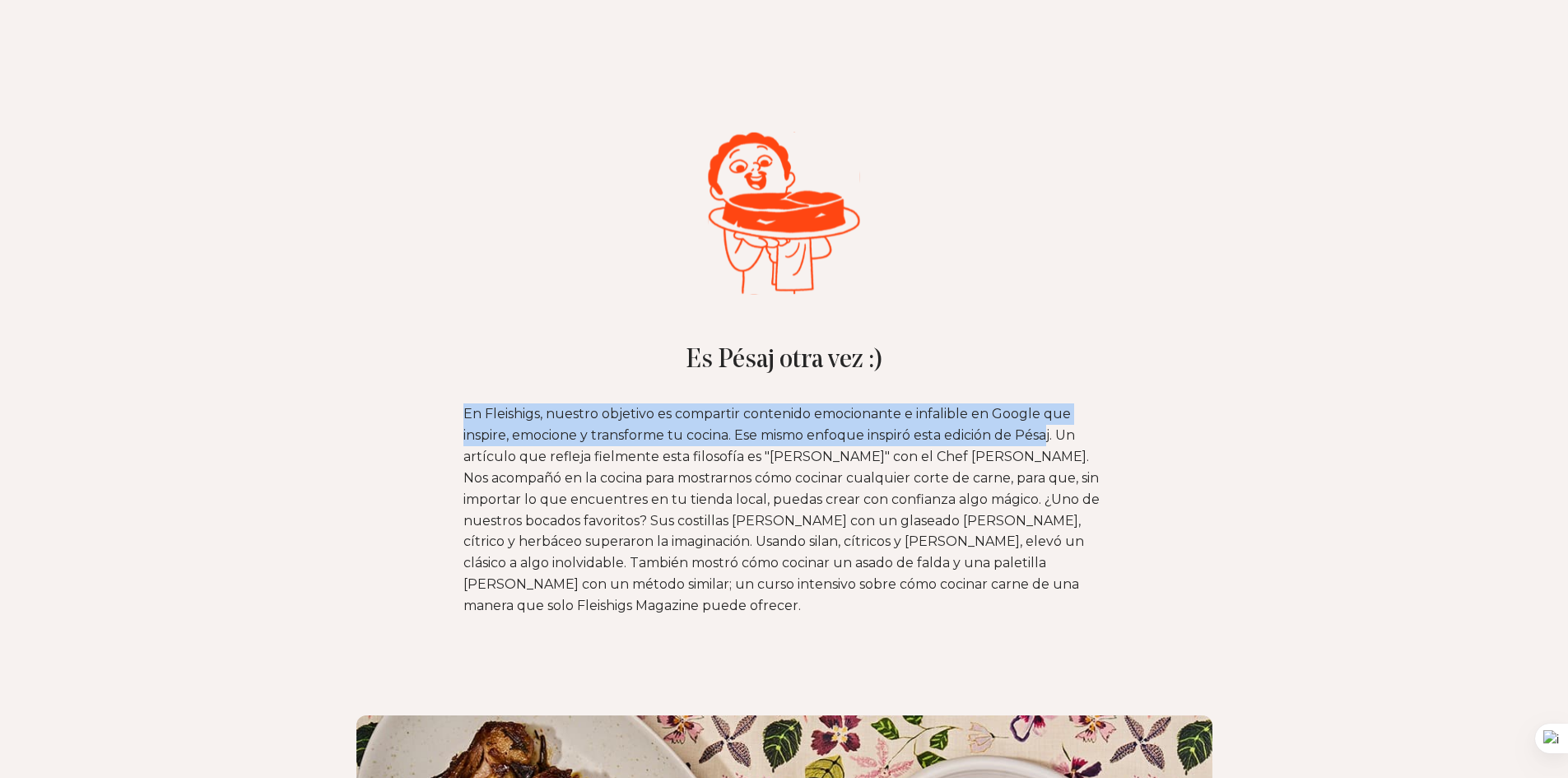
drag, startPoint x: 461, startPoint y: 421, endPoint x: 1040, endPoint y: 425, distance: 579.0
click at [1053, 428] on section "En Fleishigs, nuestro objetivo es compartir contenido emocionante e infalible e…" at bounding box center [784, 510] width 955 height 213
click at [643, 466] on p "En Fleishigs, nuestro objetivo es compartir contenido emocionante e infalible e…" at bounding box center [784, 510] width 642 height 213
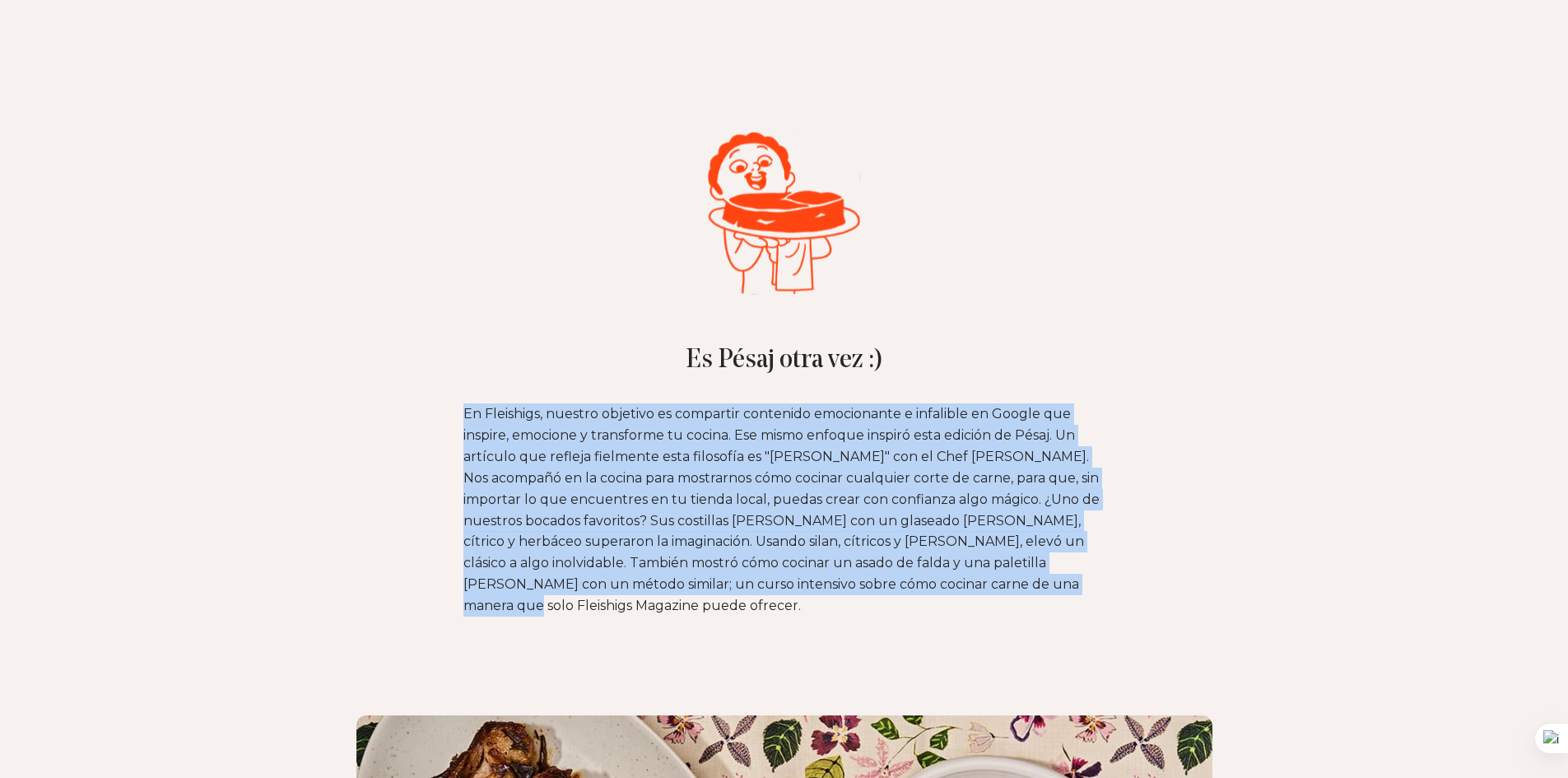
drag, startPoint x: 422, startPoint y: 420, endPoint x: 1259, endPoint y: 595, distance: 855.1
click at [1259, 595] on section "En Fleishigs, nuestro objetivo es compartir contenido emocionante e infalible e…" at bounding box center [784, 510] width 955 height 213
click at [717, 458] on font "En Fleishigs, nuestro objetivo es compartir contenido emocionante e infalible e…" at bounding box center [781, 510] width 636 height 208
click at [398, 444] on section "En Fleishigs, nuestro objetivo es compartir contenido emocionante e infalible e…" at bounding box center [784, 510] width 955 height 213
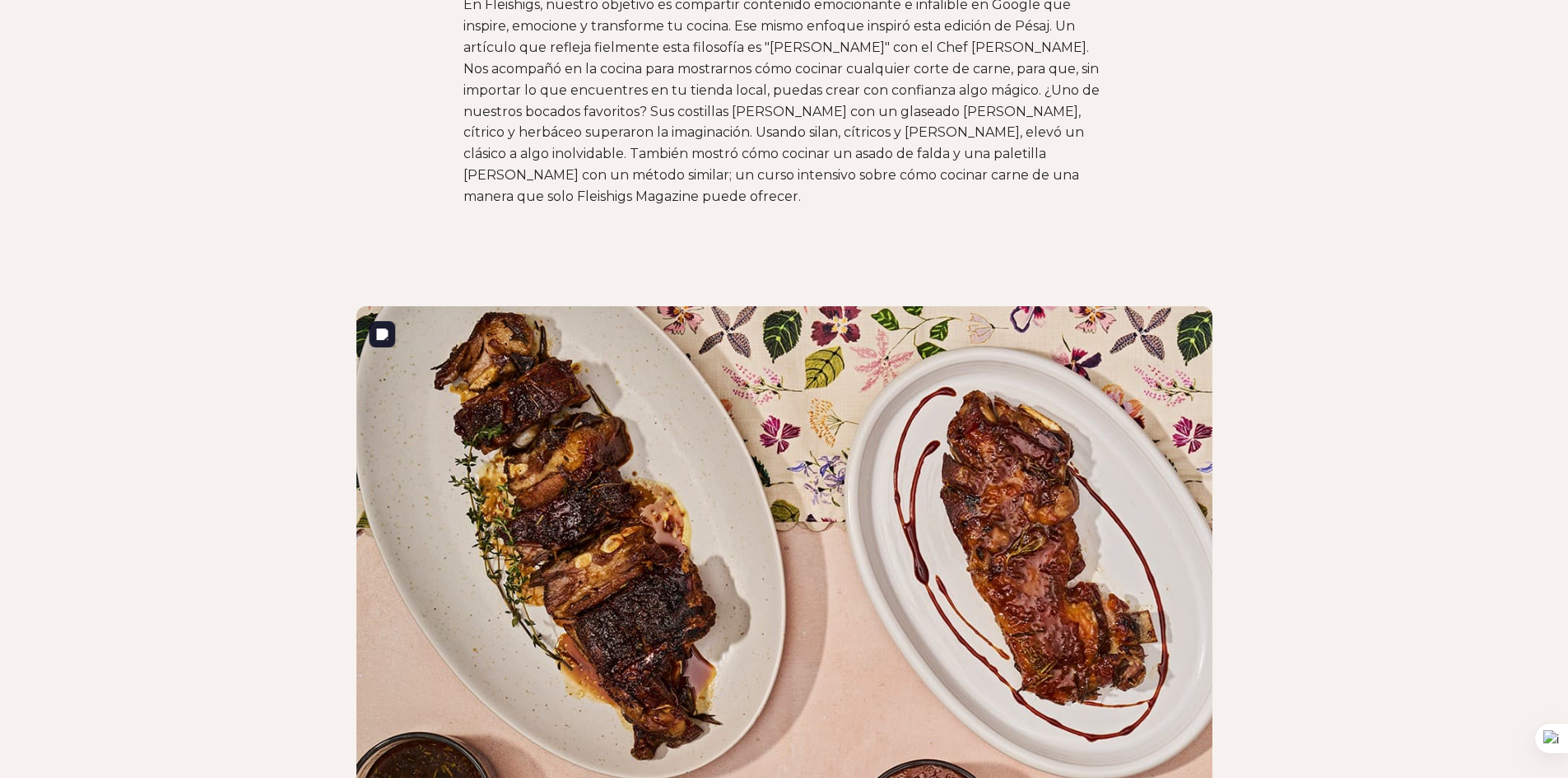
scroll to position [1397, 0]
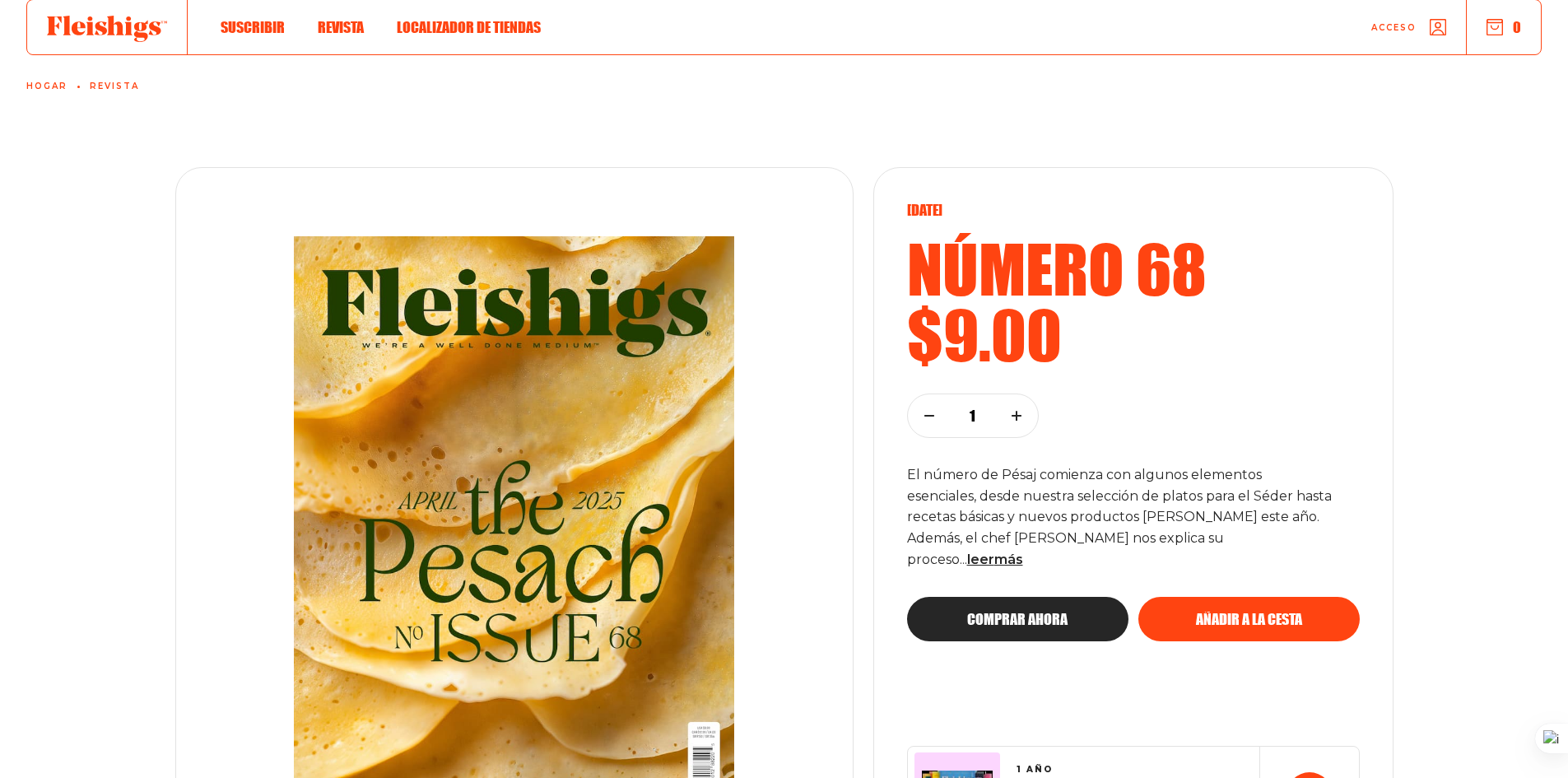
click at [1334, 699] on div "Abril de 2025 Número 68 $9.00 1 El número de Pésaj comienza con algunos element…" at bounding box center [1134, 523] width 453 height 644
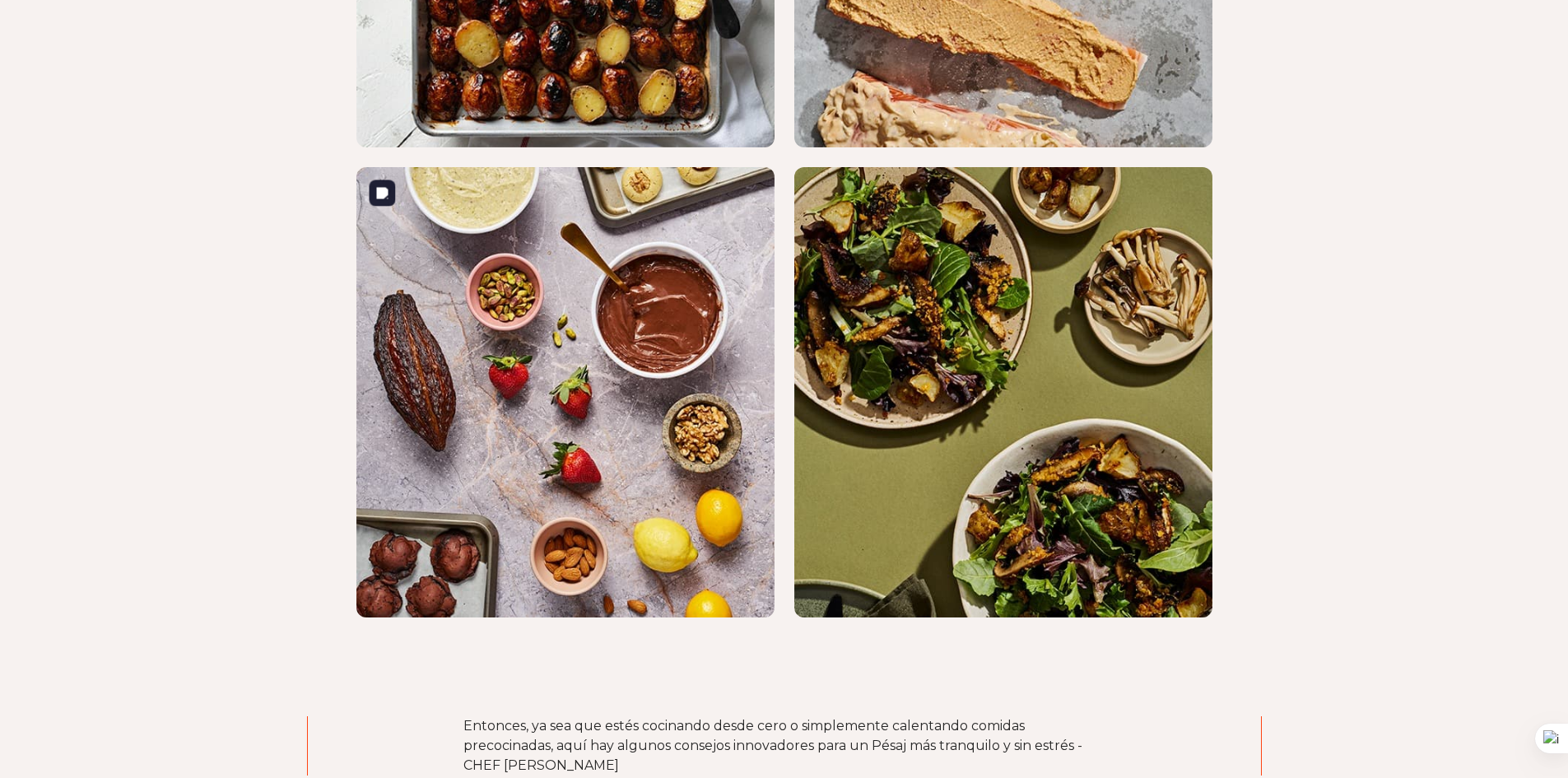
scroll to position [2878, 0]
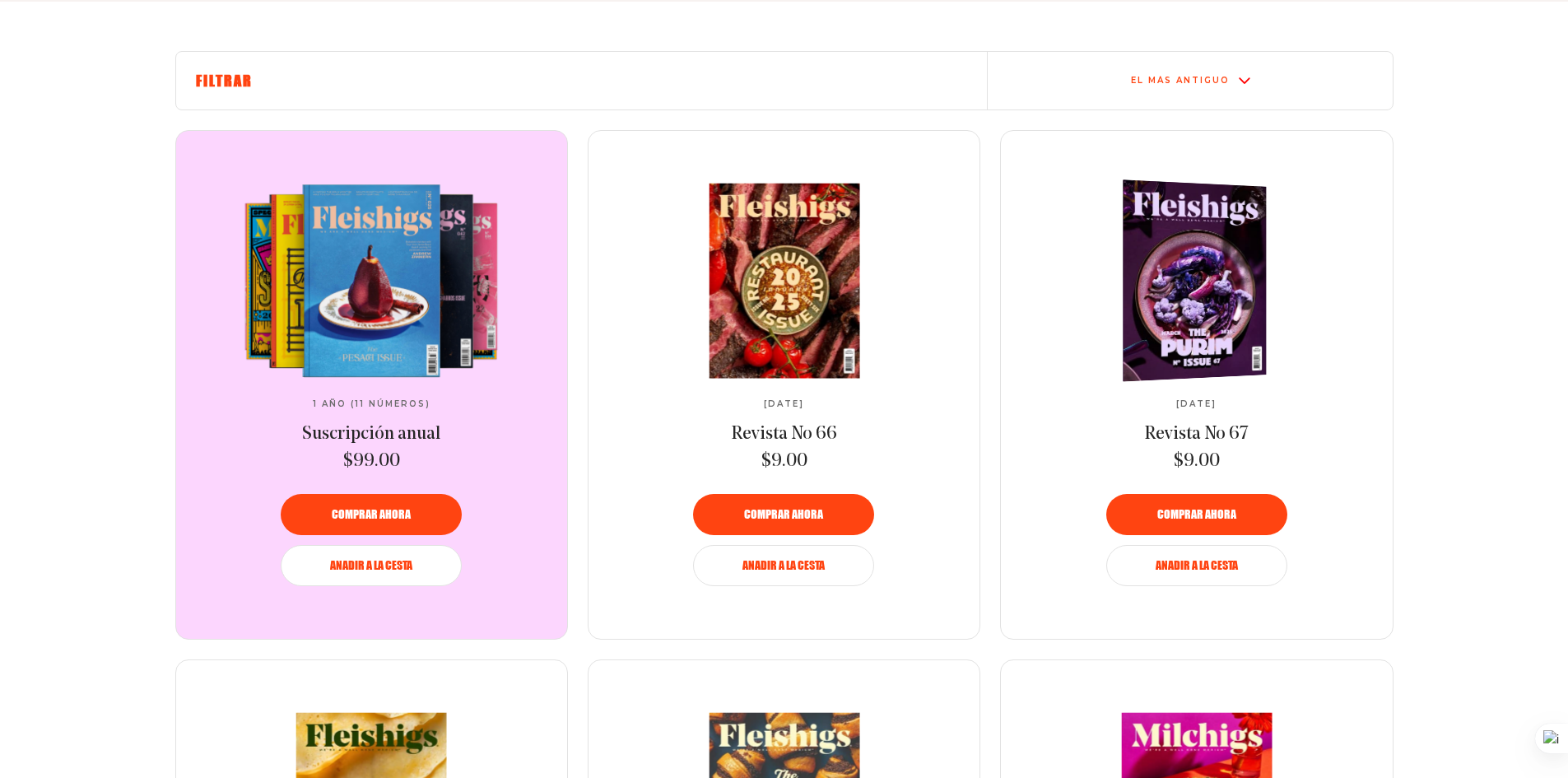
scroll to position [660, 0]
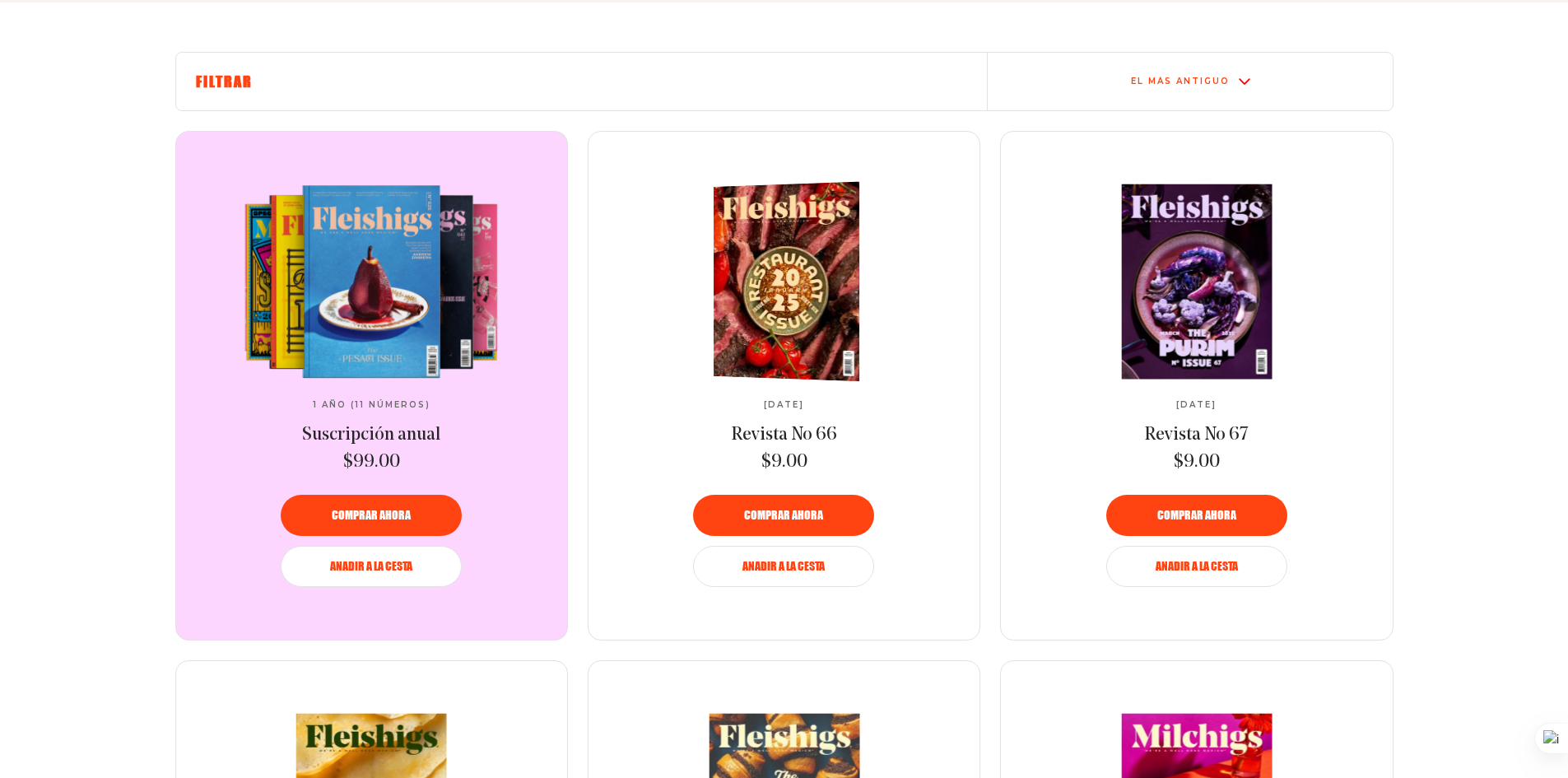
click at [775, 278] on img at bounding box center [791, 281] width 267 height 204
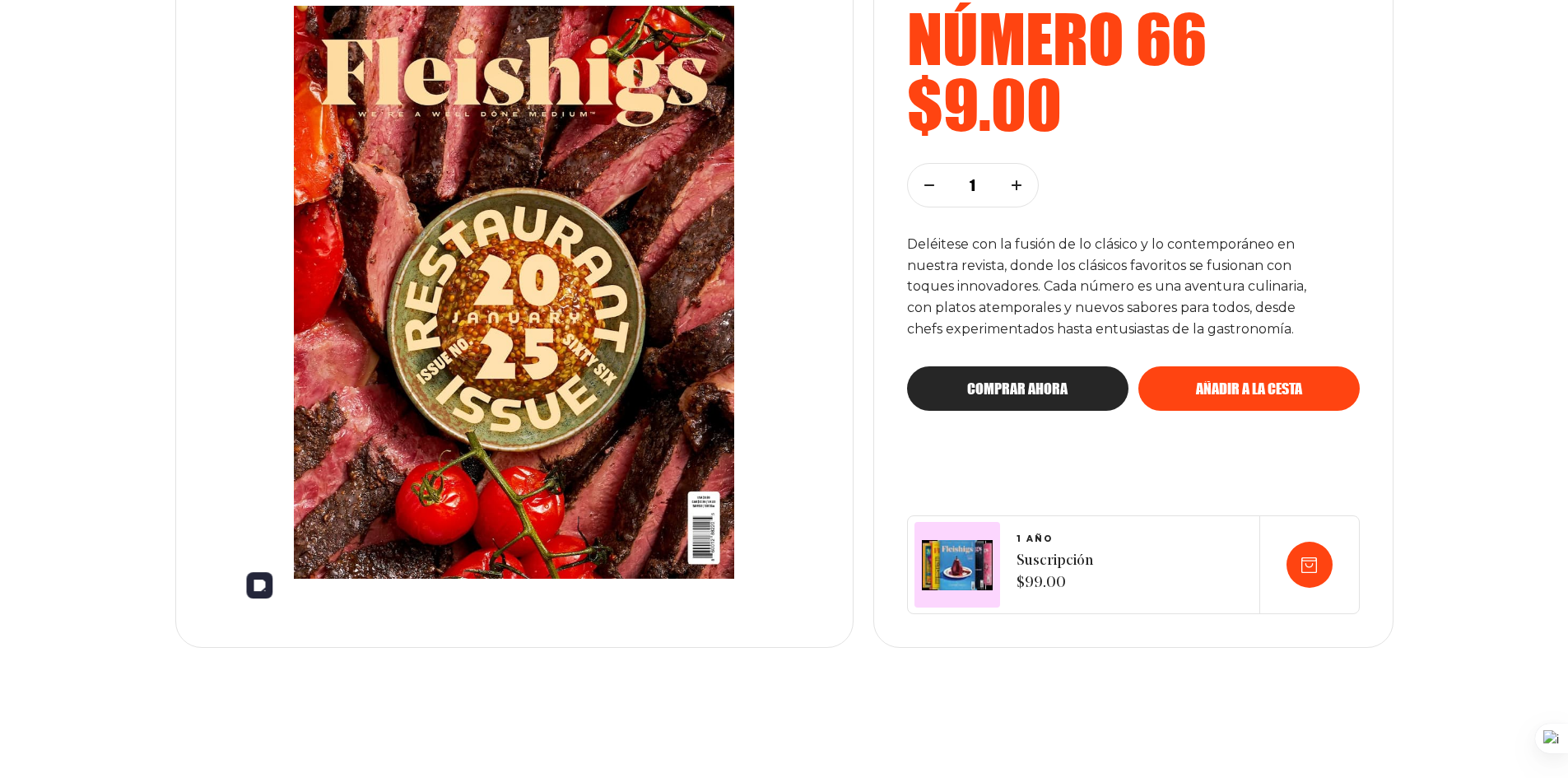
scroll to position [288, 0]
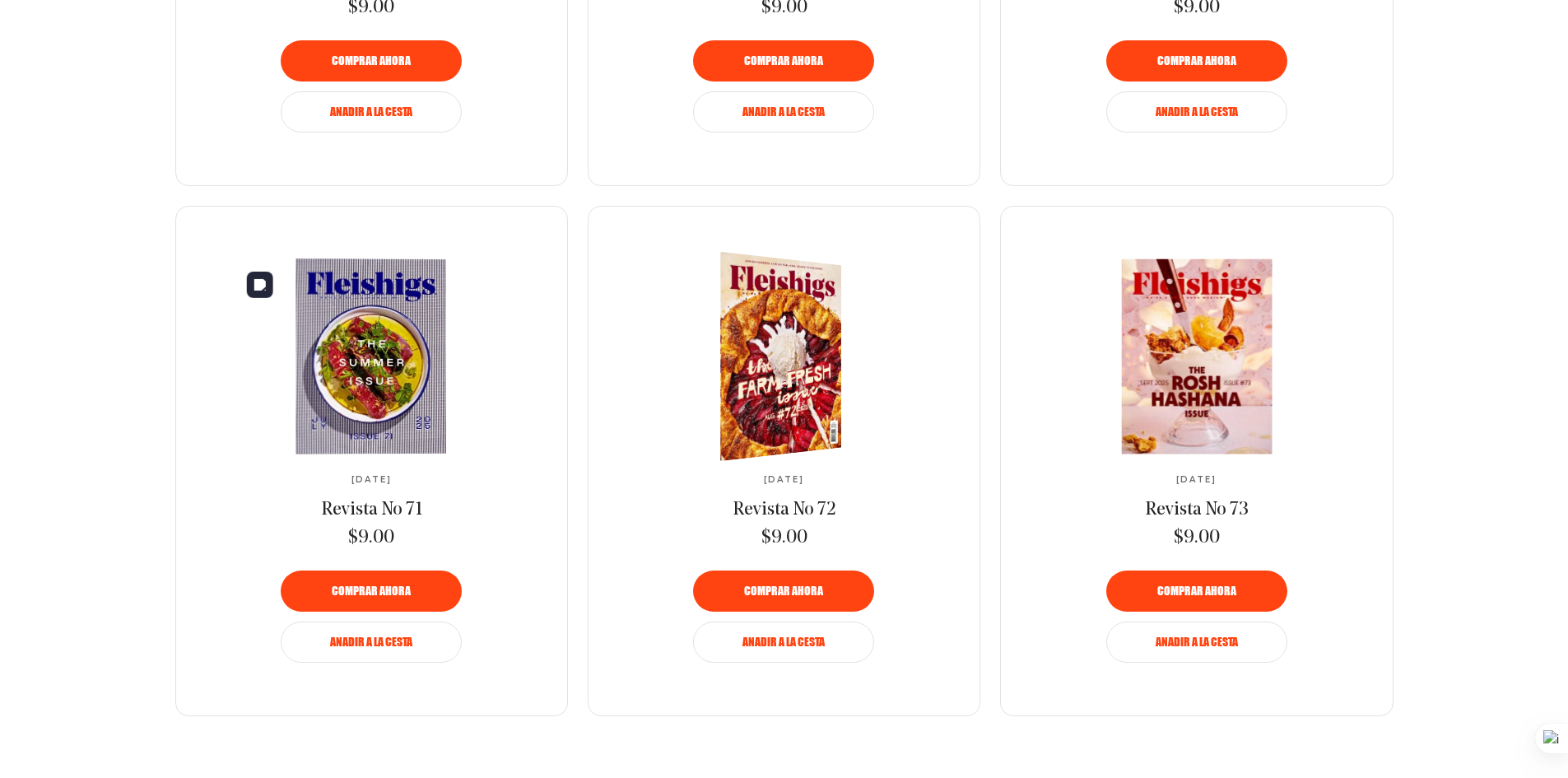
scroll to position [1644, 0]
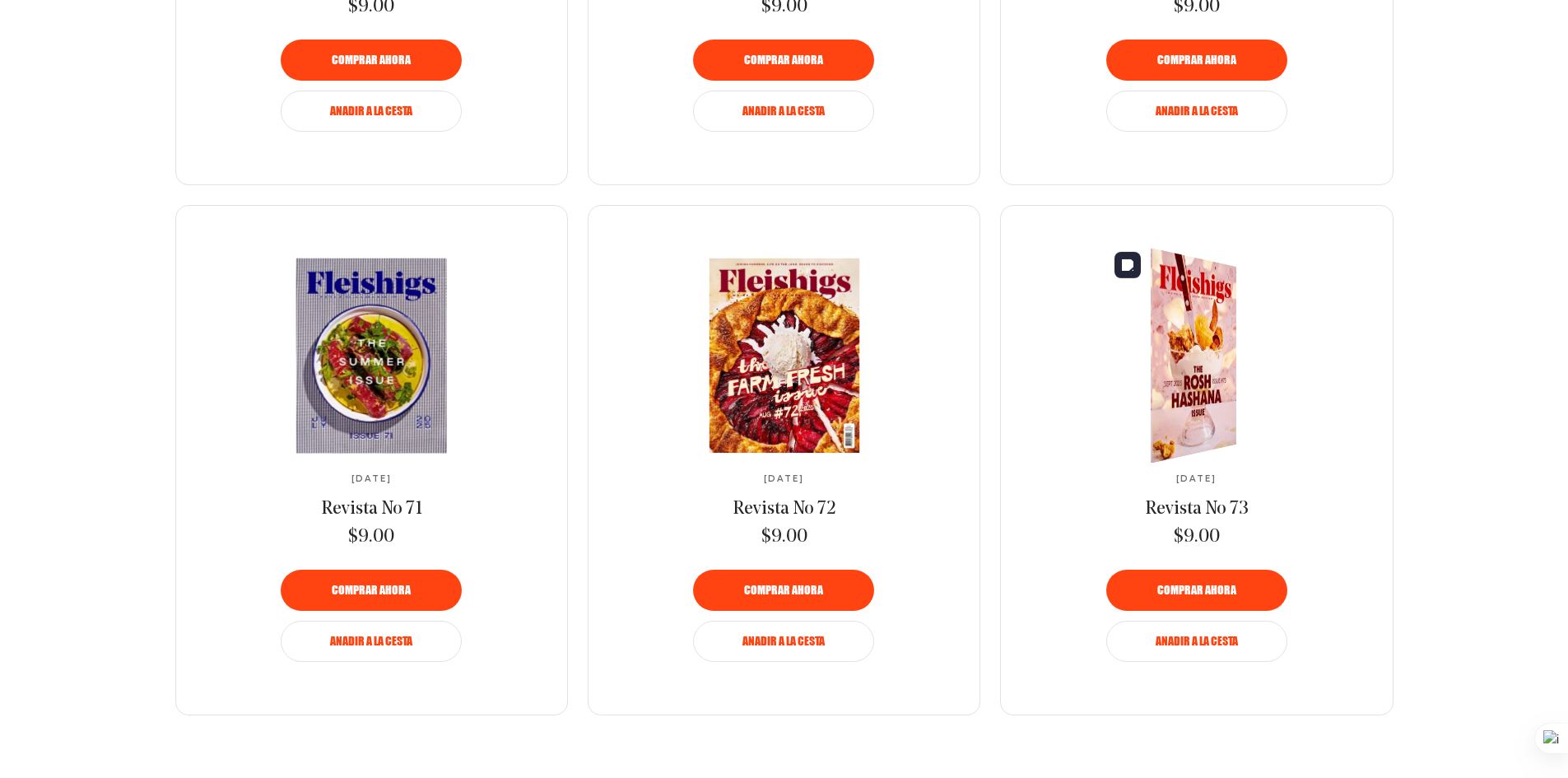
click at [1222, 360] on img at bounding box center [1184, 356] width 157 height 236
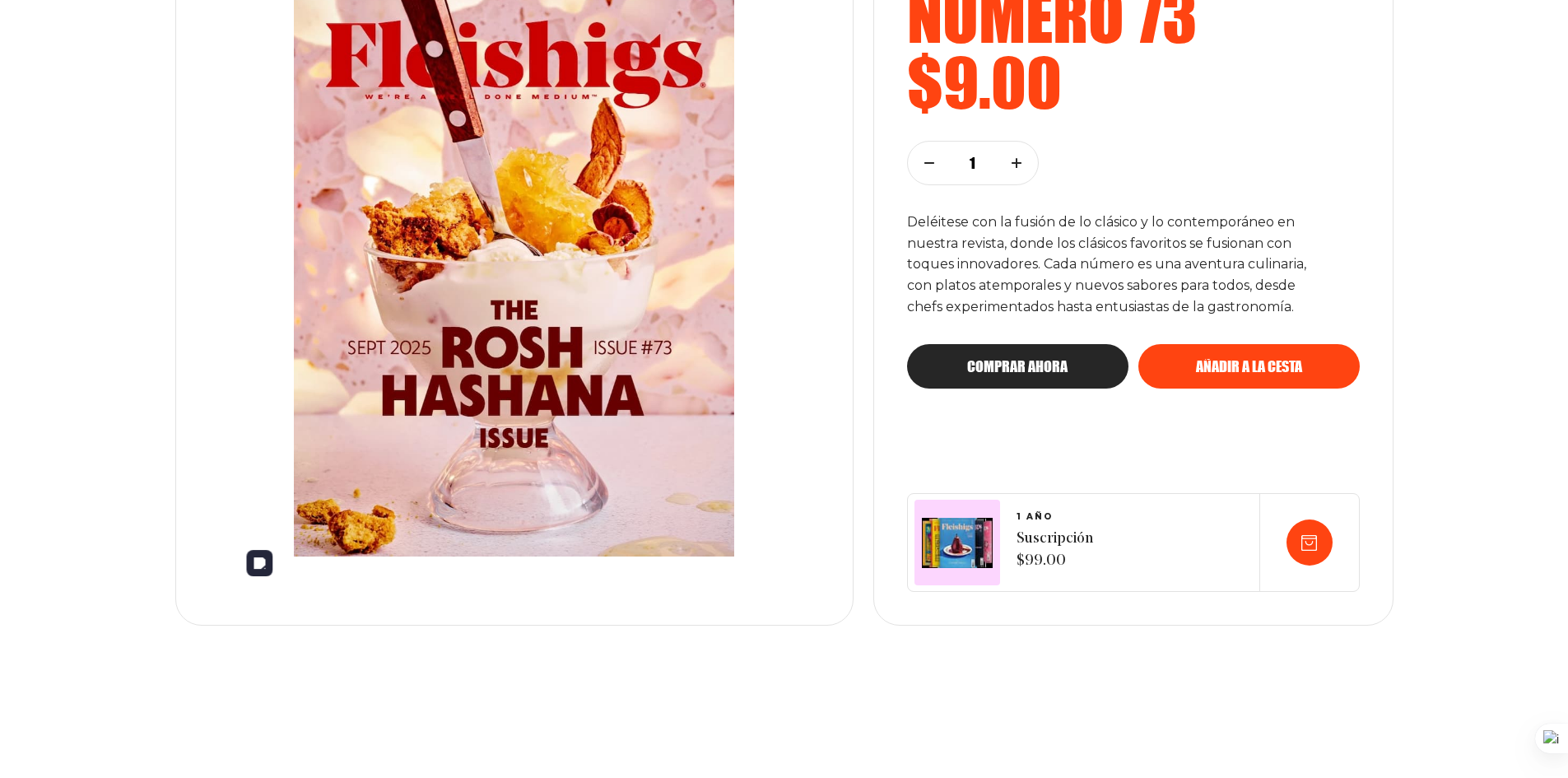
scroll to position [312, 0]
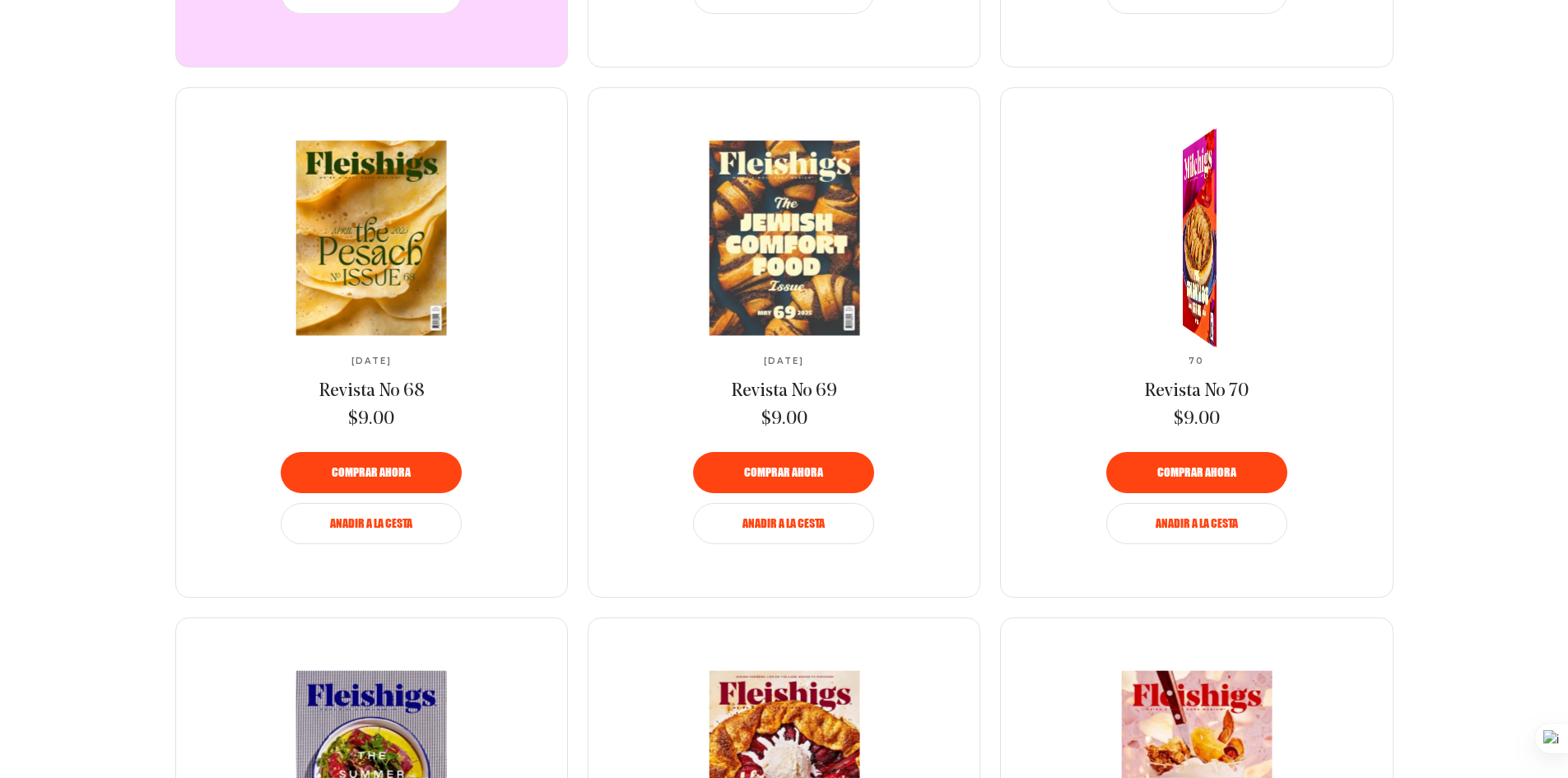
scroll to position [1234, 0]
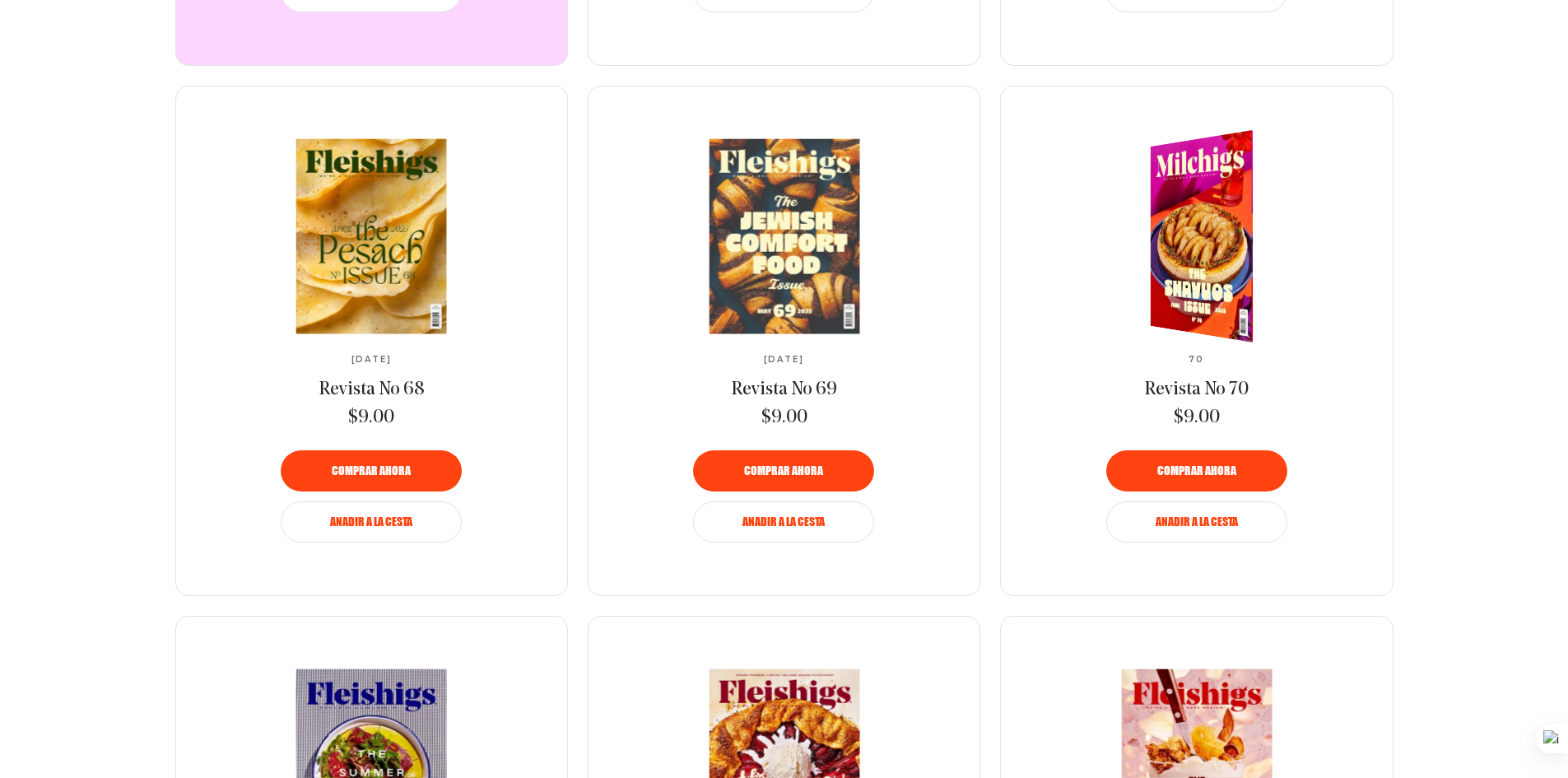
click at [1181, 227] on img at bounding box center [1212, 236] width 190 height 229
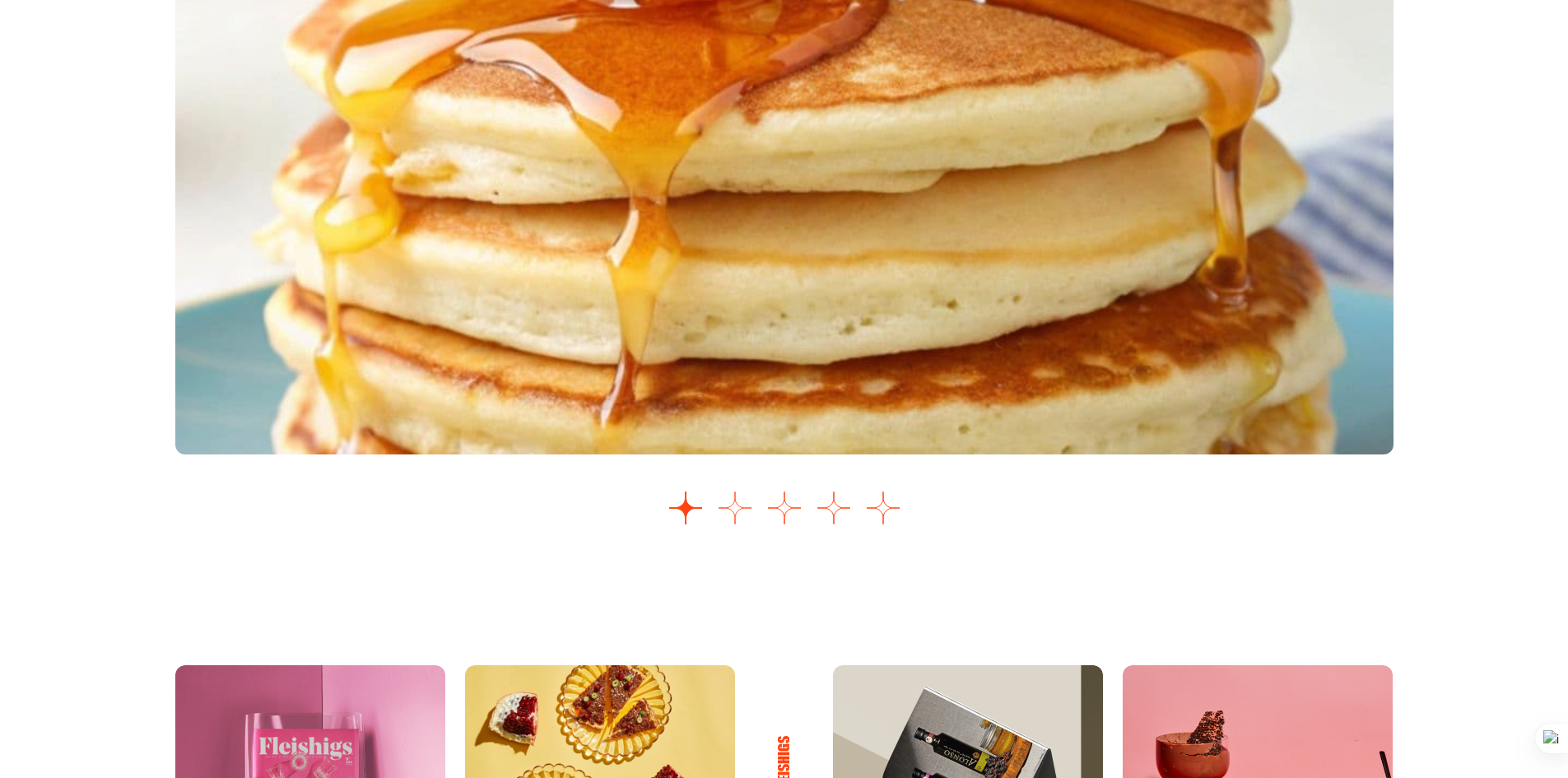
scroll to position [2223, 0]
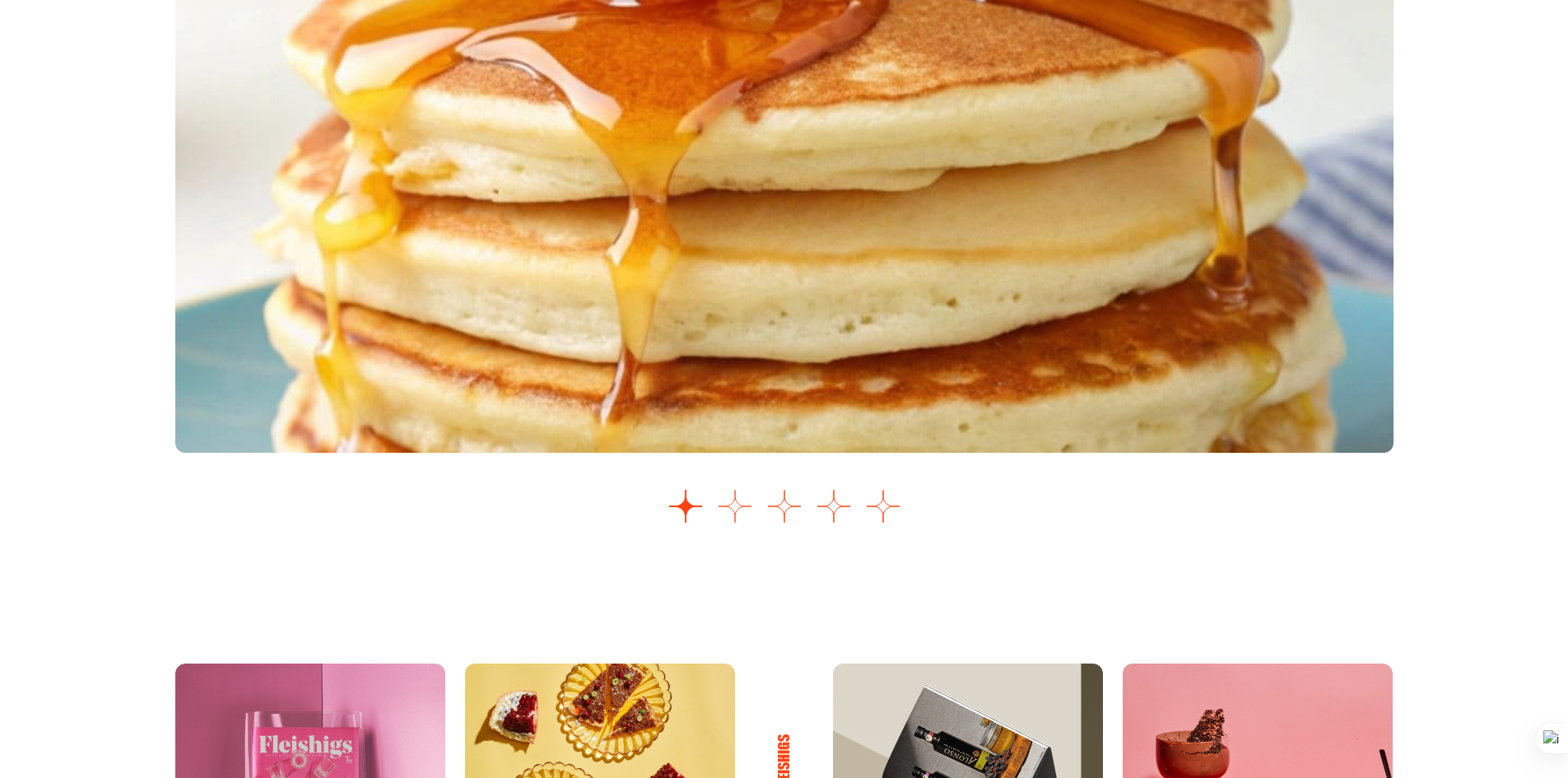
click at [722, 523] on button "Ir a la diapositiva 2" at bounding box center [735, 506] width 32 height 32
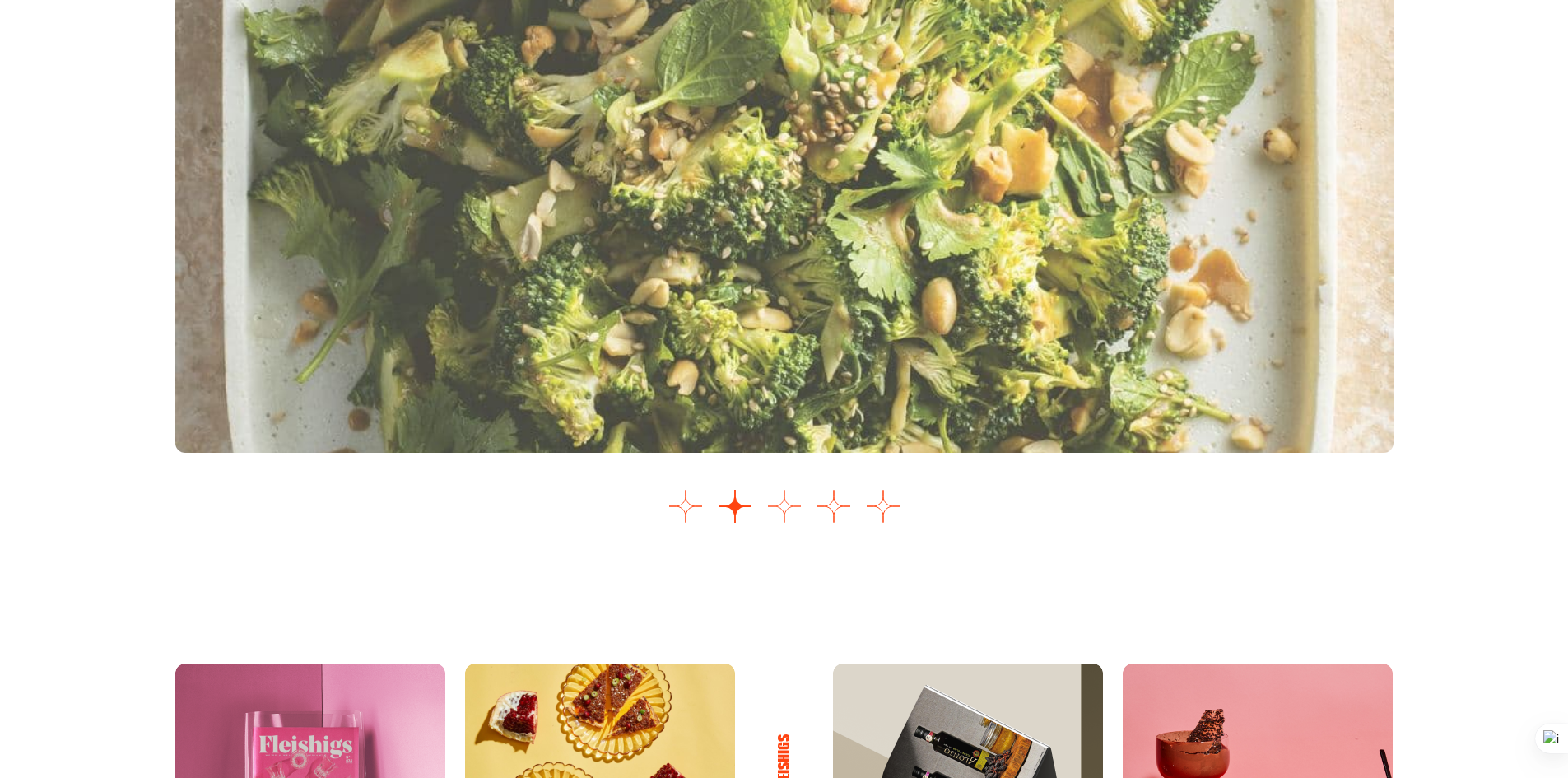
click at [789, 523] on button "Ir a la diapositiva 3" at bounding box center [784, 506] width 32 height 32
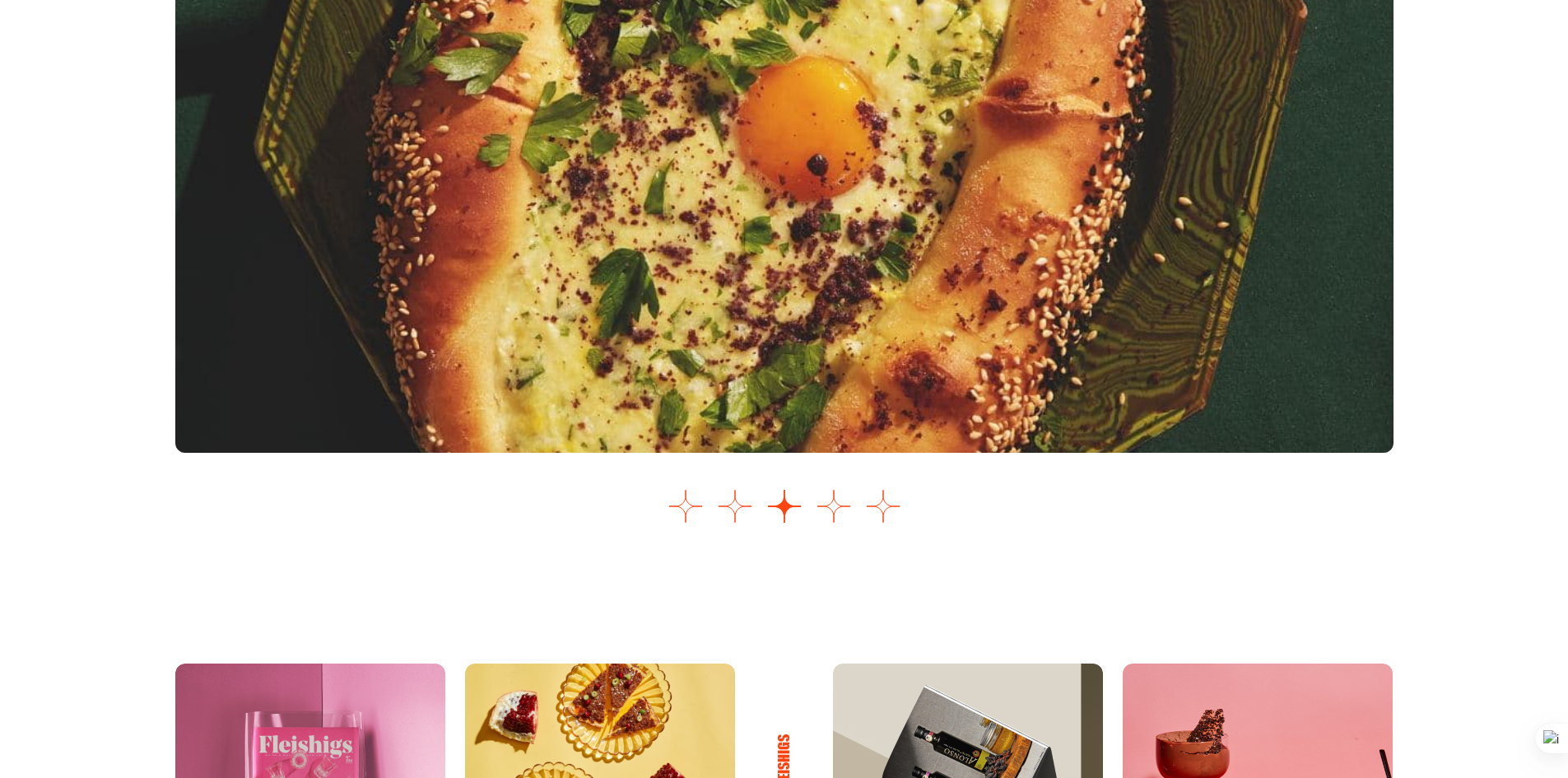
click at [852, 532] on div "Control deslizante de imágenes" at bounding box center [784, 154] width 1219 height 754
click at [828, 523] on button "Ir a la diapositiva 4" at bounding box center [834, 506] width 32 height 32
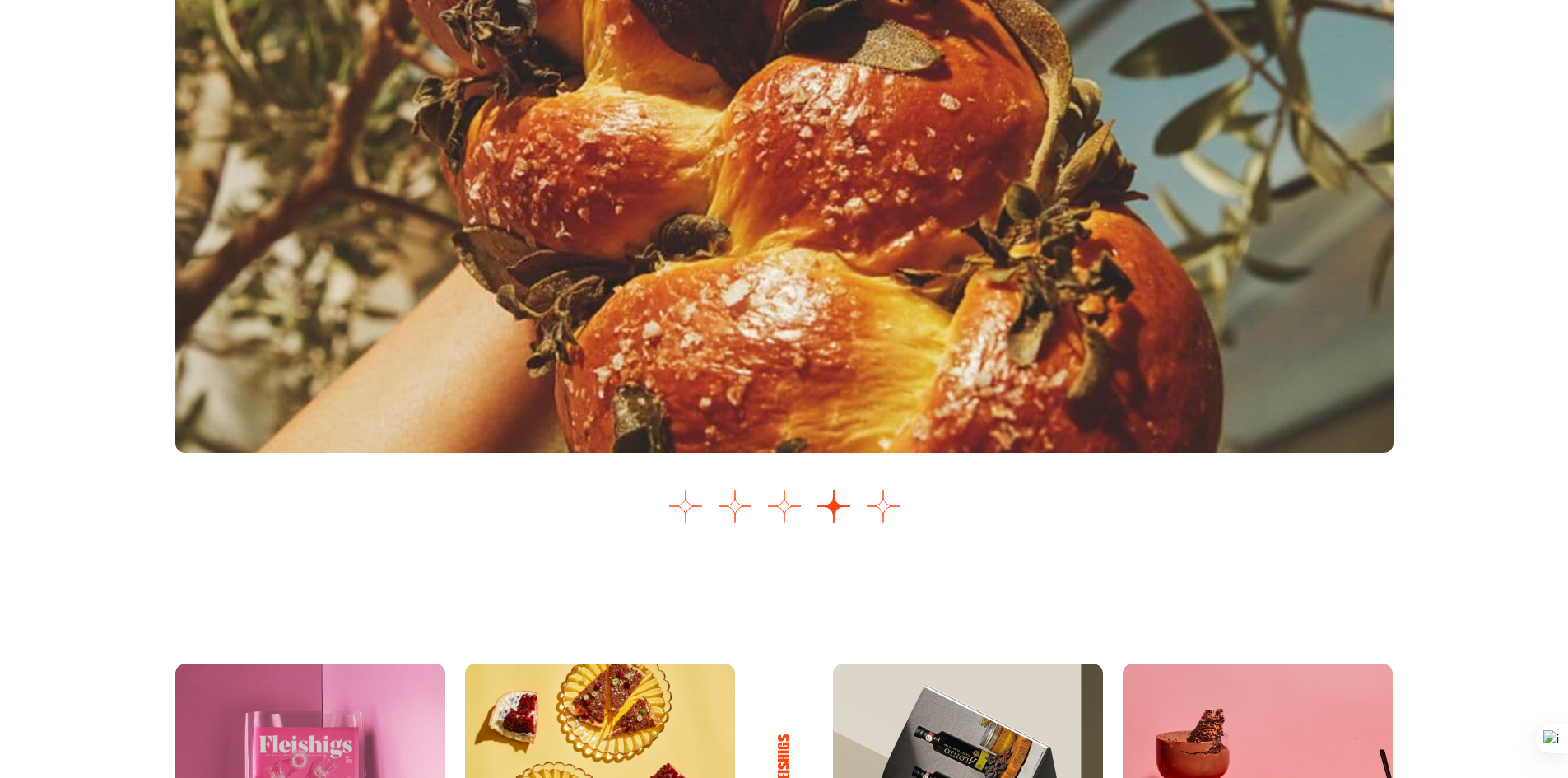
click at [863, 532] on div "…" at bounding box center [784, 154] width 1219 height 754
click at [871, 523] on button "Ir a la diapositiva 5" at bounding box center [883, 506] width 32 height 32
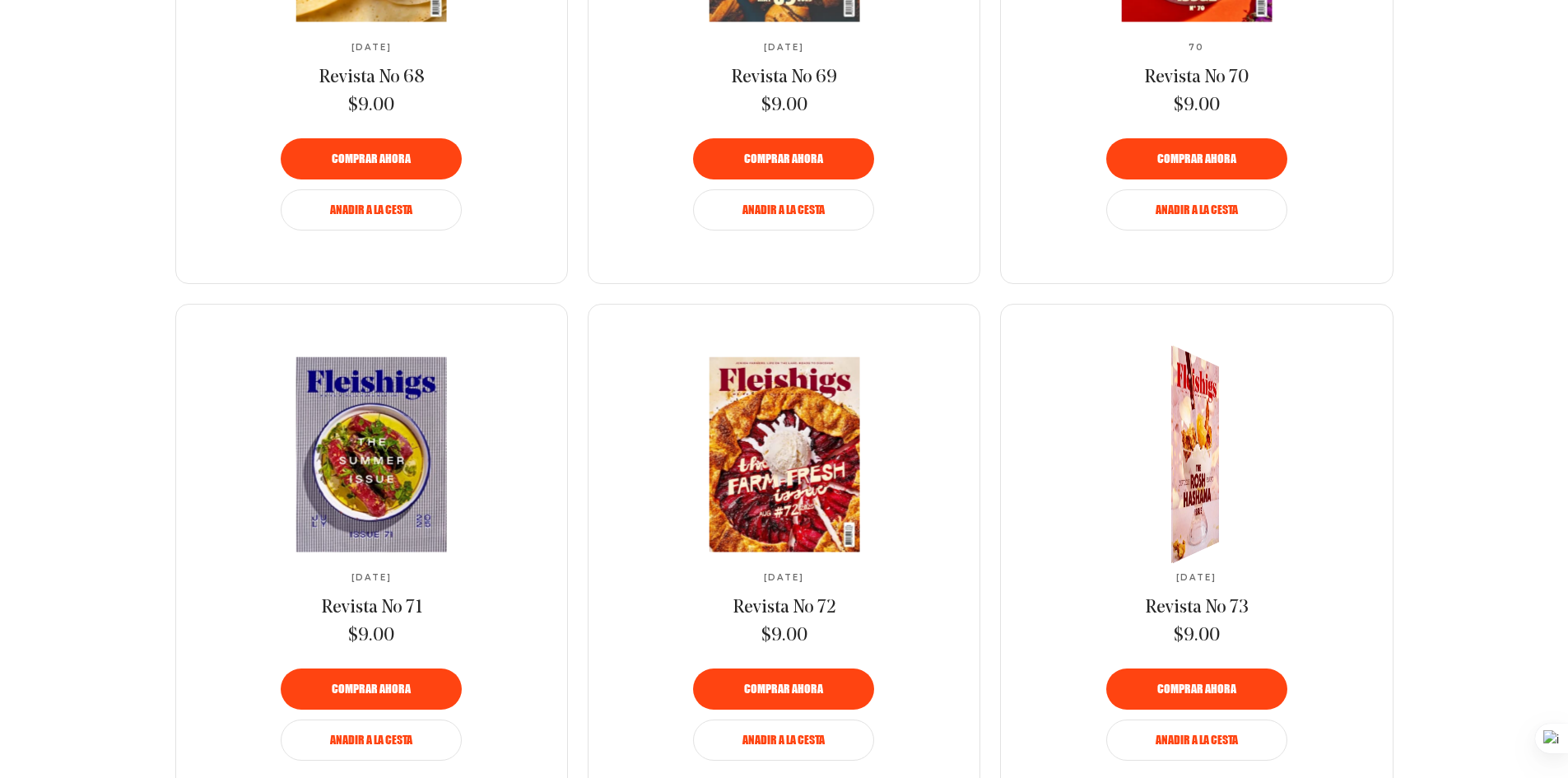
scroll to position [1547, 0]
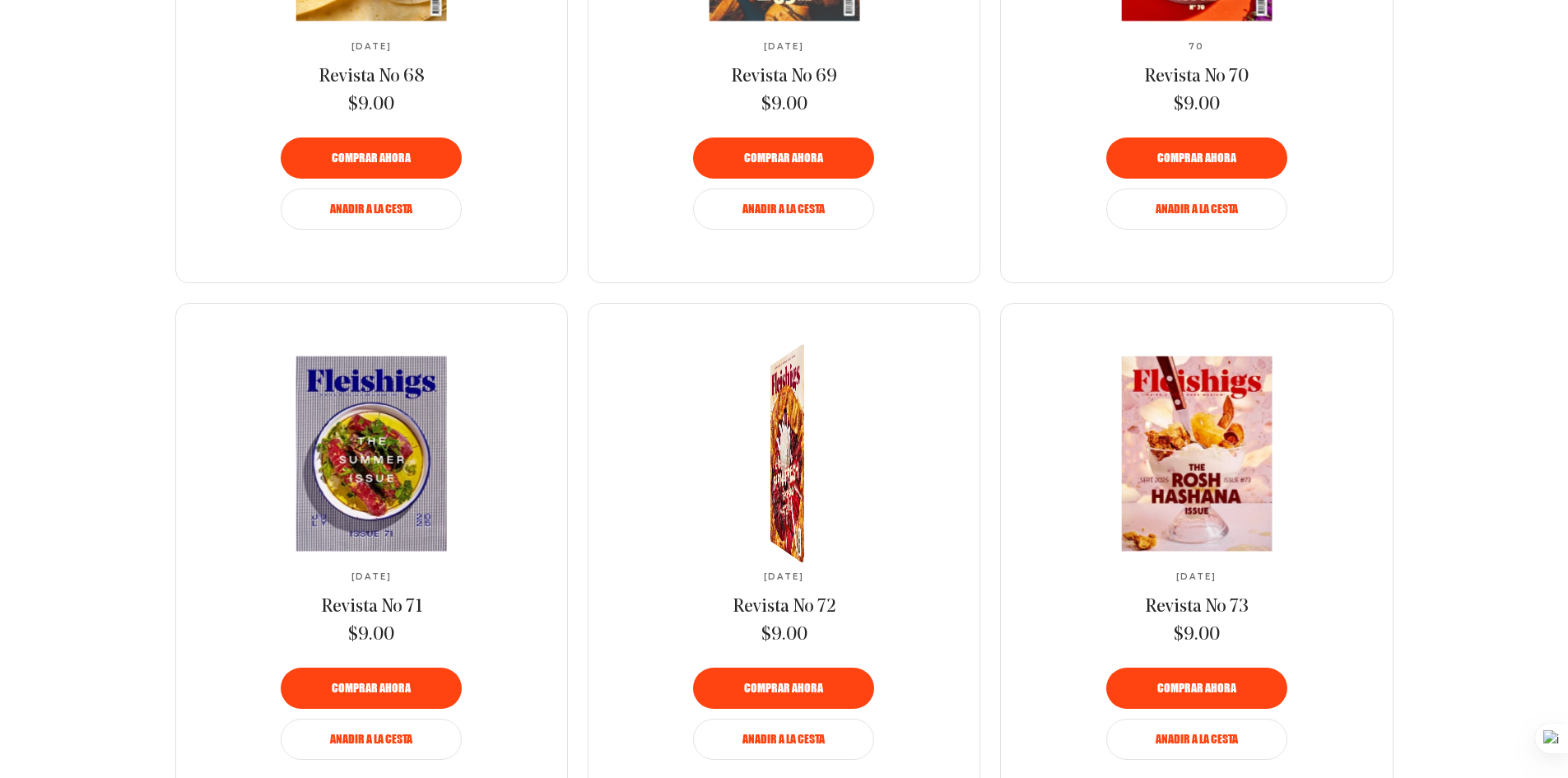
click at [790, 509] on link at bounding box center [784, 453] width 275 height 194
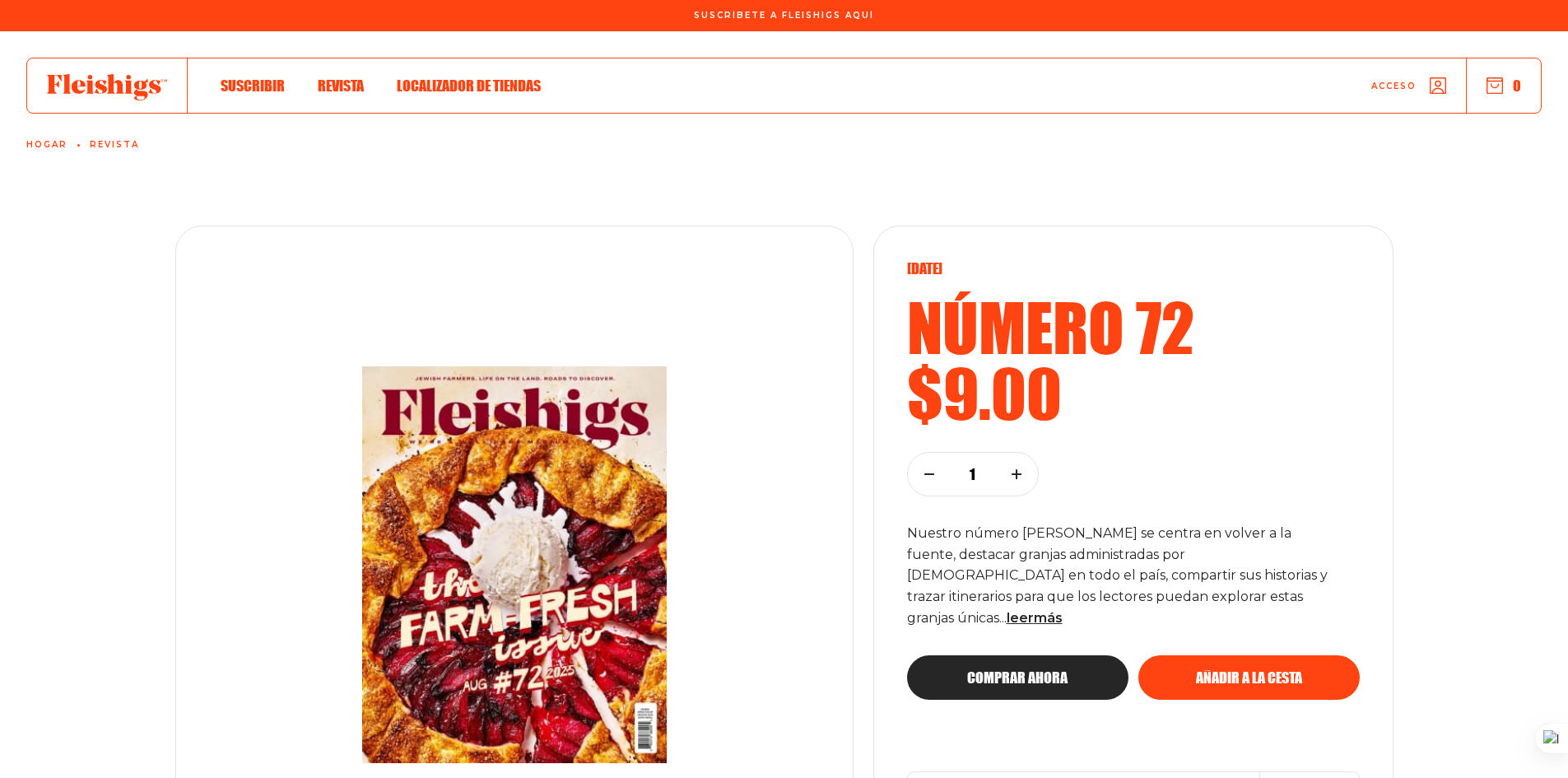
scroll to position [97, 0]
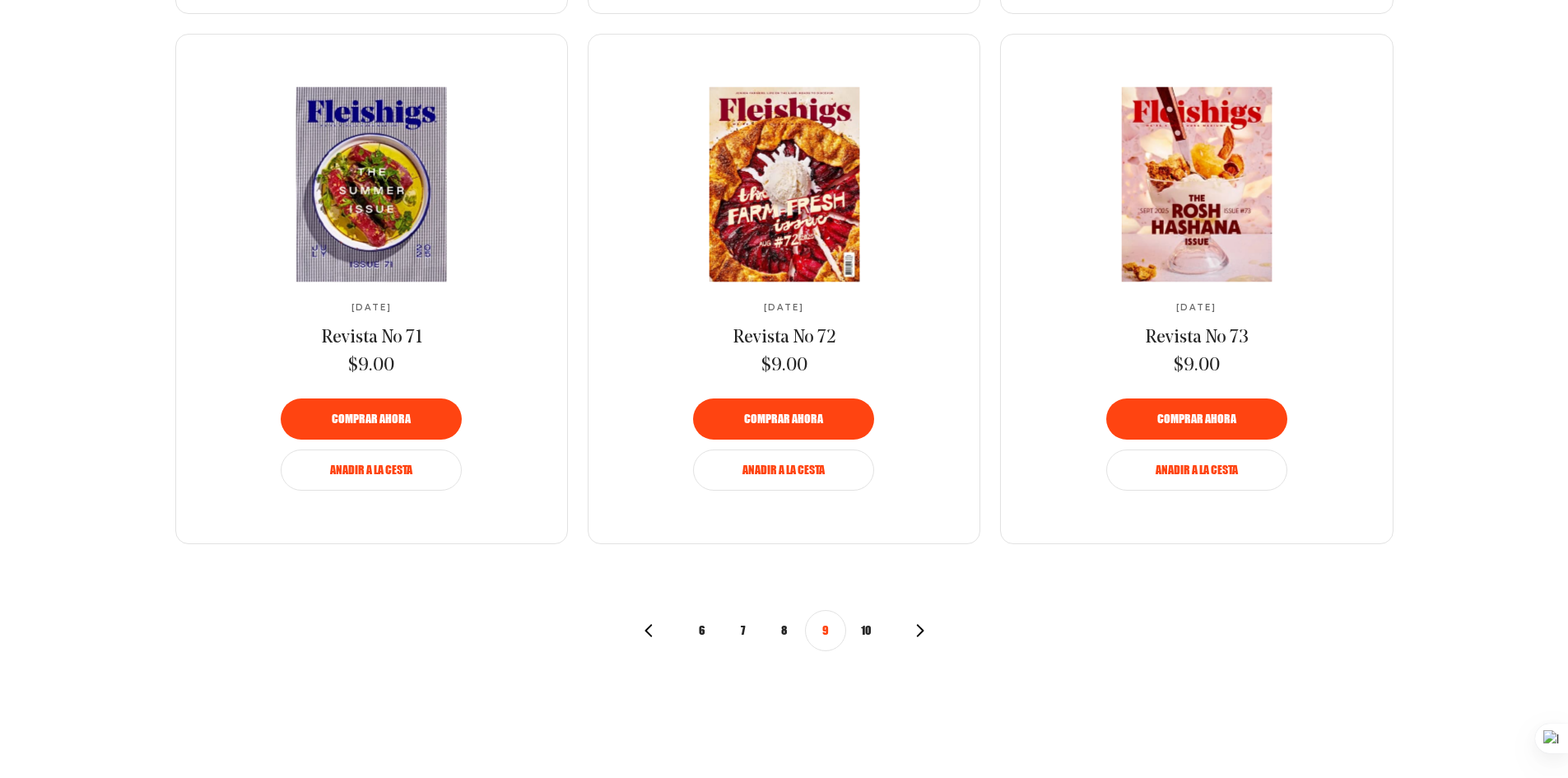
scroll to position [1814, 0]
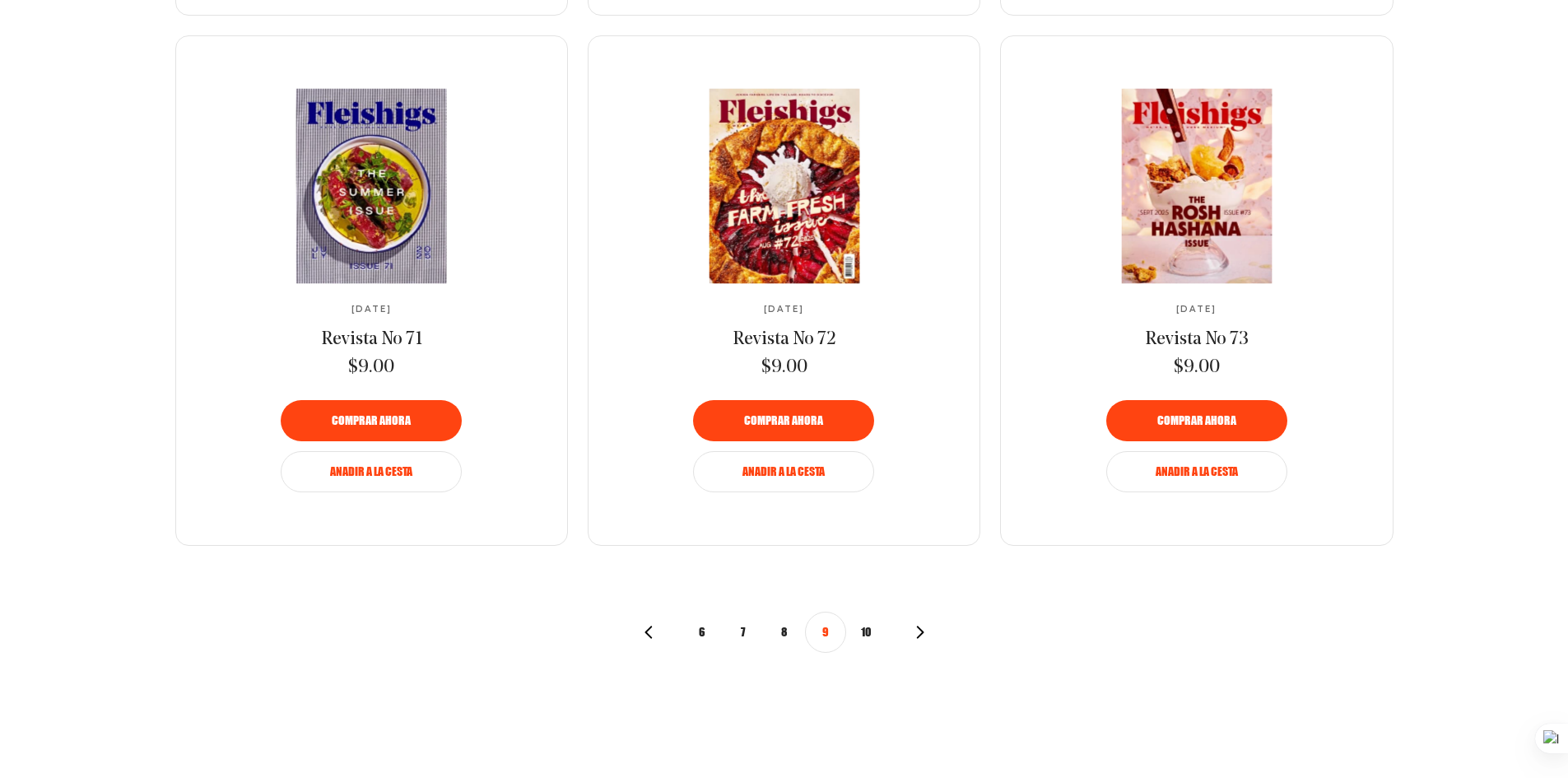
click at [863, 640] on font "10" at bounding box center [867, 631] width 11 height 17
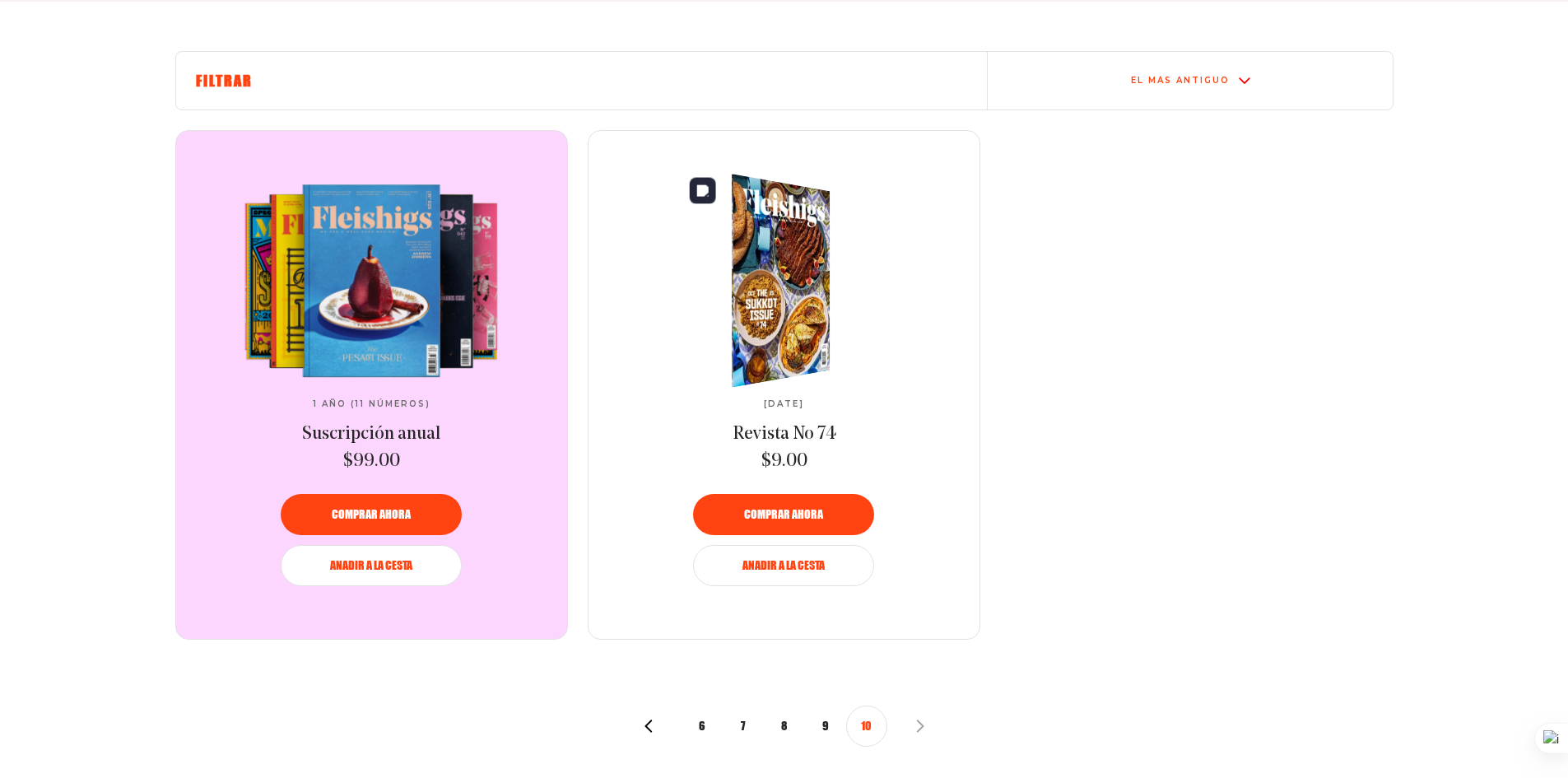
scroll to position [659, 0]
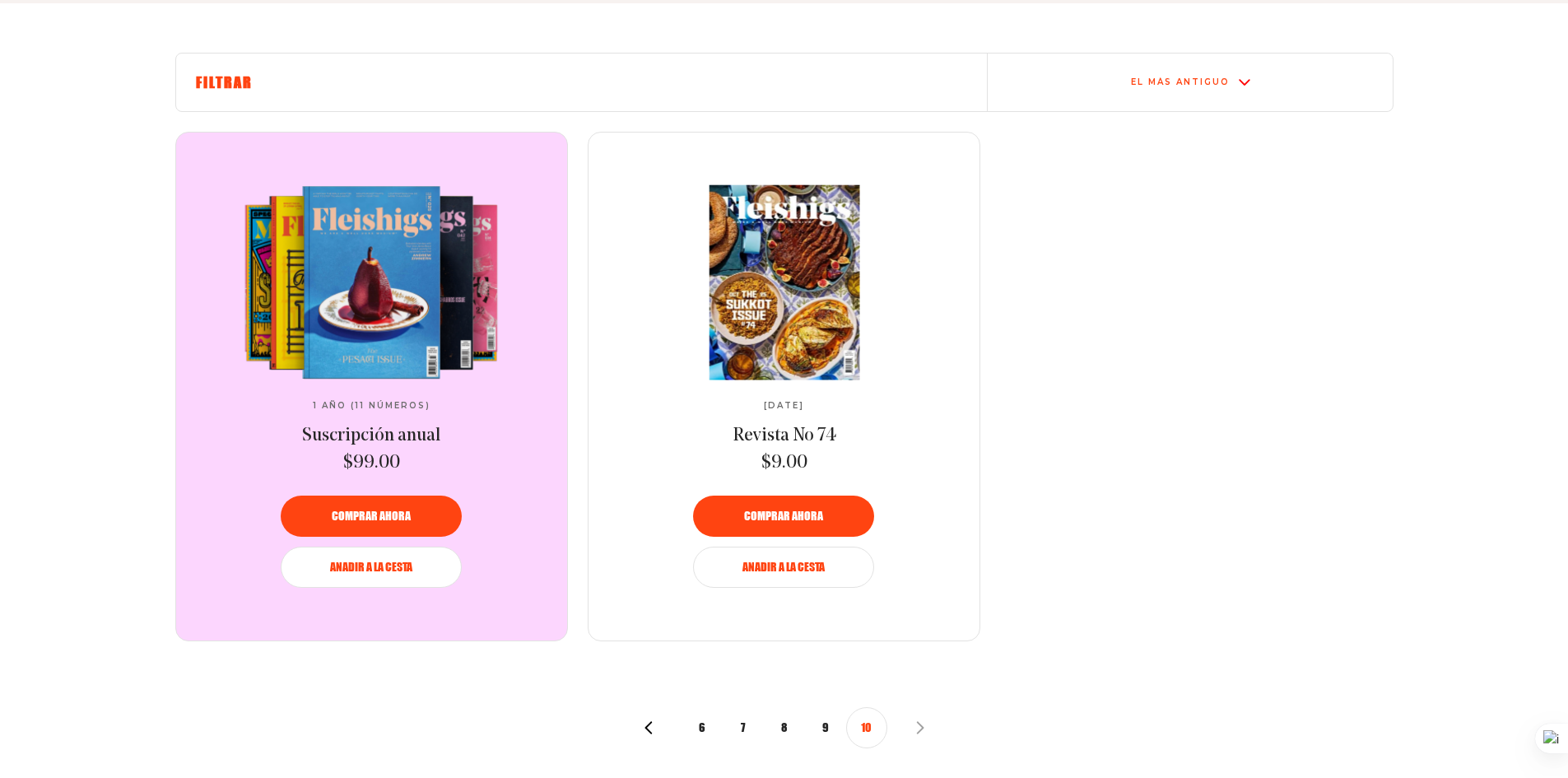
click at [824, 735] on font "9" at bounding box center [825, 727] width 6 height 17
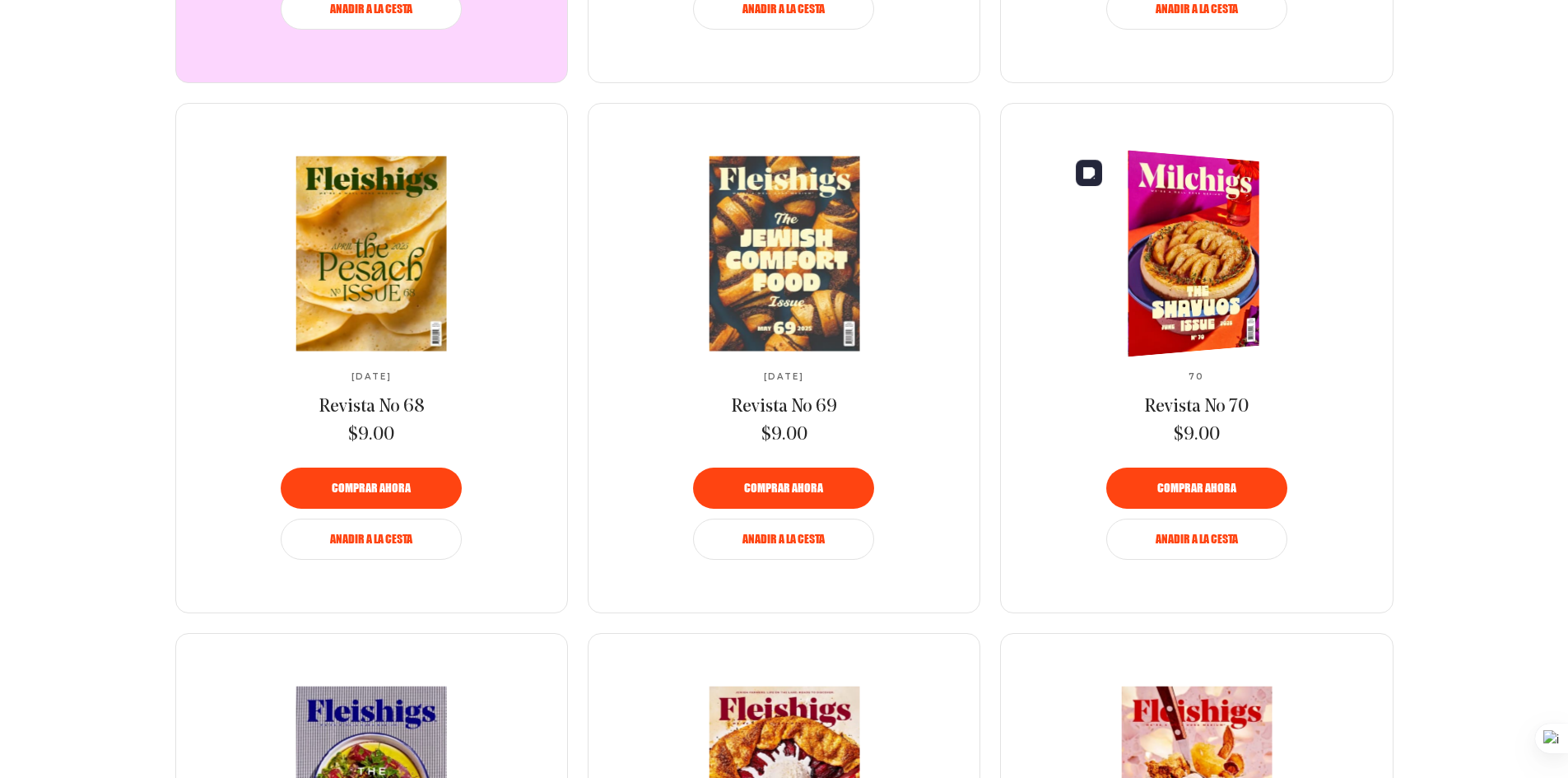
scroll to position [1218, 0]
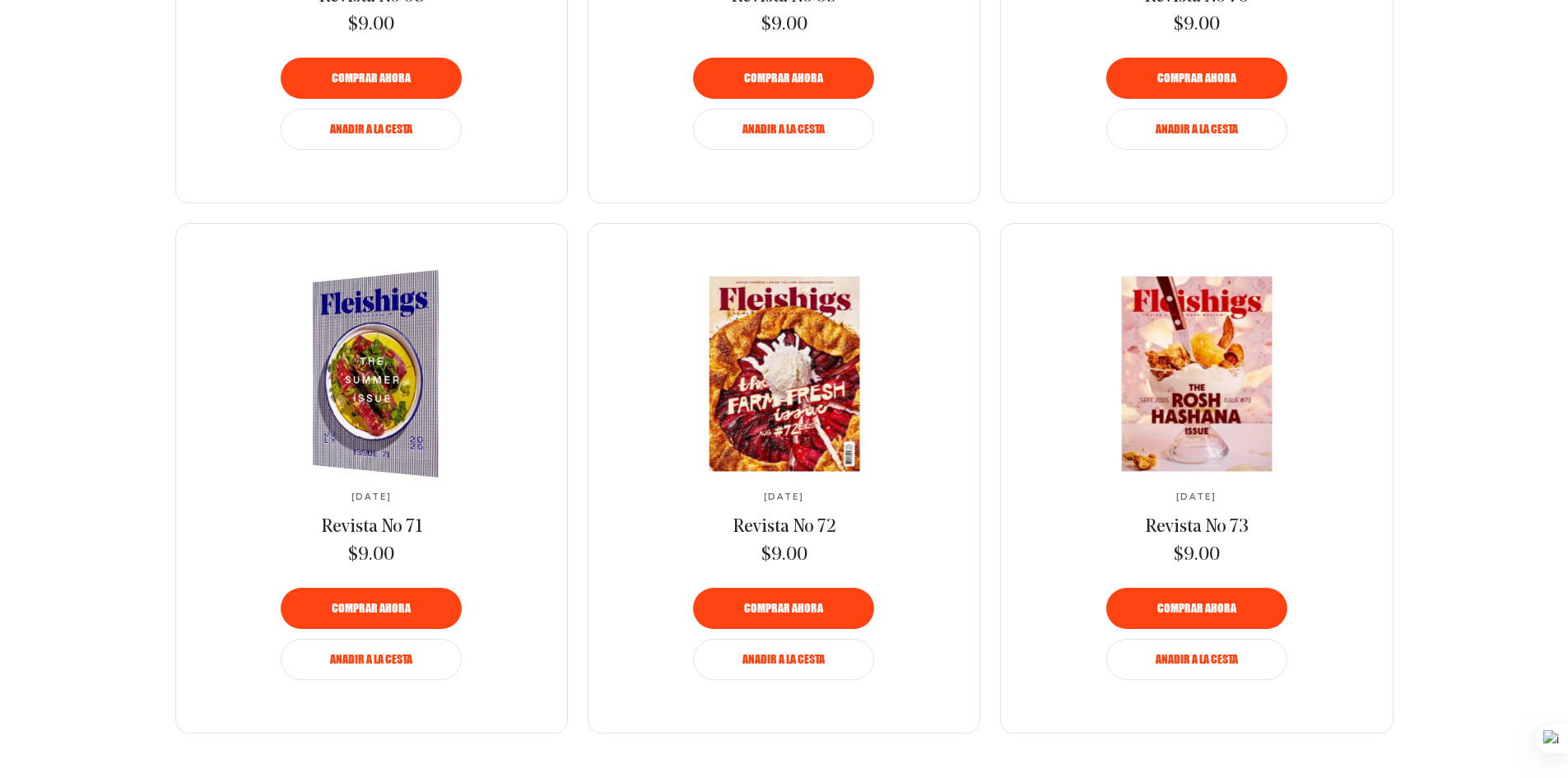
click at [406, 409] on img at bounding box center [385, 375] width 231 height 220
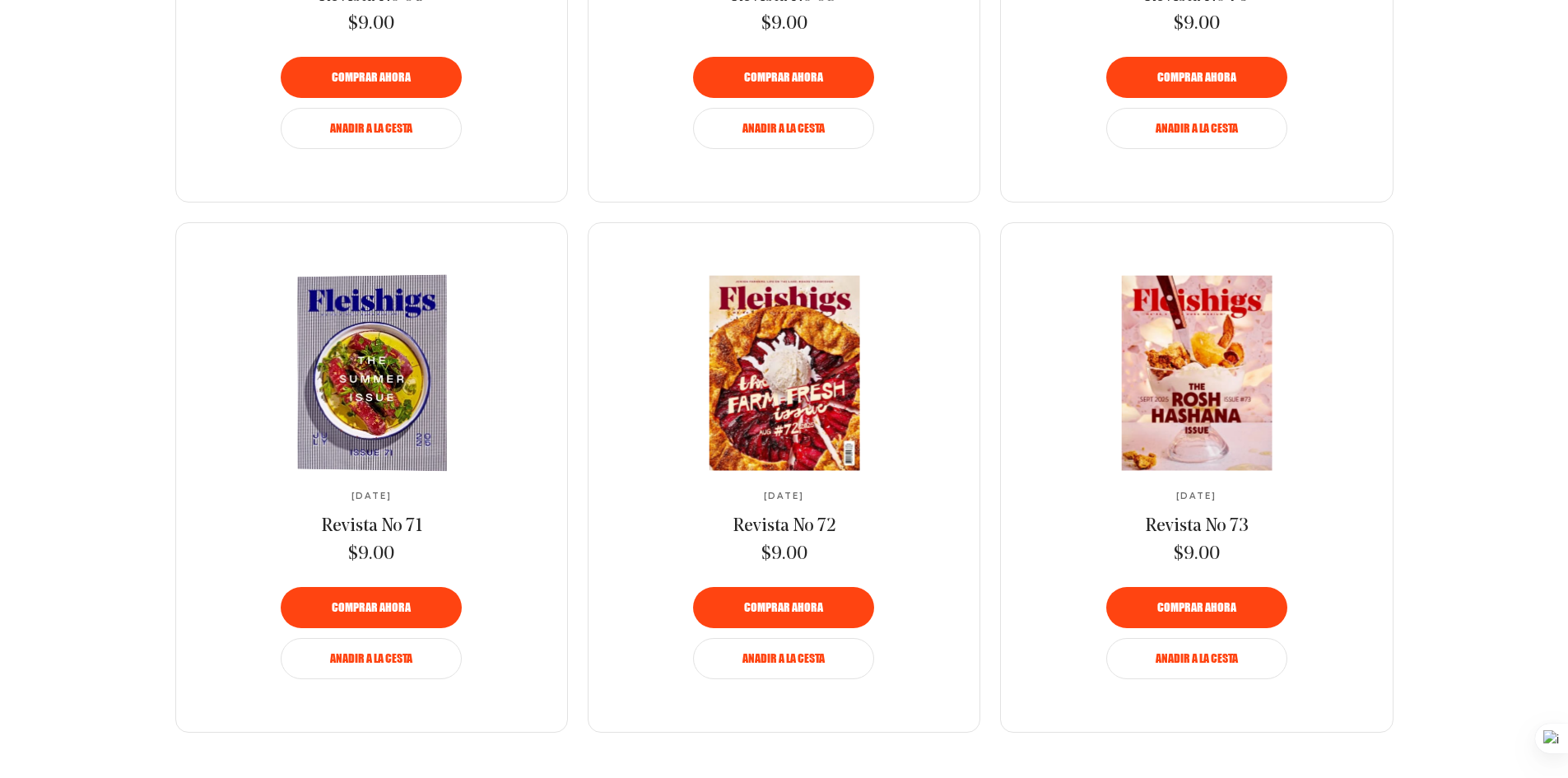
scroll to position [1628, 0]
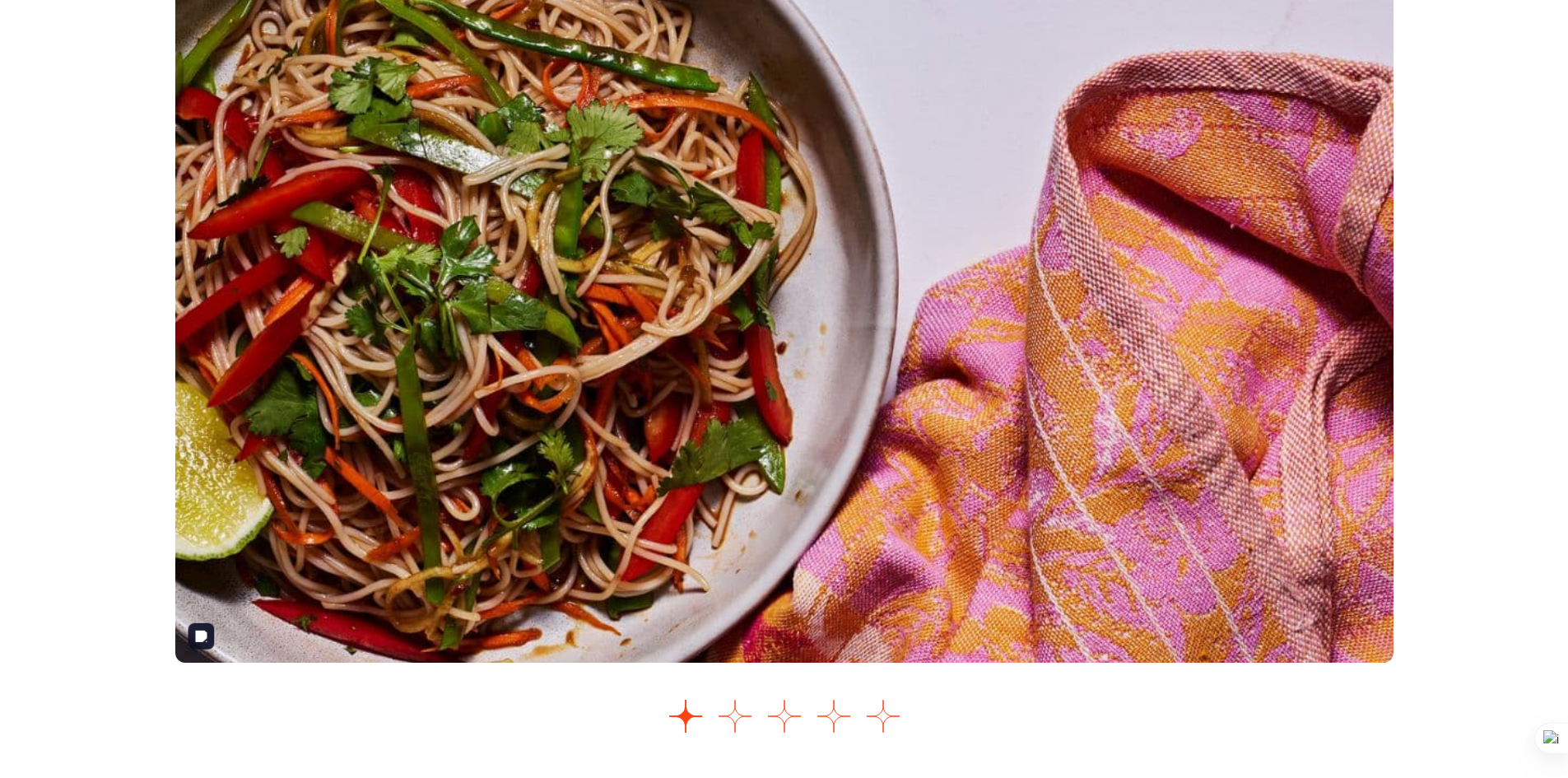
scroll to position [2045, 0]
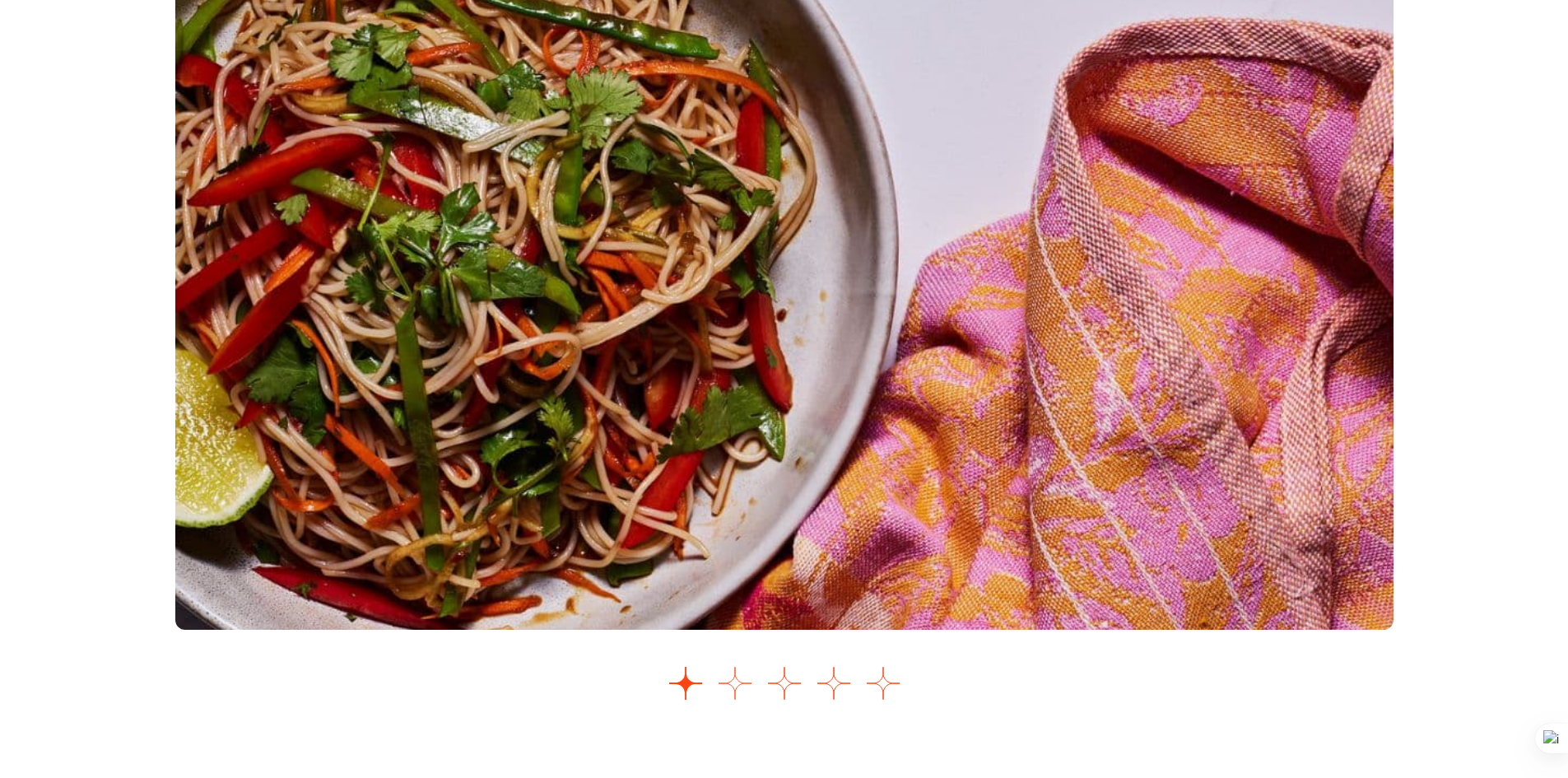
click at [731, 699] on button "Ir a la diapositiva 2" at bounding box center [735, 683] width 32 height 32
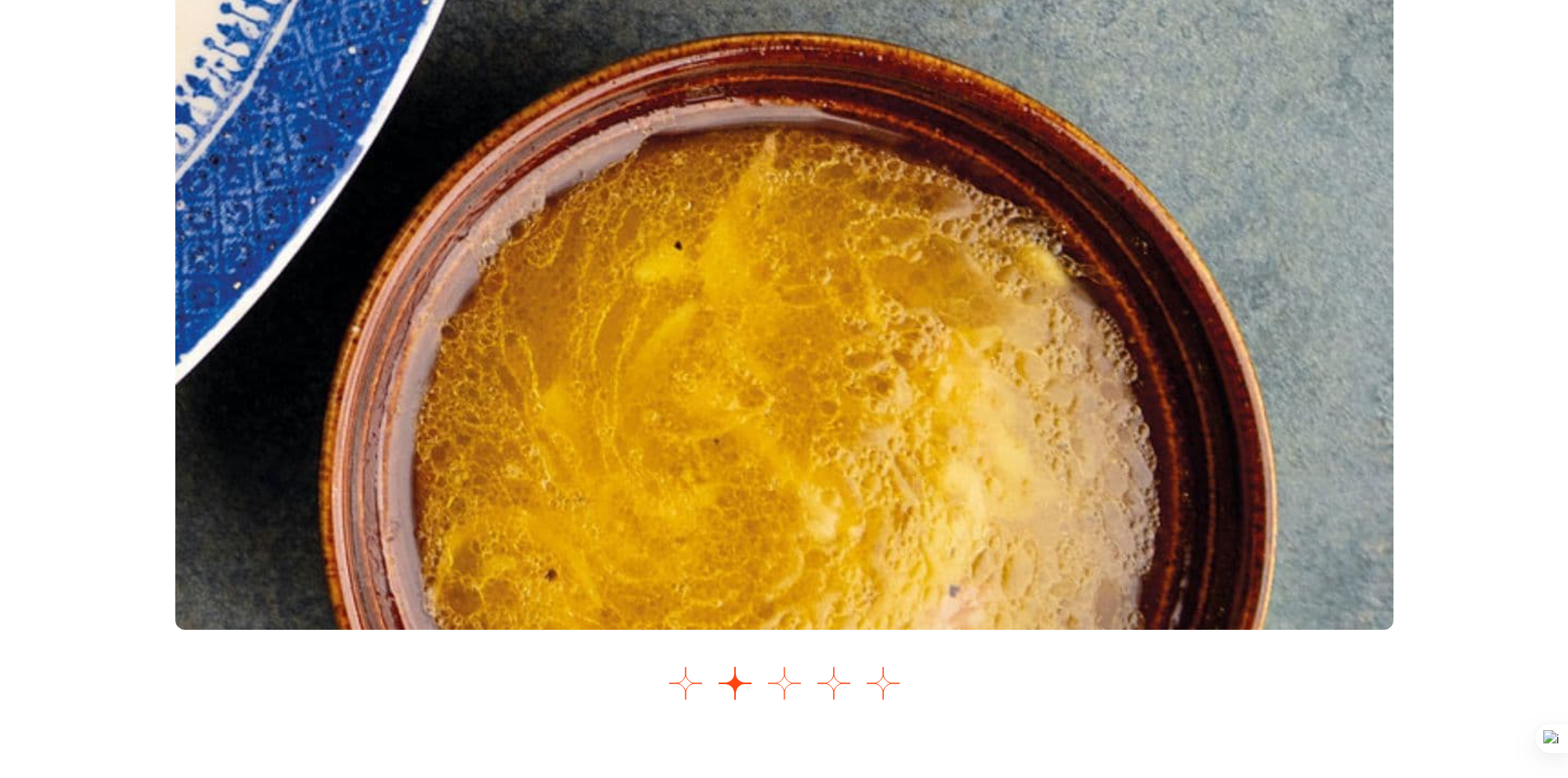
click at [782, 699] on button "Ir a la diapositiva 3" at bounding box center [784, 683] width 32 height 32
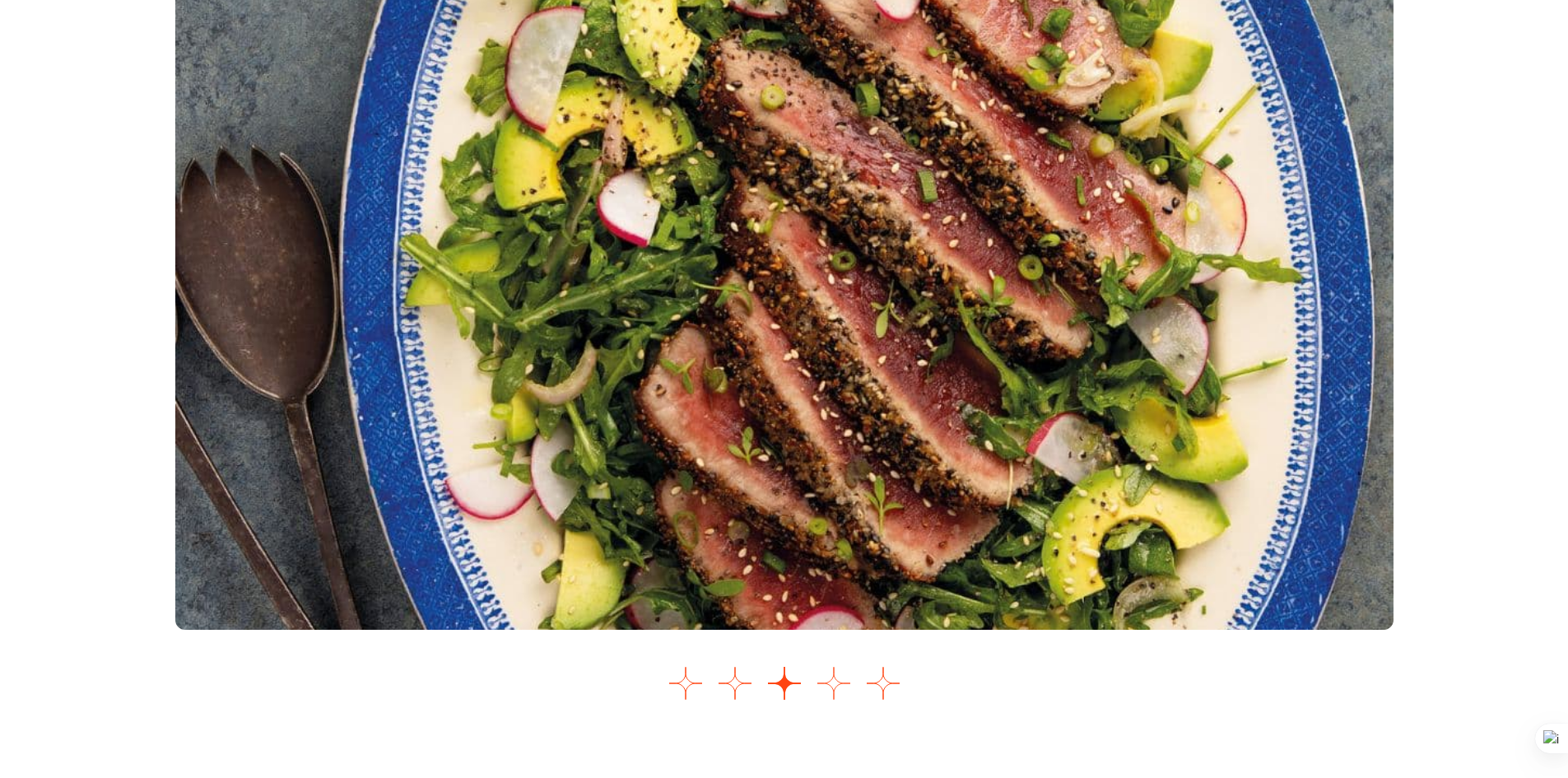
click at [828, 699] on button "Ir a la diapositiva 4" at bounding box center [834, 683] width 32 height 32
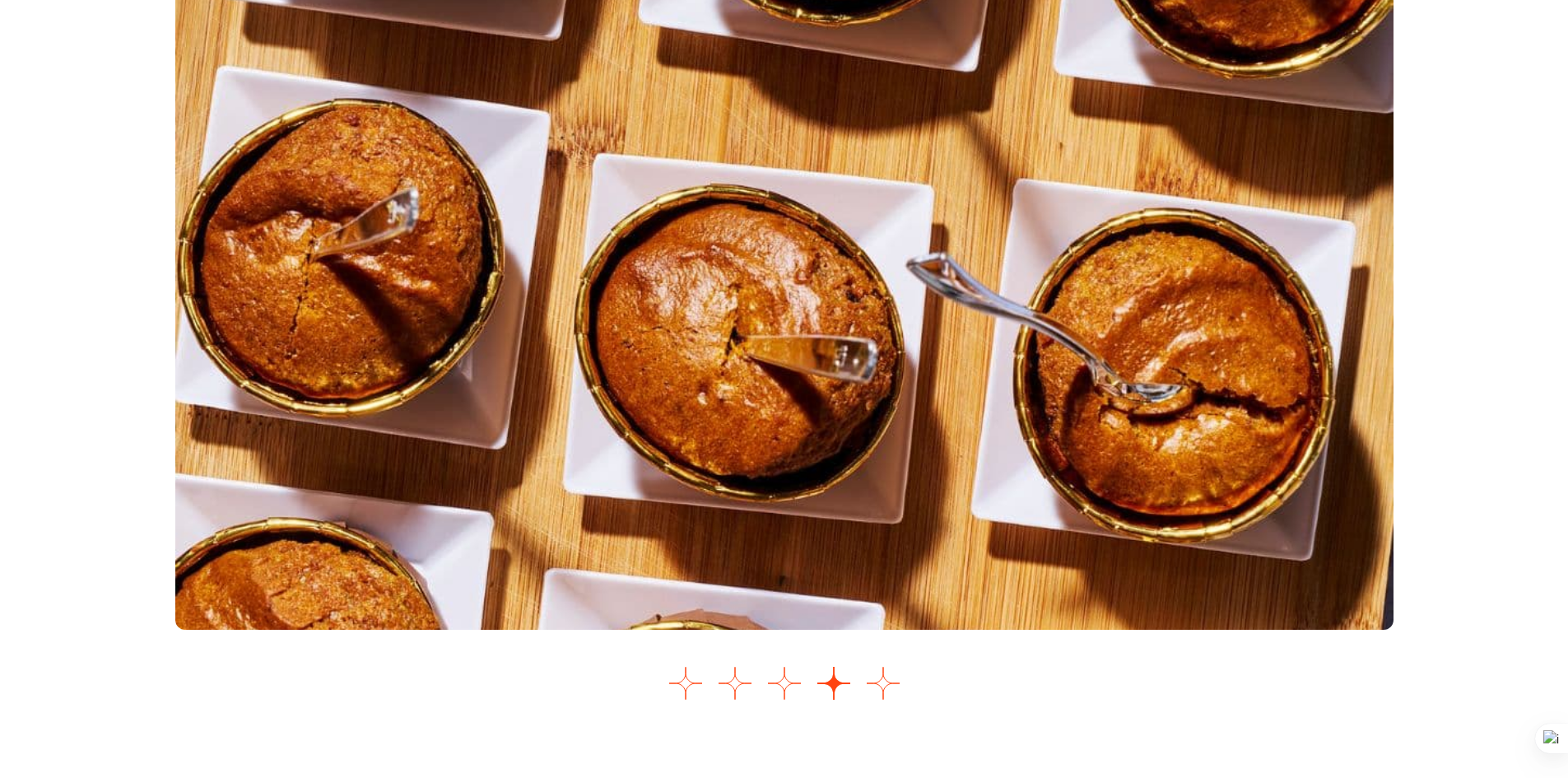
click at [861, 709] on div "Control deslizante de imágenes" at bounding box center [784, 331] width 1219 height 754
click at [912, 709] on div "Control deslizante de imágenes" at bounding box center [784, 331] width 1219 height 754
click at [887, 699] on button "Ir a la diapositiva 5" at bounding box center [883, 683] width 32 height 32
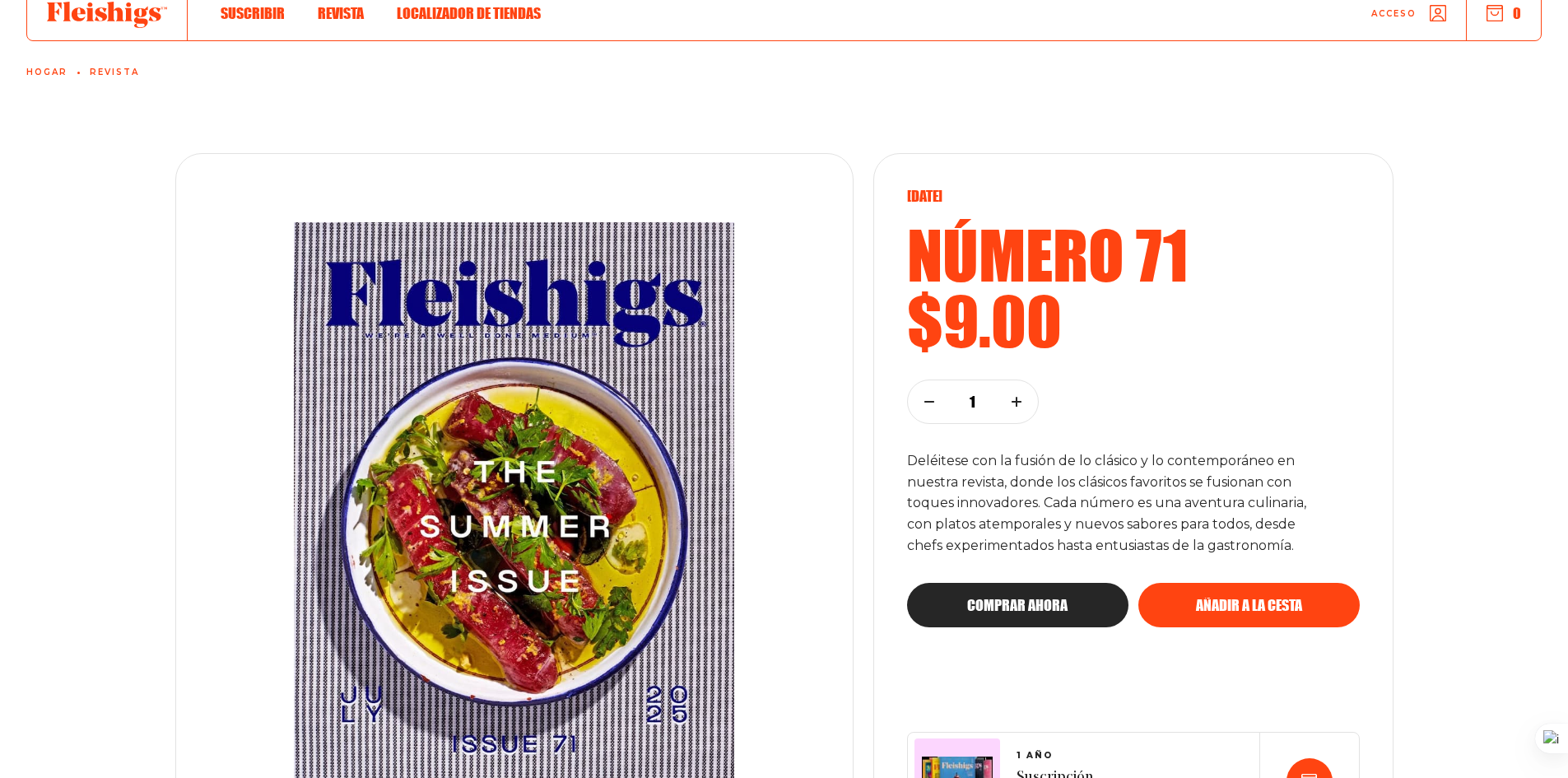
scroll to position [300, 0]
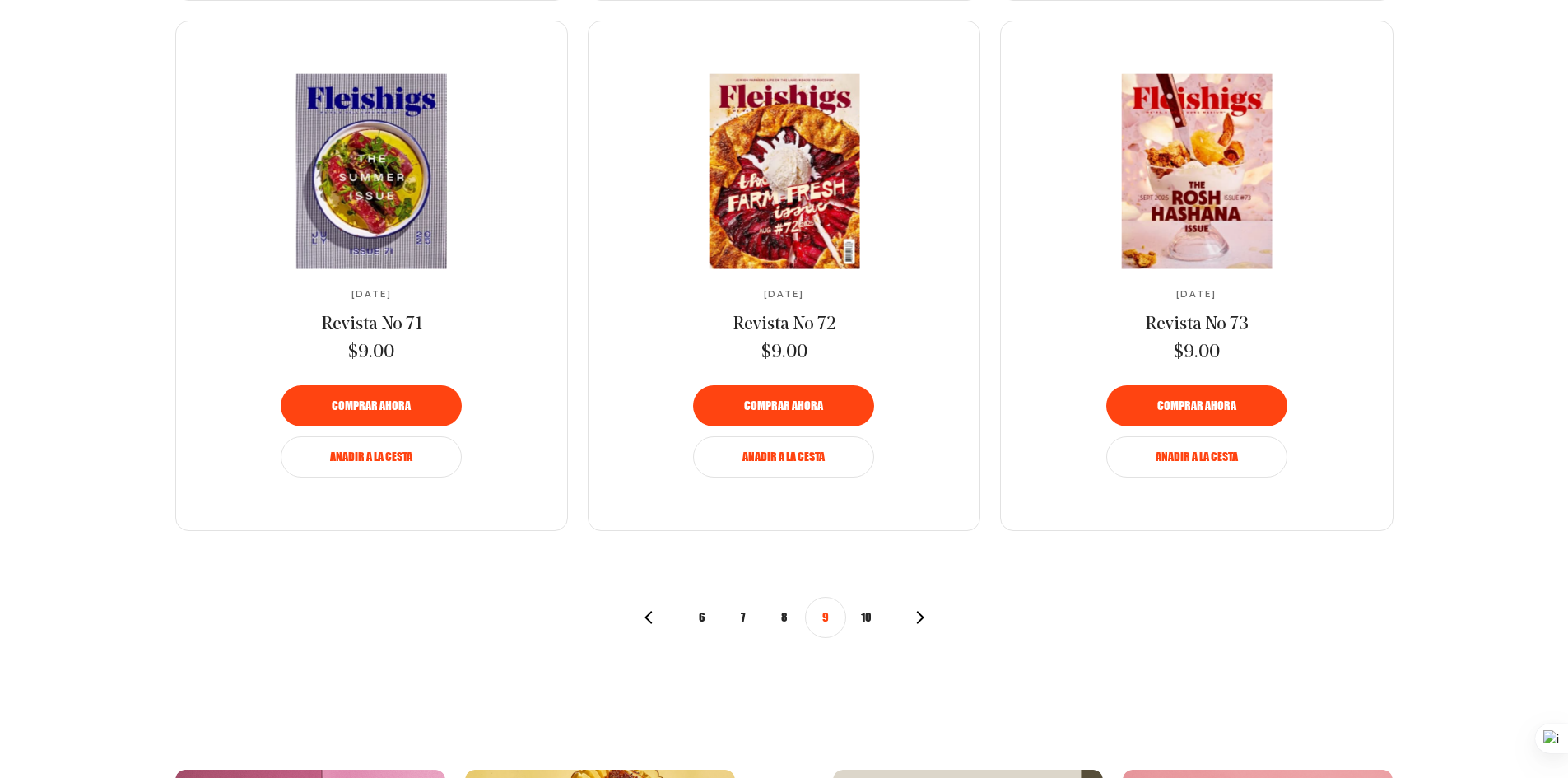
click at [873, 613] on button "10" at bounding box center [868, 617] width 42 height 42
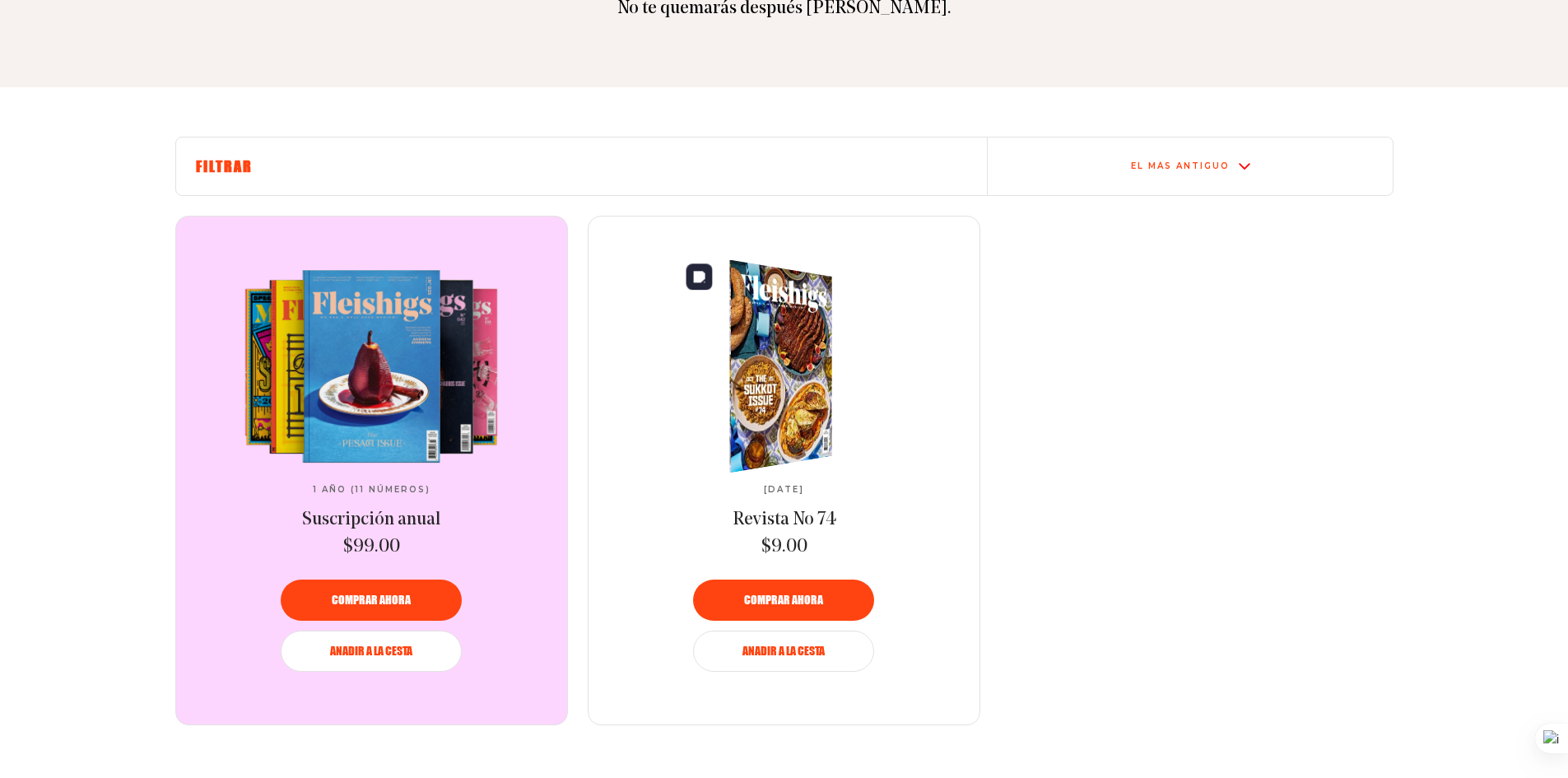
click at [796, 376] on img at bounding box center [771, 366] width 189 height 230
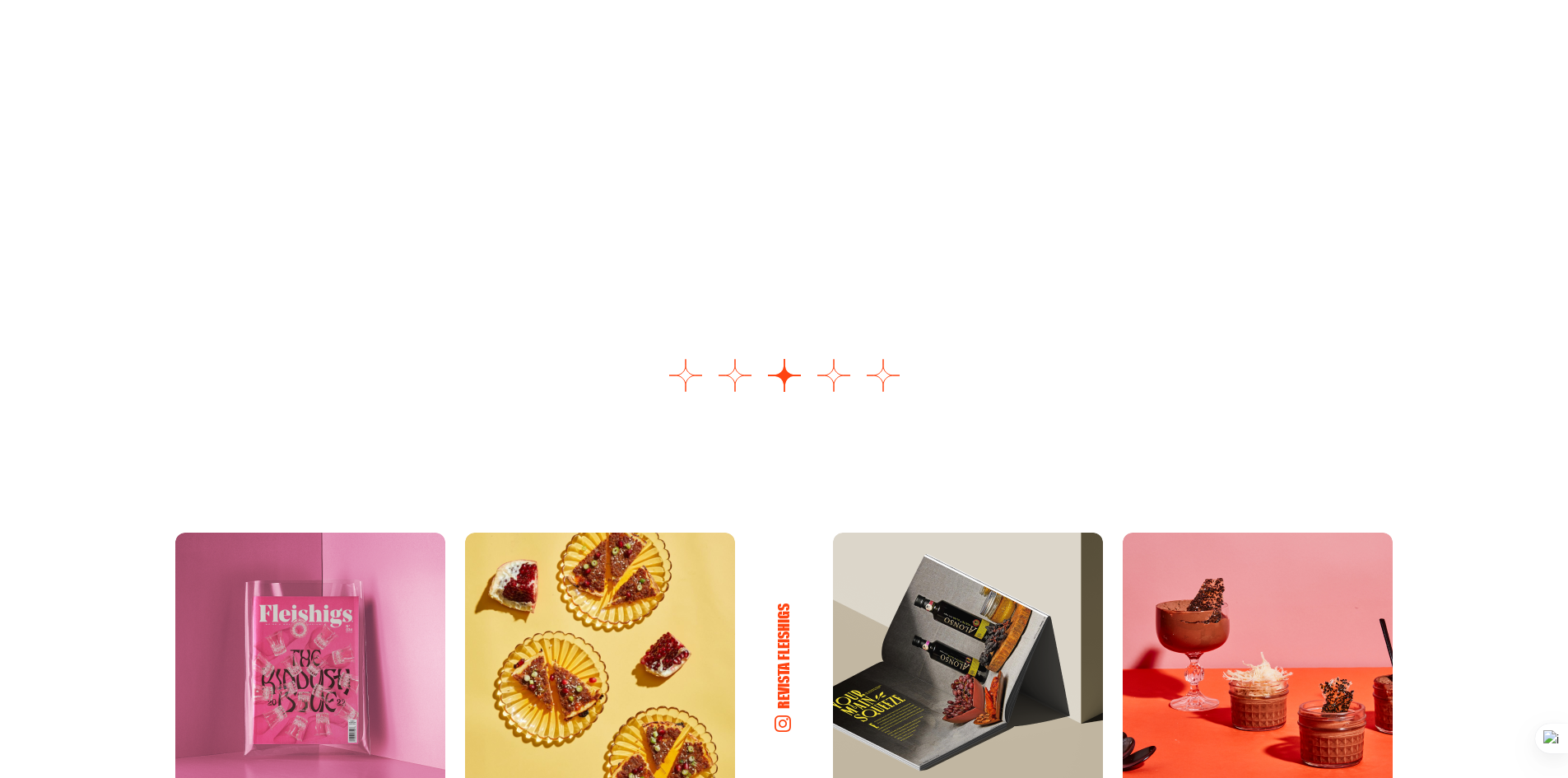
scroll to position [2387, 0]
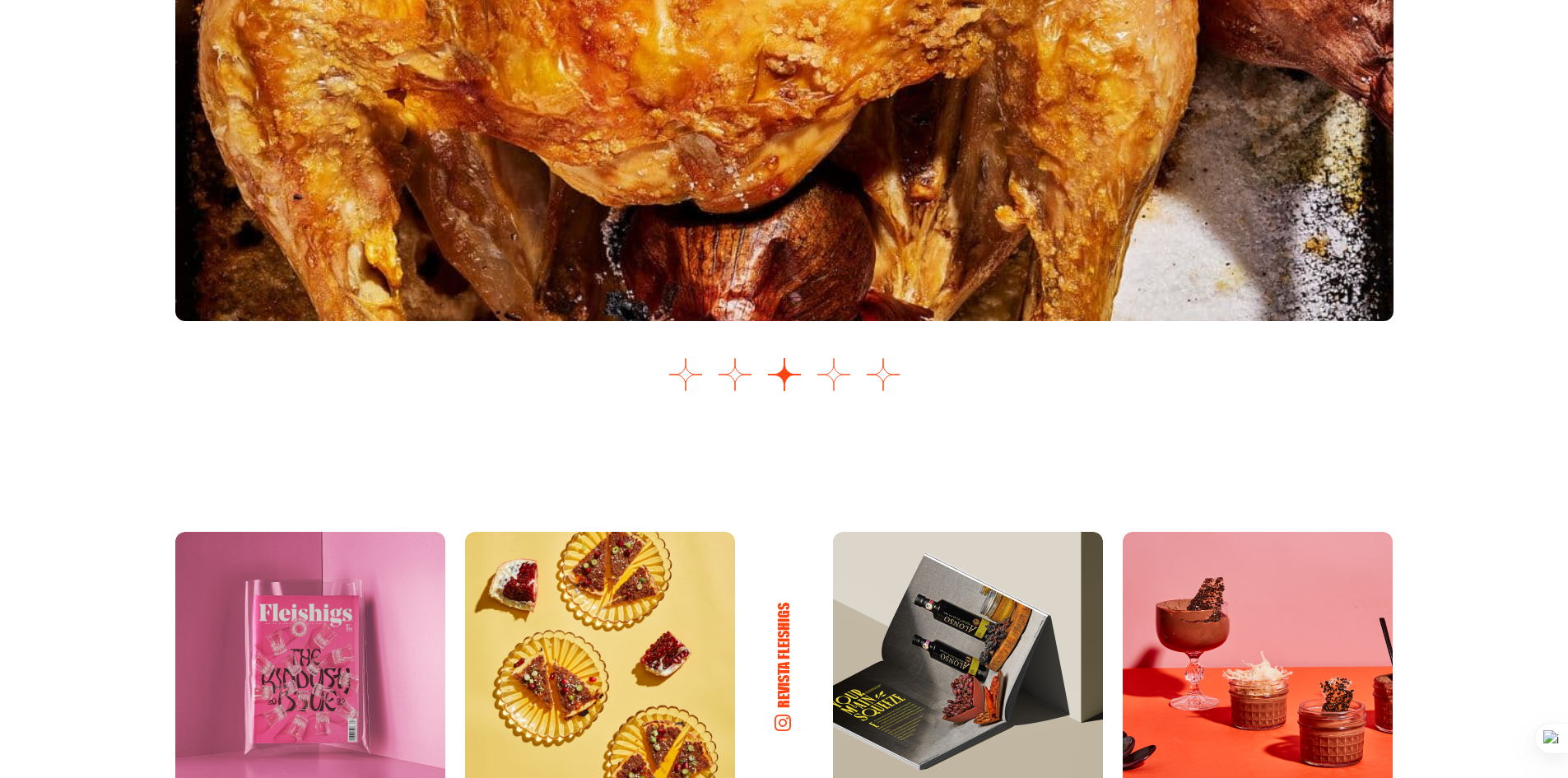
click at [840, 377] on button "Ir a la diapositiva 4" at bounding box center [834, 375] width 32 height 32
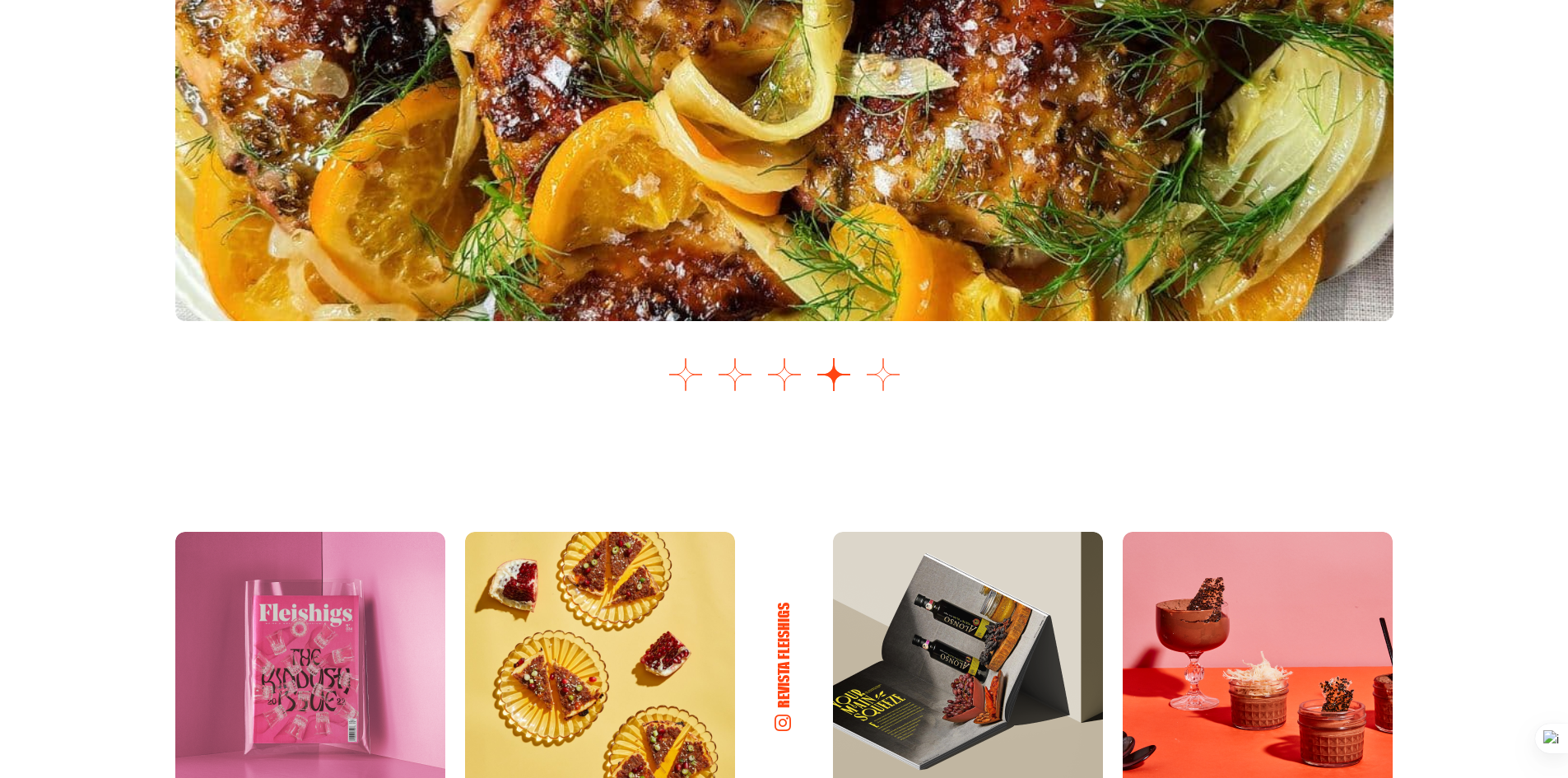
click at [870, 384] on button "Ir a la diapositiva 5" at bounding box center [883, 375] width 32 height 32
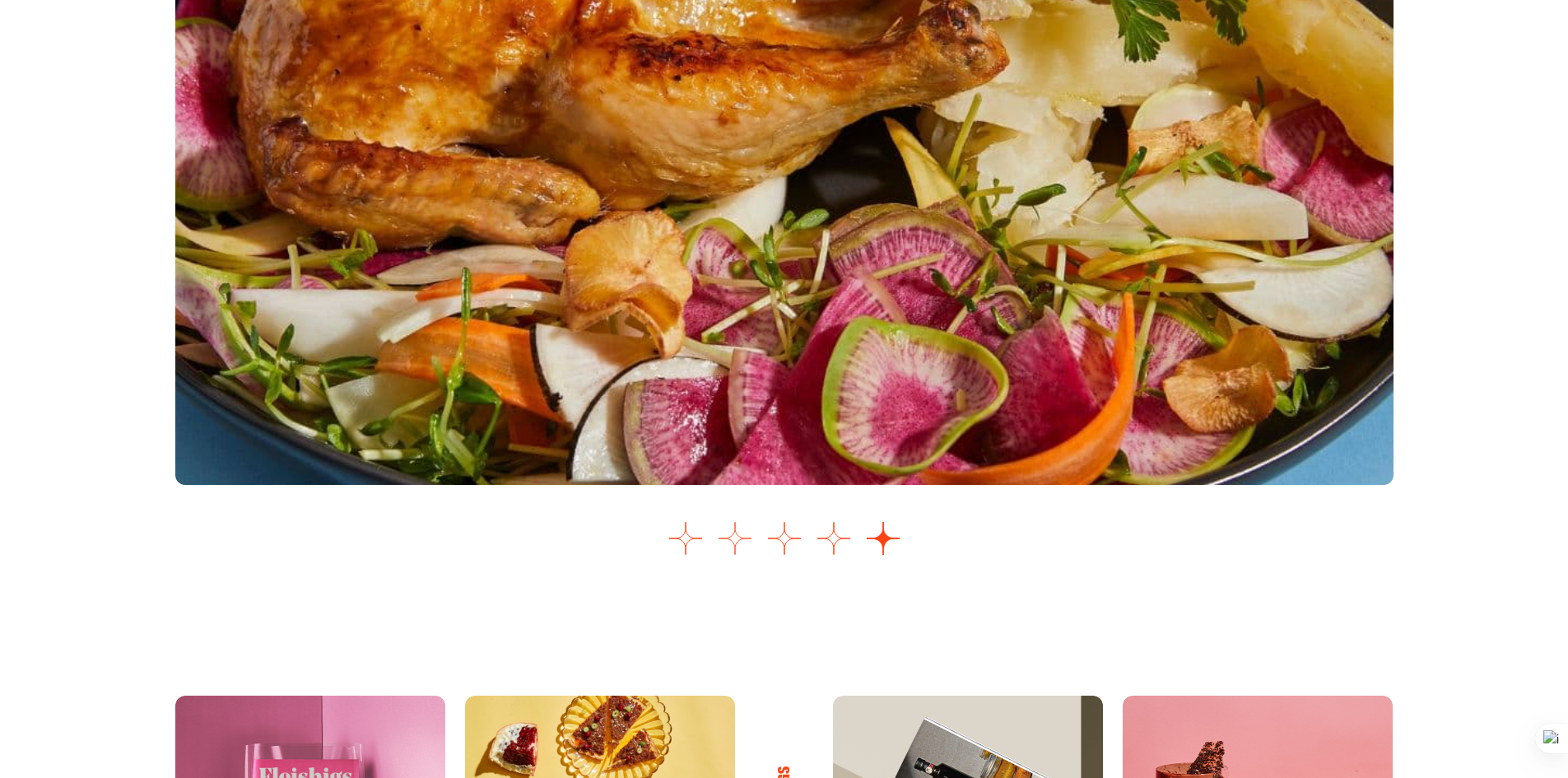
click at [741, 553] on button "Ir a la diapositiva 2" at bounding box center [735, 538] width 32 height 32
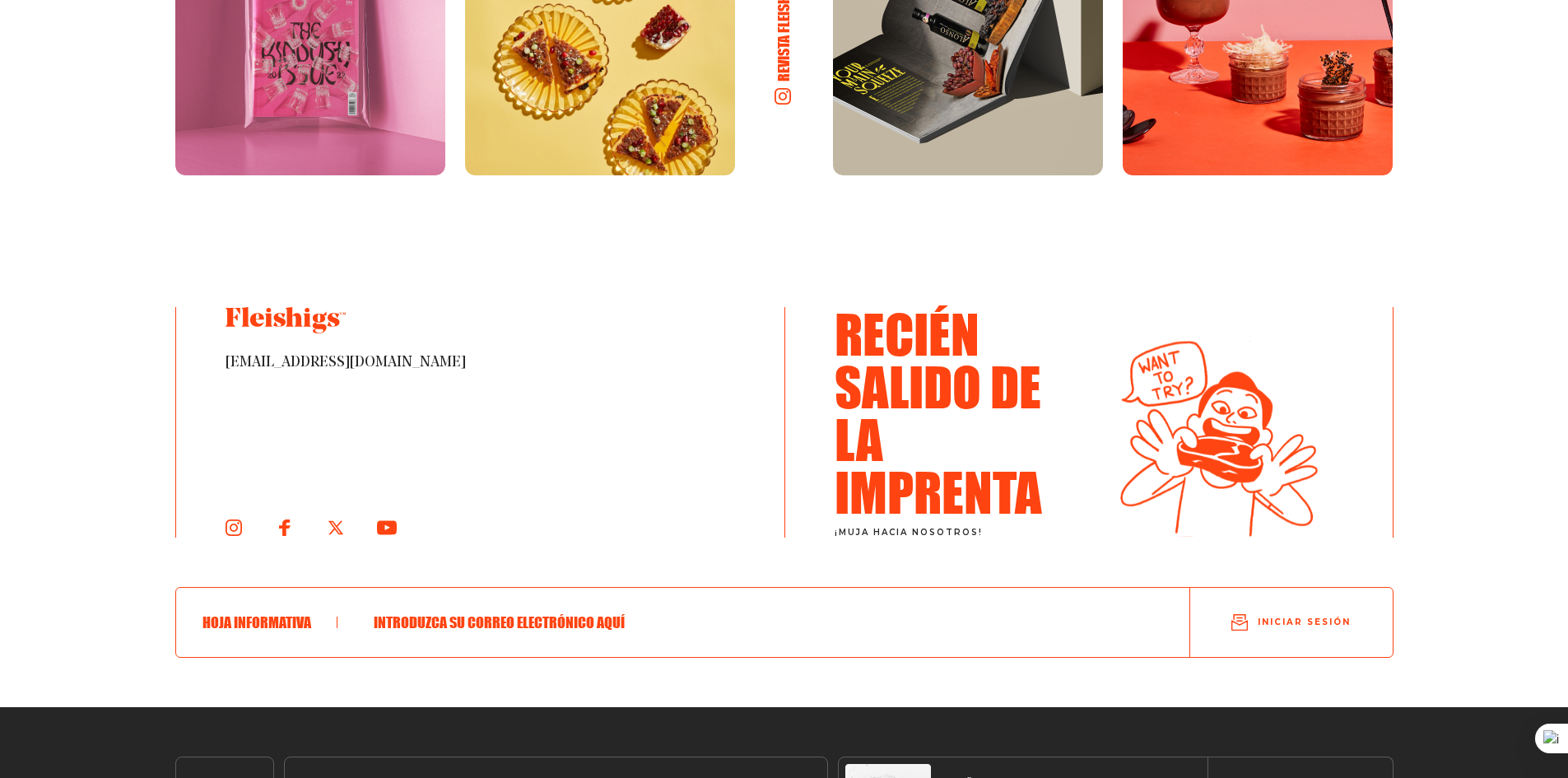
scroll to position [3044, 0]
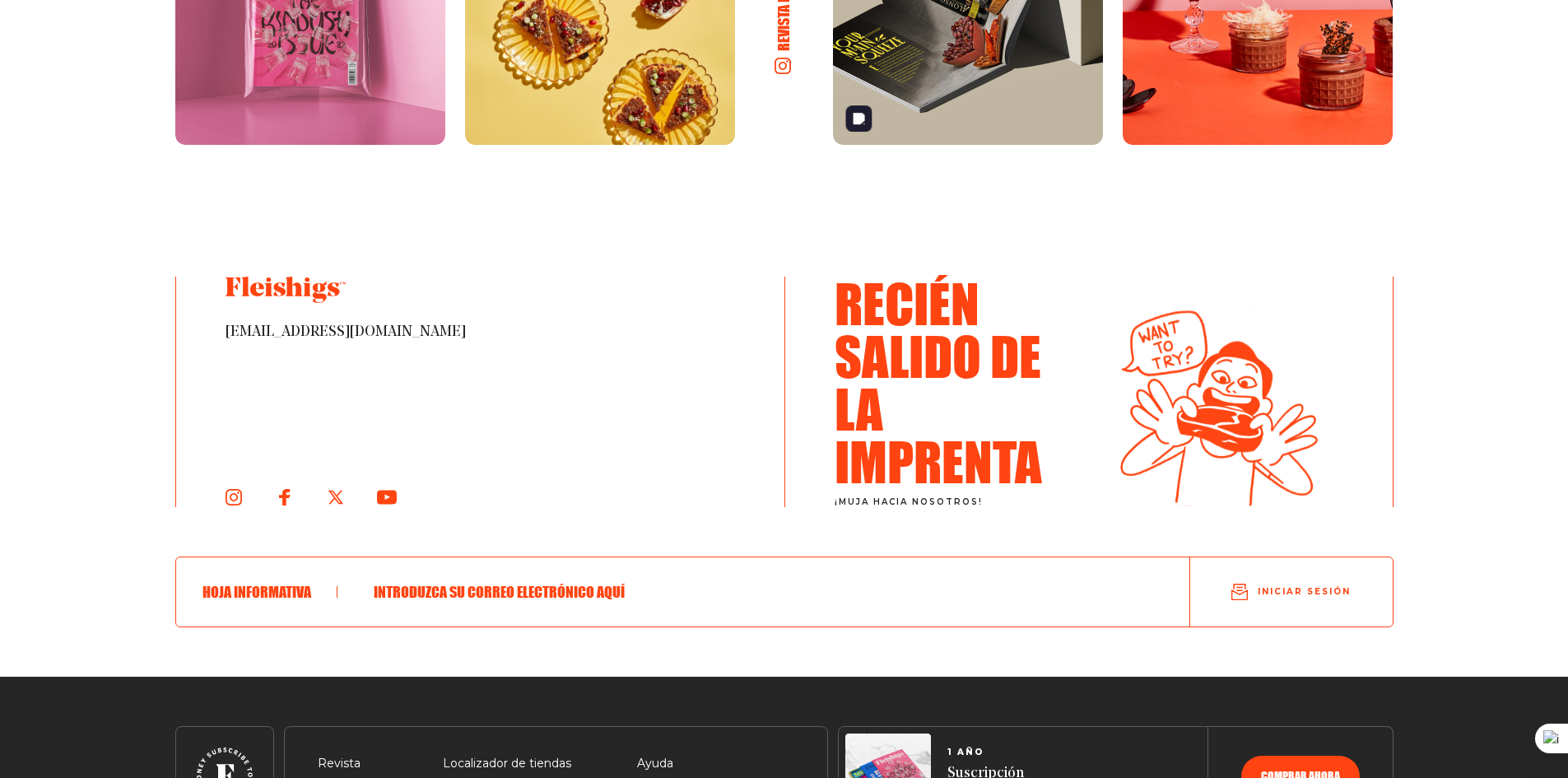
click at [1011, 120] on img at bounding box center [968, 9] width 270 height 270
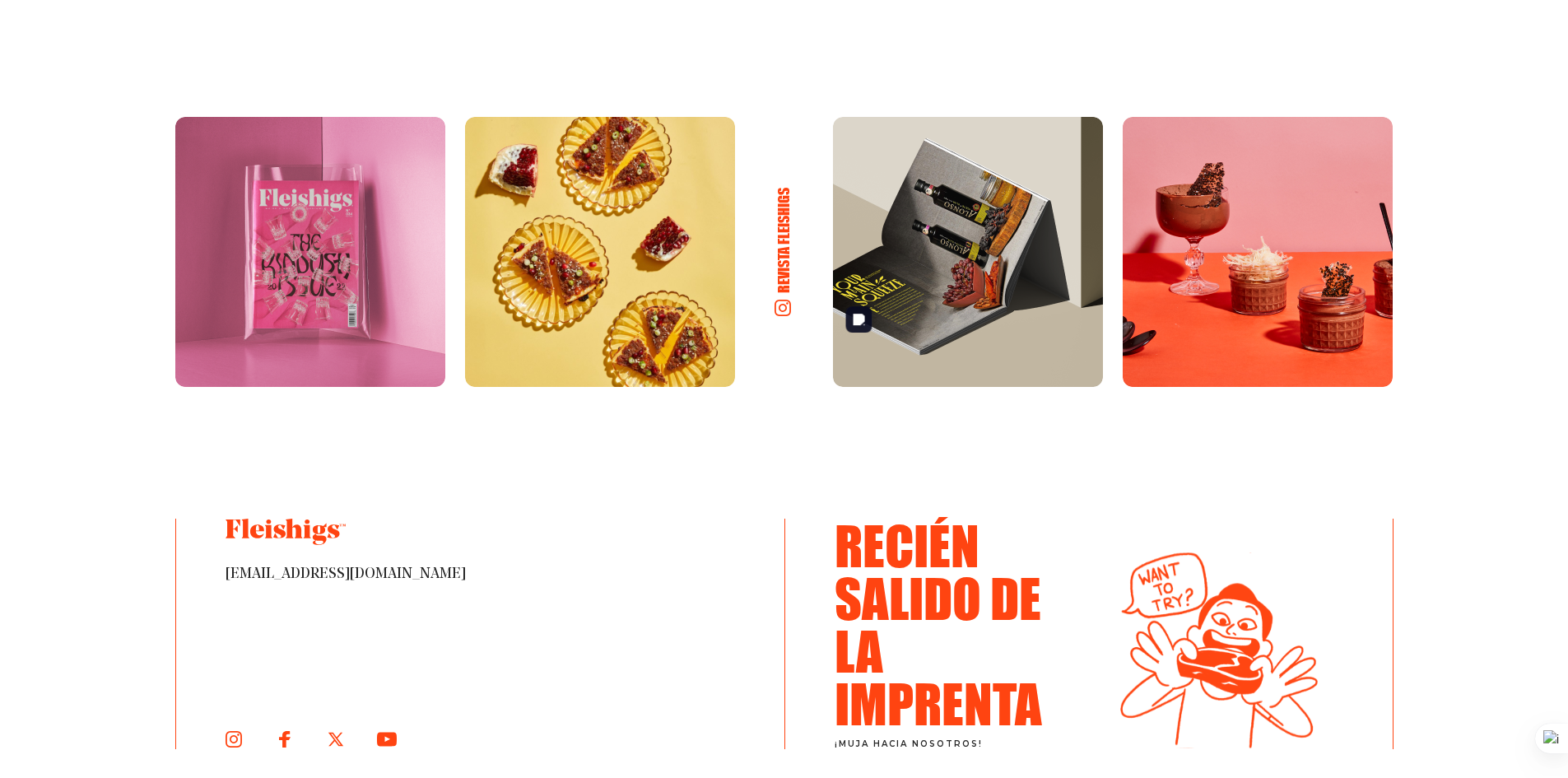
click at [927, 183] on img at bounding box center [968, 252] width 270 height 270
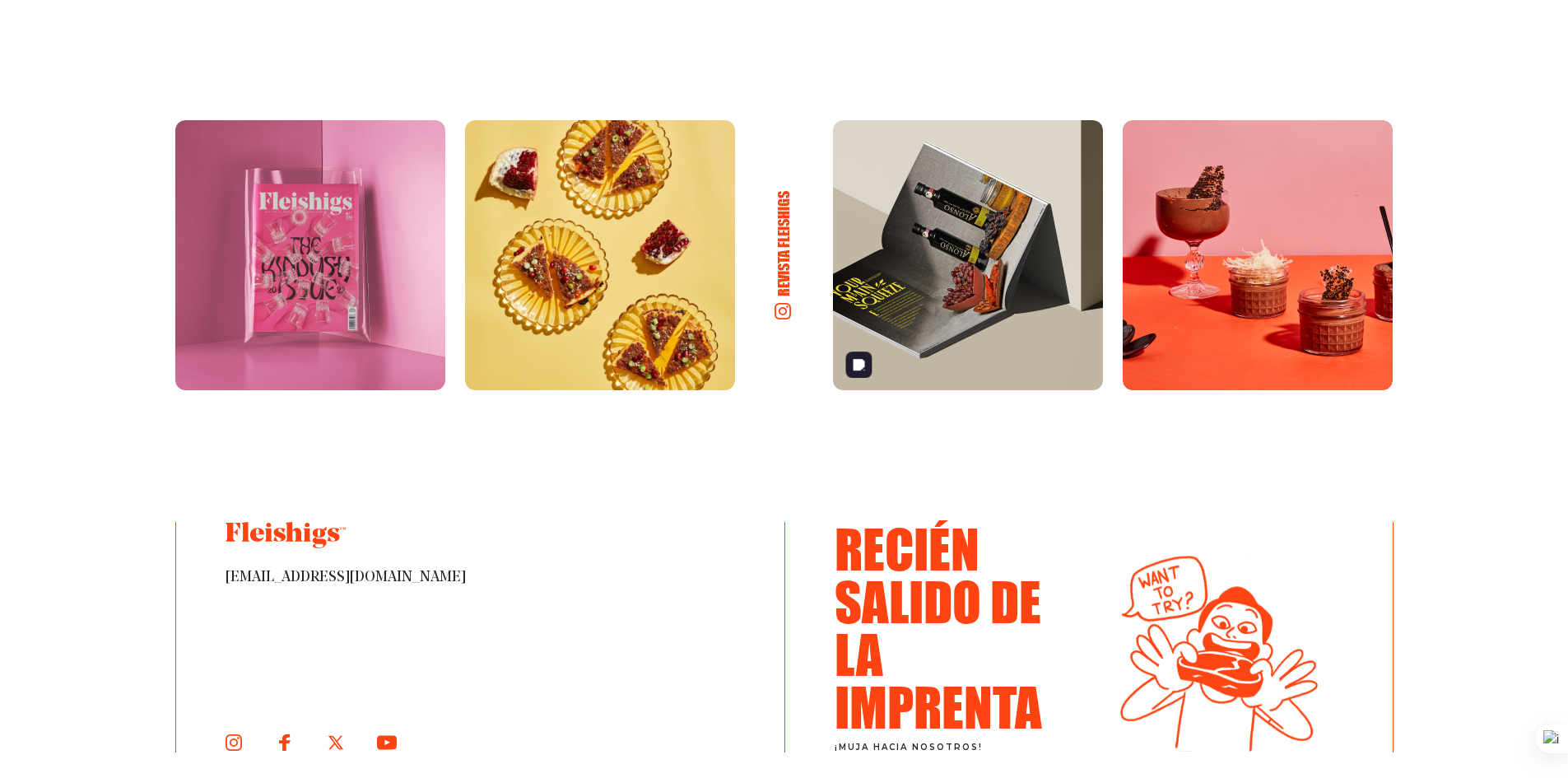
scroll to position [2798, 0]
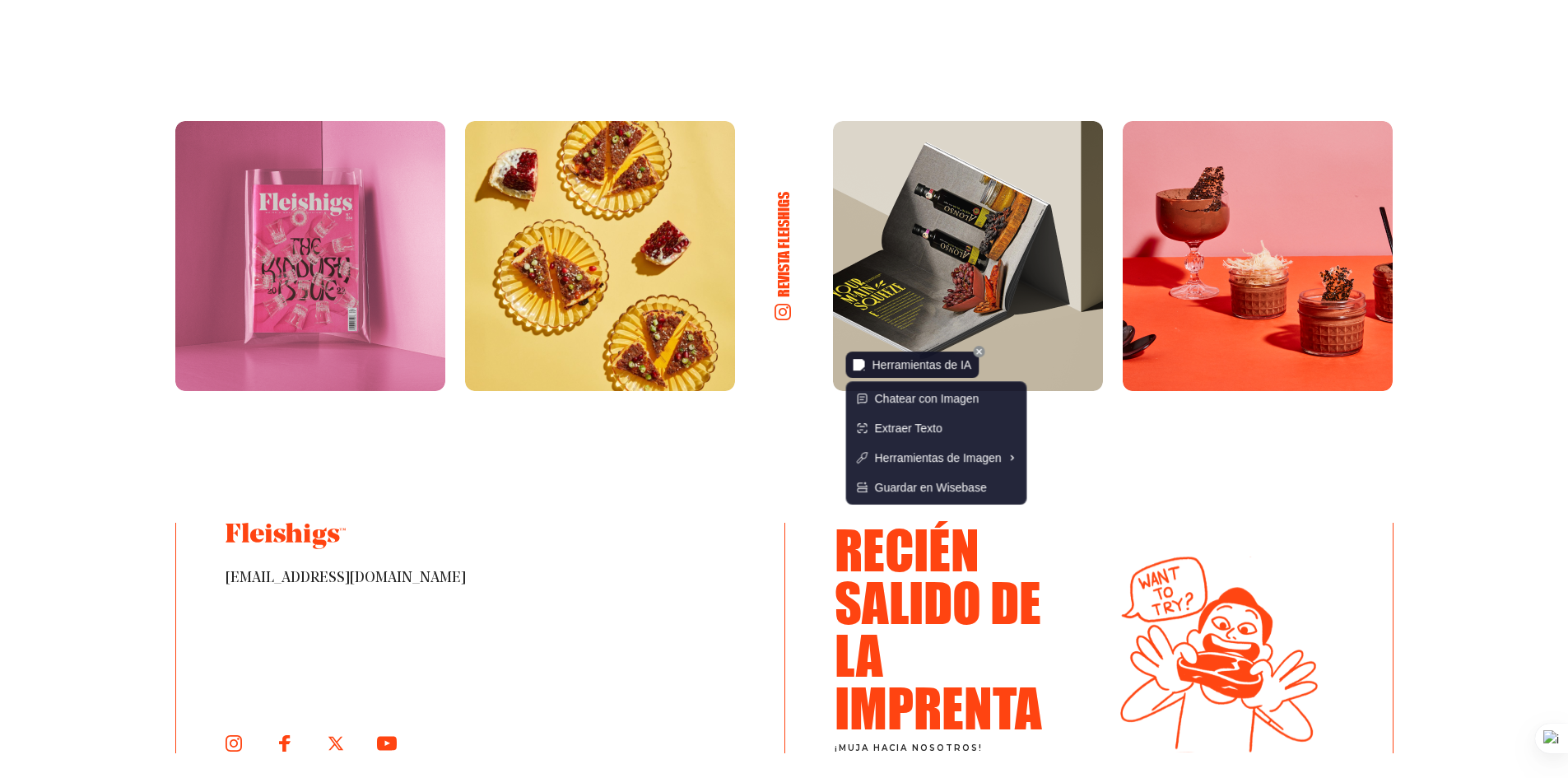
click at [855, 361] on img at bounding box center [859, 365] width 12 height 12
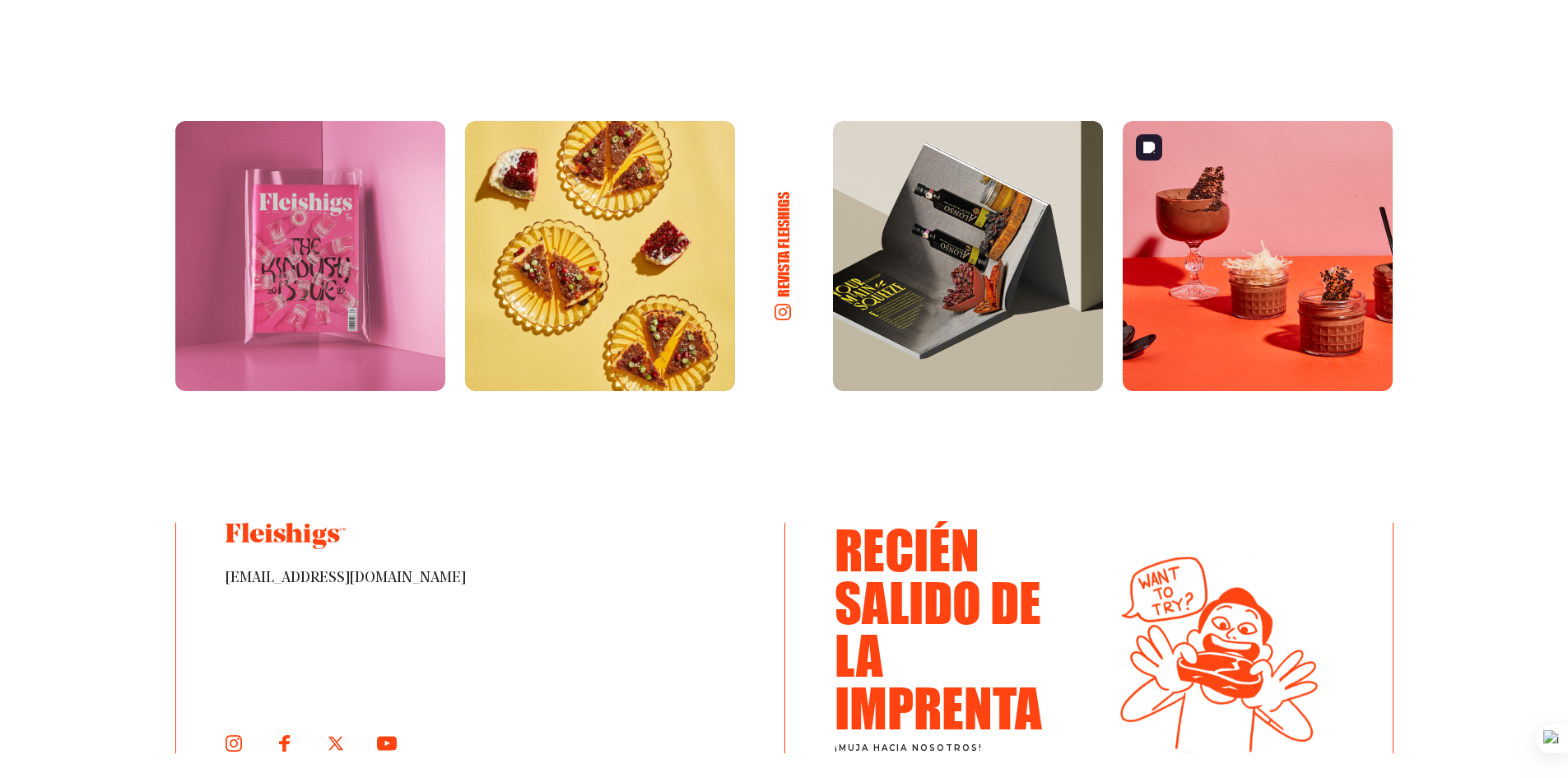
click at [1364, 369] on img at bounding box center [1257, 255] width 270 height 270
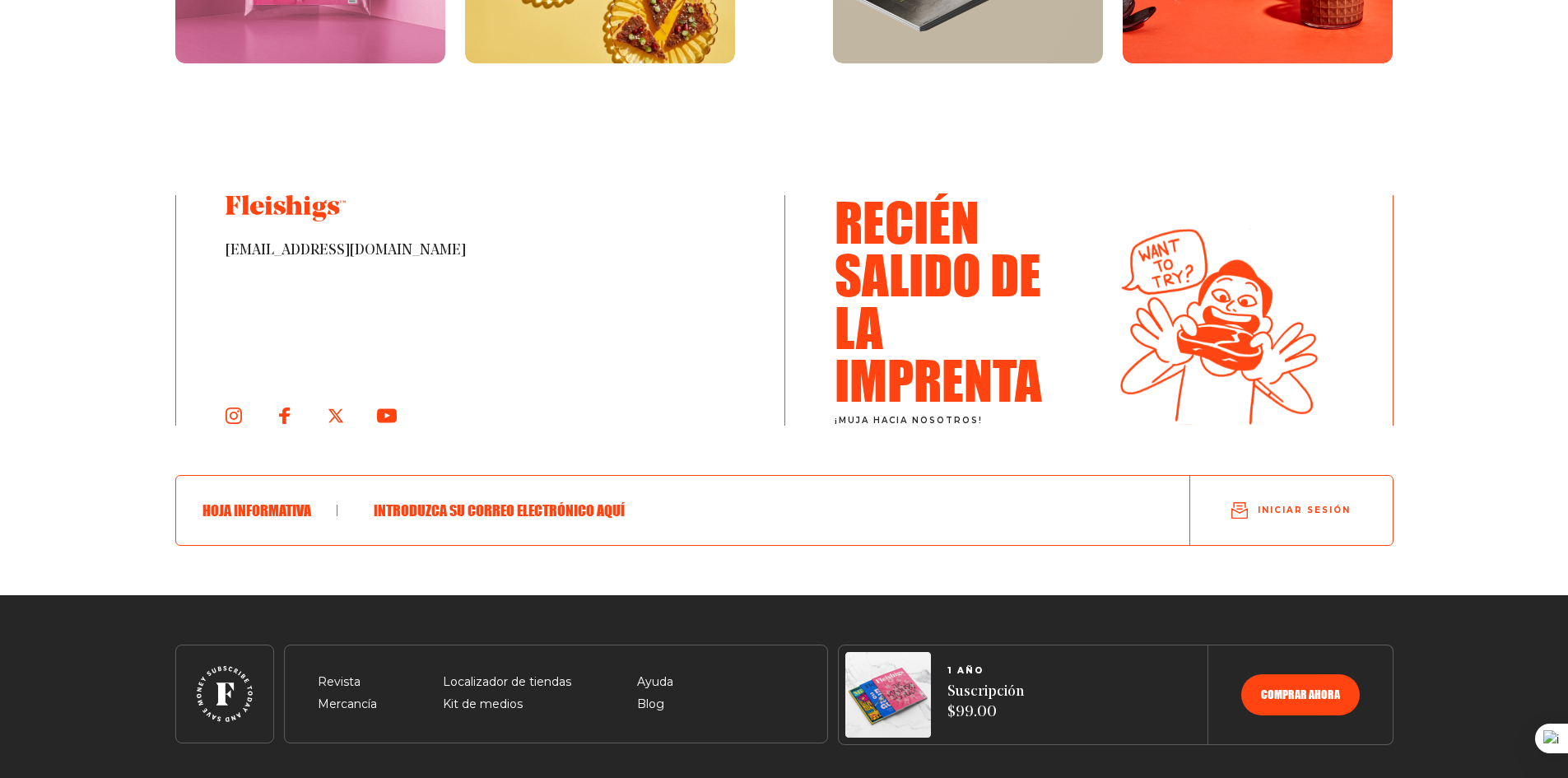
scroll to position [3126, 0]
click at [283, 416] on use at bounding box center [284, 415] width 13 height 18
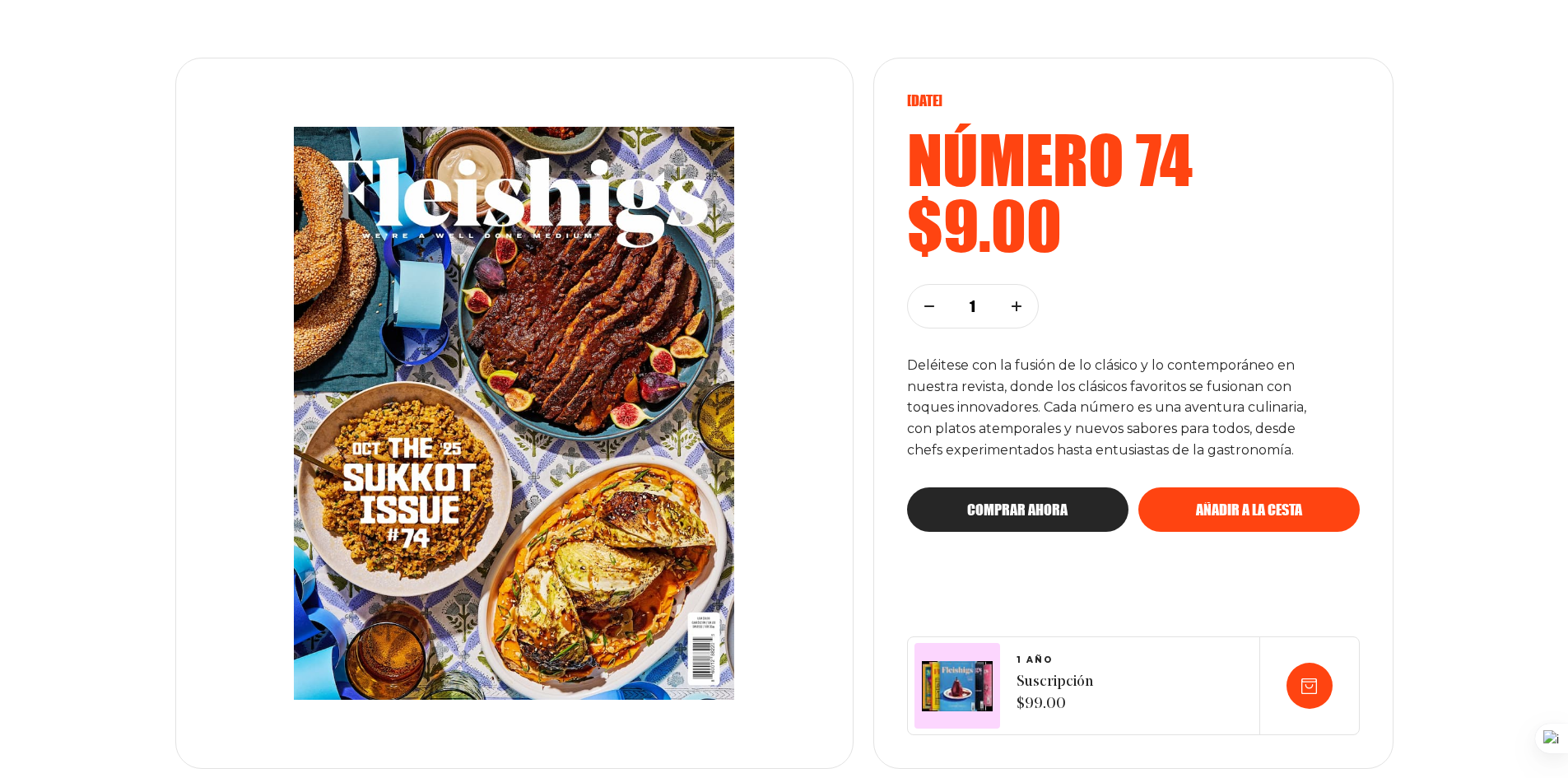
scroll to position [0, 0]
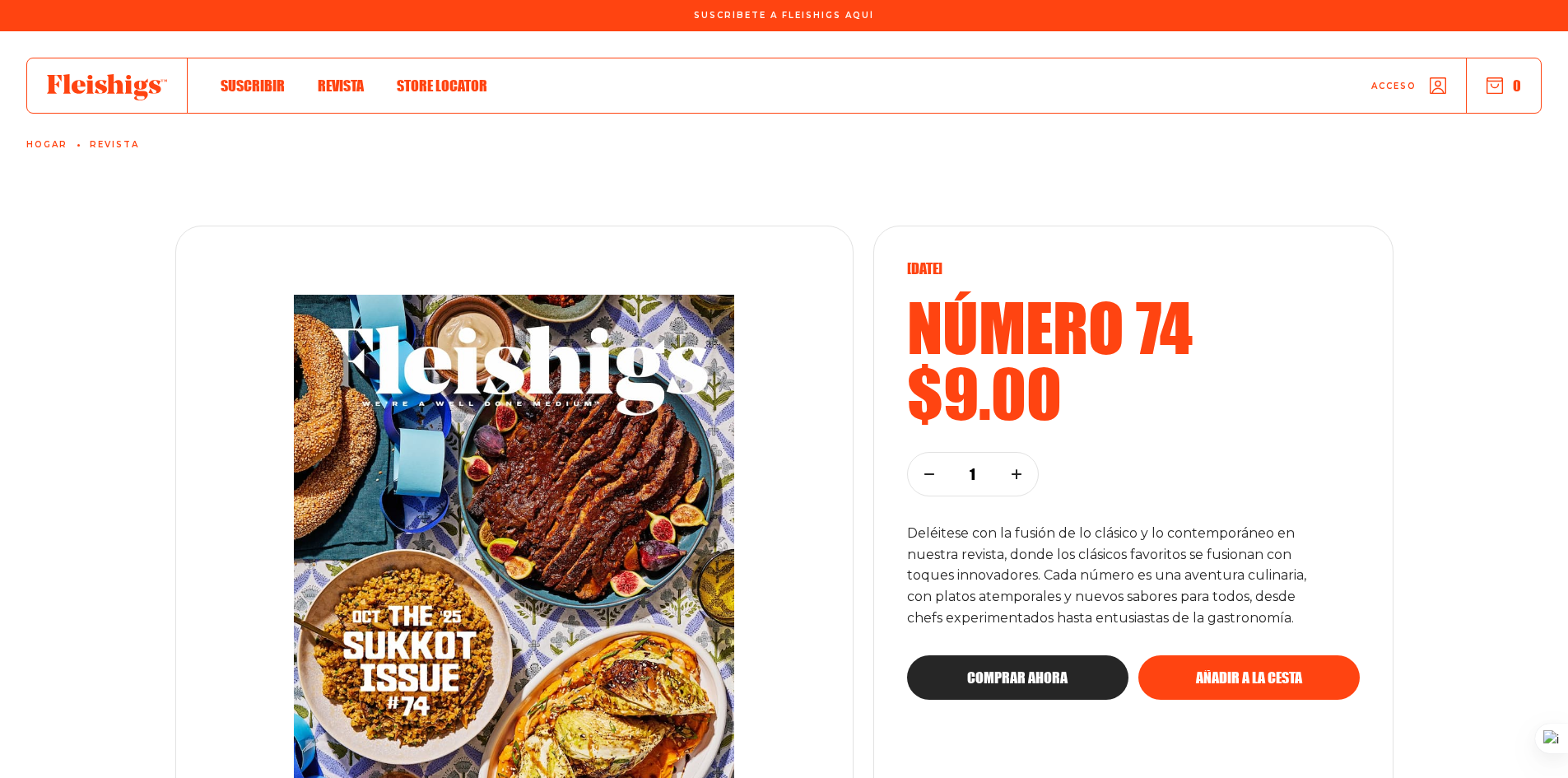
click at [440, 78] on span "Localizador de tiendas" at bounding box center [469, 69] width 144 height 18
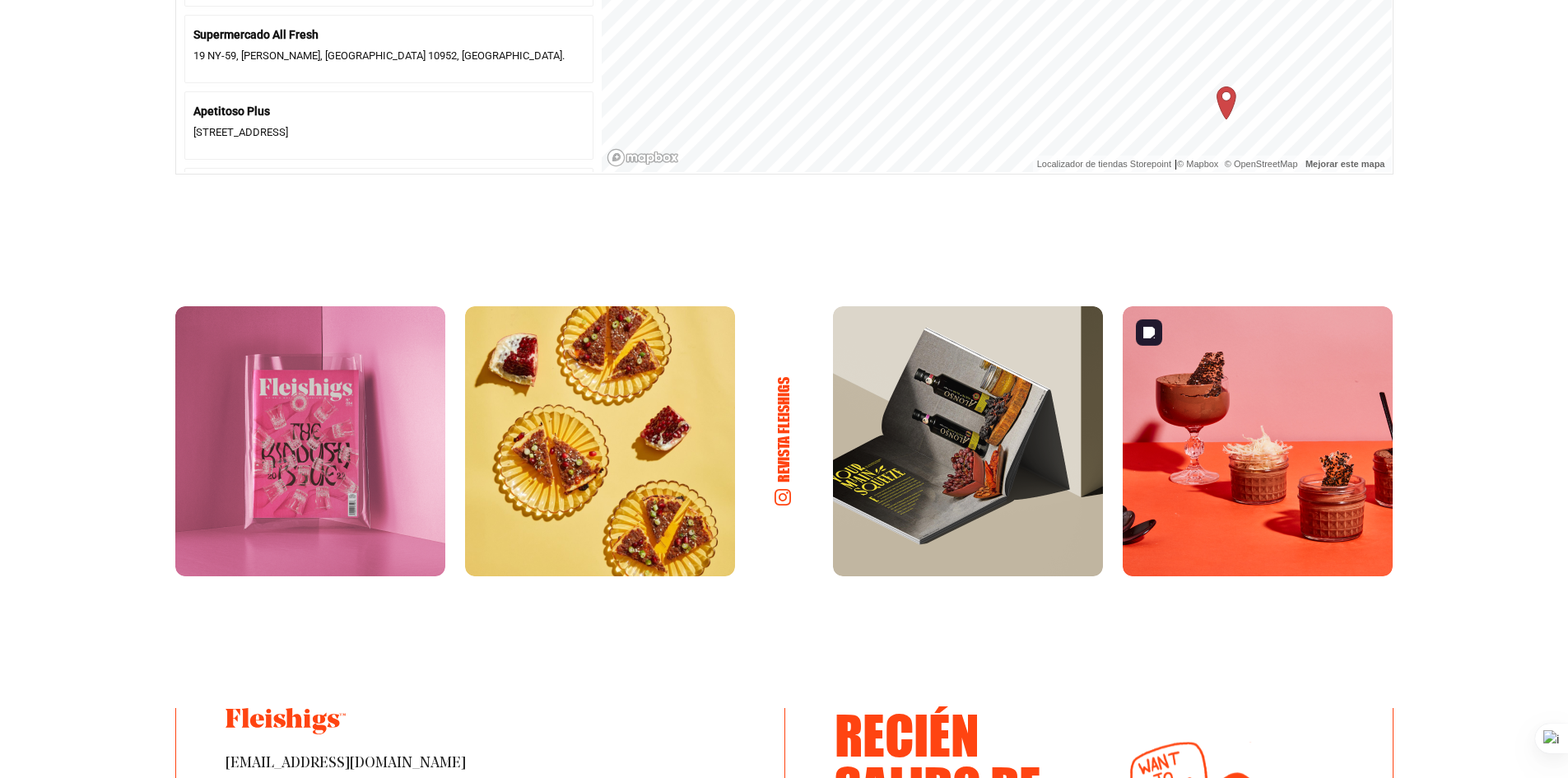
click at [1191, 441] on img at bounding box center [1257, 440] width 270 height 270
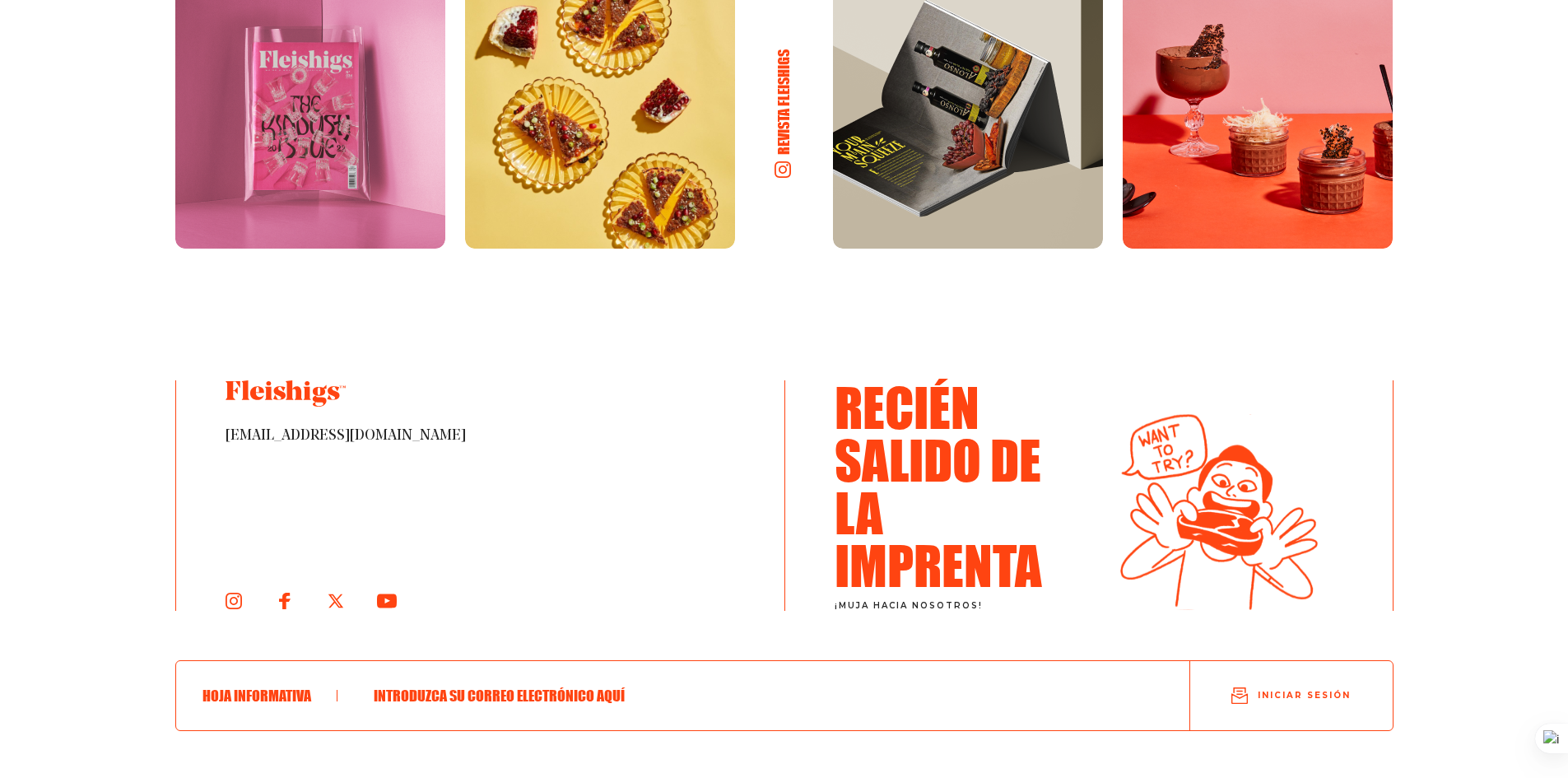
scroll to position [1363, 0]
